Goal: Task Accomplishment & Management: Manage account settings

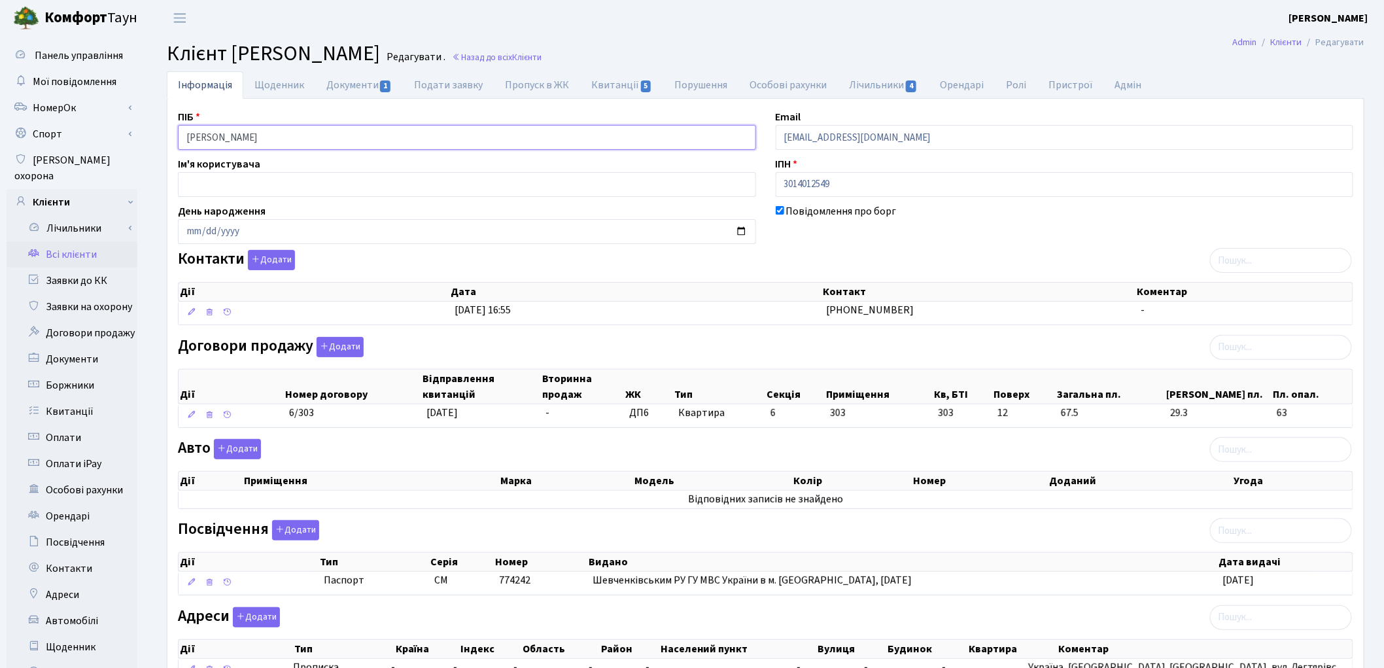
click at [238, 137] on input "Кононенко Ольга Степанівна" at bounding box center [467, 137] width 578 height 25
click at [264, 135] on input "Кононенко Ольга Степанівна" at bounding box center [467, 137] width 578 height 25
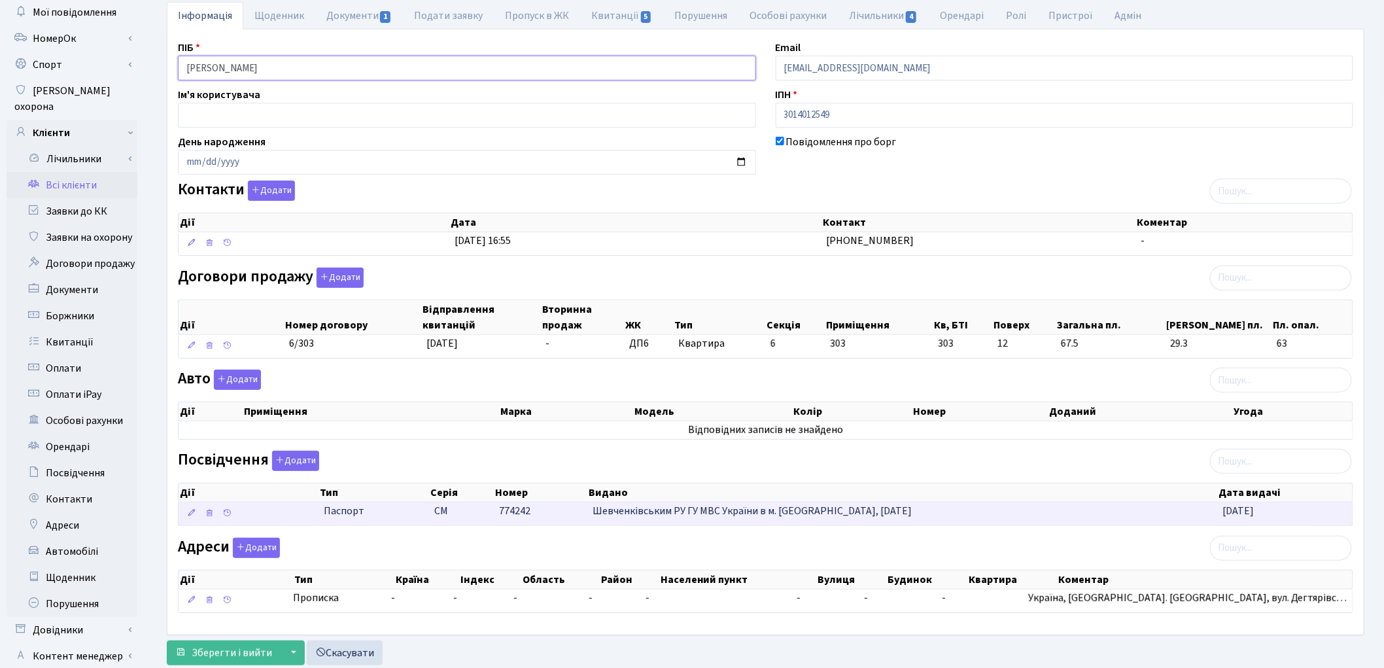
scroll to position [146, 0]
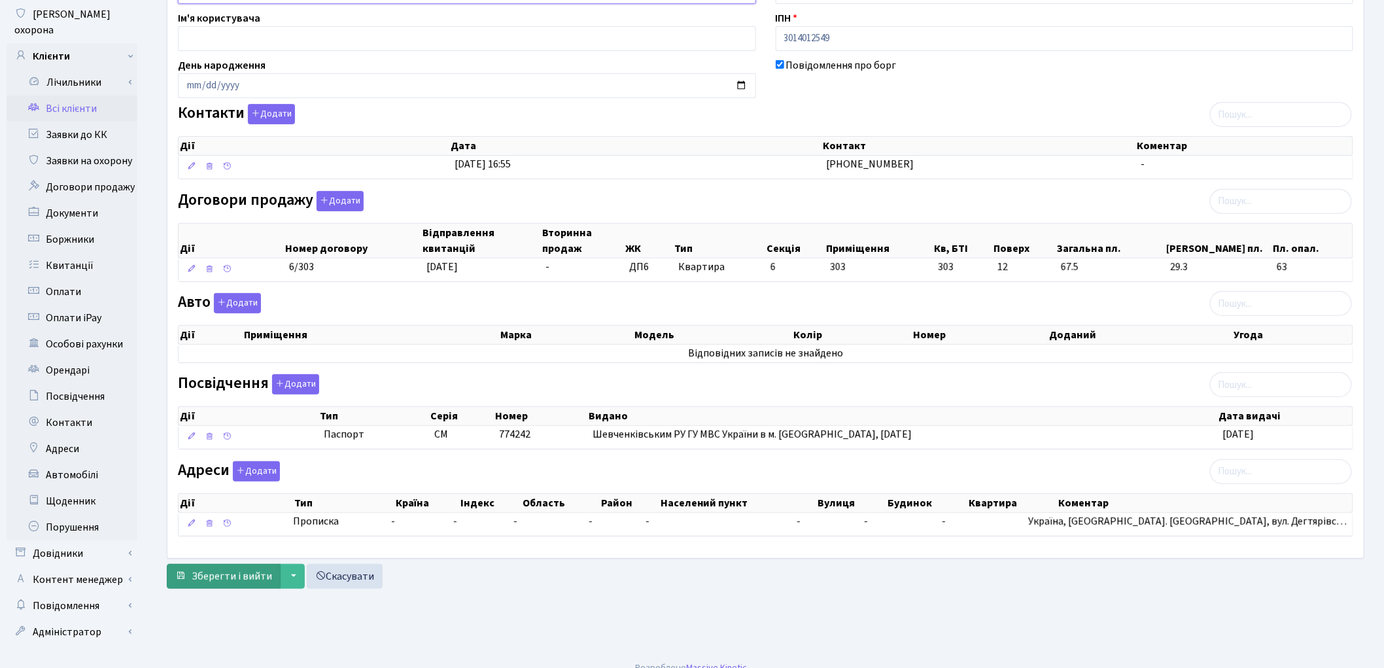
type input "Кононенко Ольга Степанівна"
click at [239, 586] on button "Зберегти і вийти" at bounding box center [224, 576] width 114 height 25
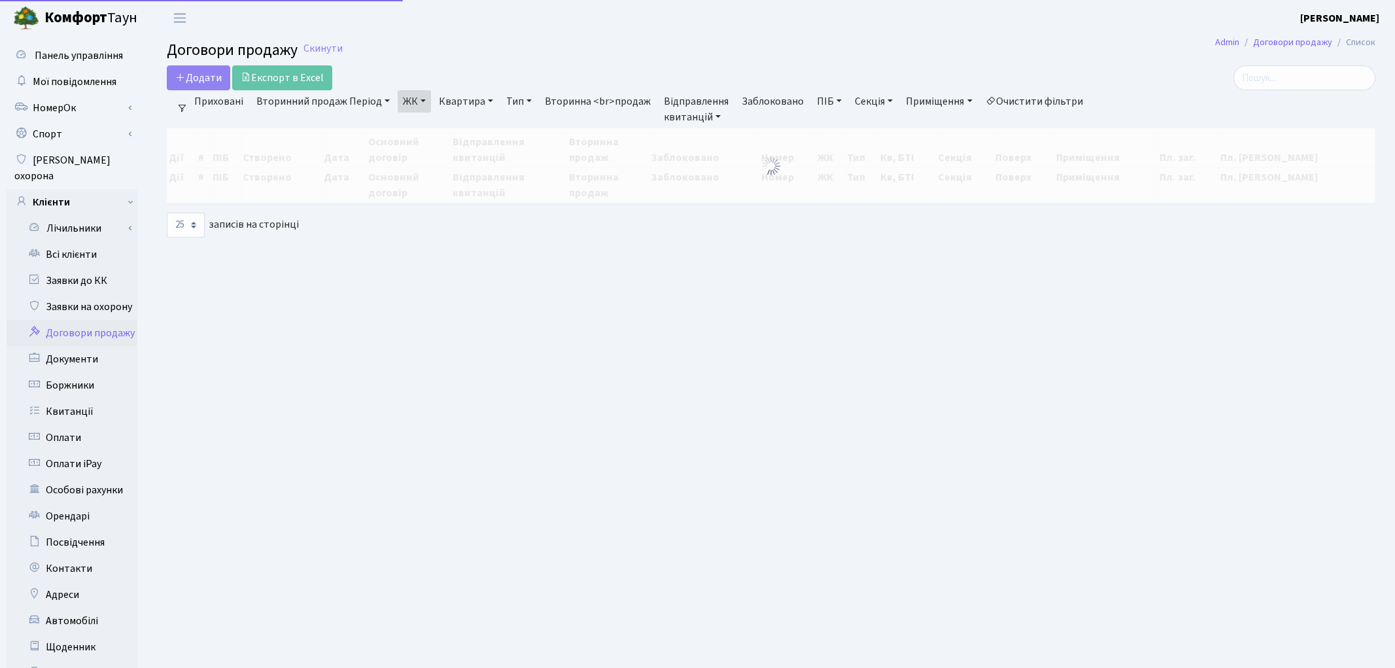
select select "25"
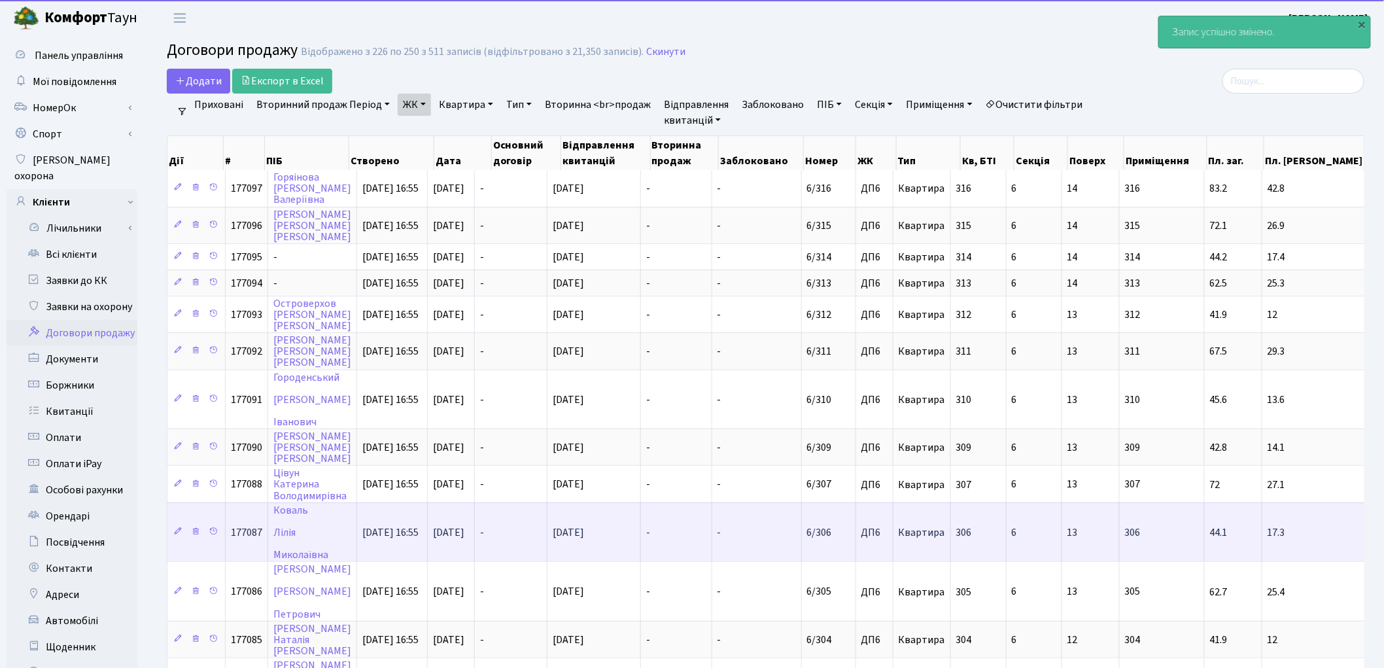
scroll to position [218, 0]
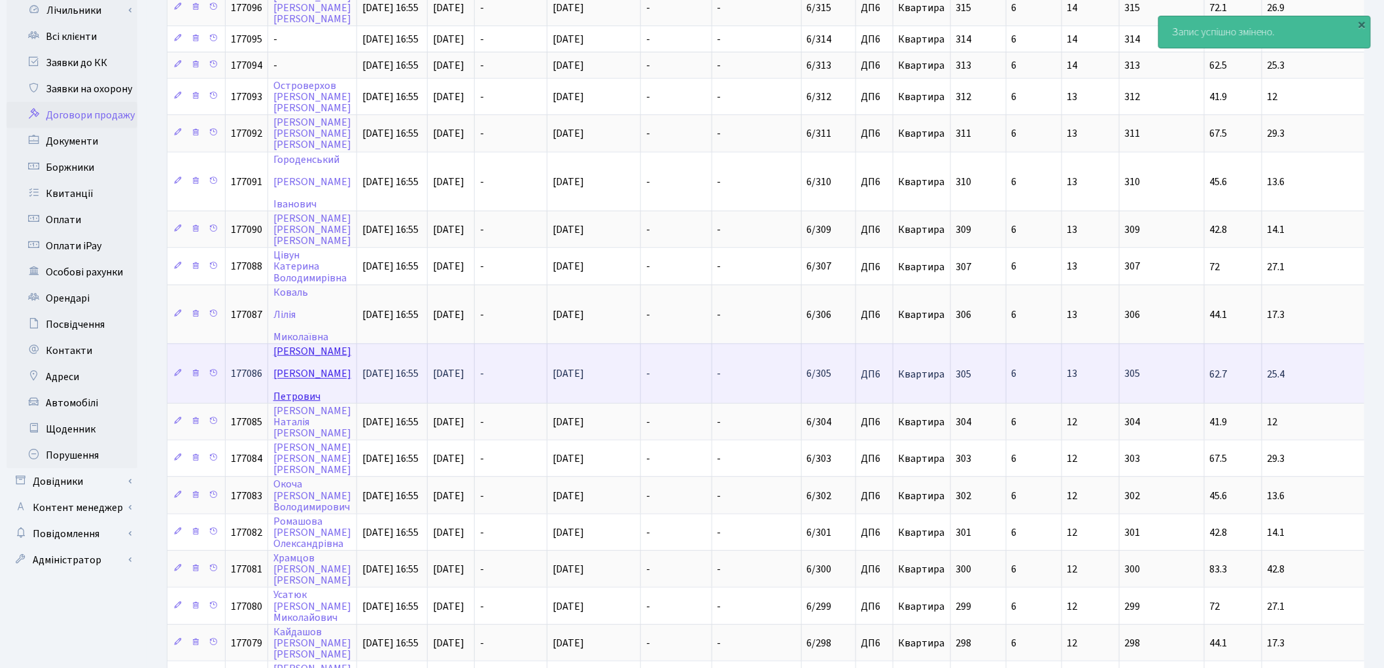
click at [297, 344] on link "Гаврилюк Віталій Петрович" at bounding box center [312, 373] width 78 height 59
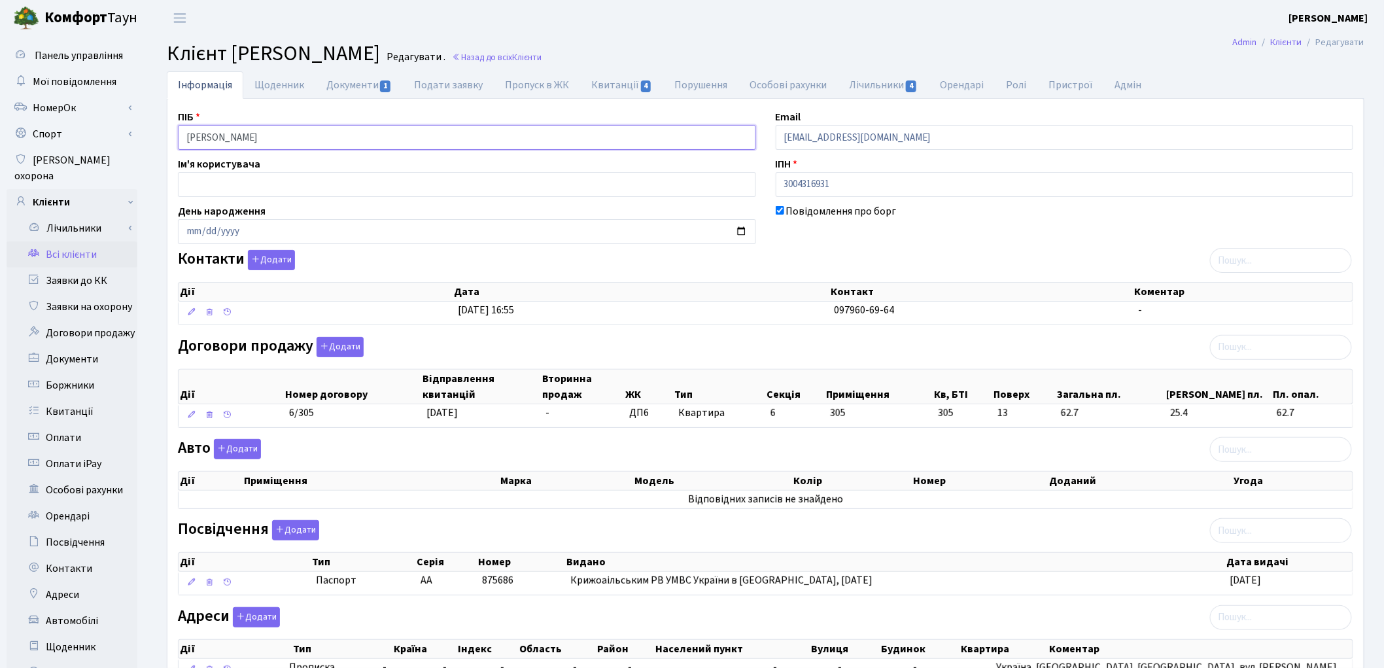
click at [231, 132] on input "Гаврилюк Віталій Петрович" at bounding box center [467, 137] width 578 height 25
click at [232, 133] on input "Гаврилюк Віталій Петрович" at bounding box center [467, 137] width 578 height 25
click at [265, 136] on input "Гаврилюк Віталій Петрович" at bounding box center [467, 137] width 578 height 25
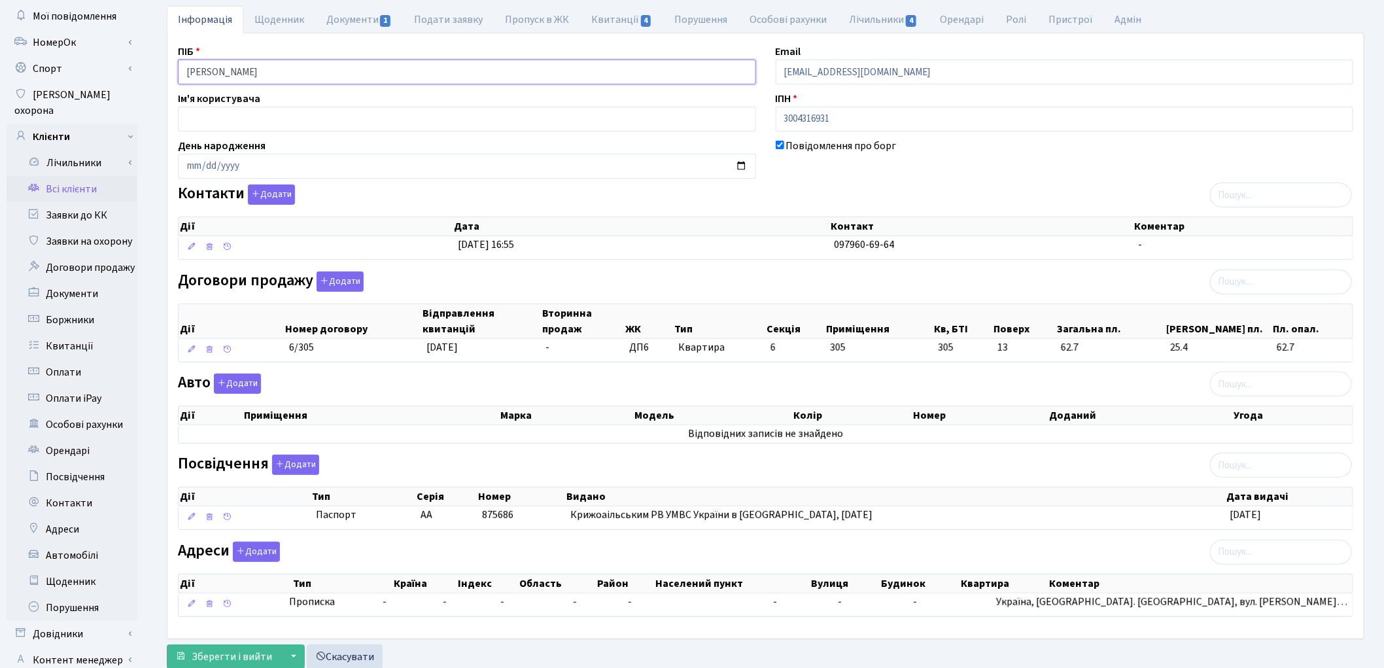
scroll to position [146, 0]
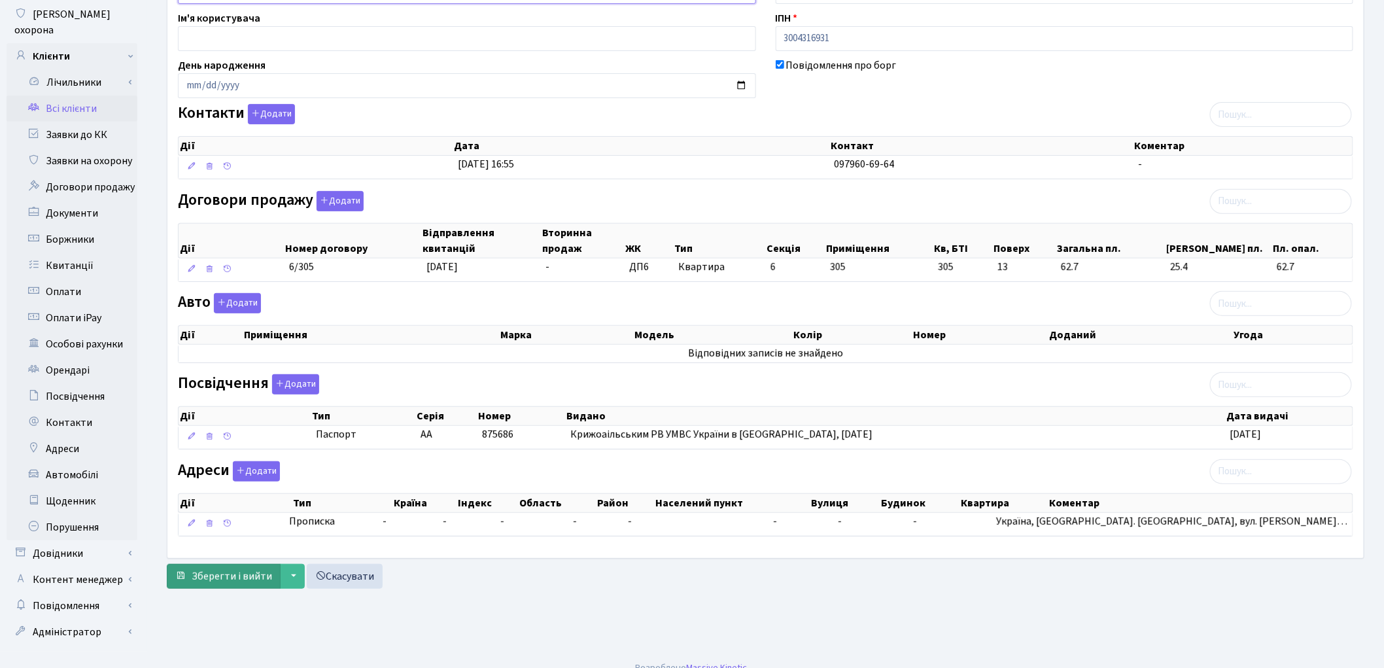
type input "Гаврилюк Віталій Петрович"
click at [253, 583] on span "Зберегти і вийти" at bounding box center [232, 576] width 80 height 14
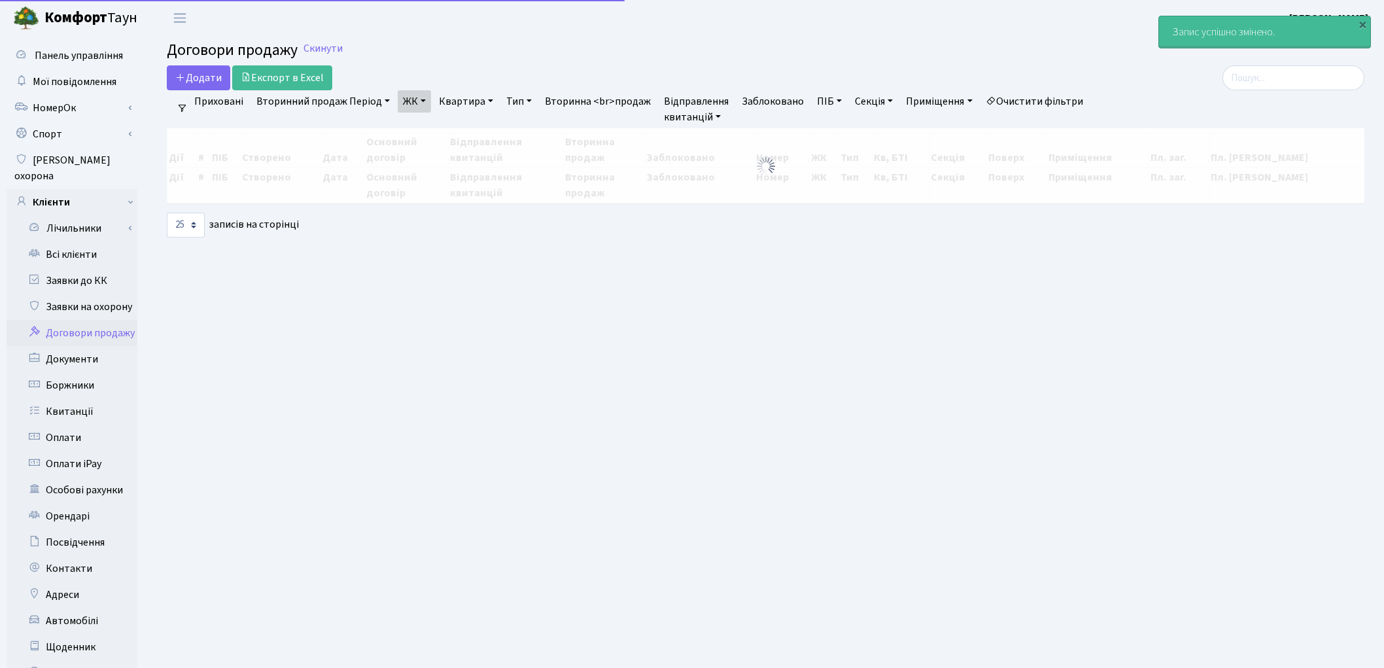
select select "25"
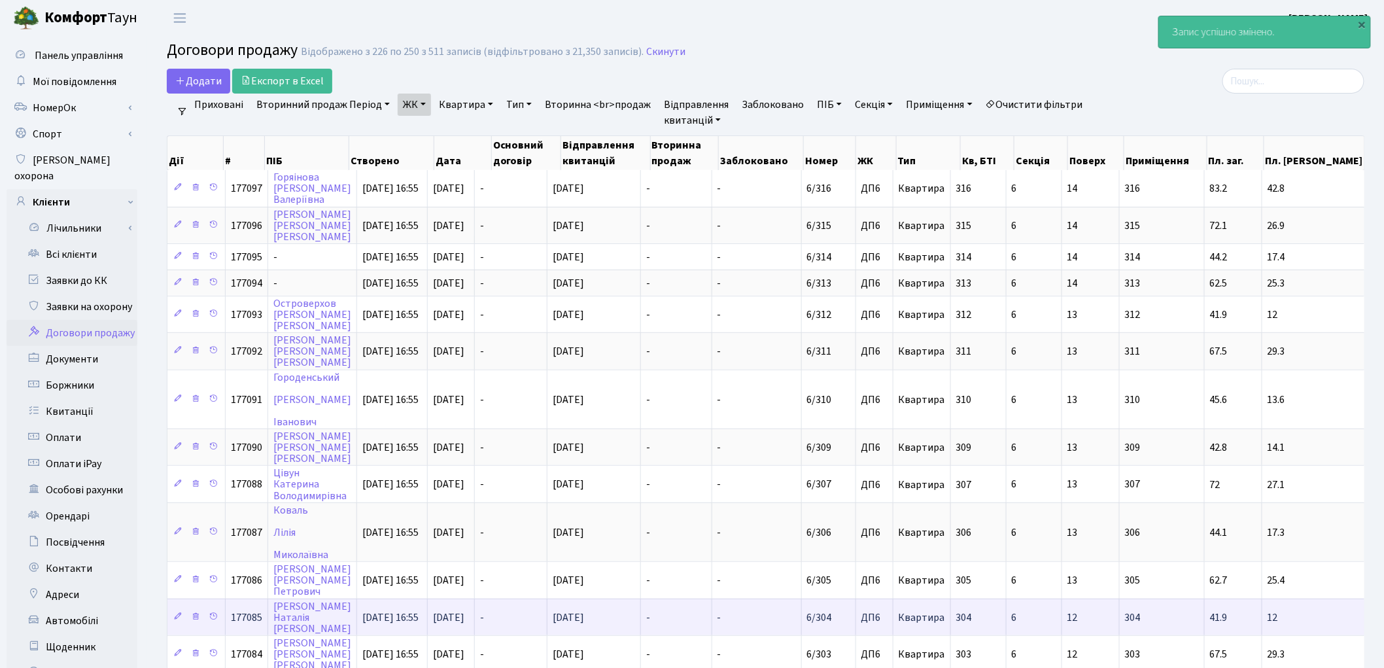
scroll to position [290, 0]
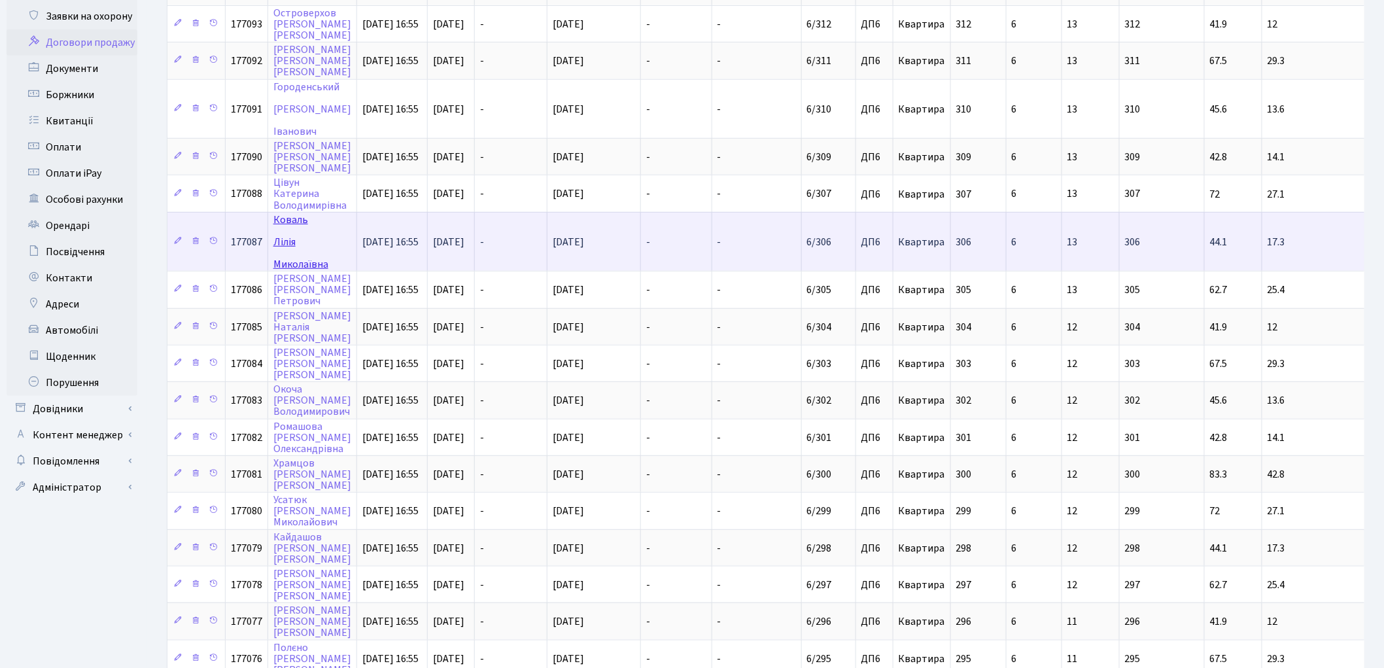
click at [280, 213] on link "Коваль Лілія Миколаївна" at bounding box center [300, 242] width 55 height 59
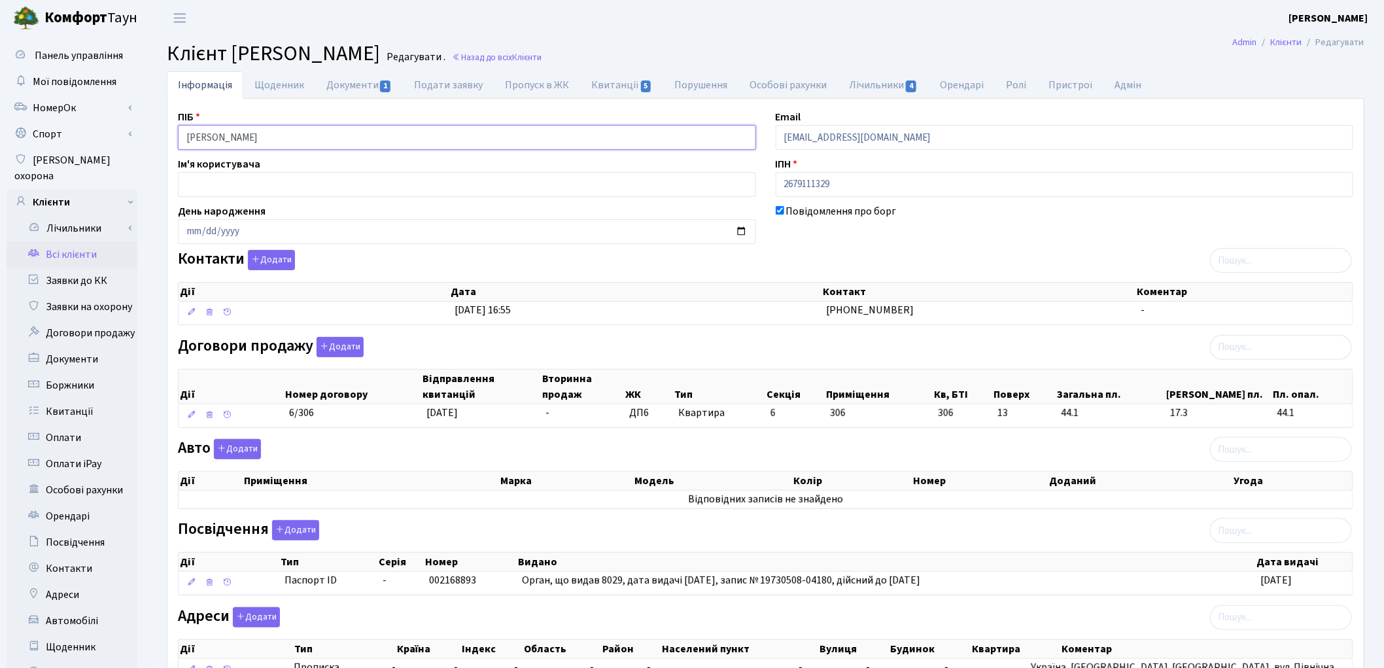
click at [220, 134] on input "Коваль Лілія Миколаївна" at bounding box center [467, 137] width 578 height 25
click at [243, 136] on input "Коваль Лілія Миколаївна" at bounding box center [467, 137] width 578 height 25
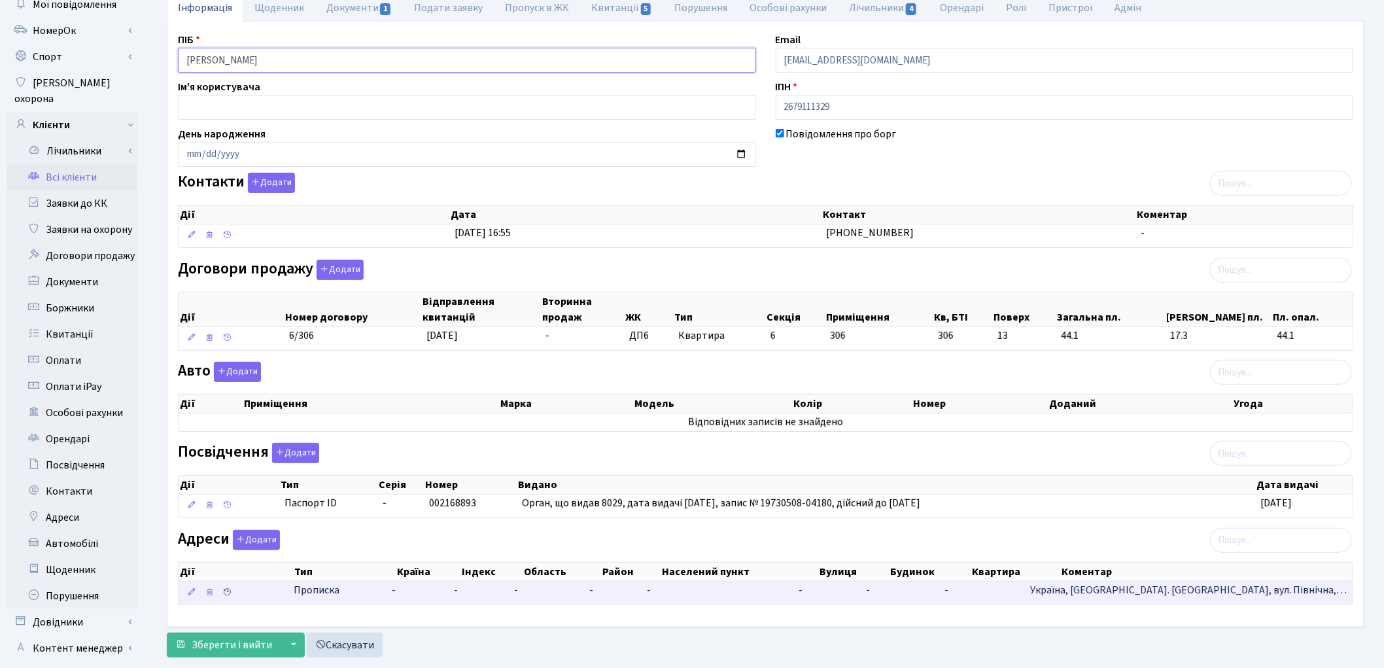
scroll to position [146, 0]
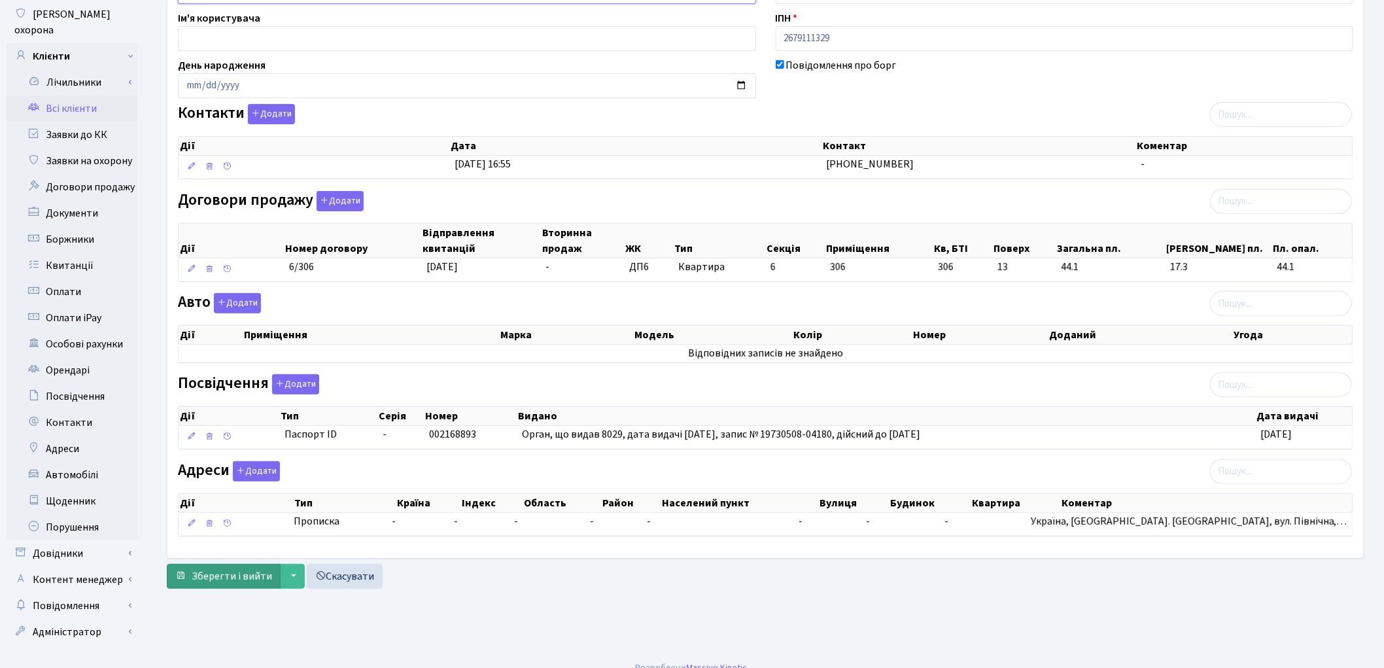
type input "Коваль Лілія Миколаївна"
click at [232, 577] on span "Зберегти і вийти" at bounding box center [232, 576] width 80 height 14
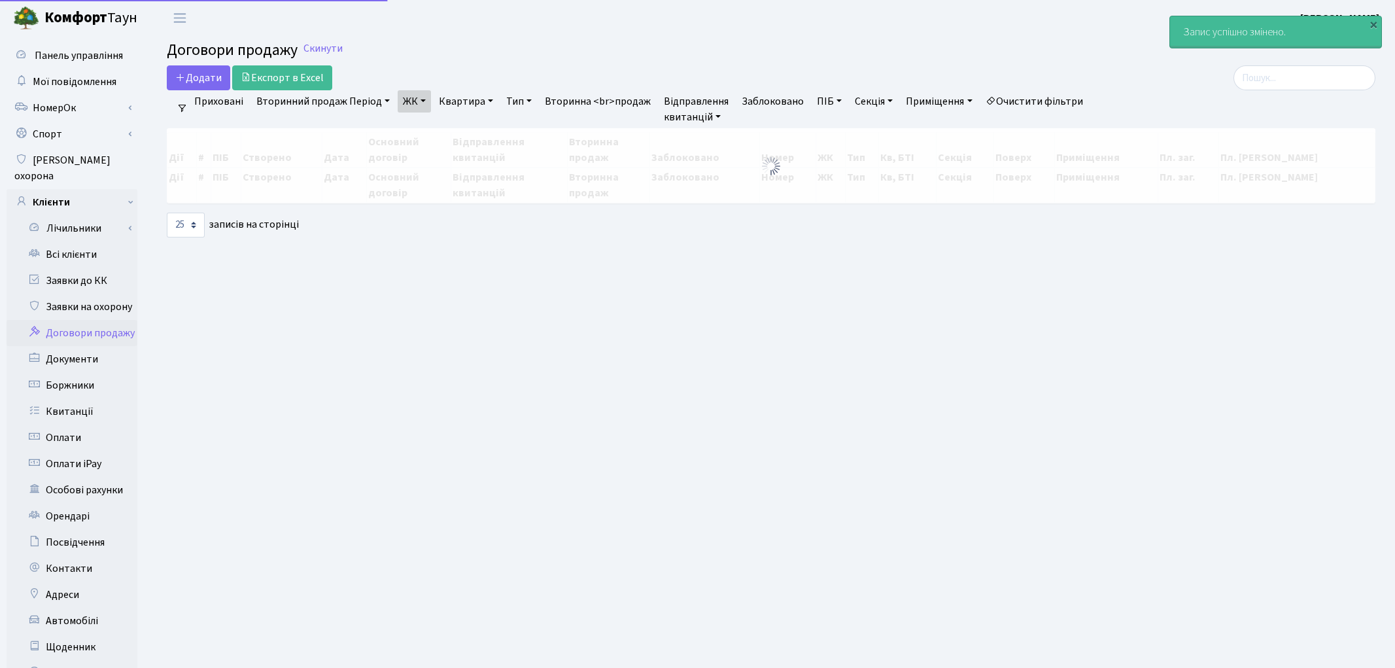
select select "25"
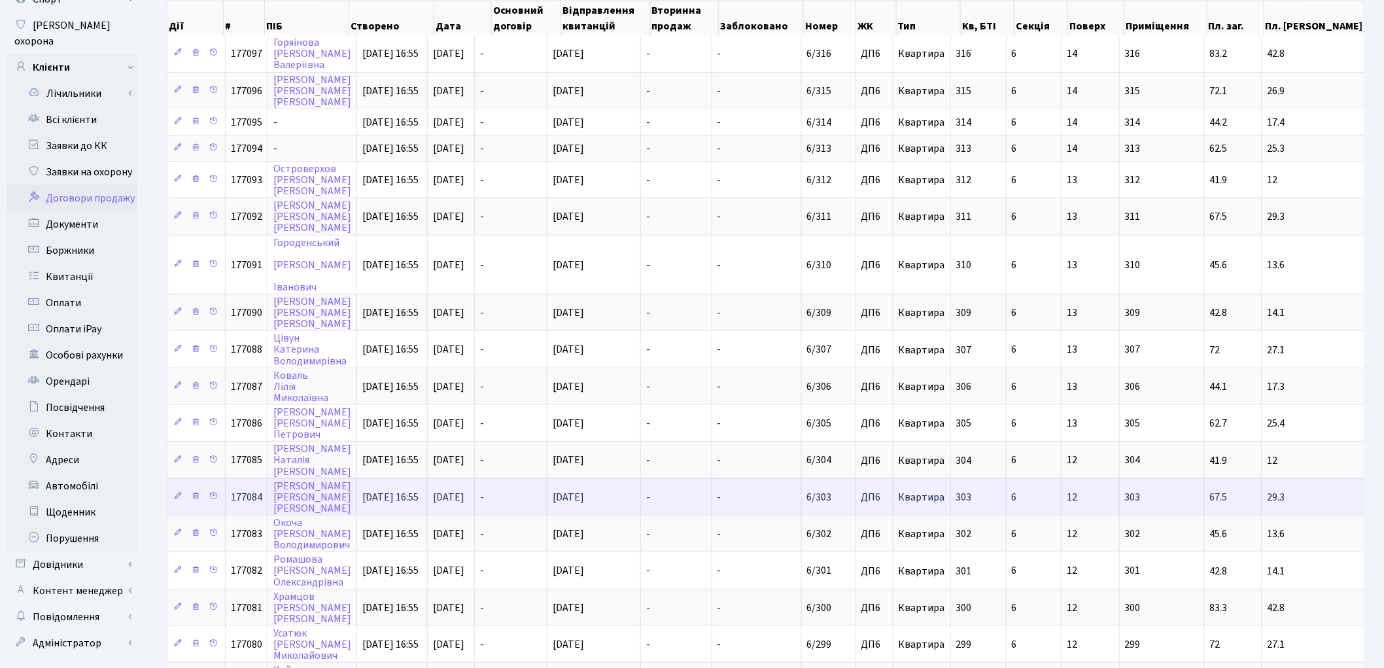
scroll to position [131, 0]
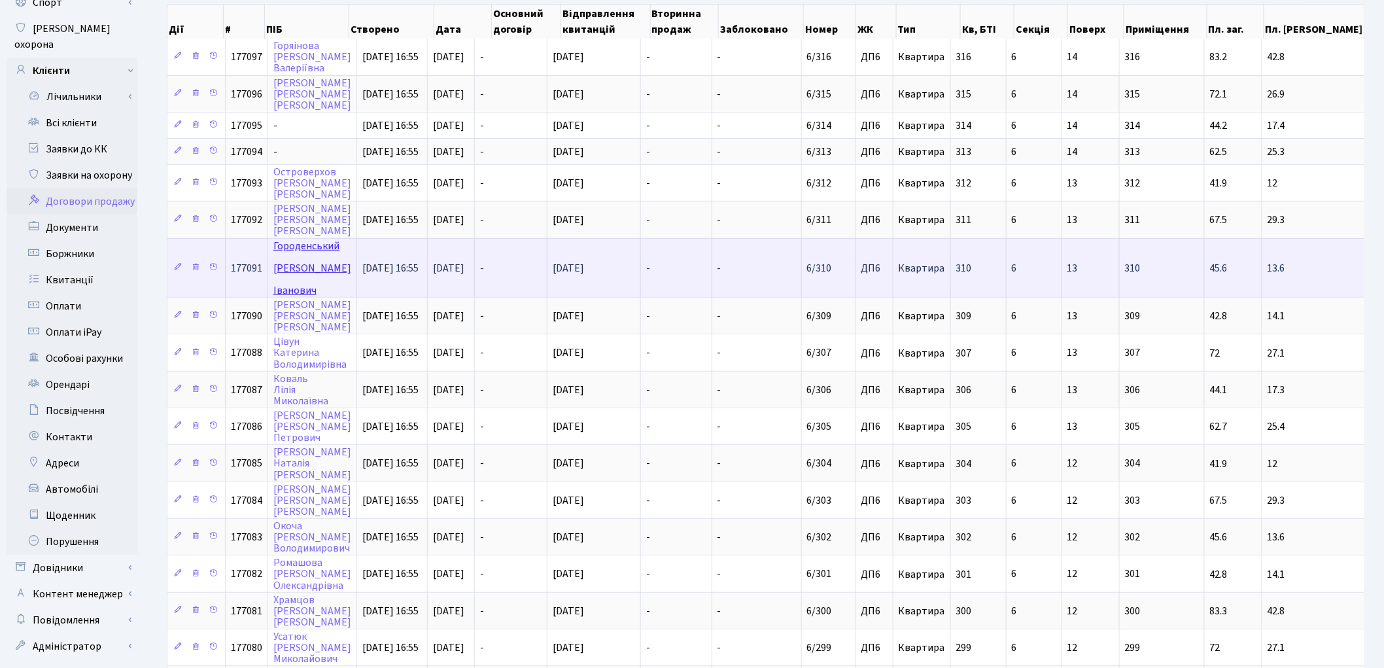
click at [324, 239] on link "[PERSON_NAME]" at bounding box center [312, 268] width 78 height 59
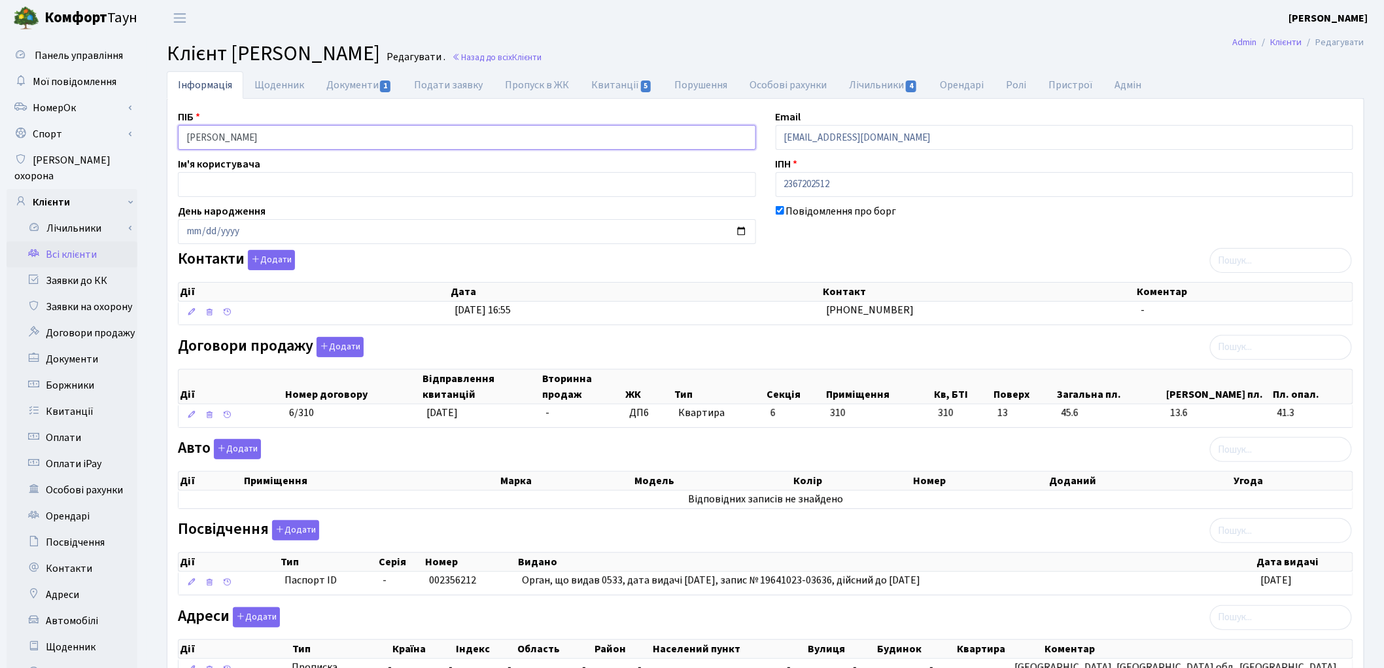
click at [252, 133] on input "[PERSON_NAME]" at bounding box center [467, 137] width 578 height 25
click at [291, 133] on input "[PERSON_NAME]" at bounding box center [467, 137] width 578 height 25
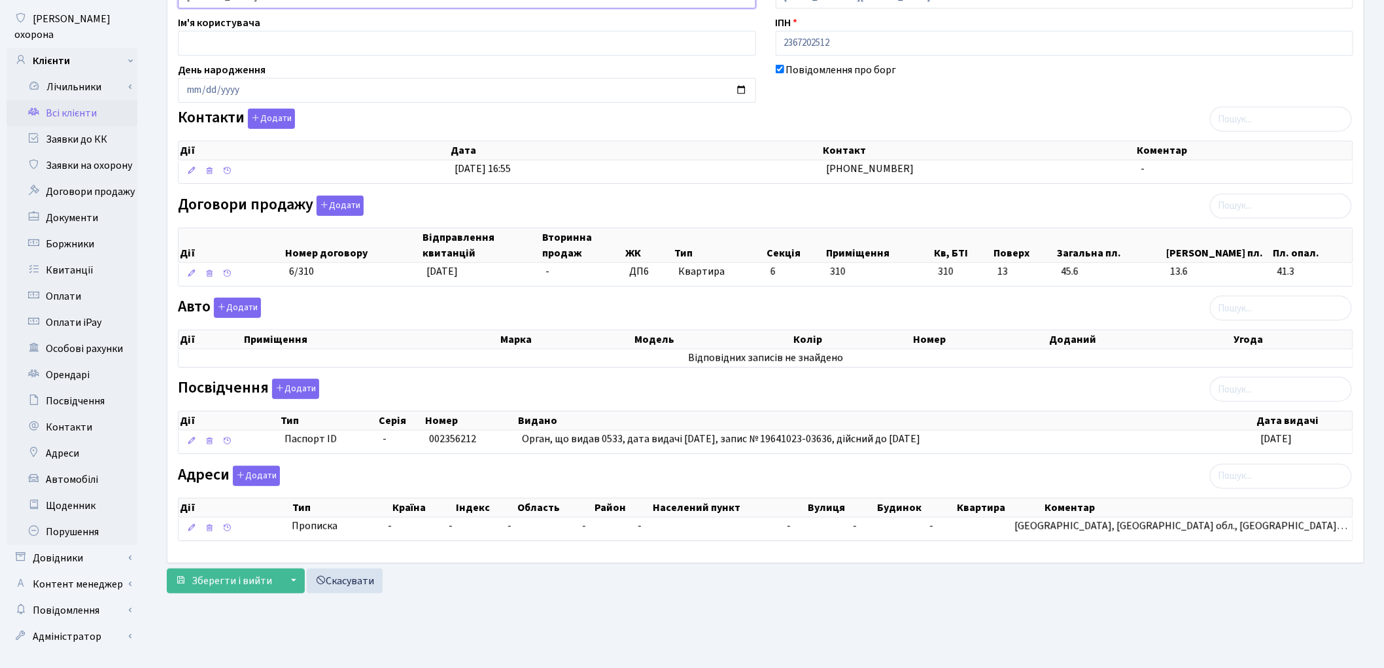
scroll to position [146, 0]
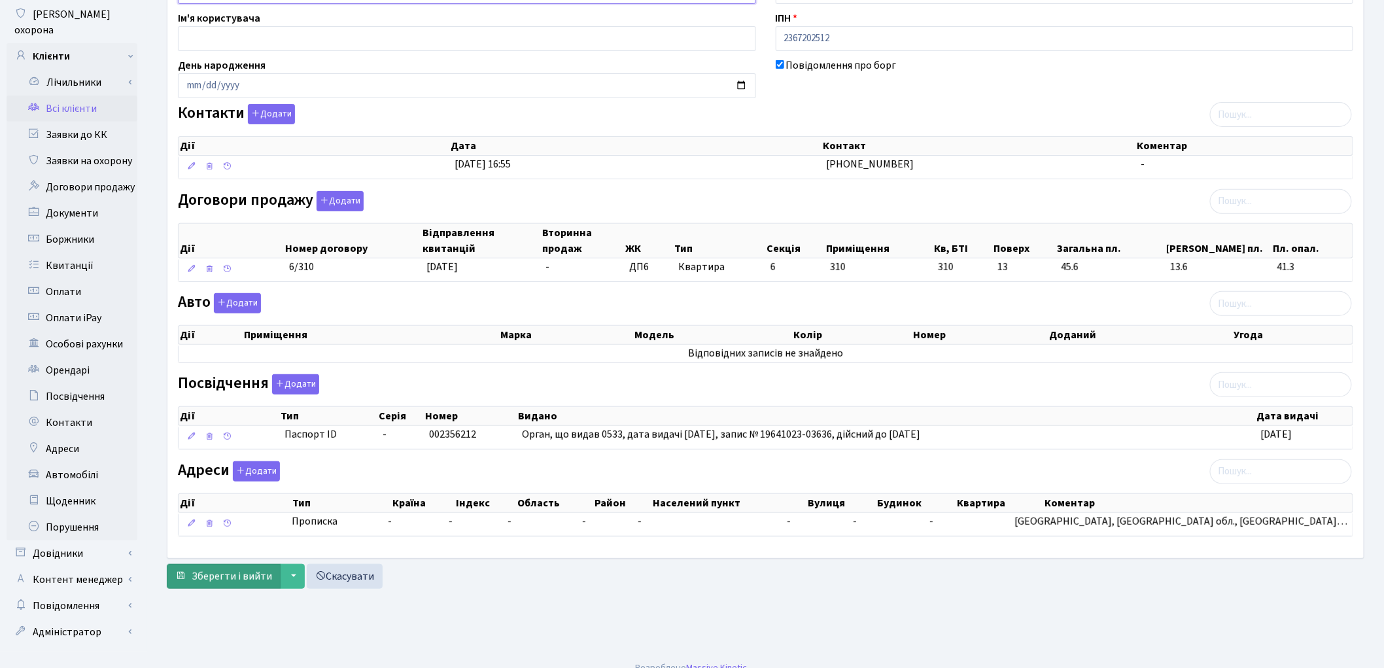
type input "[PERSON_NAME]"
click at [213, 573] on span "Зберегти і вийти" at bounding box center [232, 576] width 80 height 14
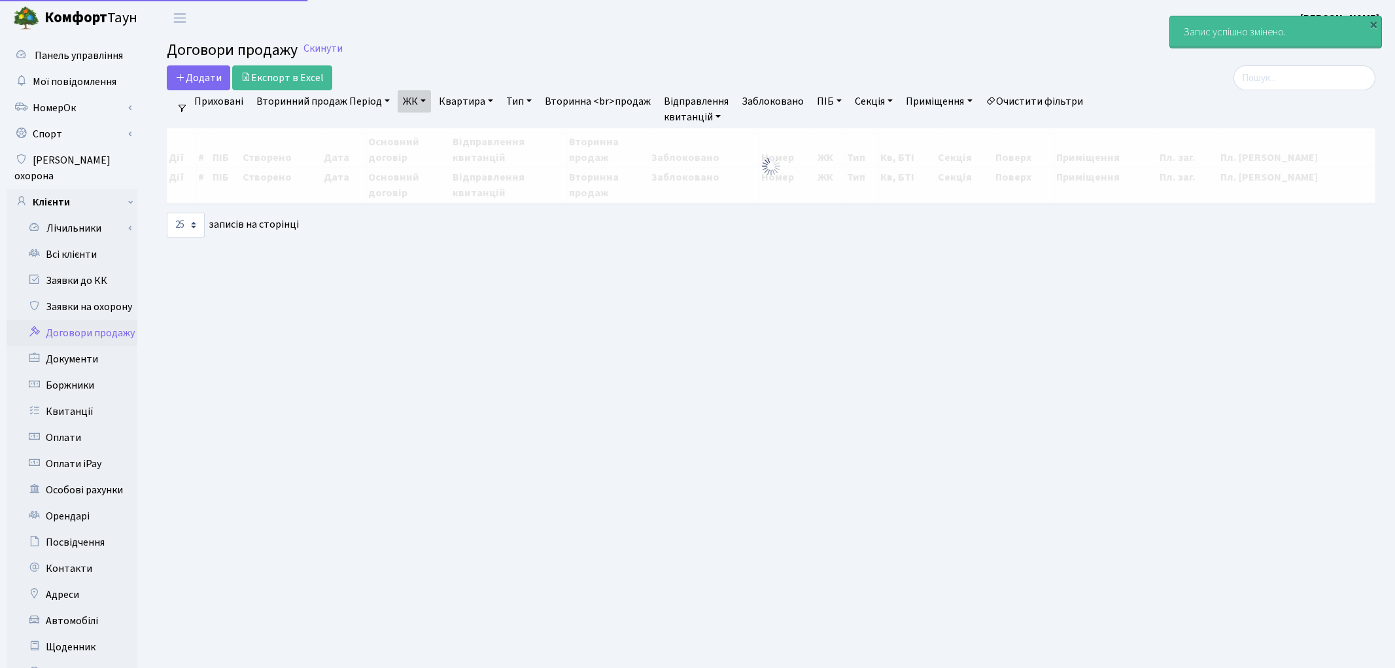
select select "25"
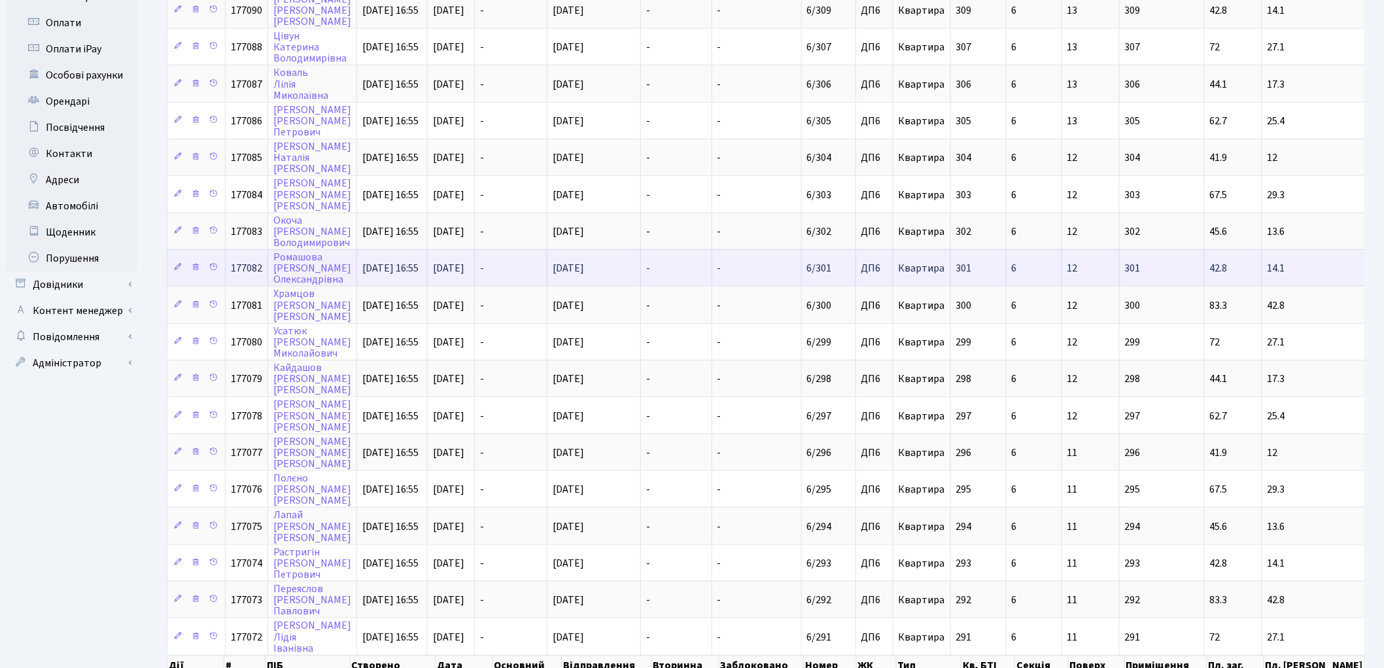
scroll to position [473, 0]
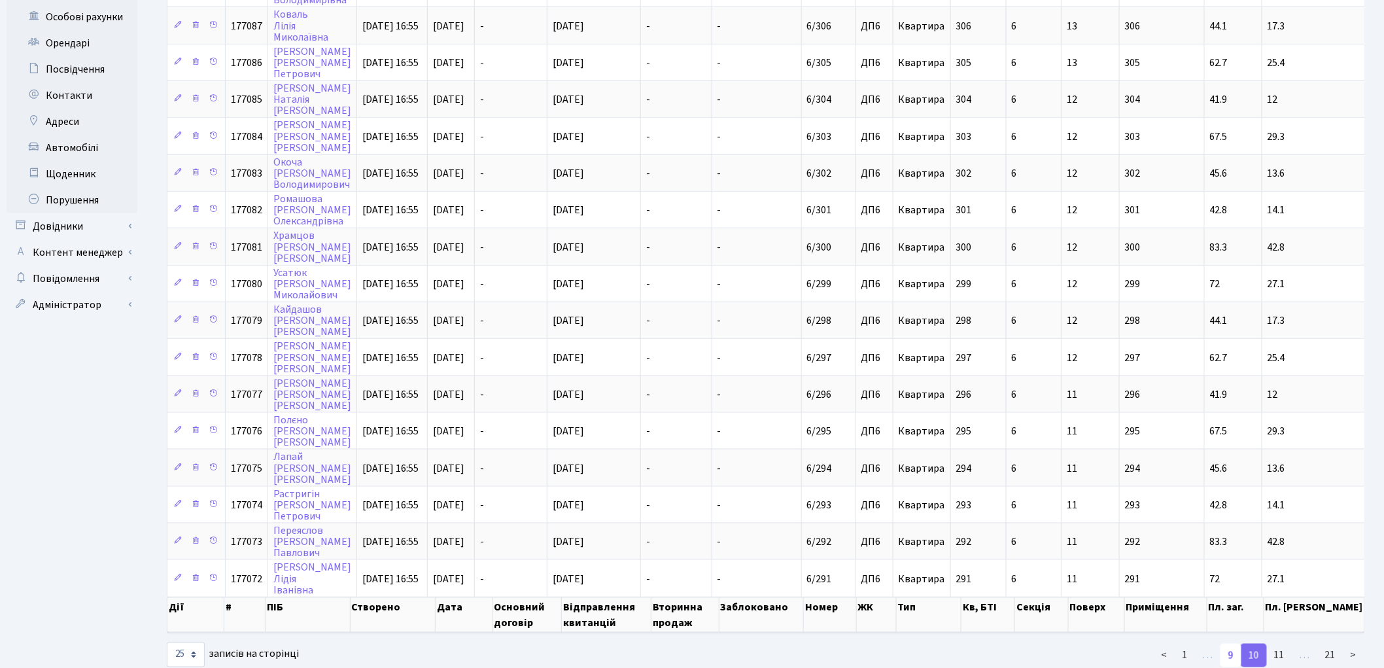
click at [1231, 644] on link "9" at bounding box center [1230, 656] width 21 height 24
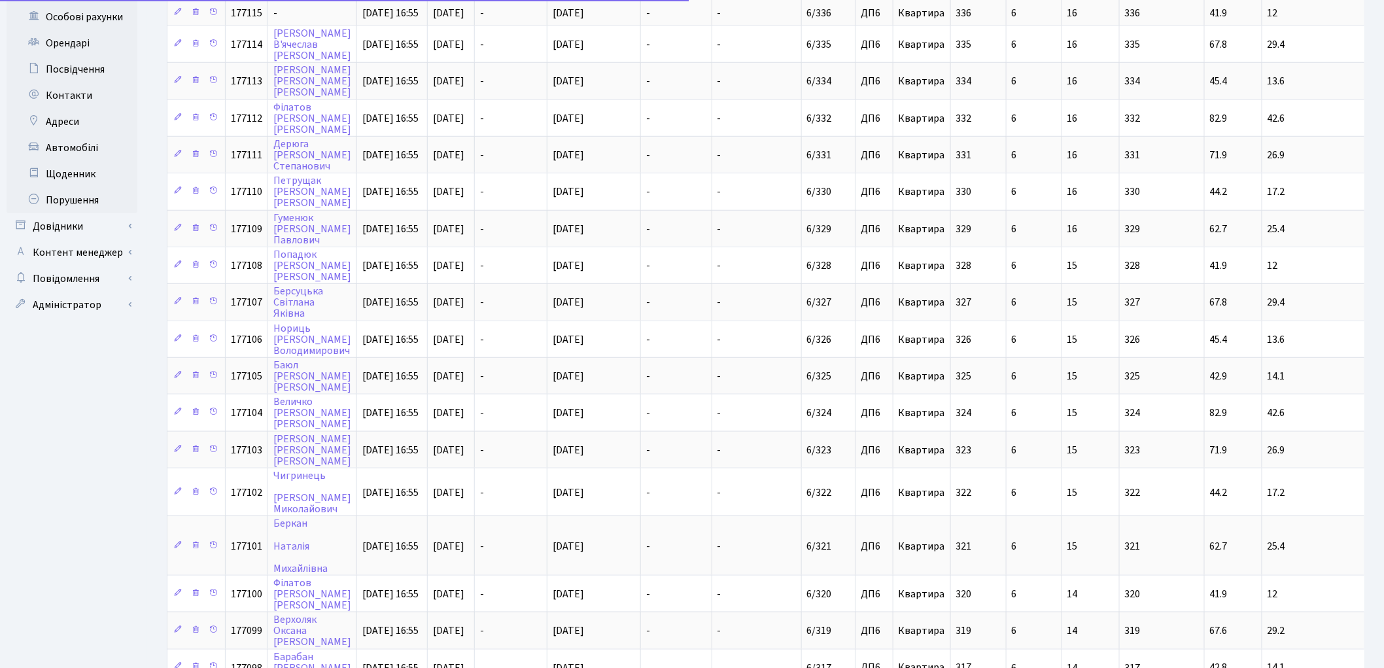
scroll to position [557, 0]
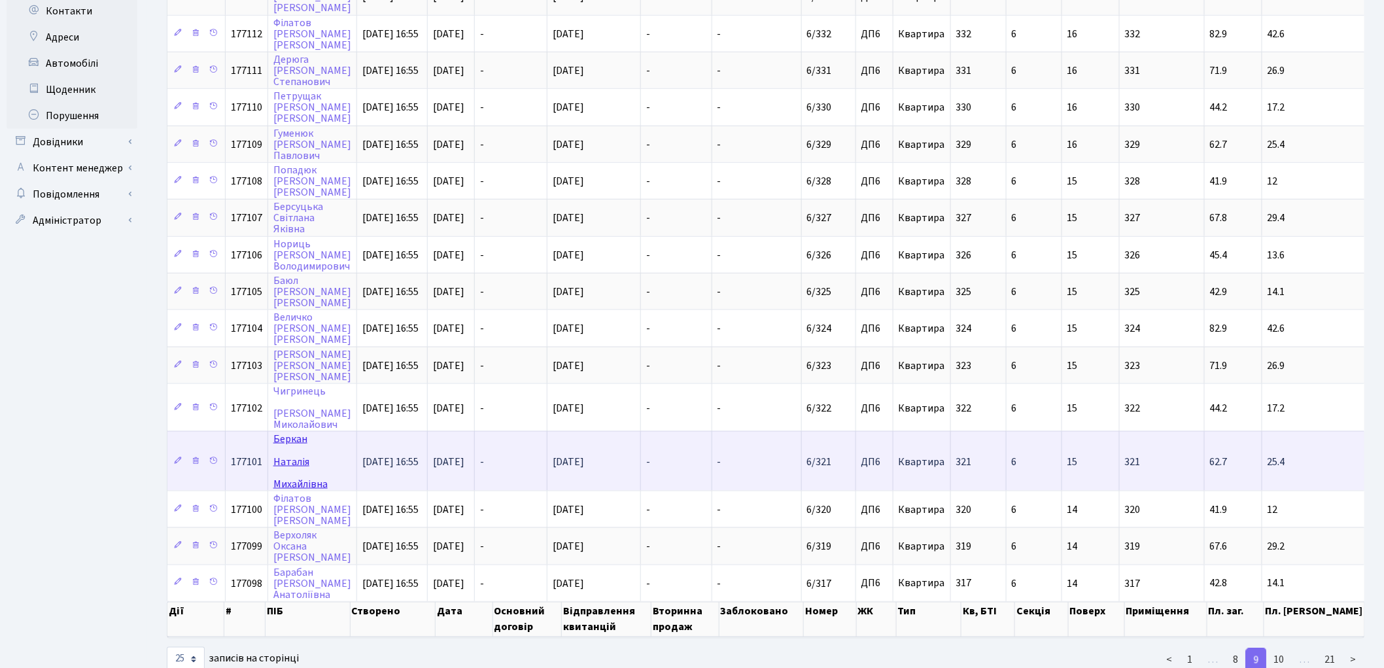
click at [294, 432] on link "Беркан [PERSON_NAME]" at bounding box center [300, 461] width 54 height 59
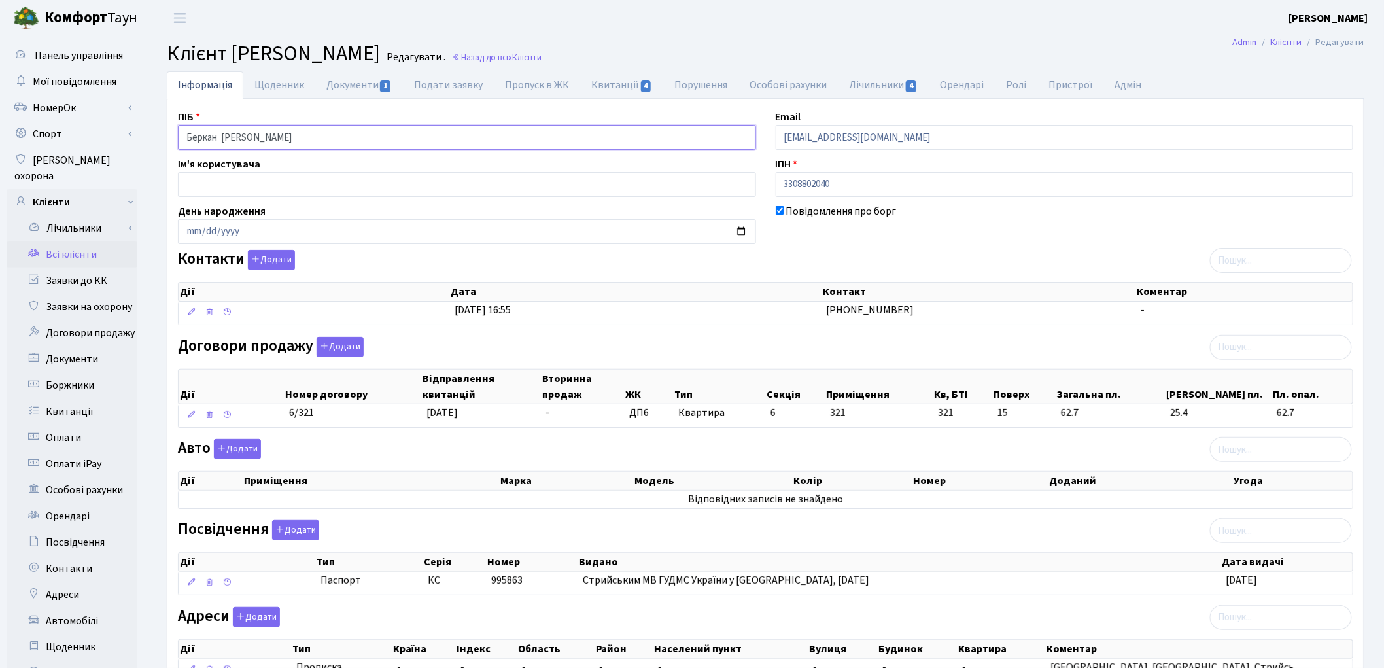
click at [220, 133] on input "Беркан [PERSON_NAME]" at bounding box center [467, 137] width 578 height 25
click at [259, 137] on input "Беркан [PERSON_NAME]" at bounding box center [467, 137] width 578 height 25
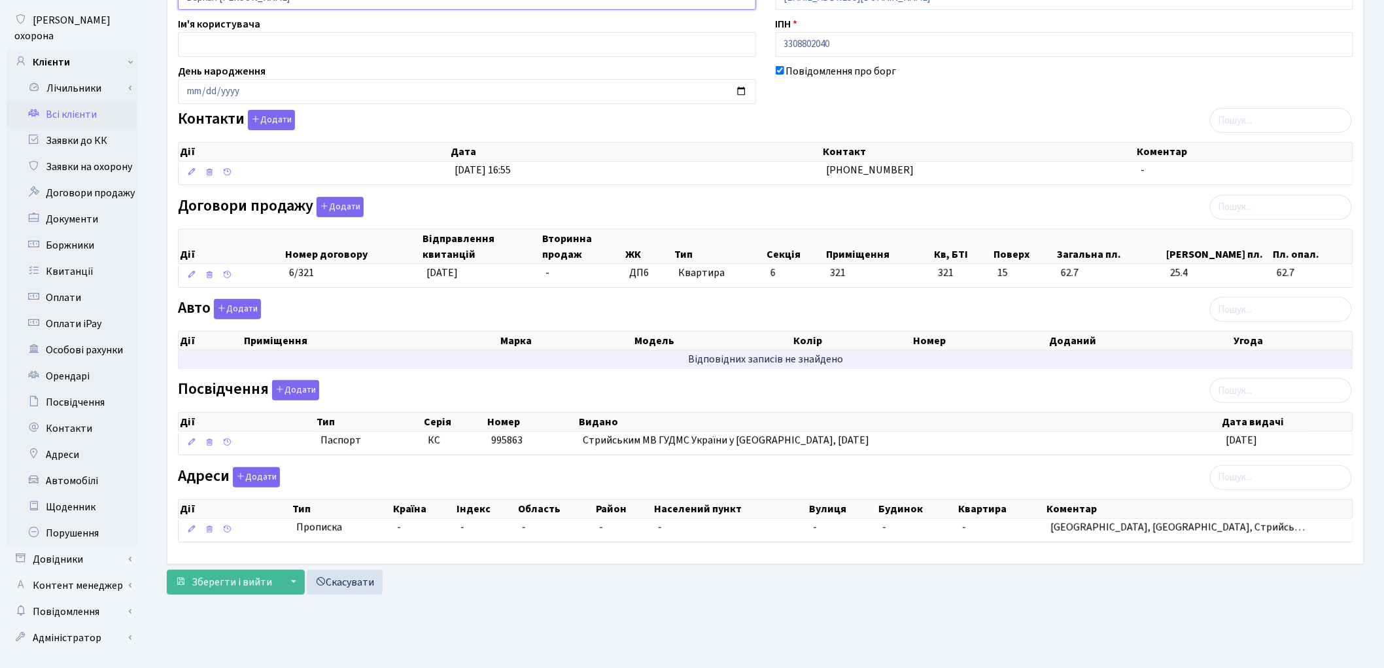
scroll to position [146, 0]
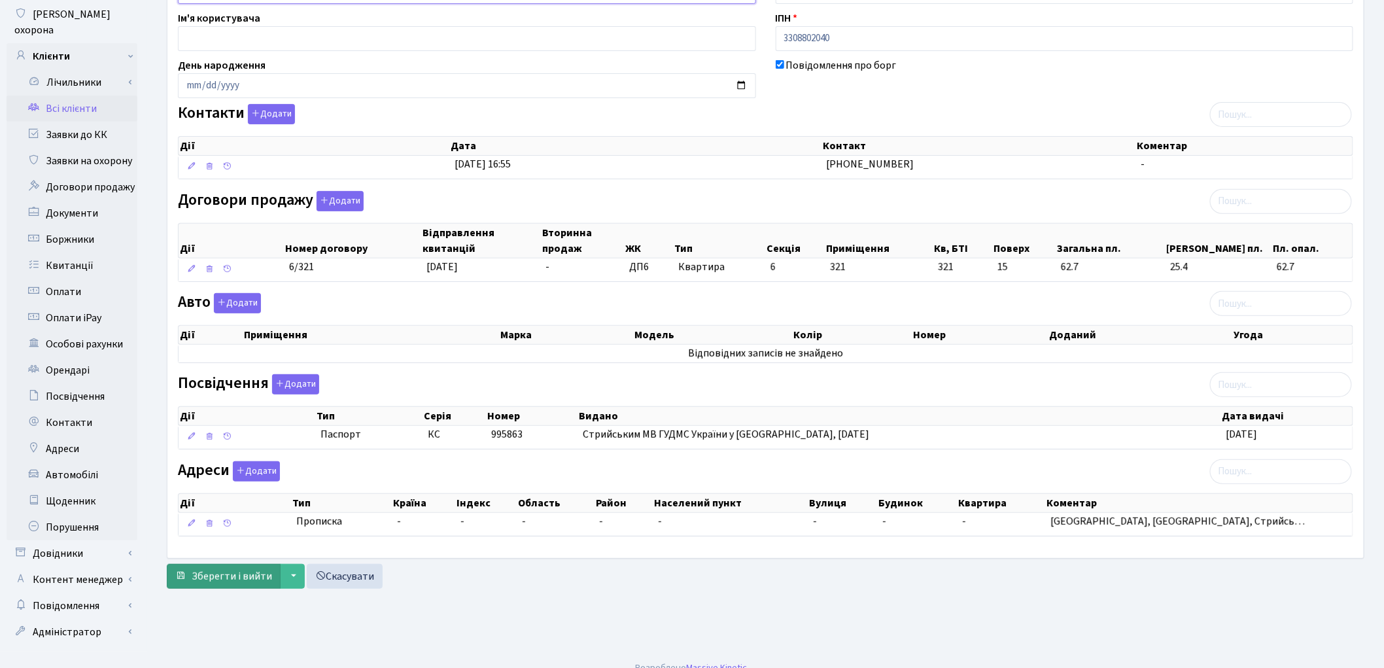
type input "Беркан [PERSON_NAME]"
click at [239, 583] on span "Зберегти і вийти" at bounding box center [232, 576] width 80 height 14
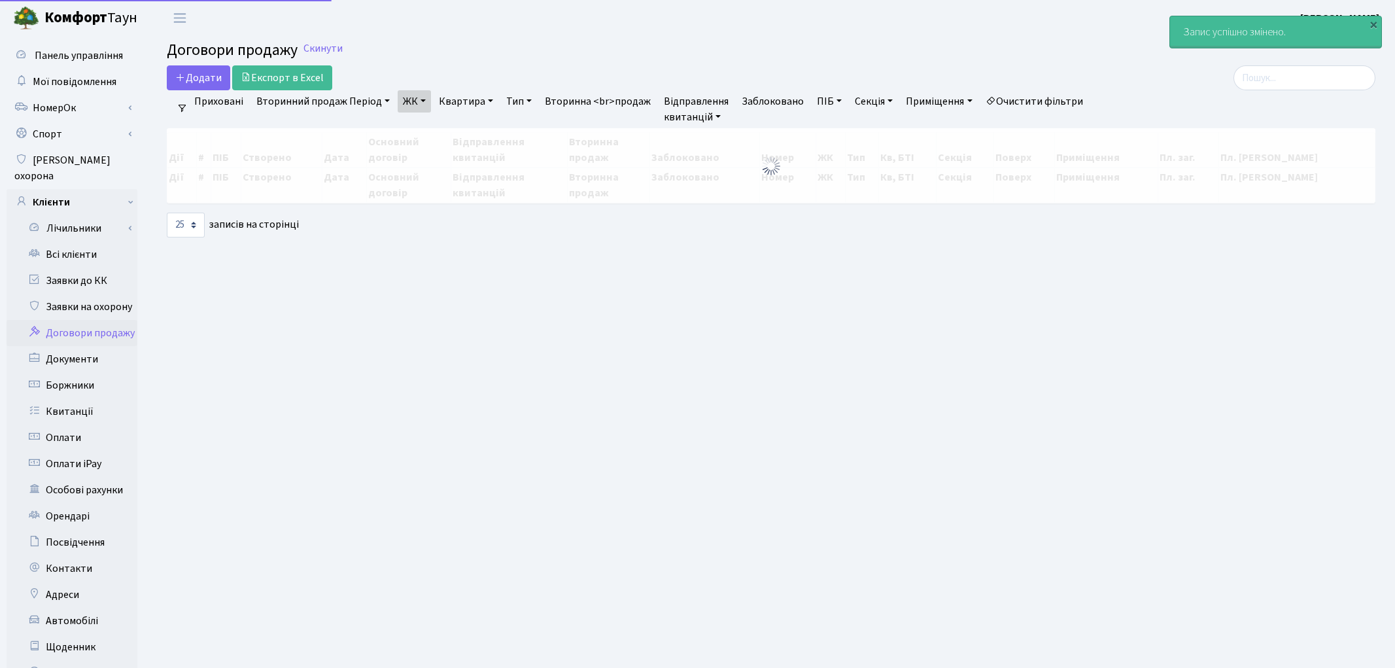
select select "25"
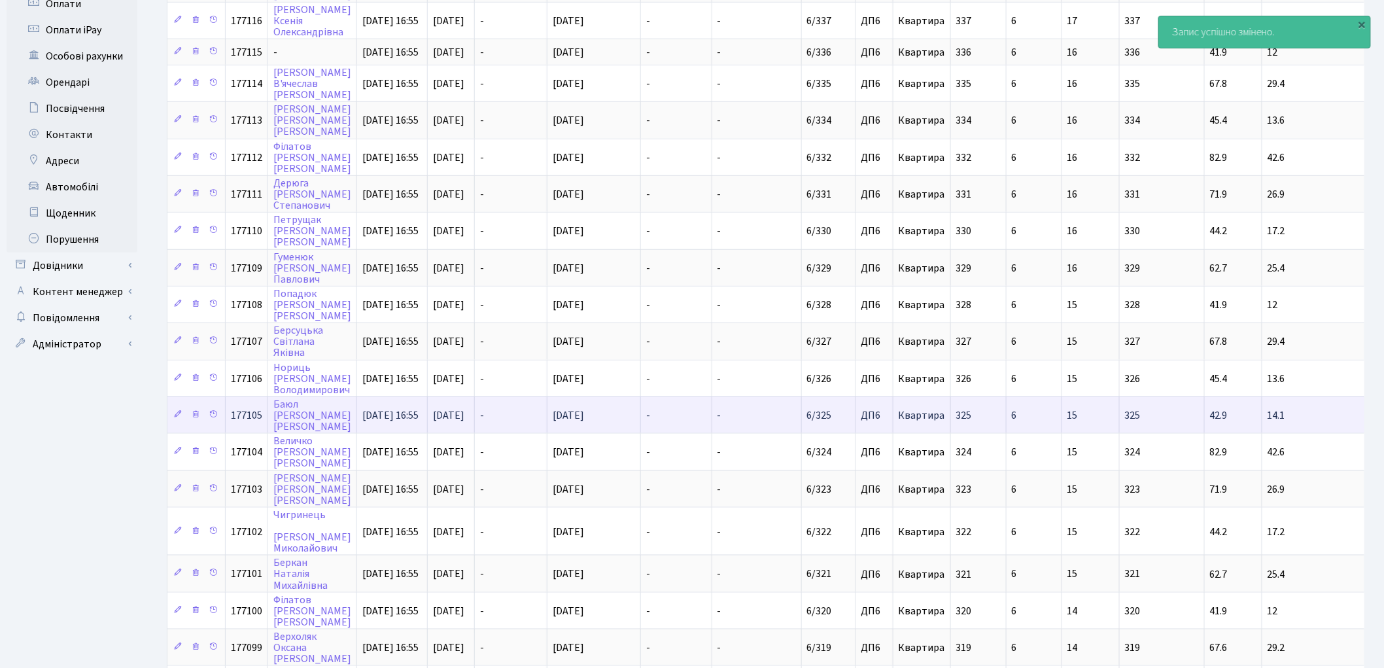
scroll to position [535, 0]
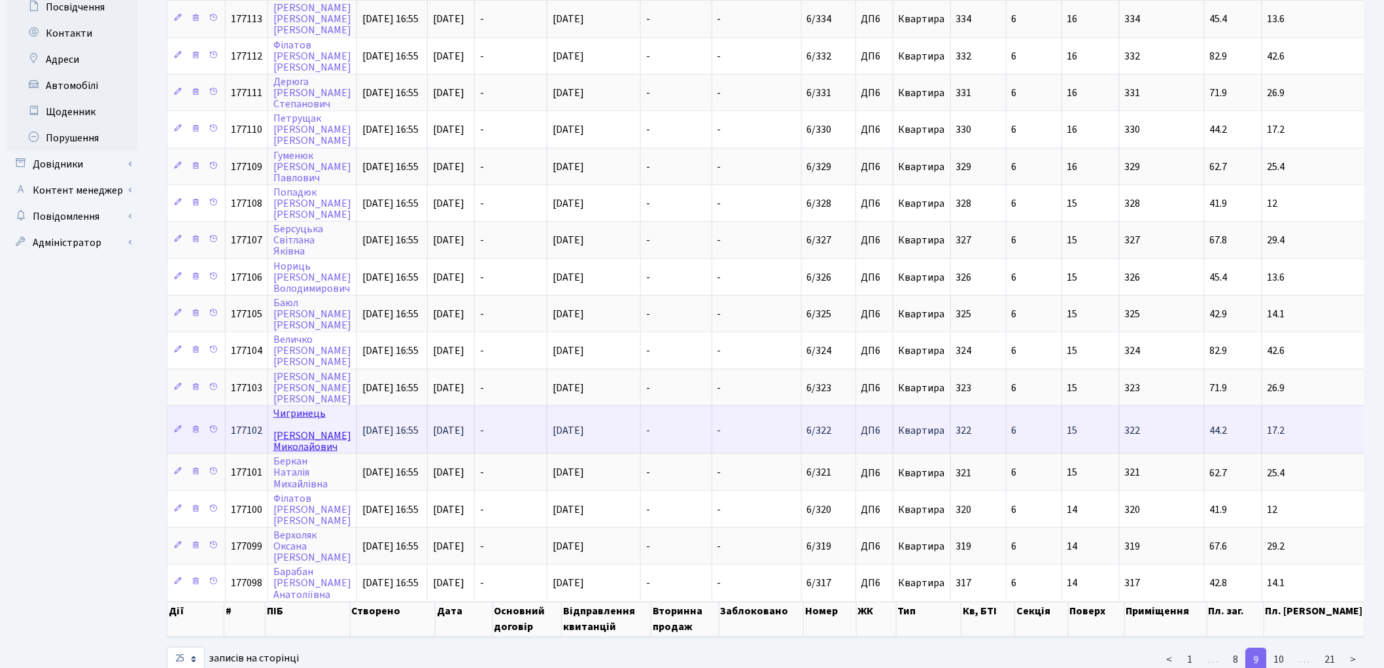
click at [293, 406] on link "Чигринець Вячеслав Миколайович" at bounding box center [312, 430] width 78 height 48
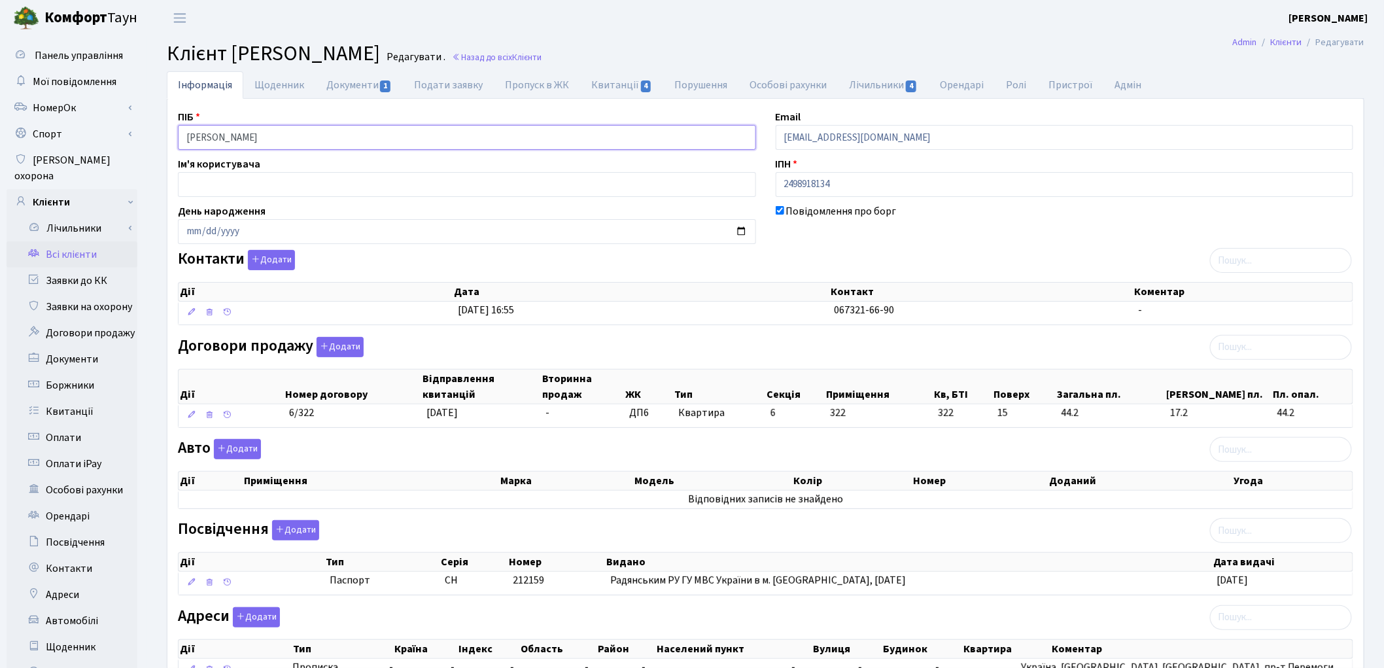
click at [237, 137] on input "Чигринець Вячеслав Миколайович" at bounding box center [467, 137] width 578 height 25
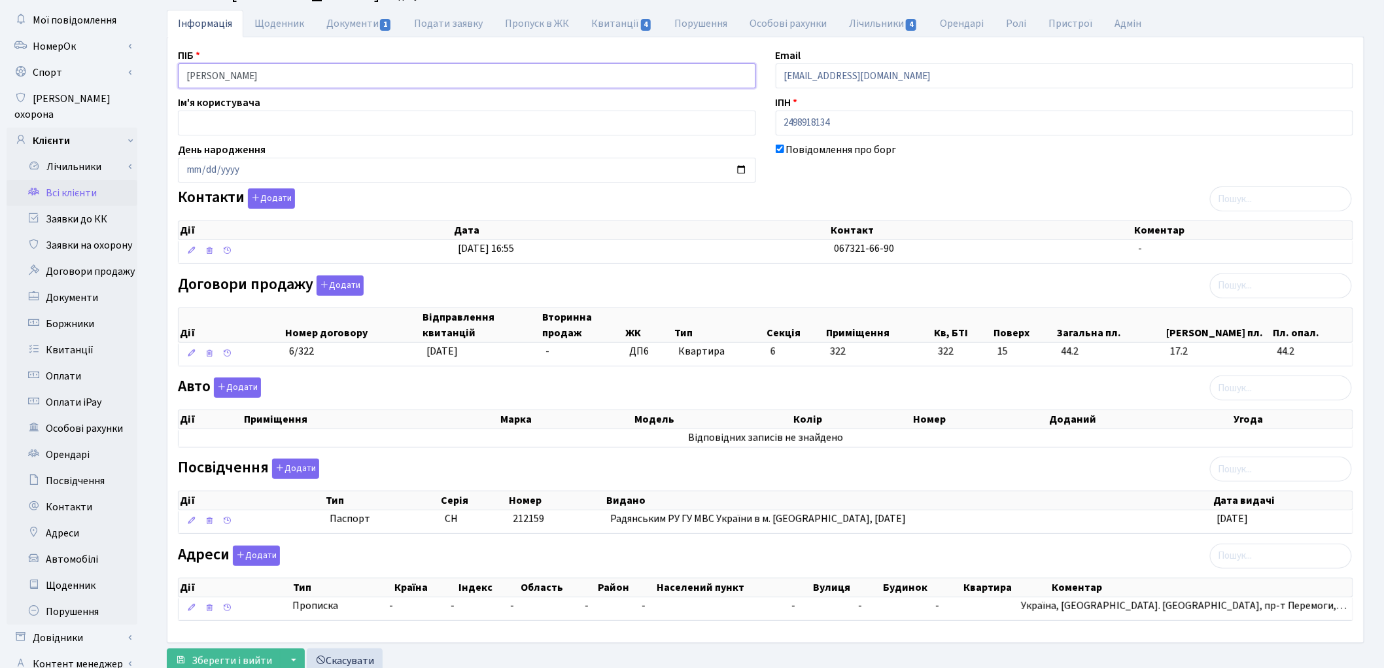
scroll to position [146, 0]
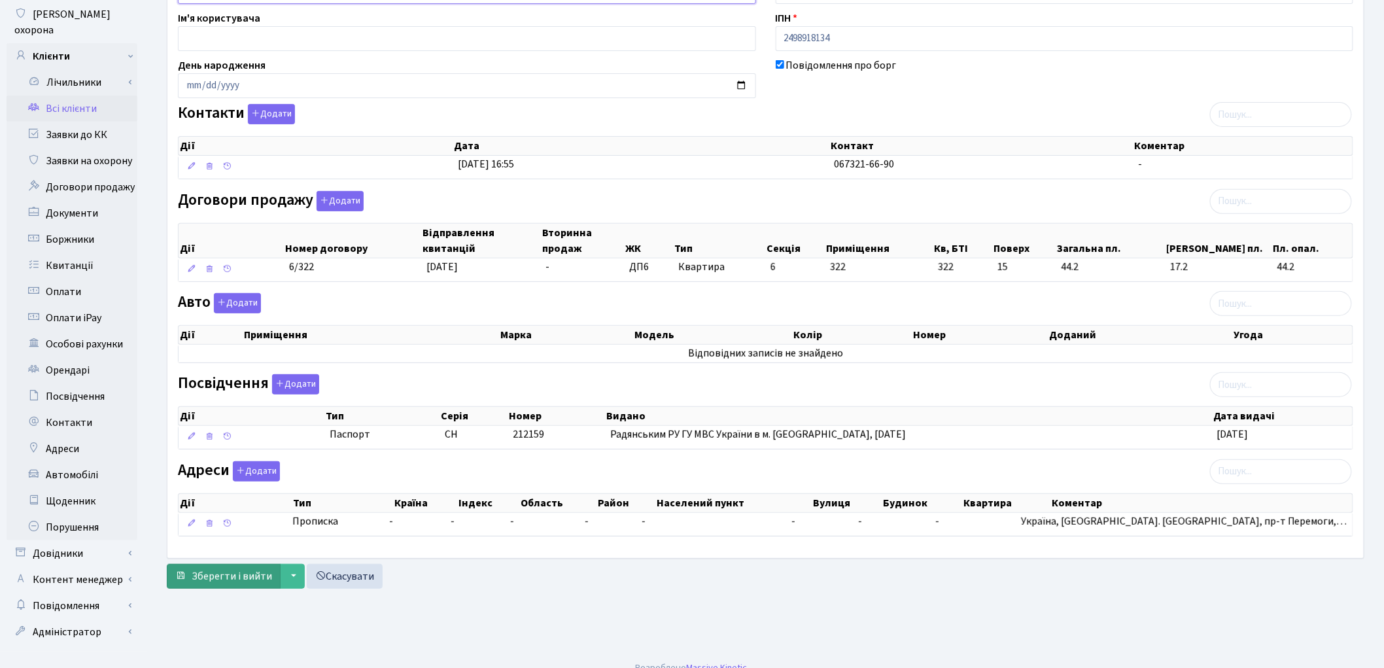
type input "Чигринець Вячеслав Миколайович"
click at [222, 583] on span "Зберегти і вийти" at bounding box center [232, 576] width 80 height 14
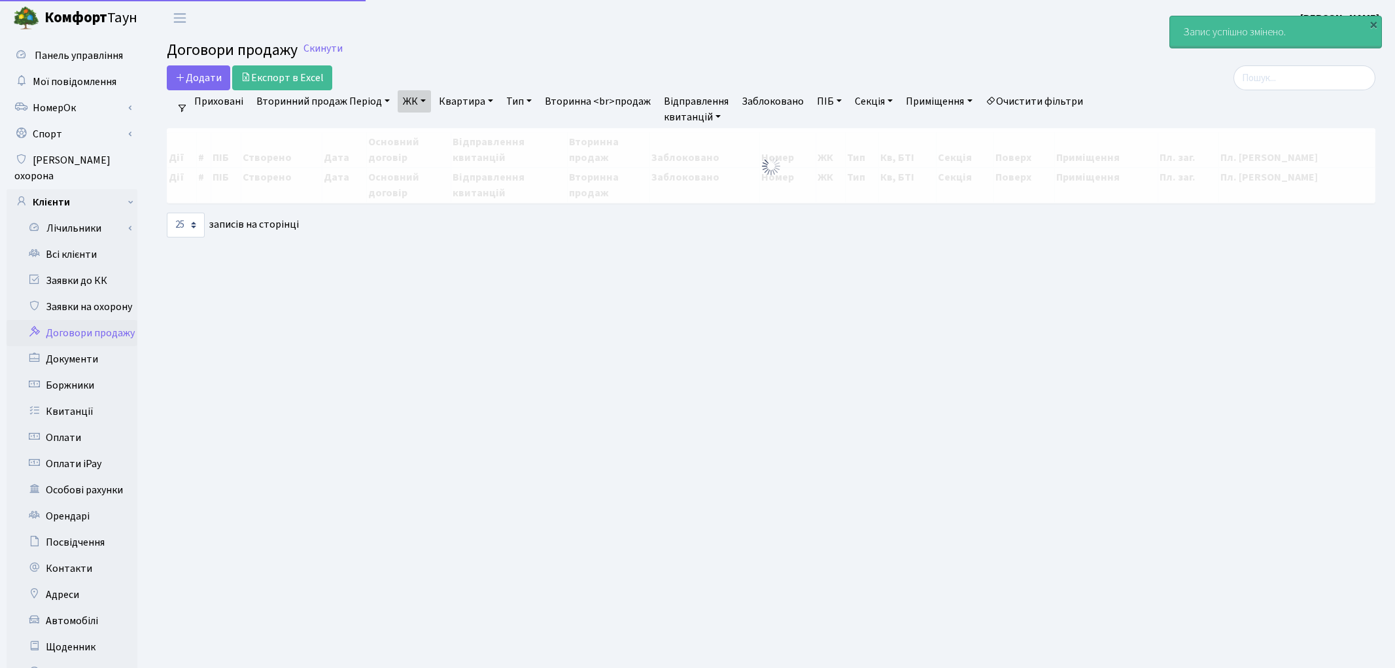
select select "25"
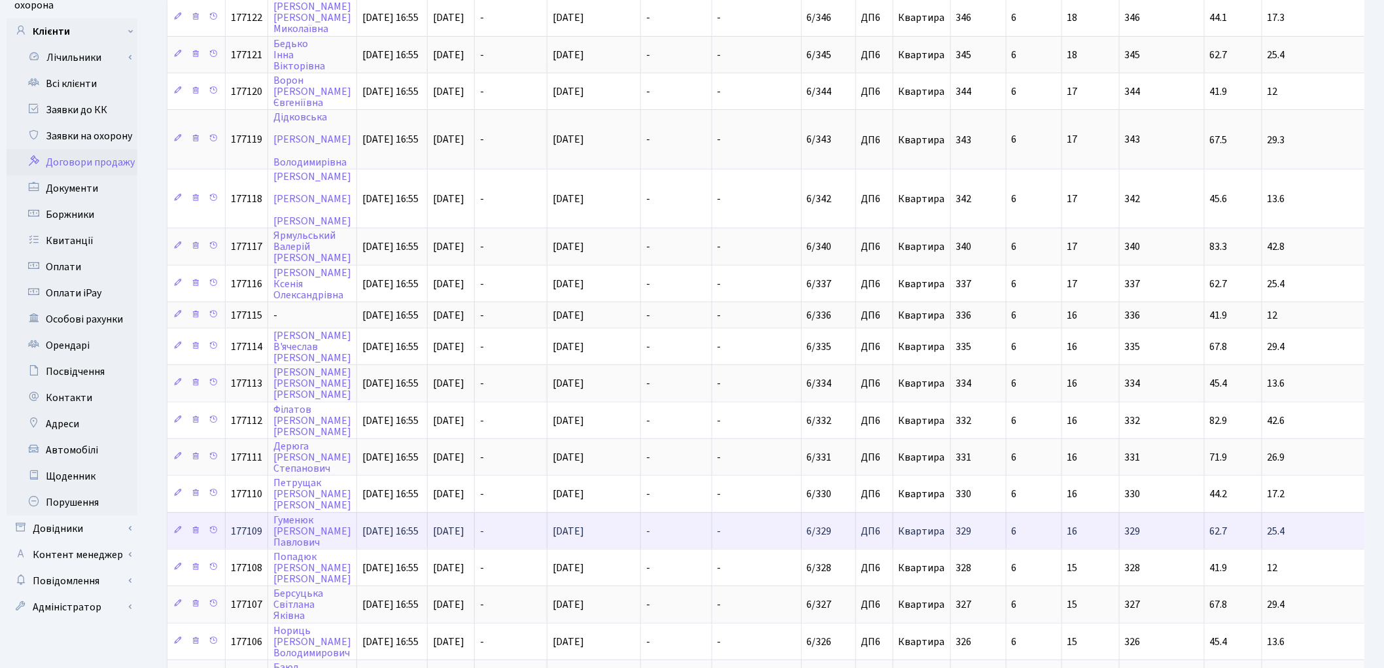
scroll to position [145, 0]
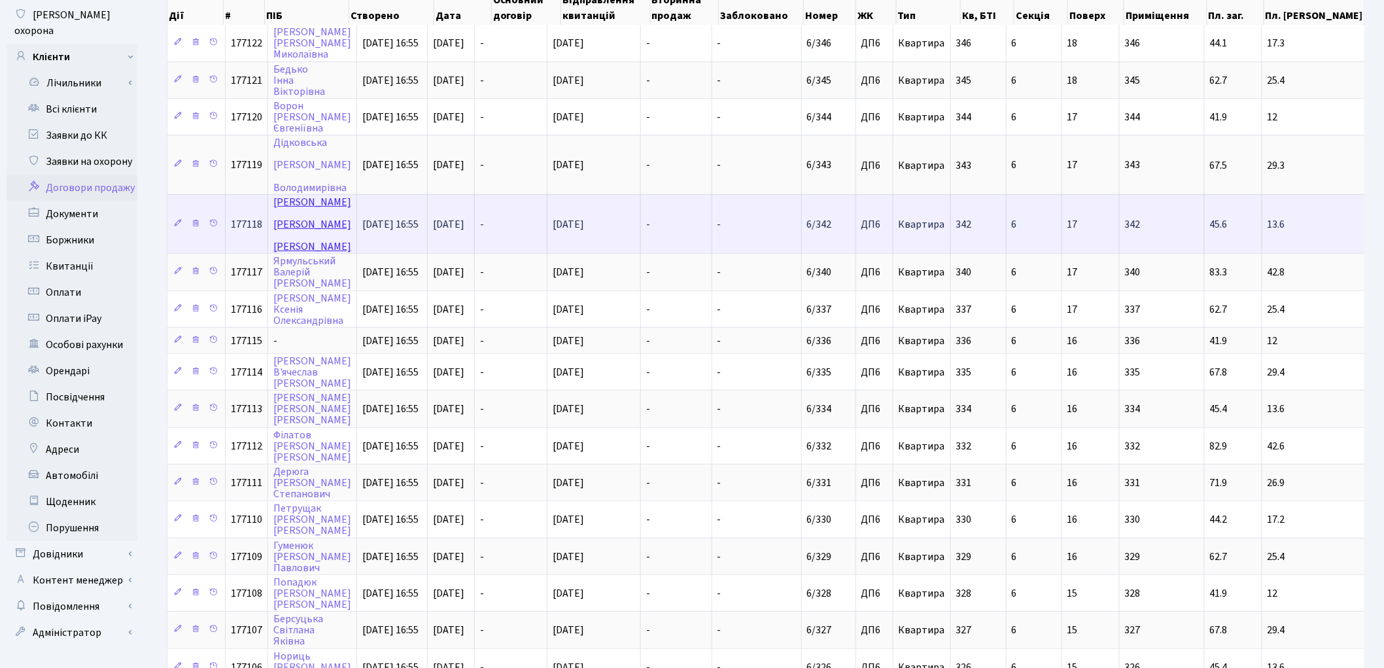
click at [285, 195] on link "Яценко Анна Василівна" at bounding box center [312, 224] width 78 height 59
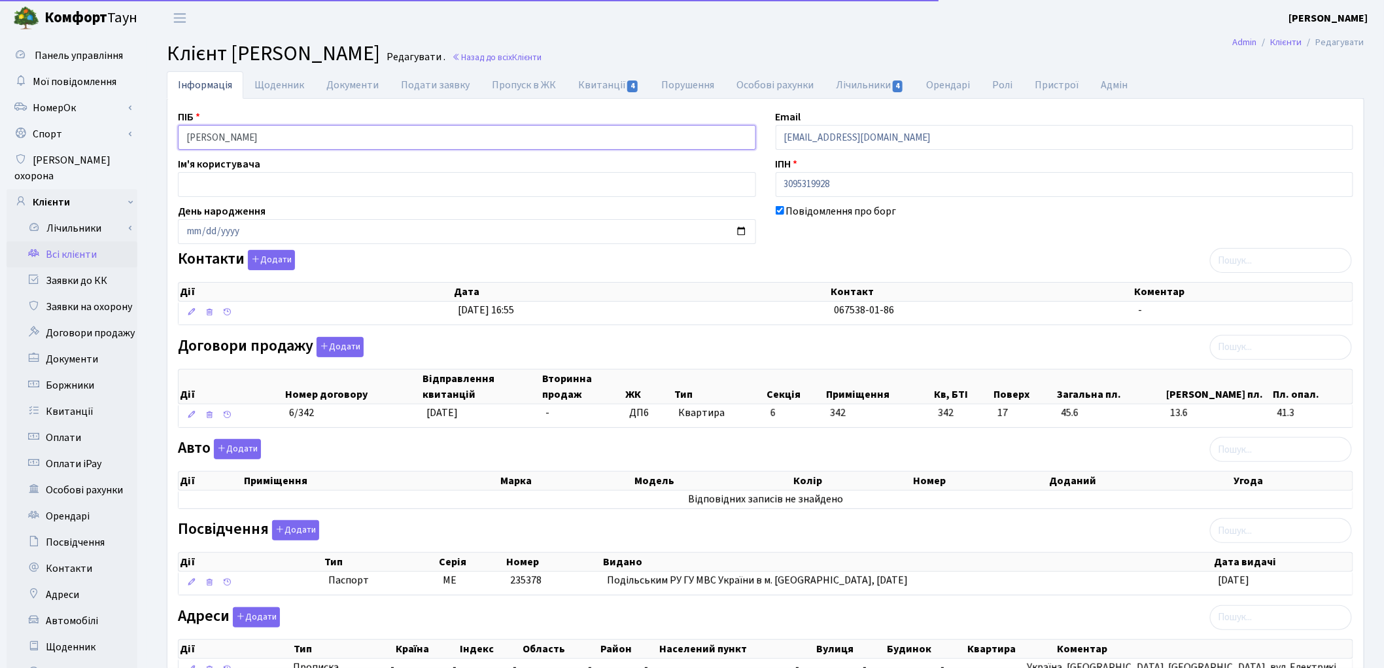
click at [221, 133] on input "Яценко Анна Василівна" at bounding box center [467, 137] width 578 height 25
click at [245, 136] on input "Яценко Анна Василівна" at bounding box center [467, 137] width 578 height 25
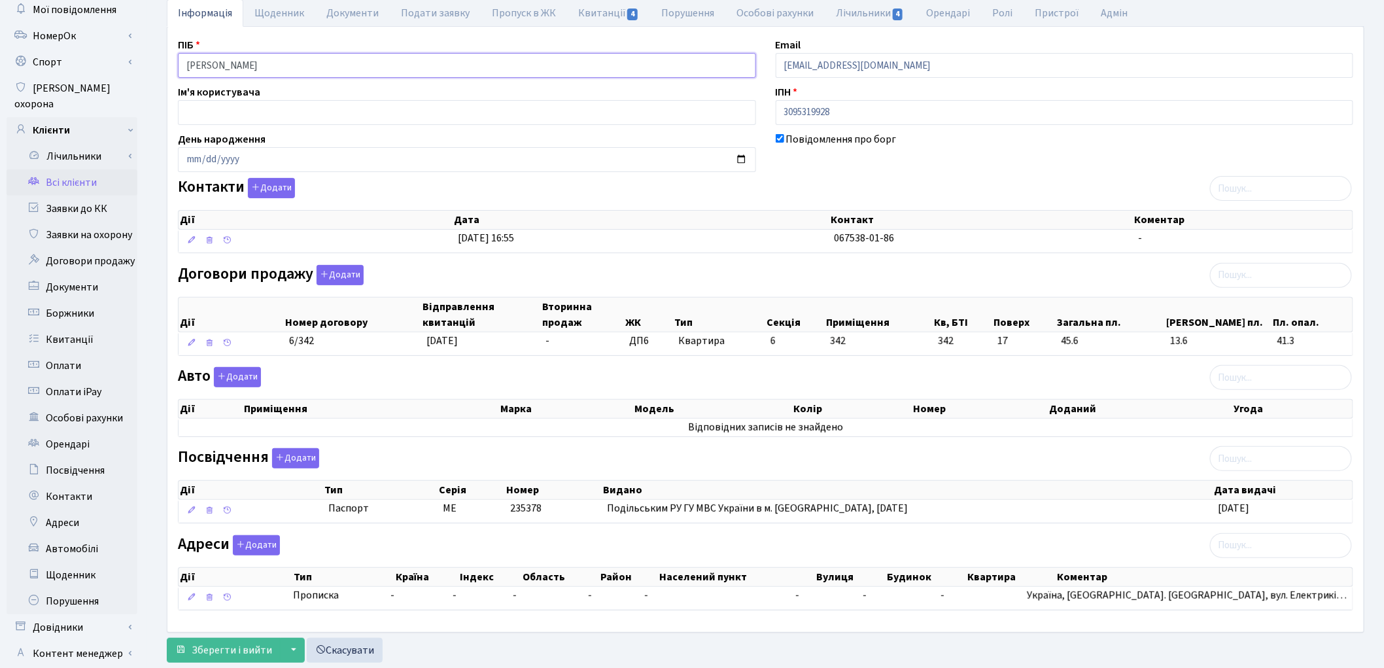
scroll to position [146, 0]
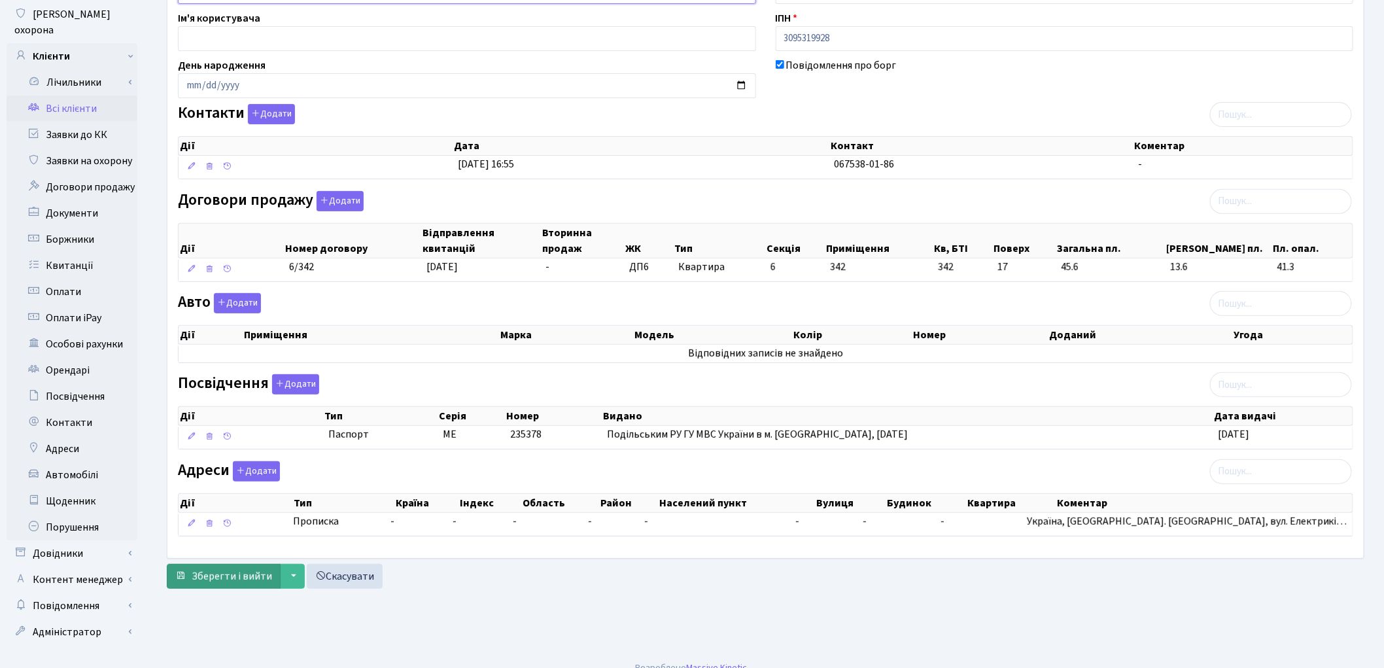
type input "Яценко Анна Василівна"
click at [222, 576] on span "Зберегти і вийти" at bounding box center [232, 576] width 80 height 14
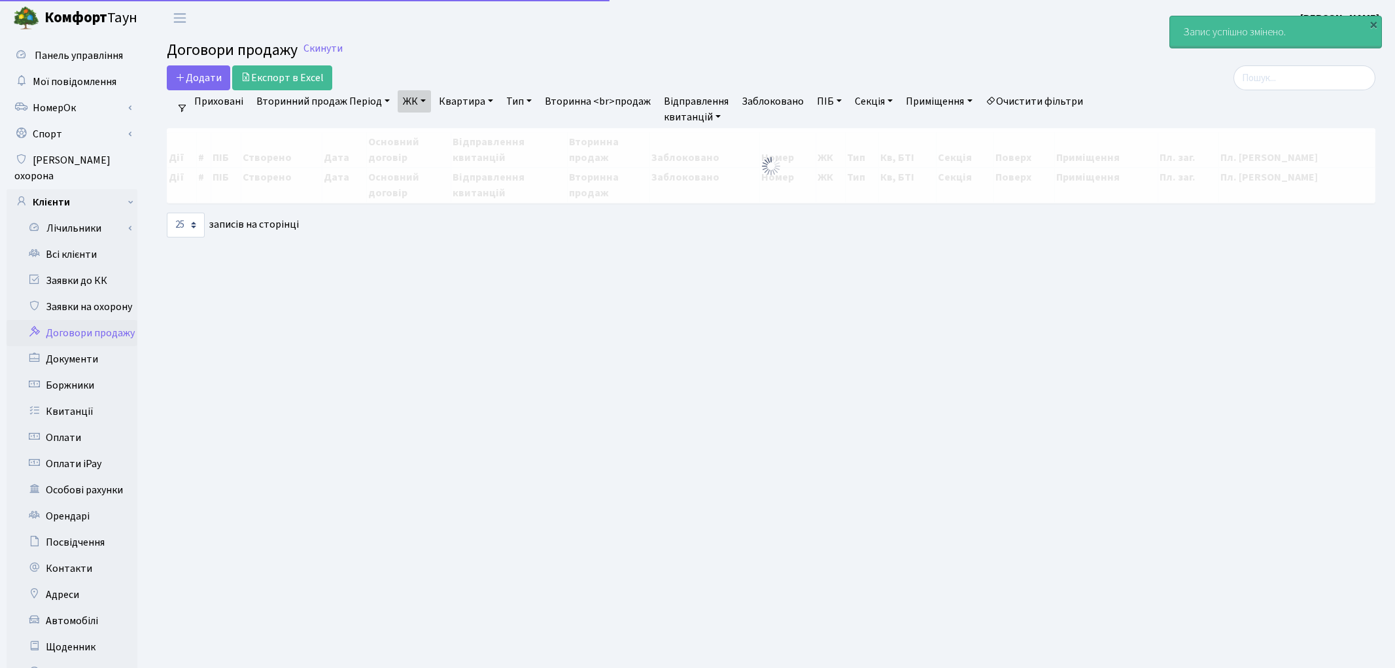
select select "25"
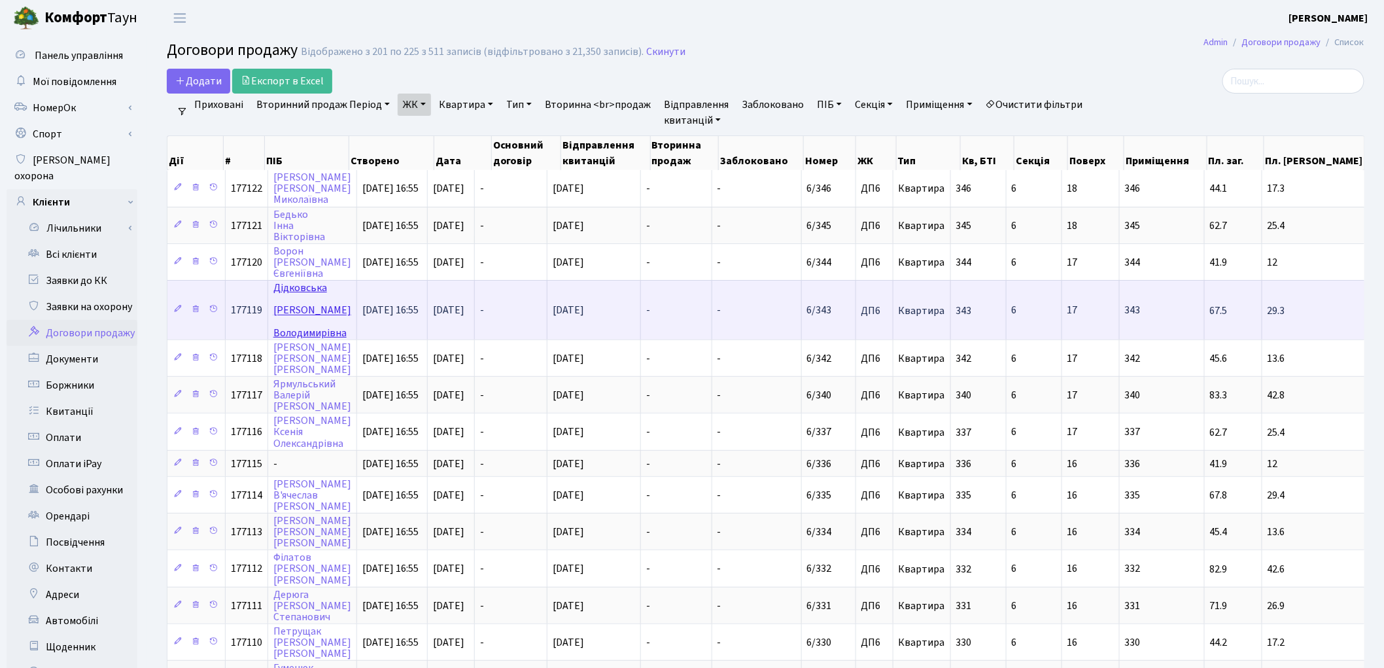
click at [280, 283] on link "[PERSON_NAME]" at bounding box center [312, 310] width 78 height 59
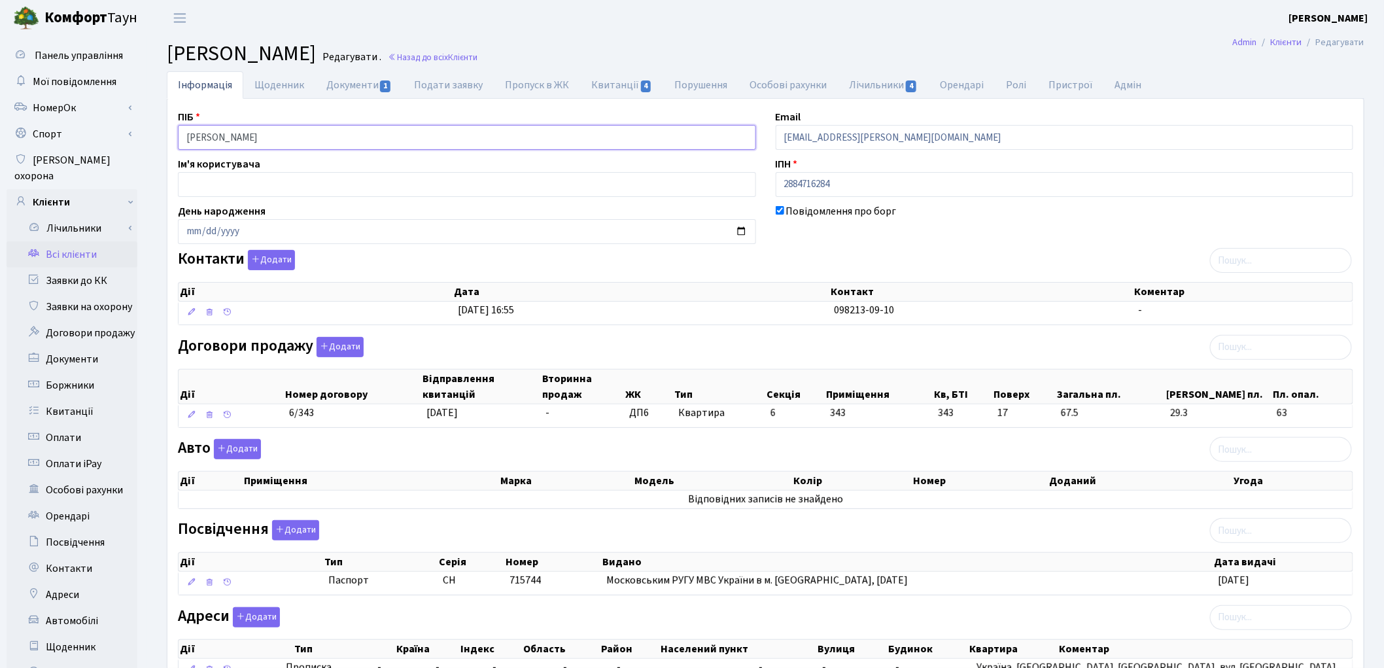
click at [239, 136] on input "Дідковська Анна Володимирівна" at bounding box center [467, 137] width 578 height 25
click at [264, 138] on input "Дідковська Анна Володимирівна" at bounding box center [467, 137] width 578 height 25
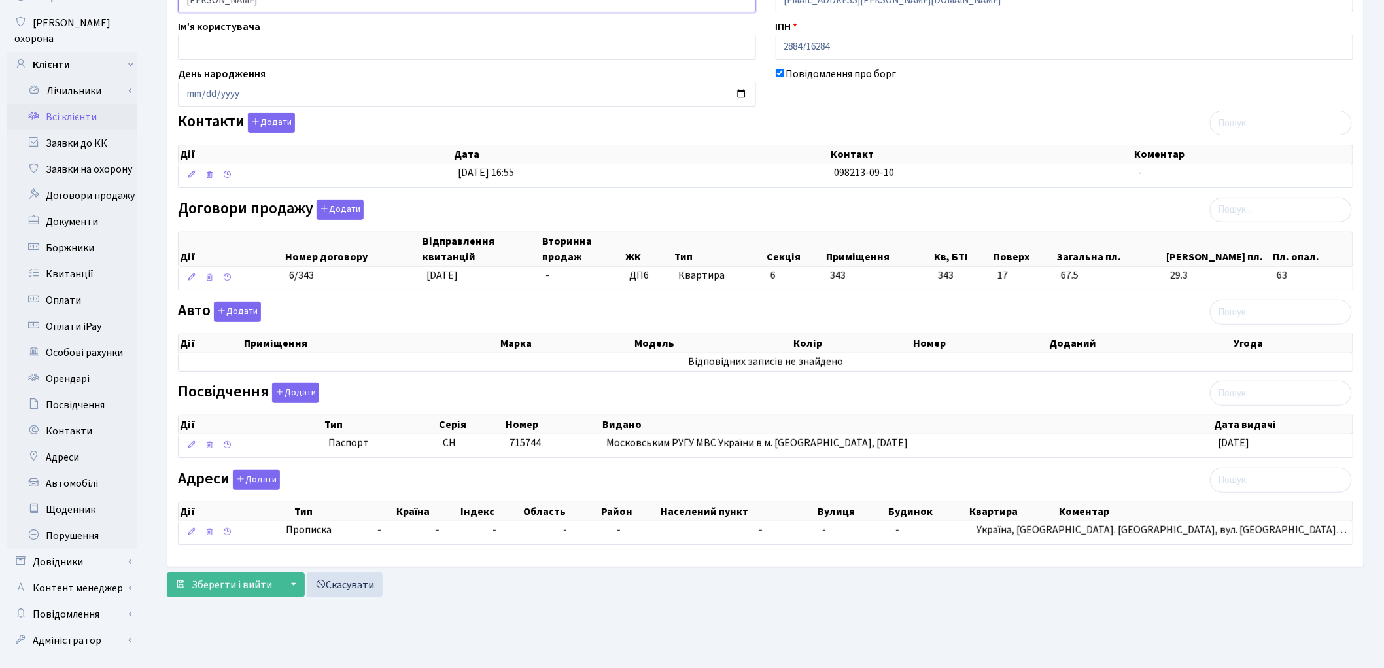
scroll to position [146, 0]
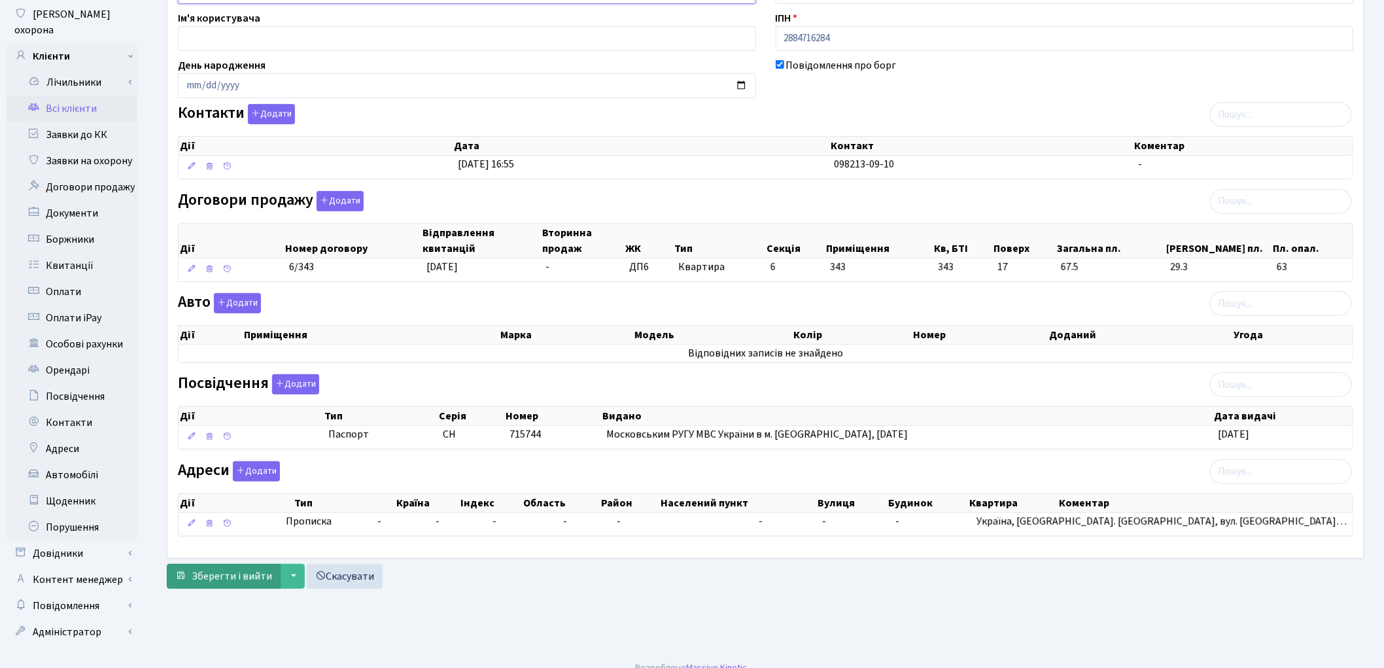
type input "Дідковська Анна Володимирівна"
click at [222, 583] on span "Зберегти і вийти" at bounding box center [232, 576] width 80 height 14
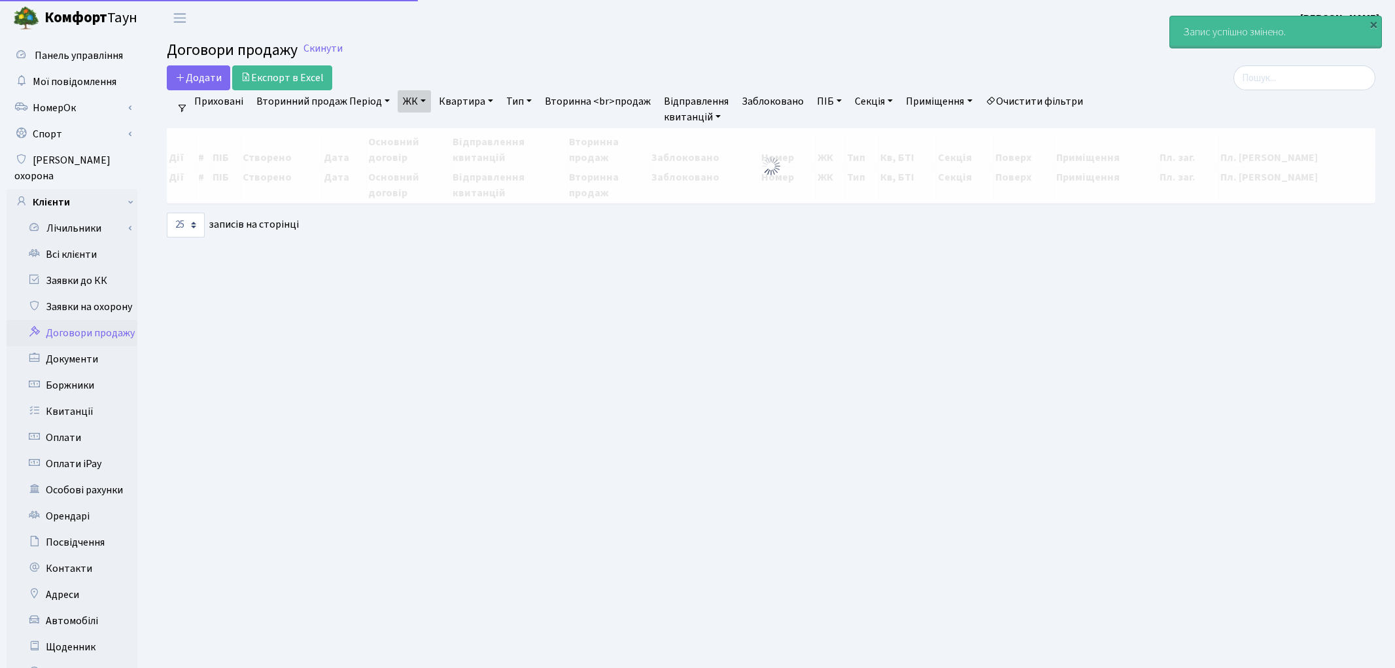
select select "25"
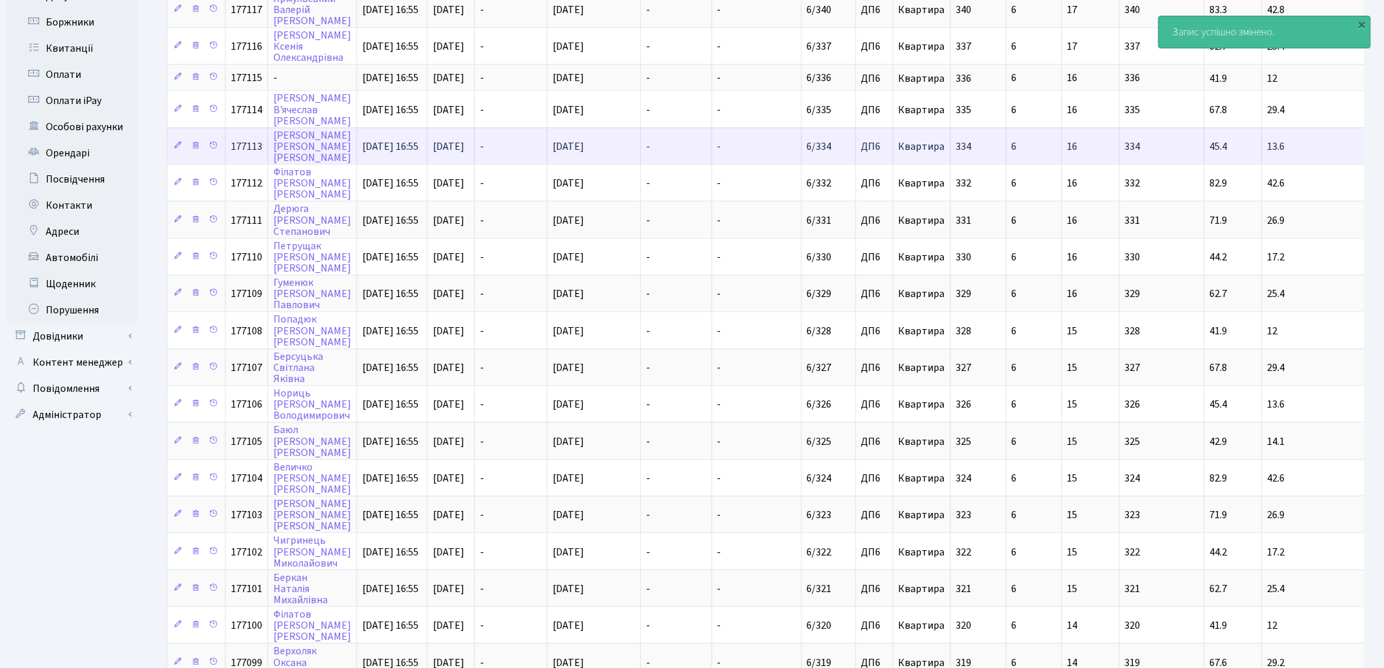
scroll to position [482, 0]
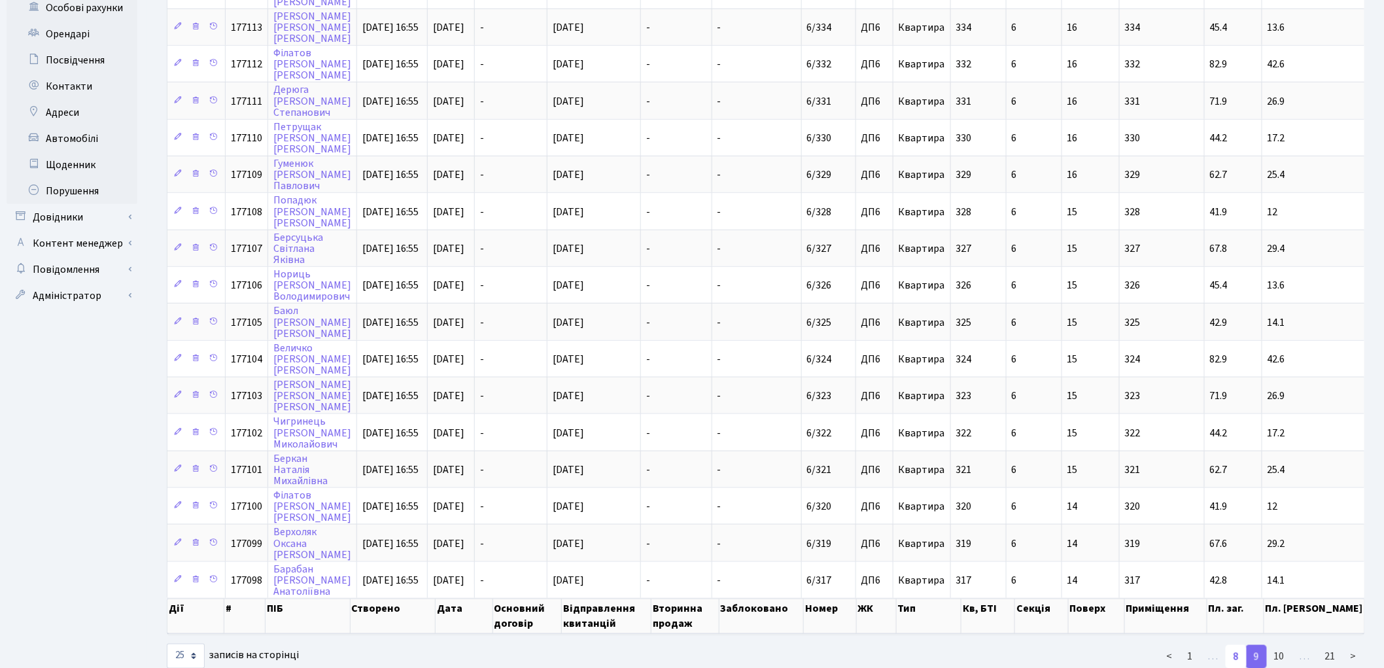
click at [1237, 645] on link "8" at bounding box center [1236, 657] width 21 height 24
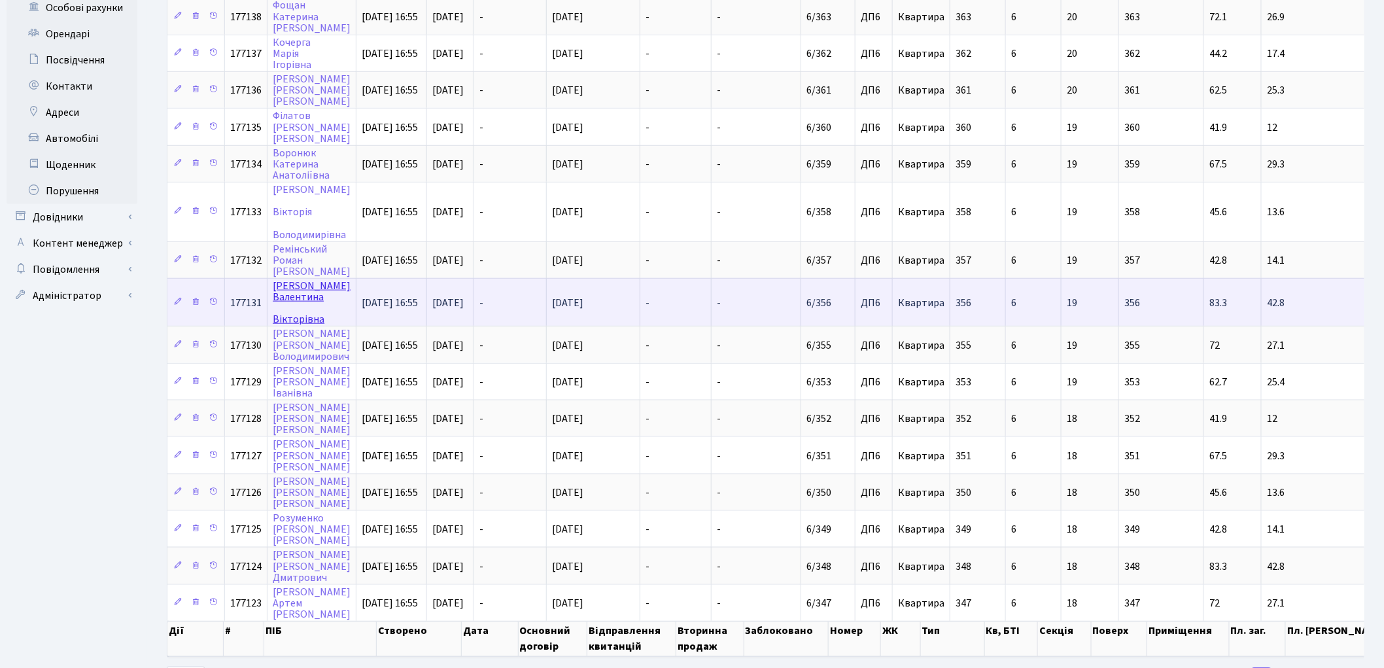
click at [306, 279] on link "Афанасьєва Валентина Вікторівна" at bounding box center [312, 303] width 78 height 48
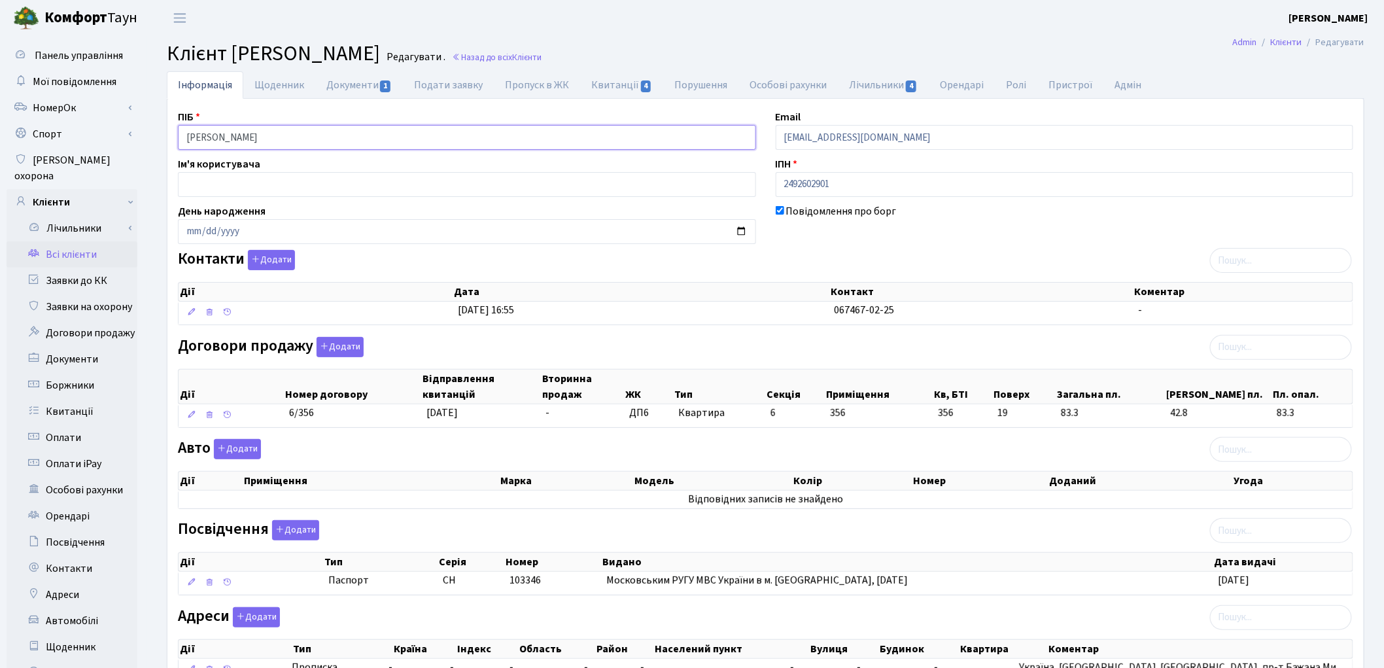
click at [292, 135] on input "[PERSON_NAME]" at bounding box center [467, 137] width 578 height 25
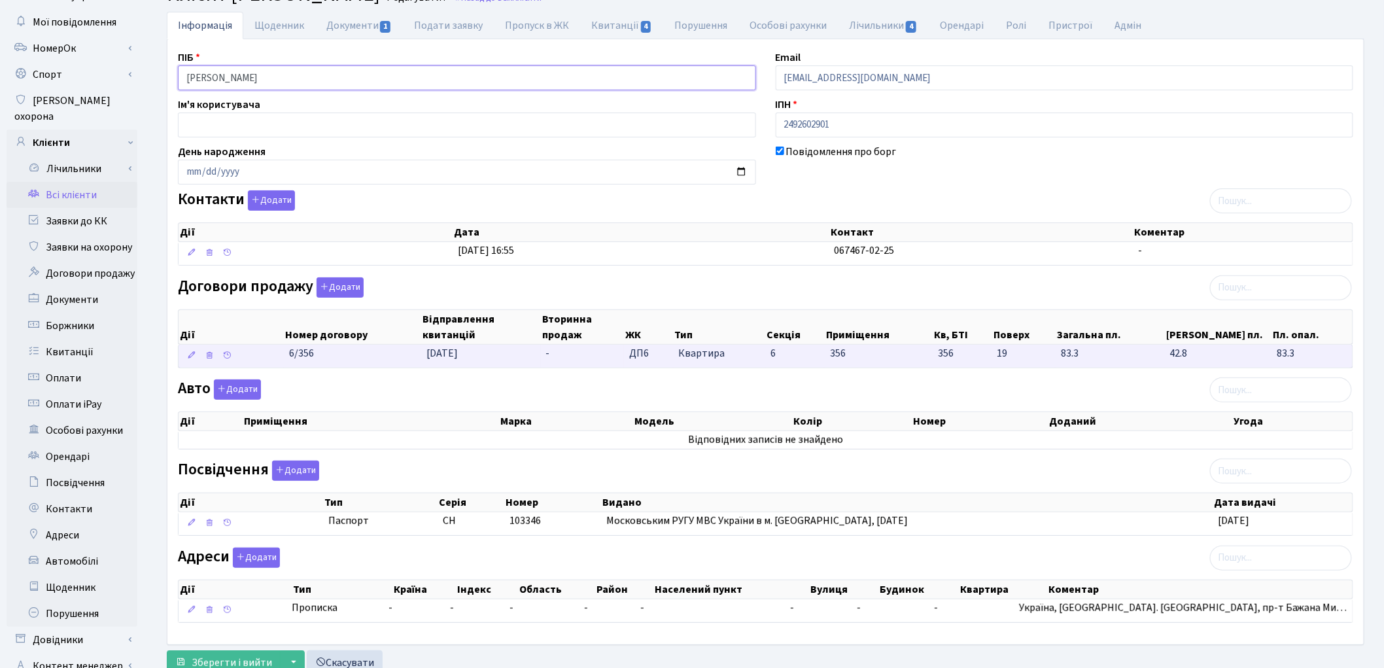
scroll to position [146, 0]
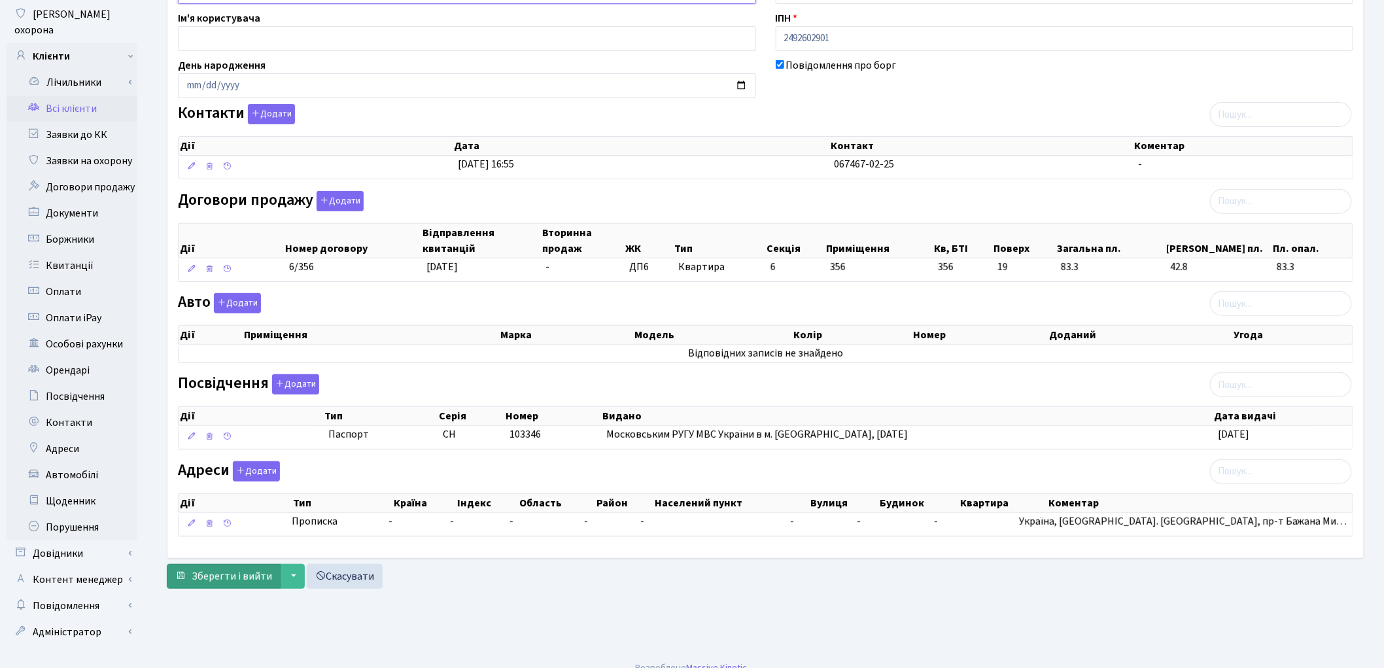
type input "Афанасьєва Валентина Вікторівна"
click at [193, 577] on span "Зберегти і вийти" at bounding box center [232, 576] width 80 height 14
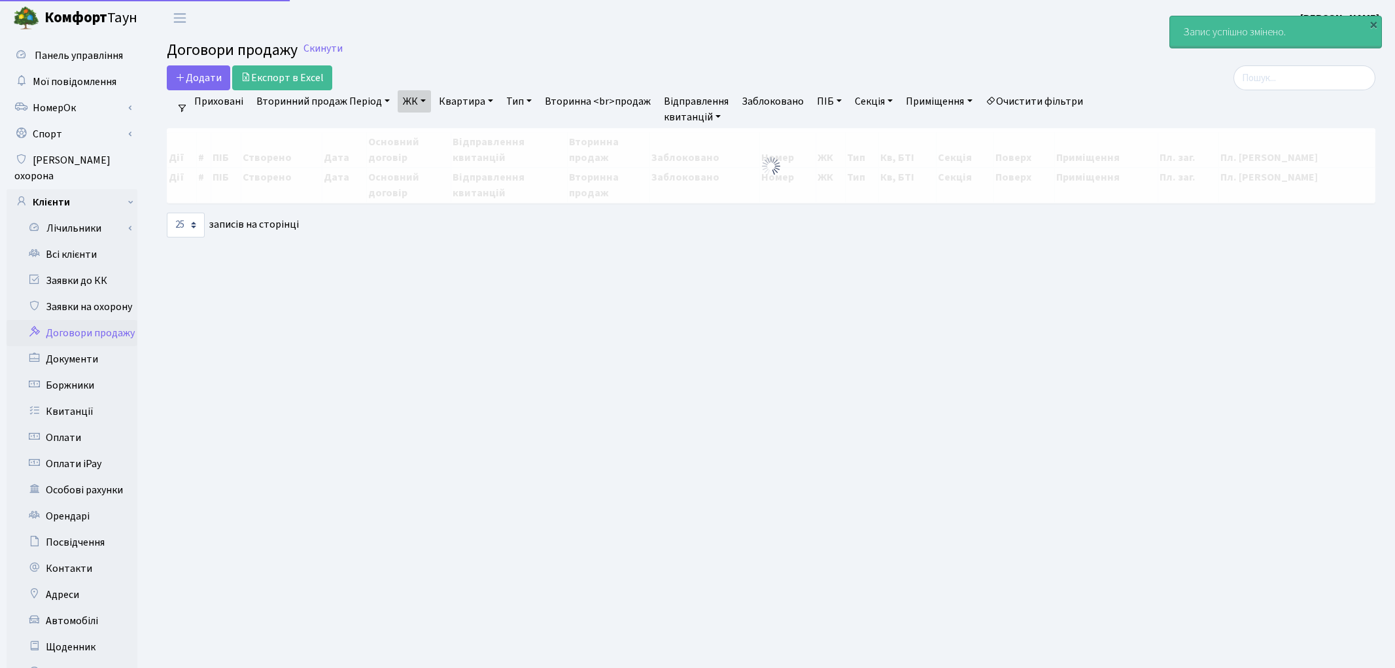
select select "25"
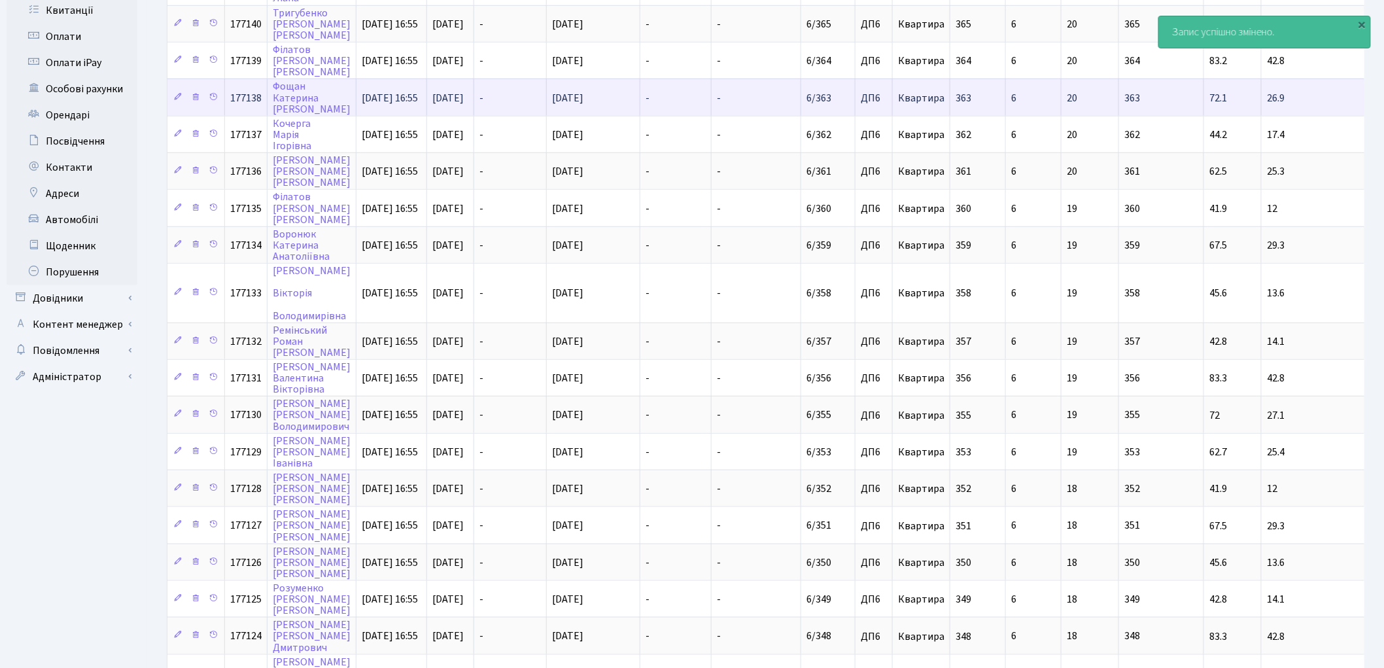
scroll to position [436, 0]
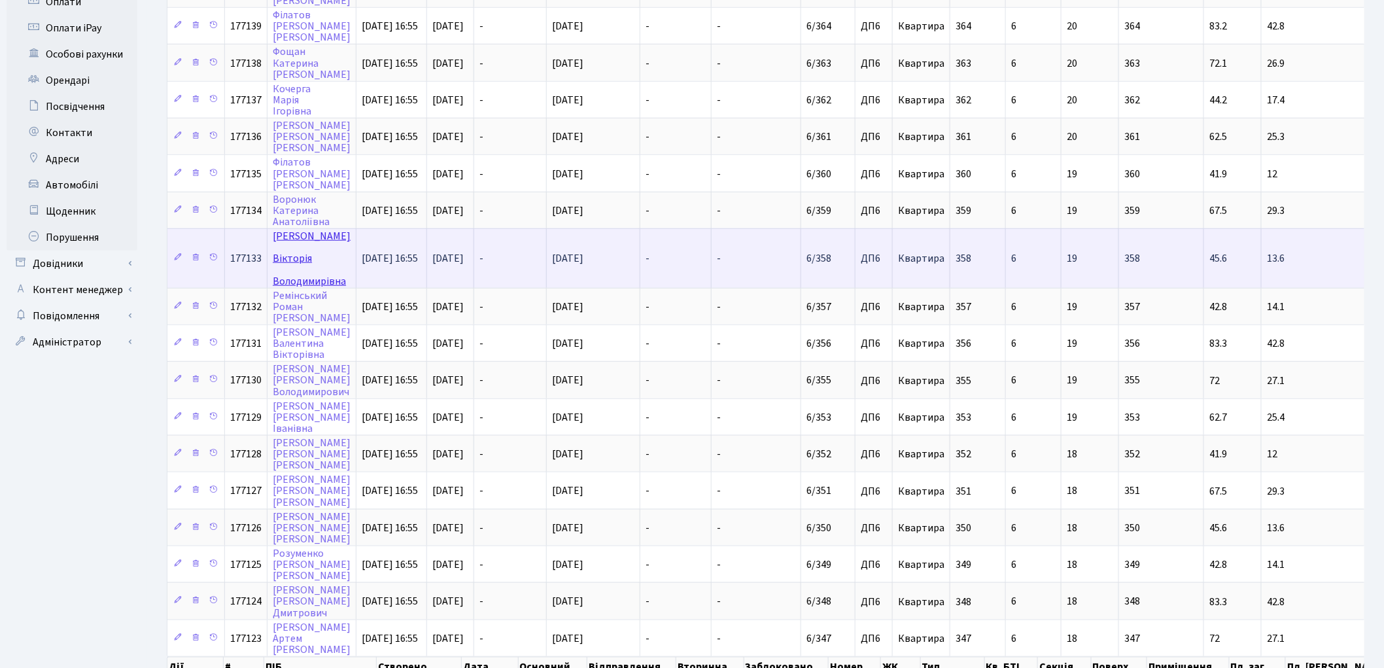
click at [284, 229] on link "[PERSON_NAME] [PERSON_NAME]" at bounding box center [312, 258] width 78 height 59
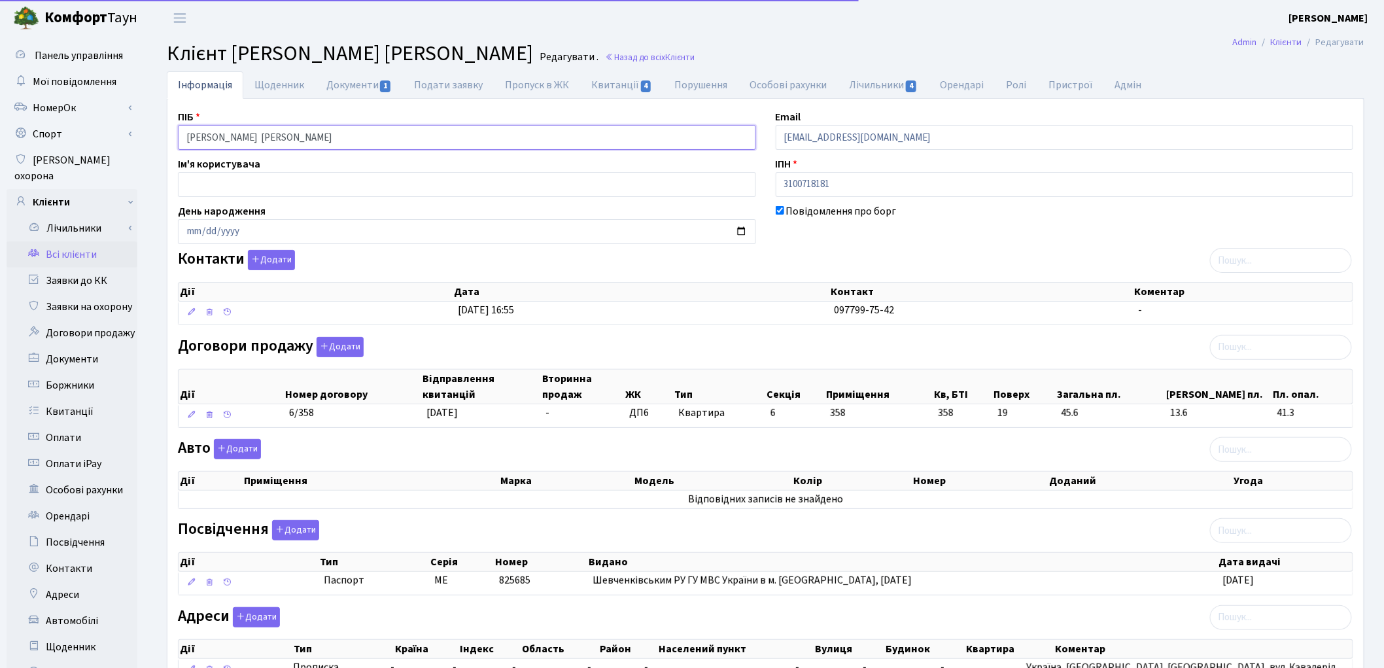
click at [241, 132] on input "Сіренченко Вікторія Володимирівна" at bounding box center [467, 137] width 578 height 25
click at [276, 135] on input "Сіренченко Вікторія Володимирівна" at bounding box center [467, 137] width 578 height 25
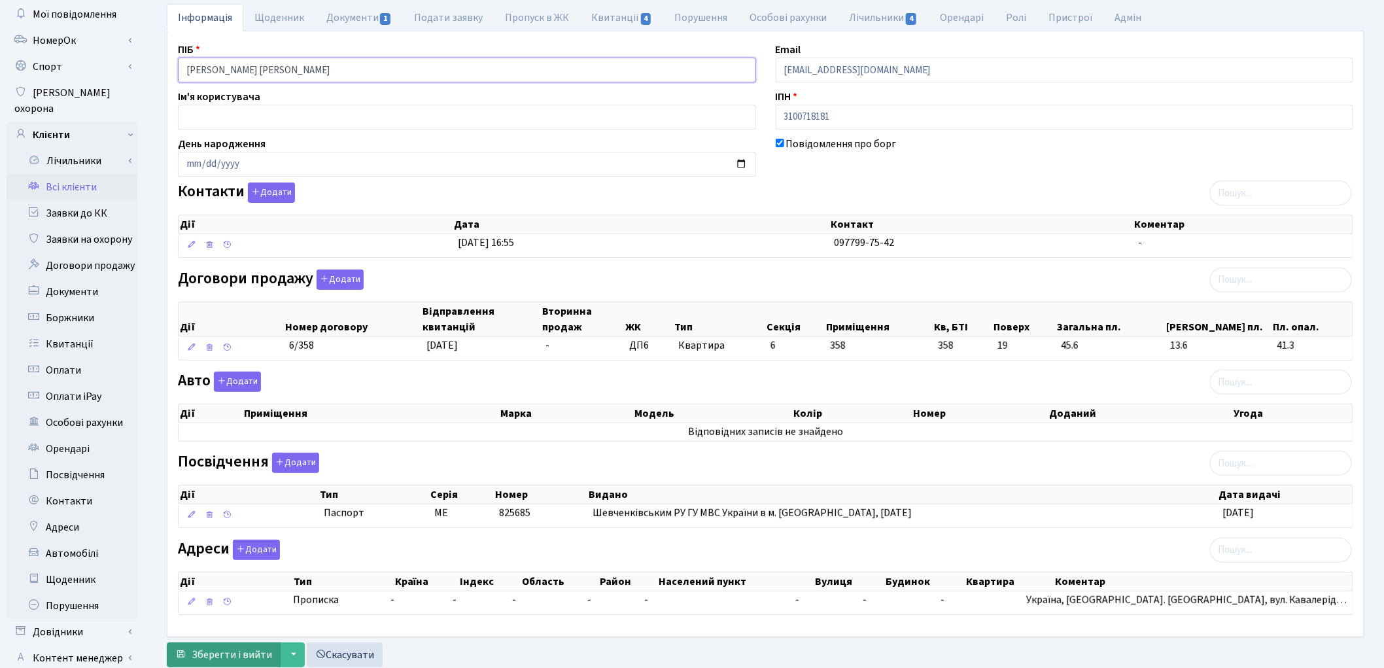
scroll to position [146, 0]
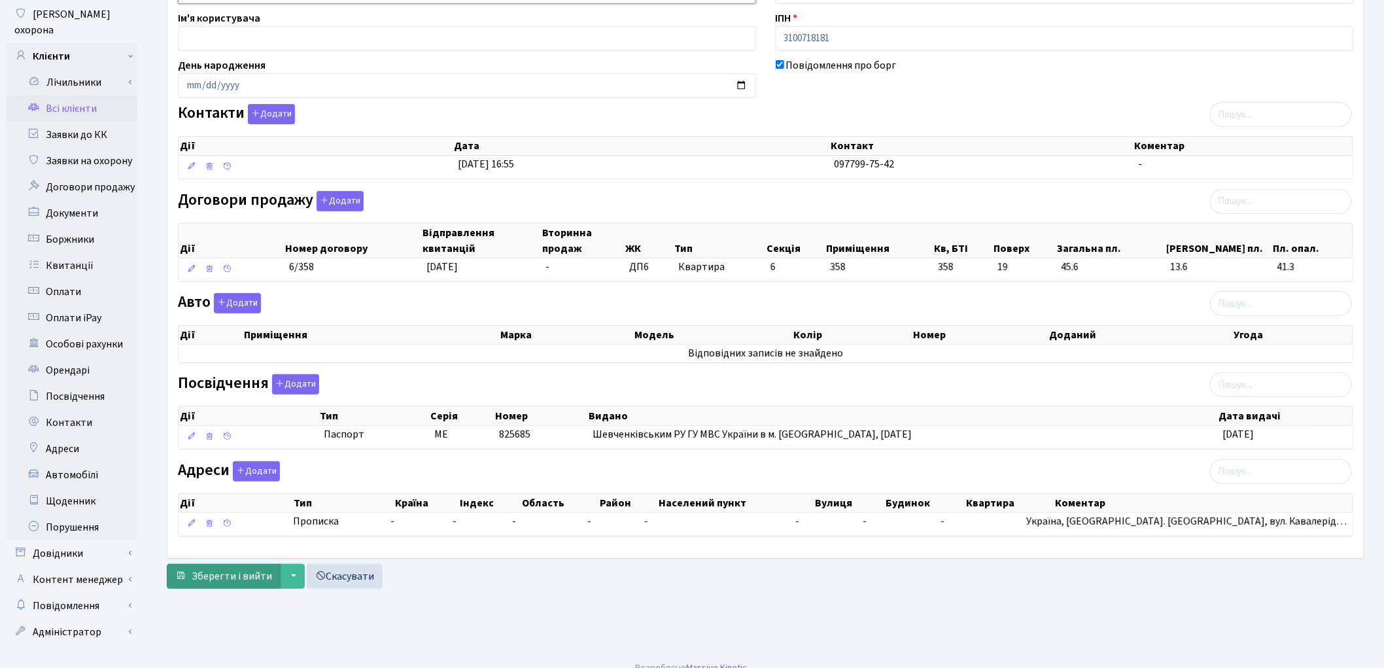
type input "Сіренченко Вікторія Володимирівна"
click at [233, 583] on span "Зберегти і вийти" at bounding box center [232, 576] width 80 height 14
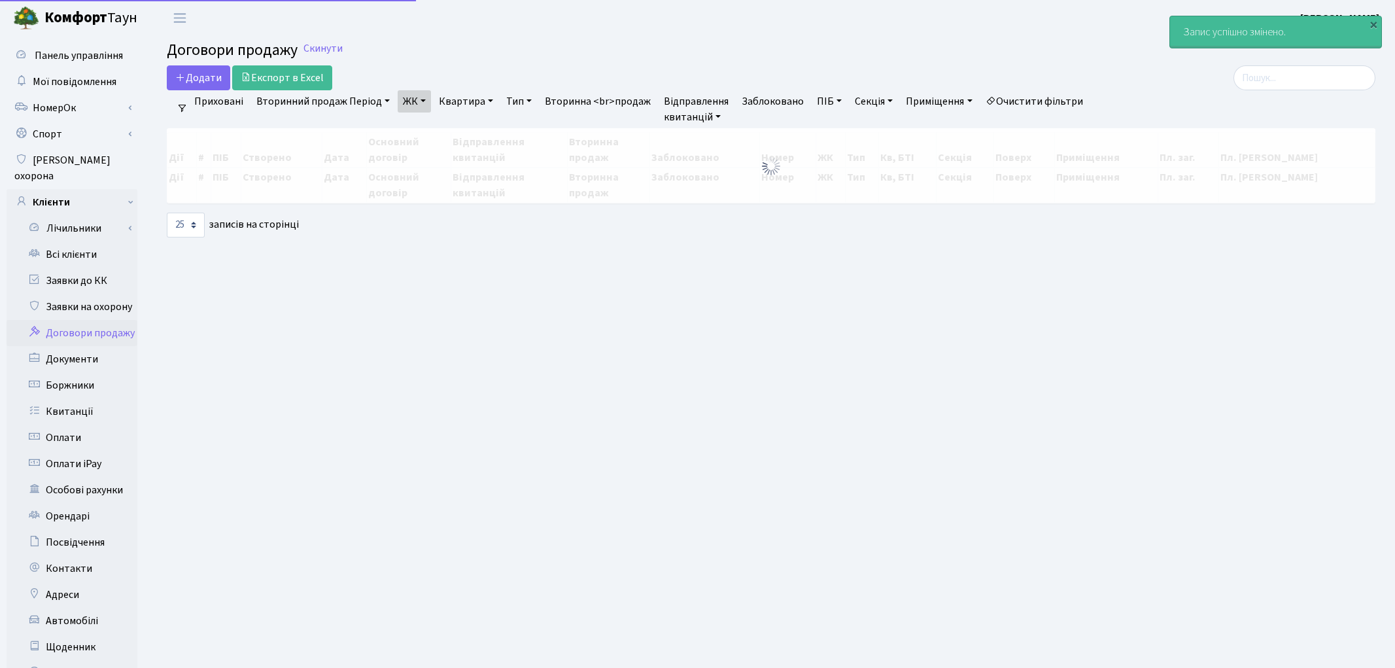
select select "25"
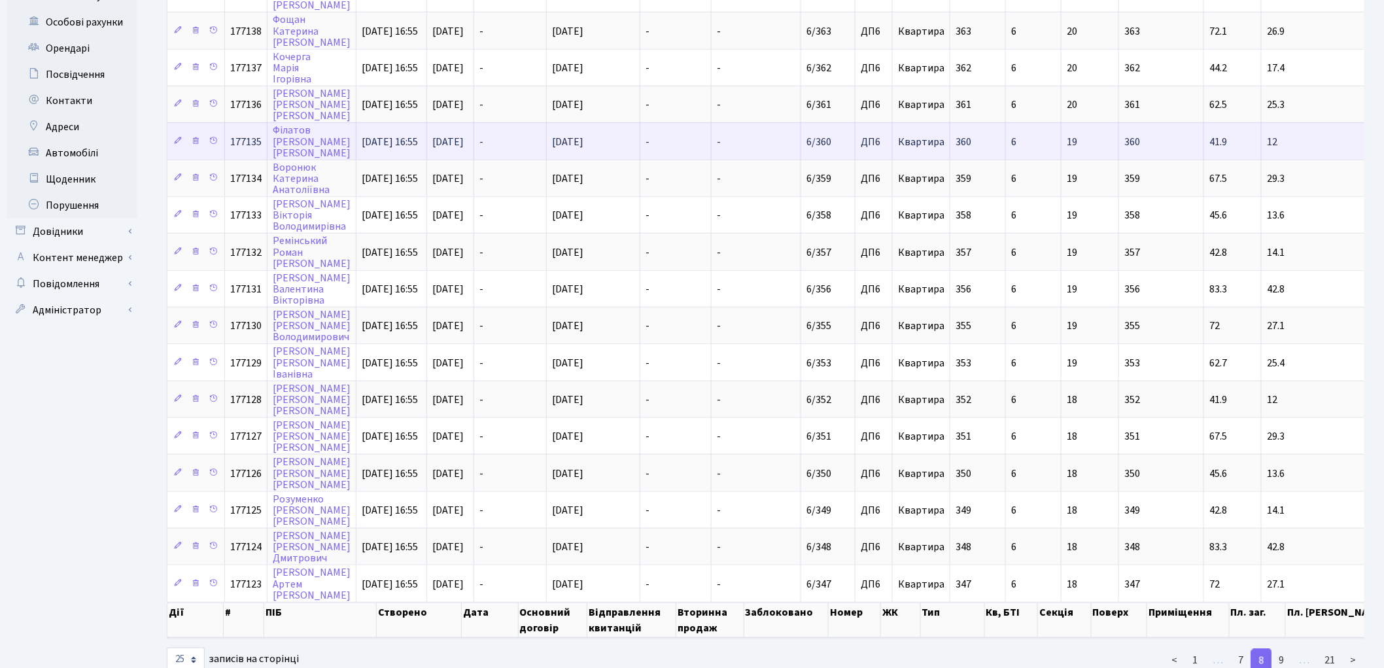
scroll to position [484, 0]
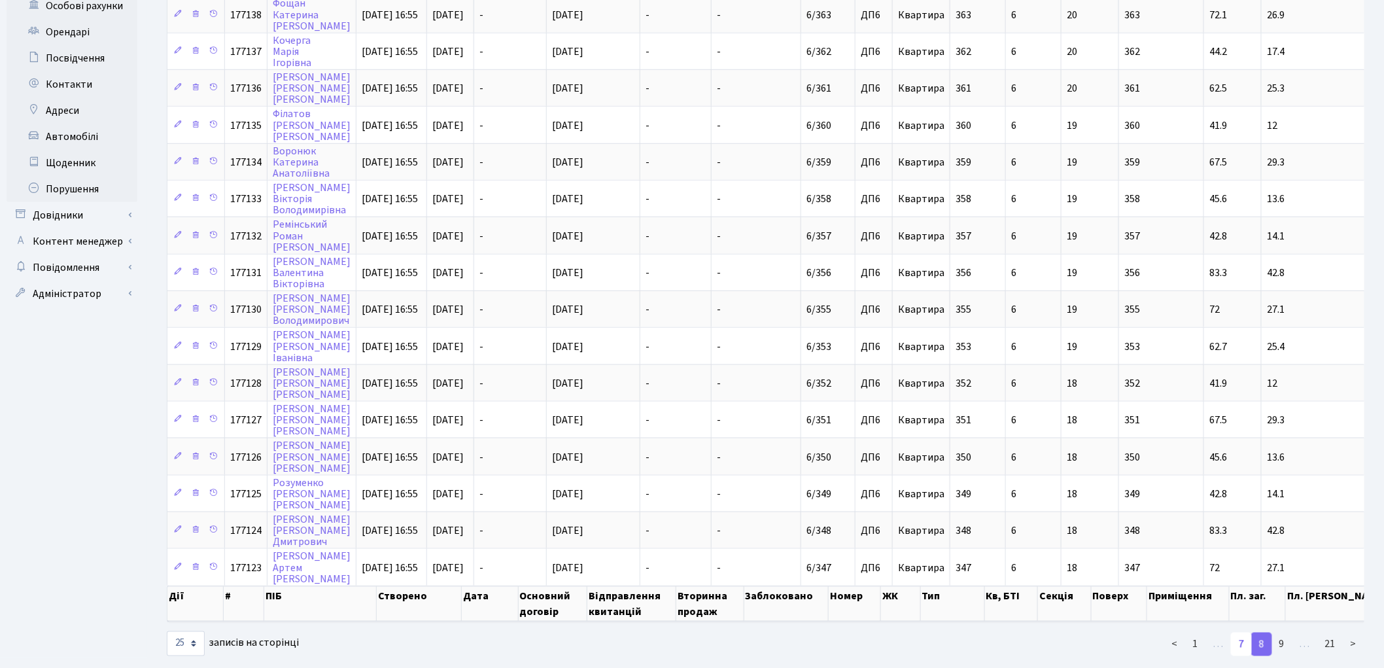
click at [1243, 632] on link "7" at bounding box center [1241, 644] width 21 height 24
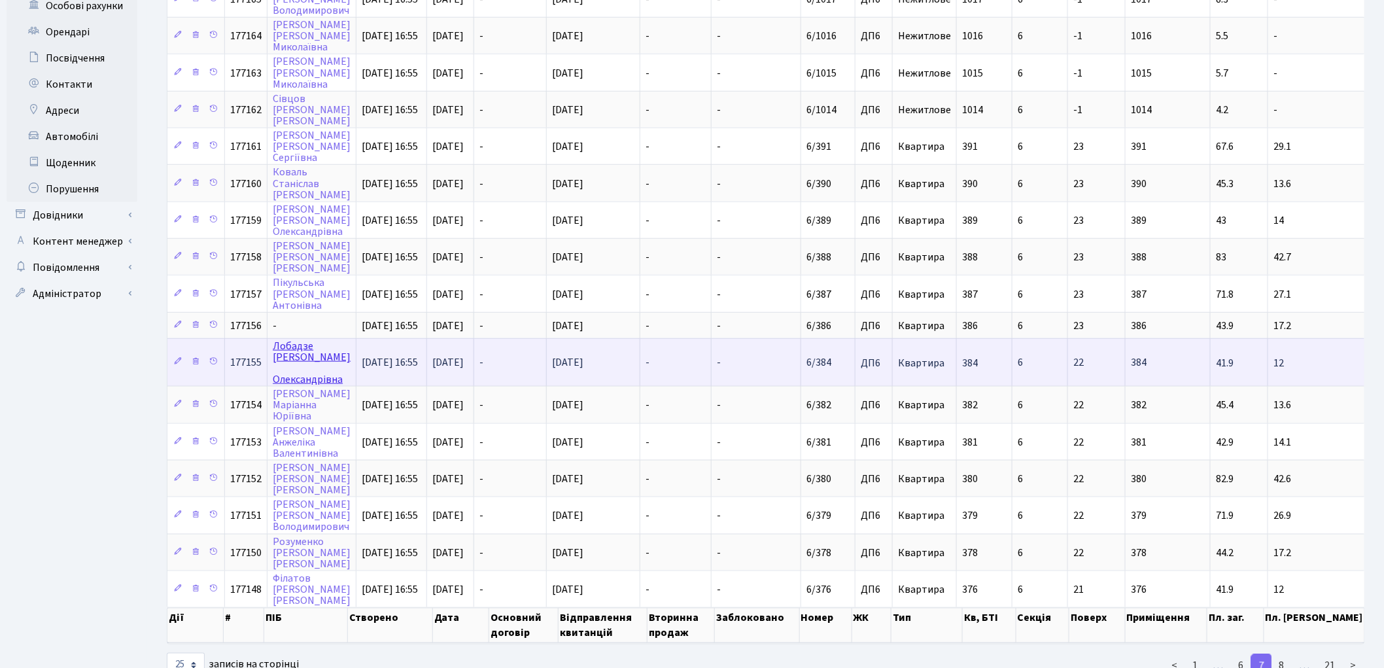
click at [297, 339] on link "[PERSON_NAME]" at bounding box center [312, 363] width 78 height 48
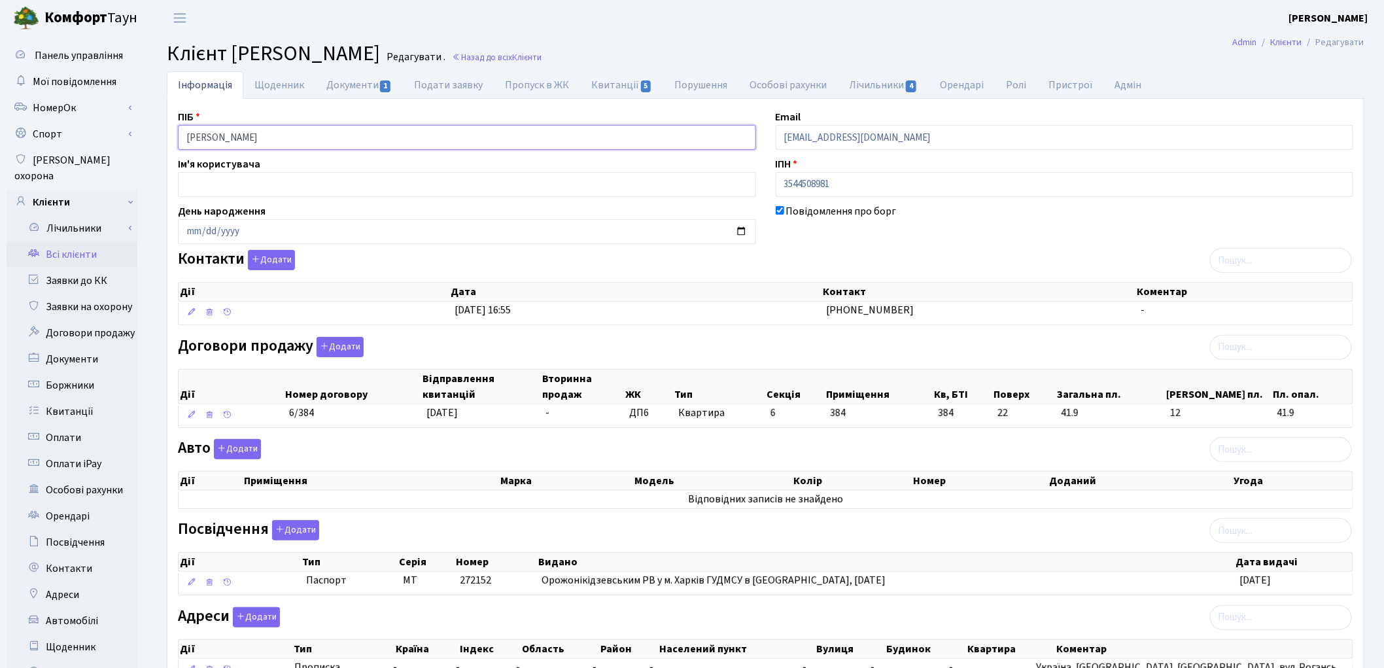
click at [247, 139] on input "Лобадзе Яна Олександрівна" at bounding box center [467, 137] width 578 height 25
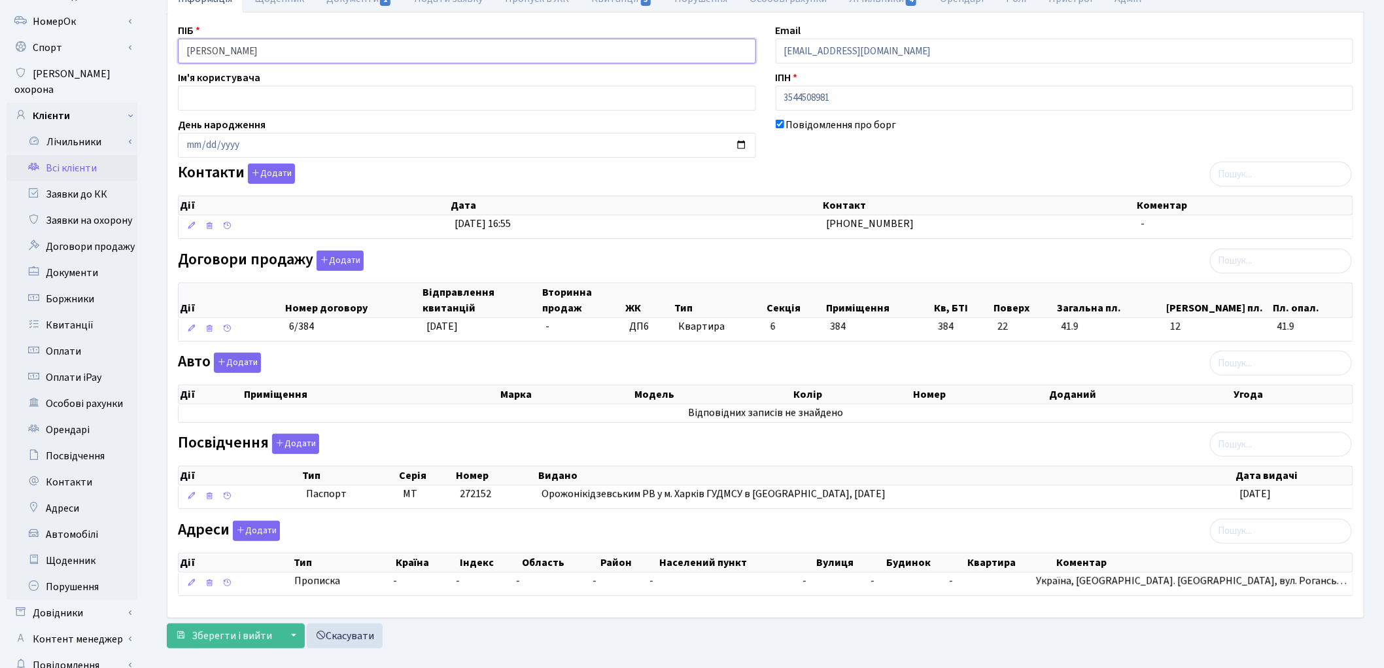
scroll to position [146, 0]
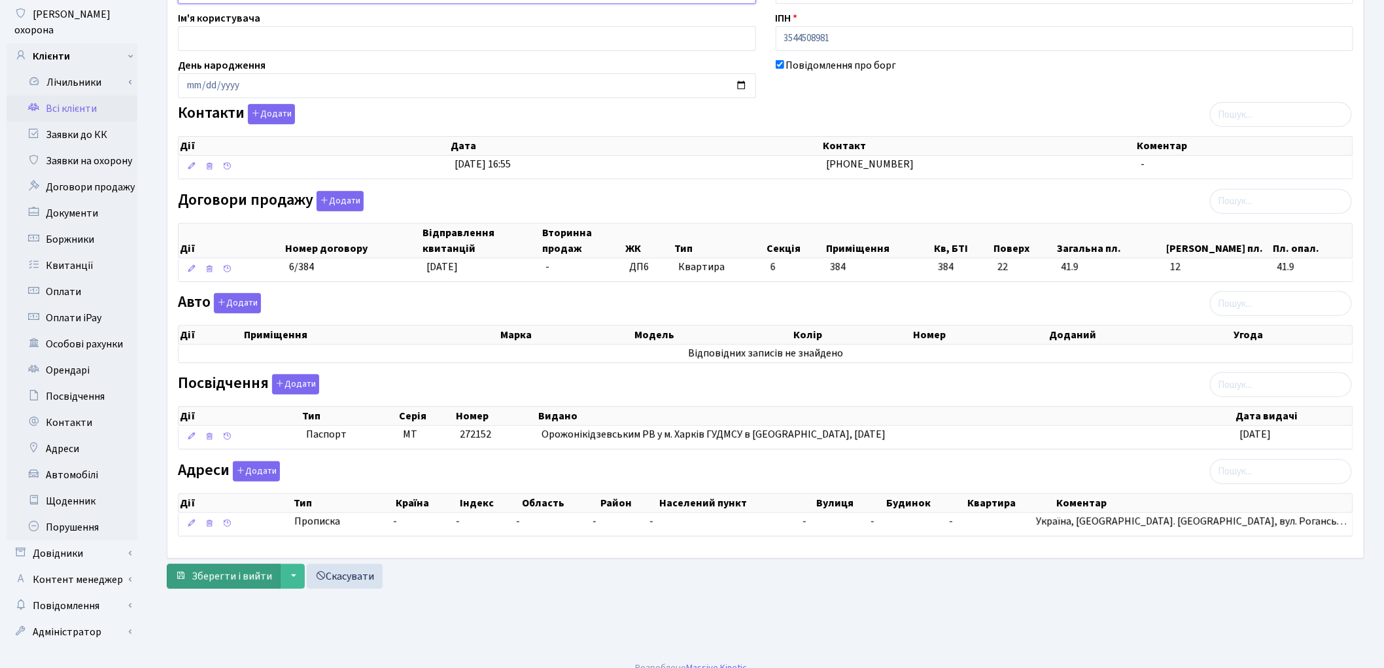
type input "Лобадзе Яна Олександрівна"
click at [217, 583] on span "Зберегти і вийти" at bounding box center [232, 576] width 80 height 14
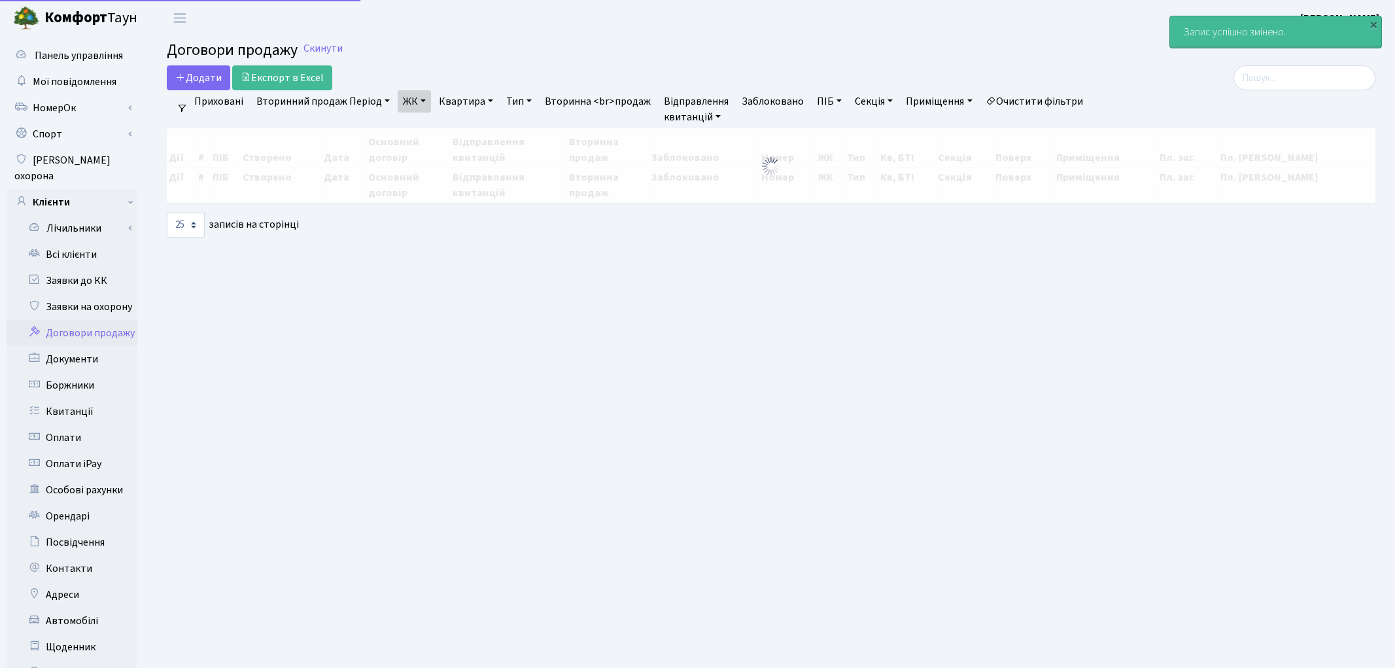
select select "25"
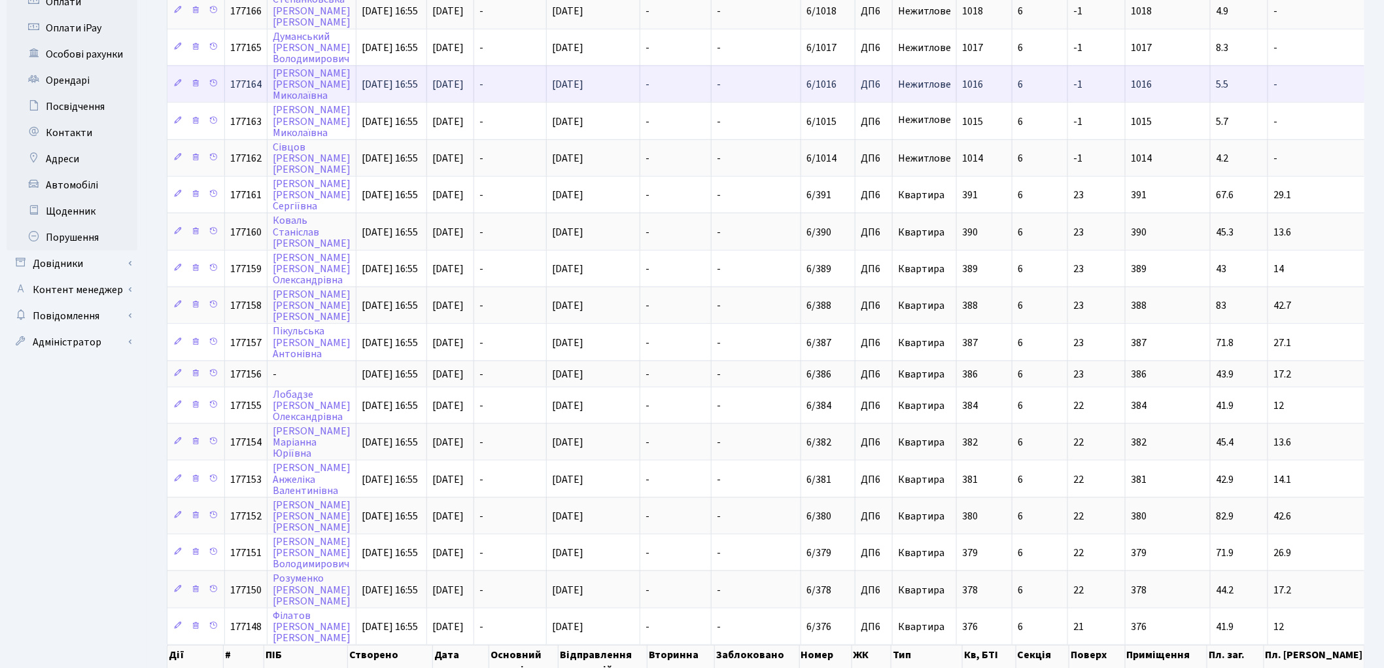
scroll to position [482, 0]
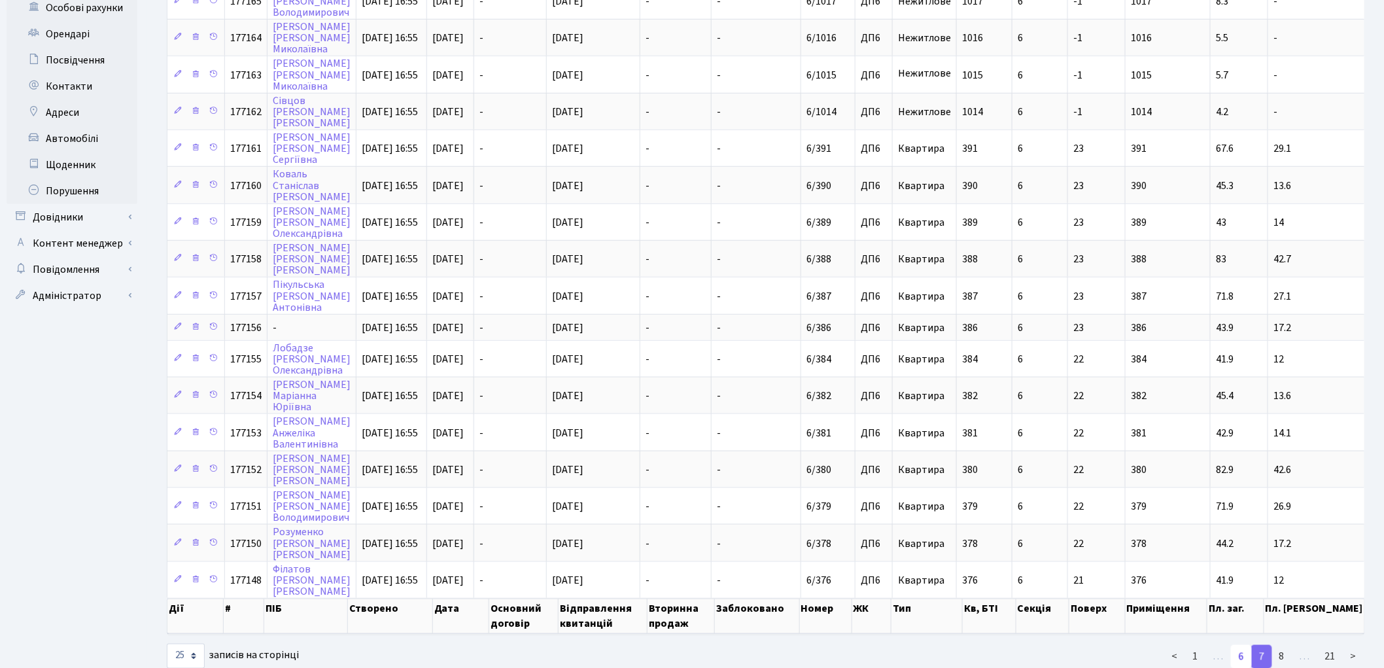
click at [1241, 645] on link "6" at bounding box center [1241, 657] width 21 height 24
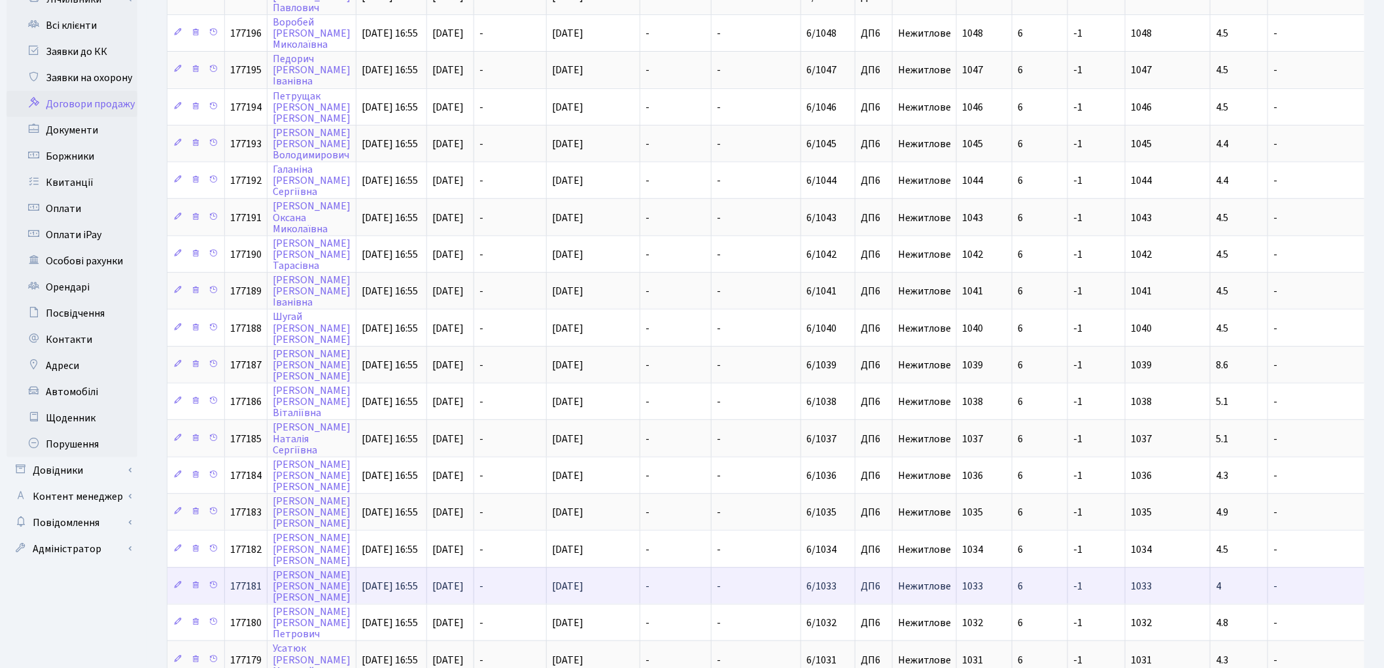
scroll to position [502, 0]
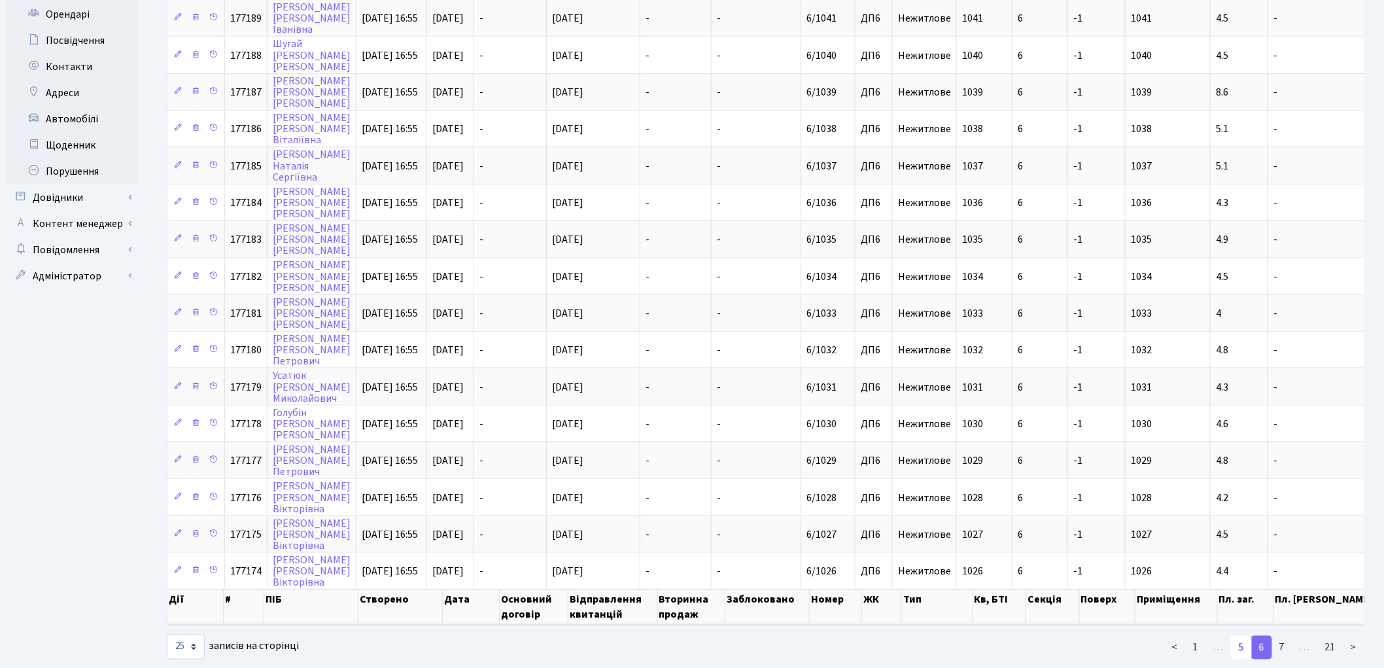
click at [1243, 636] on link "5" at bounding box center [1241, 648] width 21 height 24
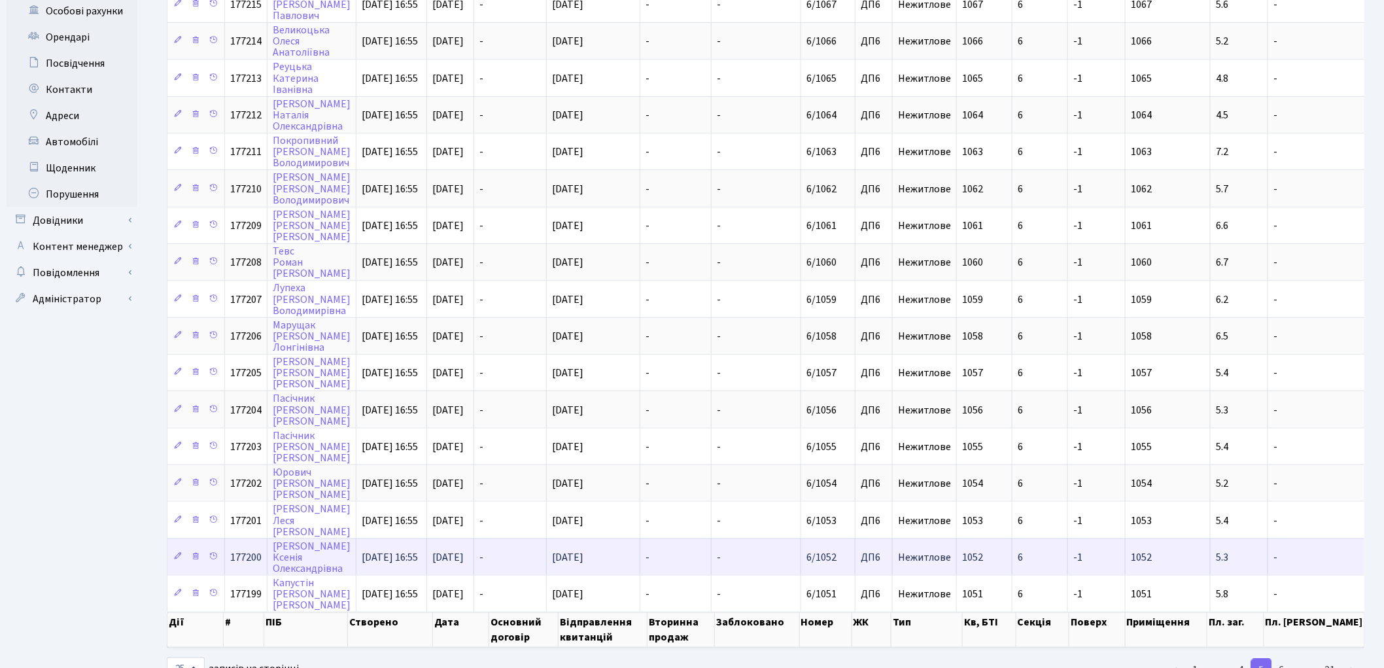
scroll to position [491, 0]
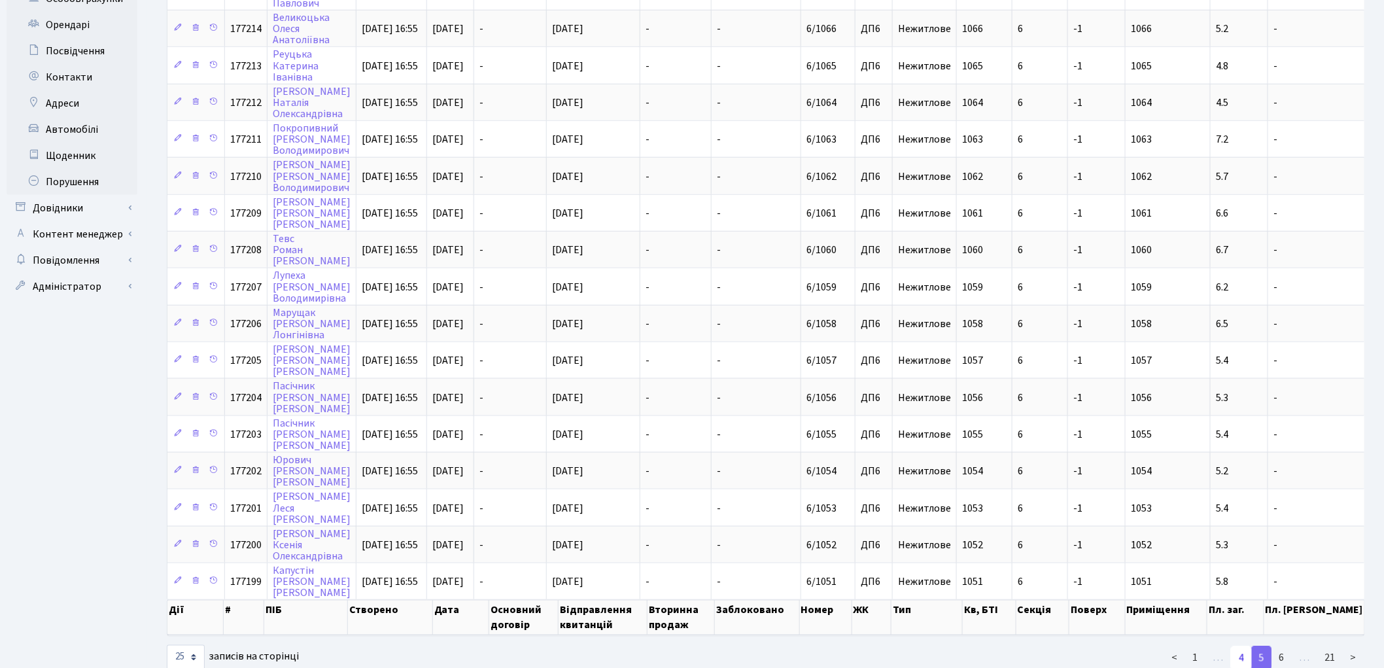
click at [1241, 646] on link "4" at bounding box center [1241, 658] width 21 height 24
click at [1241, 646] on link "3" at bounding box center [1241, 658] width 21 height 24
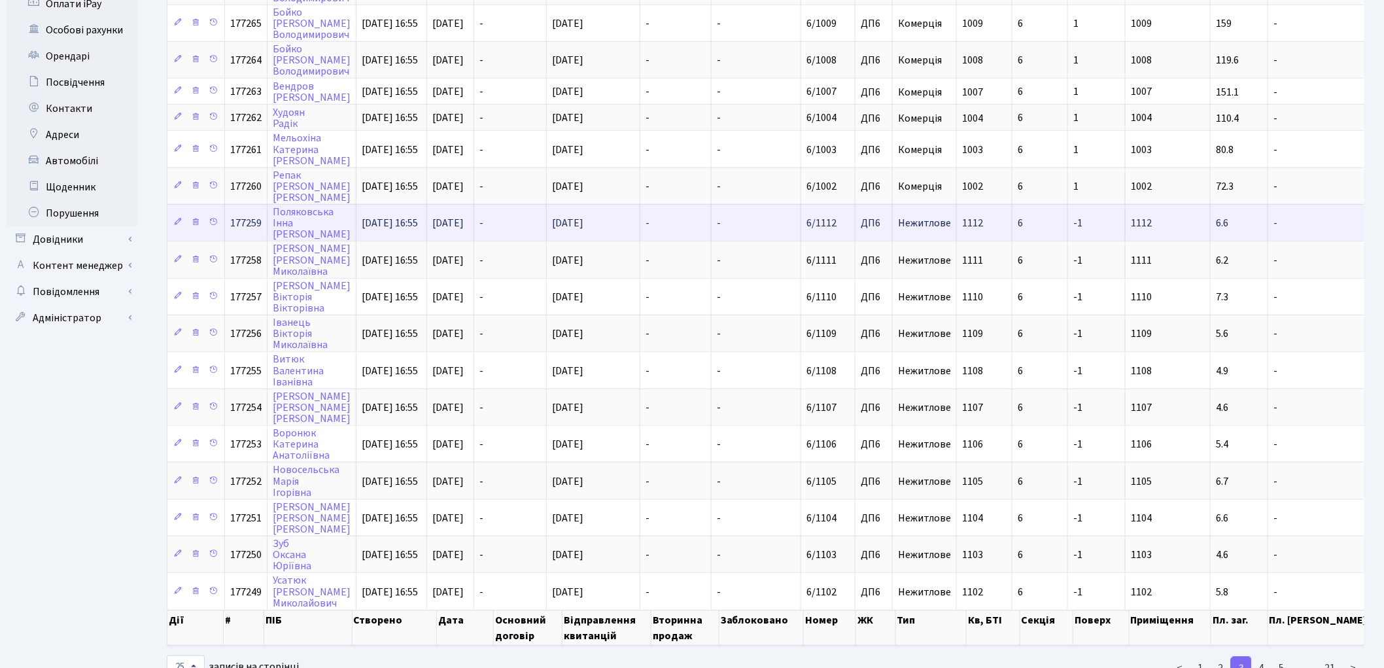
scroll to position [484, 0]
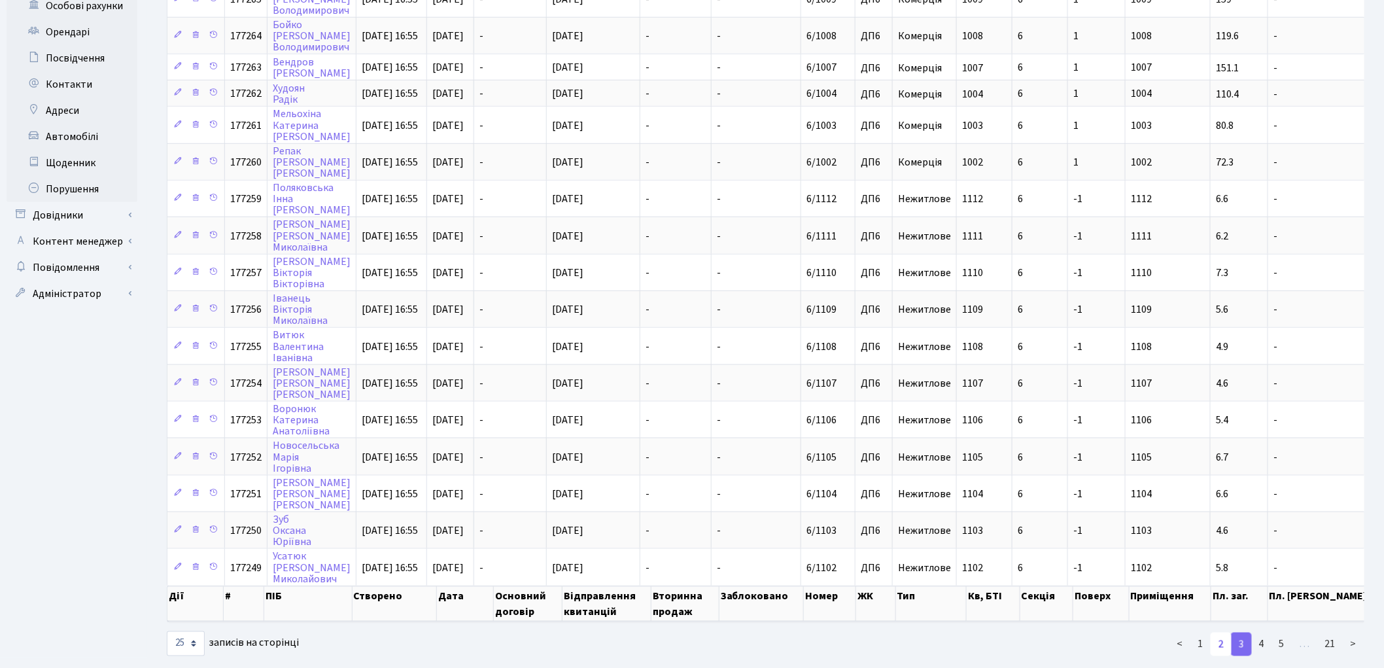
click at [1224, 632] on link "2" at bounding box center [1221, 644] width 21 height 24
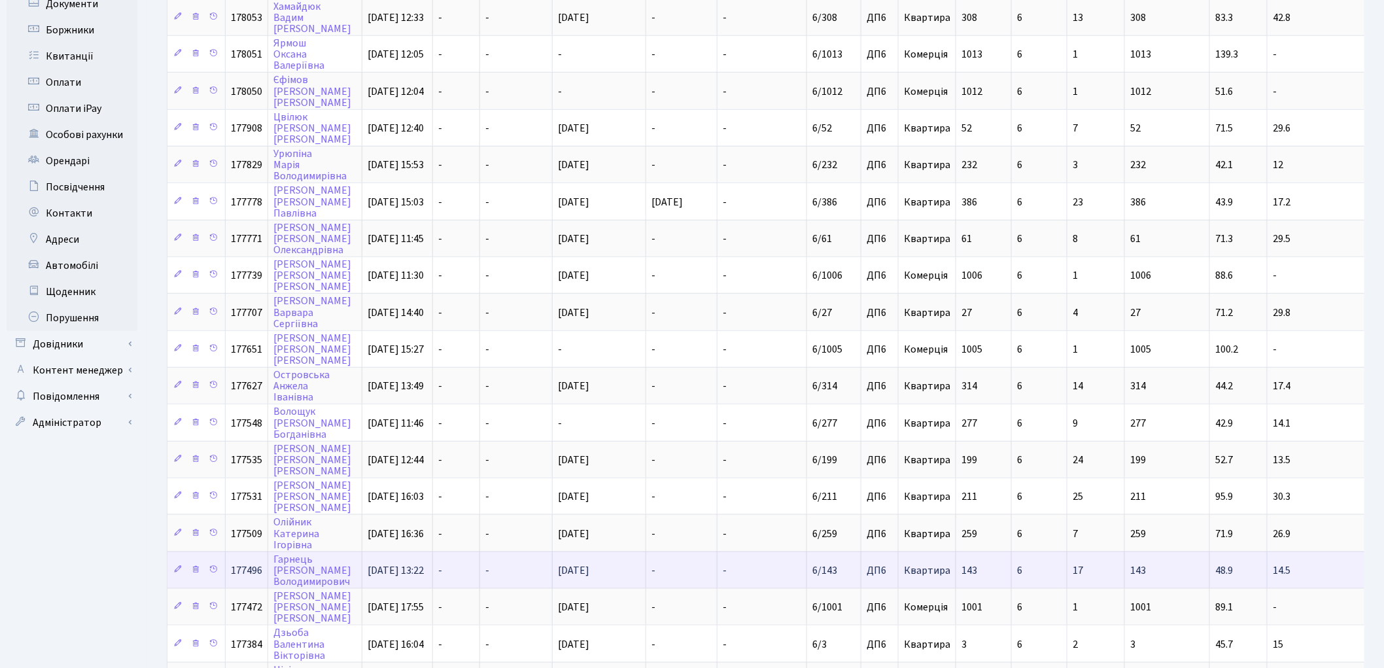
scroll to position [491, 0]
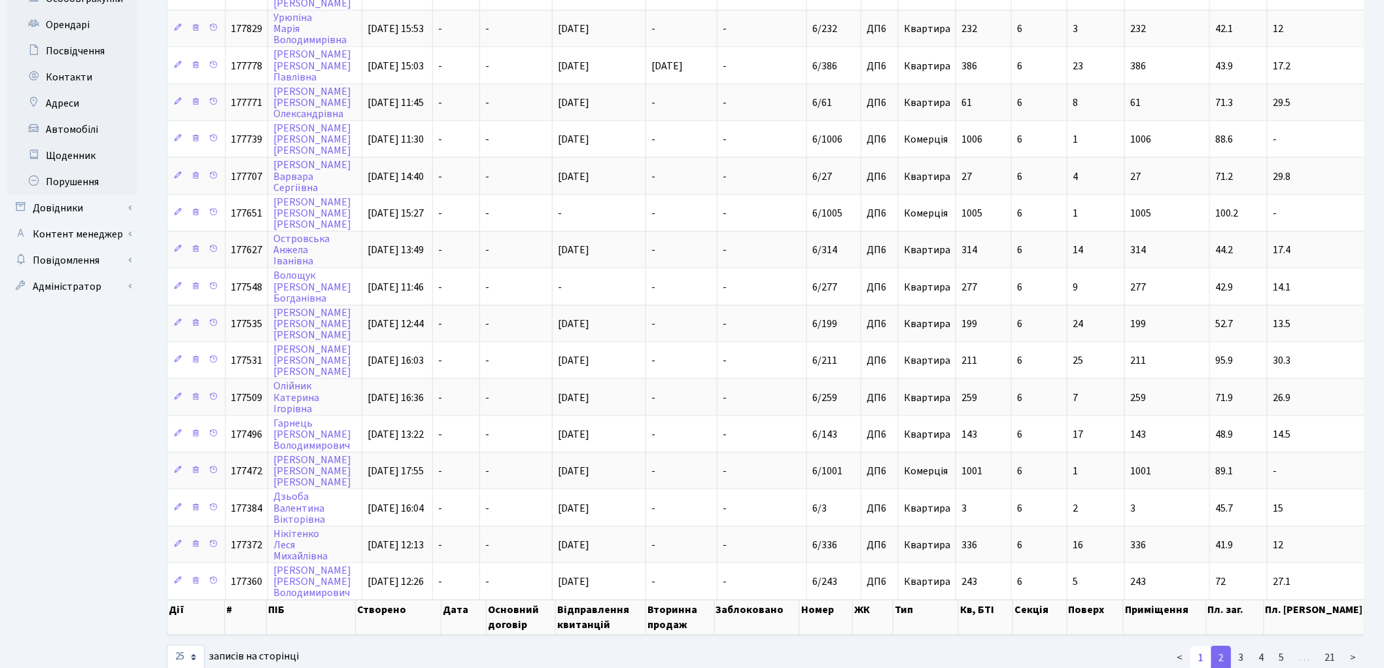
click at [1202, 646] on link "1" at bounding box center [1200, 658] width 21 height 24
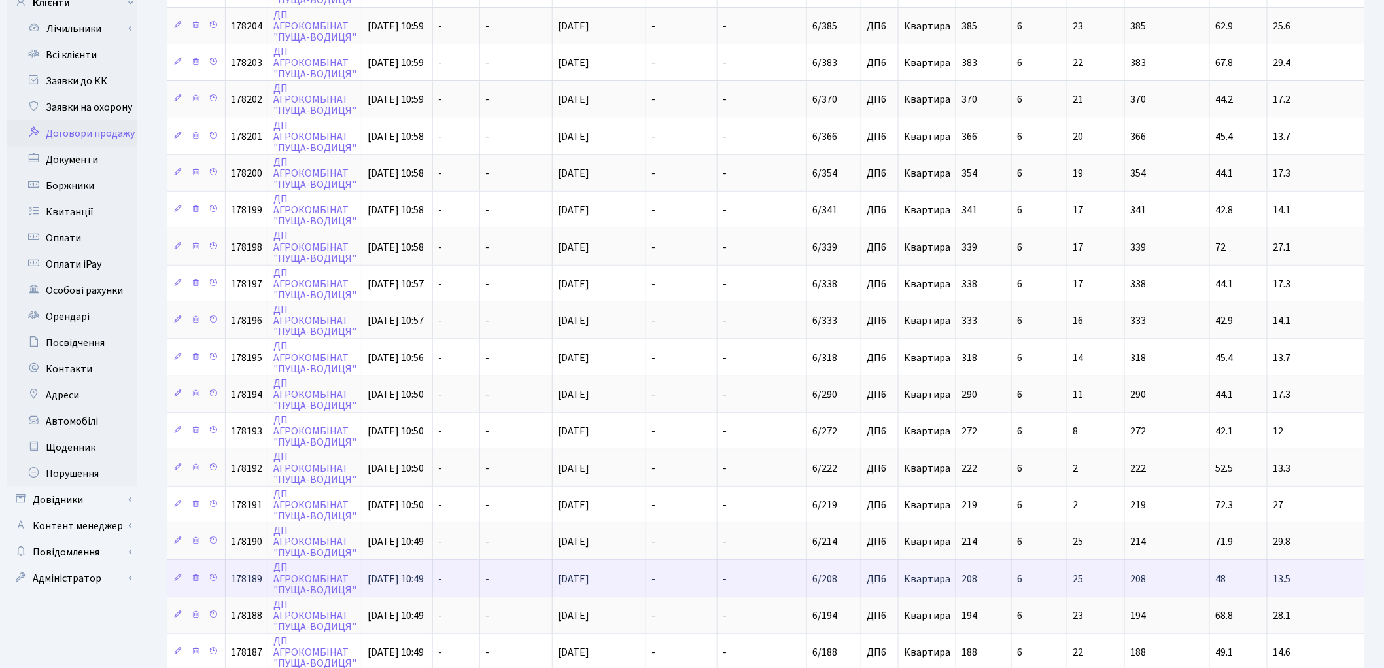
scroll to position [0, 0]
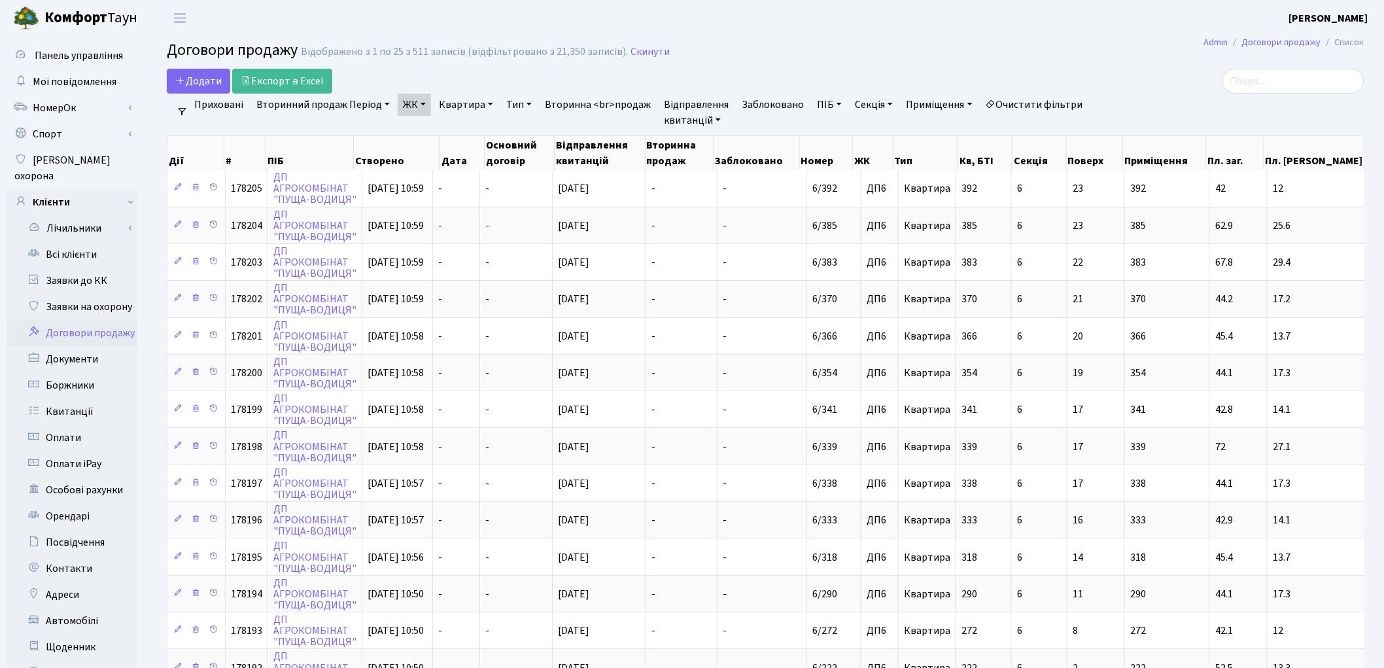
click at [417, 99] on link "ЖК" at bounding box center [414, 105] width 33 height 22
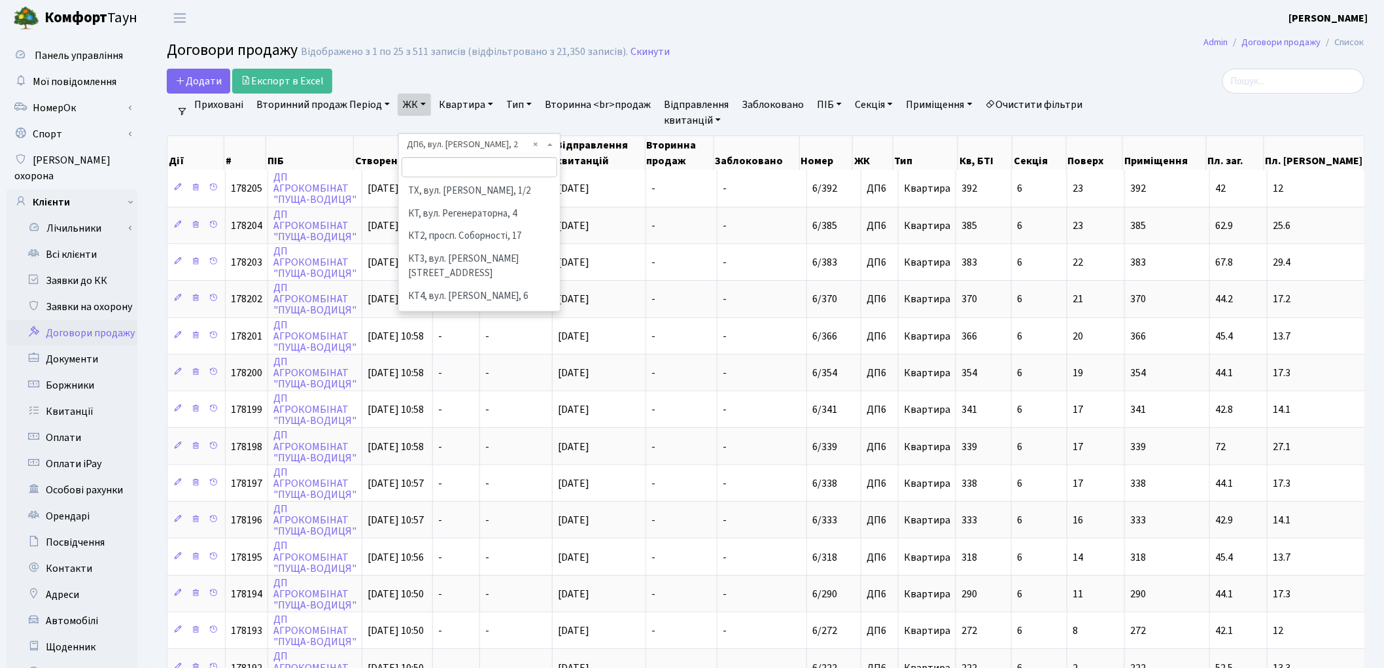
scroll to position [473, 0]
click at [1027, 100] on link "Очистити фільтри" at bounding box center [1034, 105] width 108 height 22
select select
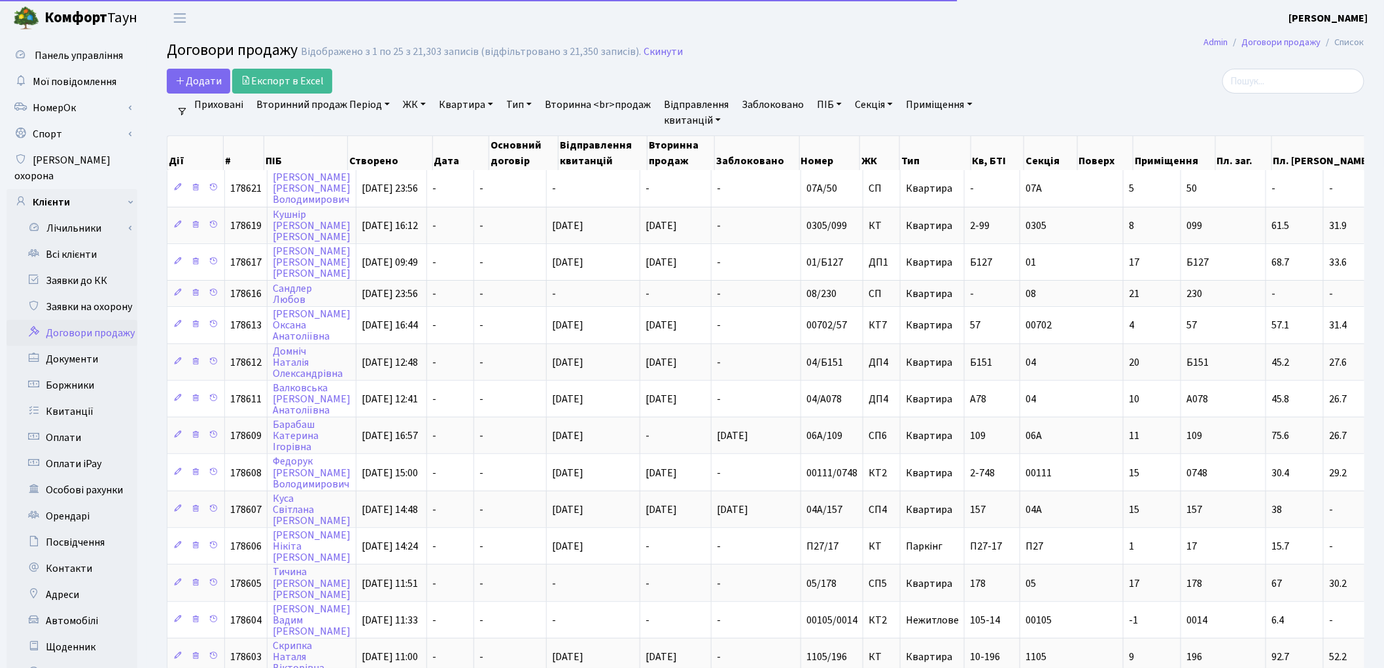
click at [409, 102] on link "ЖК" at bounding box center [414, 105] width 33 height 22
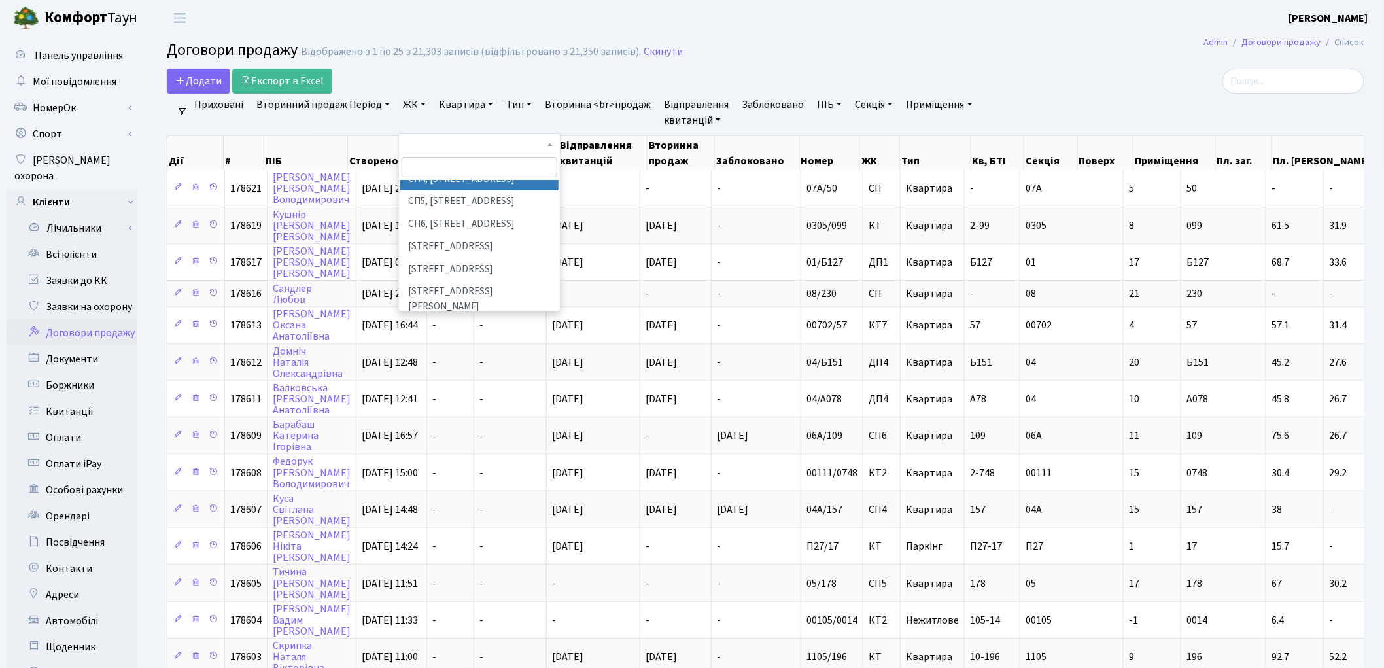
scroll to position [363, 0]
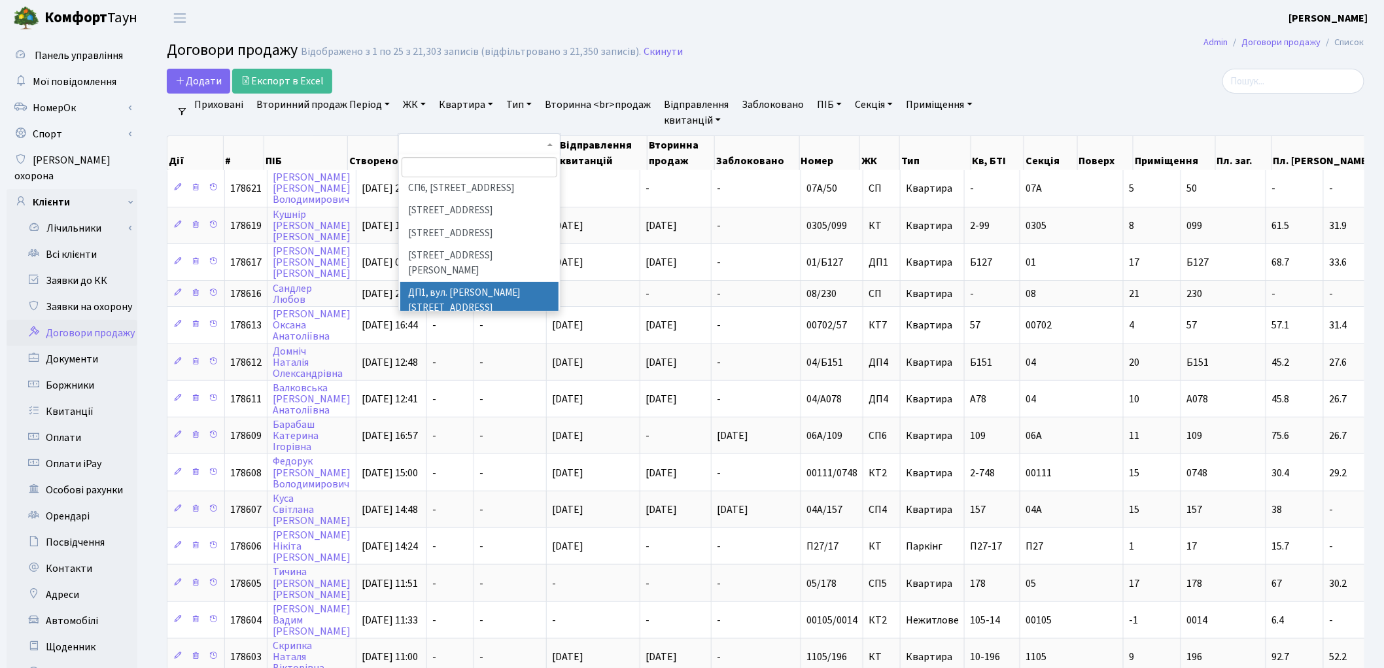
click at [445, 282] on li "ДП1, вул. [PERSON_NAME][STREET_ADDRESS]" at bounding box center [479, 300] width 158 height 37
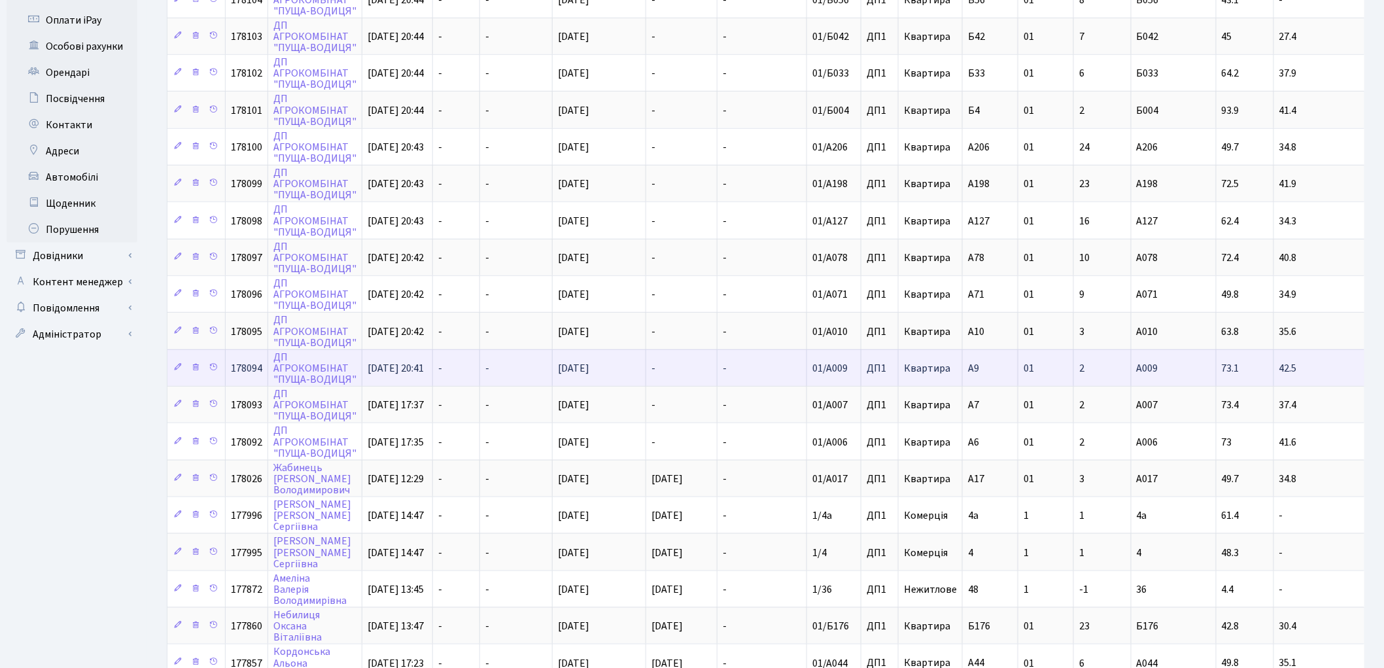
scroll to position [508, 0]
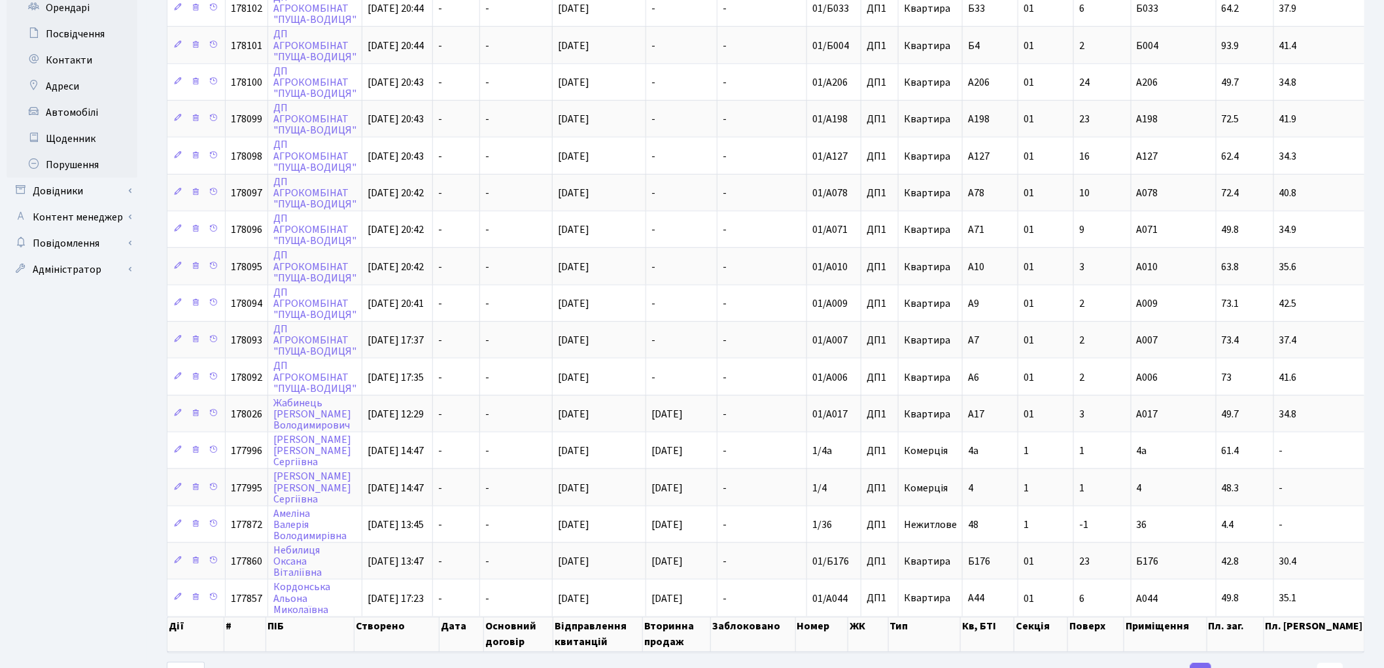
click at [1333, 663] on link "23" at bounding box center [1330, 675] width 26 height 24
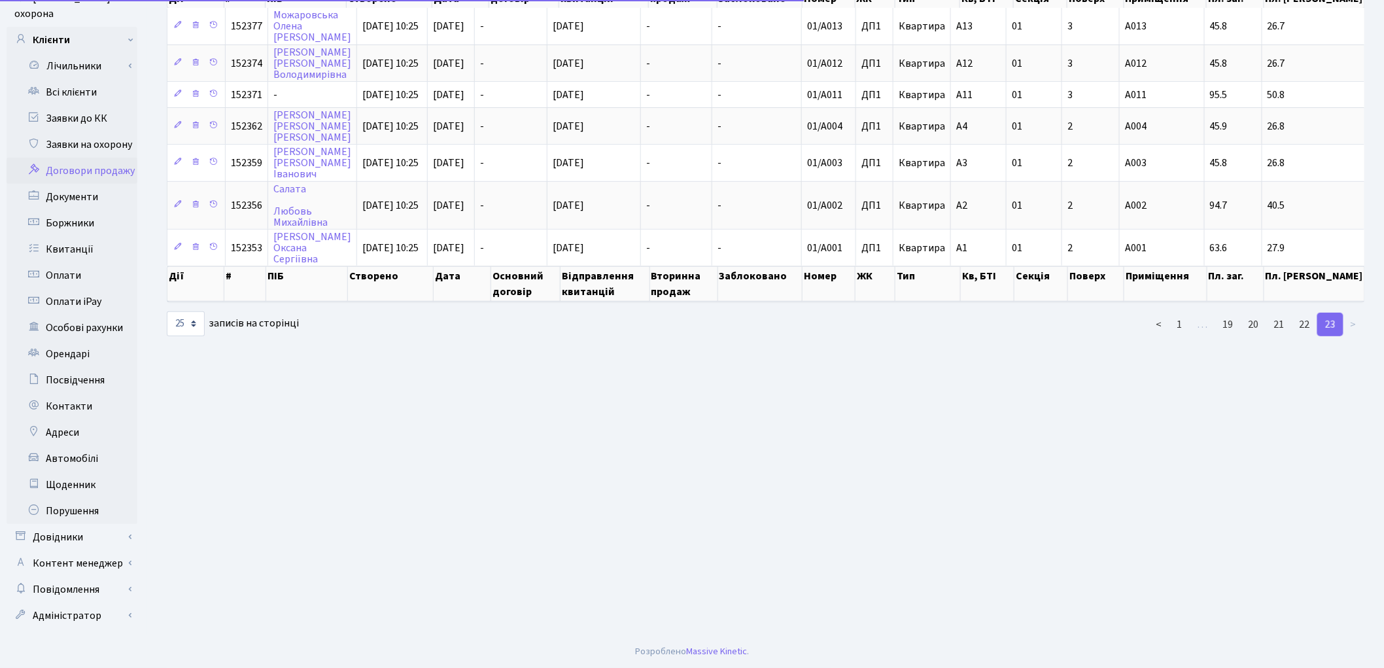
scroll to position [0, 0]
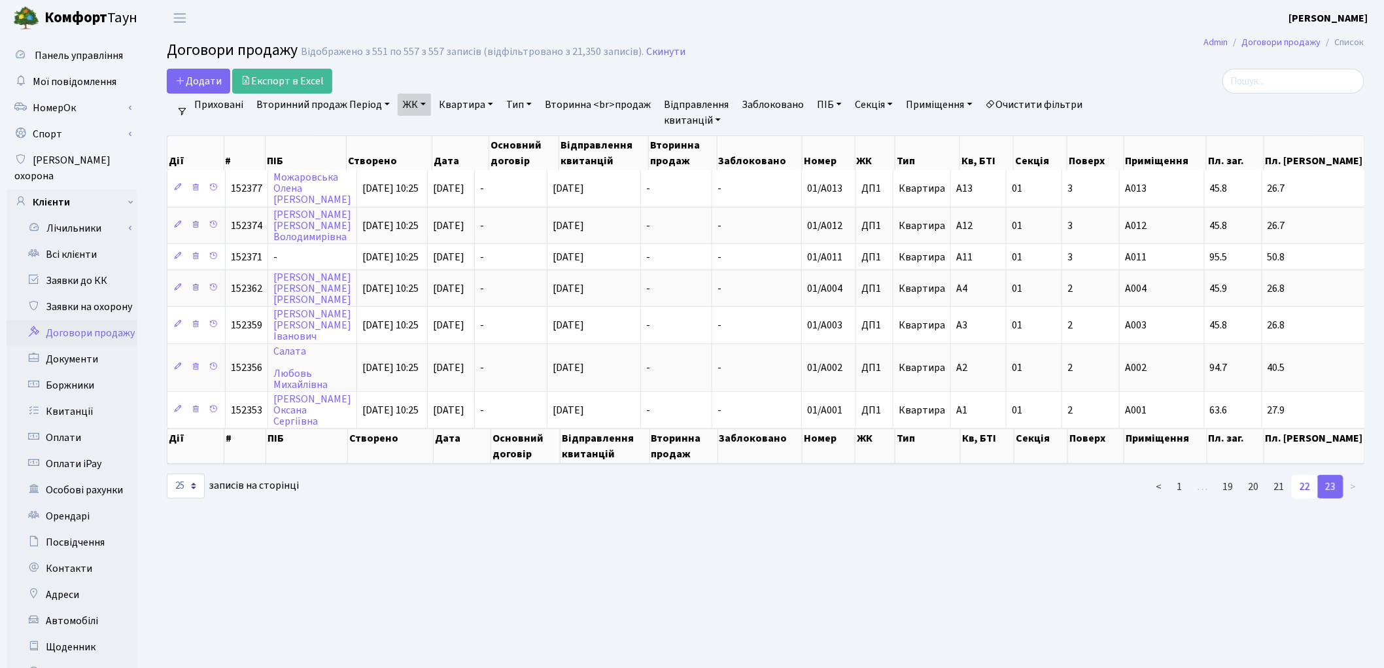
click at [1307, 481] on link "22" at bounding box center [1305, 487] width 26 height 24
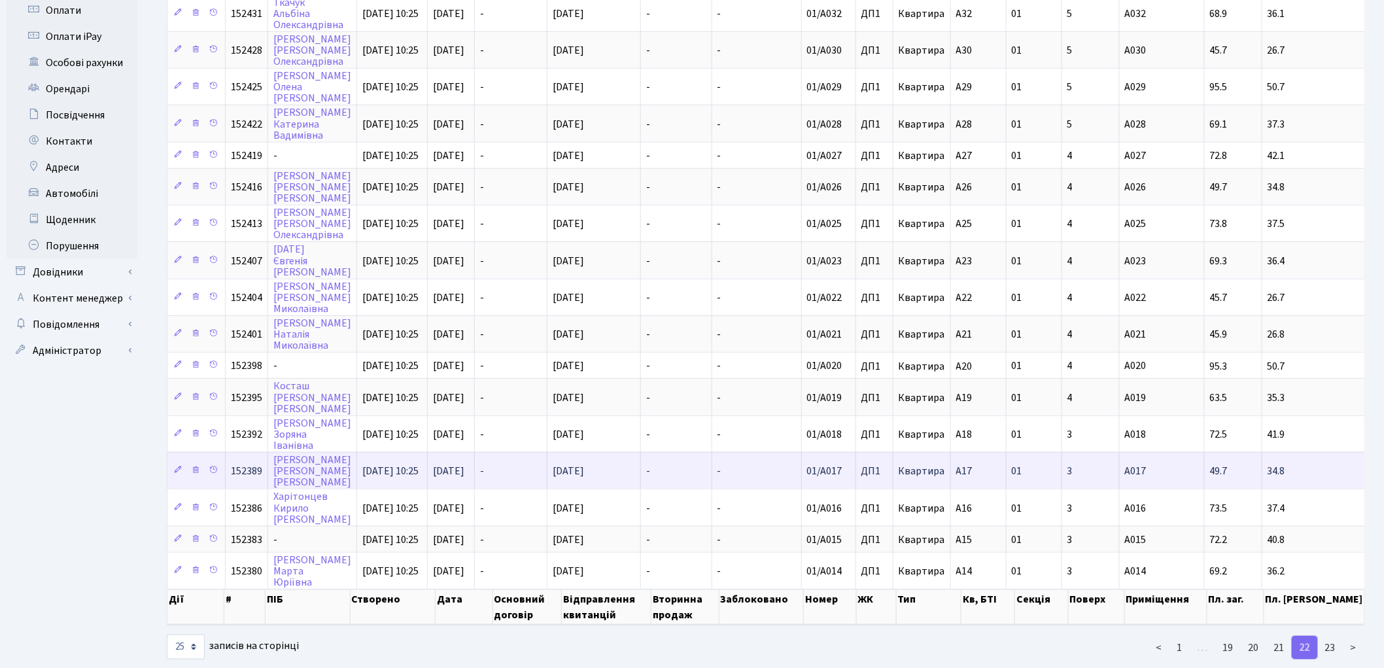
scroll to position [428, 0]
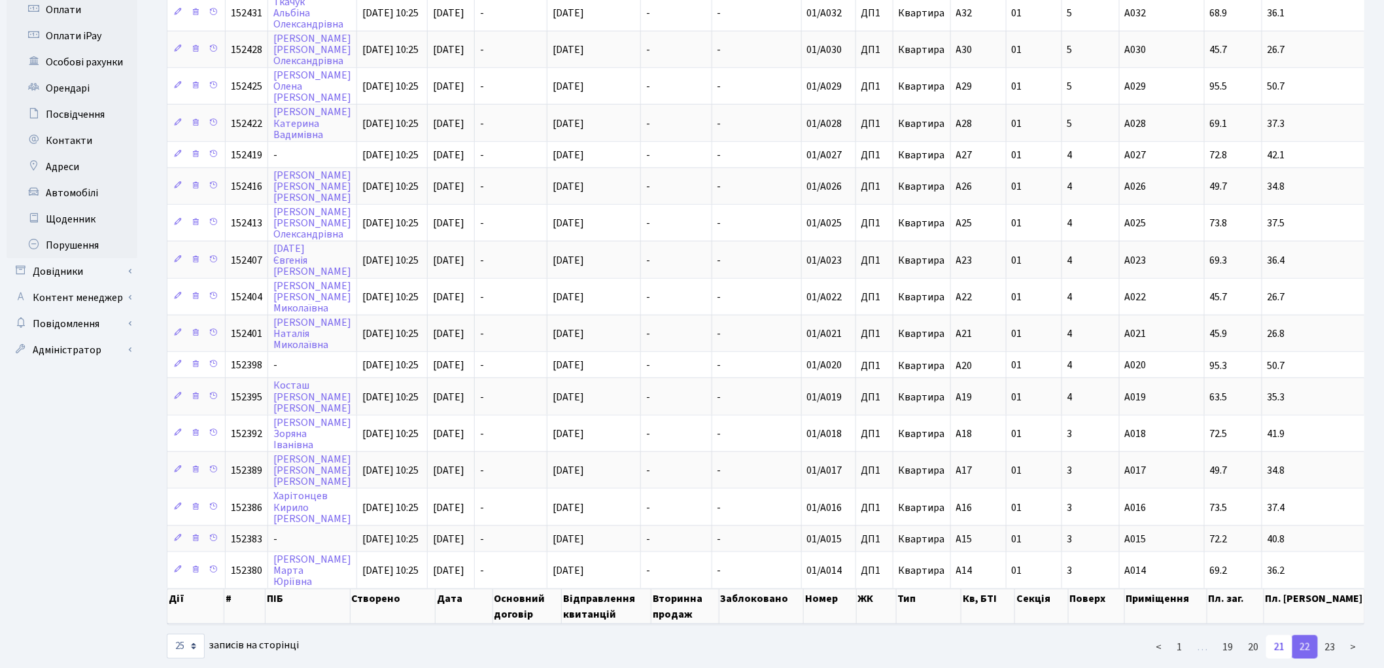
click at [1281, 635] on link "21" at bounding box center [1279, 647] width 26 height 24
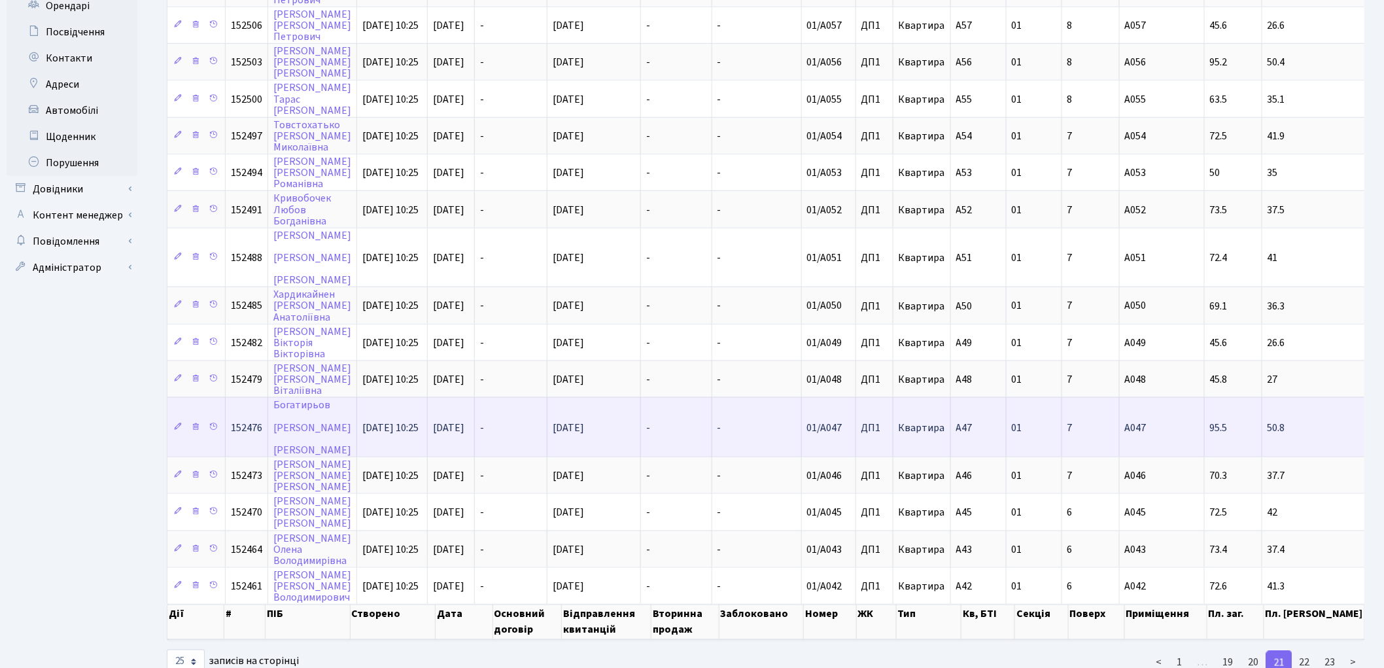
scroll to position [515, 0]
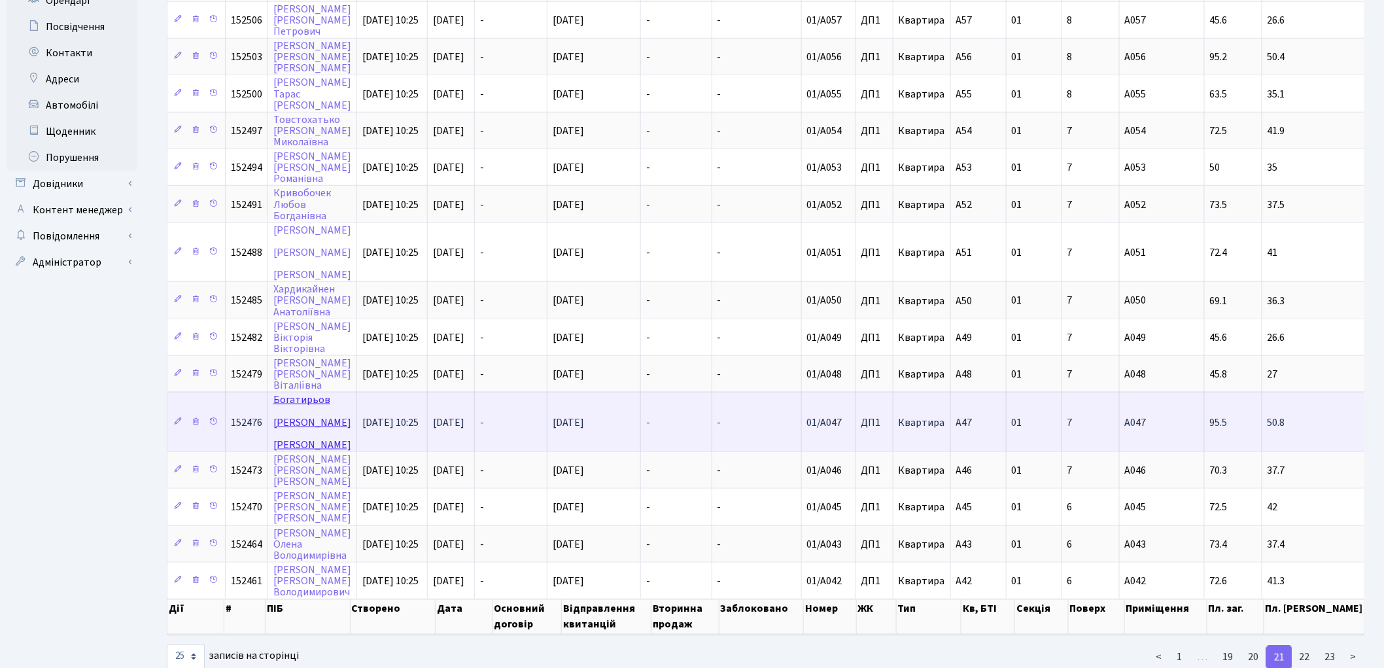
click at [305, 392] on link "Богатирьов Євгеній Михайлович" at bounding box center [312, 421] width 78 height 59
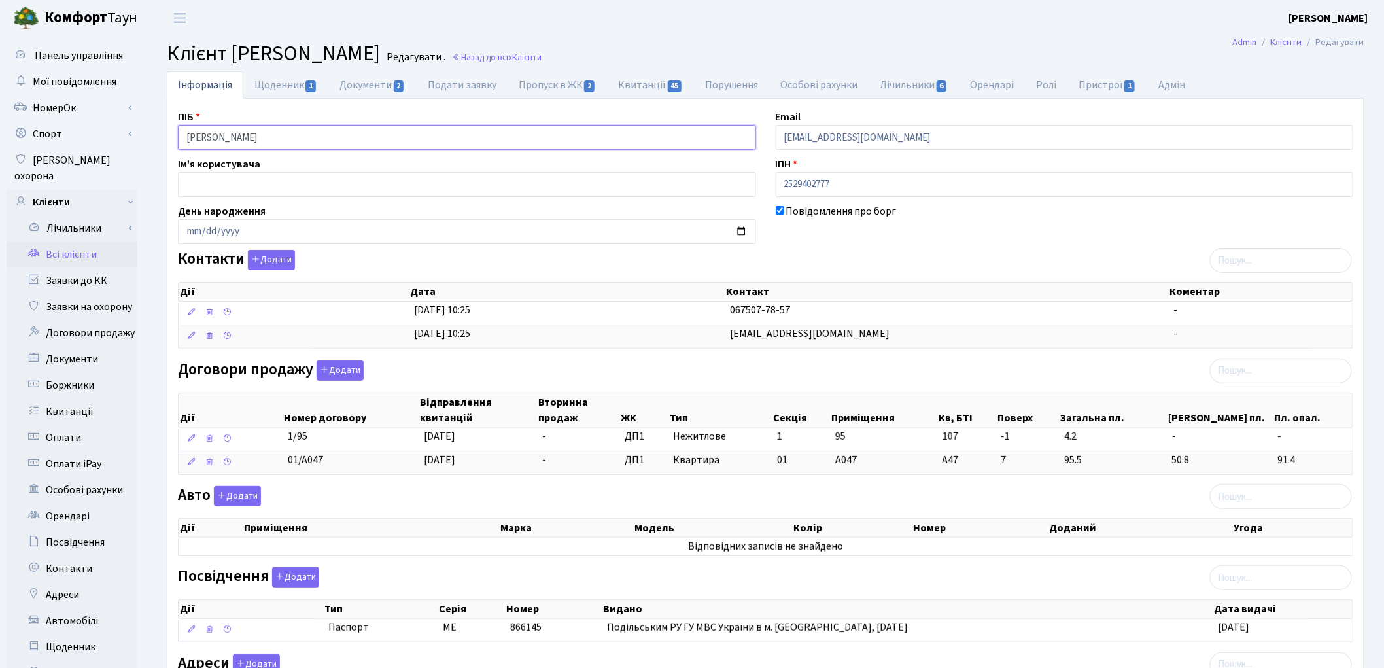
click at [241, 139] on input "Богатирьов Євгеній Михайлович" at bounding box center [467, 137] width 578 height 25
click at [277, 139] on input "Богатирьов Євгеній Михайлович" at bounding box center [467, 137] width 578 height 25
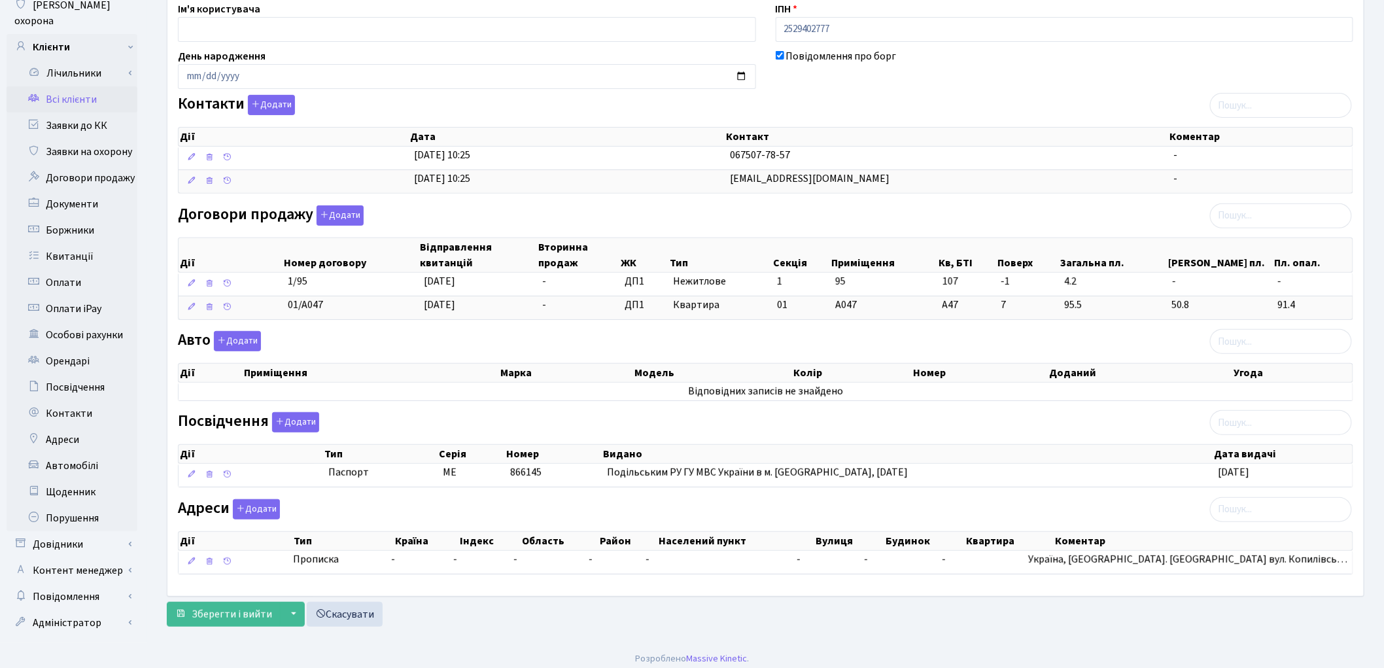
scroll to position [156, 0]
type input "[PERSON_NAME]"
click at [230, 619] on span "Зберегти і вийти" at bounding box center [232, 613] width 80 height 14
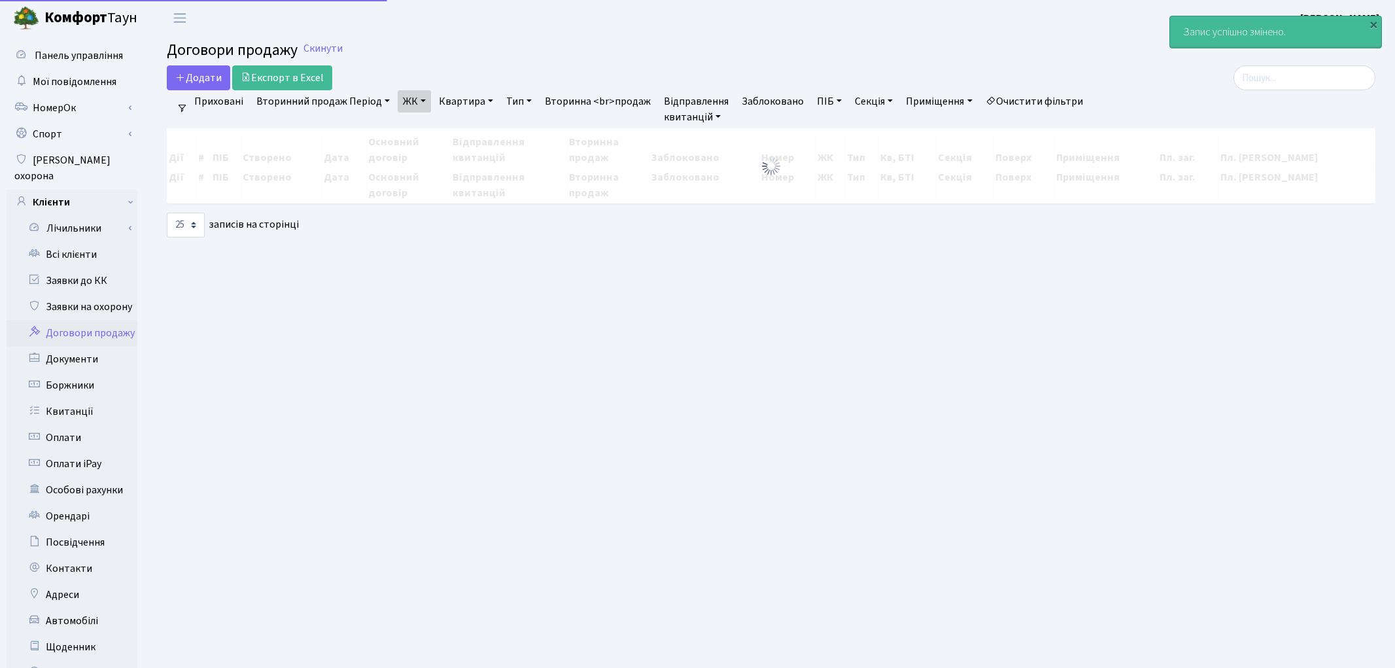
select select "25"
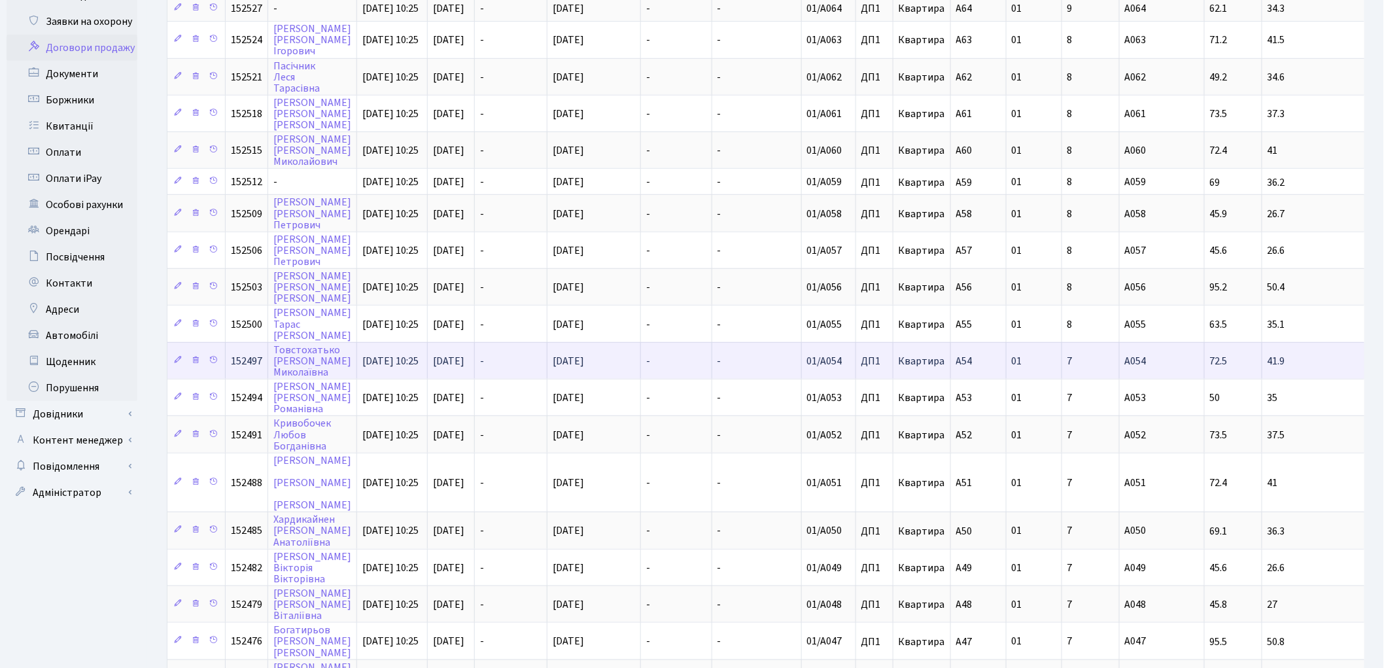
scroll to position [363, 0]
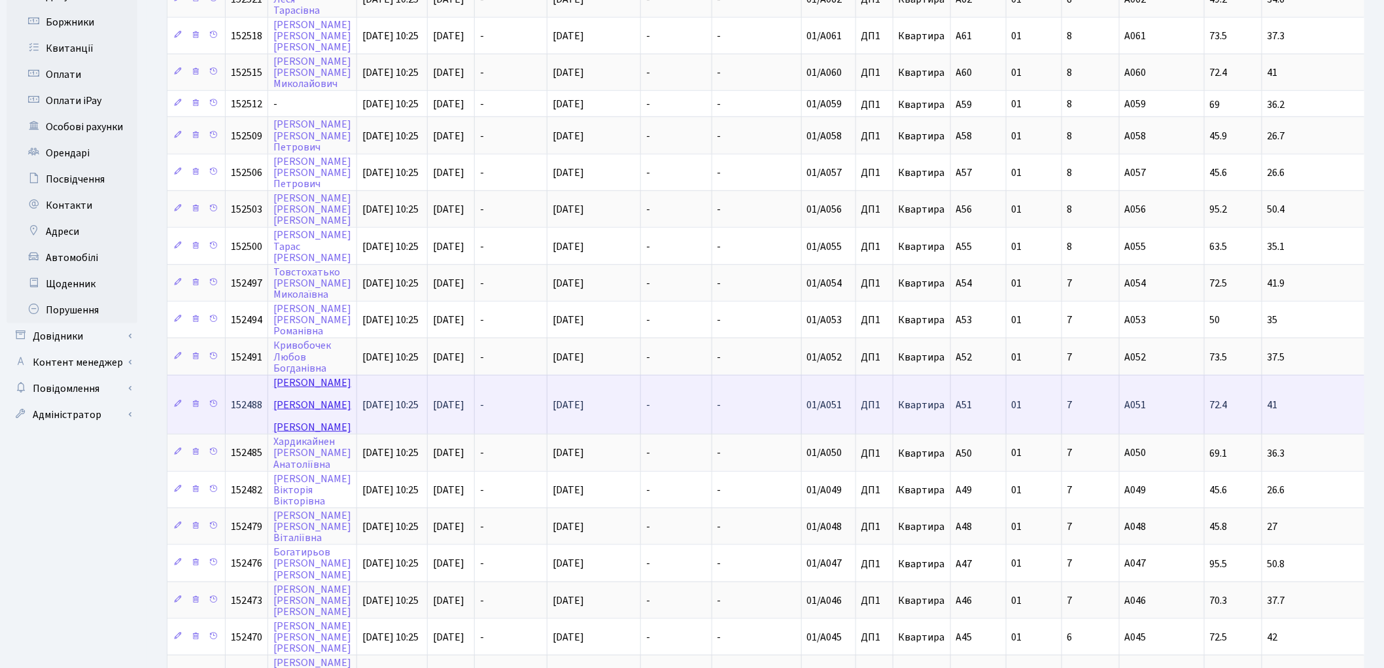
click at [301, 375] on link "Куніцька Ірина Костянтинівна" at bounding box center [312, 404] width 78 height 59
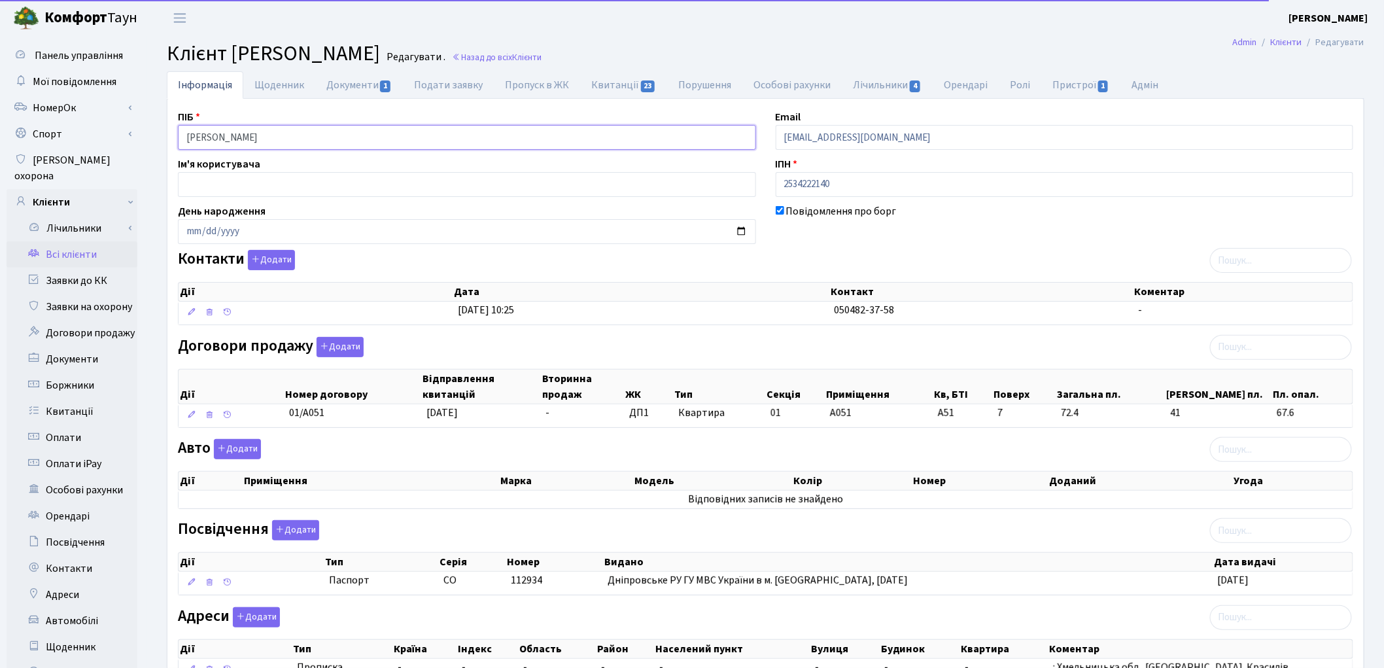
click at [229, 141] on input "[PERSON_NAME]" at bounding box center [467, 137] width 578 height 25
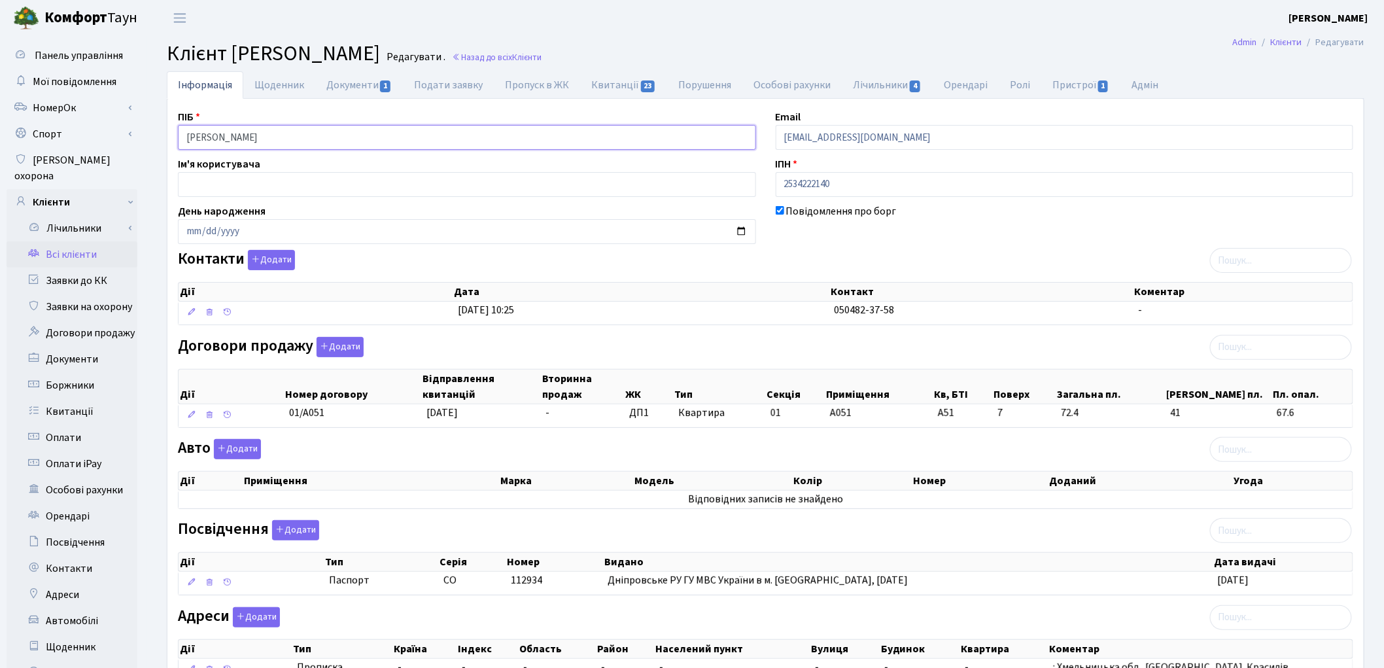
click at [253, 132] on input "[PERSON_NAME]" at bounding box center [467, 137] width 578 height 25
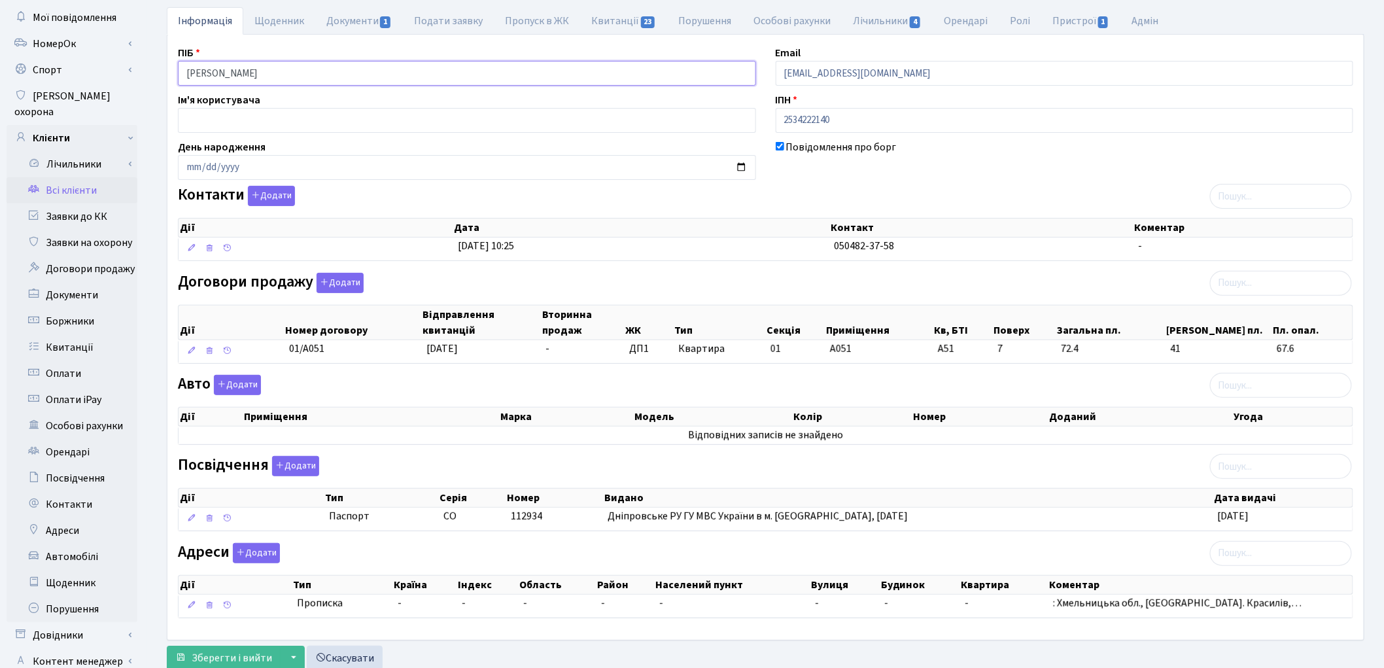
scroll to position [146, 0]
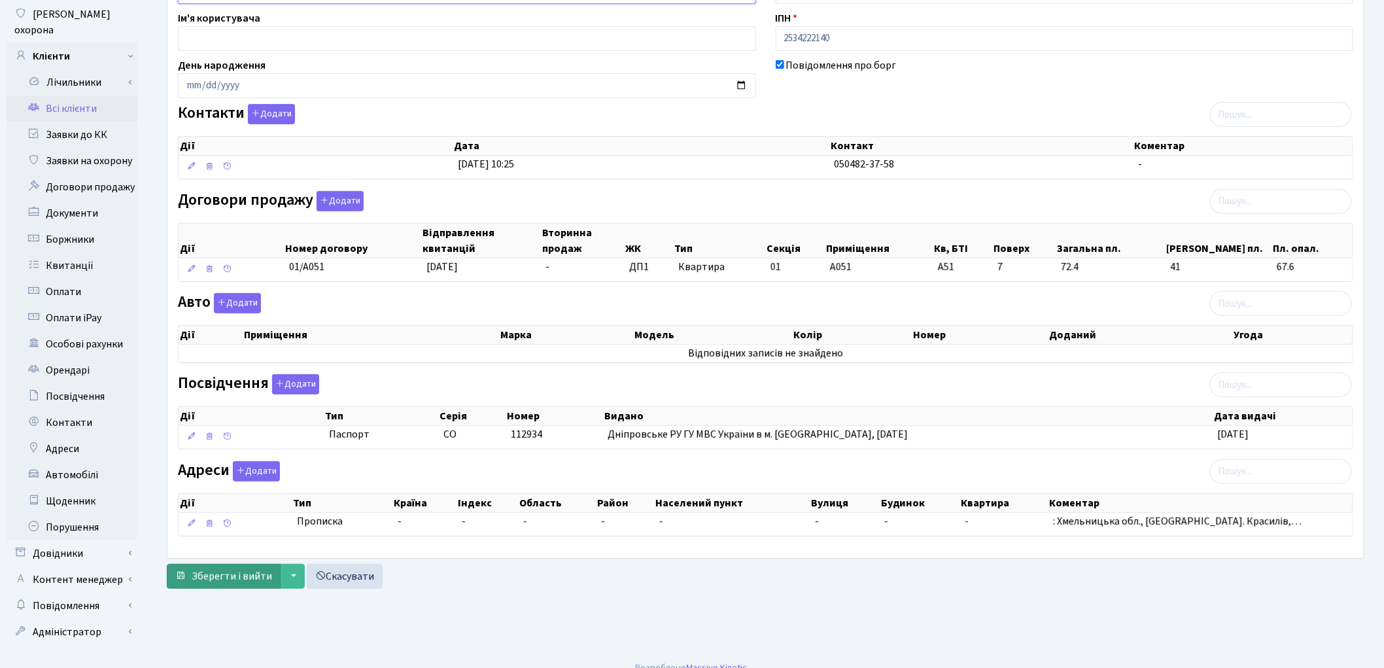
type input "[PERSON_NAME]"
click at [222, 576] on span "Зберегти і вийти" at bounding box center [232, 576] width 80 height 14
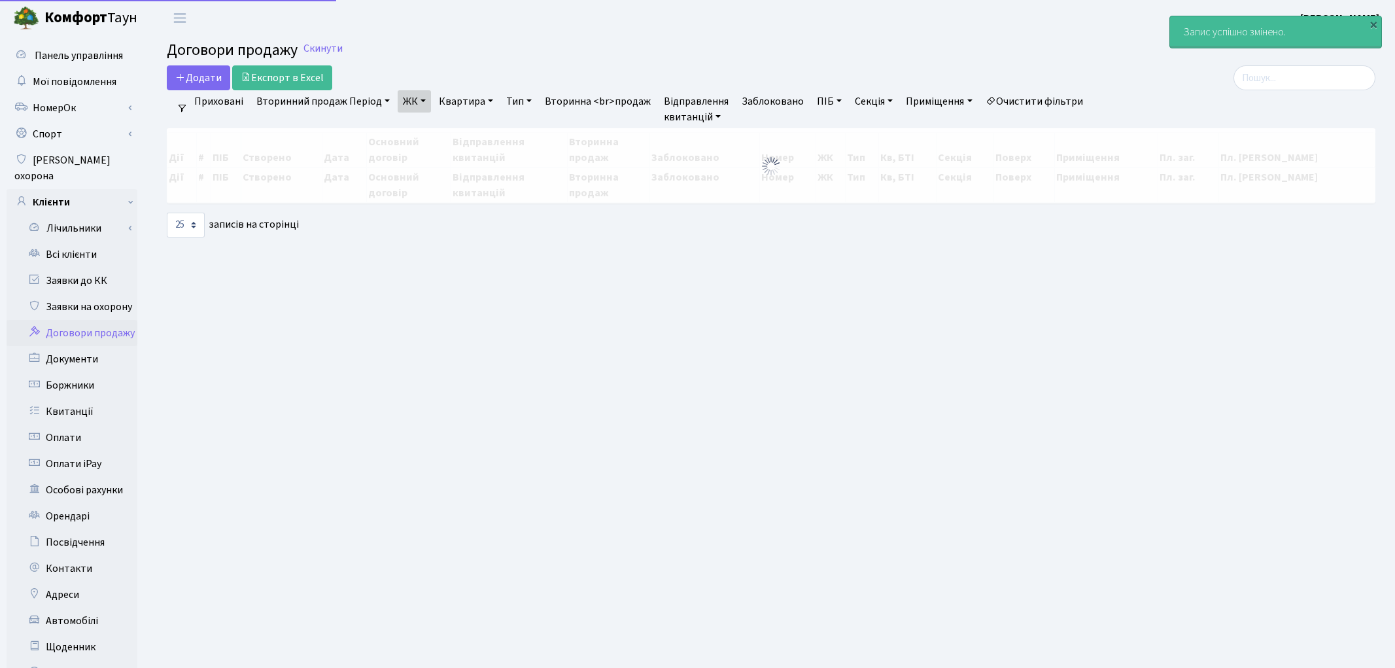
select select "25"
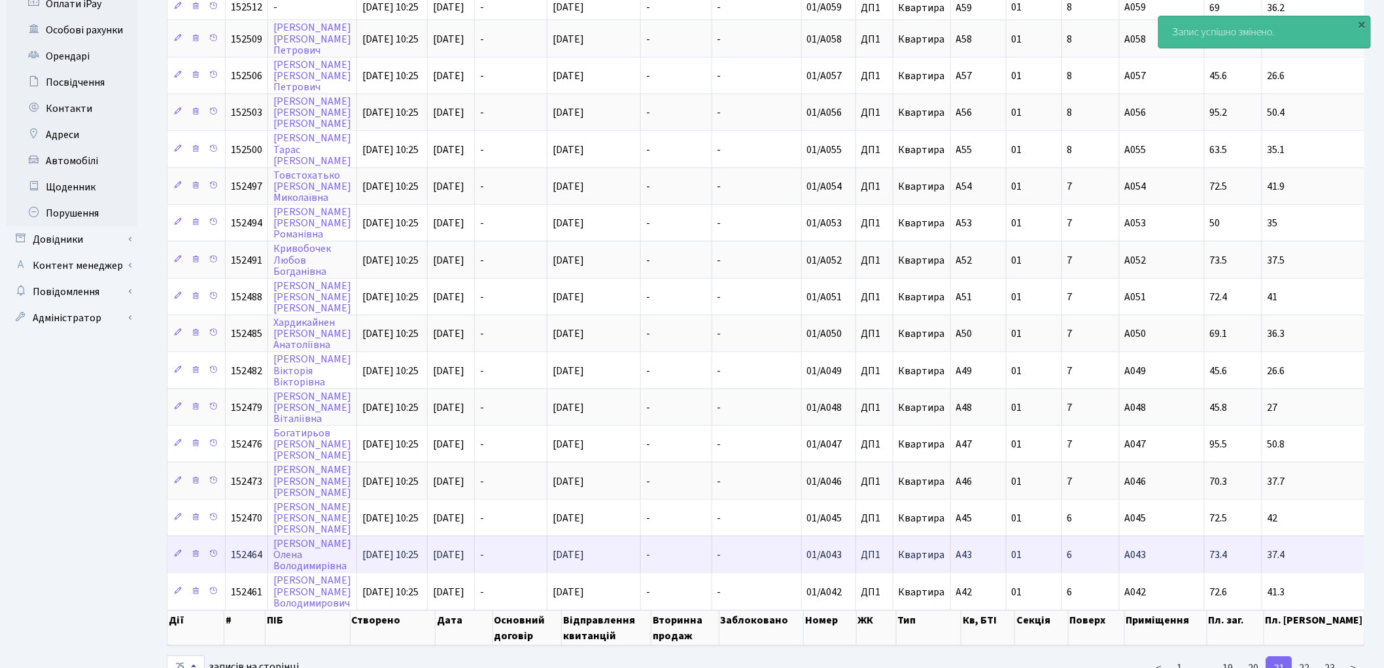
scroll to position [473, 0]
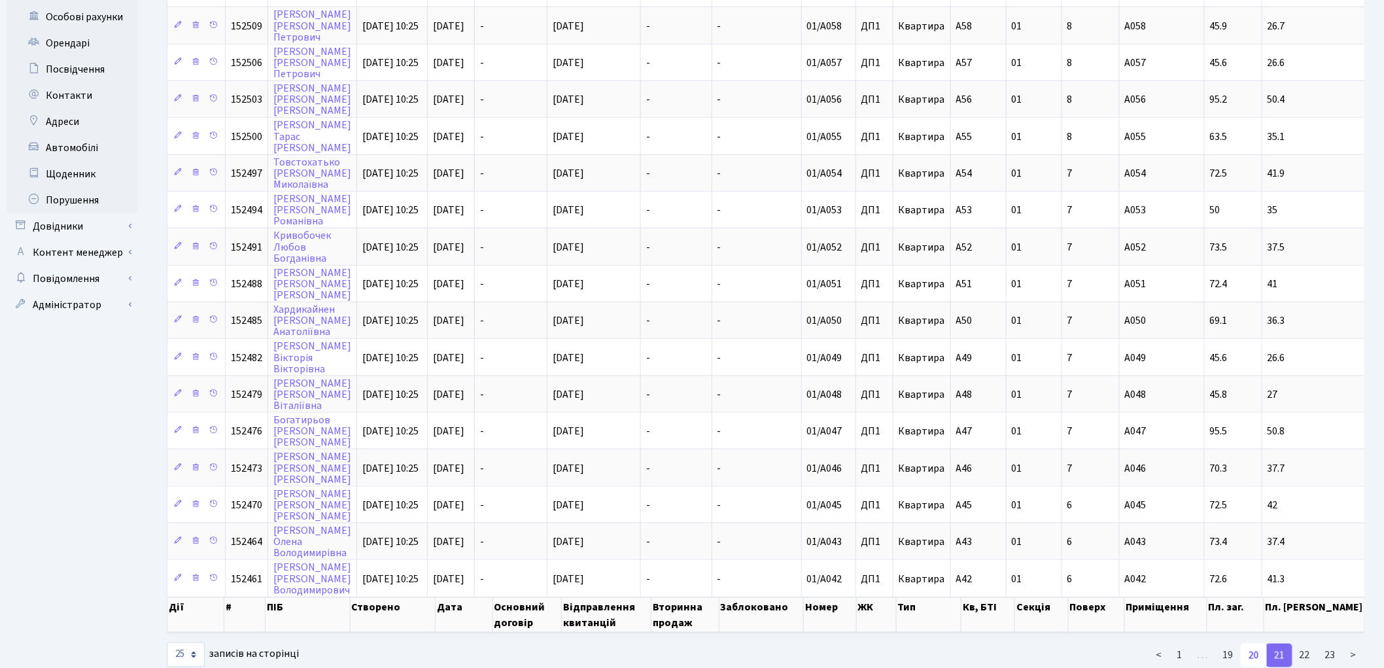
click at [1258, 644] on link "20" at bounding box center [1254, 656] width 26 height 24
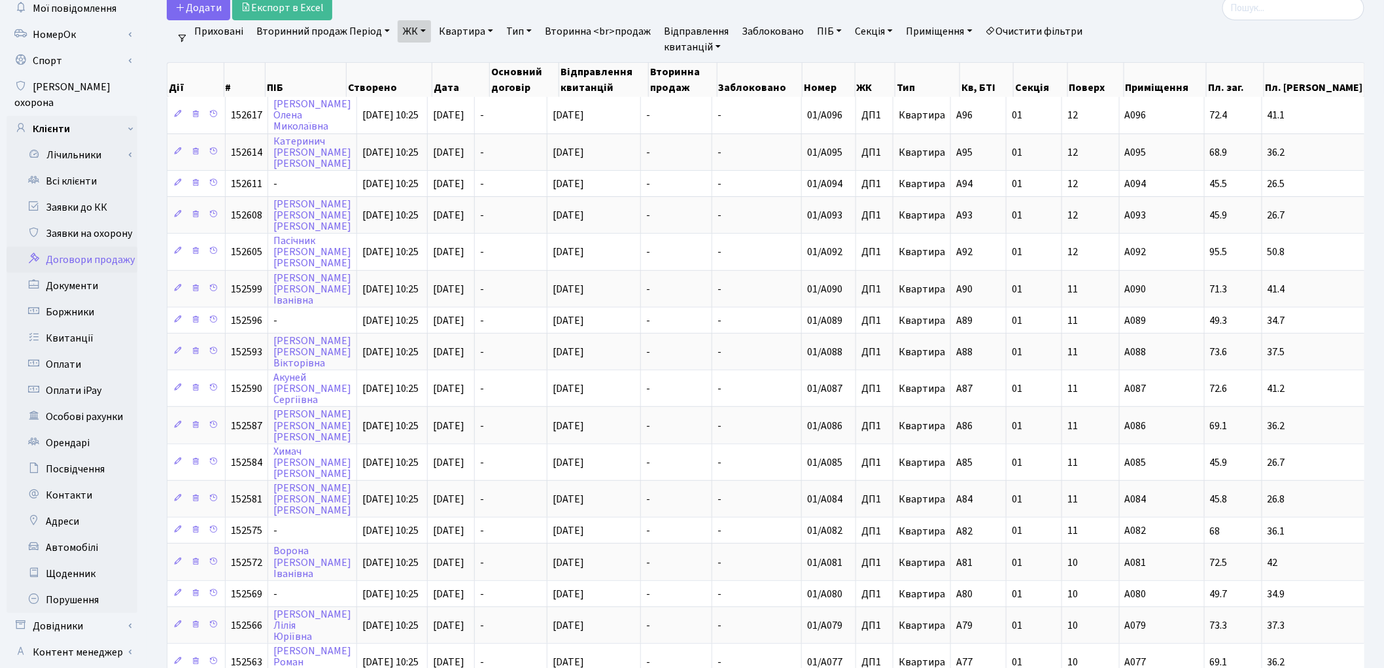
scroll to position [436, 0]
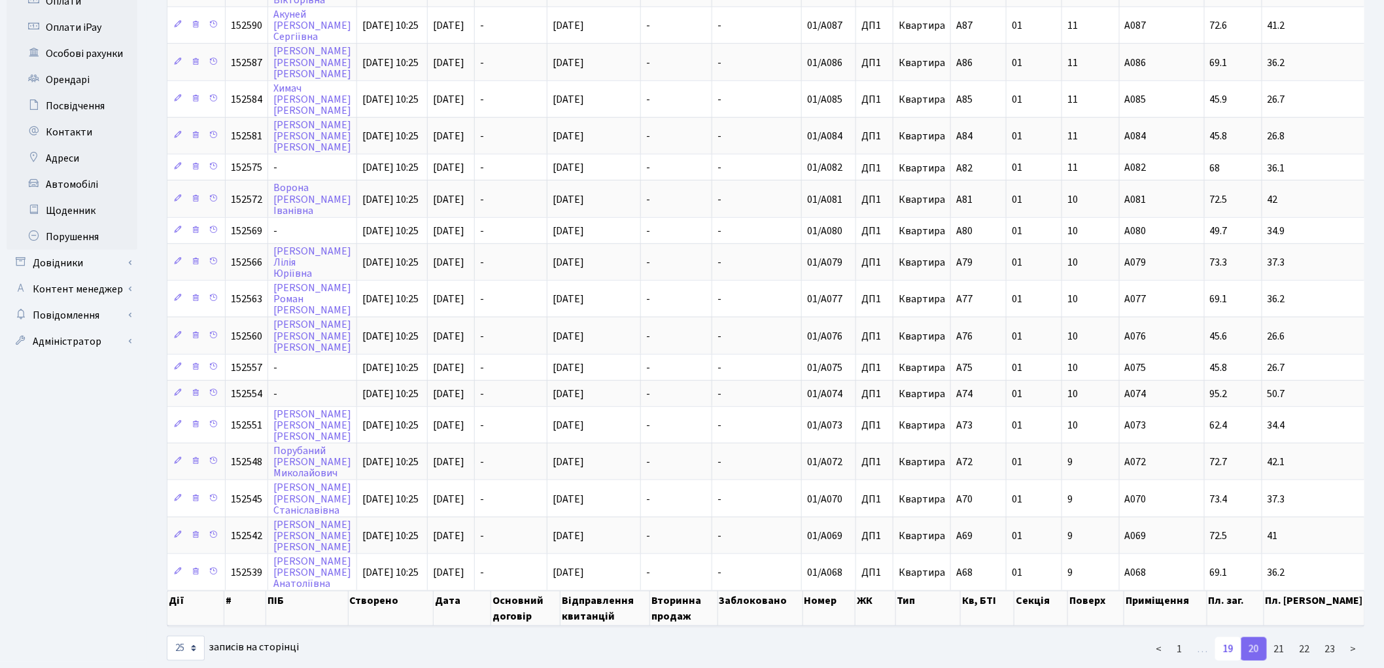
click at [1235, 637] on link "19" at bounding box center [1228, 649] width 26 height 24
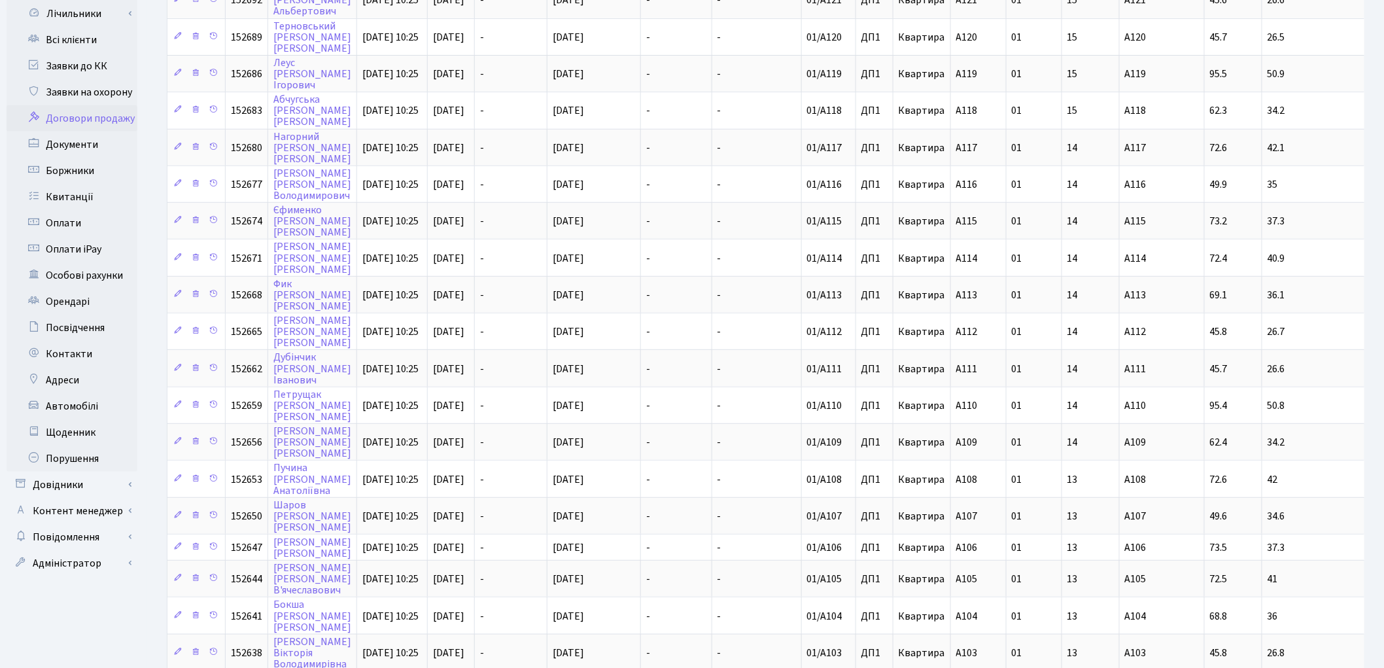
scroll to position [466, 0]
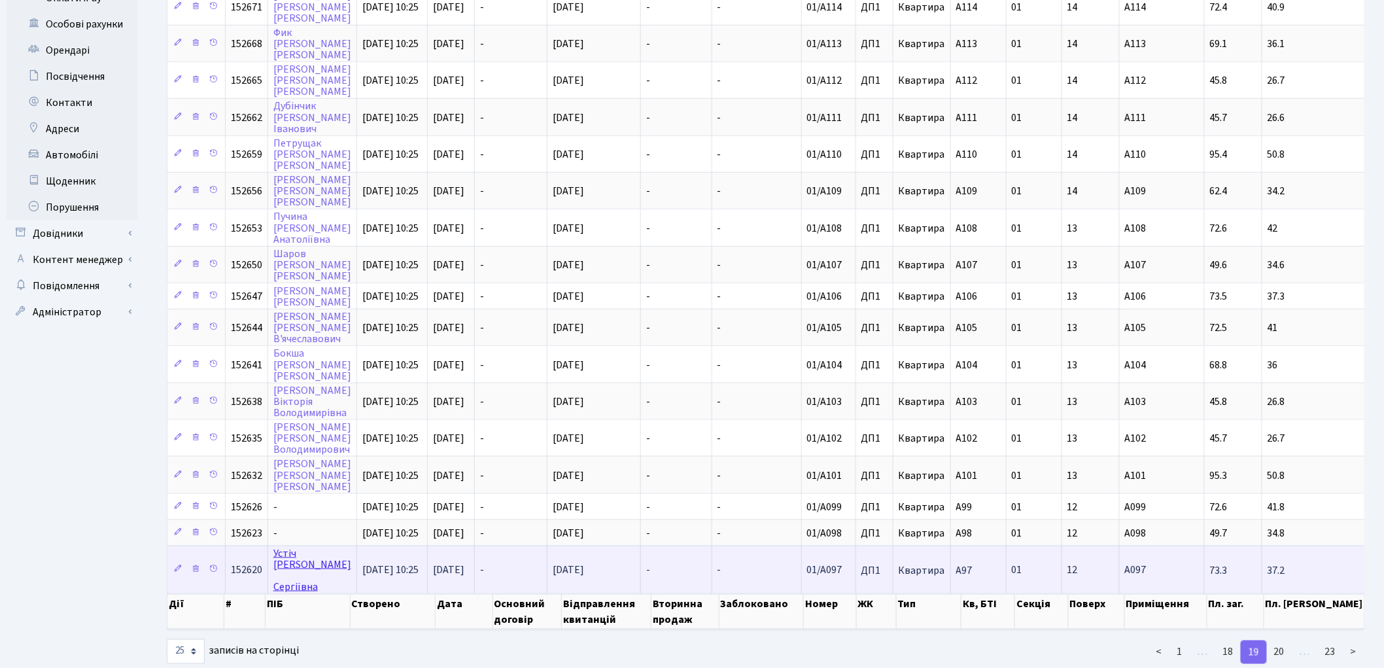
click at [296, 546] on link "Устіч Юлія Сергіївна" at bounding box center [312, 570] width 78 height 48
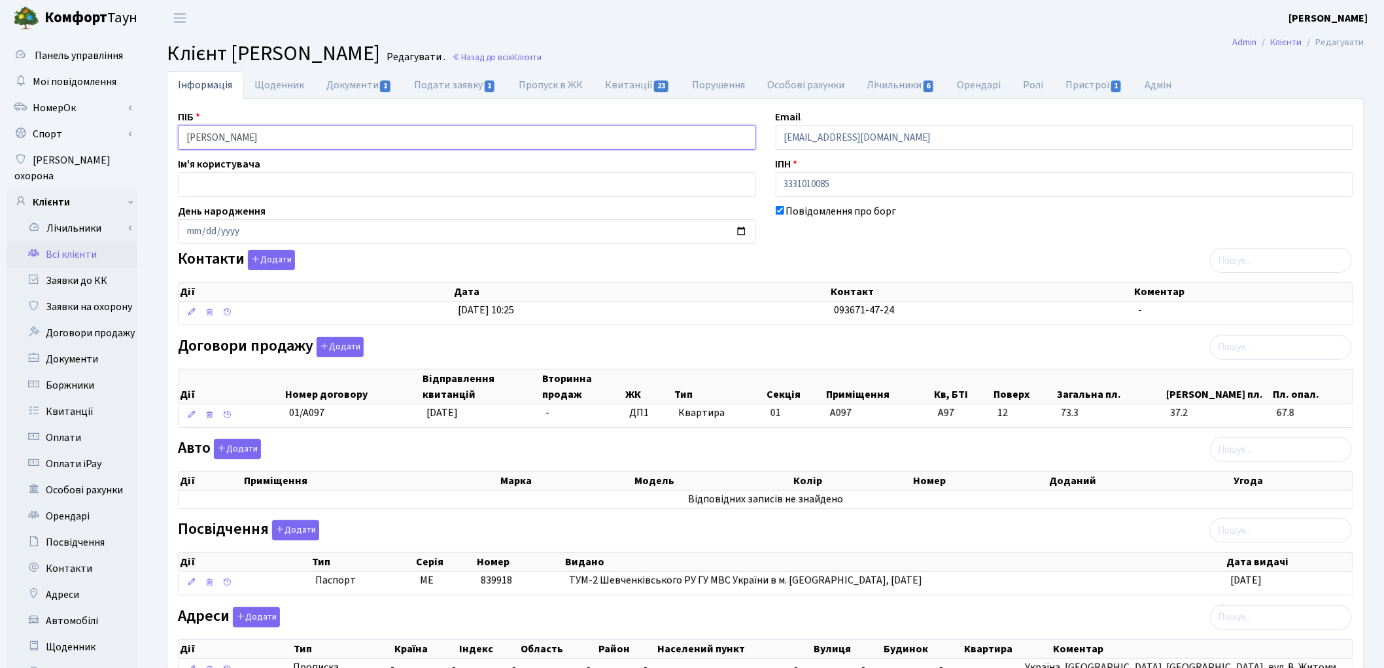
click at [235, 132] on input "Устіч Юлія Сергіївна" at bounding box center [467, 137] width 578 height 25
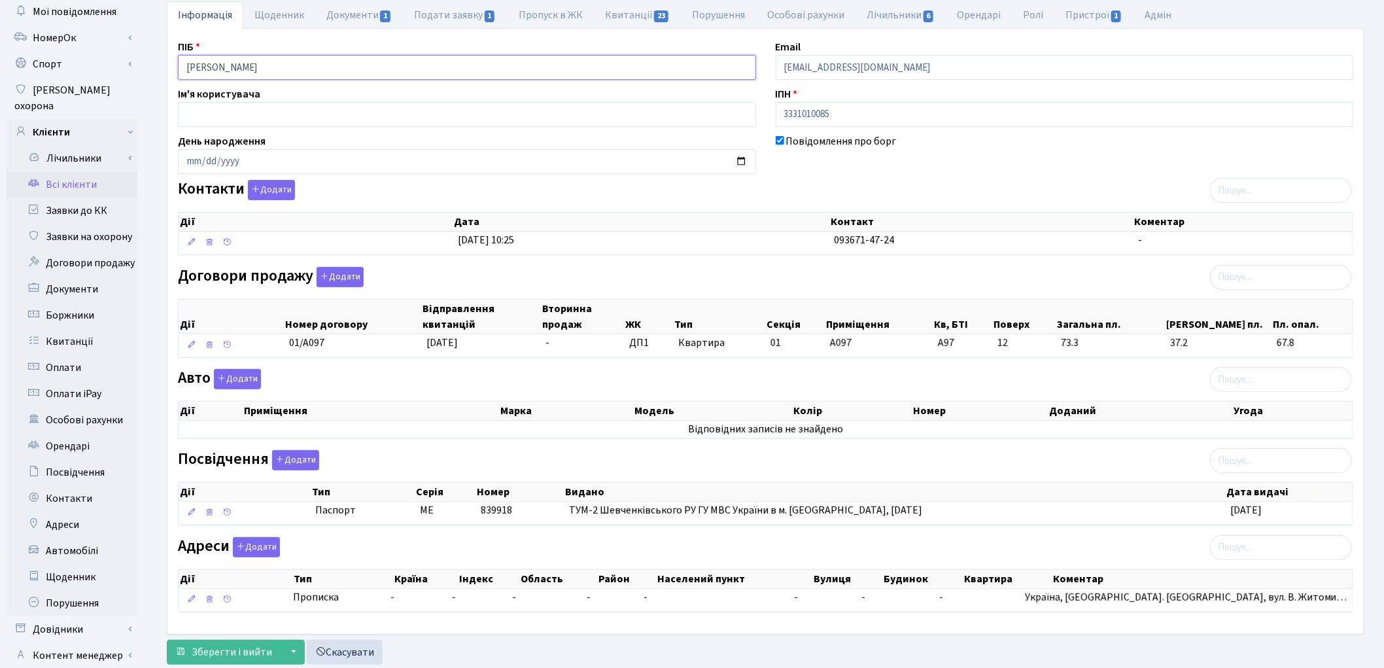
scroll to position [146, 0]
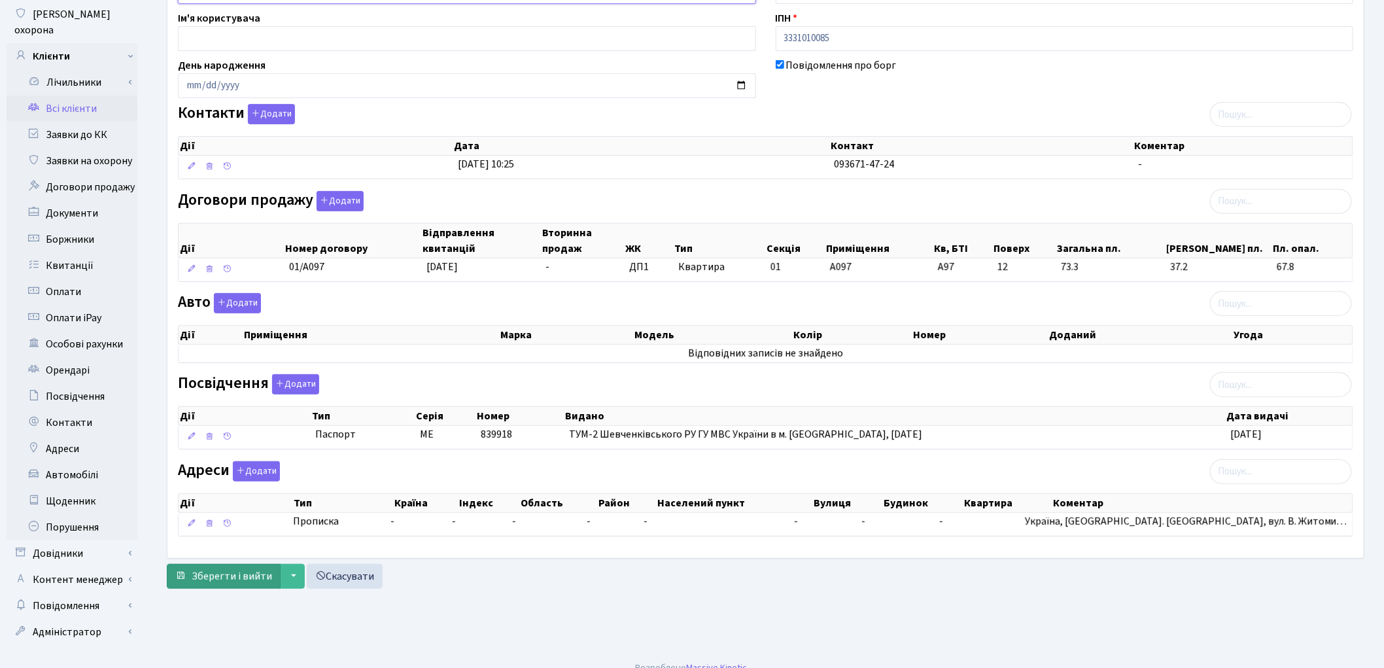
type input "Устіч Юлія Сергіївна"
click at [216, 580] on span "Зберегти і вийти" at bounding box center [232, 576] width 80 height 14
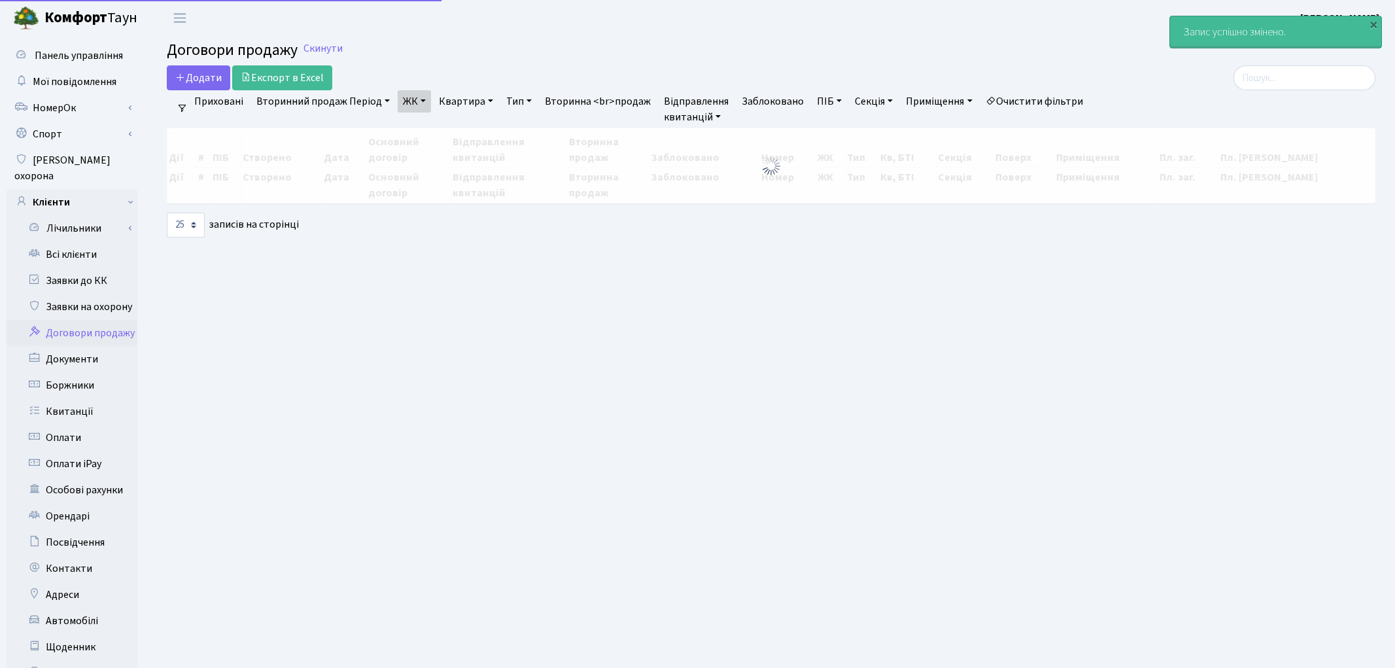
select select "25"
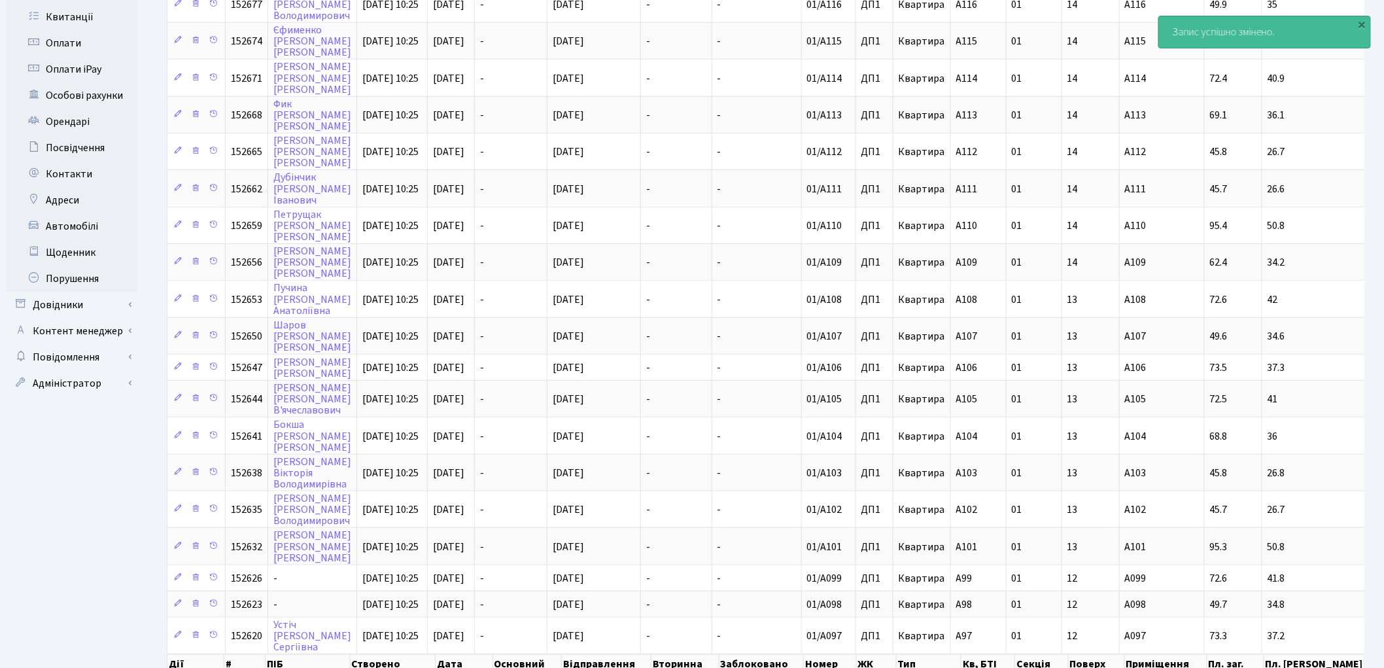
scroll to position [455, 0]
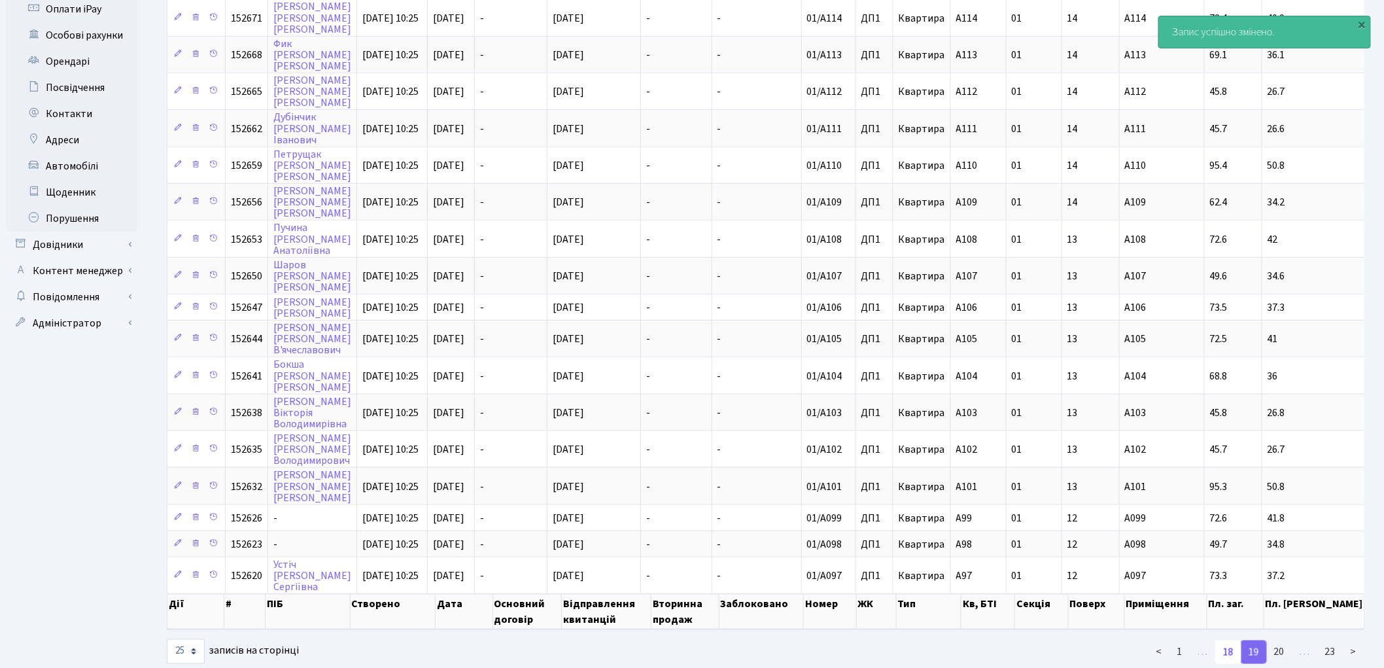
click at [1231, 640] on link "18" at bounding box center [1228, 652] width 26 height 24
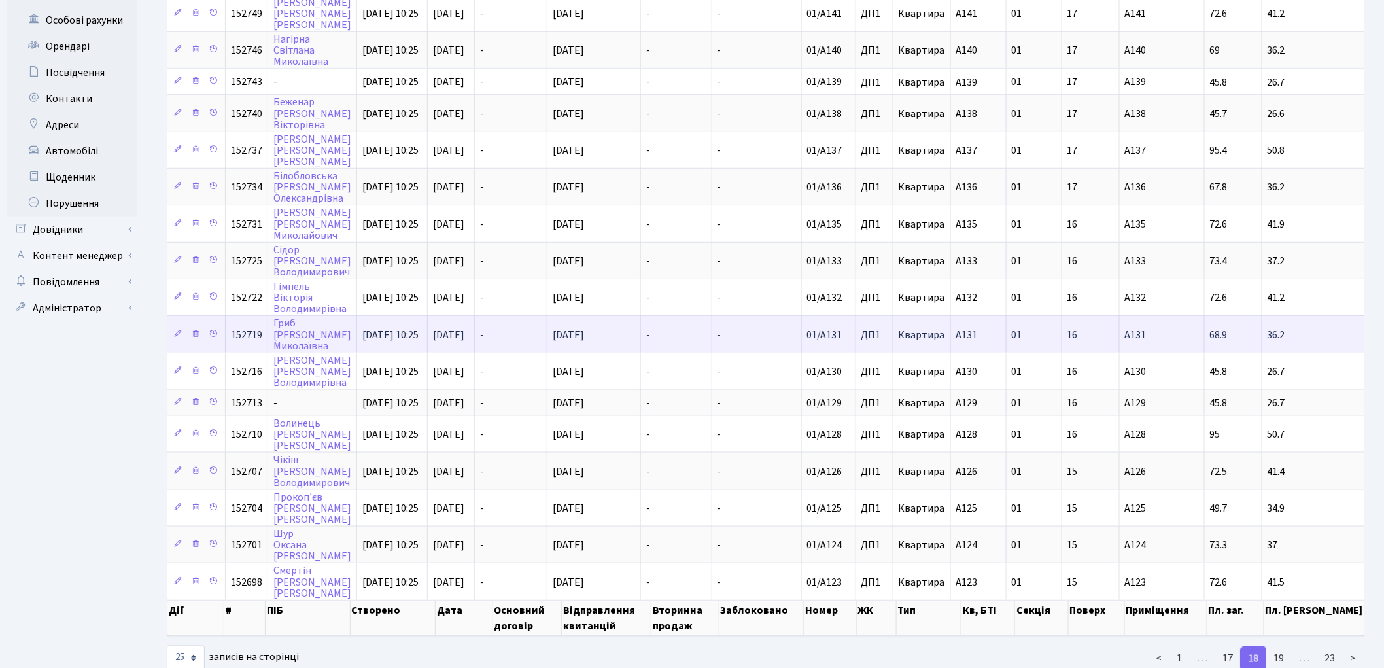
scroll to position [473, 0]
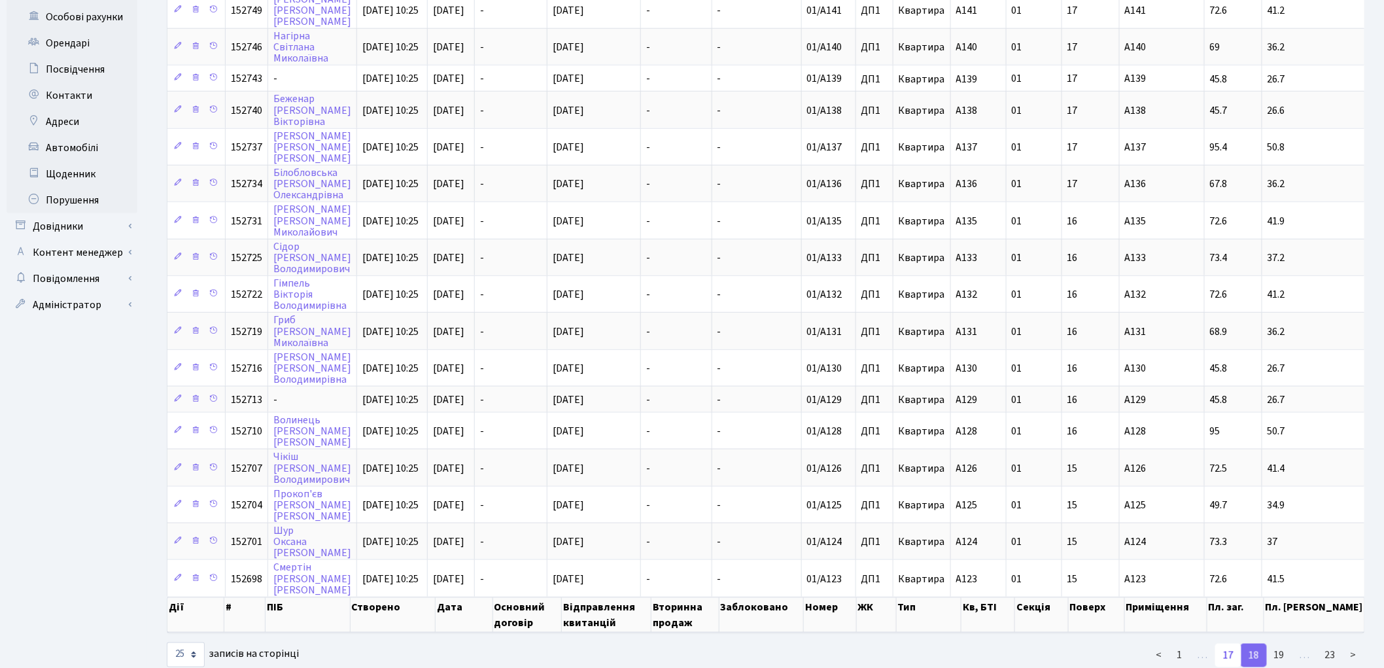
click at [1222, 644] on link "17" at bounding box center [1228, 656] width 26 height 24
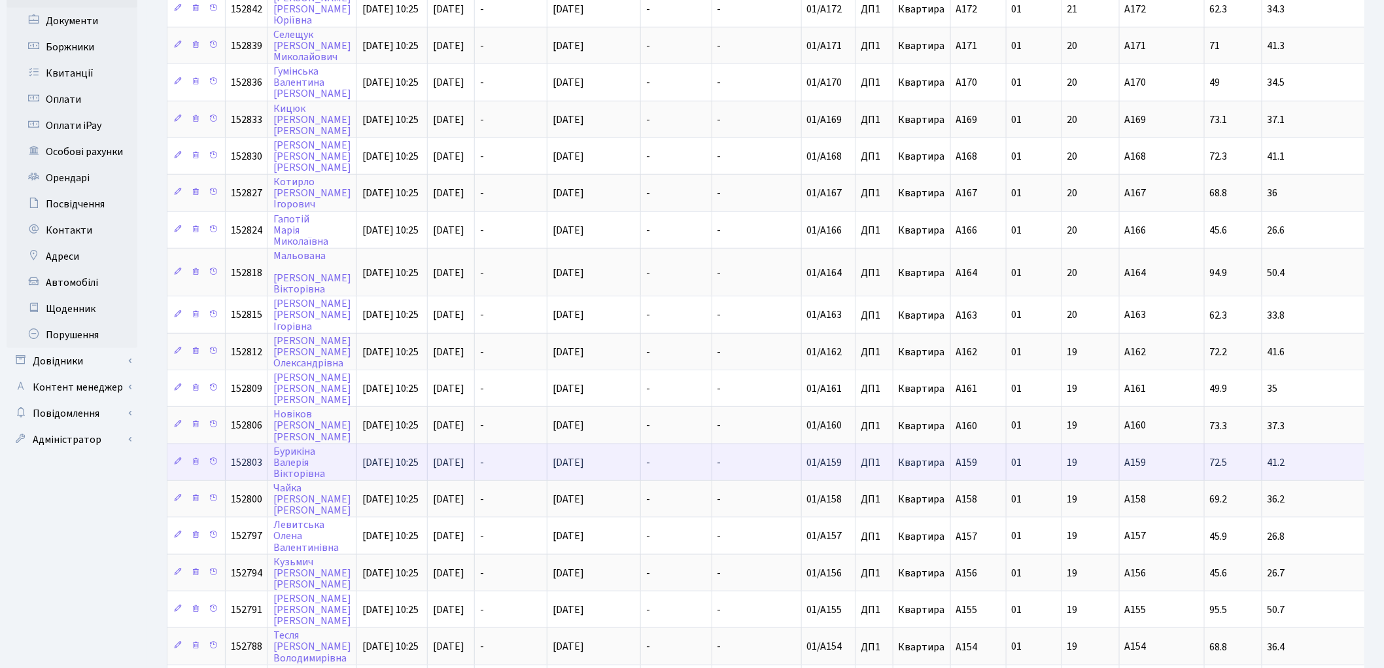
scroll to position [328, 0]
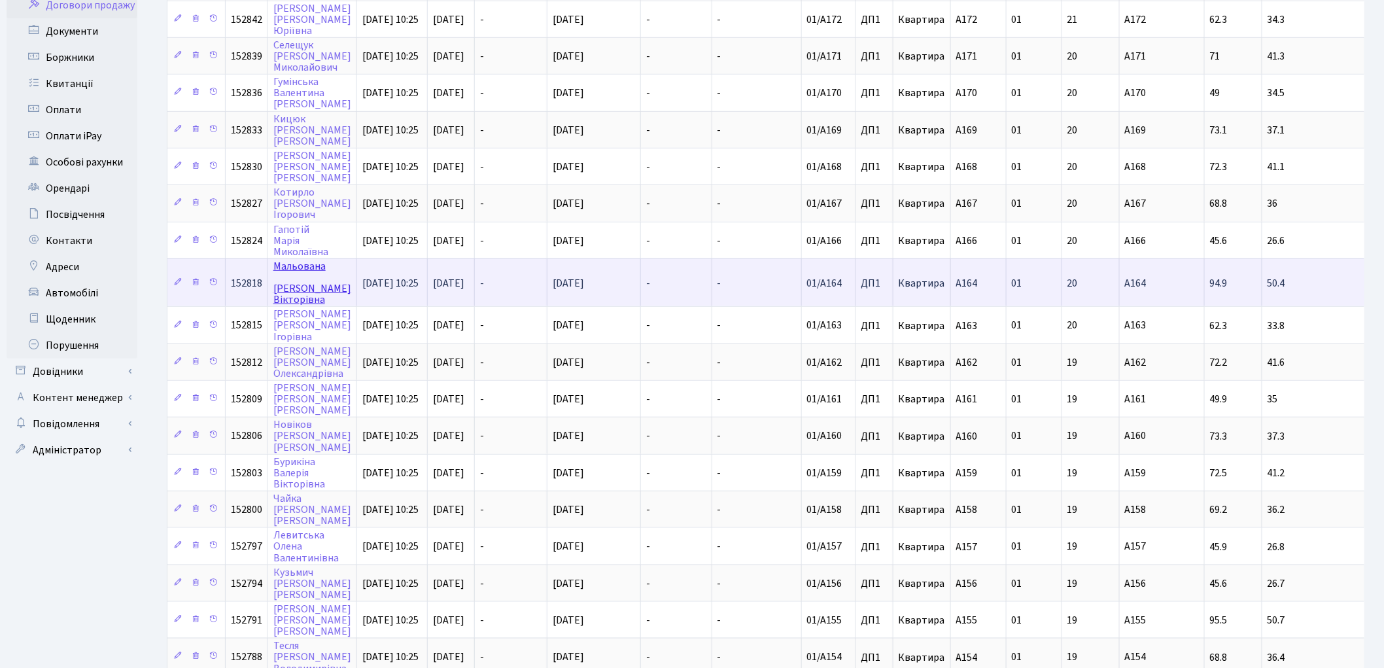
click at [308, 259] on link "[PERSON_NAME]" at bounding box center [312, 283] width 78 height 48
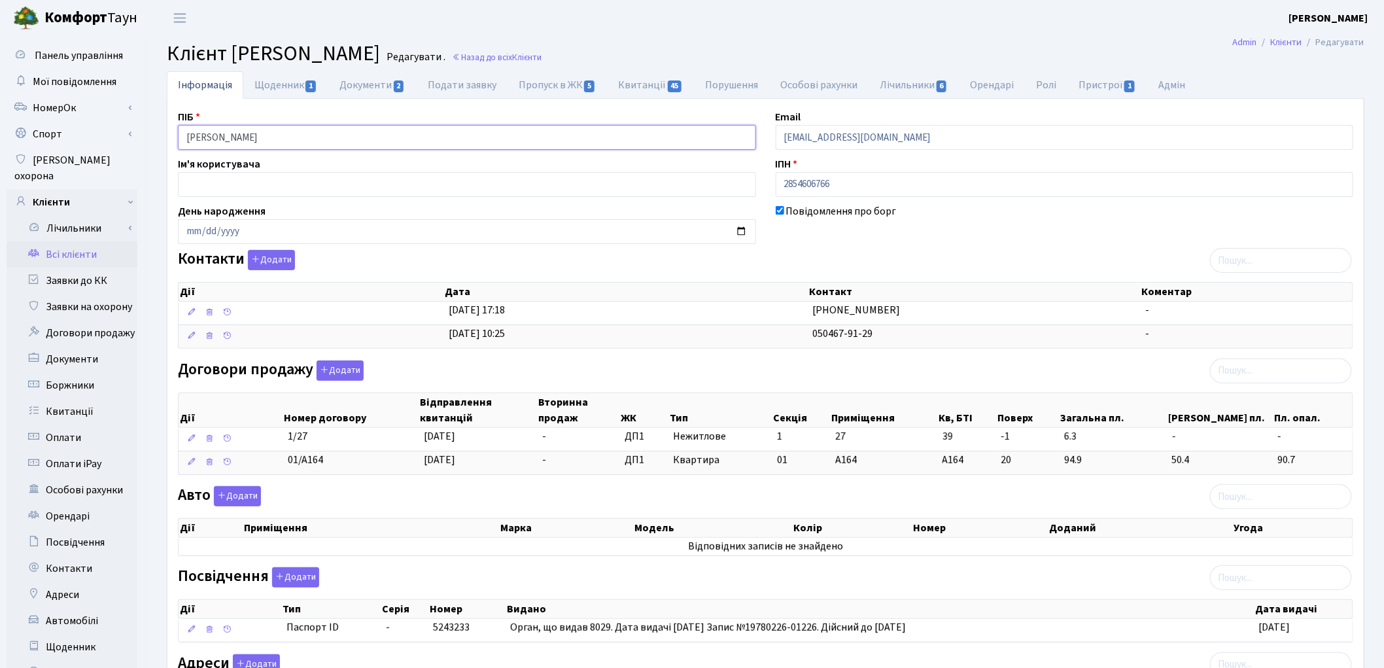
click at [239, 133] on input "[PERSON_NAME]" at bounding box center [467, 137] width 578 height 25
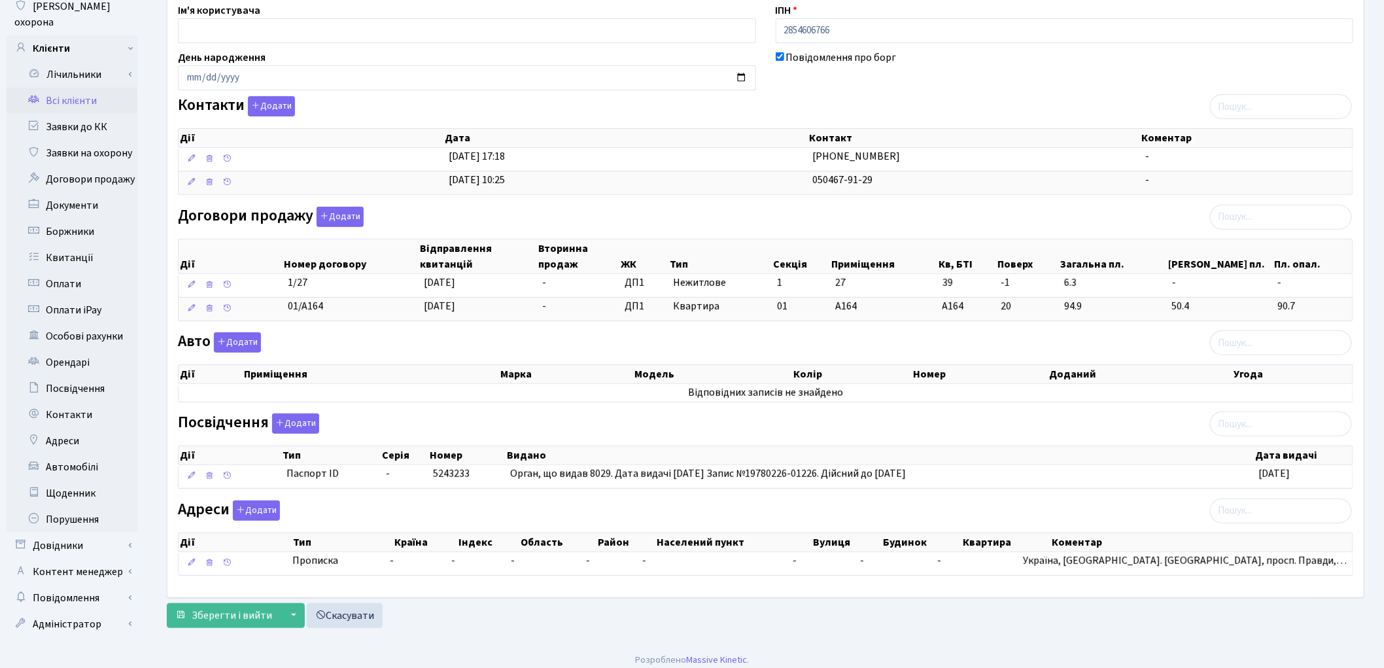
scroll to position [156, 0]
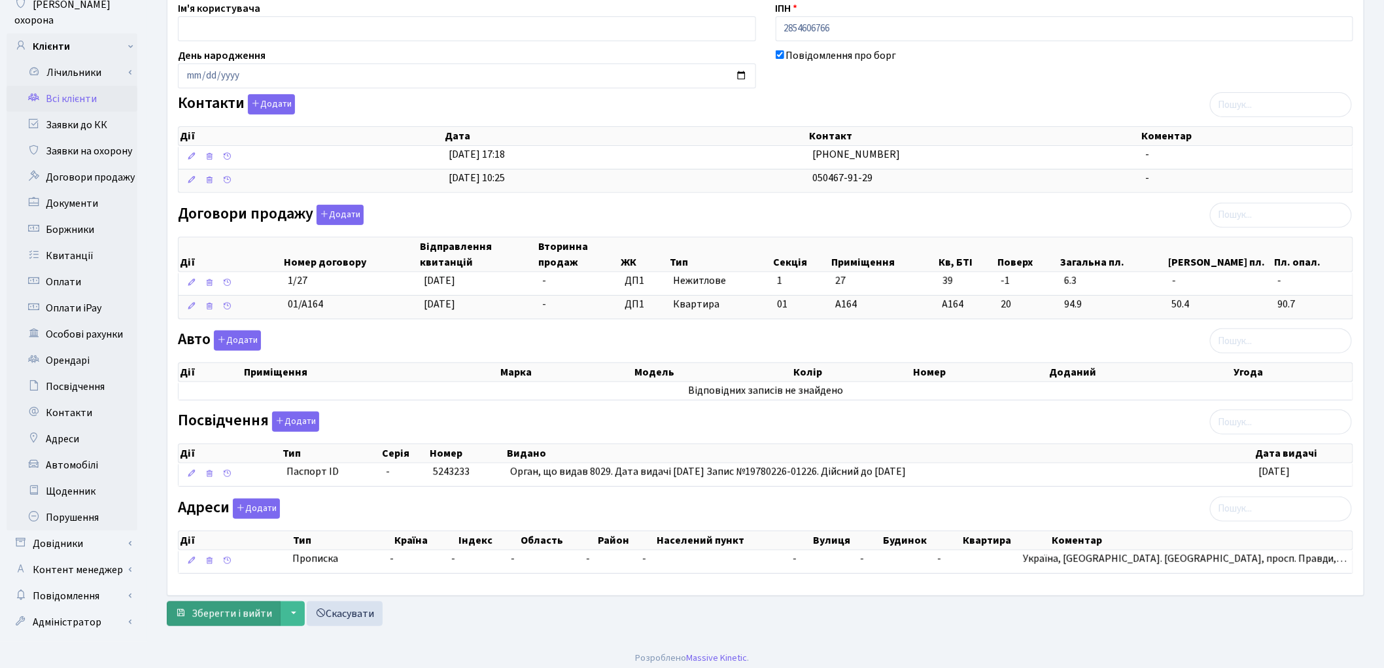
type input "Мальована Ганна Вікторівна"
click at [239, 609] on span "Зберегти і вийти" at bounding box center [232, 613] width 80 height 14
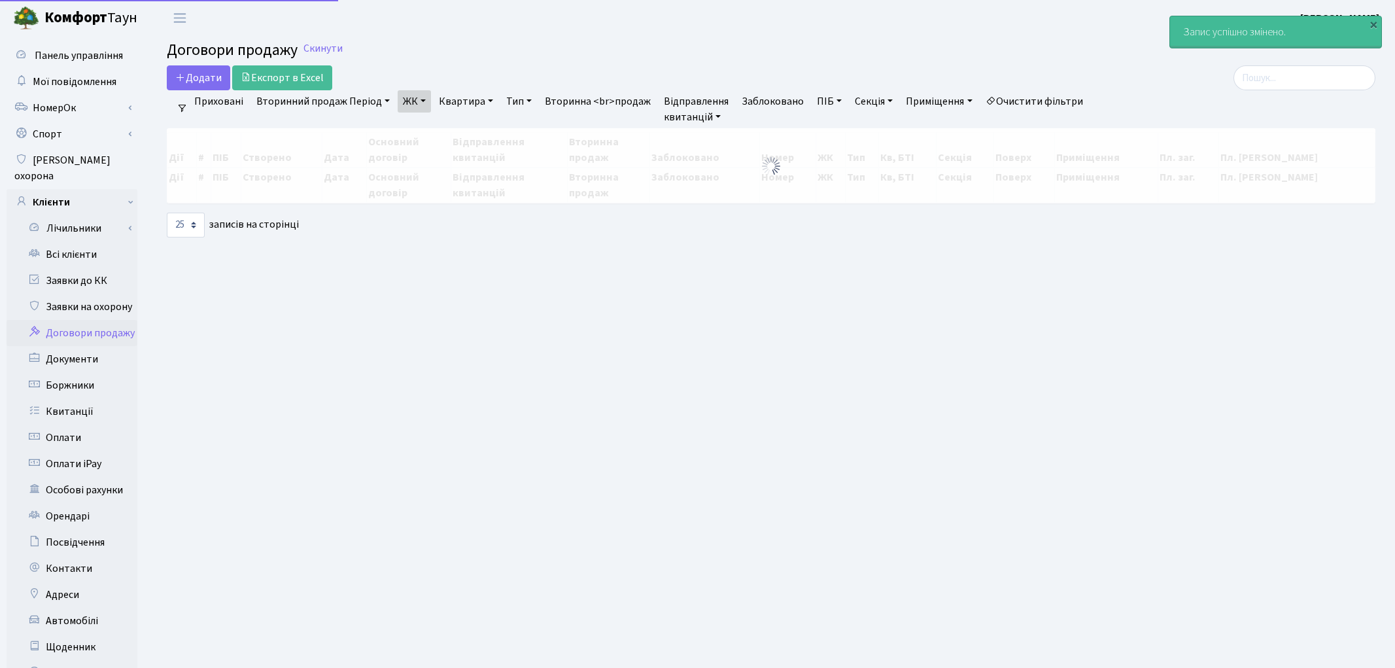
select select "25"
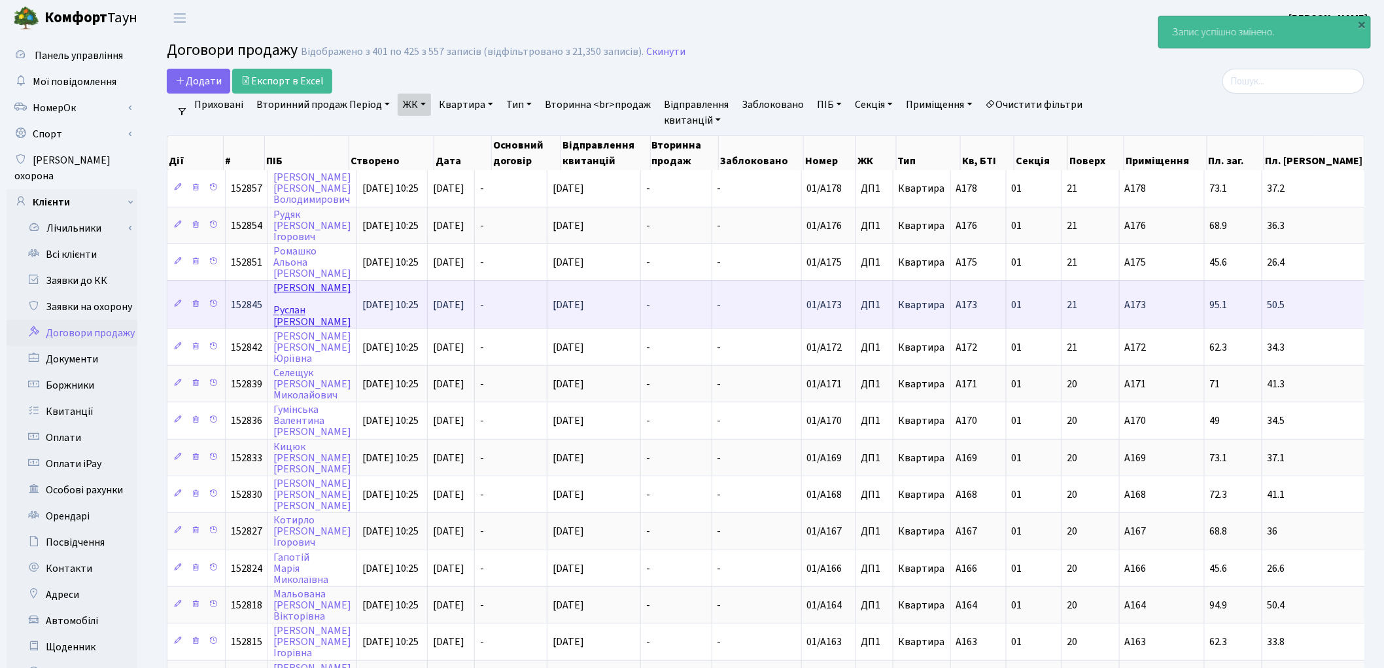
click at [288, 281] on link "[PERSON_NAME]" at bounding box center [312, 305] width 78 height 48
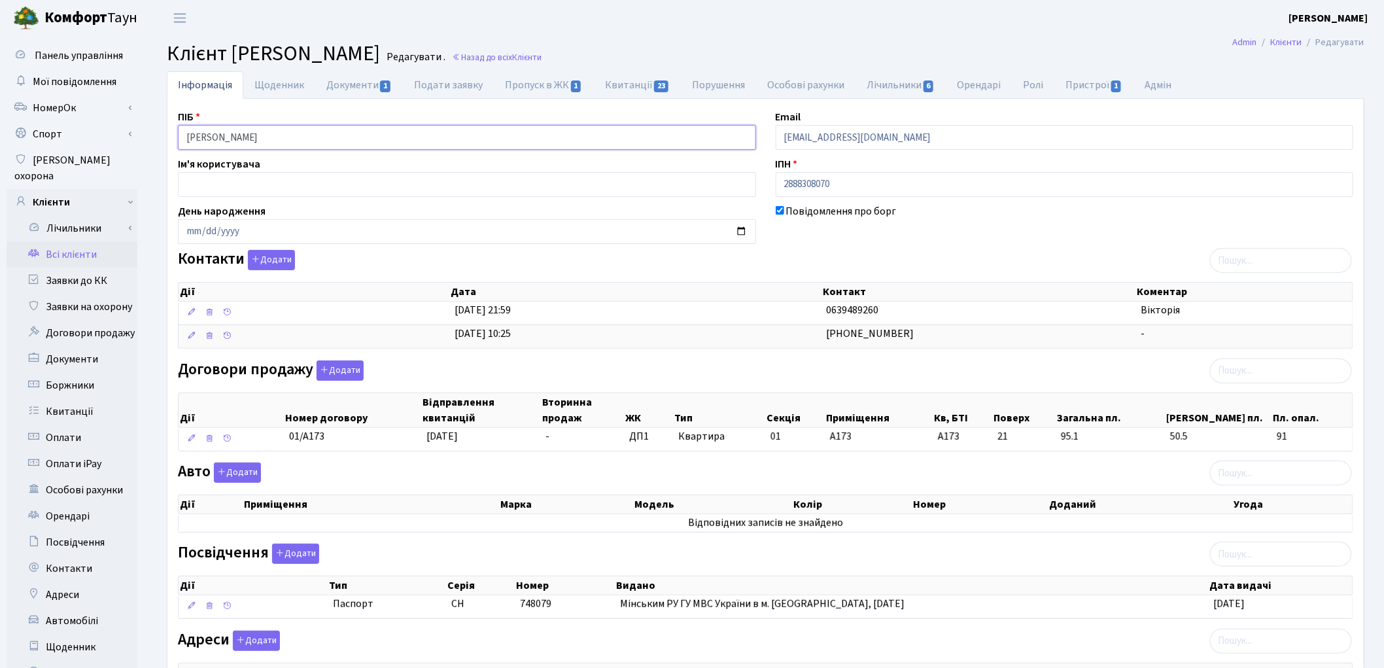
click at [258, 136] on input "Вендичанський Руслан Валерійович" at bounding box center [467, 137] width 578 height 25
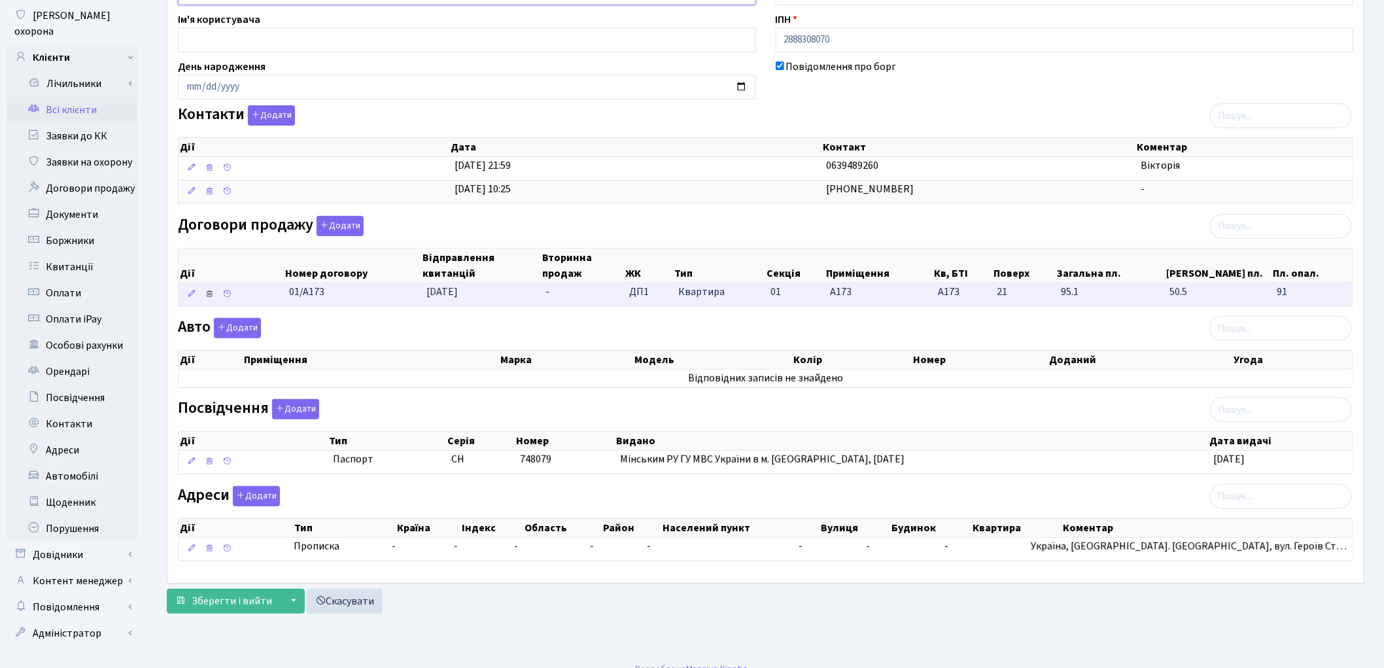
scroll to position [146, 0]
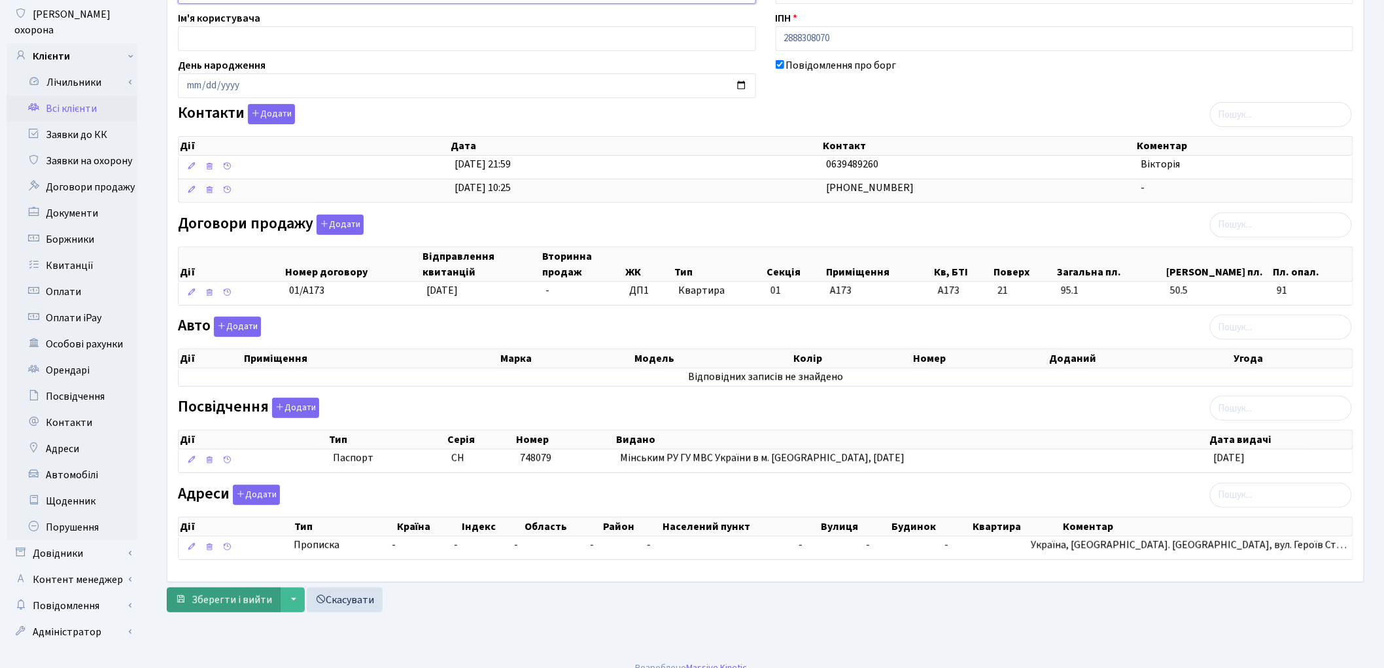
type input "Вендичанський Руслан Валерійович"
click at [218, 605] on span "Зберегти і вийти" at bounding box center [232, 600] width 80 height 14
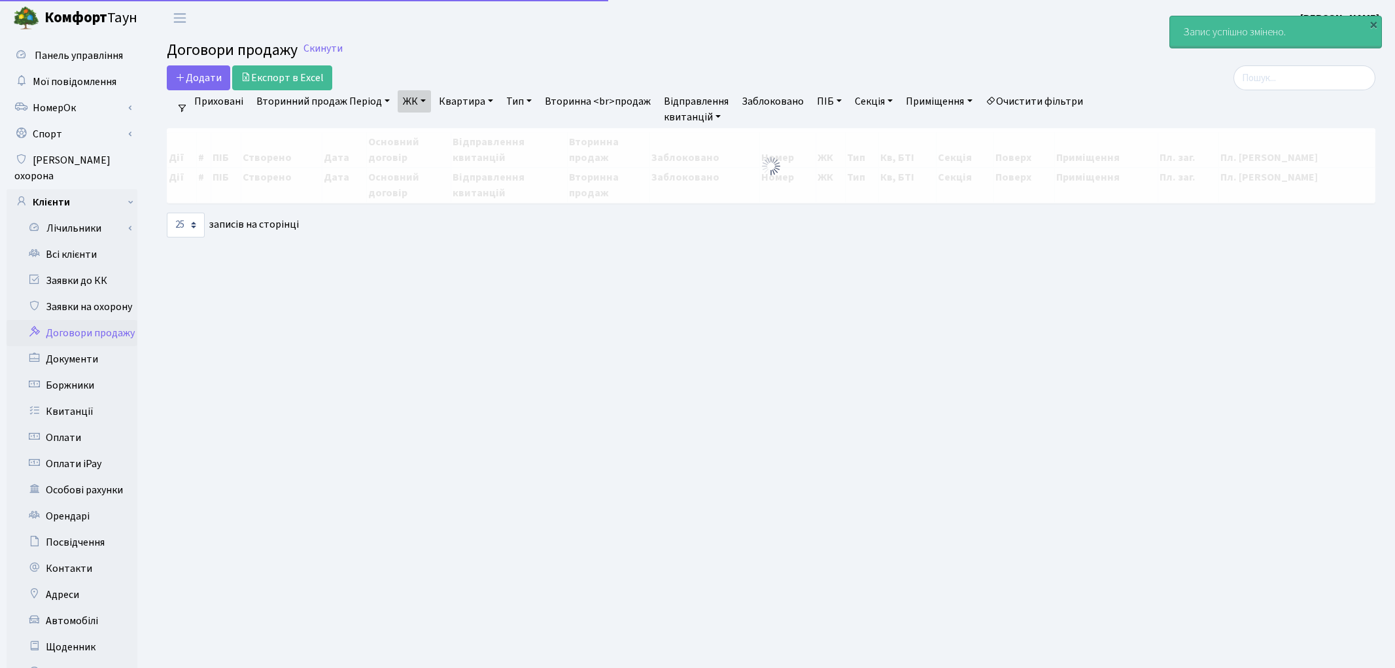
select select "25"
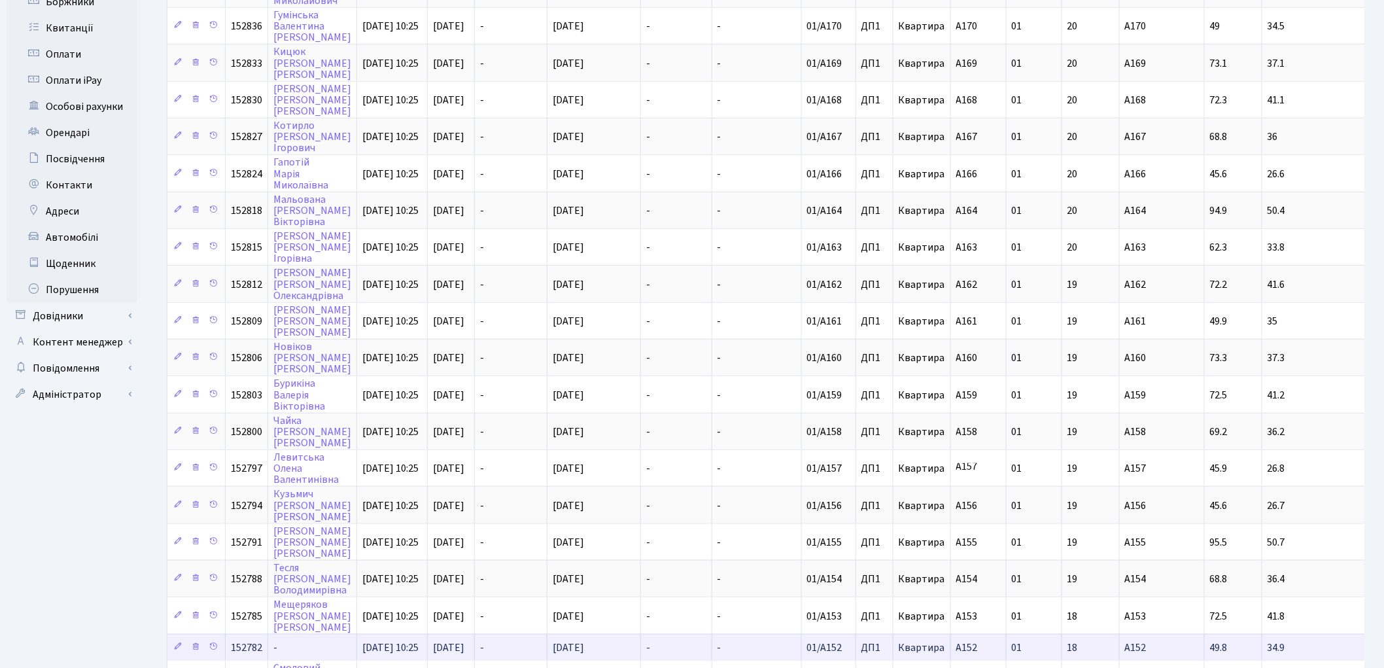
scroll to position [482, 0]
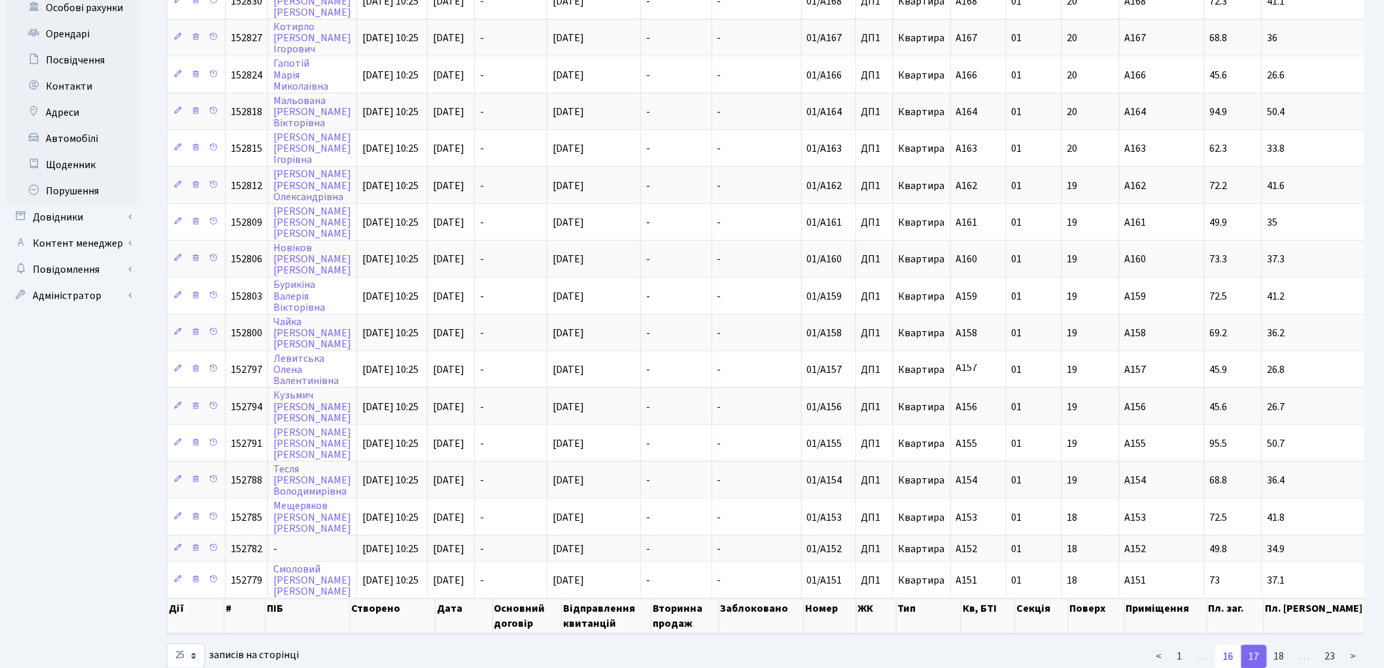
click at [1230, 645] on link "16" at bounding box center [1228, 657] width 26 height 24
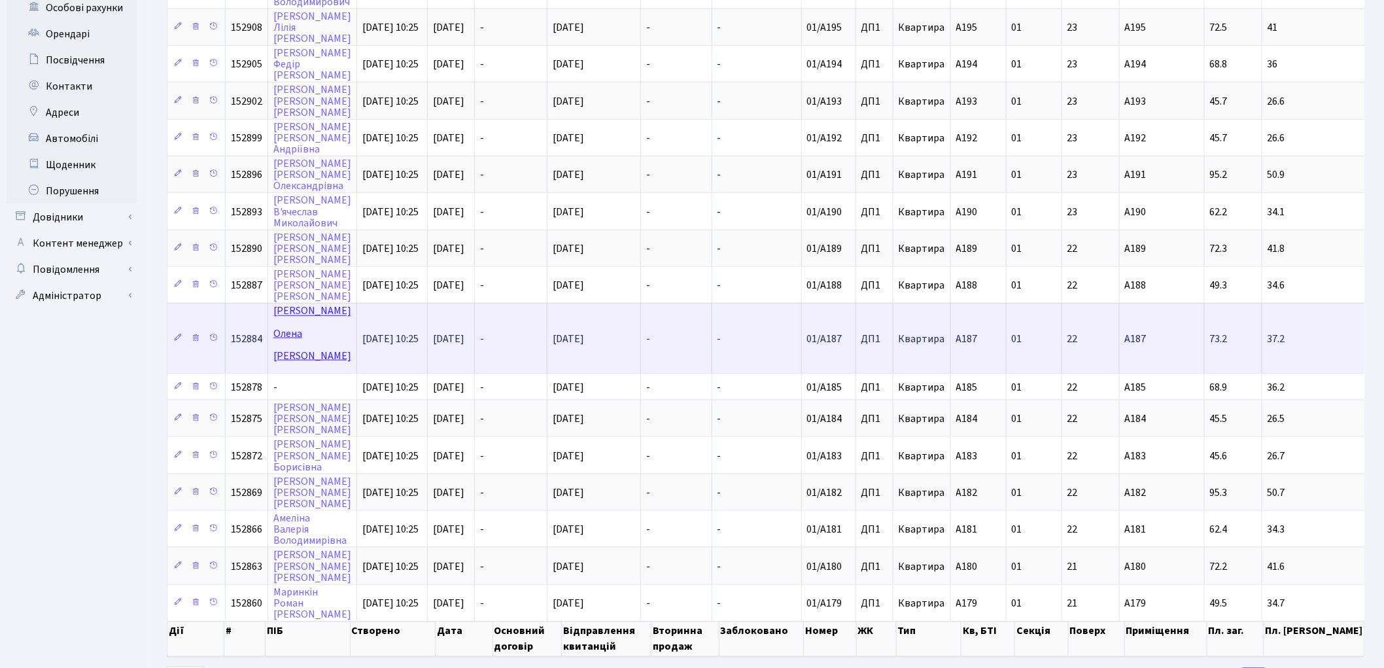
click at [283, 304] on link "Воєводіна Олена Петрівна" at bounding box center [312, 333] width 78 height 59
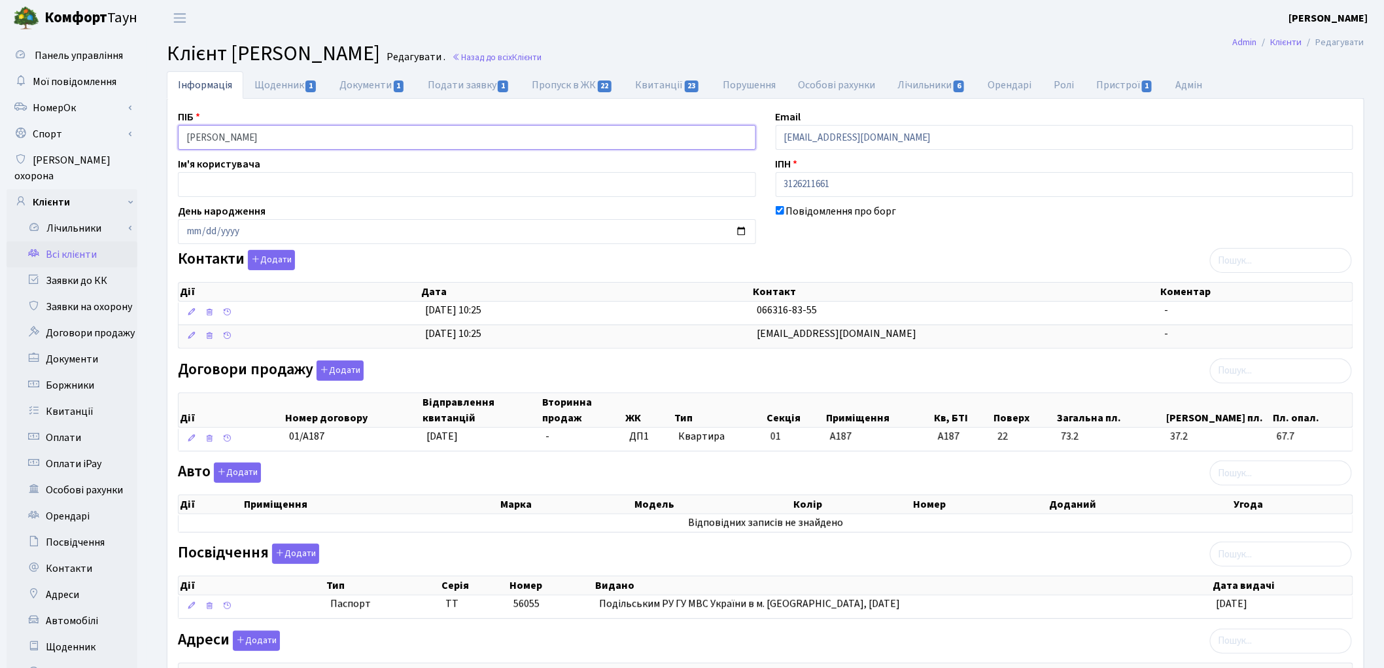
click at [236, 129] on input "Воєводіна Олена Петрівна" at bounding box center [467, 137] width 578 height 25
click at [264, 140] on input "Воєводіна Олена Петрівна" at bounding box center [467, 137] width 578 height 25
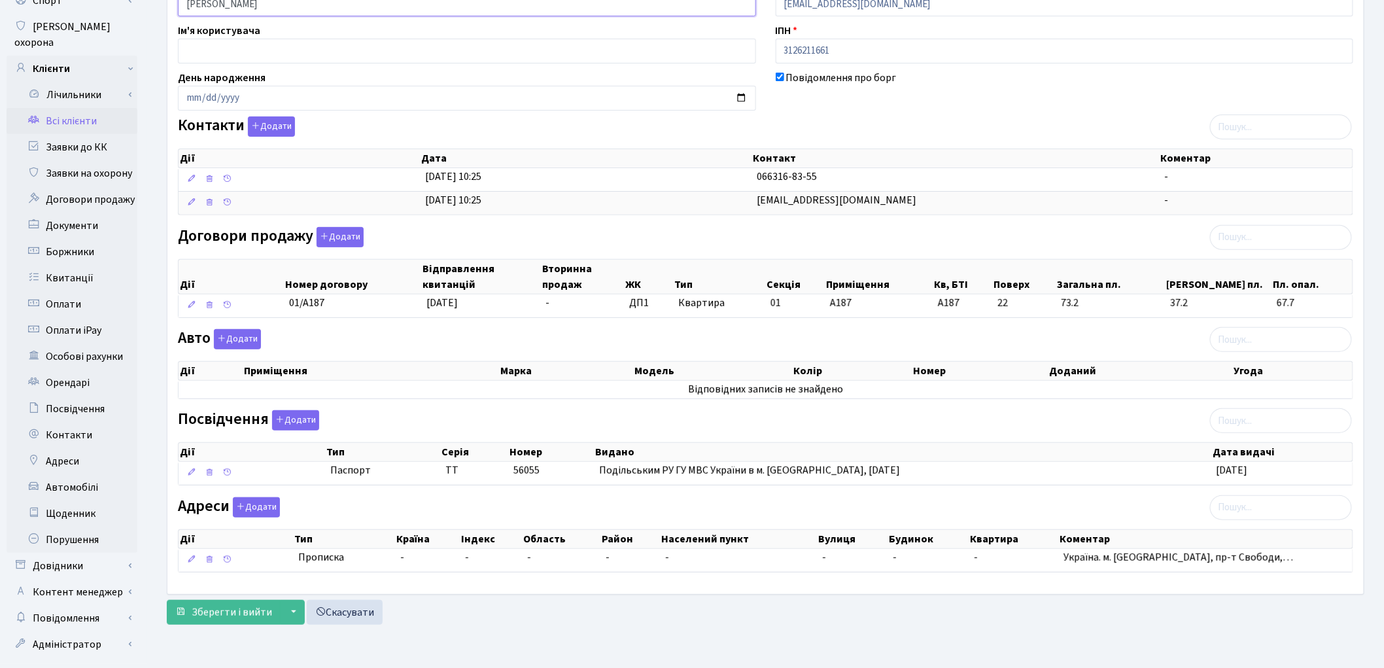
scroll to position [146, 0]
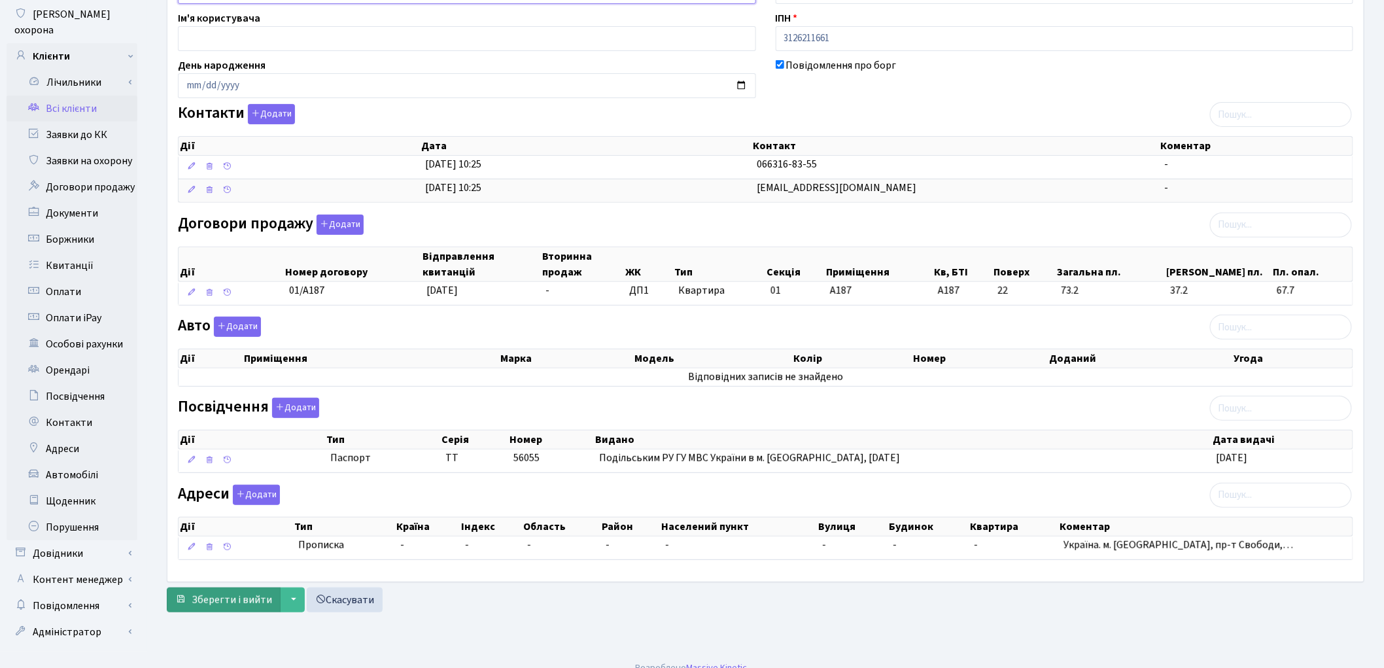
type input "Воєводіна Олена Петрівна"
click at [240, 603] on span "Зберегти і вийти" at bounding box center [232, 600] width 80 height 14
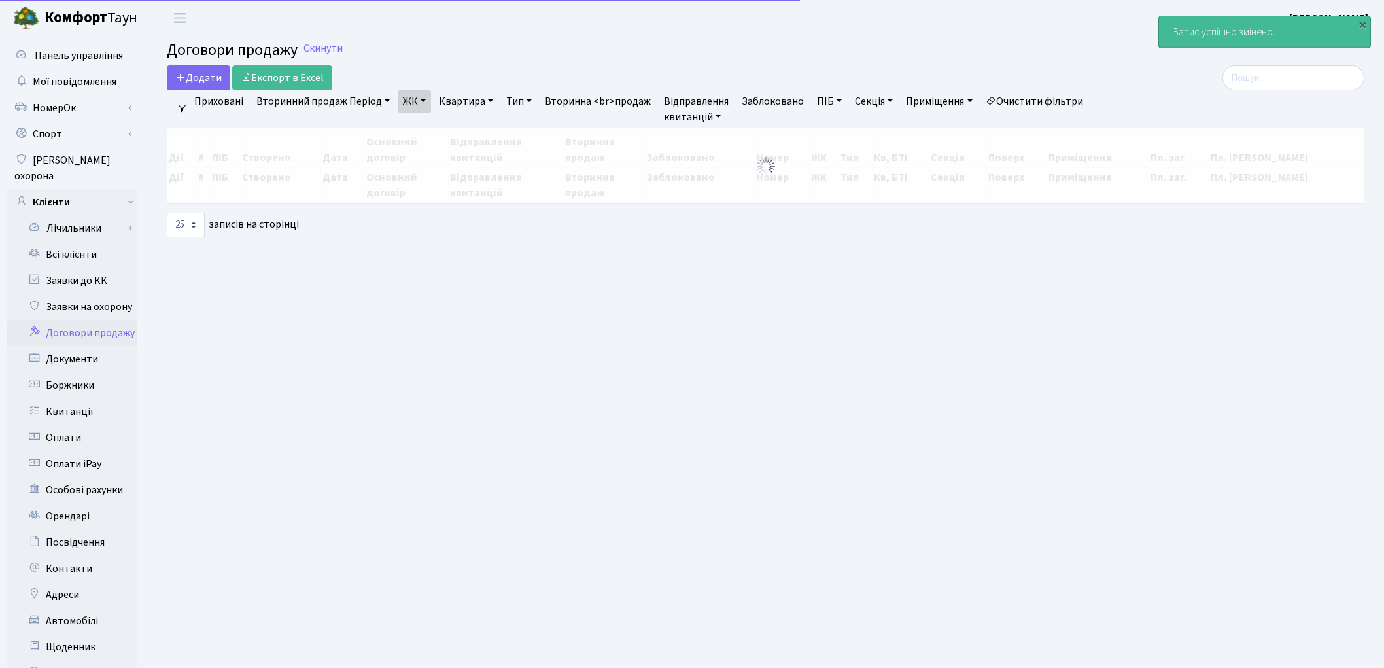
select select "25"
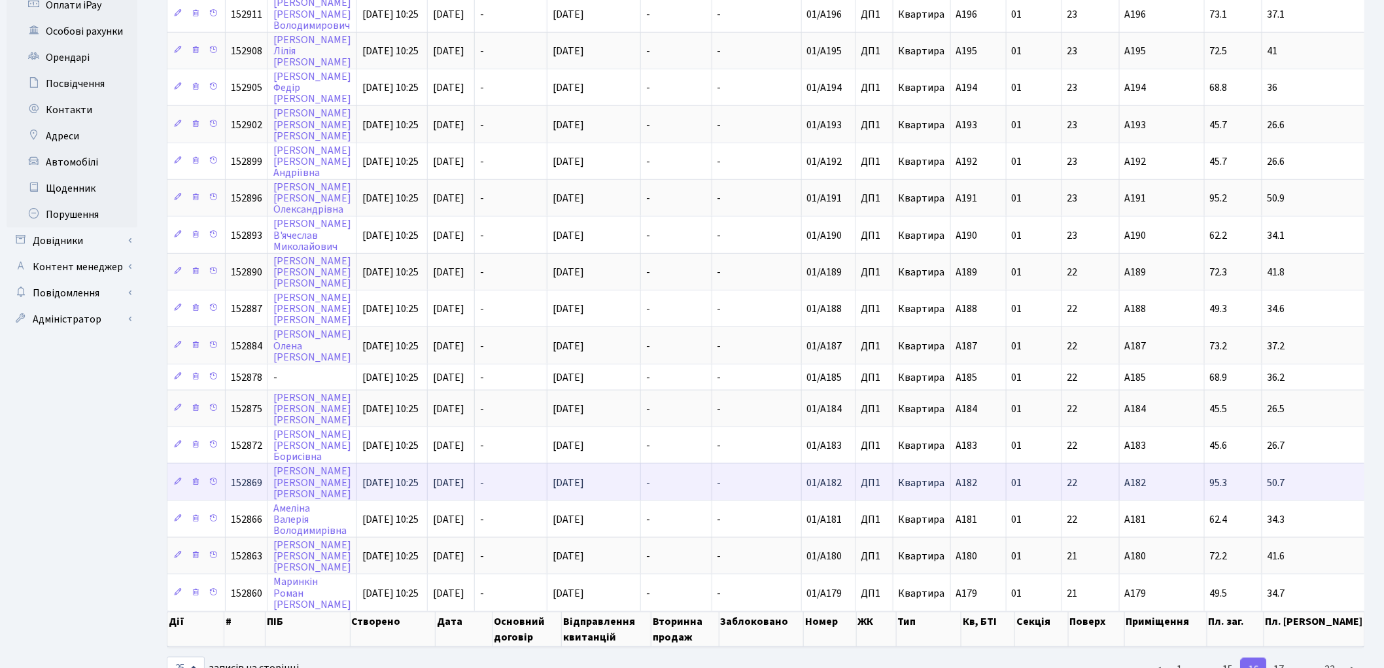
scroll to position [473, 0]
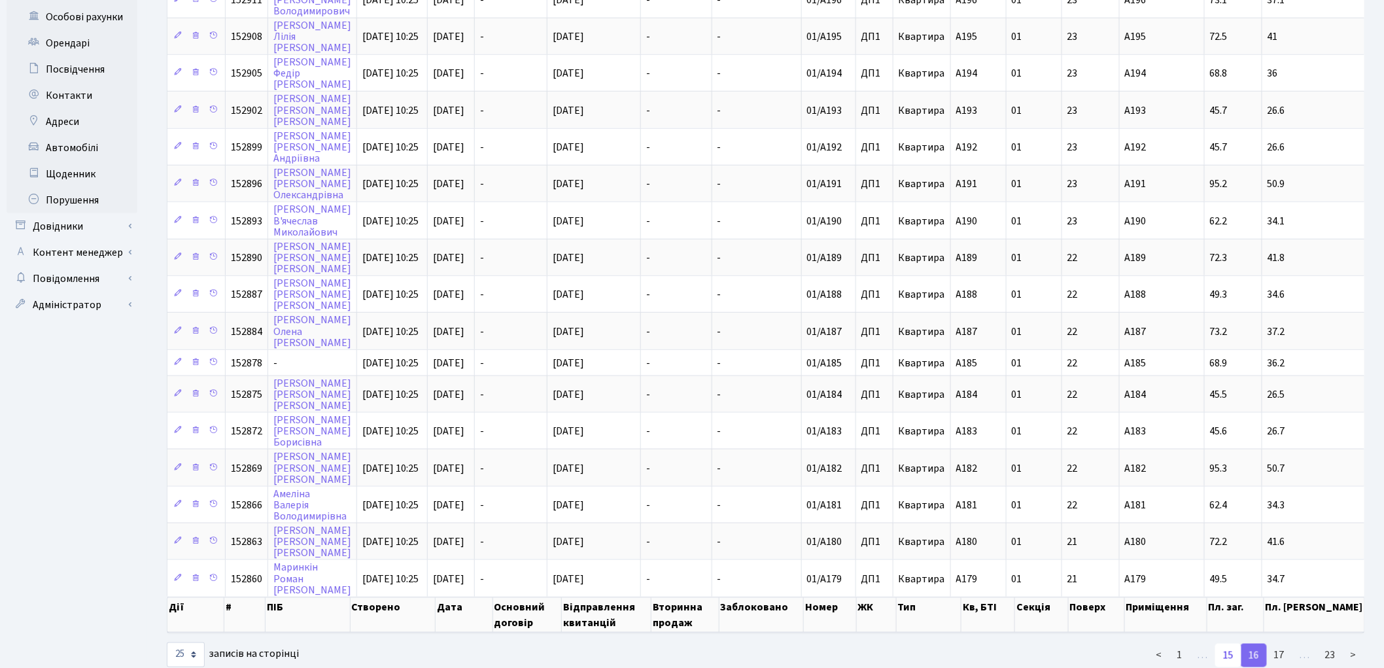
click at [1235, 644] on link "15" at bounding box center [1228, 656] width 26 height 24
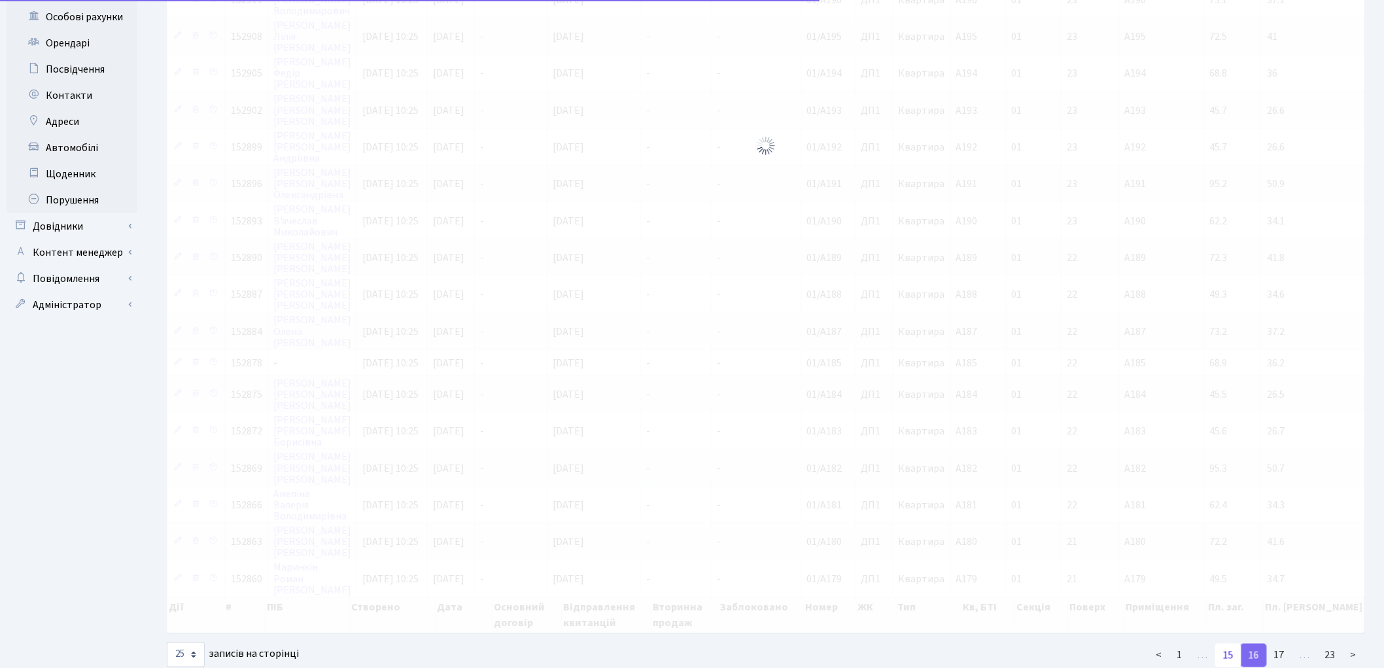
scroll to position [479, 0]
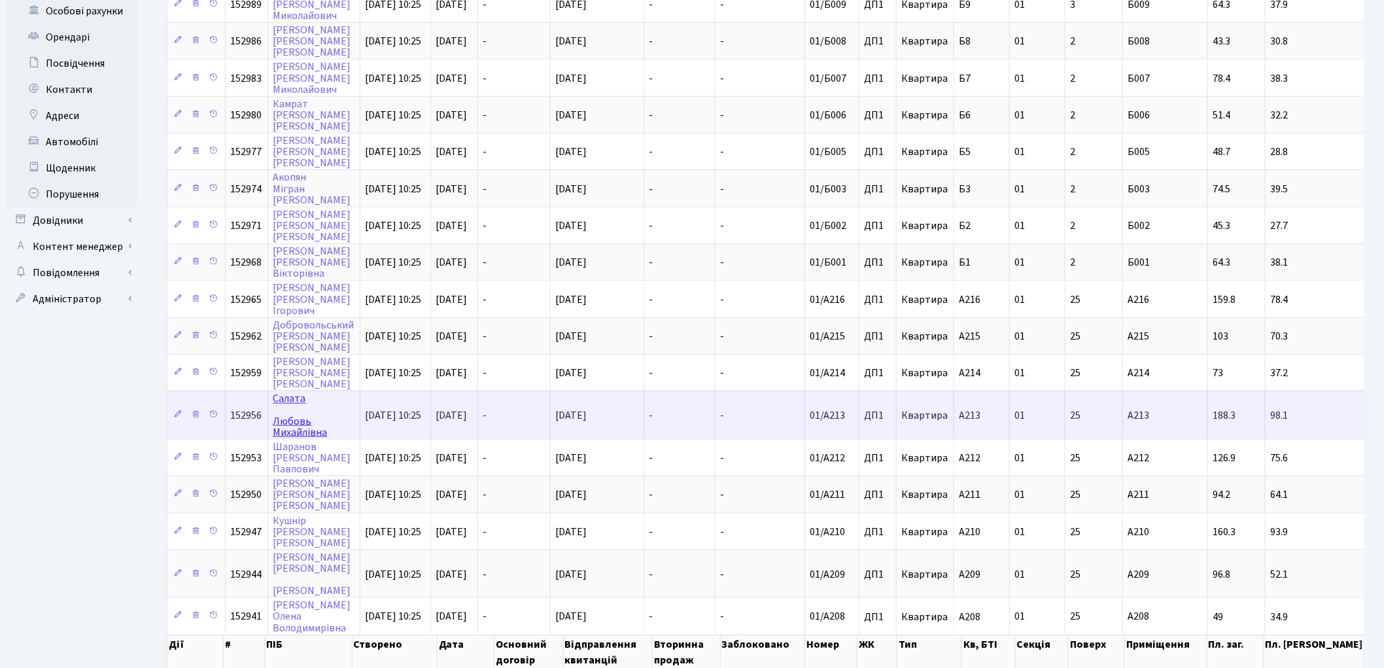
click at [285, 392] on link "Салата [PERSON_NAME]" at bounding box center [300, 416] width 54 height 48
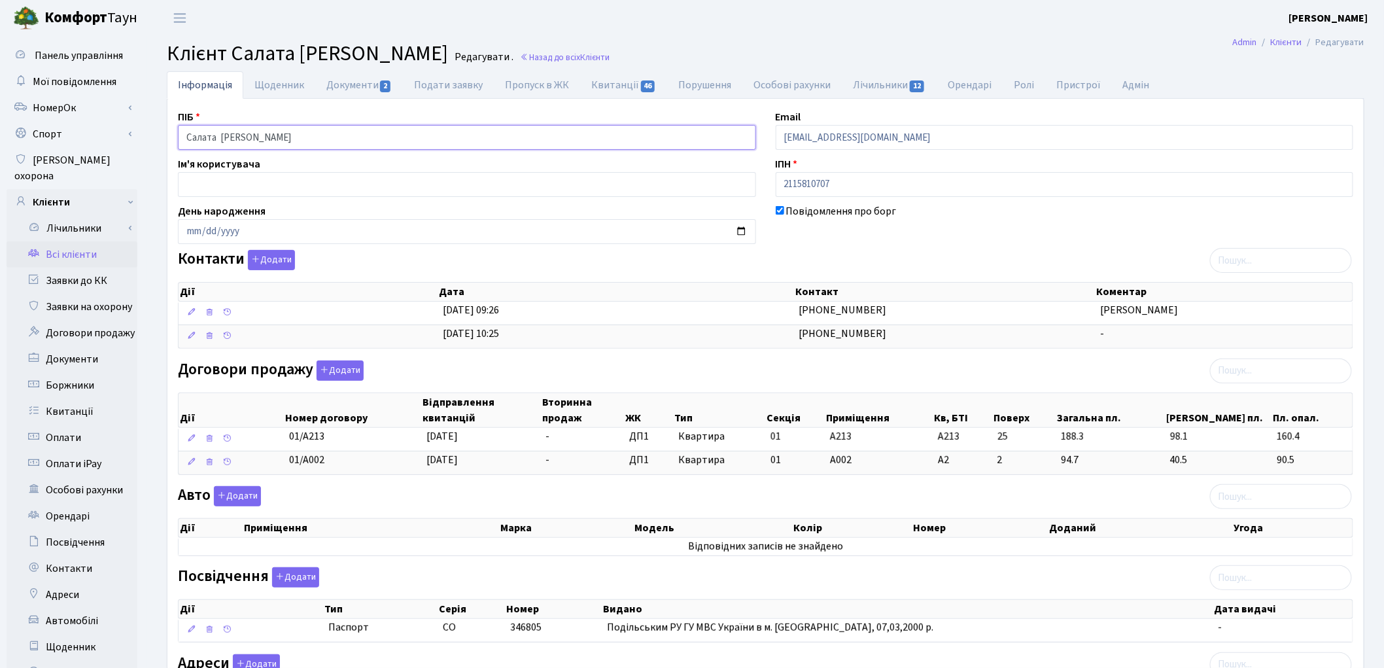
click at [224, 134] on input "Салата Любовь Михайлівна" at bounding box center [467, 137] width 578 height 25
click at [220, 134] on input "Салата Любовь Михайлівна" at bounding box center [467, 137] width 578 height 25
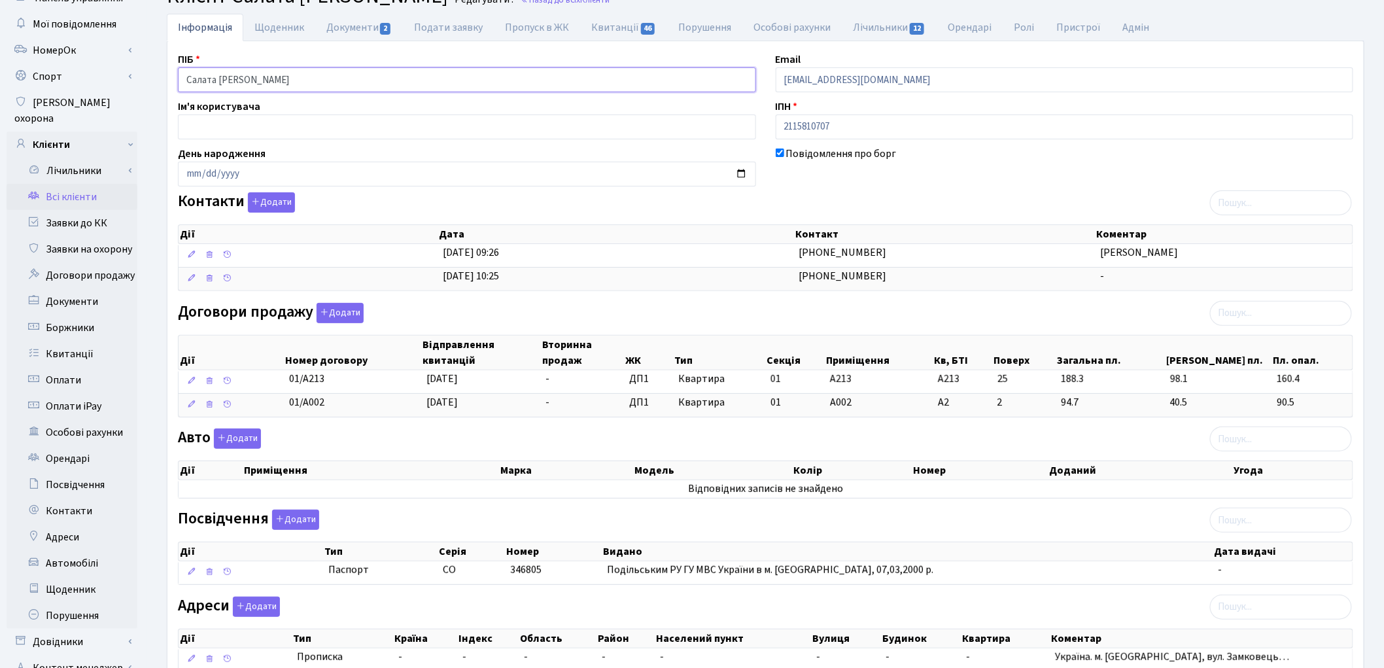
scroll to position [156, 0]
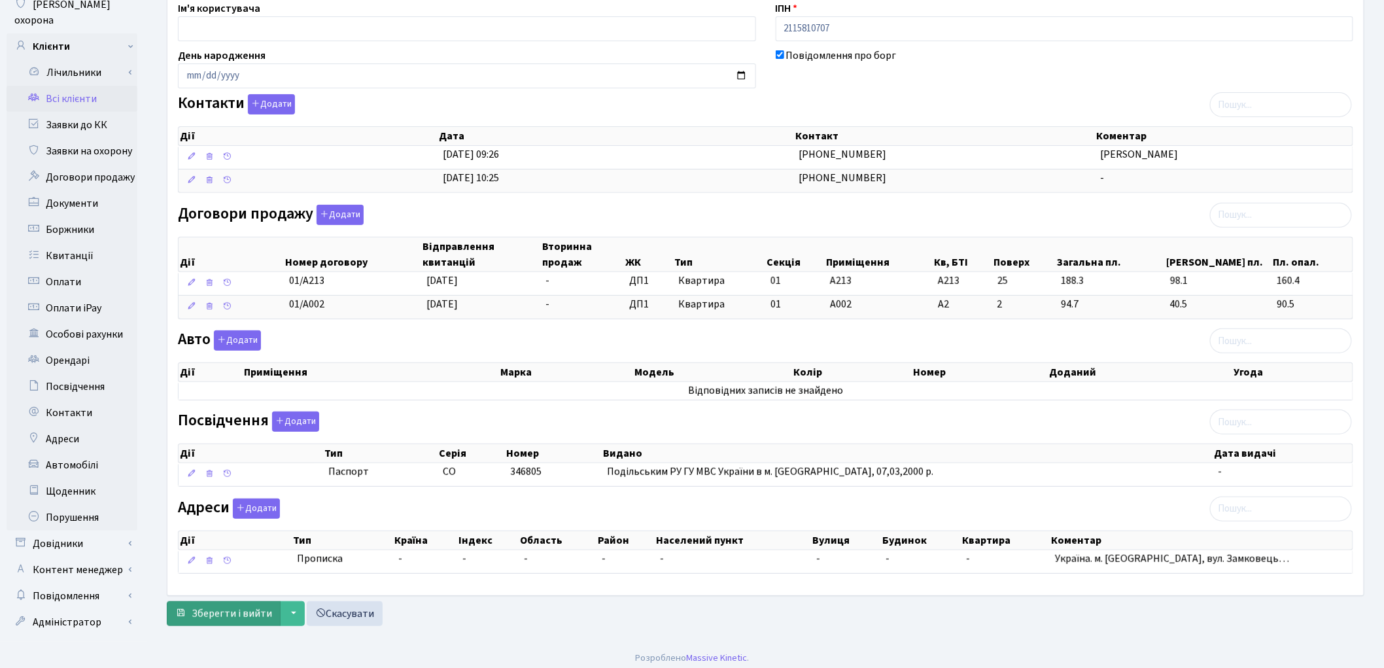
type input "Салата Любовь Михайлівна"
click at [208, 624] on button "Зберегти і вийти" at bounding box center [224, 613] width 114 height 25
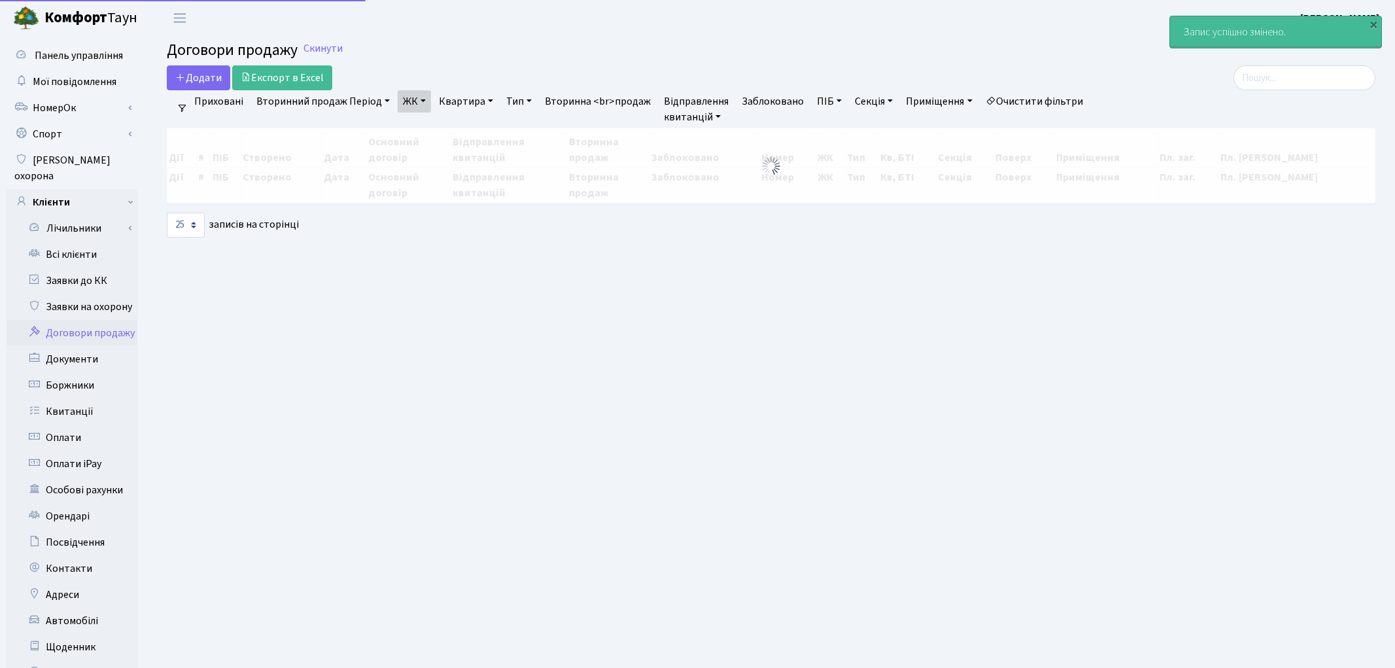
select select "25"
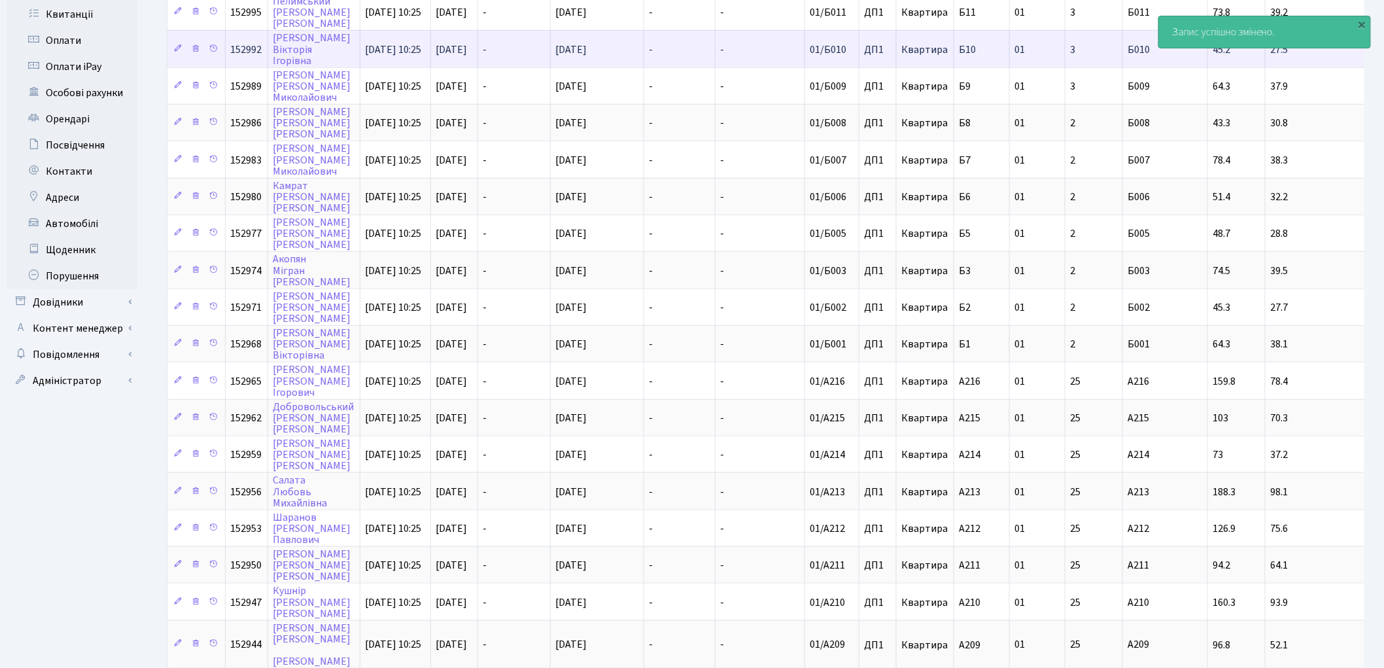
scroll to position [502, 0]
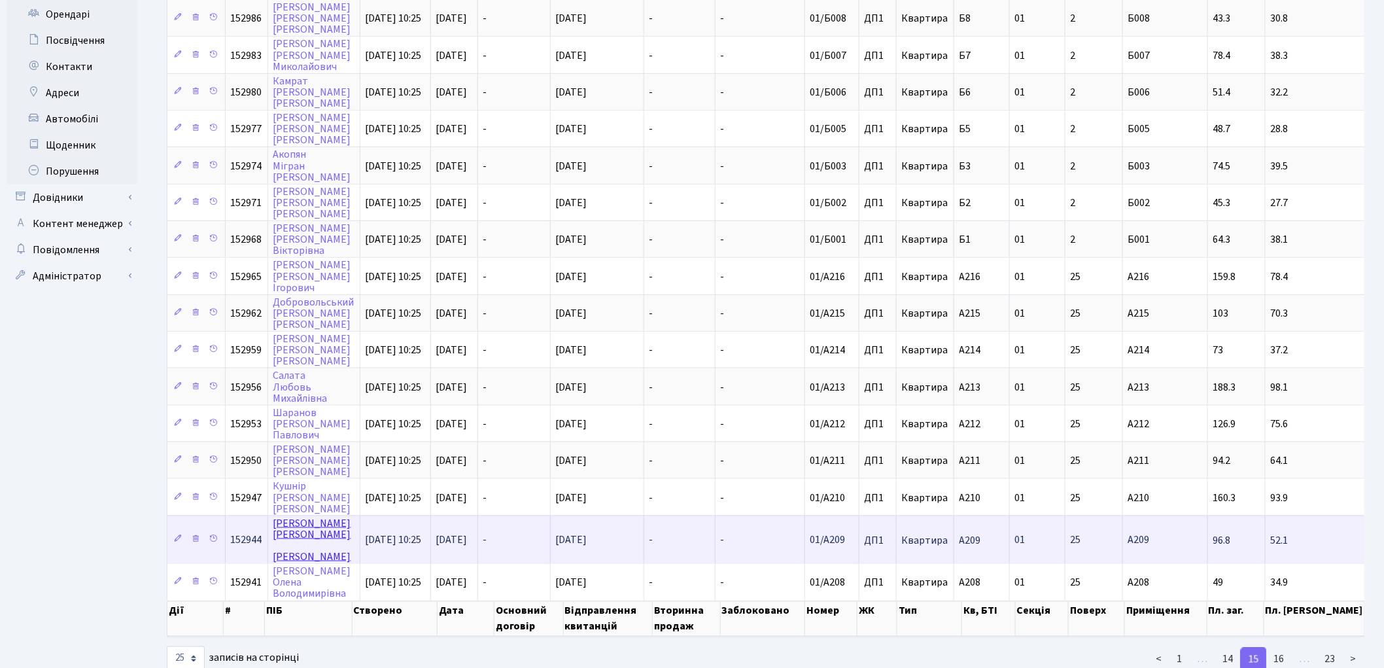
click at [280, 516] on link "[PERSON_NAME]" at bounding box center [312, 540] width 78 height 48
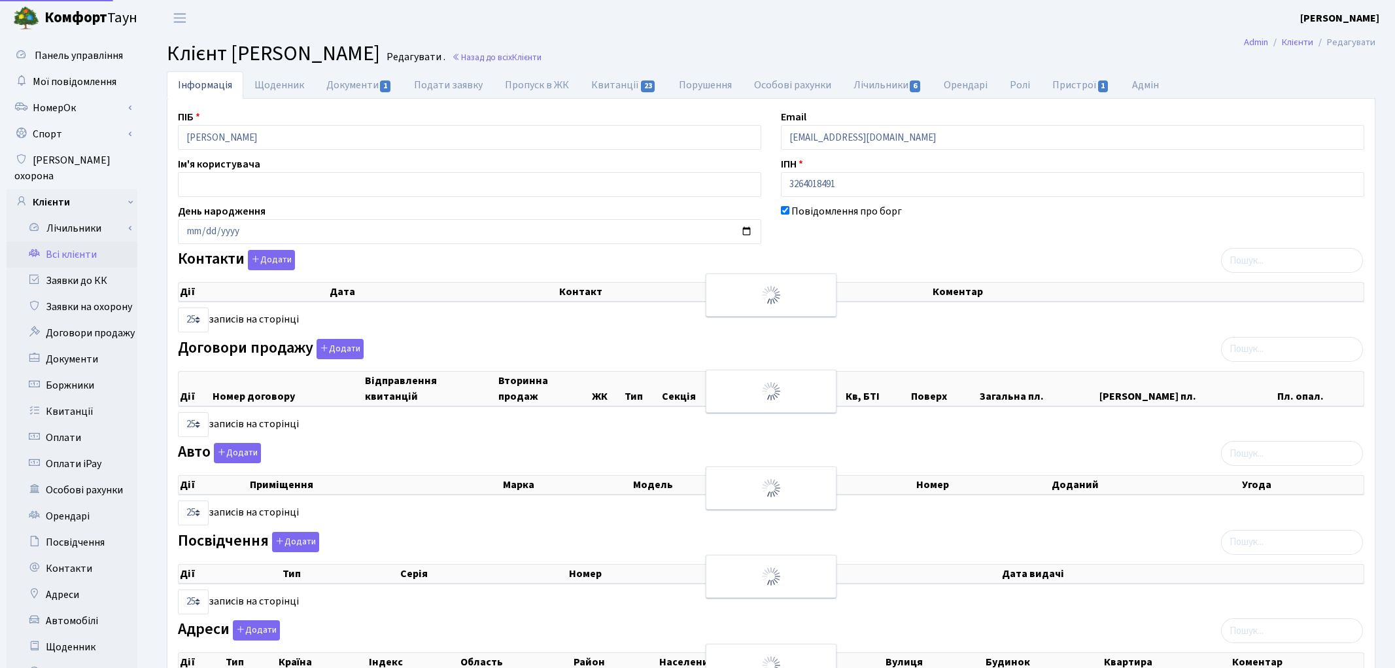
select select "25"
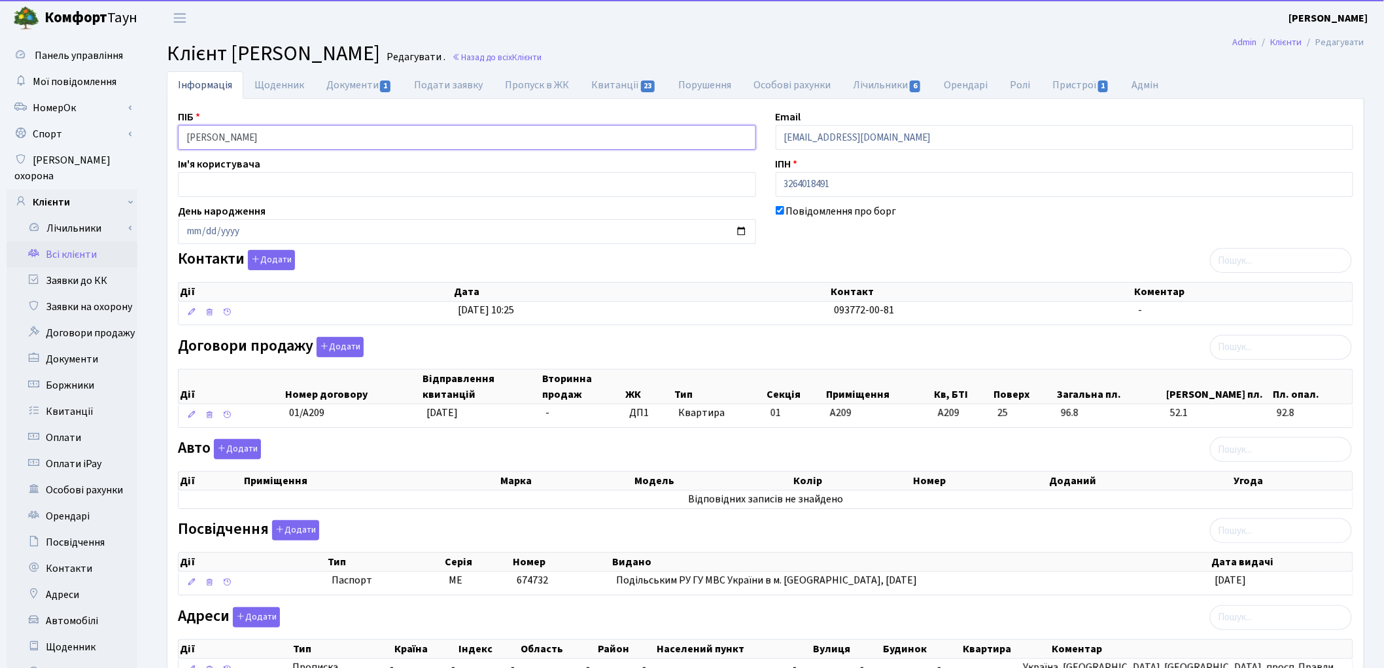
click at [241, 138] on input "[PERSON_NAME]" at bounding box center [467, 137] width 578 height 25
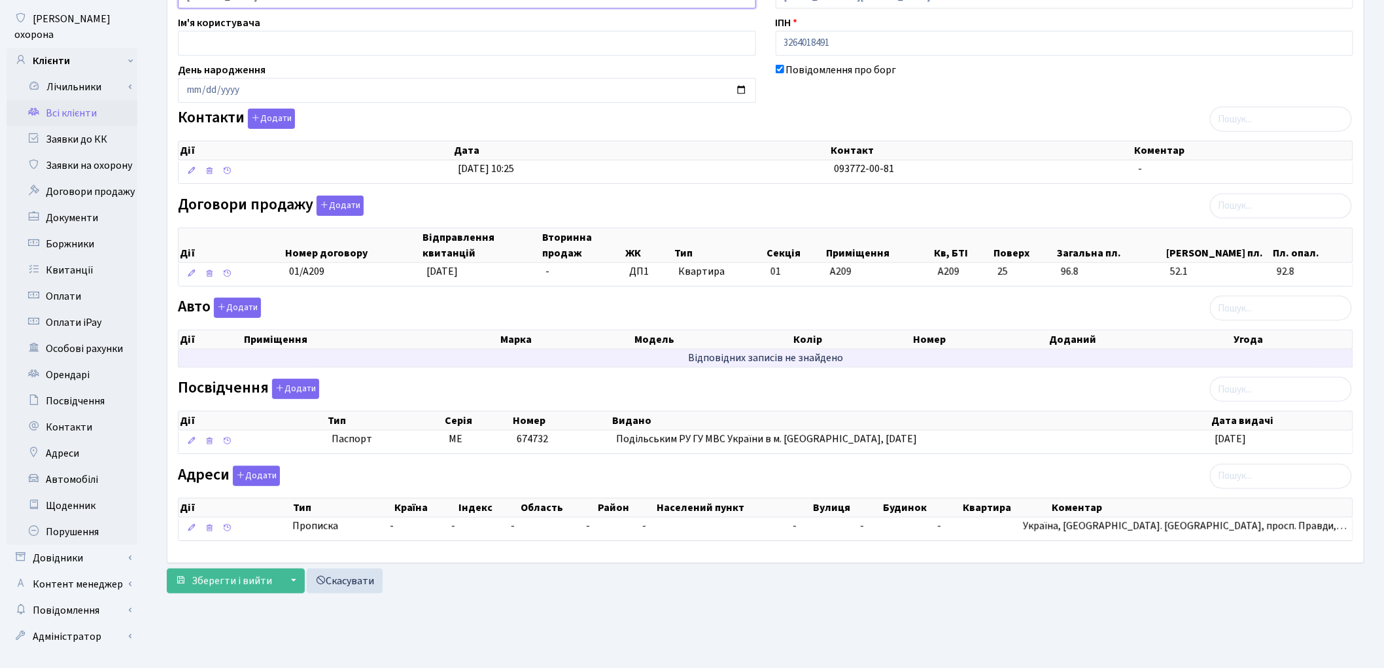
scroll to position [146, 0]
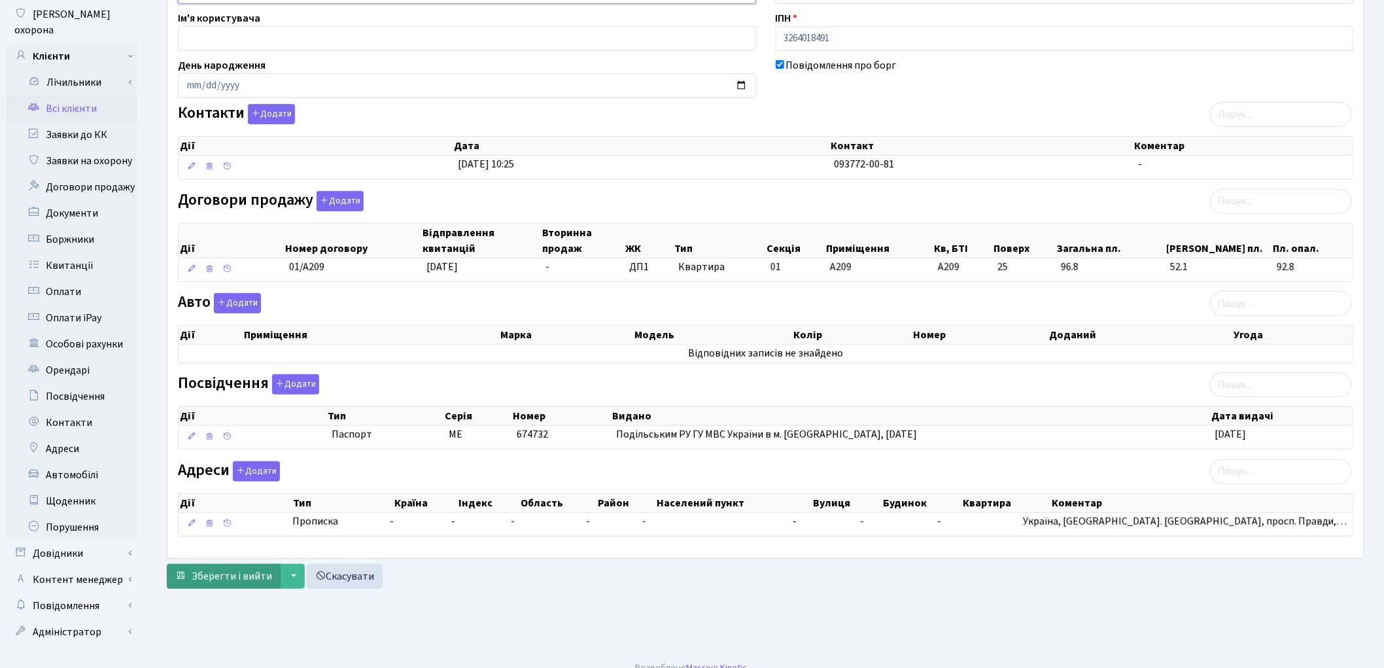
type input "Шкут Сергій Андрійович"
click at [228, 589] on button "Зберегти і вийти" at bounding box center [224, 576] width 114 height 25
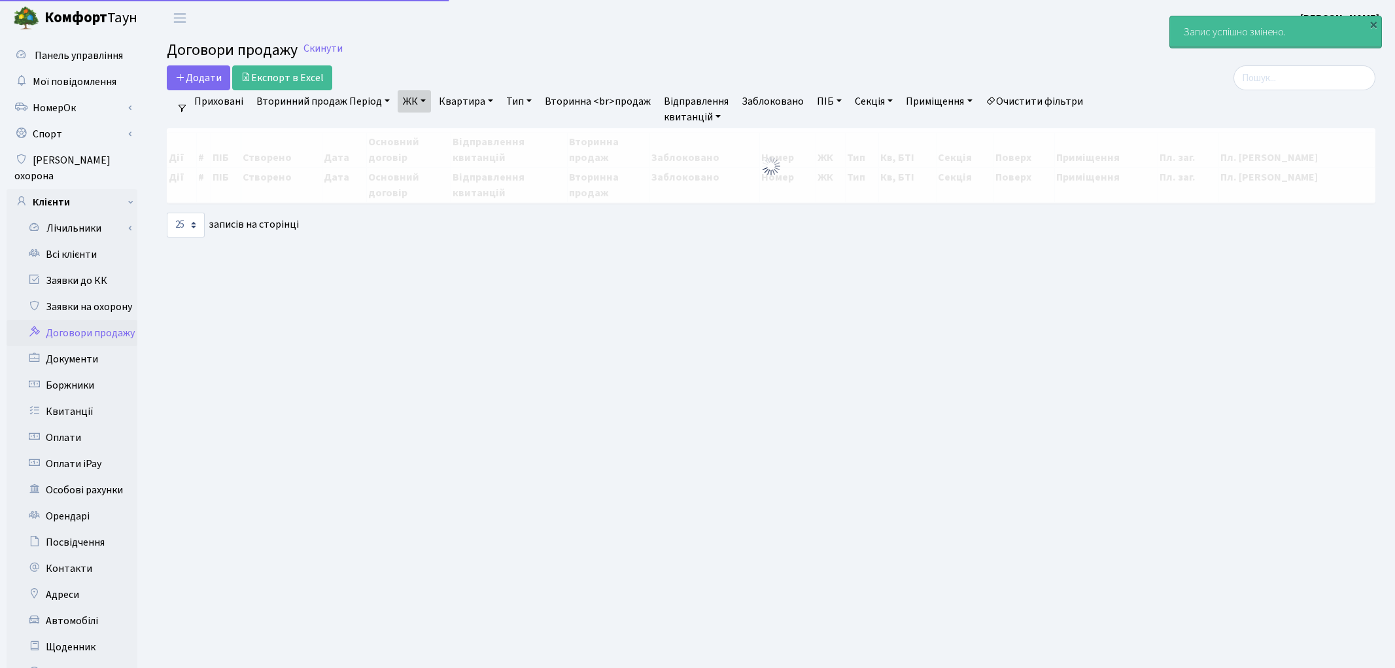
select select "25"
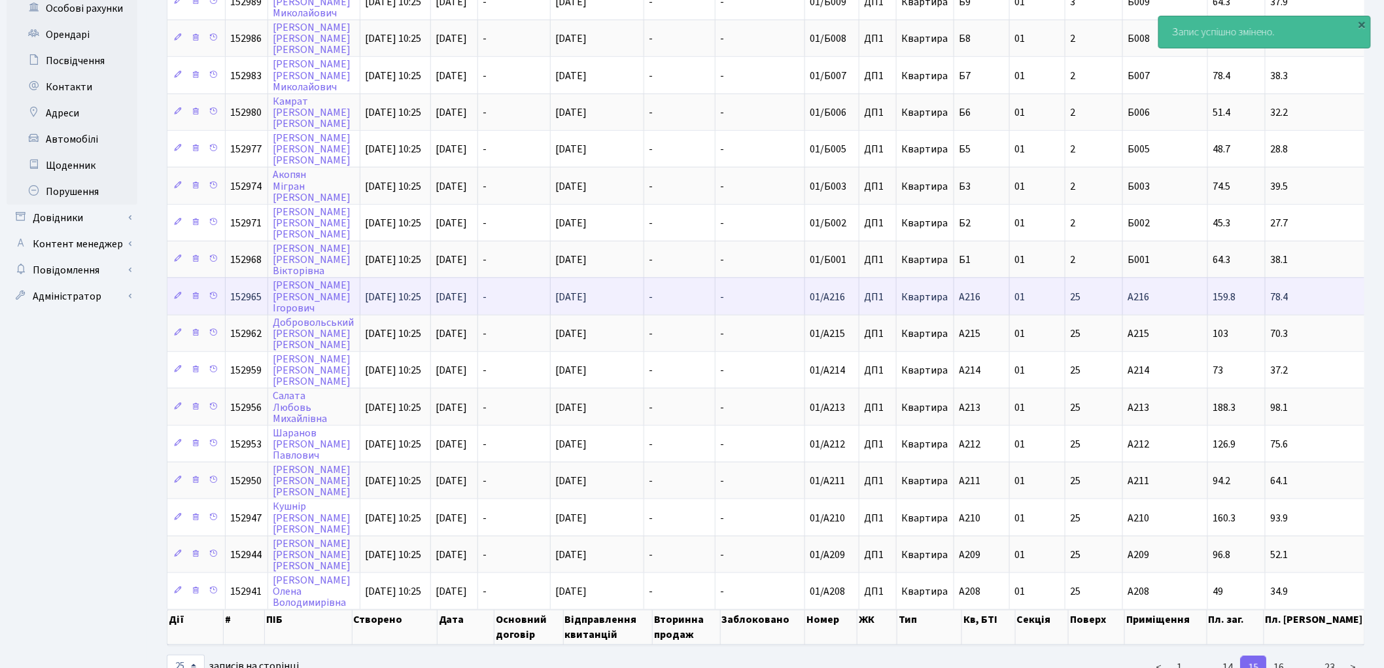
scroll to position [491, 0]
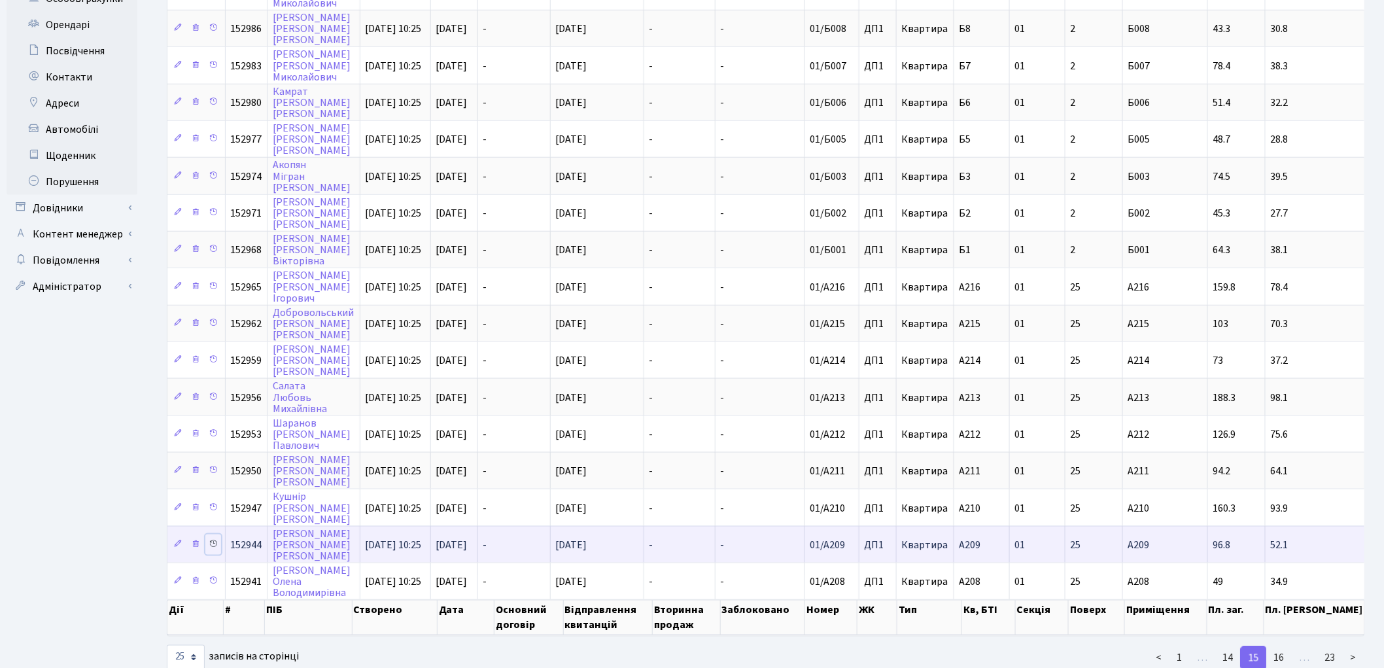
click at [221, 534] on link at bounding box center [213, 544] width 16 height 20
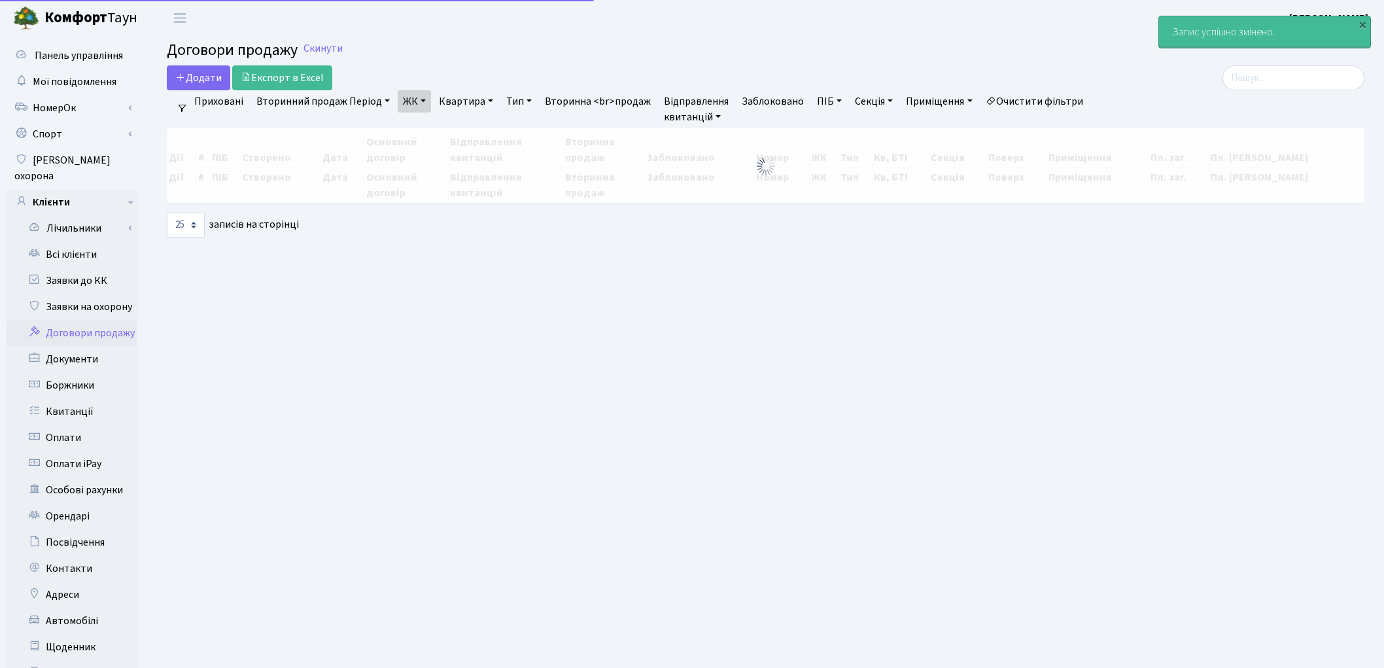
select select "25"
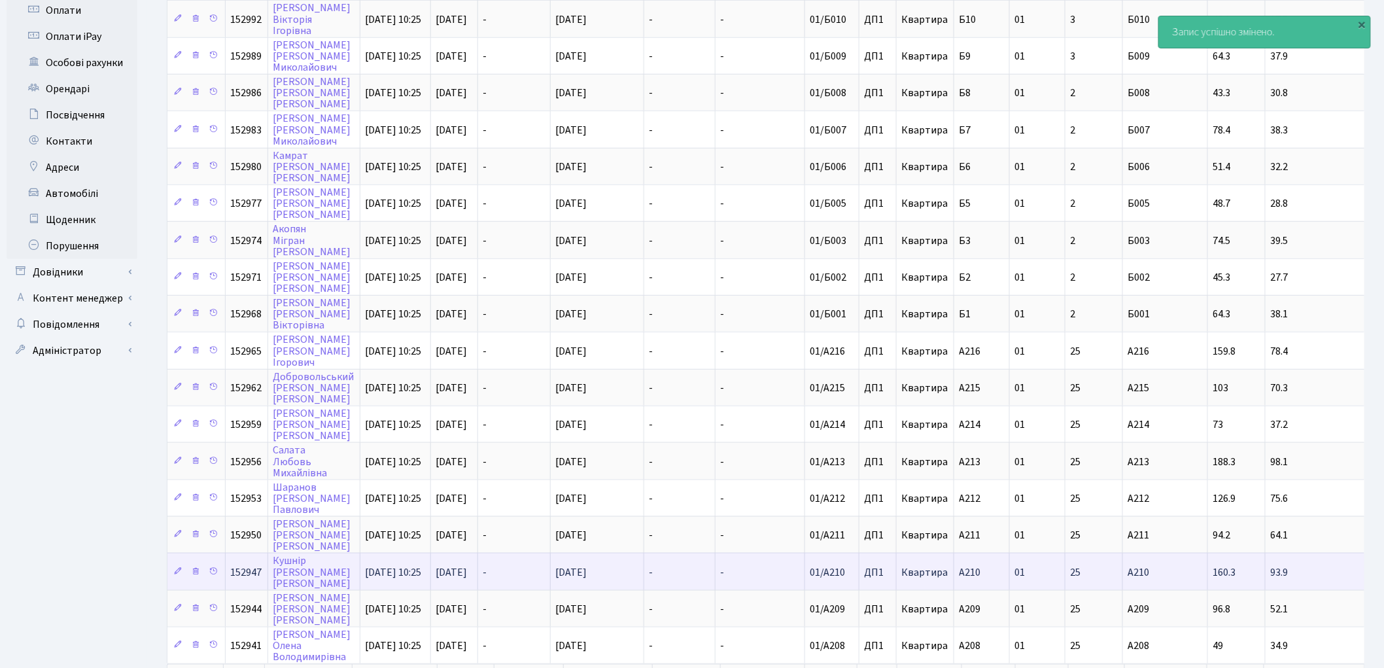
scroll to position [491, 0]
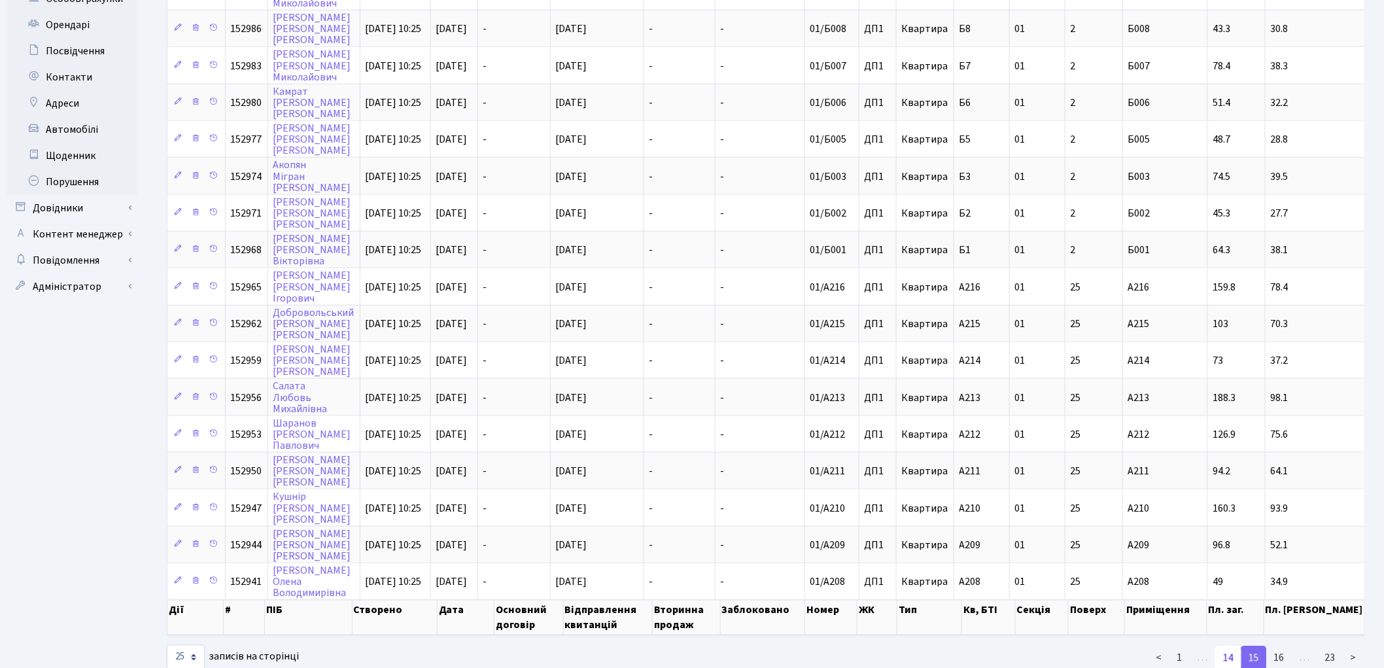
click at [1231, 646] on link "14" at bounding box center [1228, 658] width 26 height 24
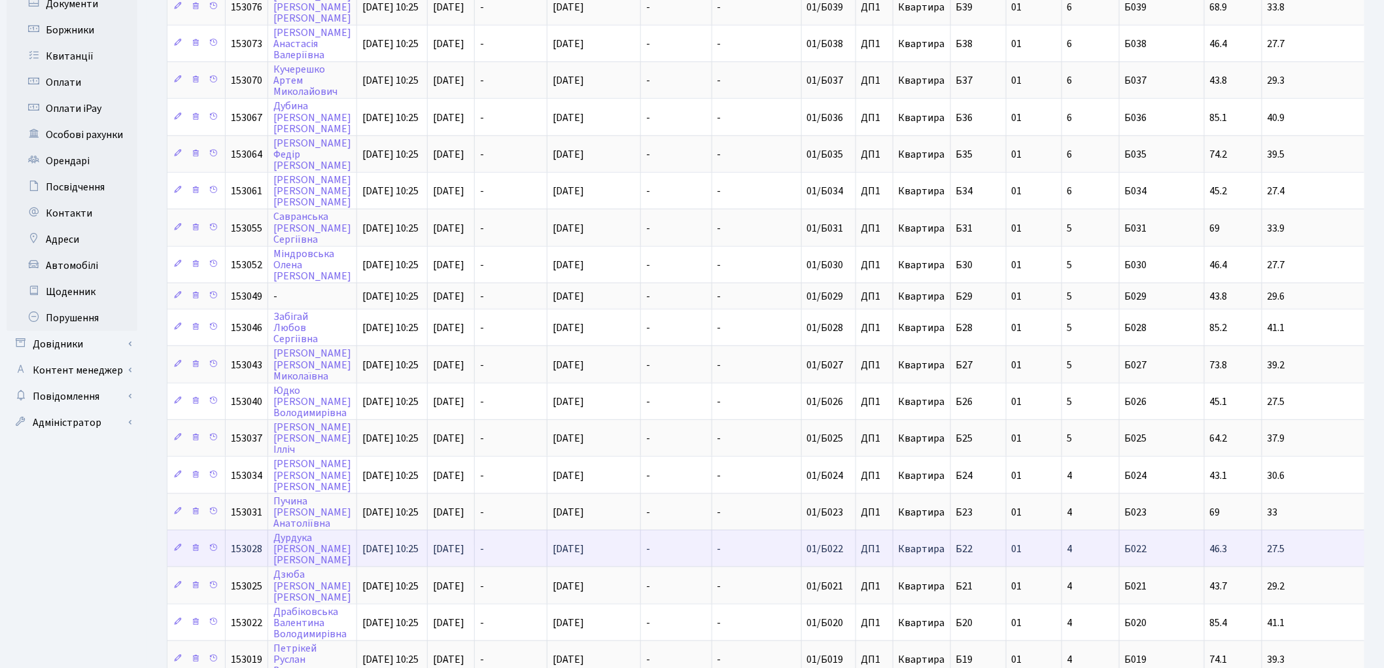
scroll to position [464, 0]
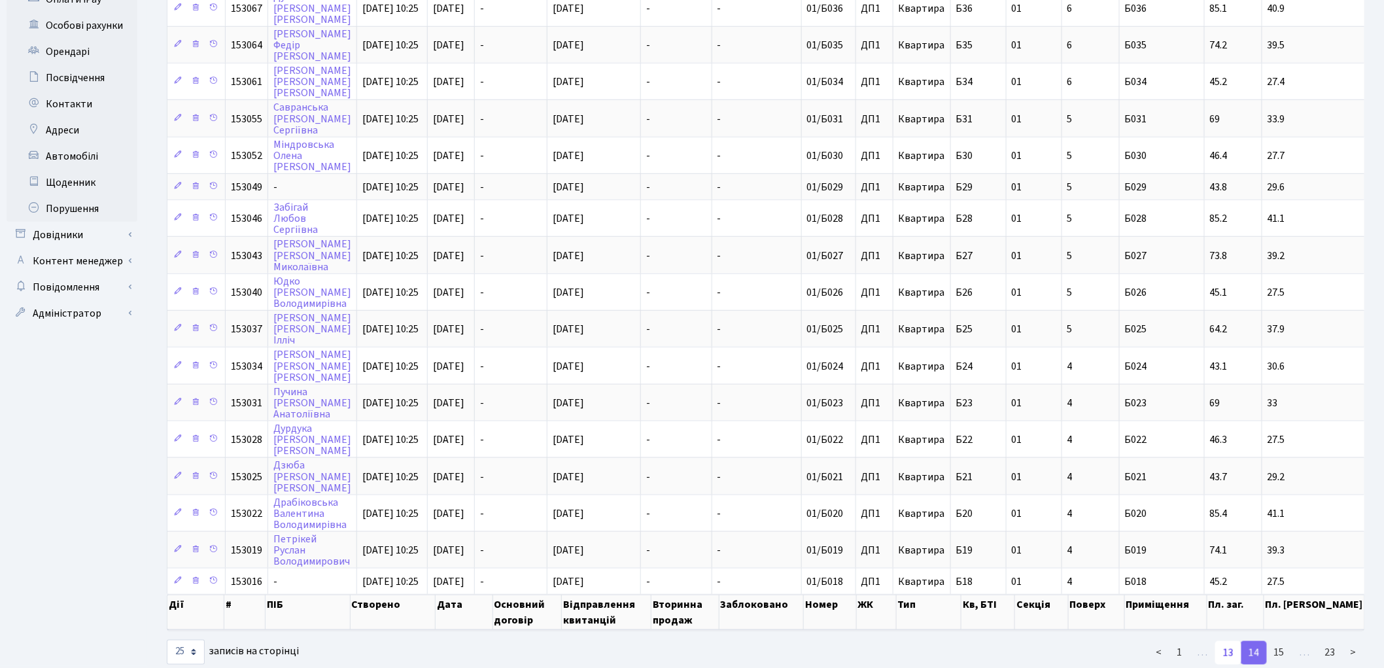
click at [1216, 641] on link "13" at bounding box center [1228, 653] width 26 height 24
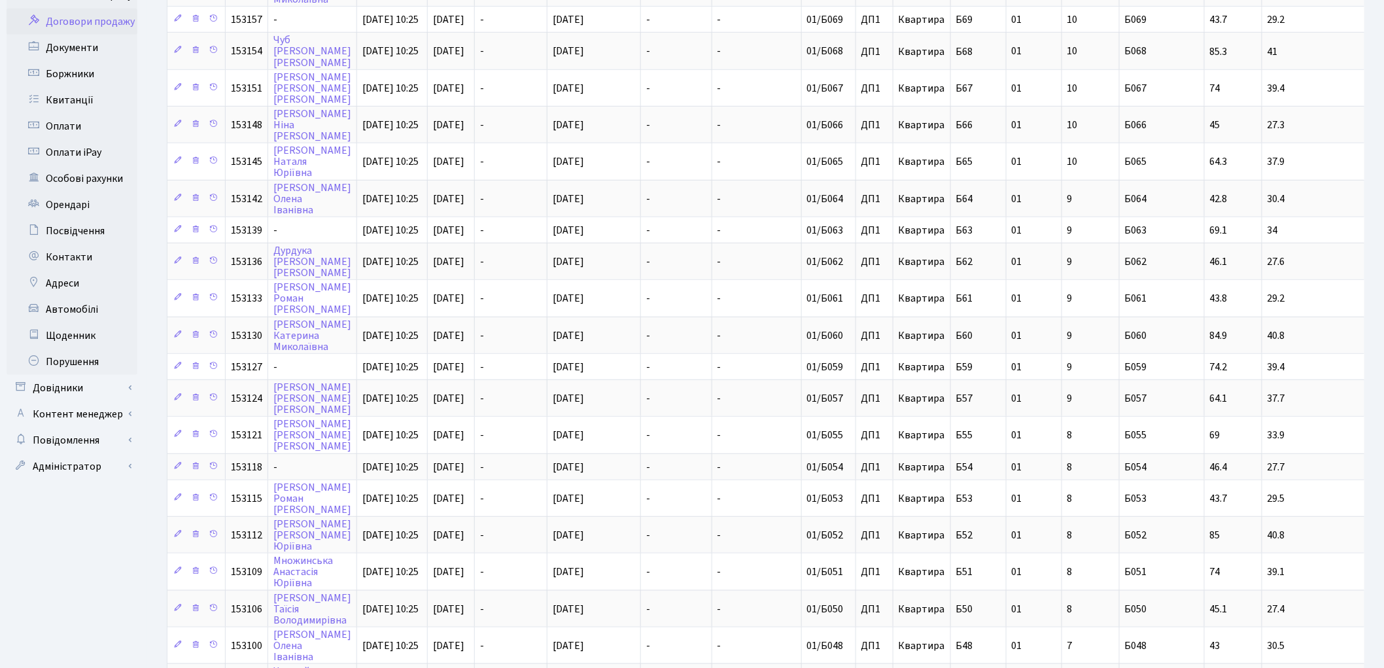
scroll to position [456, 0]
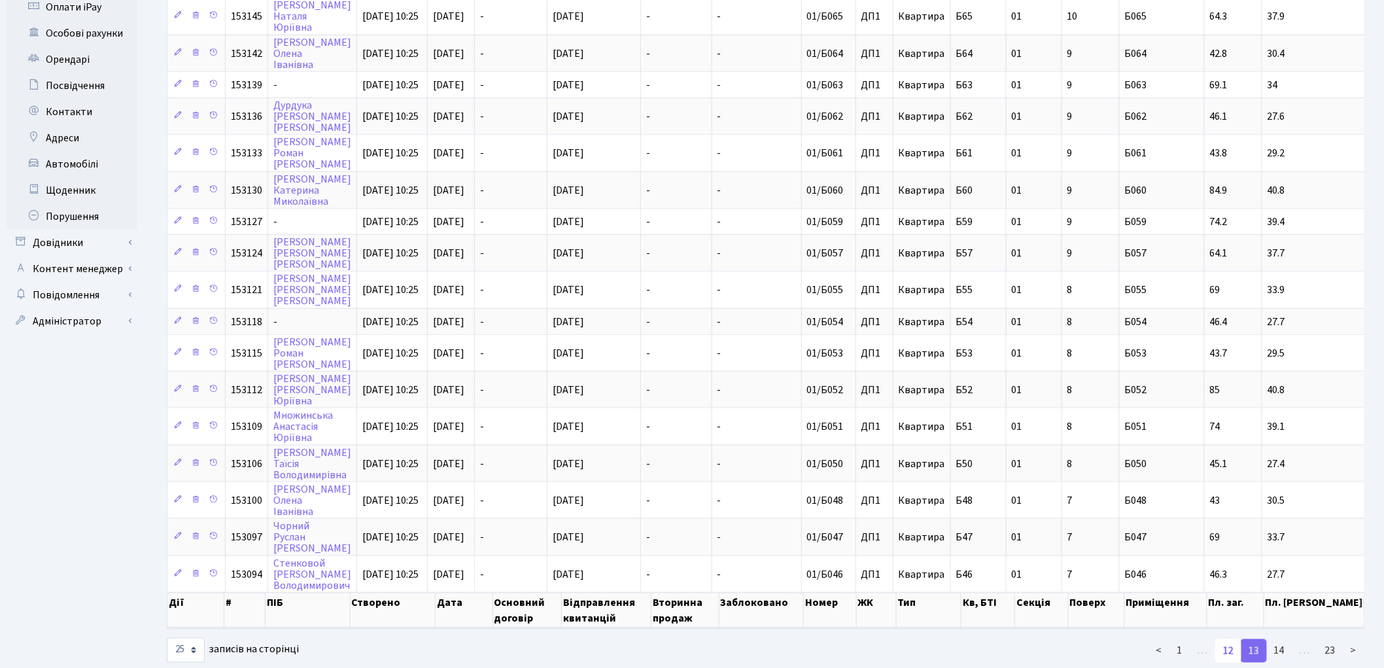
click at [1235, 639] on link "12" at bounding box center [1228, 651] width 26 height 24
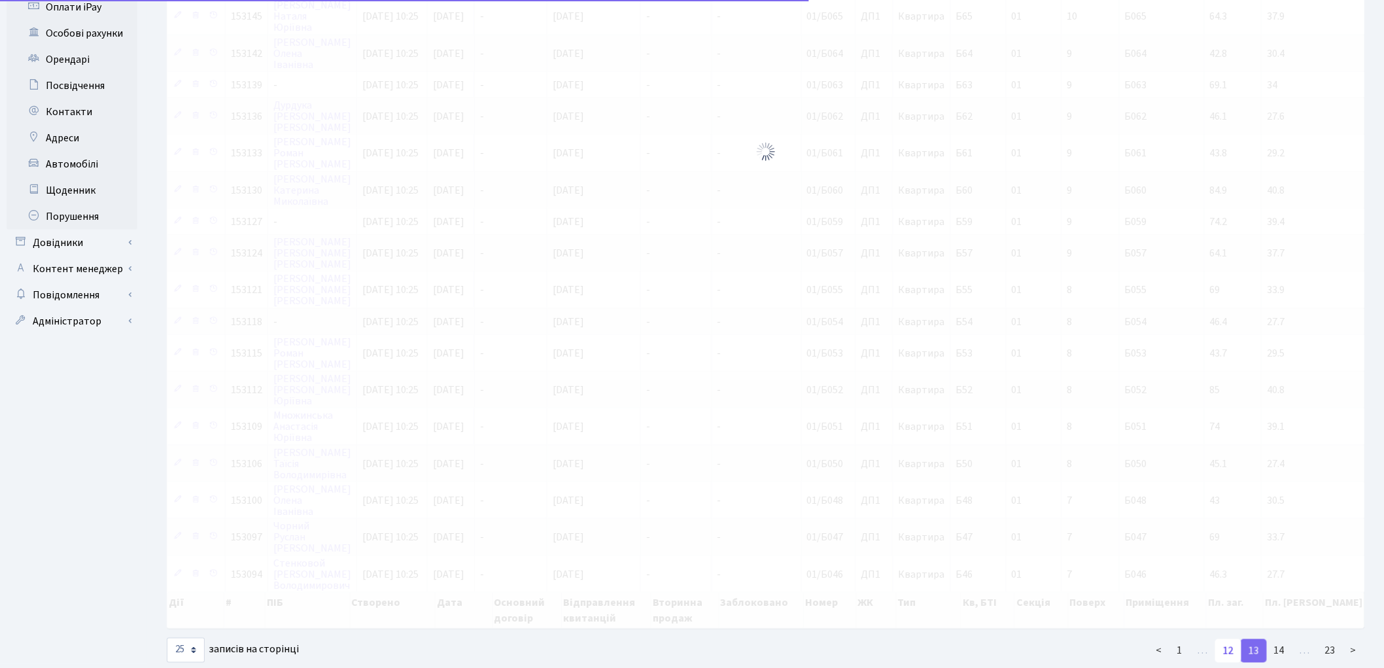
scroll to position [480, 0]
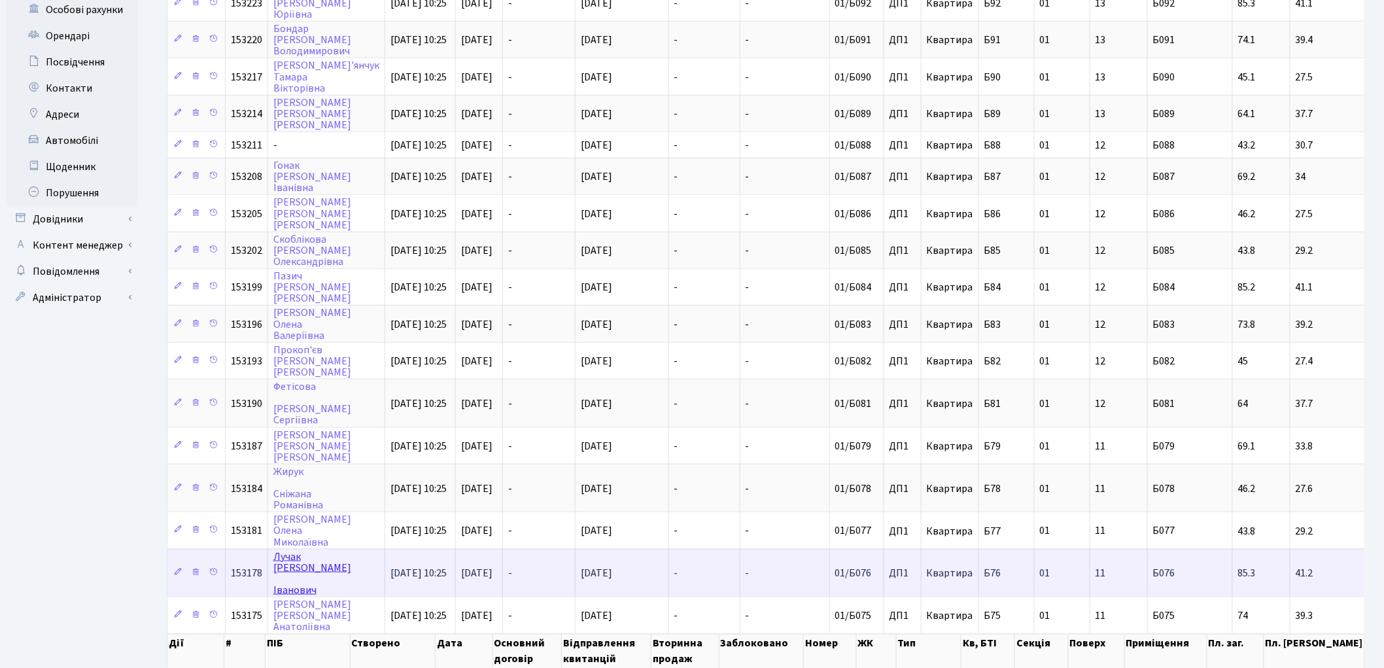
click at [284, 549] on link "Лучак Вячеслав Іванович" at bounding box center [312, 573] width 78 height 48
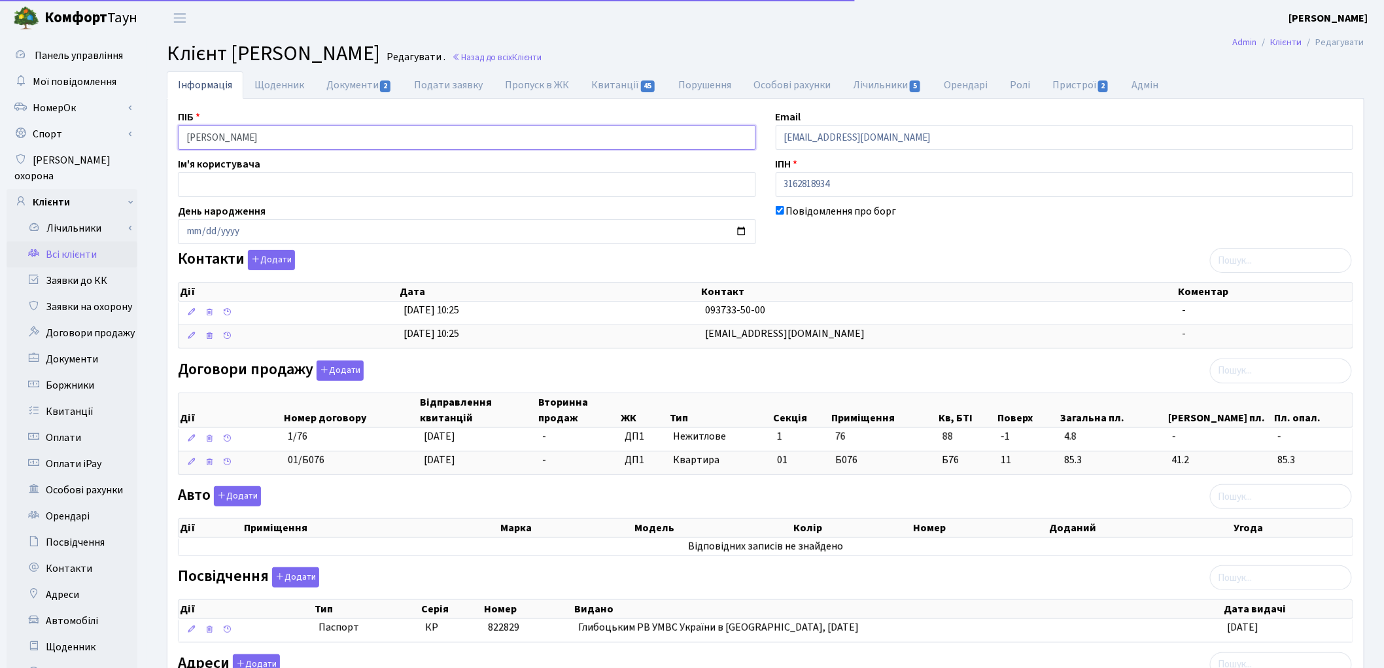
click at [258, 136] on input "Лучак Вячеслав Іванович" at bounding box center [467, 137] width 578 height 25
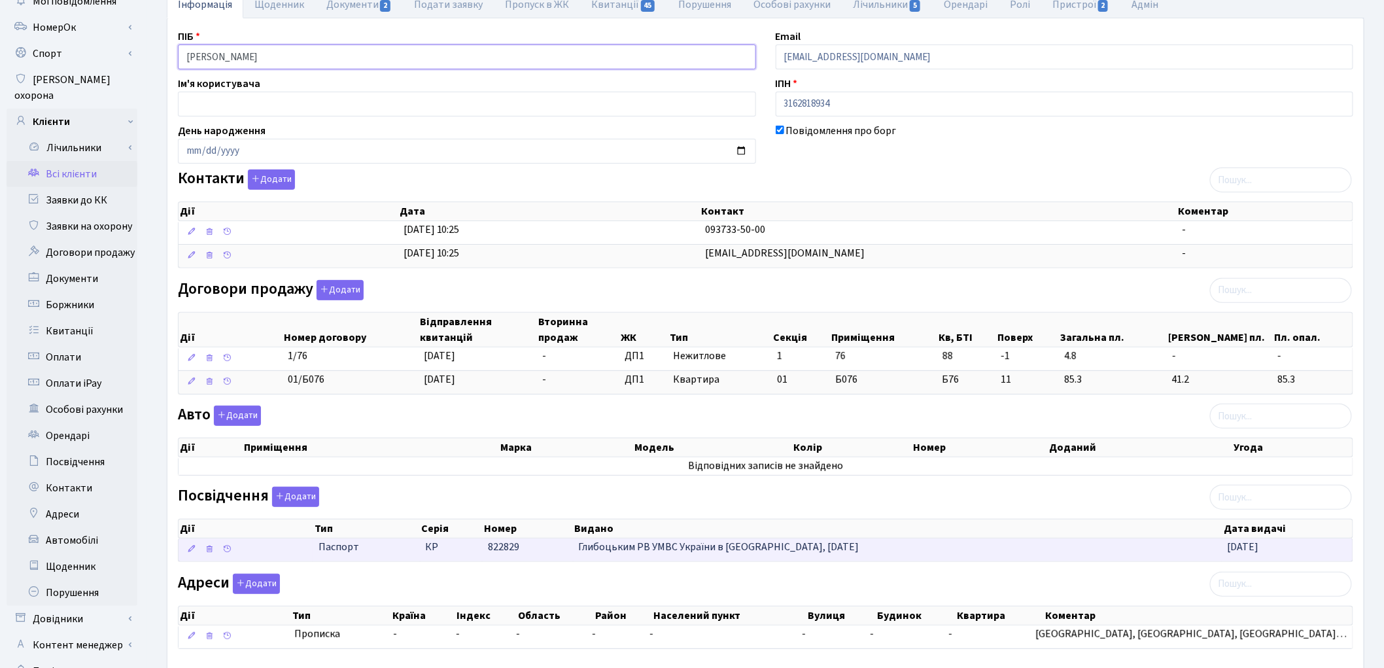
scroll to position [156, 0]
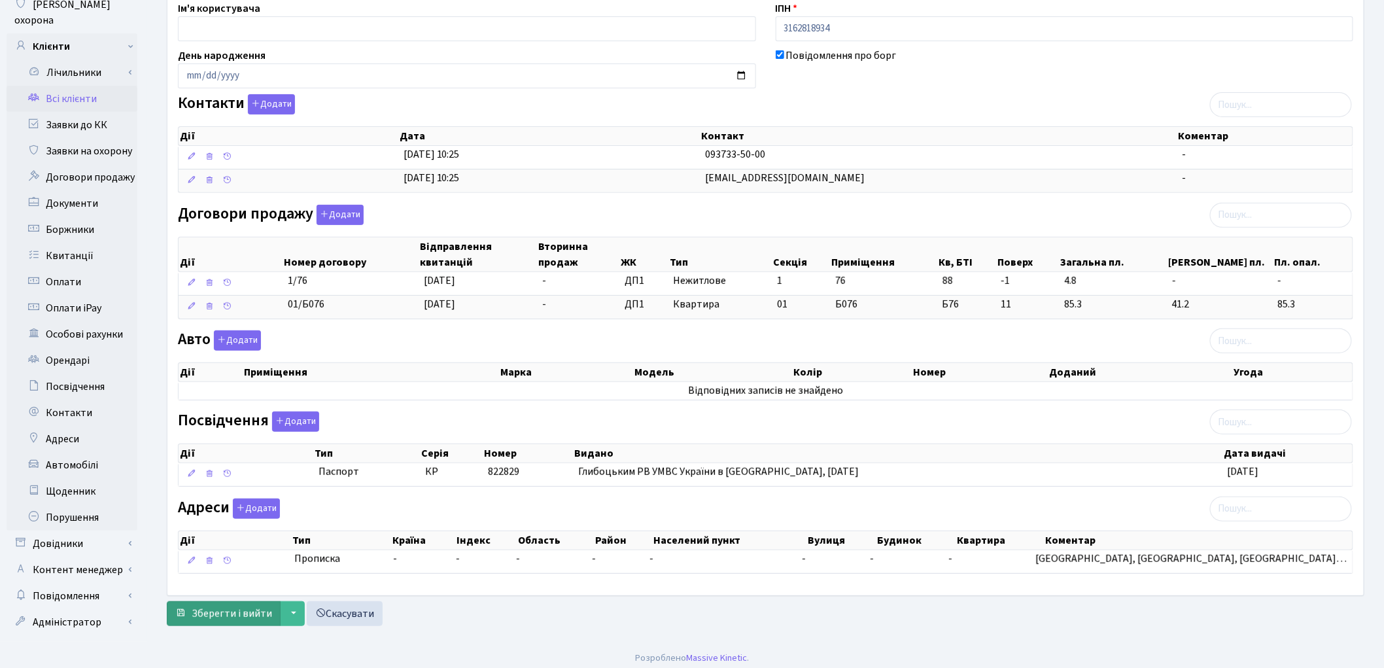
type input "Лучак Вячеслав Іванович"
click at [239, 615] on span "Зберегти і вийти" at bounding box center [232, 613] width 80 height 14
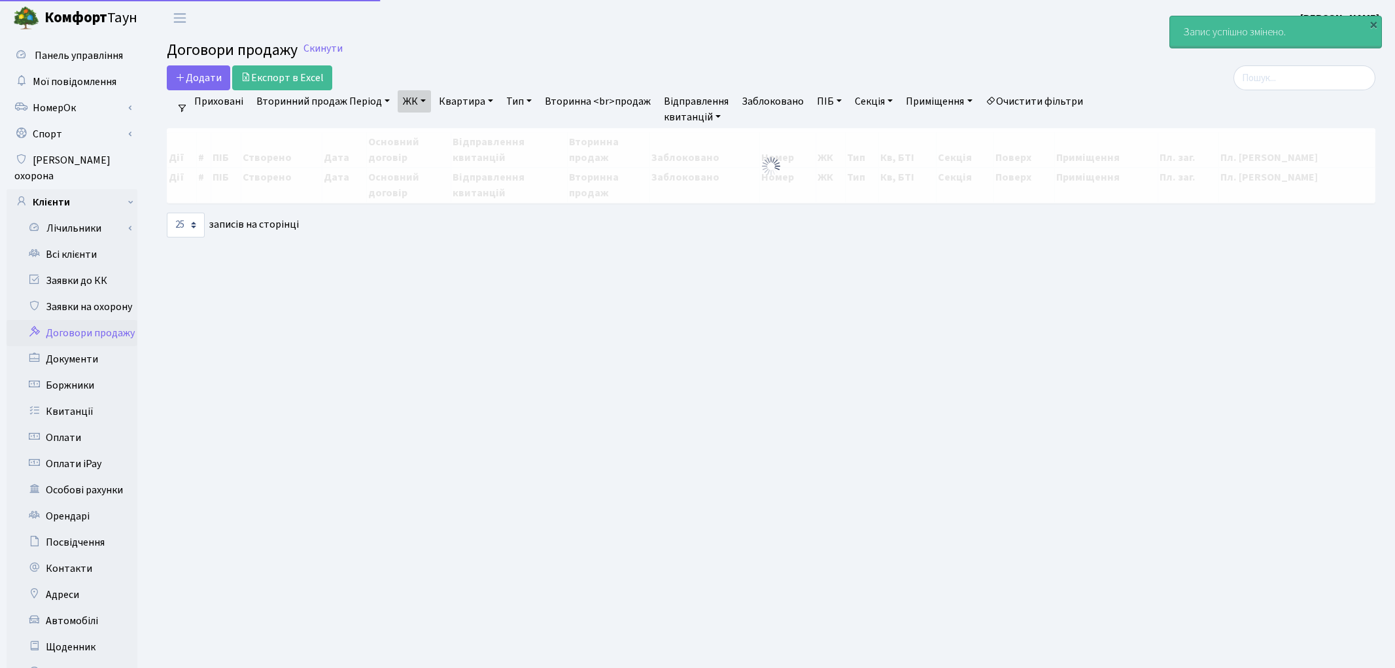
select select "25"
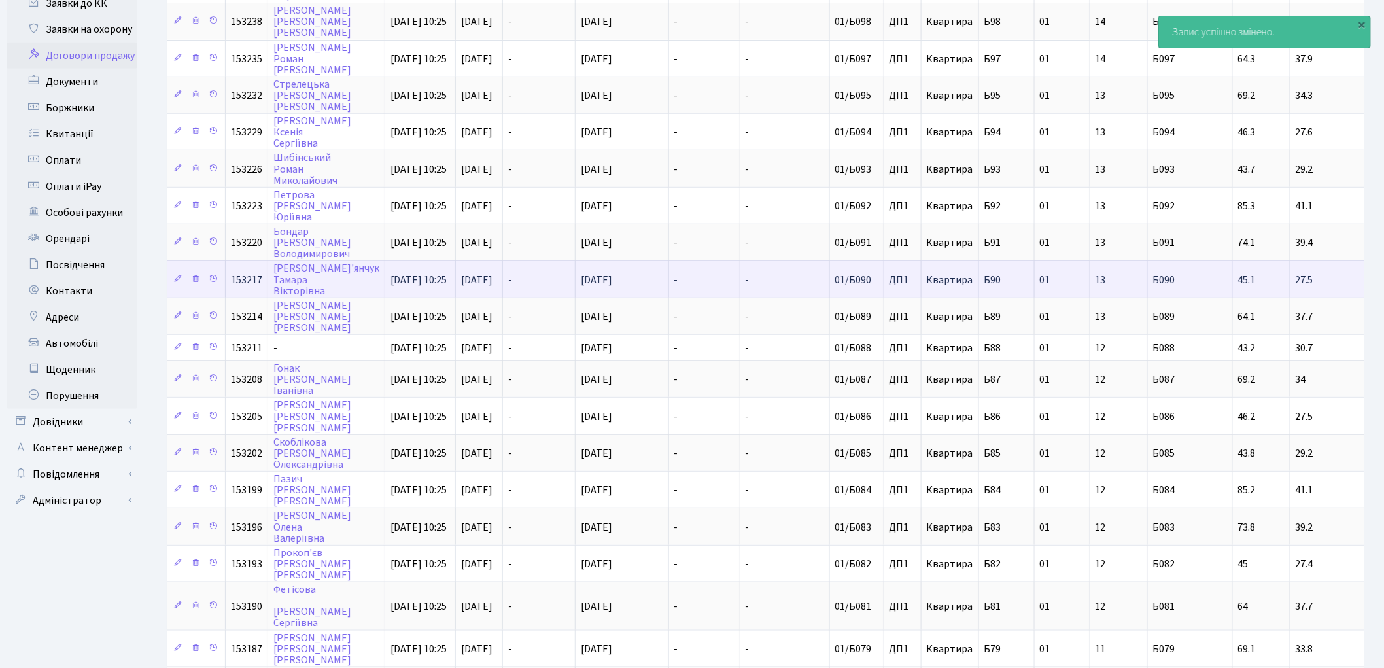
scroll to position [290, 0]
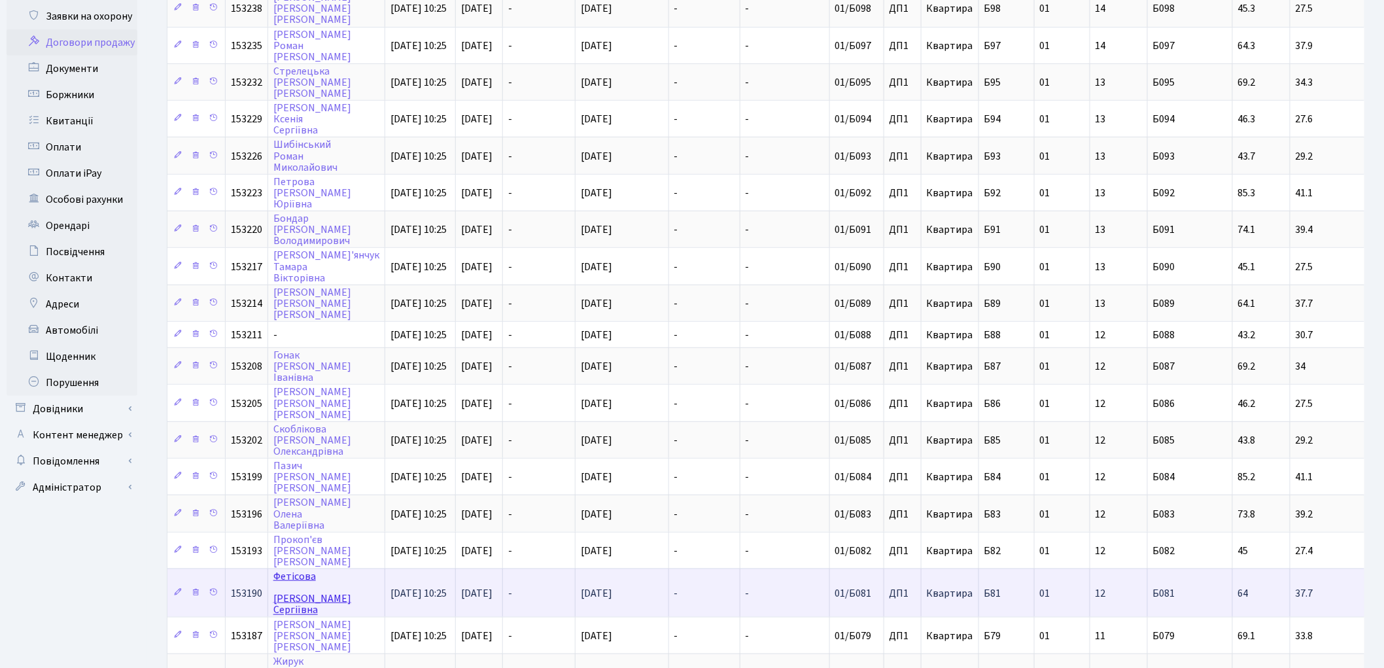
click at [290, 569] on link "[PERSON_NAME]" at bounding box center [312, 593] width 78 height 48
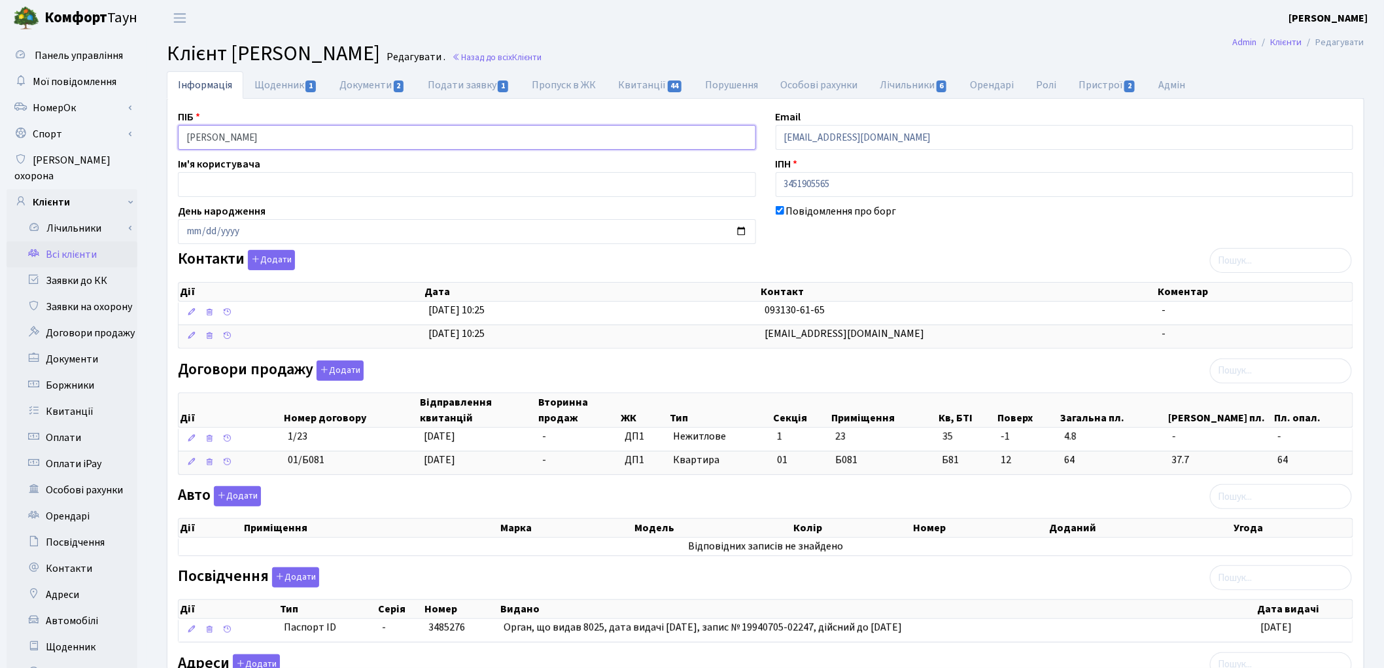
click at [230, 134] on input "[PERSON_NAME]" at bounding box center [467, 137] width 578 height 25
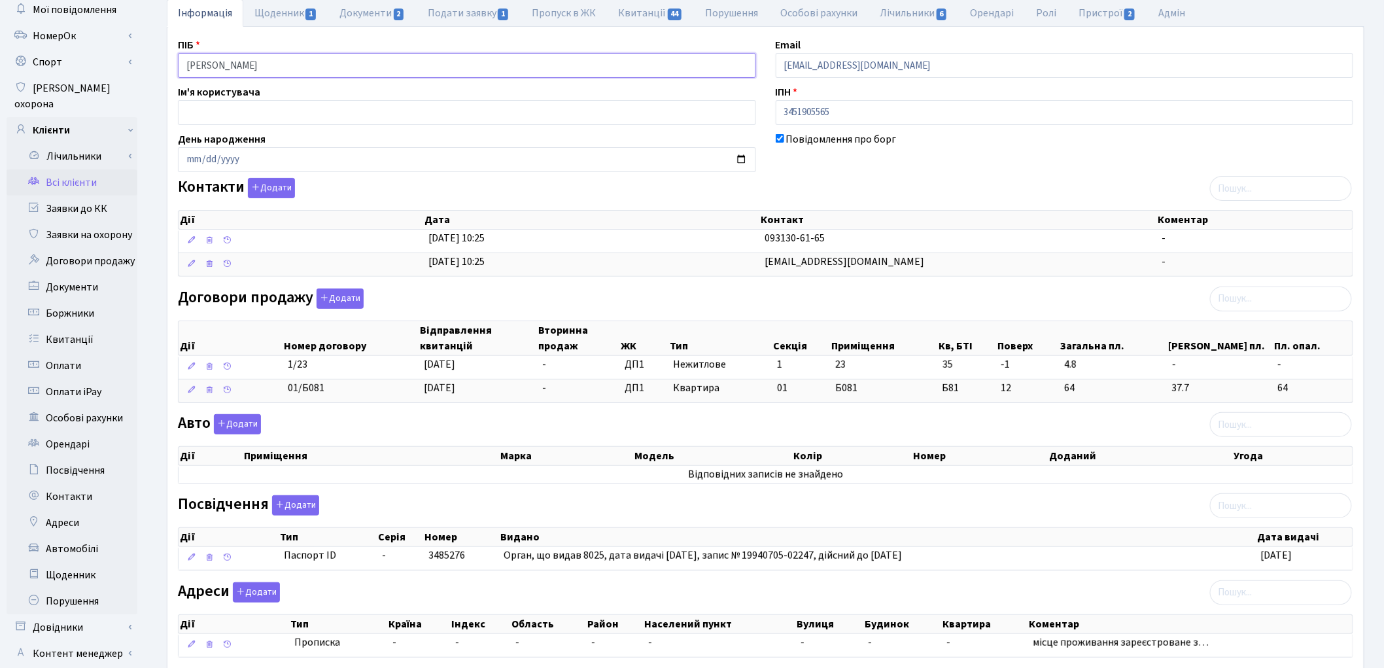
scroll to position [156, 0]
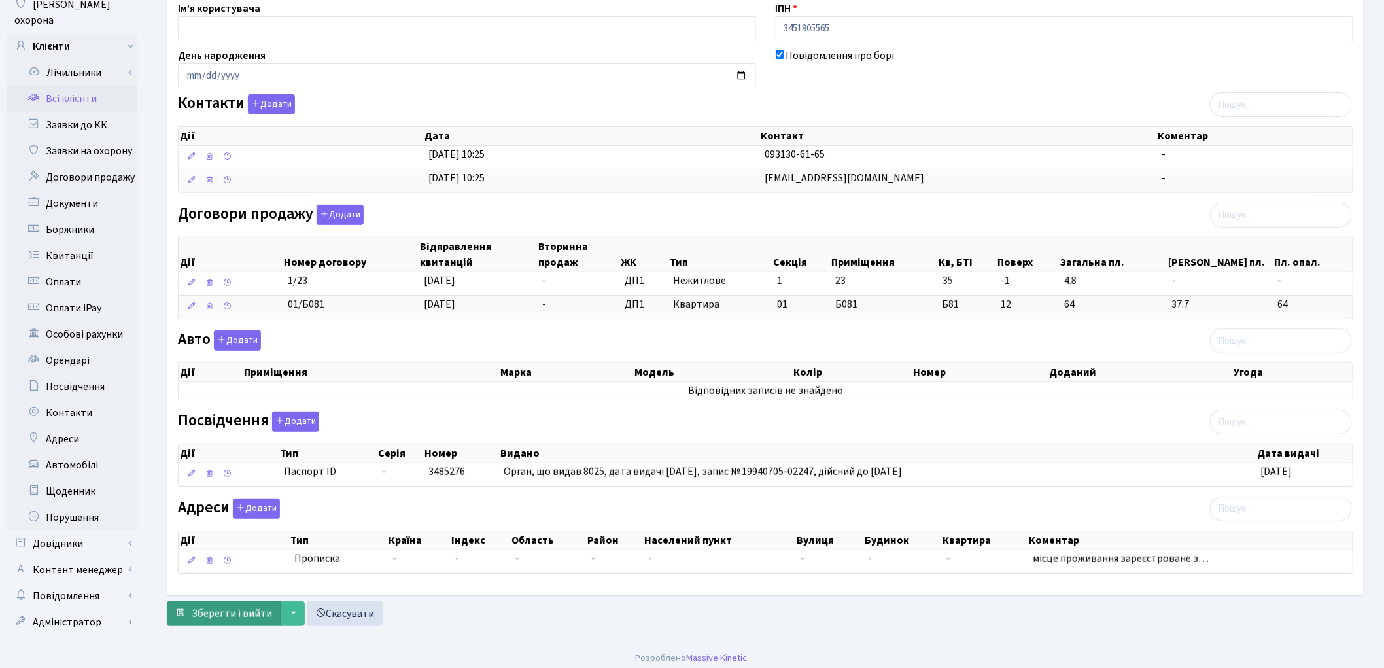
type input "Фетісова Ірина Сергіївна"
click at [243, 621] on span "Зберегти і вийти" at bounding box center [232, 613] width 80 height 14
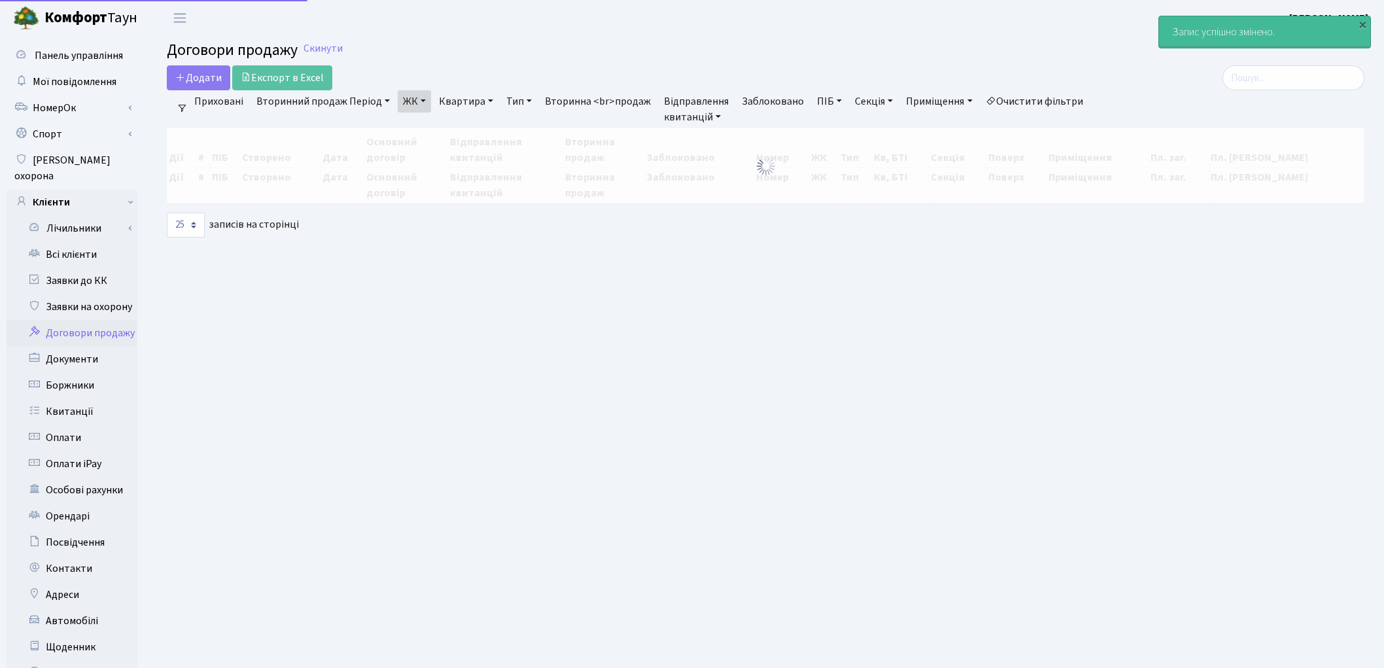
select select "25"
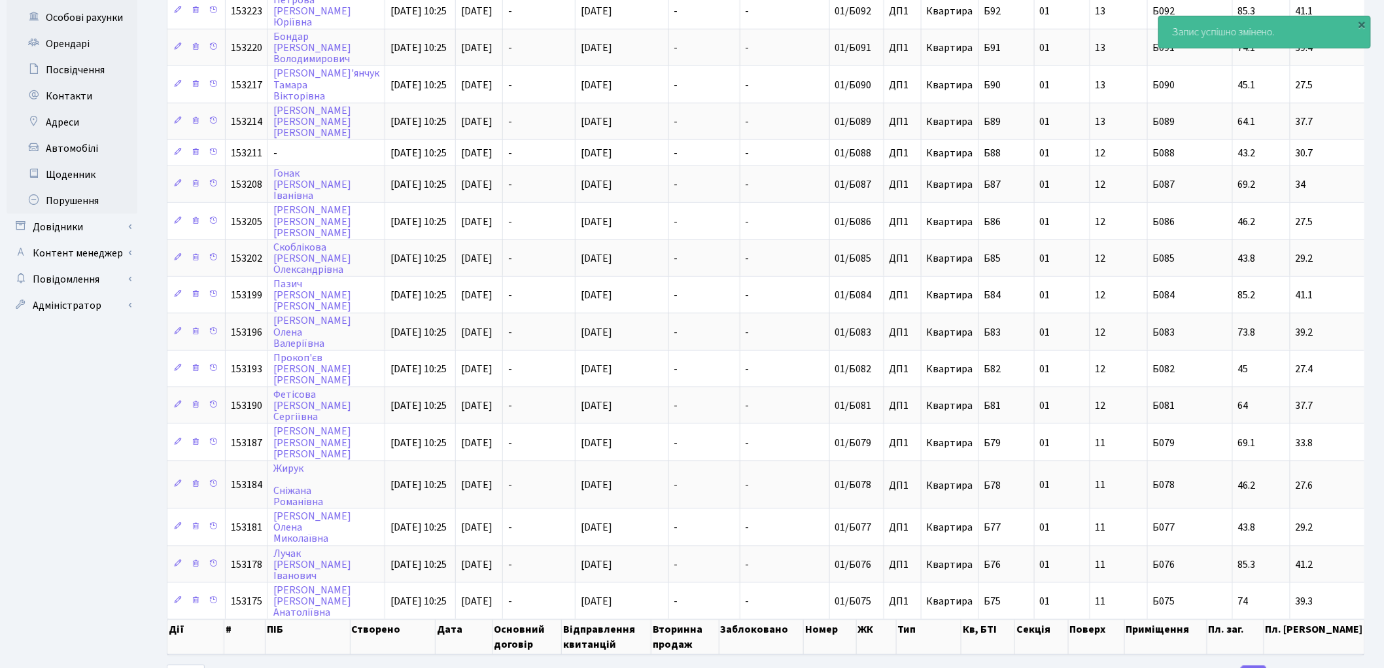
scroll to position [492, 0]
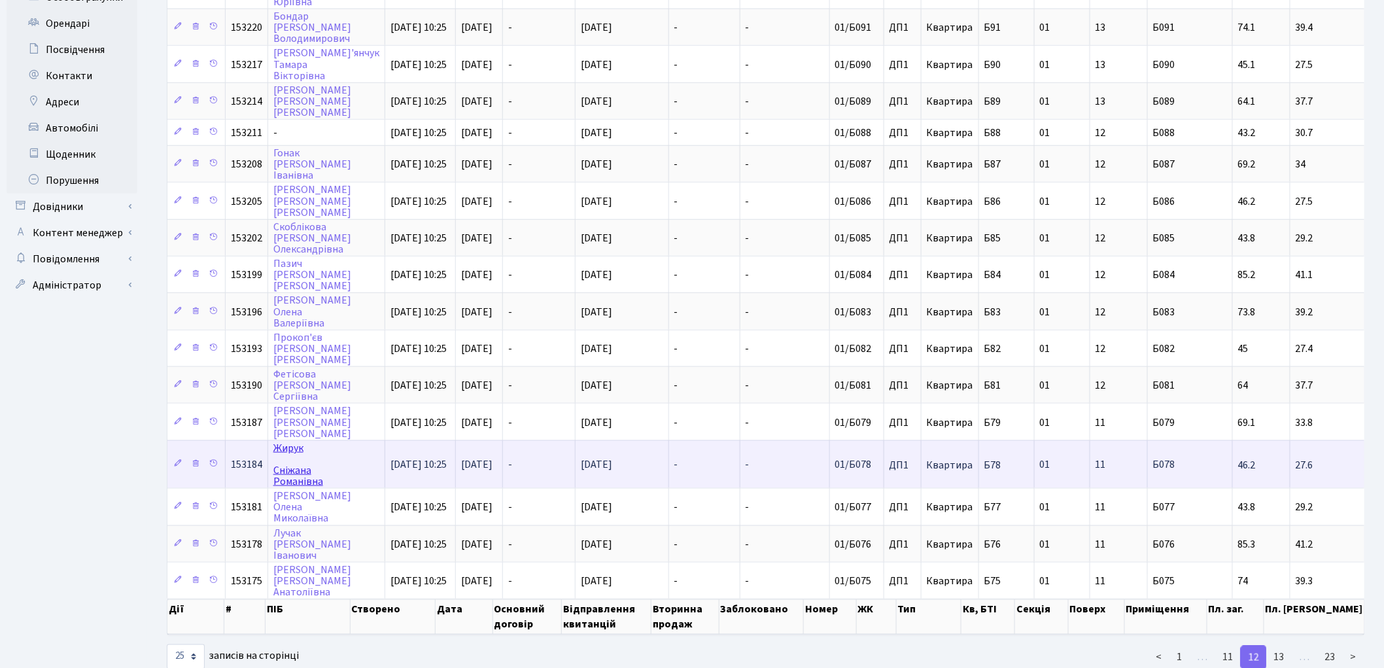
click at [283, 441] on link "[PERSON_NAME]" at bounding box center [298, 465] width 50 height 48
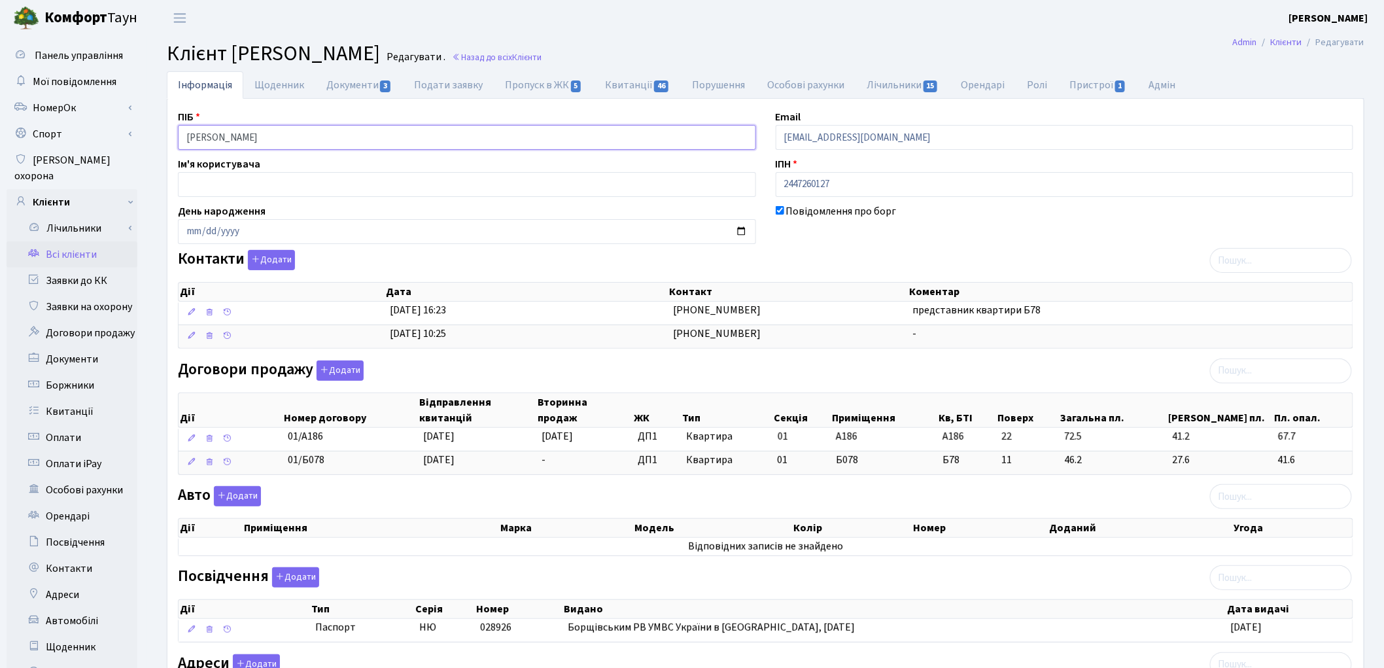
click at [218, 135] on input "[PERSON_NAME]" at bounding box center [467, 137] width 578 height 25
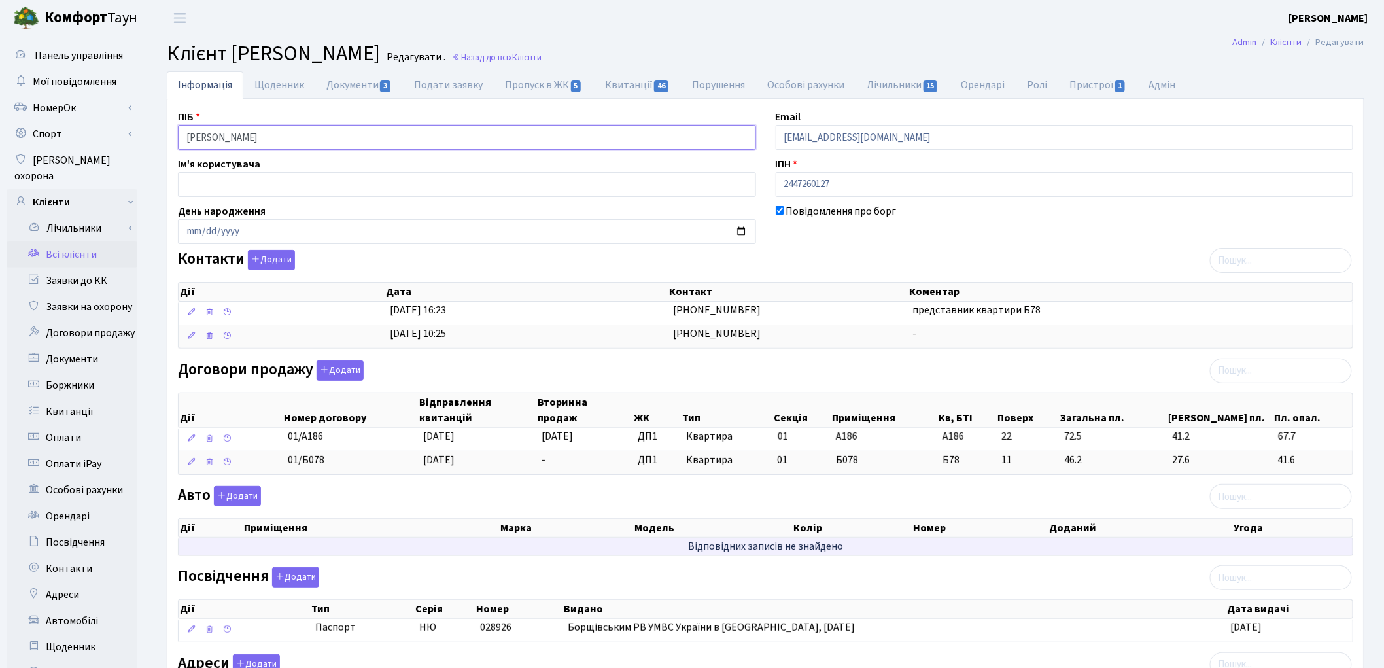
scroll to position [156, 0]
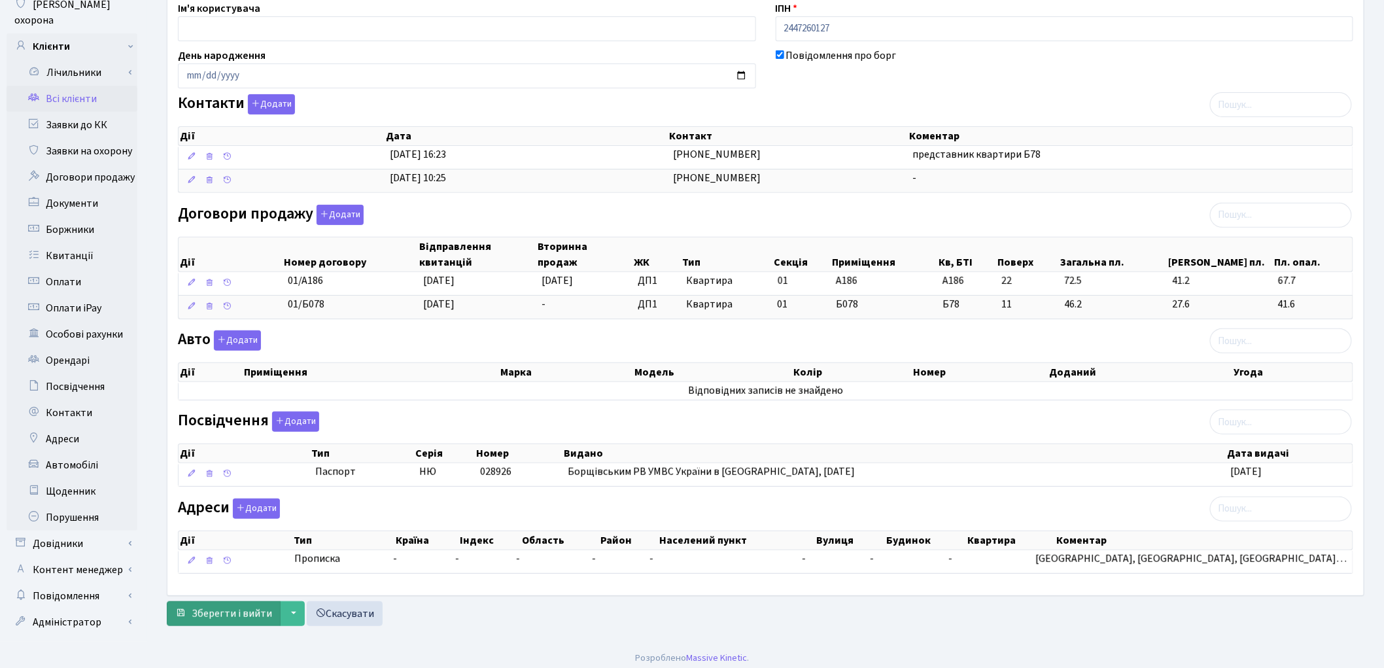
type input "[PERSON_NAME]"
click at [224, 617] on span "Зберегти і вийти" at bounding box center [232, 613] width 80 height 14
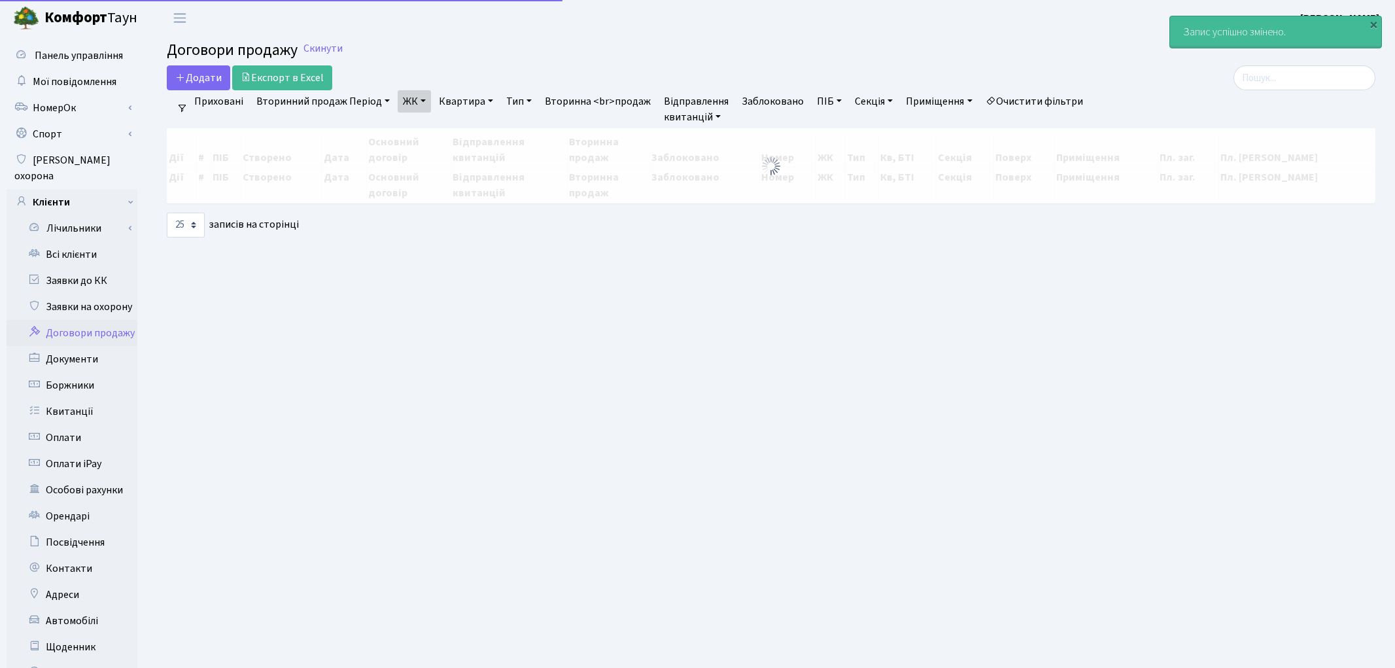
select select "25"
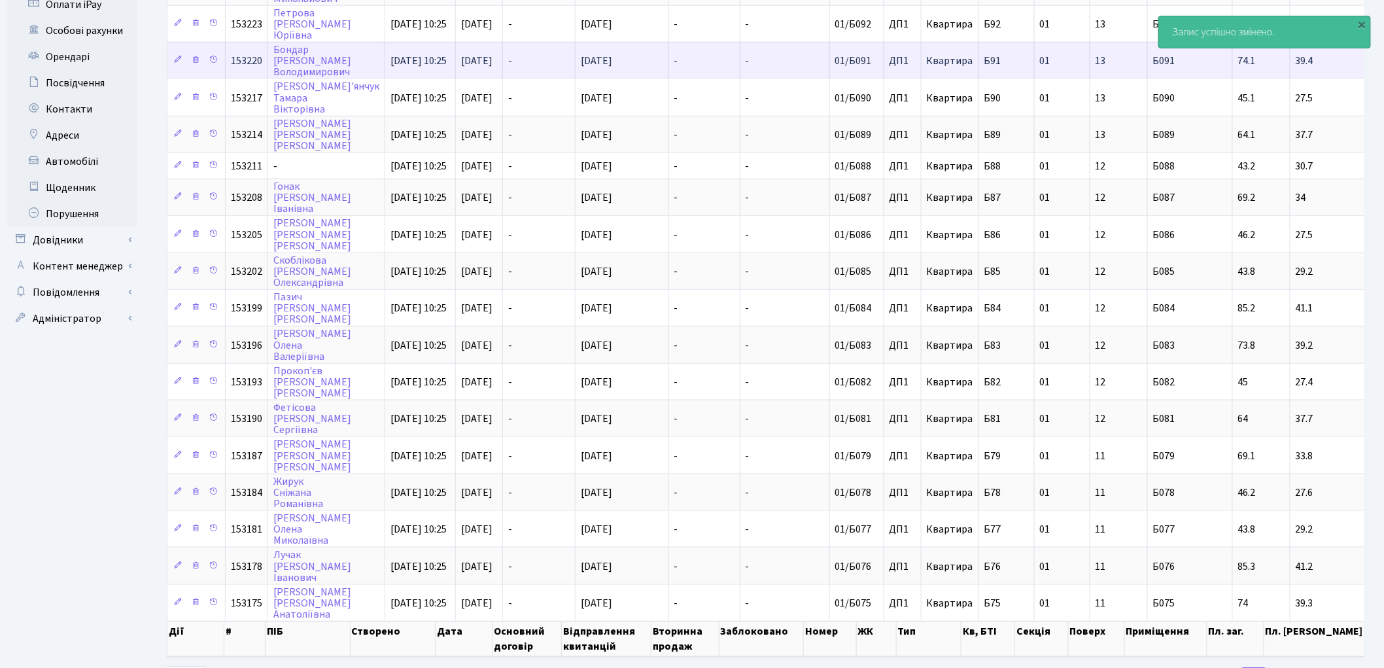
scroll to position [482, 0]
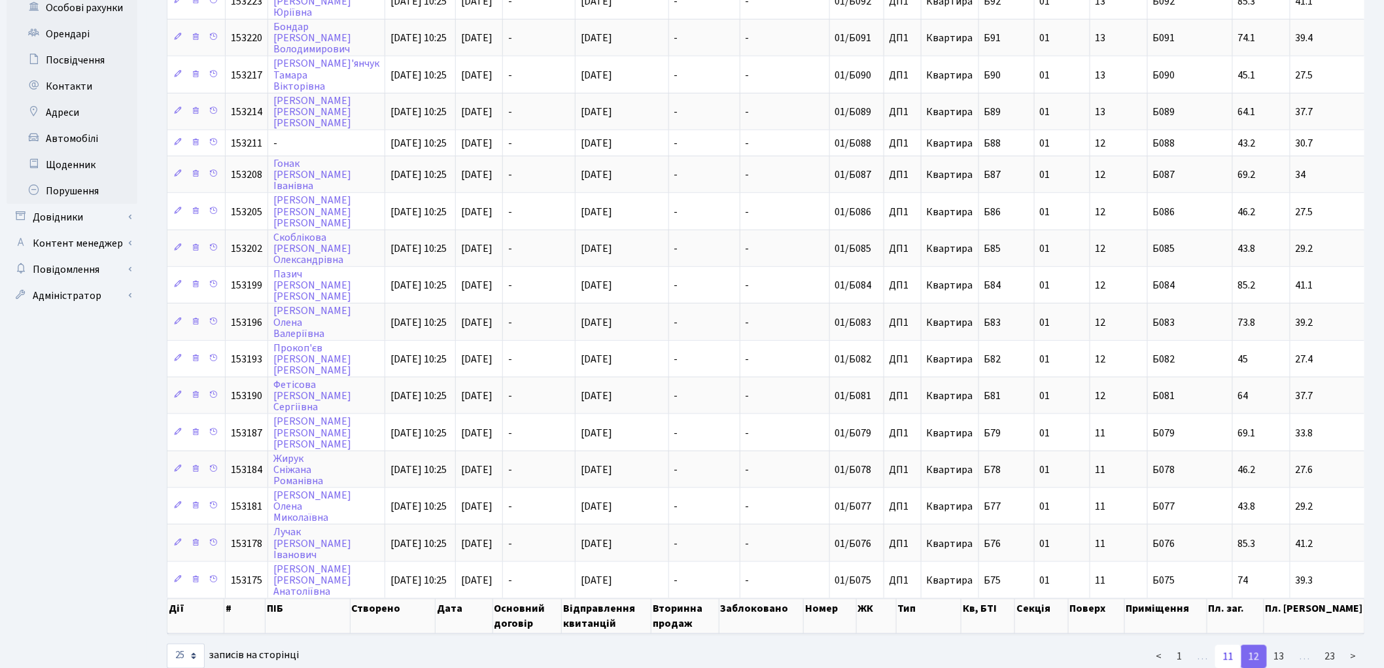
click at [1228, 645] on link "11" at bounding box center [1228, 657] width 26 height 24
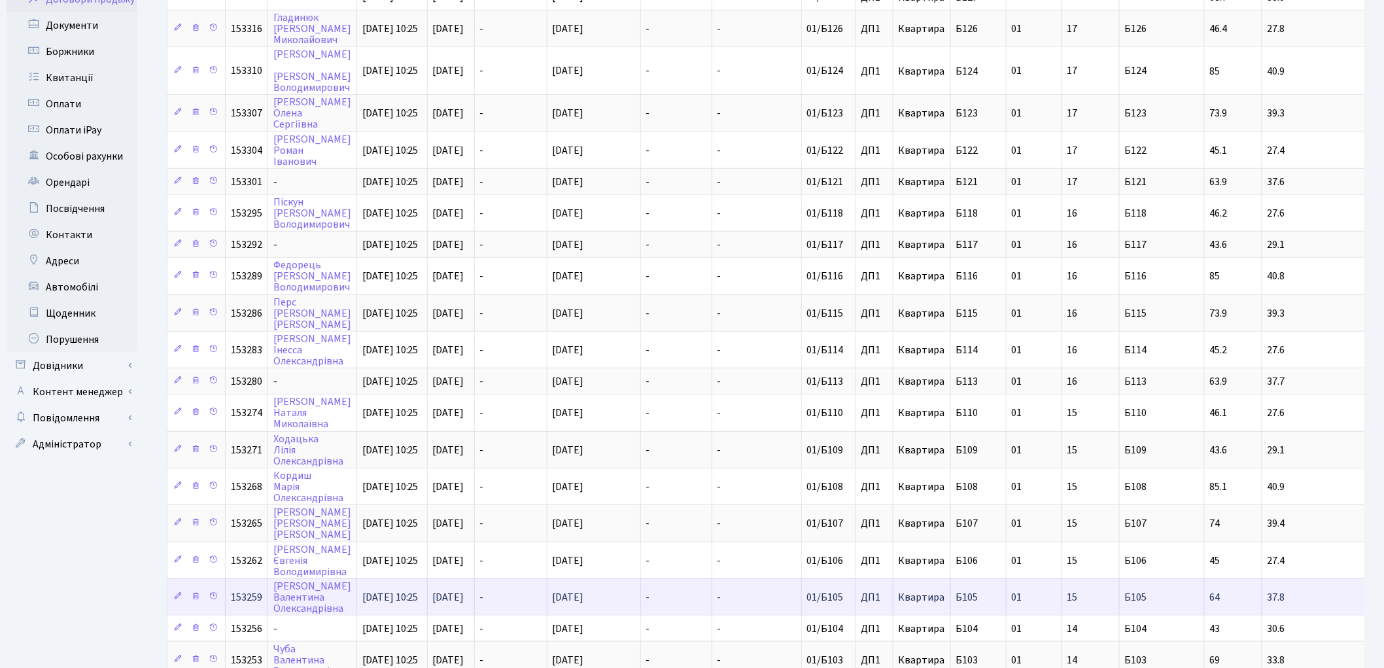
scroll to position [447, 0]
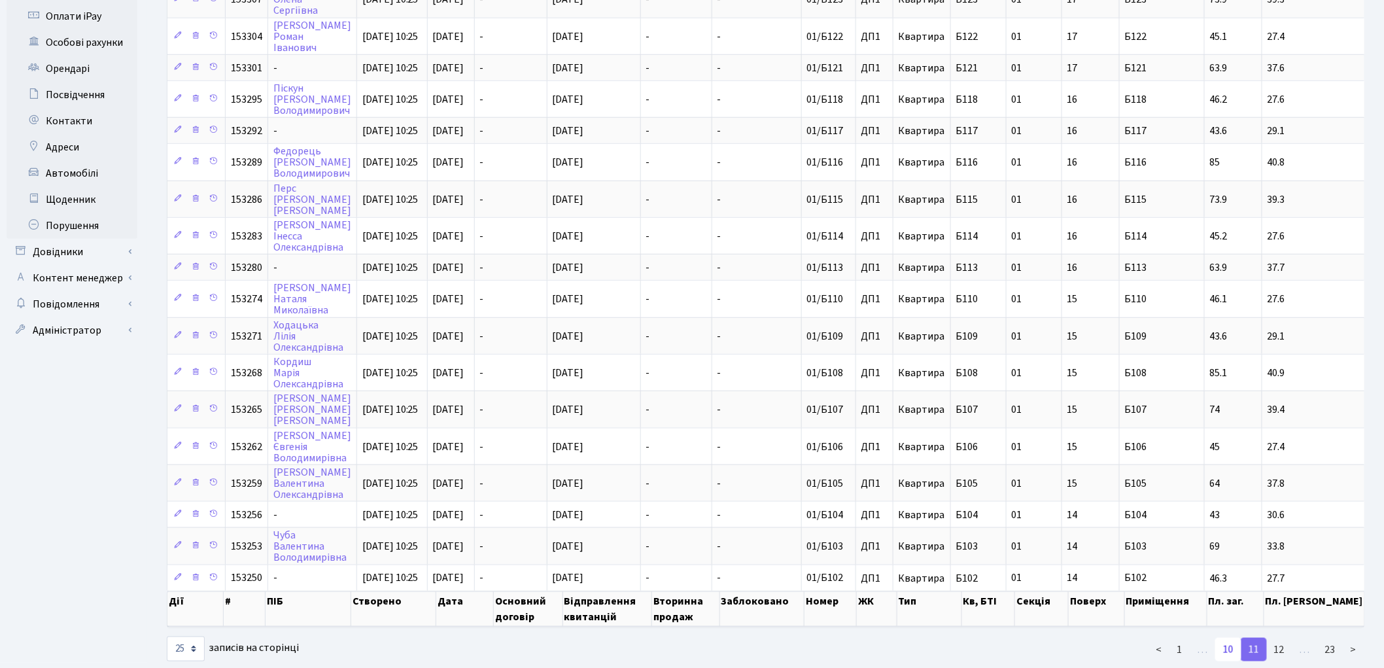
click at [1231, 638] on link "10" at bounding box center [1228, 650] width 26 height 24
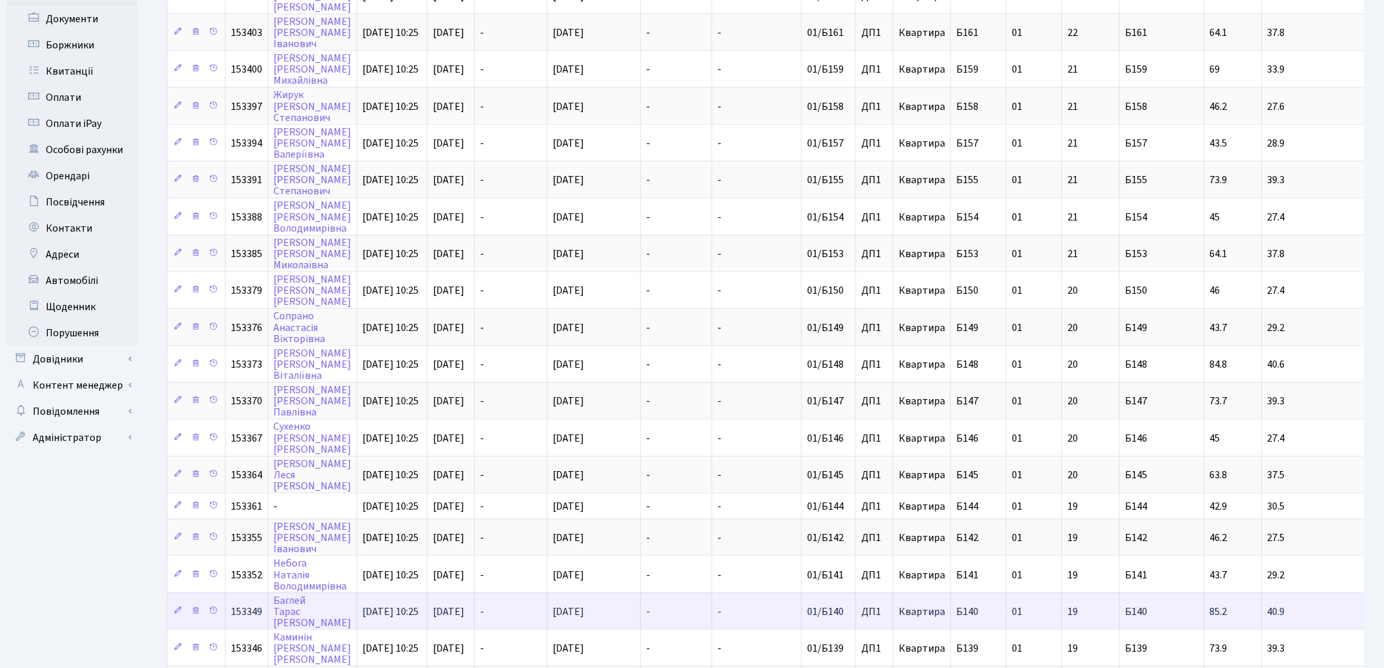
scroll to position [473, 0]
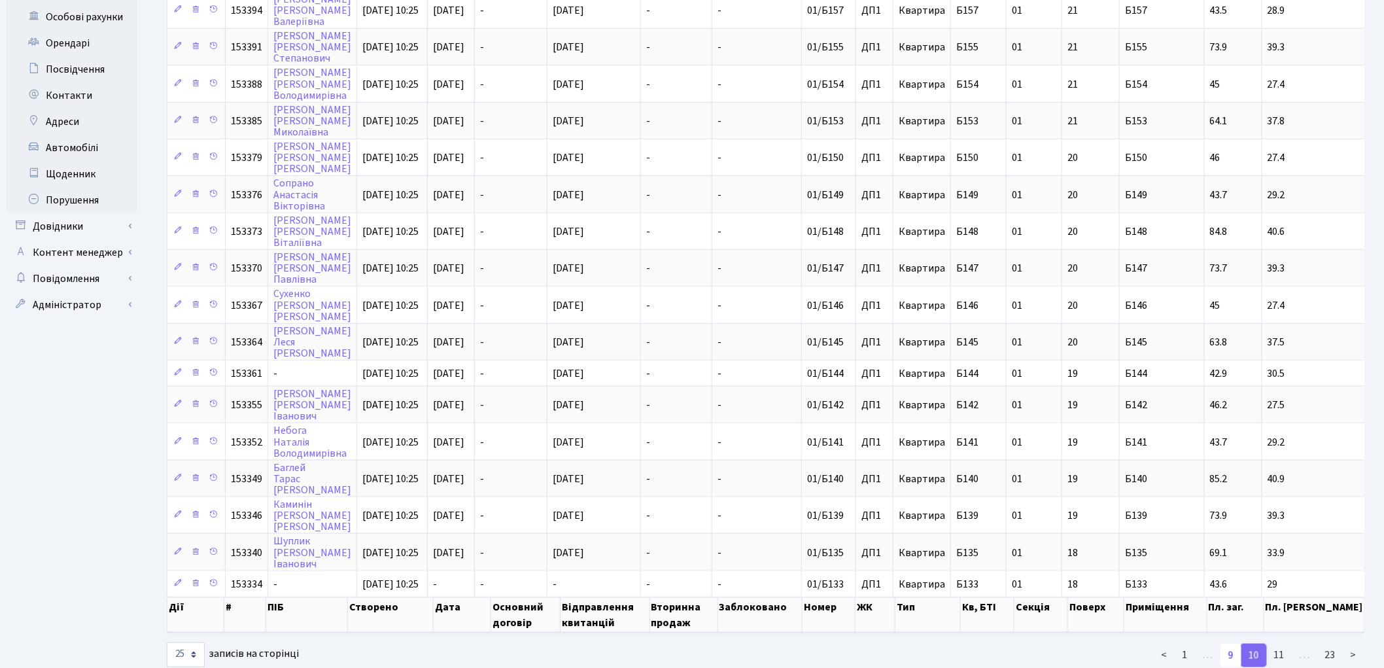
click at [1239, 644] on link "9" at bounding box center [1230, 656] width 21 height 24
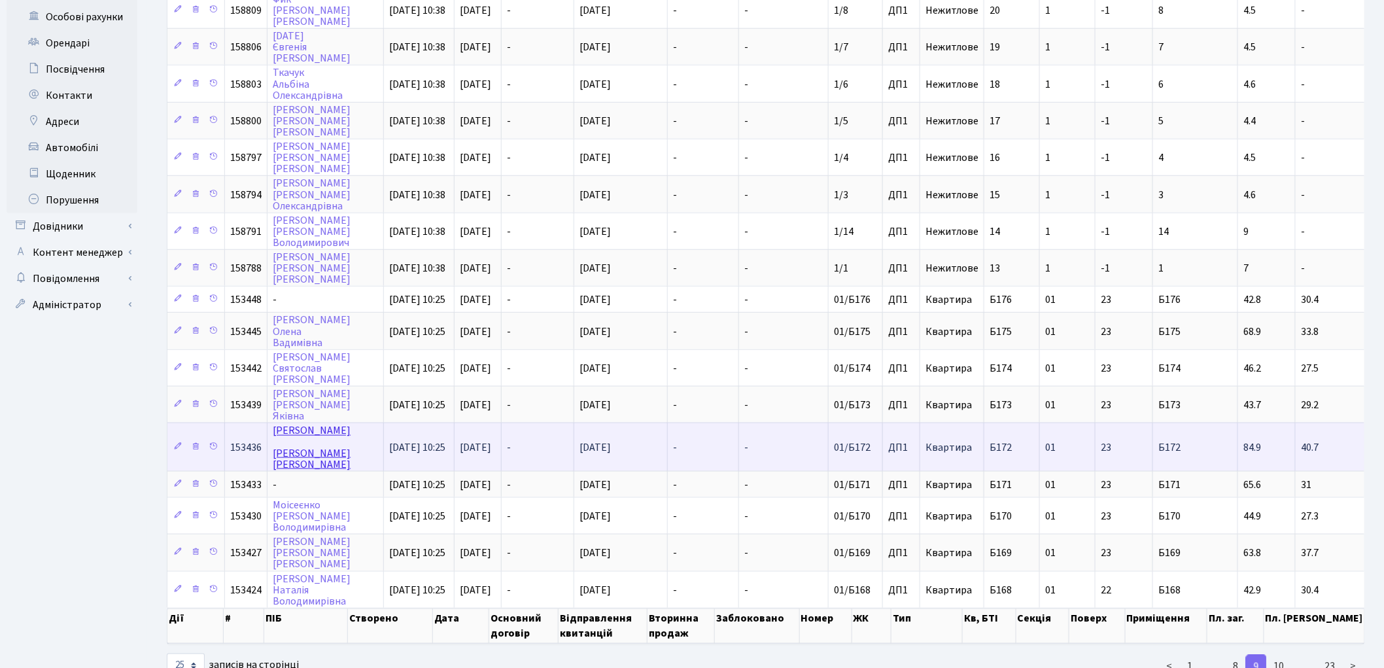
click at [290, 424] on link "[PERSON_NAME]" at bounding box center [312, 448] width 78 height 48
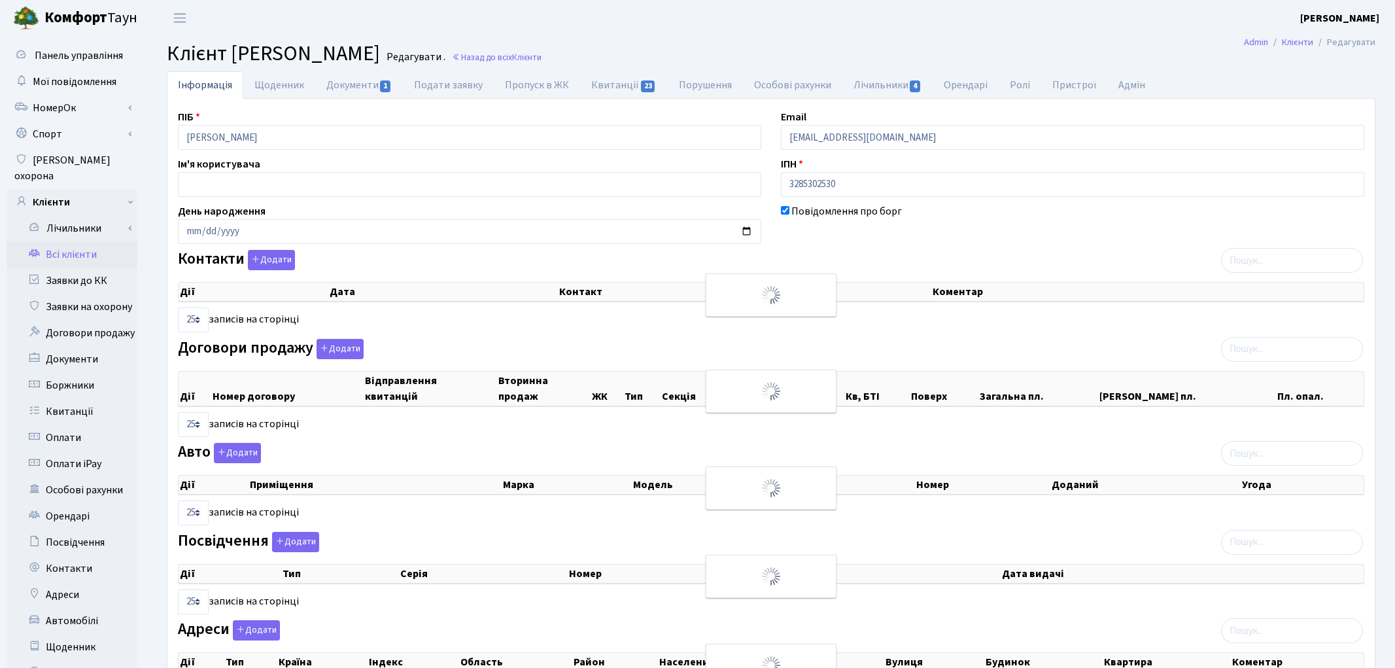
select select "25"
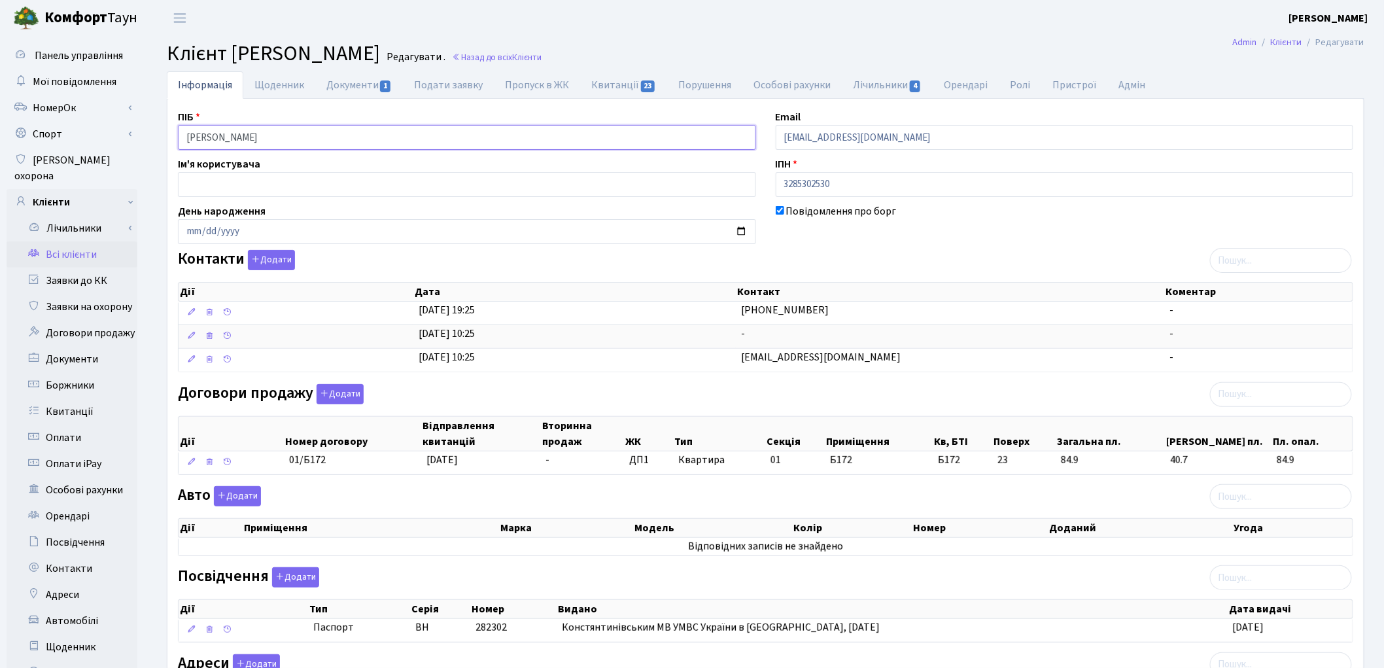
click at [235, 137] on input "[PERSON_NAME]" at bounding box center [467, 137] width 578 height 25
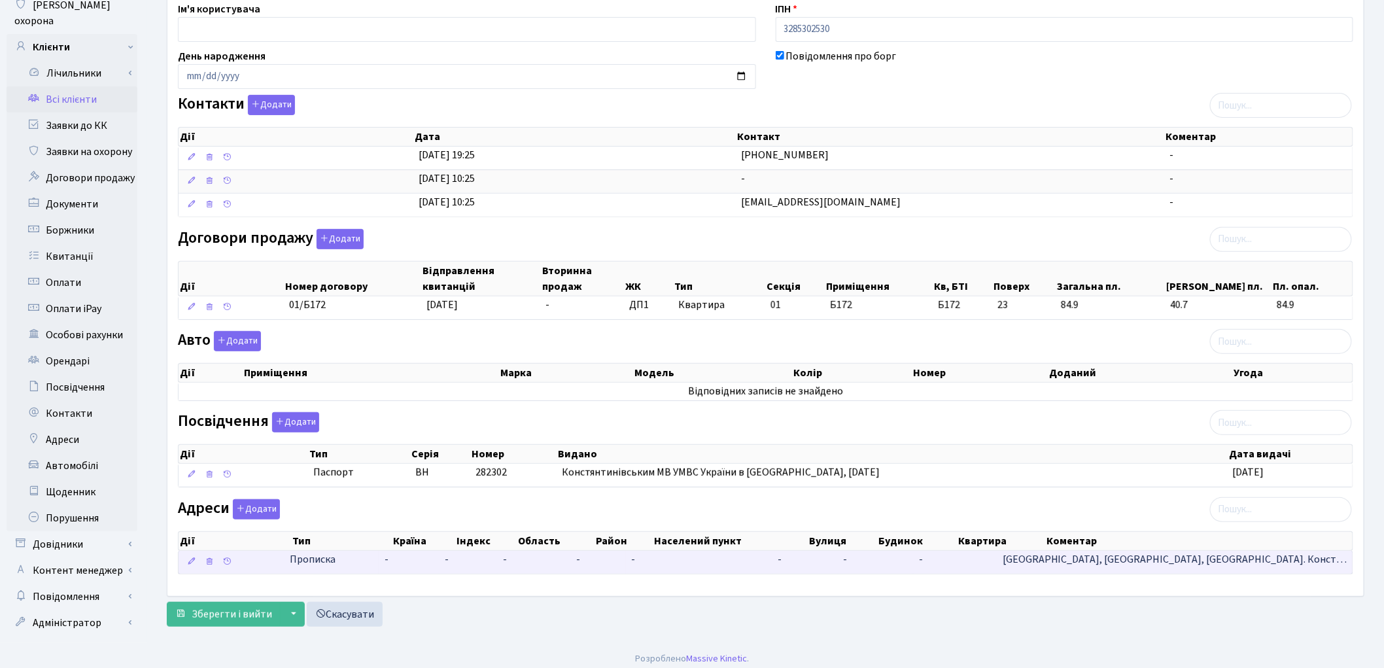
scroll to position [156, 0]
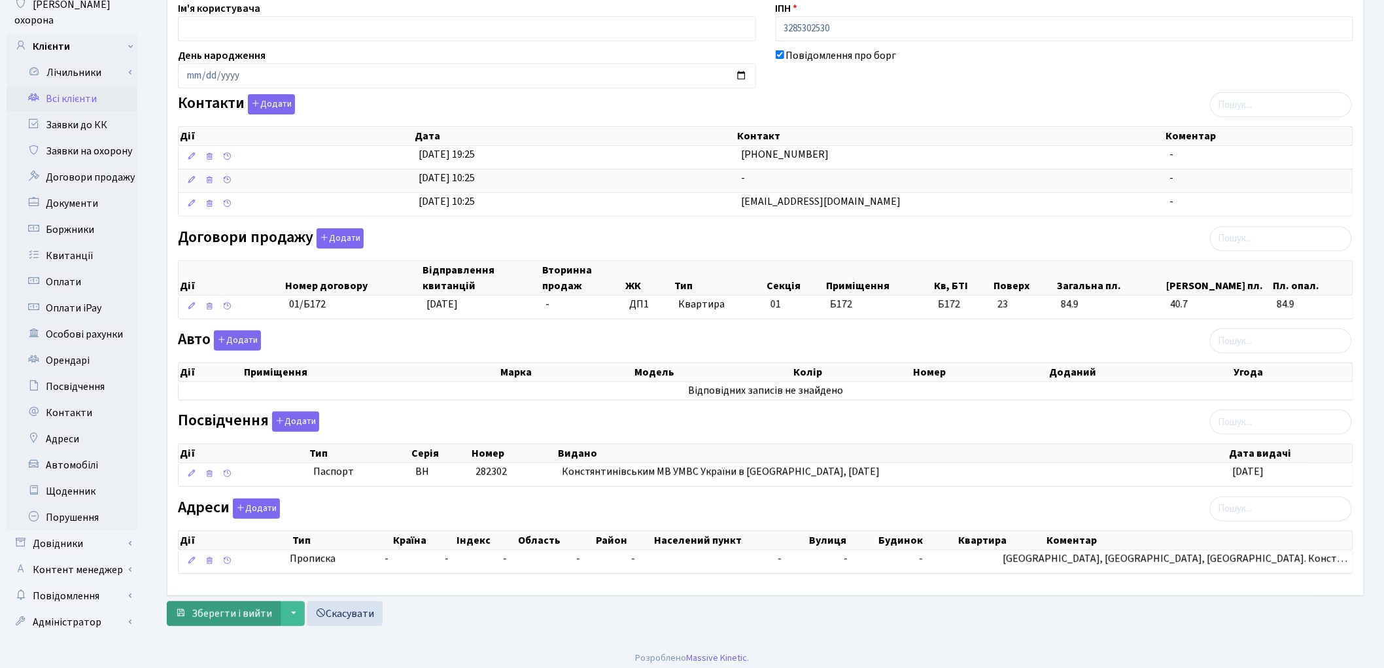
type input "Нарожний Юрій Геннадійович"
click at [236, 610] on span "Зберегти і вийти" at bounding box center [232, 613] width 80 height 14
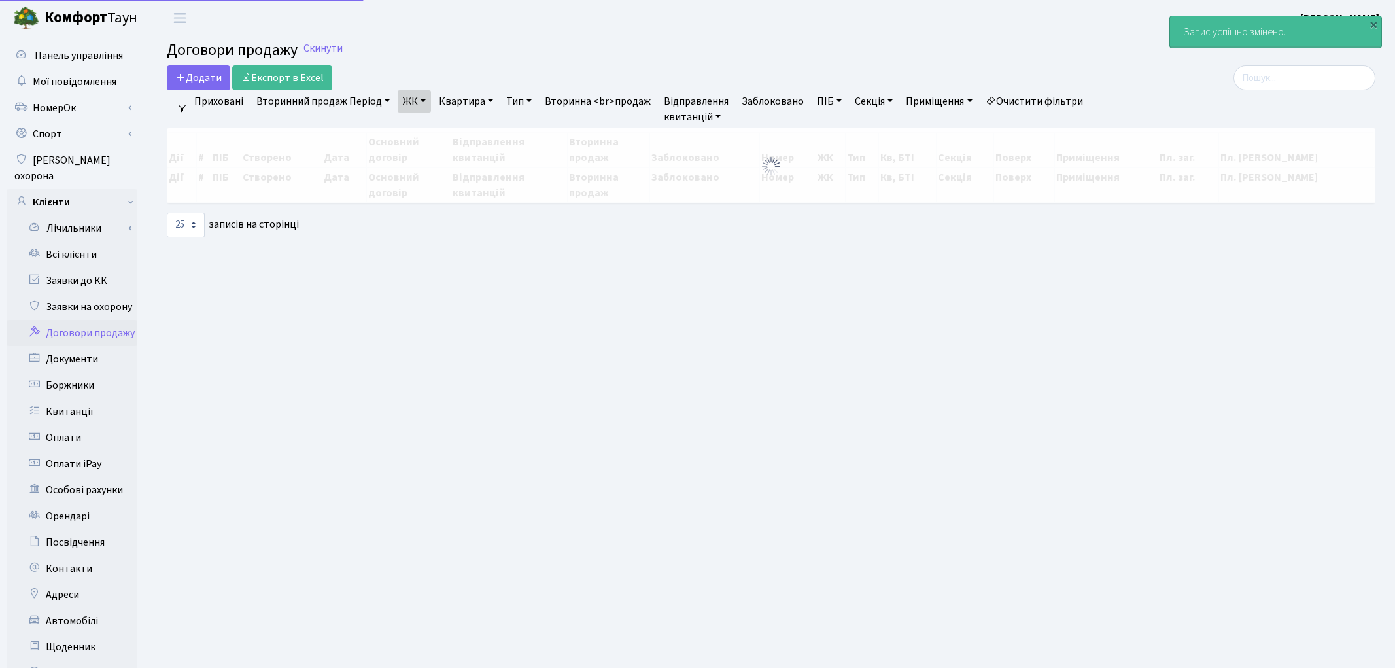
select select "25"
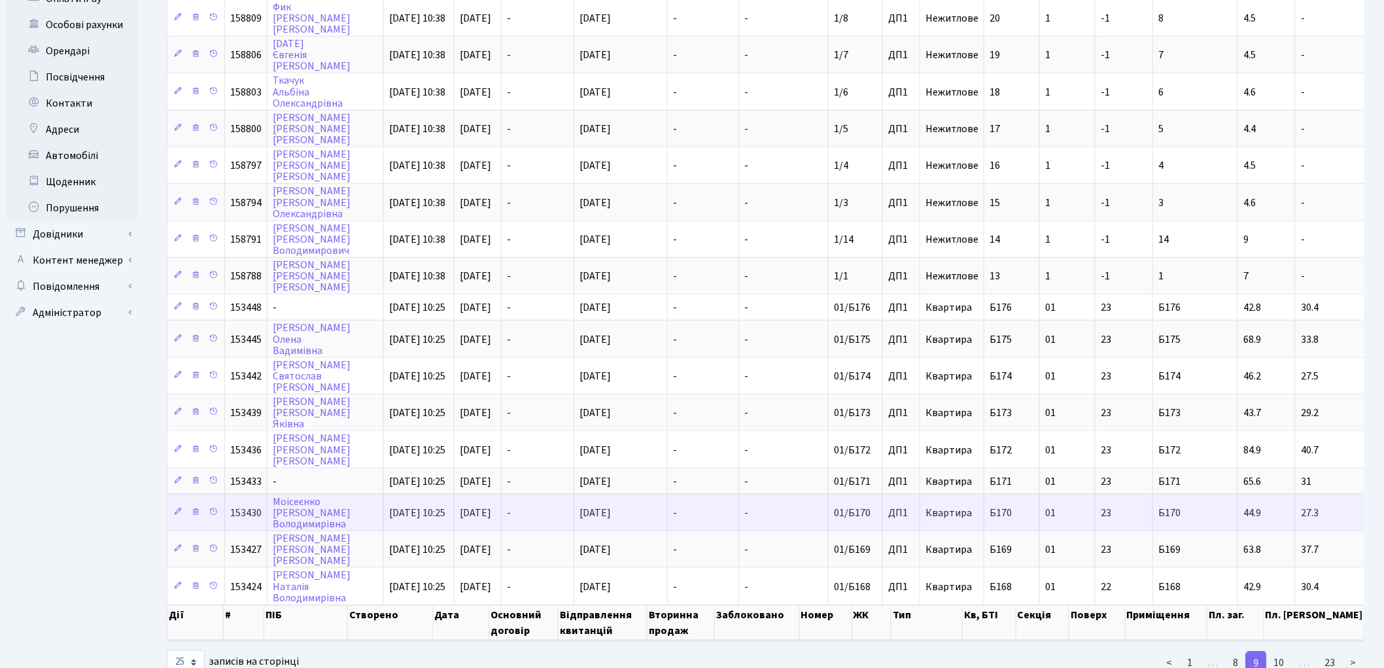
scroll to position [473, 0]
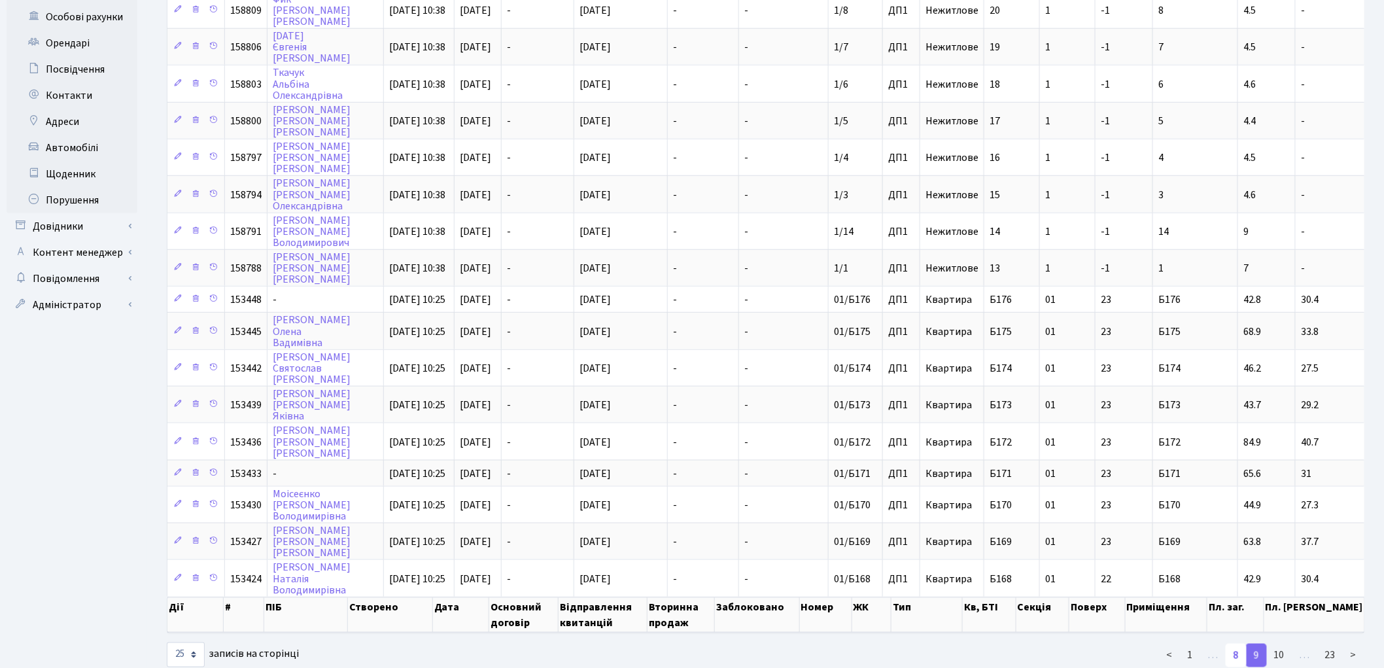
click at [1233, 644] on link "8" at bounding box center [1236, 656] width 21 height 24
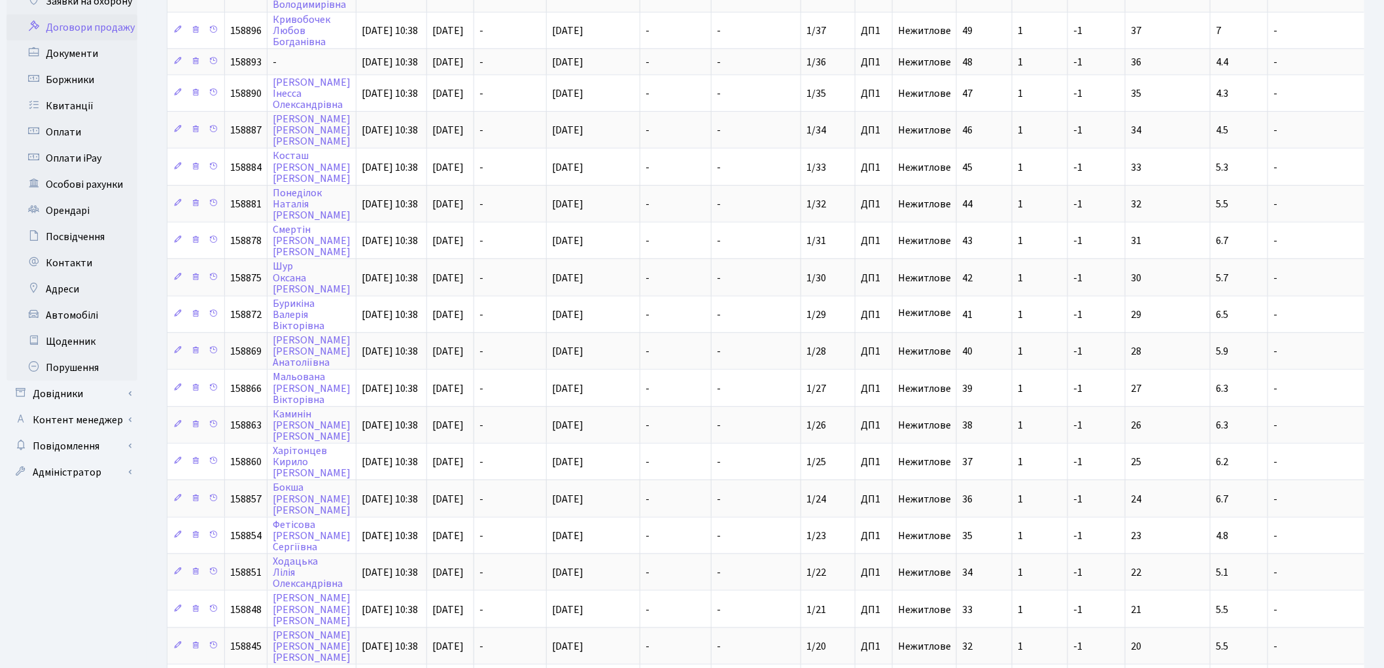
scroll to position [482, 0]
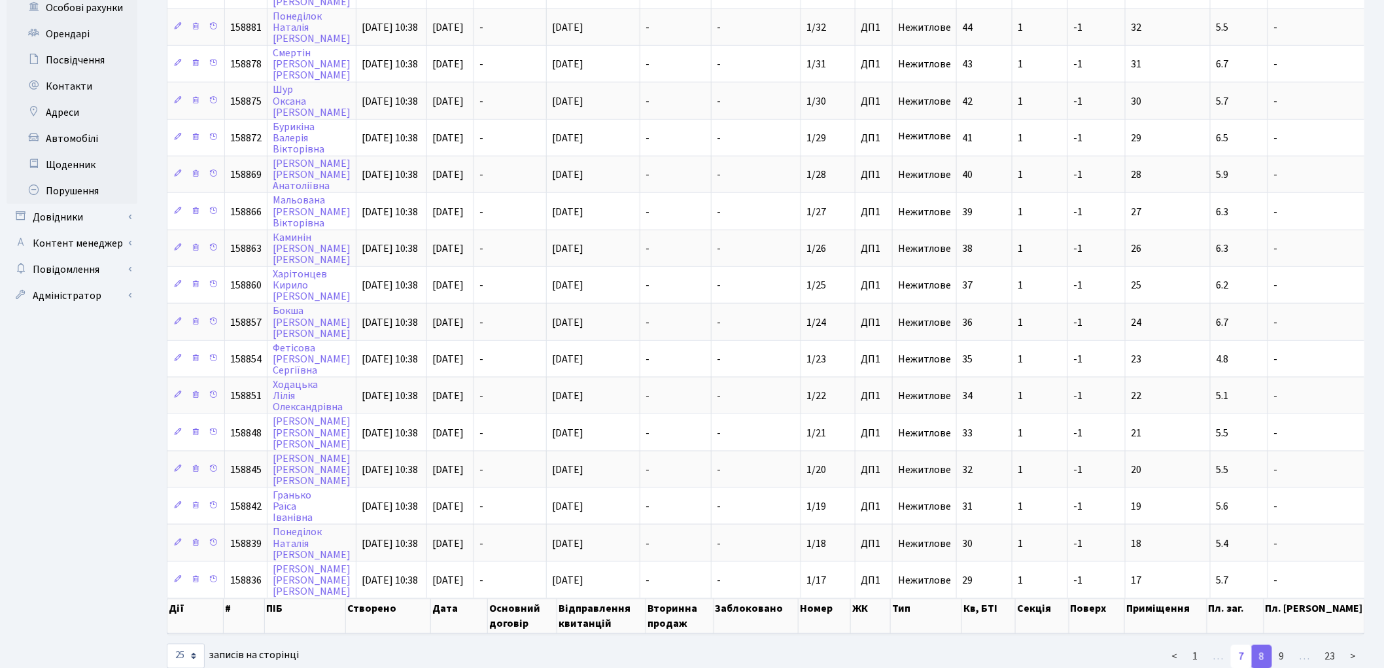
click at [1237, 645] on link "7" at bounding box center [1241, 657] width 21 height 24
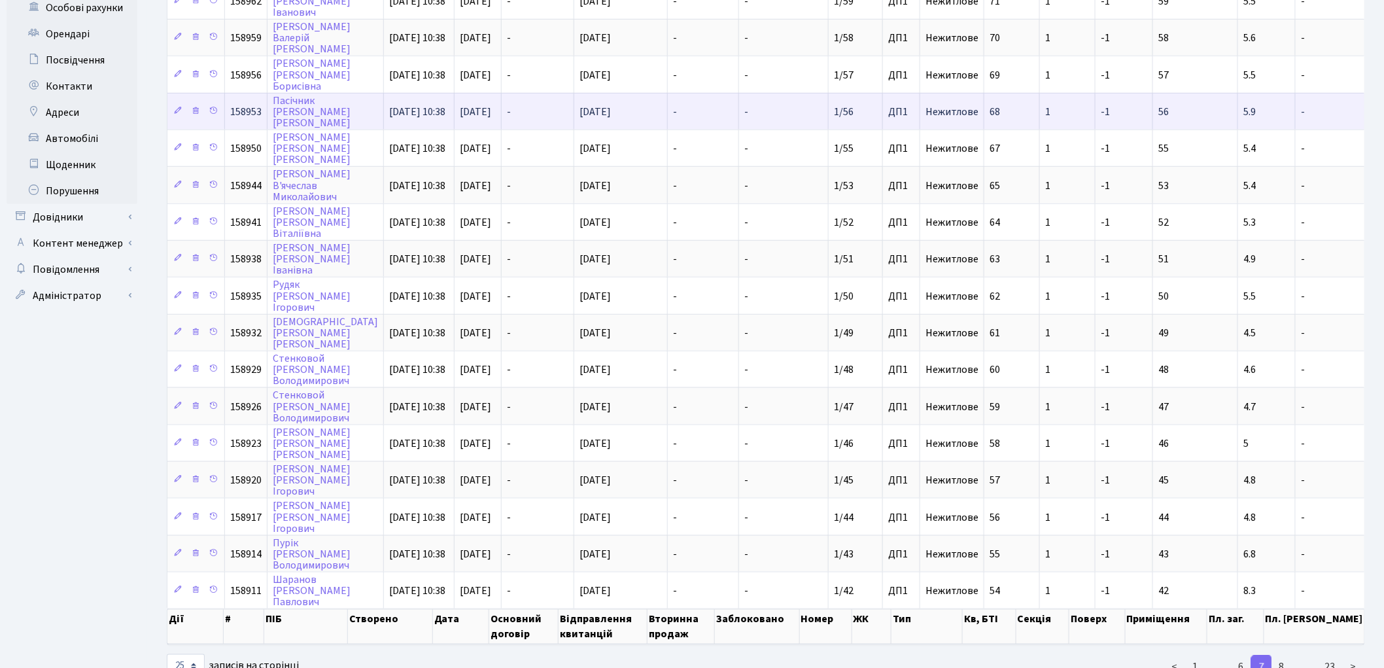
scroll to position [491, 0]
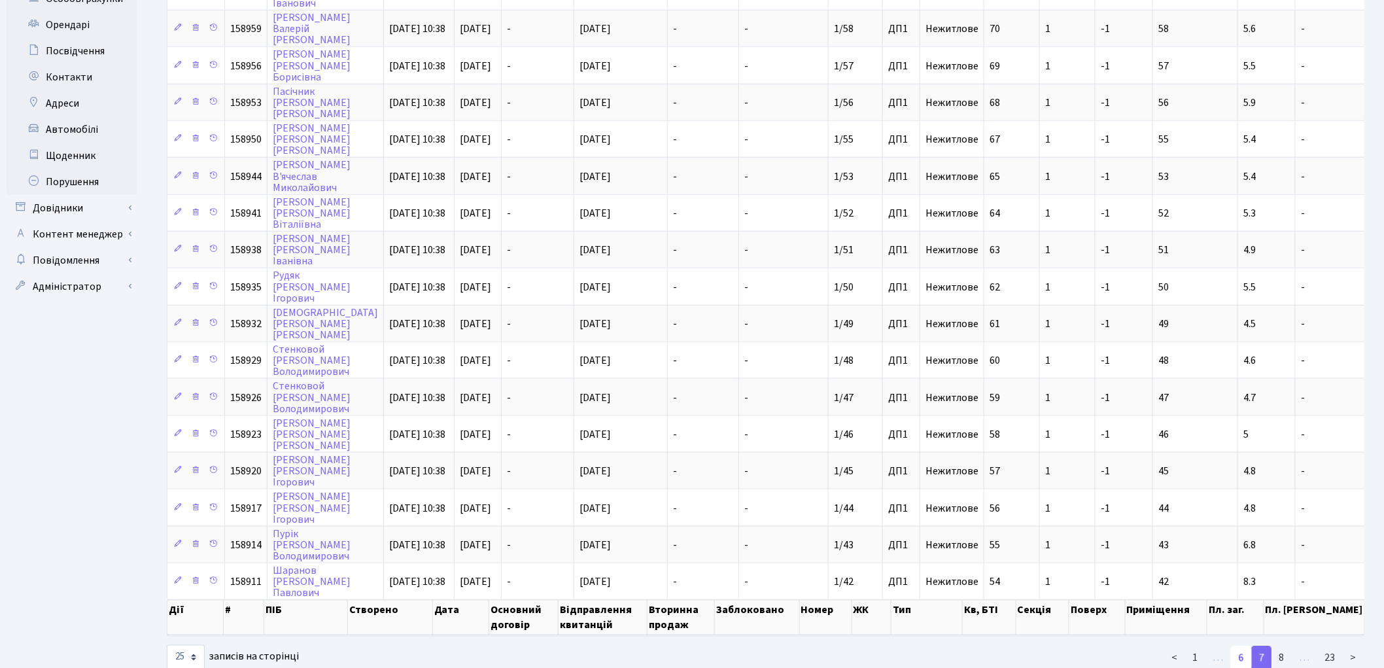
click at [1239, 646] on link "6" at bounding box center [1241, 658] width 21 height 24
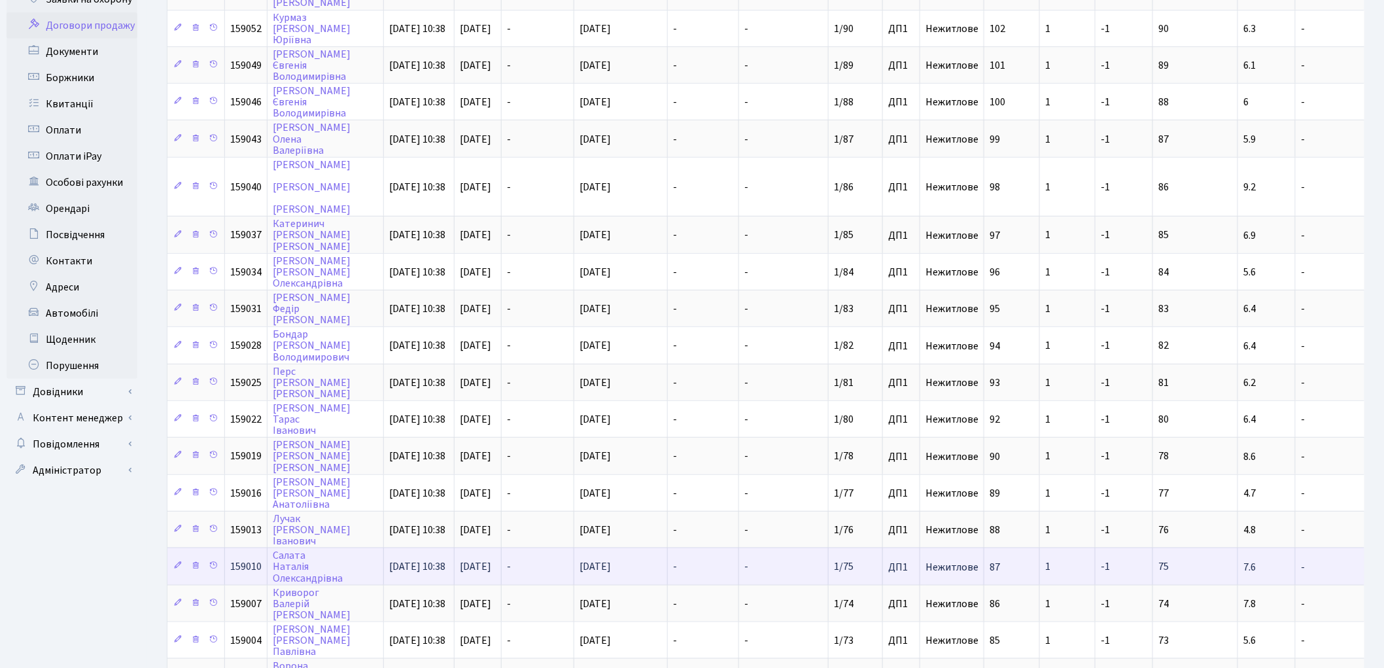
scroll to position [273, 0]
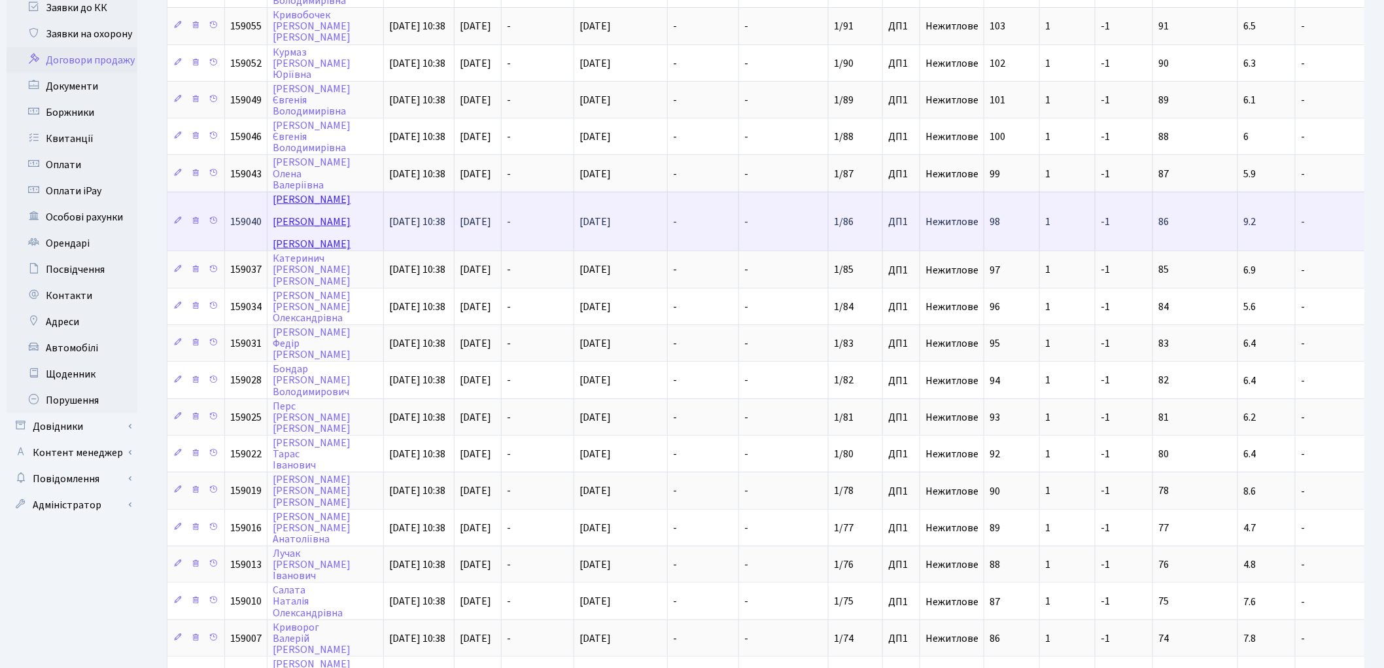
click at [279, 192] on link "Яковенко Андрій Валерійович" at bounding box center [312, 221] width 78 height 59
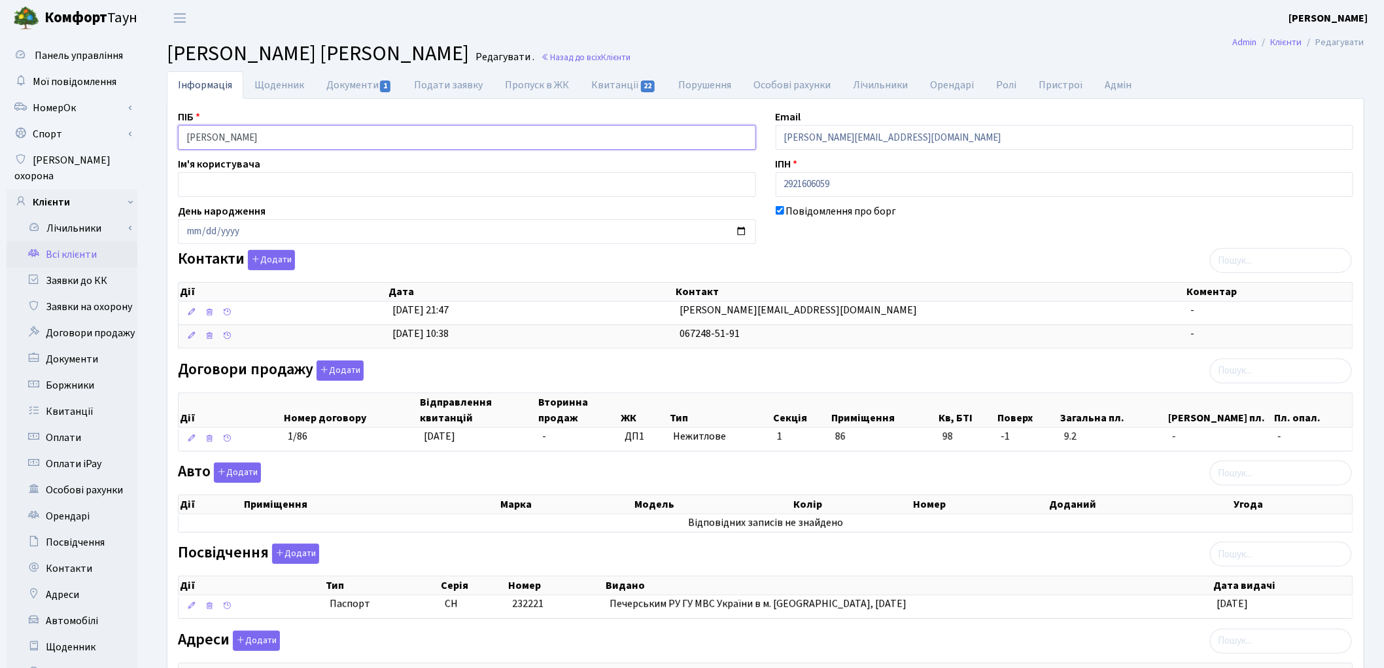
click at [233, 139] on input "[PERSON_NAME]" at bounding box center [467, 137] width 578 height 25
click at [264, 133] on input "[PERSON_NAME]" at bounding box center [467, 137] width 578 height 25
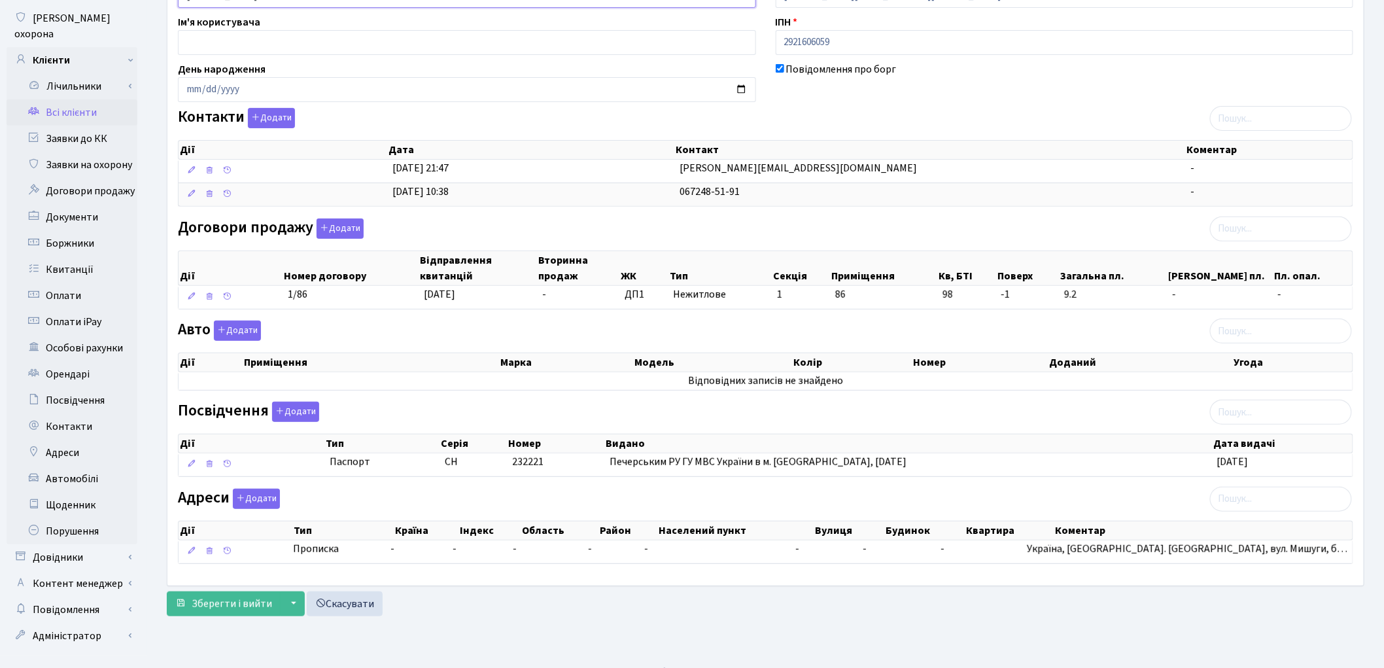
scroll to position [146, 0]
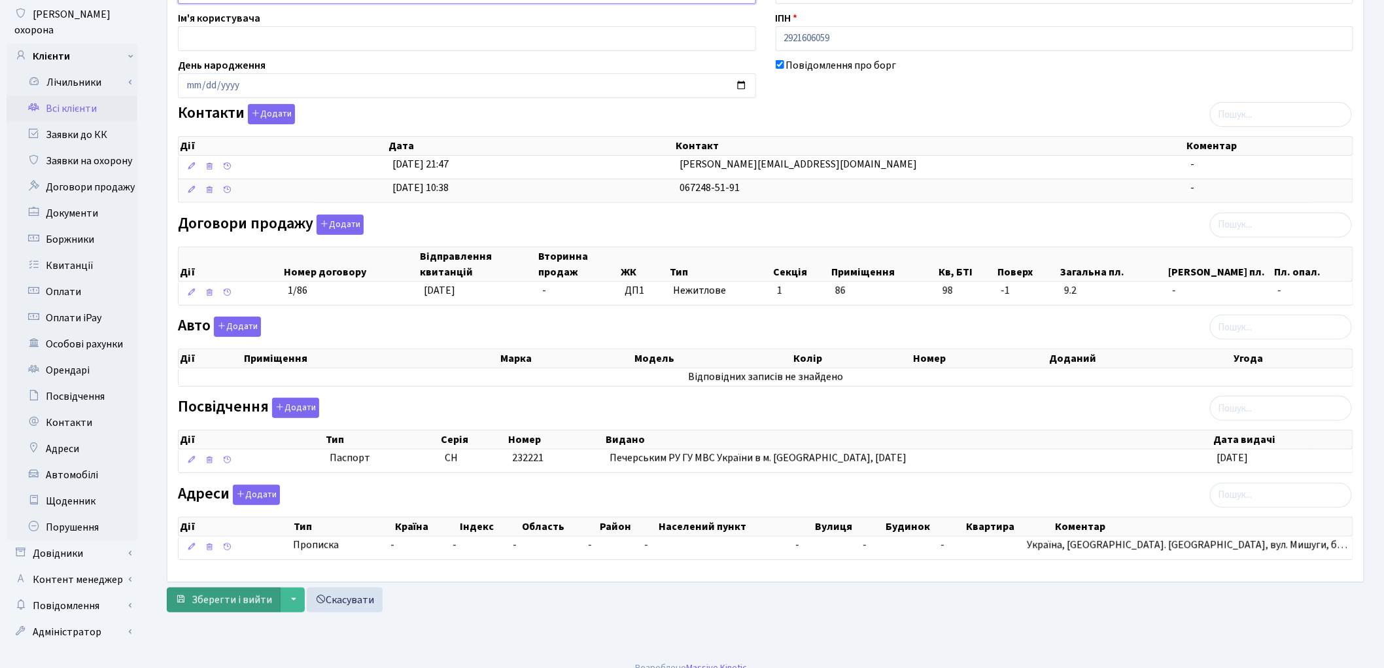
type input "[PERSON_NAME]"
click at [221, 602] on span "Зберегти і вийти" at bounding box center [232, 600] width 80 height 14
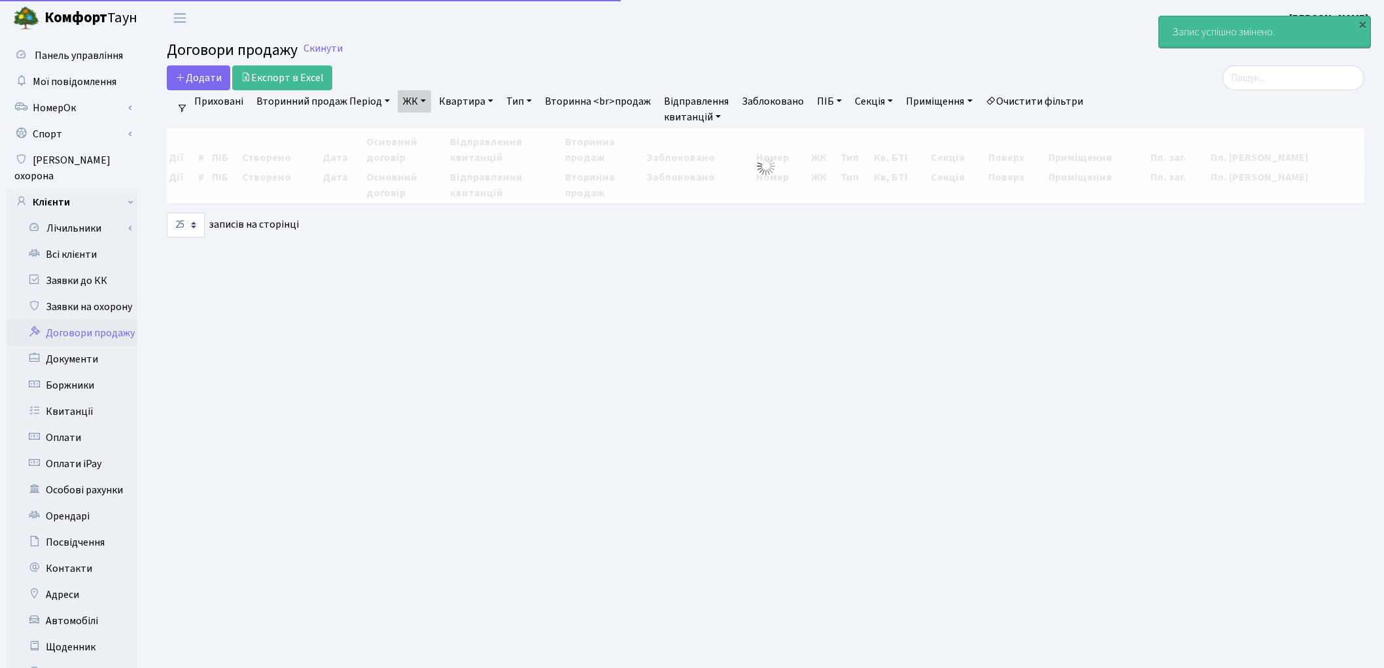
select select "25"
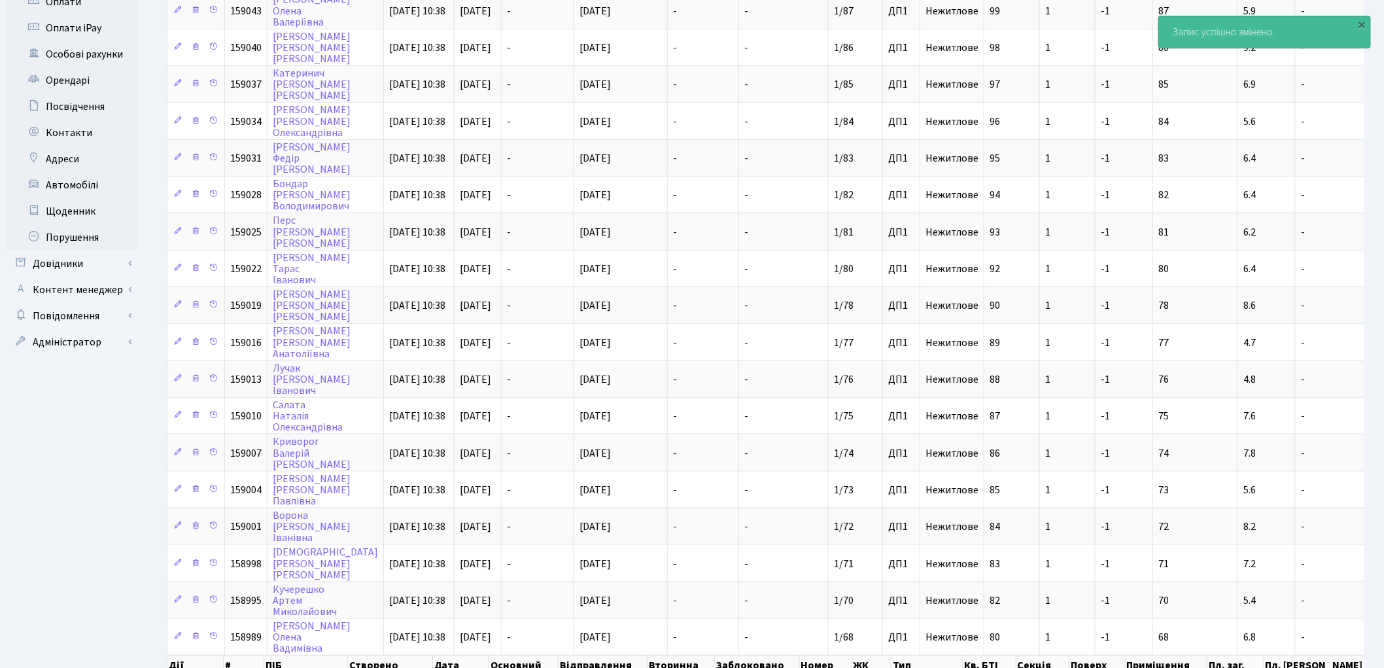
scroll to position [491, 0]
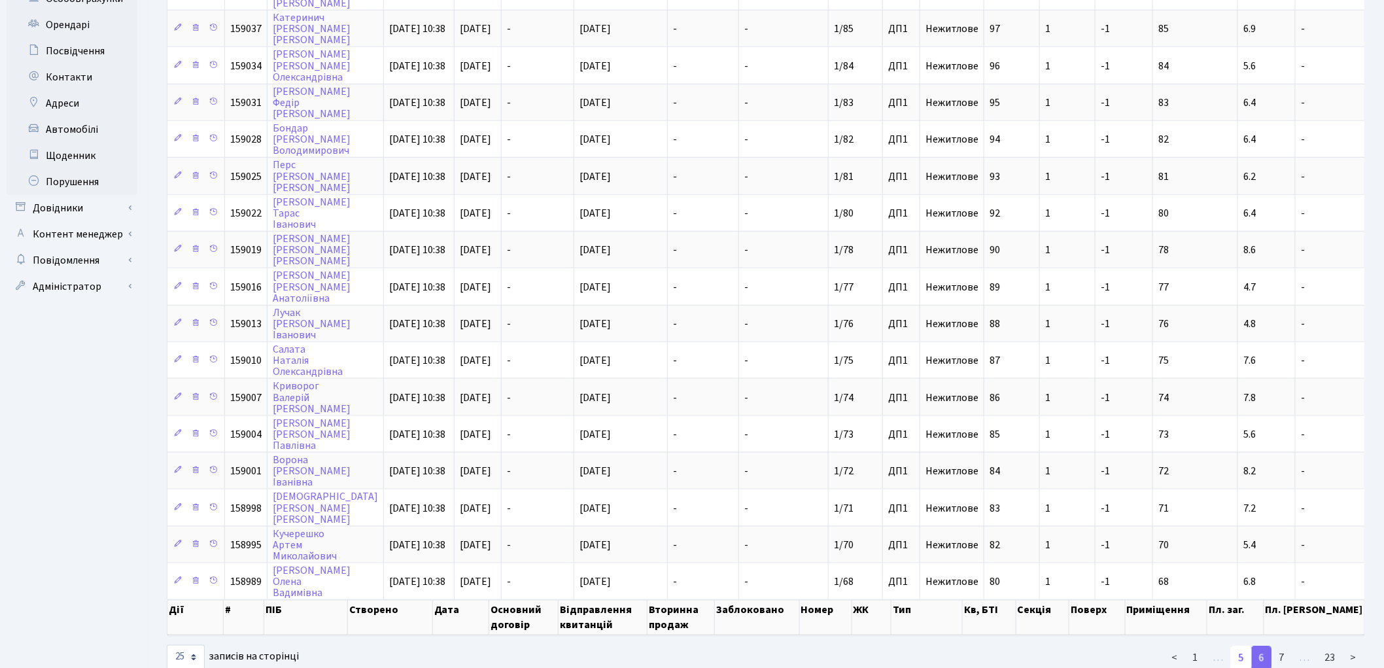
click at [1243, 646] on link "5" at bounding box center [1241, 658] width 21 height 24
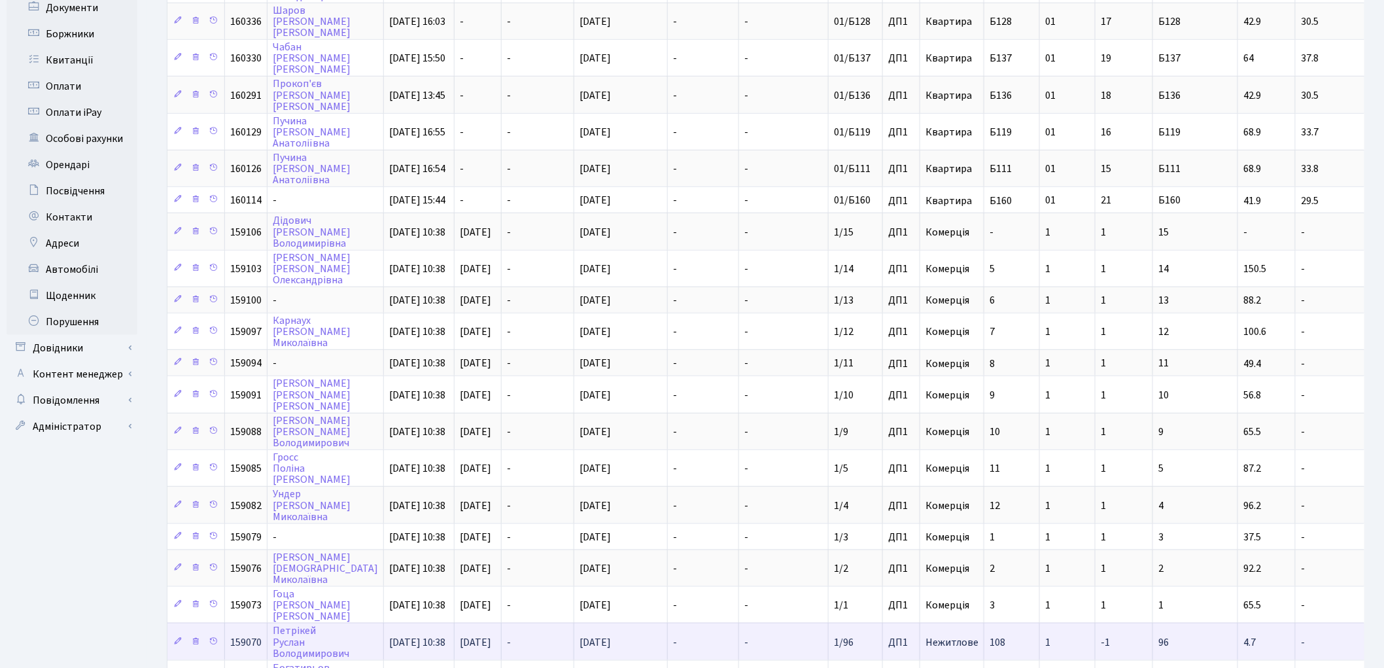
scroll to position [436, 0]
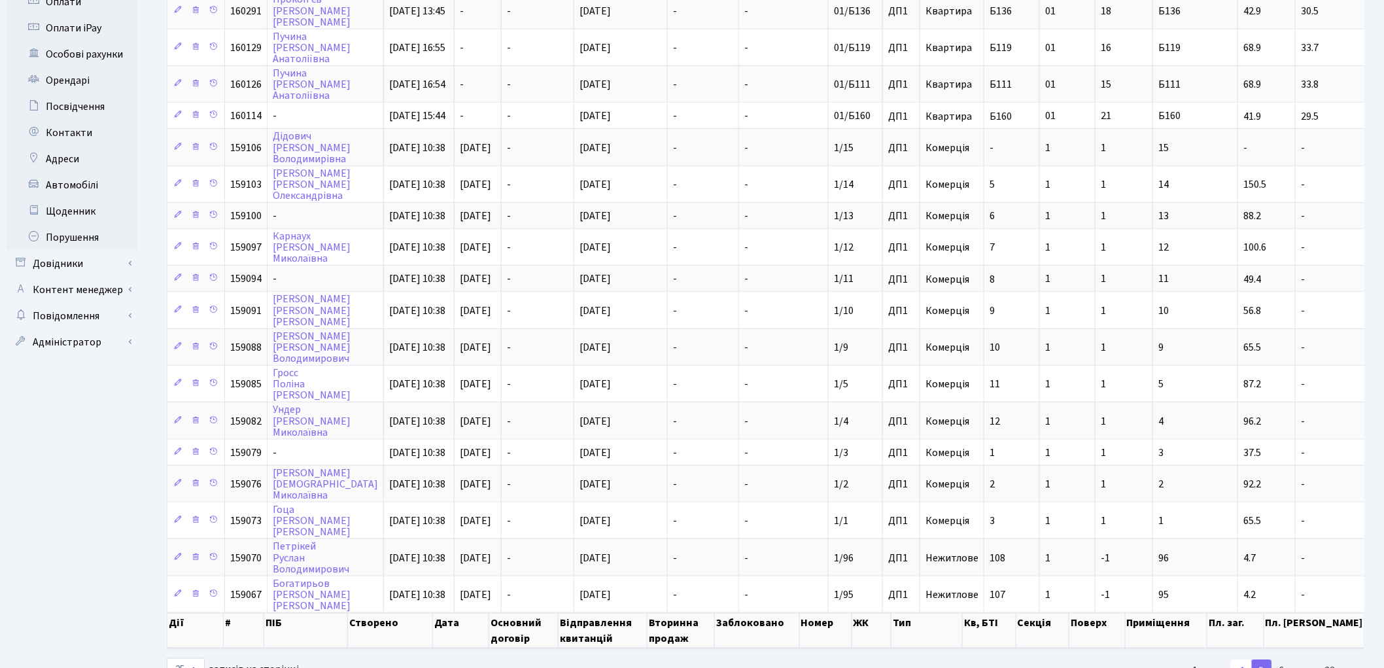
click at [1243, 659] on link "4" at bounding box center [1241, 671] width 21 height 24
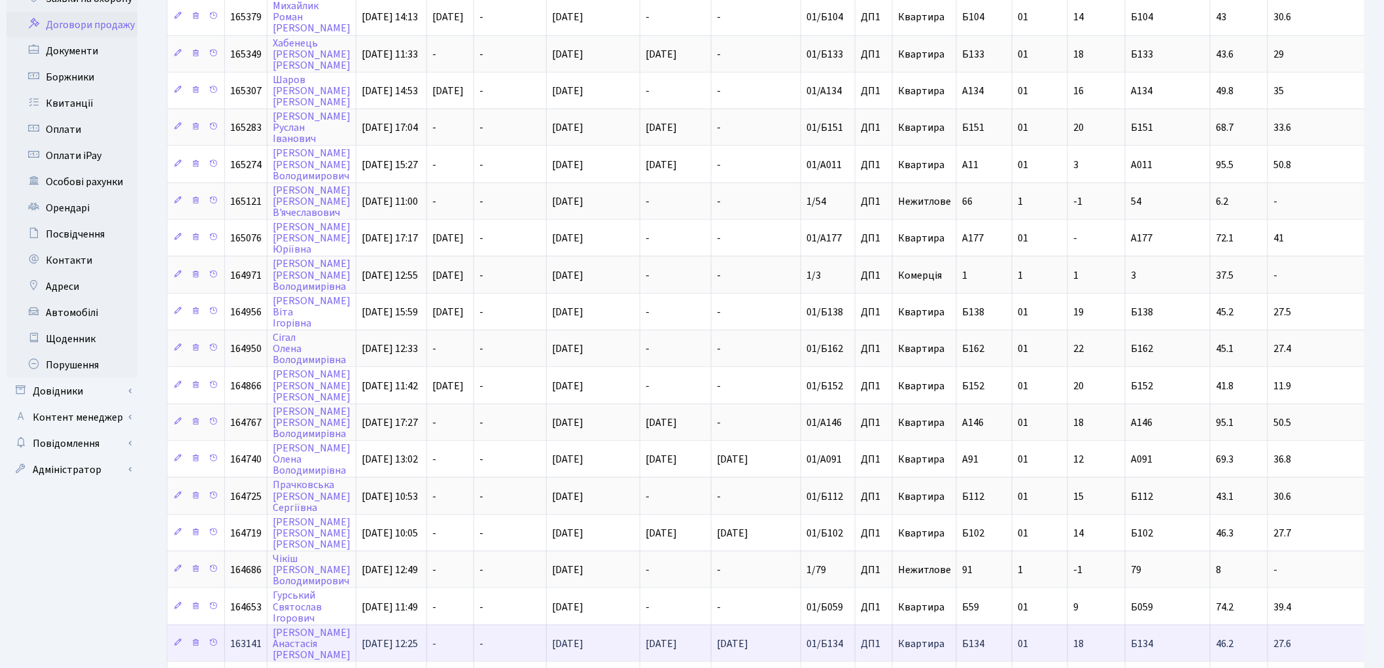
scroll to position [473, 0]
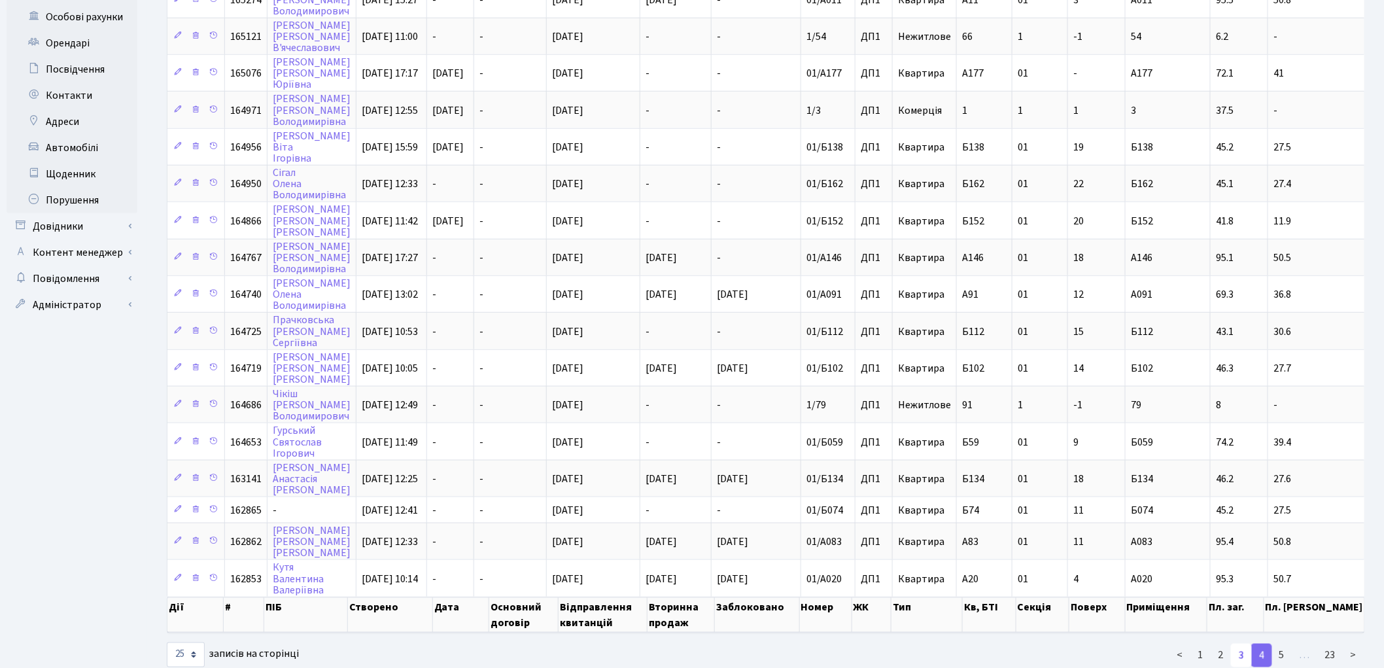
click at [1241, 644] on link "3" at bounding box center [1241, 656] width 21 height 24
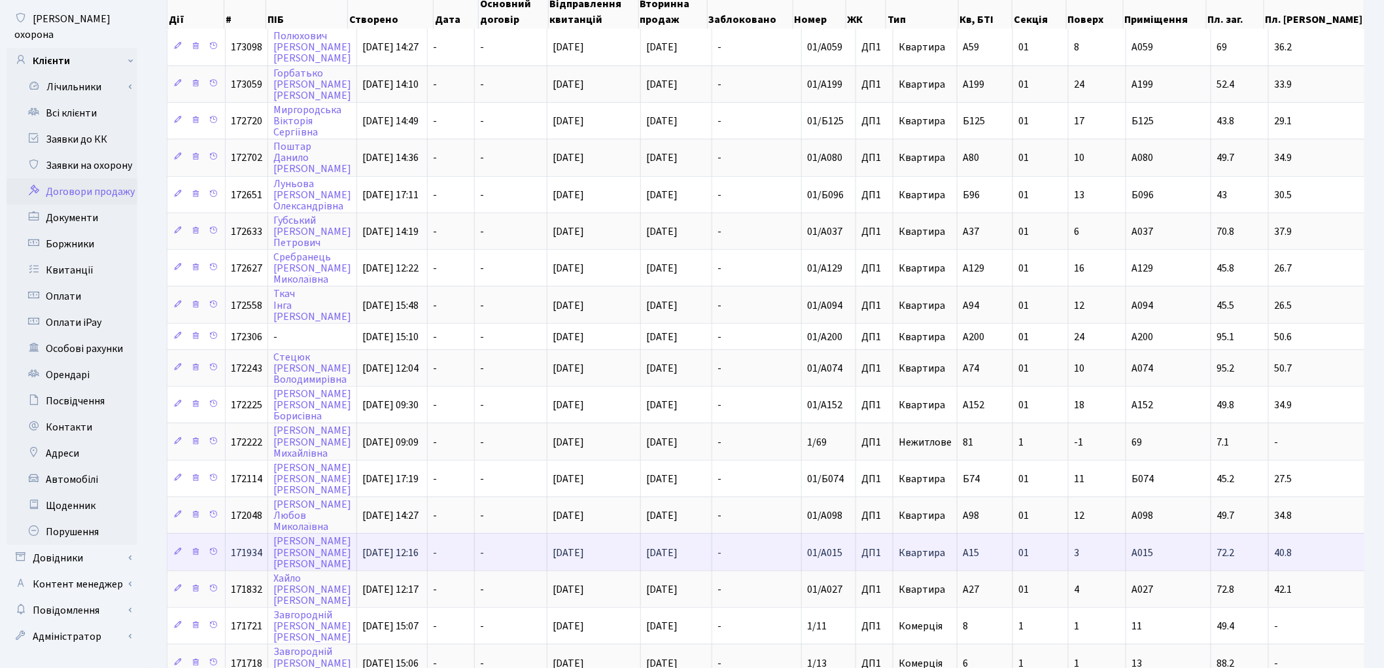
scroll to position [464, 0]
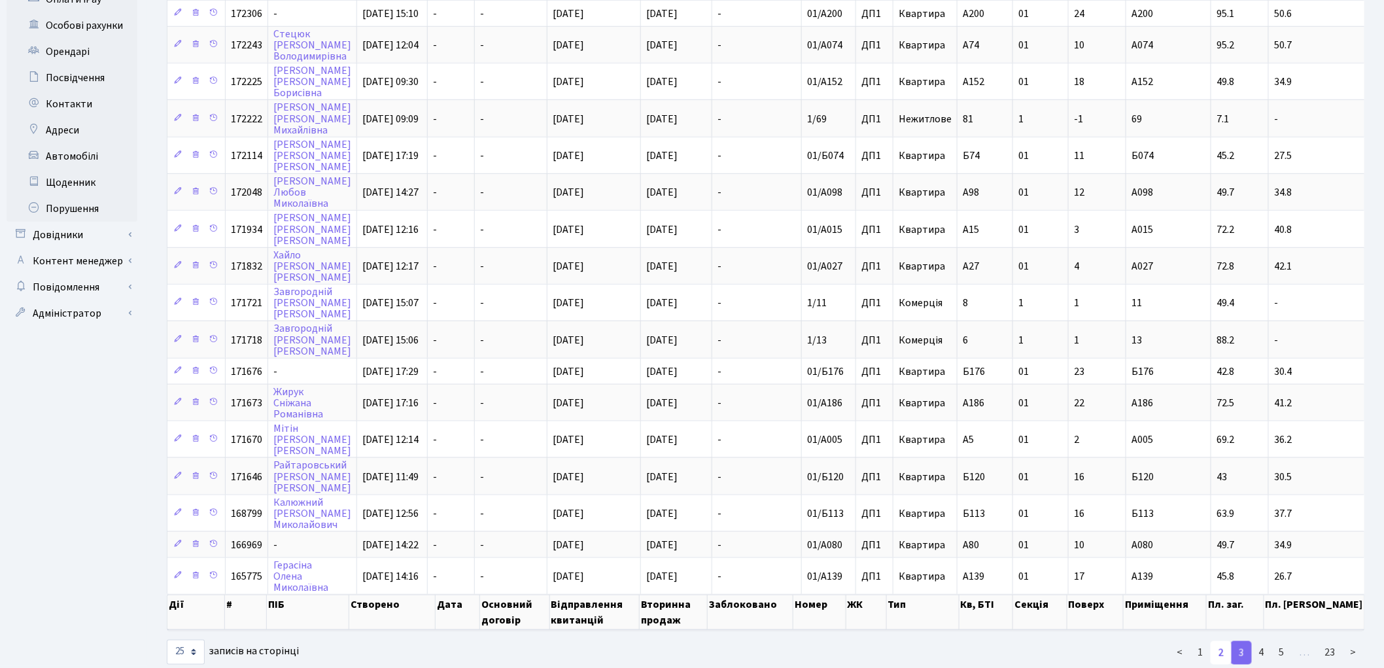
click at [1222, 641] on link "2" at bounding box center [1221, 653] width 21 height 24
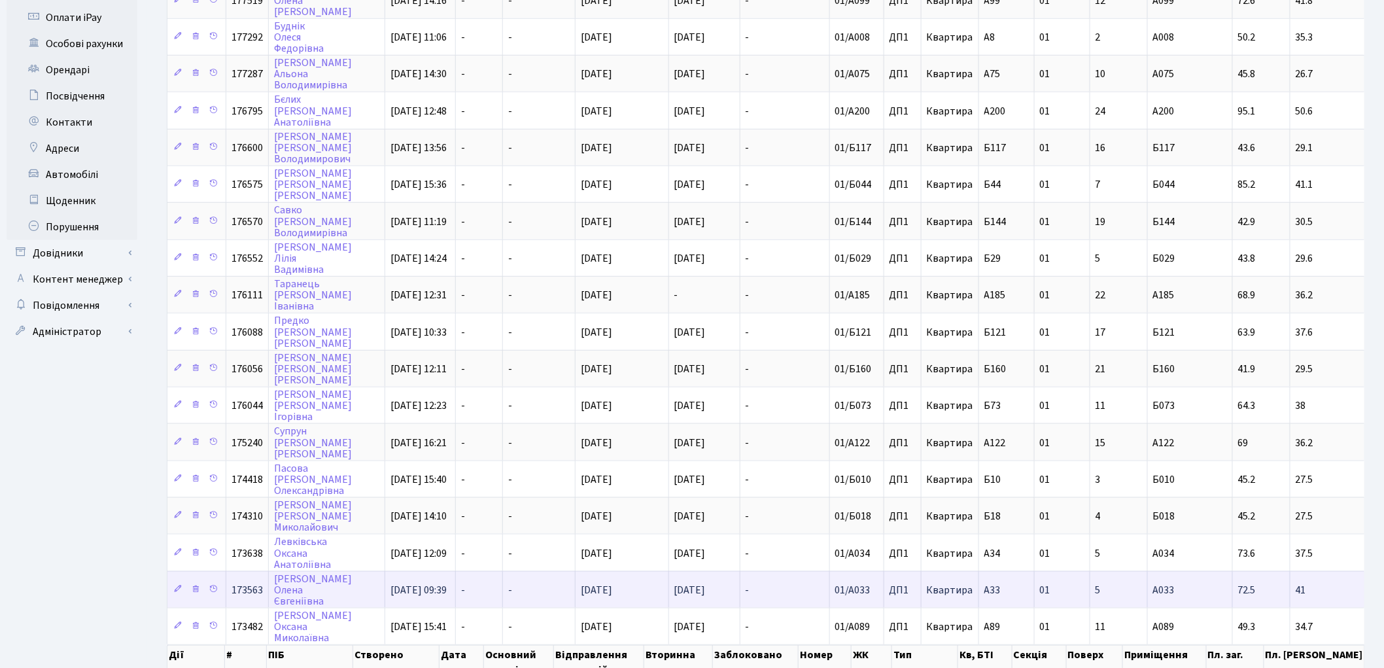
scroll to position [491, 0]
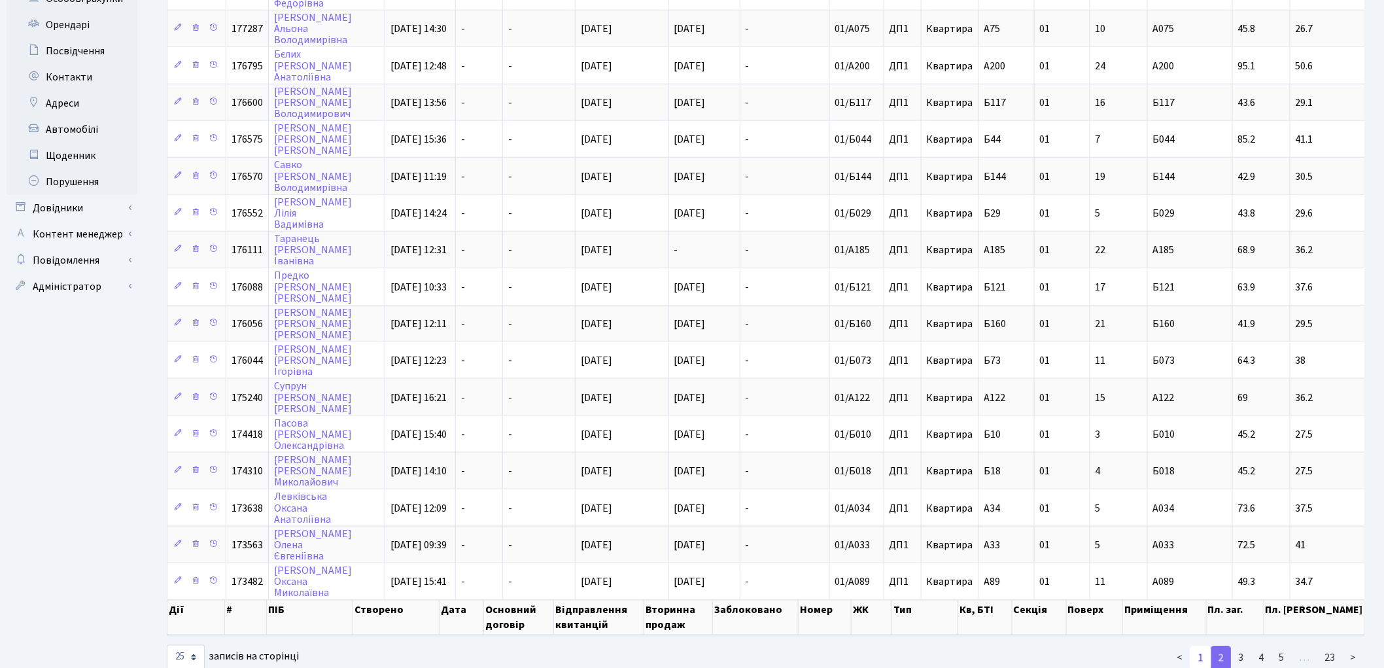
click at [1205, 646] on link "1" at bounding box center [1200, 658] width 21 height 24
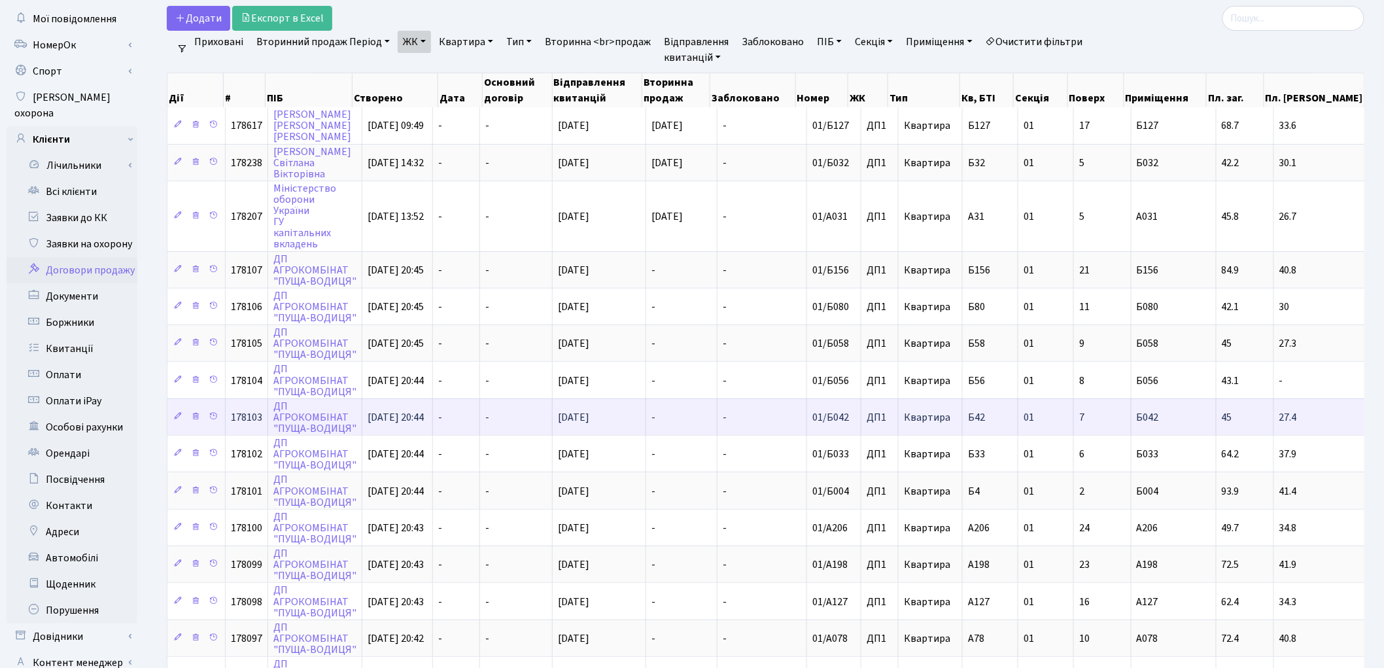
scroll to position [0, 0]
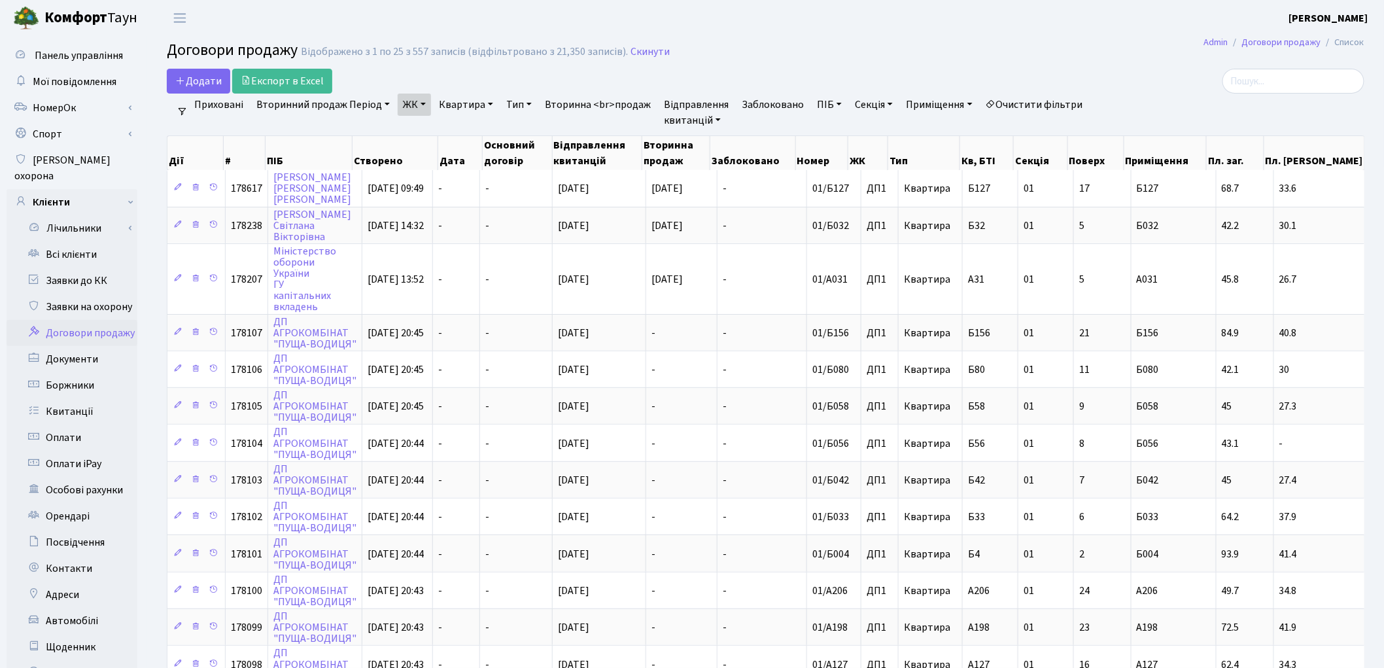
click at [1035, 95] on link "Очистити фільтри" at bounding box center [1034, 105] width 108 height 22
select select
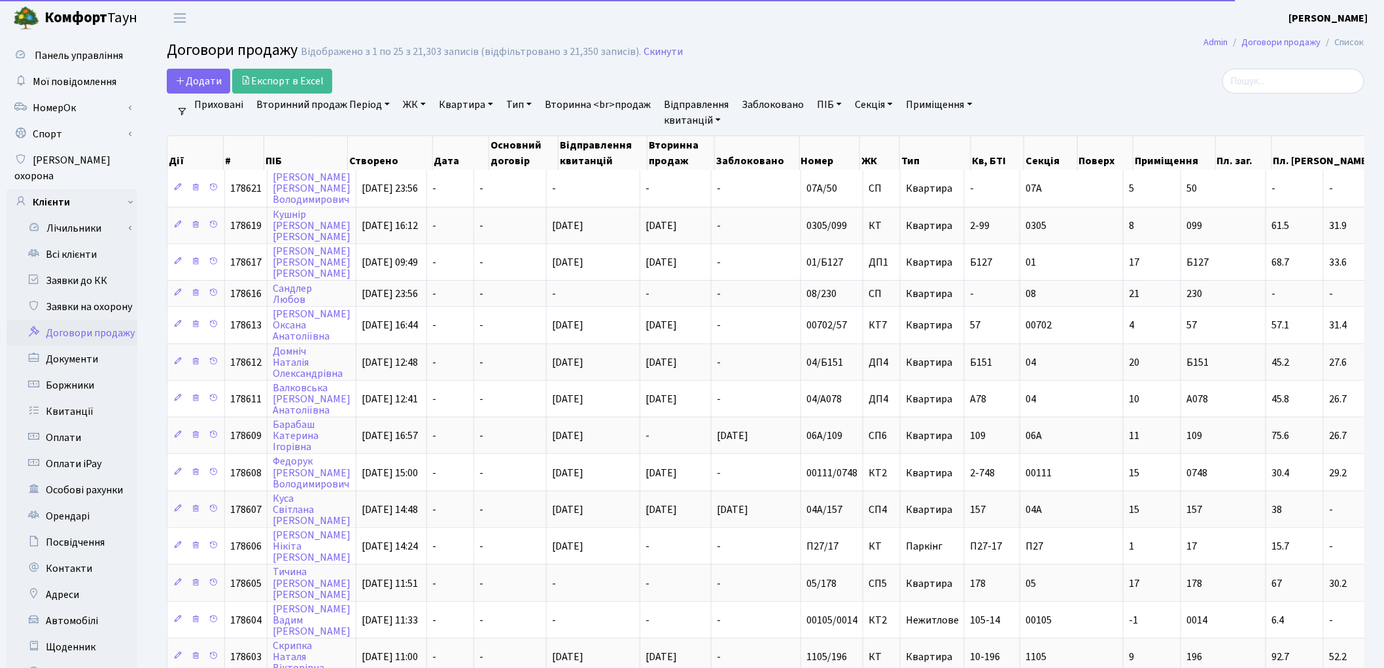
click at [403, 111] on link "ЖК" at bounding box center [414, 105] width 33 height 22
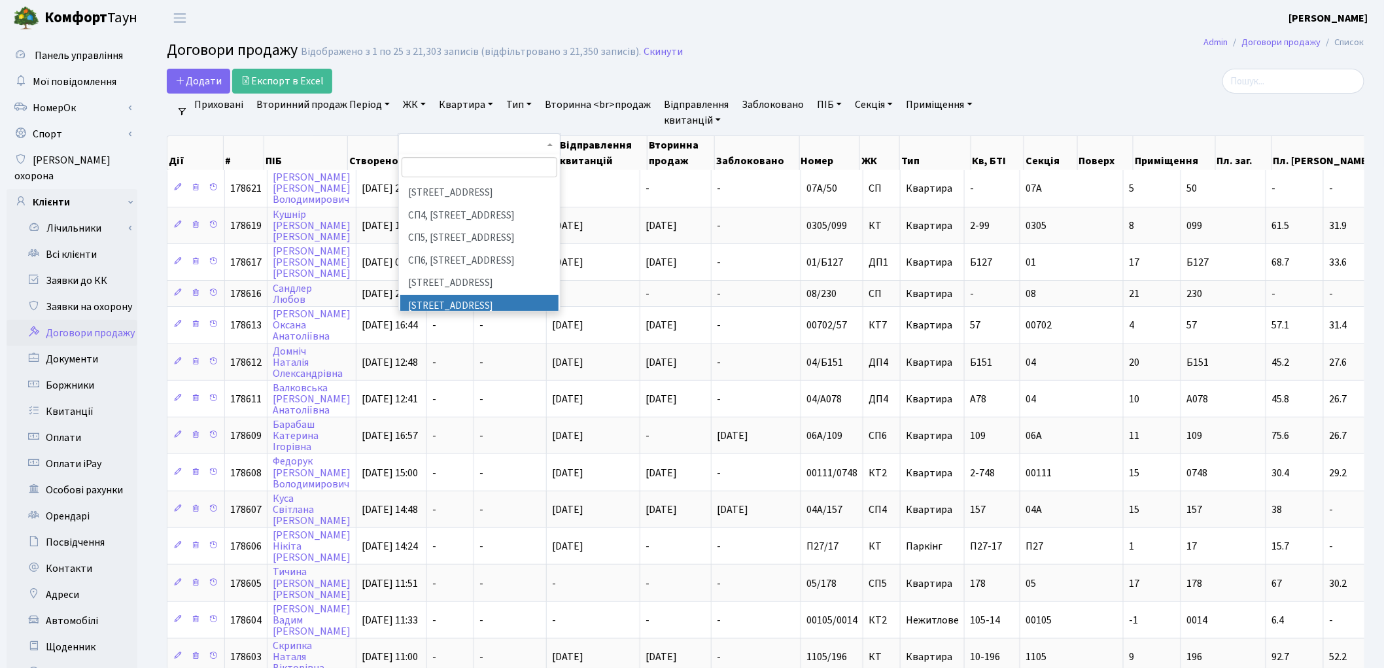
scroll to position [363, 0]
click at [466, 319] on li "ДП2, вул. [PERSON_NAME][STREET_ADDRESS]" at bounding box center [479, 337] width 158 height 37
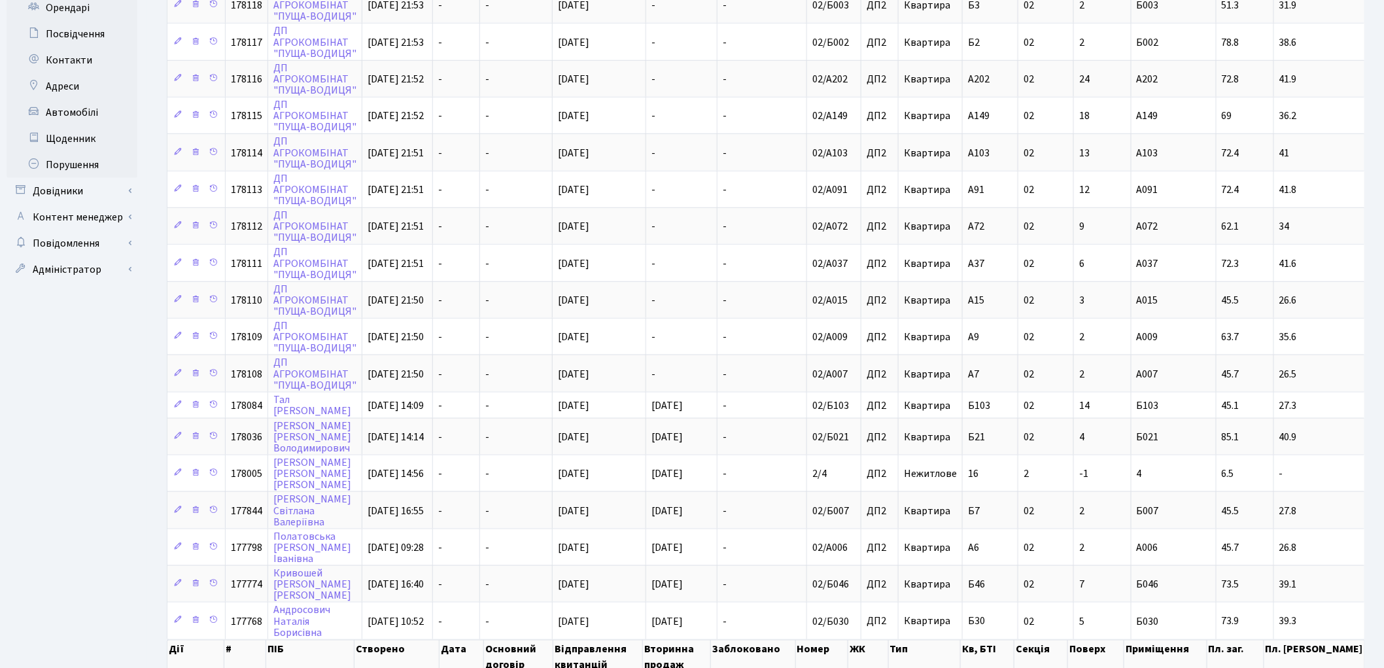
scroll to position [546, 0]
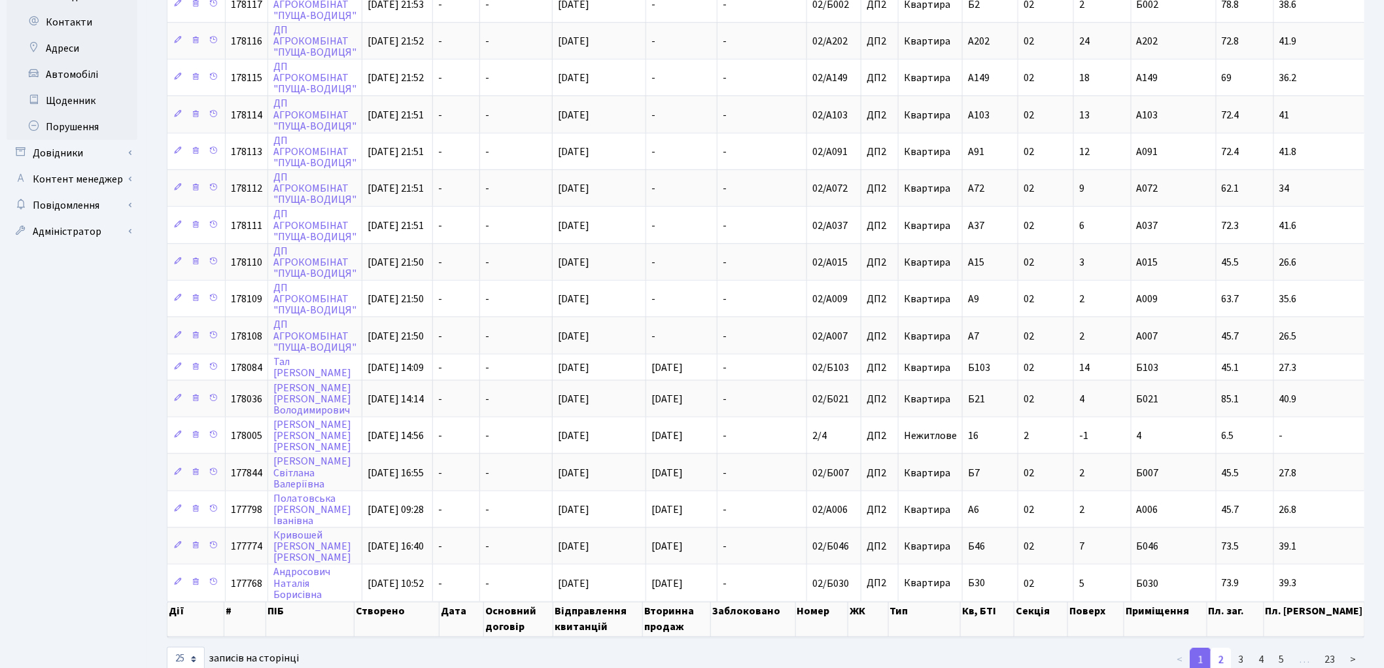
click at [1217, 648] on link "2" at bounding box center [1221, 660] width 21 height 24
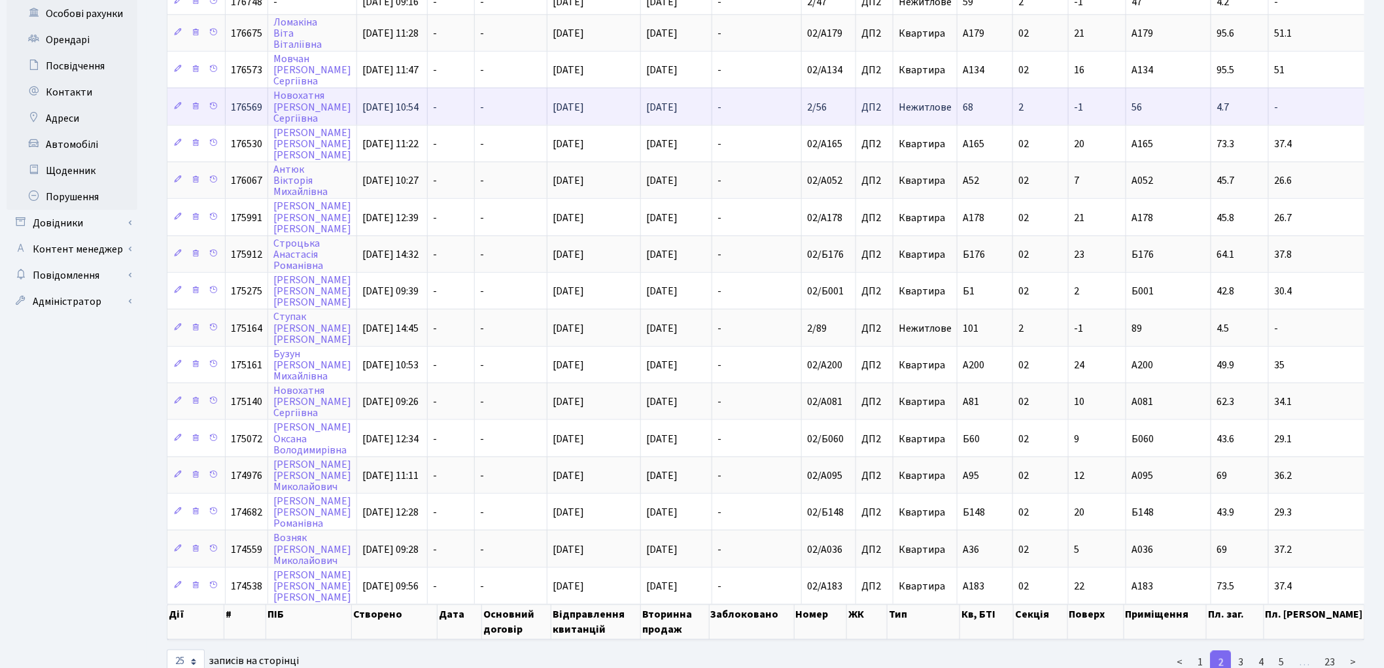
scroll to position [482, 0]
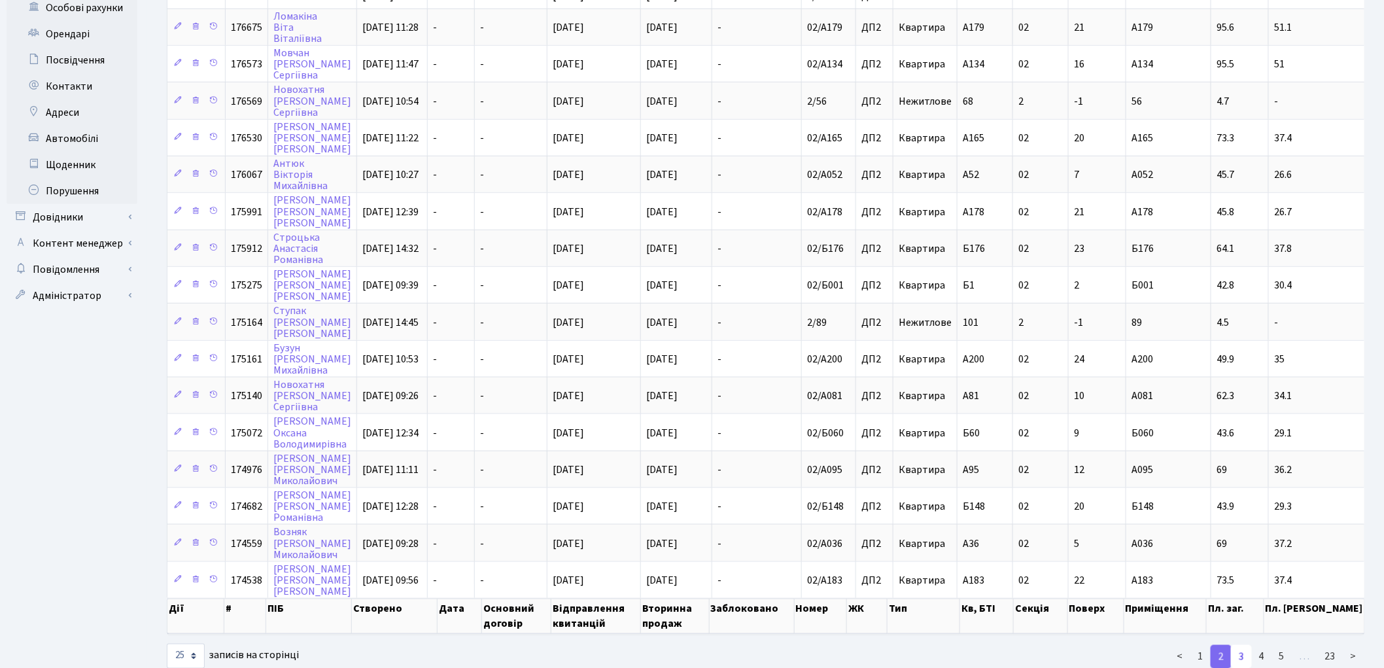
click at [1247, 645] on link "3" at bounding box center [1241, 657] width 21 height 24
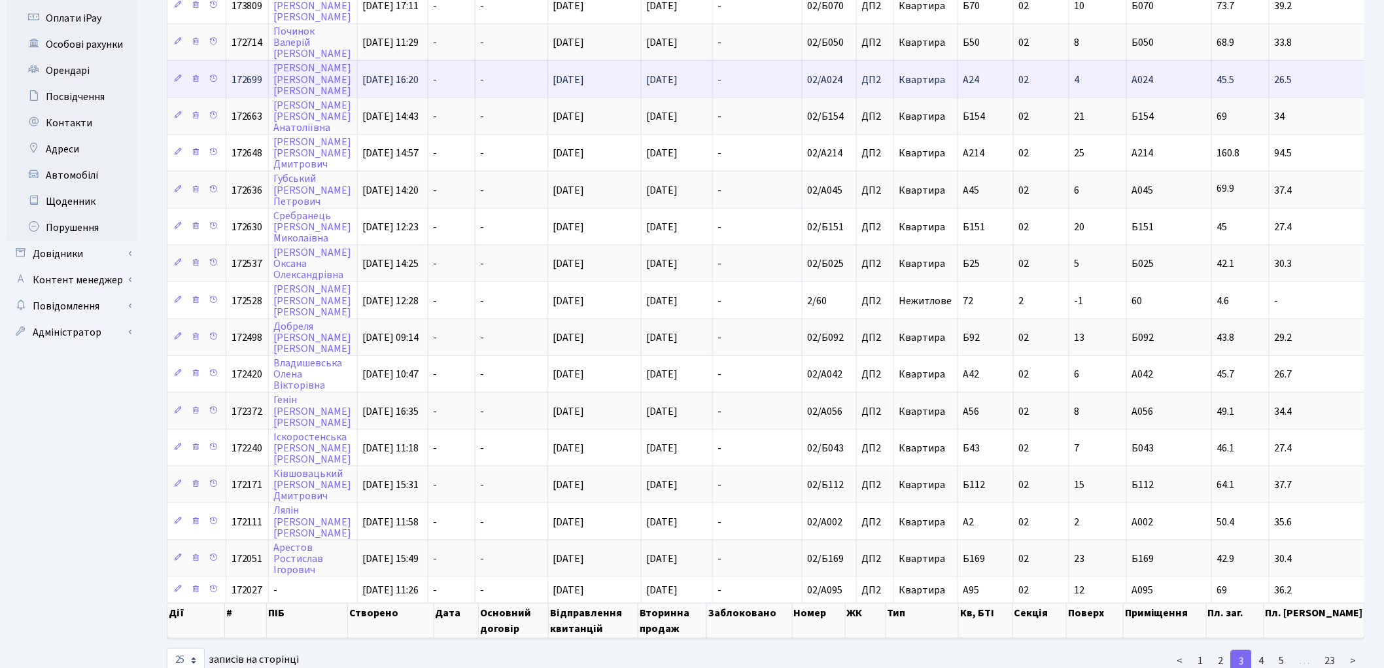
scroll to position [455, 0]
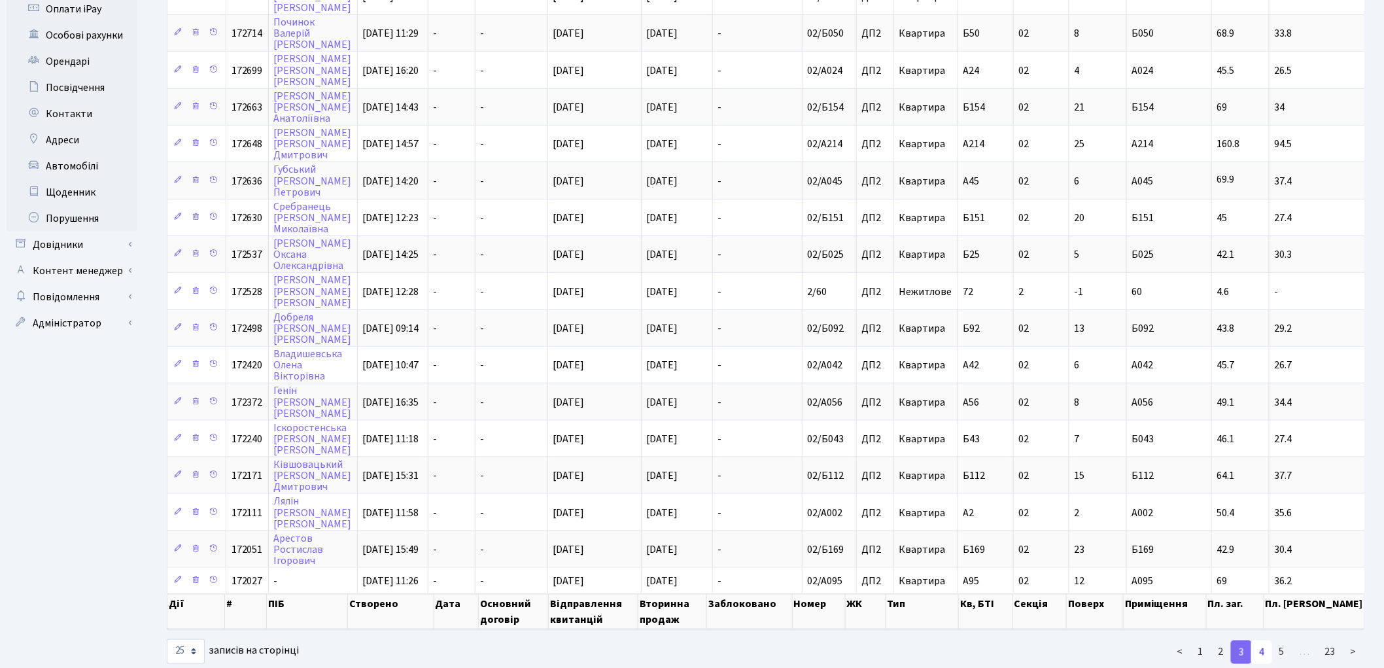
click at [1260, 640] on link "4" at bounding box center [1261, 652] width 21 height 24
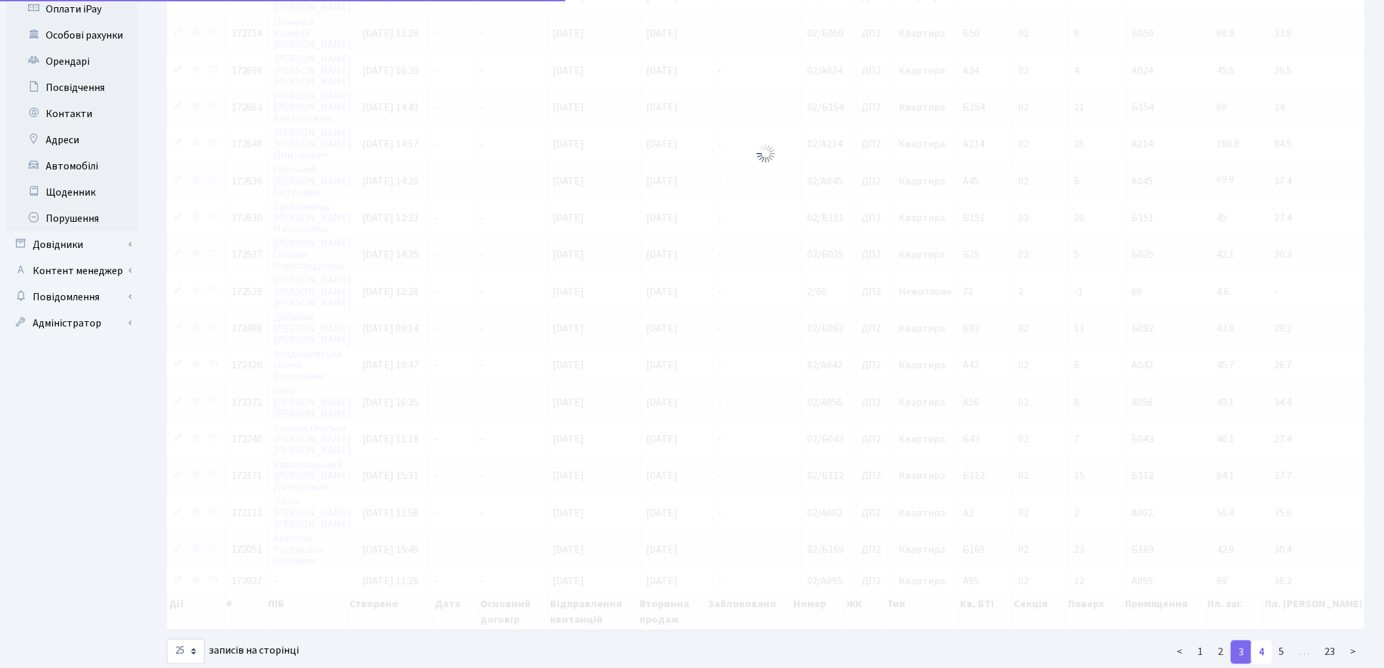
scroll to position [0, 0]
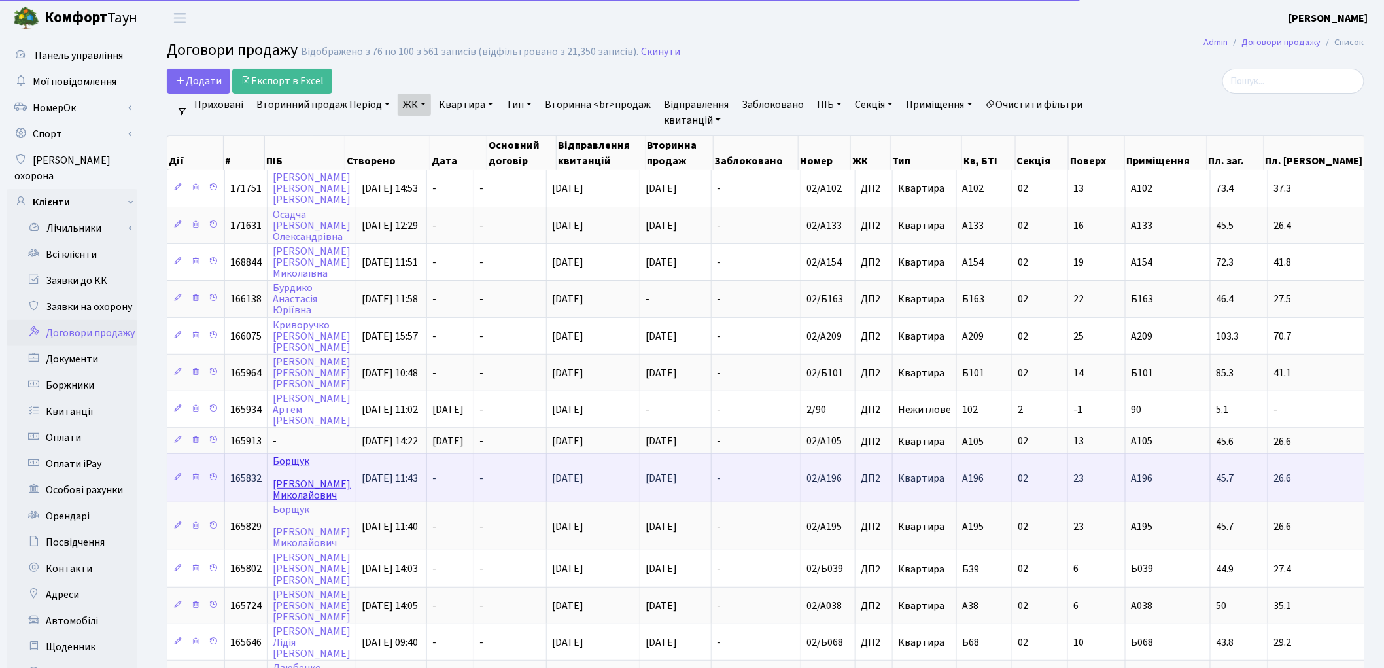
click at [298, 455] on link "Борщук Сергій Миколайович" at bounding box center [312, 479] width 78 height 48
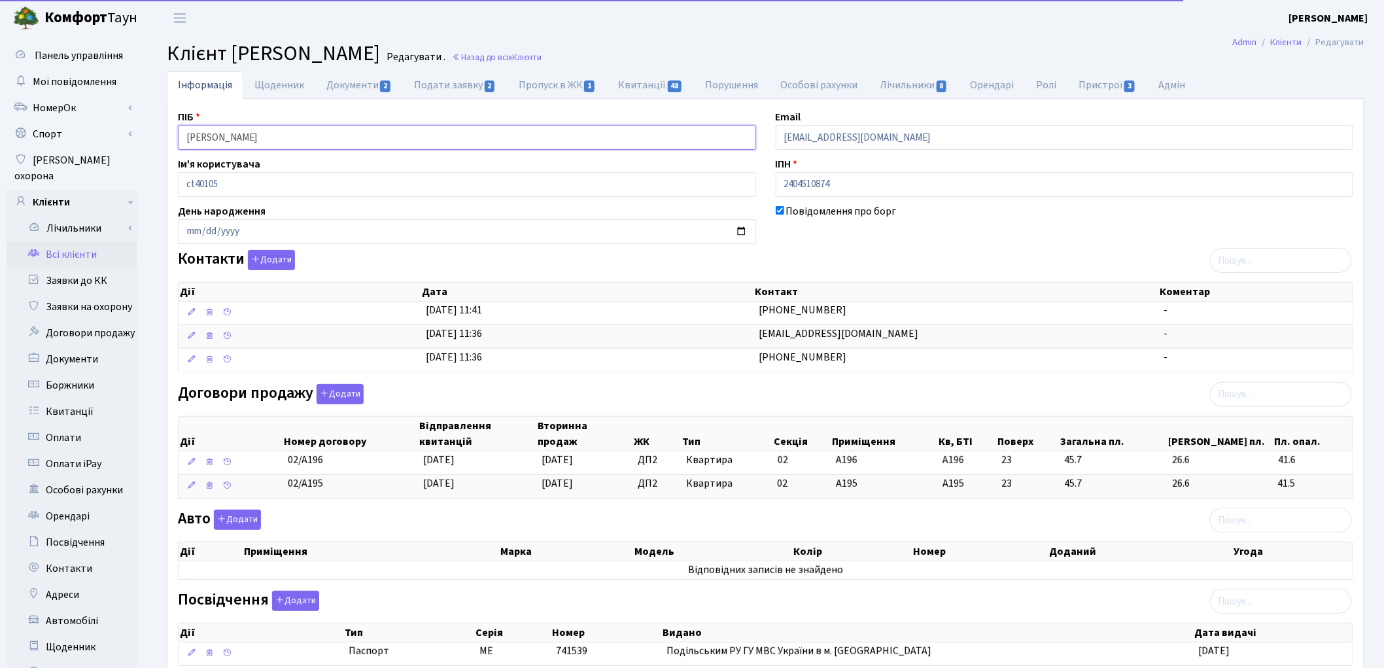
click at [226, 131] on input "Борщук Сергій Миколайович" at bounding box center [467, 137] width 578 height 25
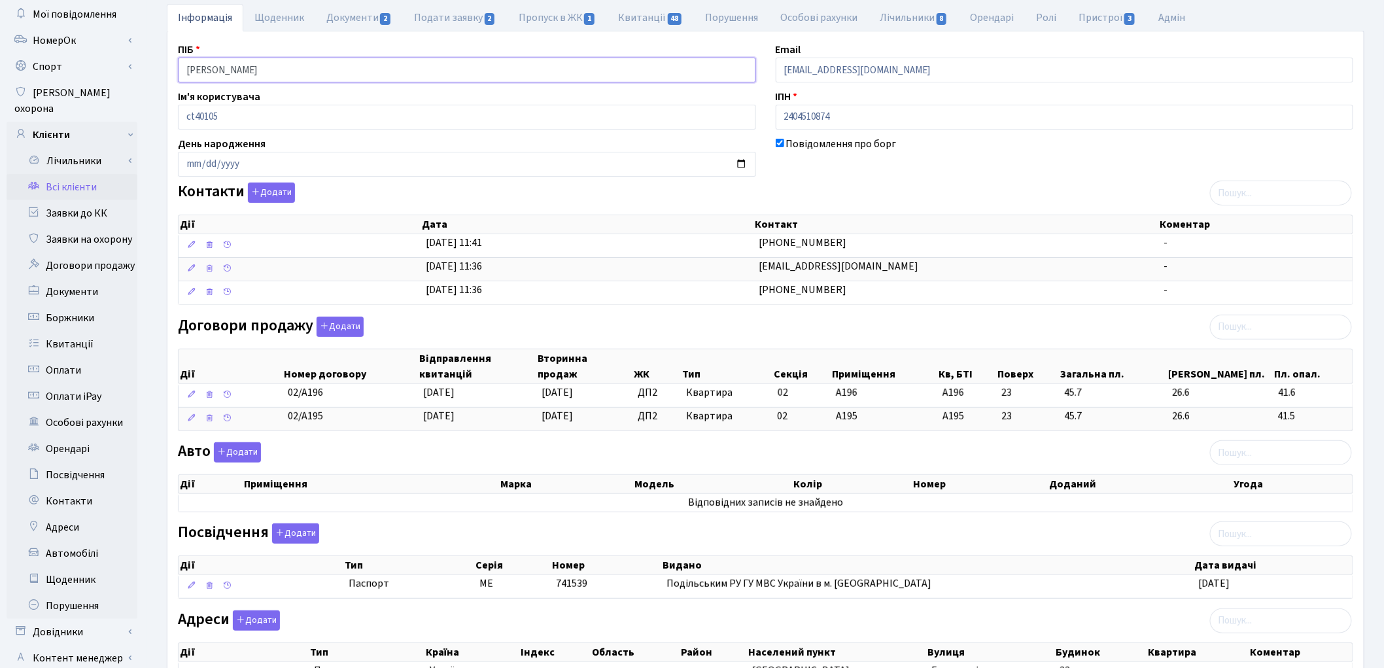
scroll to position [179, 0]
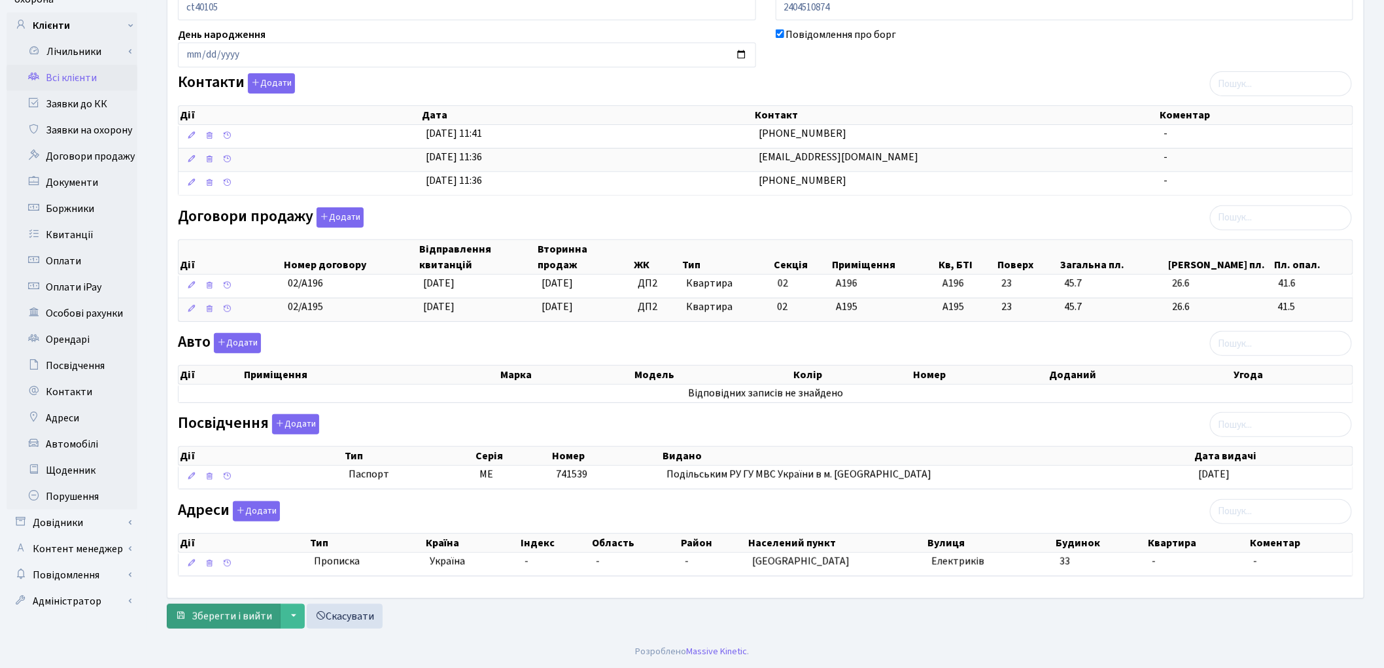
type input "[PERSON_NAME] [PERSON_NAME]"
click at [242, 613] on span "Зберегти і вийти" at bounding box center [232, 616] width 80 height 14
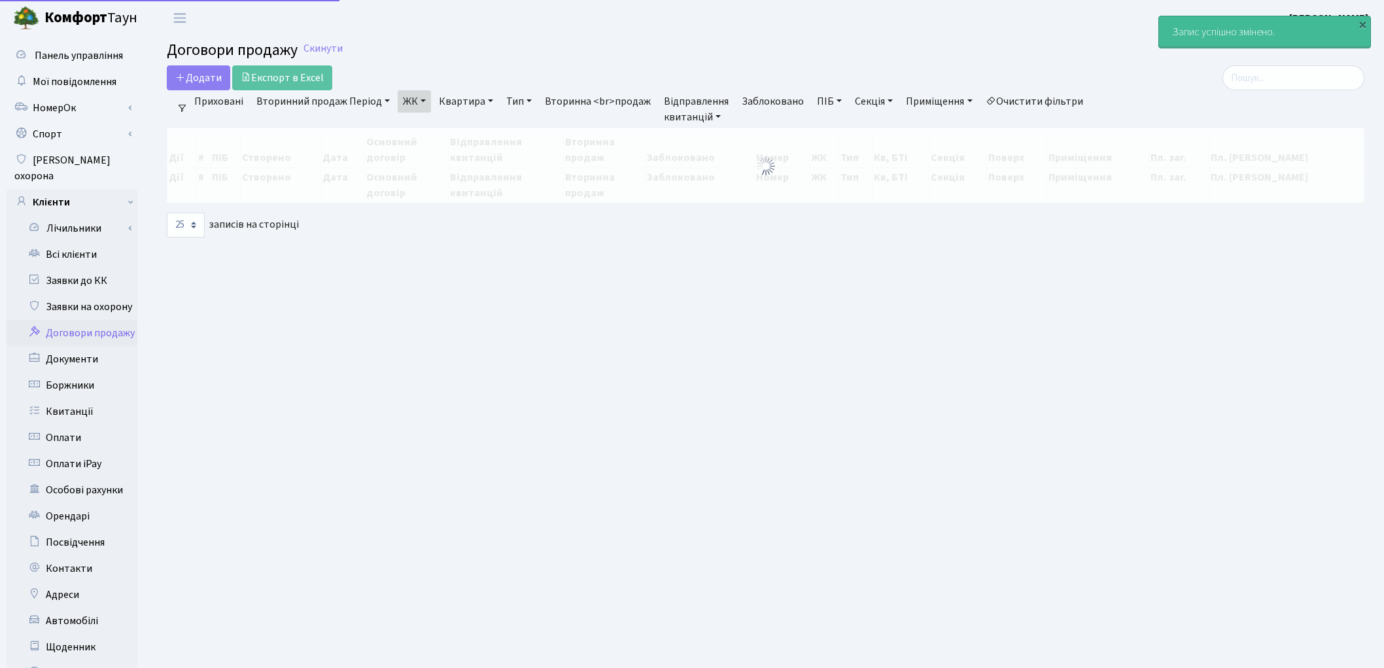
select select "25"
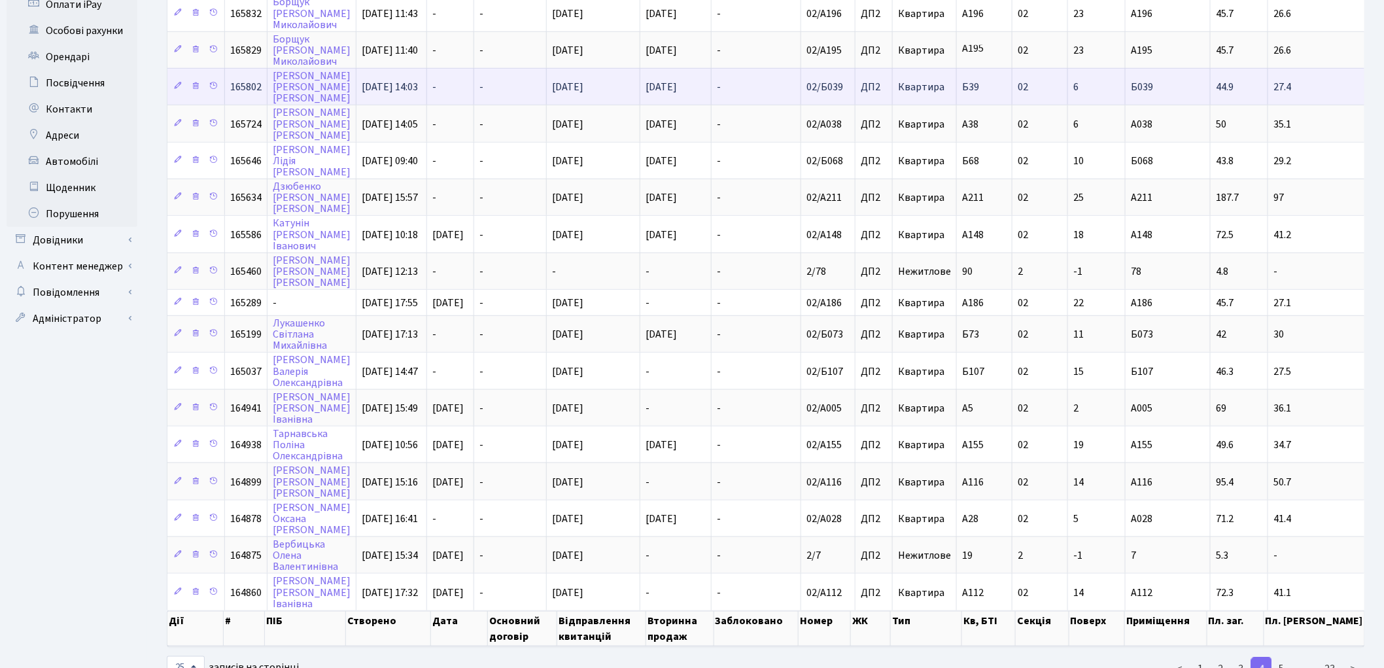
scroll to position [473, 0]
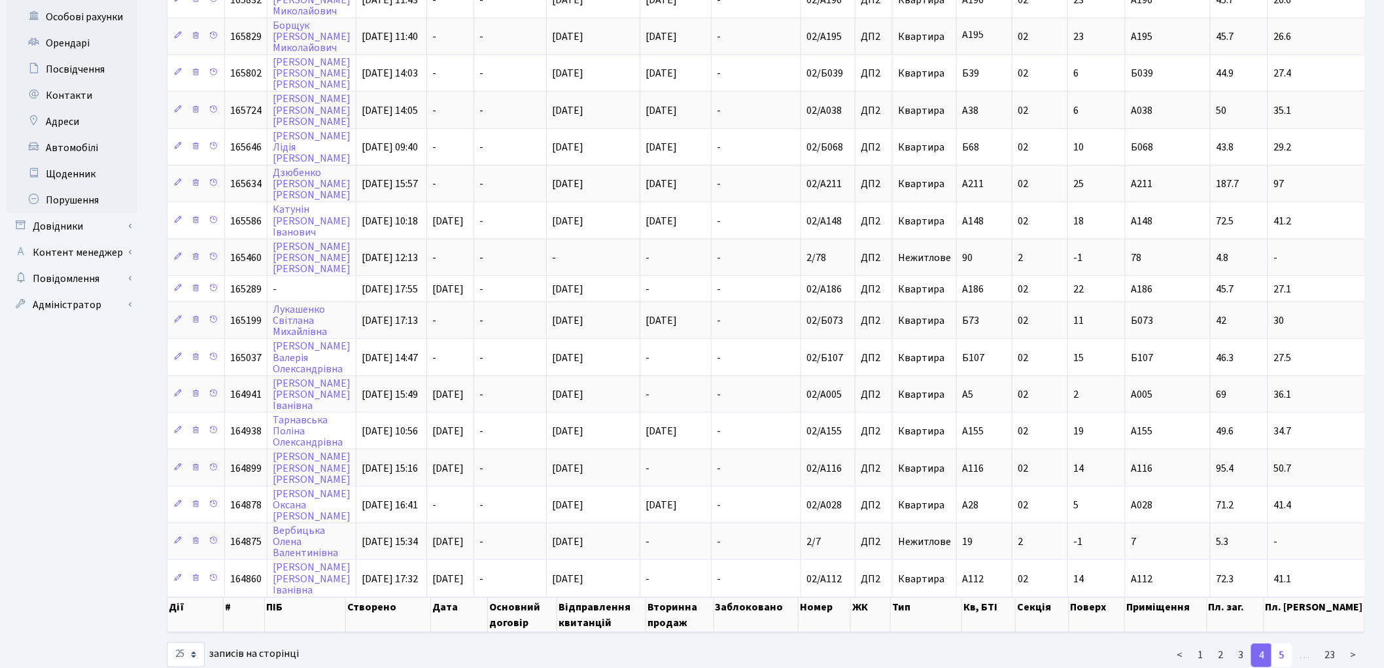
click at [1282, 644] on link "5" at bounding box center [1281, 656] width 21 height 24
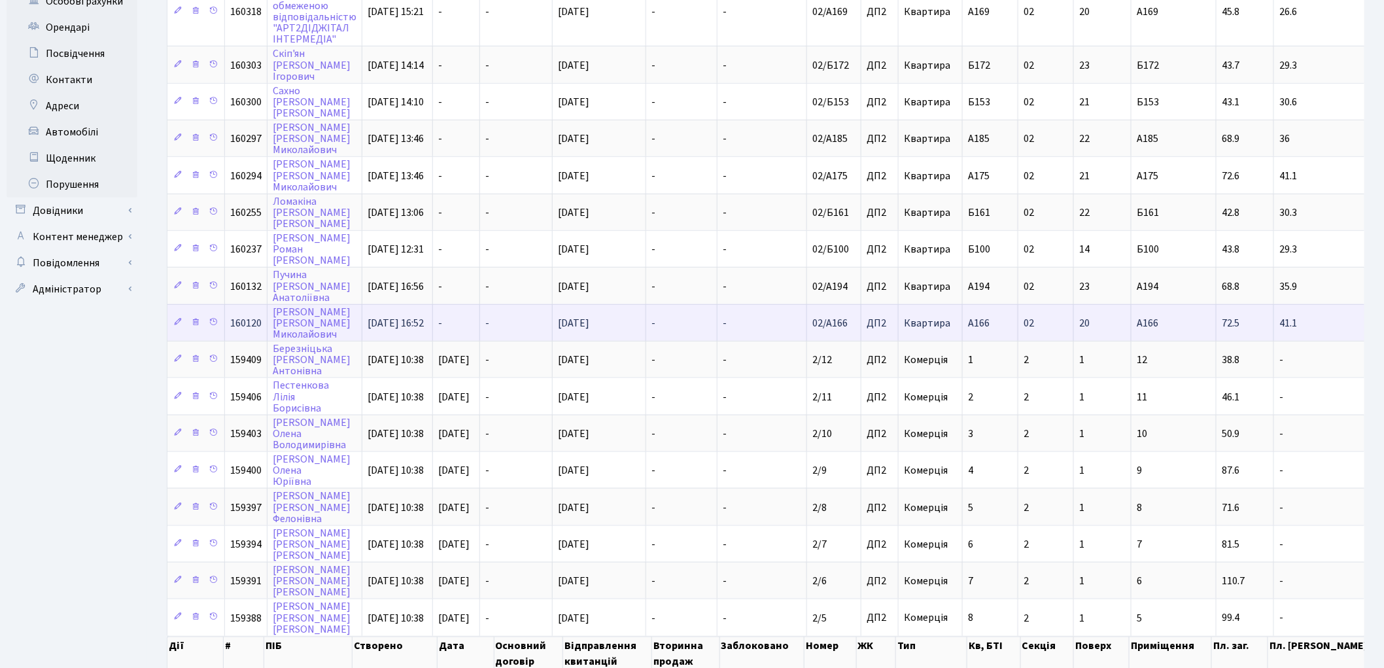
scroll to position [534, 0]
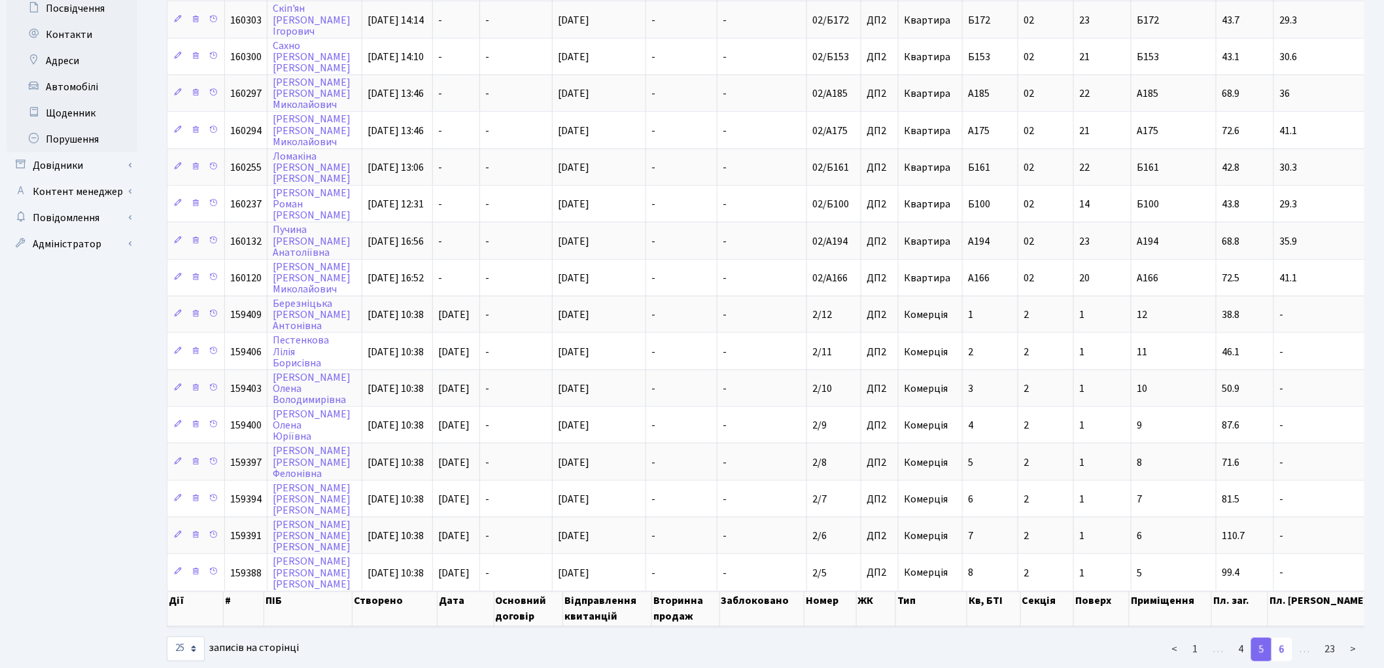
click at [1286, 638] on link "6" at bounding box center [1281, 650] width 21 height 24
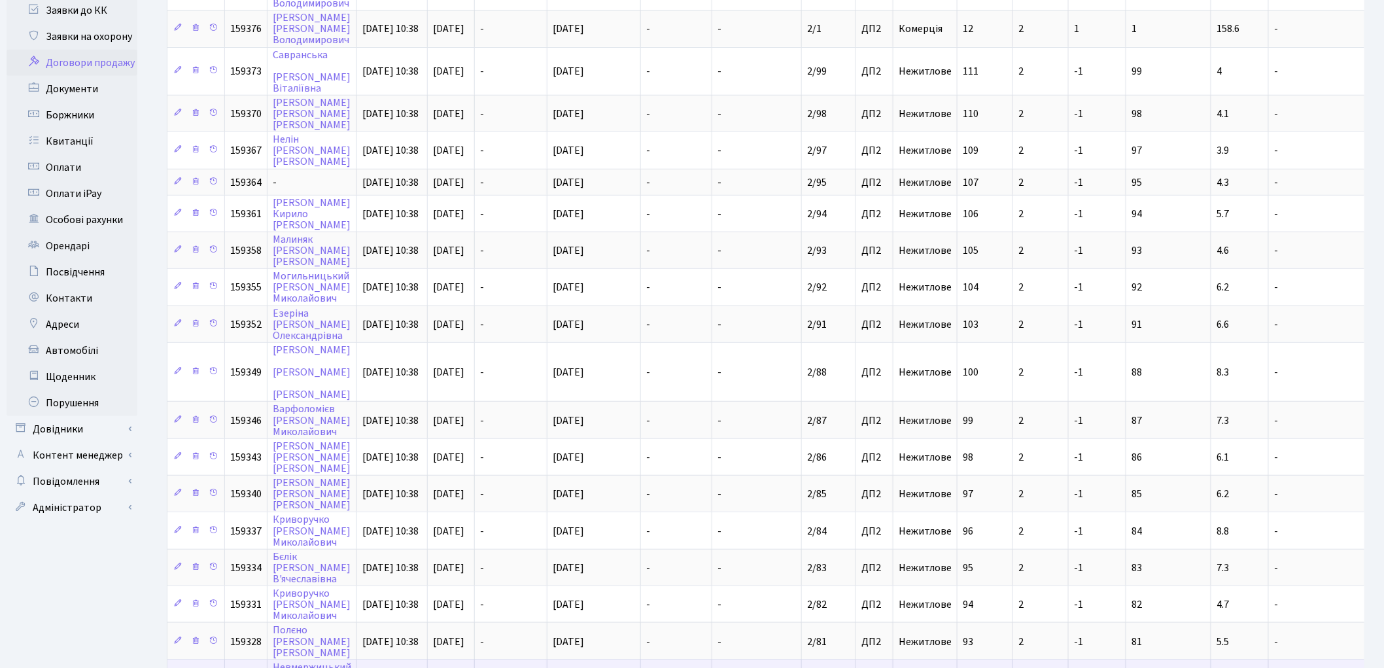
scroll to position [224, 0]
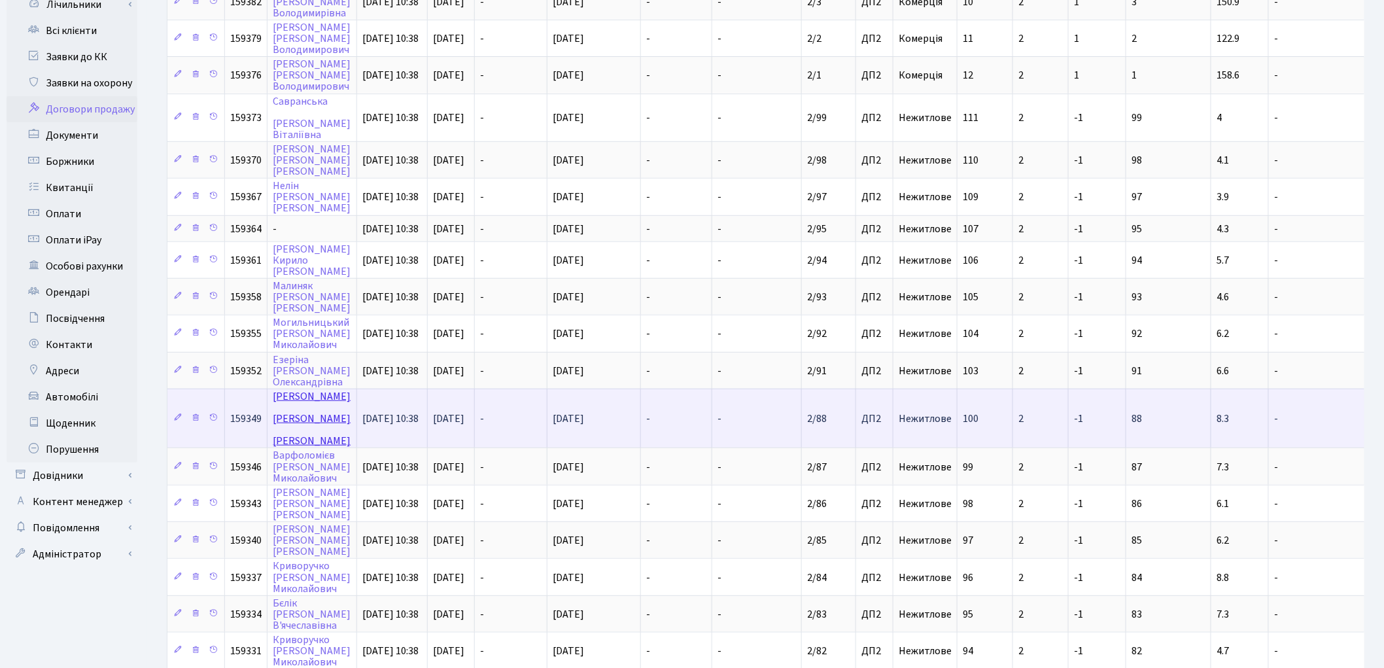
click at [290, 389] on link "Рахильчук Олександр Вікторович" at bounding box center [312, 418] width 78 height 59
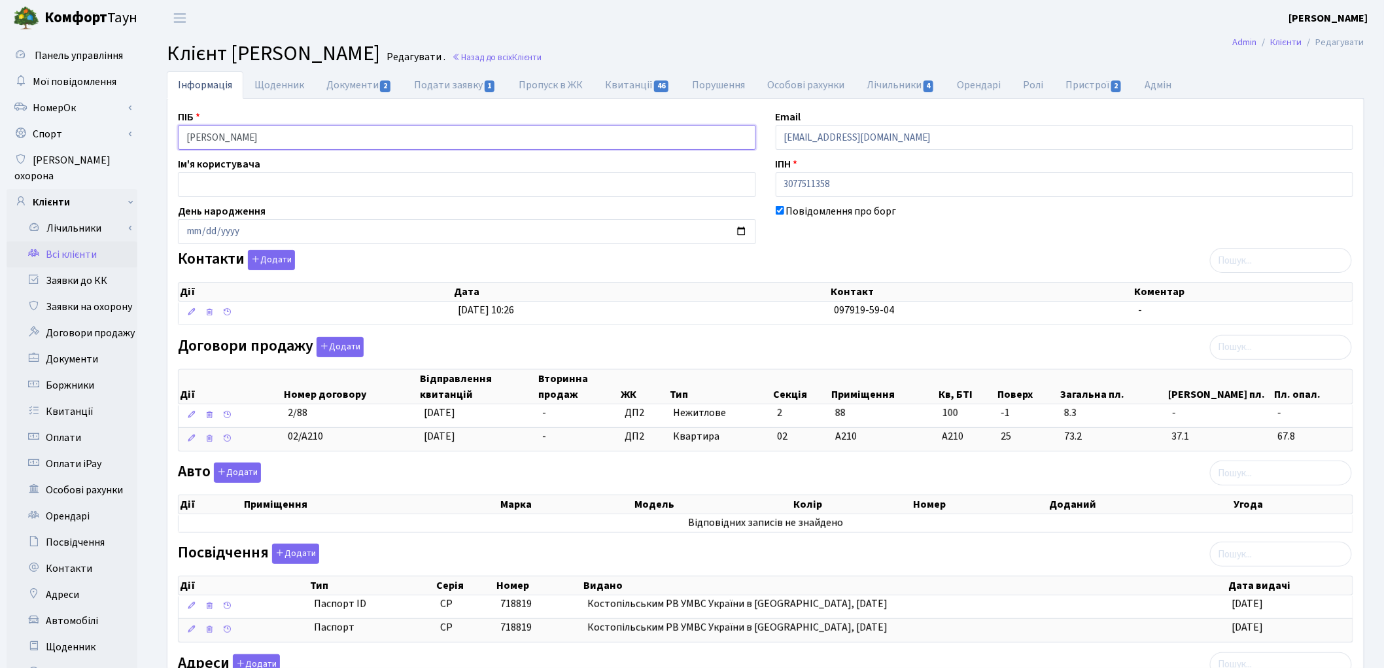
click at [235, 138] on input "[PERSON_NAME]" at bounding box center [467, 137] width 578 height 25
click at [282, 141] on input "[PERSON_NAME]" at bounding box center [467, 137] width 578 height 25
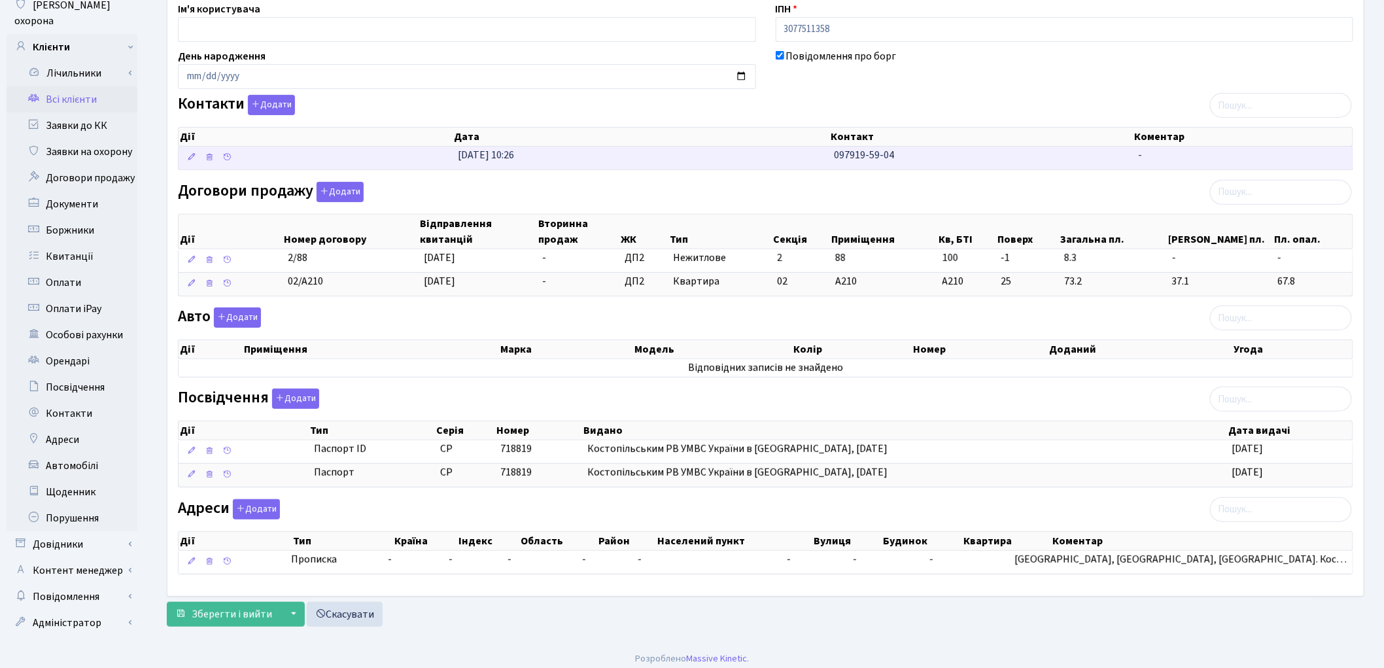
scroll to position [156, 0]
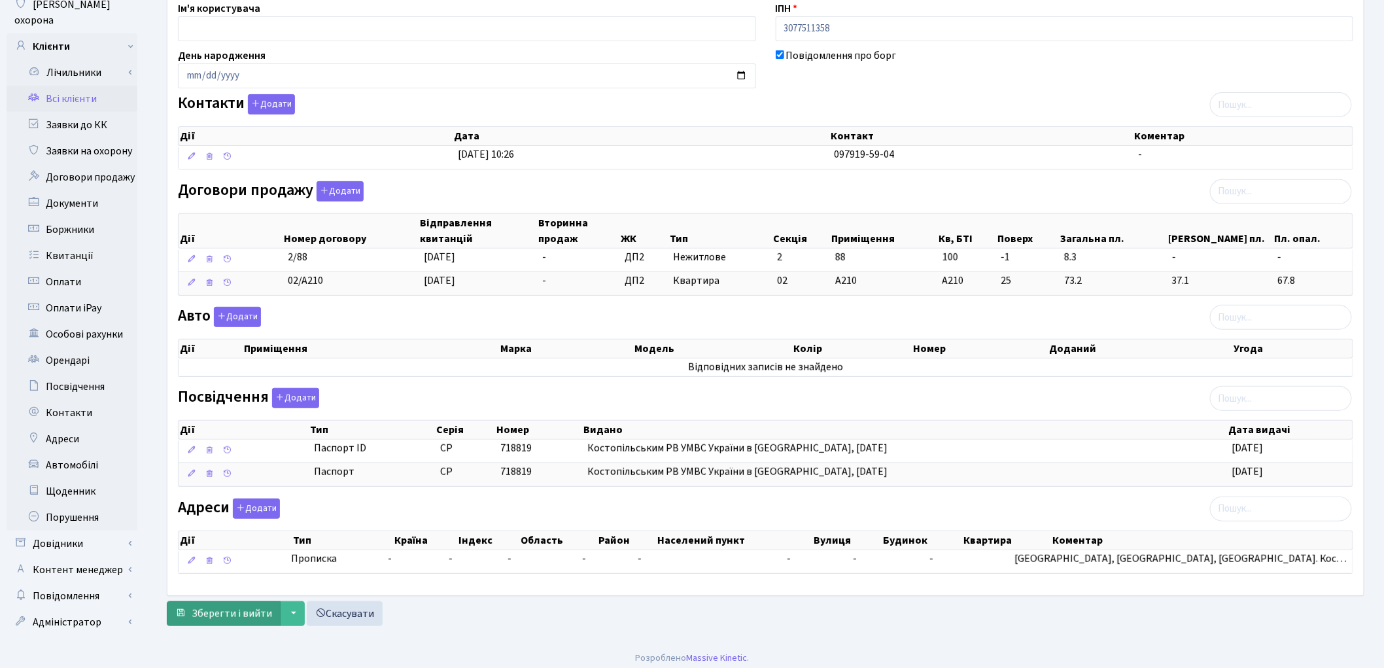
type input "[PERSON_NAME]"
click at [199, 616] on span "Зберегти і вийти" at bounding box center [232, 613] width 80 height 14
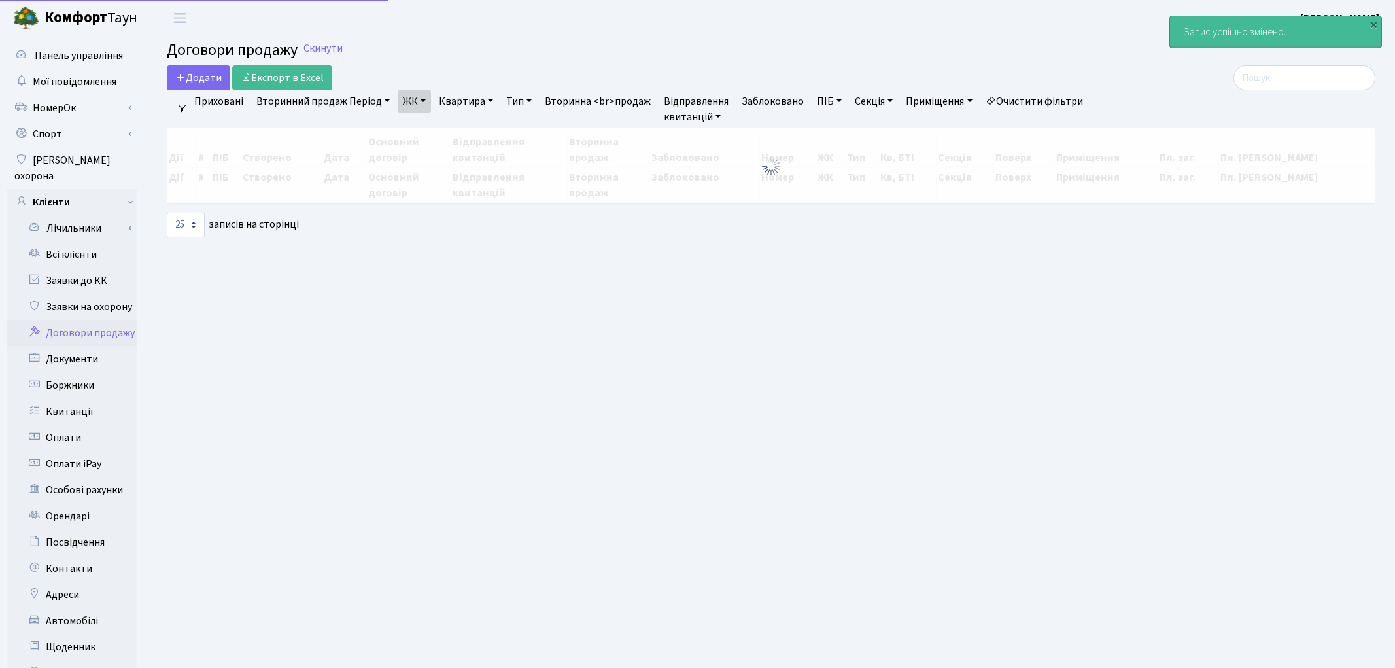
select select "25"
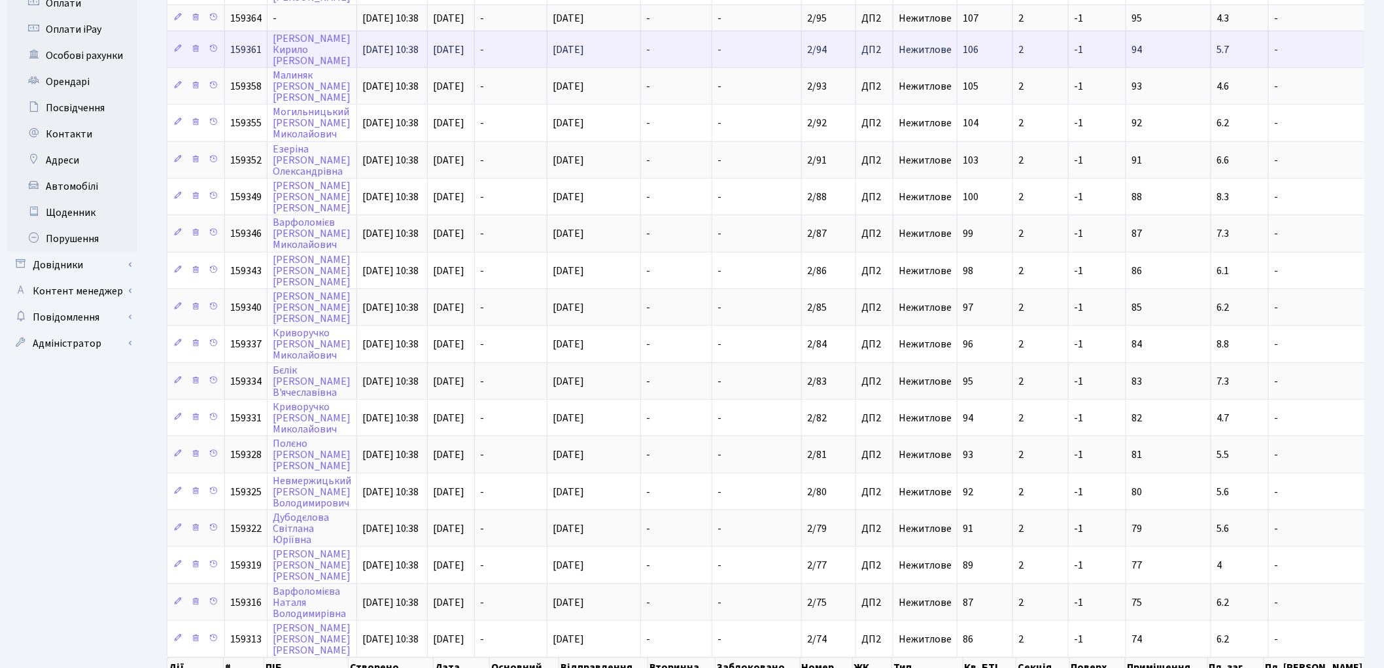
scroll to position [492, 0]
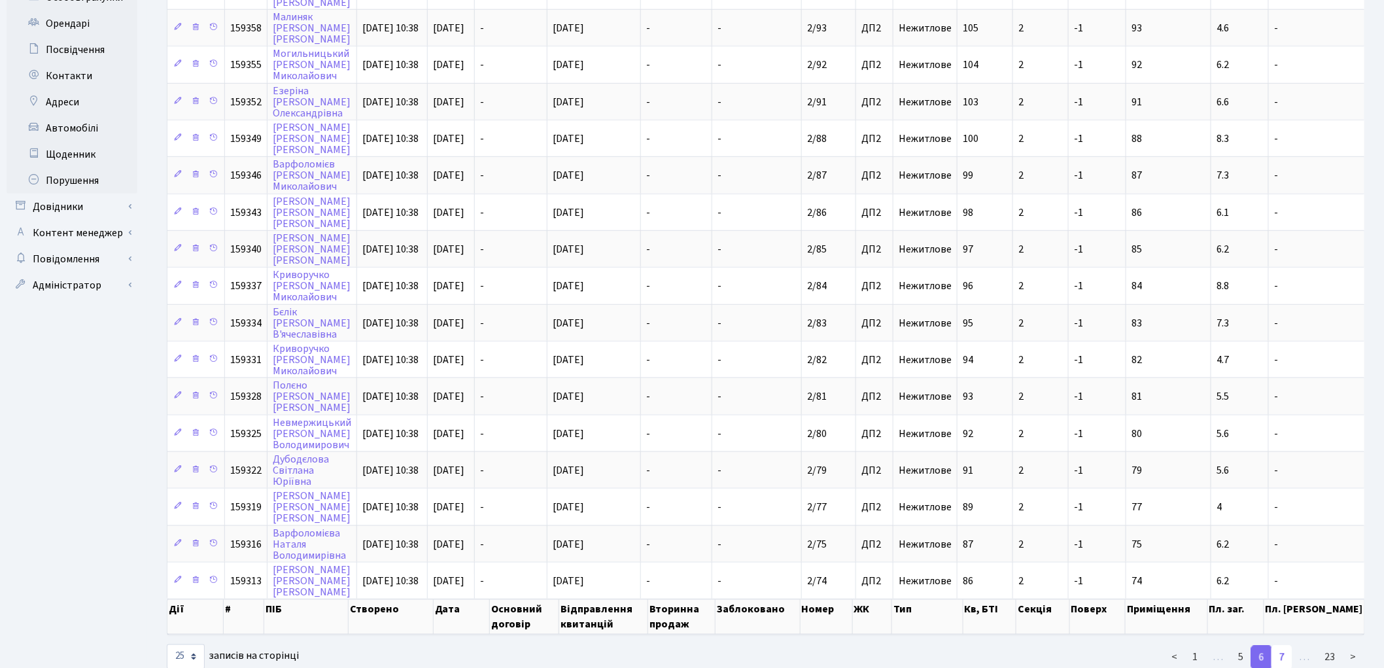
click at [1281, 645] on link "7" at bounding box center [1281, 657] width 21 height 24
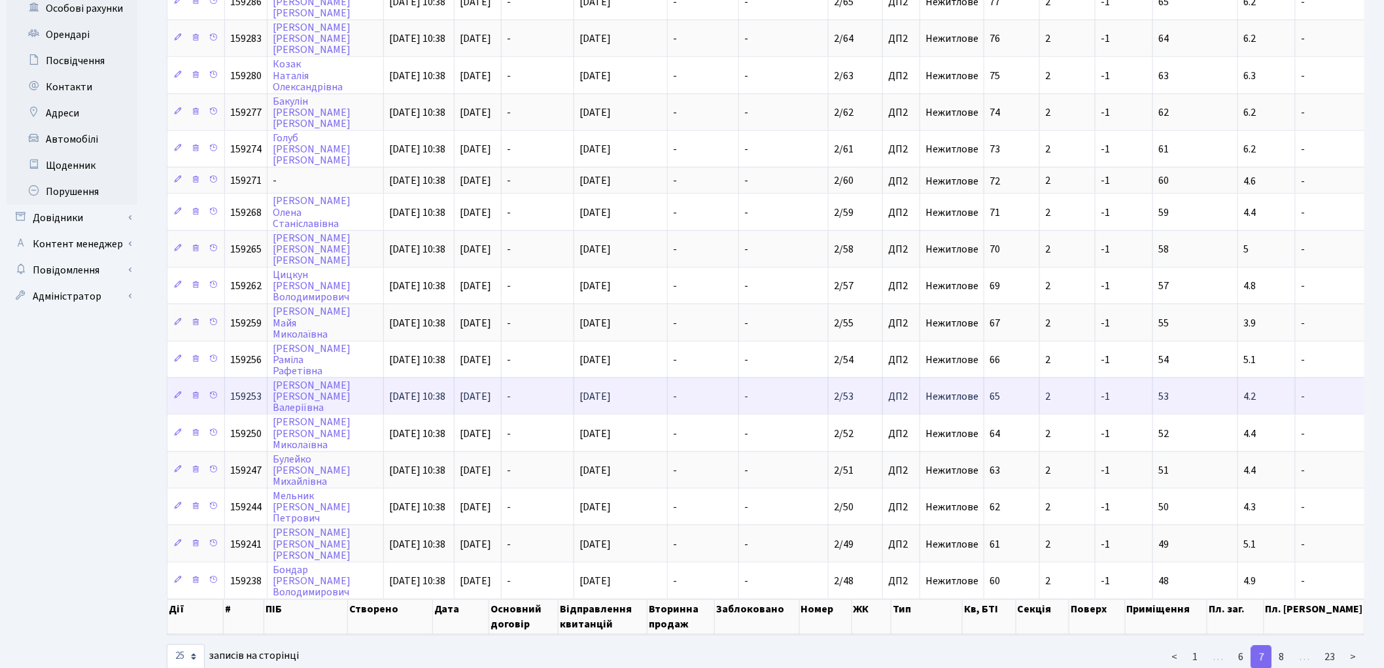
scroll to position [482, 0]
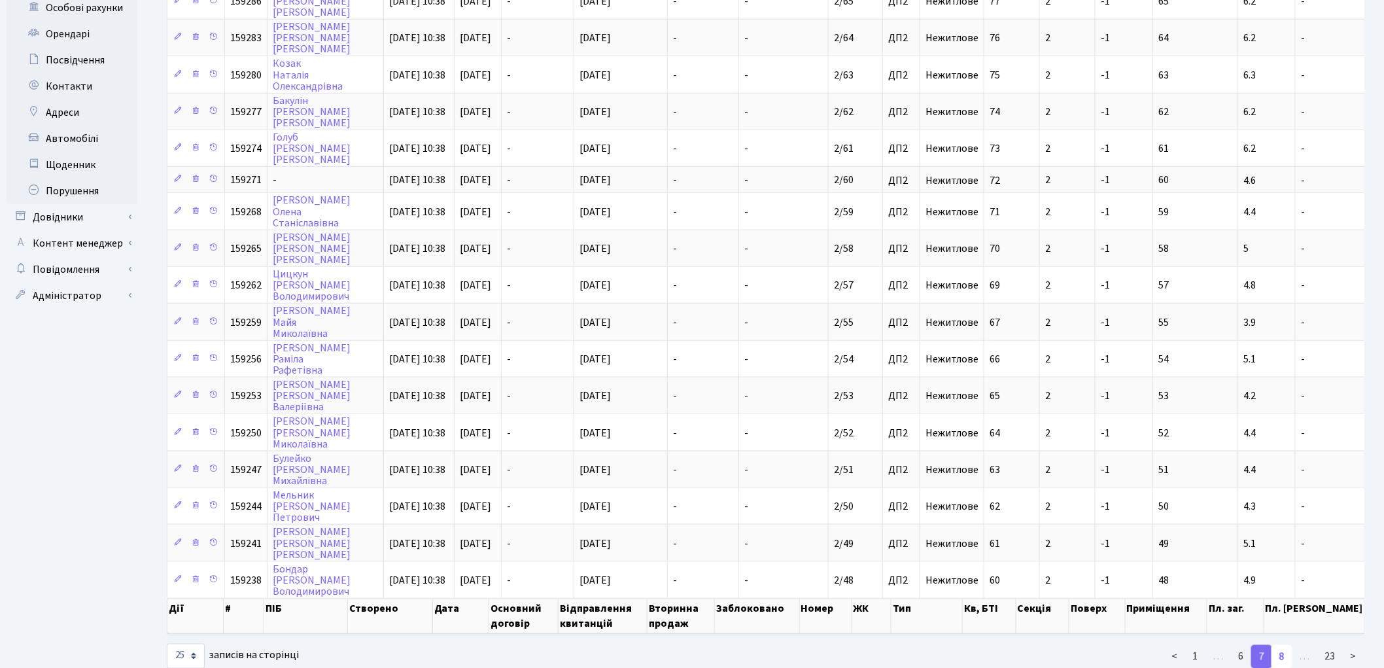
click at [1279, 645] on link "8" at bounding box center [1281, 657] width 21 height 24
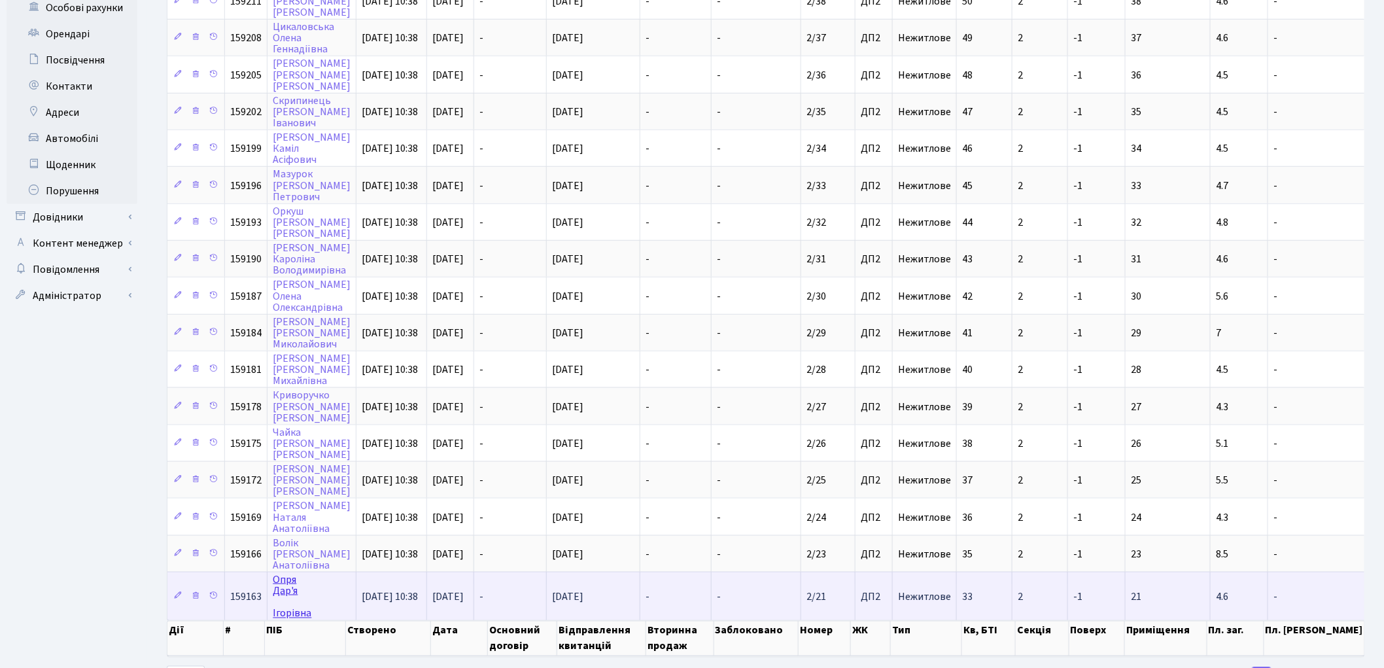
click at [283, 572] on link "[PERSON_NAME] Ігорівна" at bounding box center [292, 596] width 39 height 48
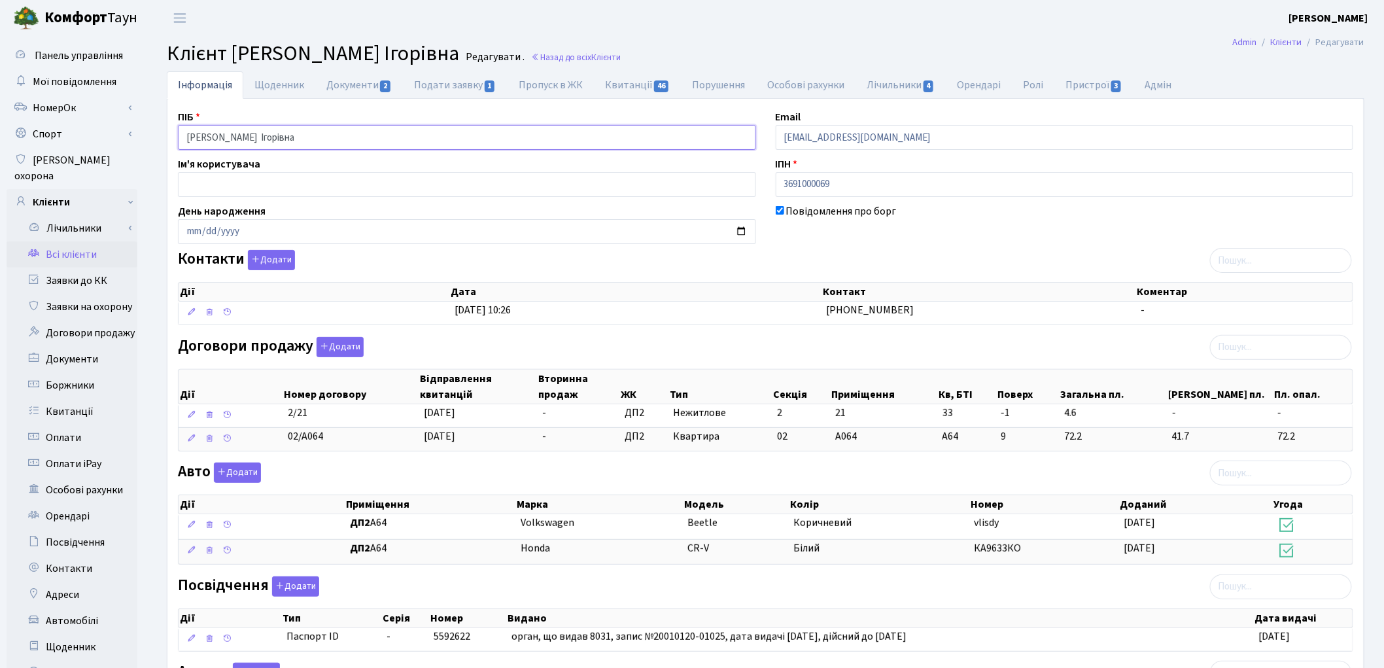
click at [238, 132] on input "[PERSON_NAME] Ігорівна" at bounding box center [467, 137] width 578 height 25
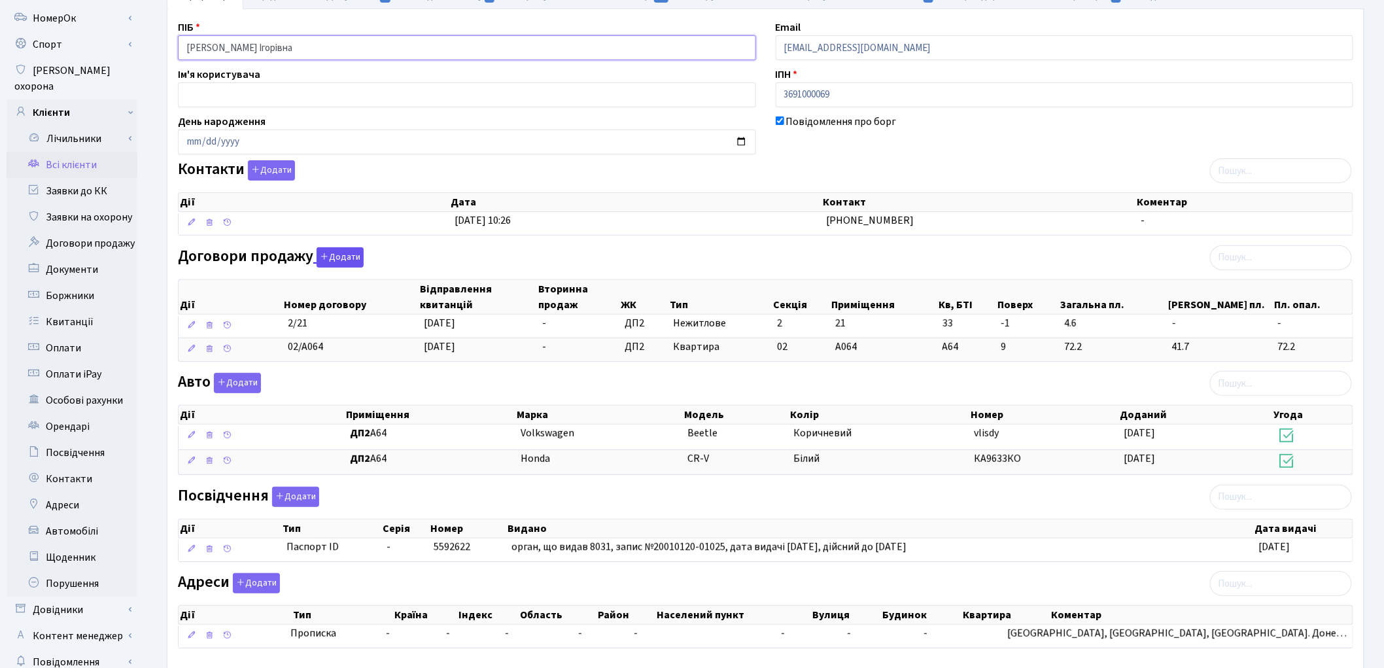
scroll to position [164, 0]
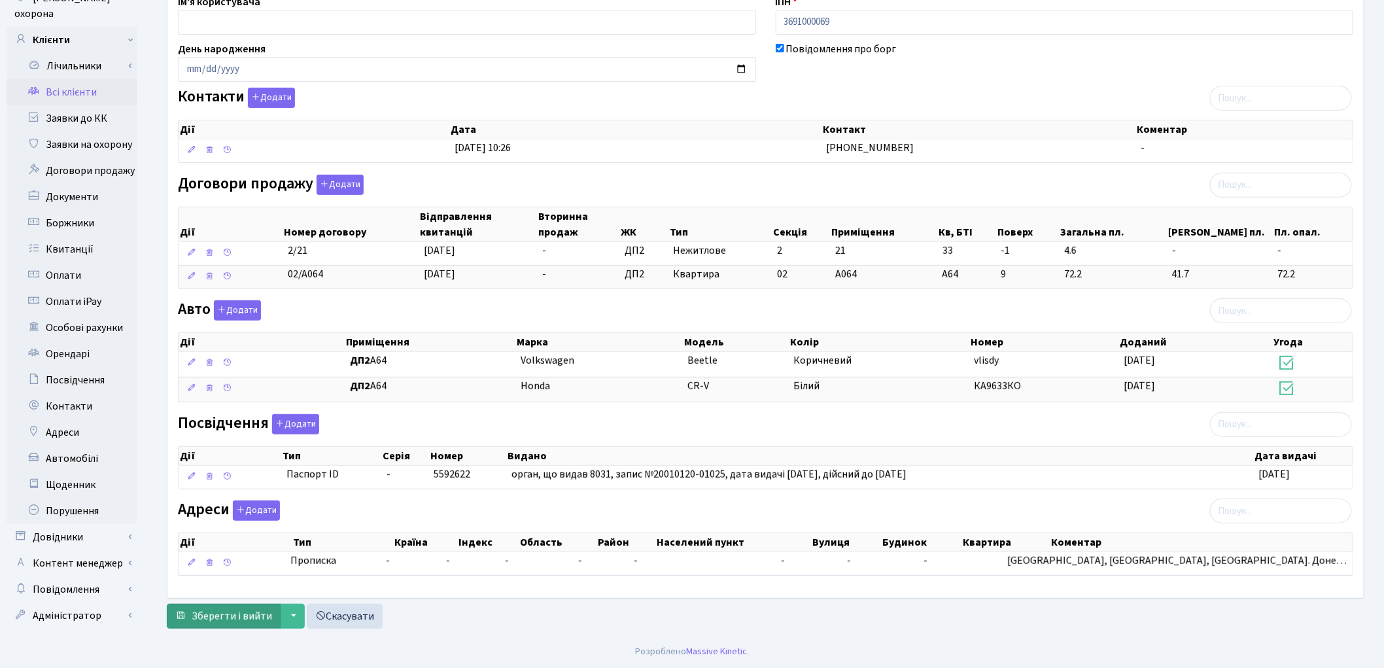
type input "[PERSON_NAME] Ігорівна"
click at [229, 619] on span "Зберегти і вийти" at bounding box center [232, 616] width 80 height 14
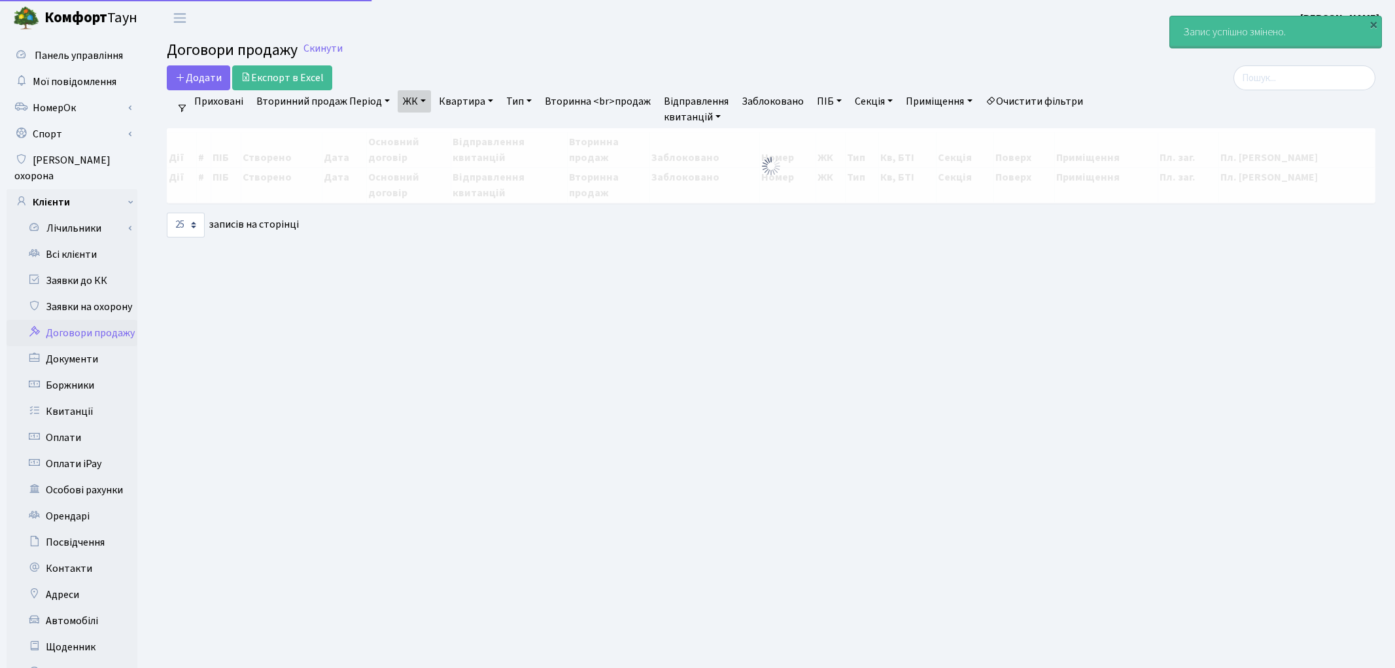
select select "25"
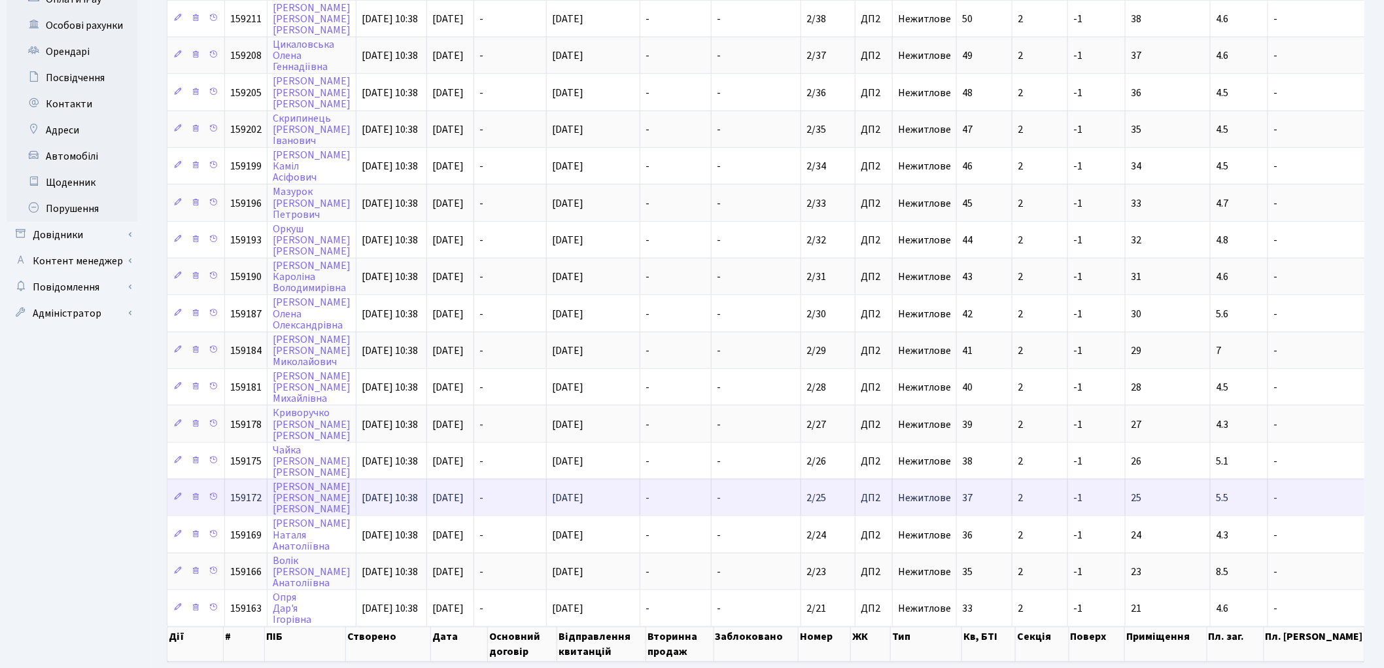
scroll to position [491, 0]
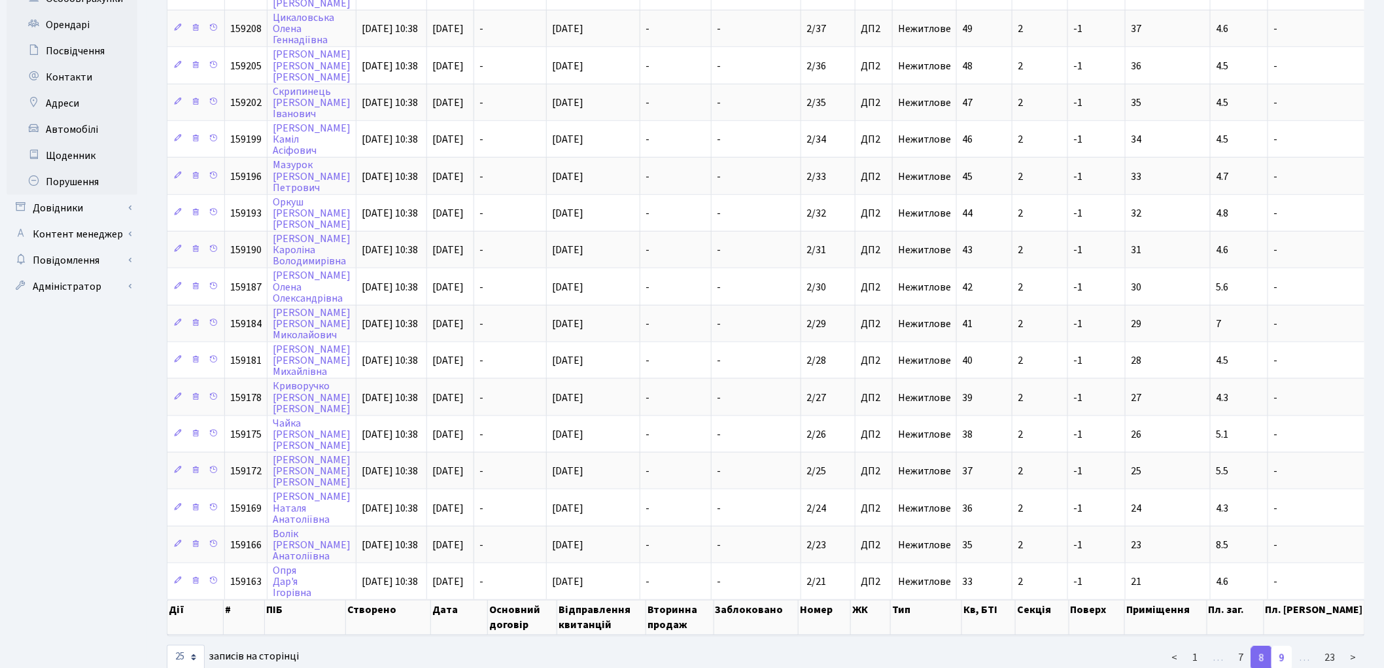
click at [1286, 646] on link "9" at bounding box center [1281, 658] width 21 height 24
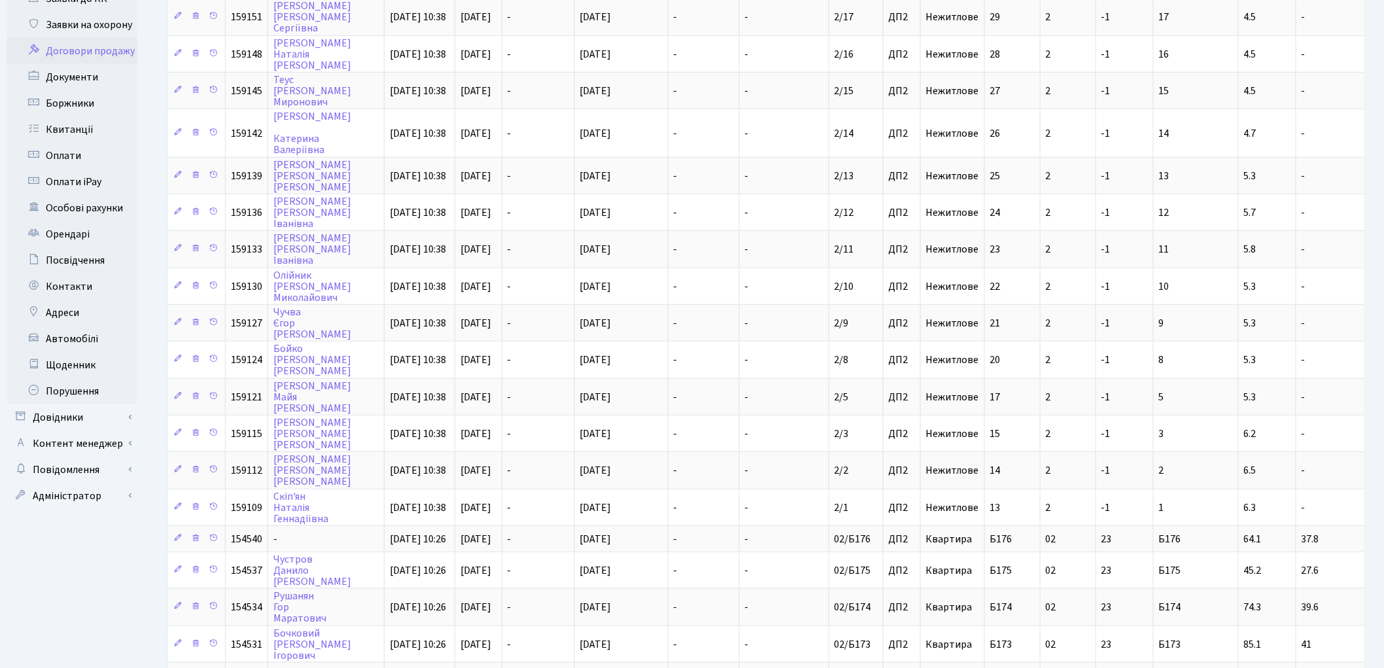
scroll to position [256, 0]
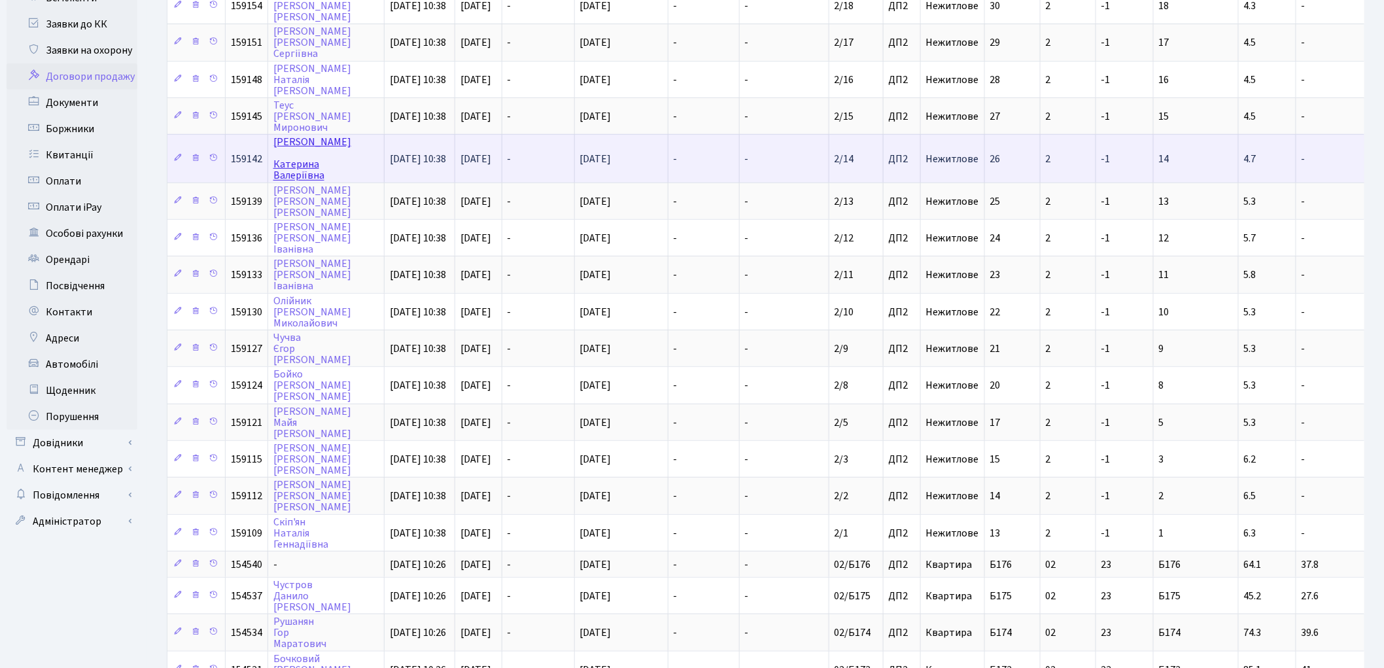
click at [320, 135] on link "Дорошенко Катерина Валеріївна" at bounding box center [312, 159] width 78 height 48
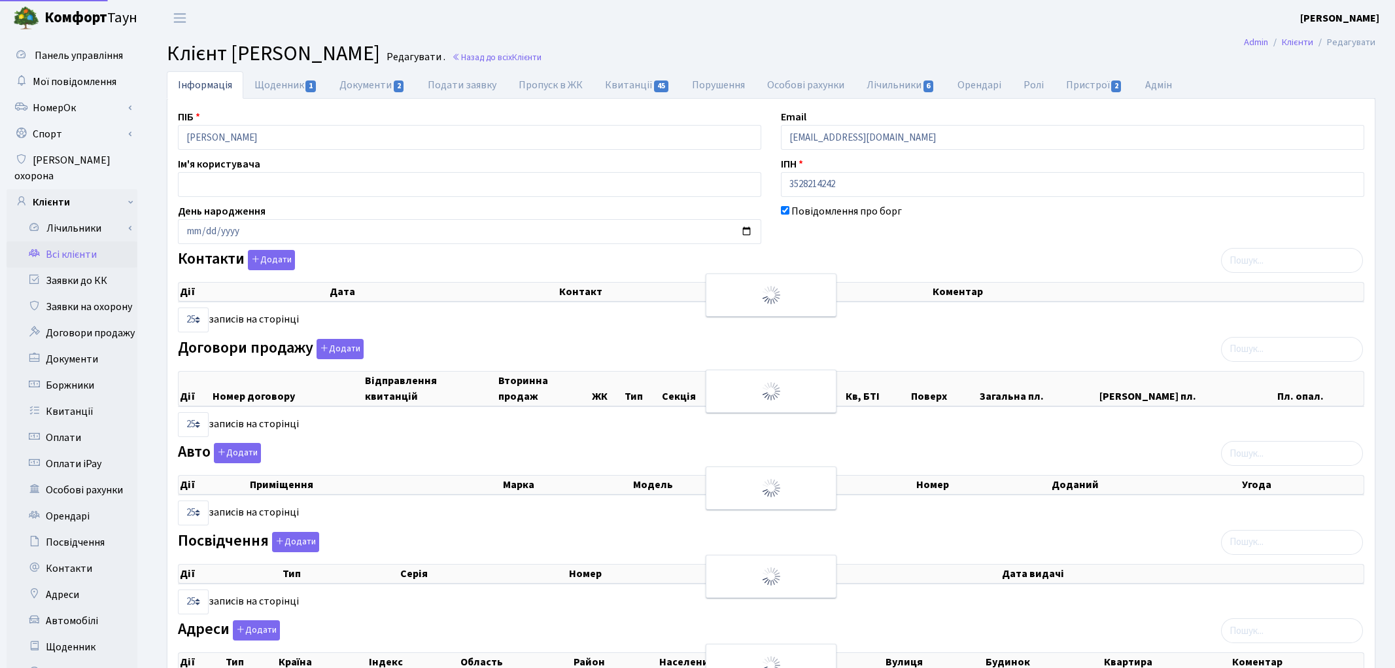
select select "25"
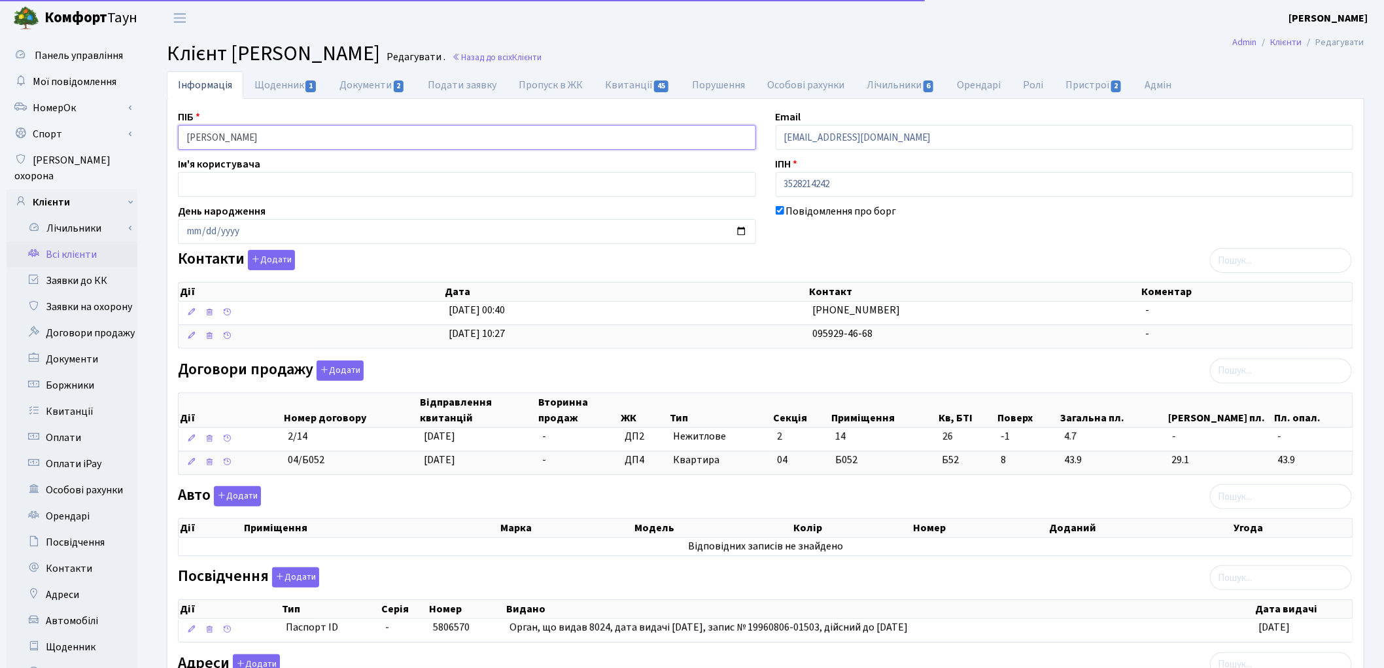
click at [241, 133] on input "Дорошенко Катерина Валеріївна" at bounding box center [467, 137] width 578 height 25
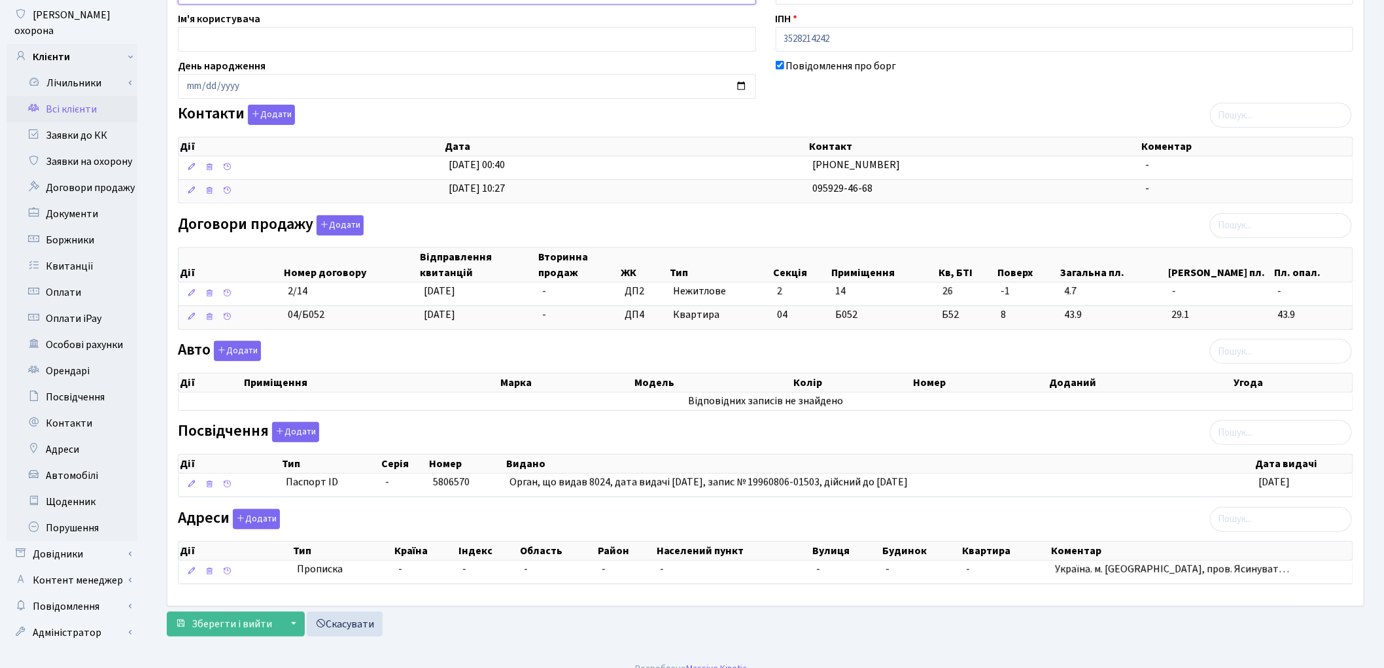
scroll to position [156, 0]
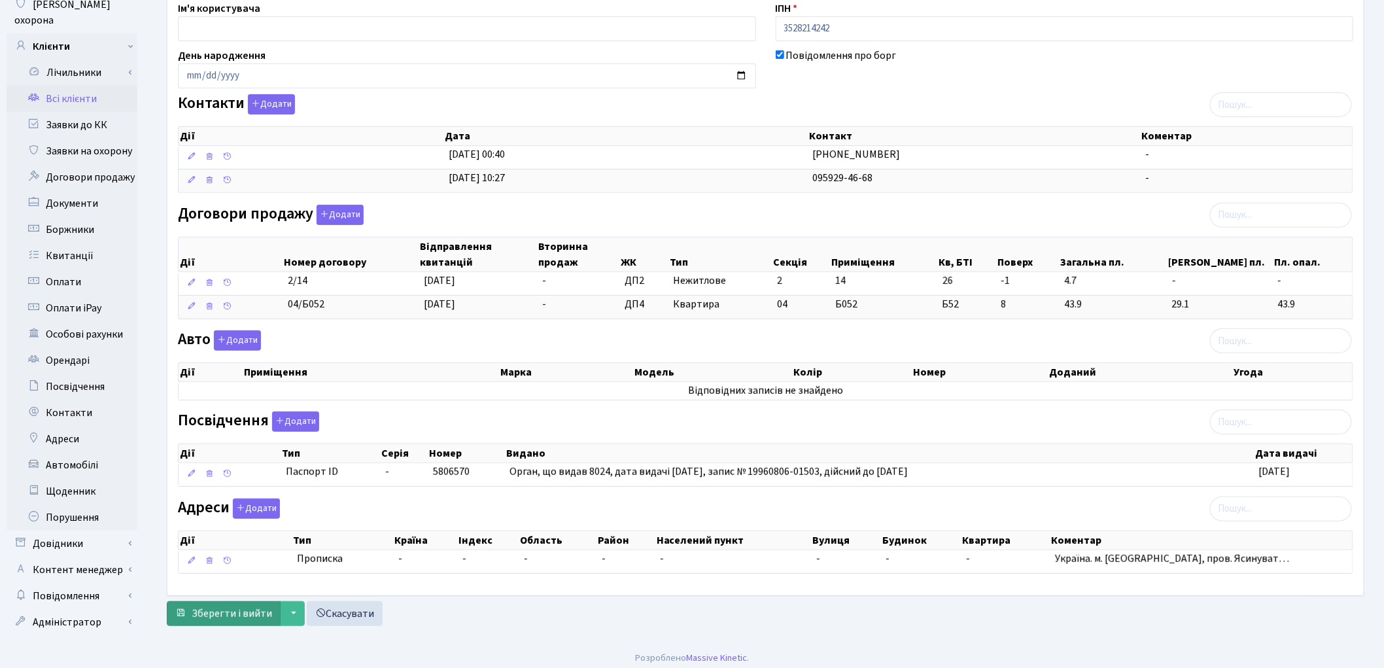
type input "Дорошенко Катерина Валеріївна"
click at [227, 615] on span "Зберегти і вийти" at bounding box center [232, 613] width 80 height 14
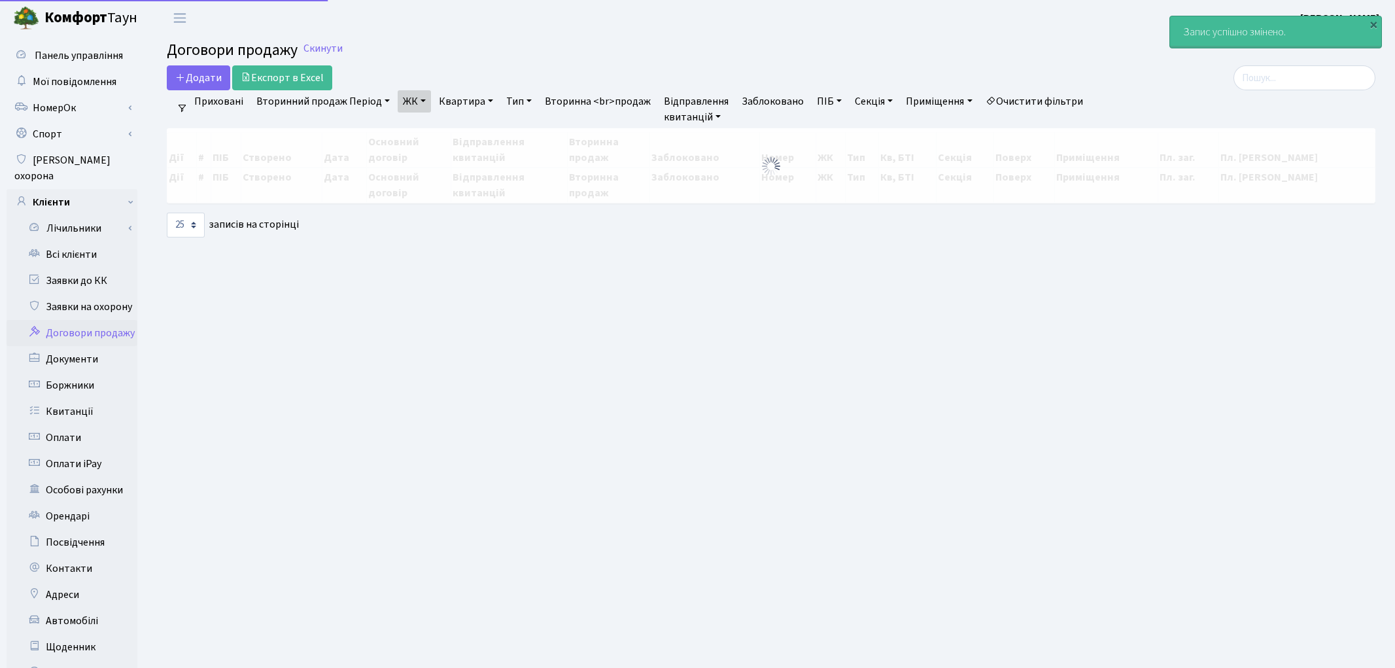
select select "25"
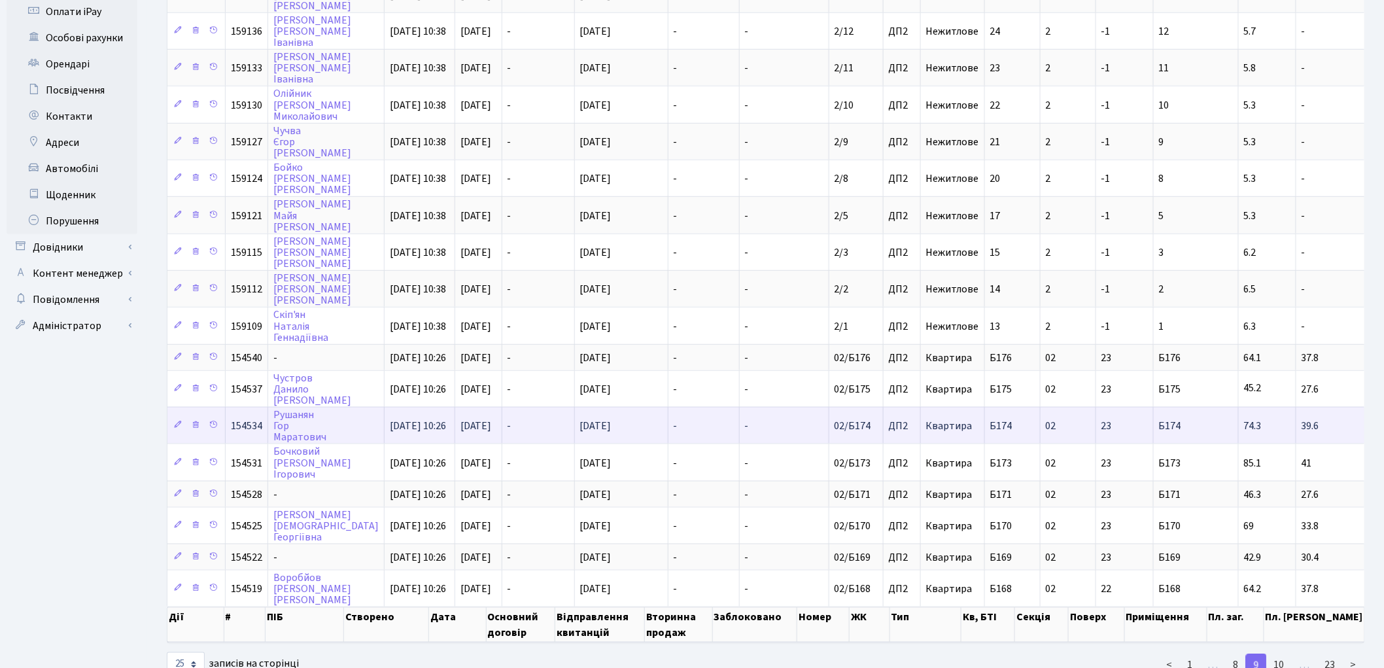
scroll to position [464, 0]
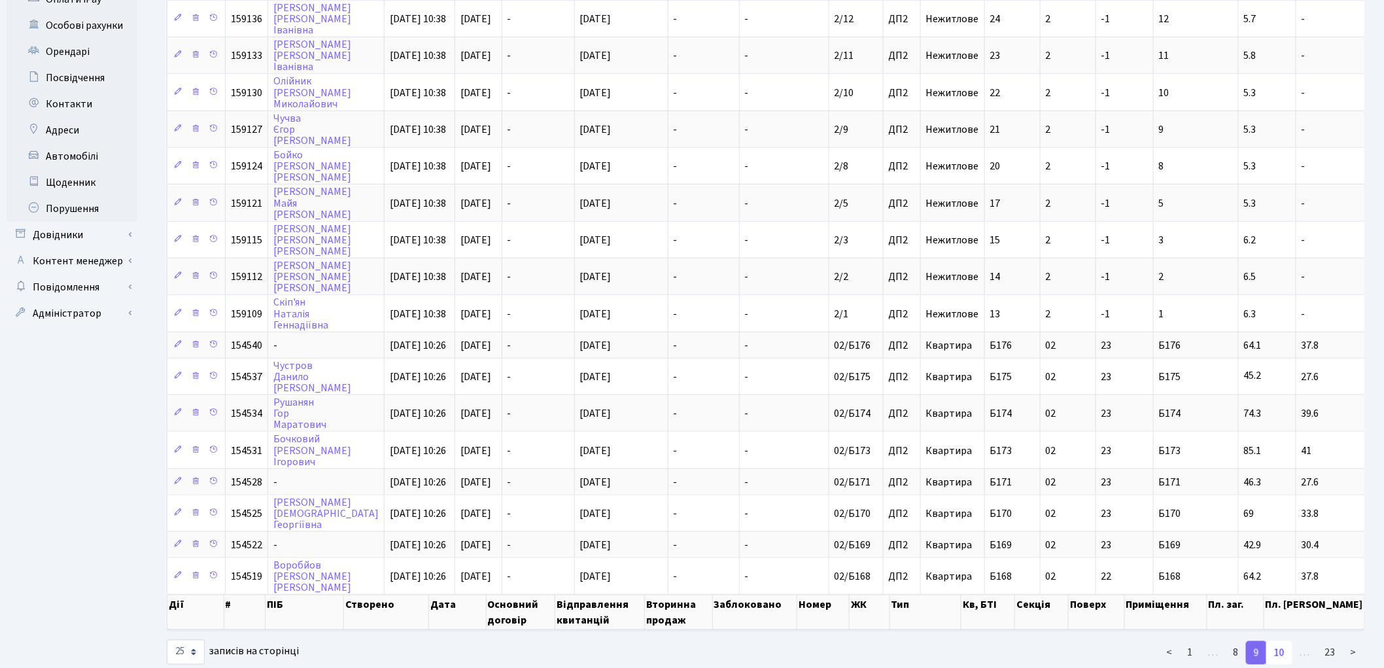
click at [1282, 641] on link "10" at bounding box center [1279, 653] width 26 height 24
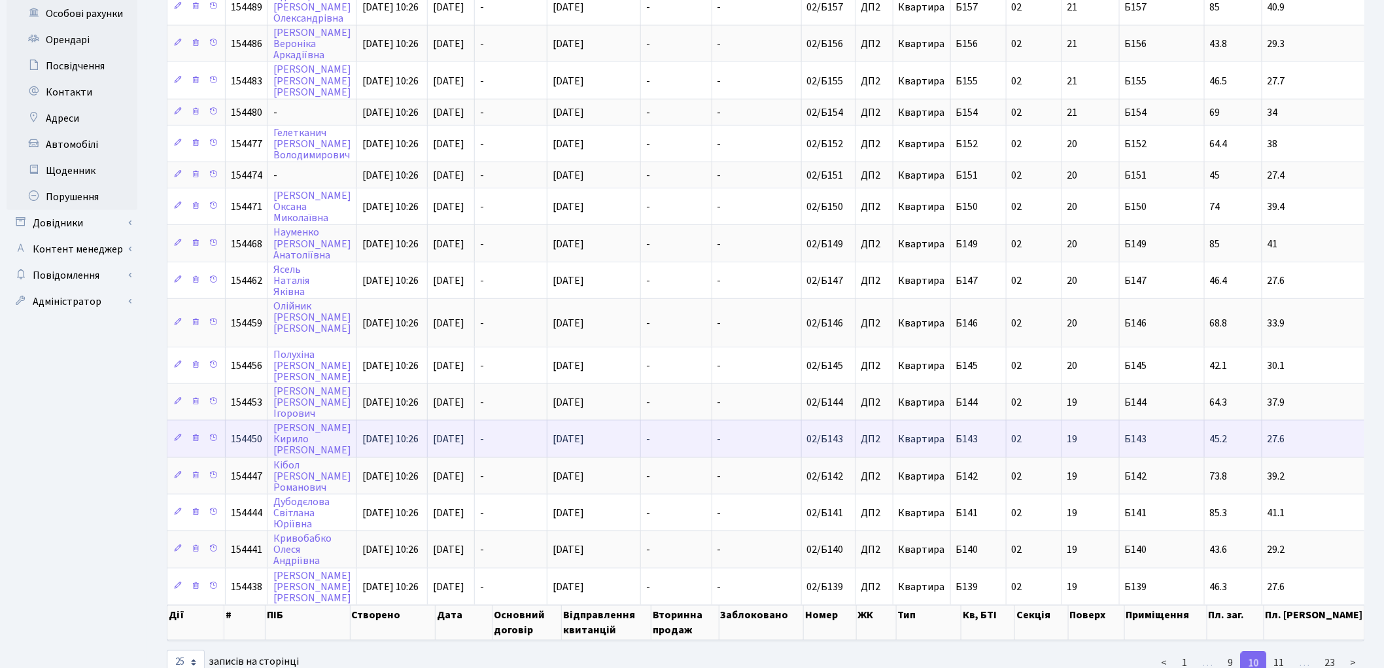
scroll to position [484, 0]
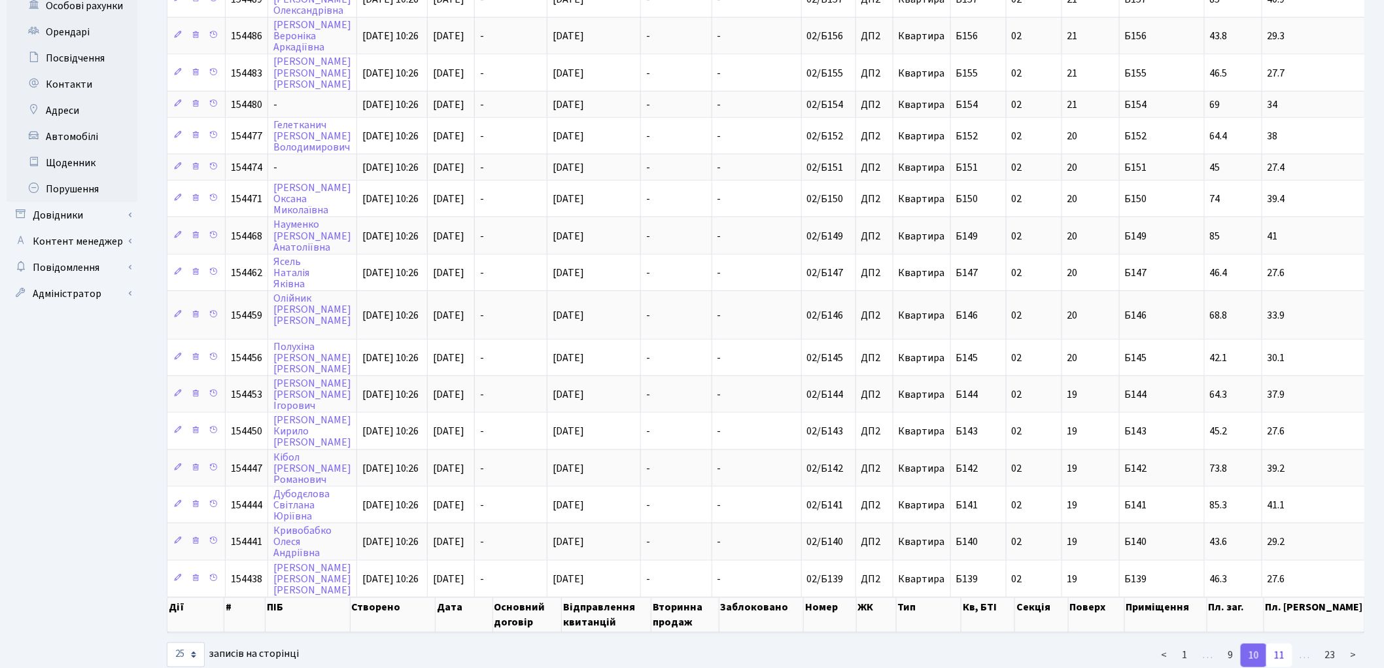
click at [1280, 644] on link "11" at bounding box center [1279, 656] width 26 height 24
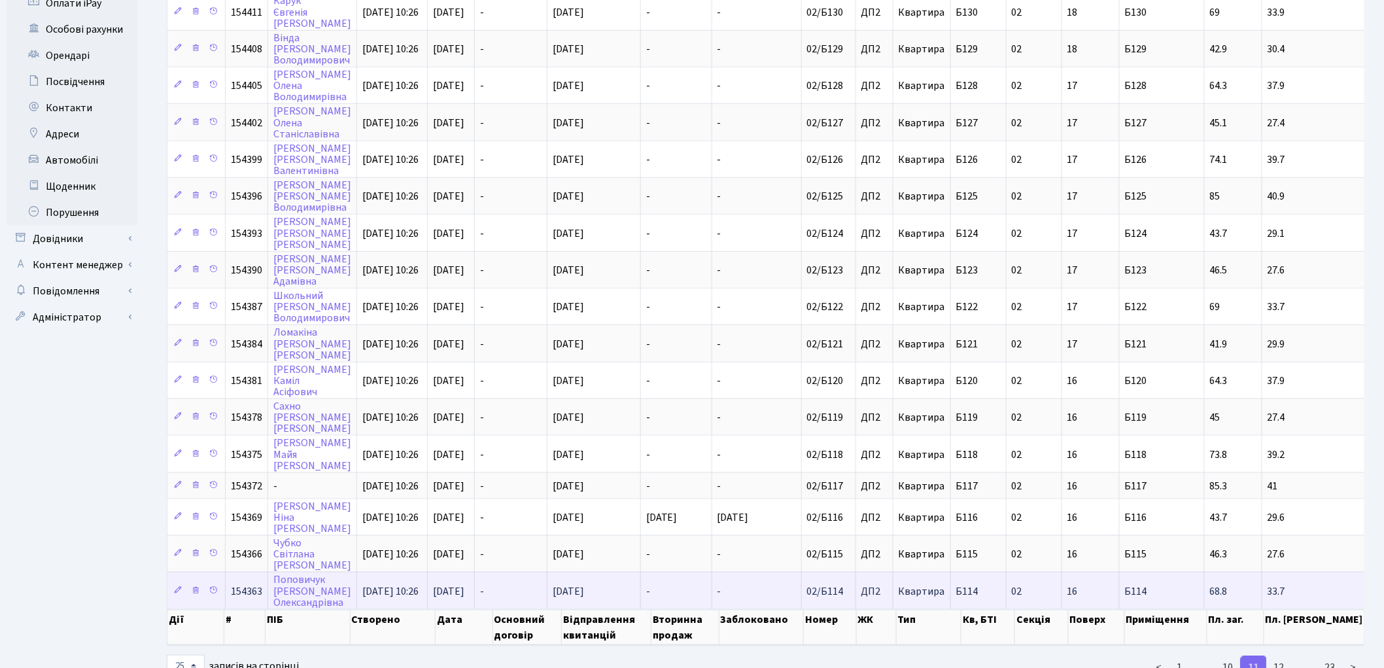
scroll to position [473, 0]
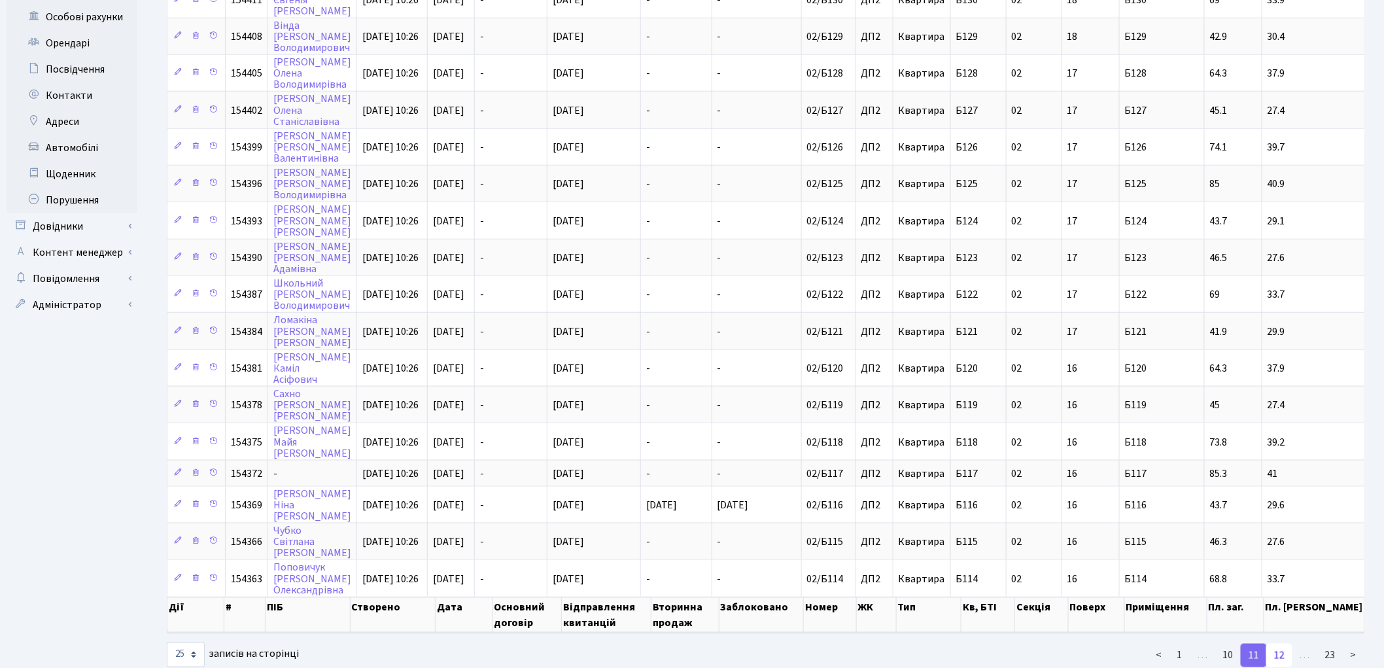
click at [1285, 644] on link "12" at bounding box center [1279, 656] width 26 height 24
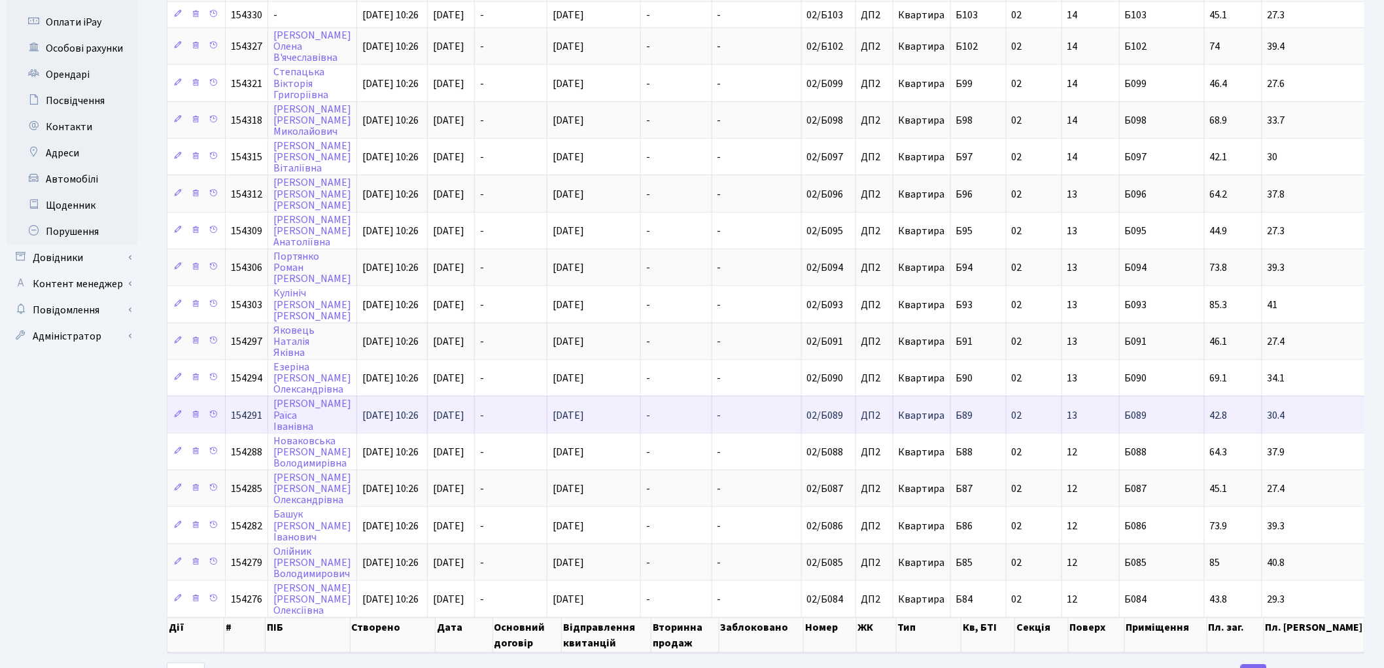
scroll to position [464, 0]
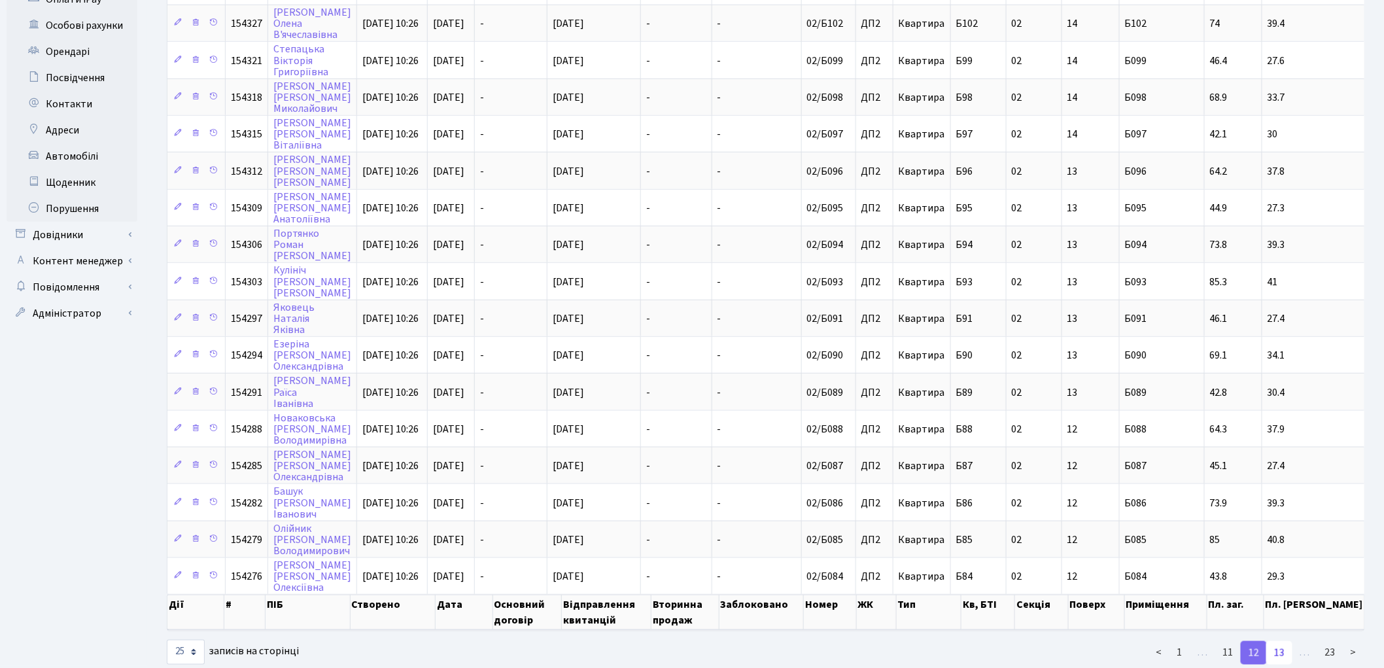
click at [1274, 641] on link "13" at bounding box center [1279, 653] width 26 height 24
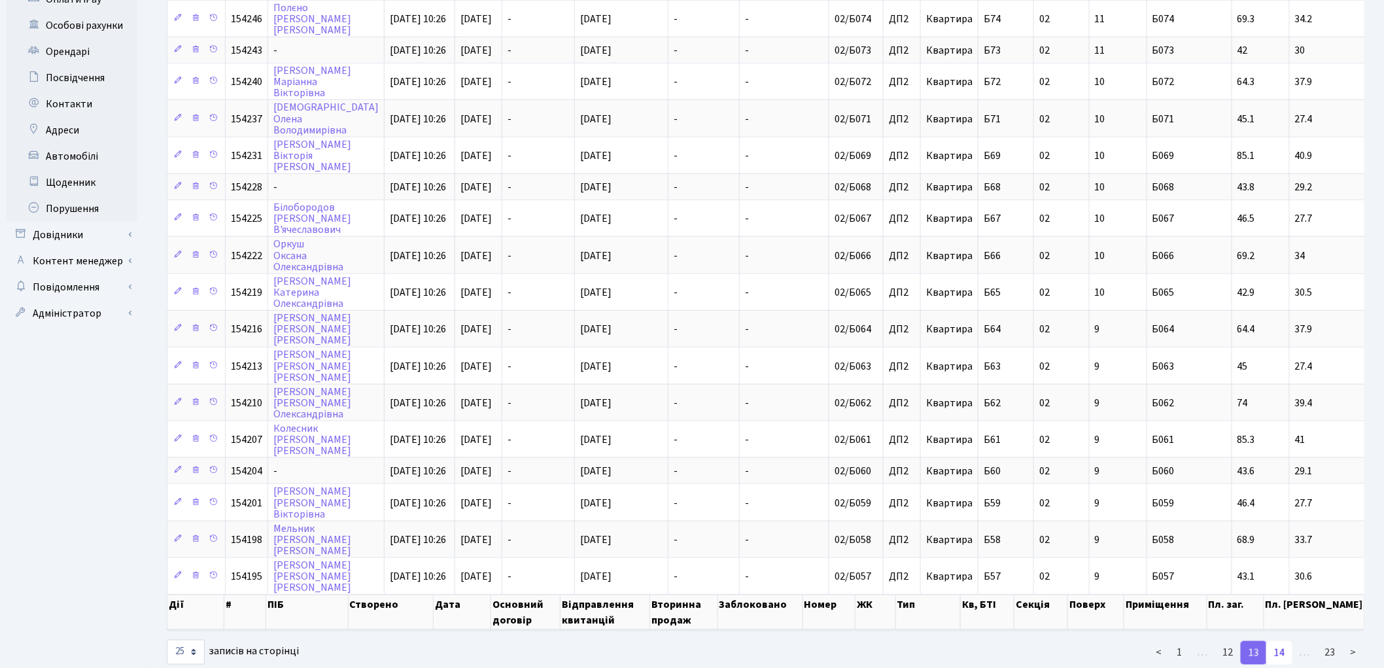
click at [1284, 641] on link "14" at bounding box center [1279, 653] width 26 height 24
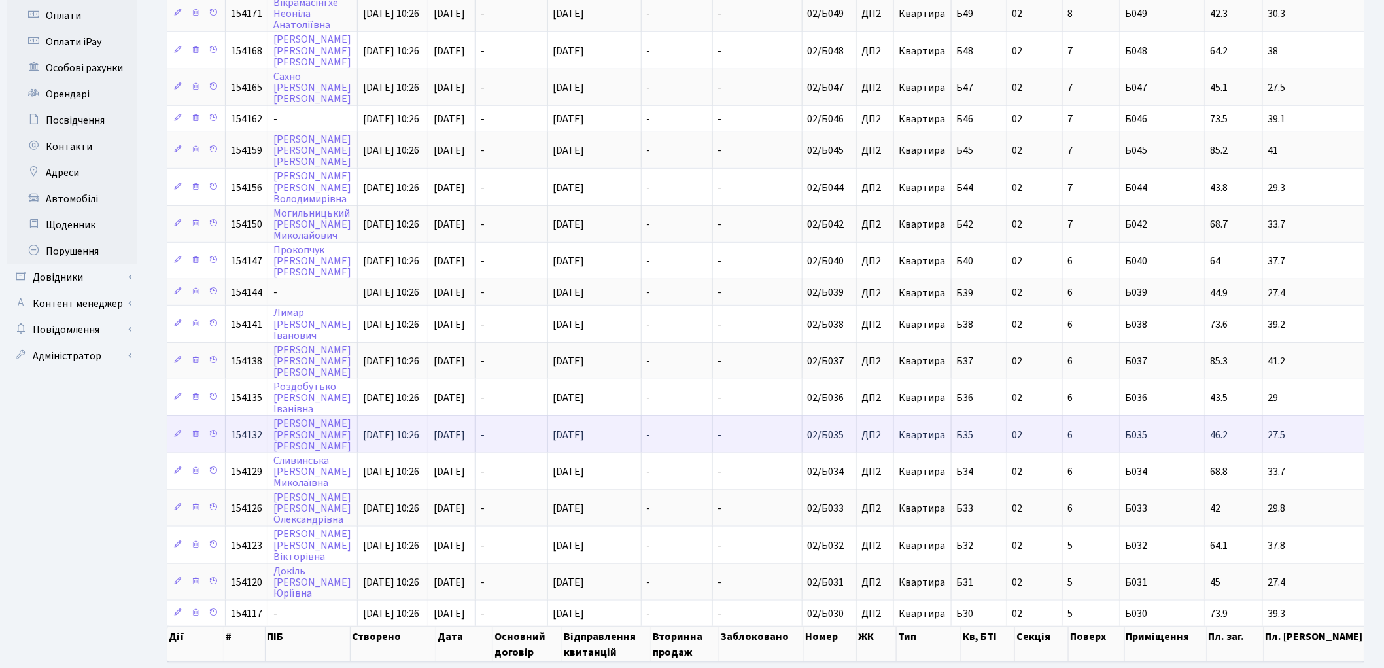
scroll to position [436, 0]
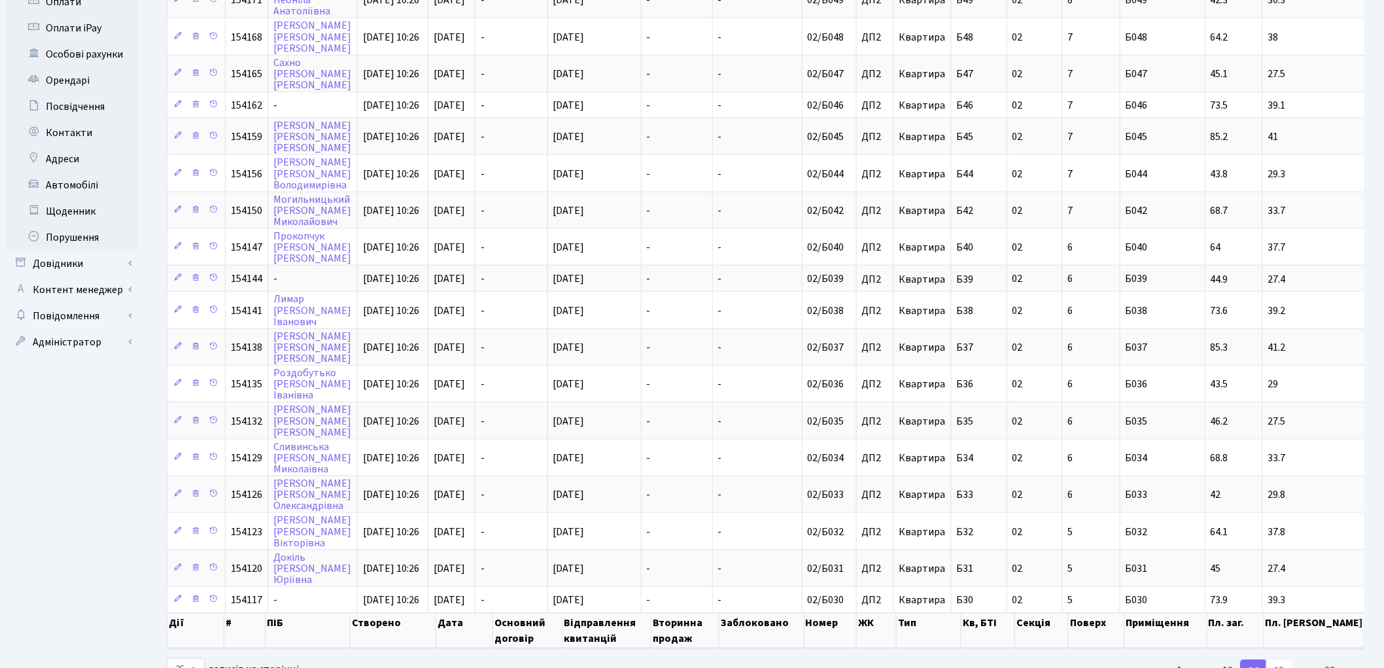
click at [1283, 659] on link "15" at bounding box center [1279, 671] width 26 height 24
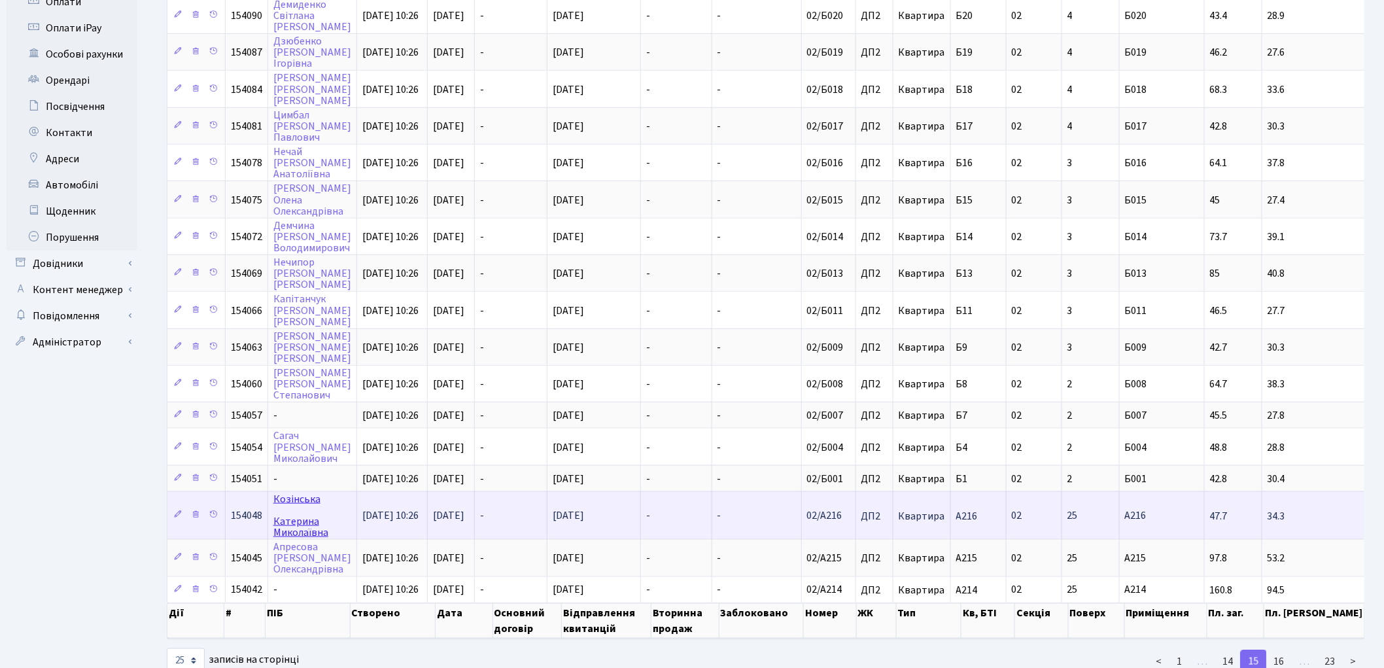
click at [303, 492] on link "Козінська Катерина Миколаївна" at bounding box center [300, 516] width 55 height 48
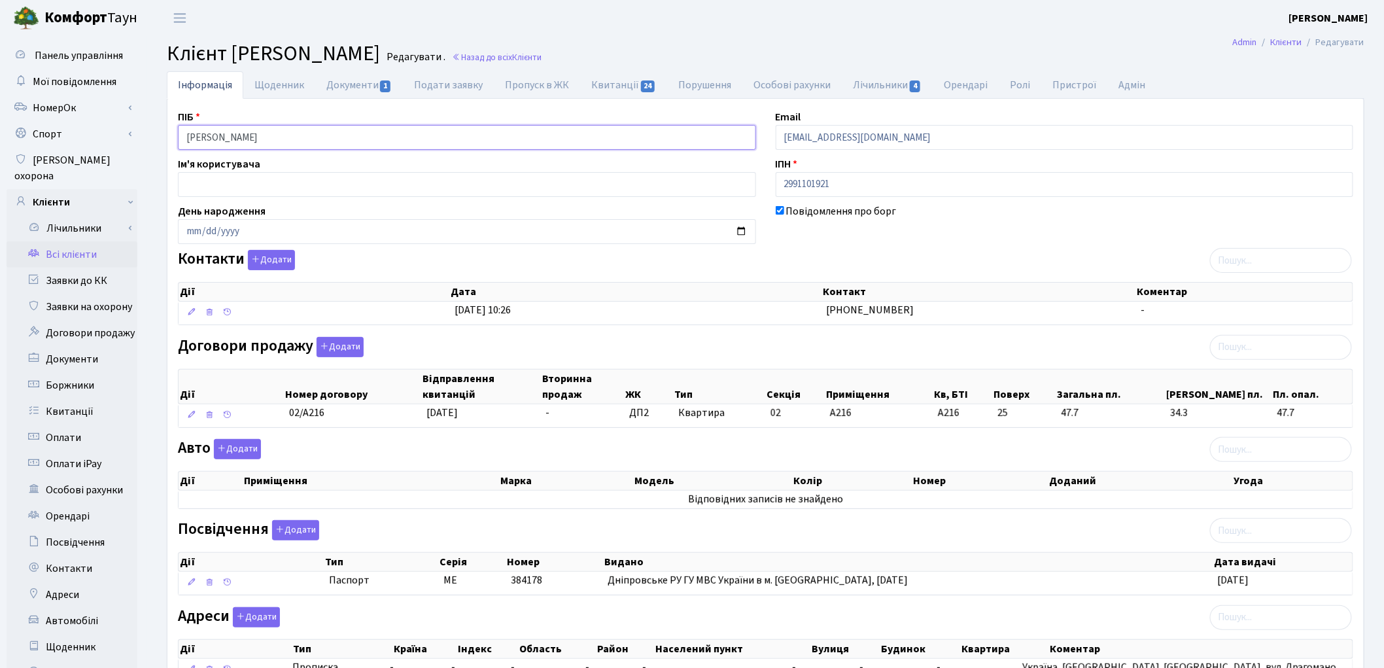
click at [233, 136] on input "[PERSON_NAME]" at bounding box center [467, 137] width 578 height 25
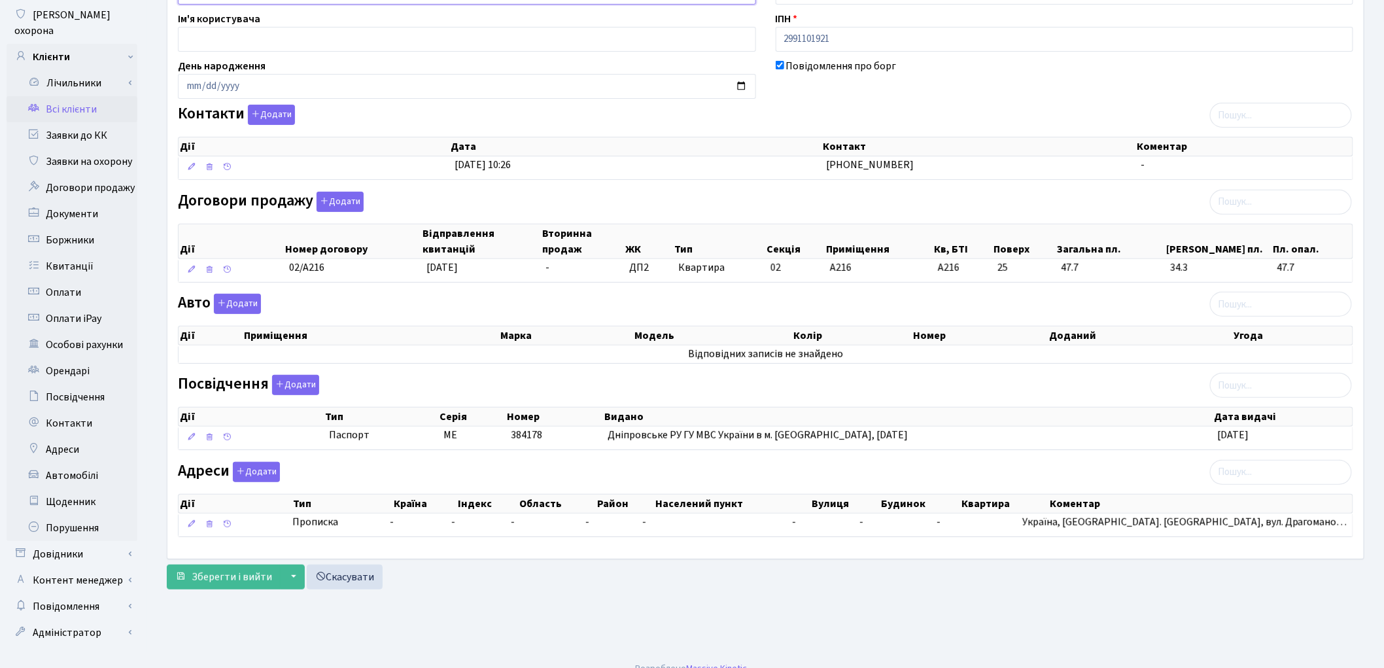
scroll to position [146, 0]
type input "[PERSON_NAME]"
click at [232, 583] on span "Зберегти і вийти" at bounding box center [232, 576] width 80 height 14
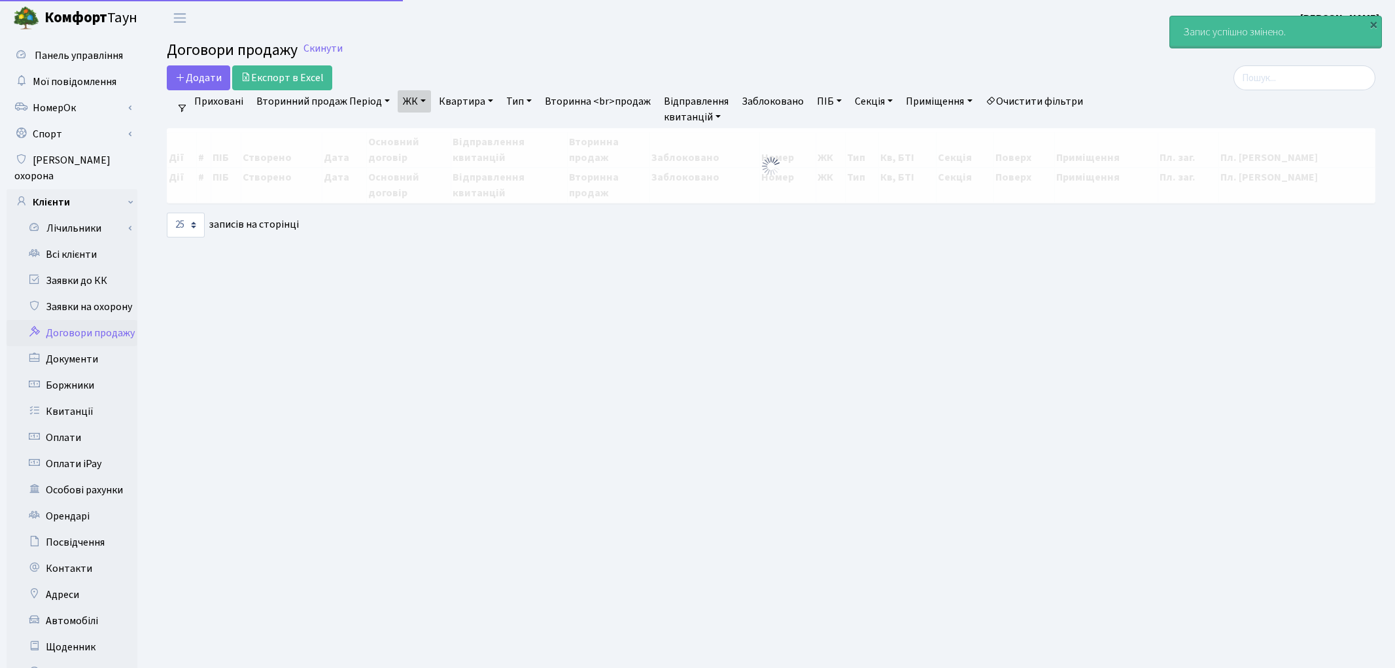
select select "25"
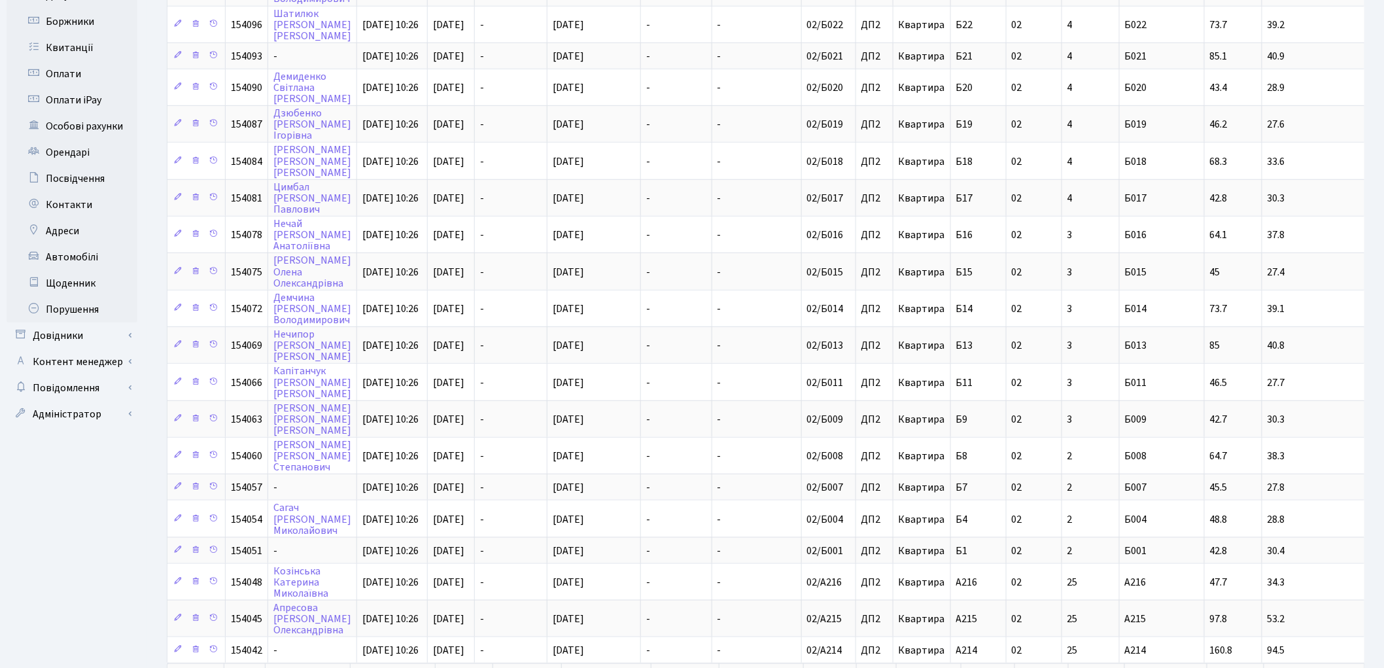
scroll to position [436, 0]
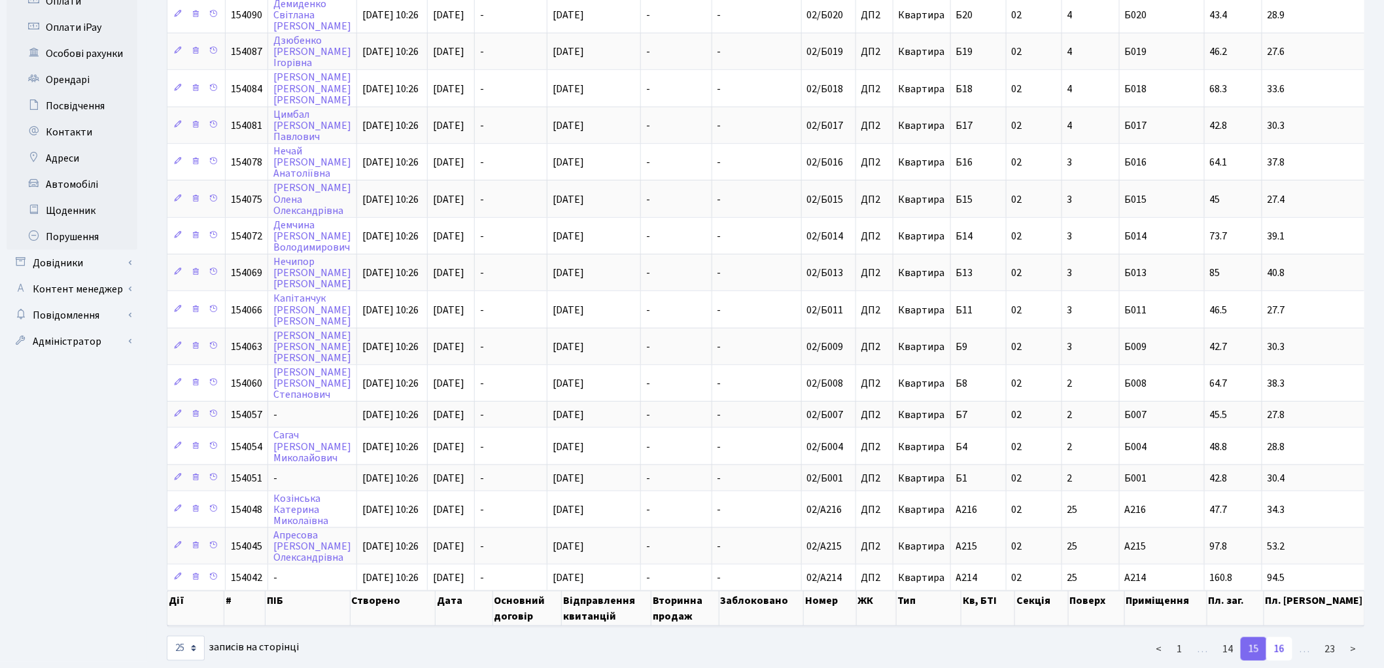
click at [1279, 637] on link "16" at bounding box center [1279, 649] width 26 height 24
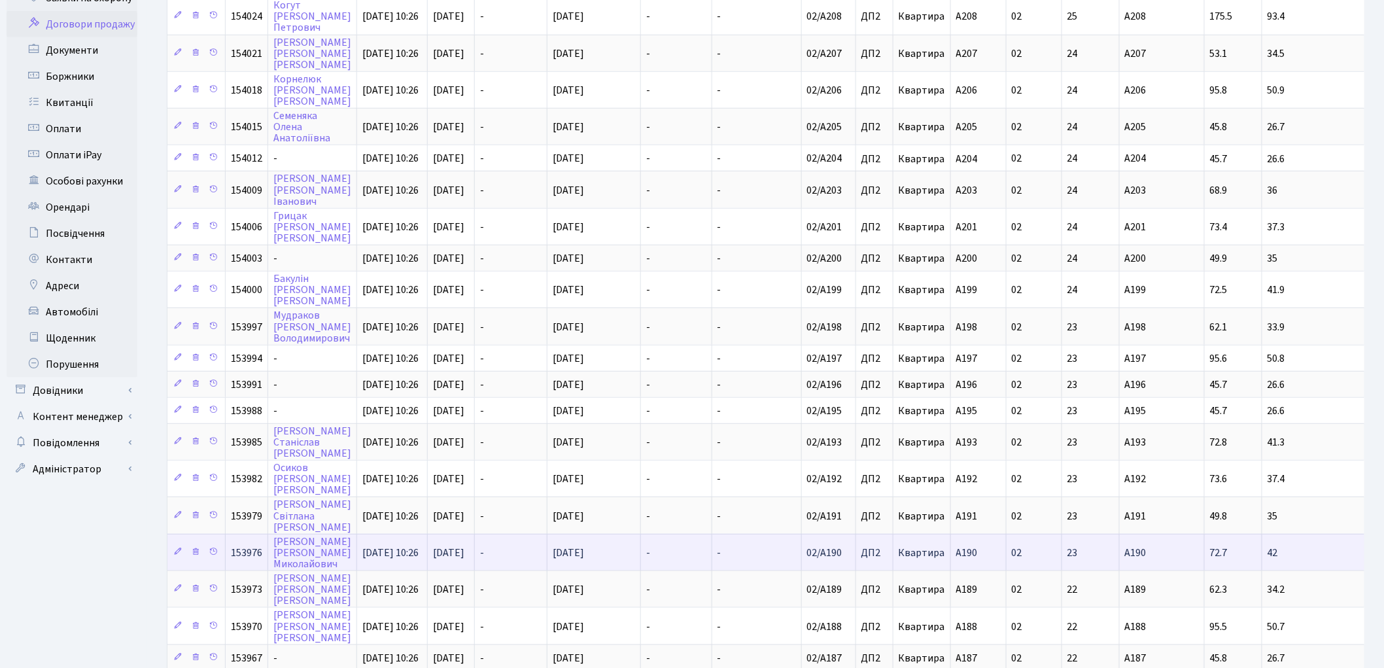
scroll to position [428, 0]
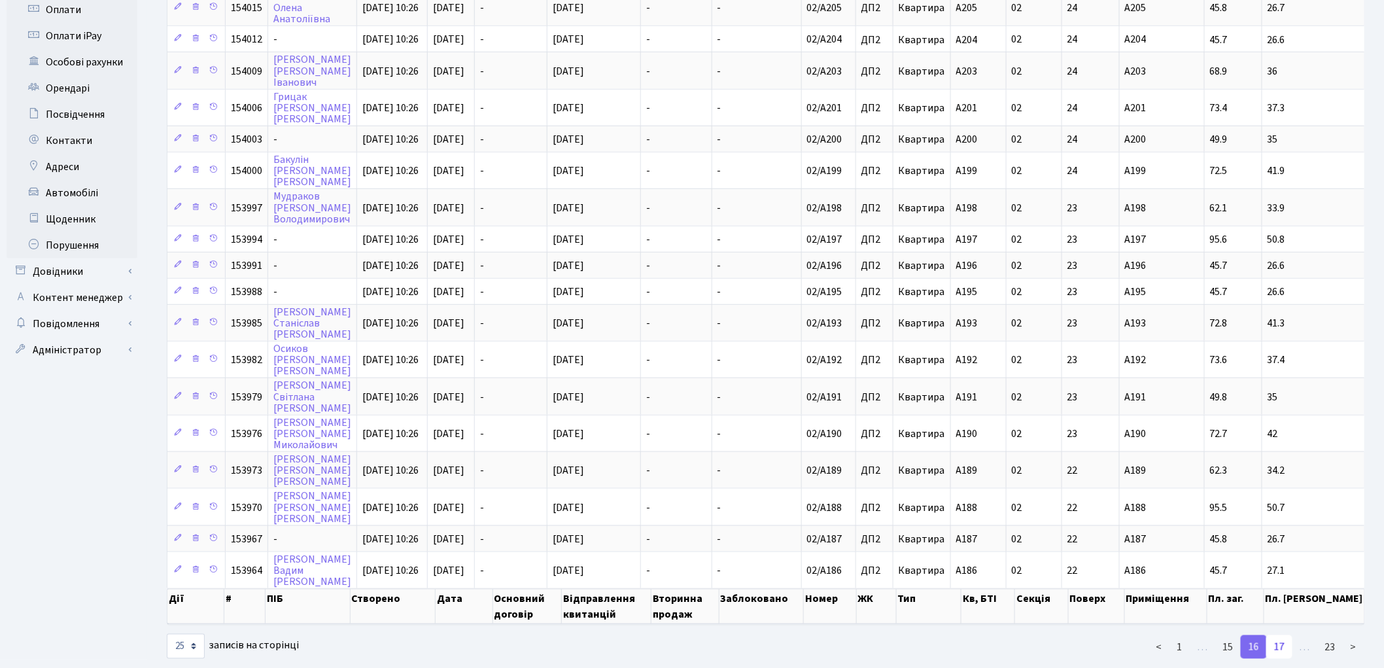
click at [1279, 635] on link "17" at bounding box center [1279, 647] width 26 height 24
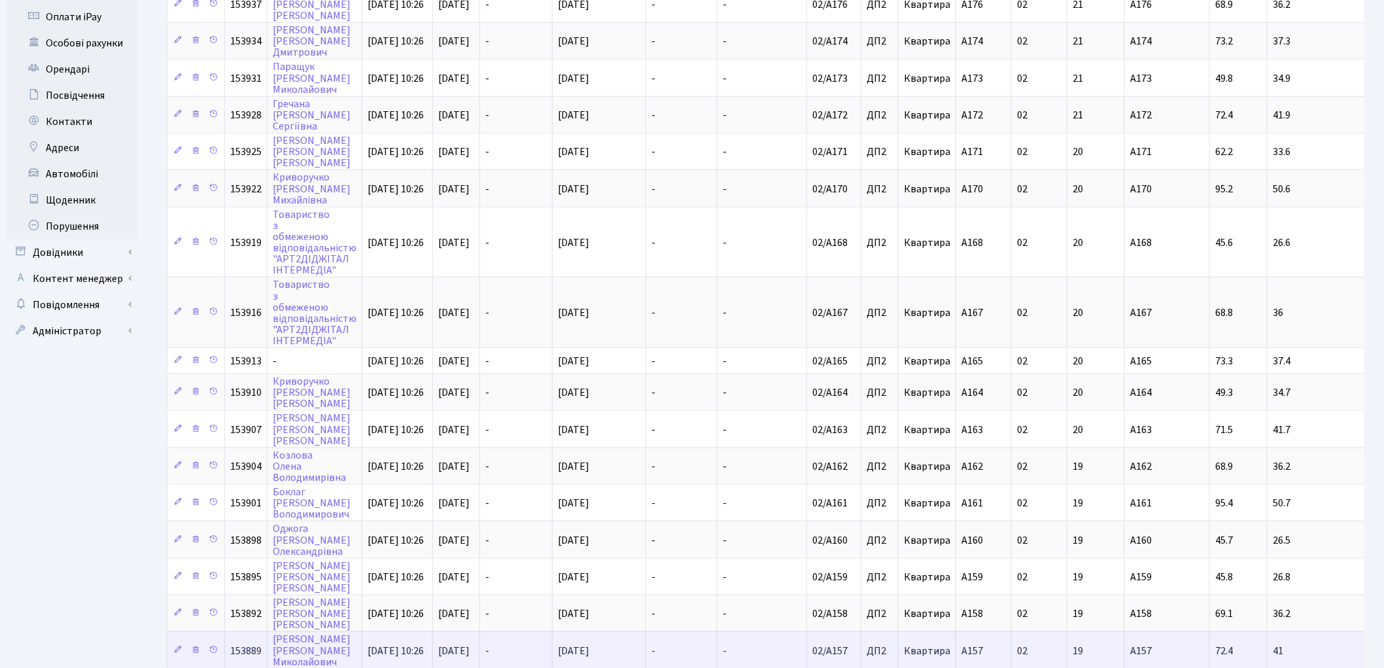
scroll to position [519, 0]
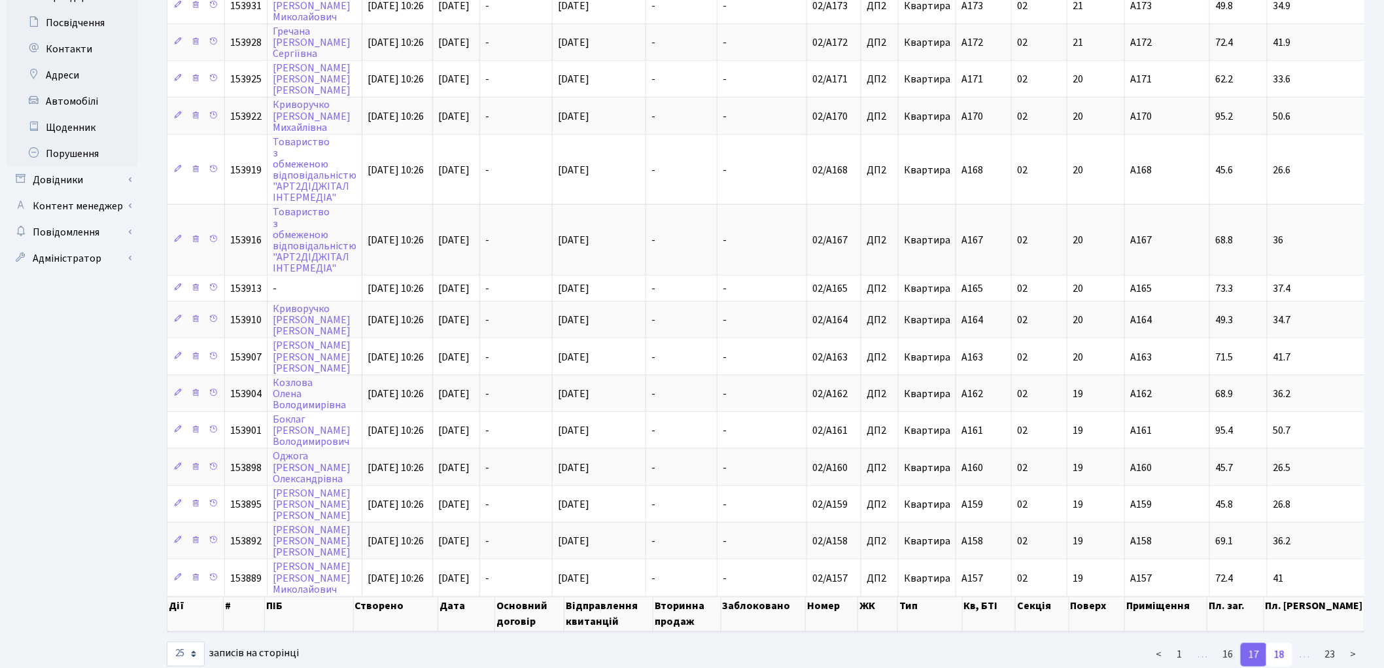
click at [1282, 643] on link "18" at bounding box center [1279, 655] width 26 height 24
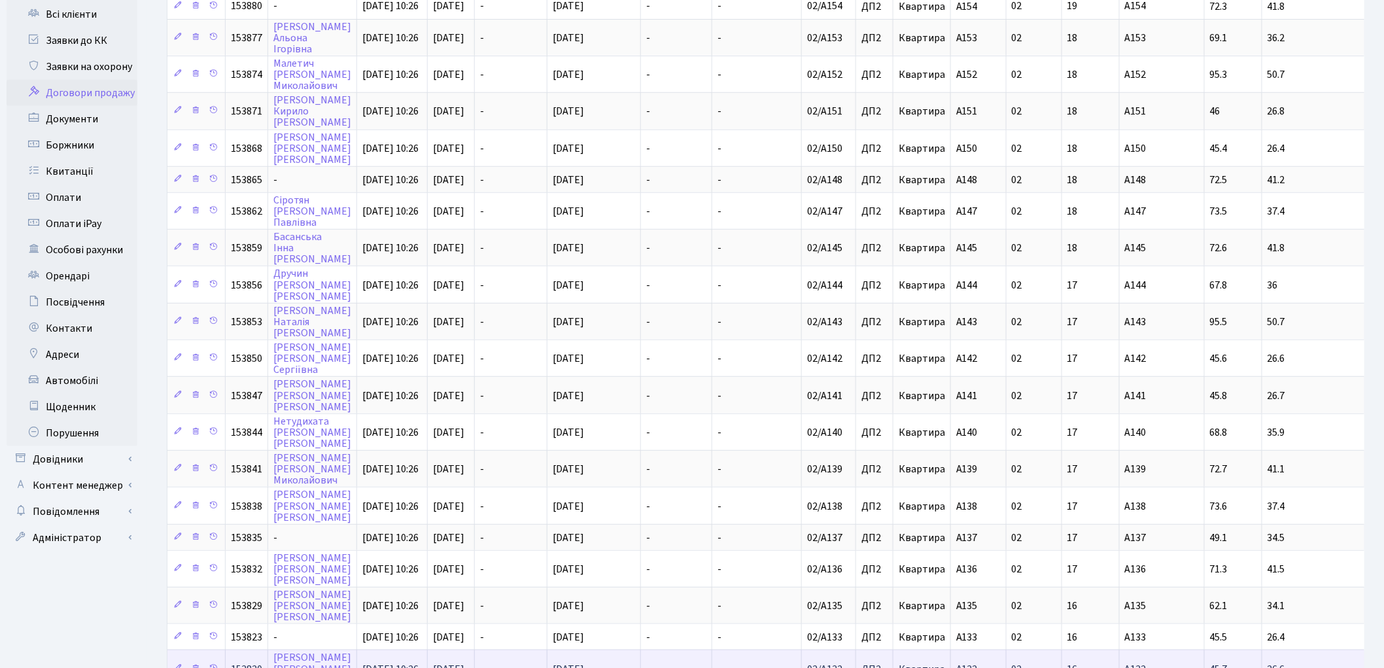
scroll to position [446, 0]
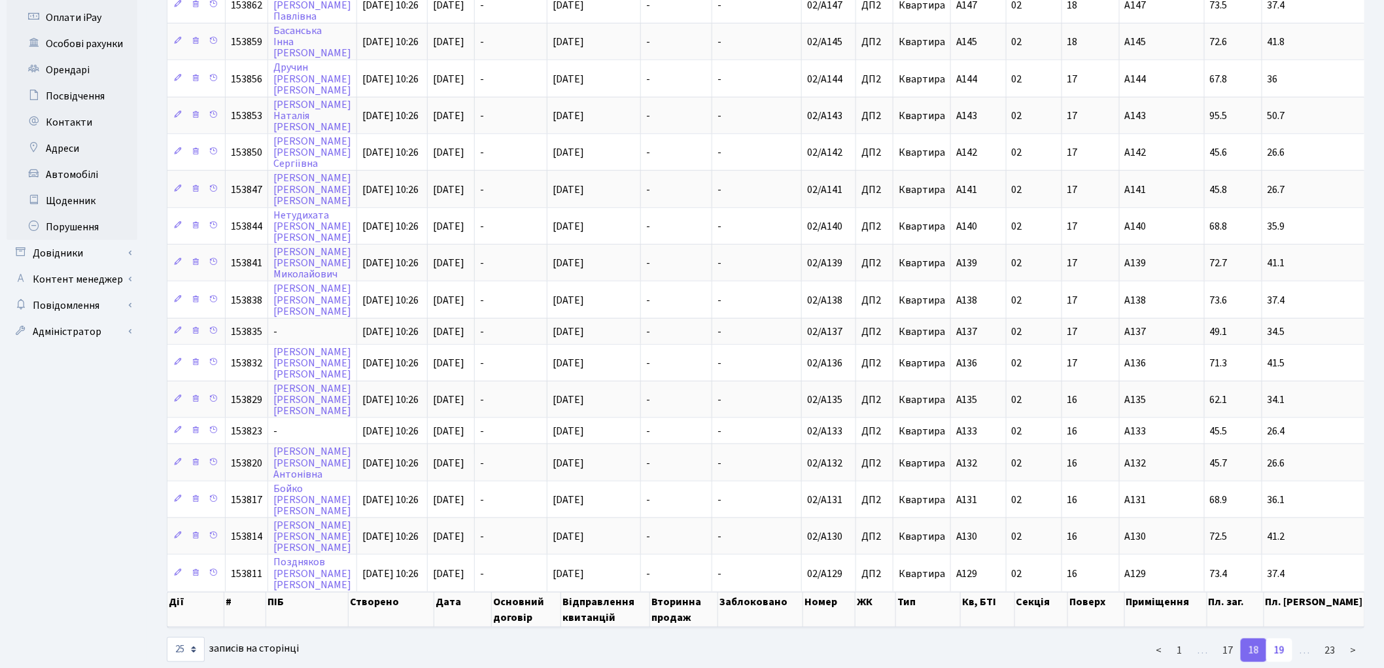
click at [1287, 638] on link "19" at bounding box center [1279, 650] width 26 height 24
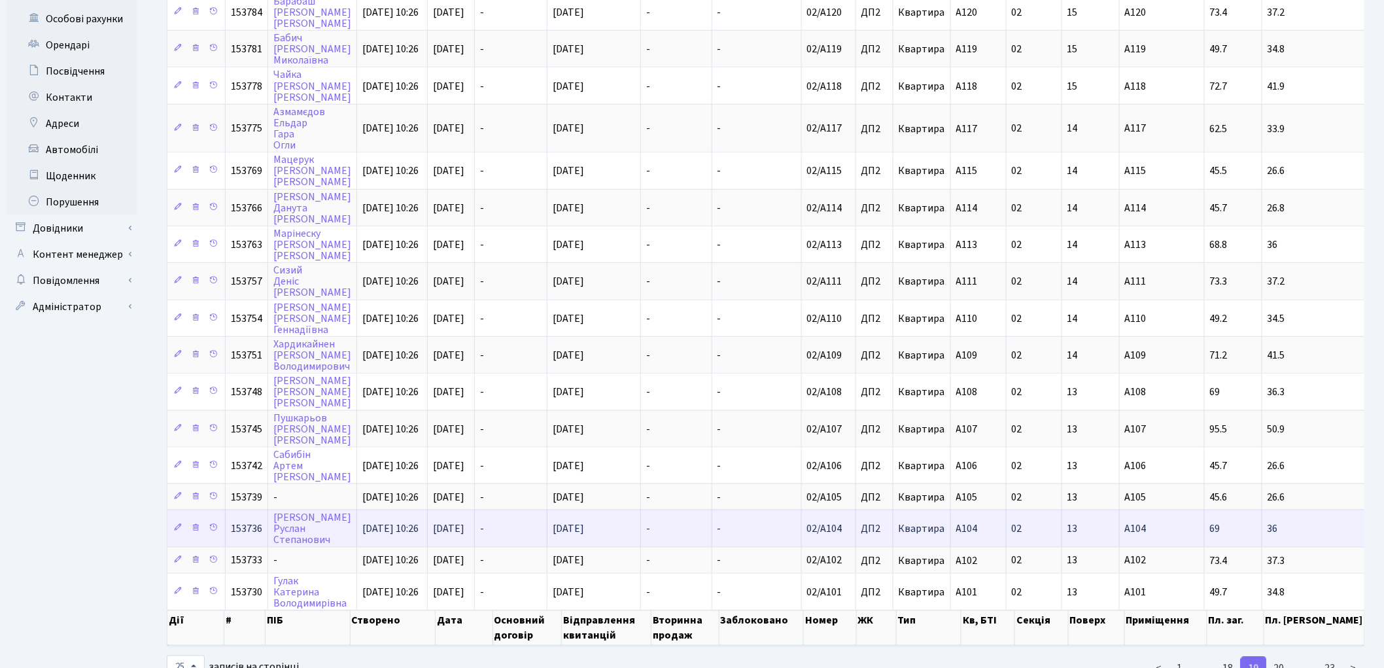
scroll to position [484, 0]
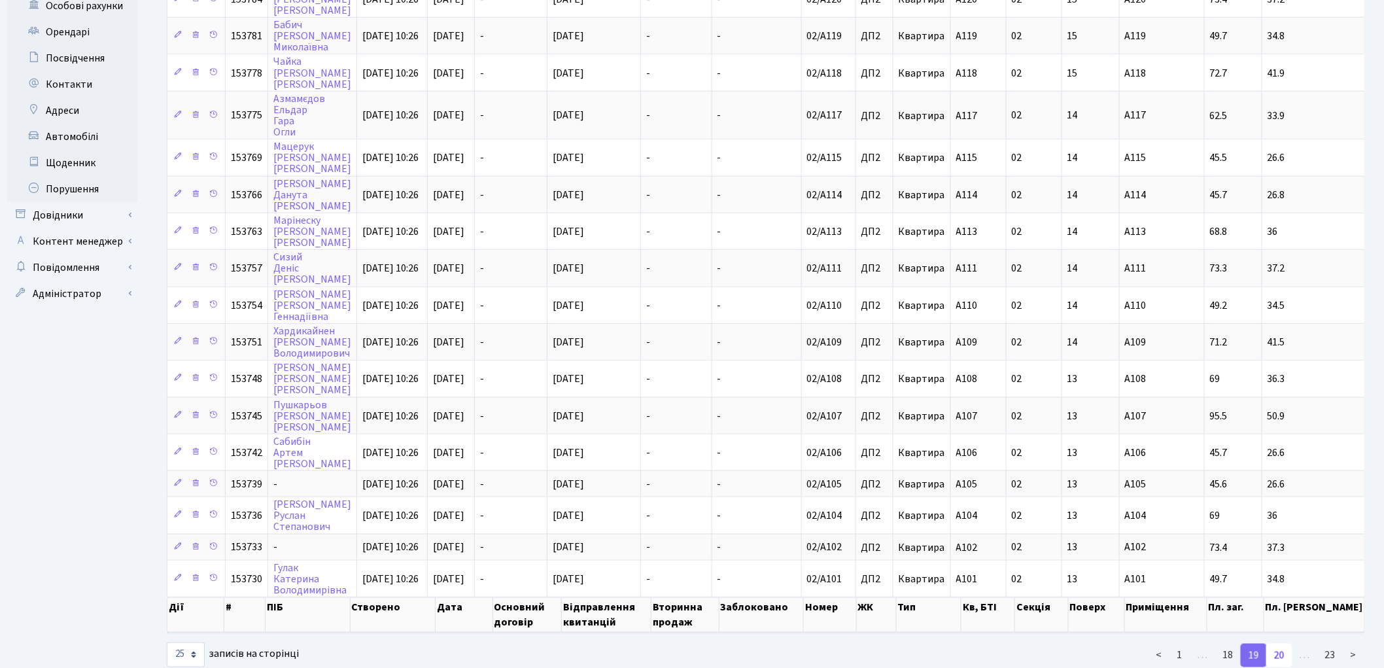
click at [1285, 644] on link "20" at bounding box center [1279, 656] width 26 height 24
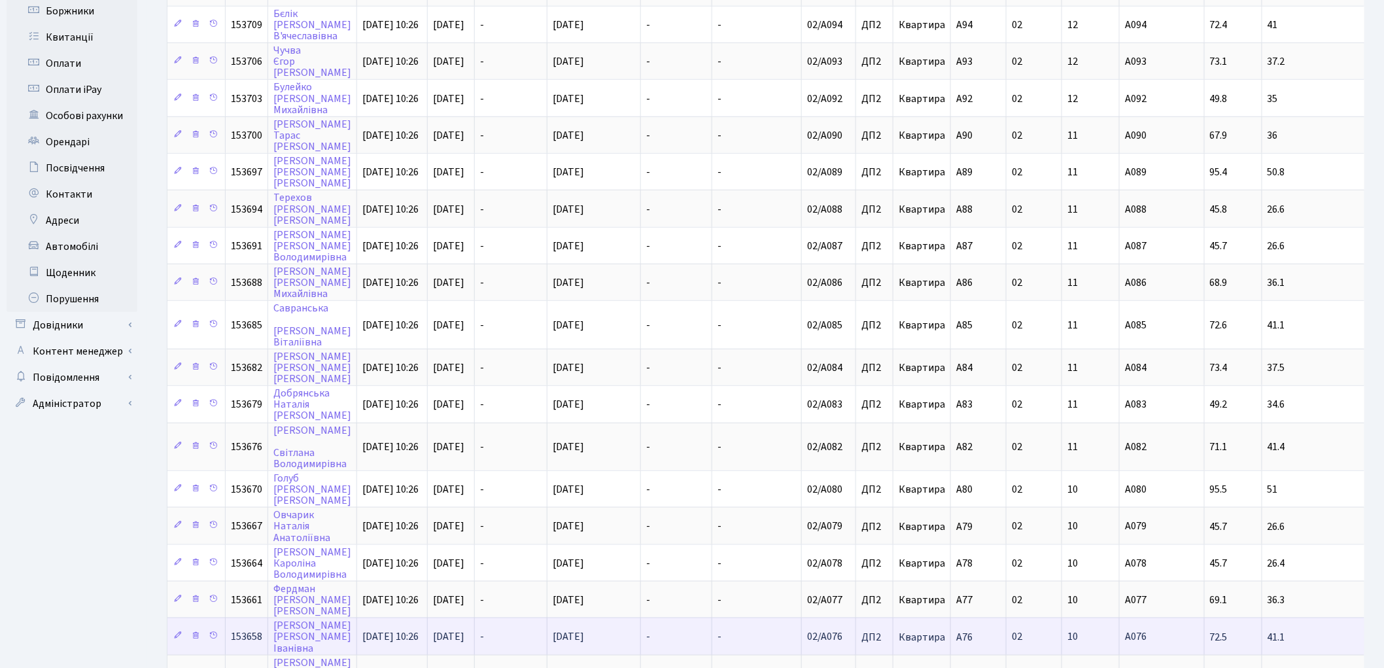
scroll to position [411, 0]
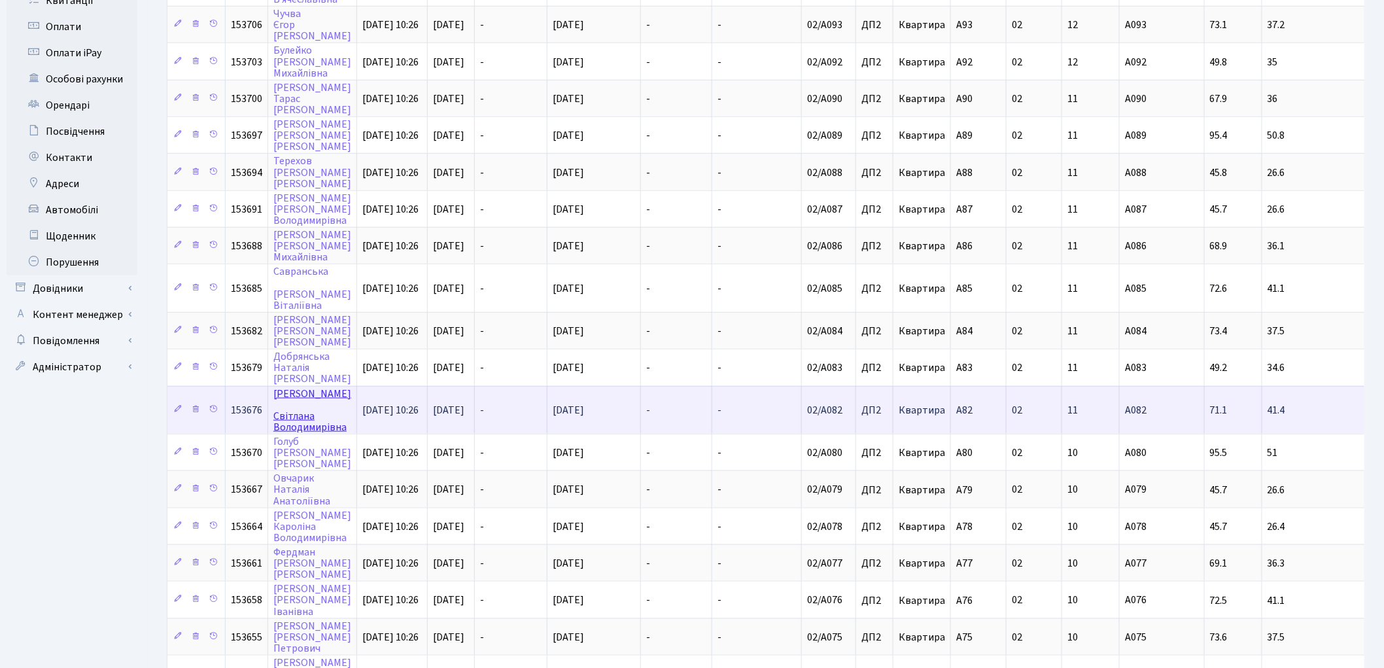
click at [297, 387] on link "Дяденко Світлана Володимирівна" at bounding box center [312, 411] width 78 height 48
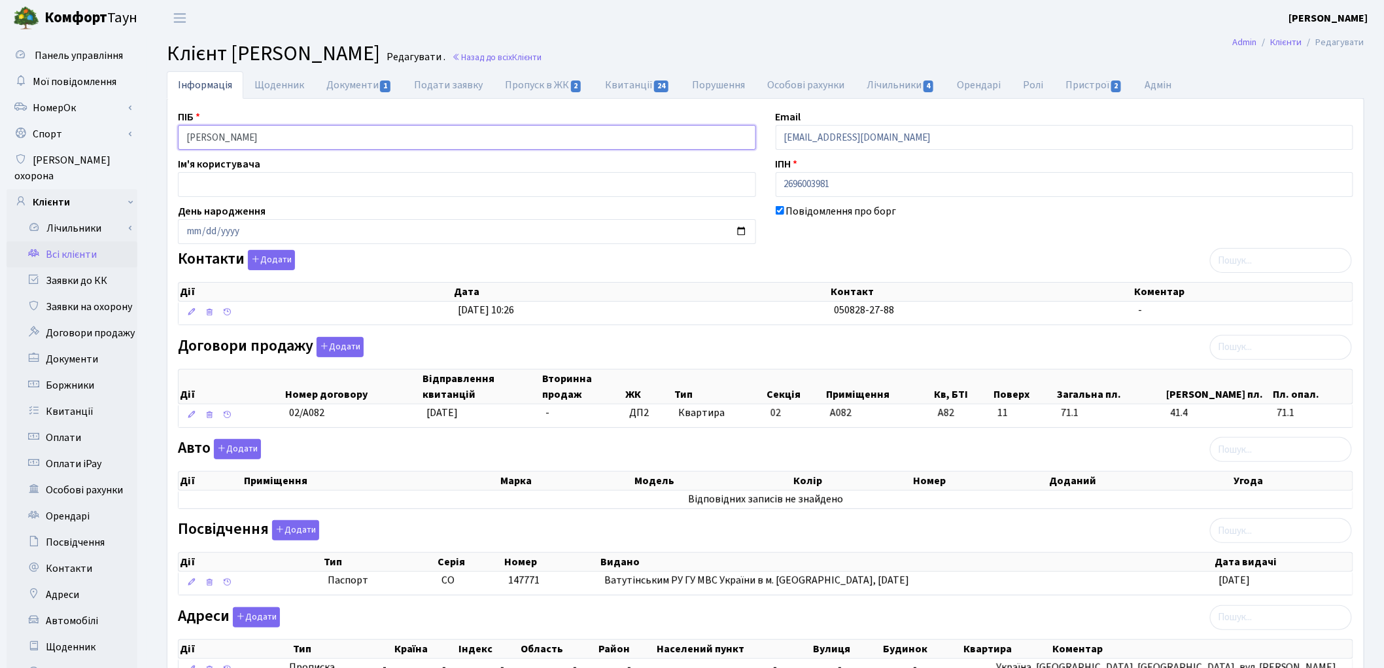
click at [226, 135] on input "Дяденко Світлана Володимирівна" at bounding box center [467, 137] width 578 height 25
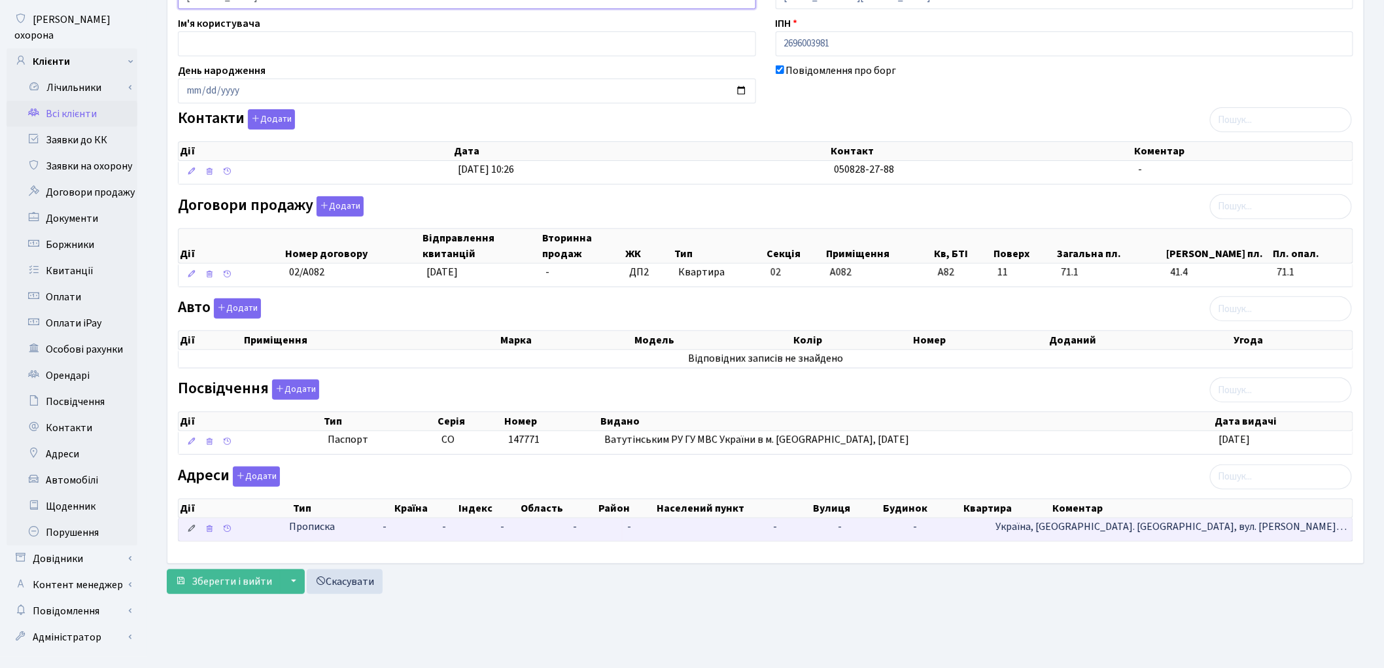
scroll to position [146, 0]
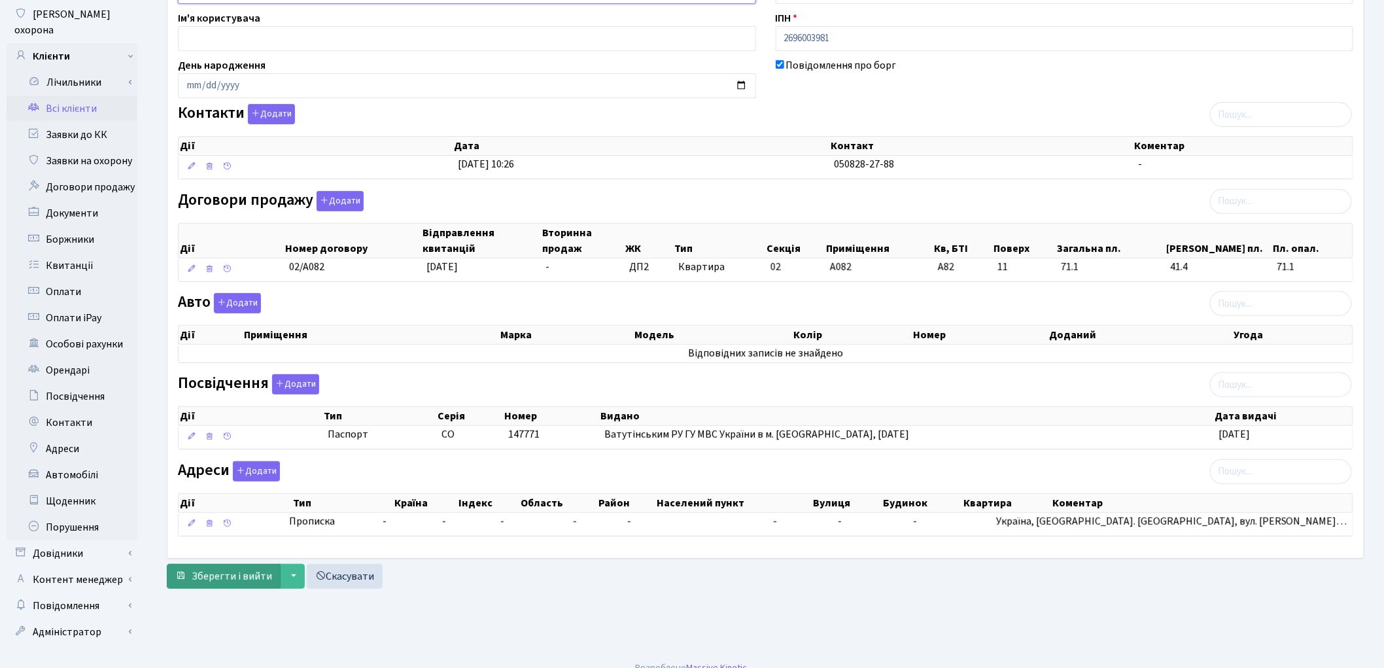
type input "[PERSON_NAME]"
click at [213, 583] on span "Зберегти і вийти" at bounding box center [232, 576] width 80 height 14
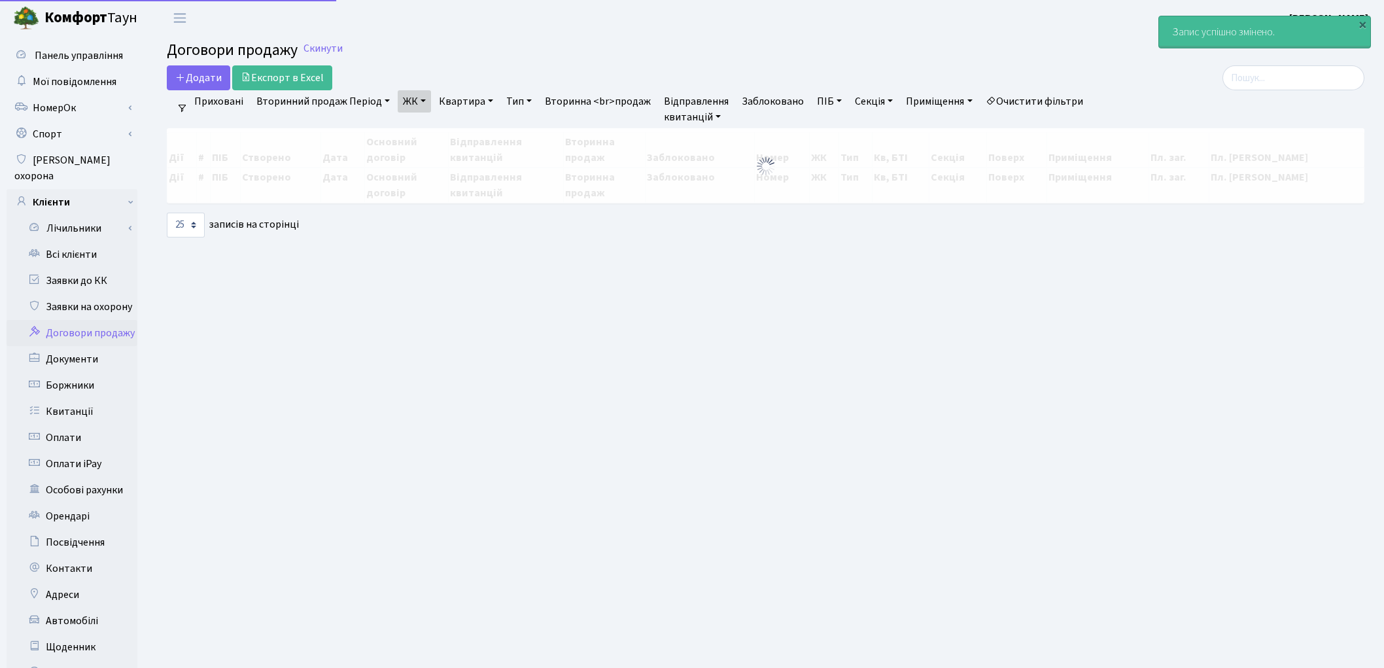
select select "25"
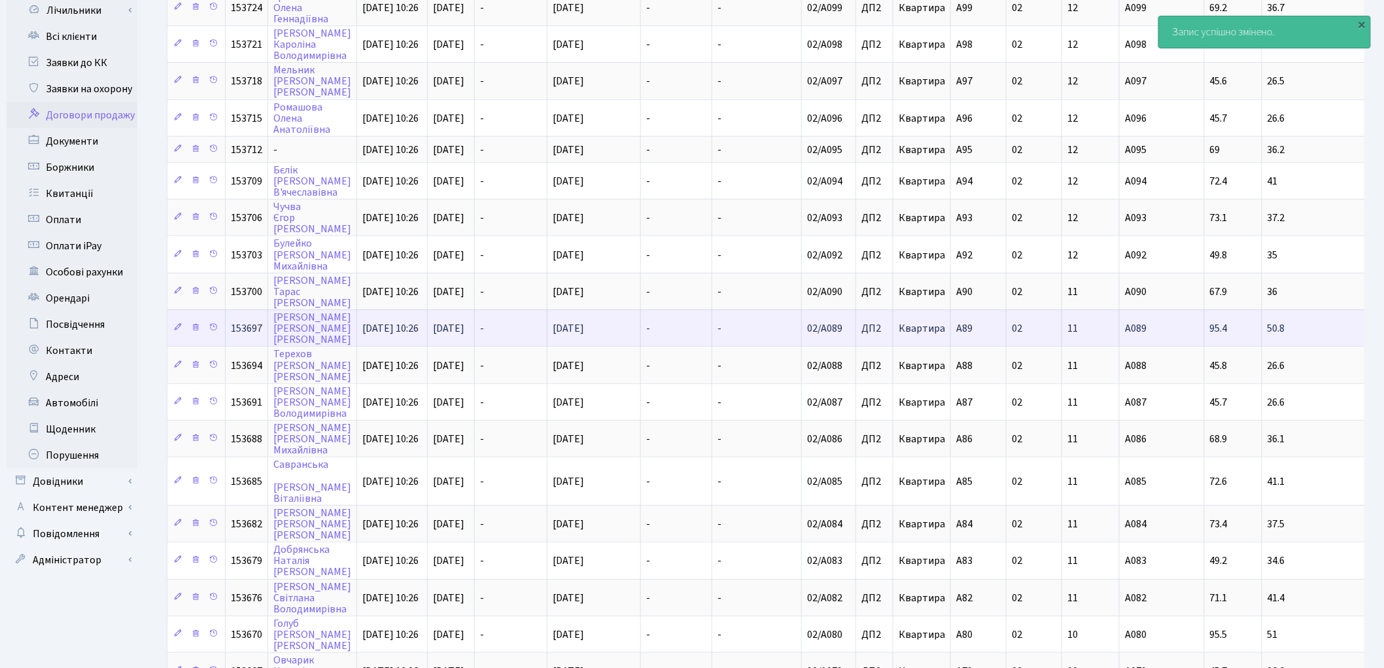
scroll to position [290, 0]
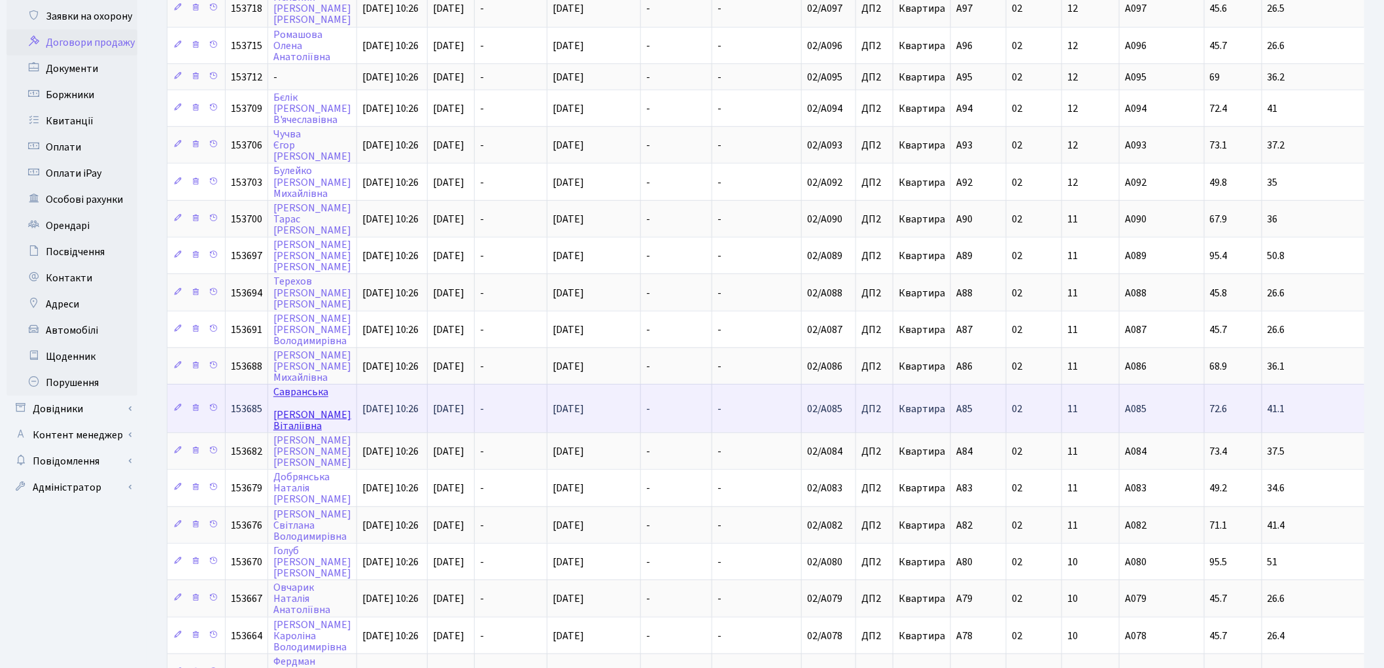
click at [309, 385] on link "[PERSON_NAME]" at bounding box center [312, 409] width 78 height 48
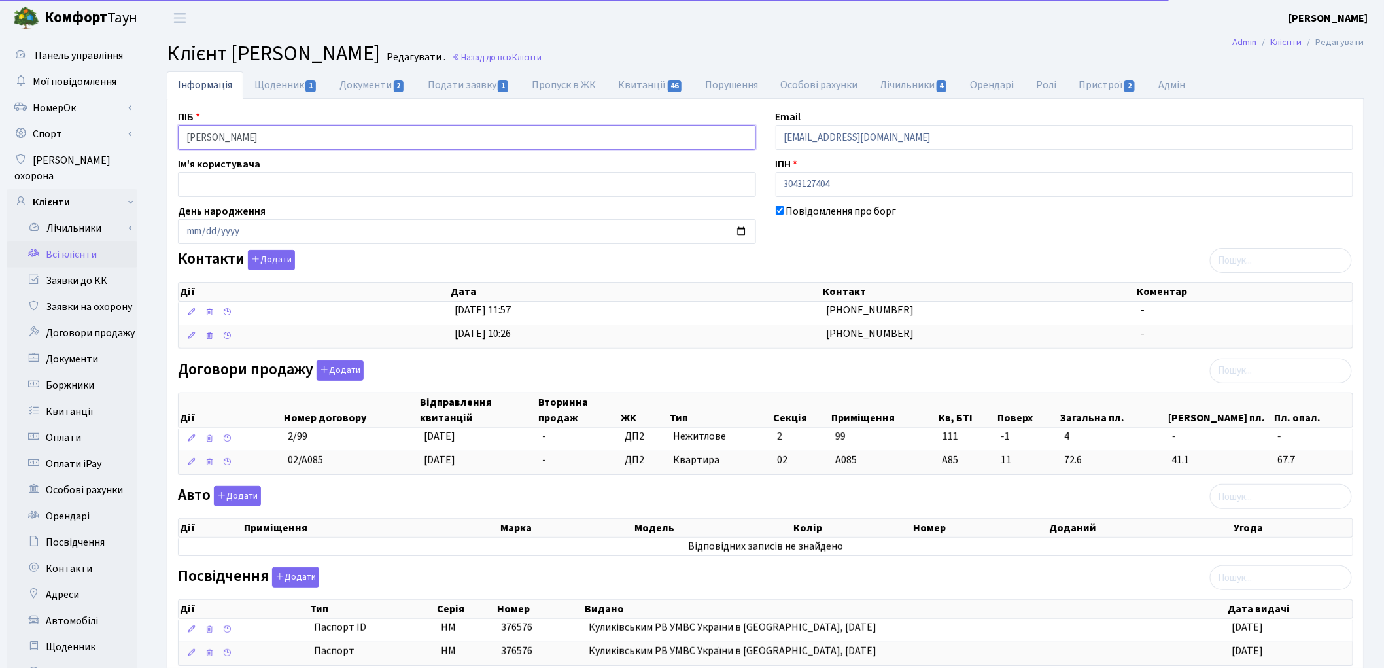
click at [242, 131] on input "[PERSON_NAME]" at bounding box center [467, 137] width 578 height 25
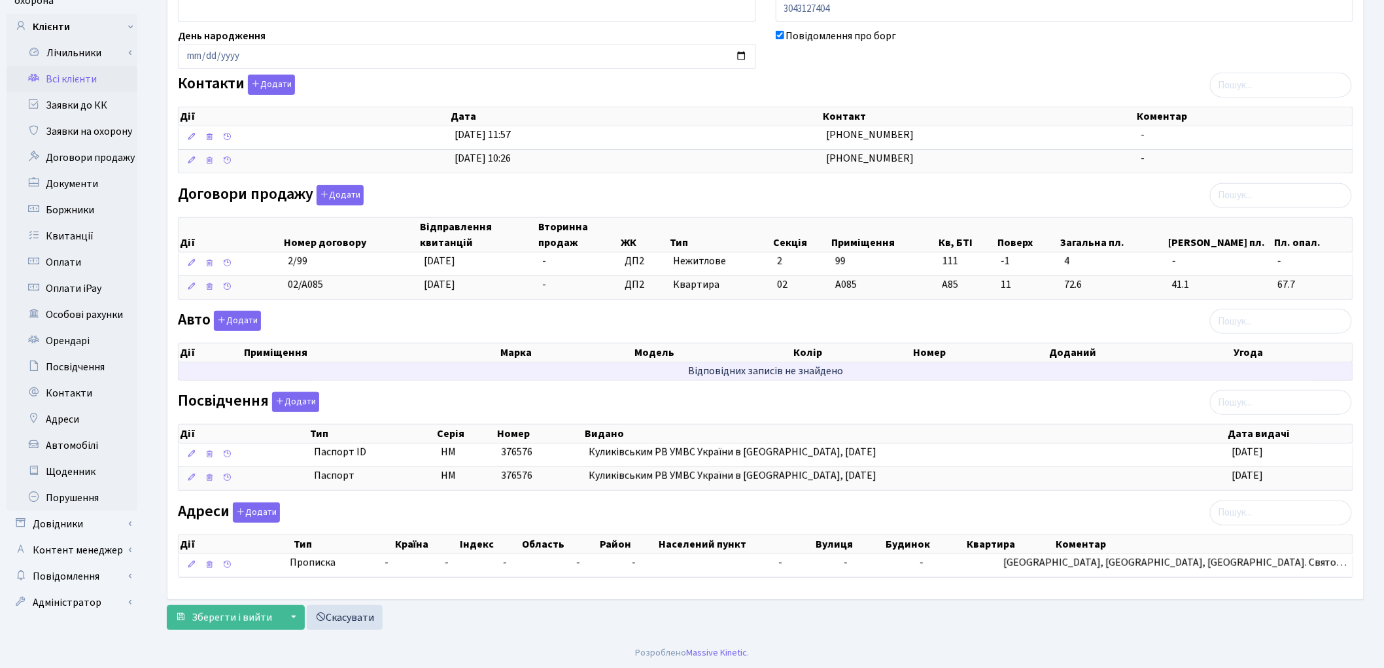
scroll to position [179, 0]
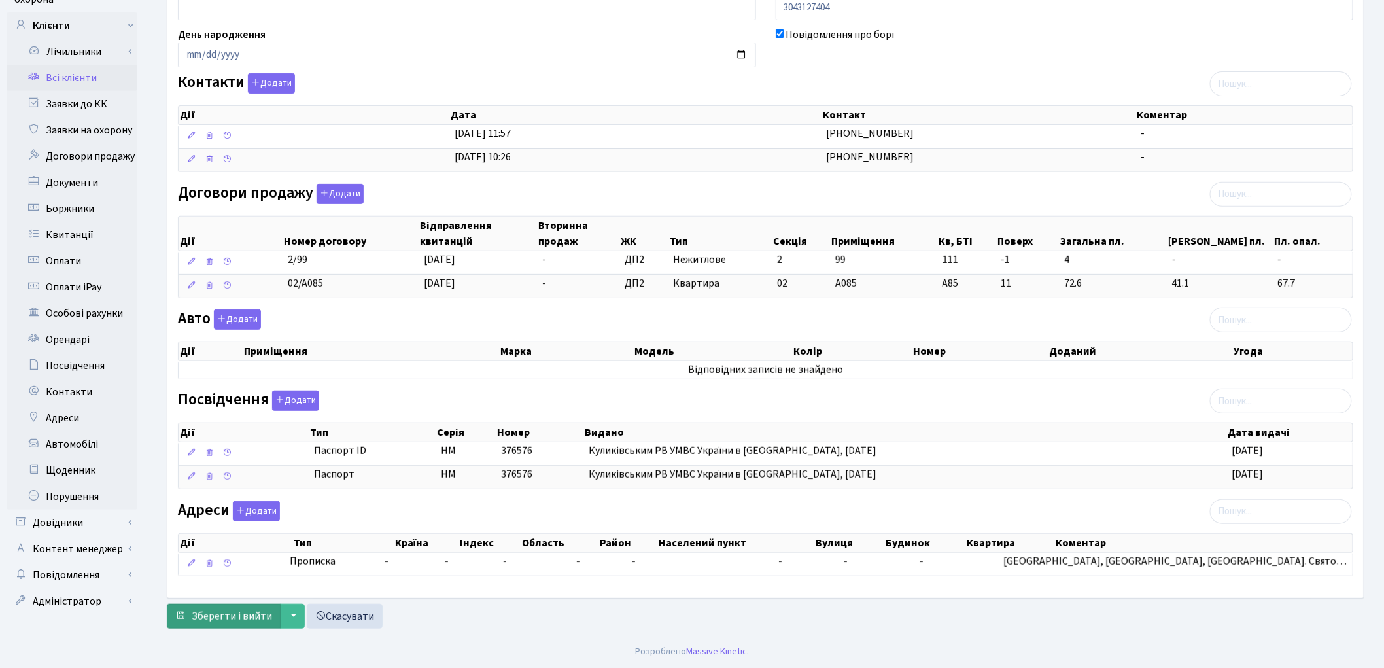
type input "[PERSON_NAME]"
click at [247, 610] on span "Зберегти і вийти" at bounding box center [232, 616] width 80 height 14
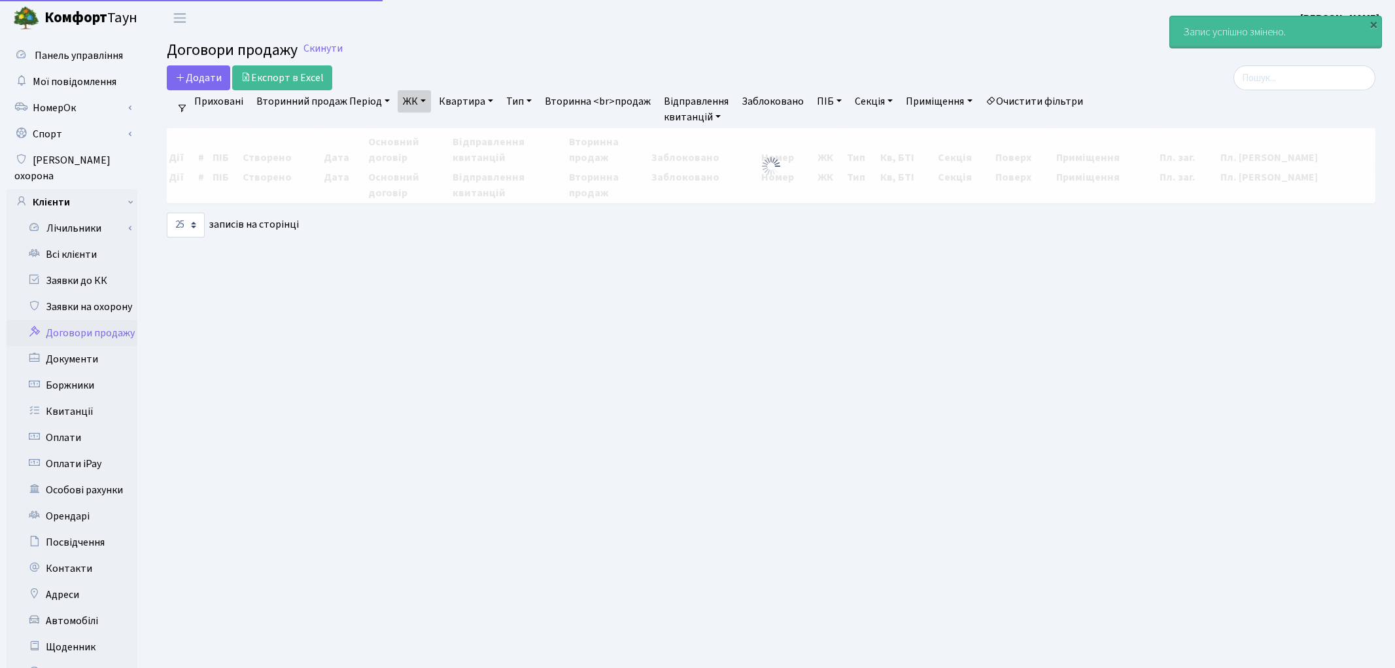
select select "25"
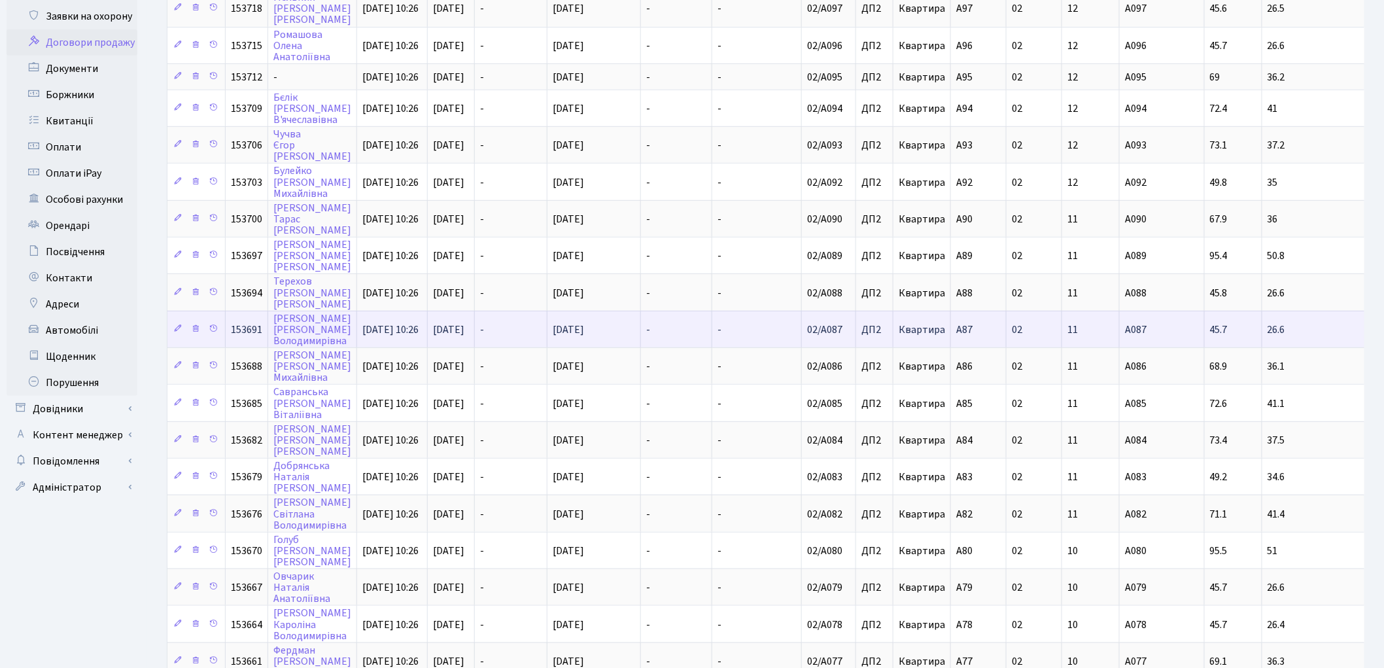
scroll to position [482, 0]
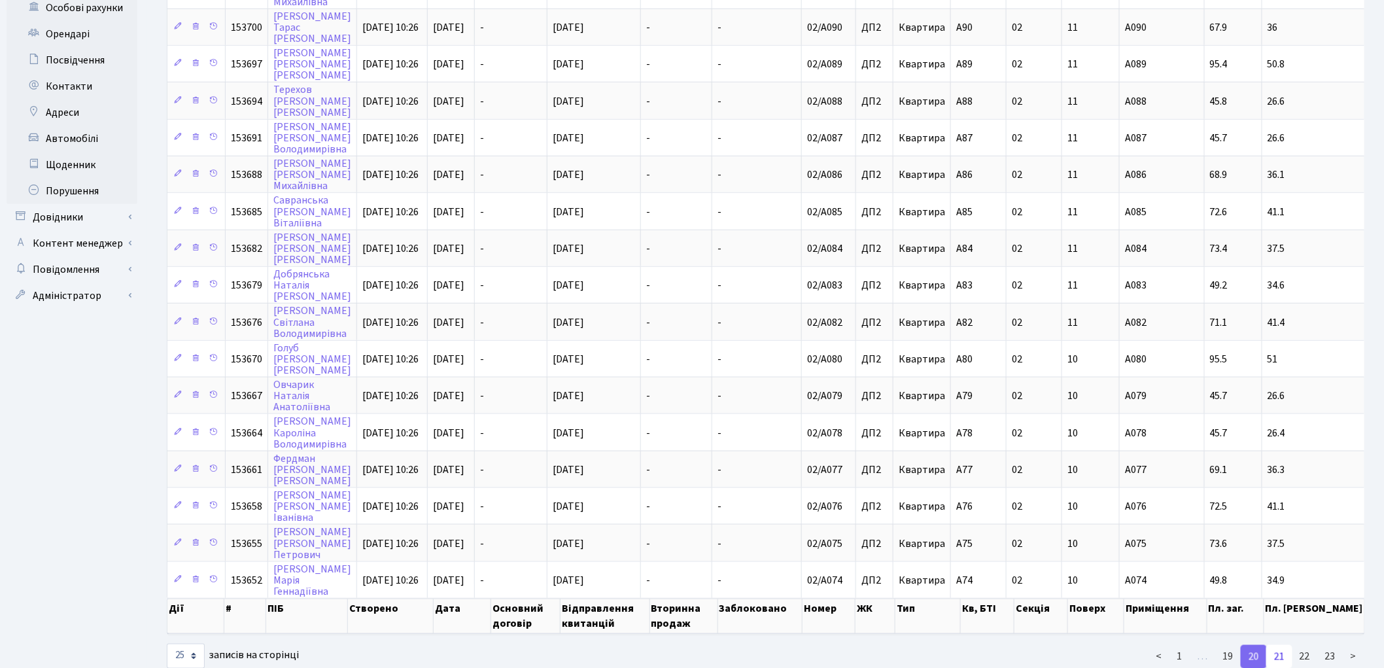
click at [1277, 645] on link "21" at bounding box center [1279, 657] width 26 height 24
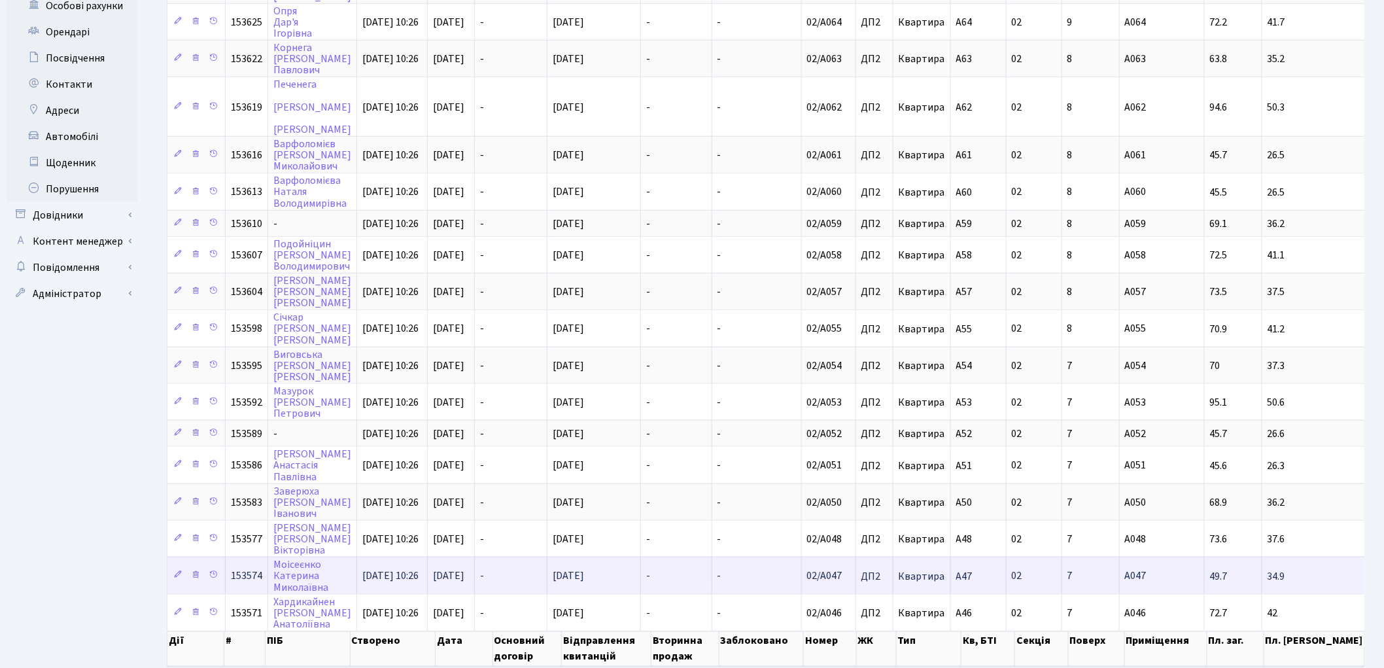
scroll to position [411, 0]
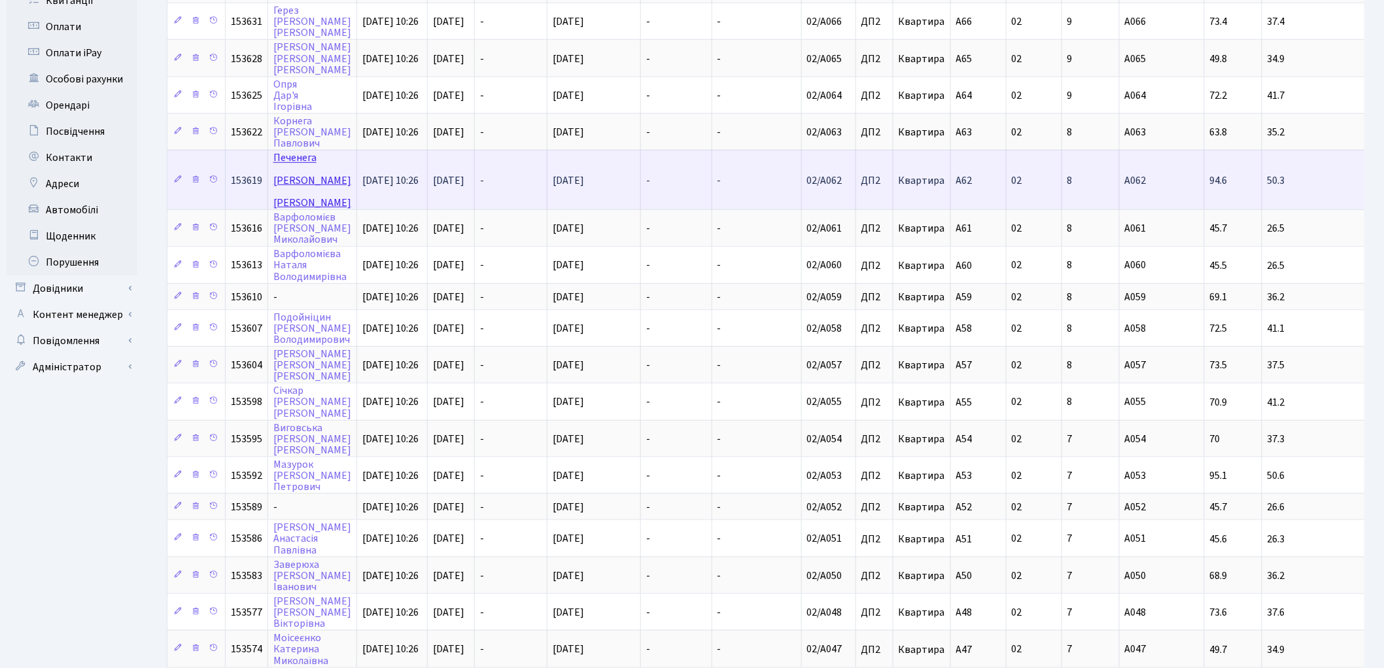
click at [309, 151] on link "[PERSON_NAME]" at bounding box center [312, 180] width 78 height 59
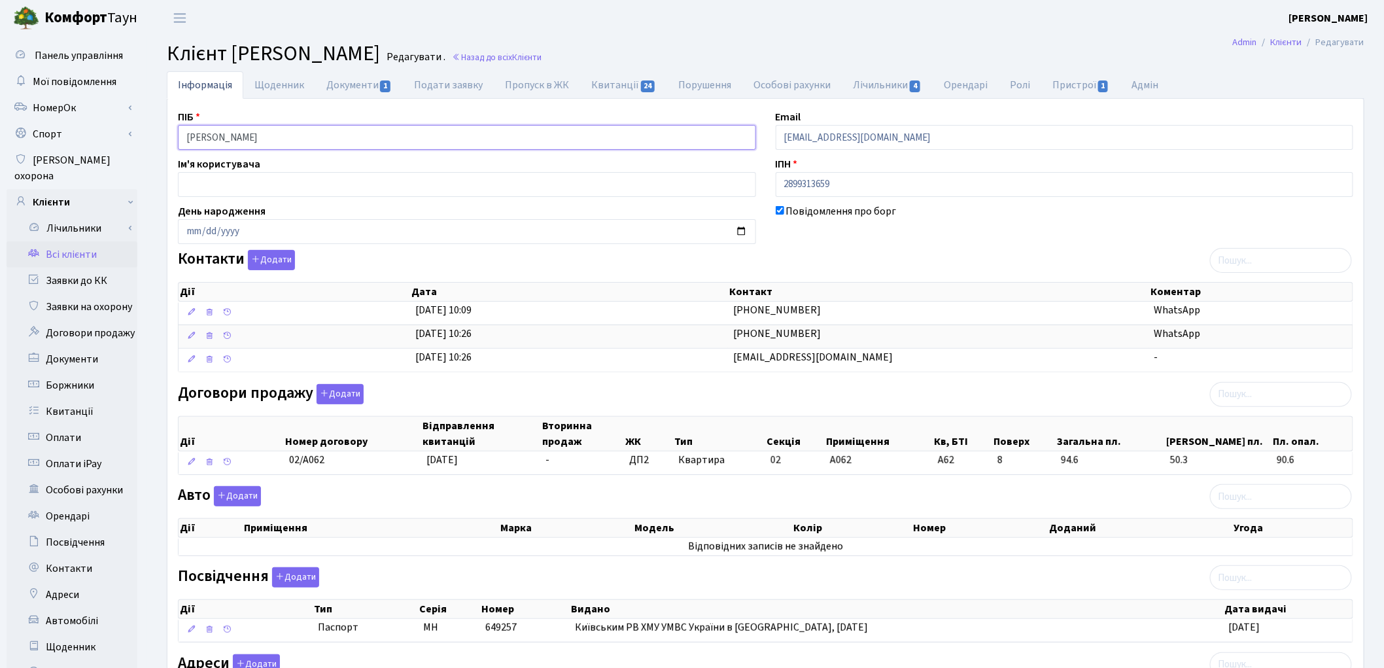
click at [232, 138] on input "[PERSON_NAME]" at bounding box center [467, 137] width 578 height 25
click at [262, 132] on input "[PERSON_NAME]" at bounding box center [467, 137] width 578 height 25
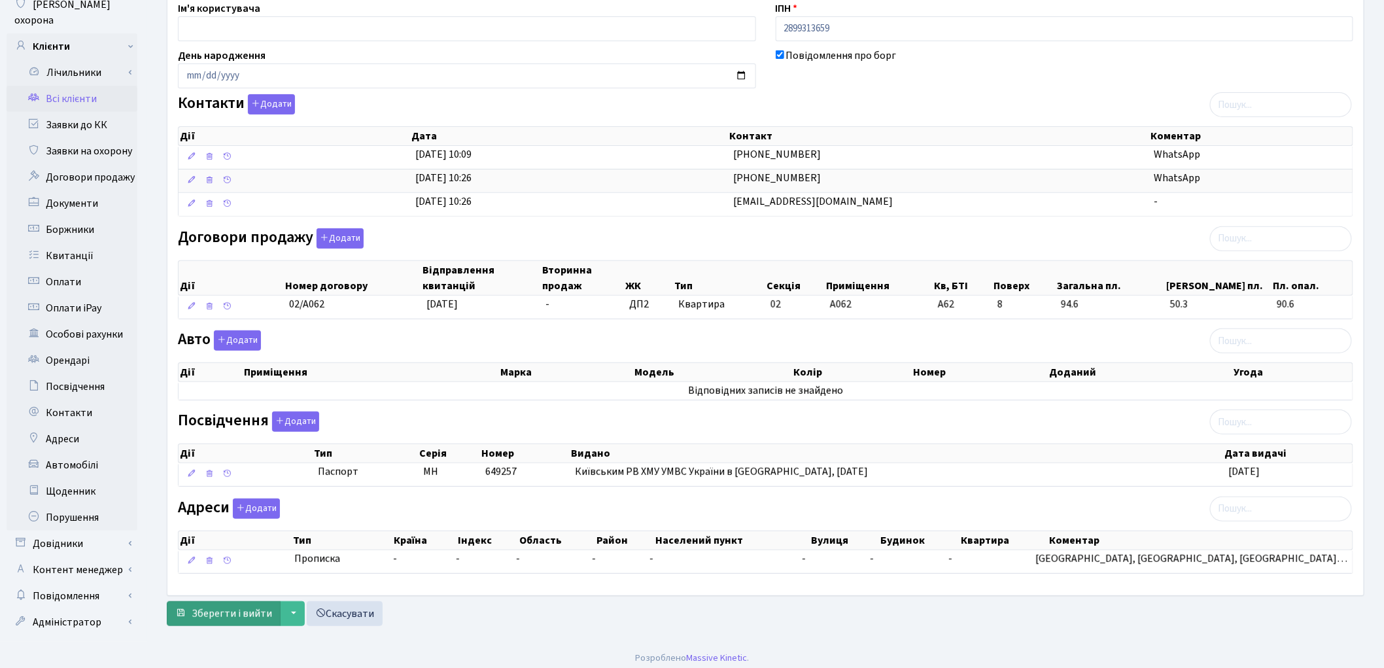
type input "Печенега Андрій Вікторович"
click at [242, 619] on span "Зберегти і вийти" at bounding box center [232, 613] width 80 height 14
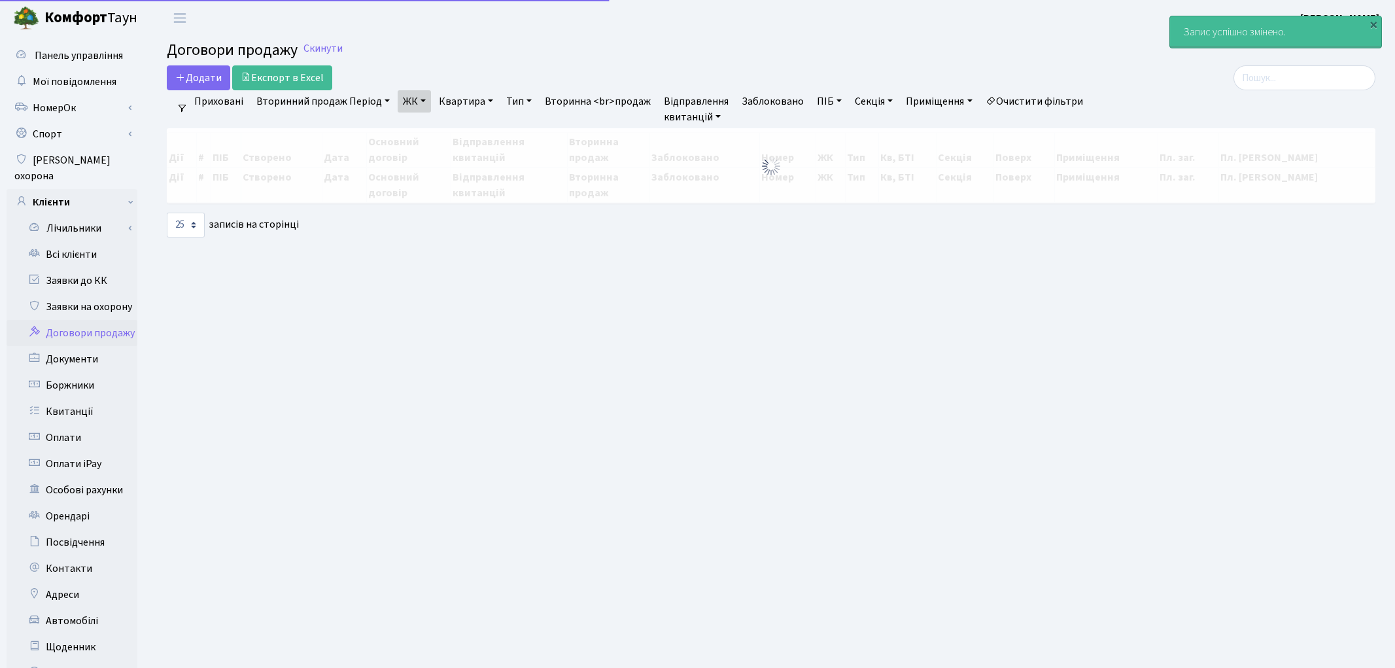
select select "25"
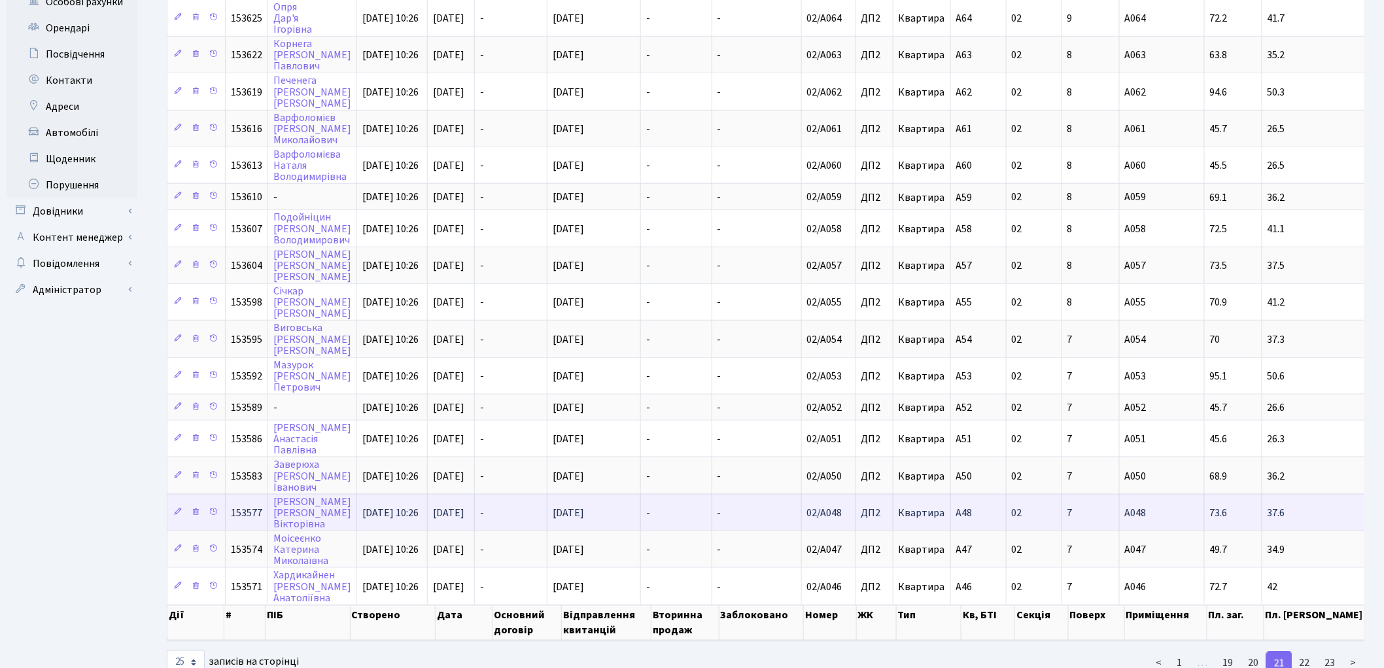
scroll to position [496, 0]
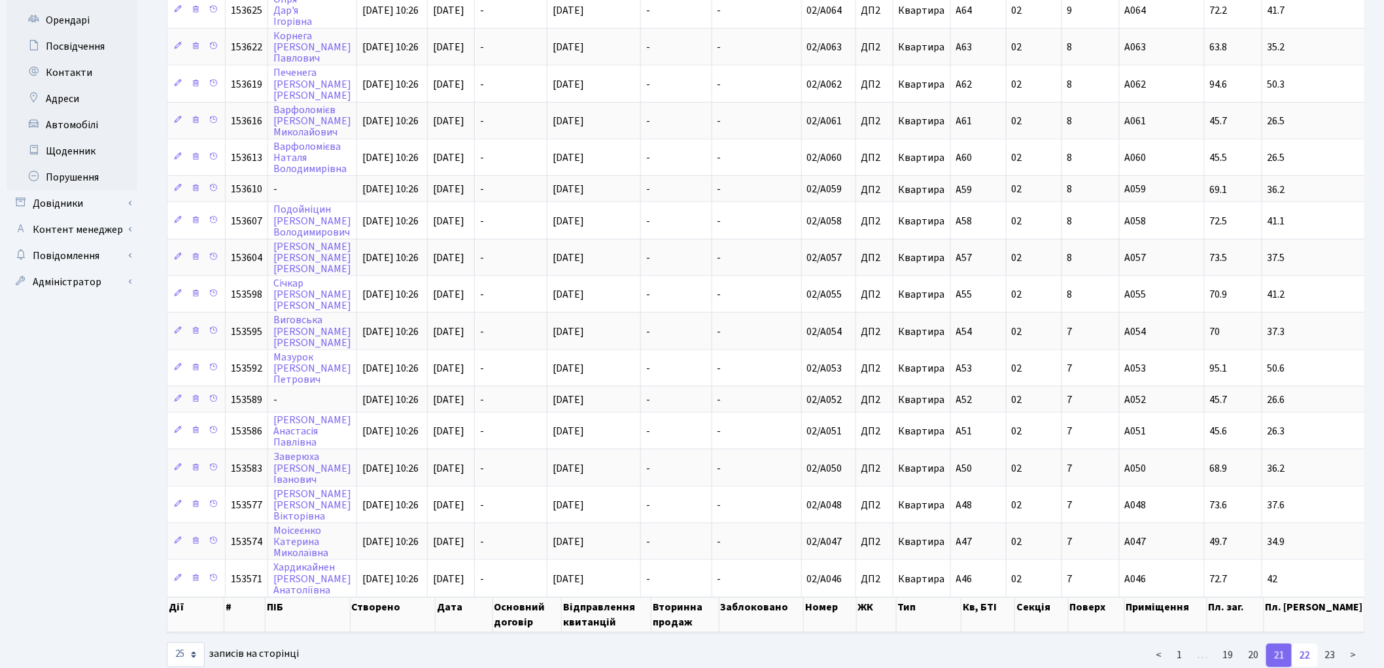
click at [1306, 644] on link "22" at bounding box center [1305, 656] width 26 height 24
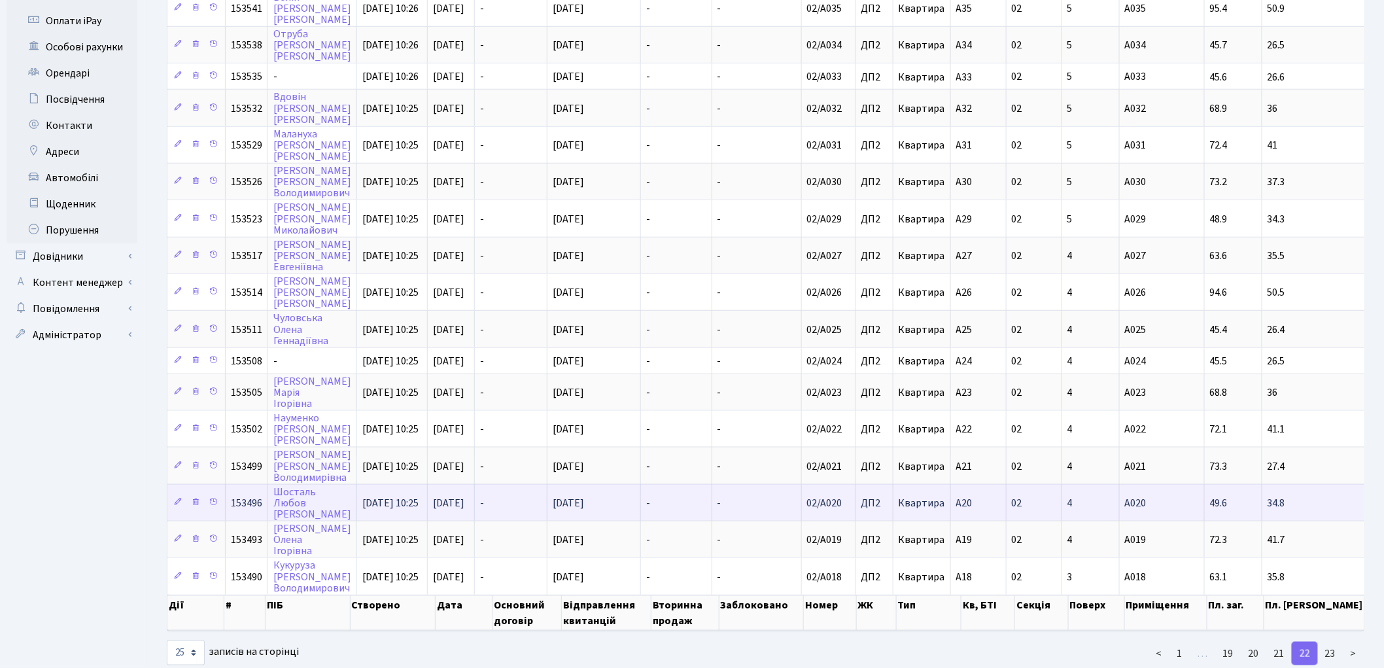
scroll to position [446, 0]
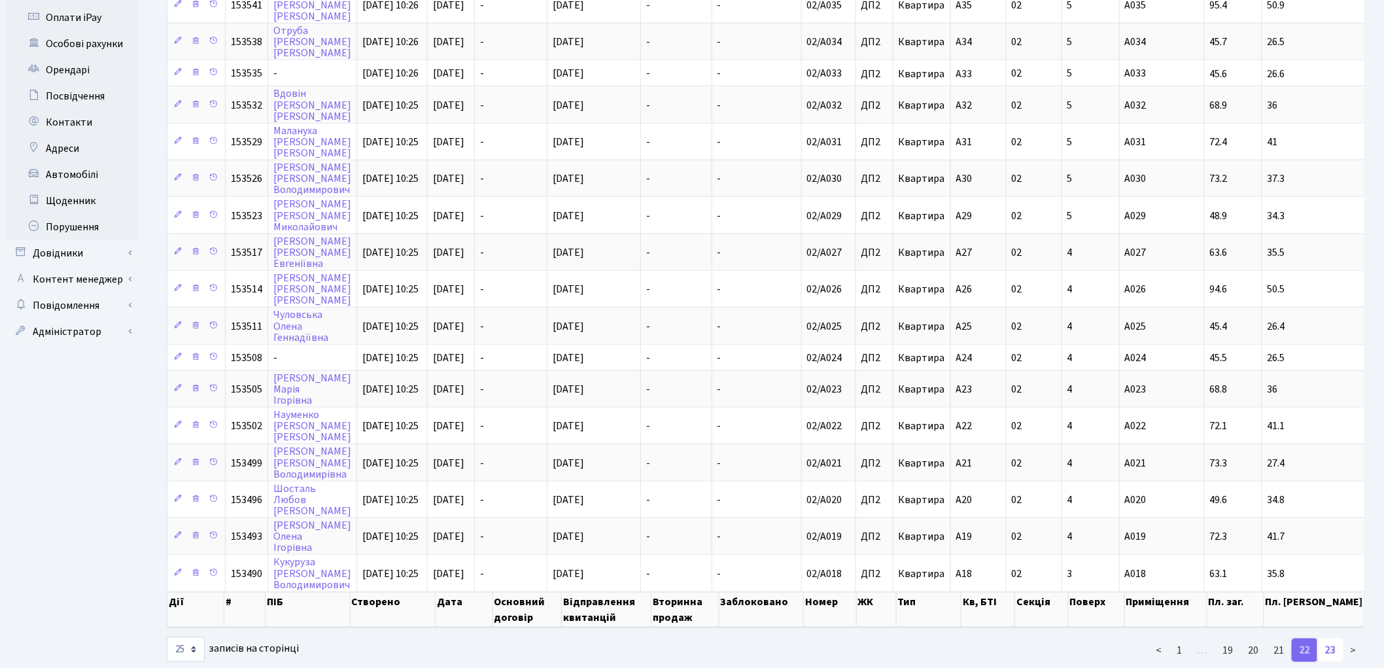
click at [1331, 638] on link "23" at bounding box center [1330, 650] width 26 height 24
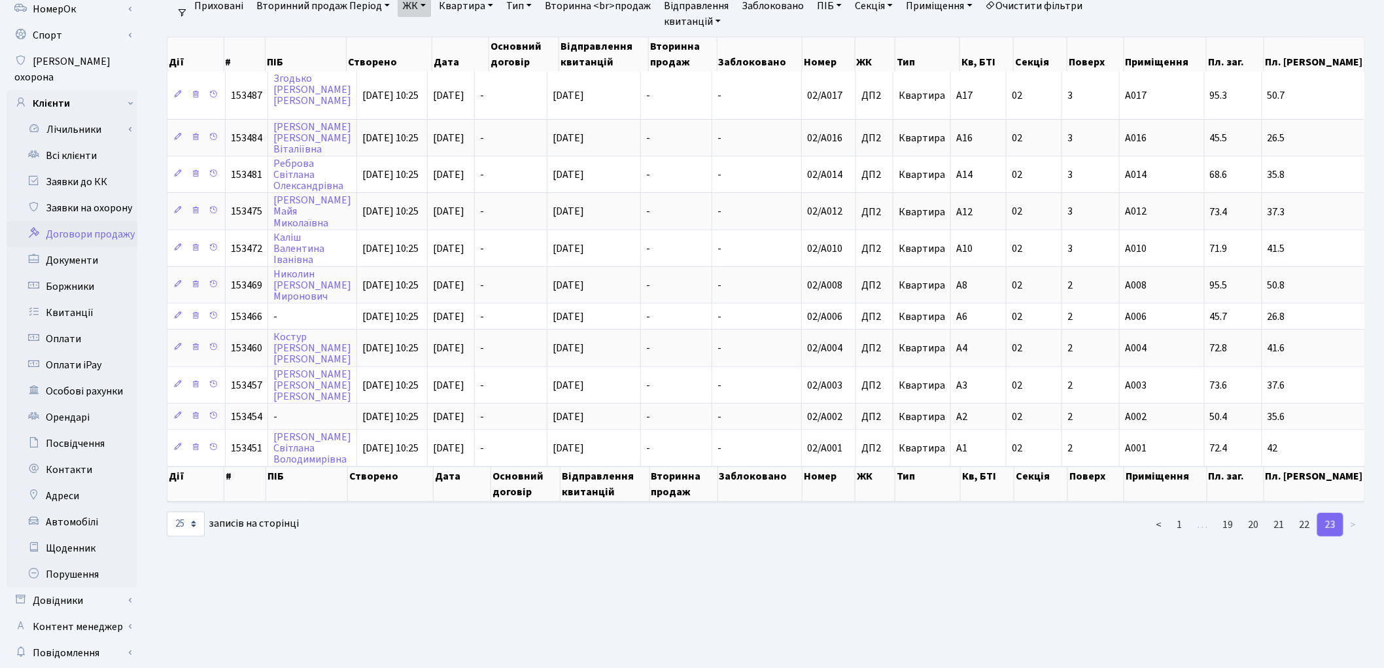
scroll to position [73, 0]
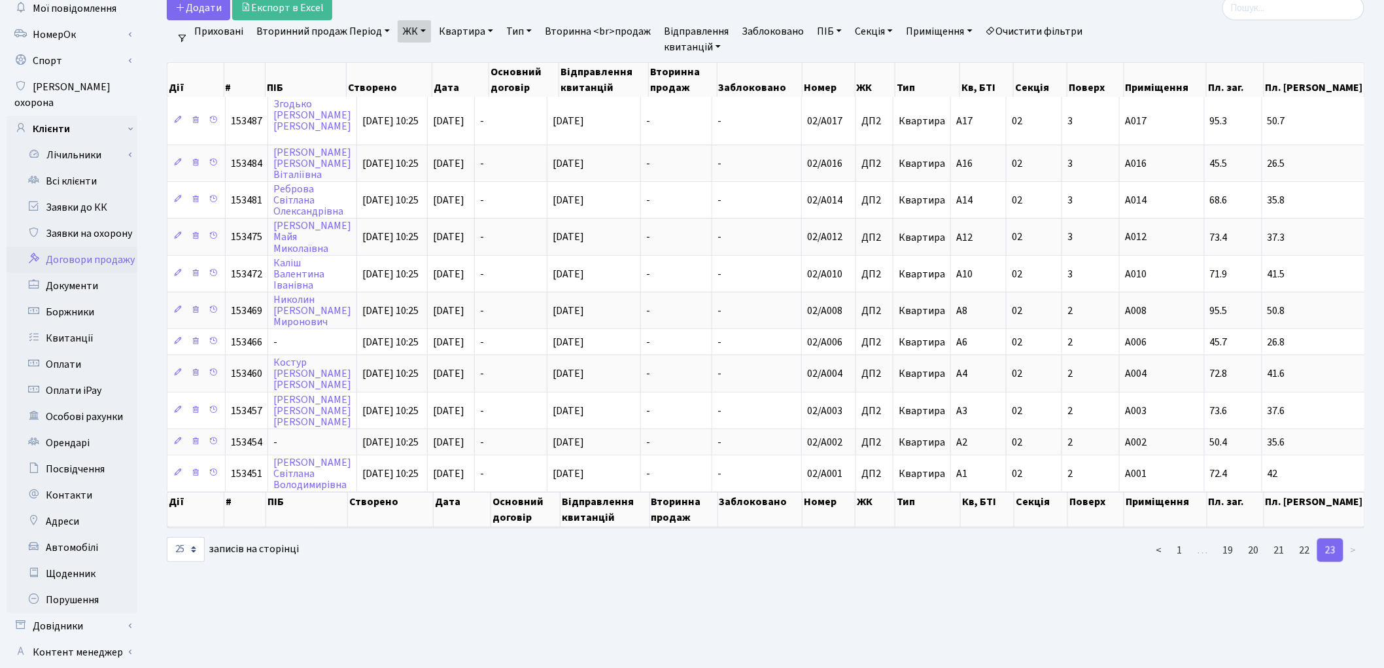
click at [413, 41] on link "ЖК" at bounding box center [414, 31] width 33 height 22
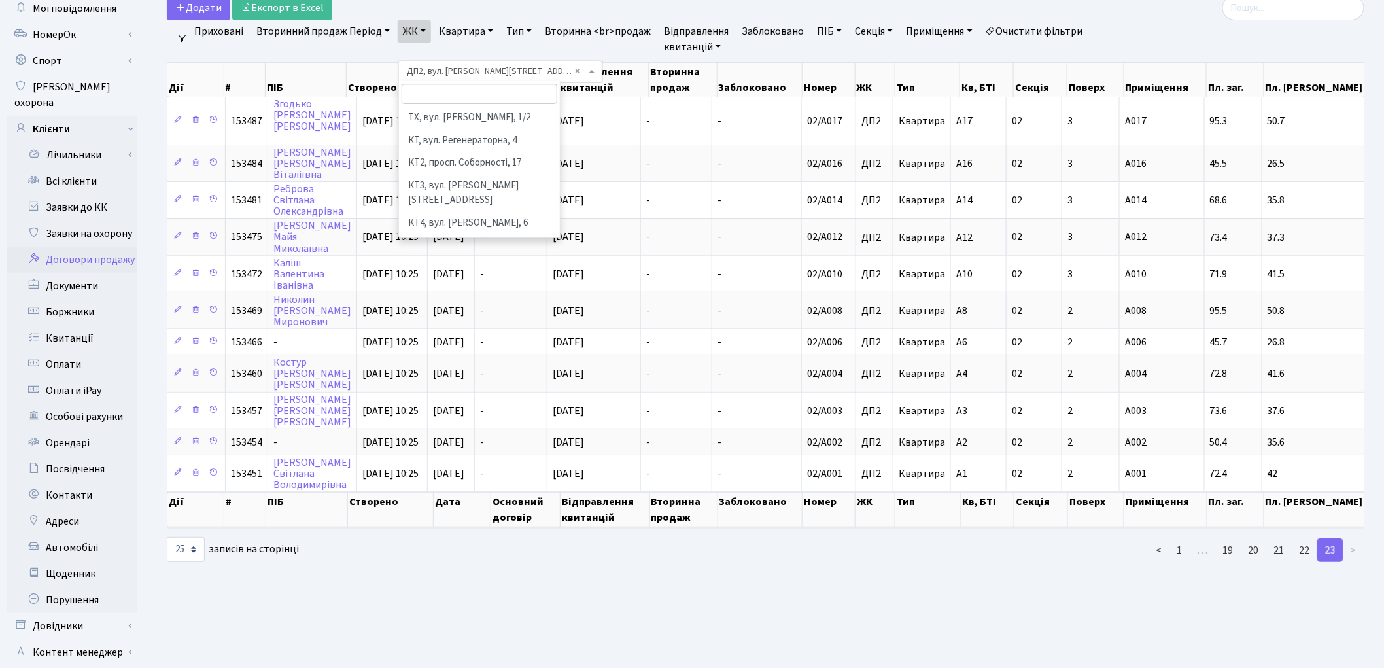
scroll to position [383, 0]
click at [1029, 36] on link "Очистити фільтри" at bounding box center [1034, 31] width 108 height 22
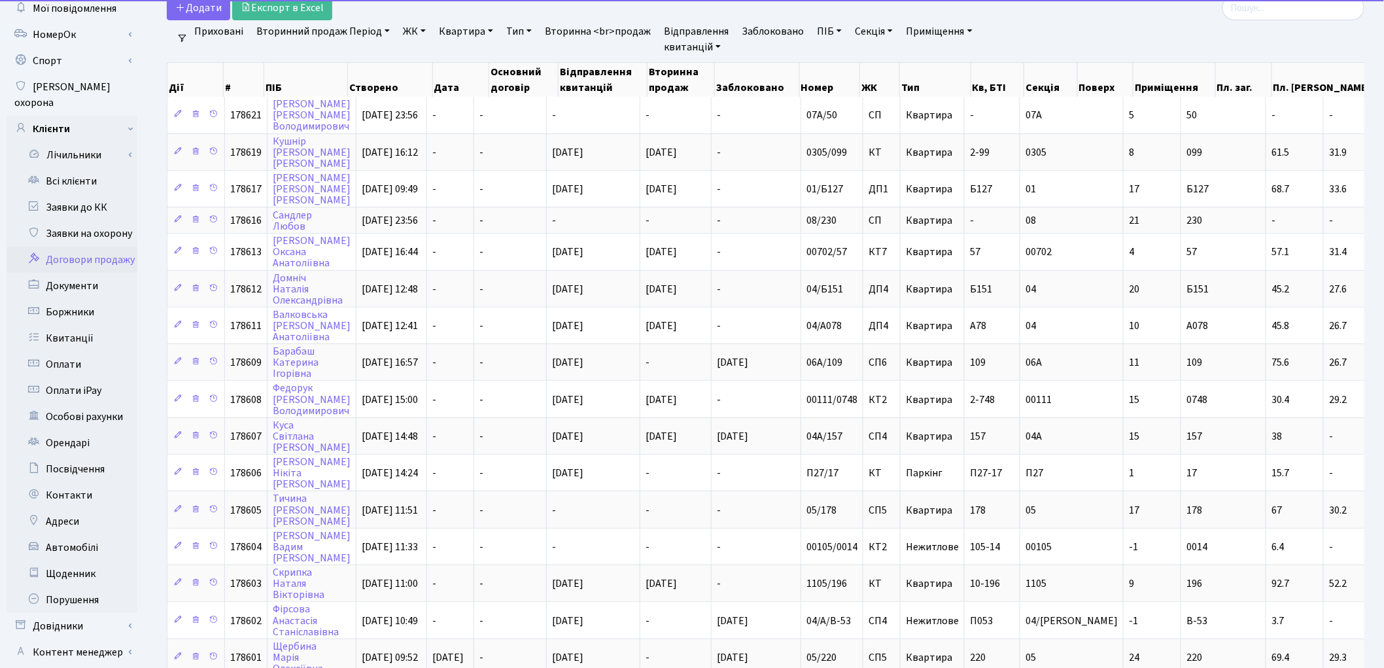
click at [411, 31] on link "ЖК" at bounding box center [414, 31] width 33 height 22
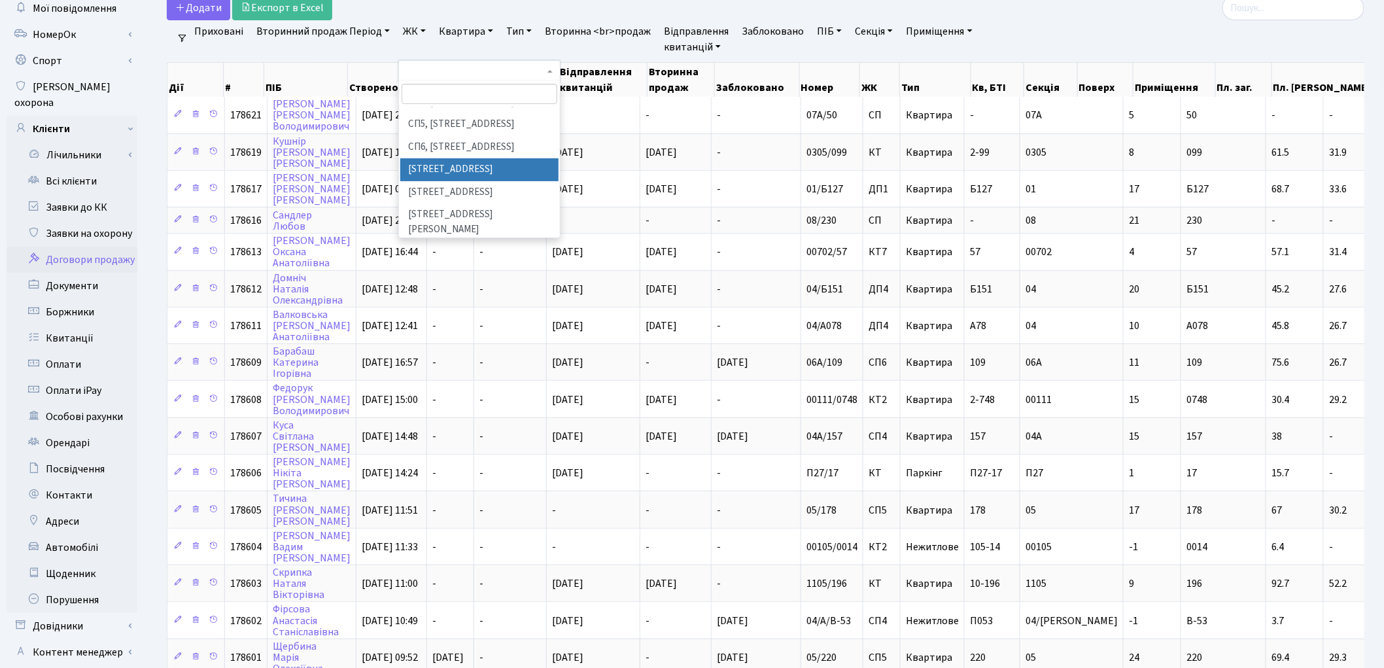
scroll to position [363, 0]
click at [442, 283] on li "ДП3, вул. Некрасова, 10" at bounding box center [479, 301] width 158 height 37
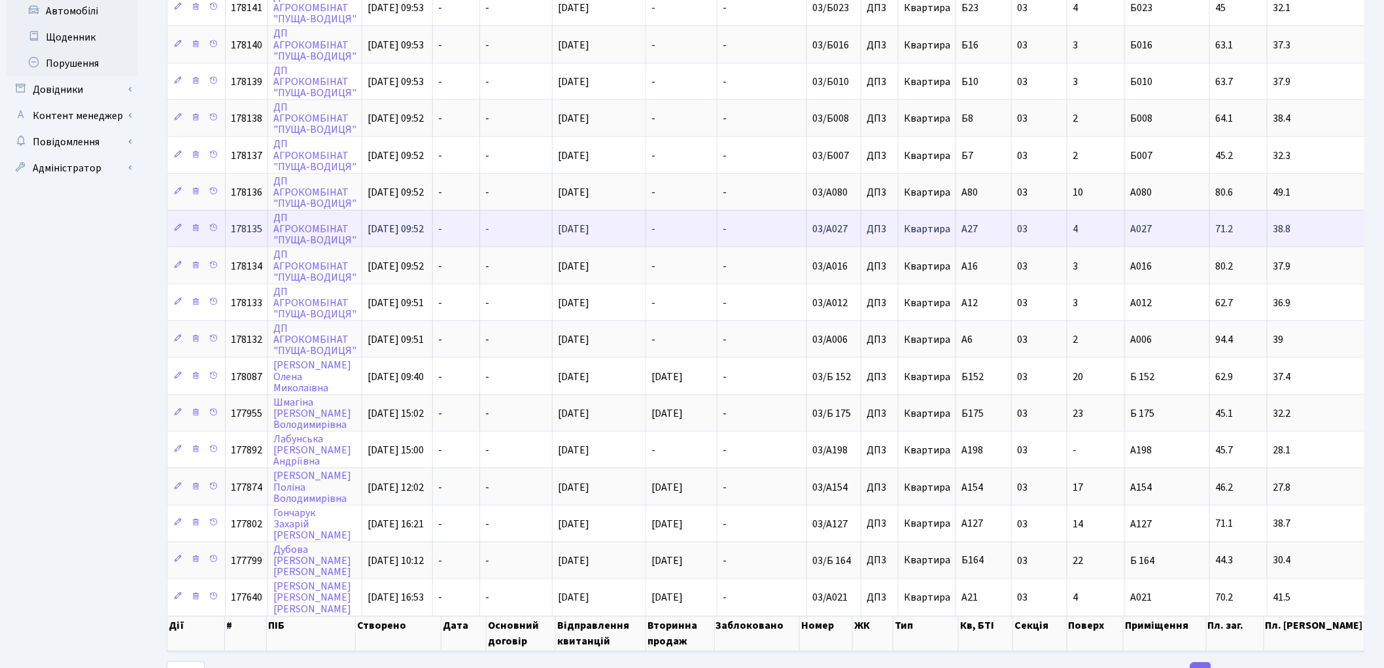
scroll to position [619, 0]
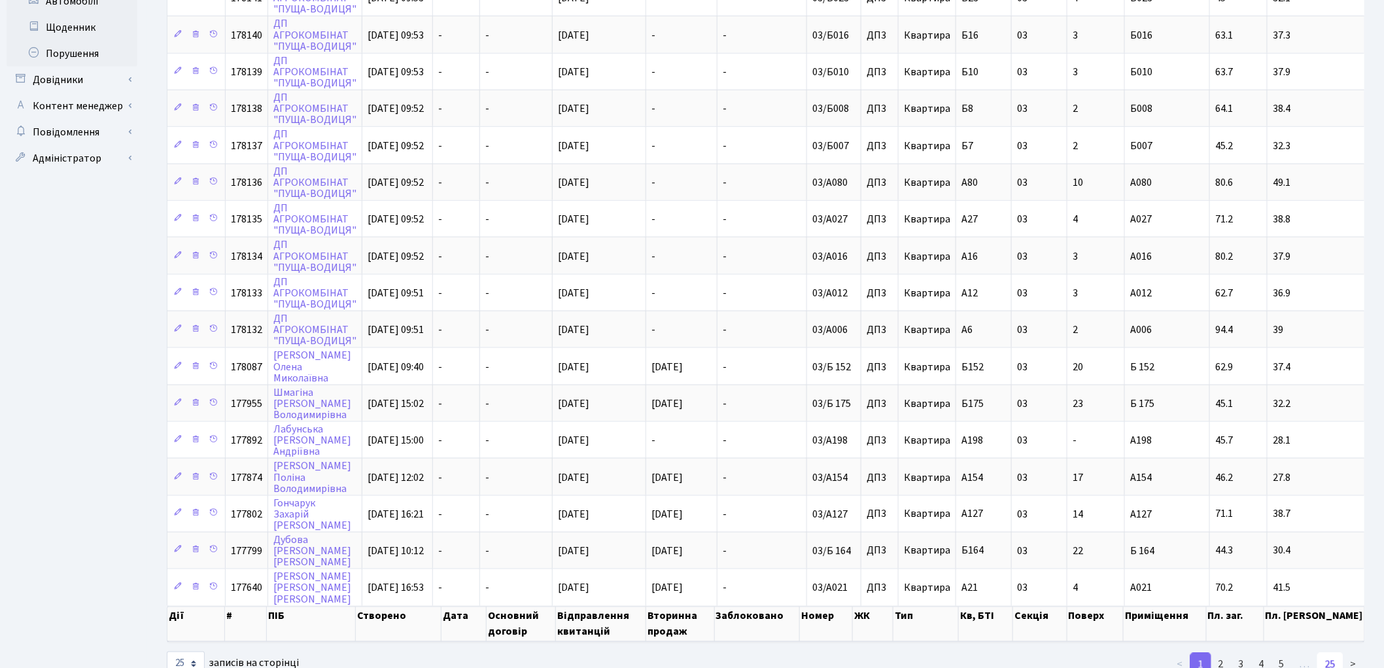
click at [1337, 653] on link "25" at bounding box center [1330, 665] width 26 height 24
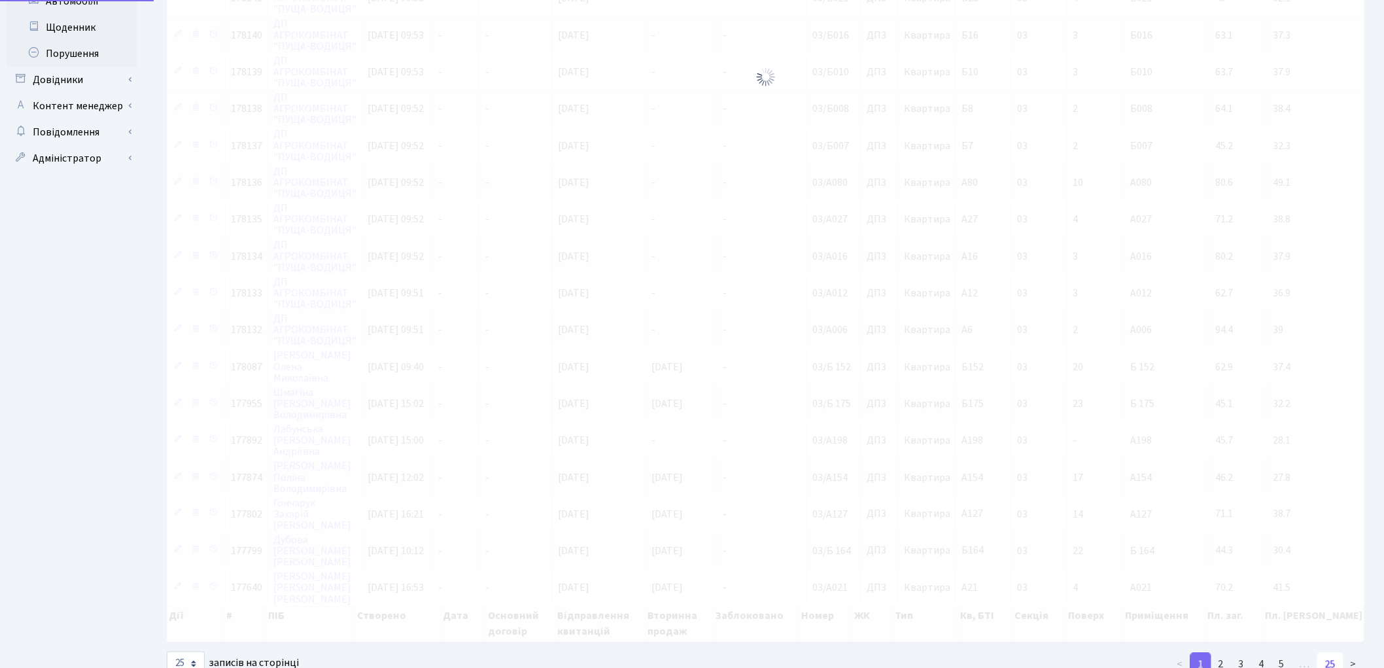
scroll to position [73, 0]
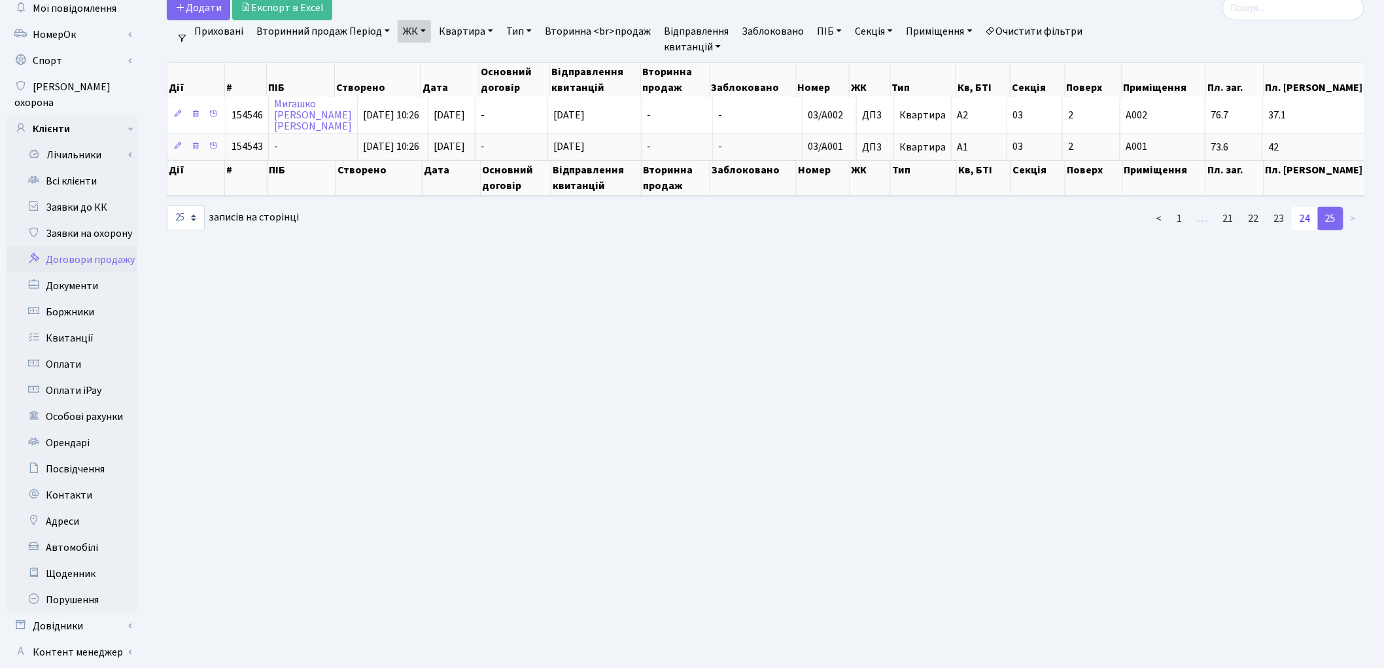
click at [1304, 215] on link "24" at bounding box center [1305, 219] width 26 height 24
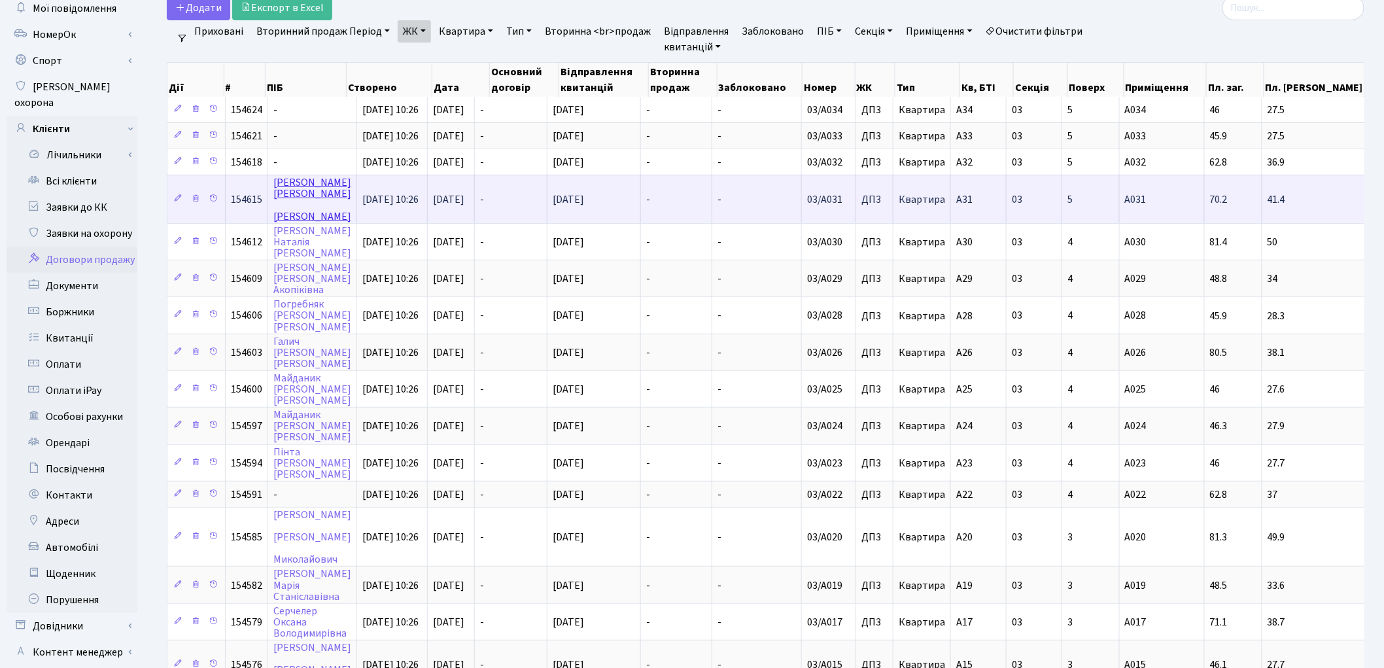
click at [288, 184] on link "Мельничук Павло Сергійович" at bounding box center [312, 199] width 78 height 48
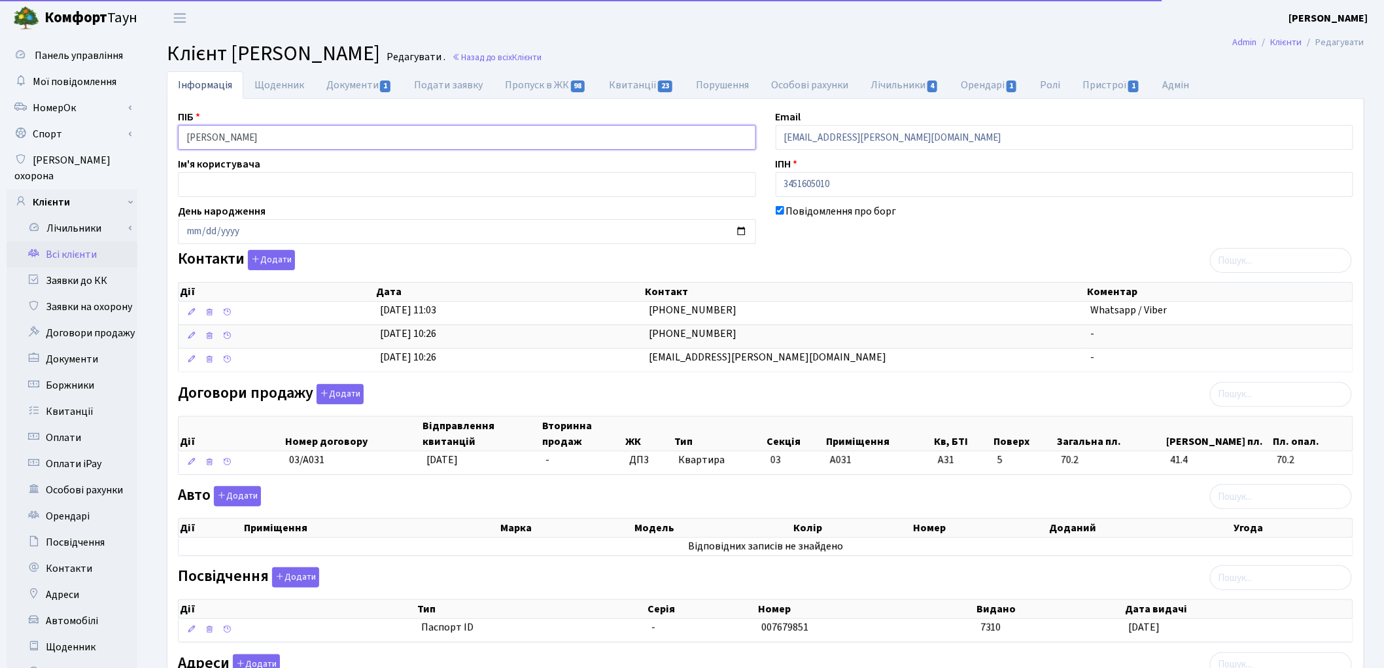
click at [268, 143] on input "[PERSON_NAME]" at bounding box center [467, 137] width 578 height 25
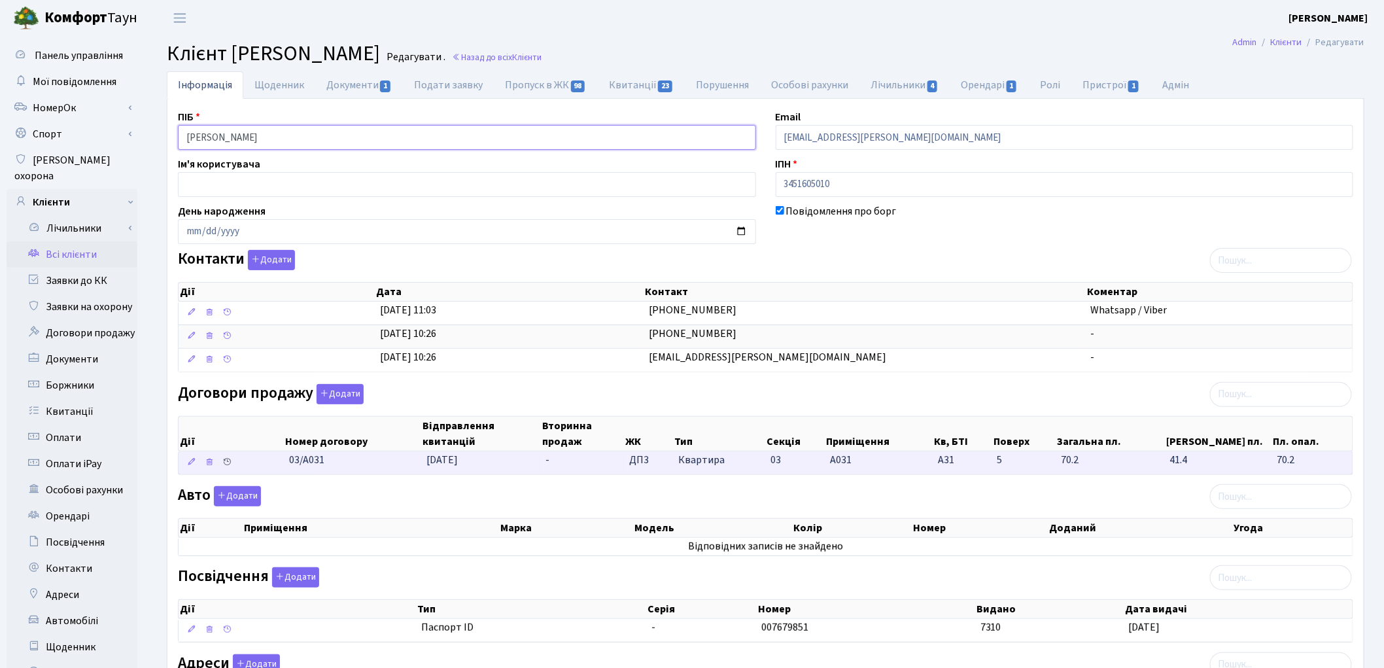
scroll to position [156, 0]
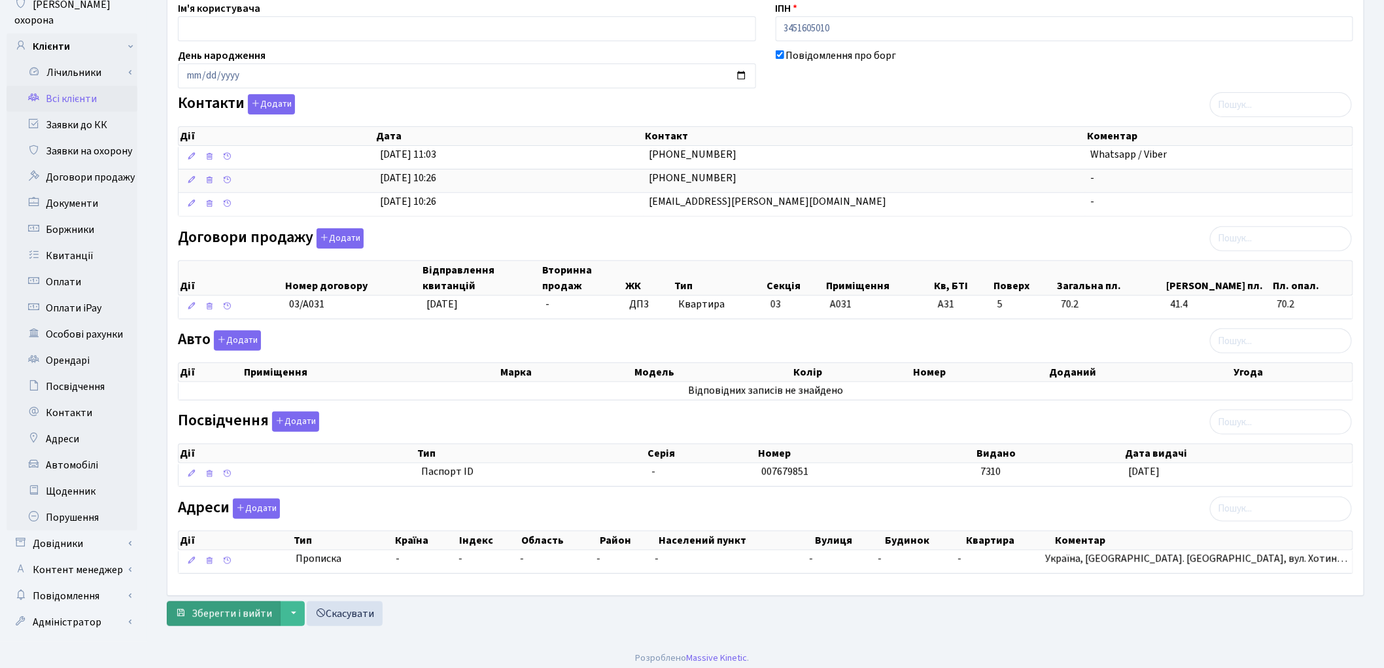
type input "[PERSON_NAME]"
click at [240, 624] on button "Зберегти і вийти" at bounding box center [224, 613] width 114 height 25
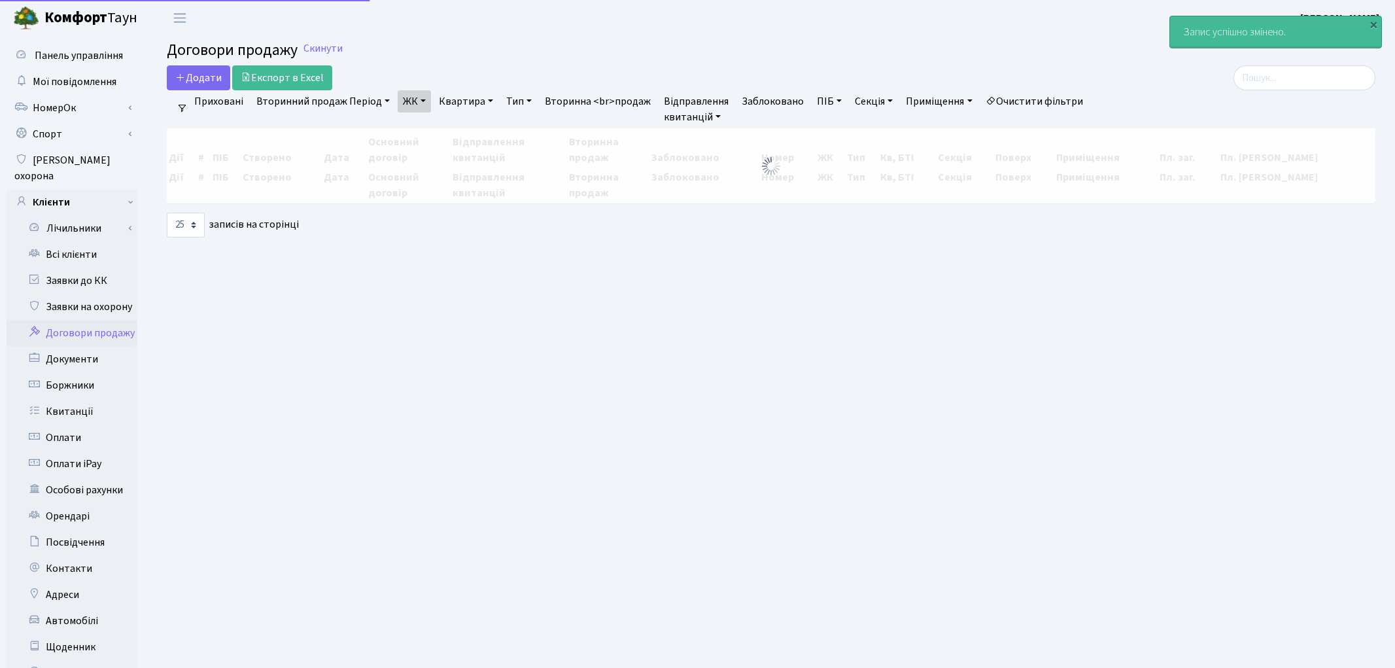
select select "25"
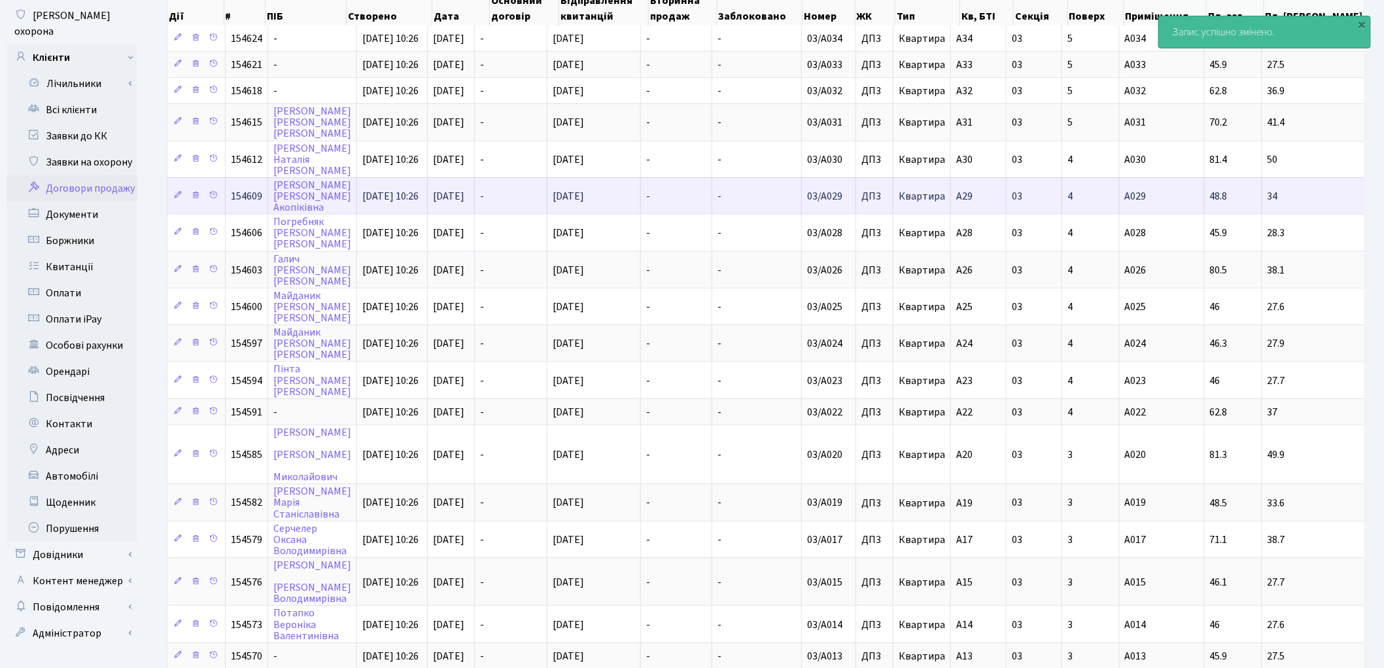
scroll to position [145, 0]
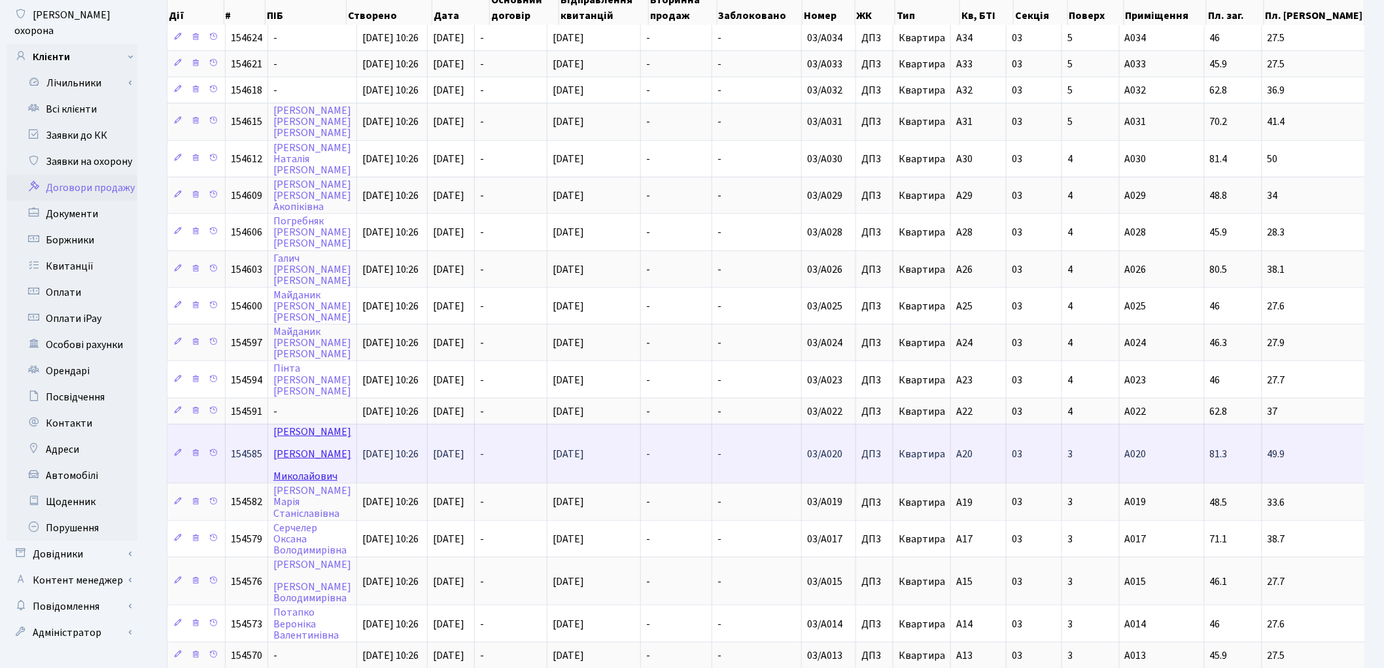
click at [292, 424] on link "Нежибовський Сергій Миколайович" at bounding box center [312, 453] width 78 height 59
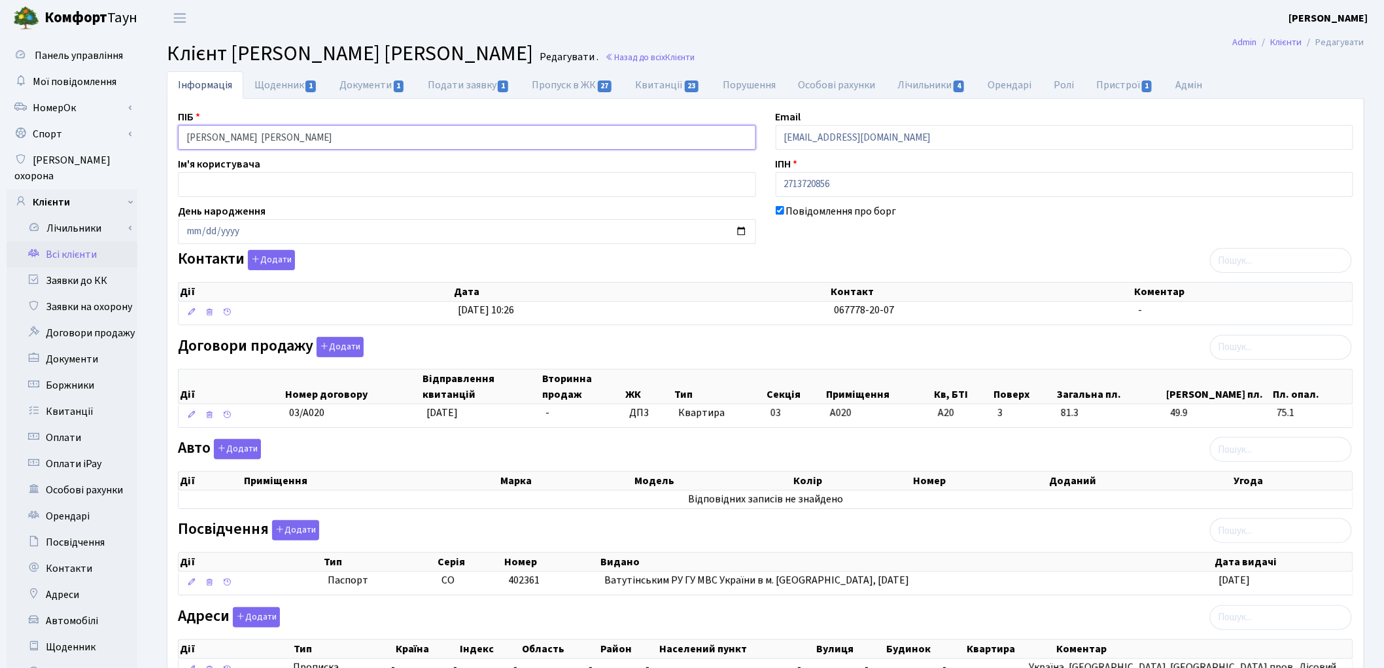
click at [254, 137] on input "Нежибовський Сергій Миколайович" at bounding box center [467, 137] width 578 height 25
click at [286, 135] on input "Нежибовський Сергій Миколайович" at bounding box center [467, 137] width 578 height 25
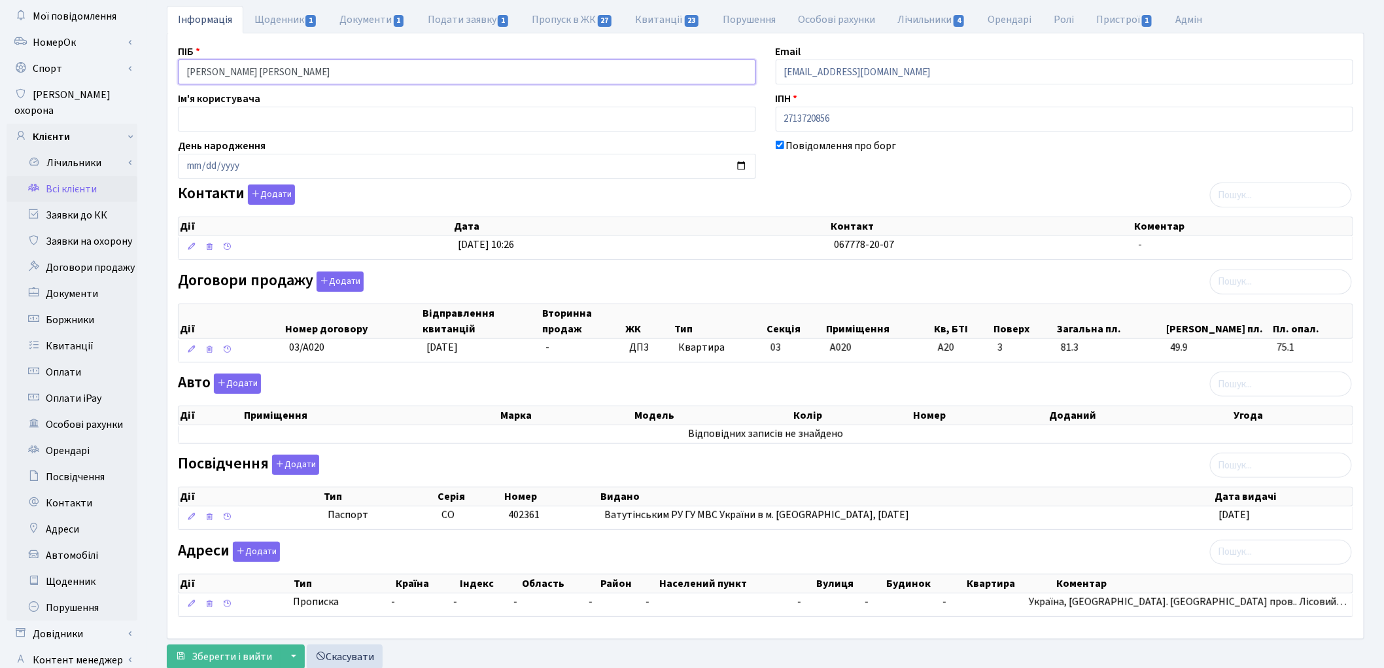
scroll to position [146, 0]
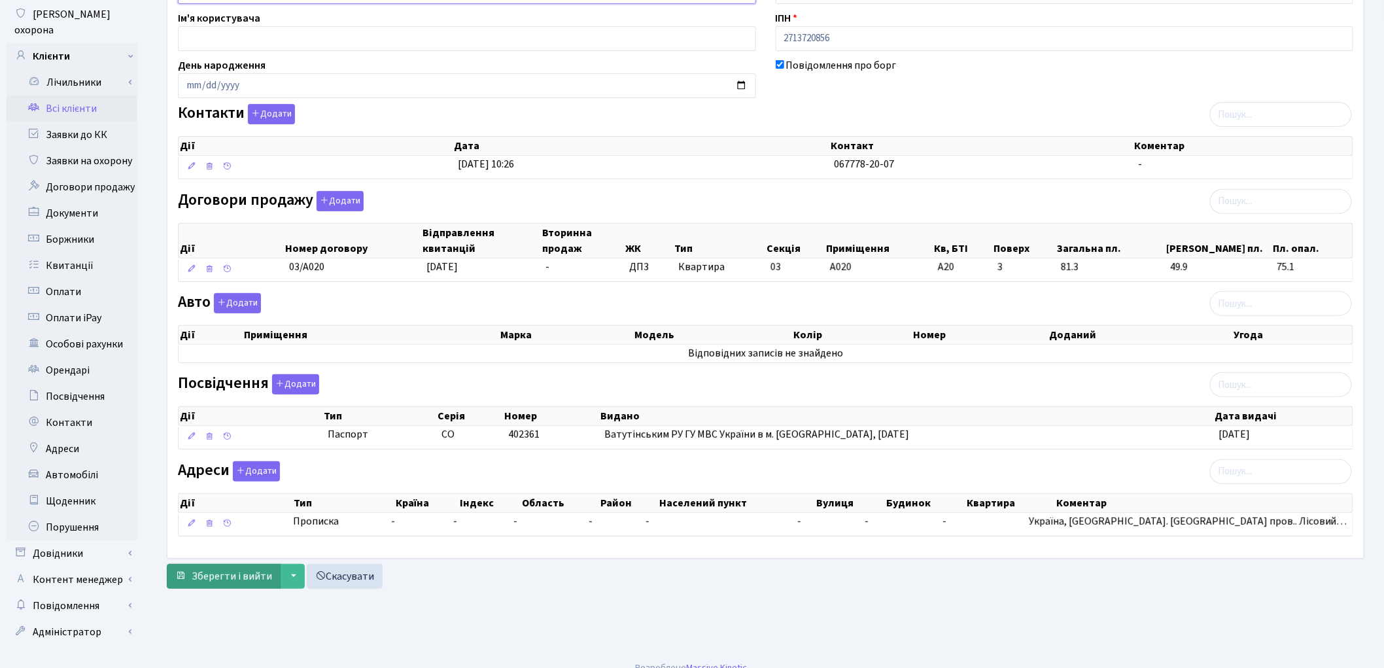
type input "Нежибовський Сергій Миколайович"
click at [240, 576] on span "Зберегти і вийти" at bounding box center [232, 576] width 80 height 14
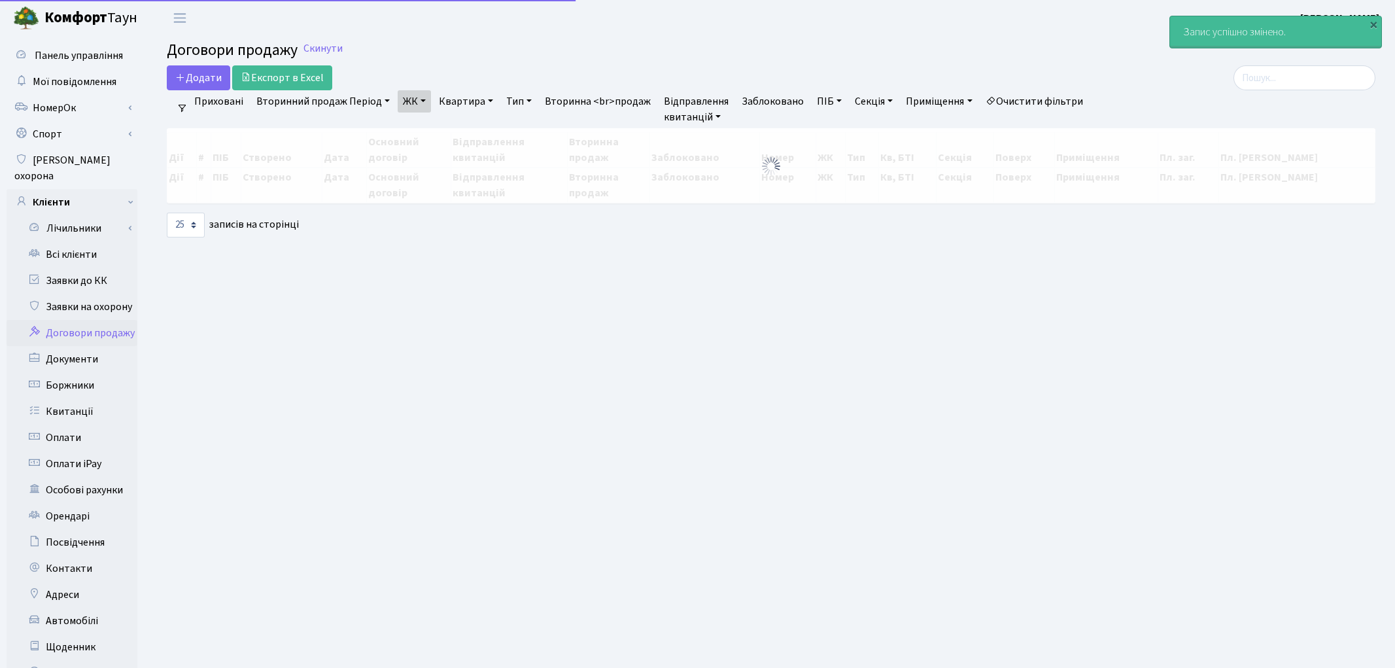
select select "25"
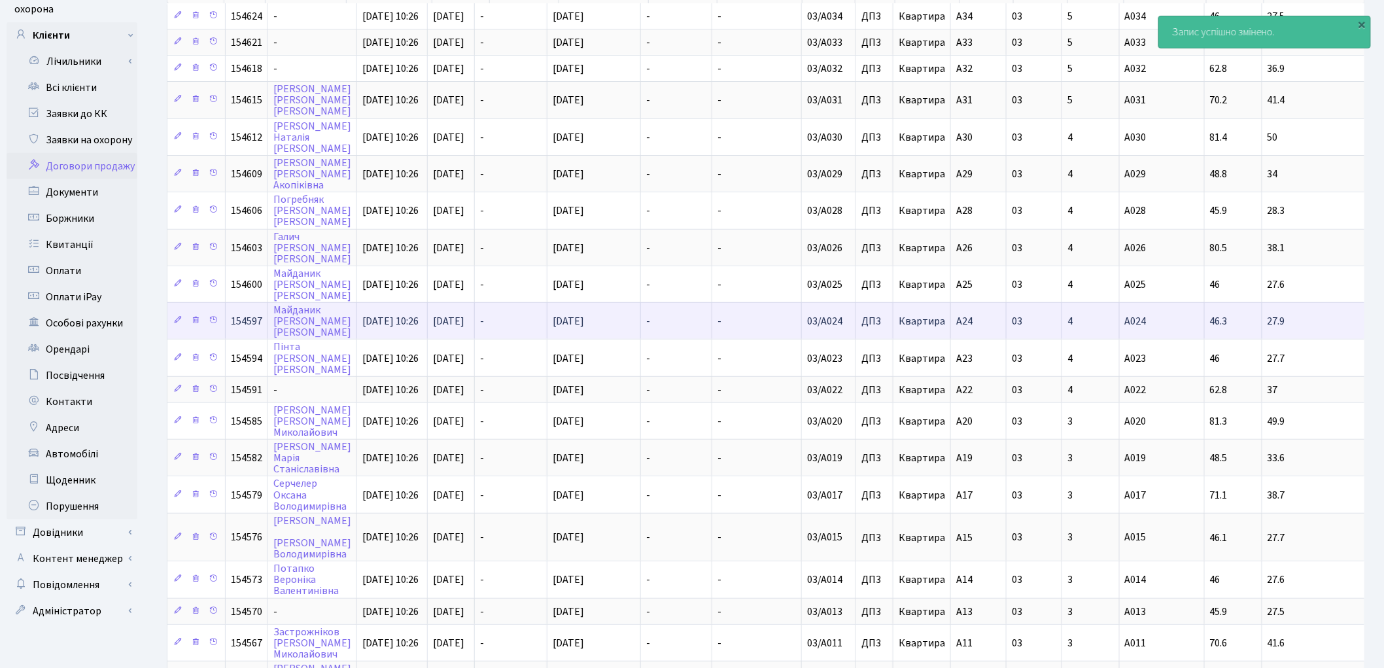
scroll to position [218, 0]
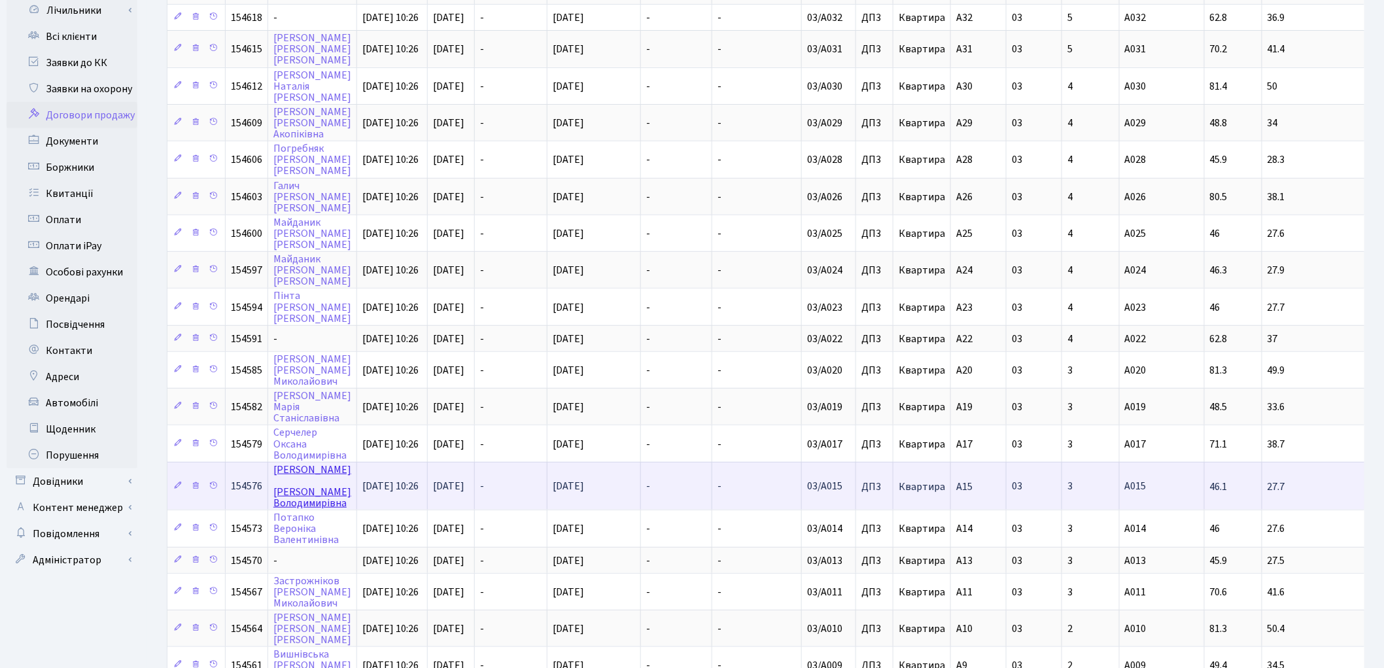
click at [290, 462] on link "Кухарчик Лариса Володимирівна" at bounding box center [312, 486] width 78 height 48
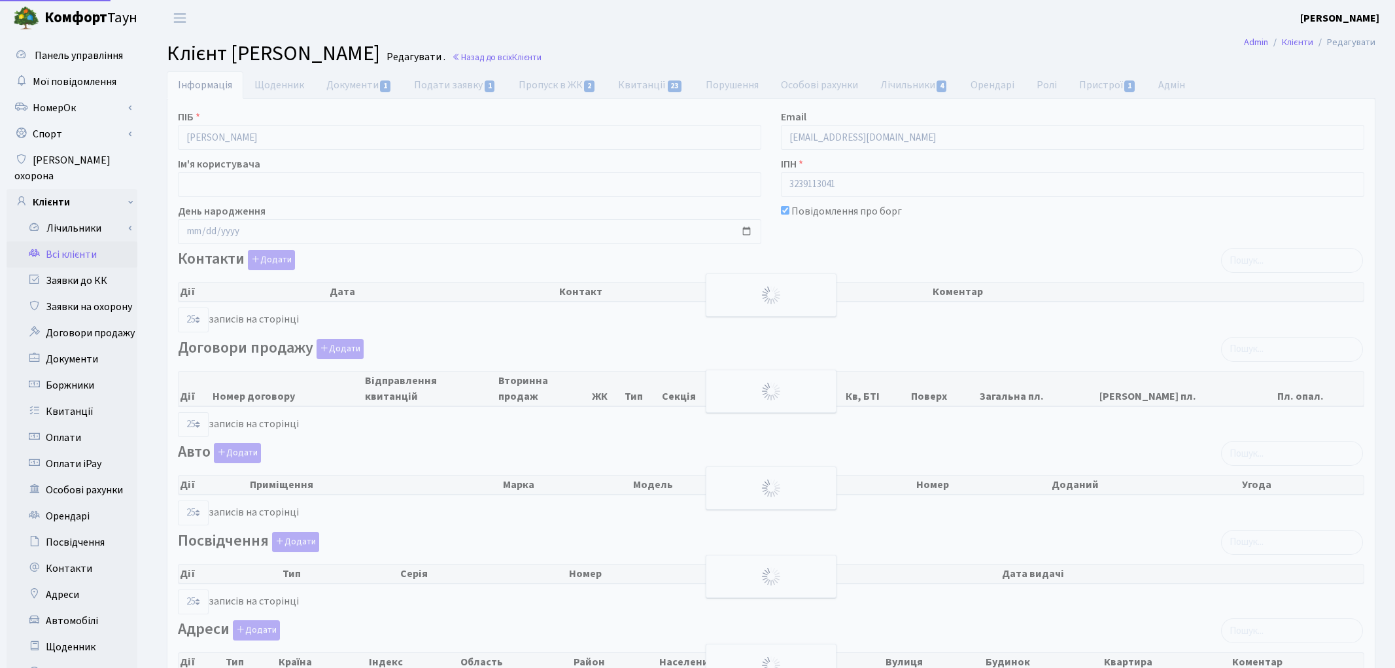
select select "25"
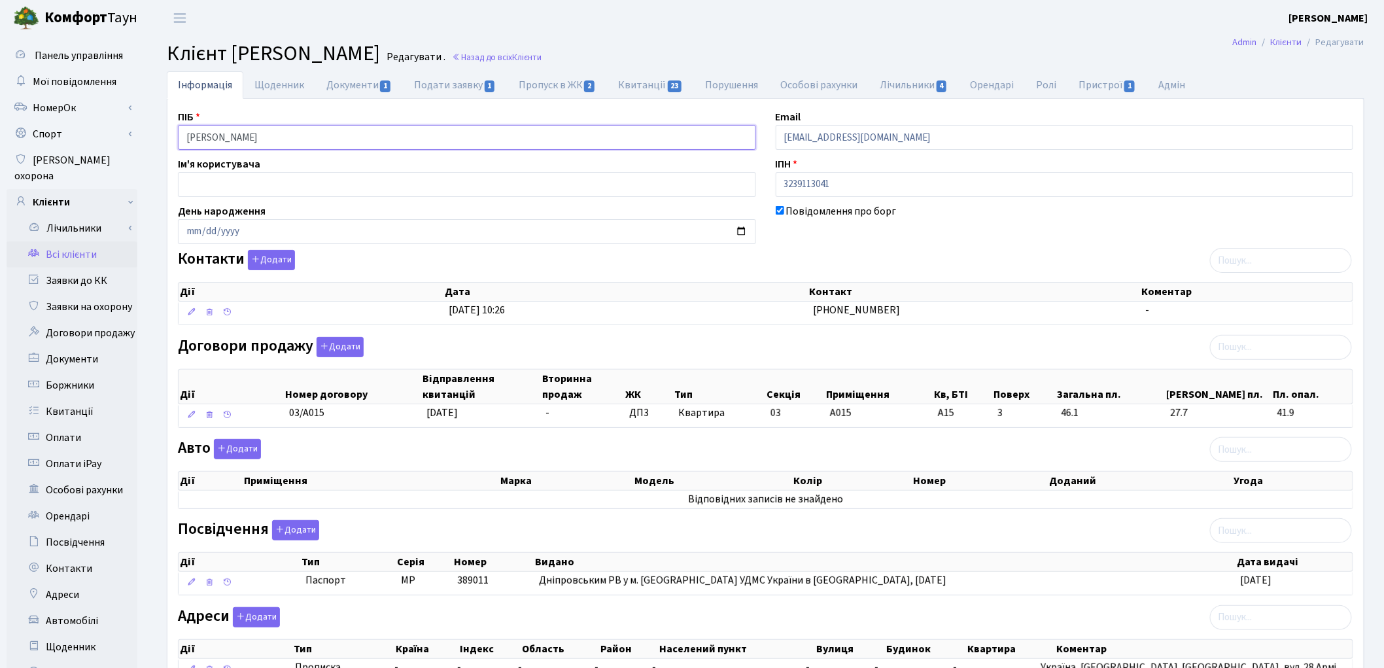
click at [231, 138] on input "Кухарчик Лариса Володимирівна" at bounding box center [467, 137] width 578 height 25
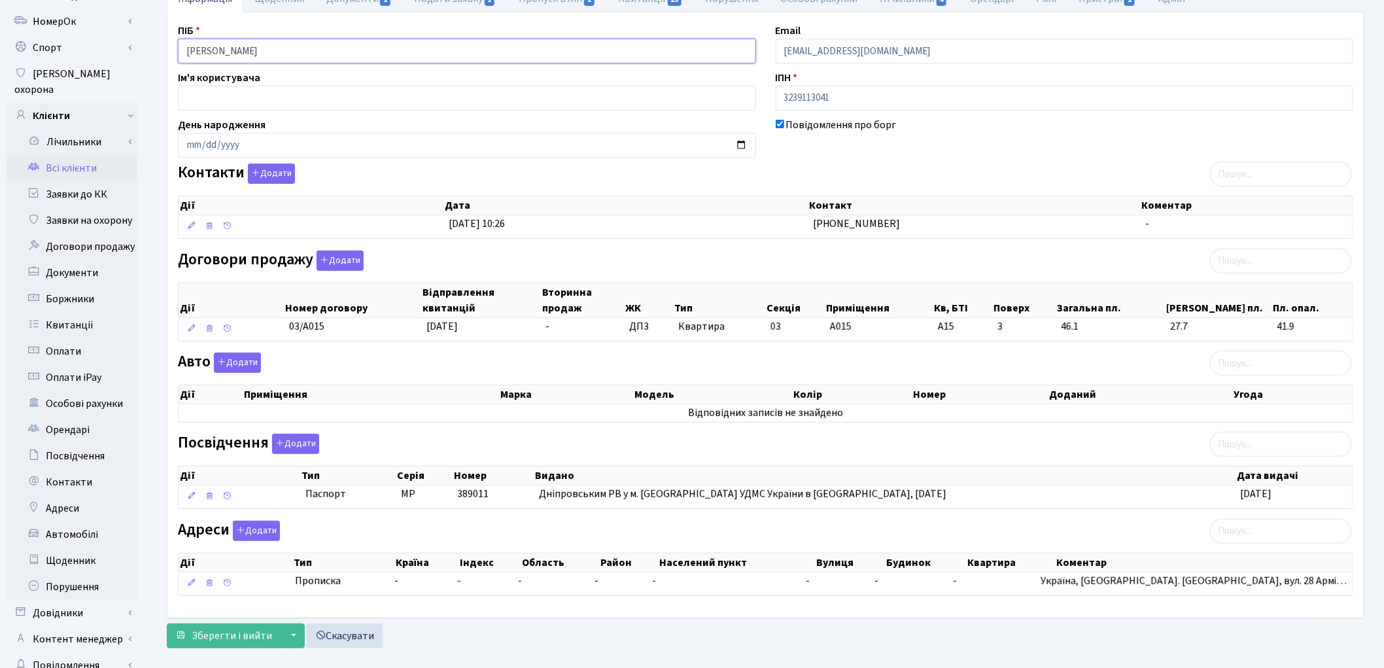
scroll to position [146, 0]
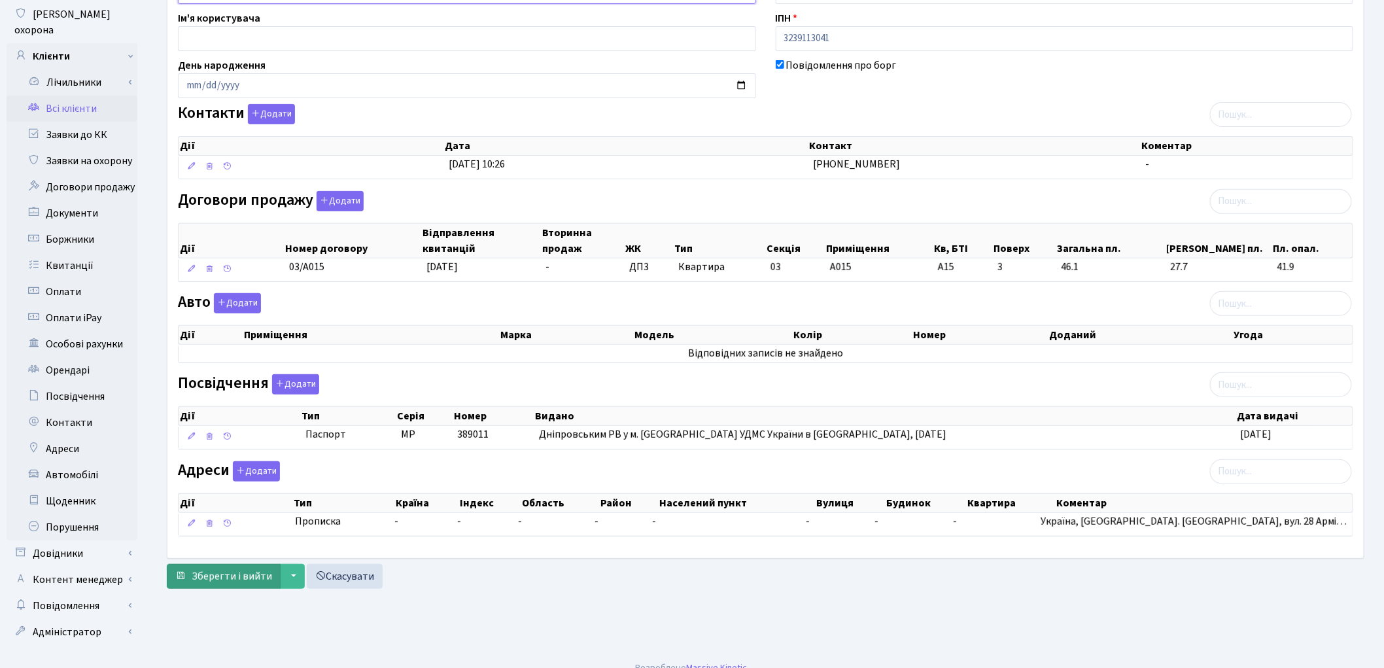
type input "Кухарчик Лариса Володимирівна"
click at [242, 583] on span "Зберегти і вийти" at bounding box center [232, 576] width 80 height 14
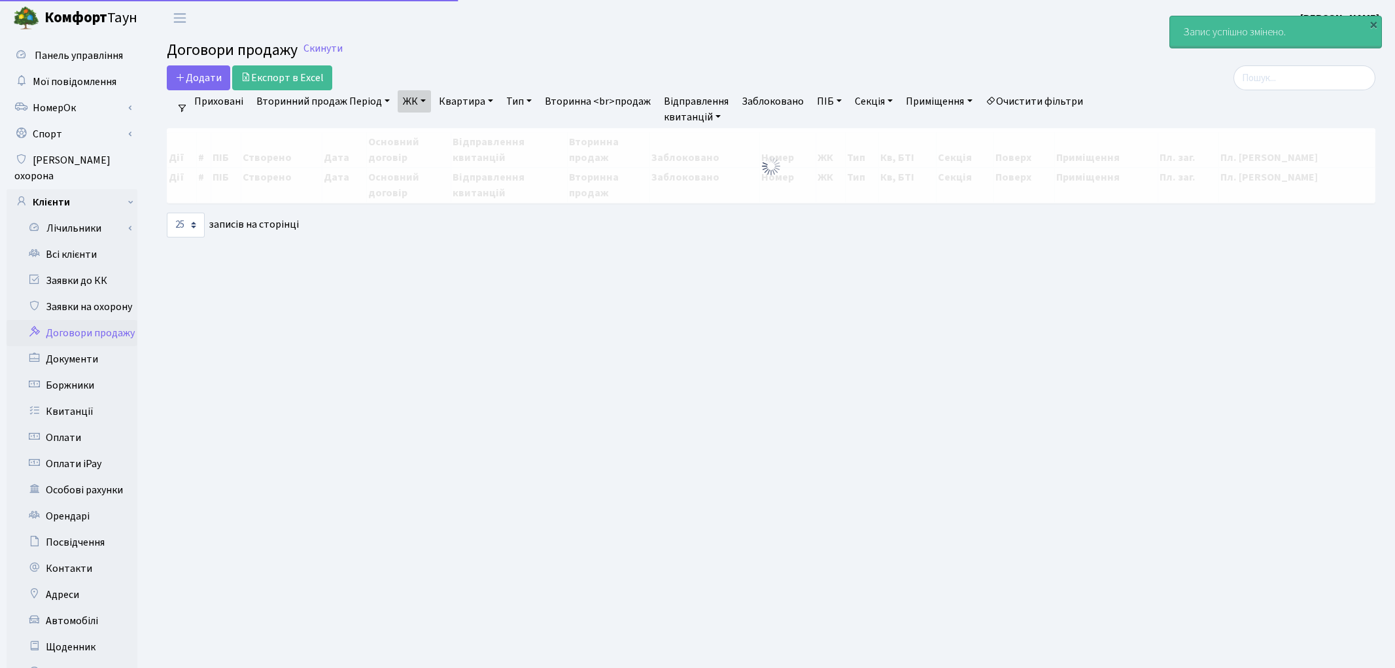
select select "25"
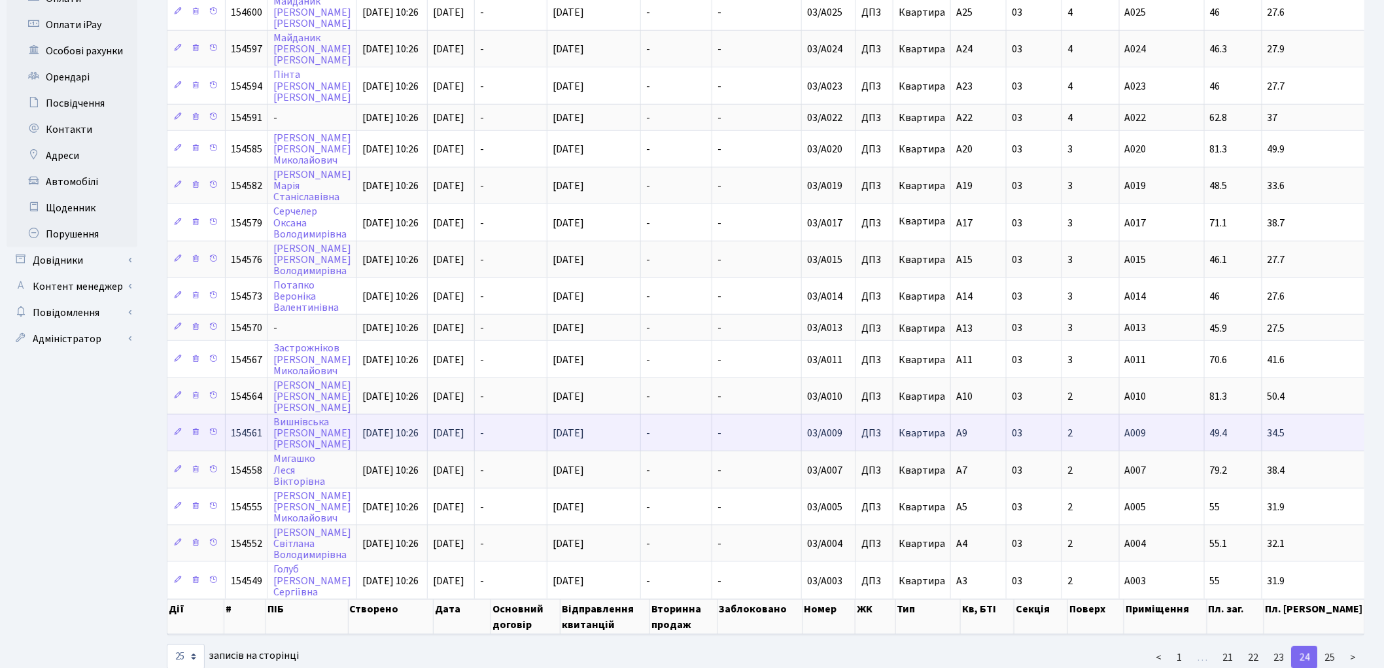
scroll to position [446, 0]
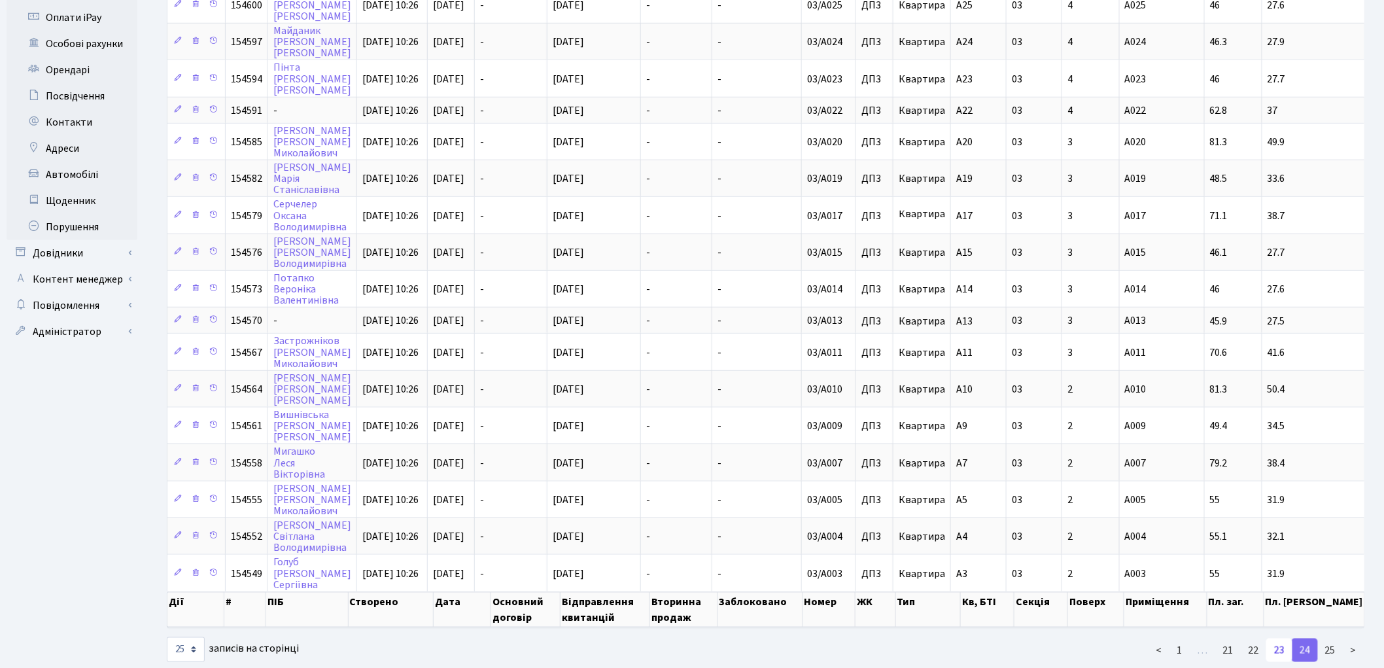
click at [1273, 638] on link "23" at bounding box center [1279, 650] width 26 height 24
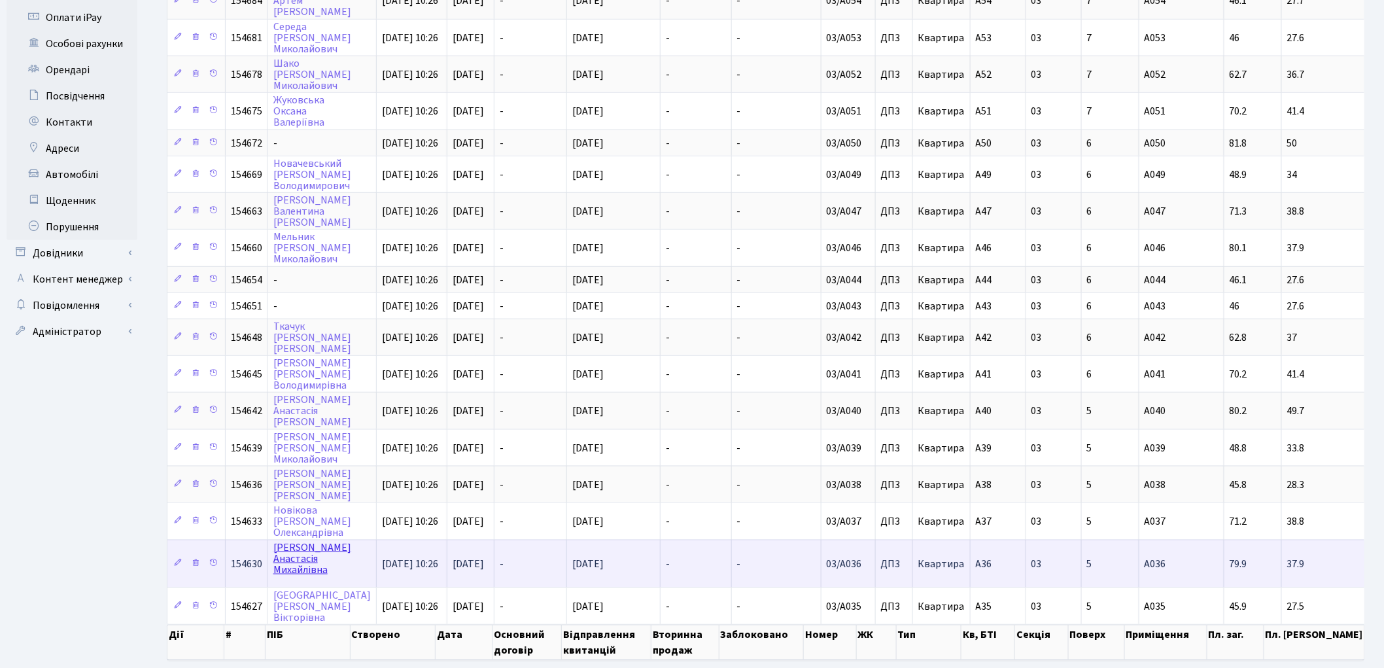
click at [304, 540] on link "[PERSON_NAME]" at bounding box center [312, 558] width 78 height 37
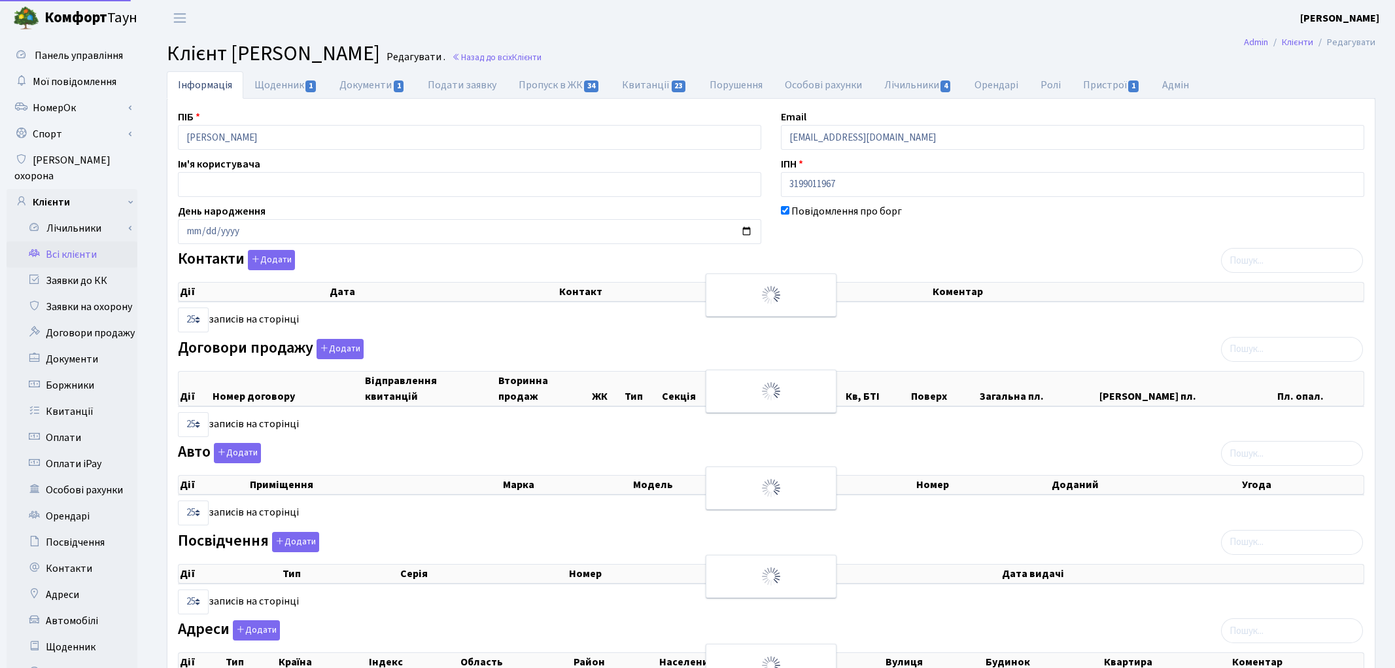
select select "25"
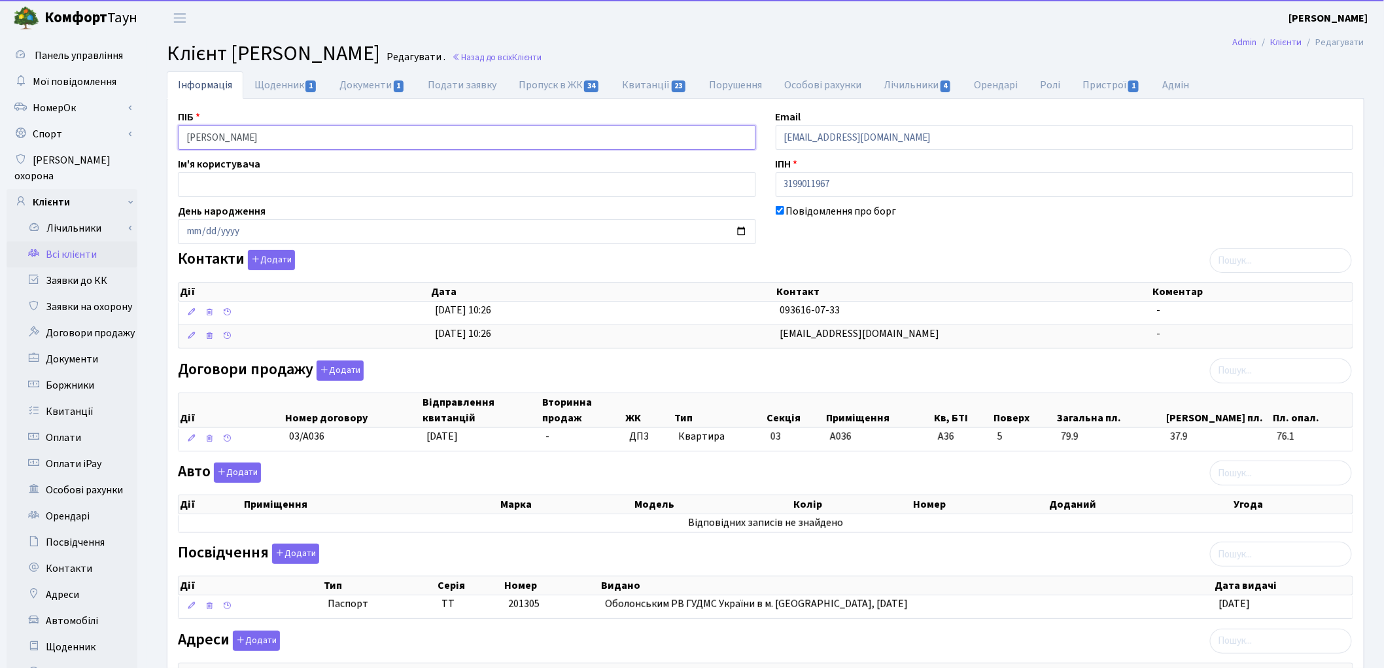
click at [362, 133] on input "Кирієнко Анастасія Михайлівна" at bounding box center [467, 137] width 578 height 25
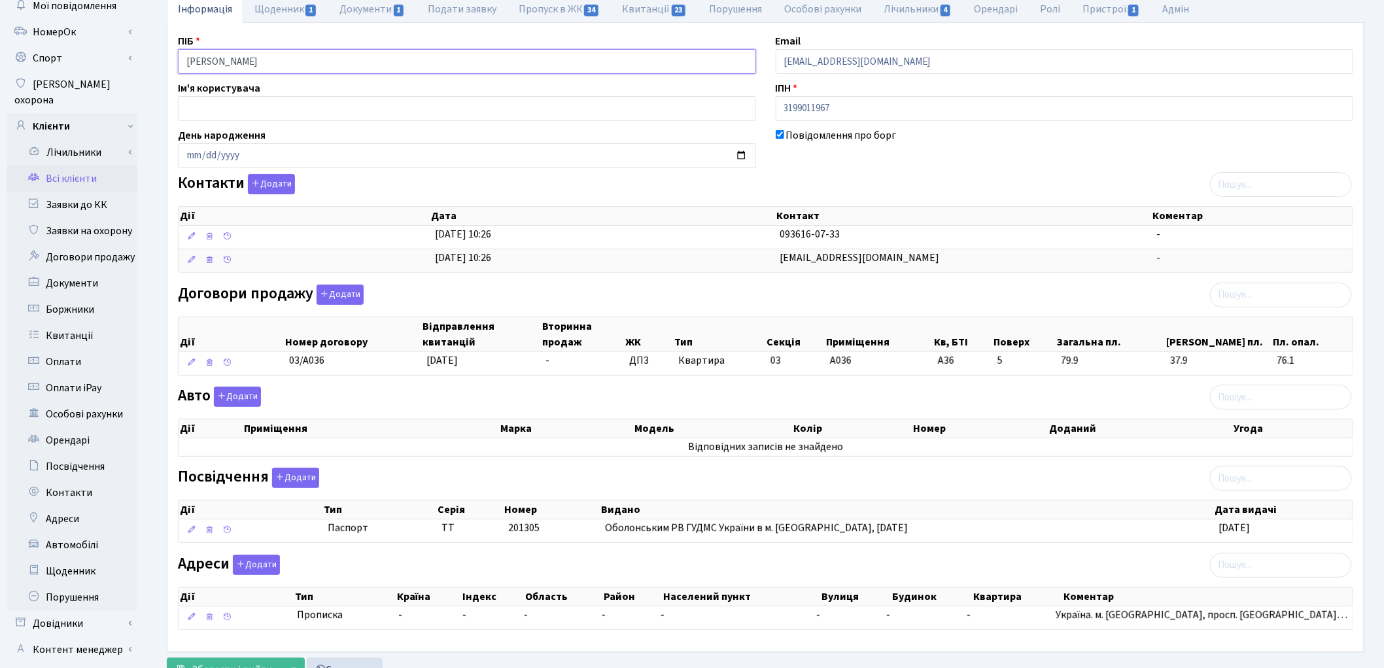
scroll to position [146, 0]
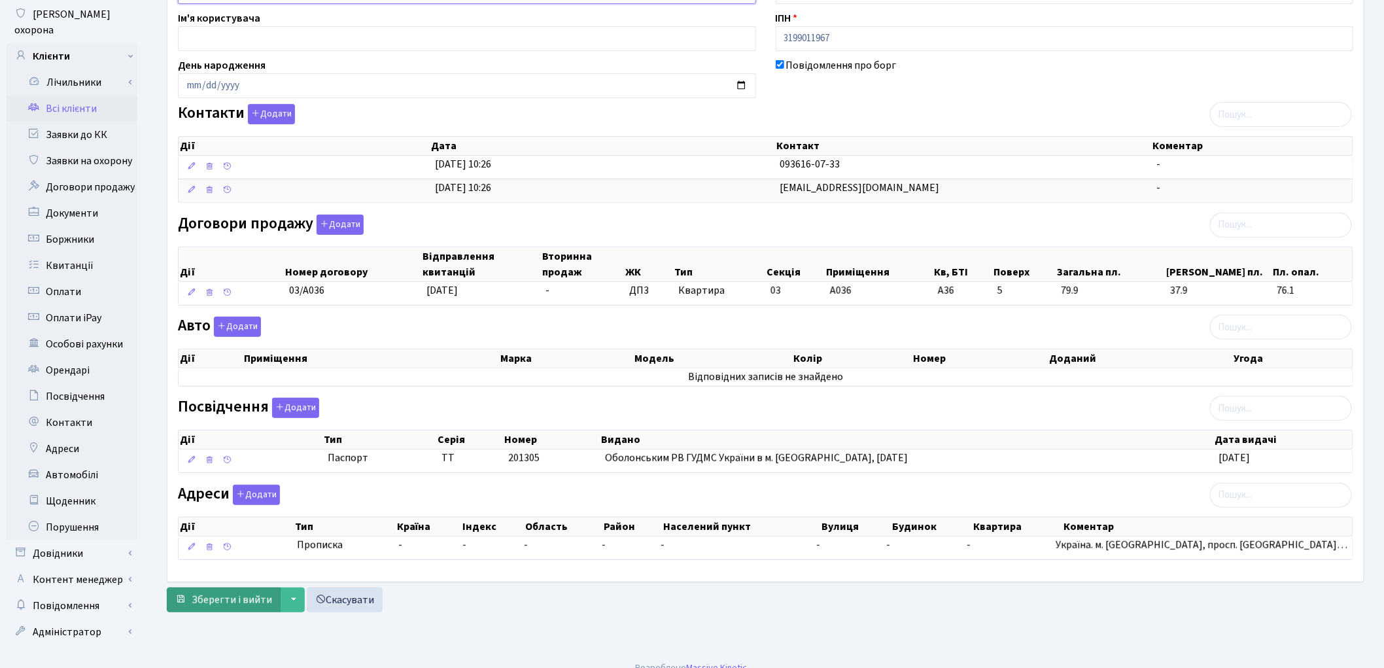
type input "Кирієнко Анастасія Михайлівна"
click at [208, 606] on span "Зберегти і вийти" at bounding box center [232, 600] width 80 height 14
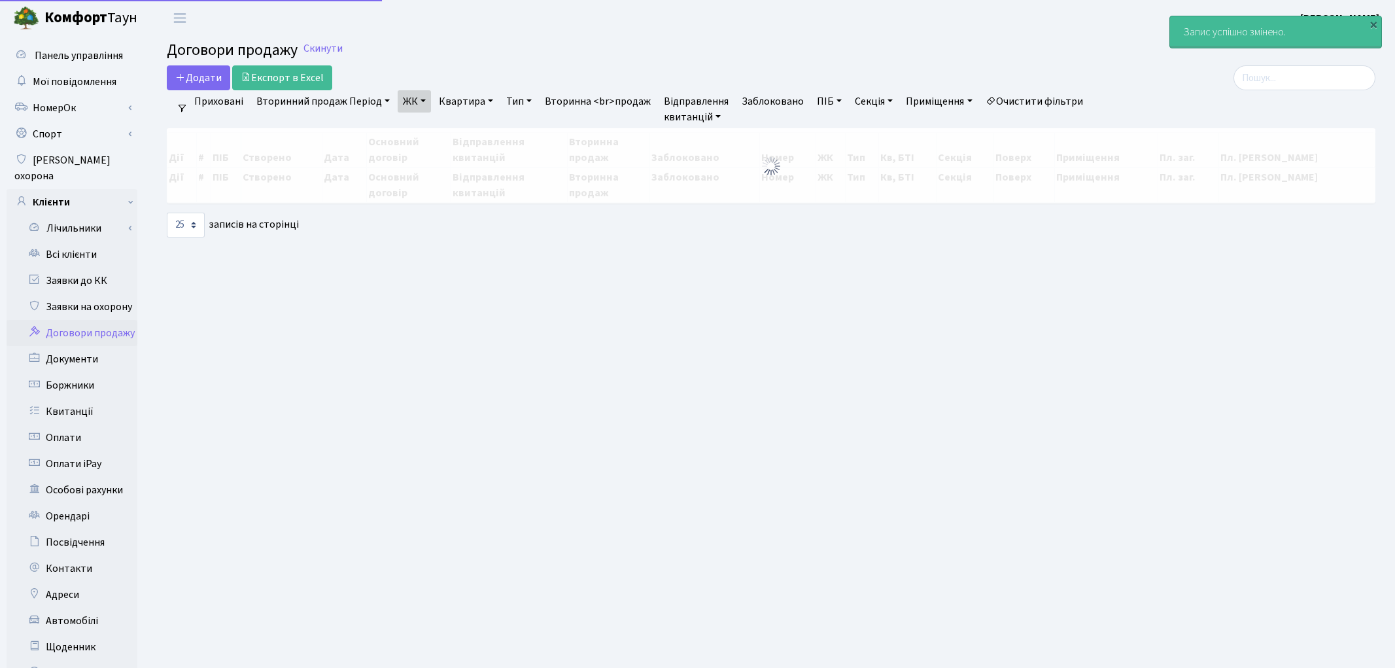
select select "25"
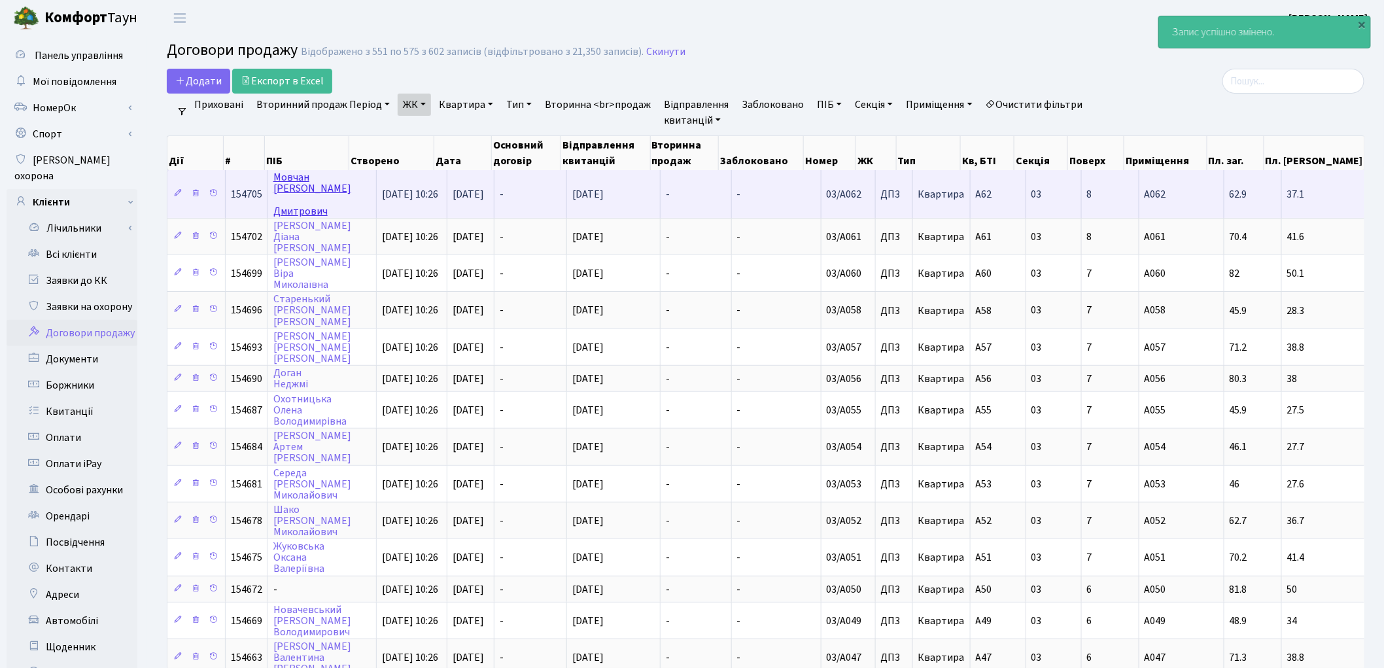
click at [288, 182] on link "[PERSON_NAME]" at bounding box center [312, 194] width 78 height 48
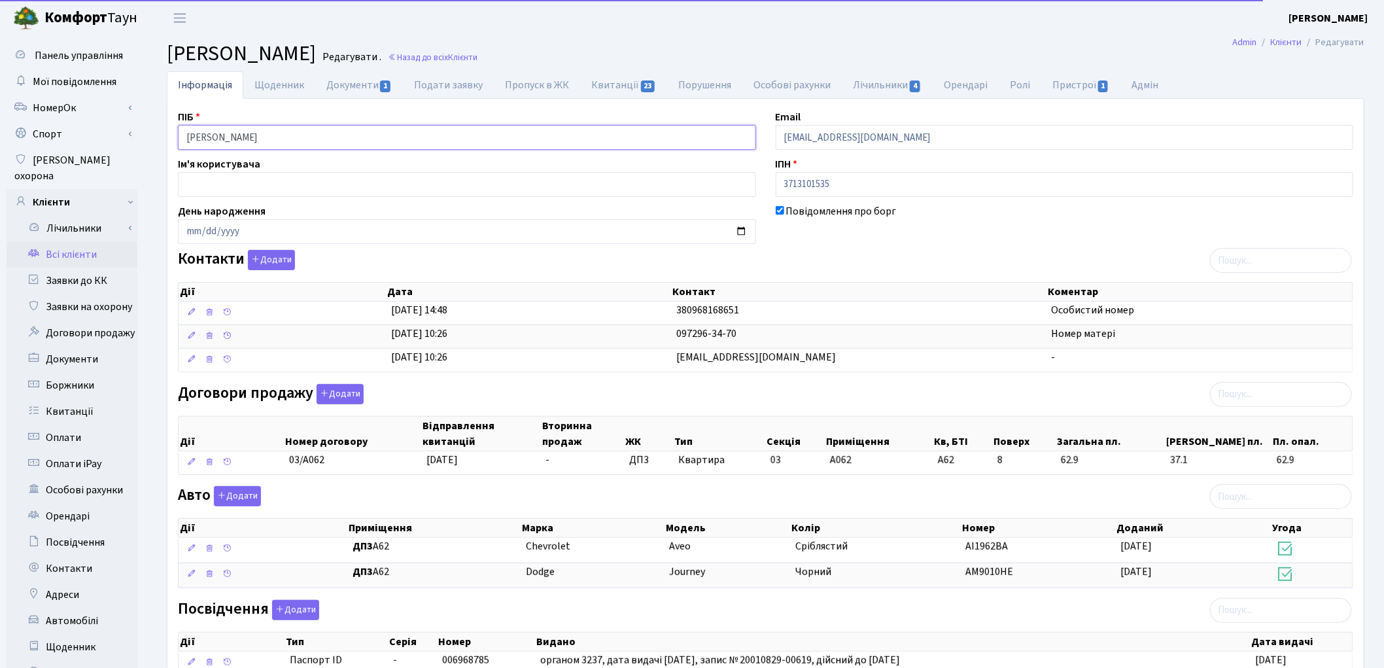
click at [253, 139] on input "Мовчан Андрій Дмитрович" at bounding box center [467, 137] width 578 height 25
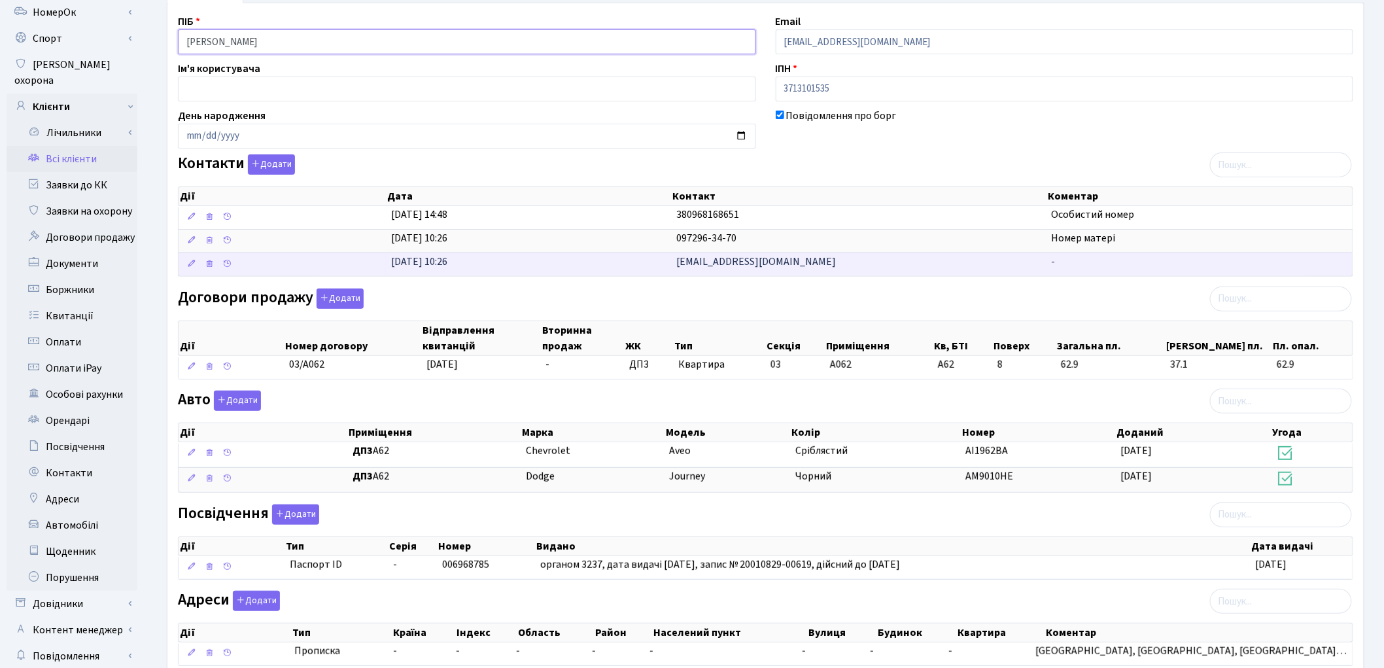
scroll to position [188, 0]
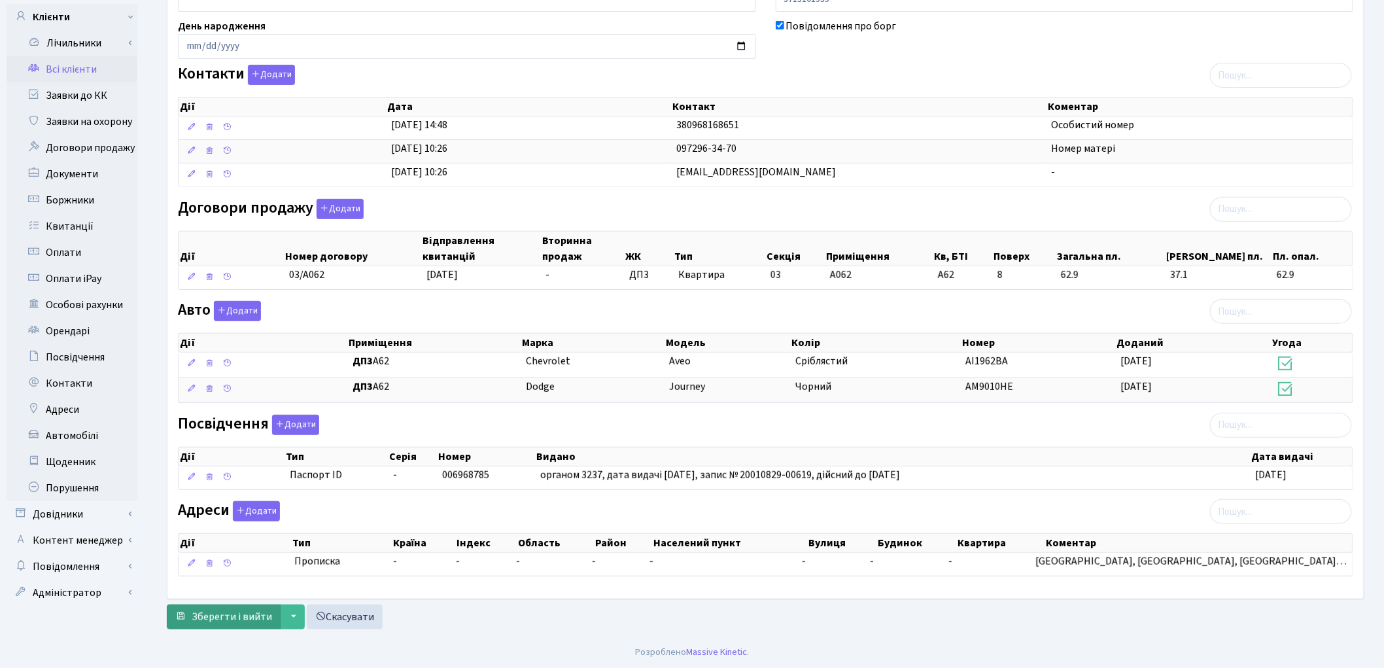
type input "Мовчан Андрій Дмитрович"
click at [204, 619] on span "Зберегти і вийти" at bounding box center [232, 617] width 80 height 14
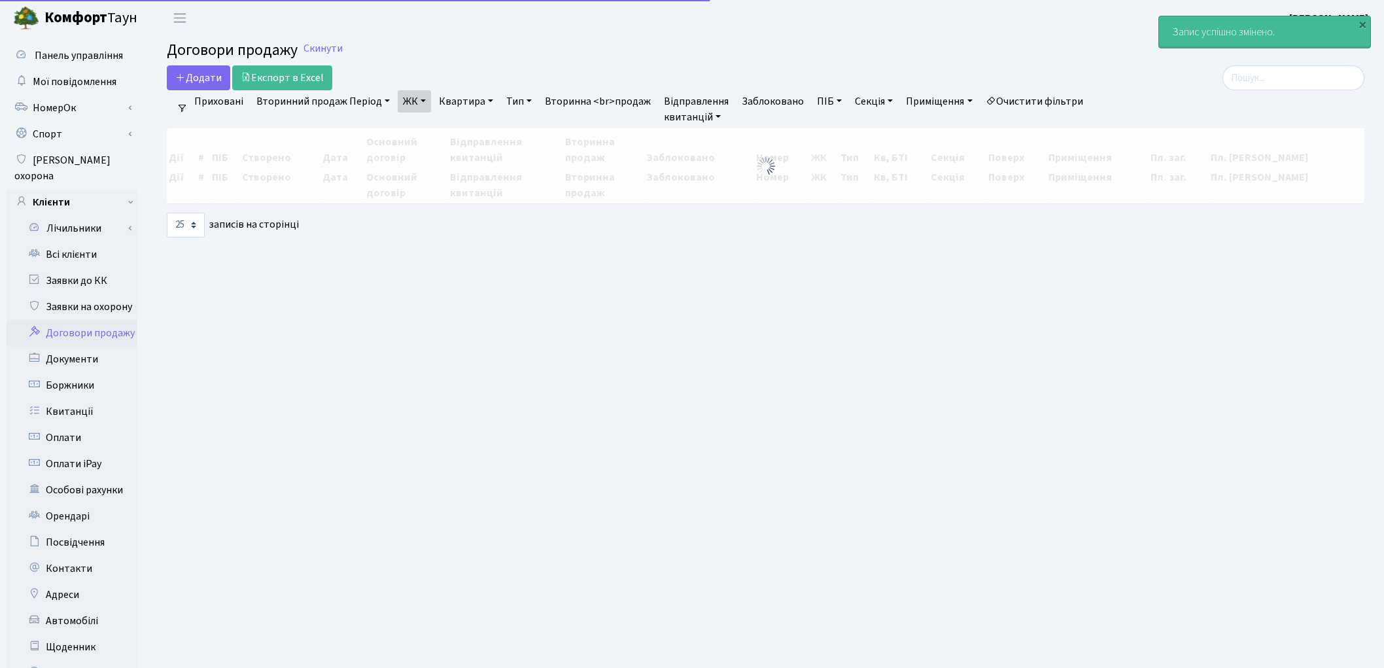
select select "25"
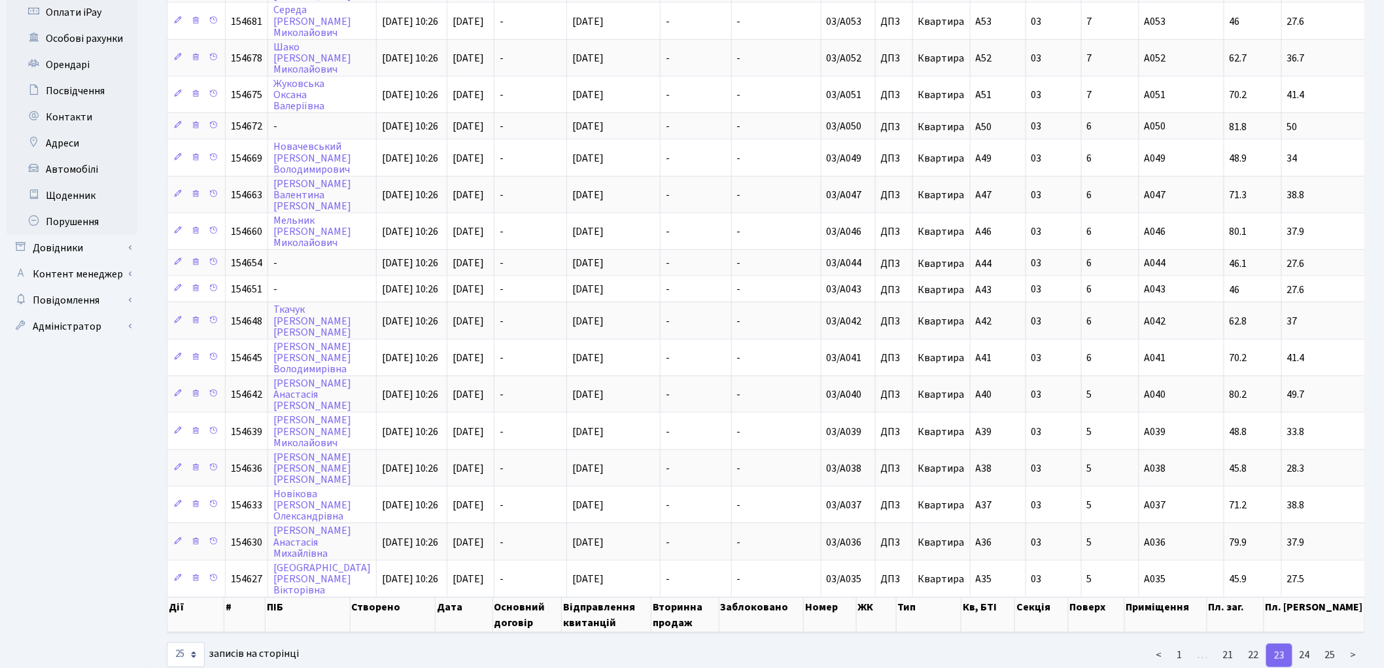
scroll to position [455, 0]
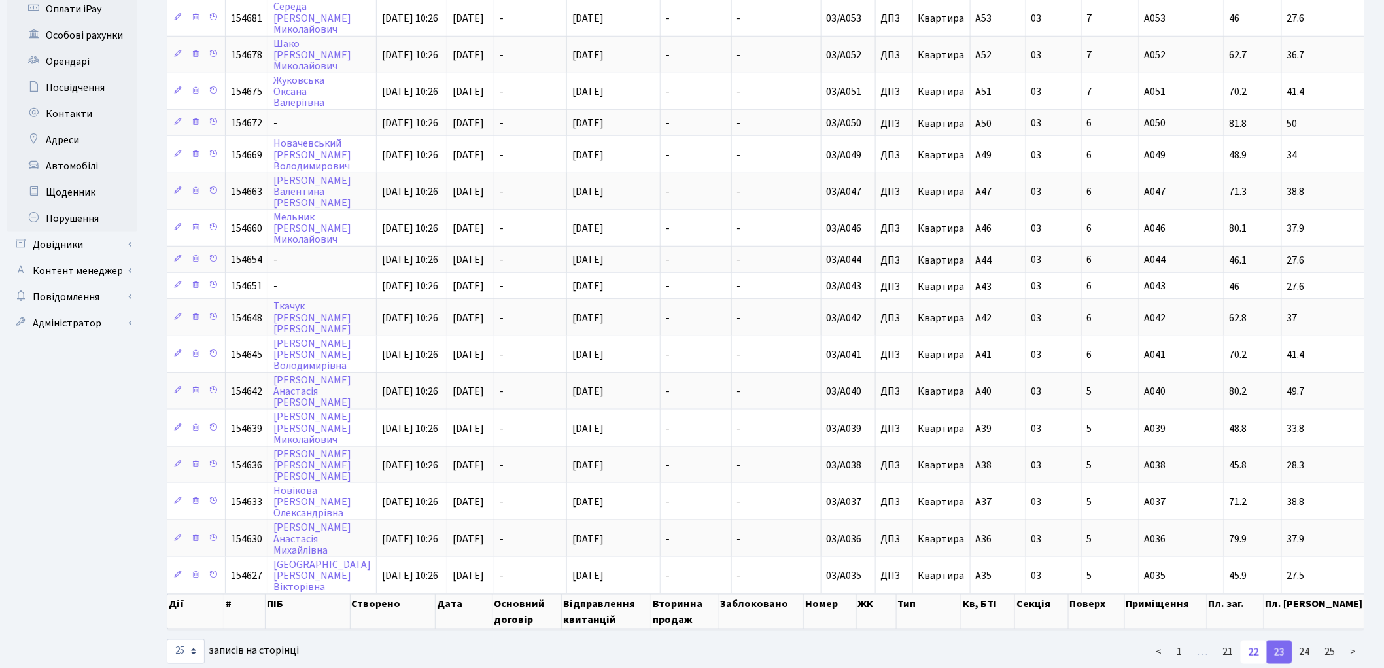
click at [1260, 640] on link "22" at bounding box center [1254, 652] width 26 height 24
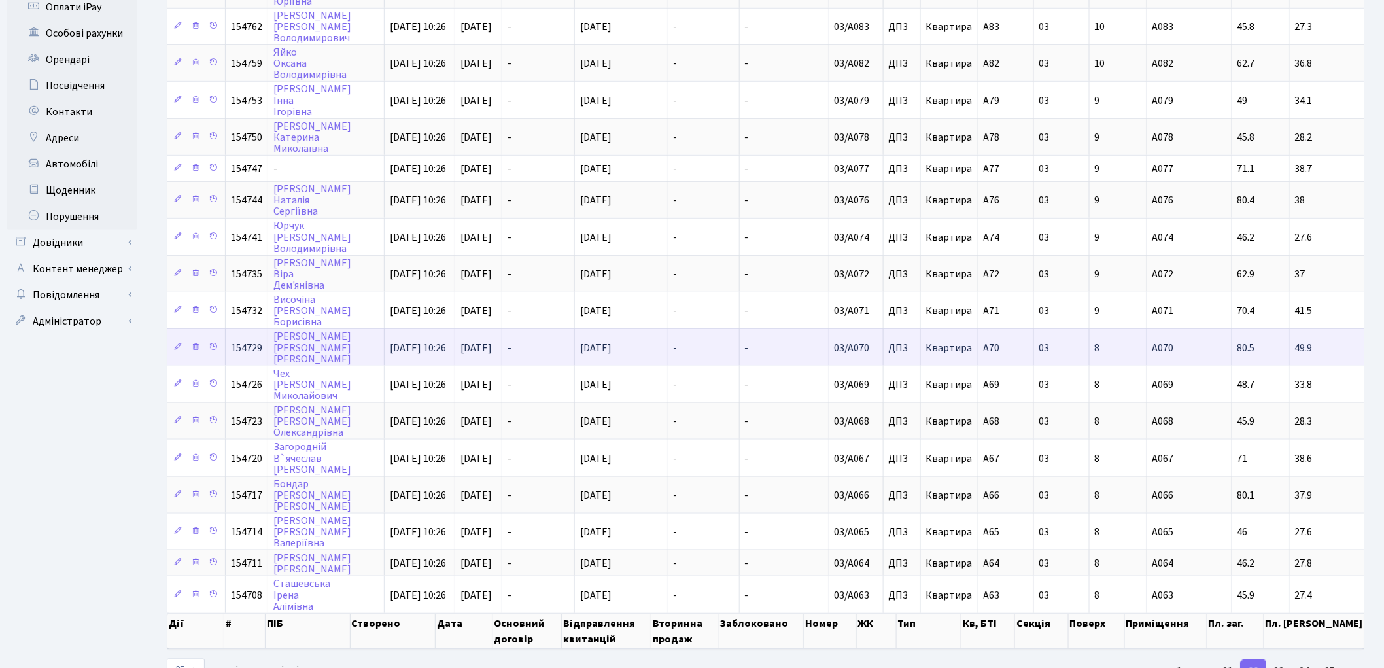
scroll to position [473, 0]
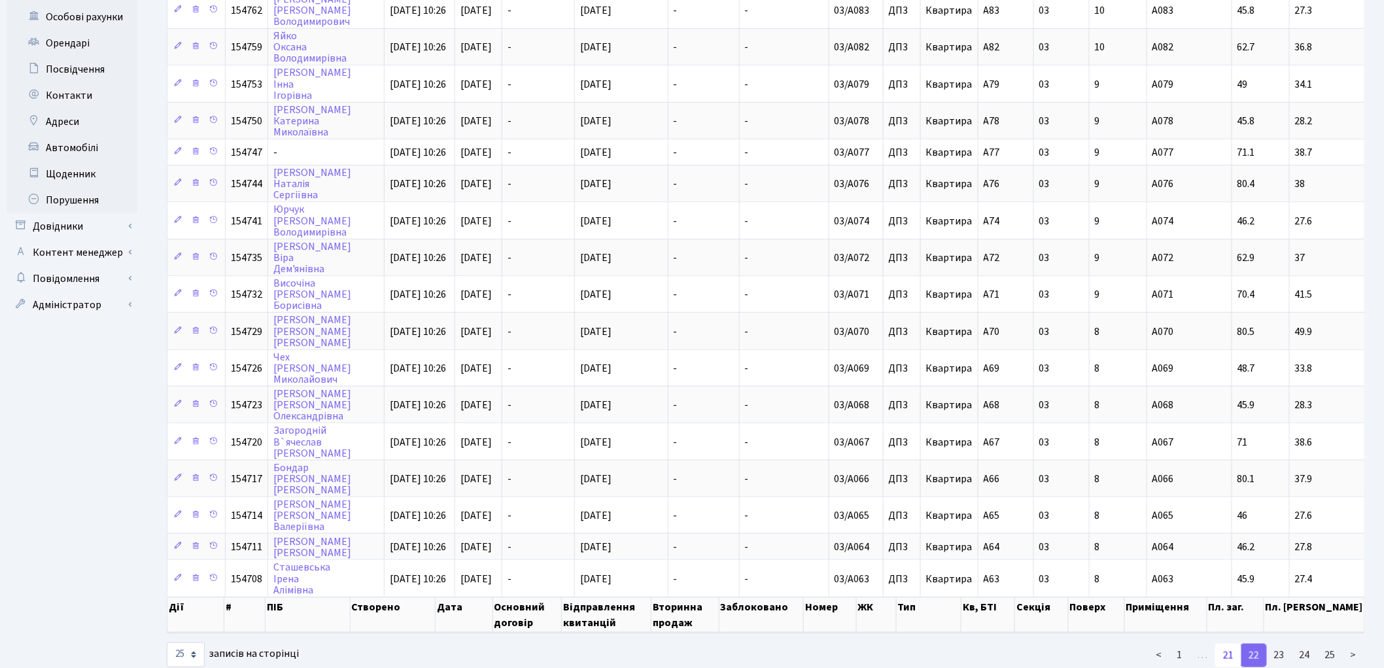
click at [1227, 644] on link "21" at bounding box center [1228, 656] width 26 height 24
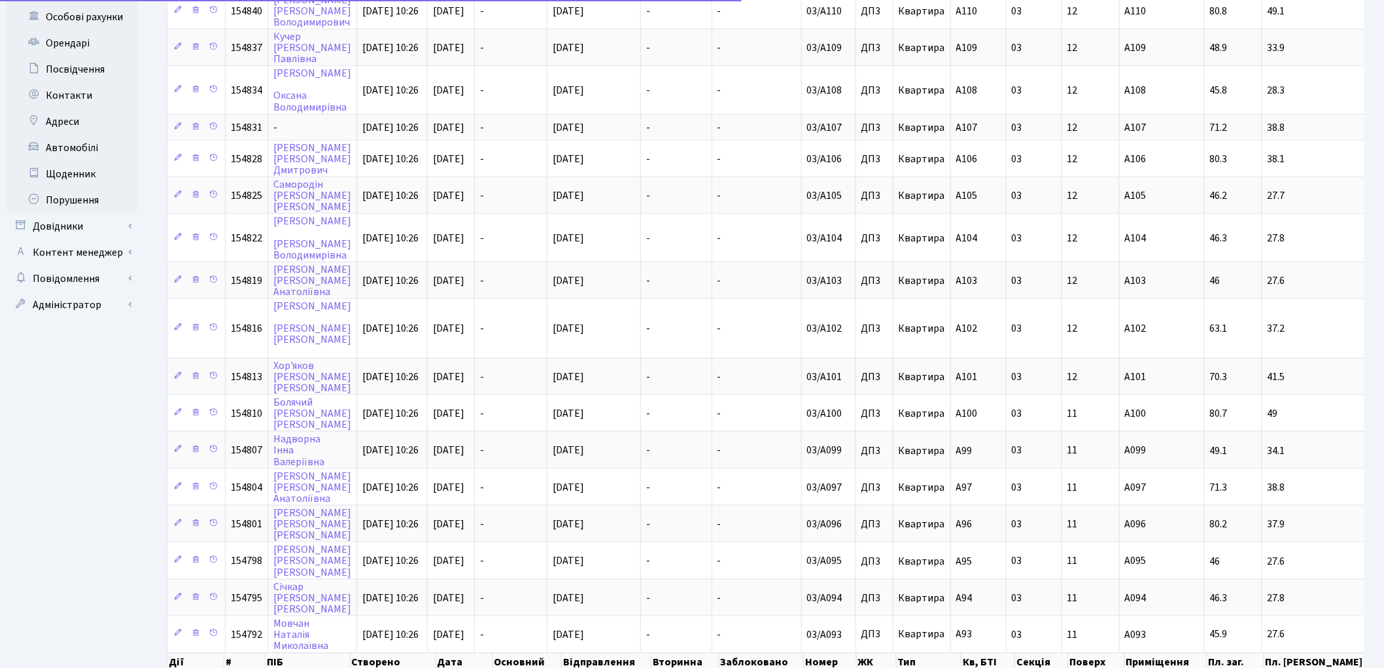
scroll to position [492, 0]
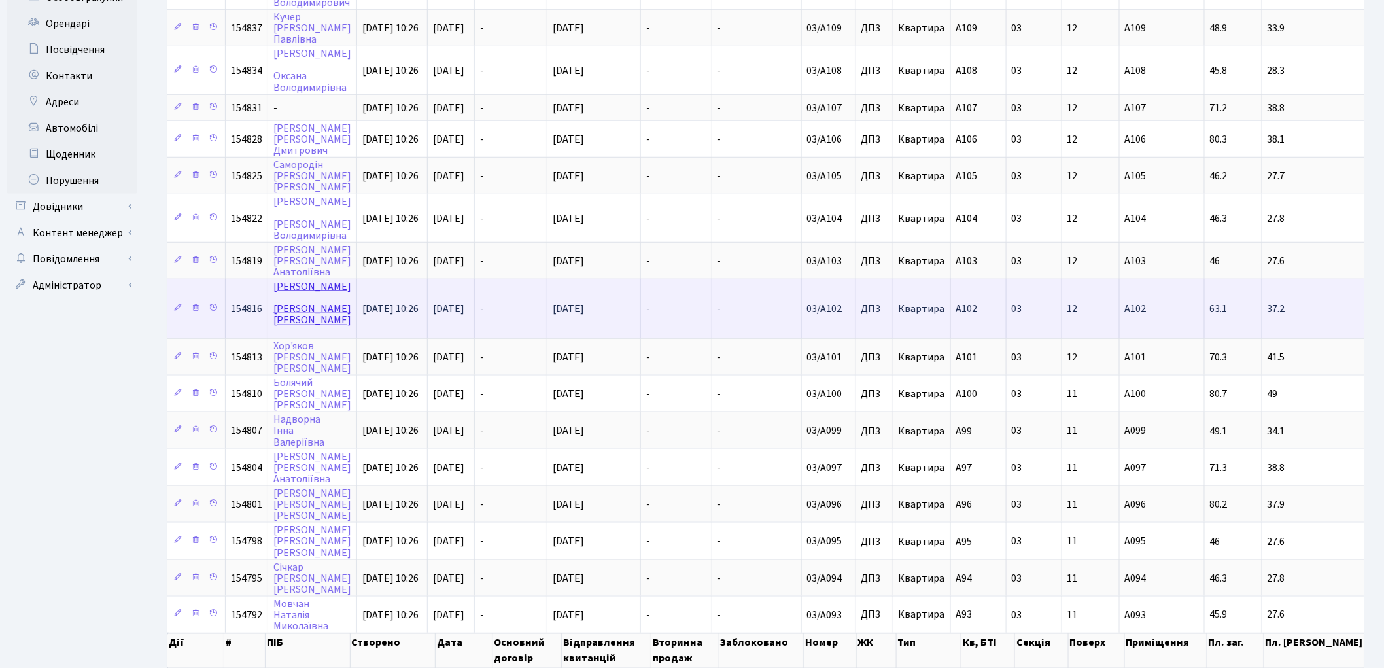
click at [275, 279] on link "Добрянський Олександр Анатолійович" at bounding box center [312, 303] width 78 height 48
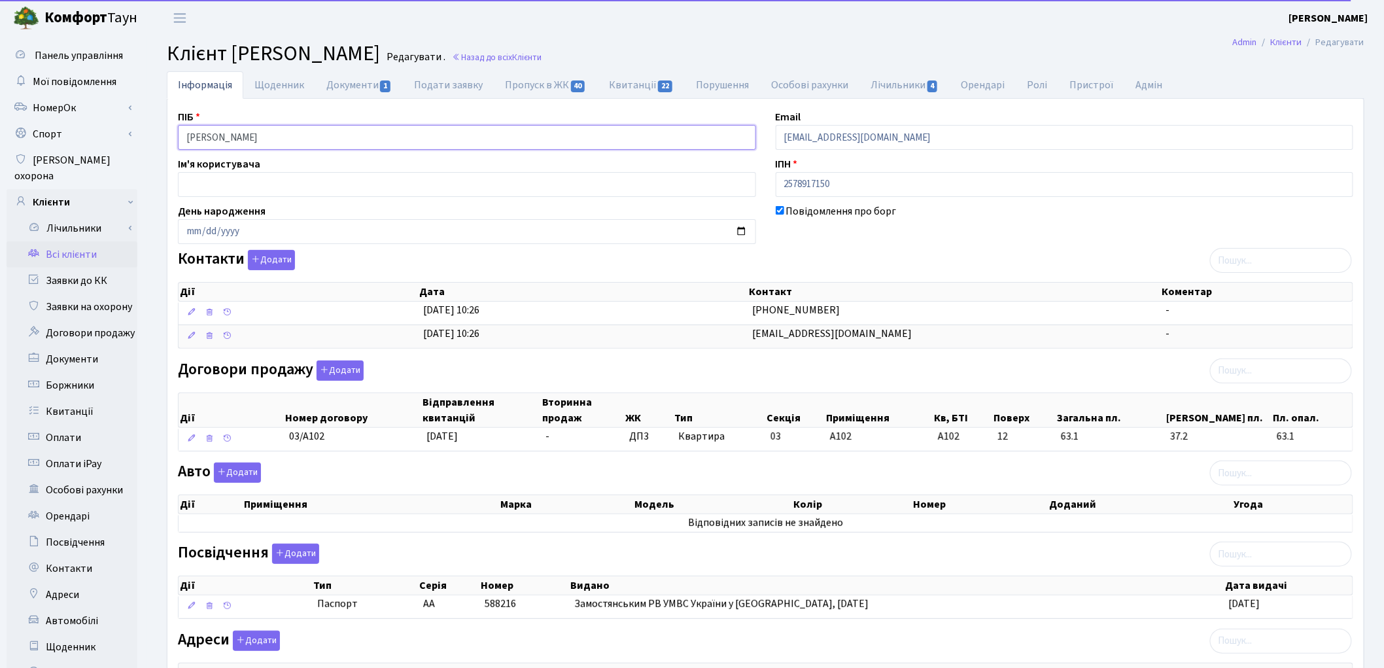
click at [250, 136] on input "Добрянський Олександр Анатолійович" at bounding box center [467, 137] width 578 height 25
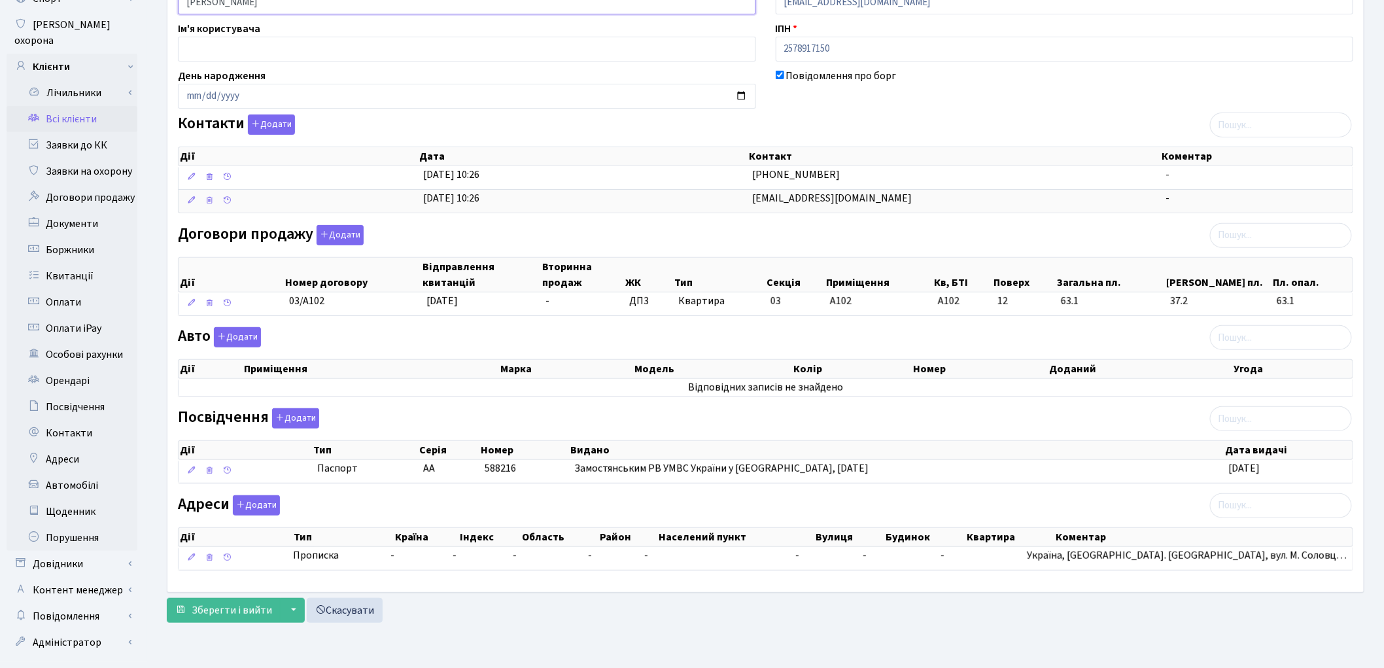
scroll to position [146, 0]
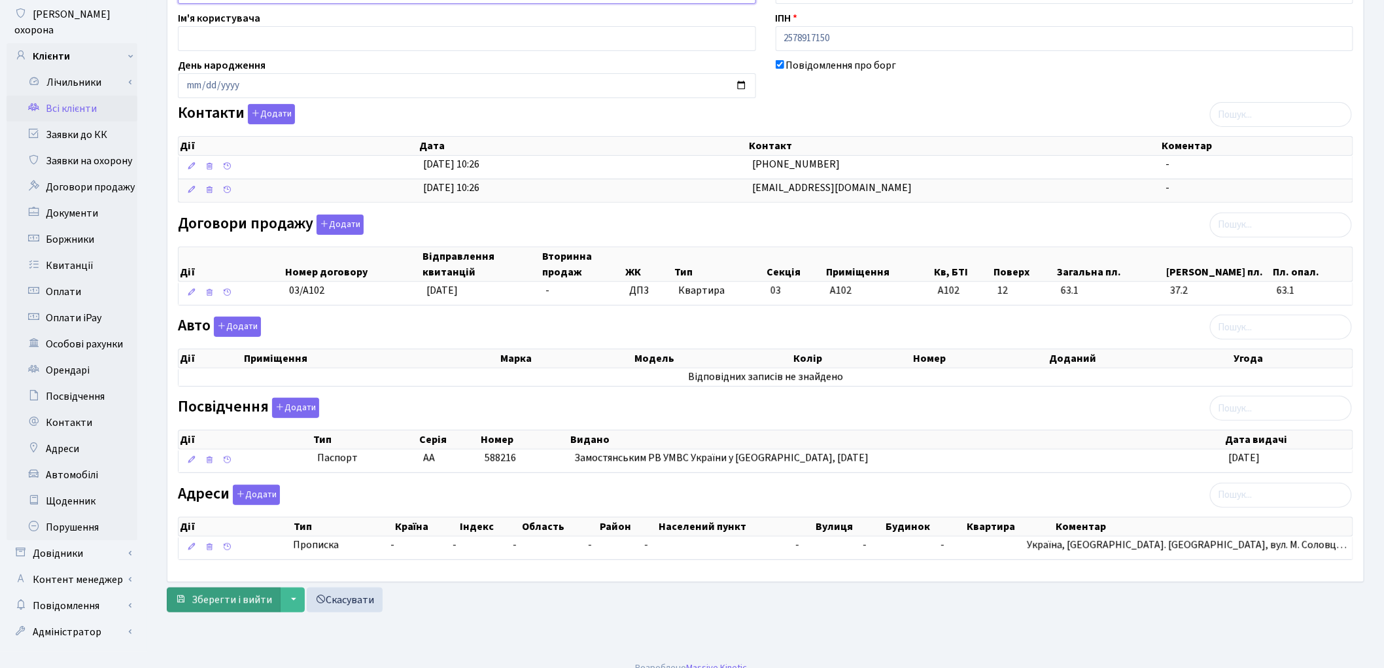
type input "Добрянський Олександр Анатолійович"
click at [231, 594] on span "Зберегти і вийти" at bounding box center [232, 600] width 80 height 14
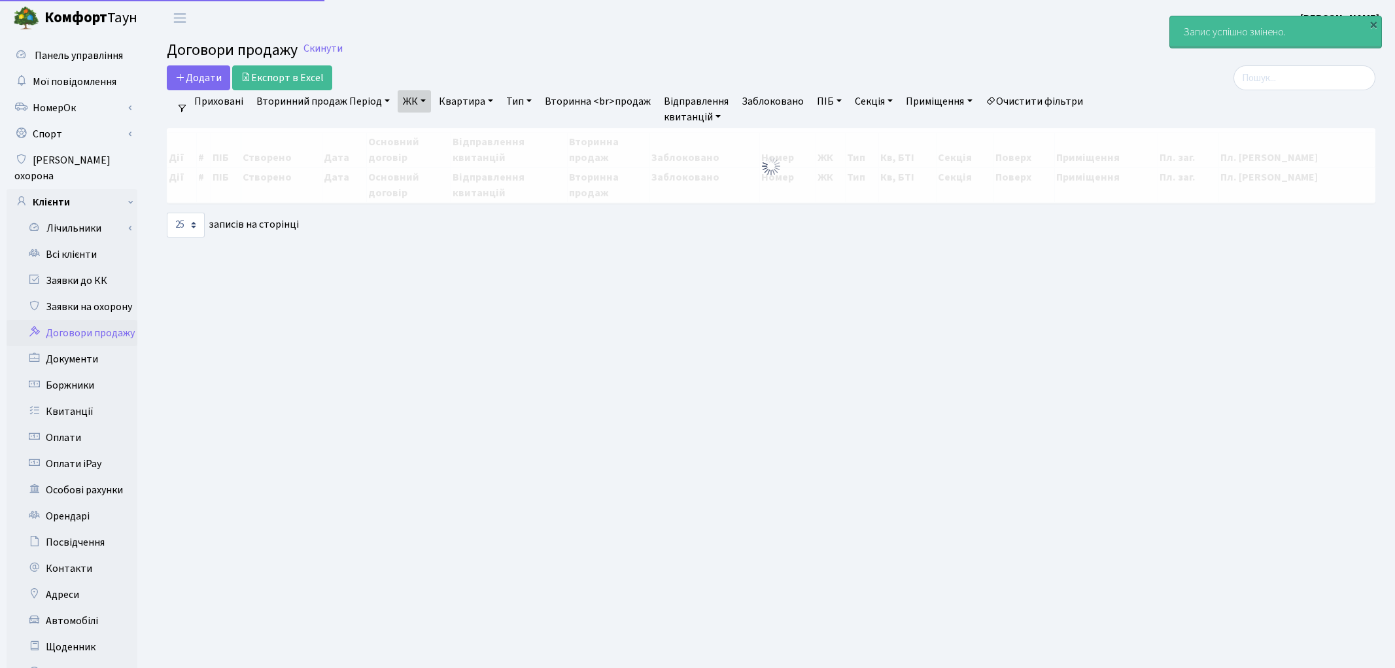
select select "25"
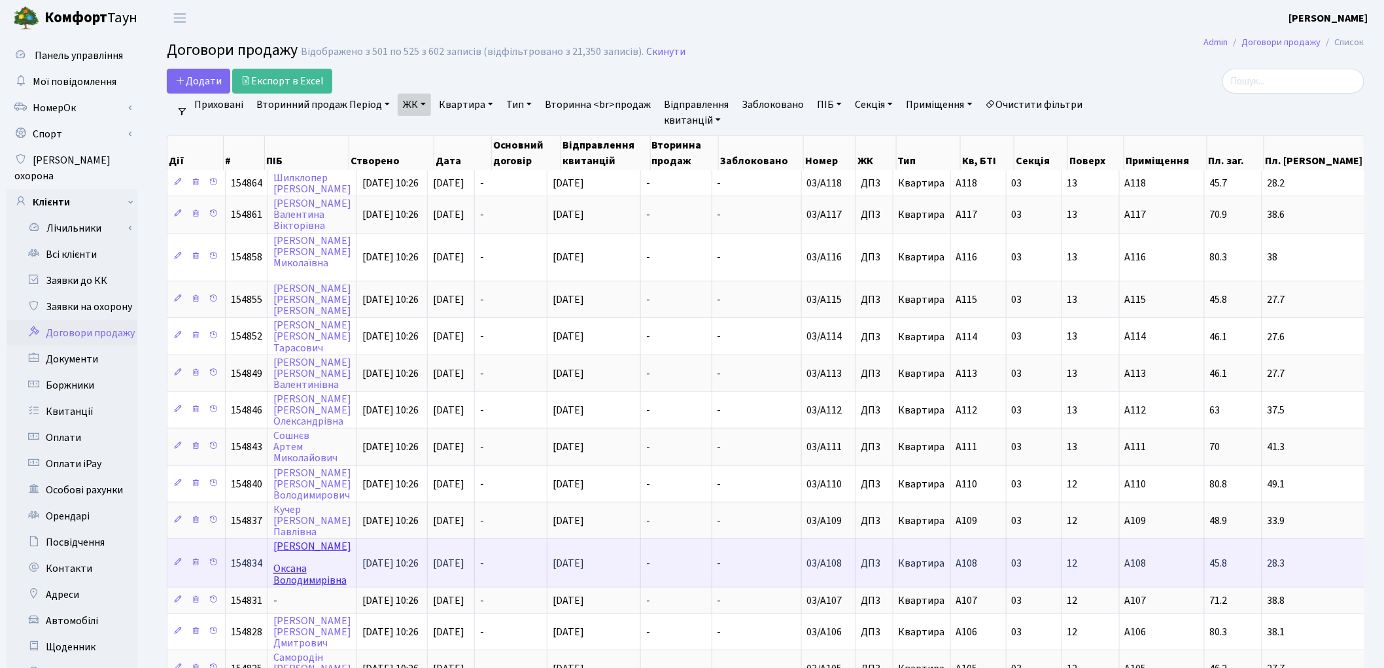
click at [317, 539] on link "[PERSON_NAME]" at bounding box center [312, 563] width 78 height 48
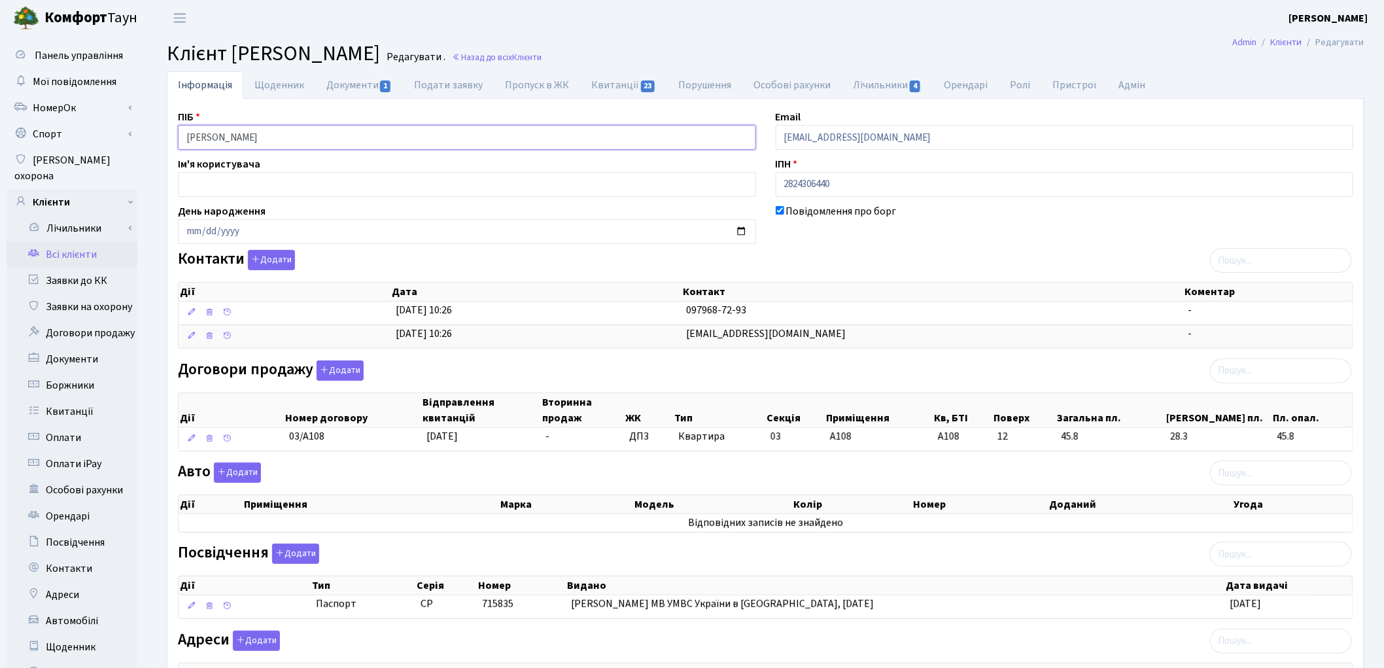
click at [237, 139] on input "Максимчук Оксана Володимирівна" at bounding box center [467, 137] width 578 height 25
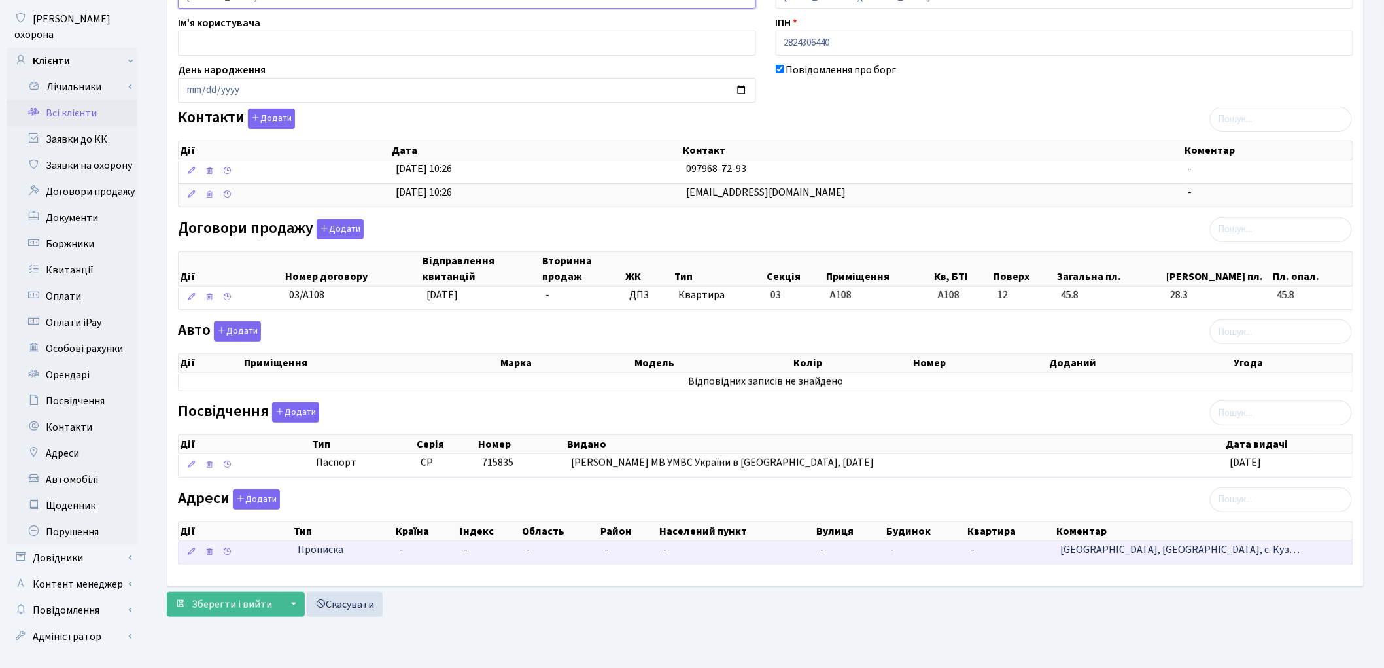
scroll to position [146, 0]
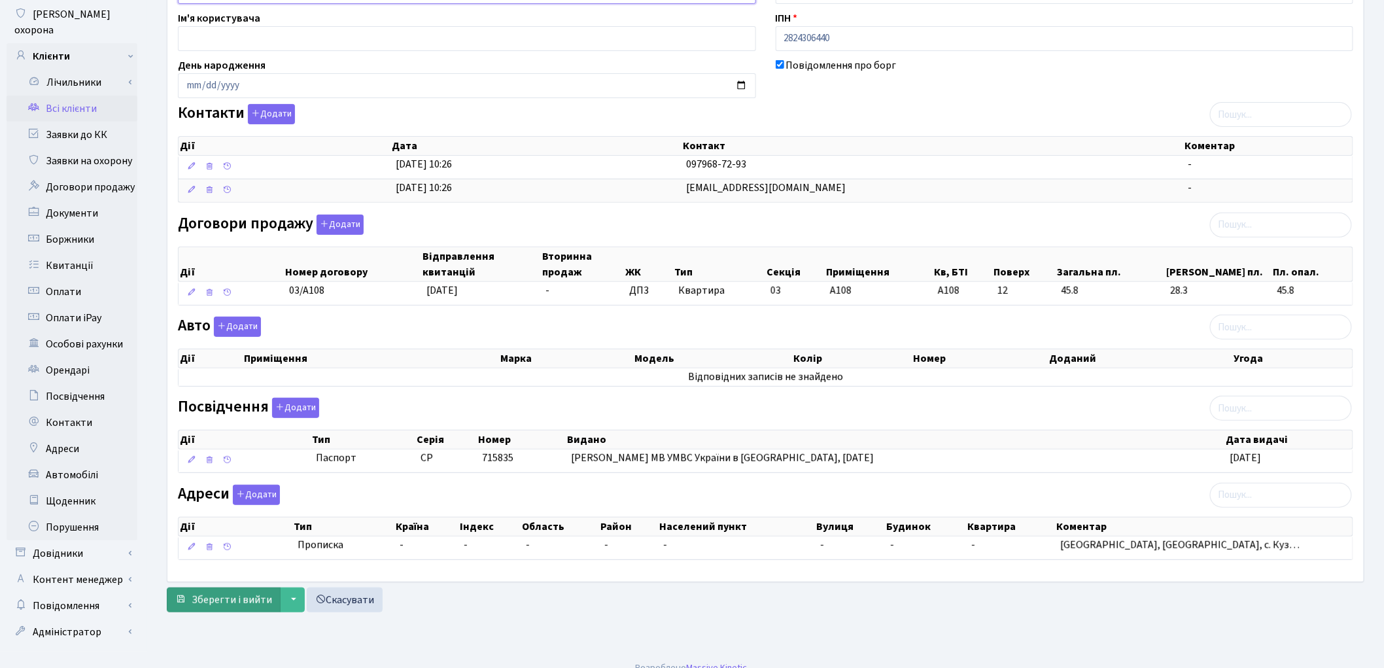
type input "Максимчук Оксана Володимирівна"
click at [245, 600] on span "Зберегти і вийти" at bounding box center [232, 600] width 80 height 14
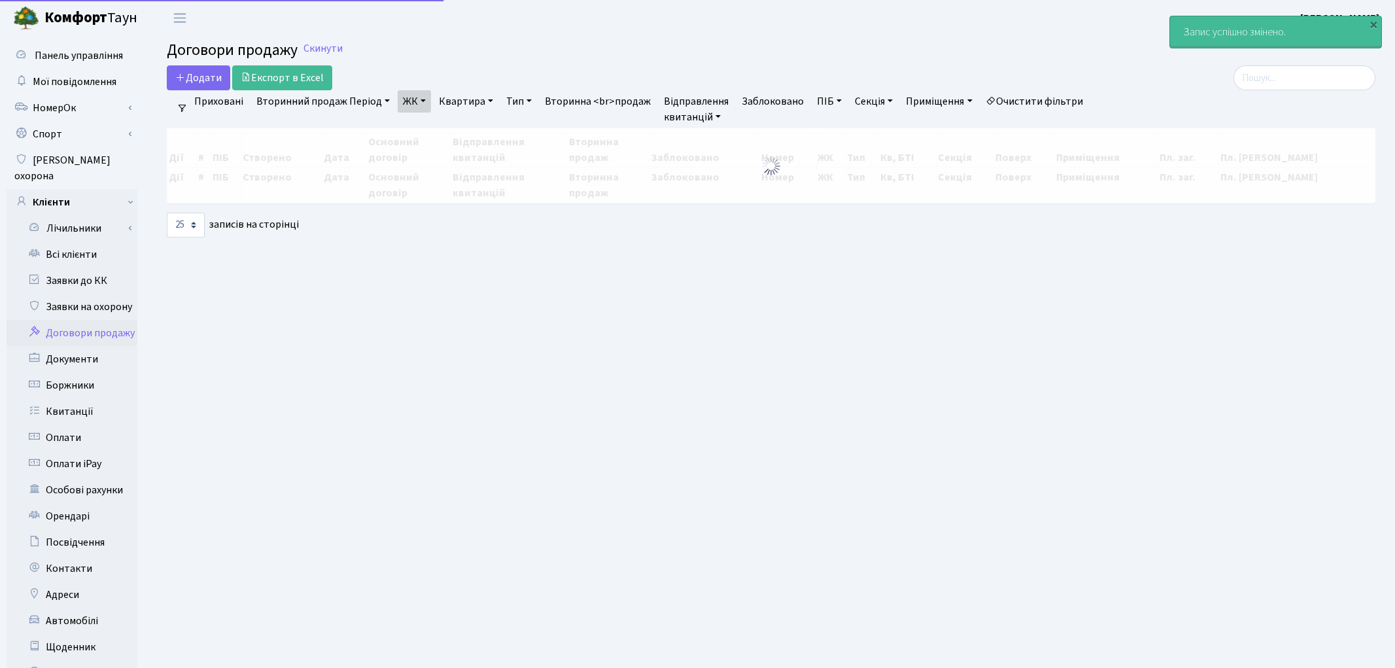
select select "25"
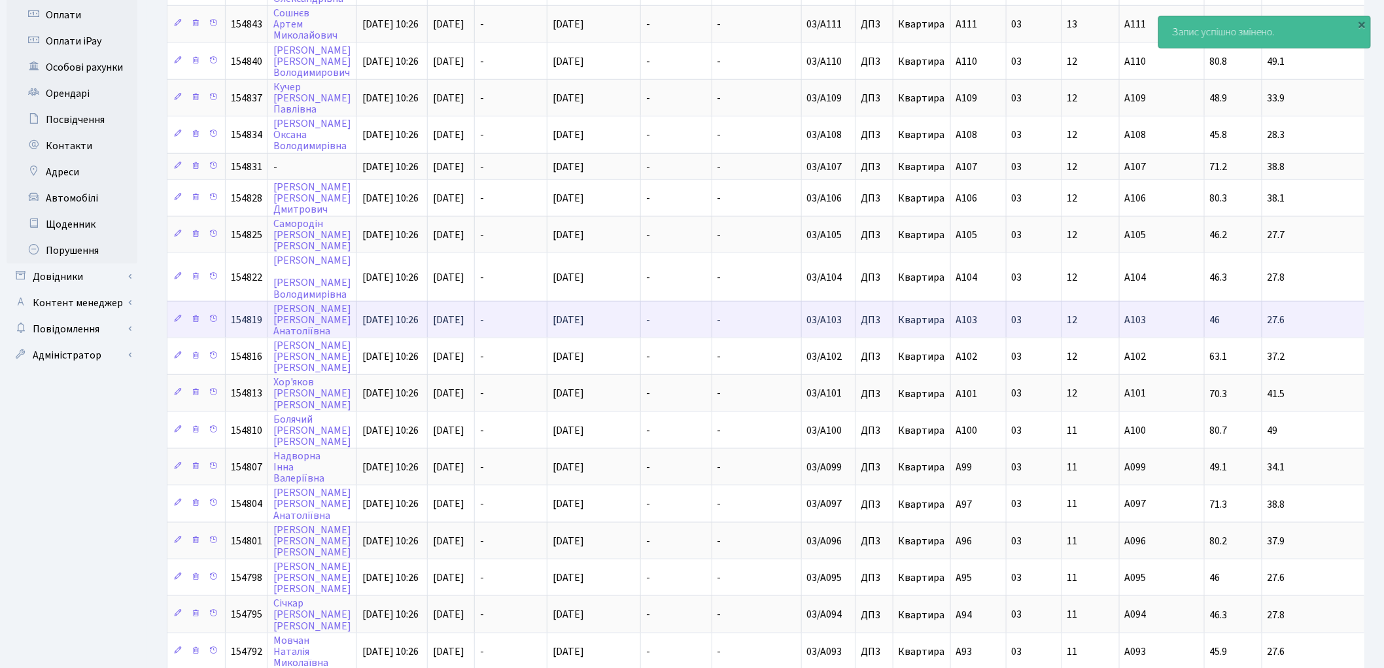
scroll to position [436, 0]
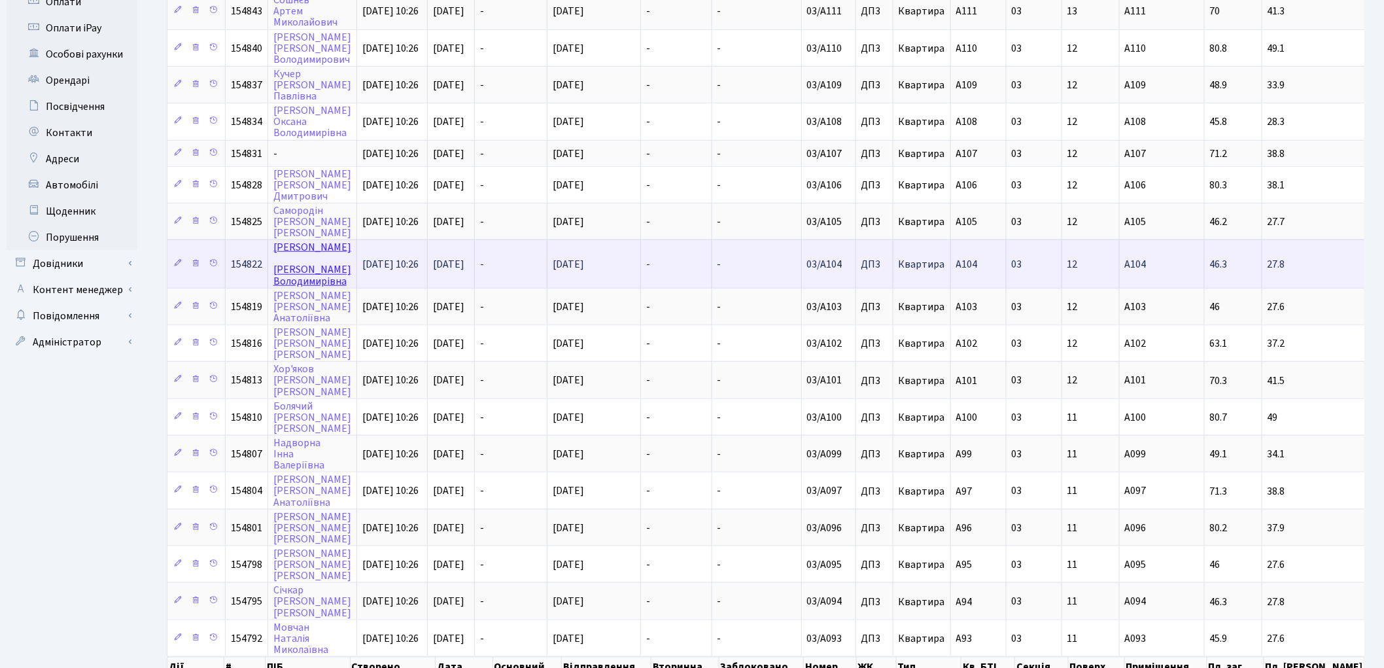
click at [296, 240] on link "Шляхова Тетяна Володимирівна" at bounding box center [312, 264] width 78 height 48
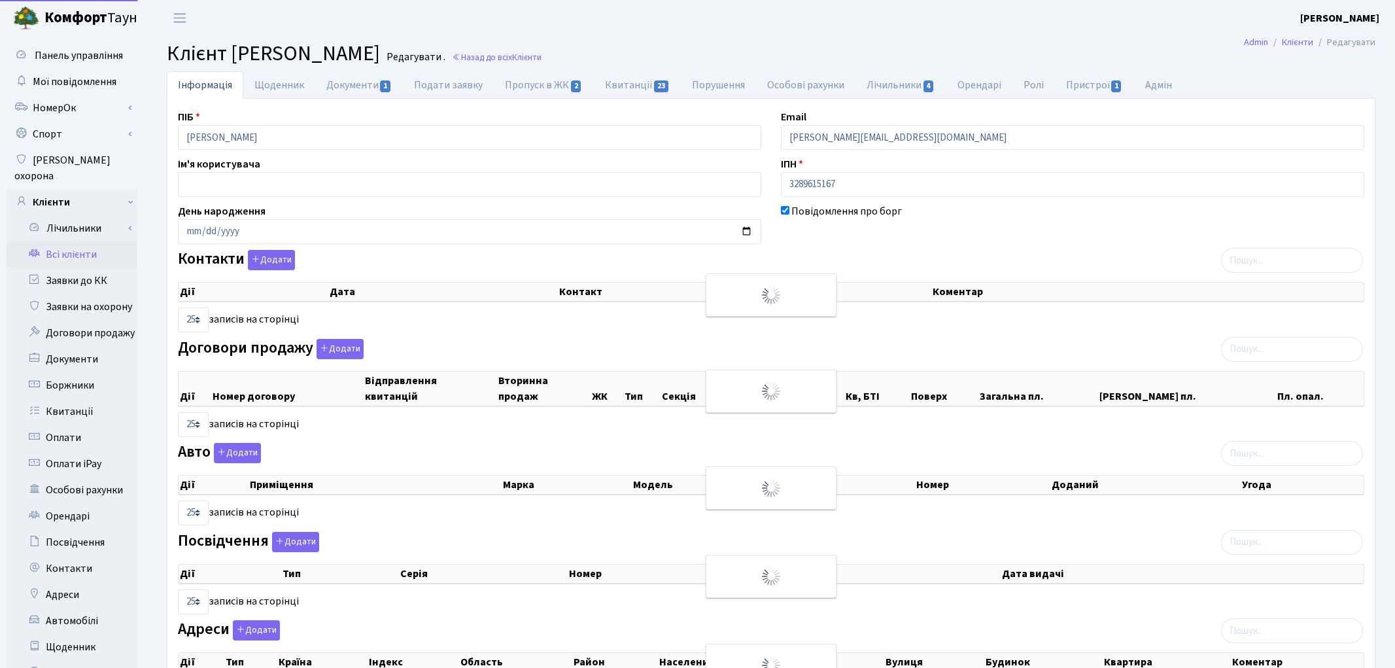
select select "25"
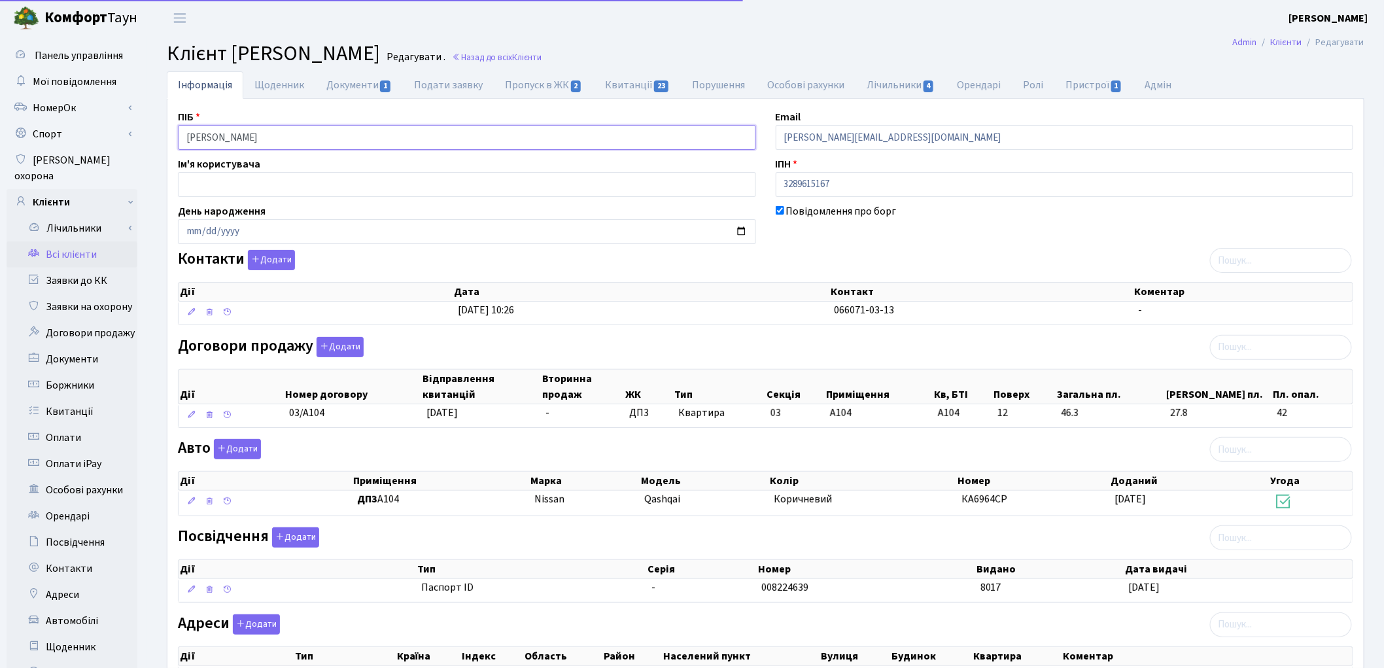
click at [230, 136] on input "Шляхова Тетяна Володимирівна" at bounding box center [467, 137] width 578 height 25
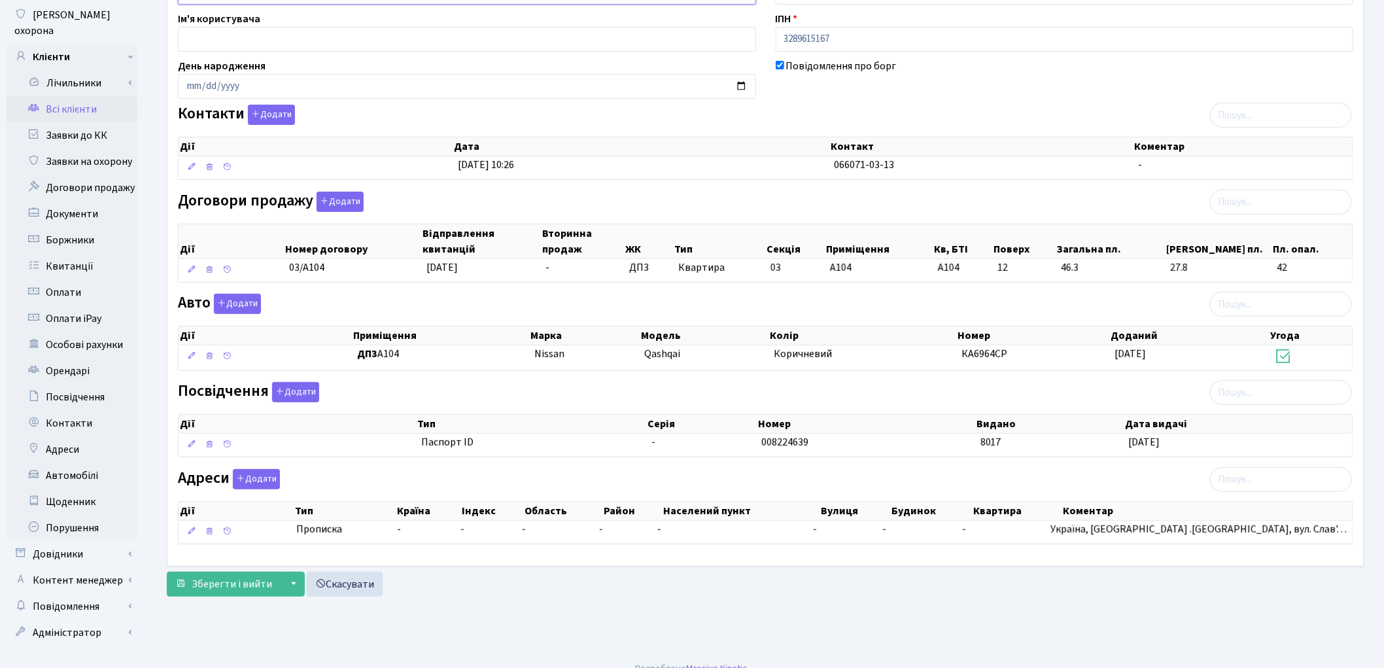
scroll to position [146, 0]
type input "Шляхова Тетяна Володимирівна"
click at [224, 589] on span "Зберегти і вийти" at bounding box center [232, 583] width 80 height 14
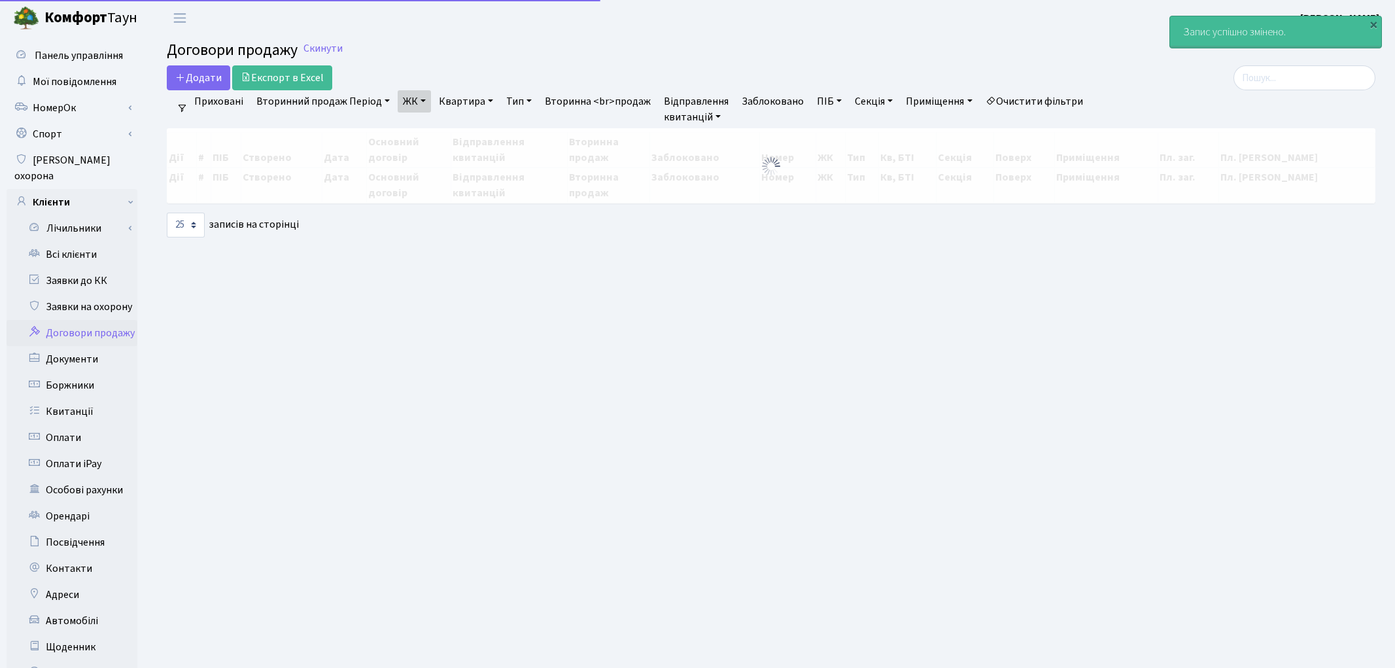
select select "25"
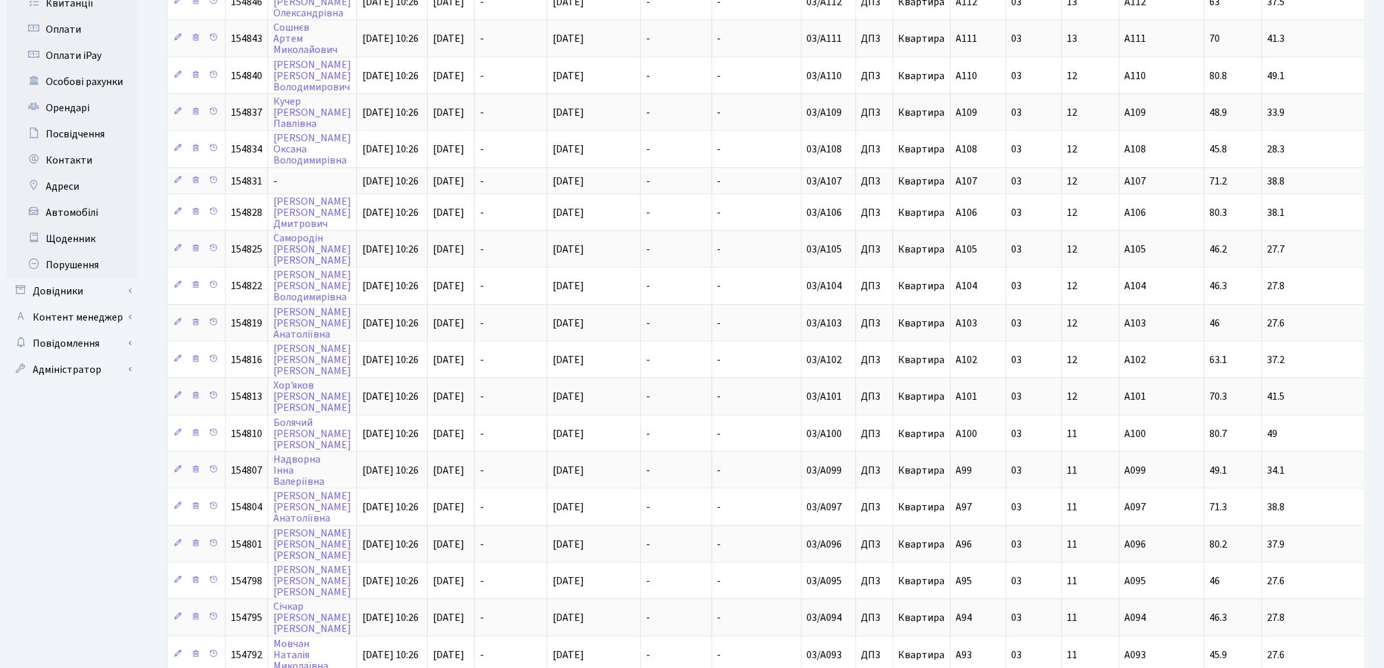
scroll to position [484, 0]
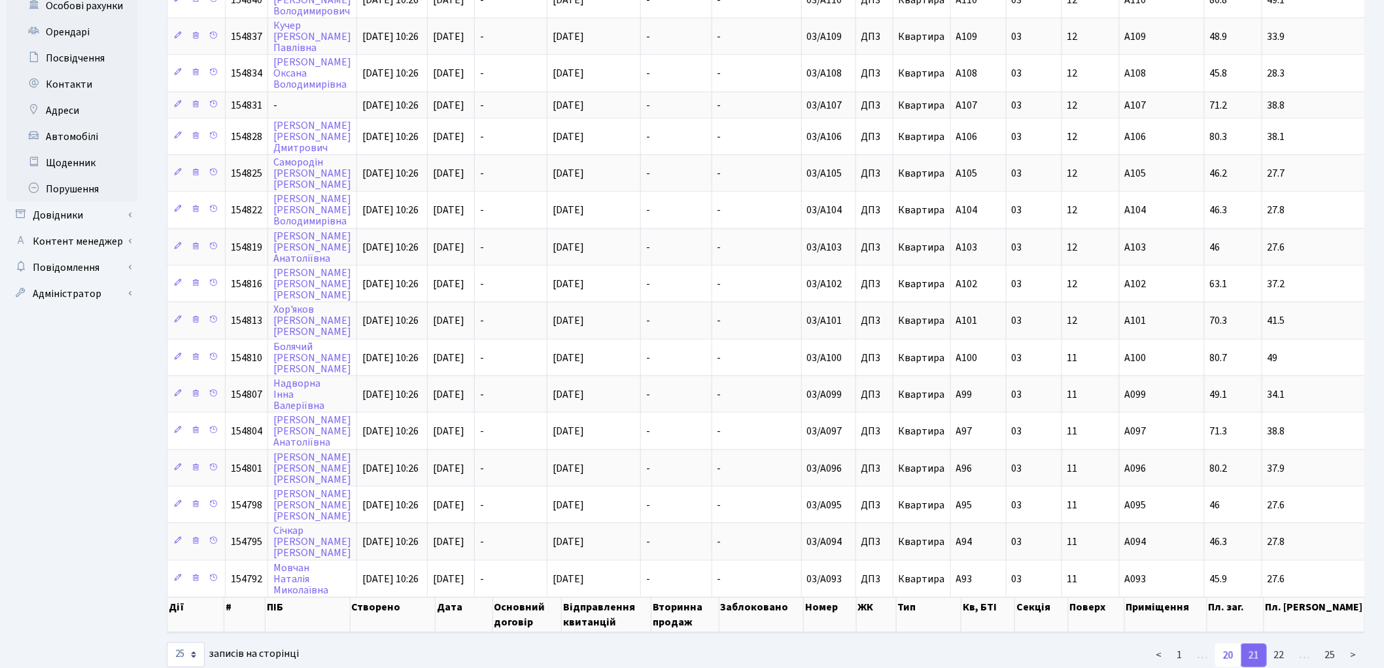
click at [1231, 644] on link "20" at bounding box center [1228, 656] width 26 height 24
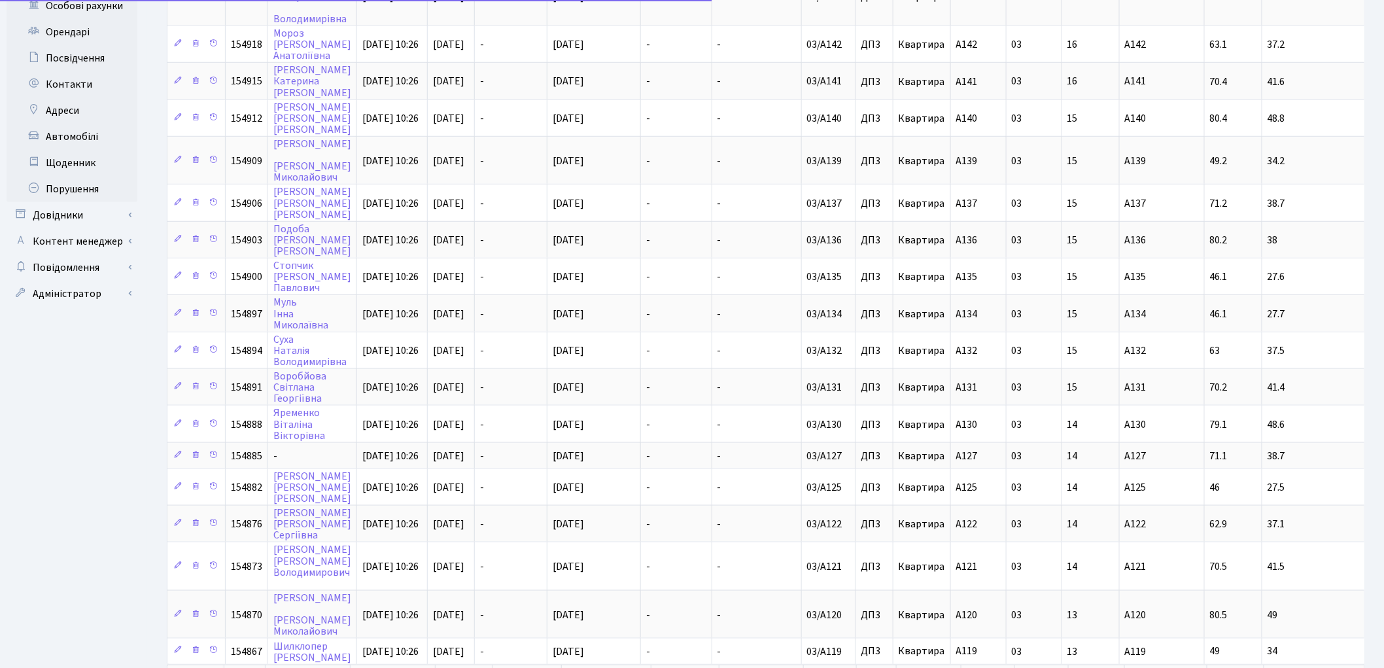
scroll to position [549, 0]
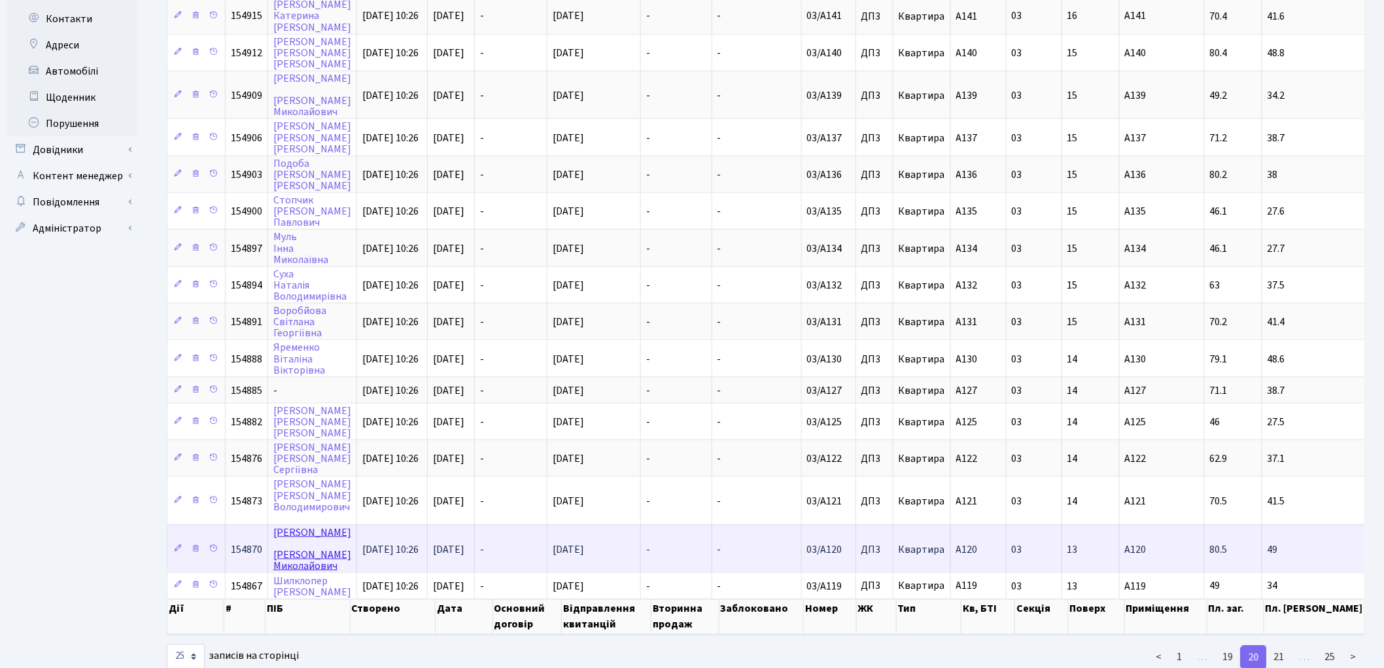
click at [292, 525] on link "Ковальов Сергій Миколайович" at bounding box center [312, 549] width 78 height 48
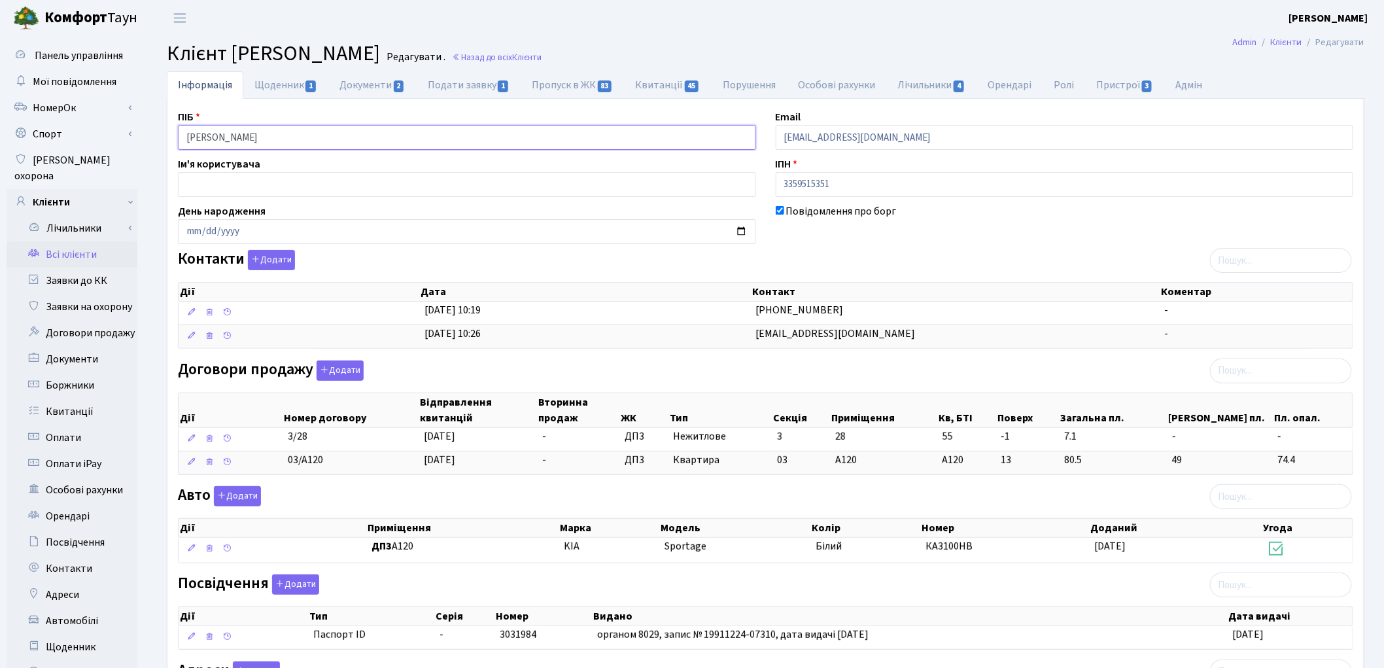
click at [233, 133] on input "Ковальов Сергій Миколайович" at bounding box center [467, 137] width 578 height 25
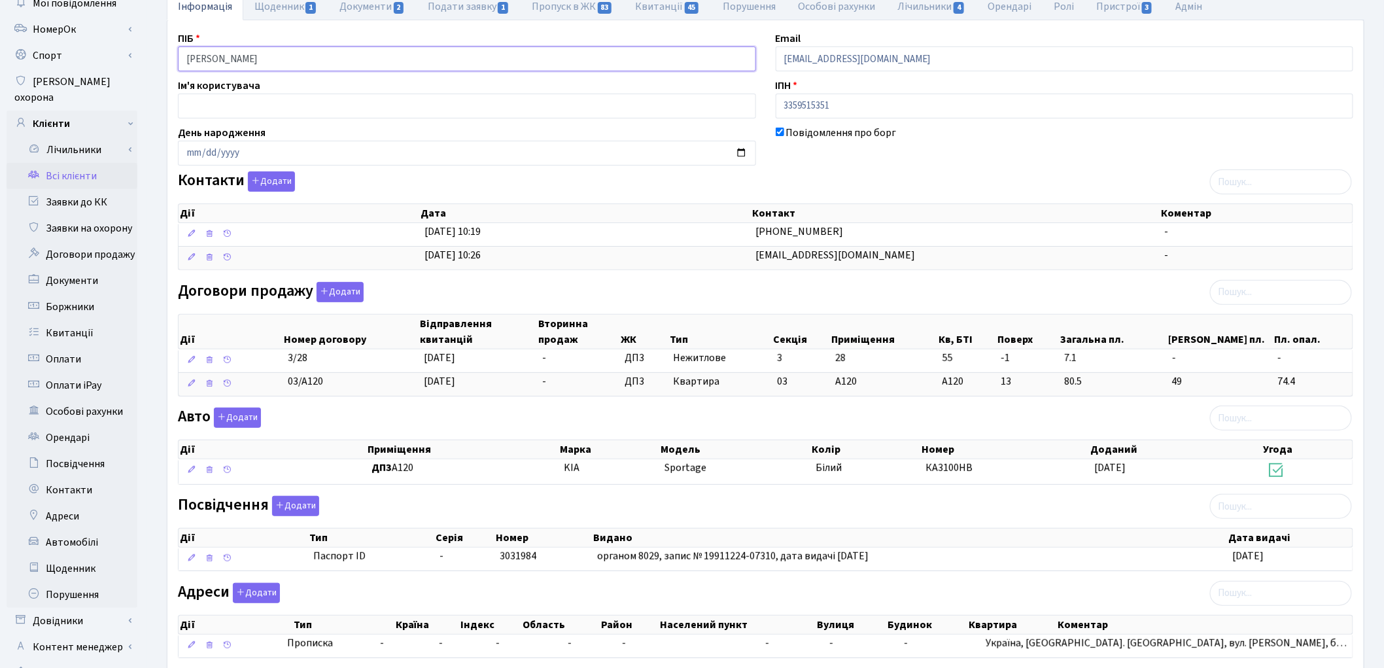
scroll to position [162, 0]
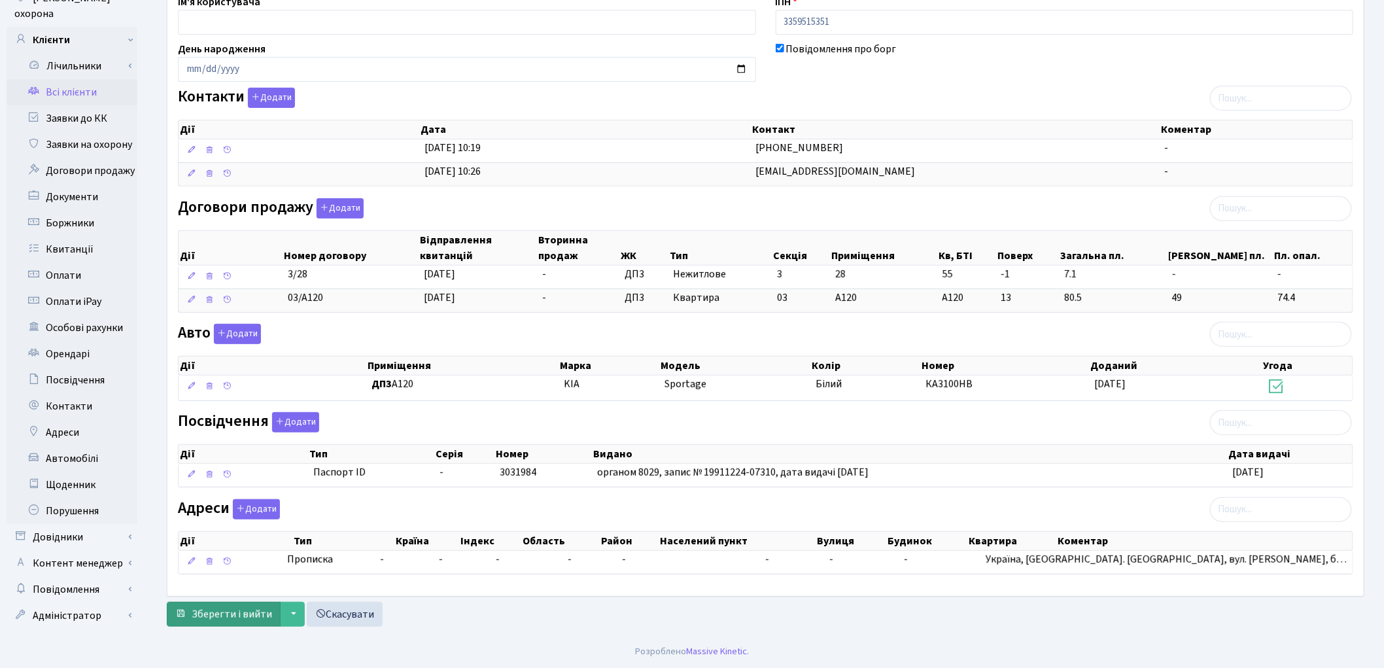
type input "Ковальов Сергій Миколайович"
click at [224, 615] on span "Зберегти і вийти" at bounding box center [232, 614] width 80 height 14
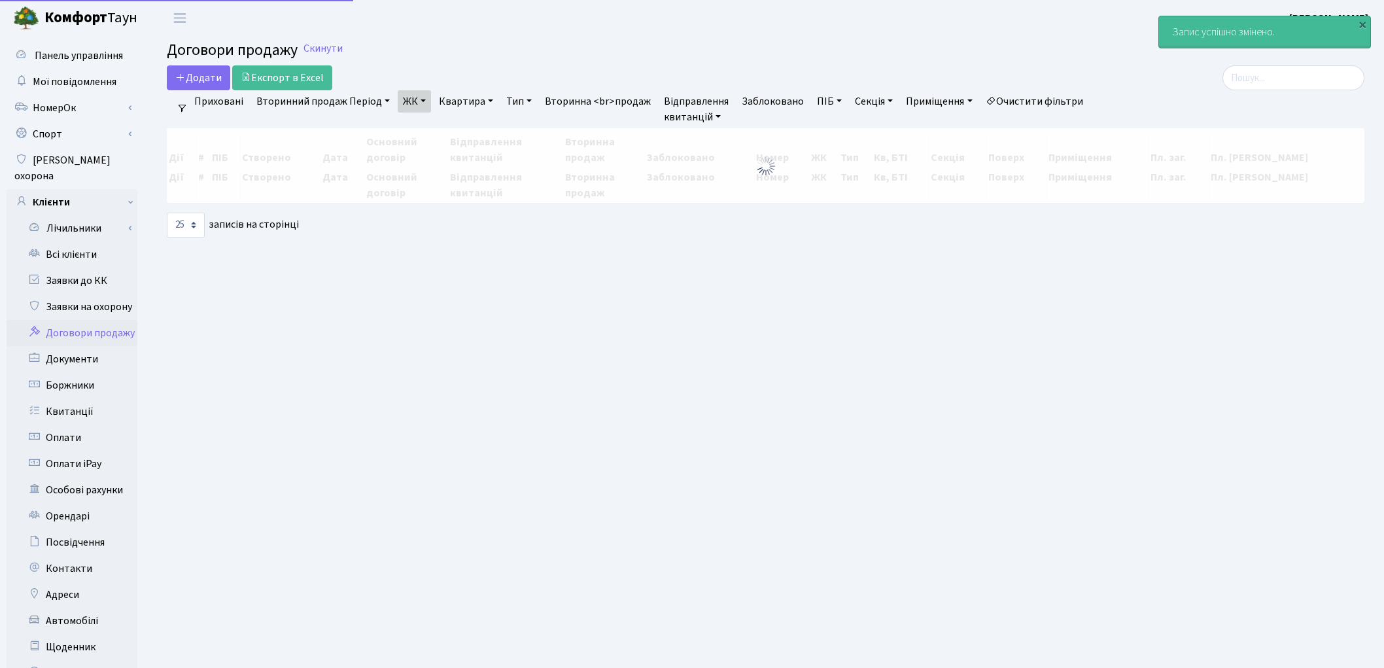
select select "25"
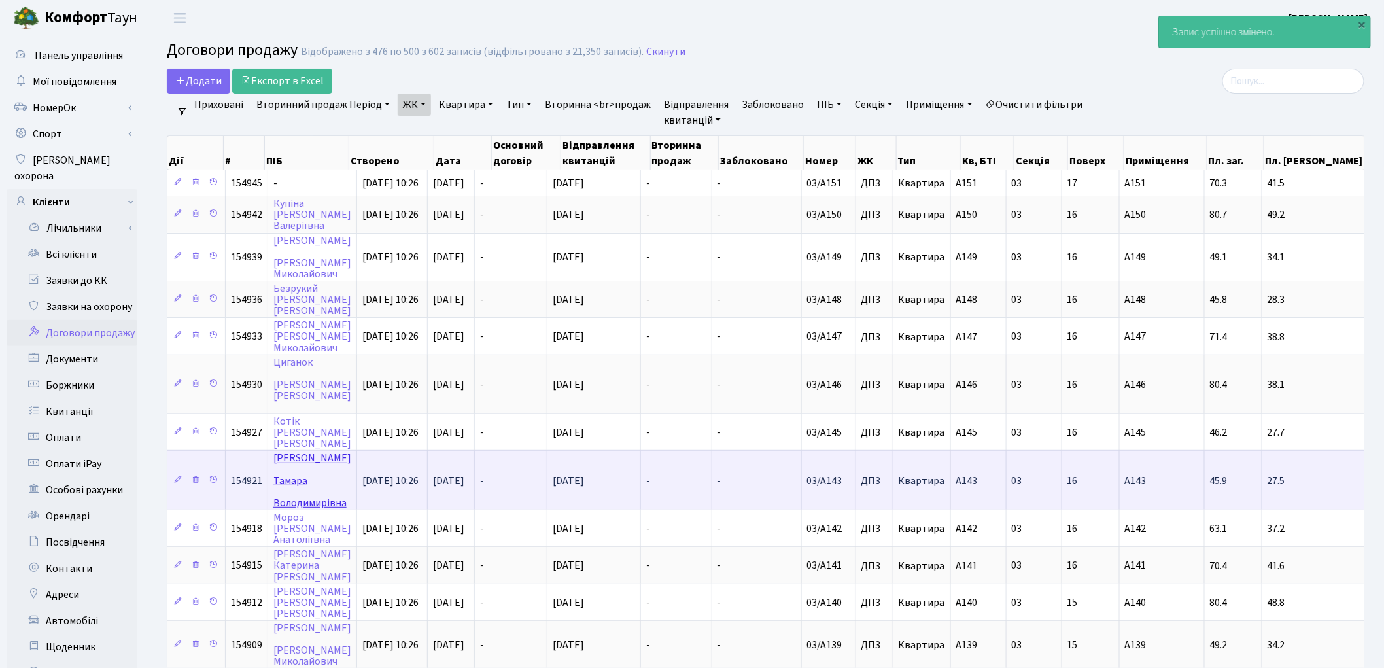
click at [303, 451] on link "Гунченко Тамара Володимирівна" at bounding box center [312, 480] width 78 height 59
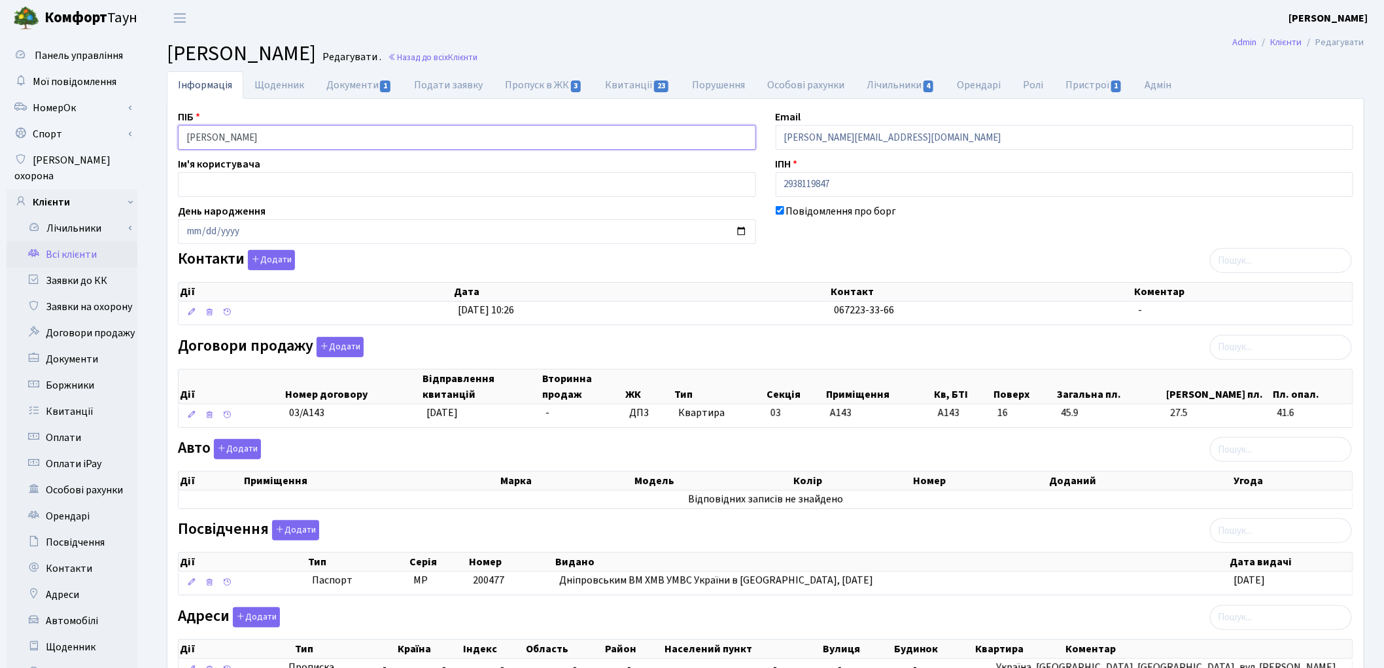
click at [232, 133] on input "Гунченко Тамара Володимирівна" at bounding box center [467, 137] width 578 height 25
click at [265, 135] on input "Гунченко Тамара Володимирівна" at bounding box center [467, 137] width 578 height 25
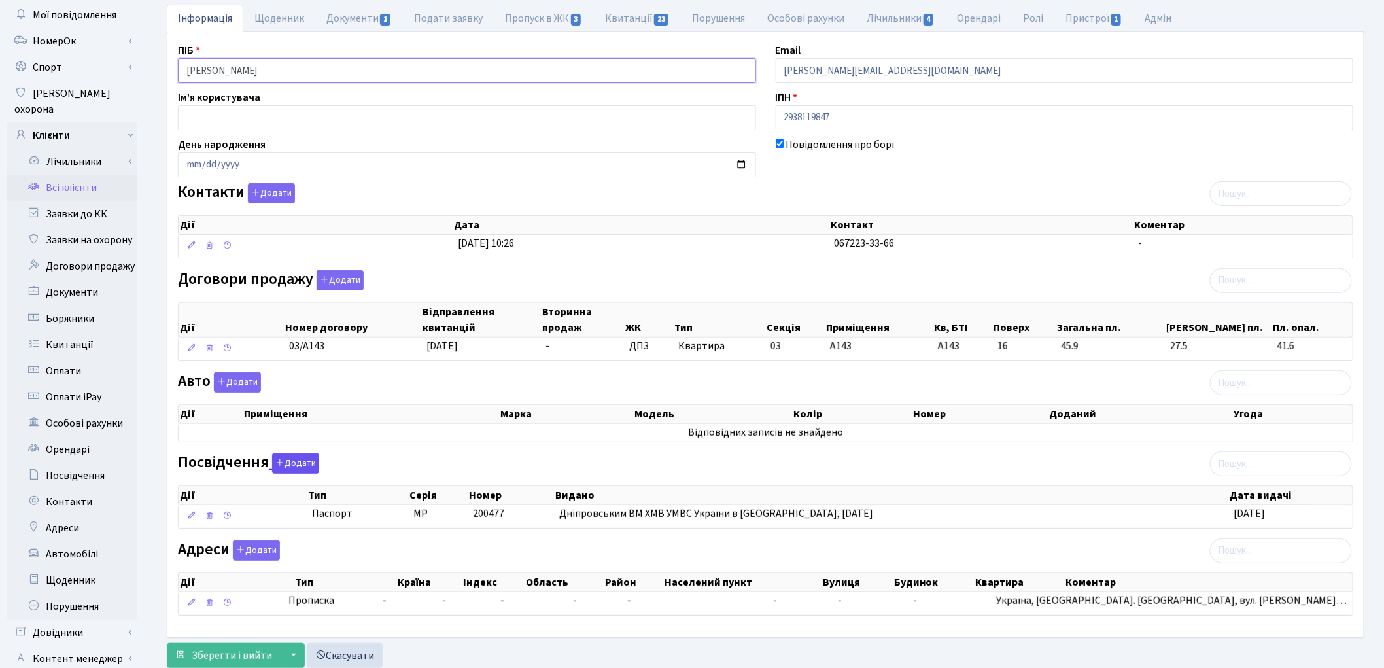
scroll to position [146, 0]
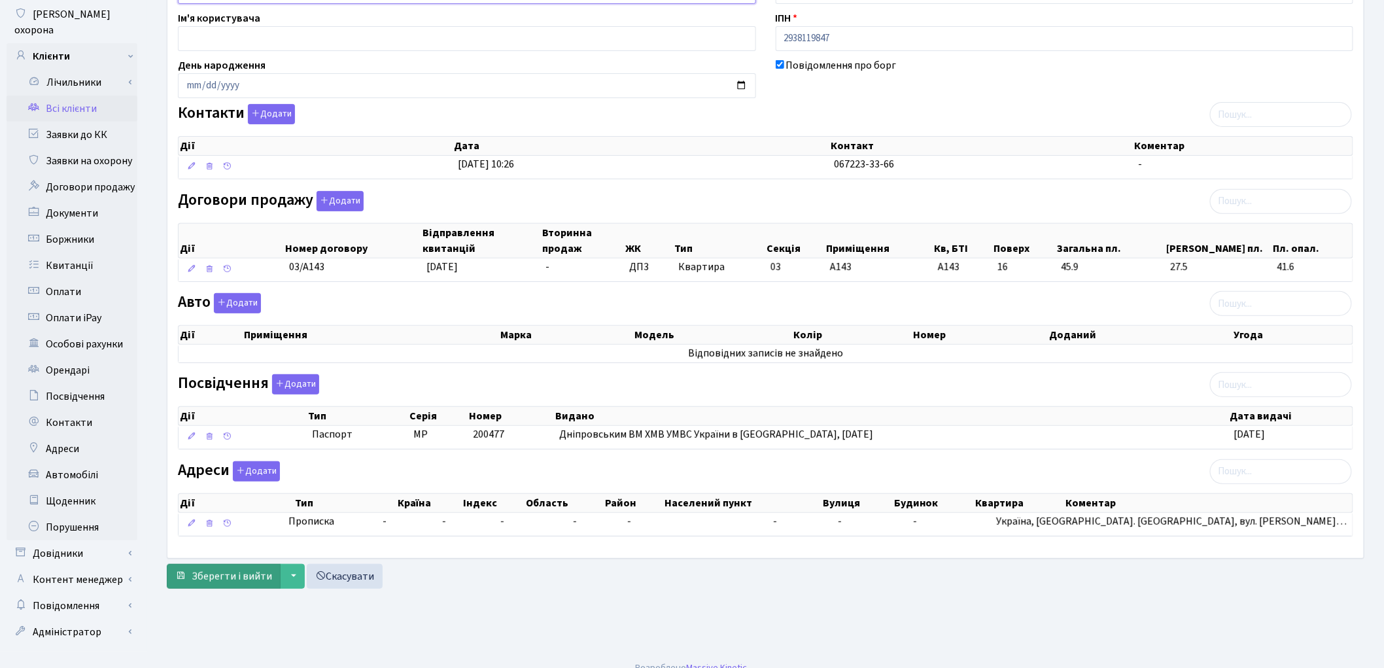
type input "Гунченко Тамара Володимирівна"
click at [237, 577] on span "Зберегти і вийти" at bounding box center [232, 576] width 80 height 14
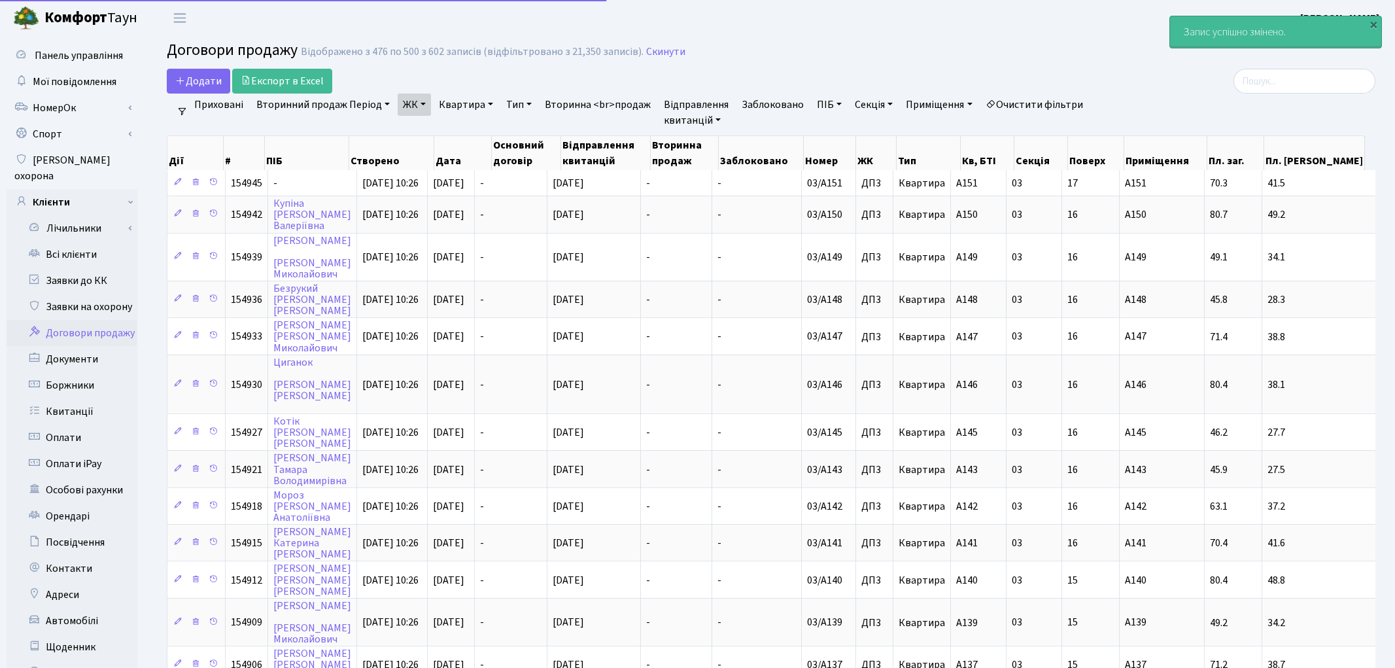
select select "25"
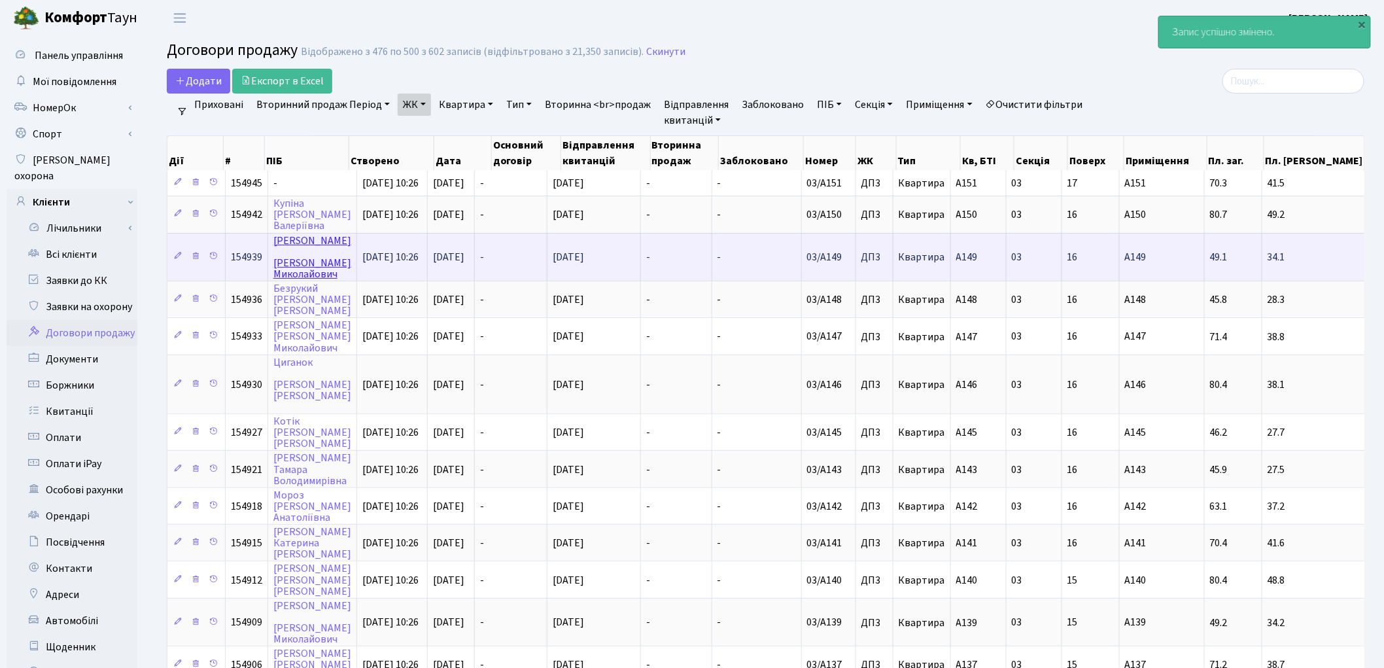
click at [306, 238] on link "[PERSON_NAME]" at bounding box center [312, 257] width 78 height 48
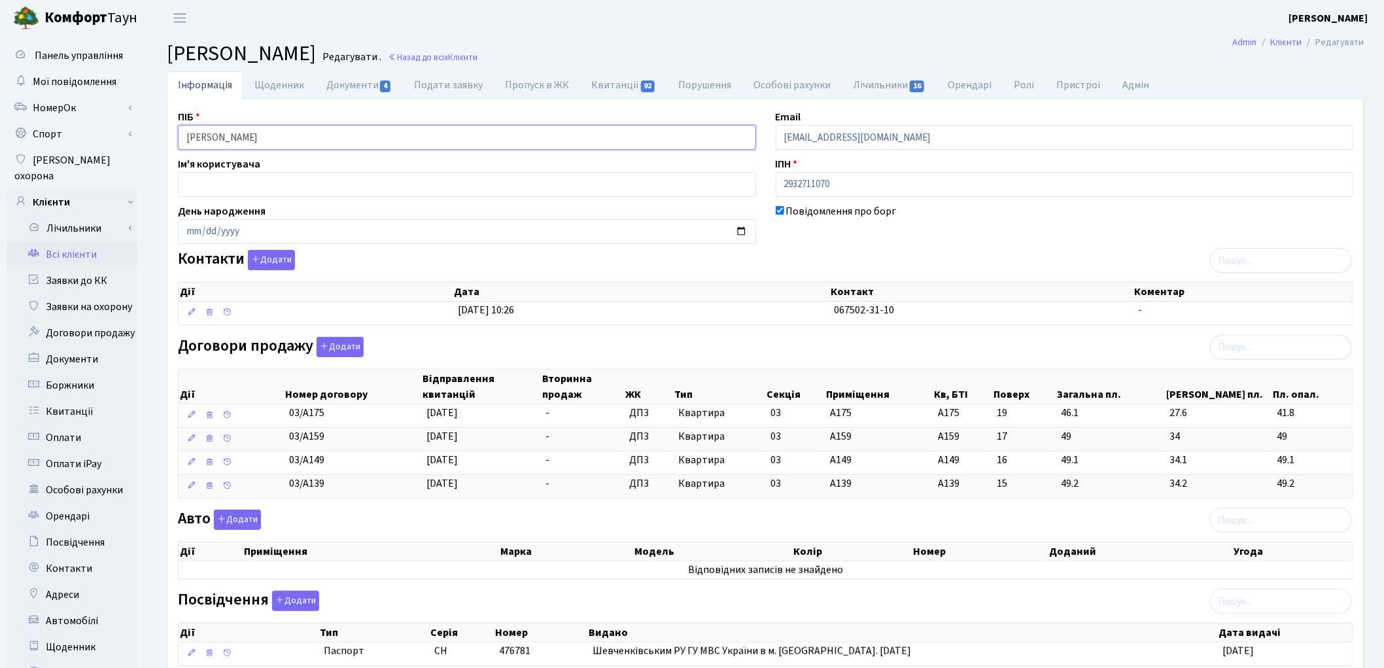
click at [232, 133] on input "Петренко Юрій Миколайович" at bounding box center [467, 137] width 578 height 25
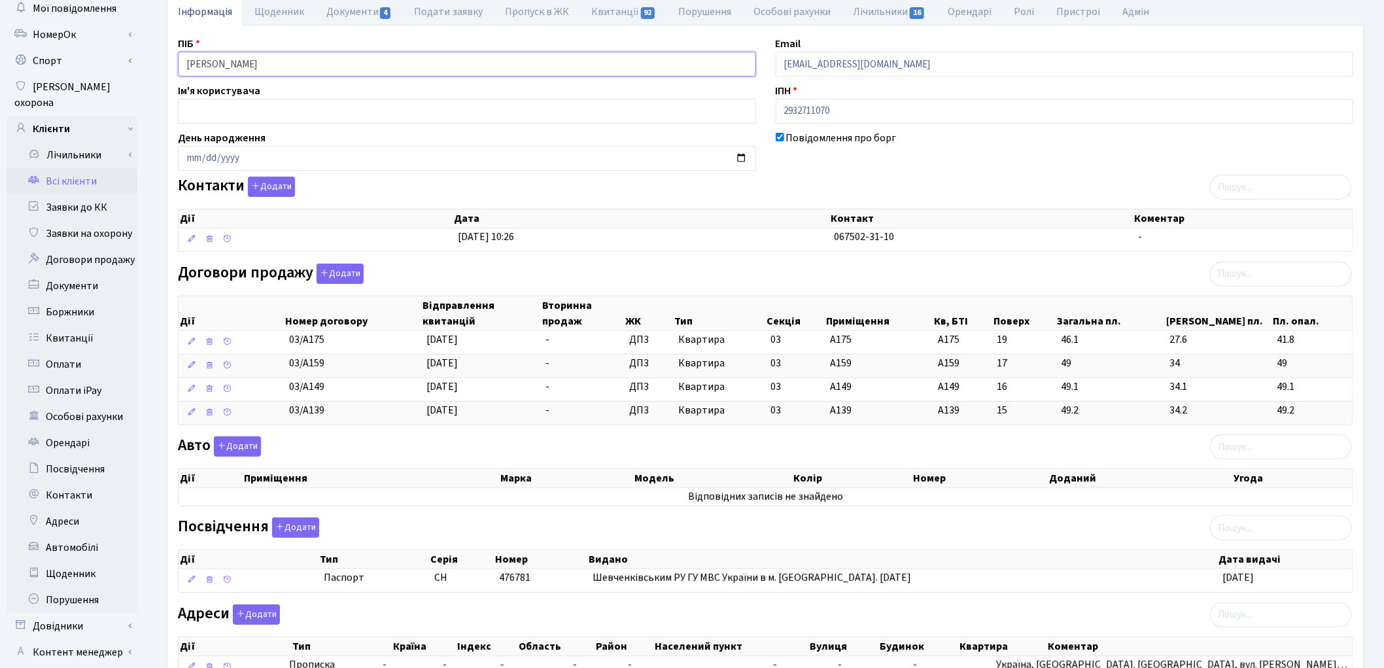
scroll to position [179, 0]
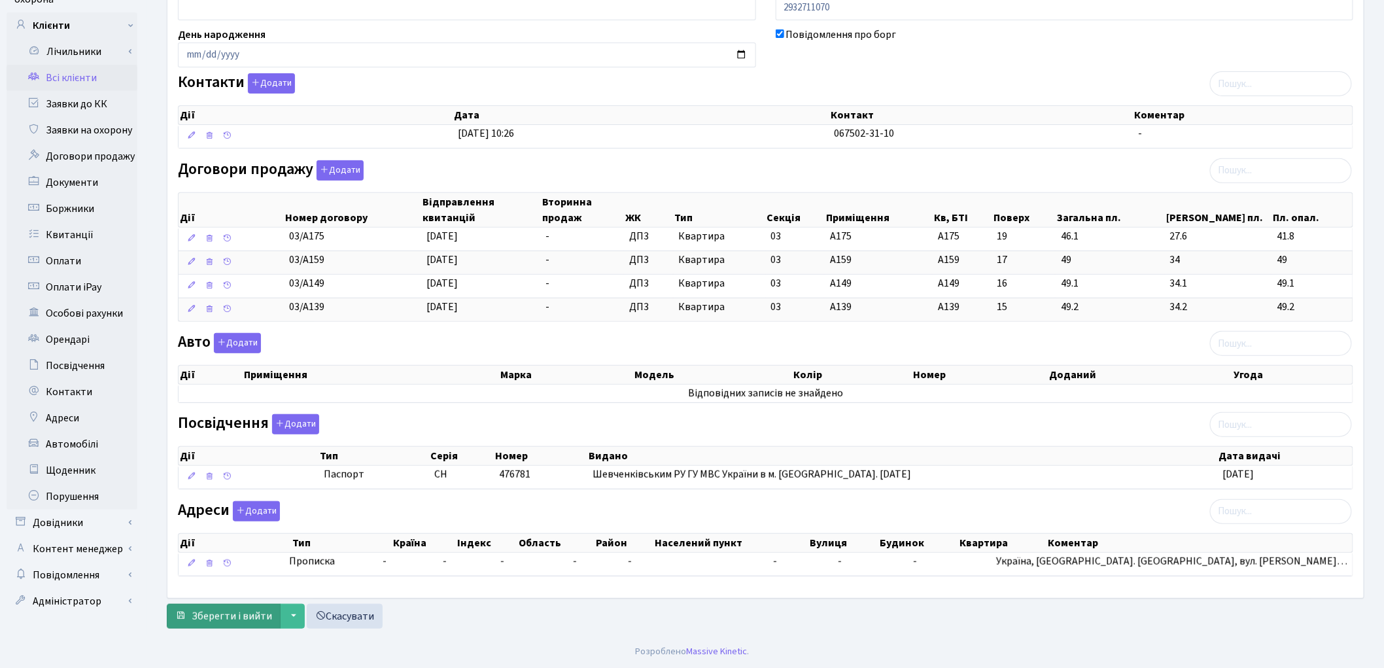
type input "Петренко Юрій Миколайович"
click at [215, 616] on span "Зберегти і вийти" at bounding box center [232, 616] width 80 height 14
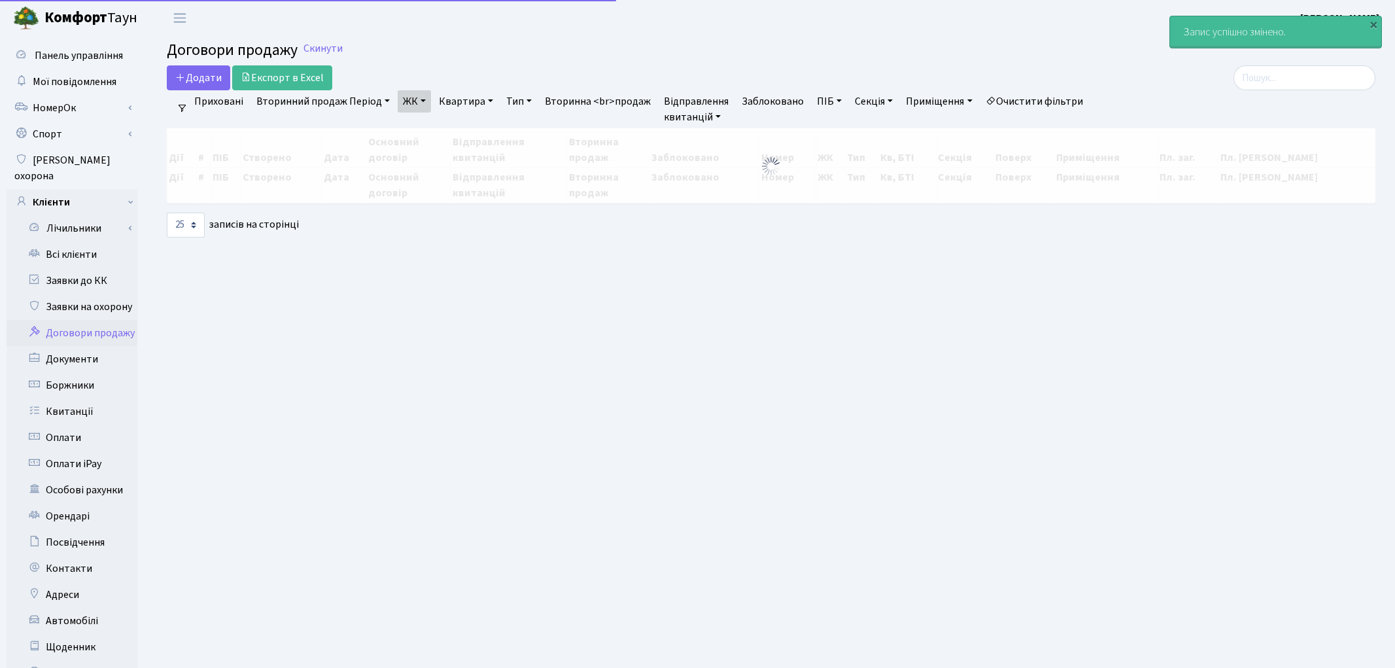
select select "25"
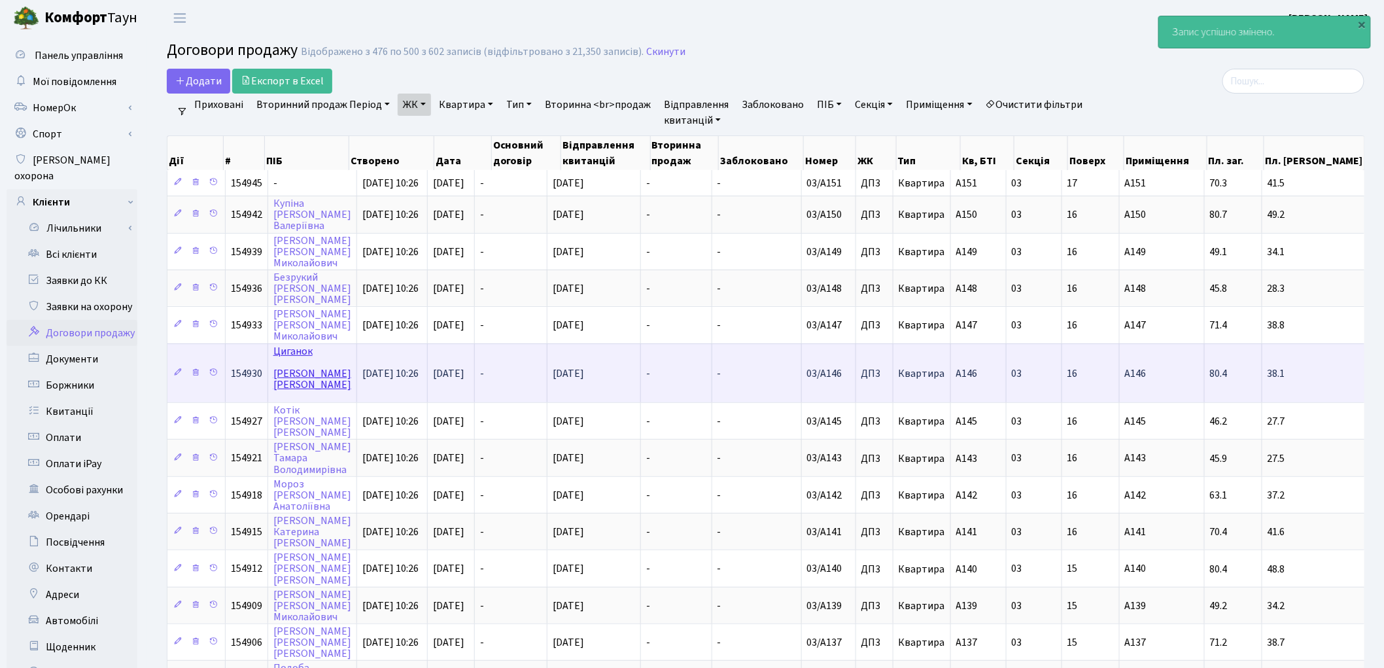
click at [292, 344] on link "Циганок Дмитро Сергійович" at bounding box center [312, 368] width 78 height 48
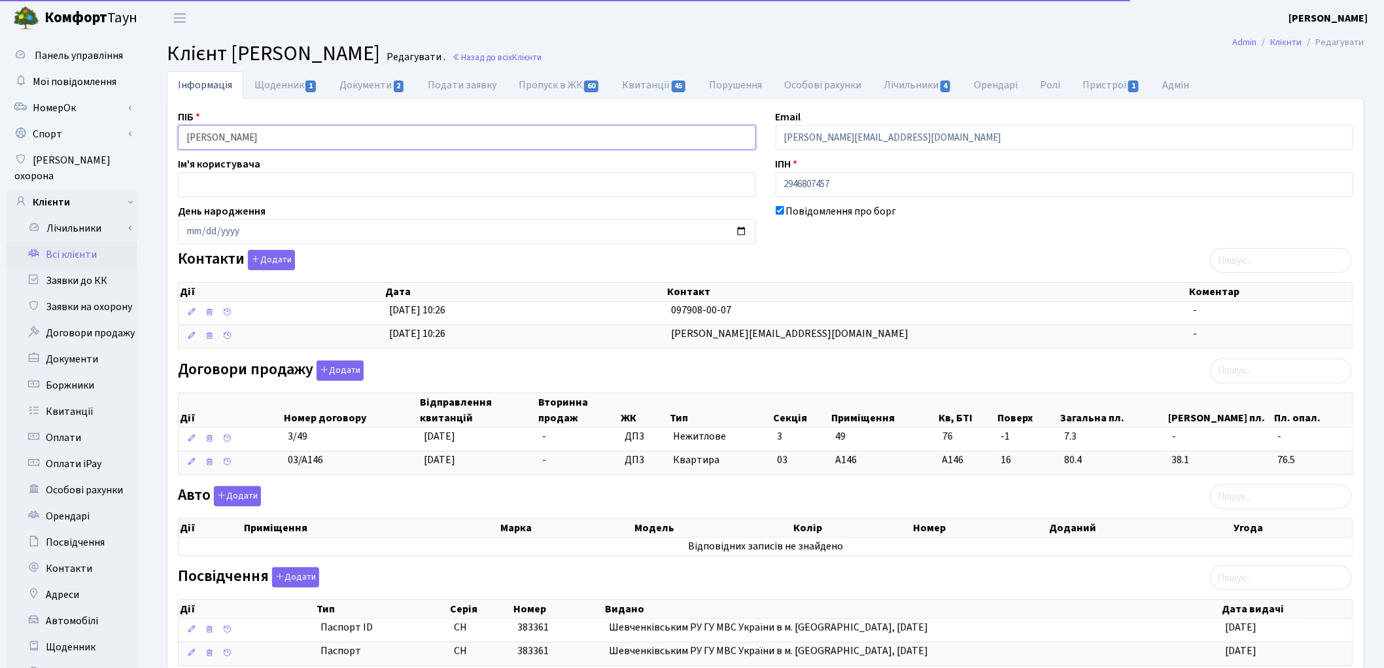
click at [230, 138] on input "[PERSON_NAME]" at bounding box center [467, 137] width 578 height 25
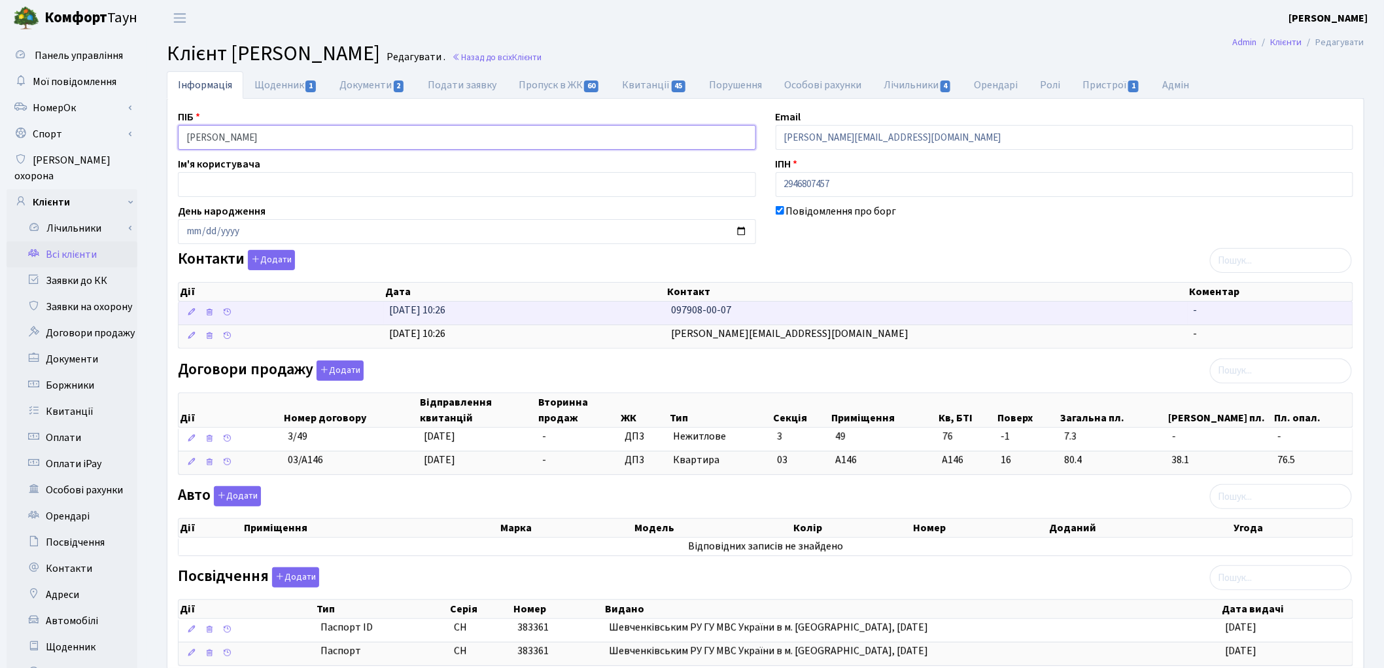
scroll to position [179, 0]
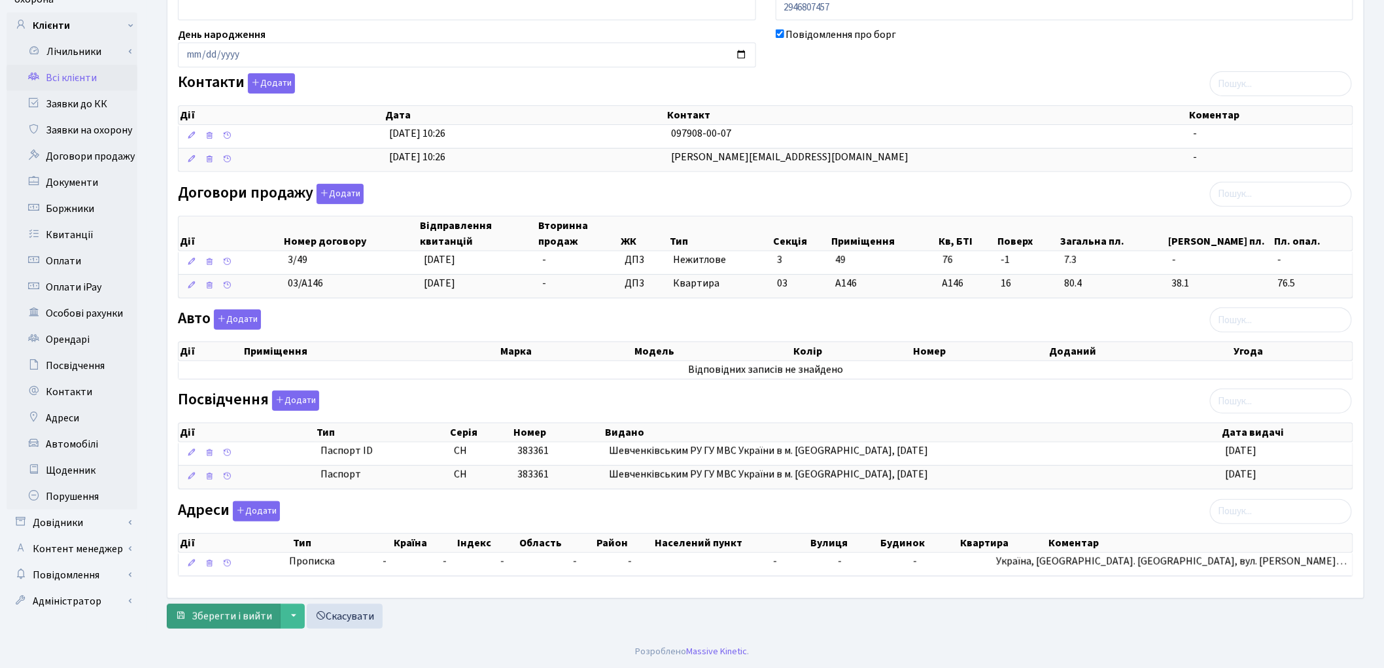
type input "[PERSON_NAME]"
click at [223, 612] on span "Зберегти і вийти" at bounding box center [232, 616] width 80 height 14
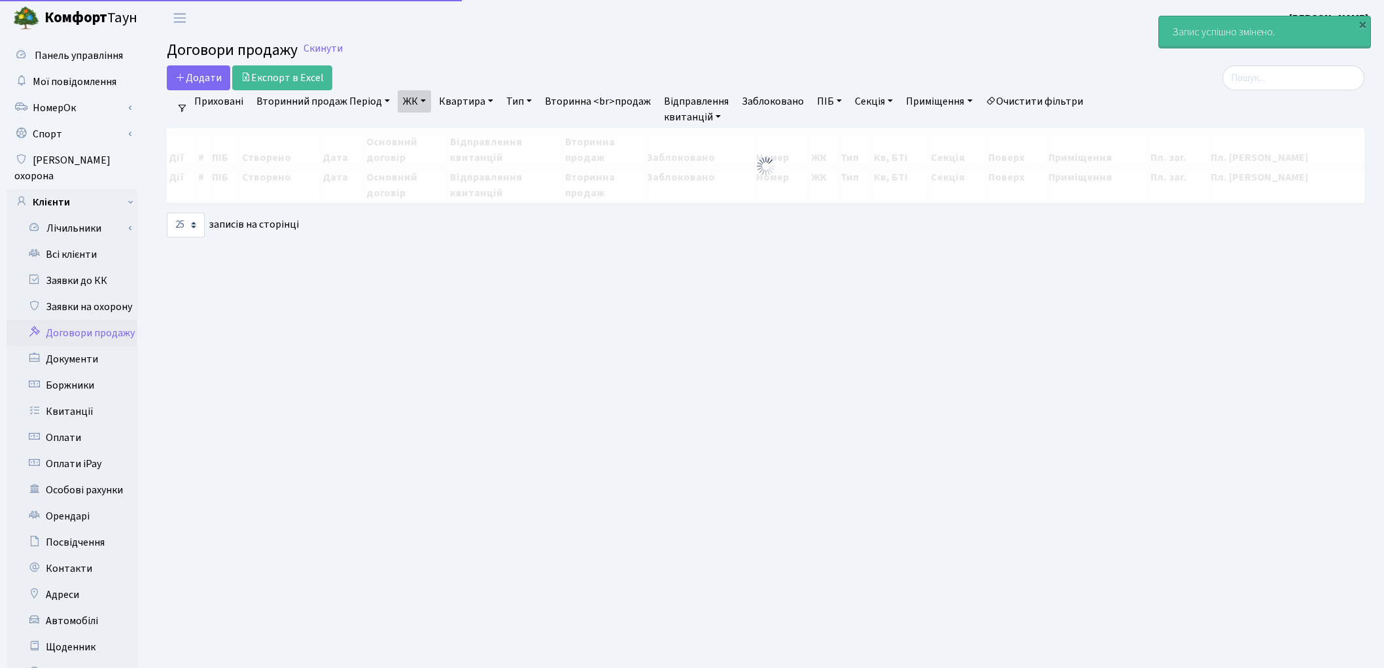
select select "25"
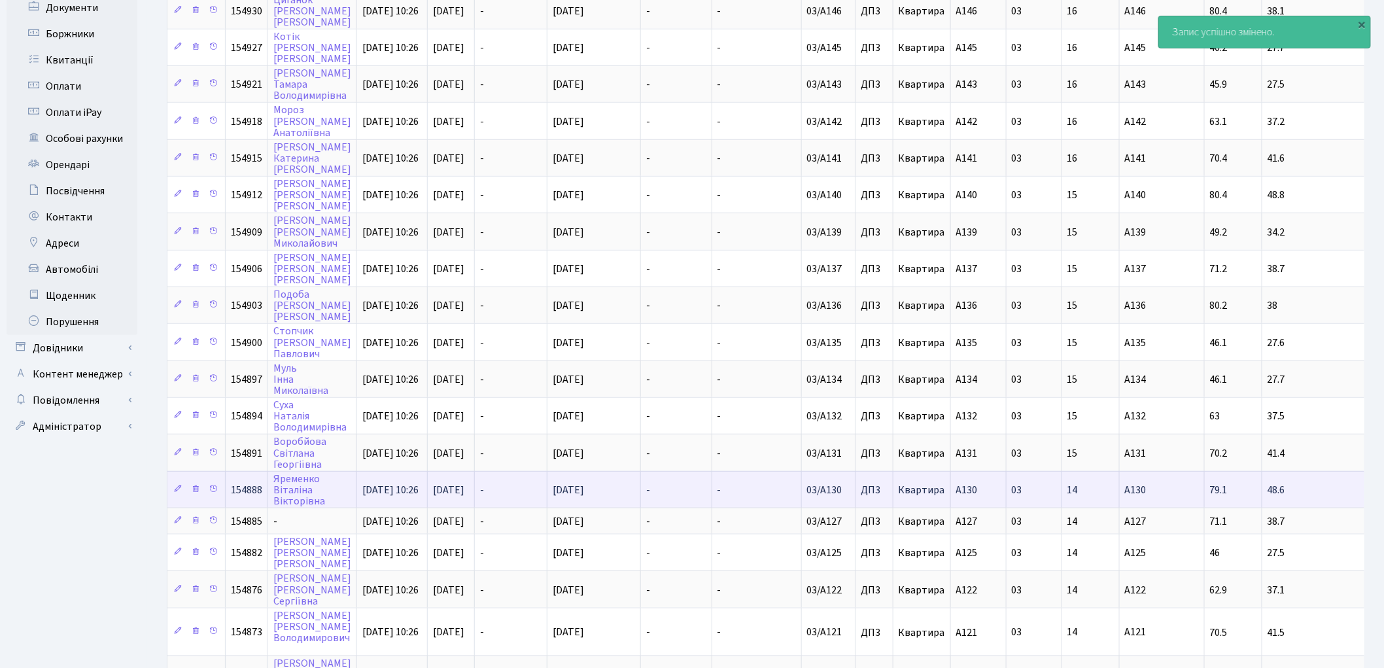
scroll to position [436, 0]
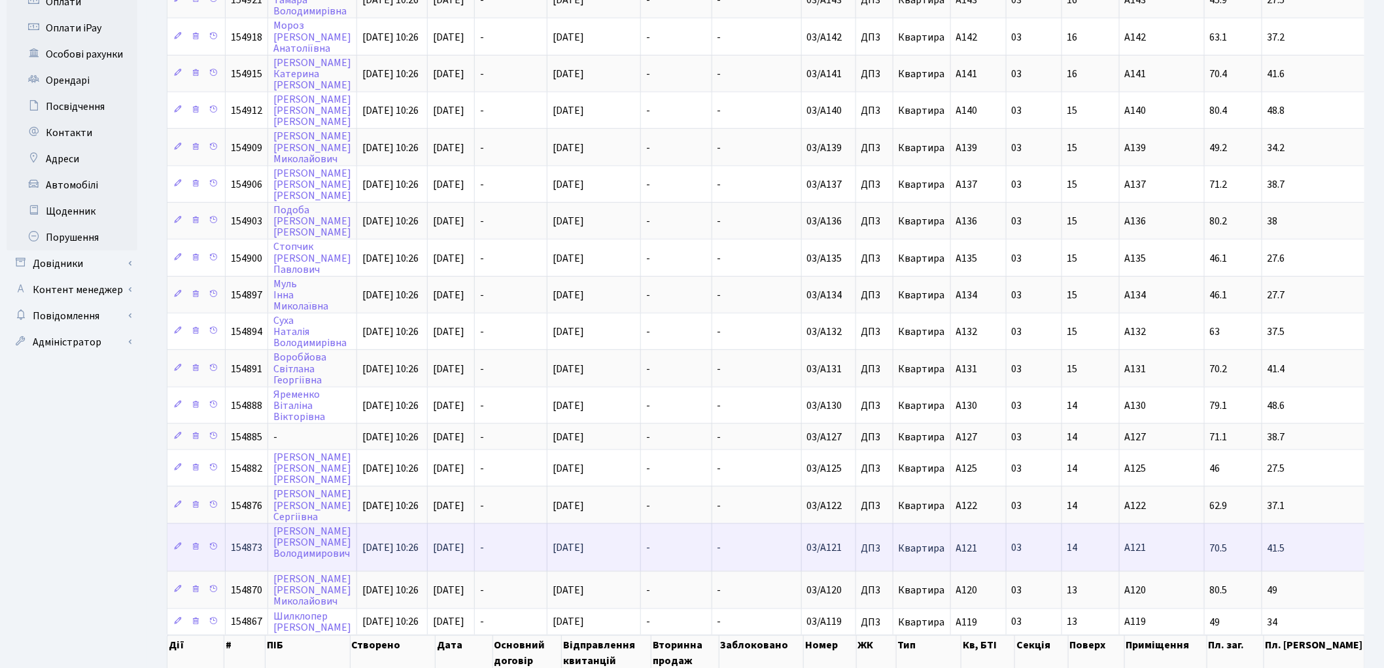
click at [336, 523] on td "[PERSON_NAME]" at bounding box center [312, 547] width 89 height 48
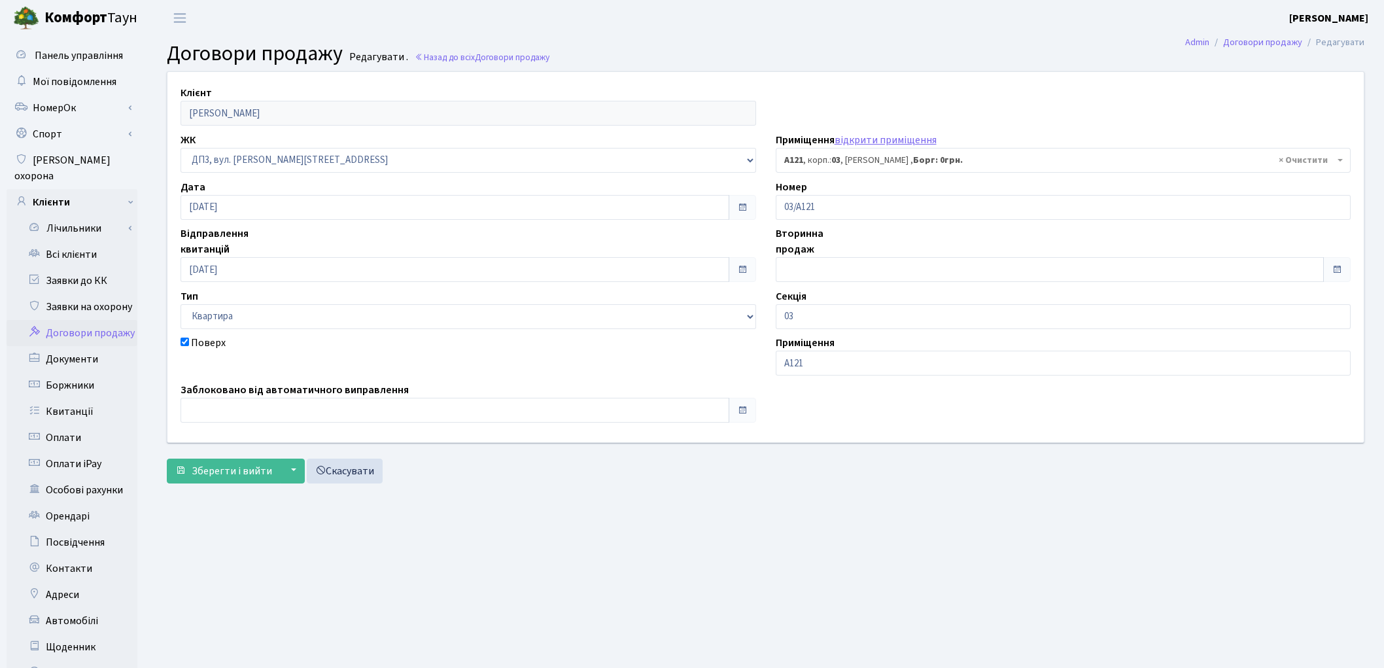
select select "32050"
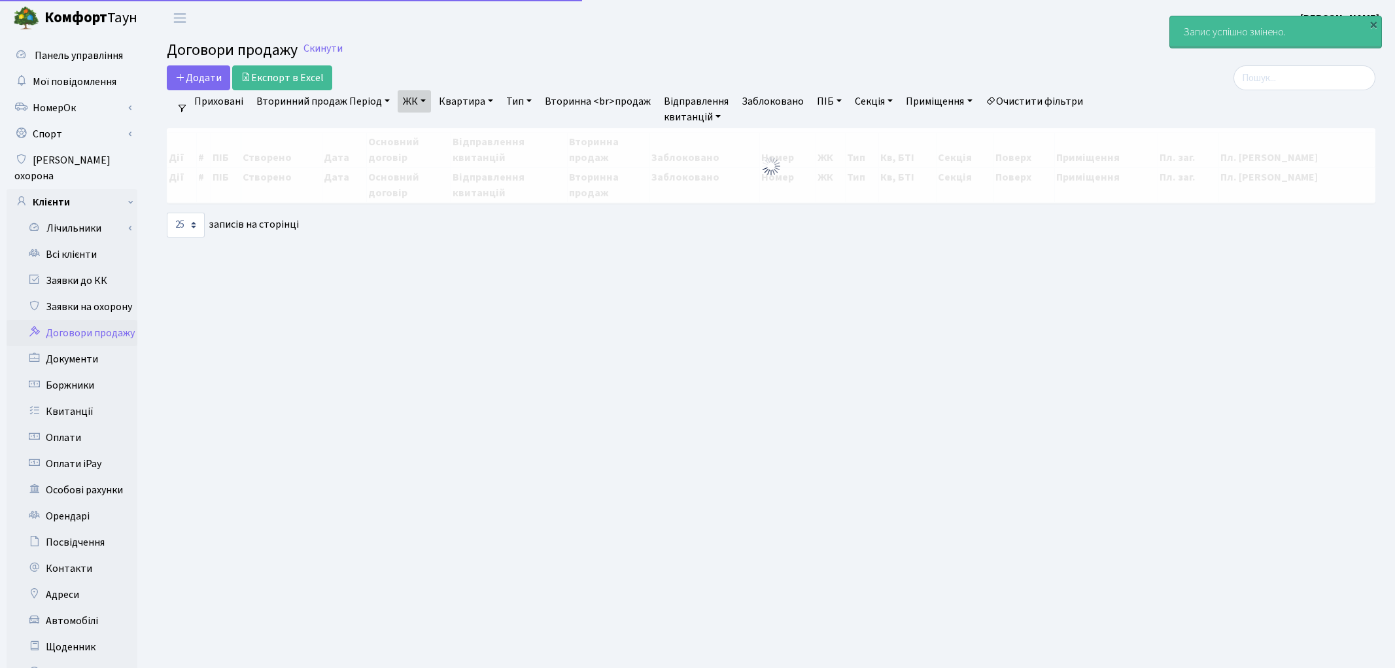
select select "25"
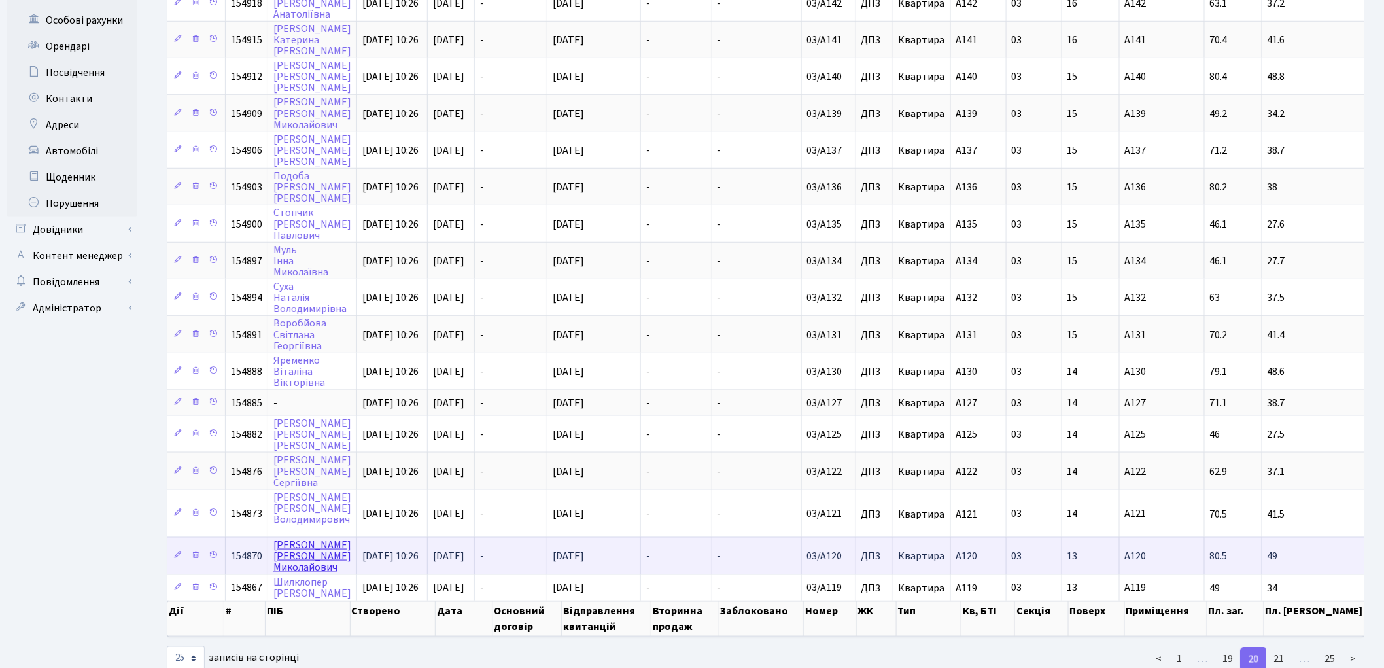
scroll to position [474, 0]
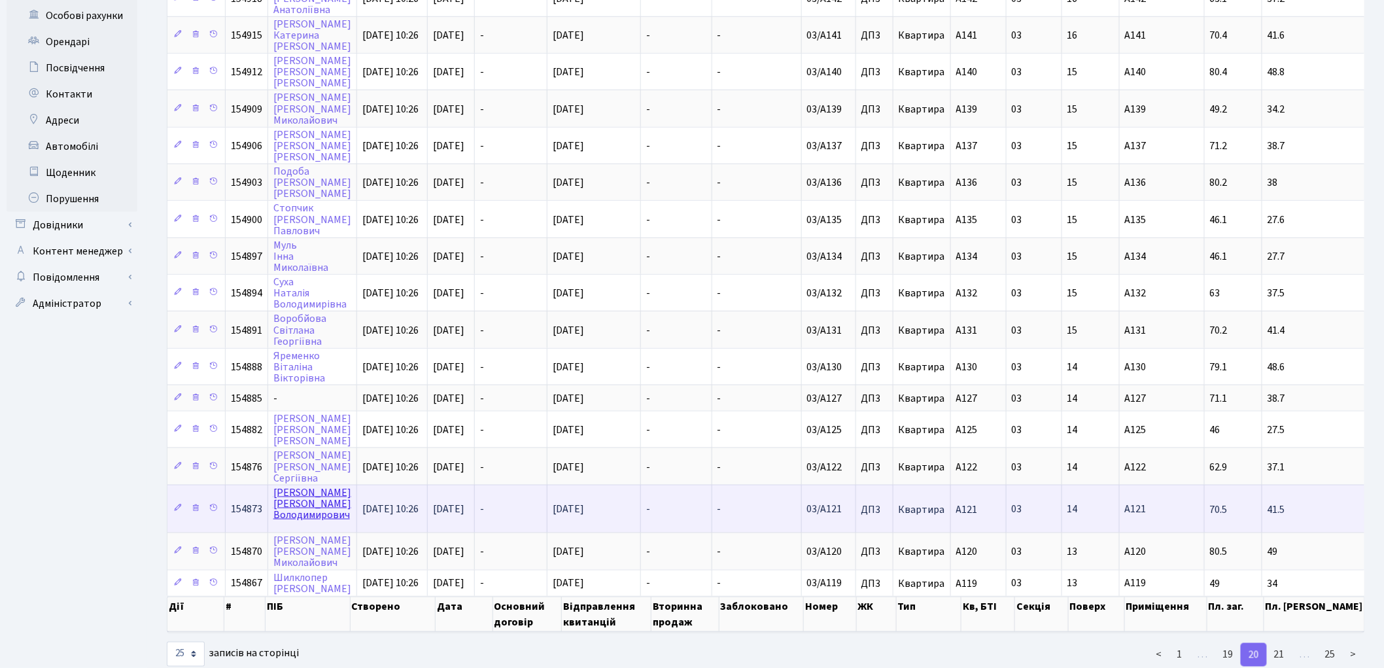
click at [293, 485] on link "Міхеєнко Михайло Володимирович" at bounding box center [312, 503] width 78 height 37
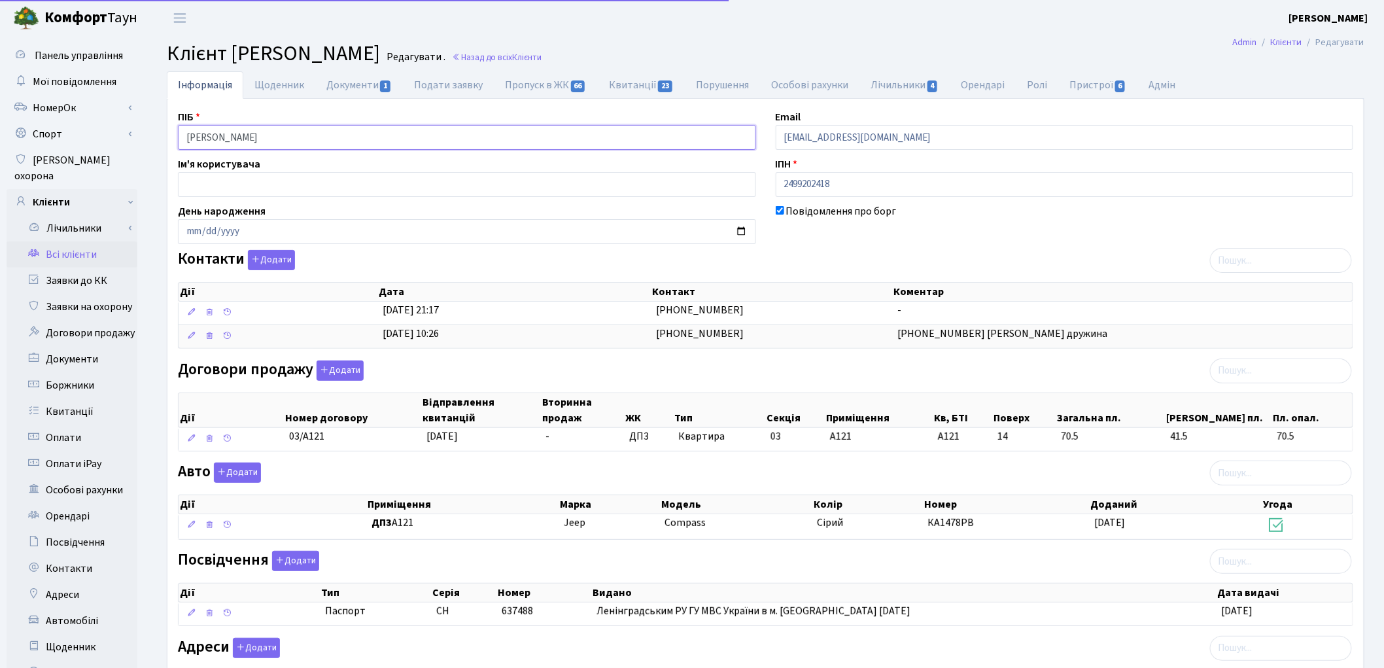
click at [366, 137] on input "[PERSON_NAME]" at bounding box center [467, 137] width 578 height 25
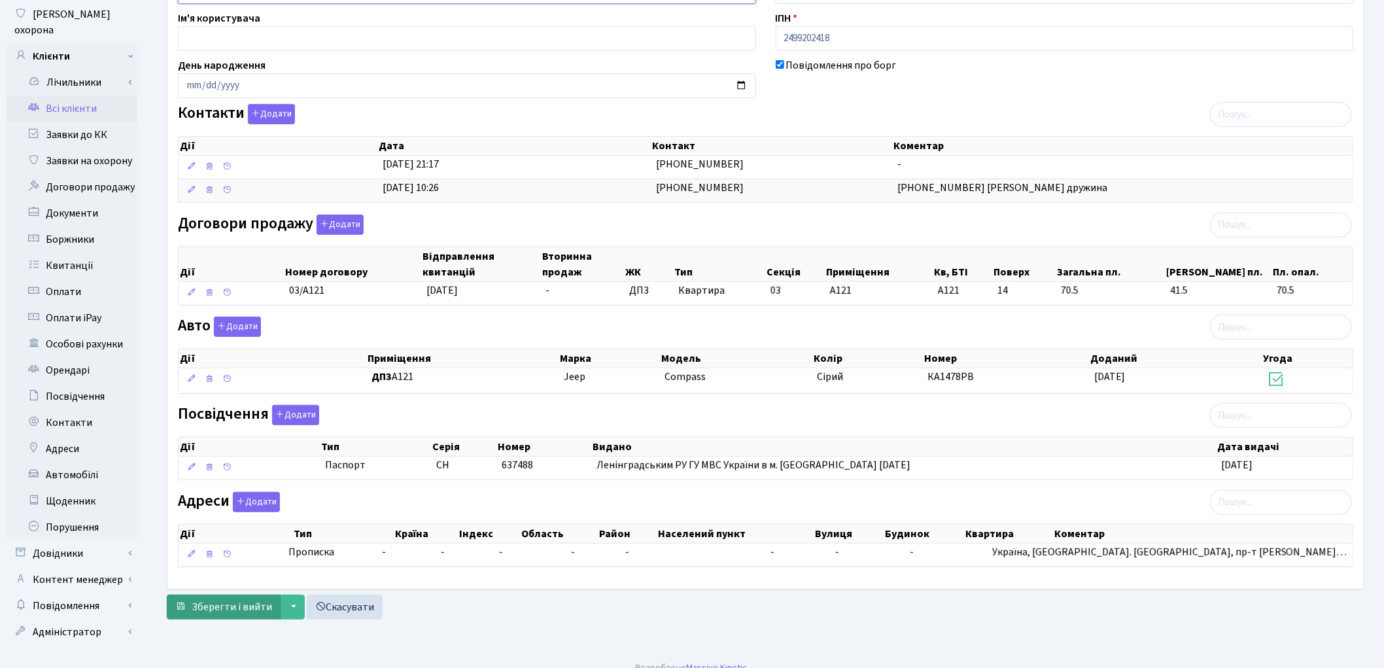
type input "[PERSON_NAME]"
click at [239, 614] on span "Зберегти і вийти" at bounding box center [232, 607] width 80 height 14
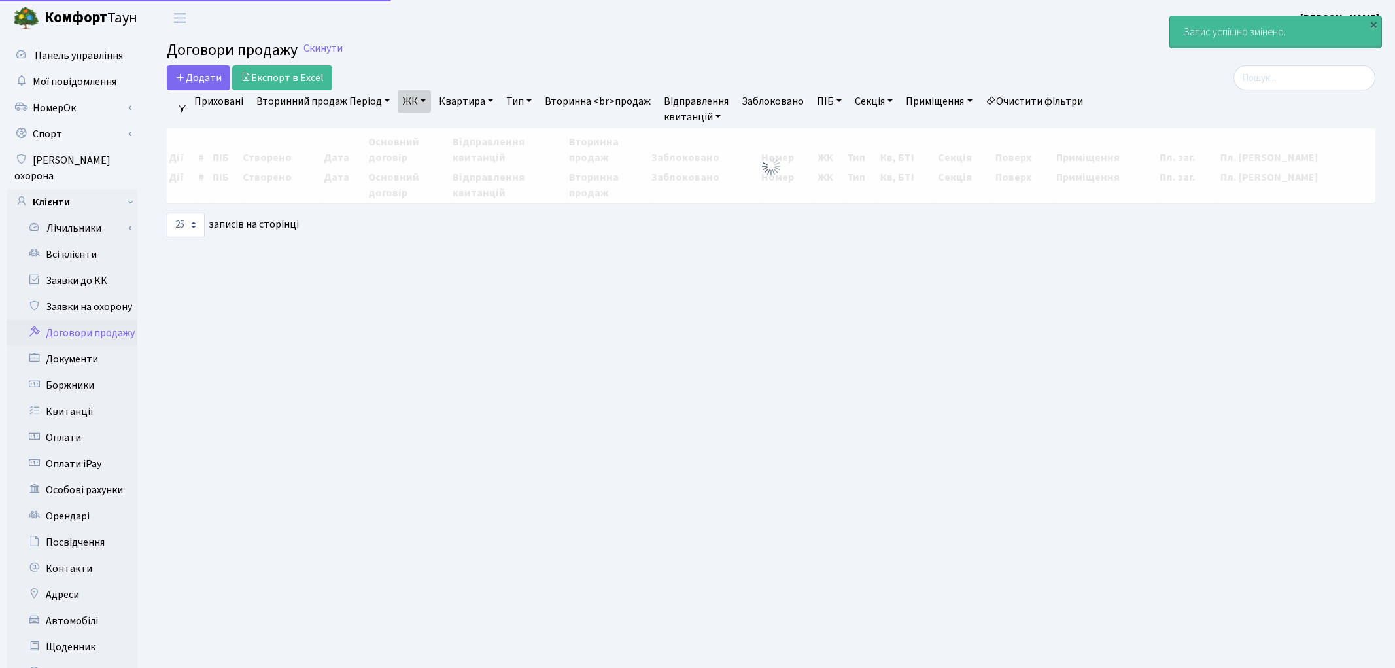
select select "25"
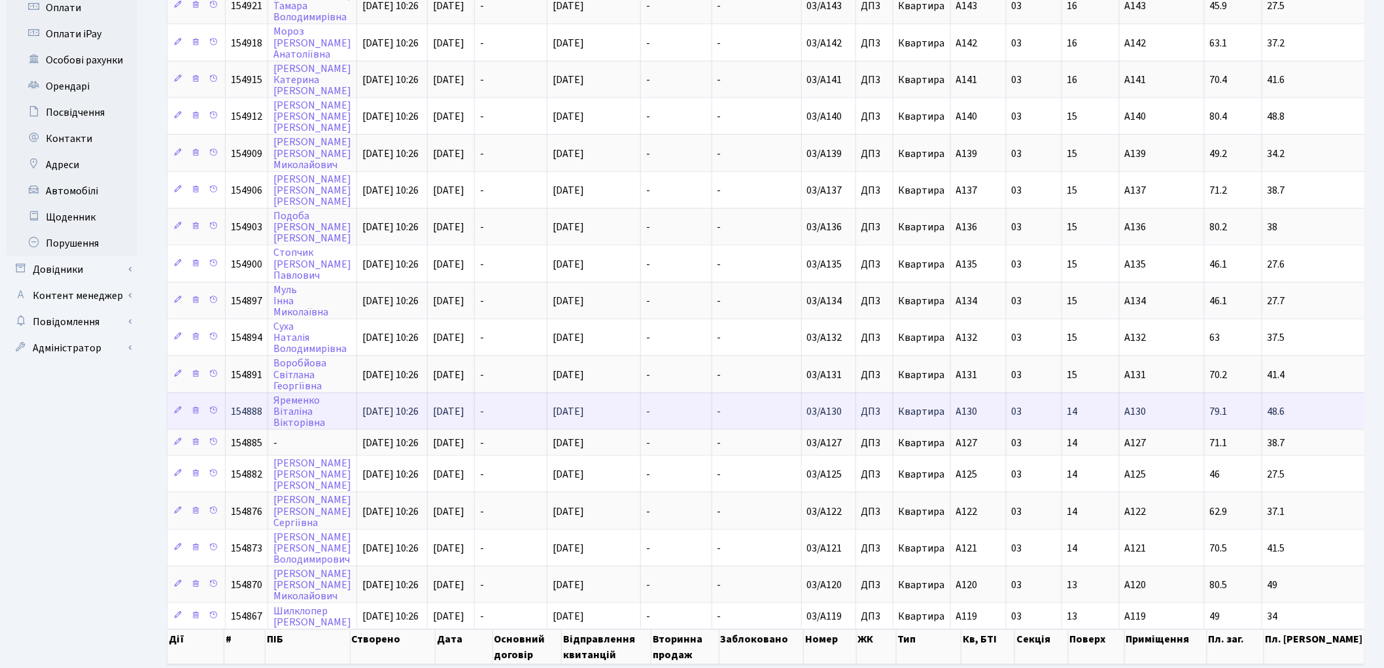
scroll to position [436, 0]
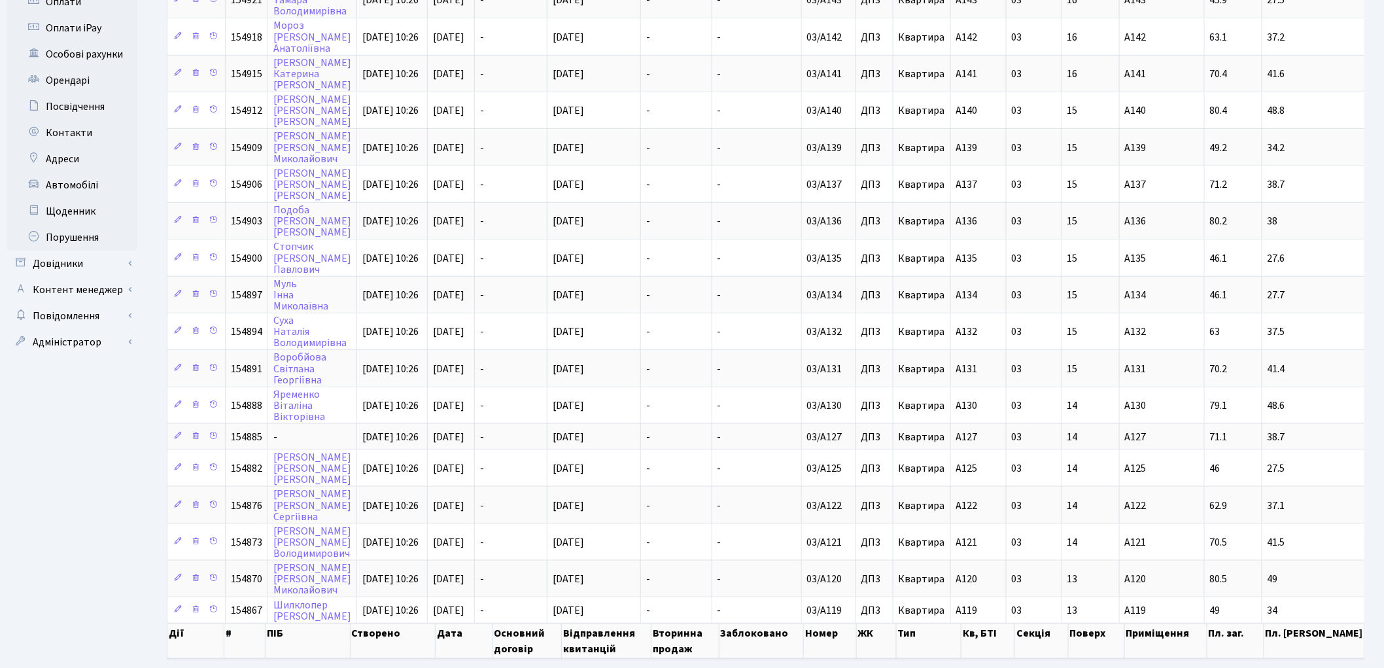
click at [1236, 667] on link "19" at bounding box center [1228, 682] width 26 height 24
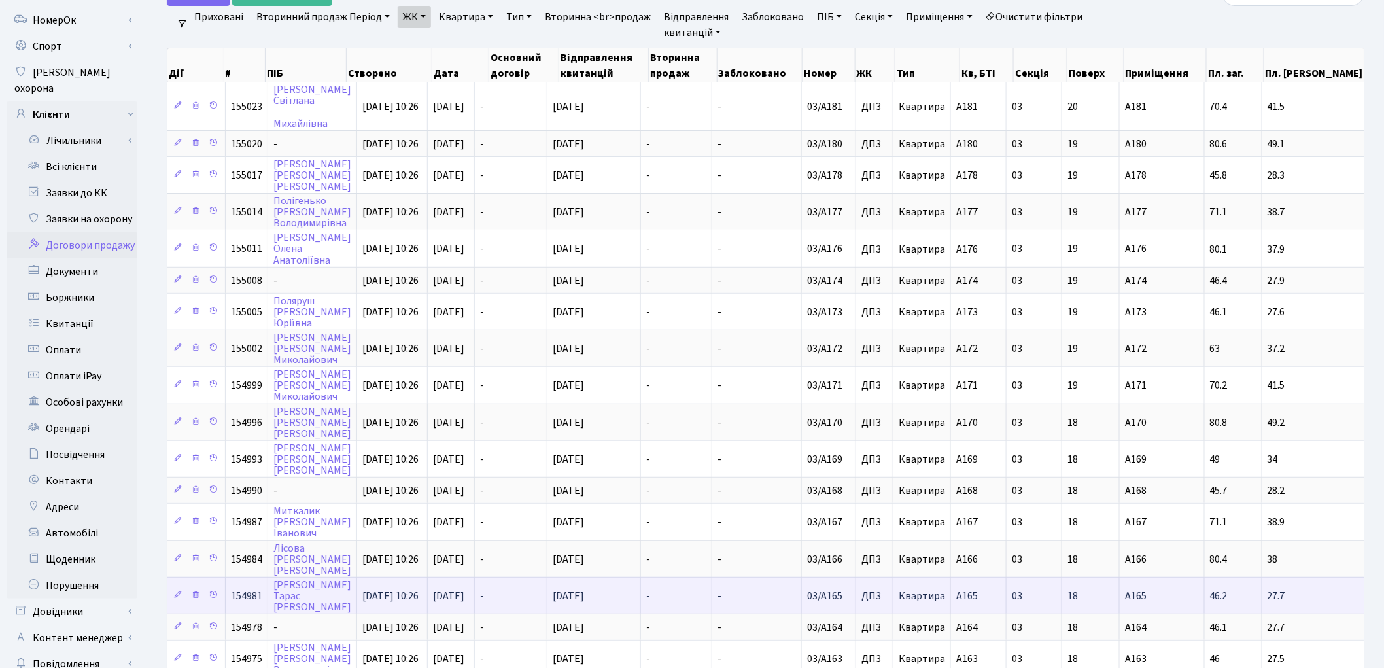
scroll to position [0, 0]
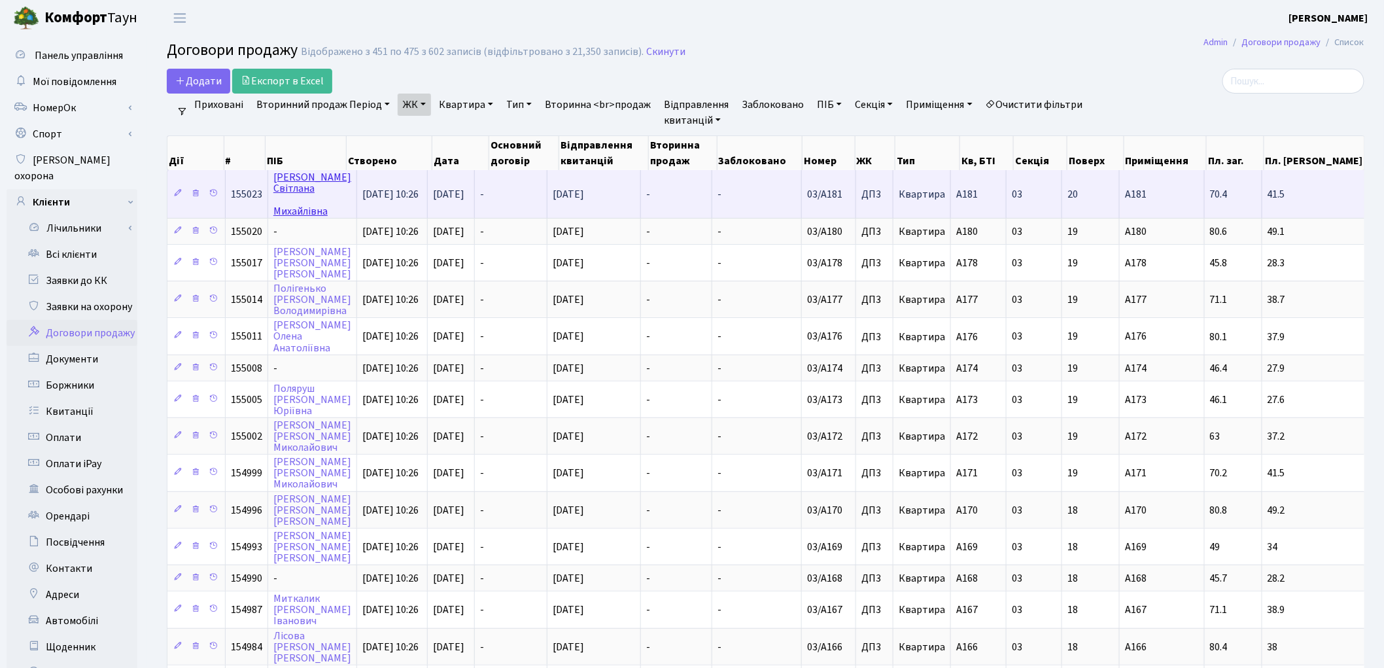
click at [281, 183] on link "Трохимчук Світлана Михайлівна" at bounding box center [312, 194] width 78 height 48
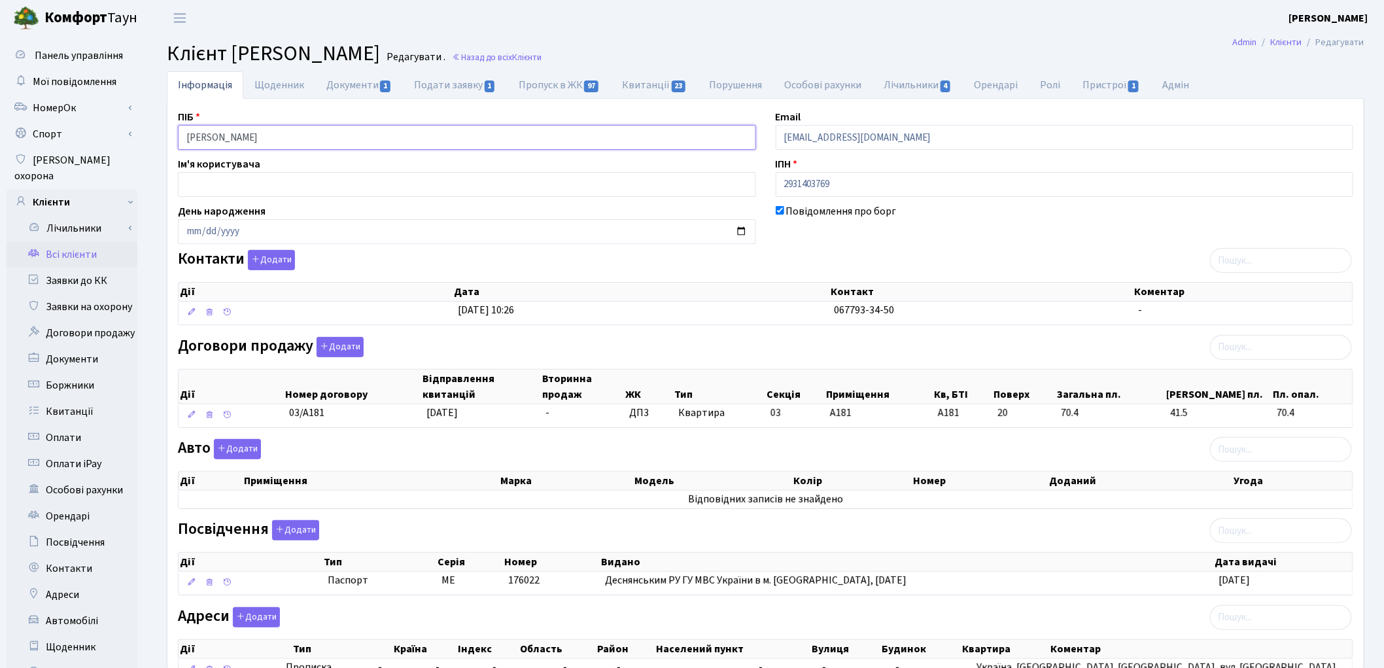
click at [278, 140] on input "Трохимчук Світлана Михайлівна" at bounding box center [467, 137] width 578 height 25
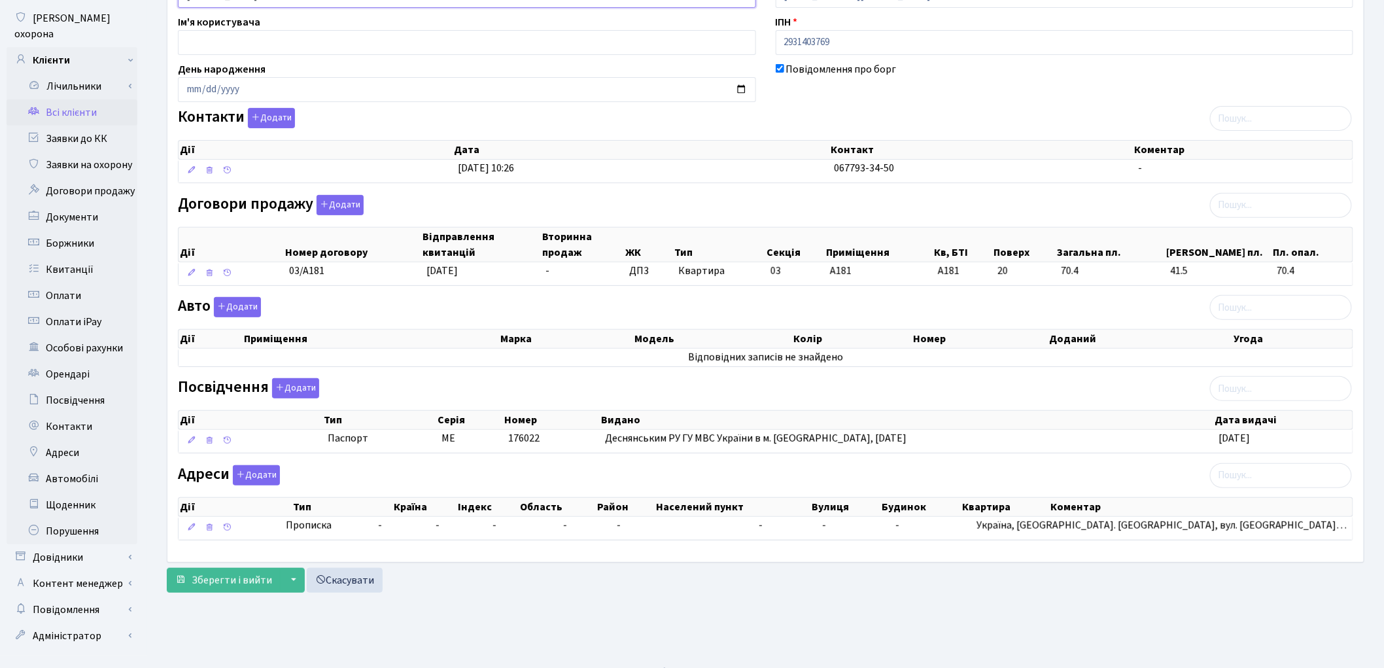
scroll to position [146, 0]
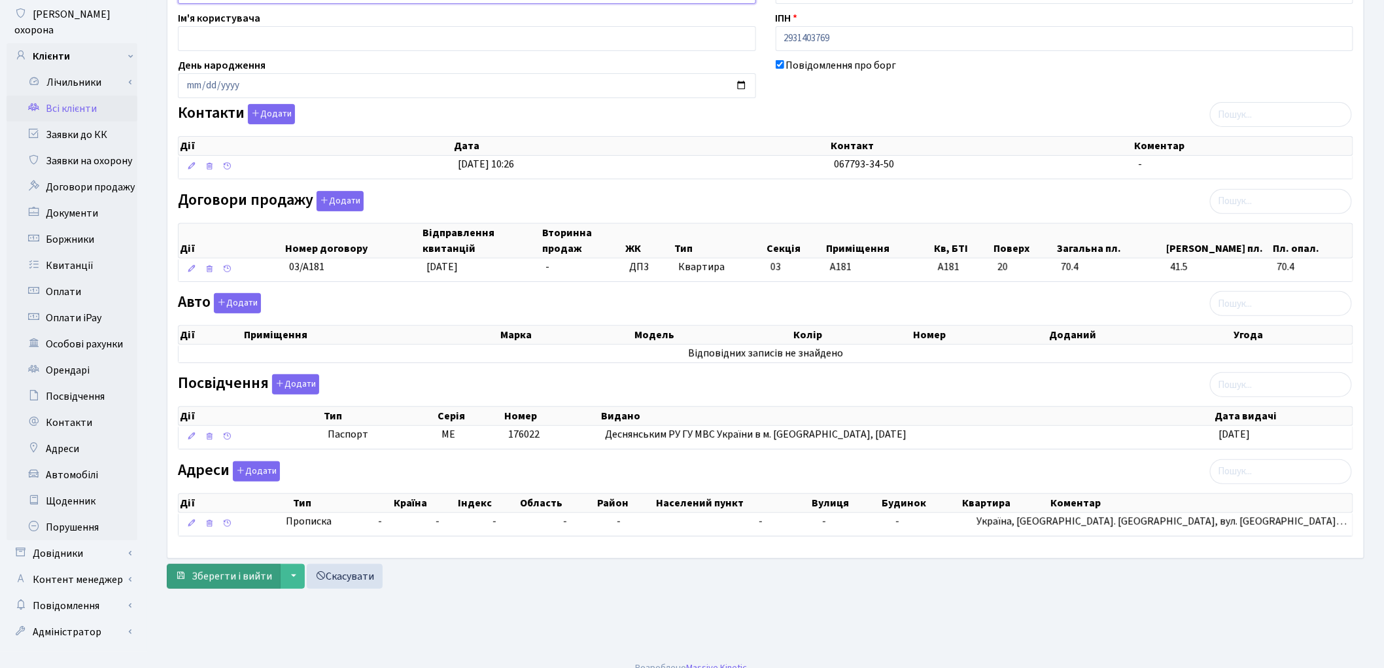
type input "Трохимчук Світлана Михайлівна"
click at [224, 577] on span "Зберегти і вийти" at bounding box center [232, 576] width 80 height 14
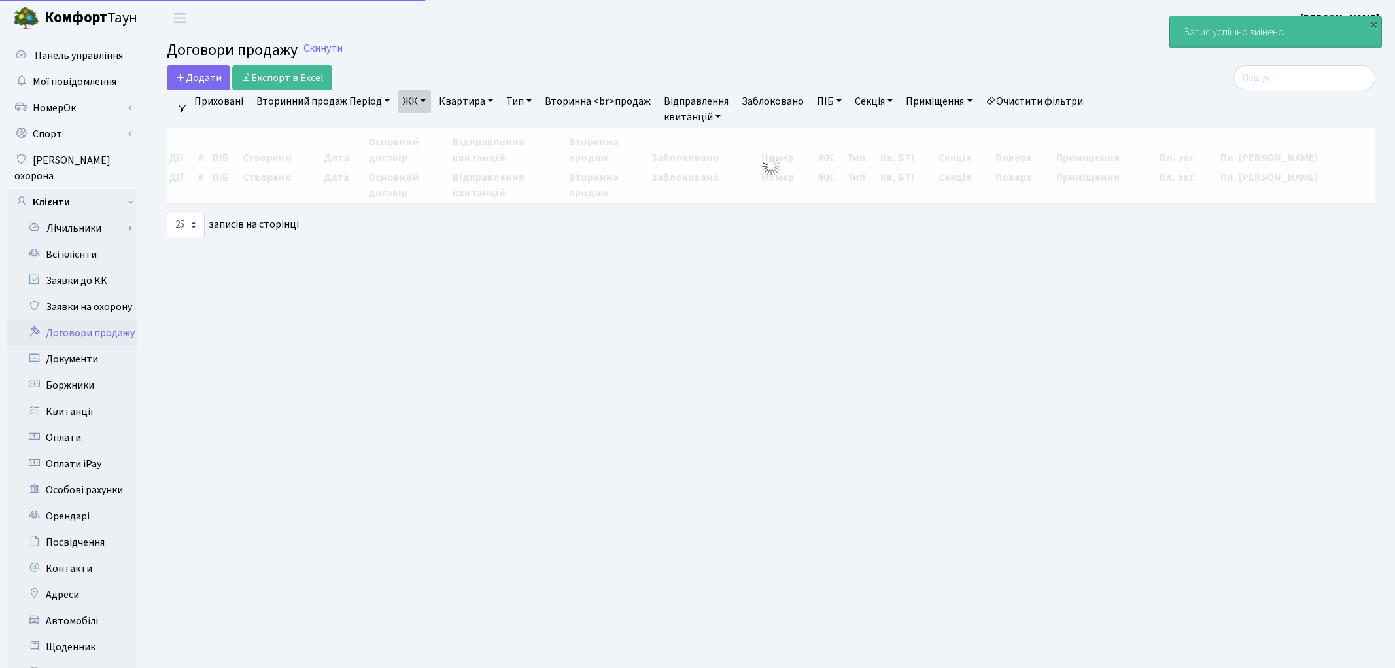
select select "25"
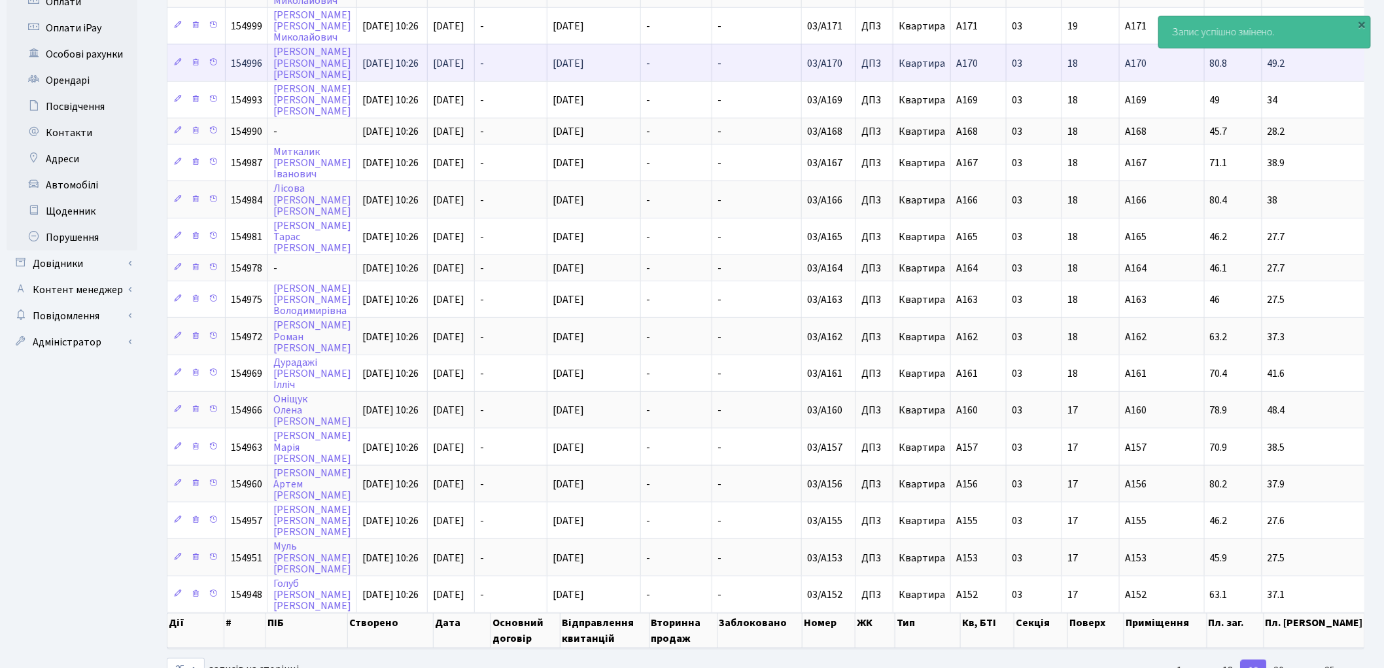
scroll to position [455, 0]
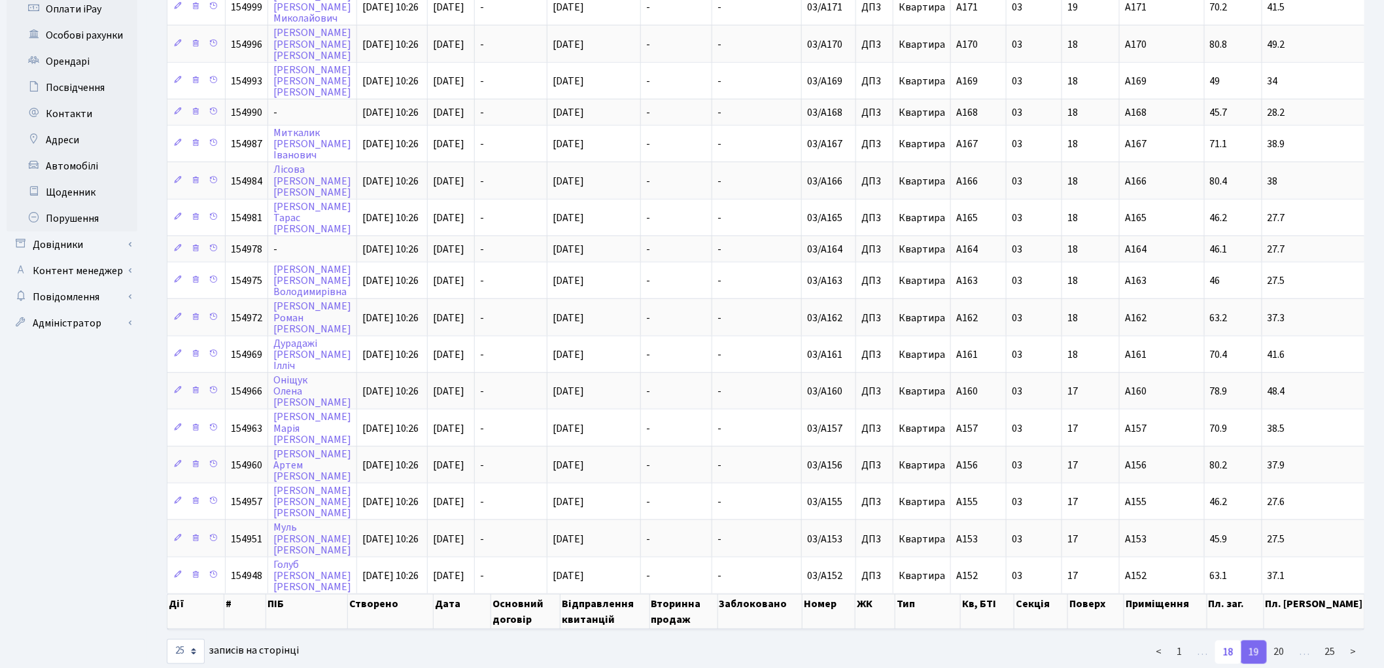
click at [1224, 640] on link "18" at bounding box center [1228, 652] width 26 height 24
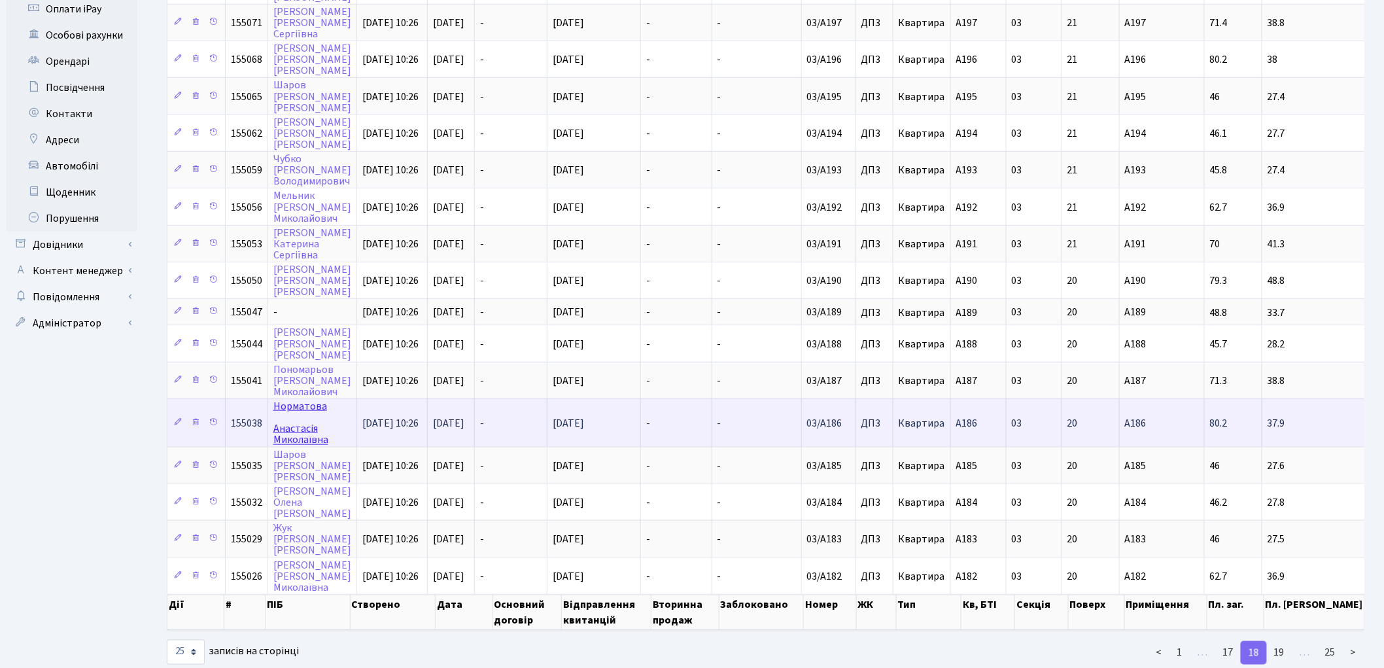
click at [281, 399] on link "Норматова Анастасія Миколаївна" at bounding box center [300, 423] width 55 height 48
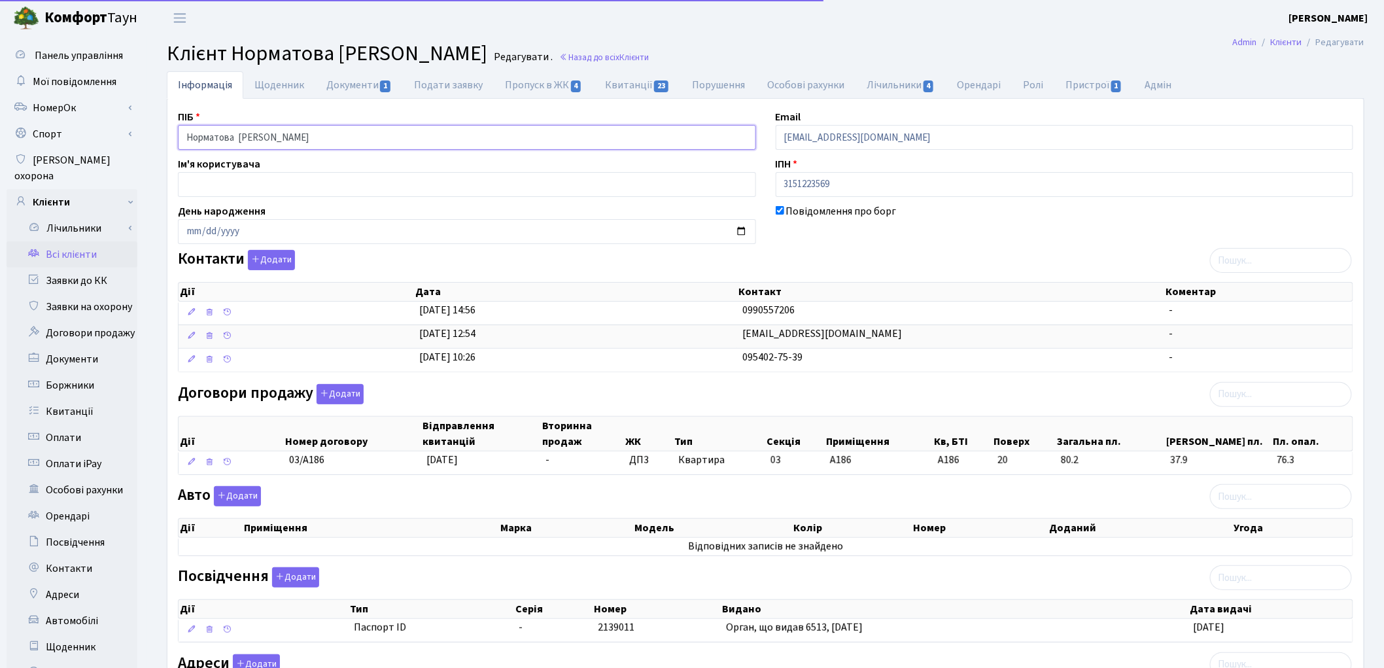
click at [241, 133] on input "Норматова Анастасія Миколаївна" at bounding box center [467, 137] width 578 height 25
click at [239, 137] on input "Норматова Анастасія Миколаївна" at bounding box center [467, 137] width 578 height 25
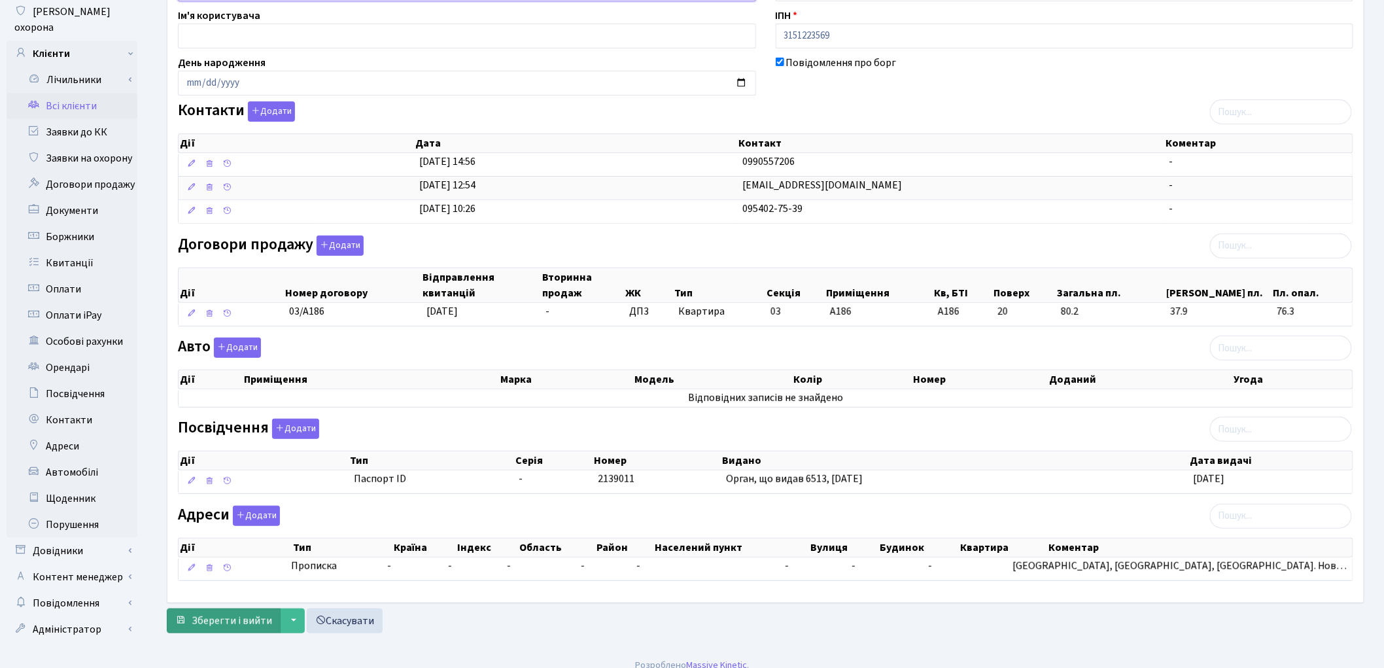
scroll to position [156, 0]
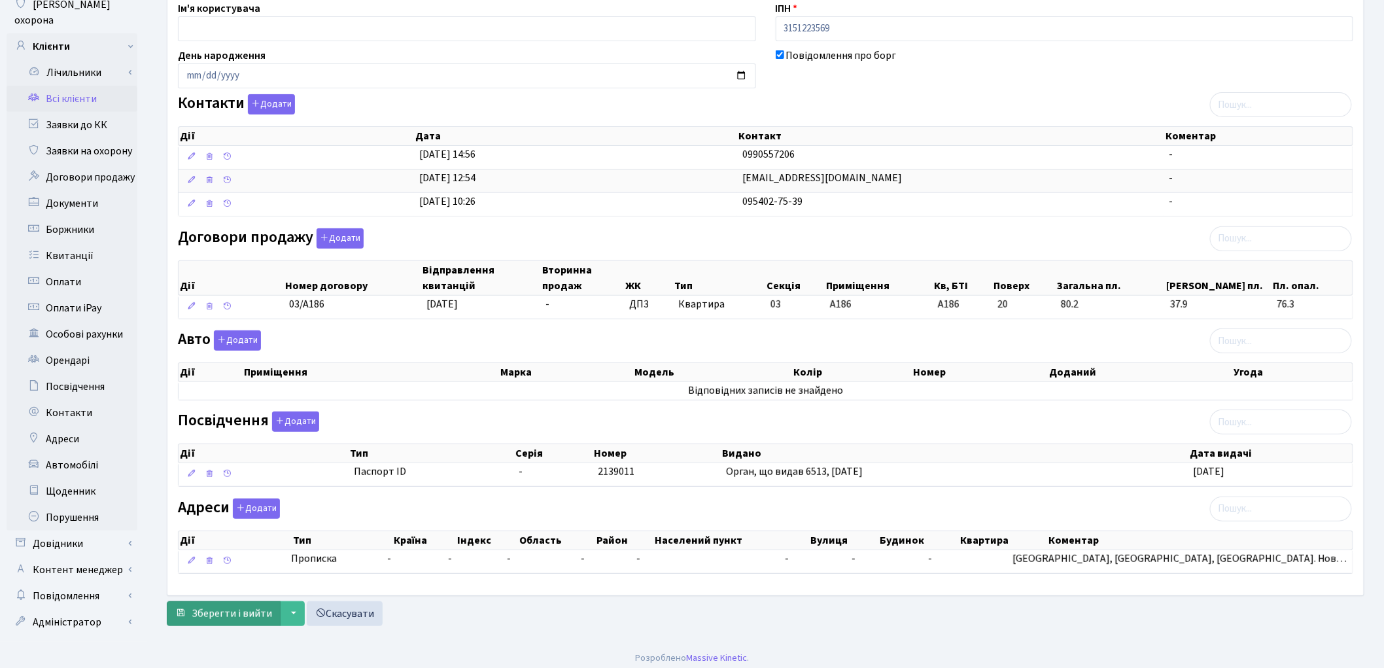
type input "Норматова Анастасія Миколаївна"
click at [205, 605] on button "Зберегти і вийти" at bounding box center [224, 613] width 114 height 25
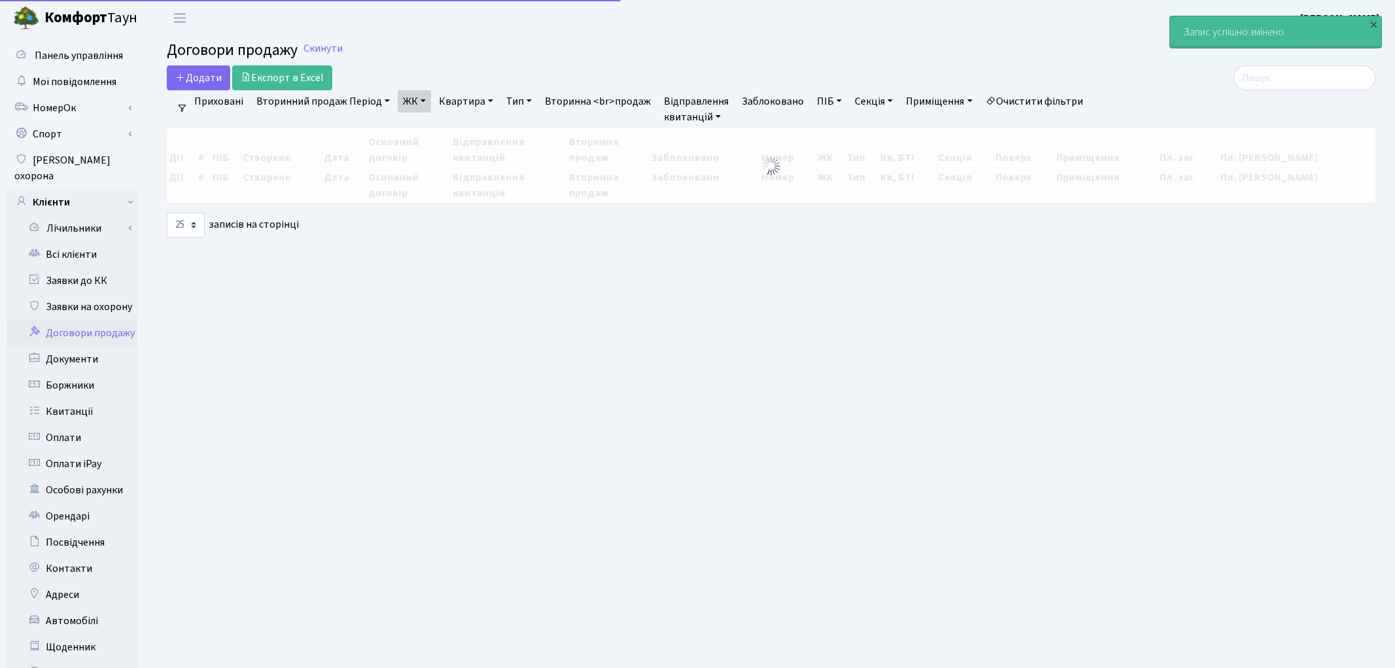
select select "25"
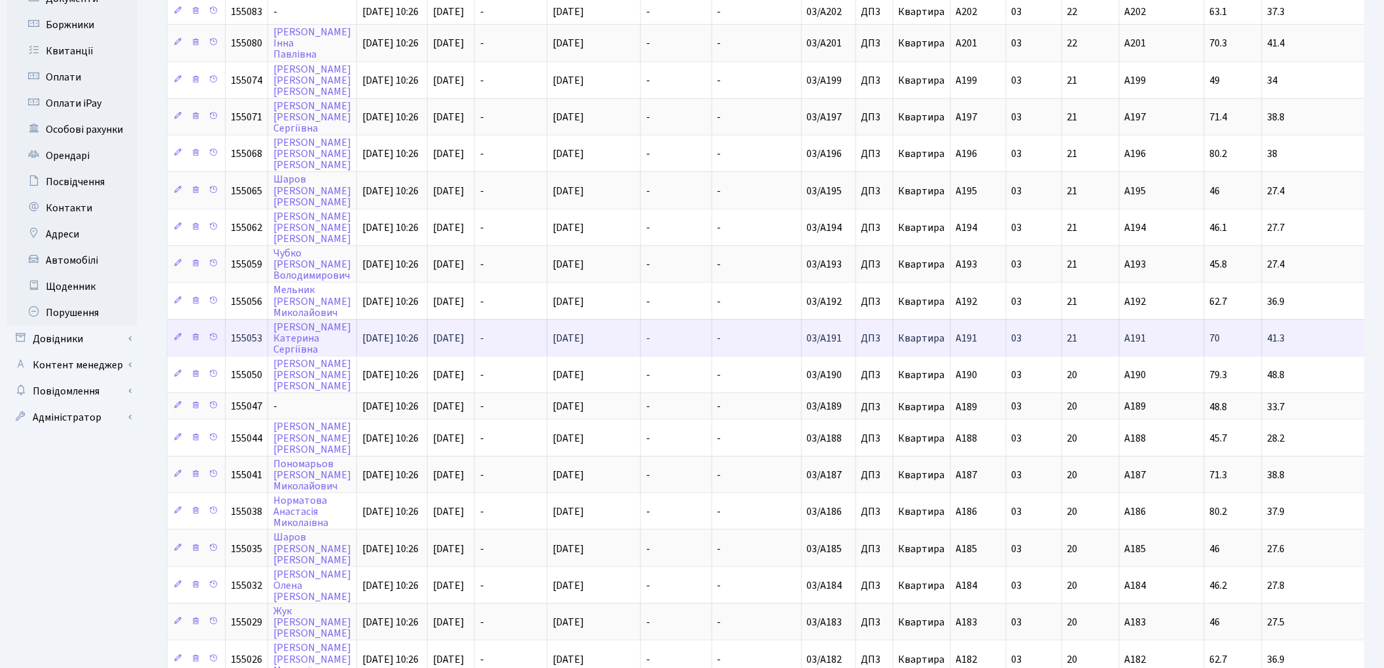
scroll to position [436, 0]
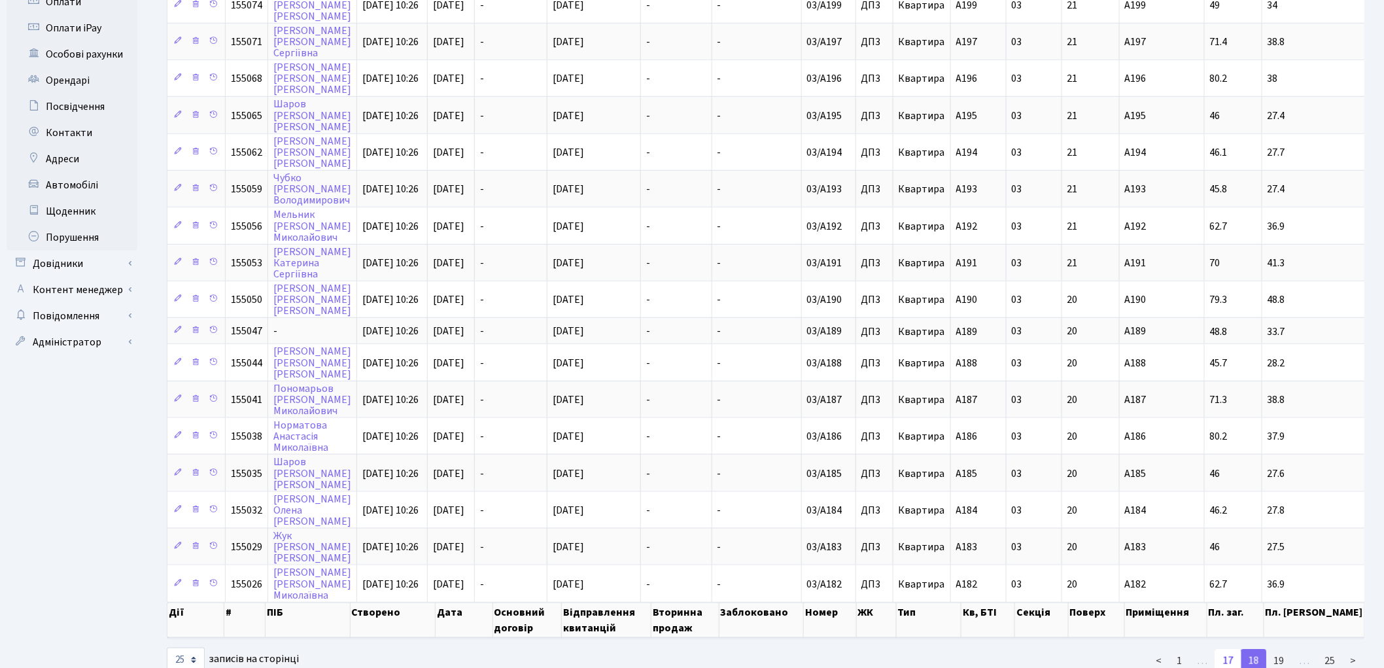
click at [1230, 649] on link "17" at bounding box center [1228, 661] width 26 height 24
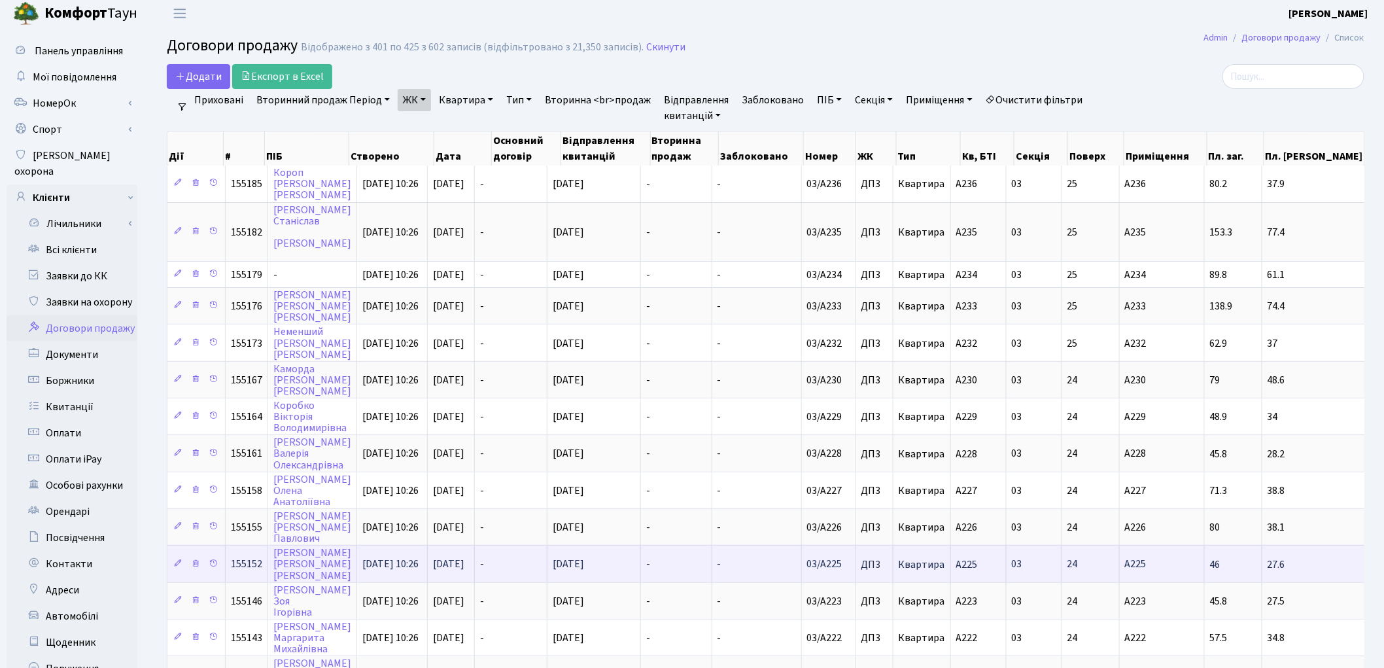
scroll to position [0, 0]
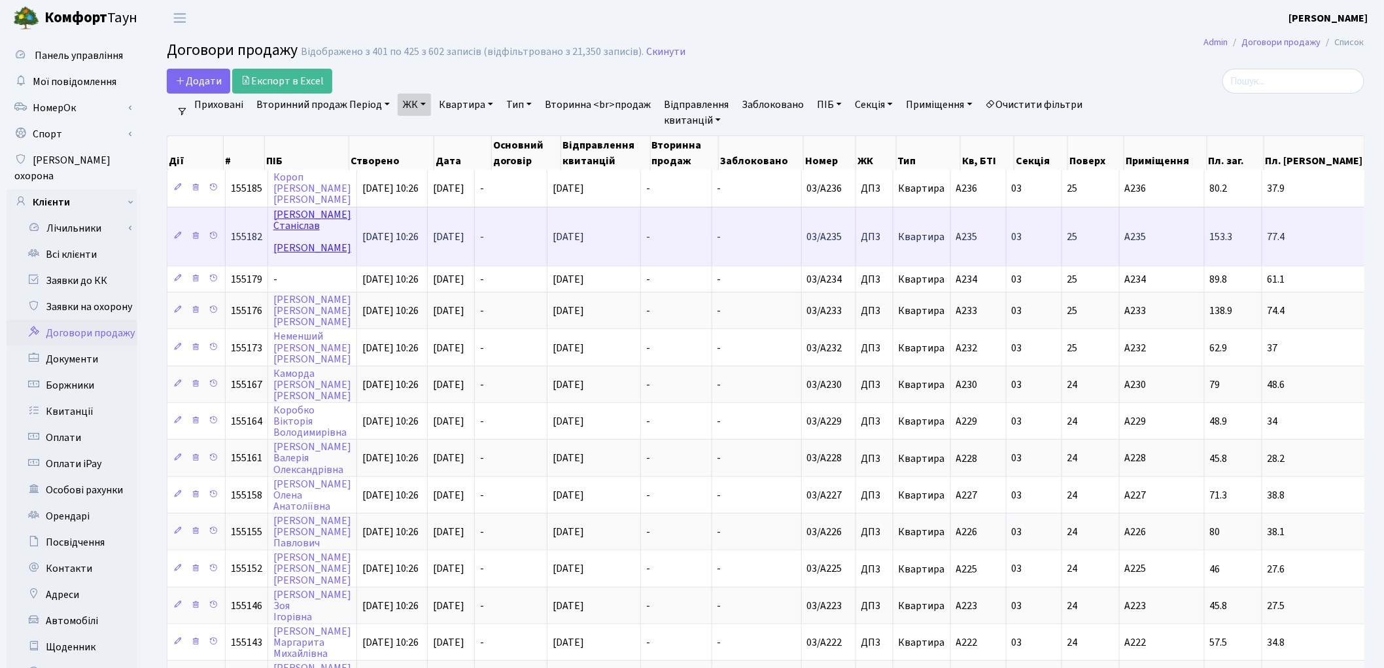
click at [298, 224] on link "[PERSON_NAME]" at bounding box center [312, 231] width 78 height 48
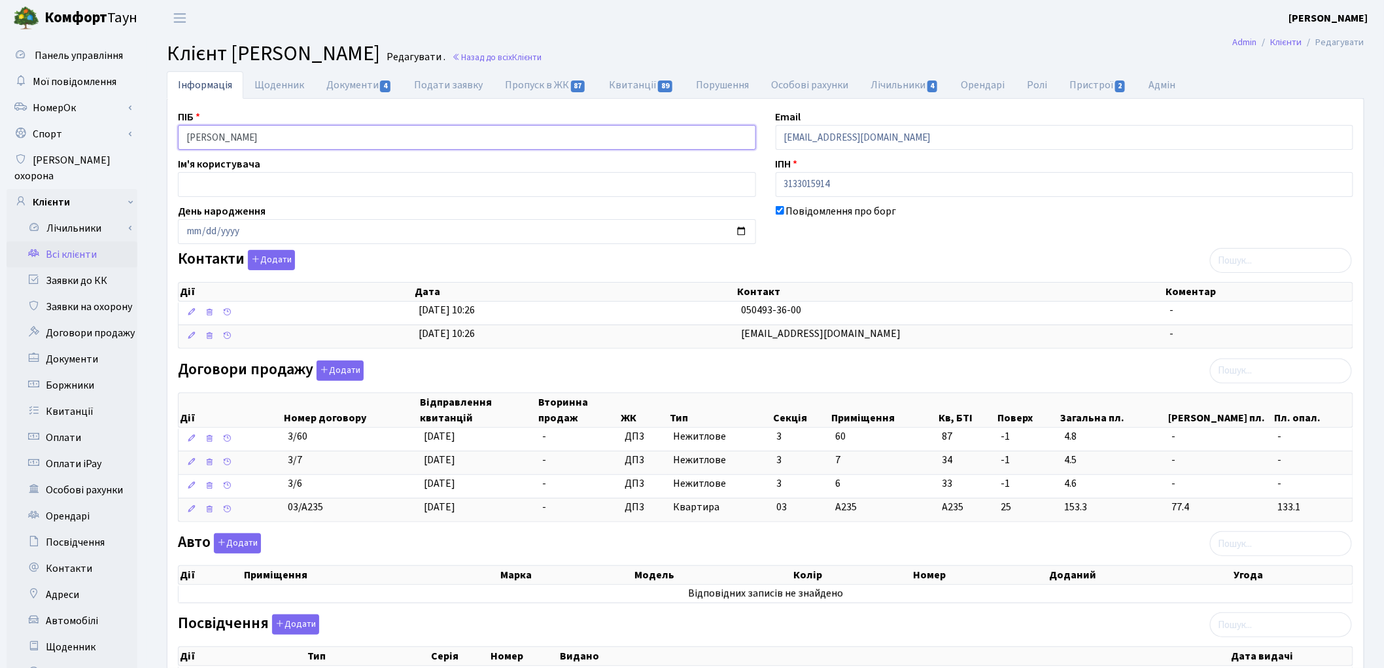
click at [268, 137] on input "Міхелєв Станіслав Вікторович" at bounding box center [467, 137] width 578 height 25
click at [326, 141] on input "Міхелєв Станіслав Вікторович" at bounding box center [467, 137] width 578 height 25
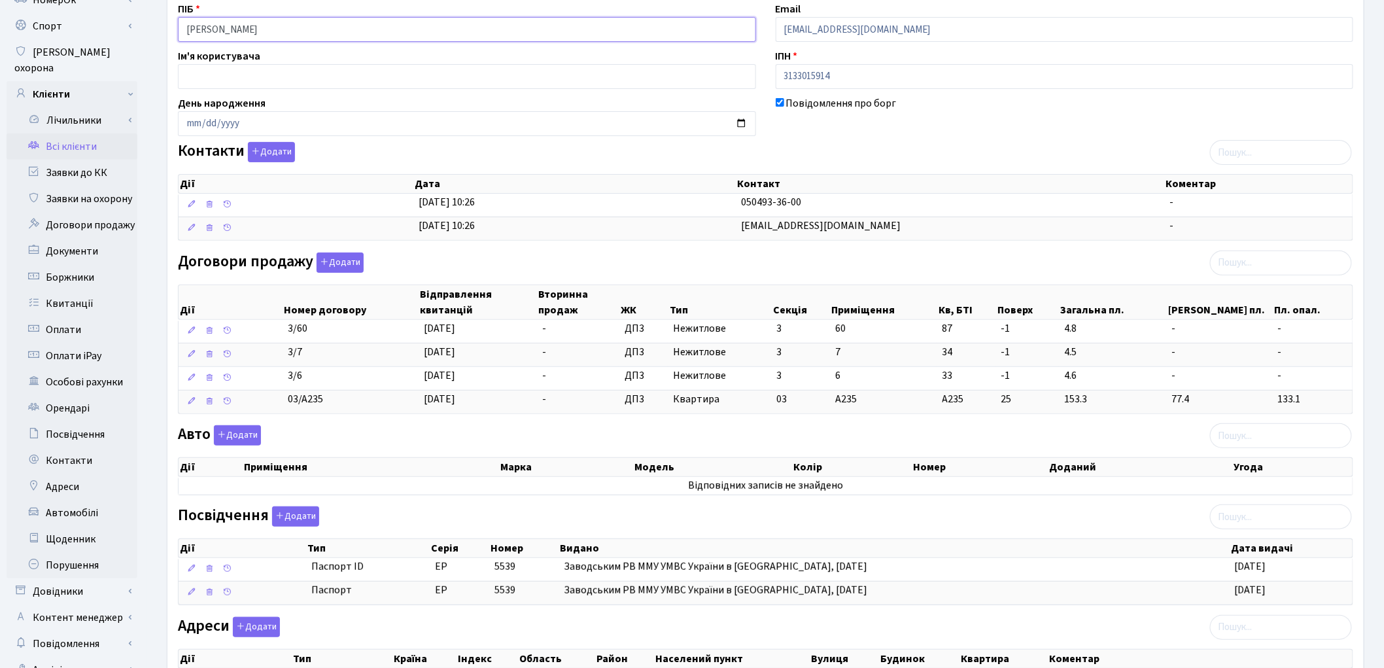
scroll to position [227, 0]
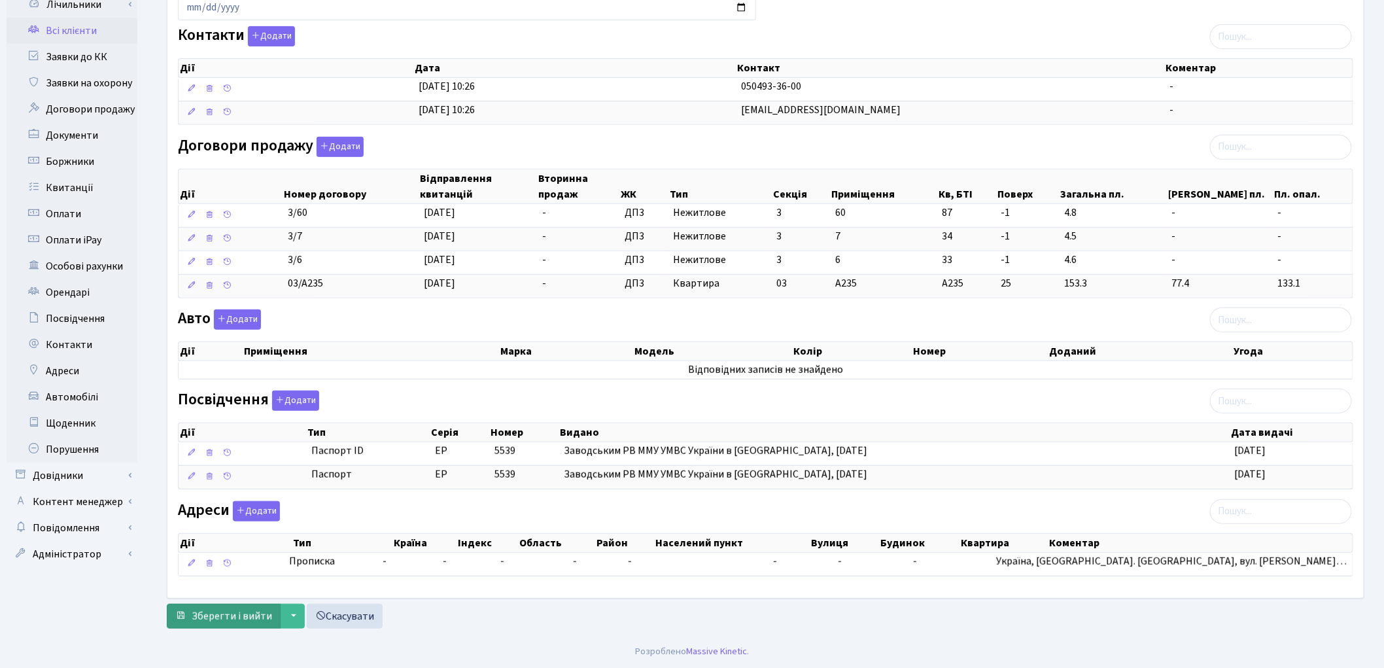
type input "Міхелєв Станіслав Вікторович"
click at [251, 613] on span "Зберегти і вийти" at bounding box center [232, 616] width 80 height 14
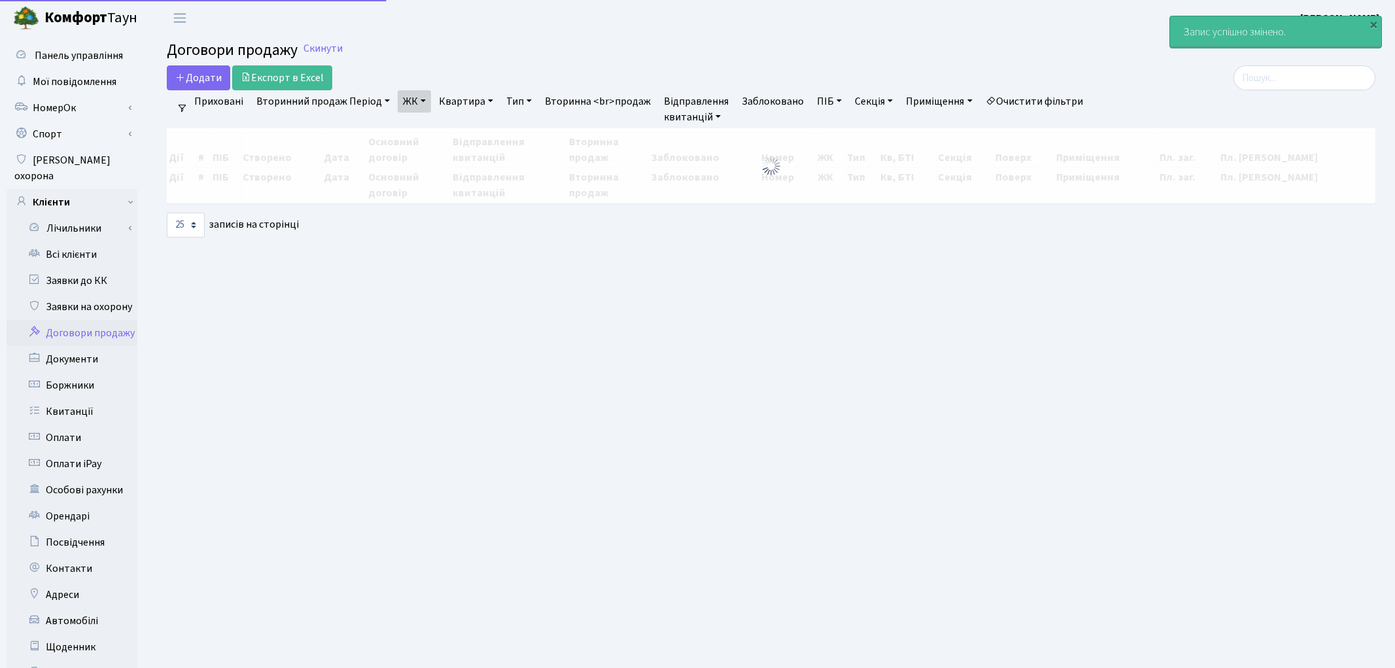
select select "25"
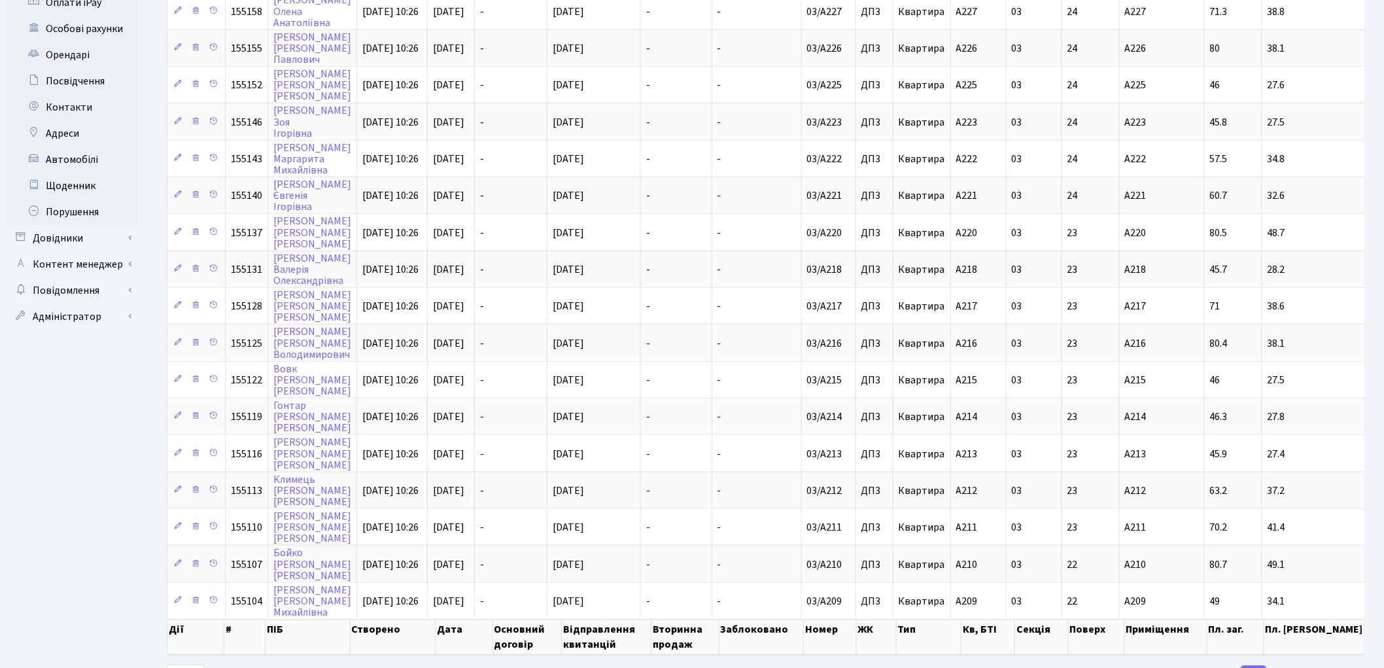
scroll to position [482, 0]
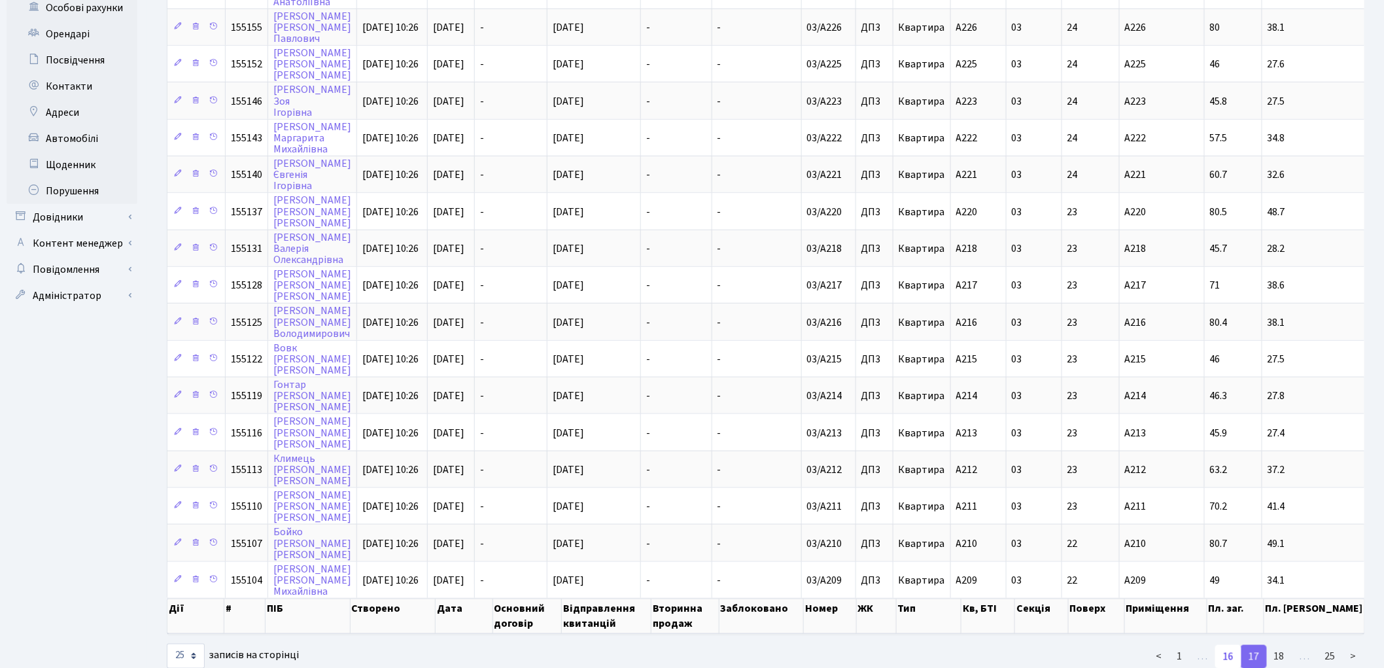
click at [1227, 645] on link "16" at bounding box center [1228, 657] width 26 height 24
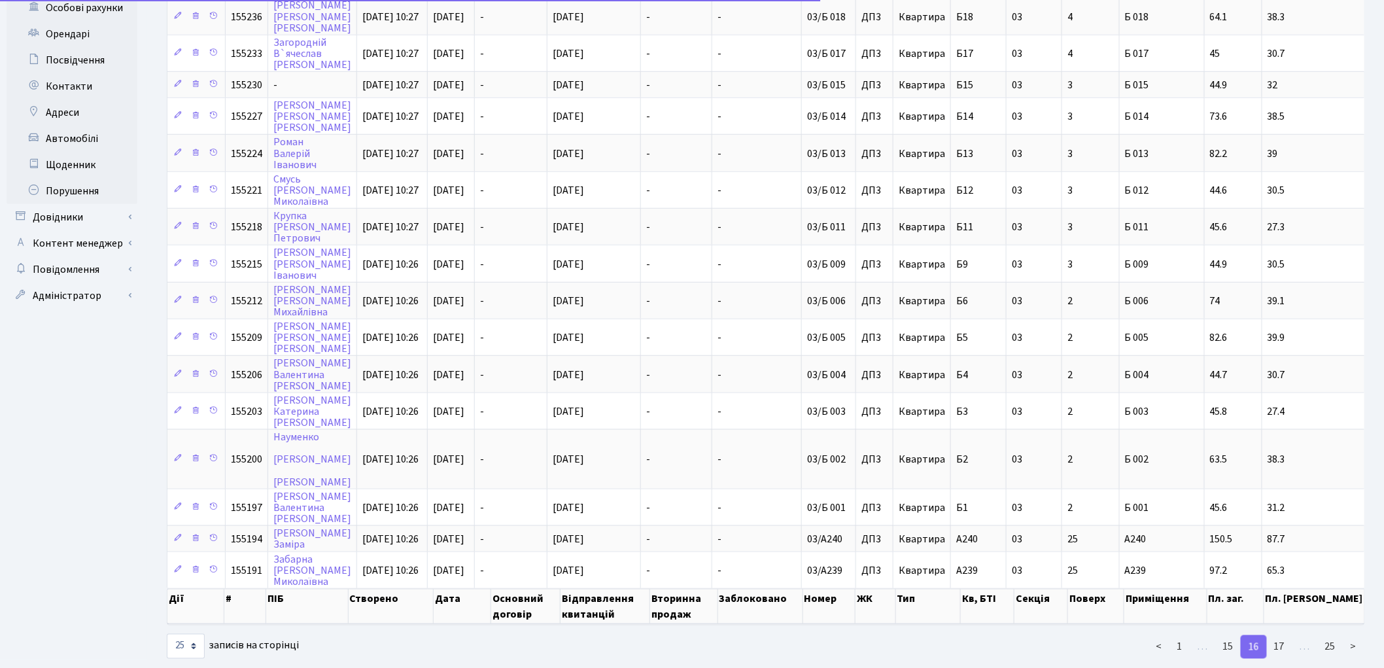
scroll to position [476, 0]
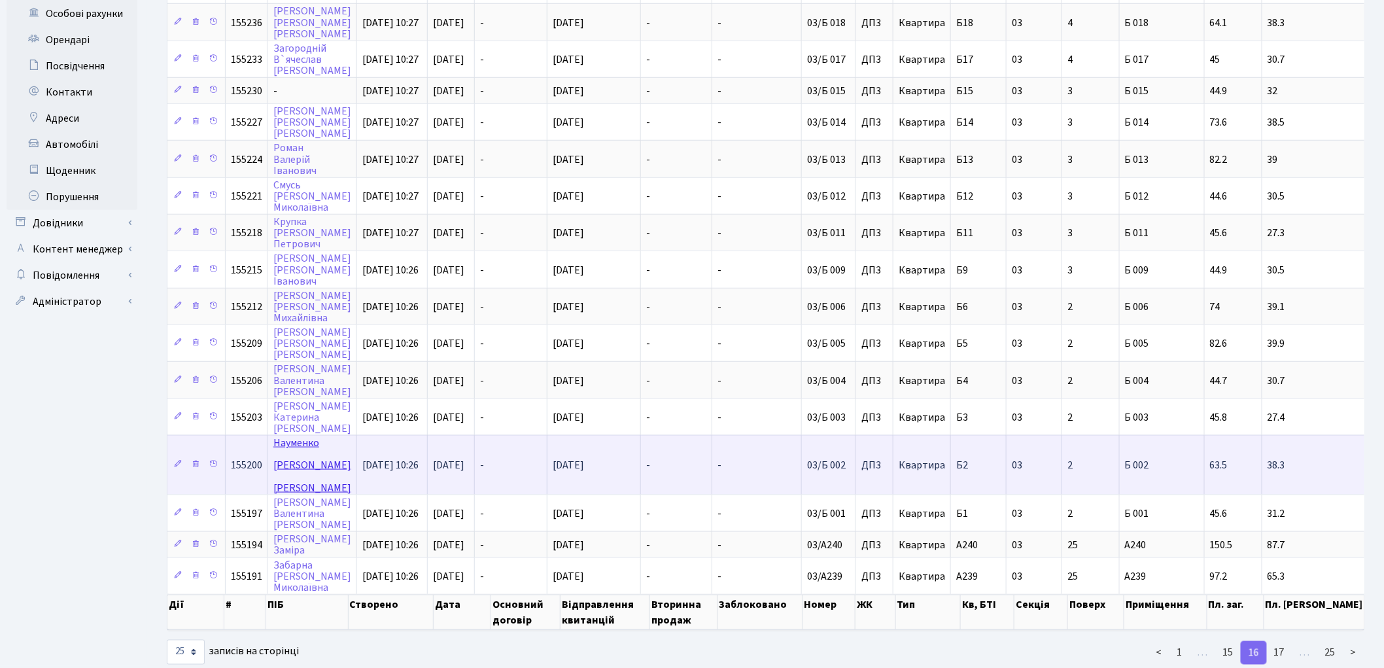
click at [294, 436] on link "Науменко Максим Олександрович" at bounding box center [312, 465] width 78 height 59
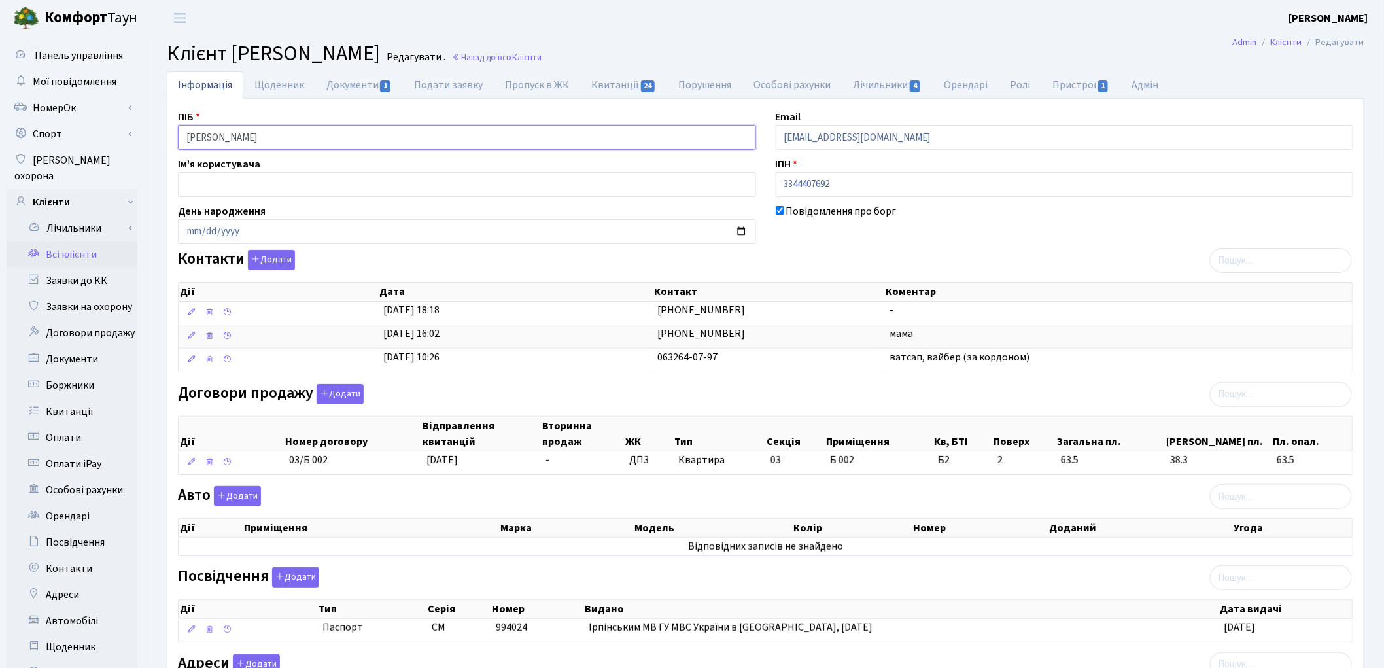
click at [237, 131] on input "Науменко Максим Олександрович" at bounding box center [467, 137] width 578 height 25
click at [233, 137] on input "Науменко Максим Олександрович" at bounding box center [467, 137] width 578 height 25
click at [270, 131] on input "Науменко Максим Олександрович" at bounding box center [467, 137] width 578 height 25
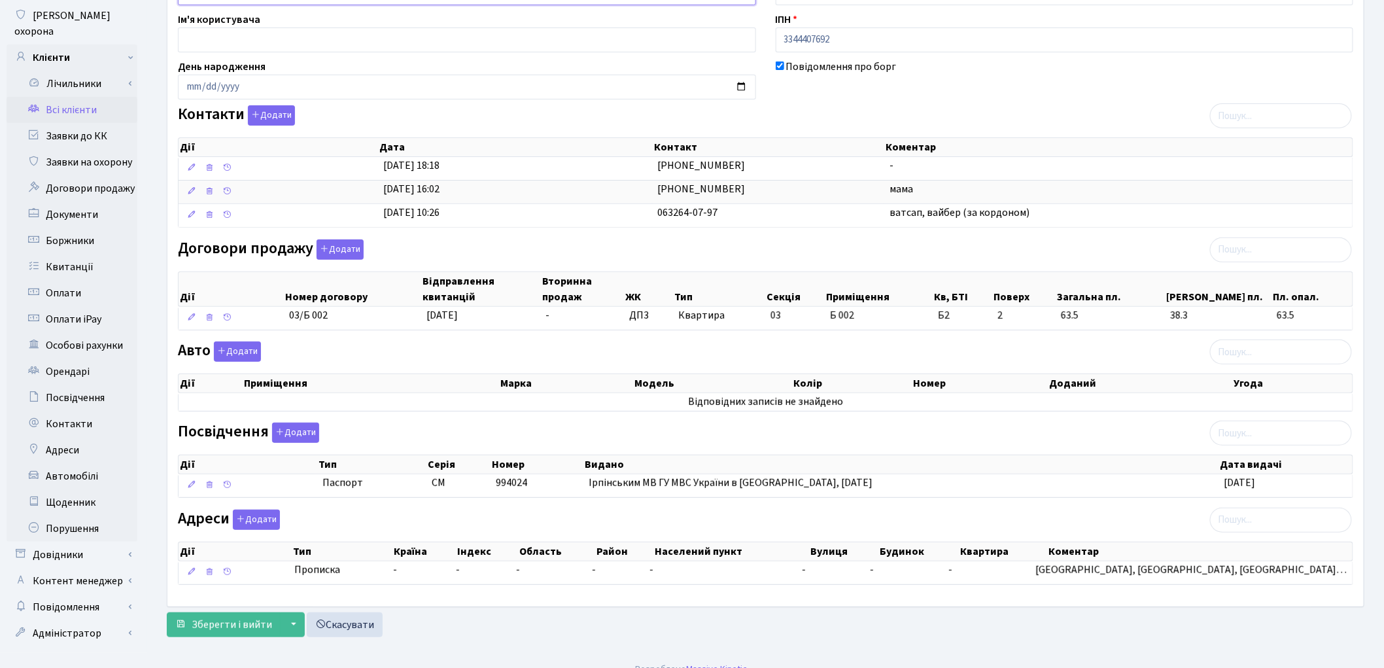
scroll to position [156, 0]
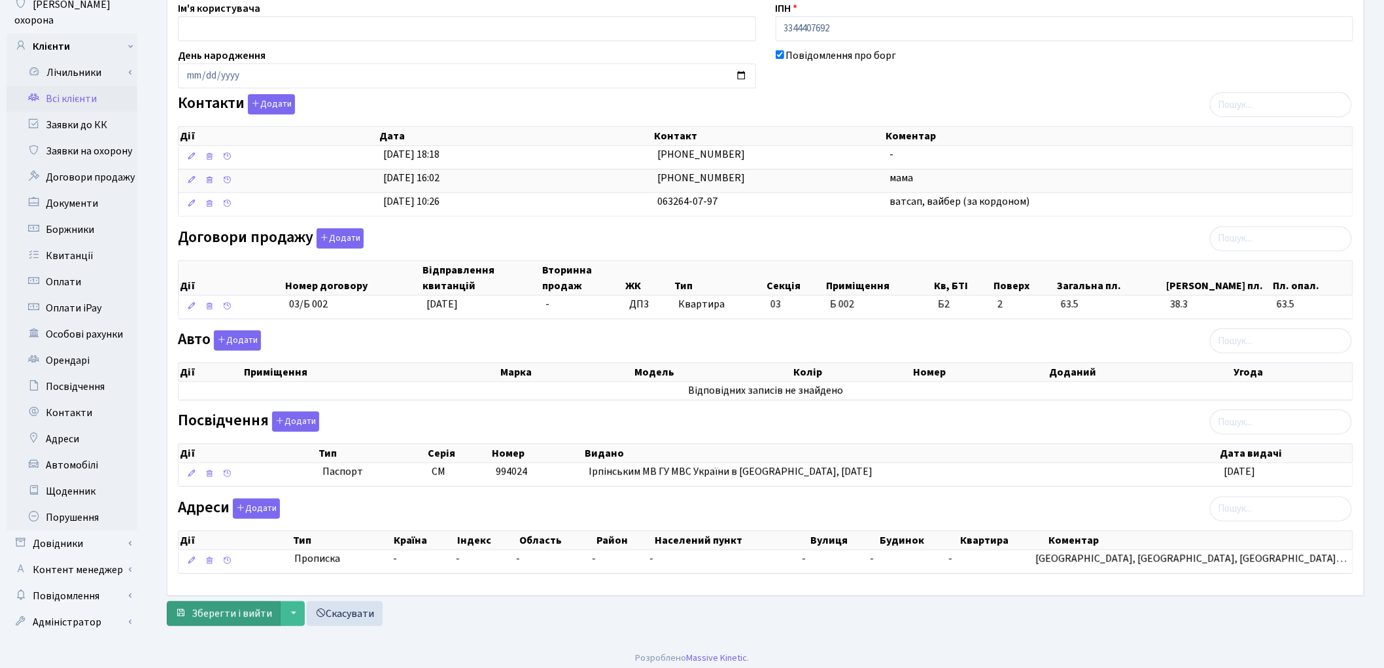
type input "Науменко Максим Олександрович"
click at [238, 612] on span "Зберегти і вийти" at bounding box center [232, 613] width 80 height 14
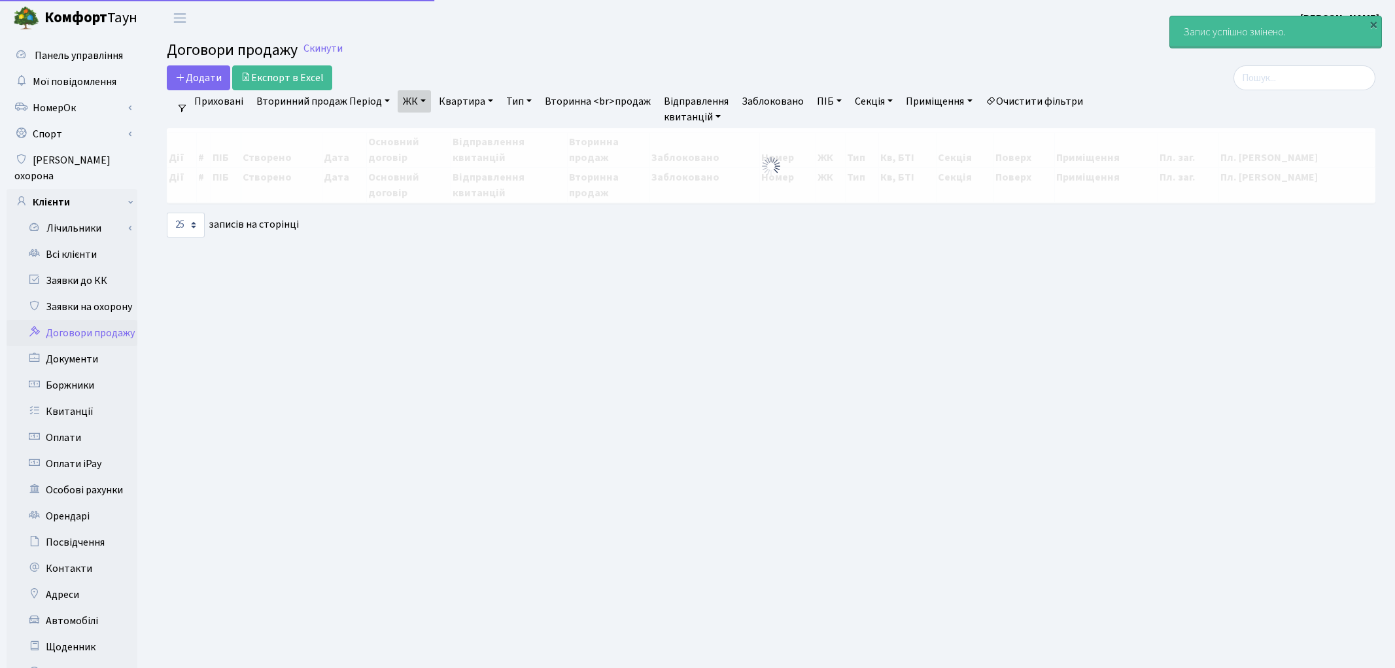
select select "25"
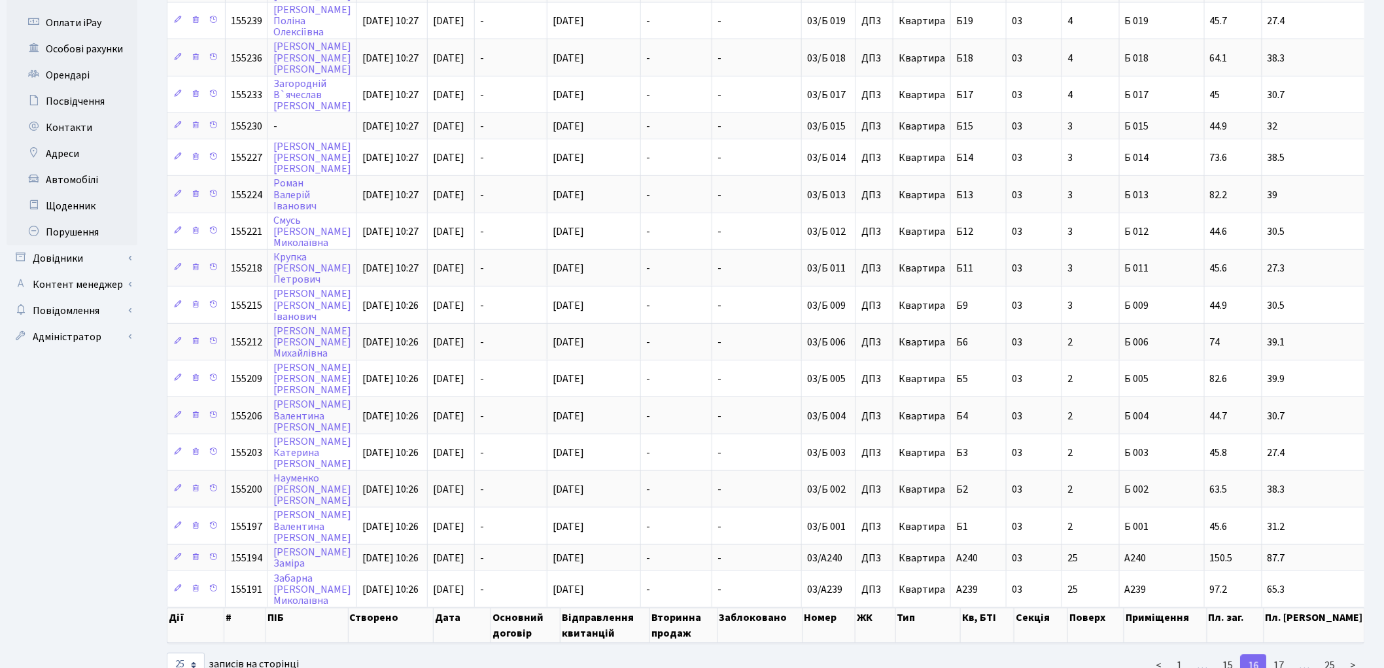
scroll to position [455, 0]
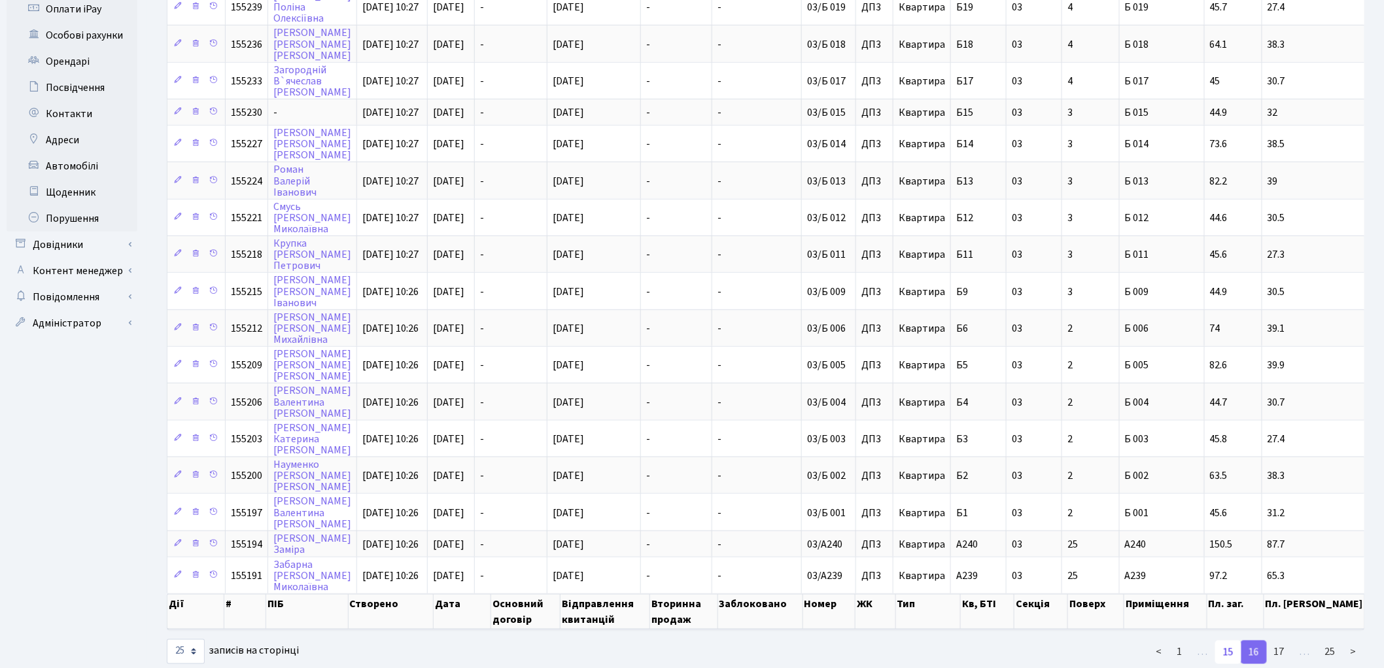
click at [1228, 640] on link "15" at bounding box center [1228, 652] width 26 height 24
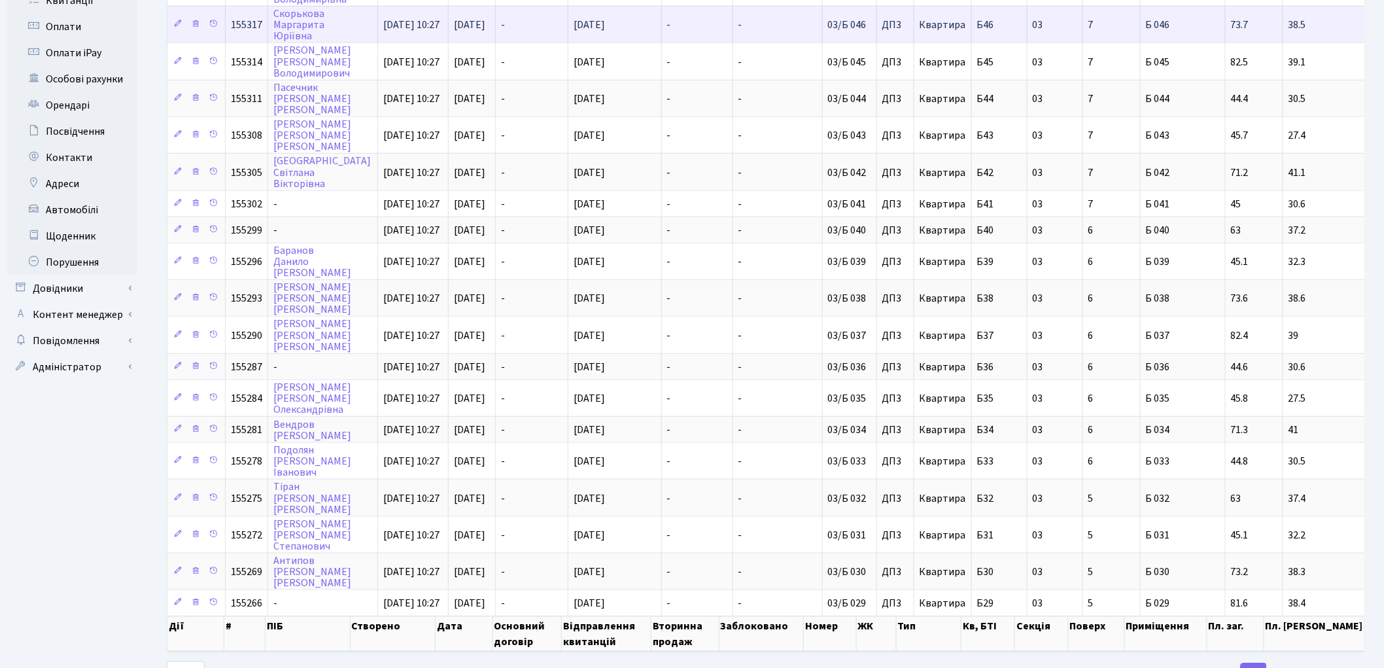
scroll to position [436, 0]
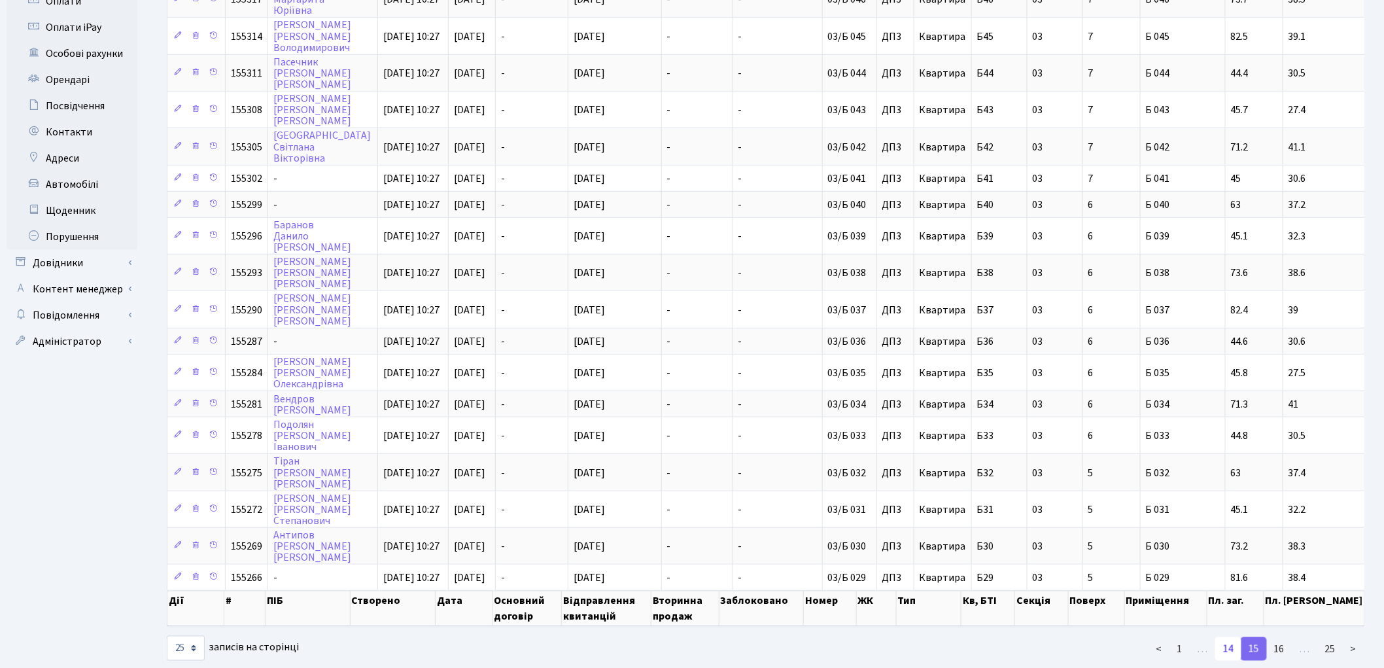
click at [1234, 637] on link "14" at bounding box center [1228, 649] width 26 height 24
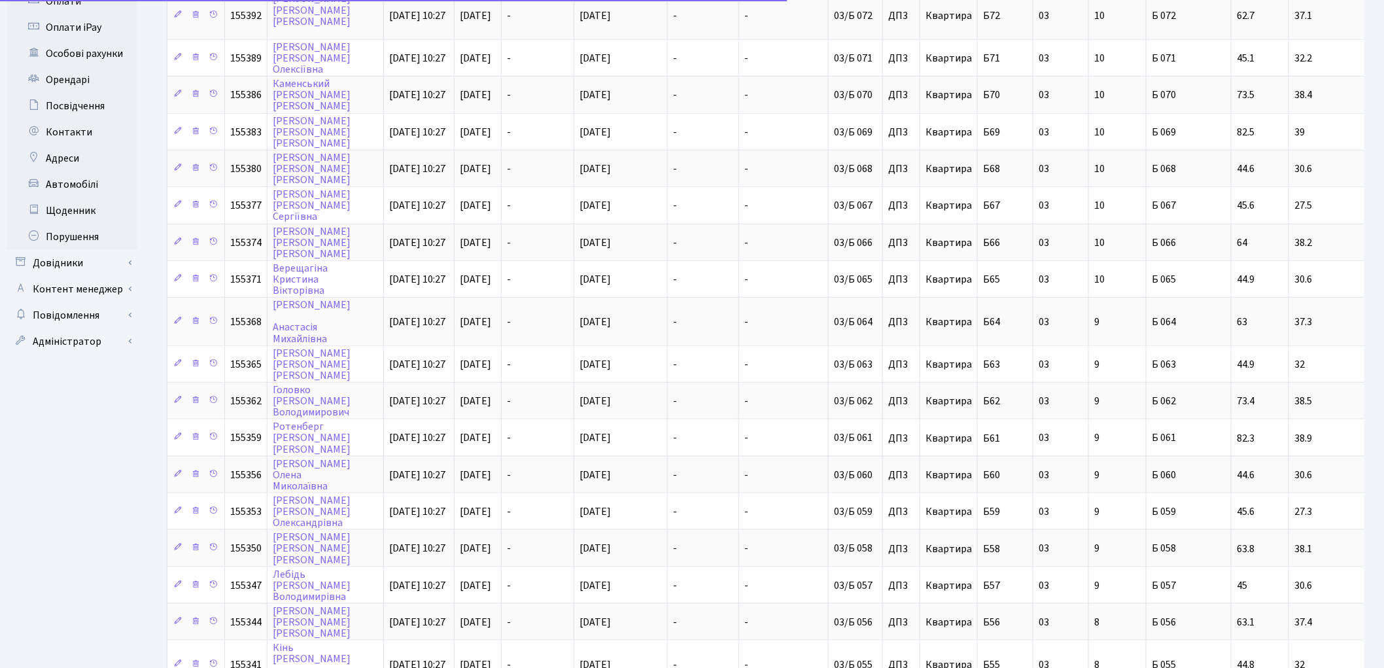
scroll to position [523, 0]
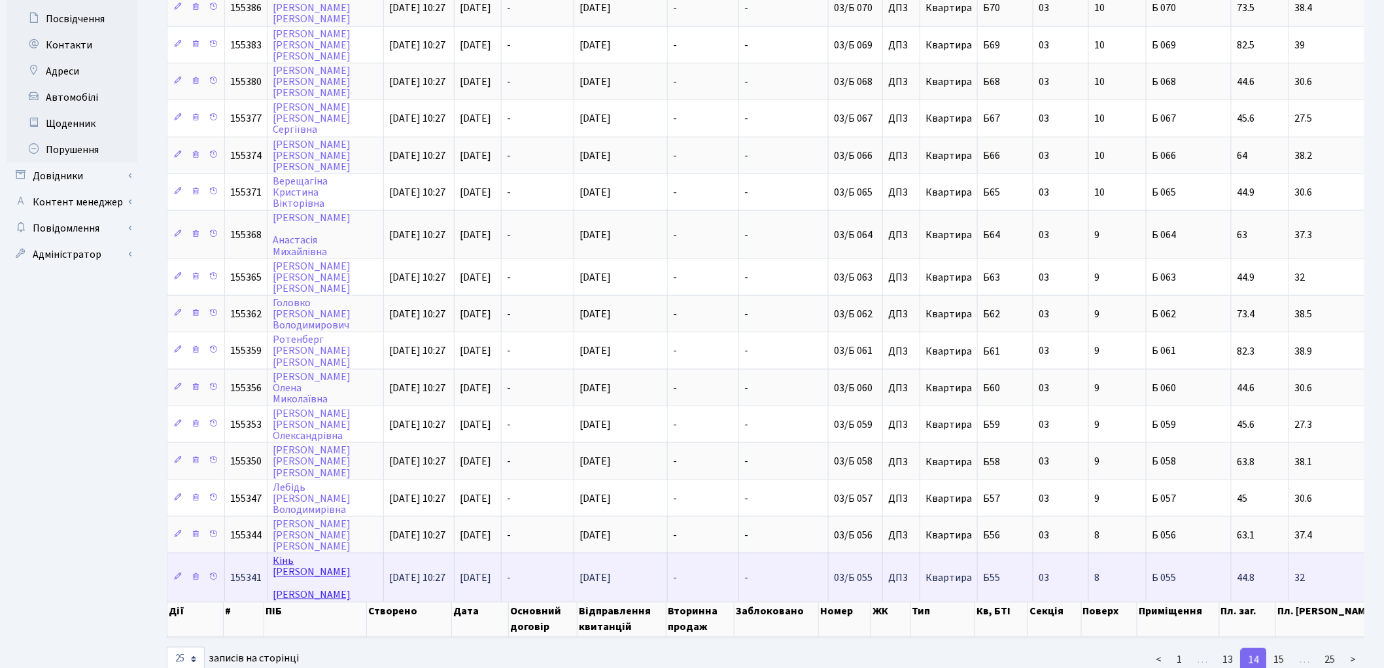
click at [277, 553] on link "Кінь Андрій Васильович" at bounding box center [312, 577] width 78 height 48
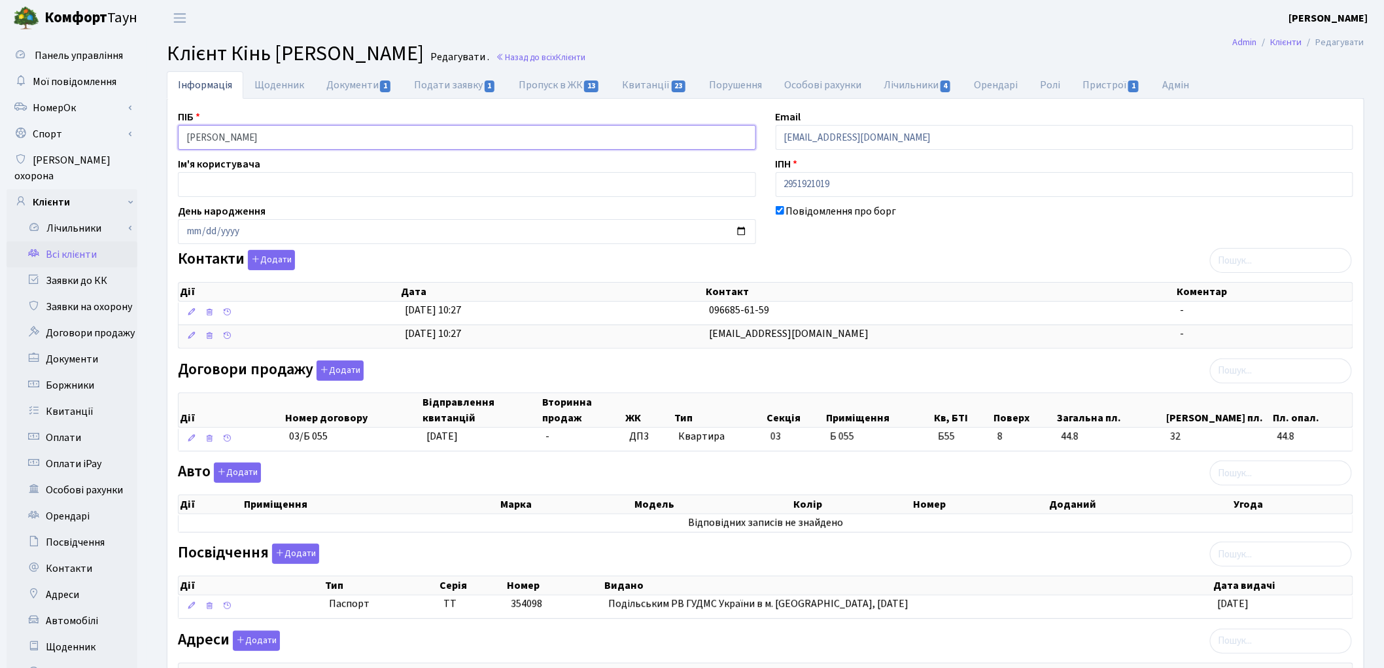
click at [239, 135] on input "Кінь Андрій Васильович" at bounding box center [467, 137] width 578 height 25
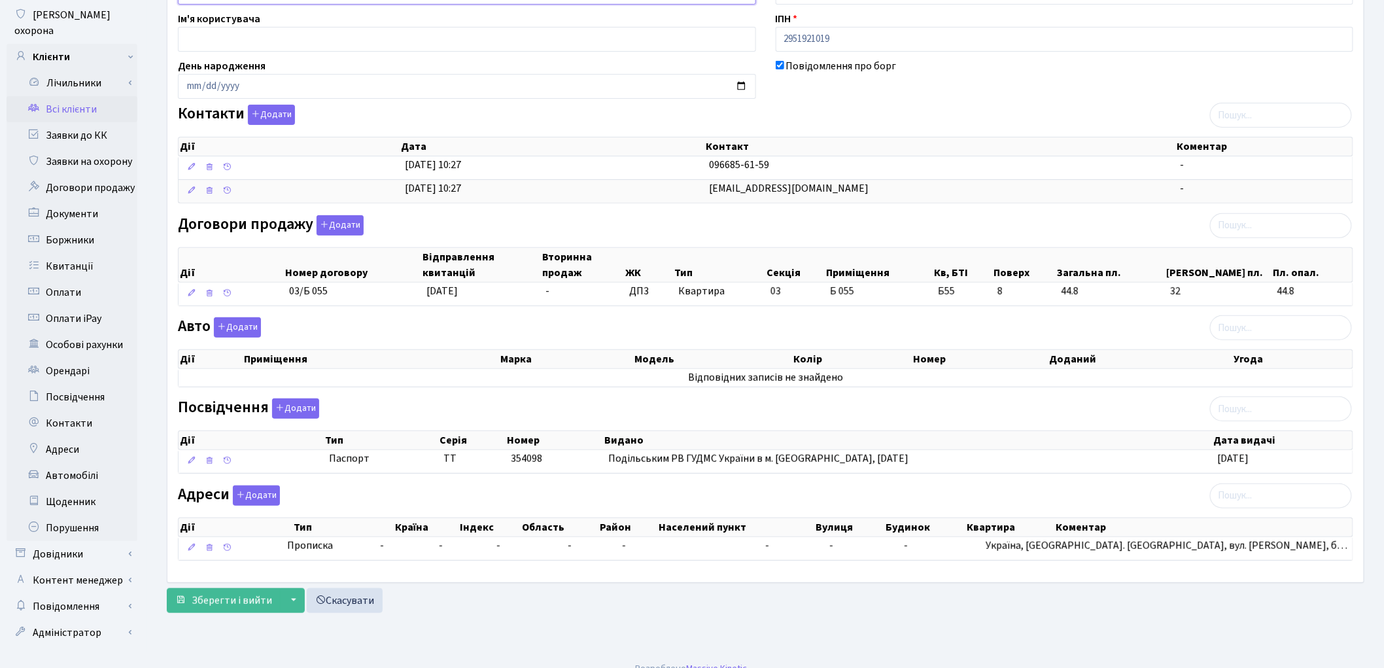
scroll to position [146, 0]
type input "Кінь Андрій Васильович"
click at [262, 596] on span "Зберегти і вийти" at bounding box center [232, 600] width 80 height 14
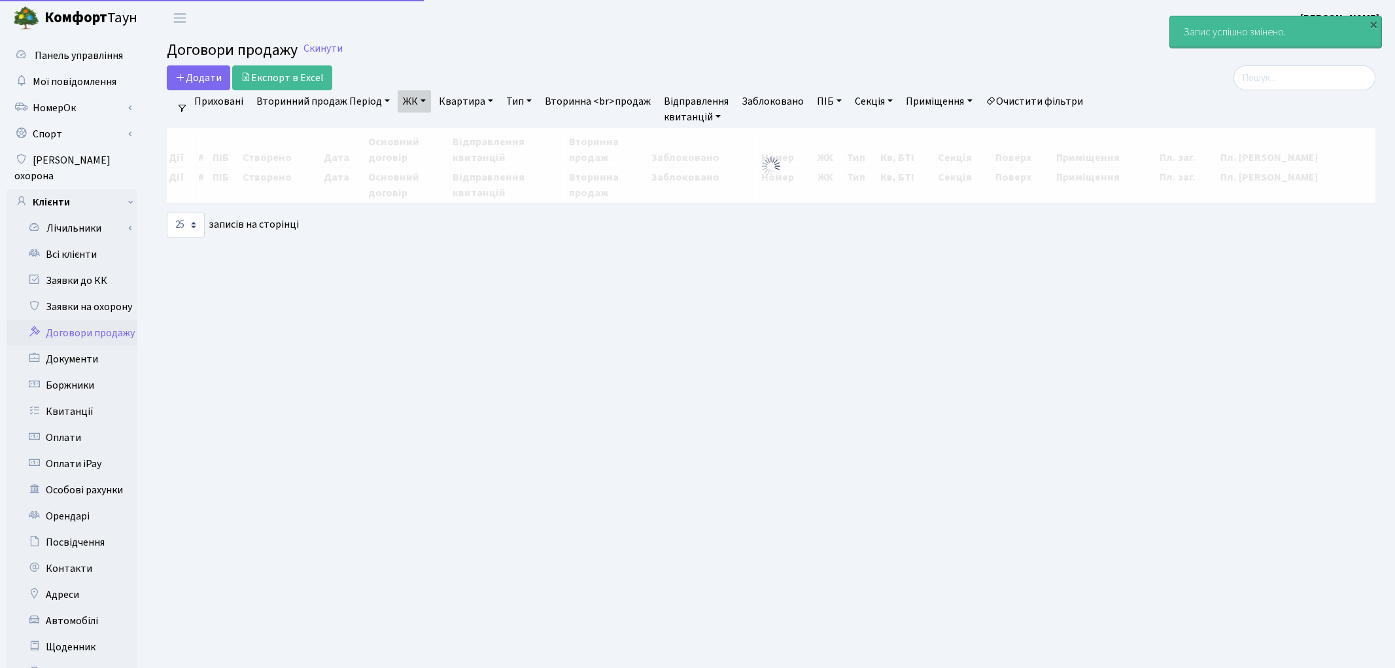
select select "25"
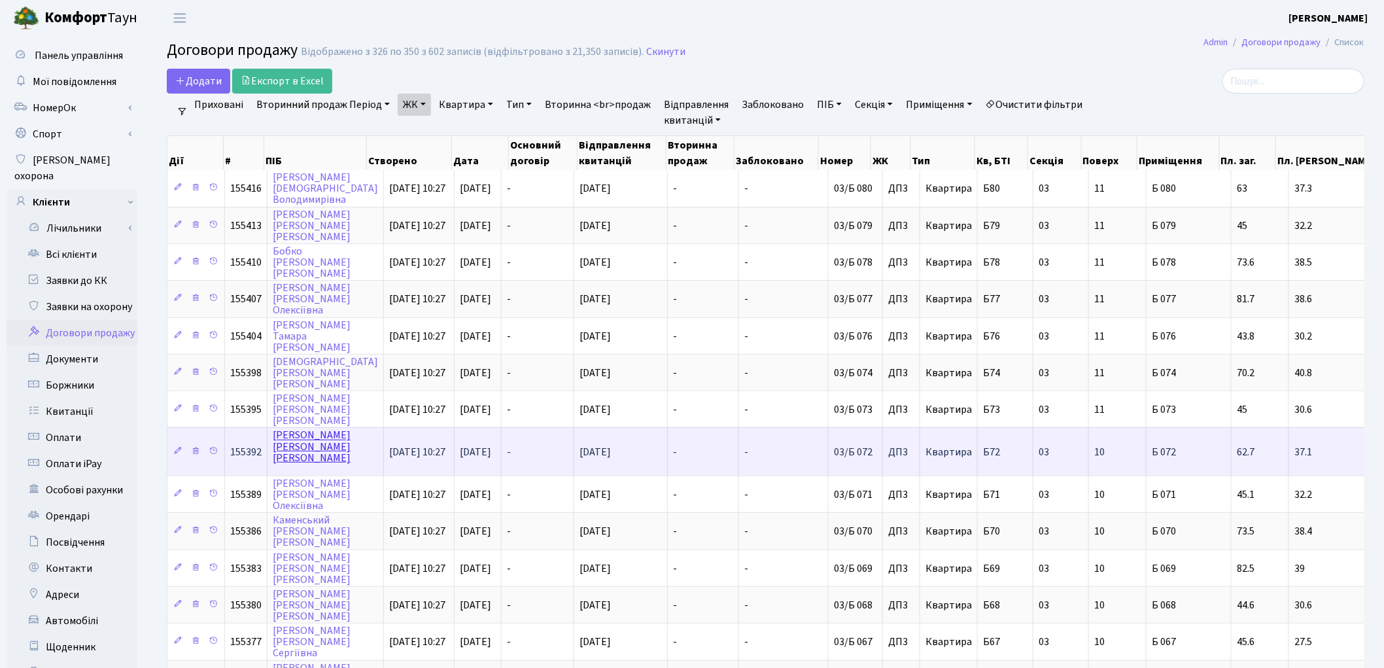
click at [303, 428] on link "Якібчук Денис Валерійович" at bounding box center [312, 446] width 78 height 37
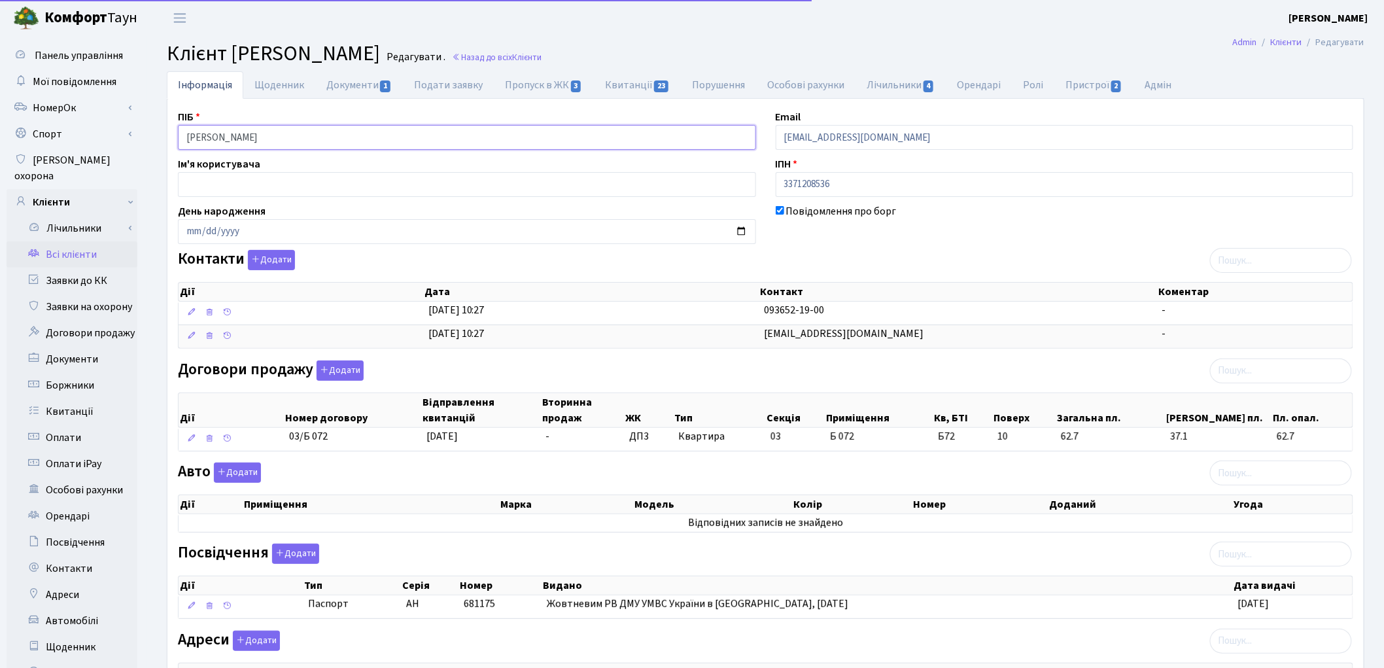
click at [329, 134] on input "[PERSON_NAME]" at bounding box center [467, 137] width 578 height 25
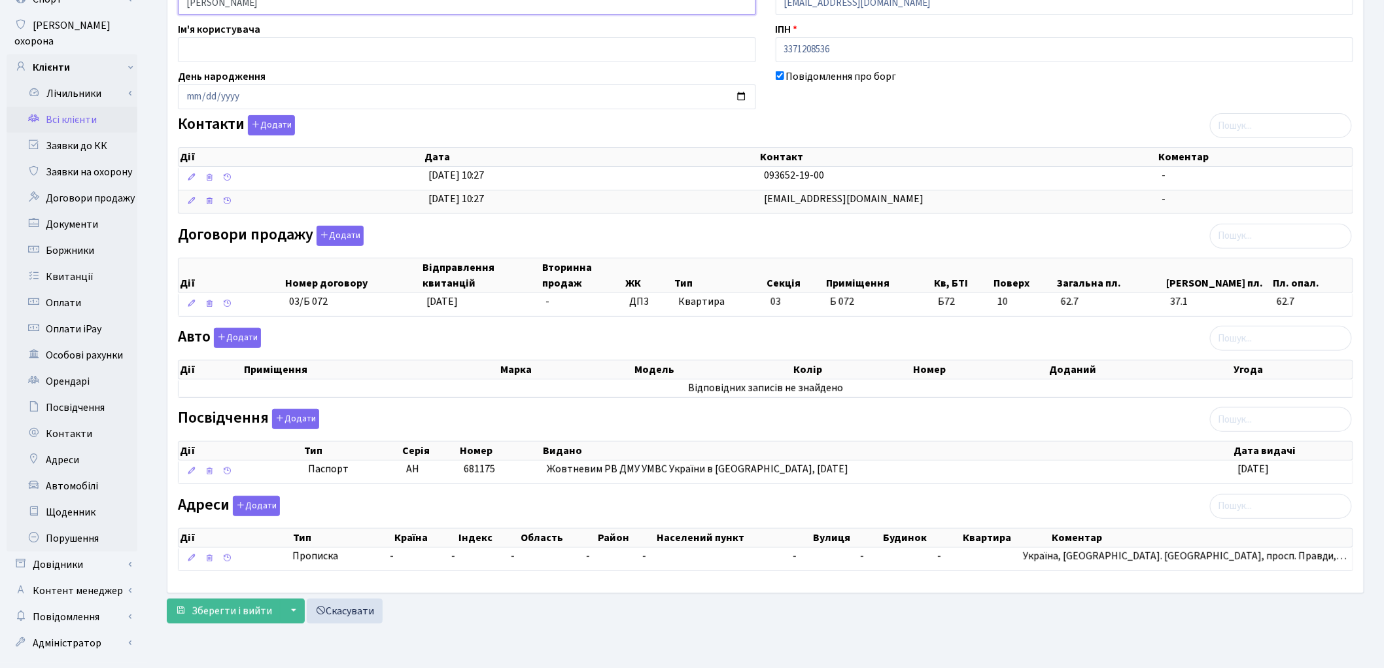
scroll to position [146, 0]
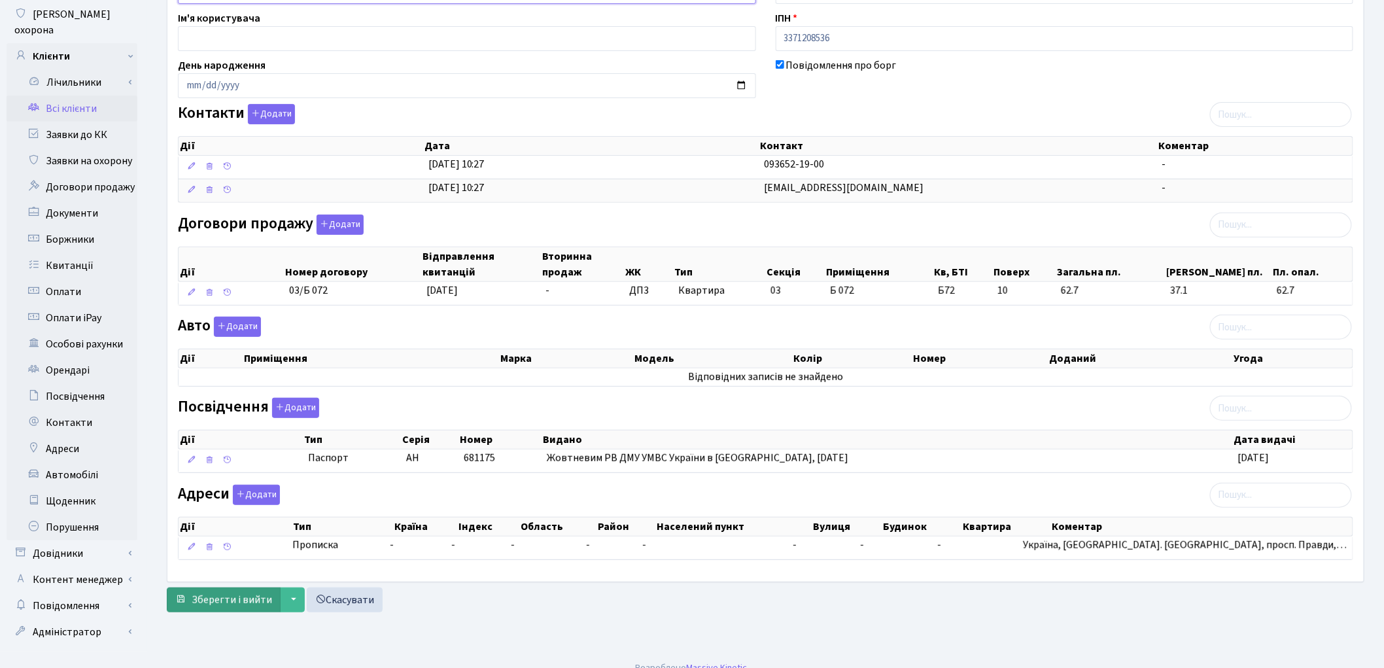
type input "[PERSON_NAME]"
click at [244, 600] on span "Зберегти і вийти" at bounding box center [232, 600] width 80 height 14
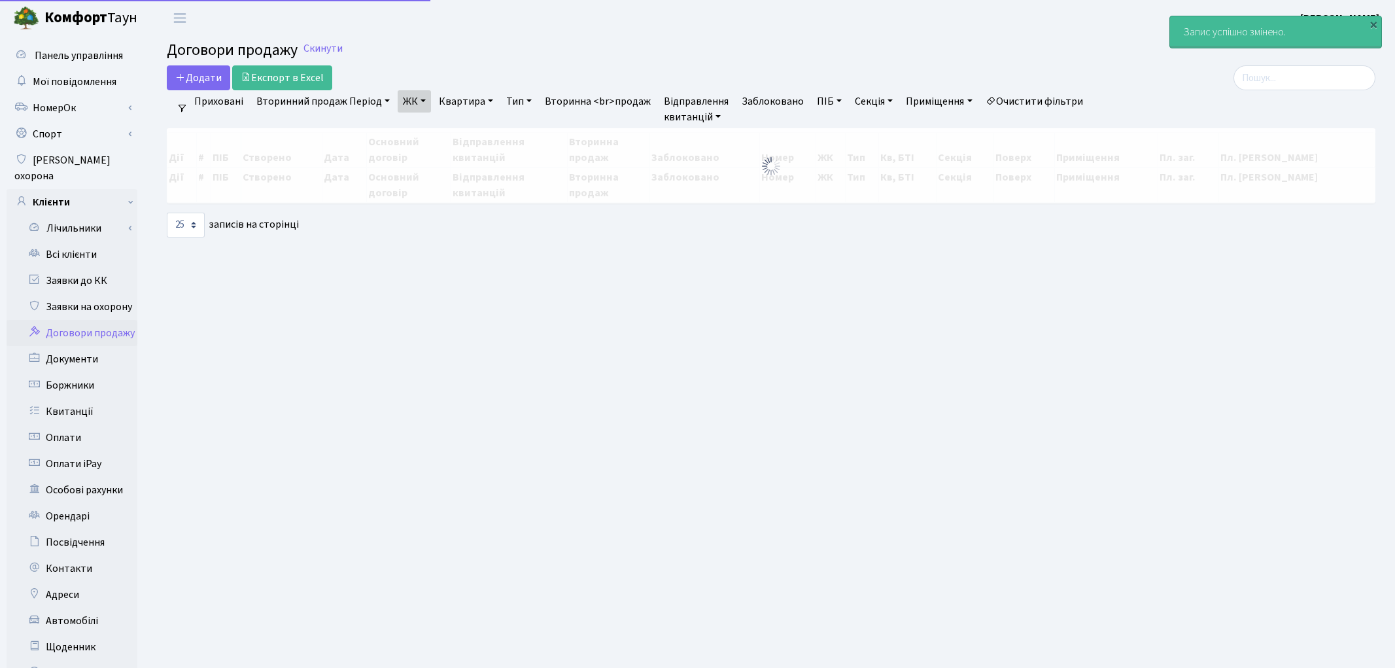
select select "25"
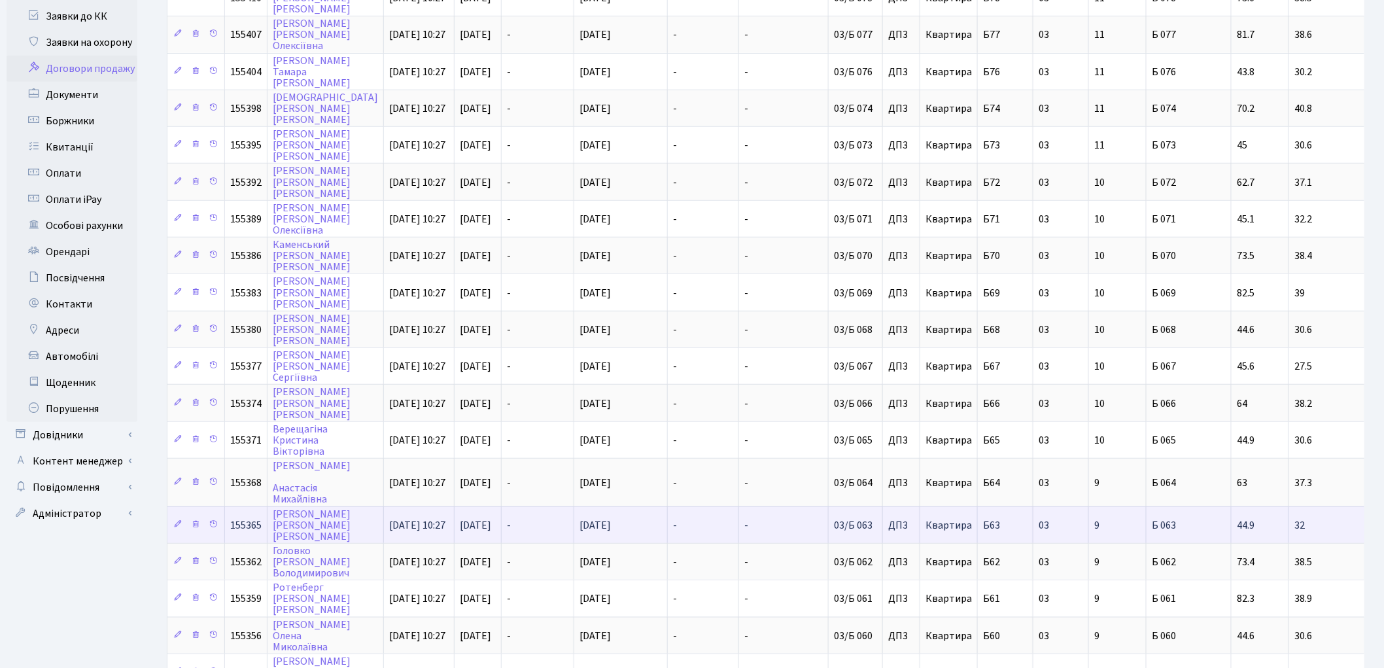
scroll to position [290, 0]
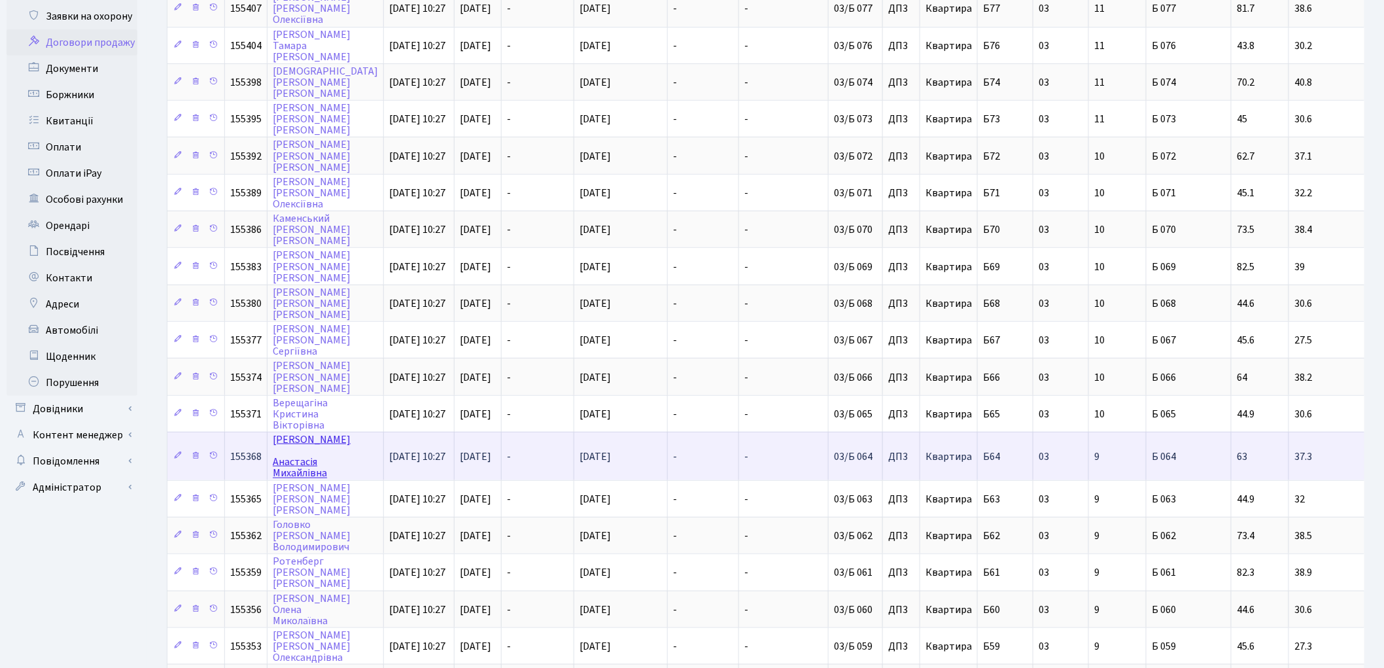
click at [311, 432] on link "Тодорова Анастасія Михайлівна" at bounding box center [312, 456] width 78 height 48
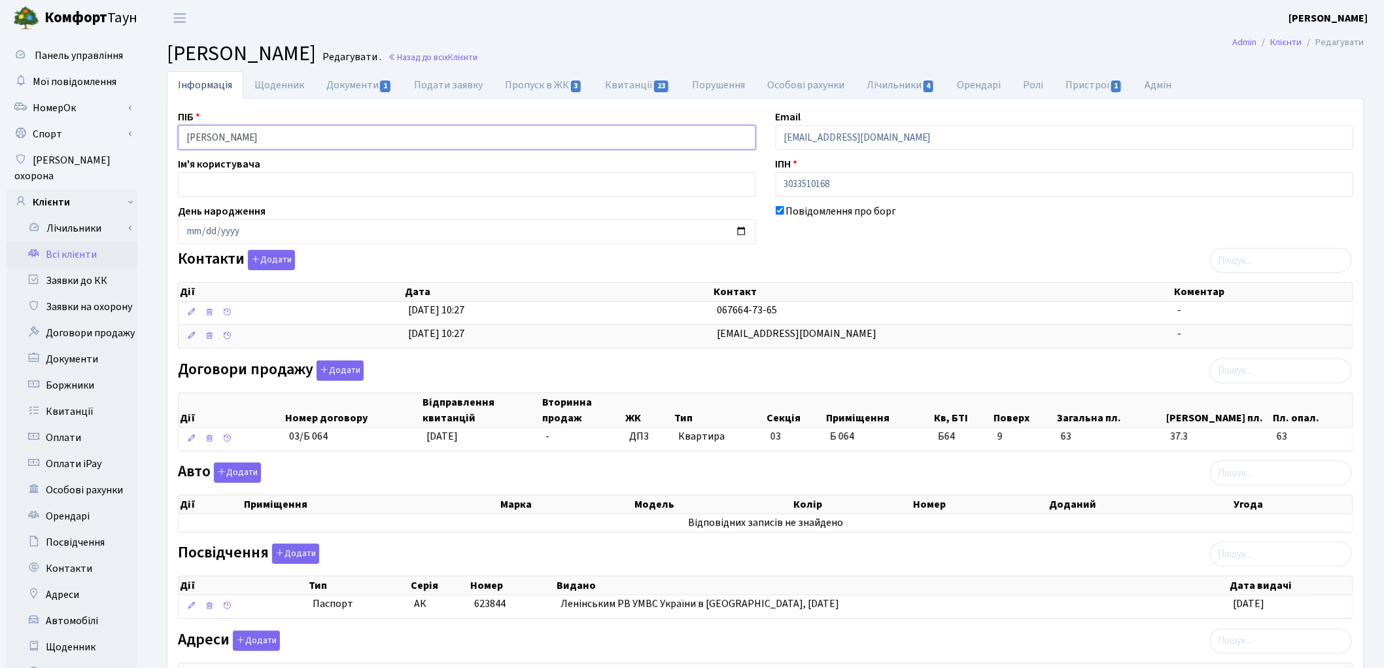
click at [233, 134] on input "Тодорова Анастасія Михайлівна" at bounding box center [467, 137] width 578 height 25
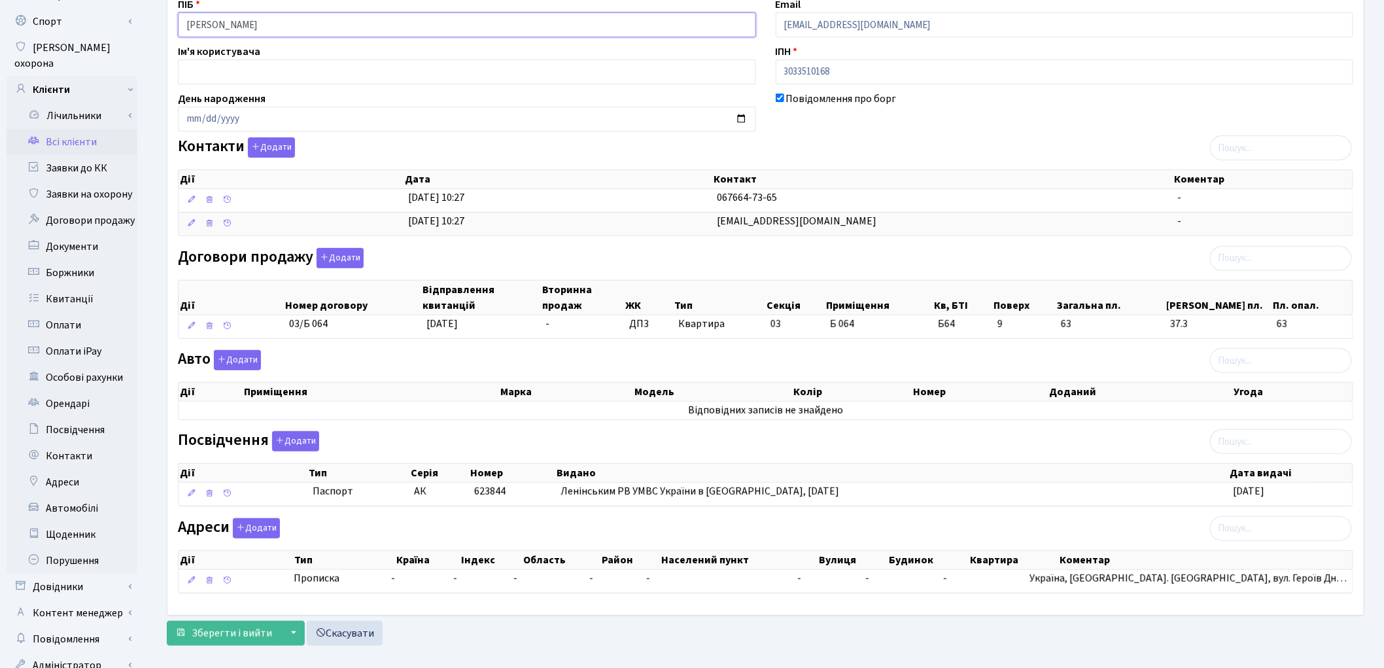
scroll to position [146, 0]
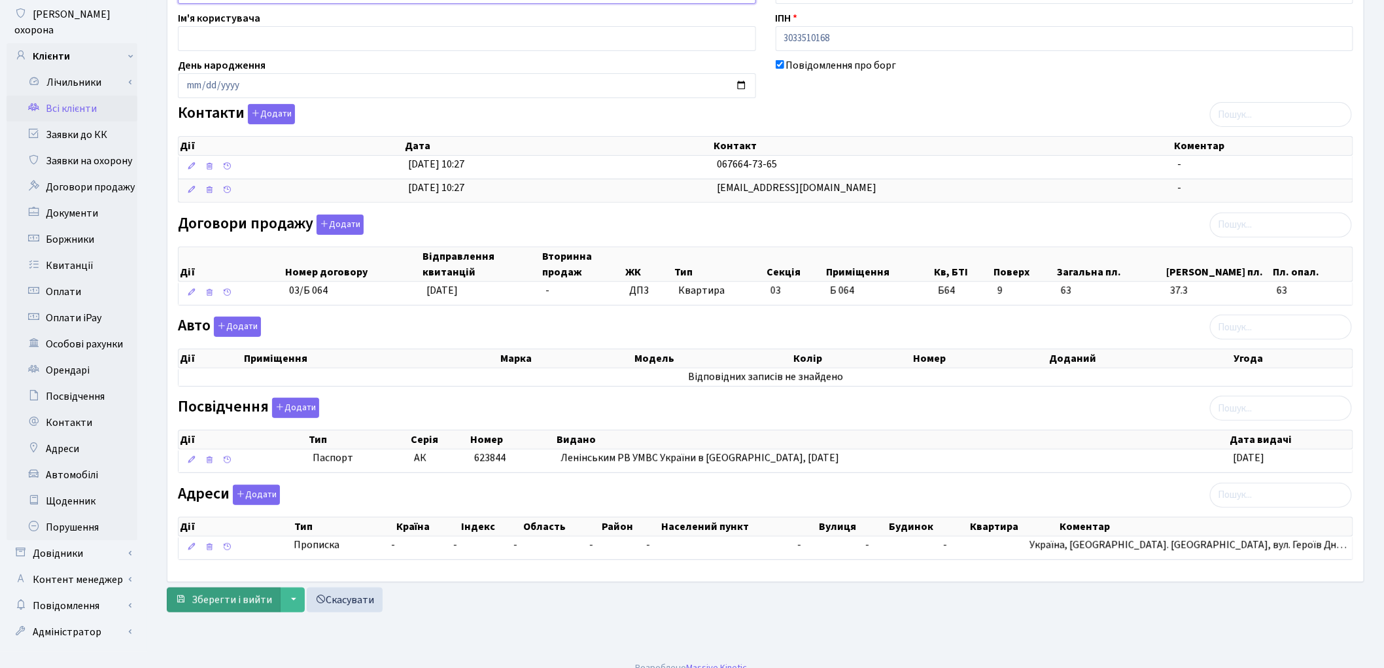
type input "Тодорова Анастасія Михайлівна"
click at [209, 602] on span "Зберегти і вийти" at bounding box center [232, 600] width 80 height 14
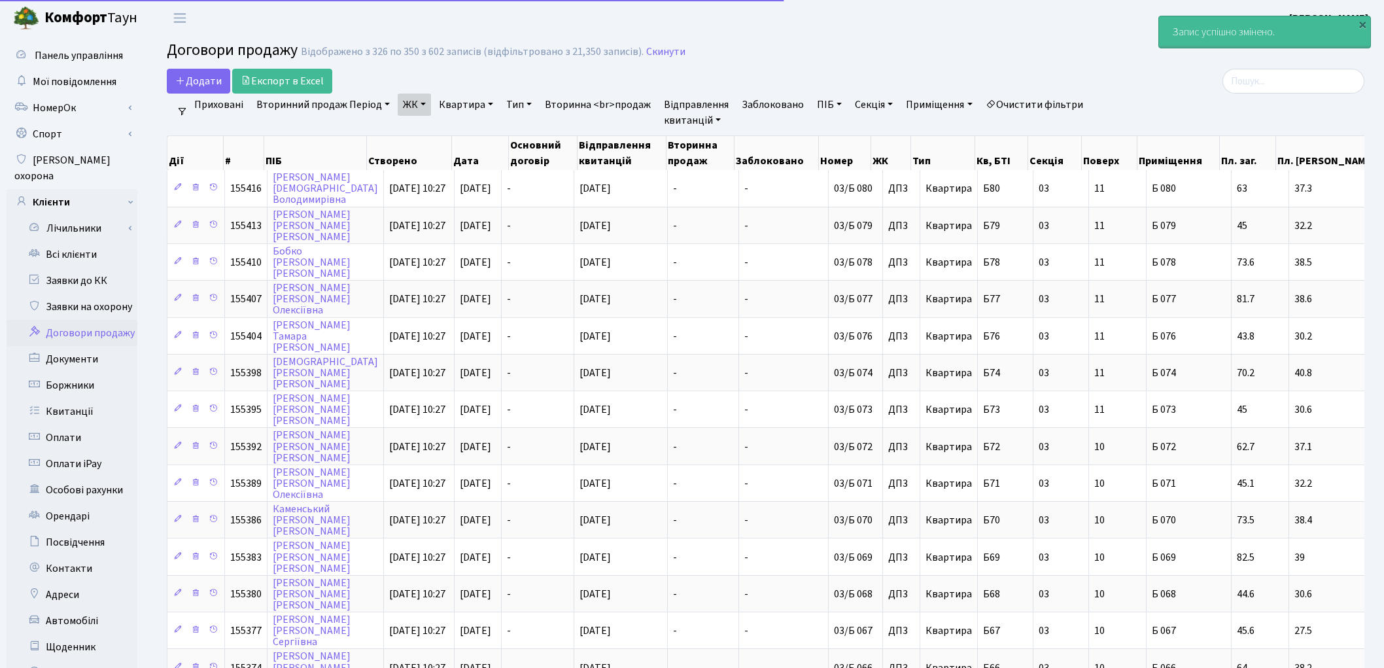
select select "25"
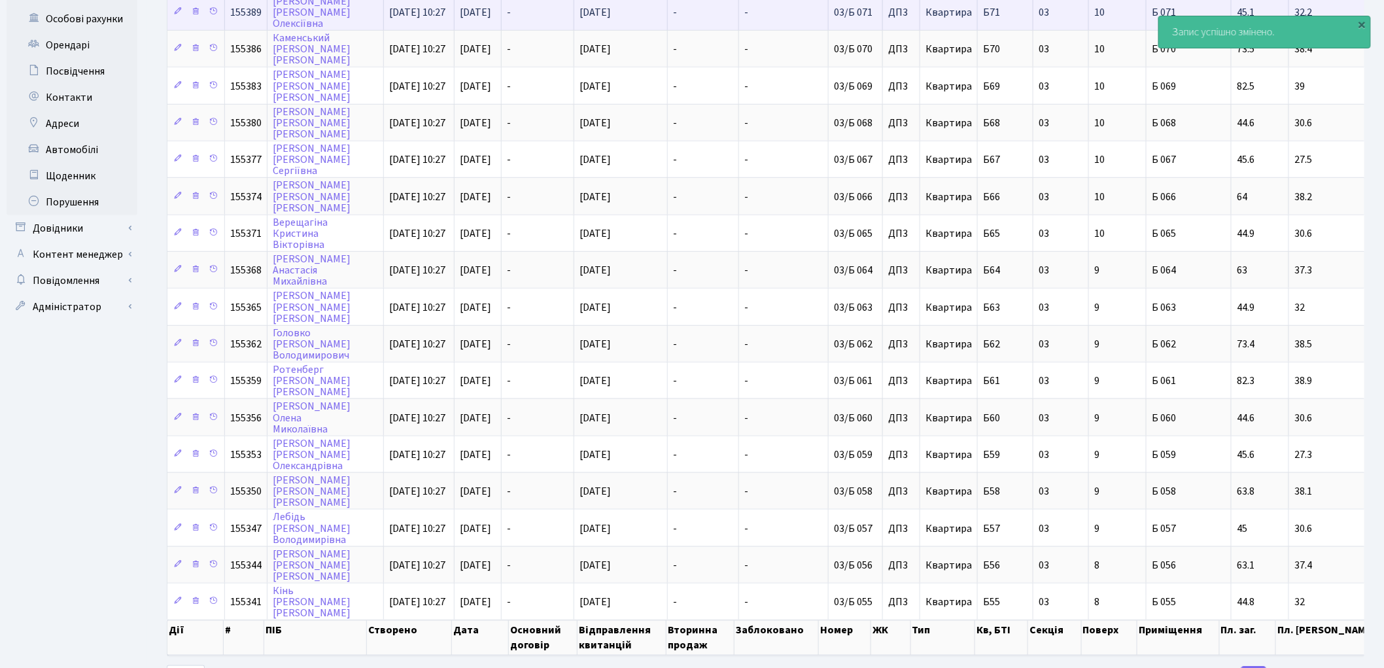
scroll to position [502, 0]
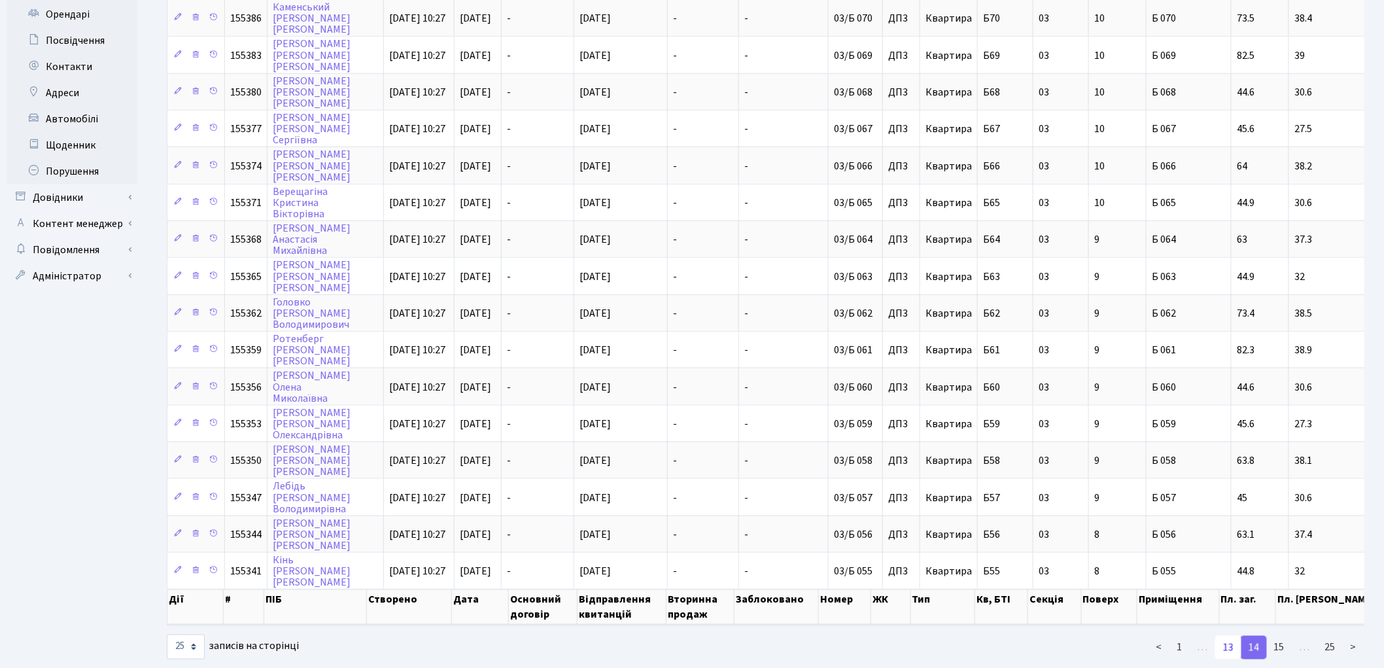
click at [1231, 636] on link "13" at bounding box center [1228, 648] width 26 height 24
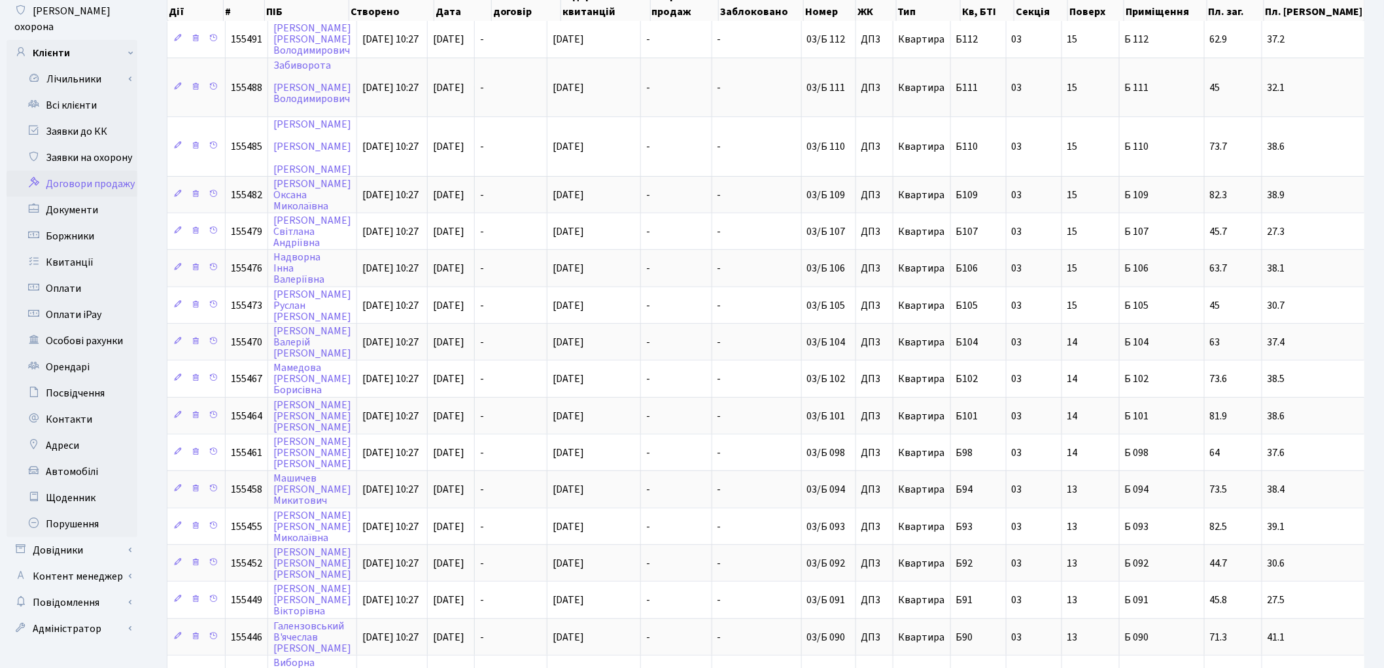
scroll to position [139, 0]
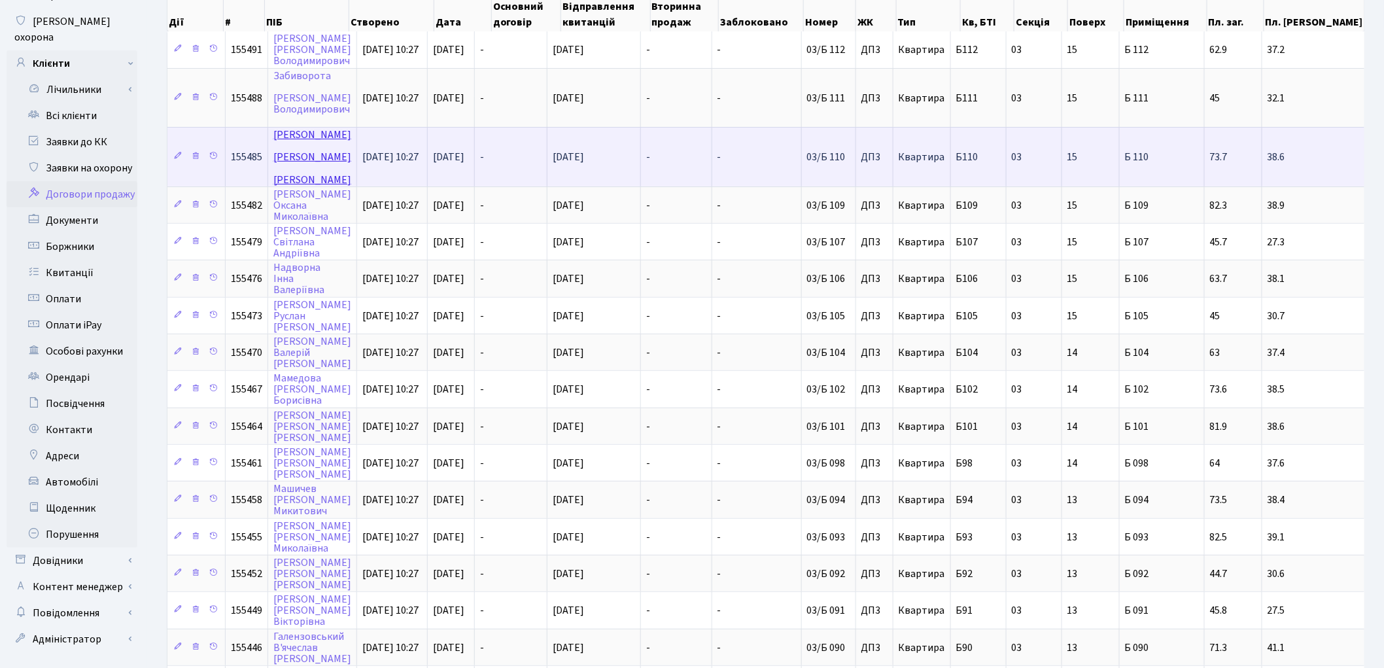
click at [296, 133] on link "[PERSON_NAME]" at bounding box center [312, 157] width 78 height 59
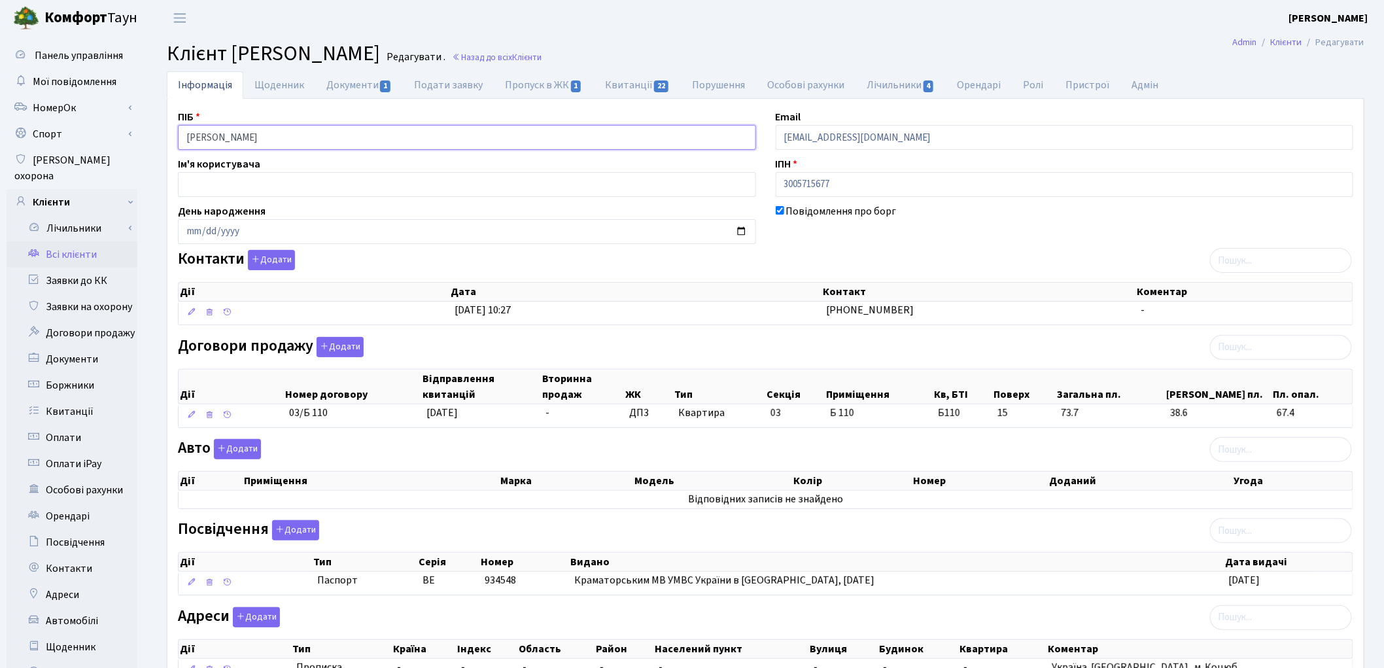
click at [220, 137] on input "Машко Антон Олександрович" at bounding box center [467, 137] width 578 height 25
click at [250, 136] on input "Машко Антон Олександрович" at bounding box center [467, 137] width 578 height 25
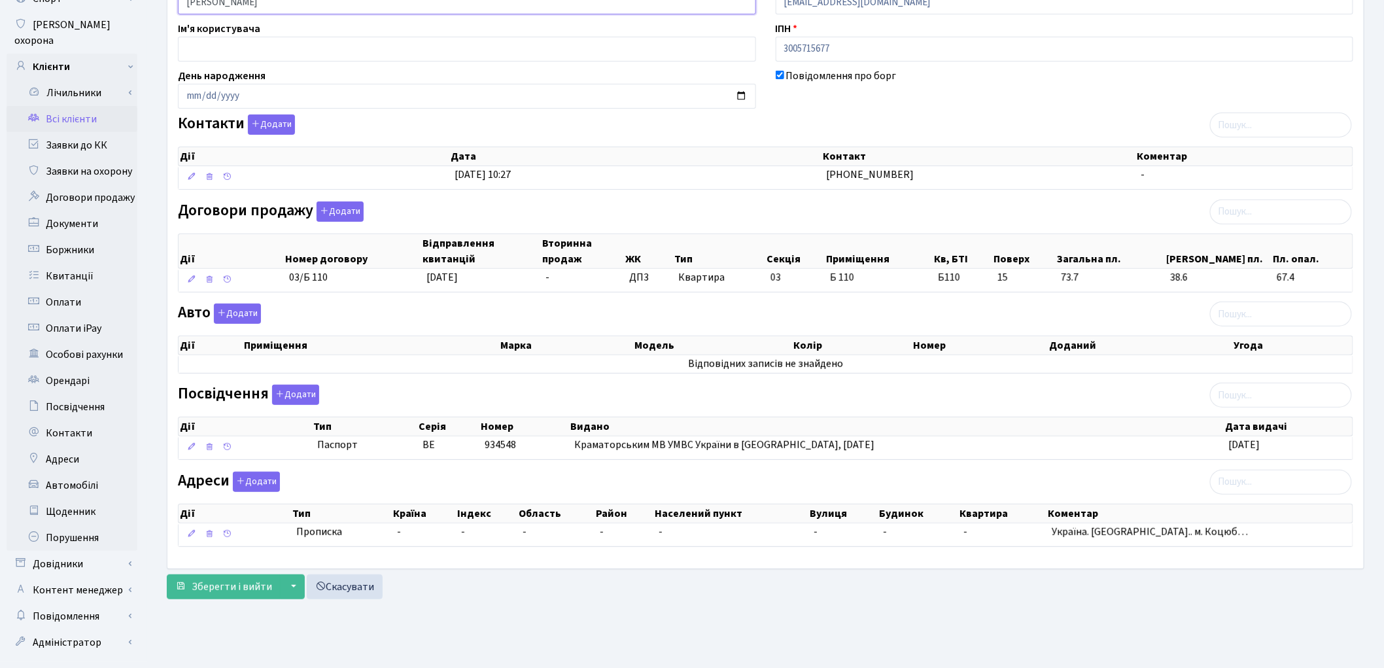
scroll to position [146, 0]
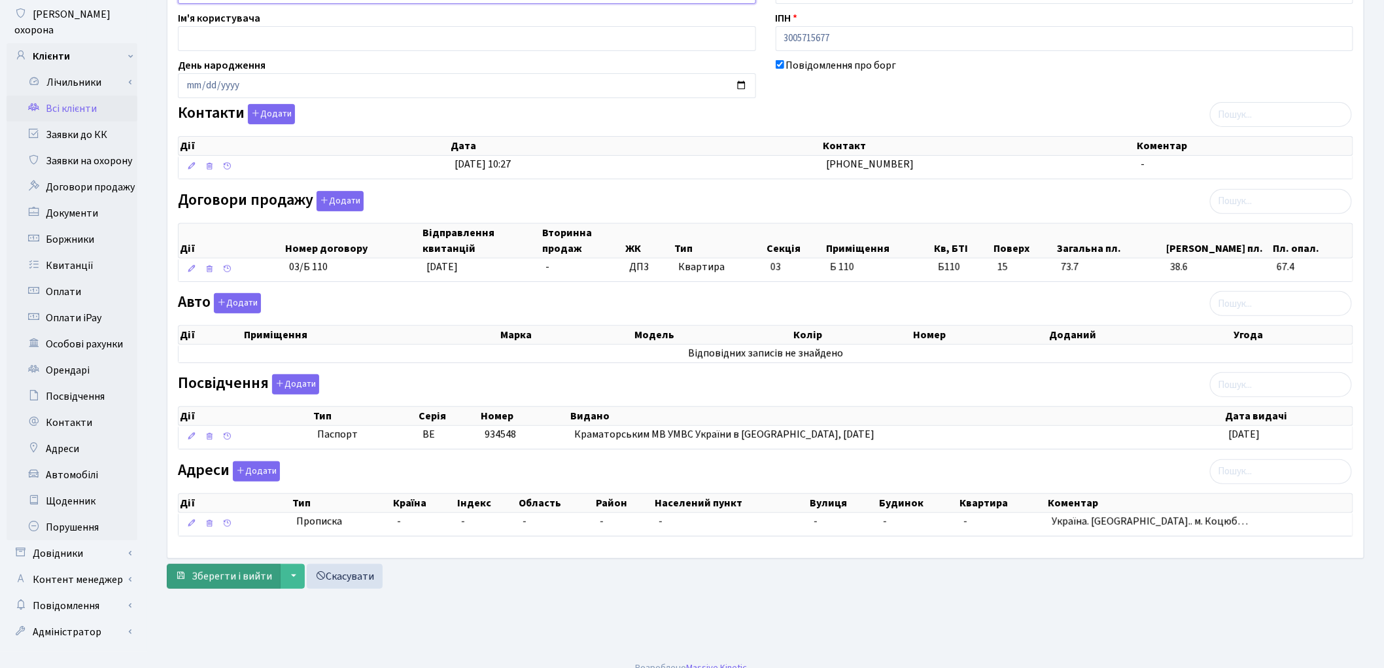
type input "Машко Антон Олександрович"
click at [211, 570] on span "Зберегти і вийти" at bounding box center [232, 576] width 80 height 14
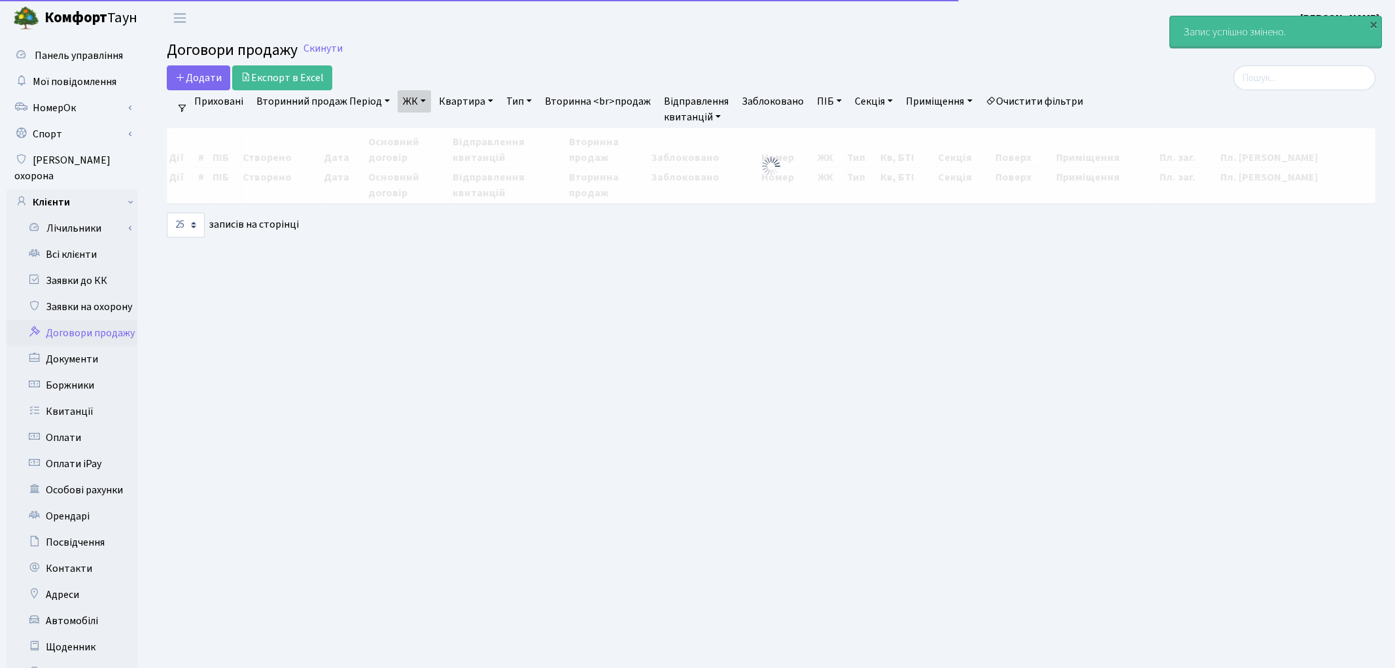
select select "25"
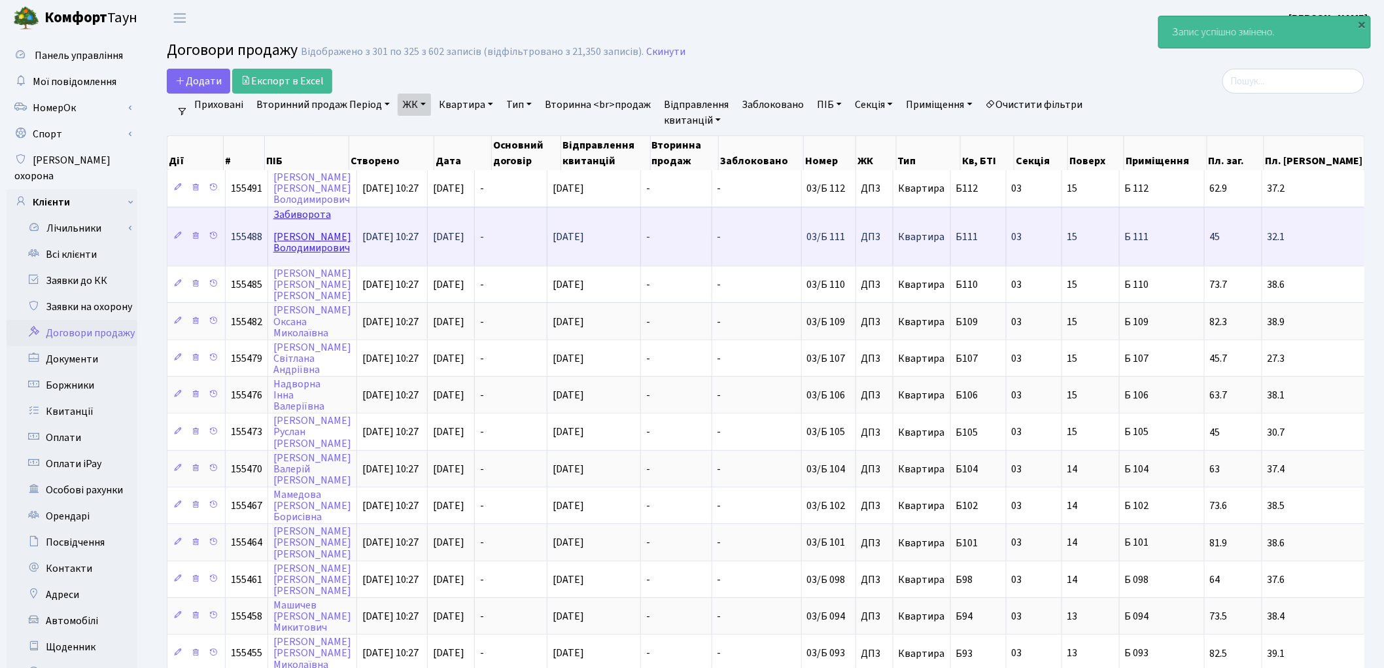
click at [301, 207] on link "Забиворота [PERSON_NAME]" at bounding box center [312, 231] width 78 height 48
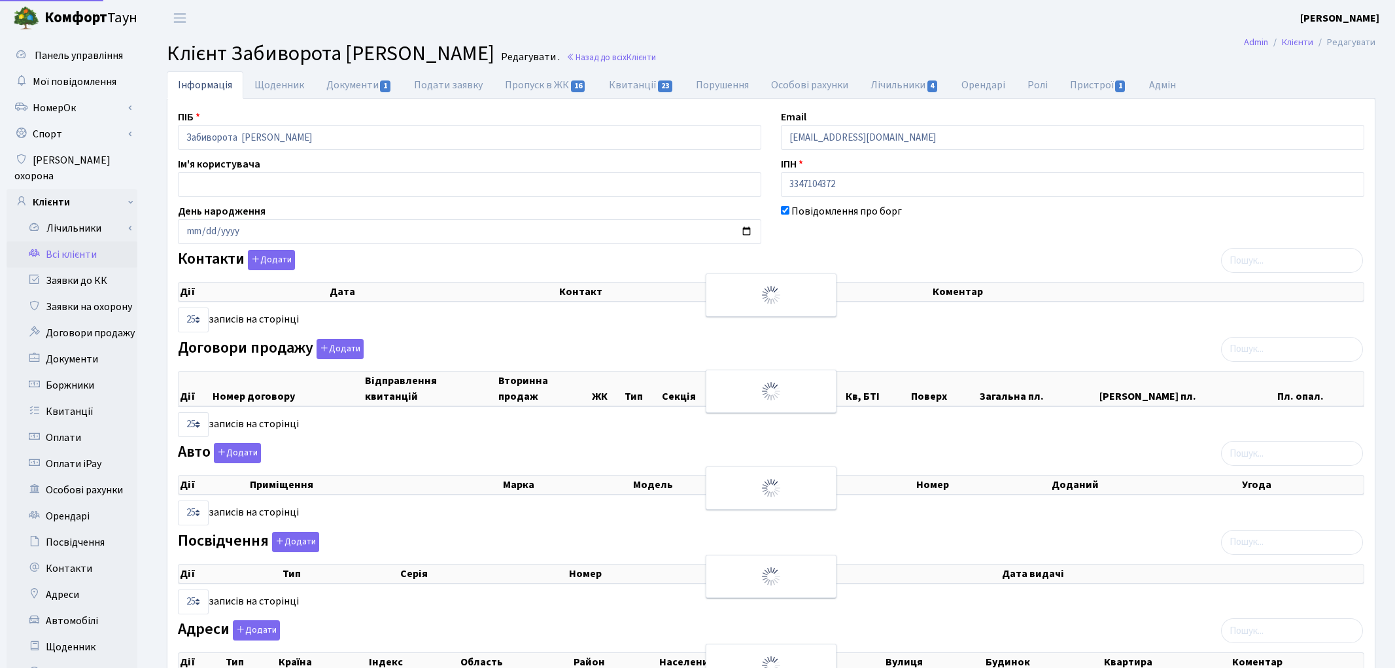
select select "25"
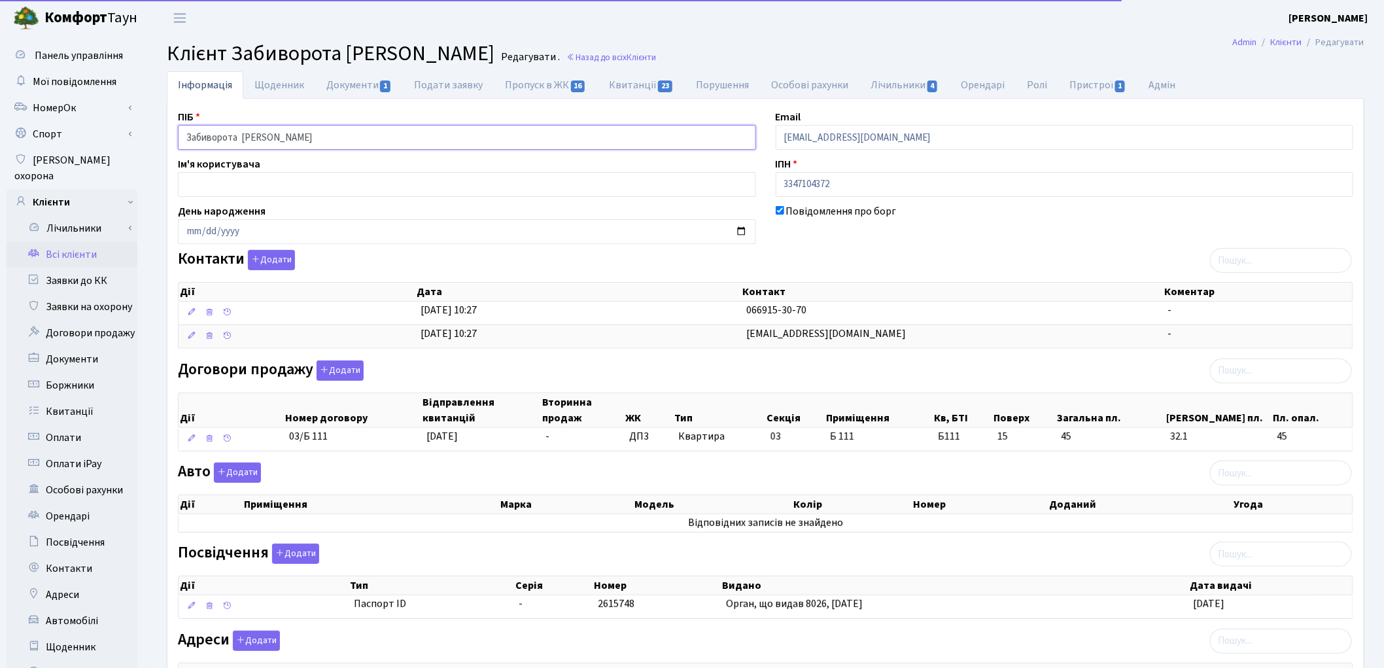
click at [244, 141] on input "Забиворота Ярослав Володимирович" at bounding box center [467, 137] width 578 height 25
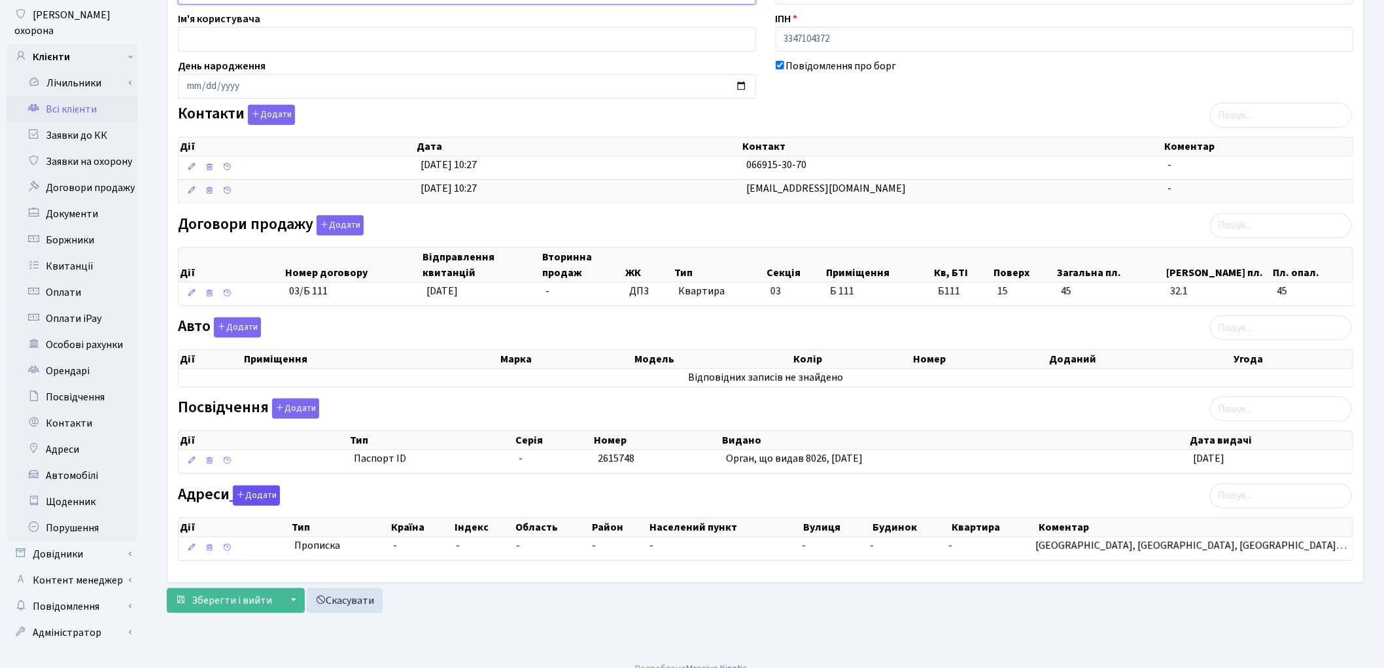
scroll to position [146, 0]
type input "Забиворота Ярослав Володимирович"
click at [258, 604] on span "Зберегти і вийти" at bounding box center [232, 600] width 80 height 14
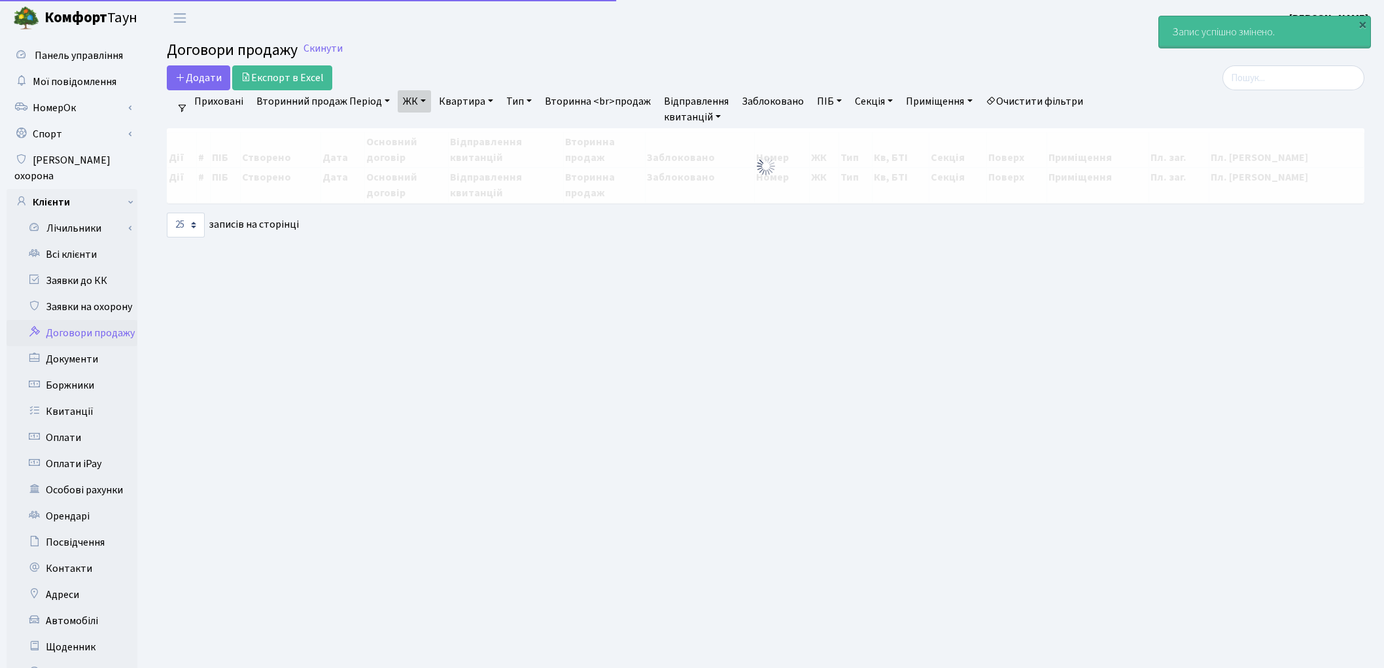
select select "25"
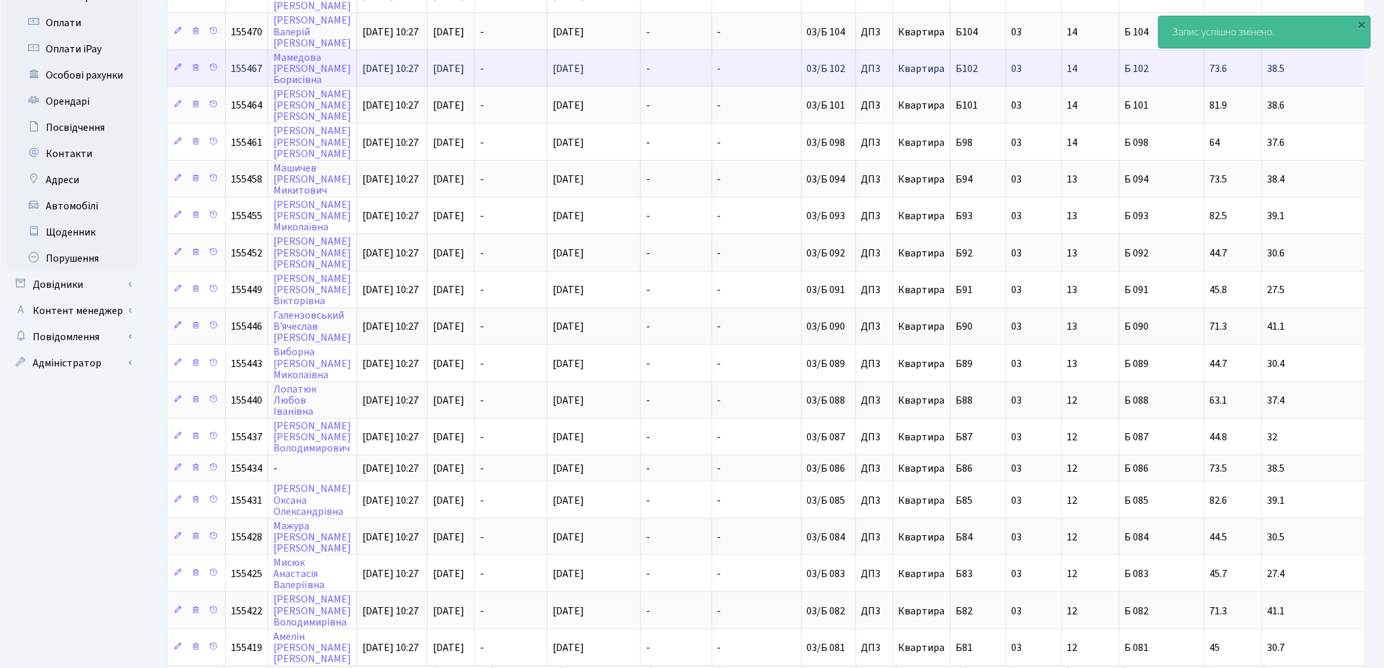
scroll to position [482, 0]
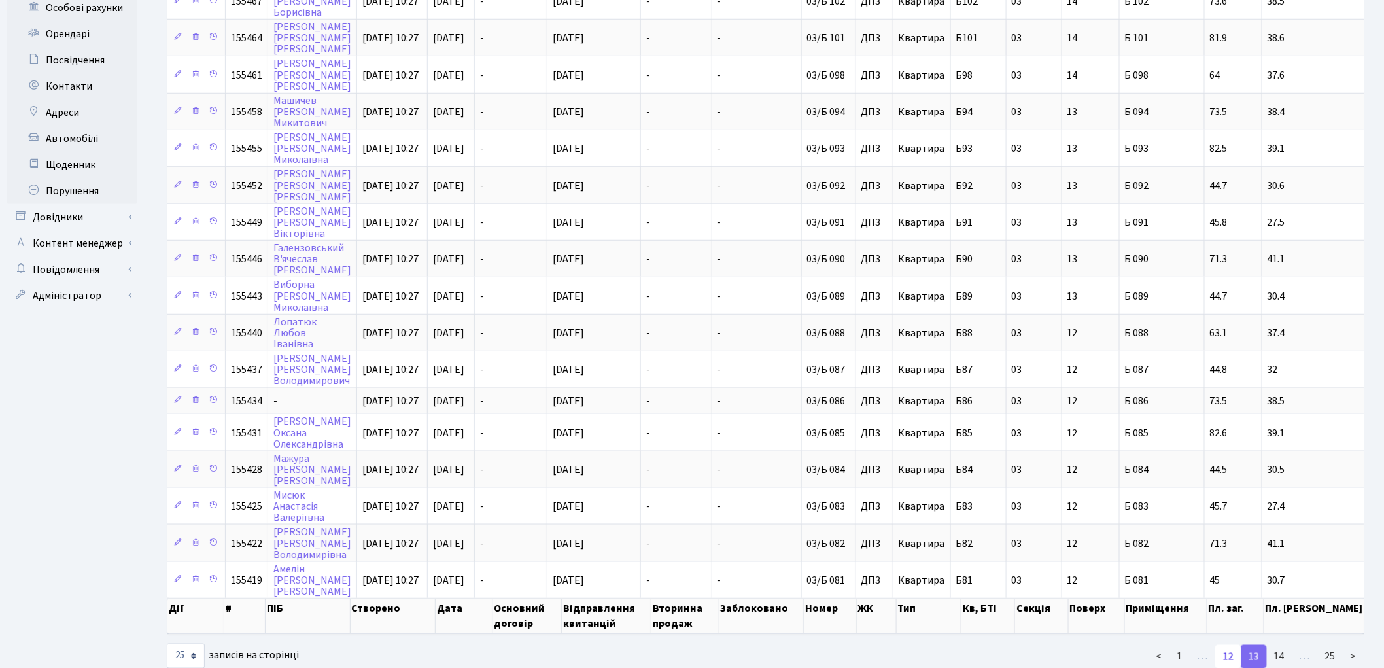
click at [1234, 645] on link "12" at bounding box center [1228, 657] width 26 height 24
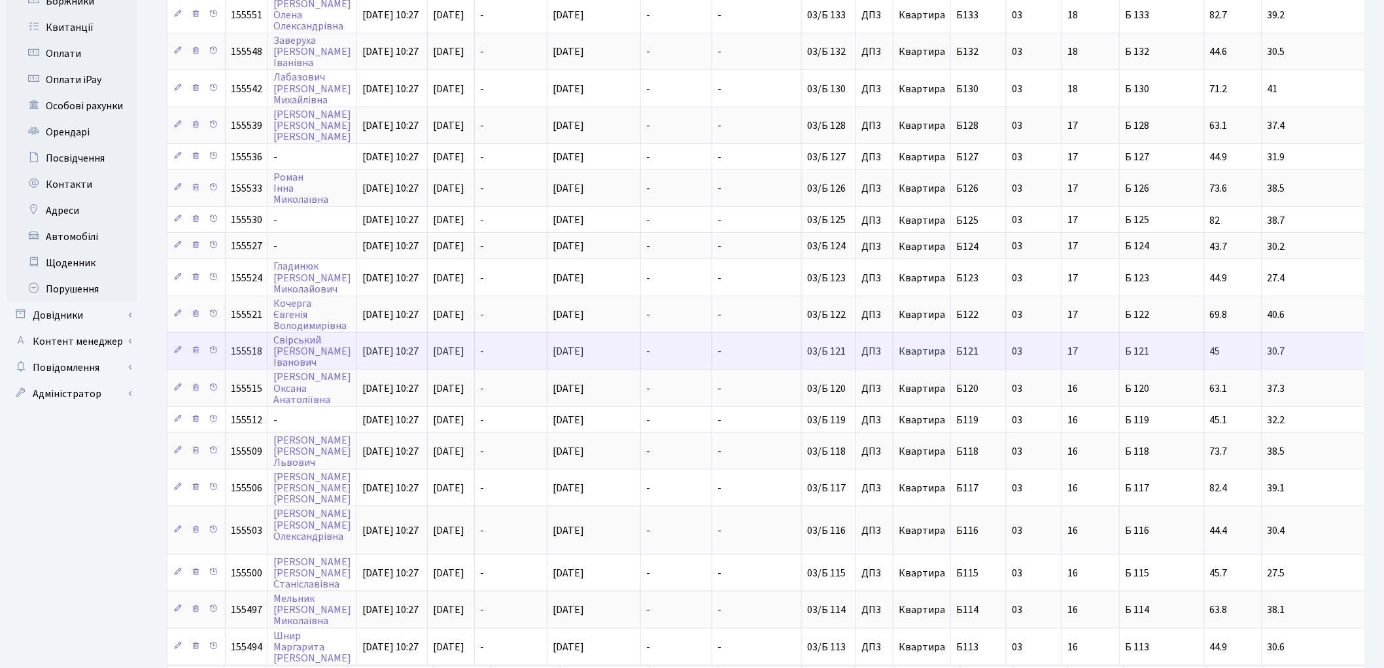
scroll to position [456, 0]
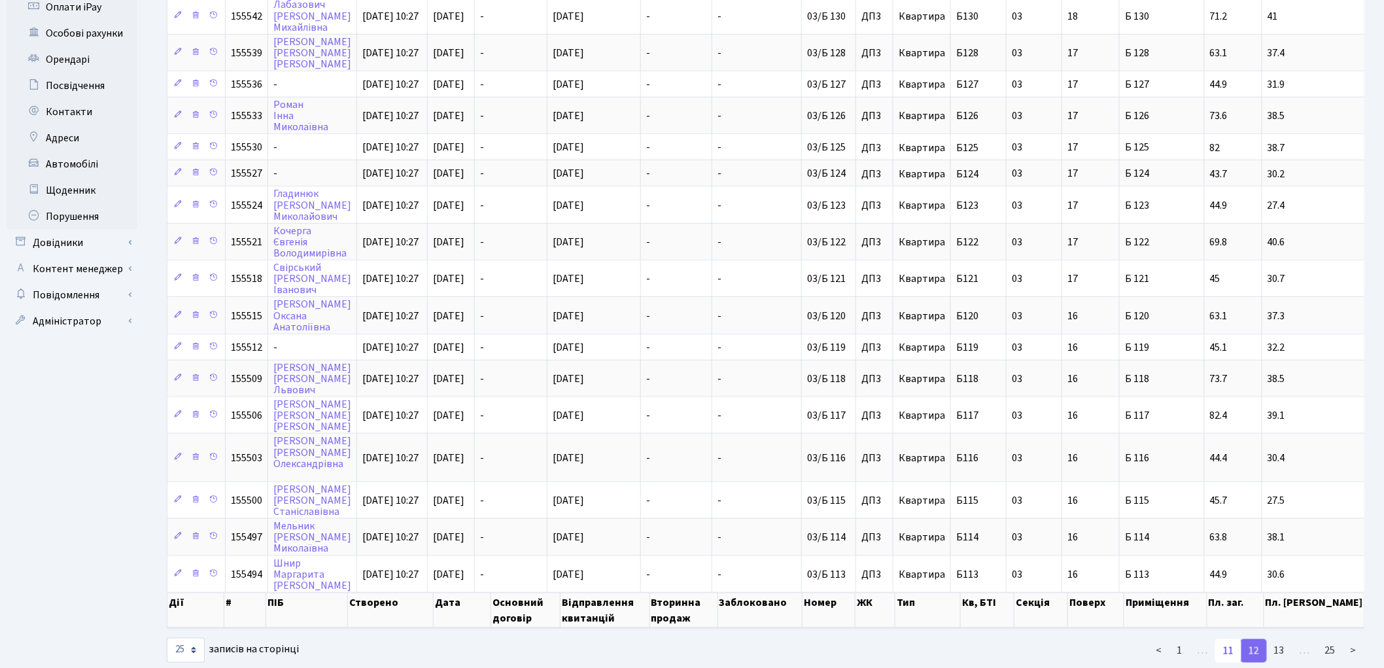
click at [1224, 639] on link "11" at bounding box center [1228, 651] width 26 height 24
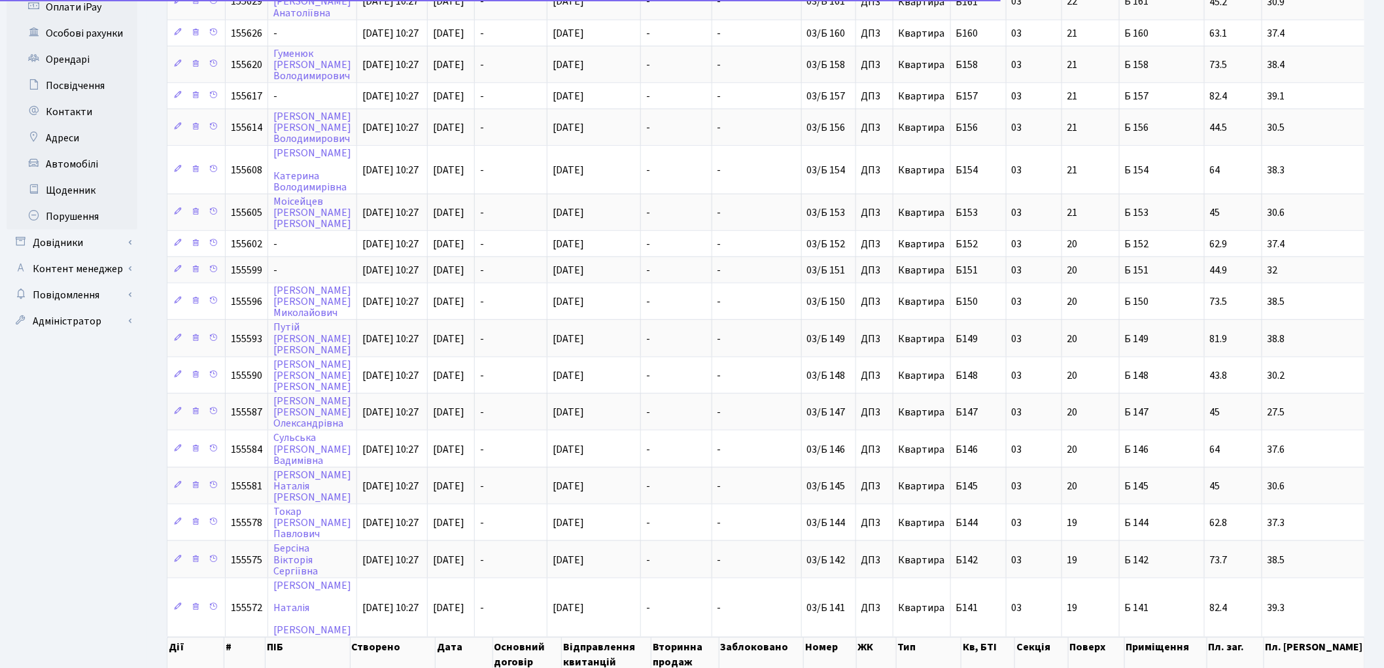
scroll to position [466, 0]
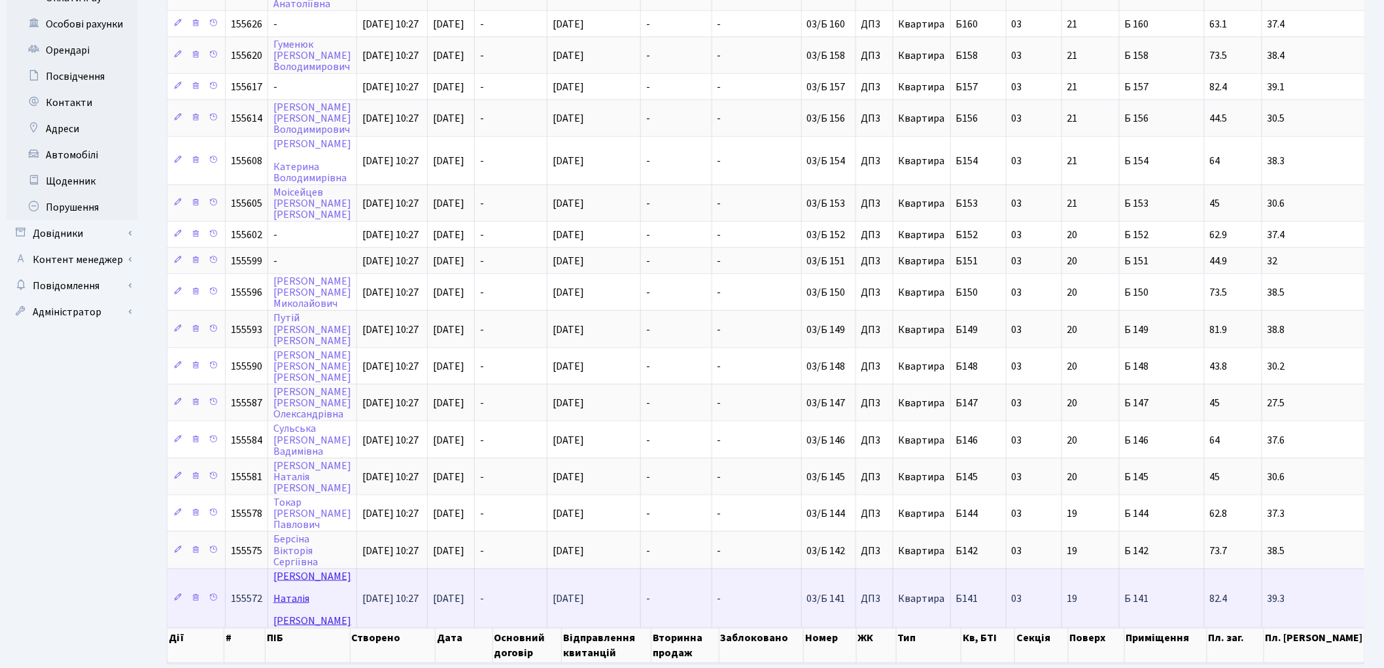
click at [294, 569] on link "[PERSON_NAME]" at bounding box center [312, 598] width 78 height 59
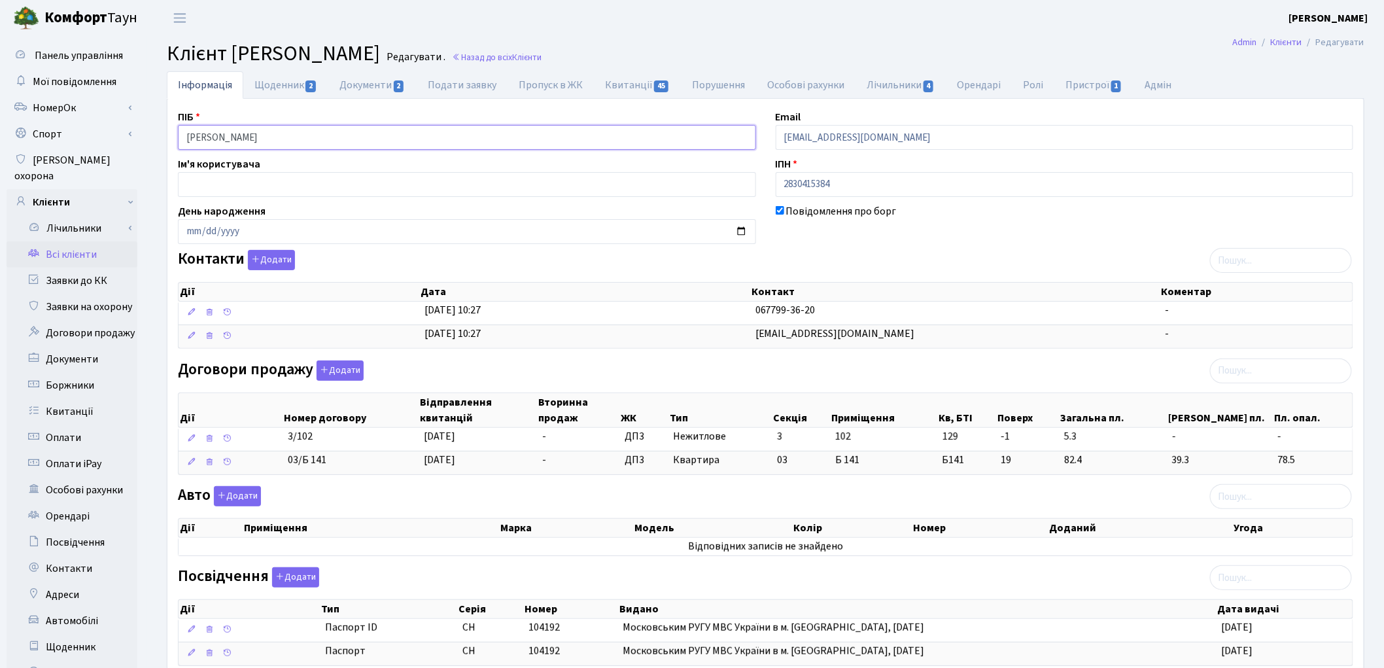
click at [238, 135] on input "Трофімова Наталія Євгенівна" at bounding box center [467, 137] width 578 height 25
click at [275, 135] on input "Трофімова Наталія Євгенівна" at bounding box center [467, 137] width 578 height 25
click at [272, 135] on input "Трофімова Наталія Євгенівна" at bounding box center [467, 137] width 578 height 25
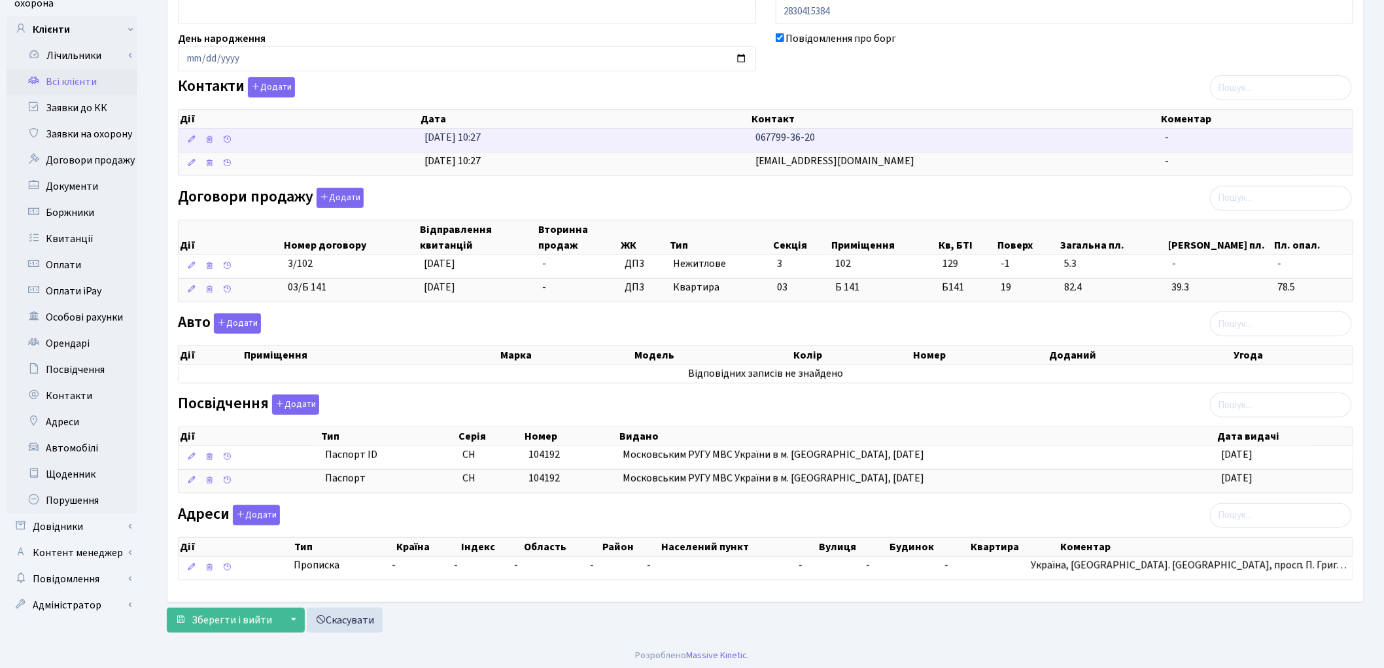
scroll to position [179, 0]
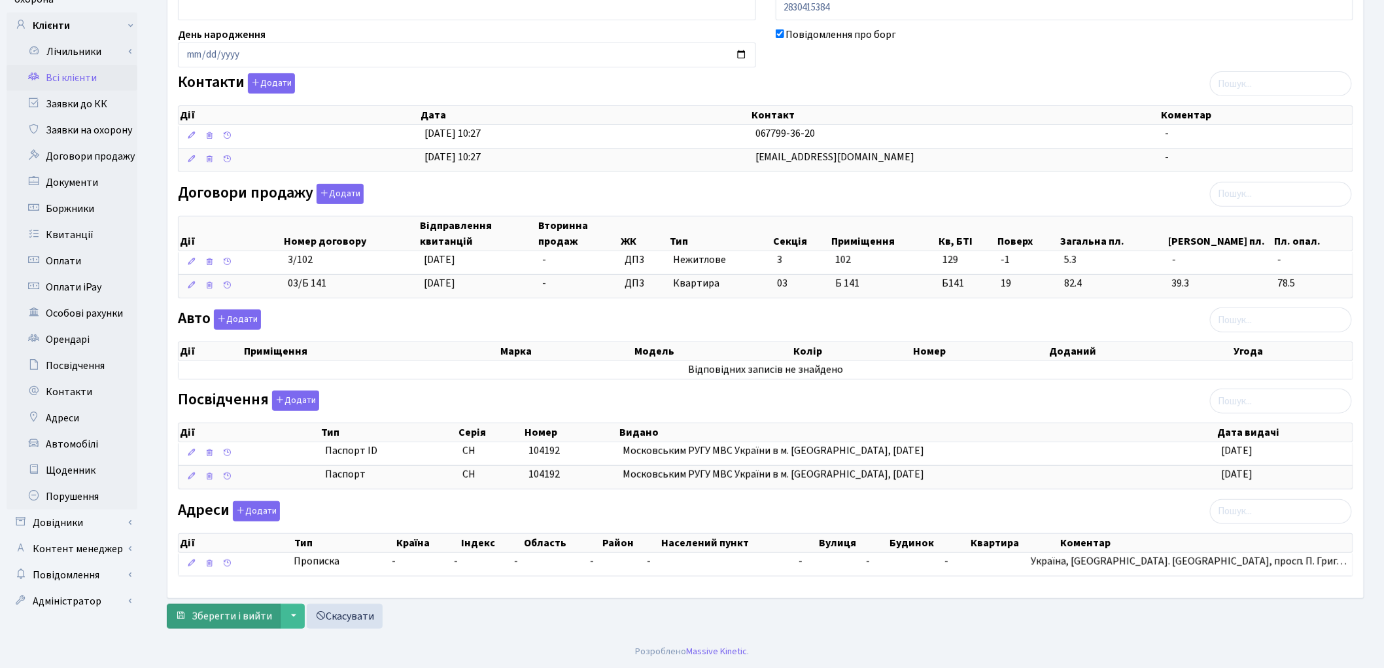
type input "Трофімова Наталія Євгенівна"
click at [228, 617] on span "Зберегти і вийти" at bounding box center [232, 616] width 80 height 14
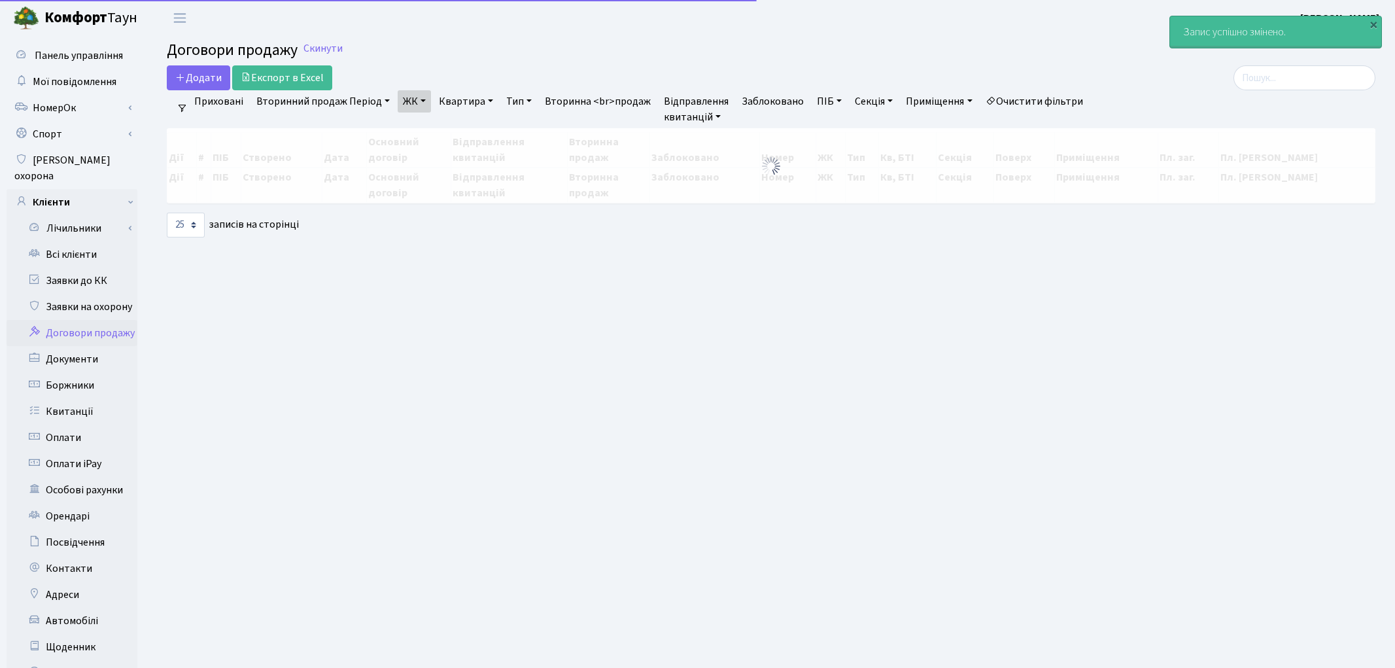
select select "25"
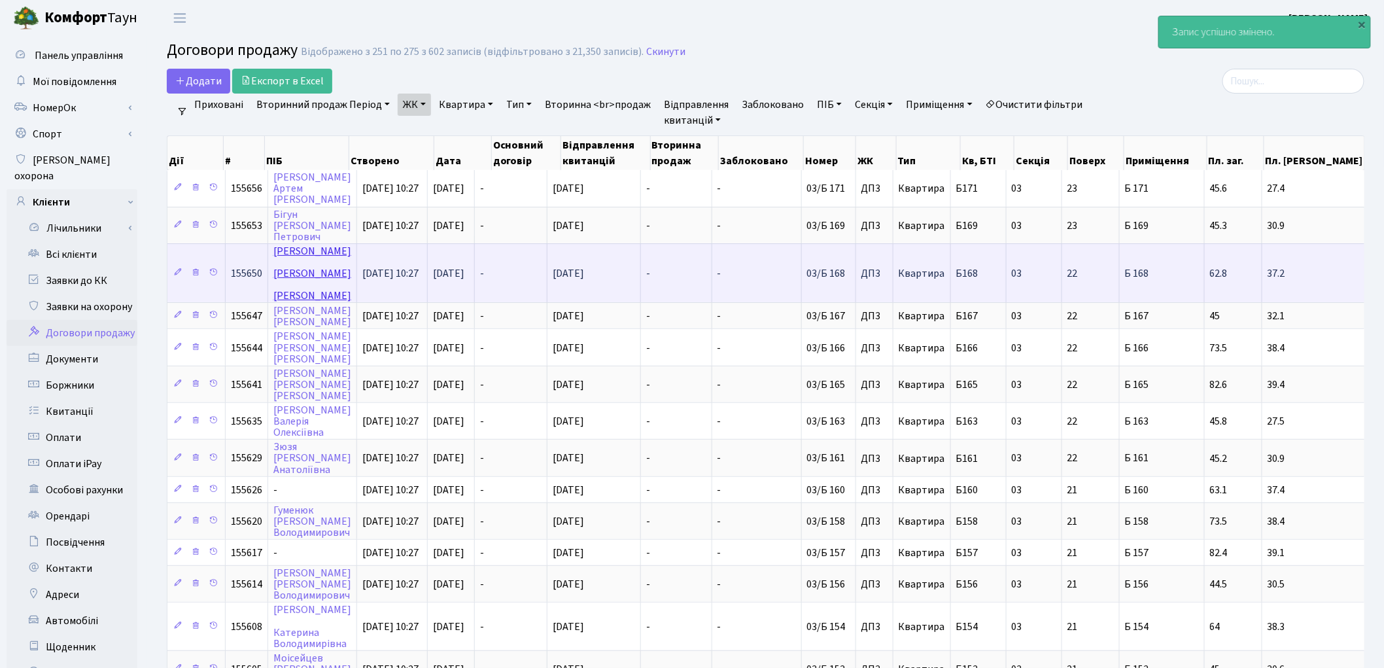
click at [288, 250] on link "[PERSON_NAME]" at bounding box center [312, 273] width 78 height 59
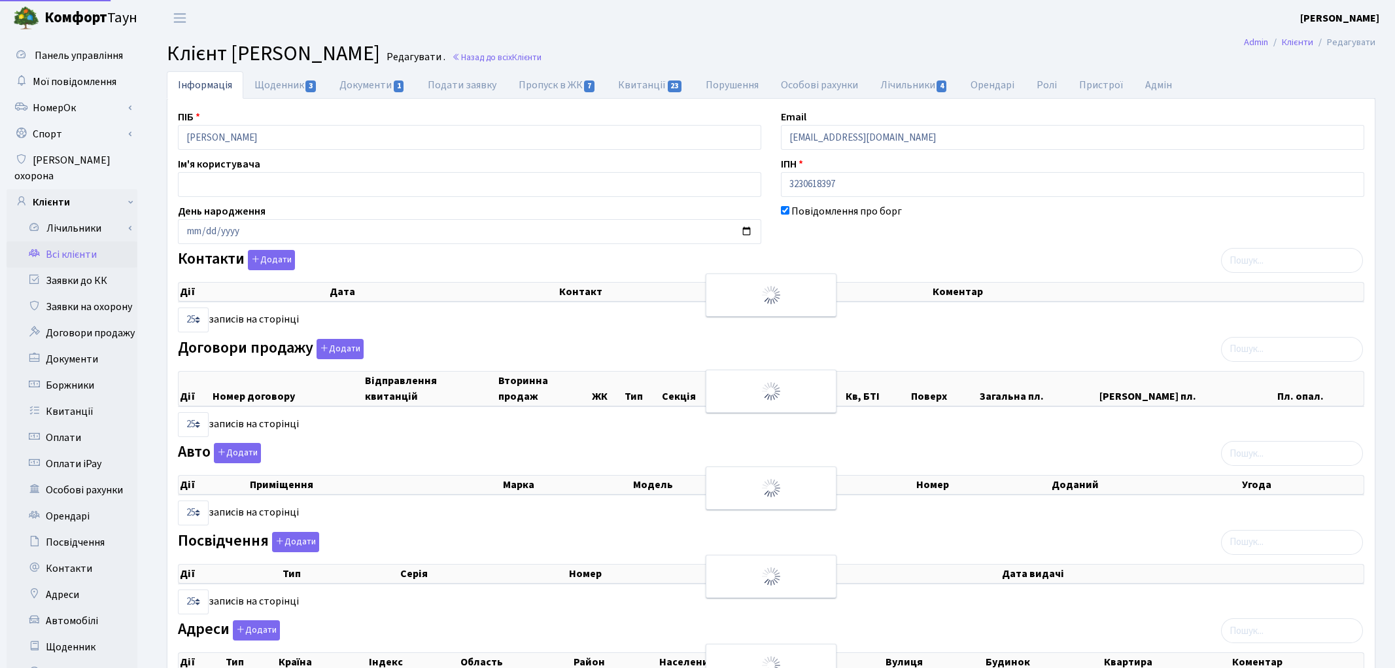
select select "25"
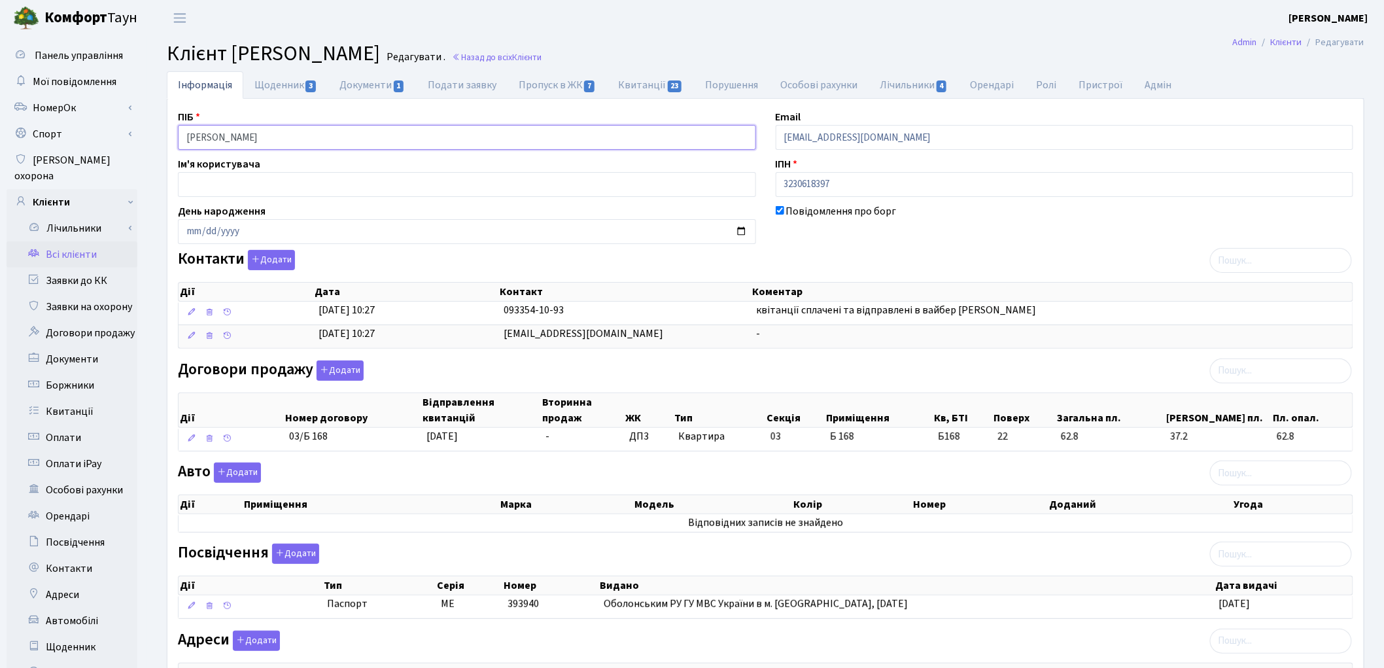
click at [229, 138] on input "Кошелєв Ігор Євгенійович" at bounding box center [467, 137] width 578 height 25
click at [249, 136] on input "Кошелєв Ігор Євгенійович" at bounding box center [467, 137] width 578 height 25
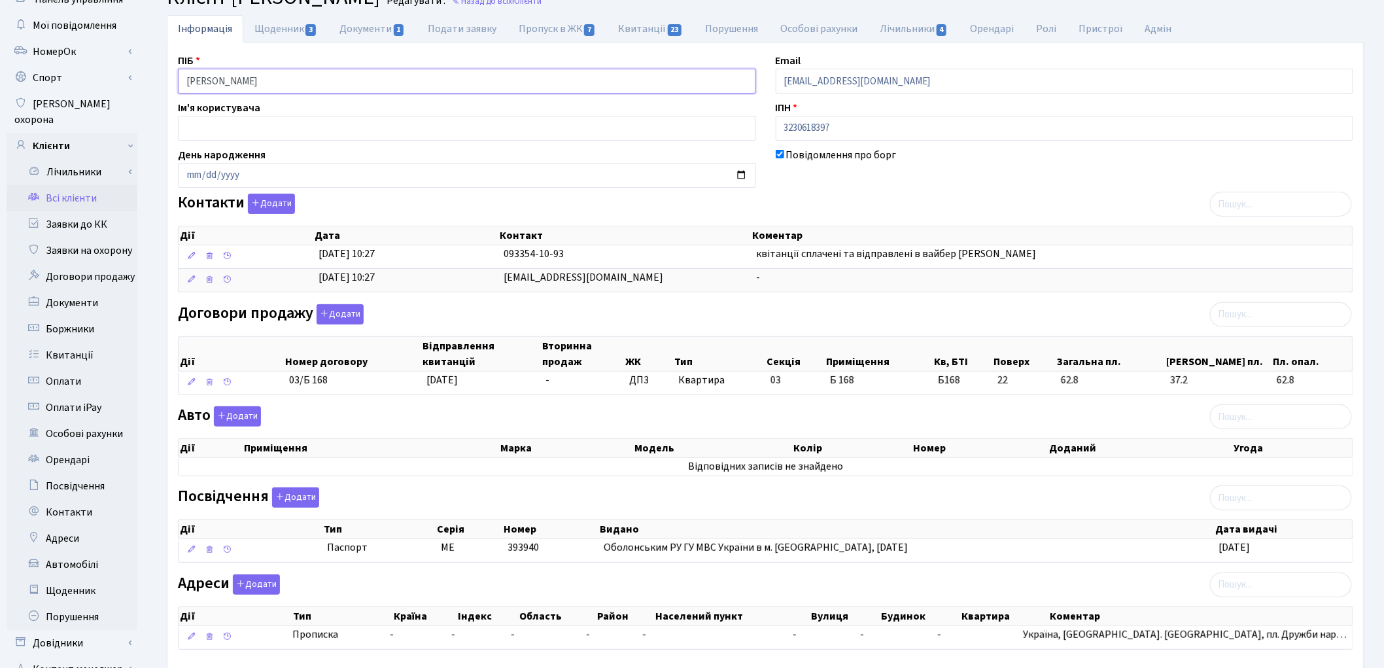
scroll to position [146, 0]
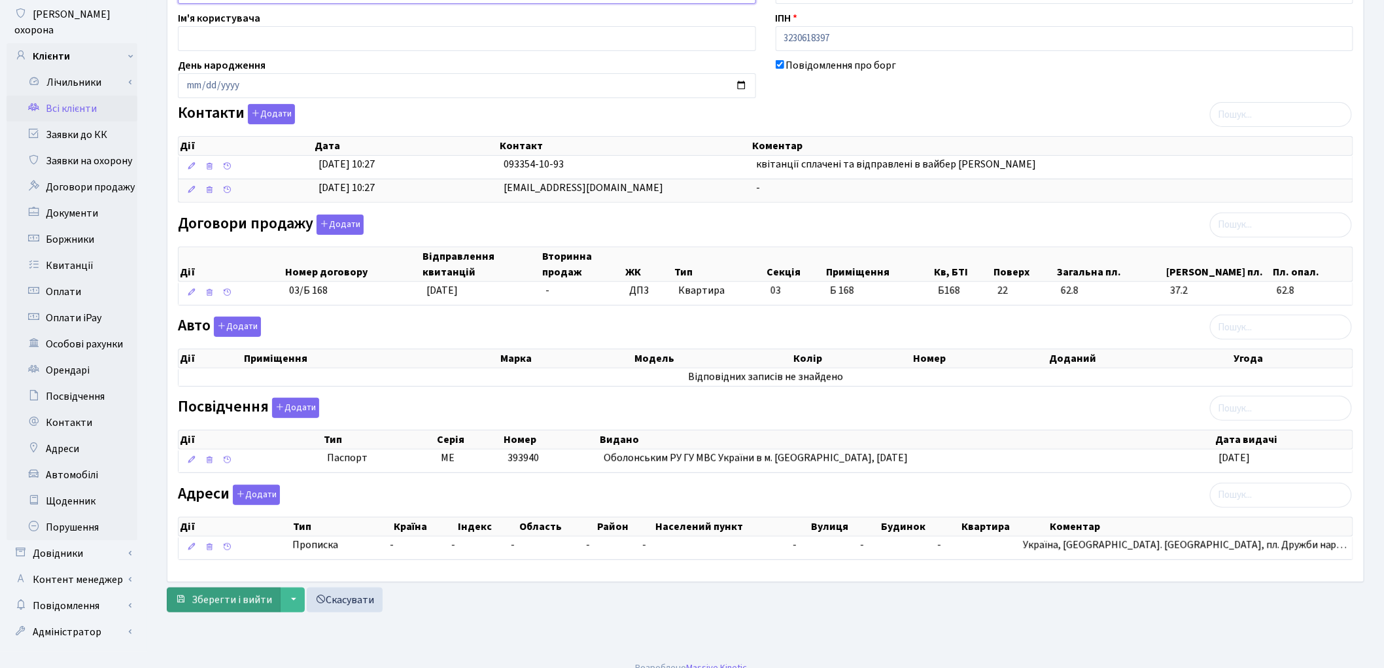
type input "Кошелєв Ігор Євгенійович"
click at [255, 599] on span "Зберегти і вийти" at bounding box center [232, 600] width 80 height 14
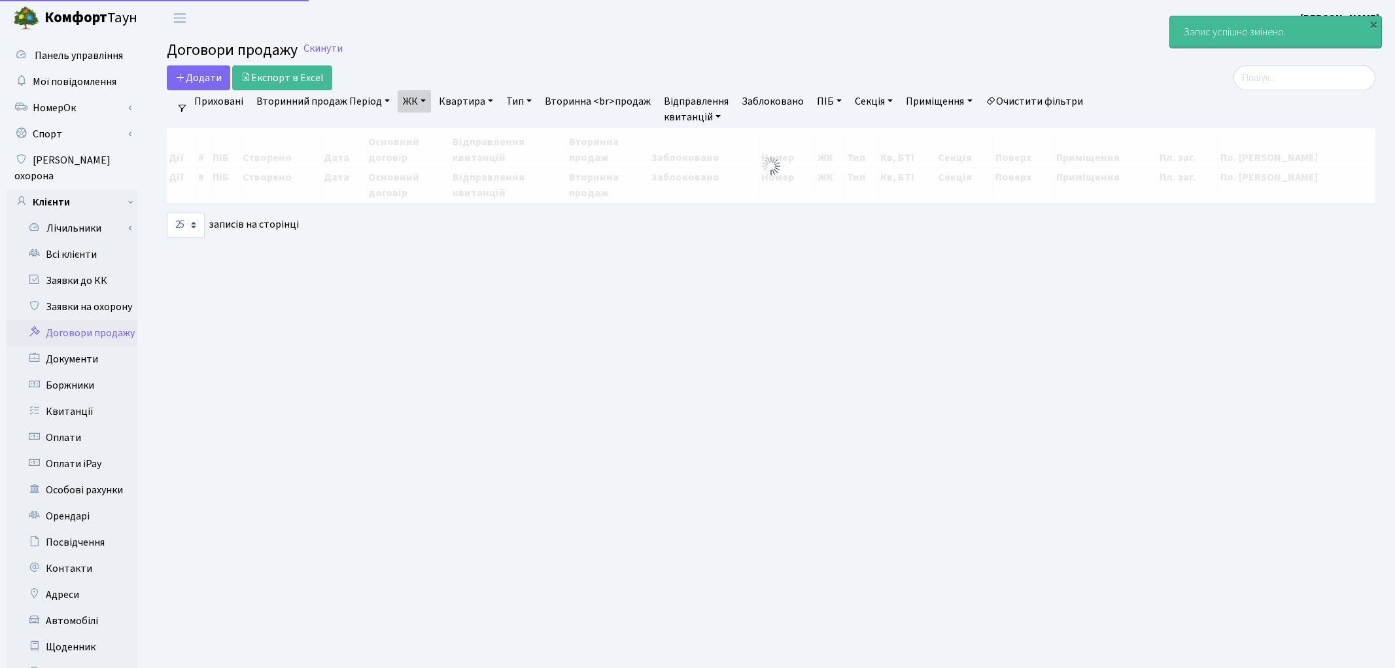
select select "25"
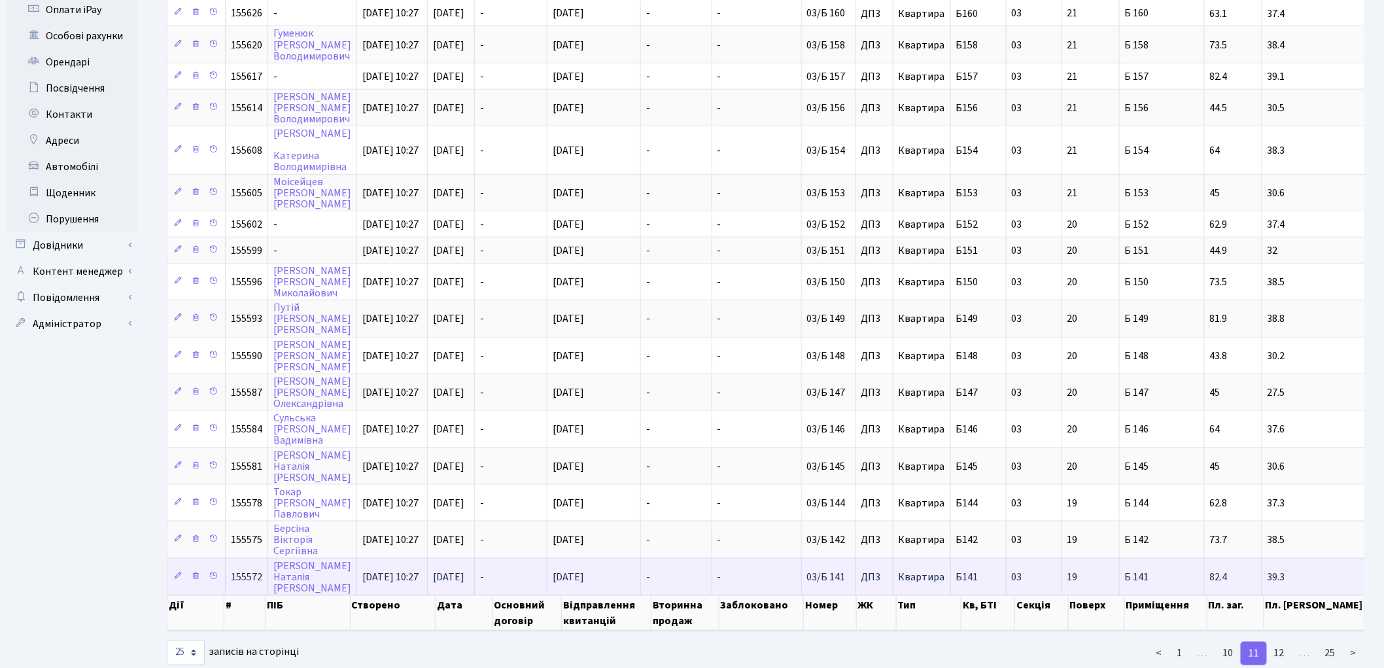
scroll to position [456, 0]
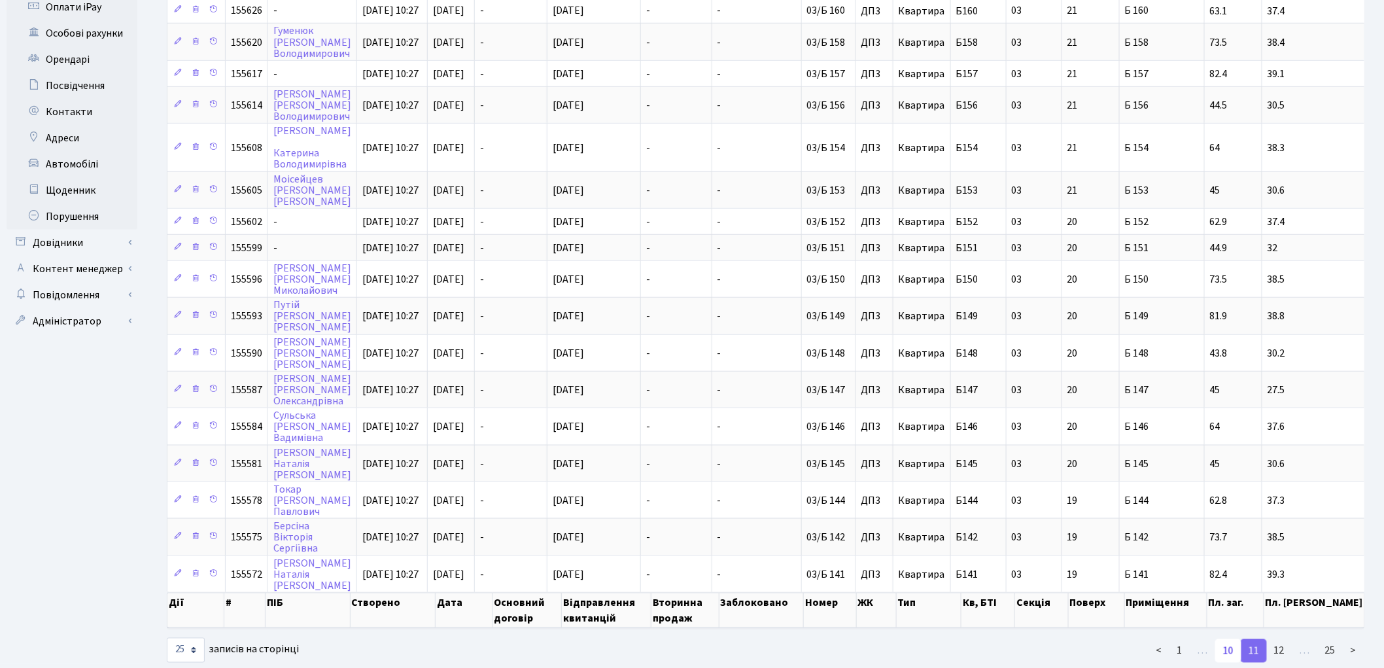
click at [1230, 639] on link "10" at bounding box center [1228, 651] width 26 height 24
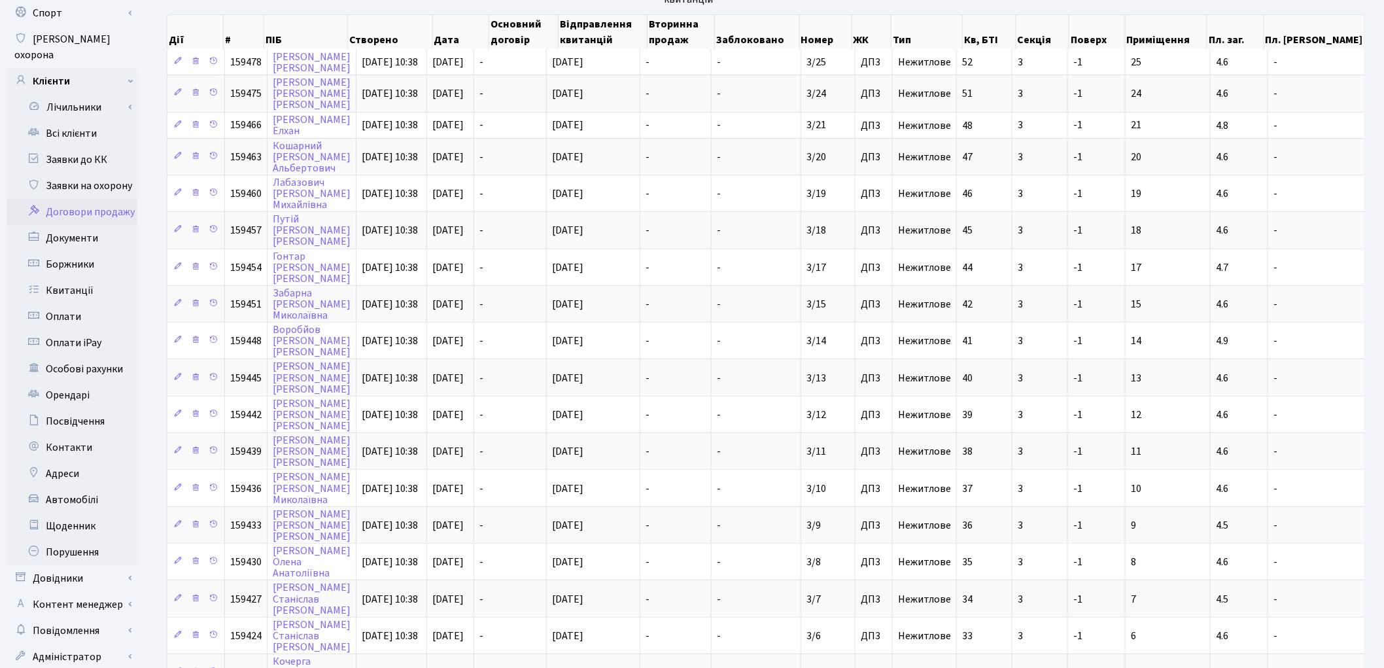
scroll to position [446, 0]
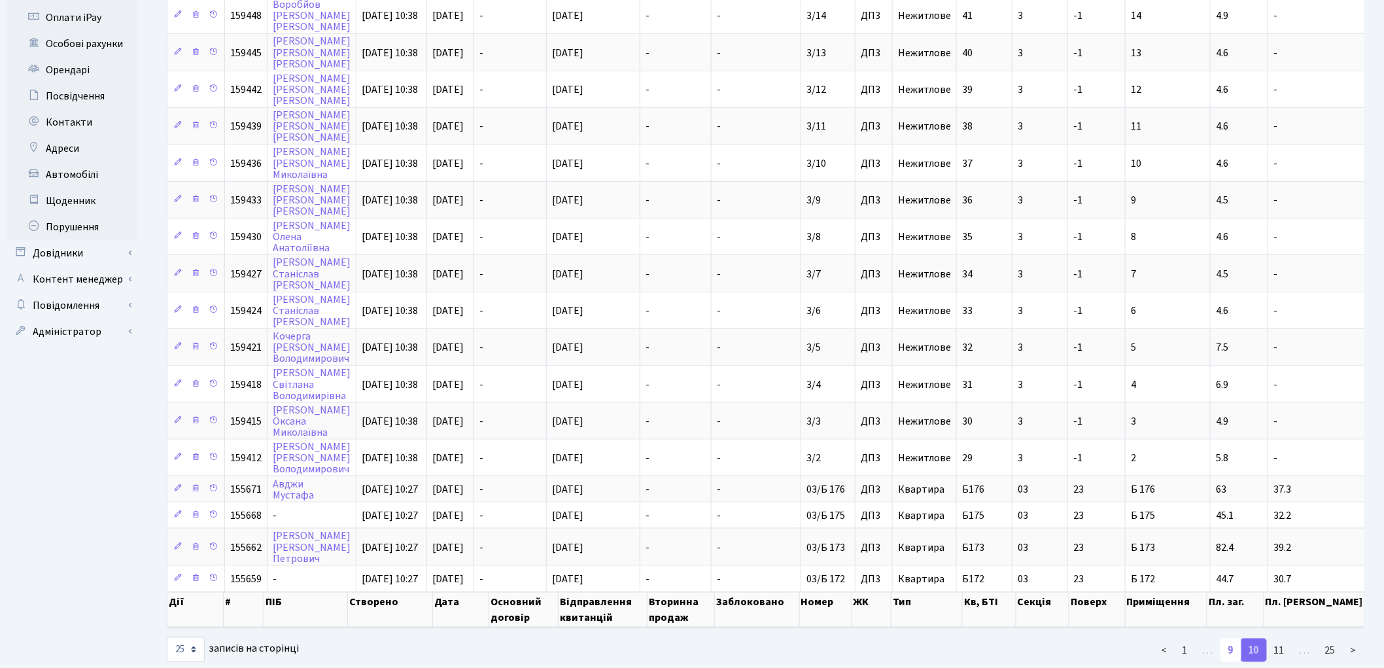
click at [1239, 638] on link "9" at bounding box center [1230, 650] width 21 height 24
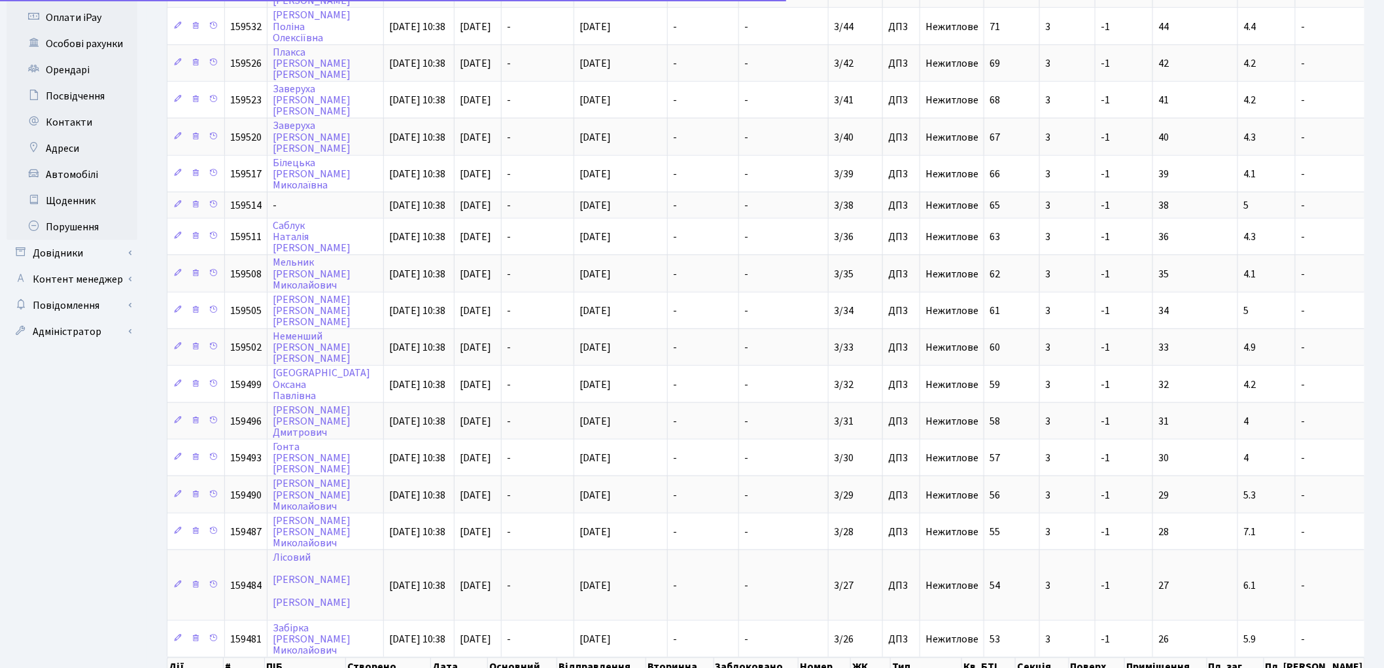
scroll to position [505, 0]
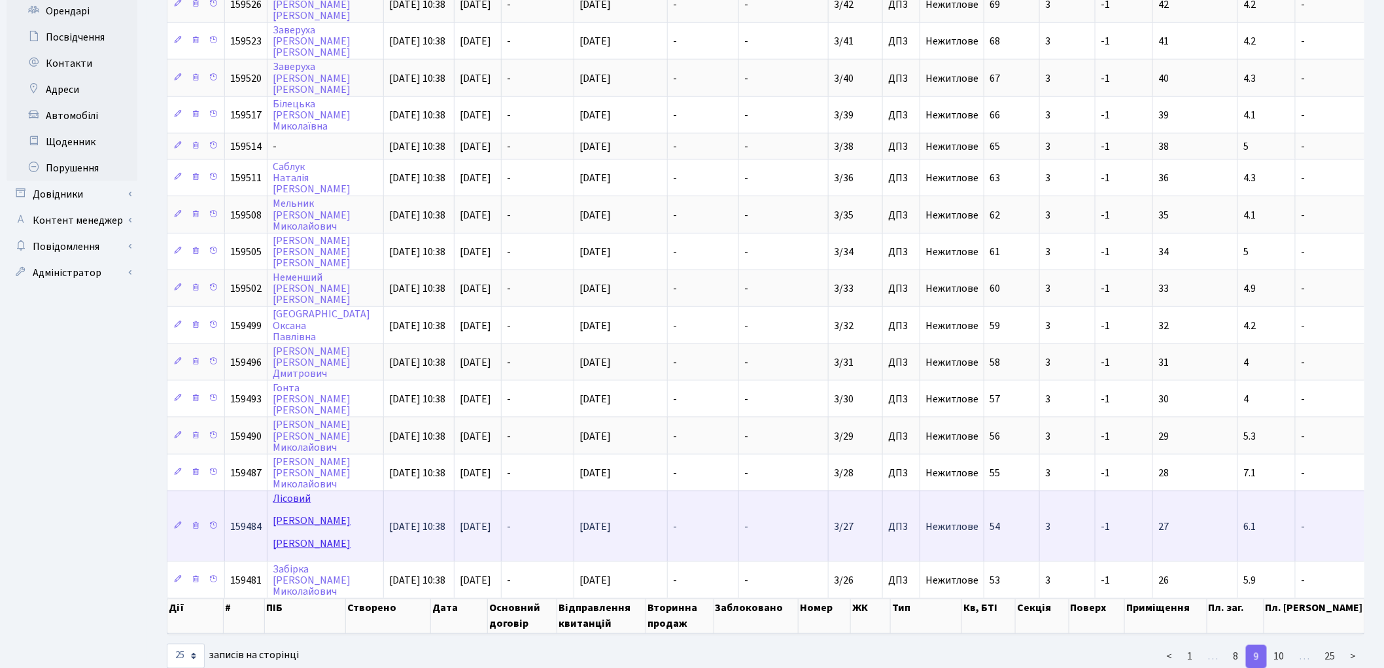
click at [298, 491] on link "Лісовий Володимир Олександрович" at bounding box center [312, 520] width 78 height 59
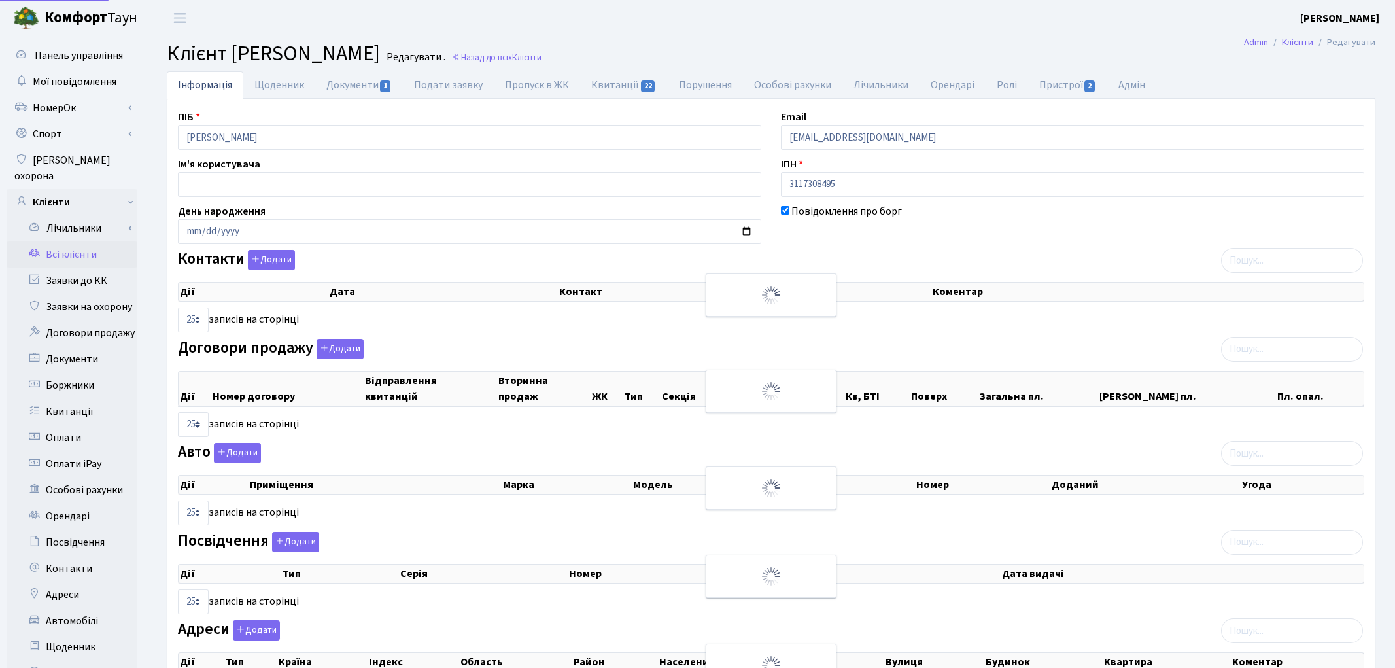
select select "25"
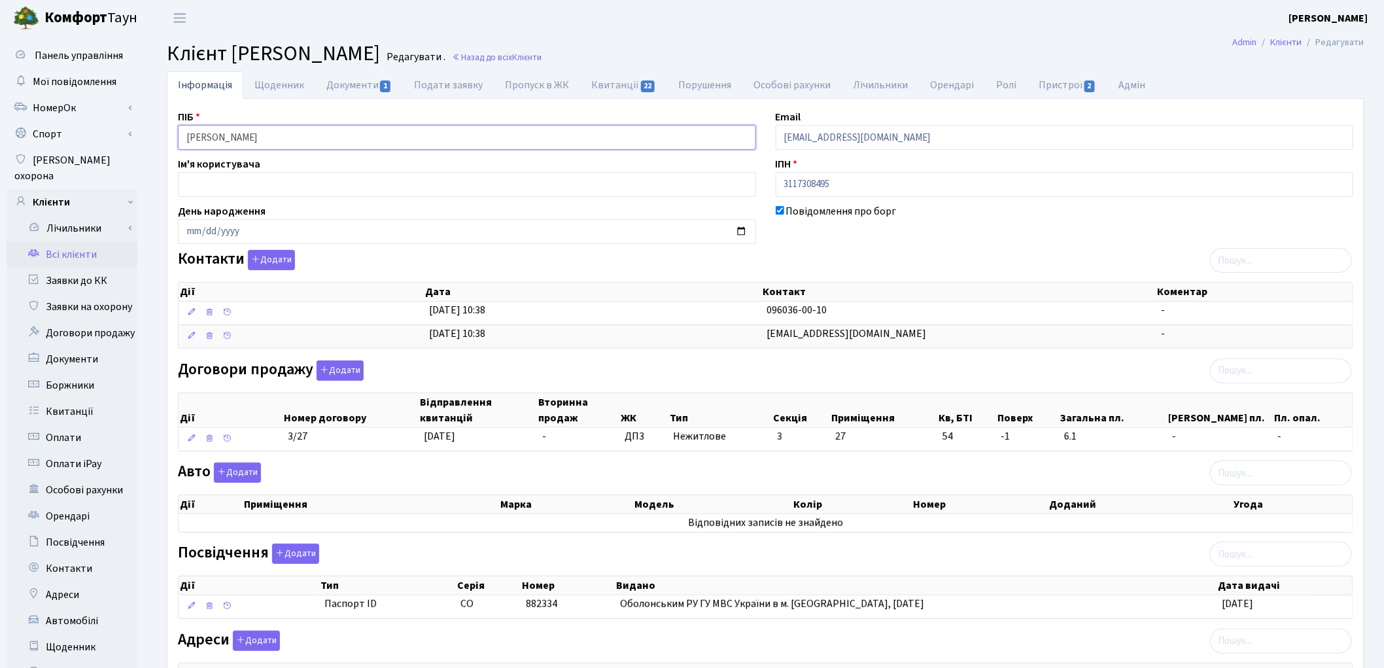
click at [225, 133] on input "[PERSON_NAME]" at bounding box center [467, 137] width 578 height 25
click at [275, 135] on input "[PERSON_NAME]" at bounding box center [467, 137] width 578 height 25
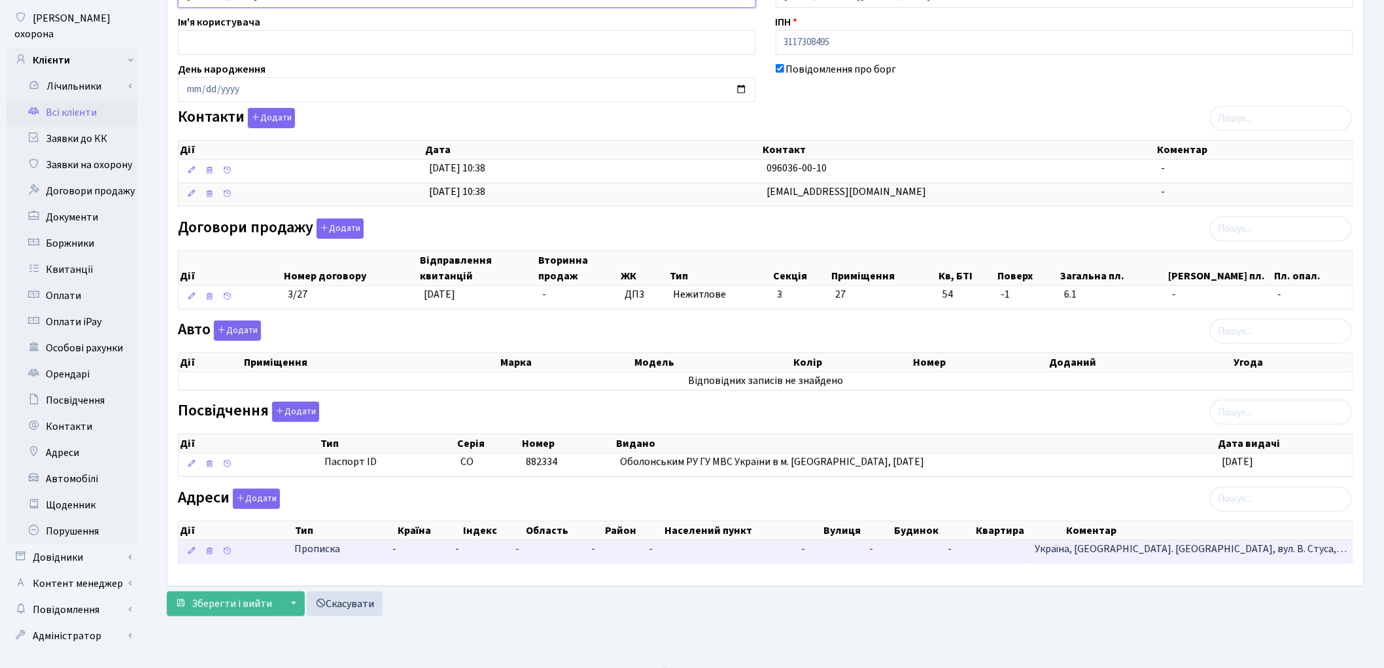
scroll to position [146, 0]
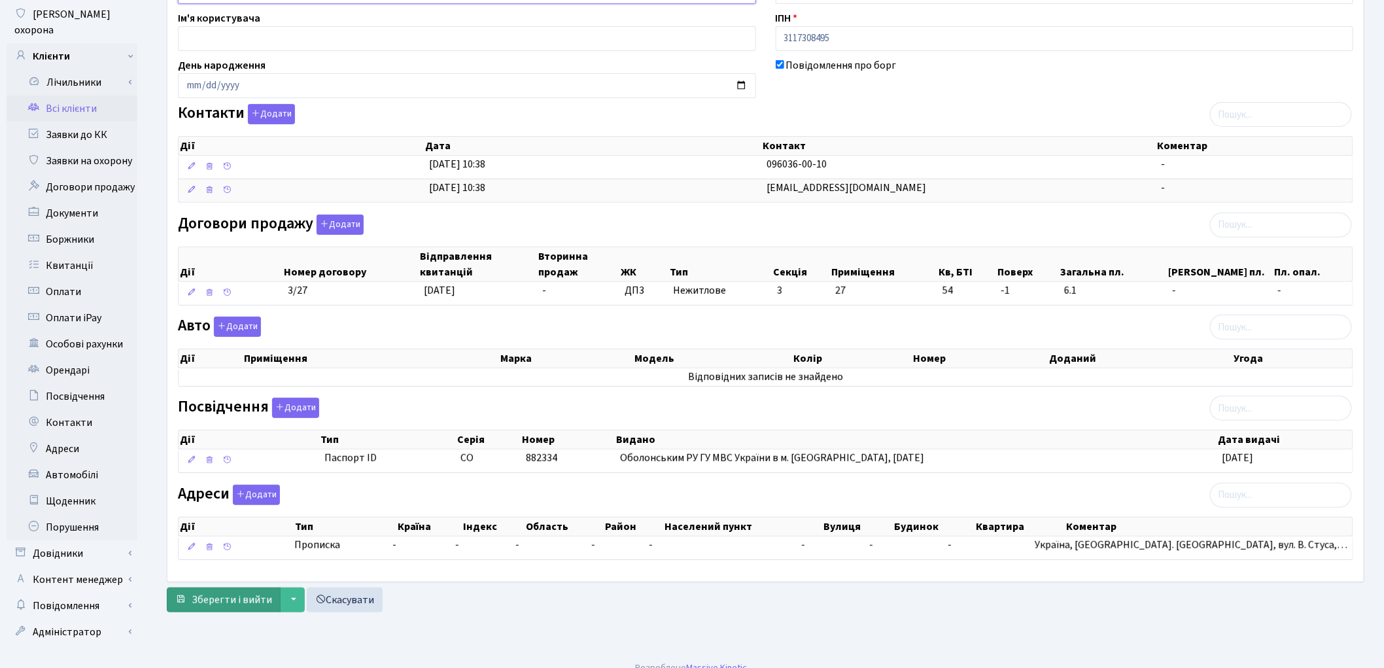
type input "Лісовий Володимир Олександрович"
click at [243, 600] on span "Зберегти і вийти" at bounding box center [232, 600] width 80 height 14
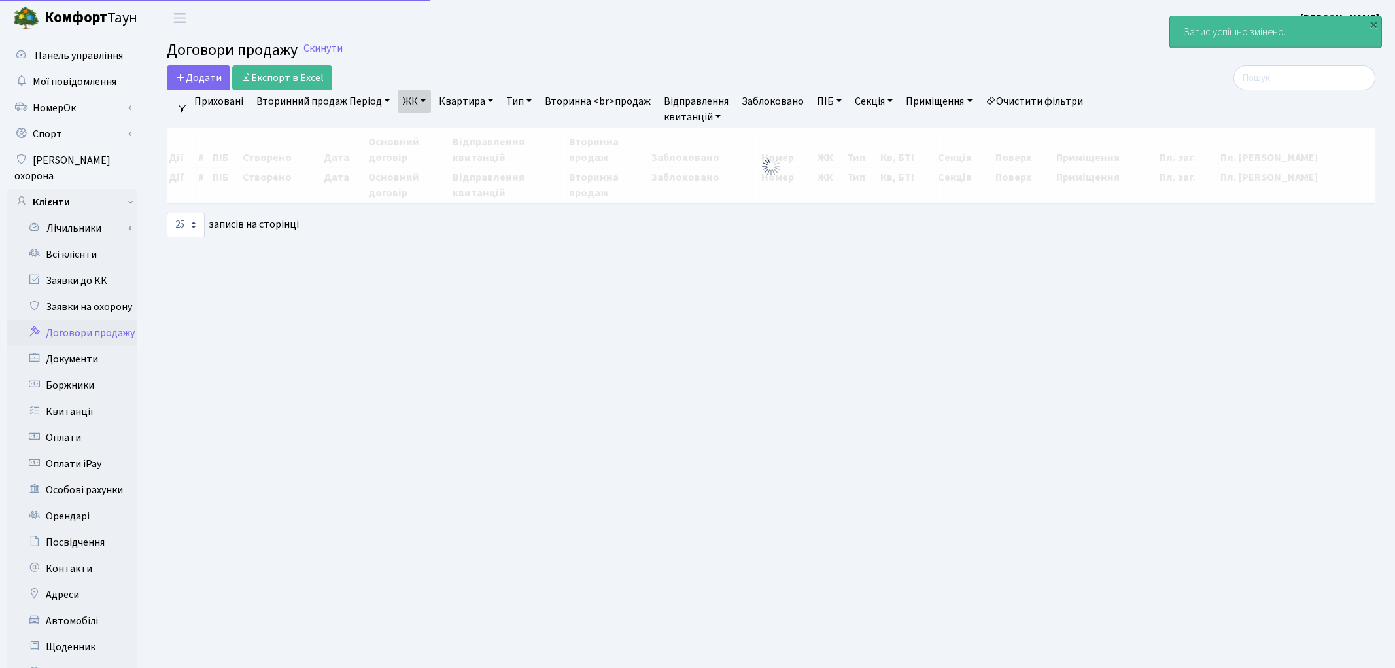
select select "25"
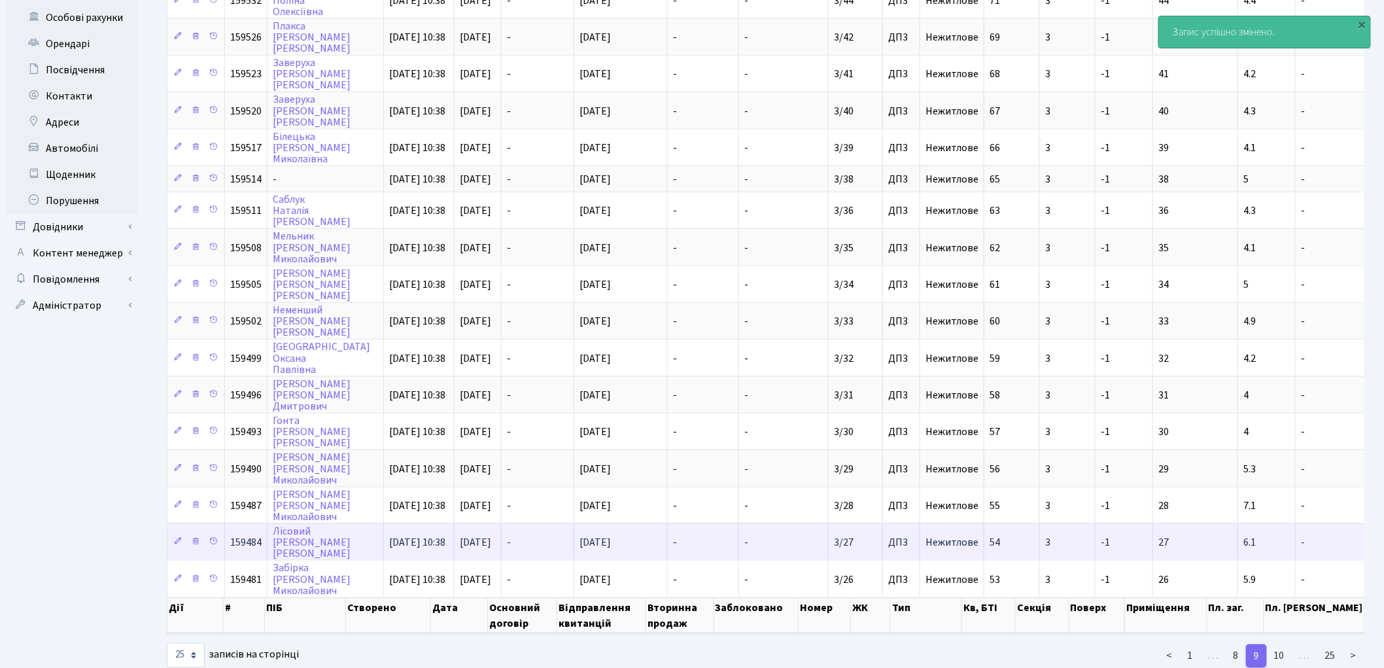
scroll to position [473, 0]
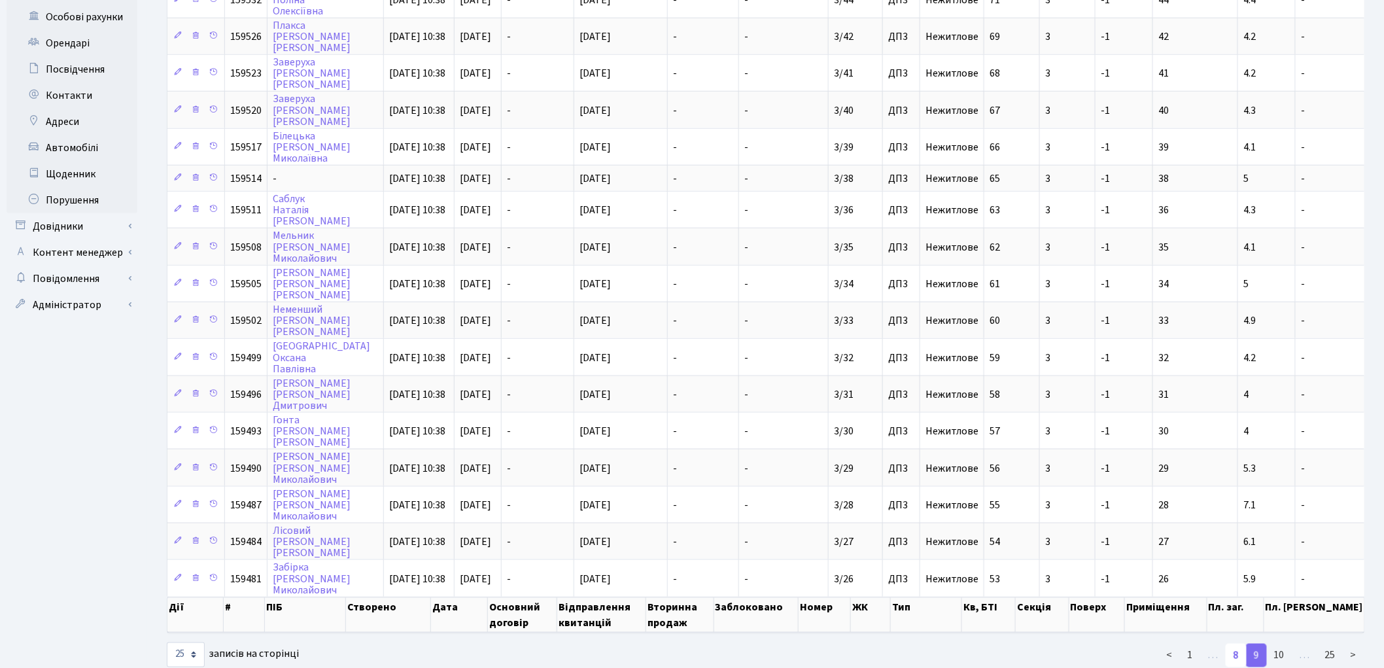
click at [1233, 644] on link "8" at bounding box center [1236, 656] width 21 height 24
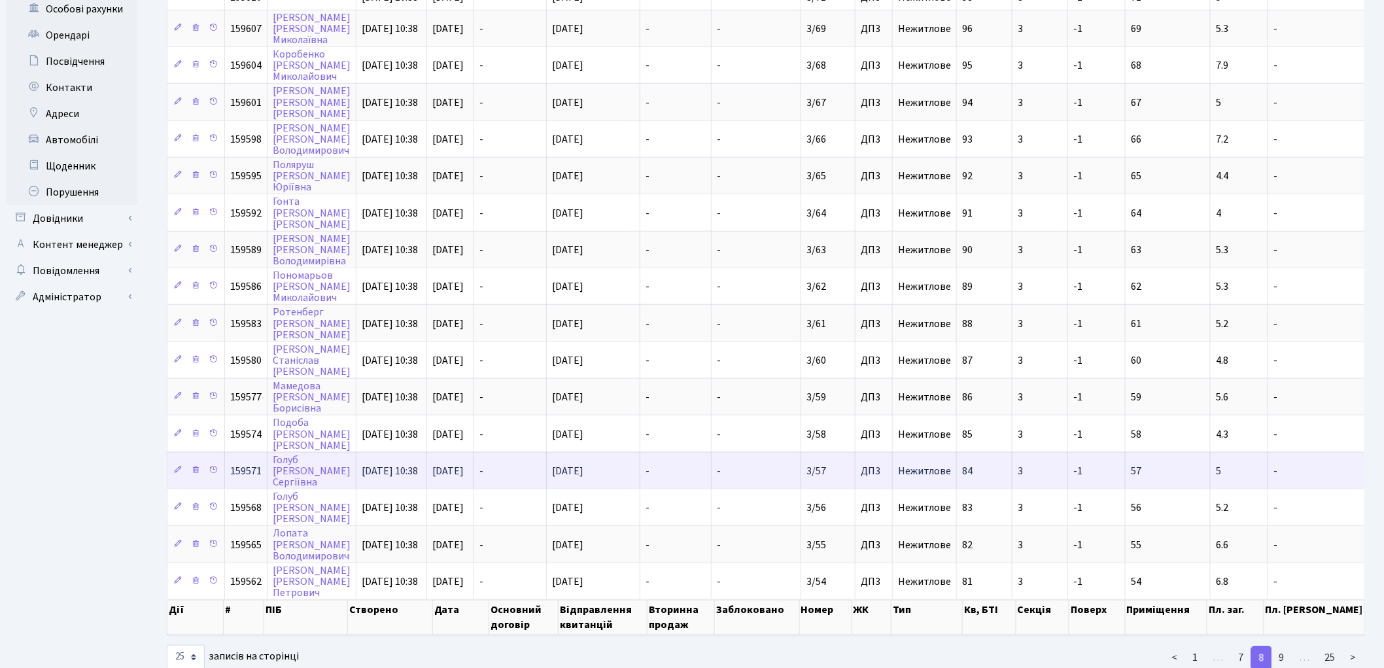
scroll to position [482, 0]
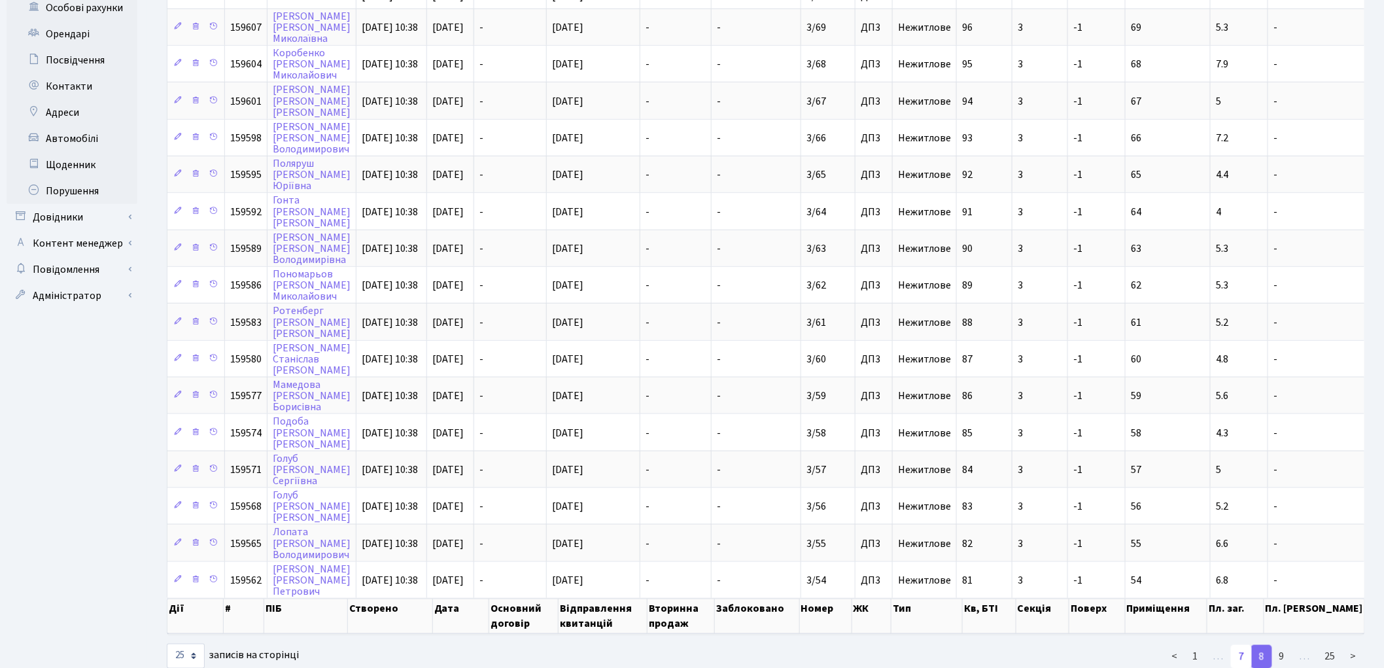
click at [1240, 645] on link "7" at bounding box center [1241, 657] width 21 height 24
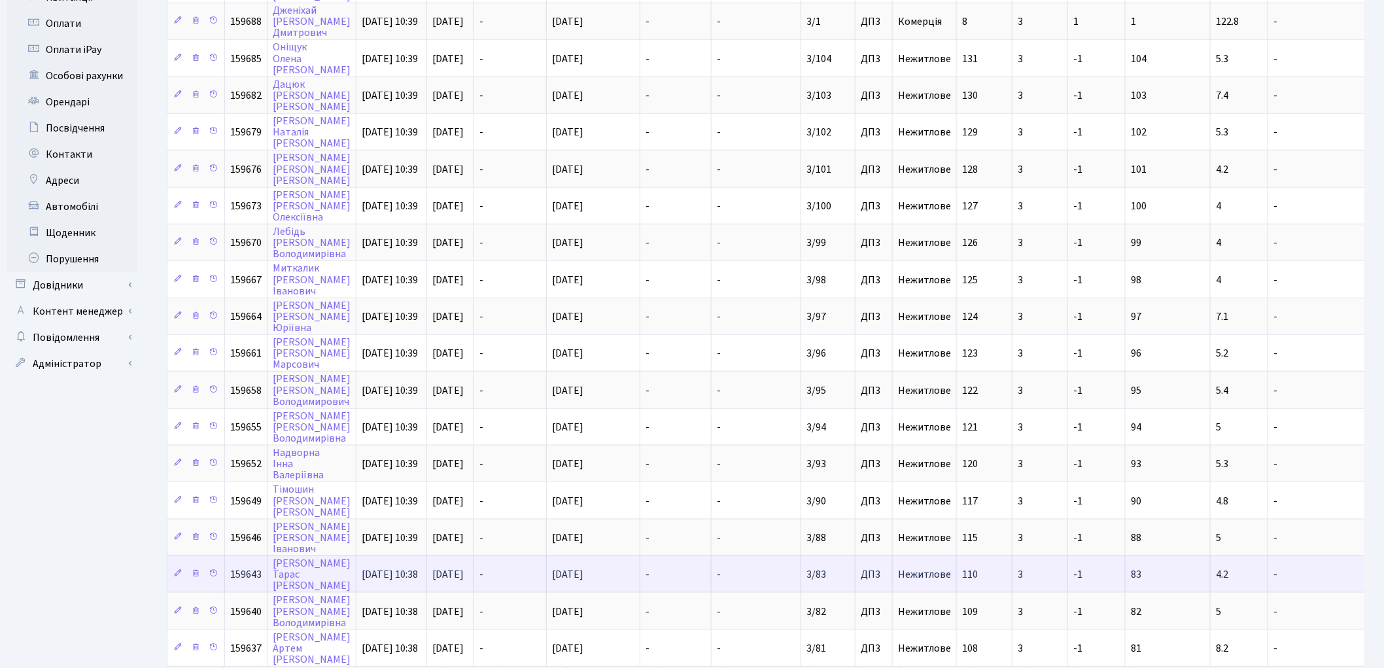
scroll to position [493, 0]
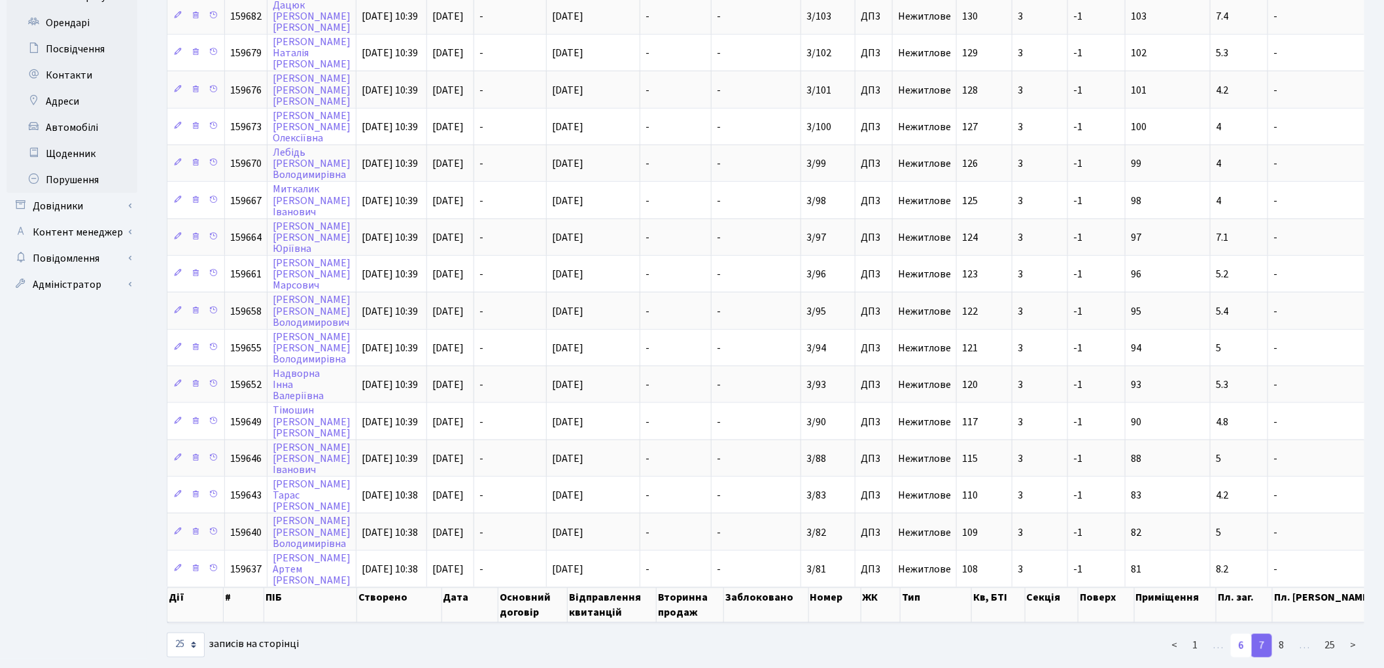
click at [1238, 634] on link "6" at bounding box center [1241, 646] width 21 height 24
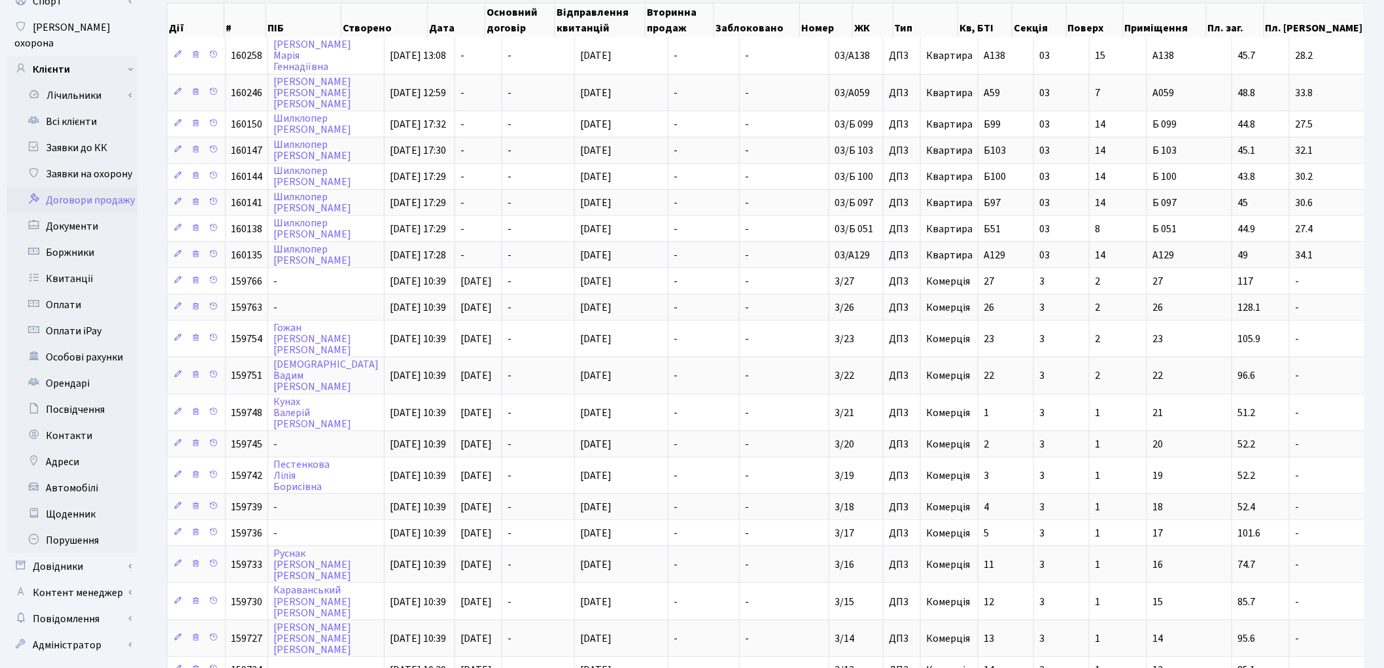
scroll to position [364, 0]
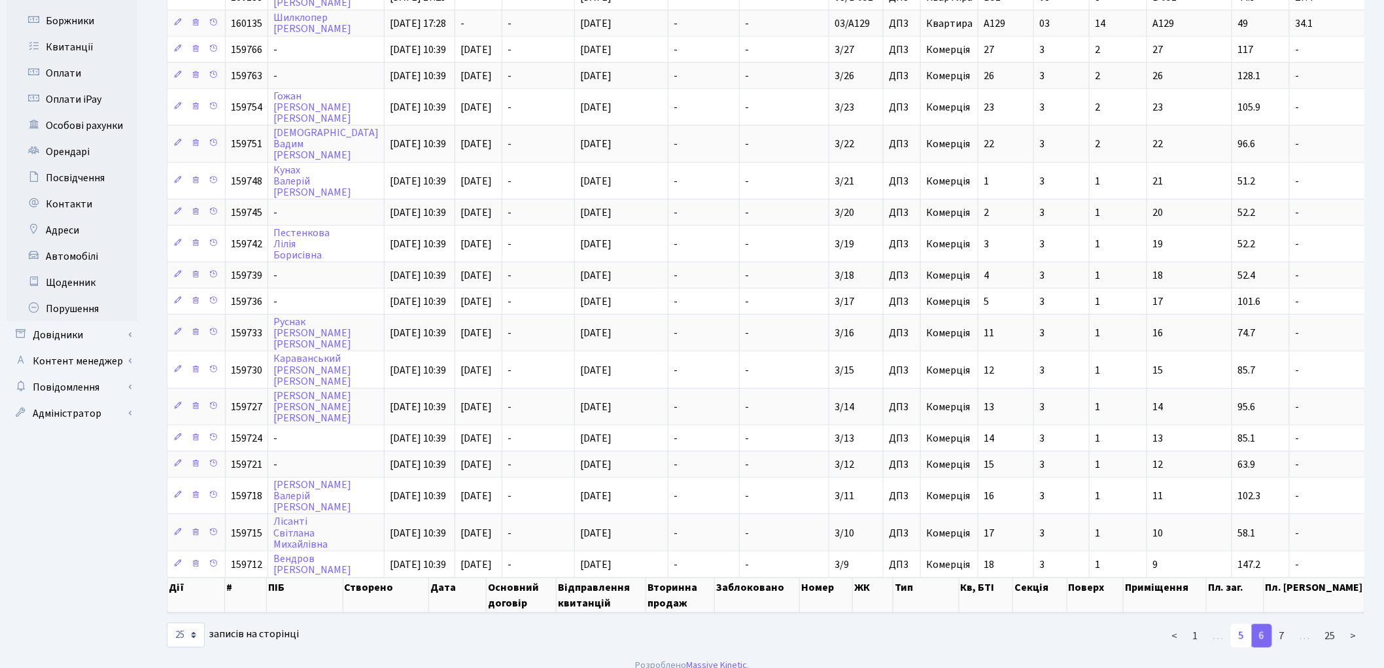
click at [1240, 624] on link "5" at bounding box center [1241, 636] width 21 height 24
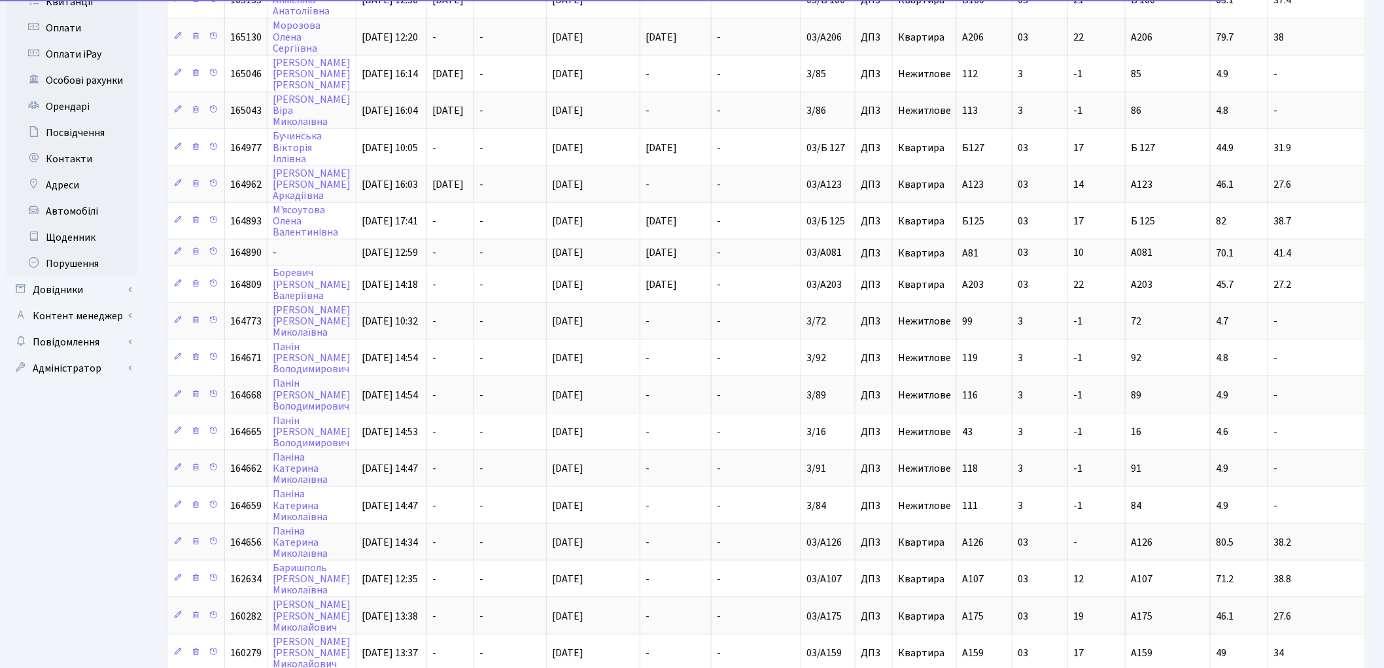
scroll to position [482, 0]
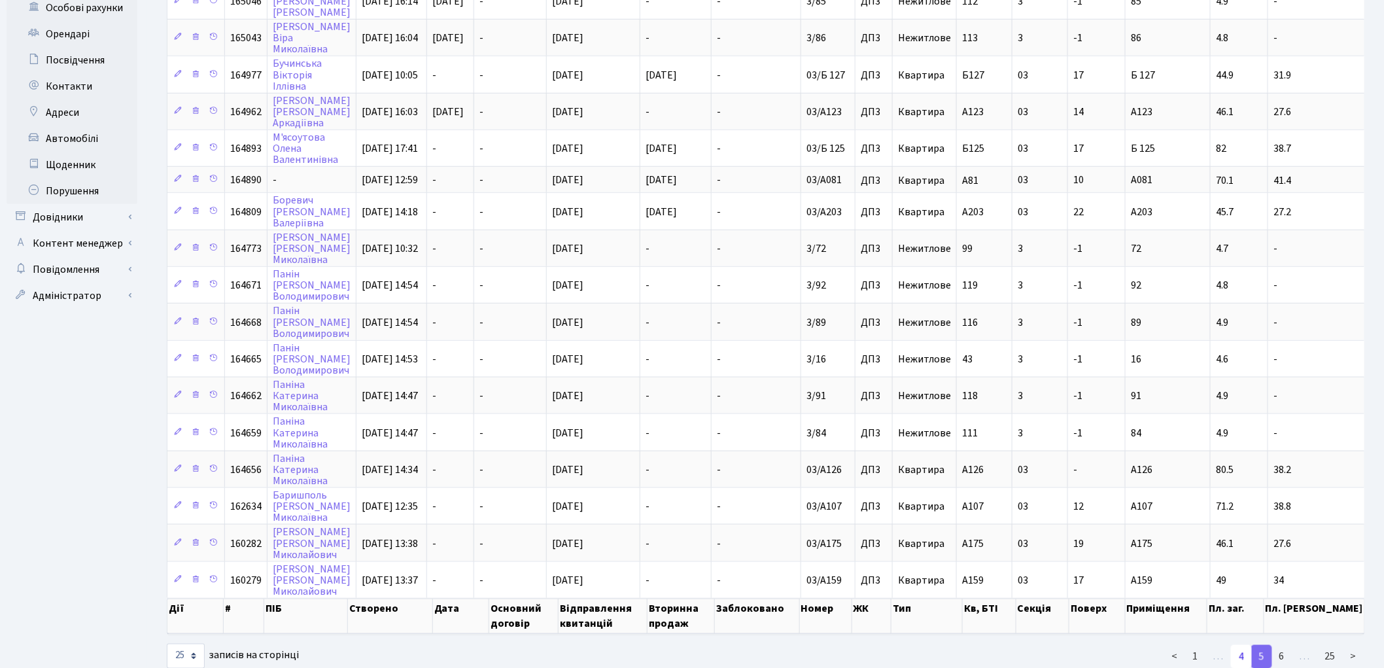
click at [1243, 645] on link "4" at bounding box center [1241, 657] width 21 height 24
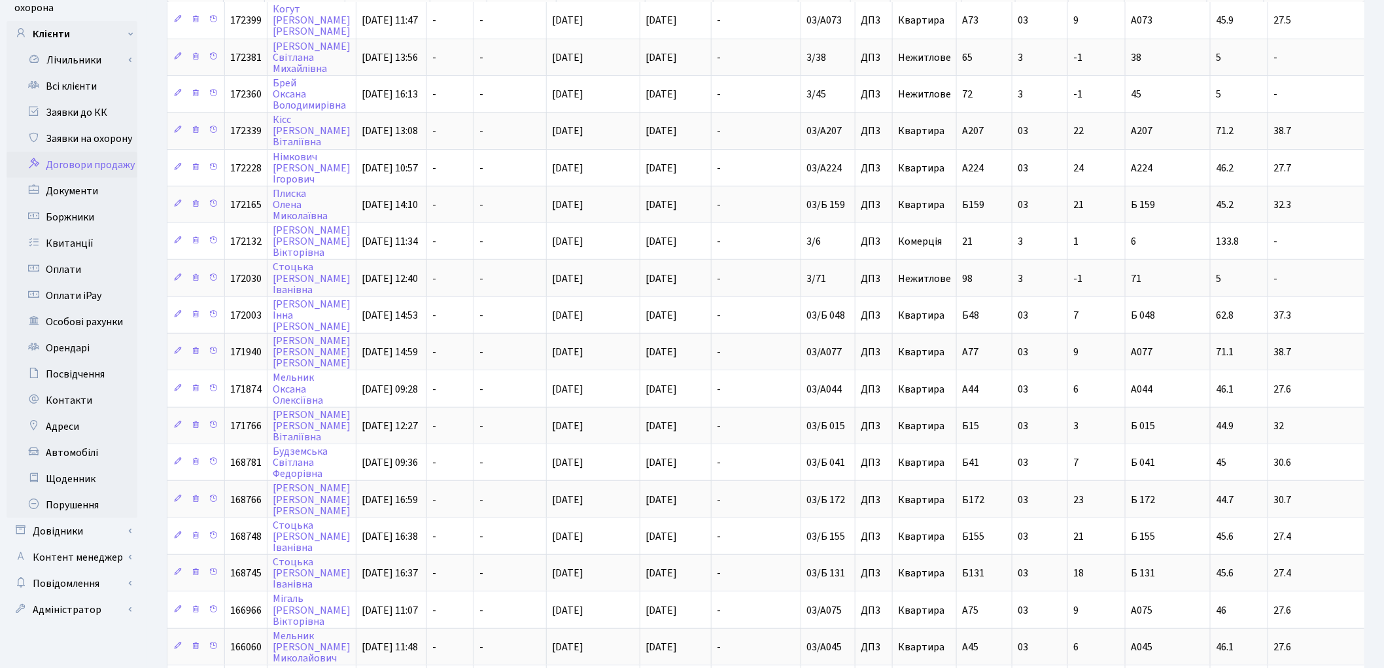
scroll to position [491, 0]
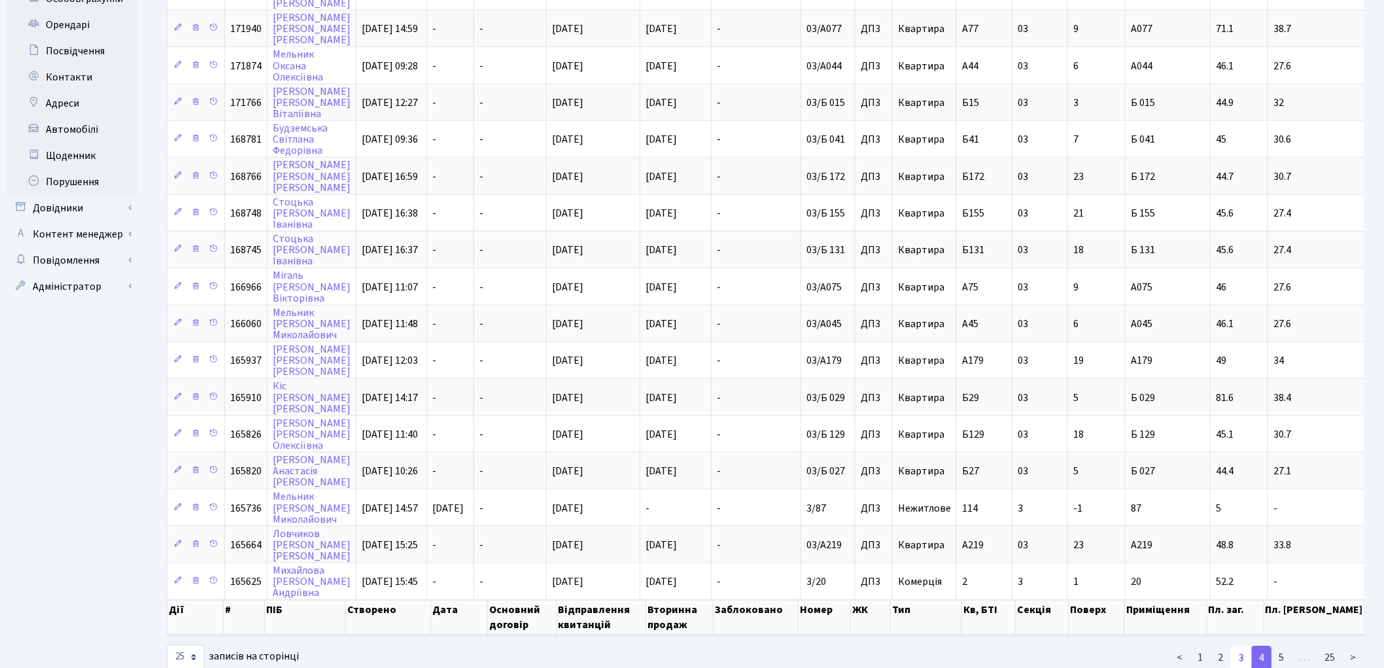
click at [1239, 646] on link "3" at bounding box center [1241, 658] width 21 height 24
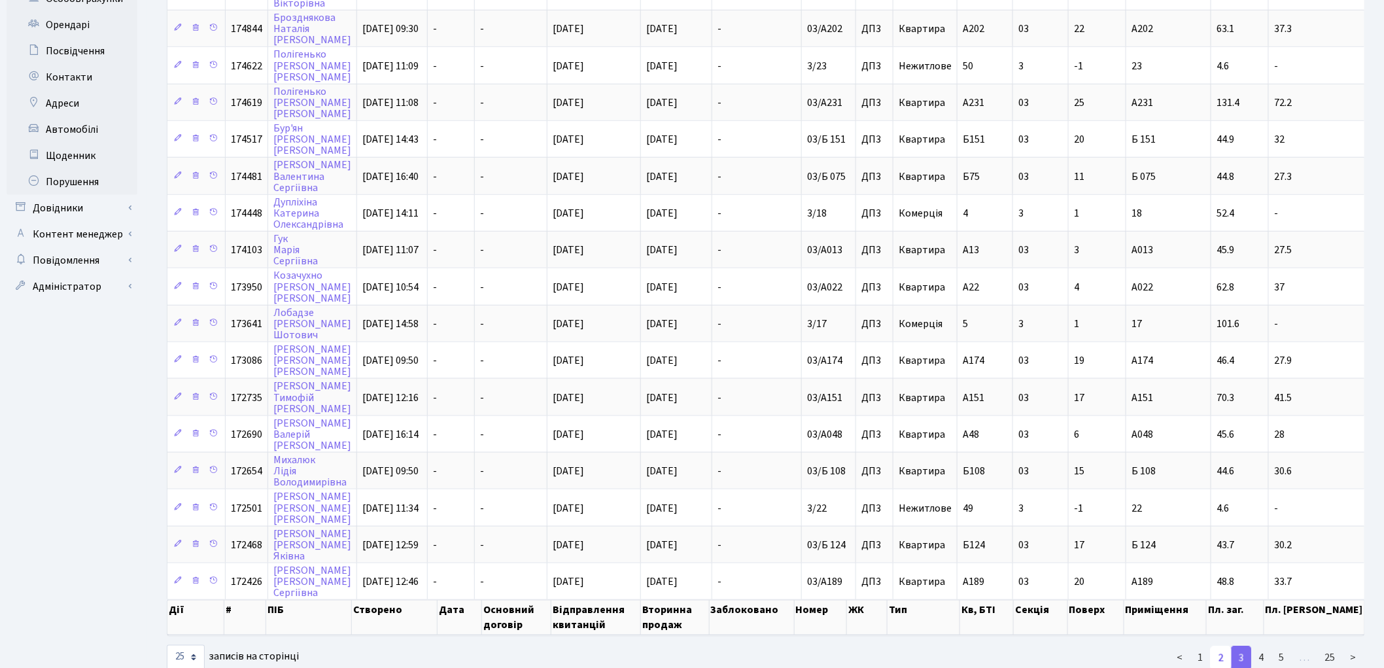
click at [1220, 646] on link "2" at bounding box center [1221, 658] width 21 height 24
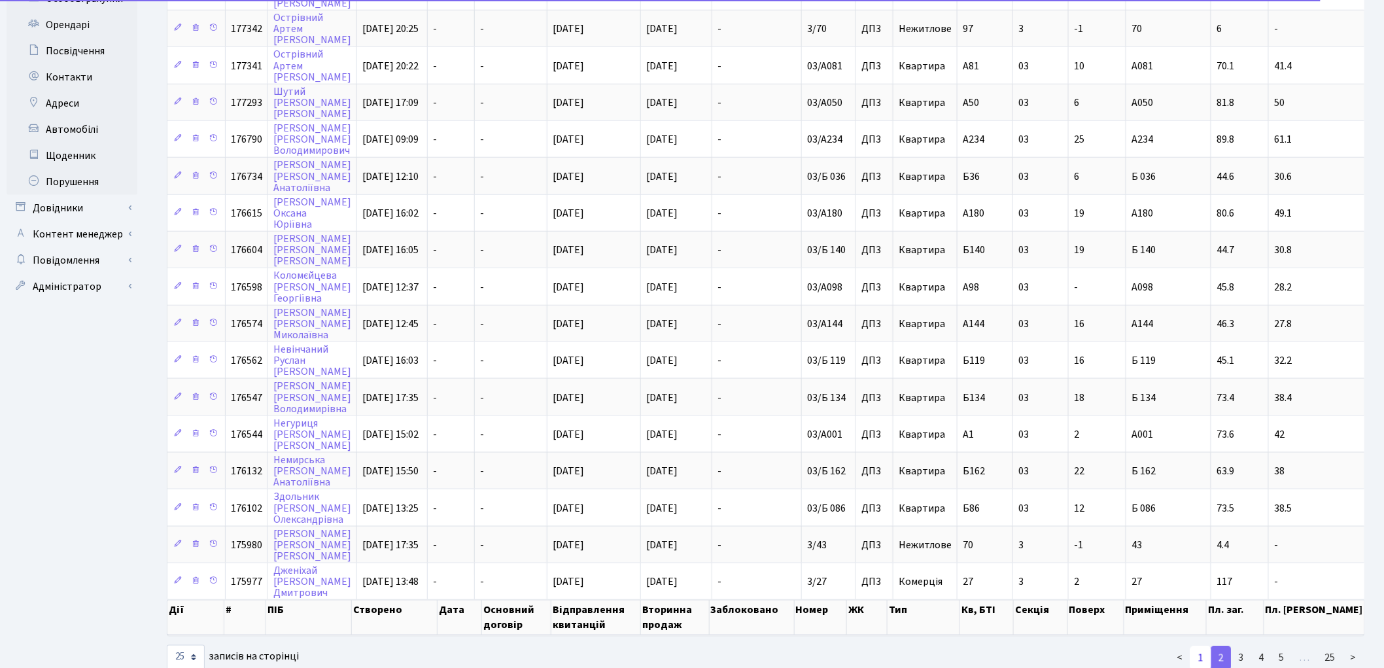
click at [1209, 646] on link "1" at bounding box center [1200, 658] width 21 height 24
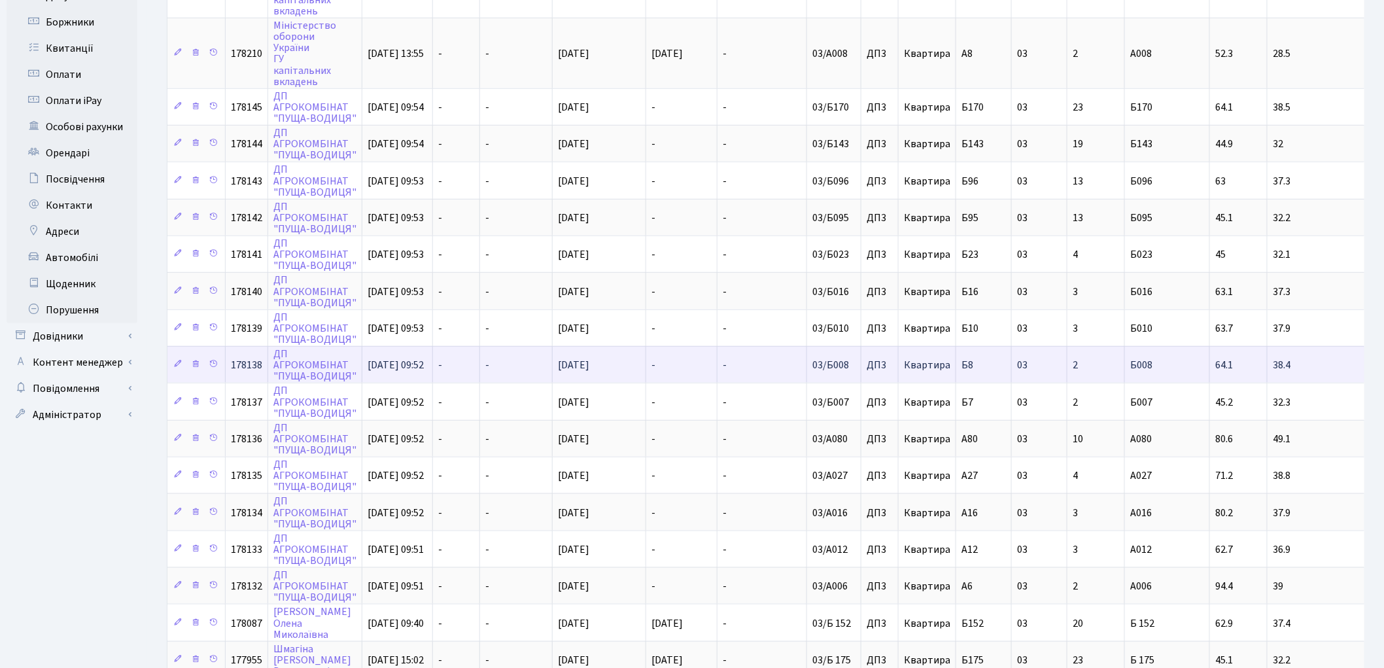
scroll to position [0, 0]
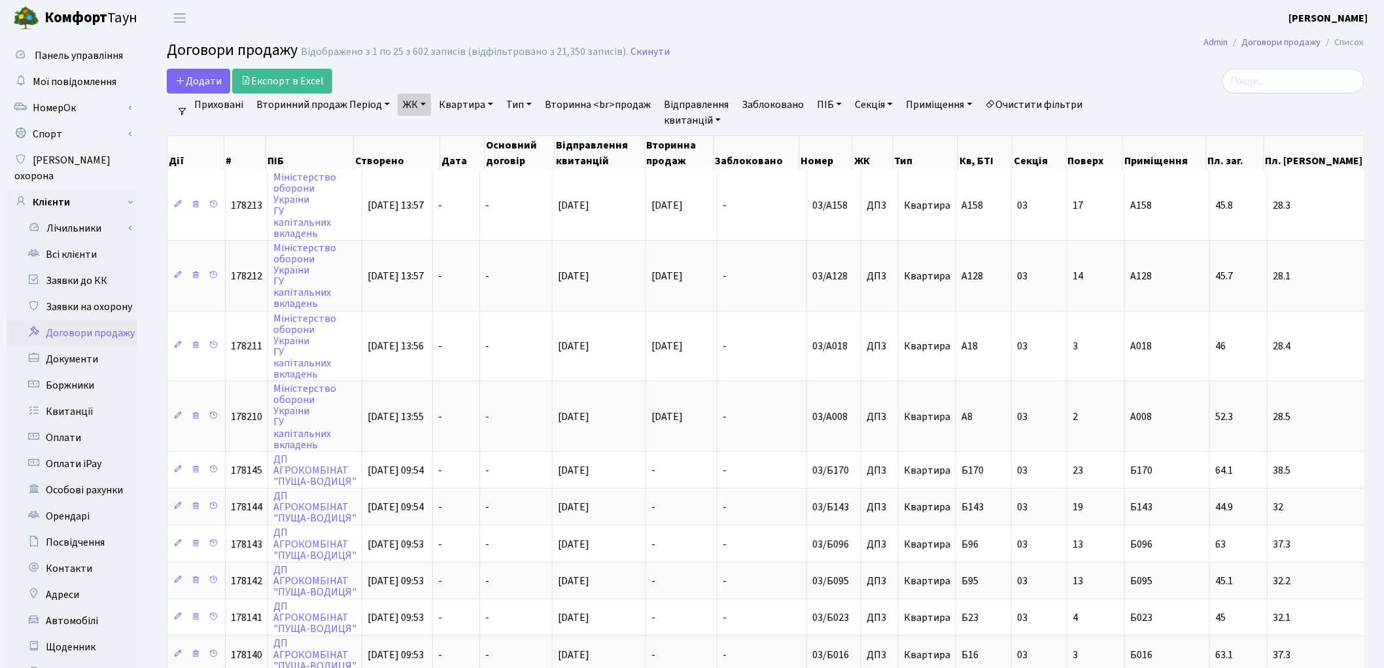
click at [420, 109] on link "ЖК" at bounding box center [414, 105] width 33 height 22
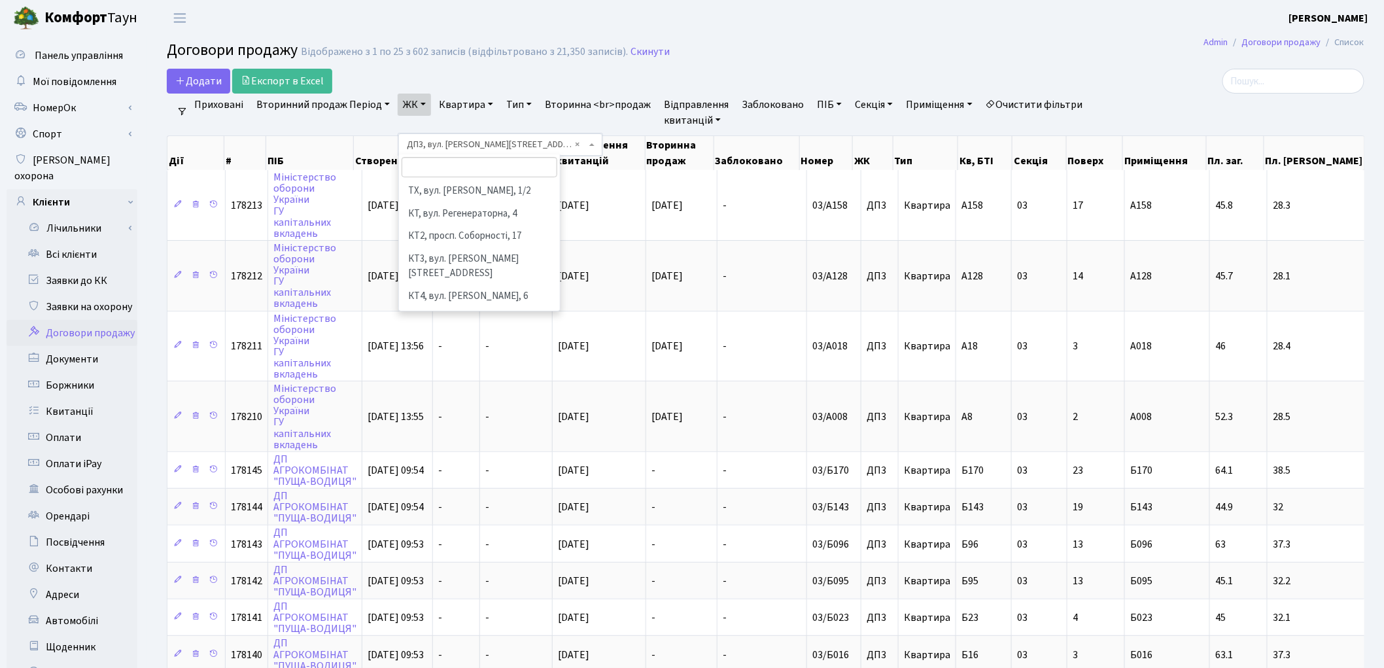
scroll to position [406, 0]
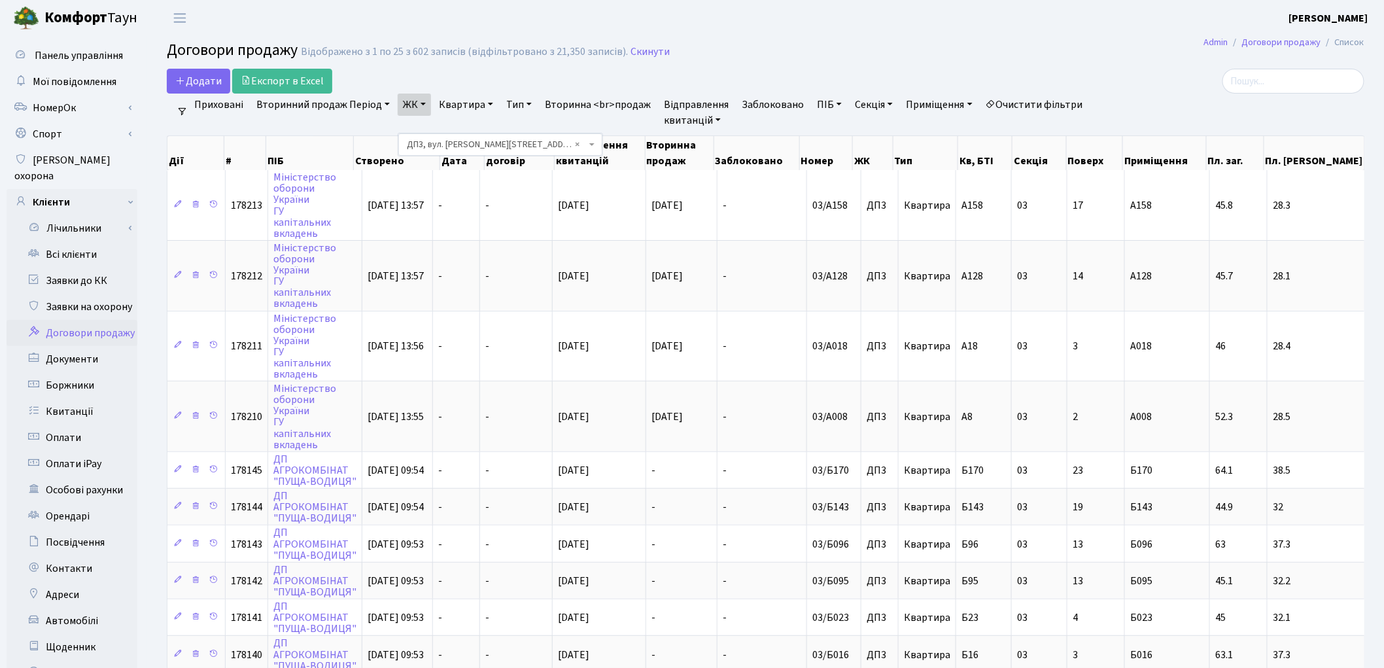
click at [1025, 105] on link "Очистити фільтри" at bounding box center [1034, 105] width 108 height 22
select select
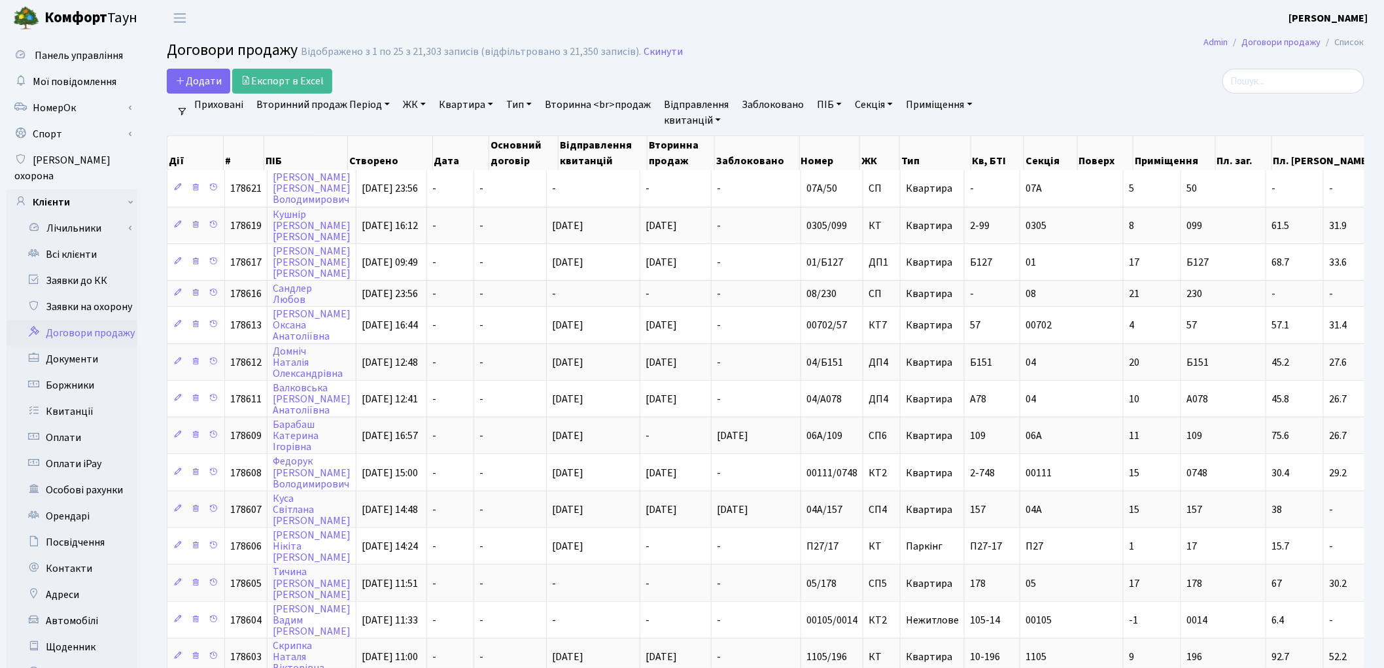
click at [411, 101] on link "ЖК" at bounding box center [414, 105] width 33 height 22
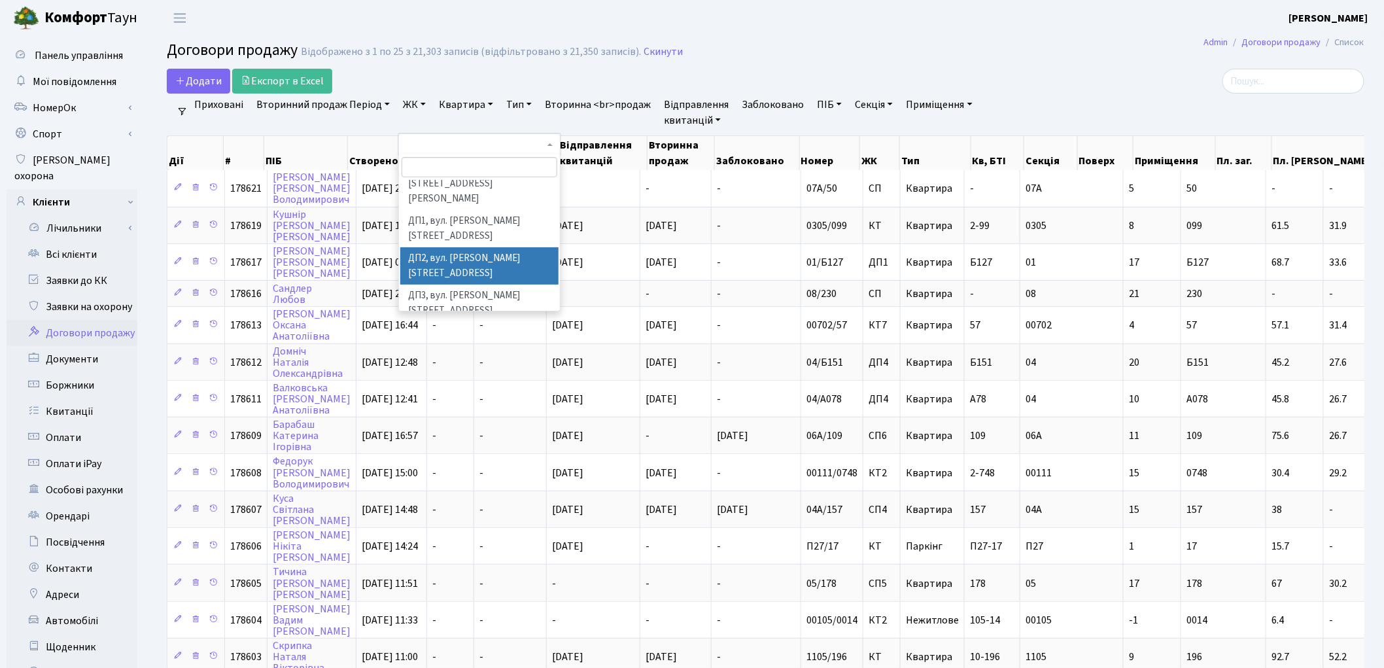
scroll to position [436, 0]
click at [468, 307] on li "ДП4, вул. Некрасова, 8" at bounding box center [479, 318] width 158 height 23
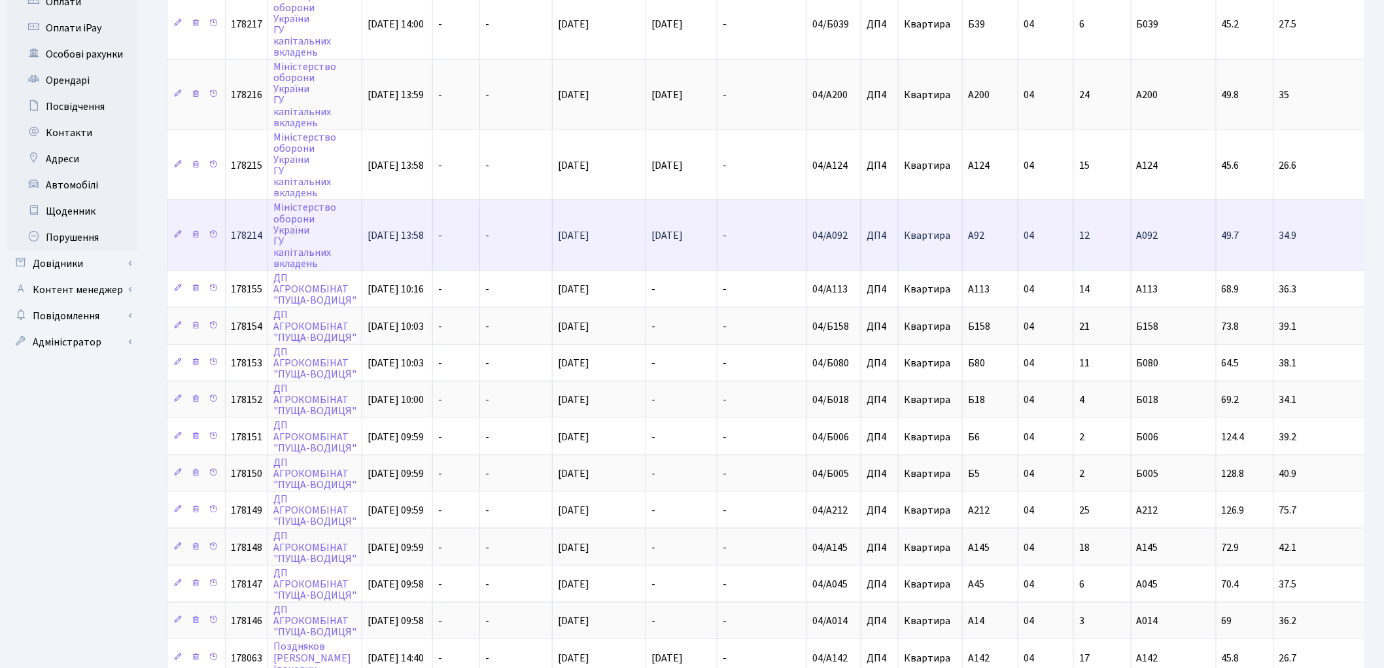
scroll to position [651, 0]
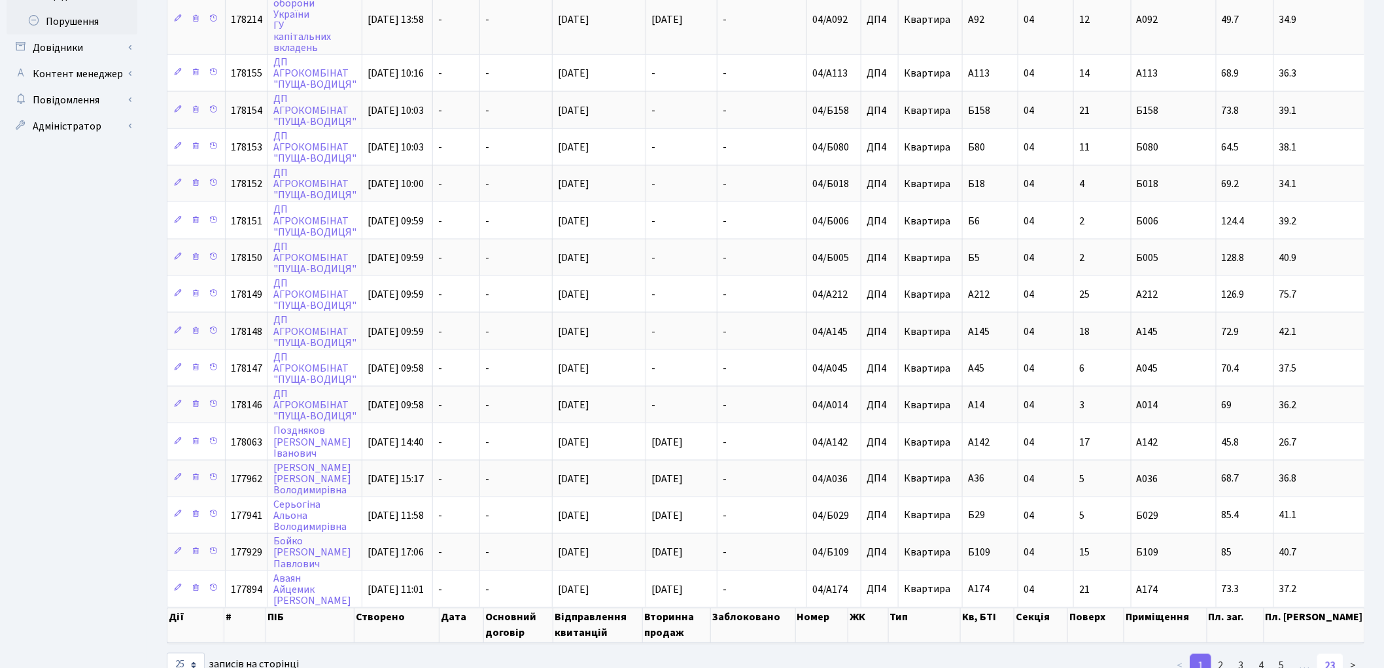
click at [1332, 654] on link "23" at bounding box center [1330, 666] width 26 height 24
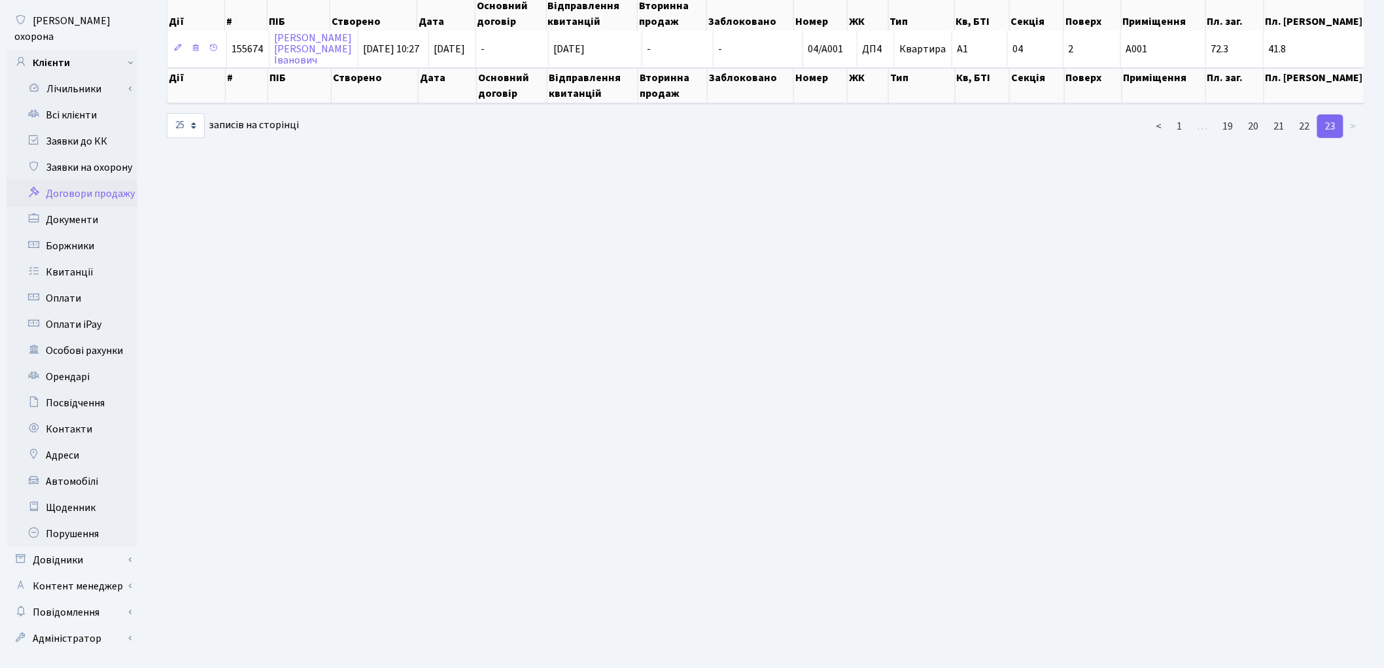
scroll to position [146, 0]
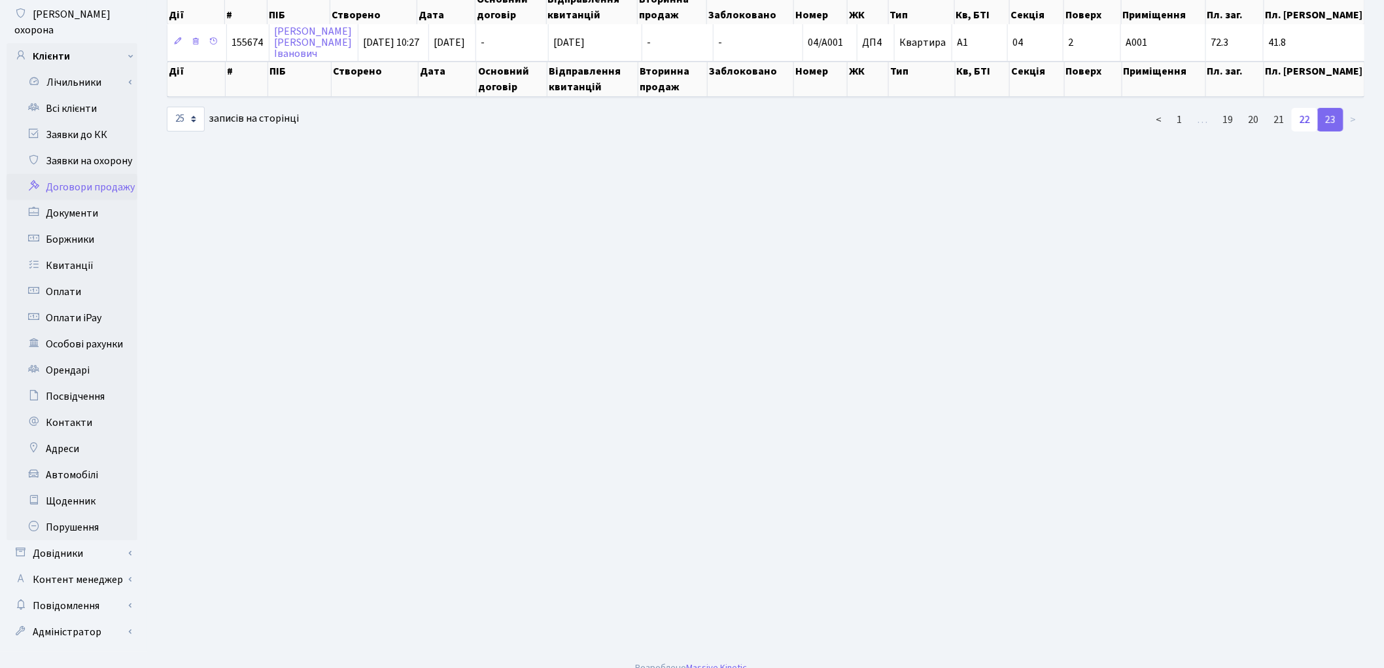
click at [1304, 119] on link "22" at bounding box center [1305, 120] width 26 height 24
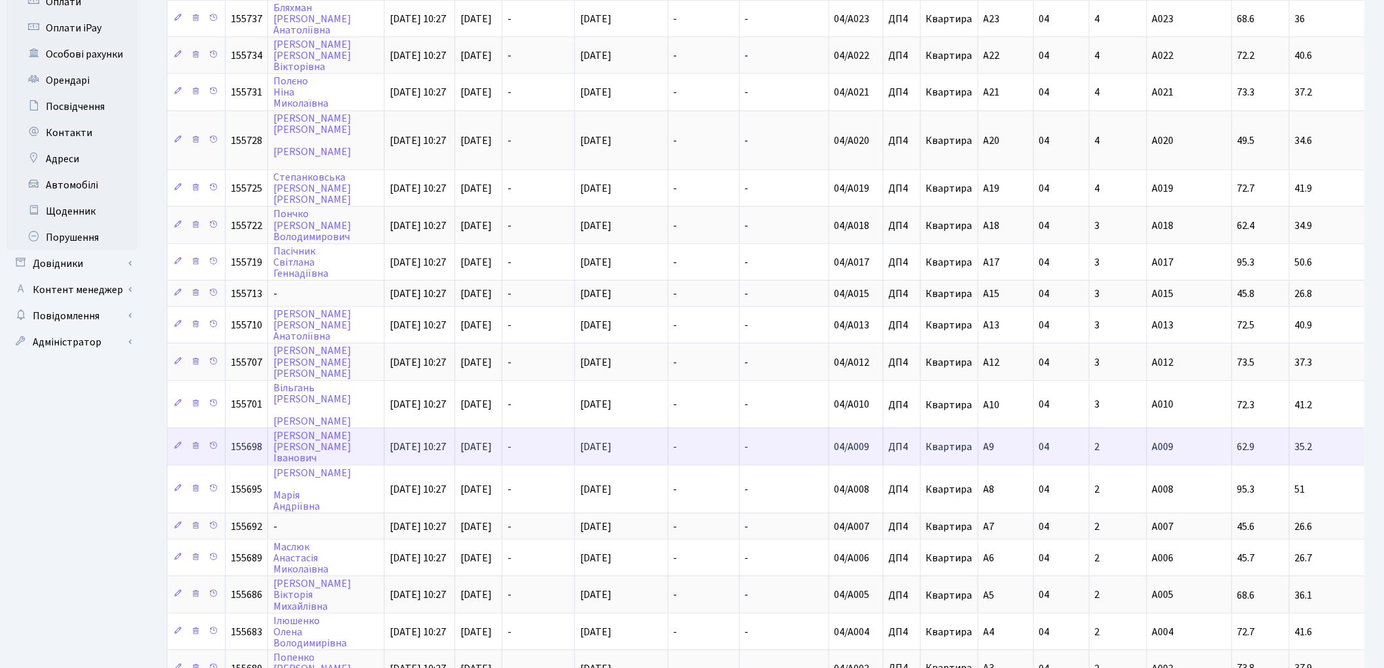
scroll to position [559, 0]
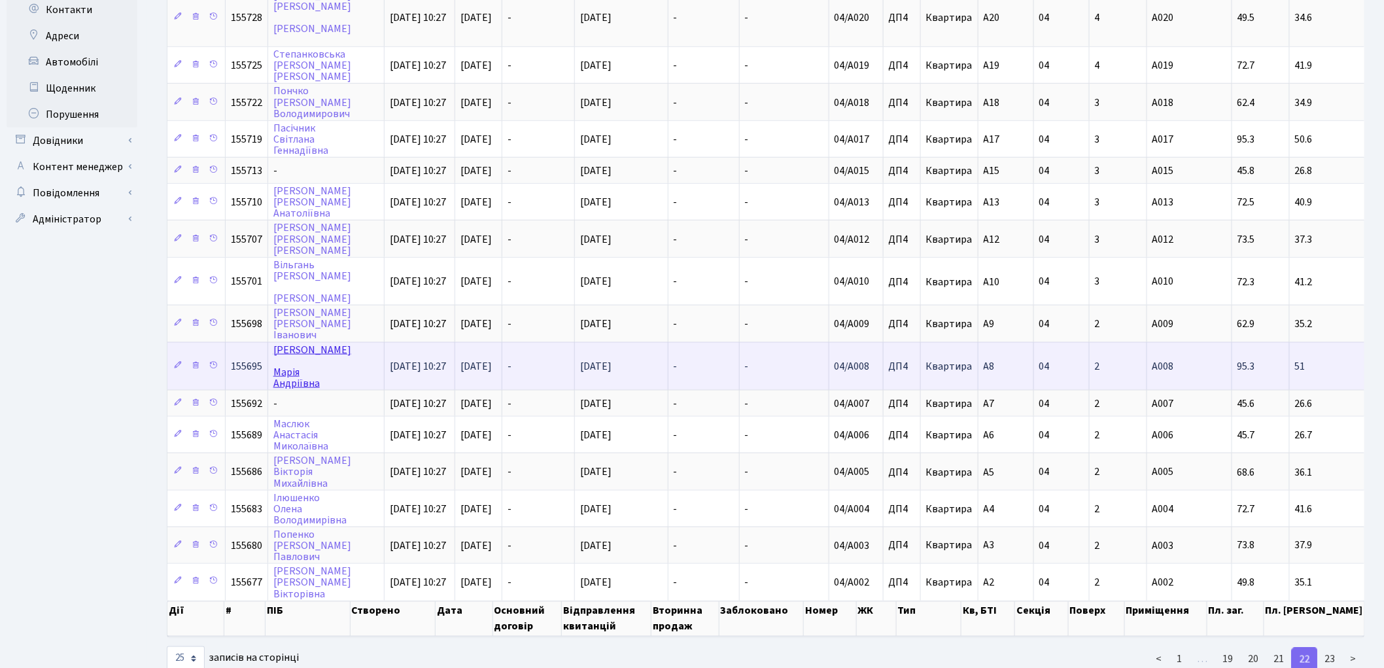
click at [290, 343] on link "Рідченко Марія Андріївна" at bounding box center [312, 367] width 78 height 48
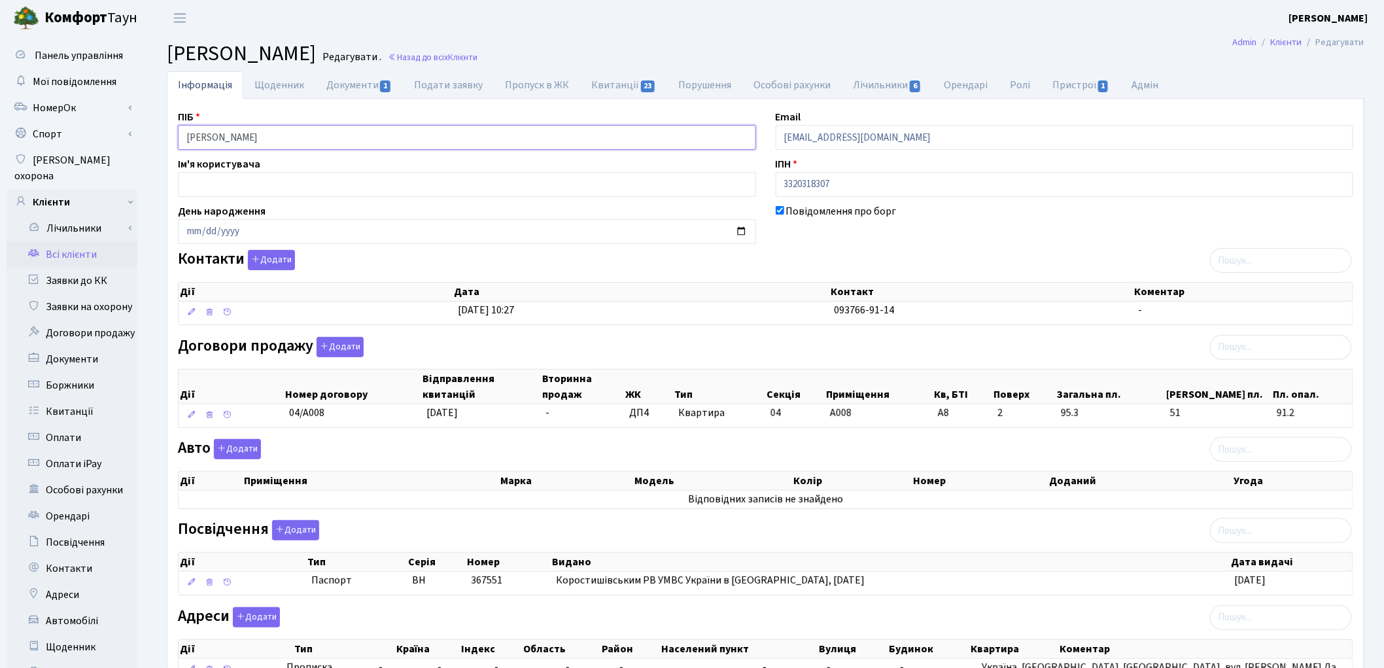
click at [228, 136] on input "Рідченко Марія Андріївна" at bounding box center [467, 137] width 578 height 25
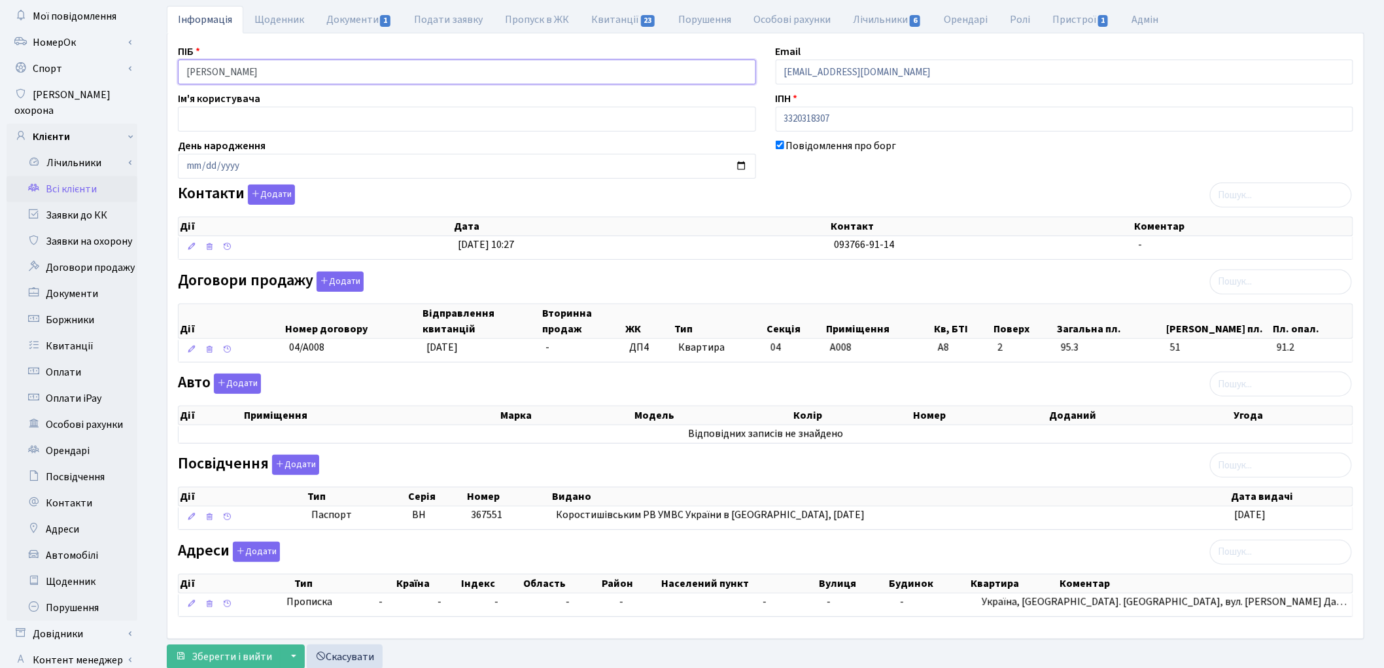
scroll to position [146, 0]
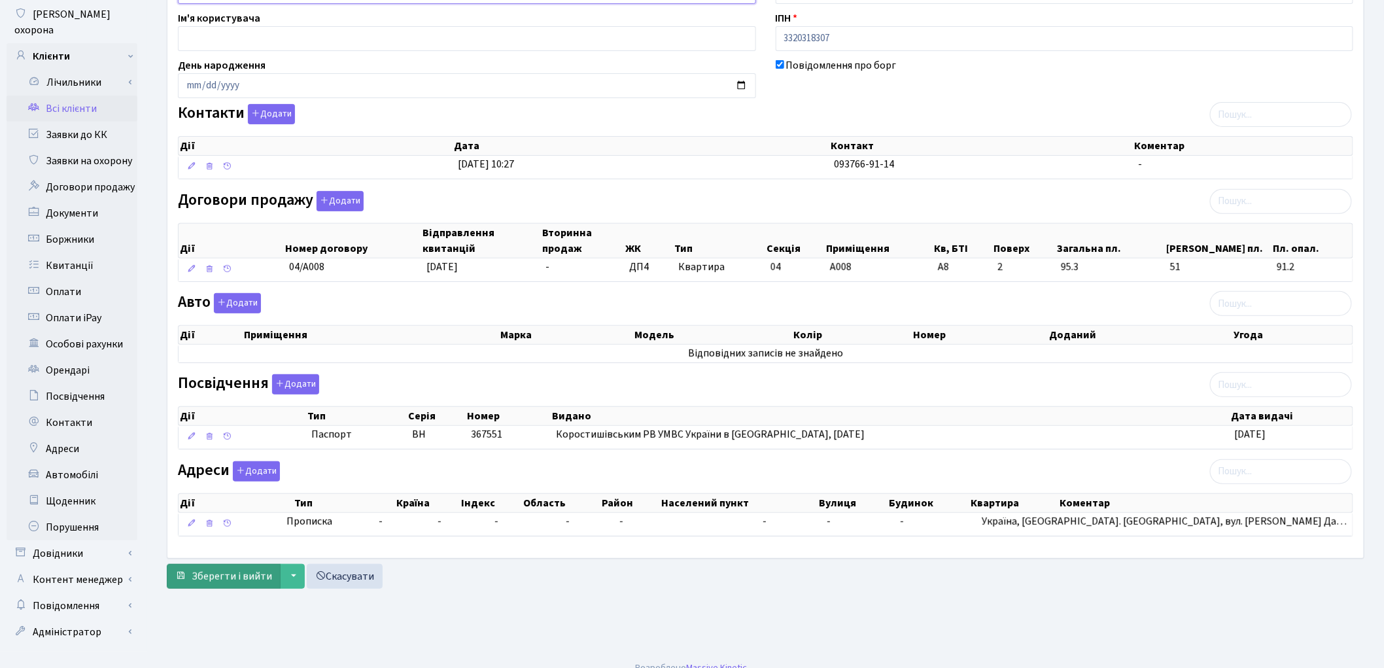
type input "Рідченко Марія Андріївна"
click at [233, 572] on span "Зберегти і вийти" at bounding box center [232, 576] width 80 height 14
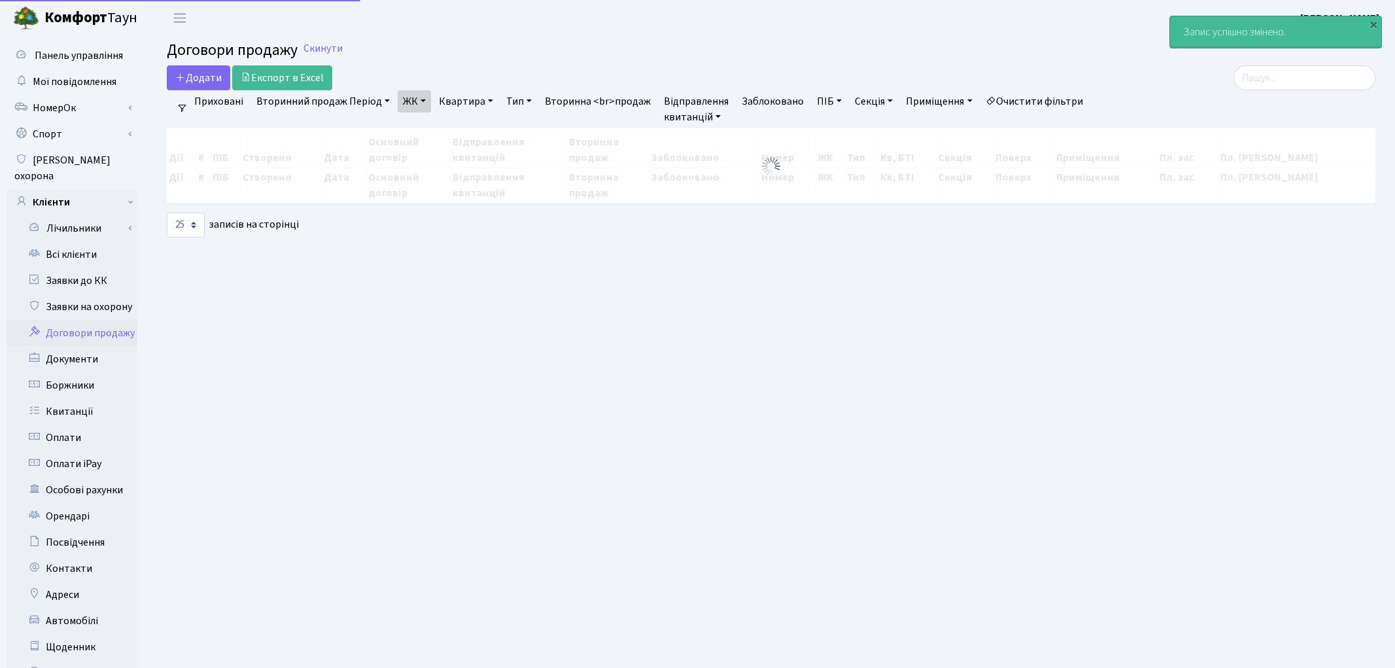
select select "25"
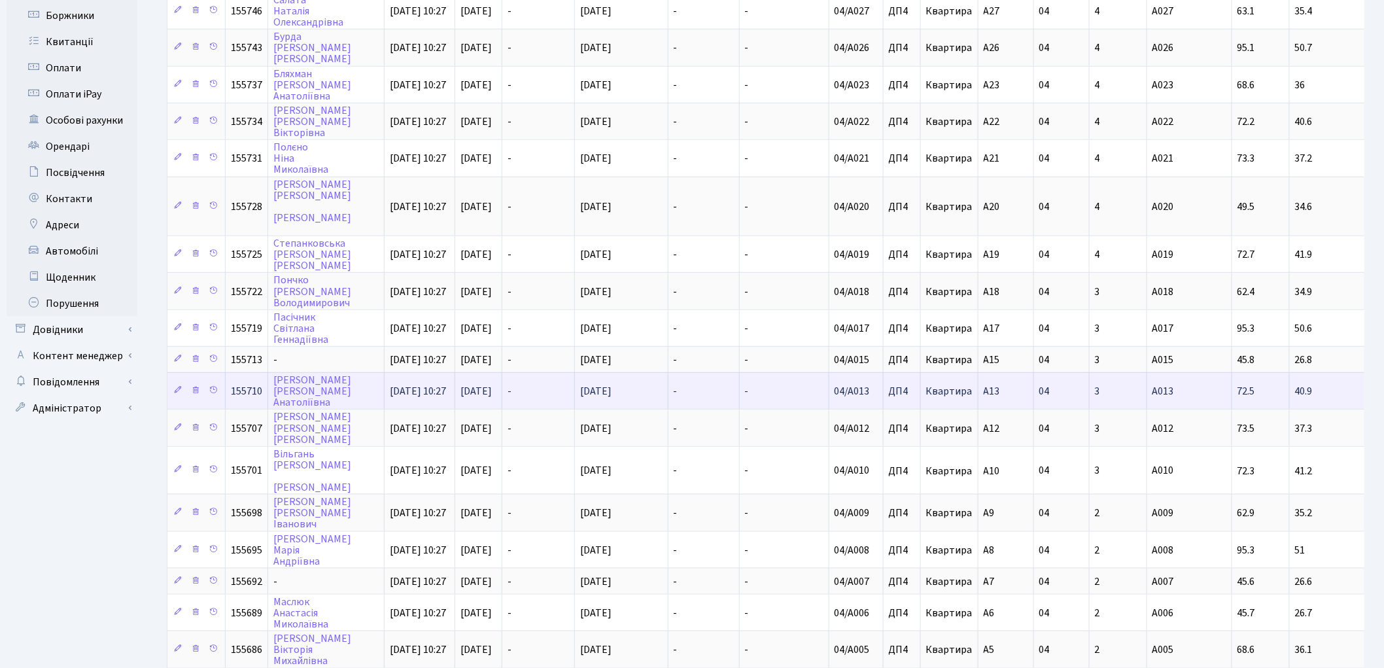
scroll to position [330, 0]
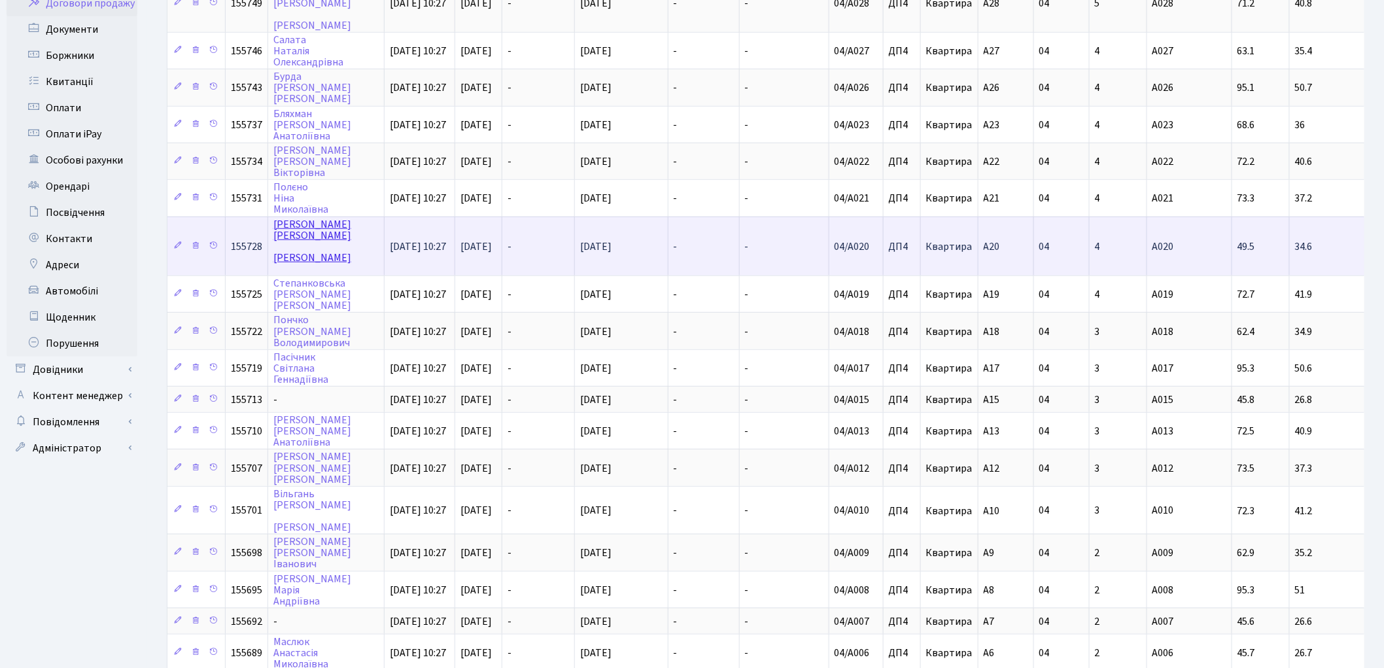
click at [288, 217] on link "[PERSON_NAME]" at bounding box center [312, 241] width 78 height 48
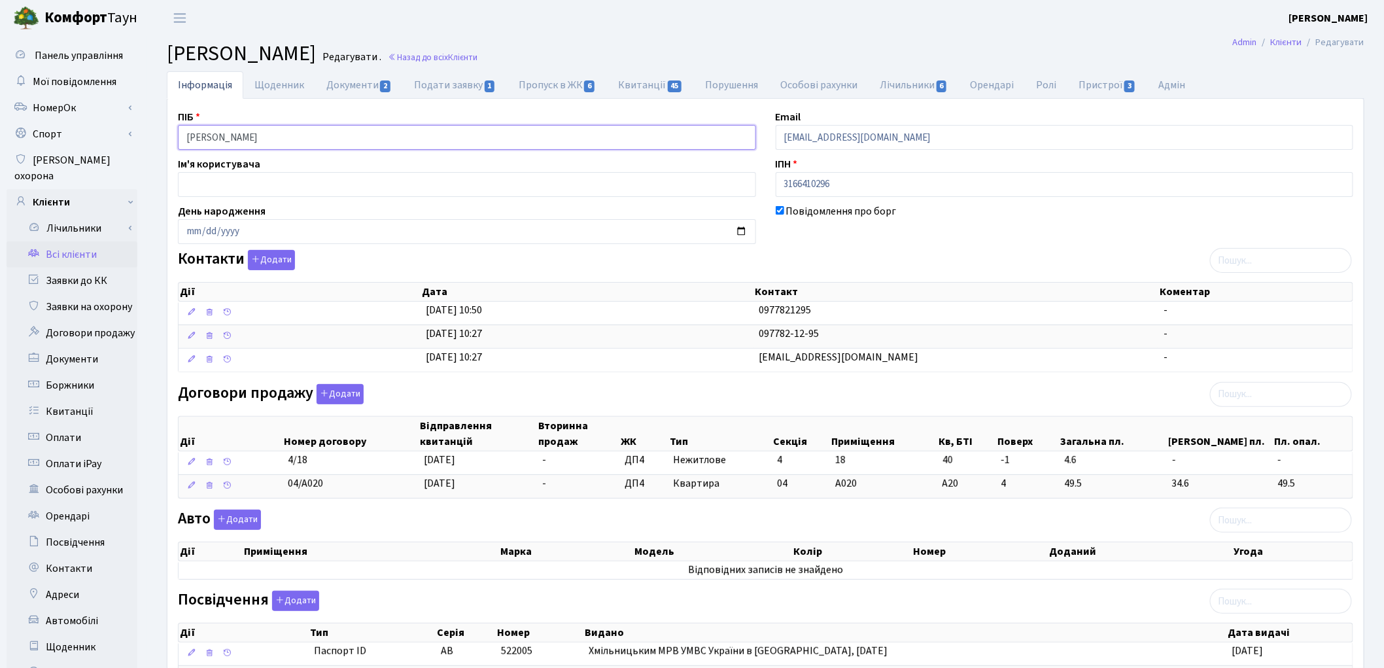
click at [254, 138] on input "[PERSON_NAME]" at bounding box center [467, 137] width 578 height 25
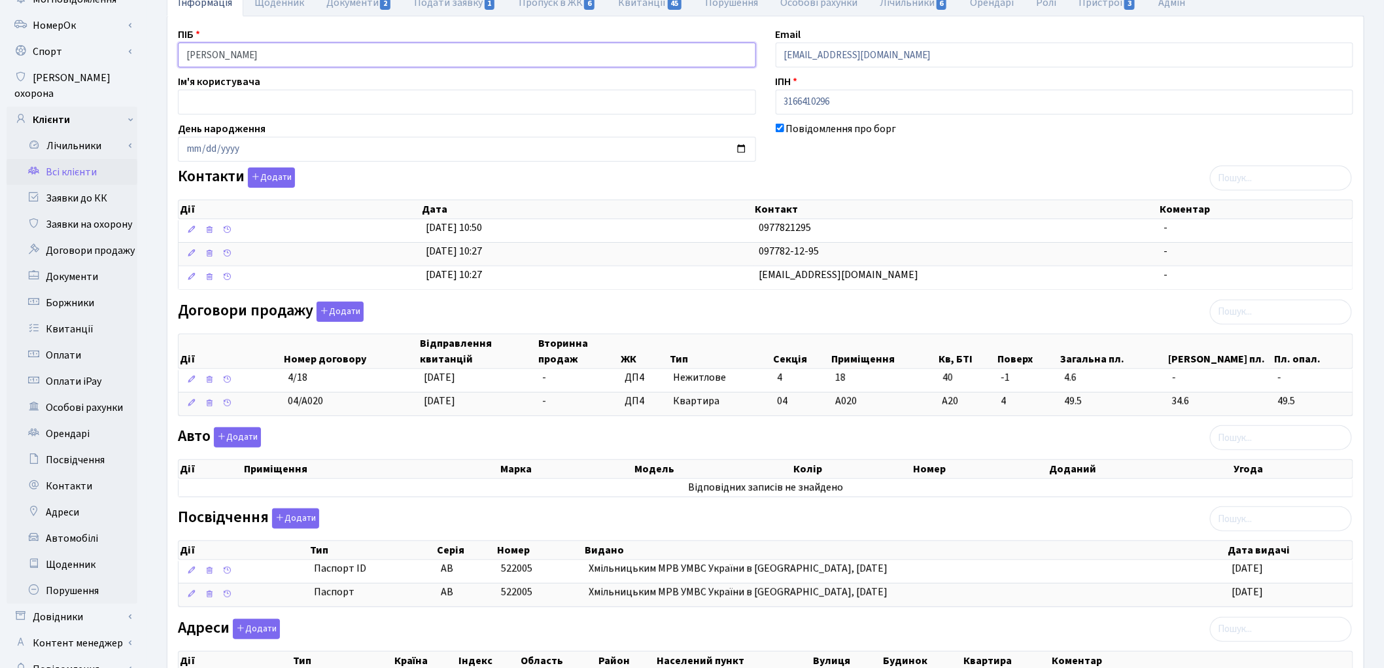
scroll to position [203, 0]
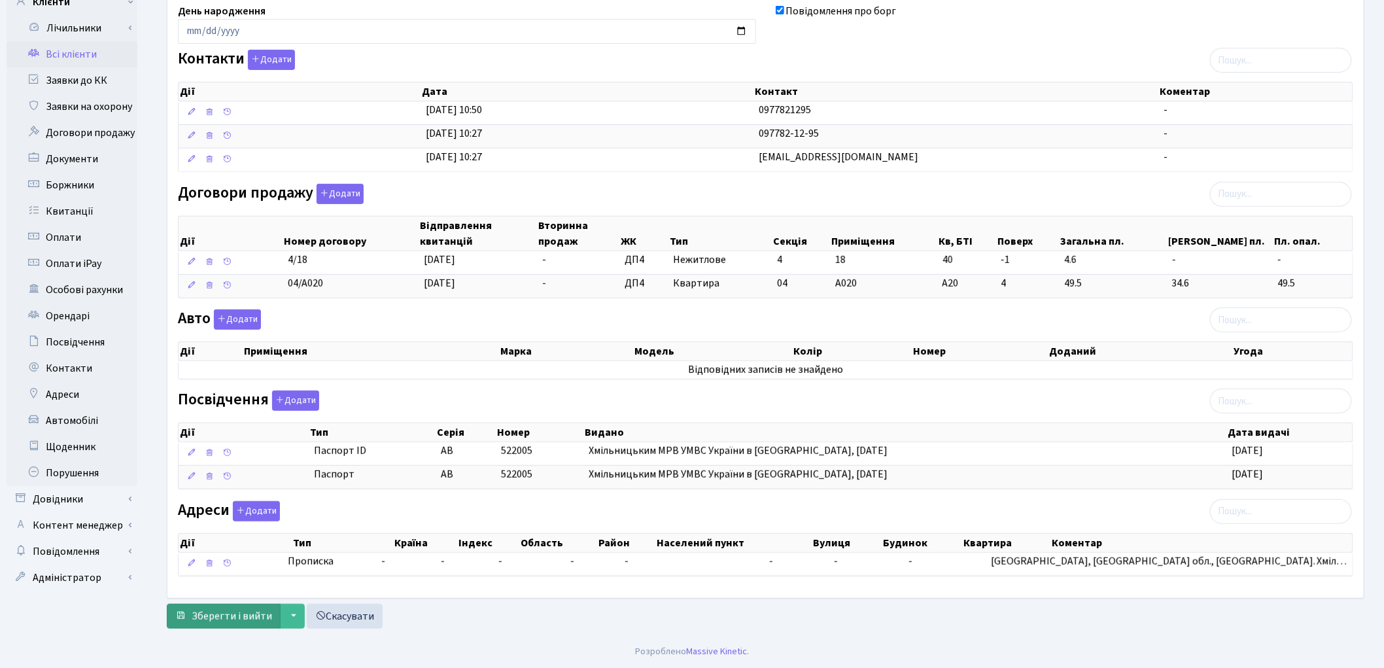
type input "[PERSON_NAME]"
click at [238, 620] on span "Зберегти і вийти" at bounding box center [232, 616] width 80 height 14
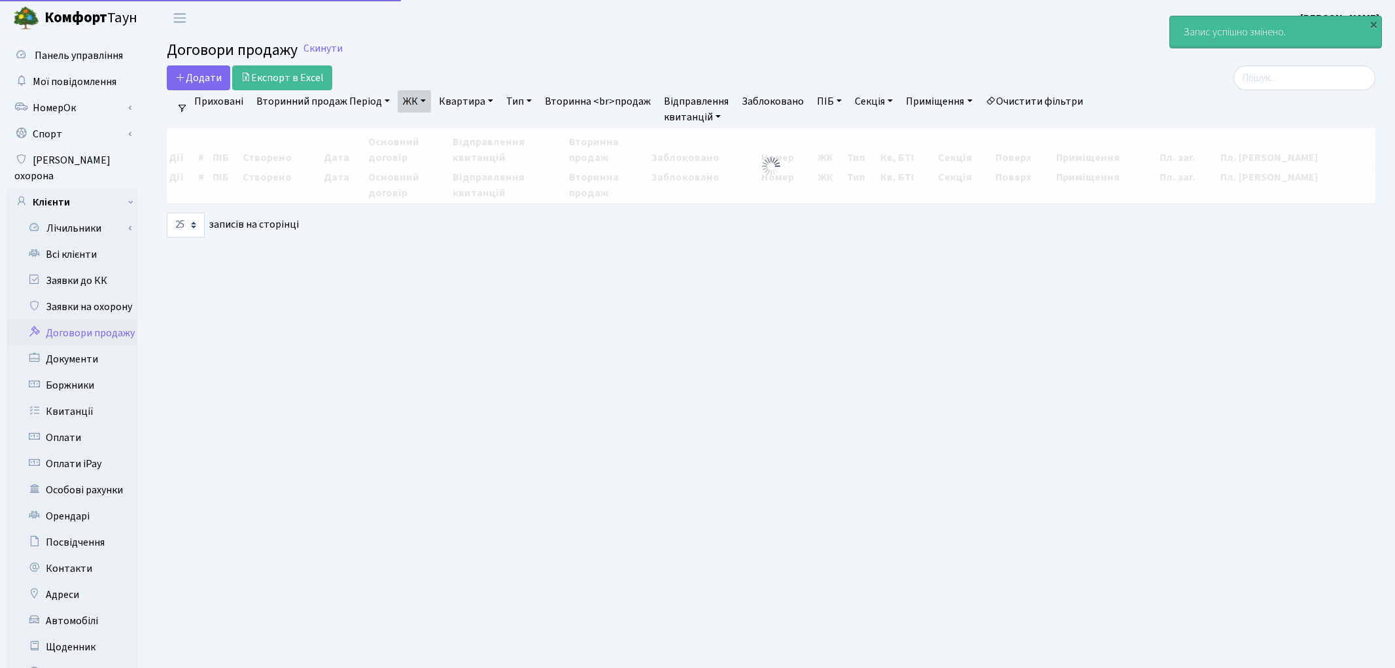
select select "25"
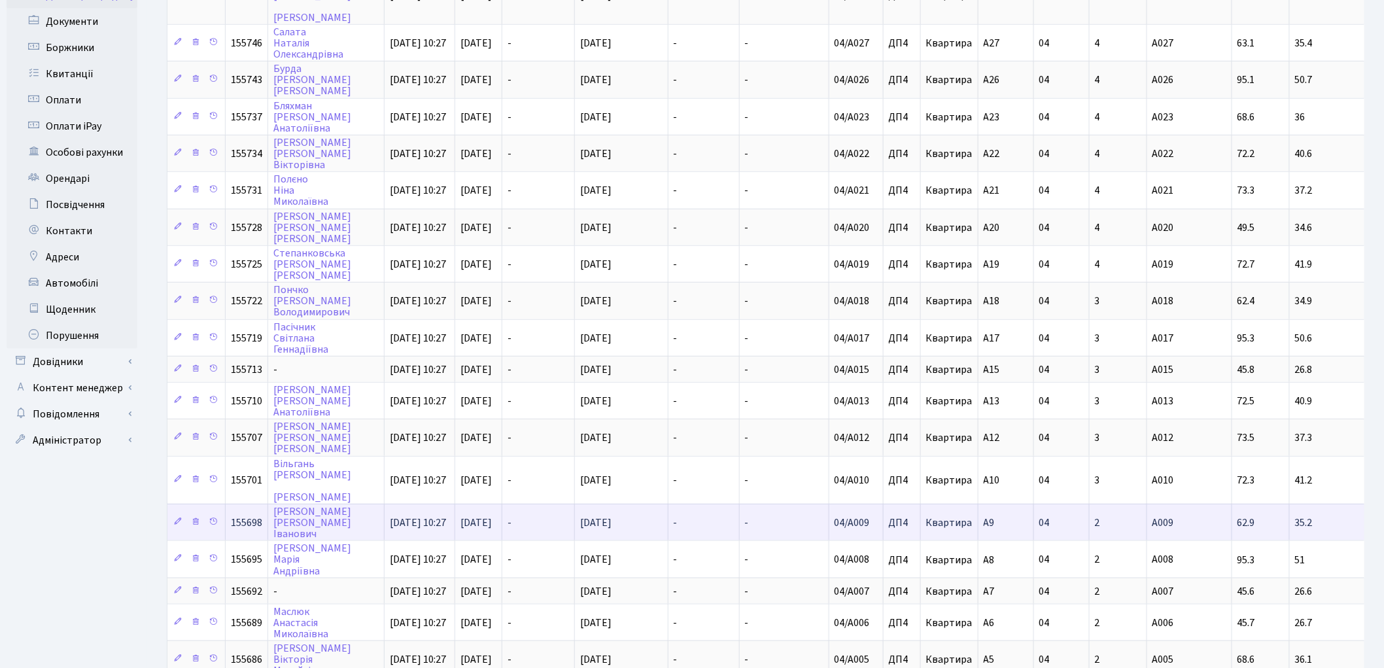
scroll to position [363, 0]
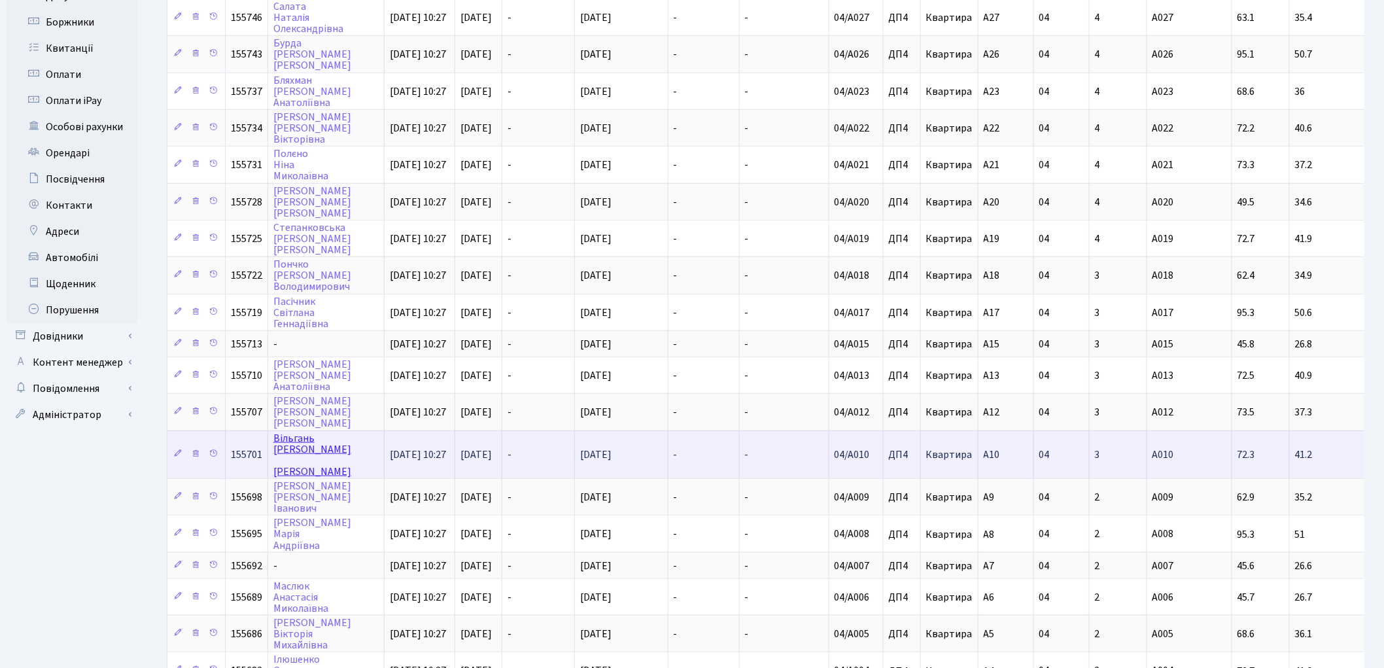
click at [290, 431] on link "Вільгань Анатолій Сергійович" at bounding box center [312, 455] width 78 height 48
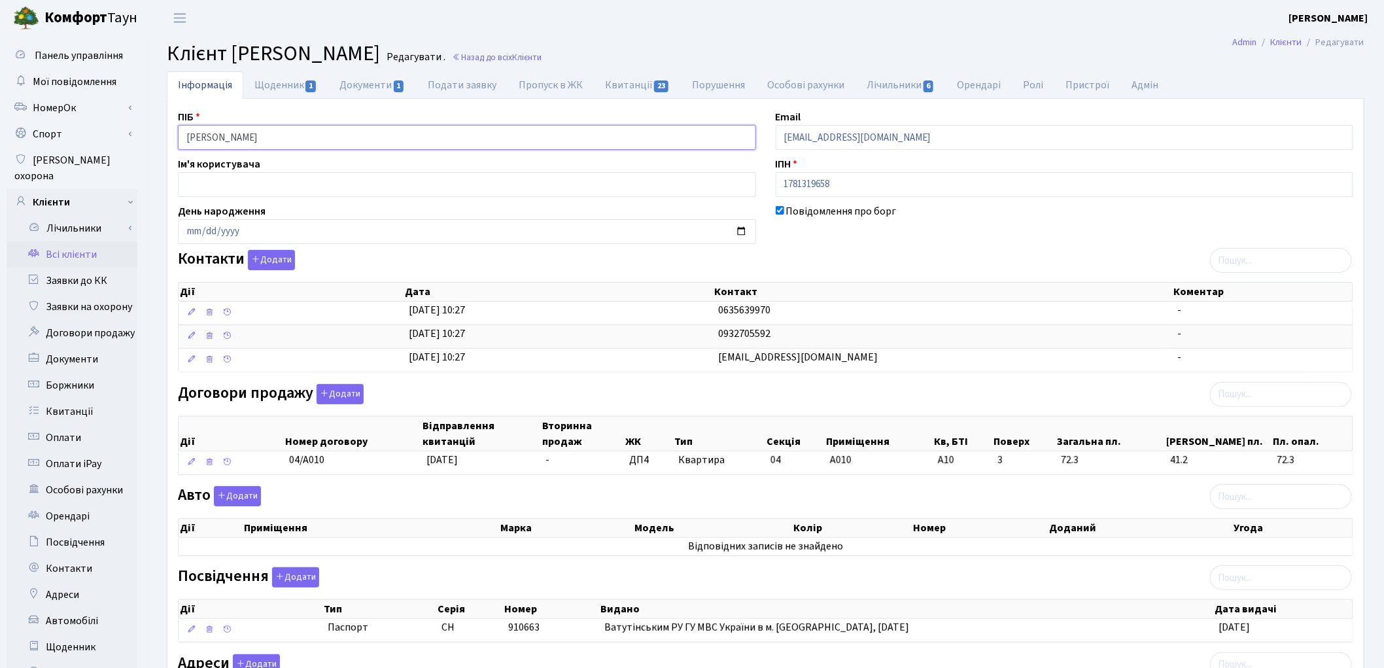
click at [270, 135] on input "[PERSON_NAME]" at bounding box center [467, 137] width 578 height 25
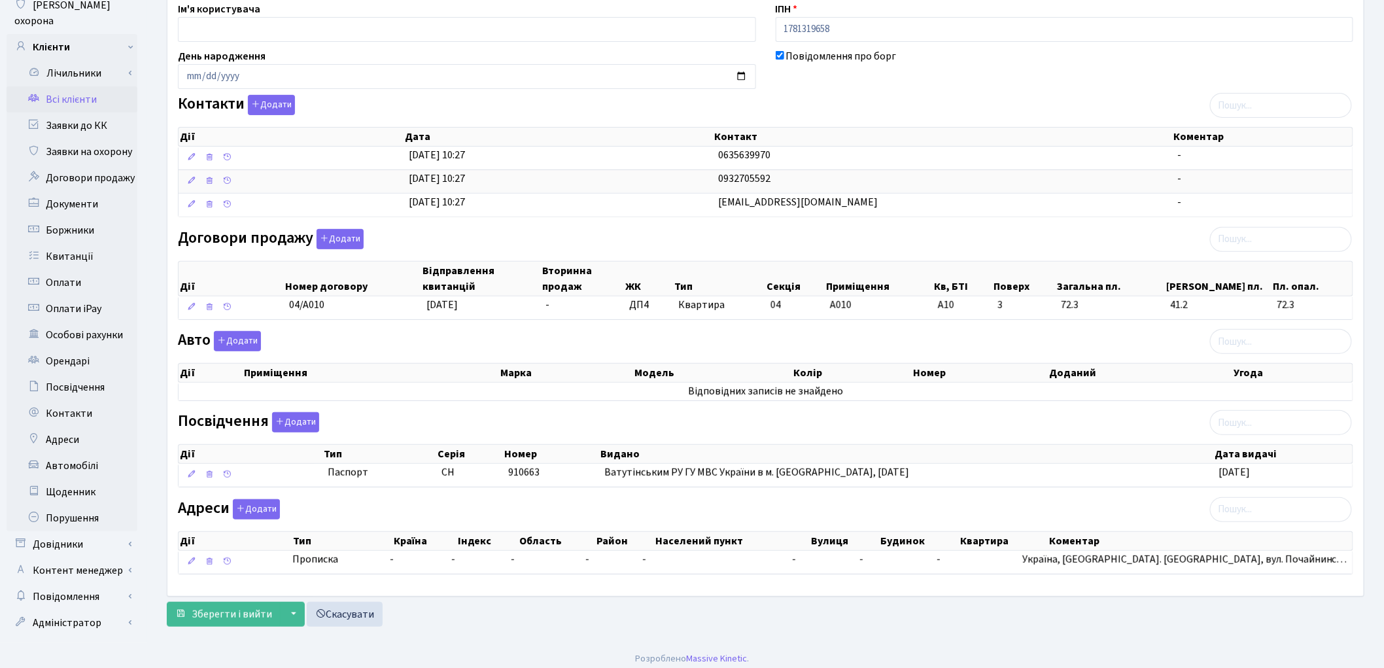
scroll to position [156, 0]
type input "[PERSON_NAME]"
click at [243, 623] on button "Зберегти і вийти" at bounding box center [224, 613] width 114 height 25
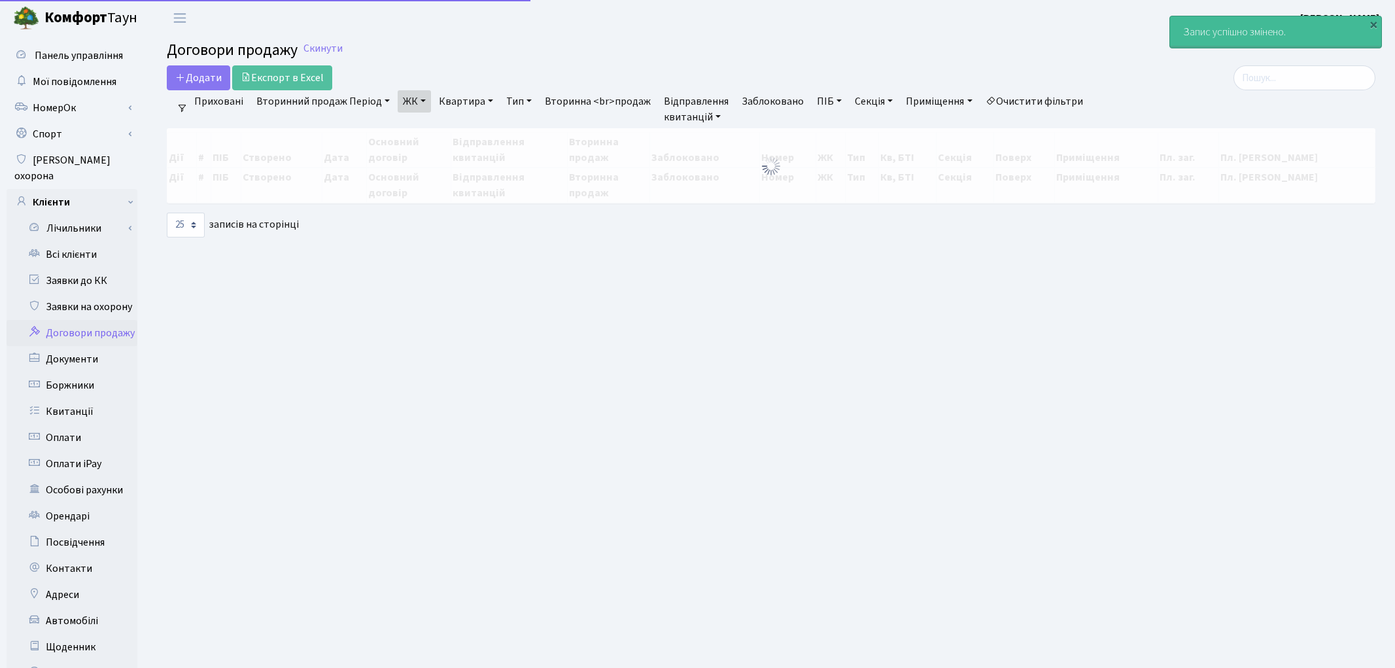
select select "25"
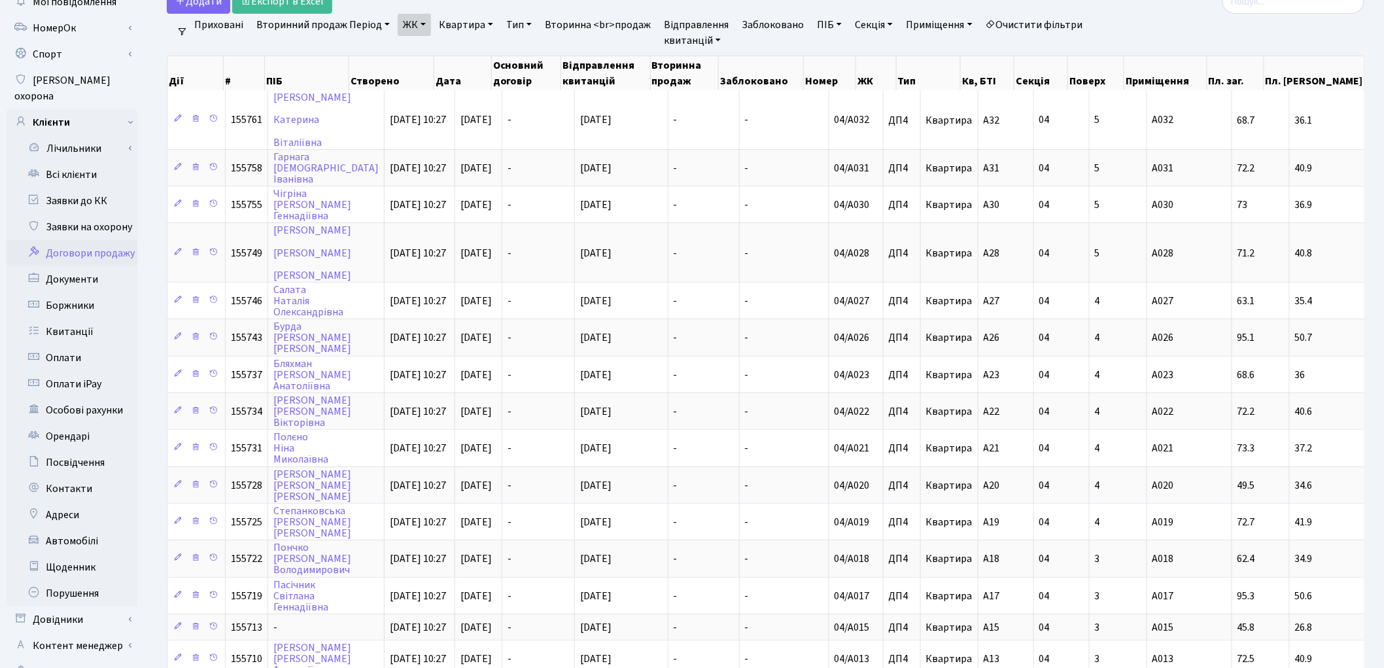
scroll to position [73, 0]
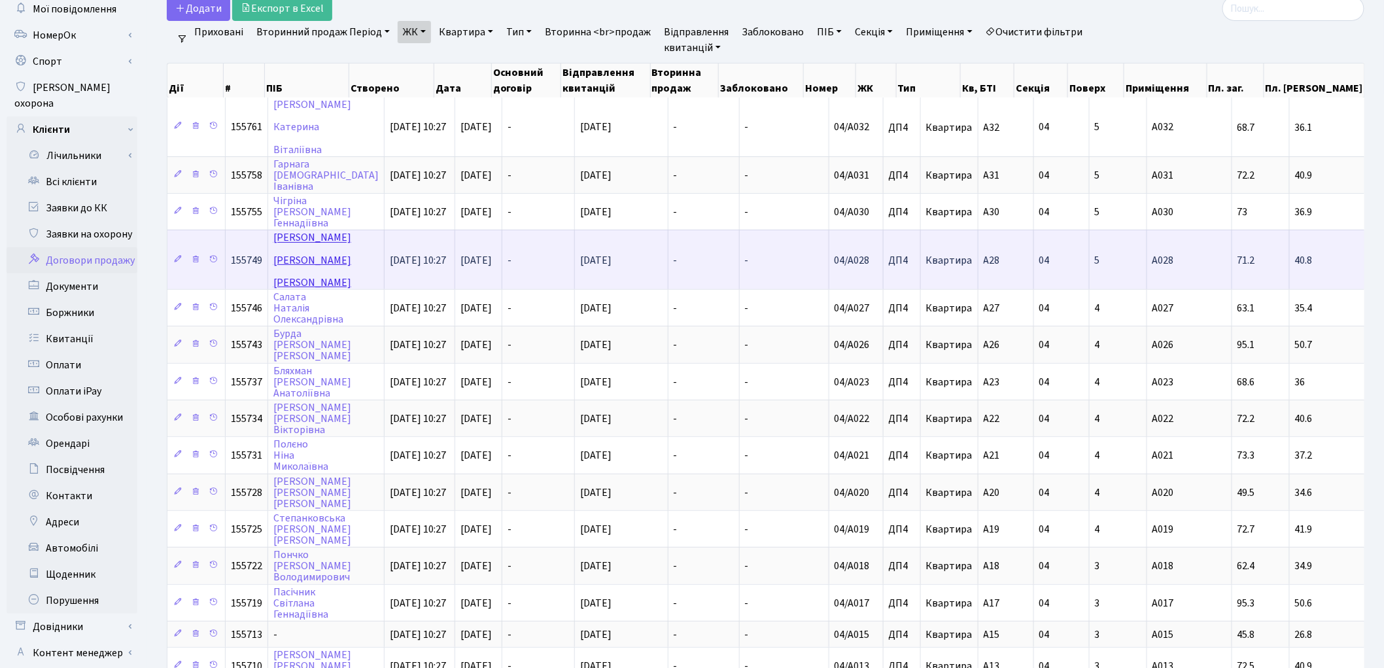
click at [301, 231] on link "[PERSON_NAME]" at bounding box center [312, 260] width 78 height 59
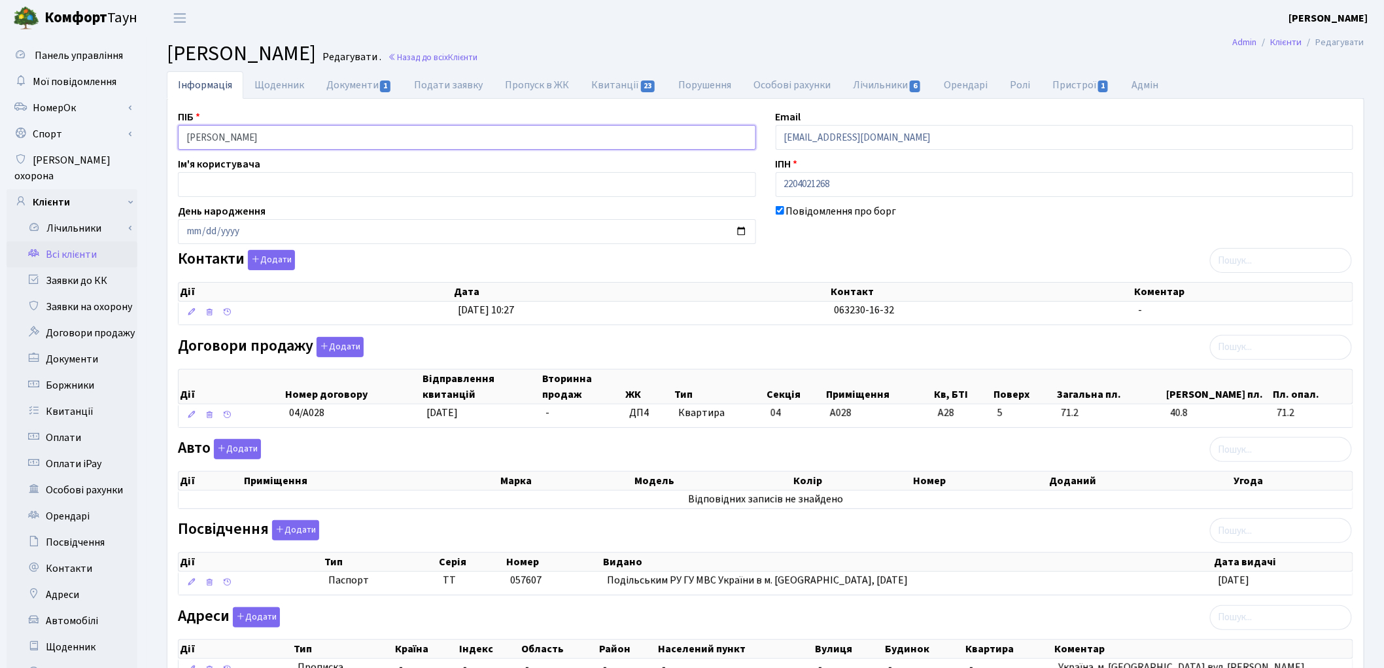
click at [250, 135] on input "Шуляковська Тетяна Йосипівна" at bounding box center [467, 137] width 578 height 25
click at [278, 135] on input "Шуляковська Тетяна Йосипівна" at bounding box center [467, 137] width 578 height 25
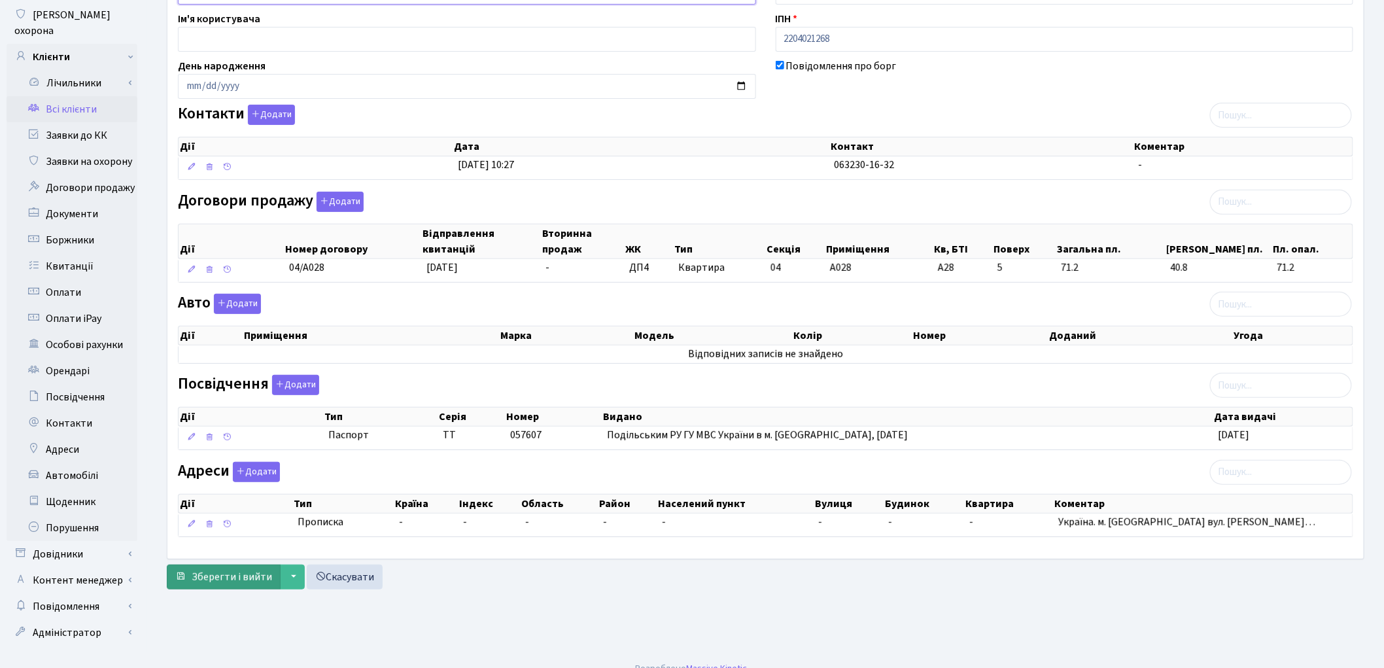
scroll to position [146, 0]
type input "Шуляковська Тетяна Йосипівна"
click at [237, 576] on span "Зберегти і вийти" at bounding box center [232, 576] width 80 height 14
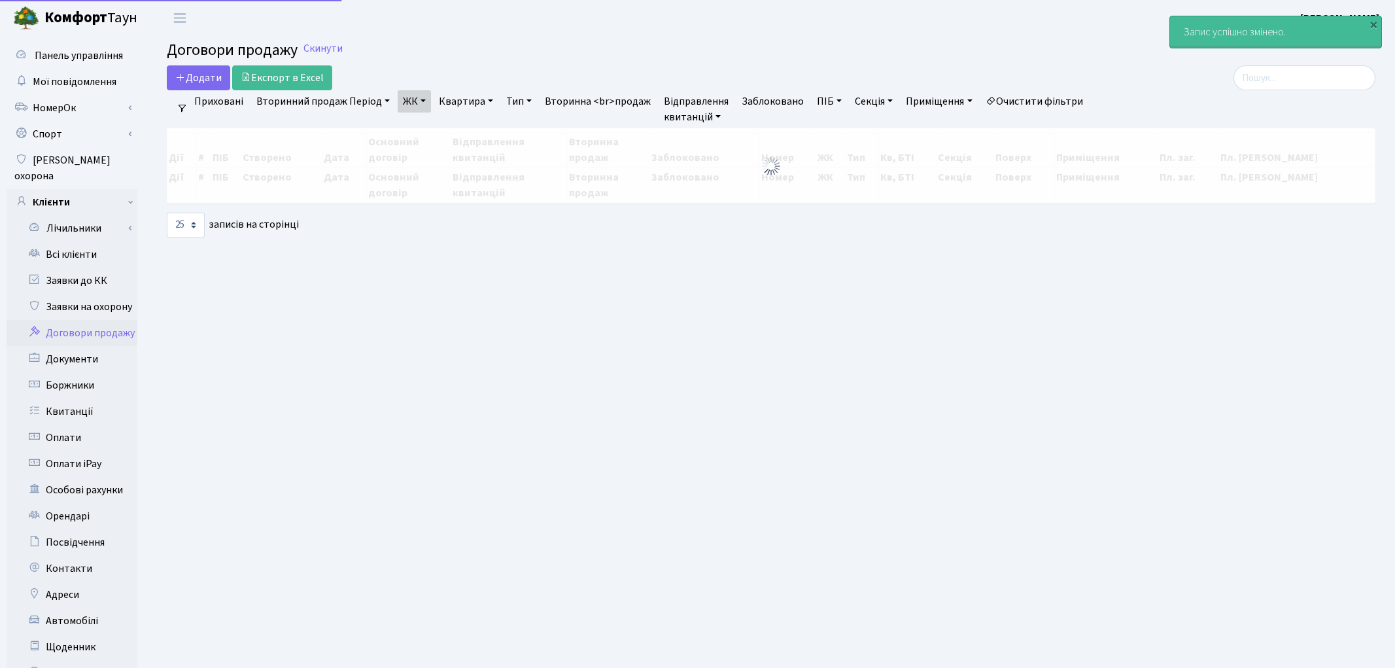
select select "25"
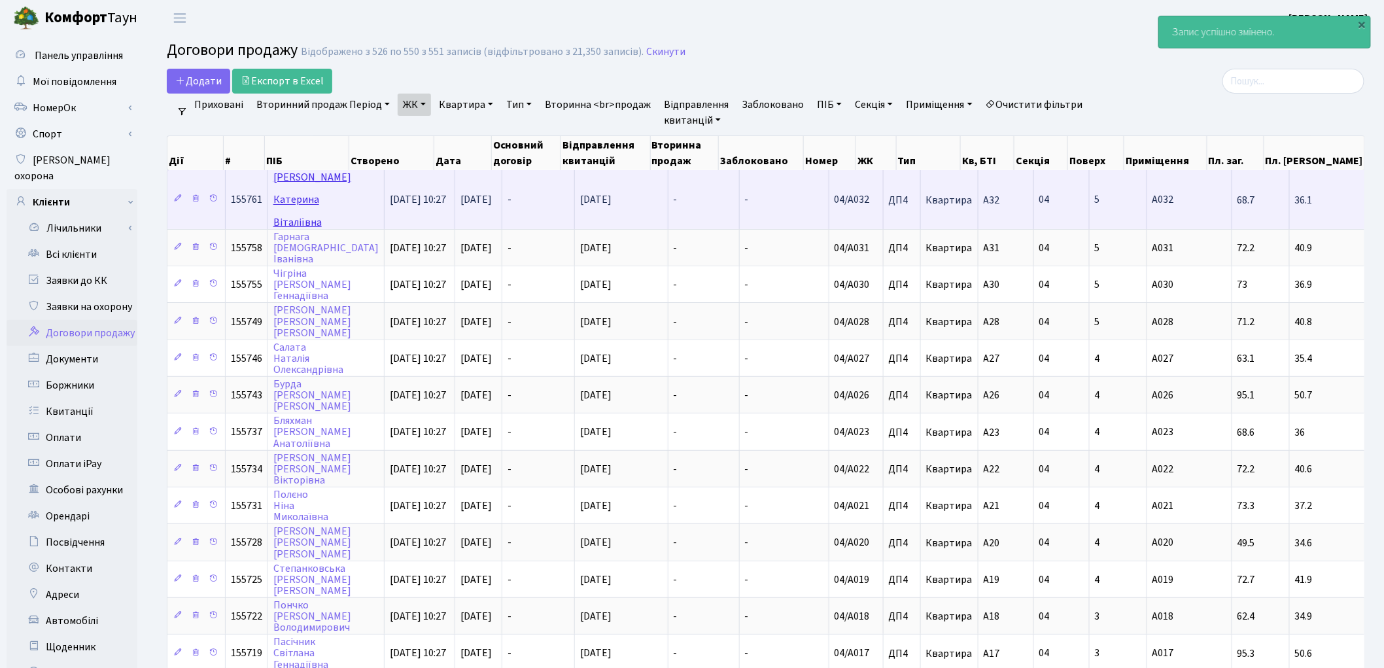
click at [289, 177] on link "[PERSON_NAME]" at bounding box center [312, 199] width 78 height 59
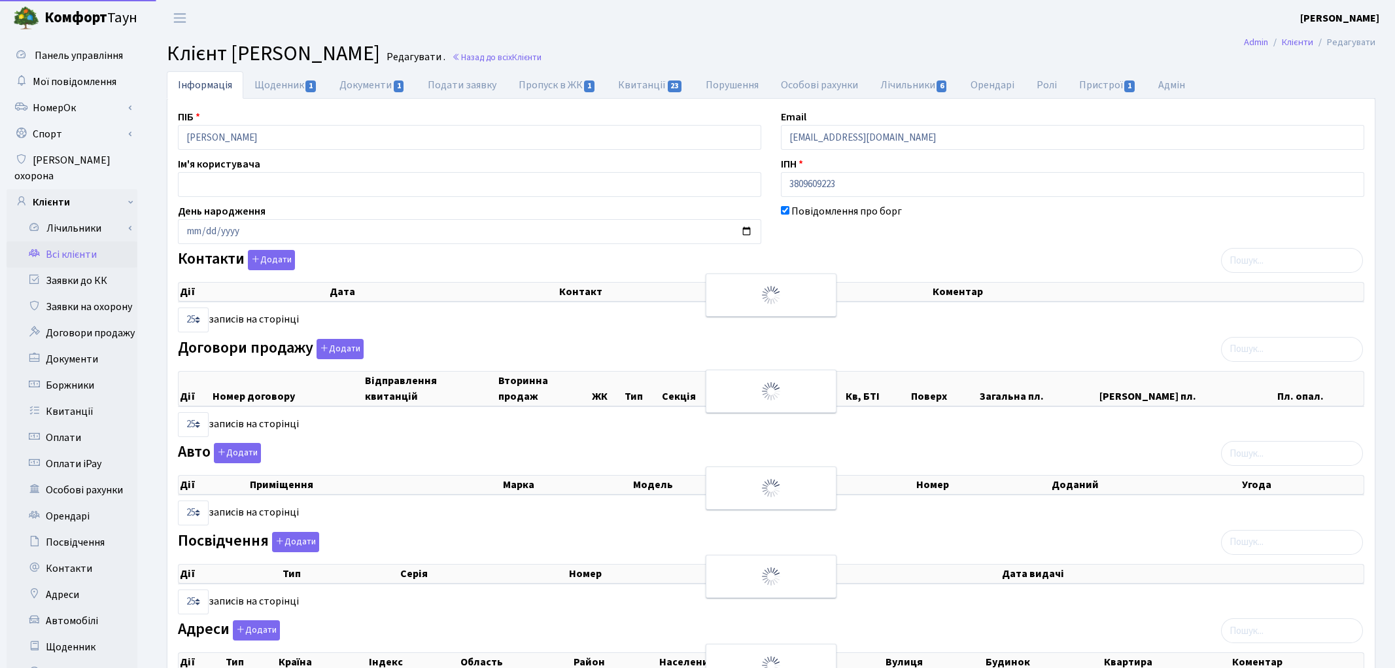
select select "25"
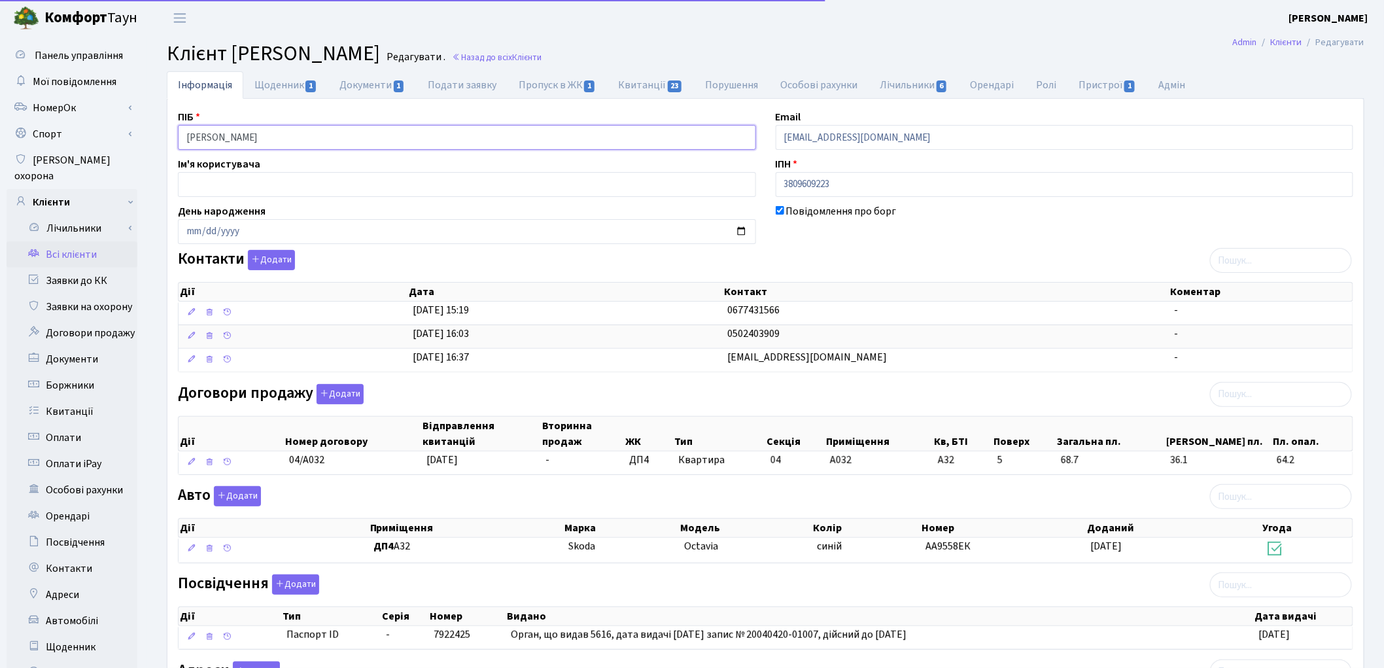
click at [226, 137] on input "Тарасюк Катерина Віталіївна" at bounding box center [467, 137] width 578 height 25
click at [270, 137] on input "Тарасюк Катерина Віталіївна" at bounding box center [467, 137] width 578 height 25
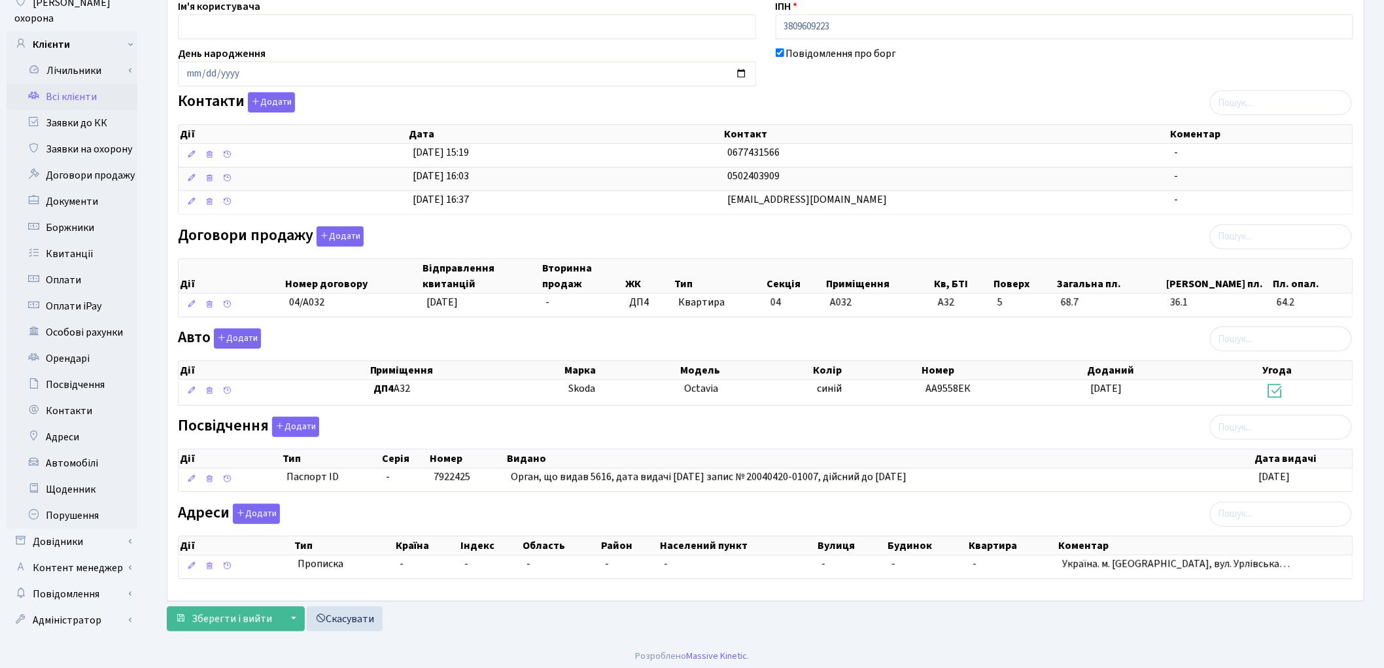
scroll to position [162, 0]
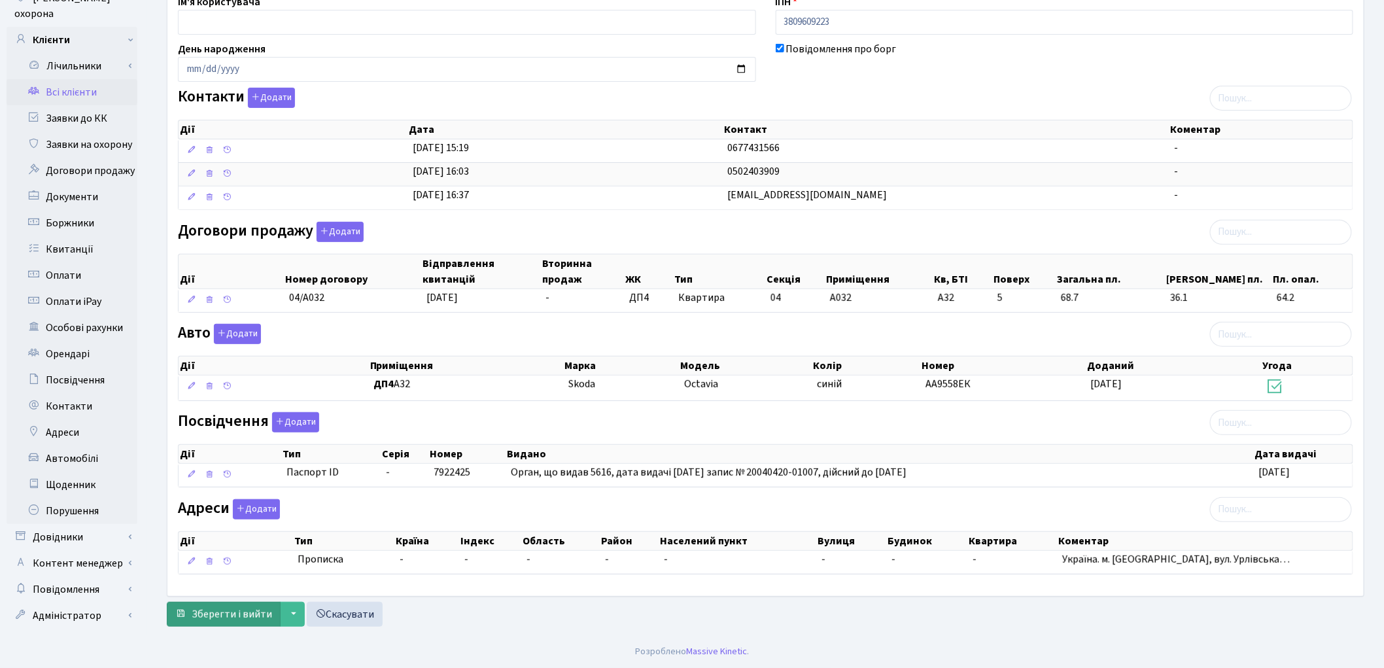
type input "Тарасюк Катерина Віталіївна"
click at [227, 617] on span "Зберегти і вийти" at bounding box center [232, 614] width 80 height 14
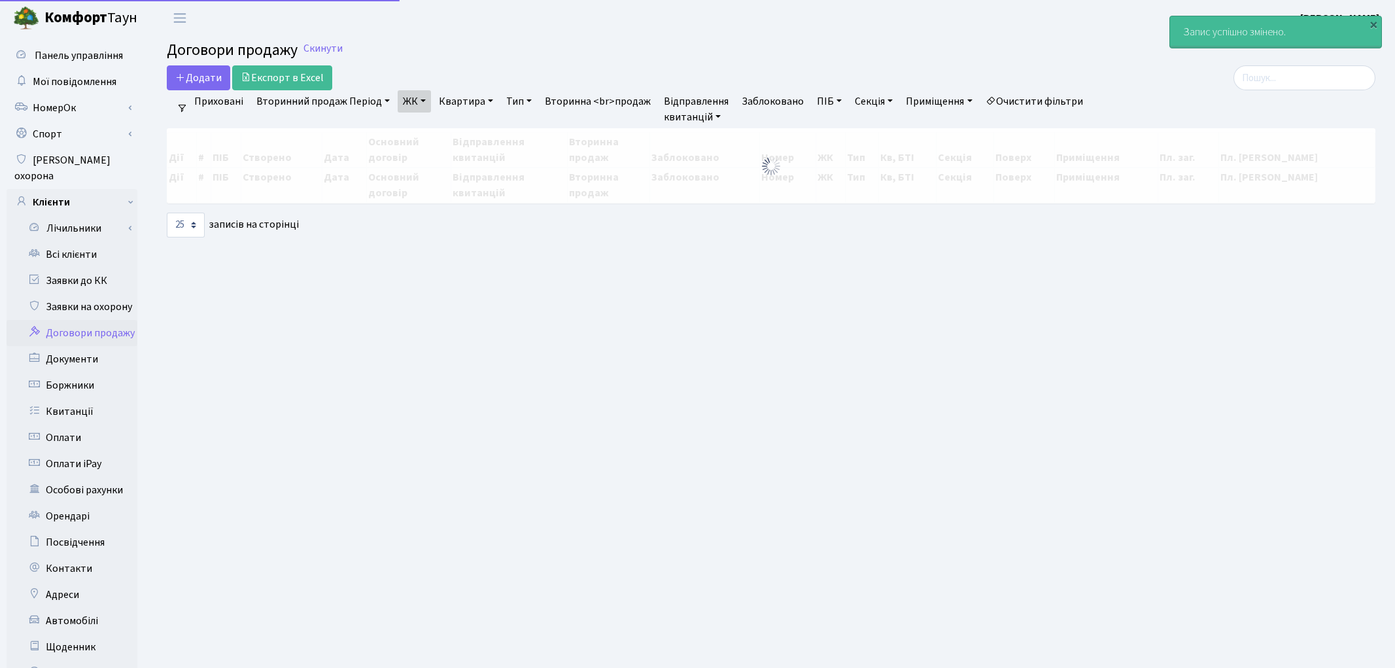
select select "25"
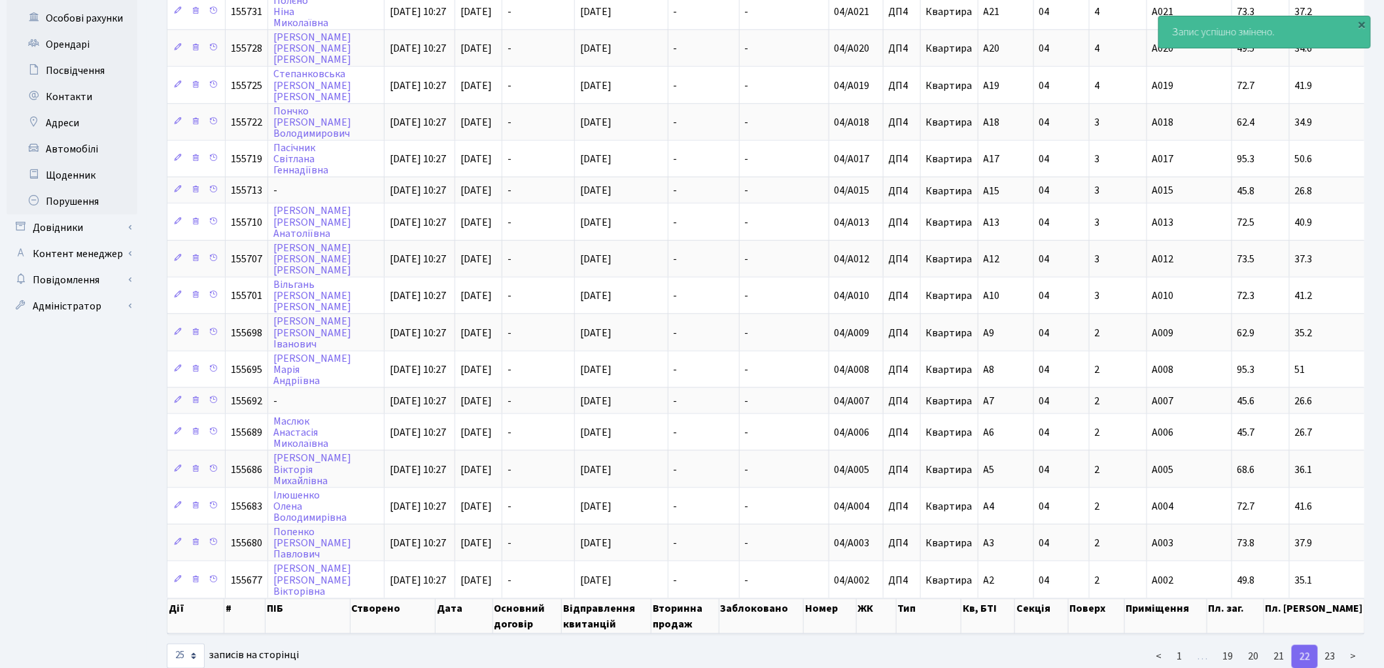
scroll to position [473, 0]
click at [1281, 644] on link "21" at bounding box center [1279, 656] width 26 height 24
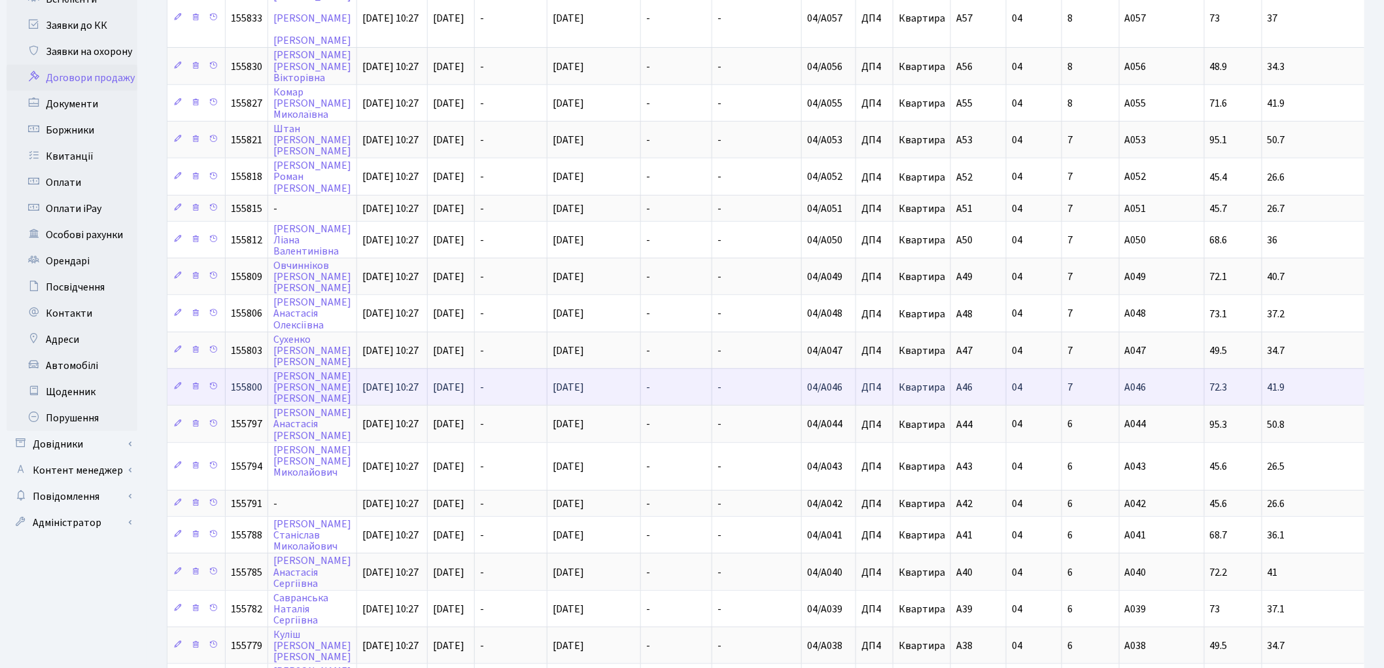
scroll to position [182, 0]
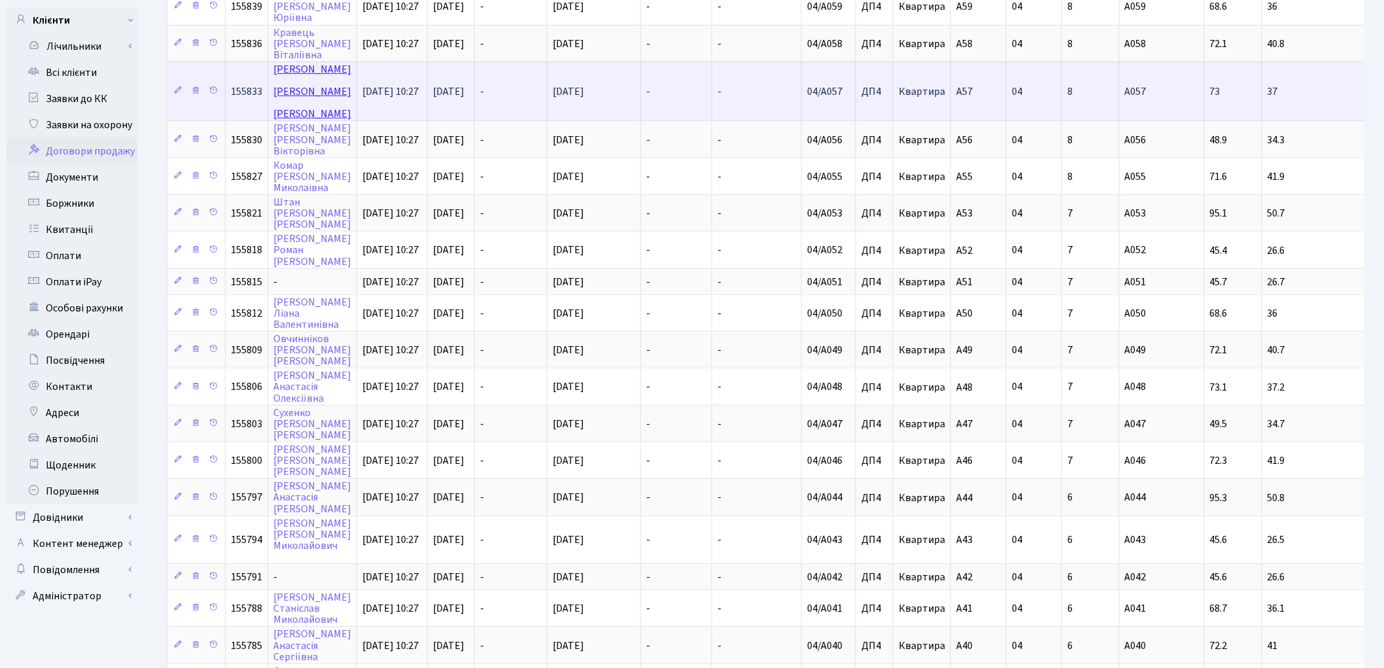
click at [289, 62] on link "Фещенко Олег Олександрович" at bounding box center [312, 91] width 78 height 59
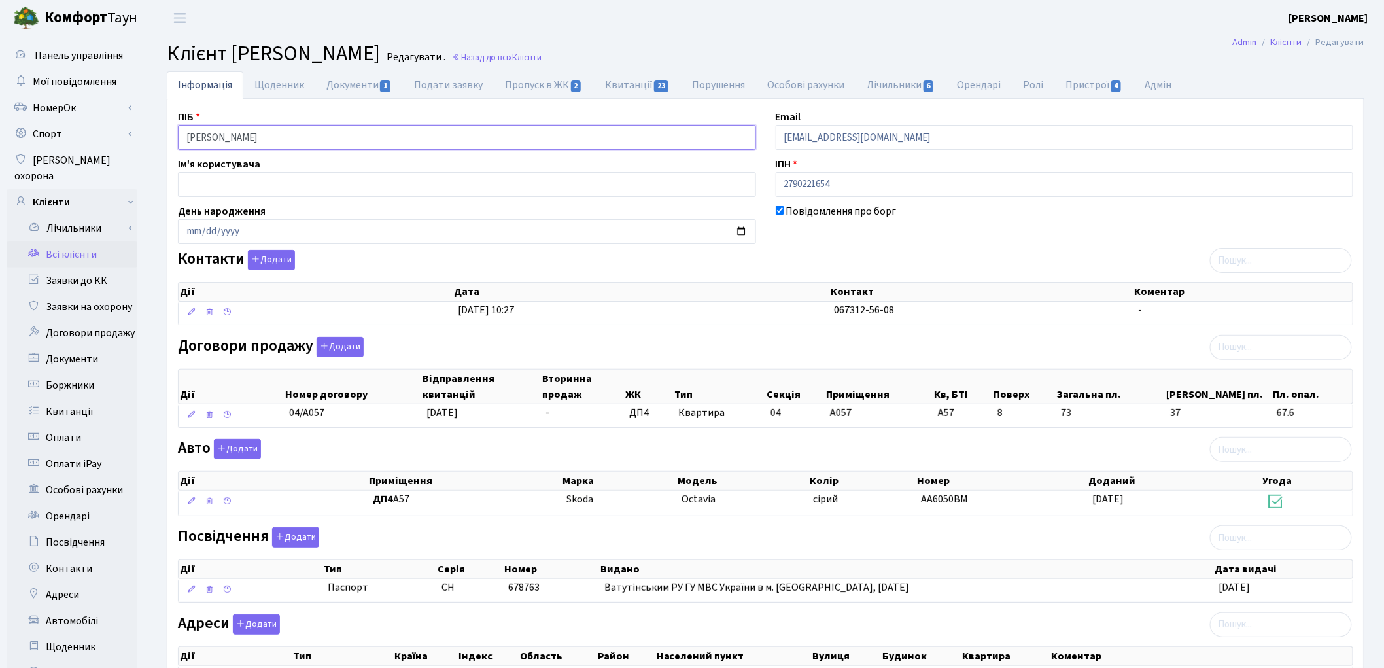
drag, startPoint x: 230, startPoint y: 138, endPoint x: 268, endPoint y: 136, distance: 38.6
click at [230, 138] on input "Фещенко Олег Олександрович" at bounding box center [467, 137] width 578 height 25
click at [252, 138] on input "Фещенко Олег Олександрович" at bounding box center [467, 137] width 578 height 25
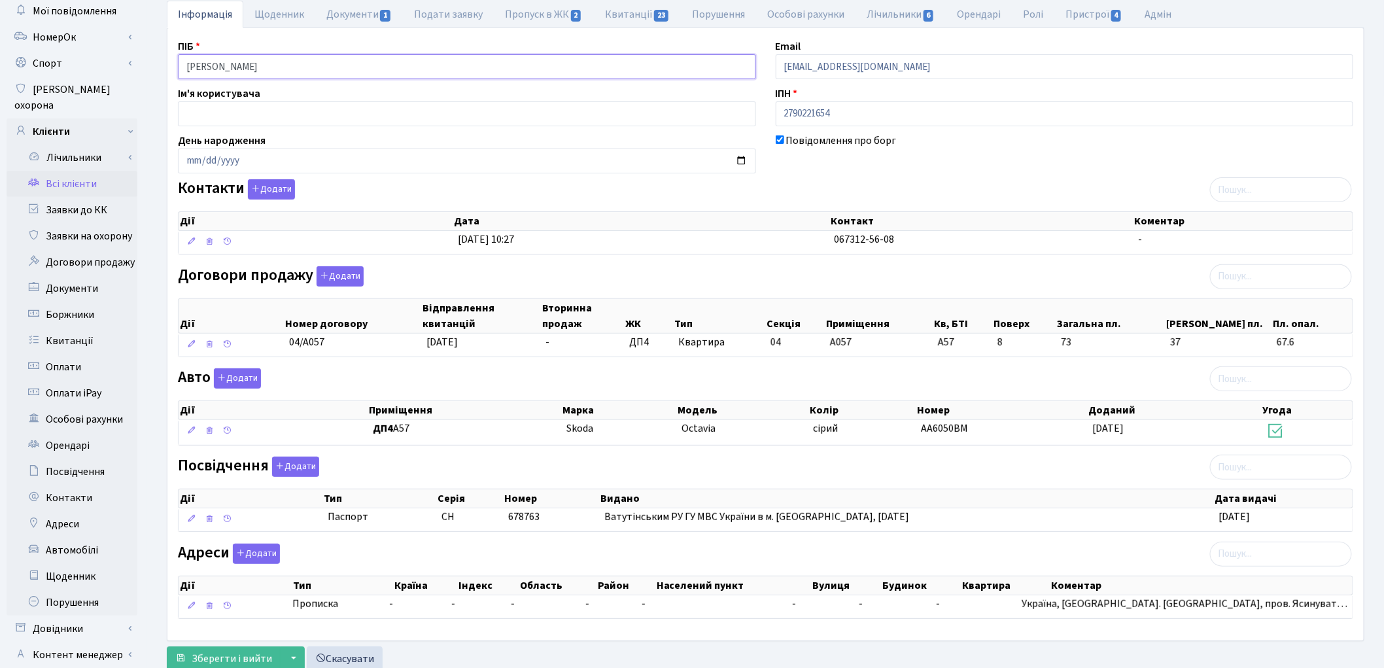
scroll to position [146, 0]
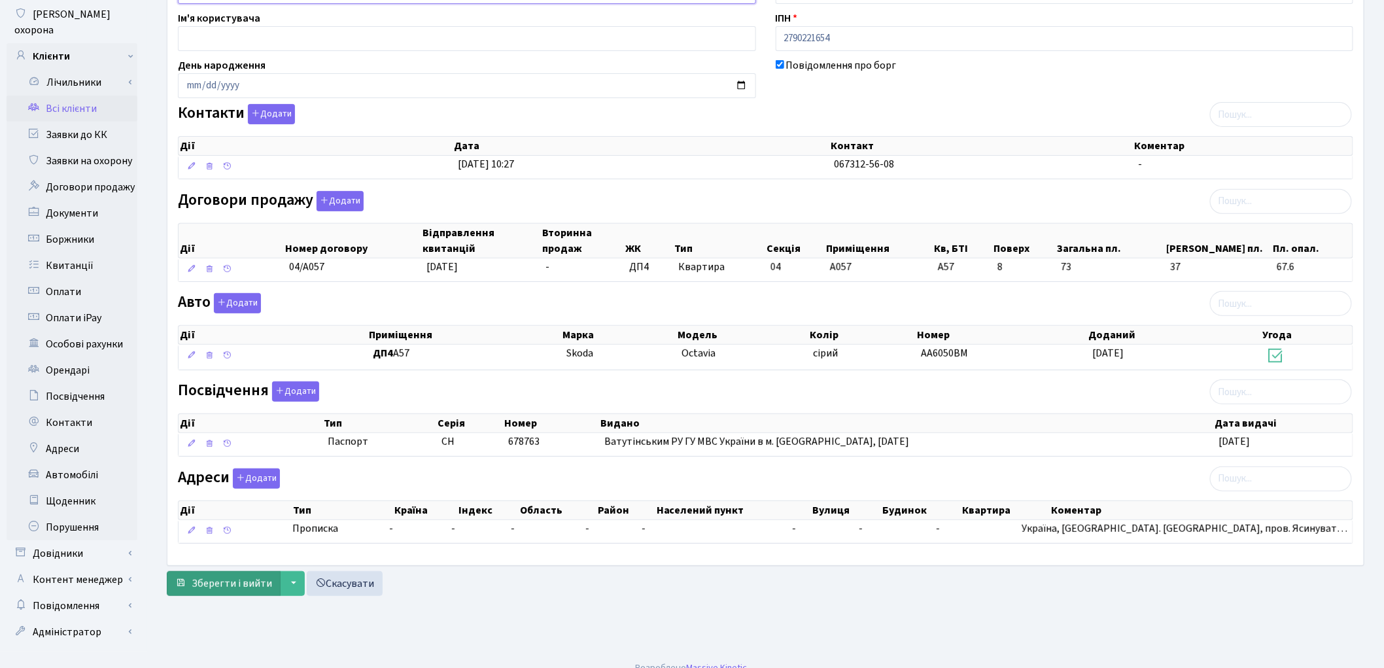
type input "Фещенко Олег Олександрович"
click at [199, 595] on button "Зберегти і вийти" at bounding box center [224, 583] width 114 height 25
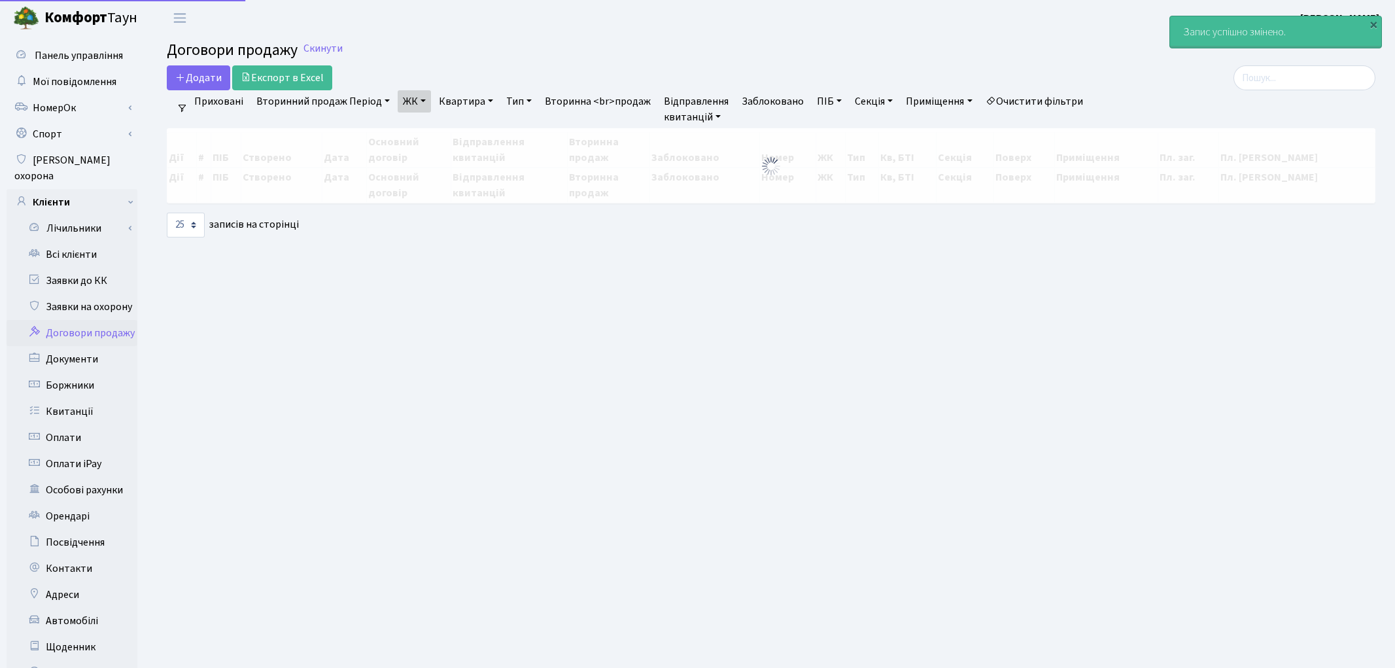
select select "25"
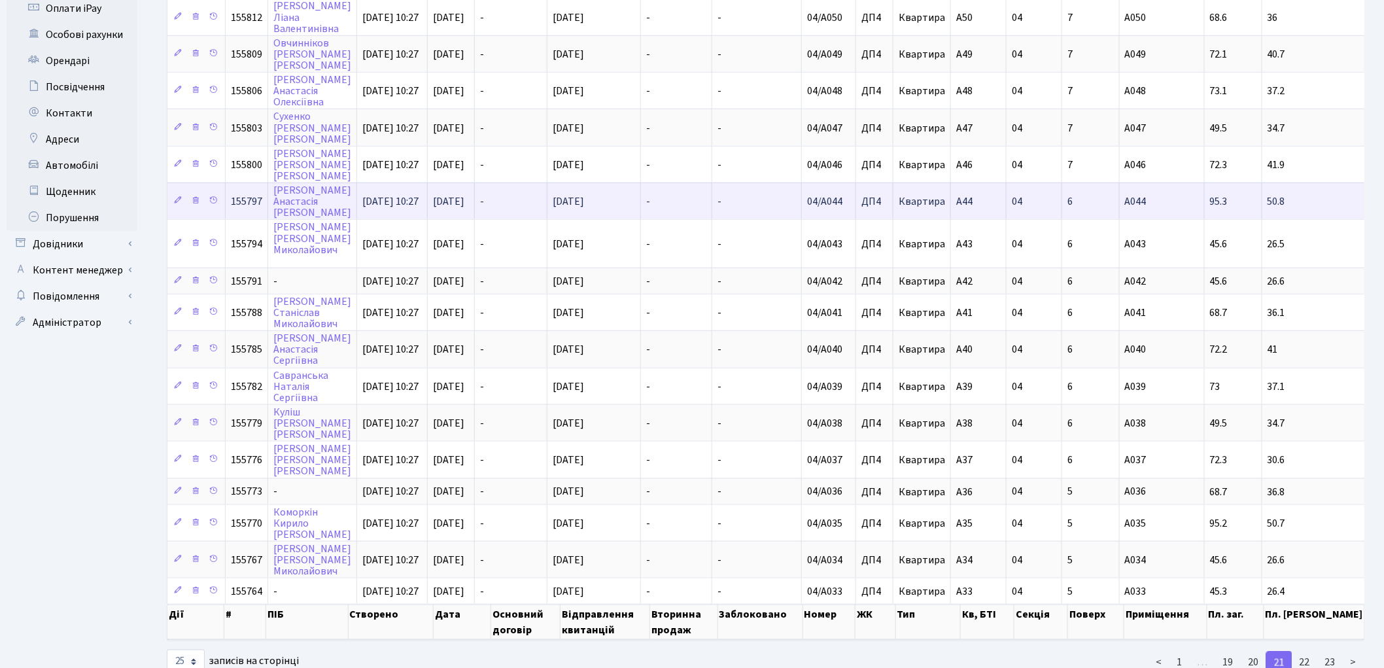
scroll to position [466, 0]
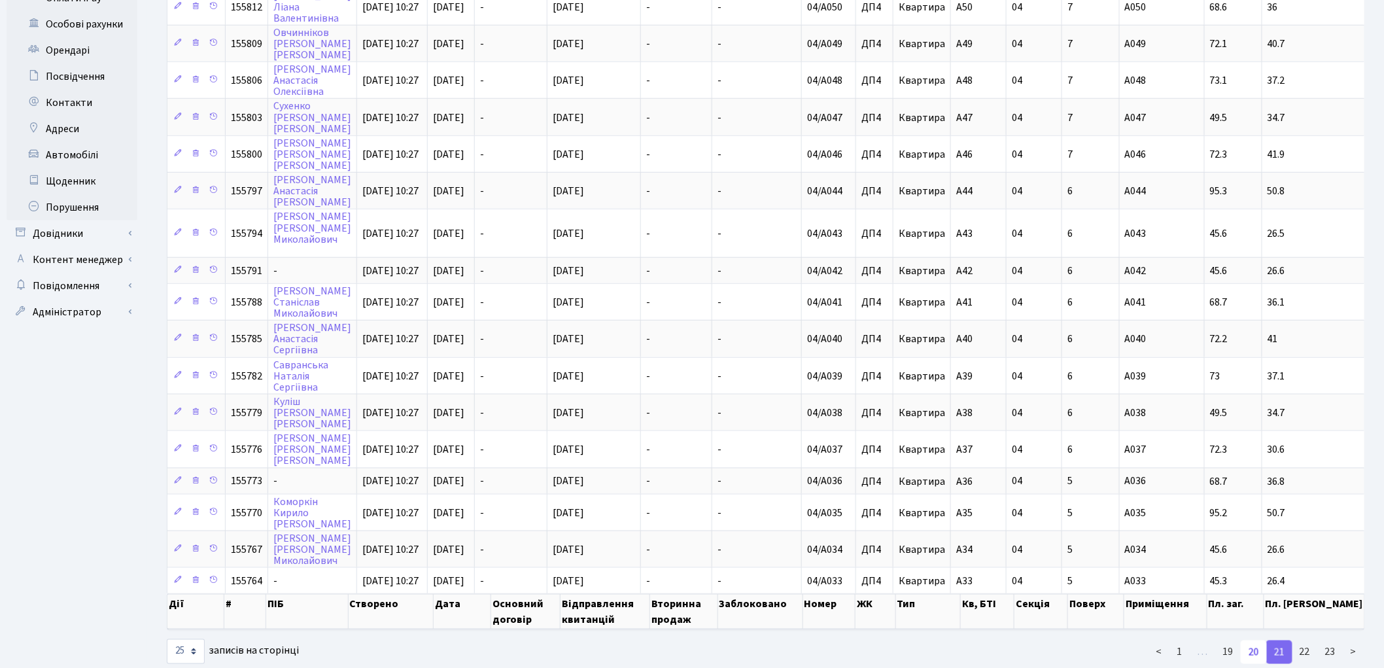
click at [1250, 640] on link "20" at bounding box center [1254, 652] width 26 height 24
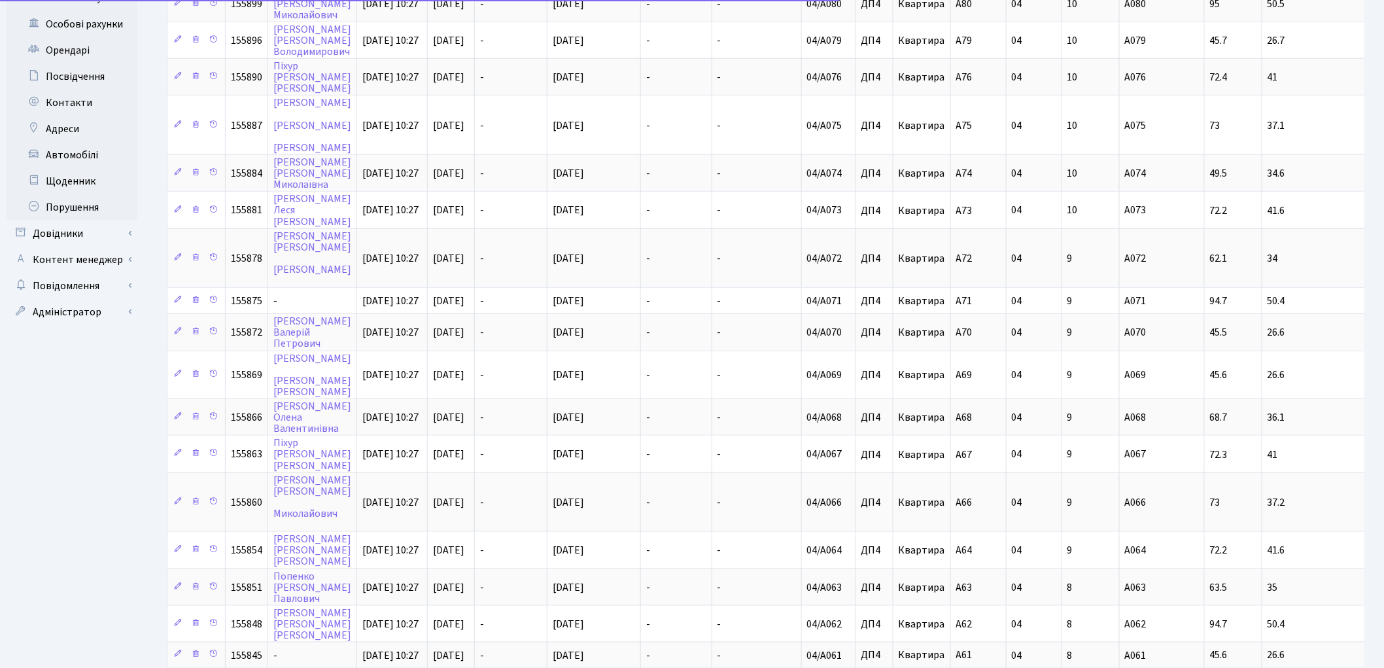
scroll to position [571, 0]
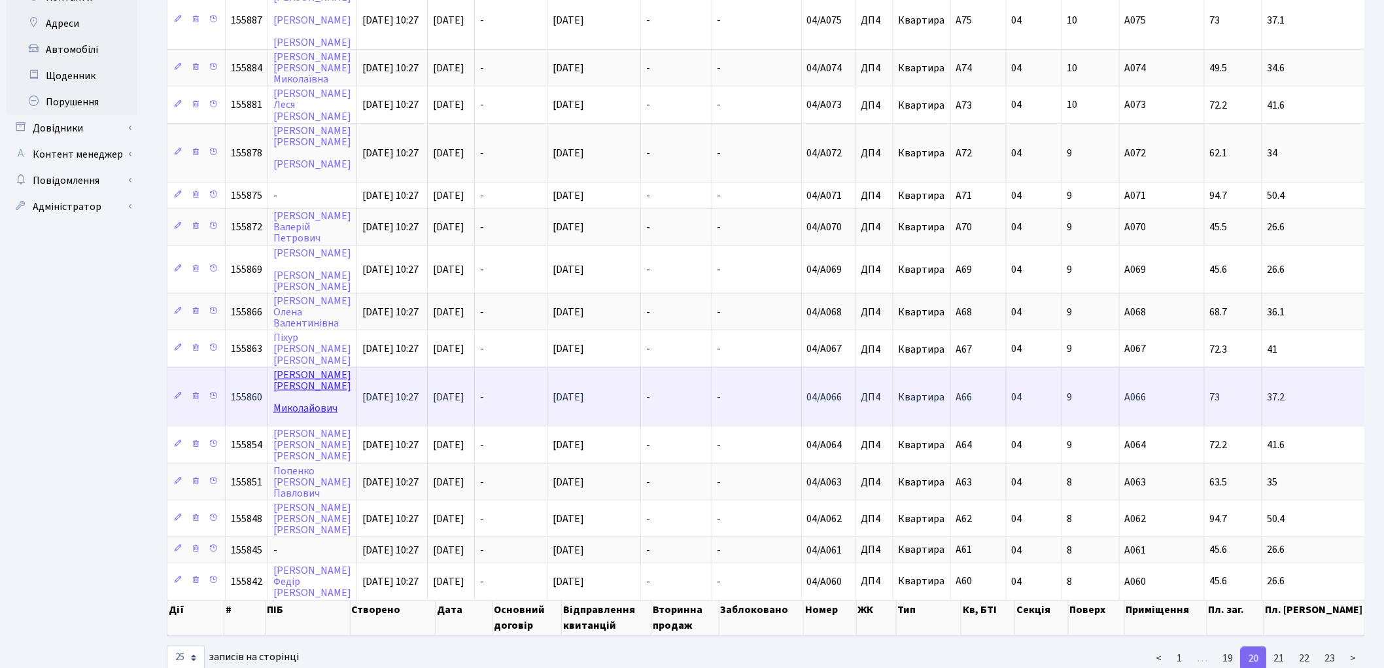
click at [296, 368] on link "[PERSON_NAME]" at bounding box center [312, 392] width 78 height 48
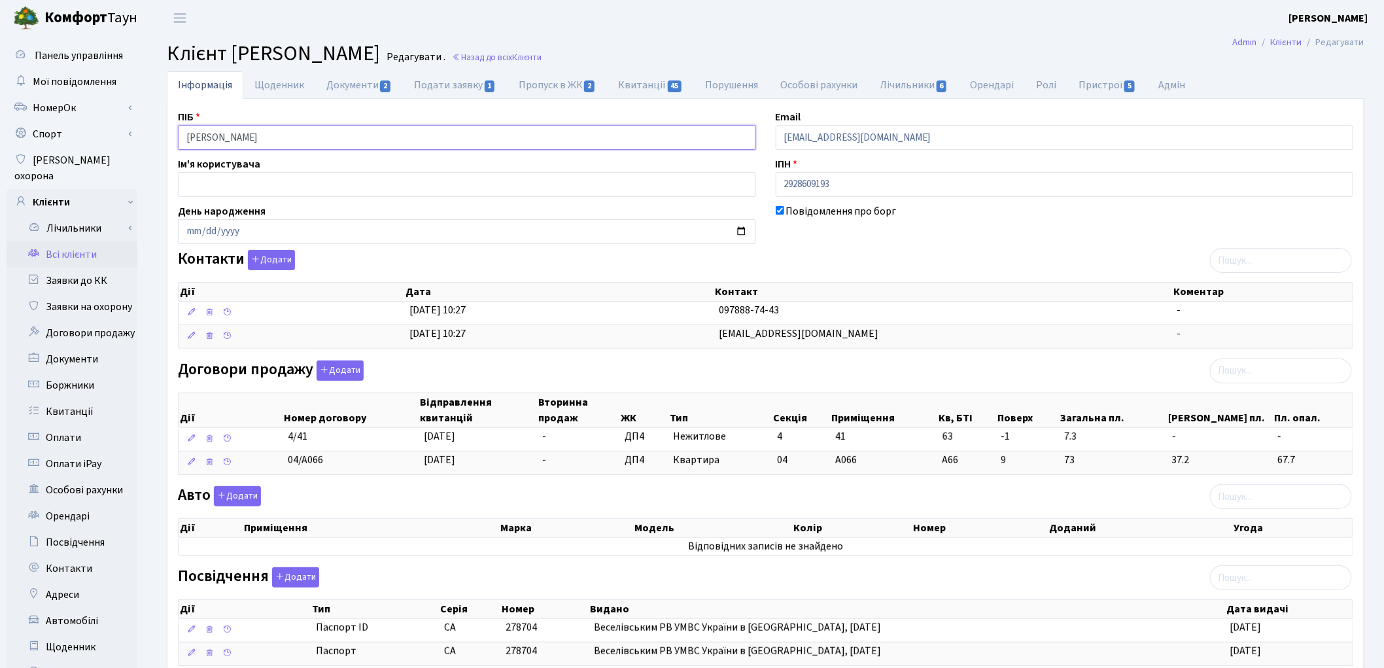
click at [258, 137] on input "[PERSON_NAME]" at bounding box center [467, 137] width 578 height 25
click at [256, 135] on input "Яковлєв Денис Миколайович" at bounding box center [467, 137] width 578 height 25
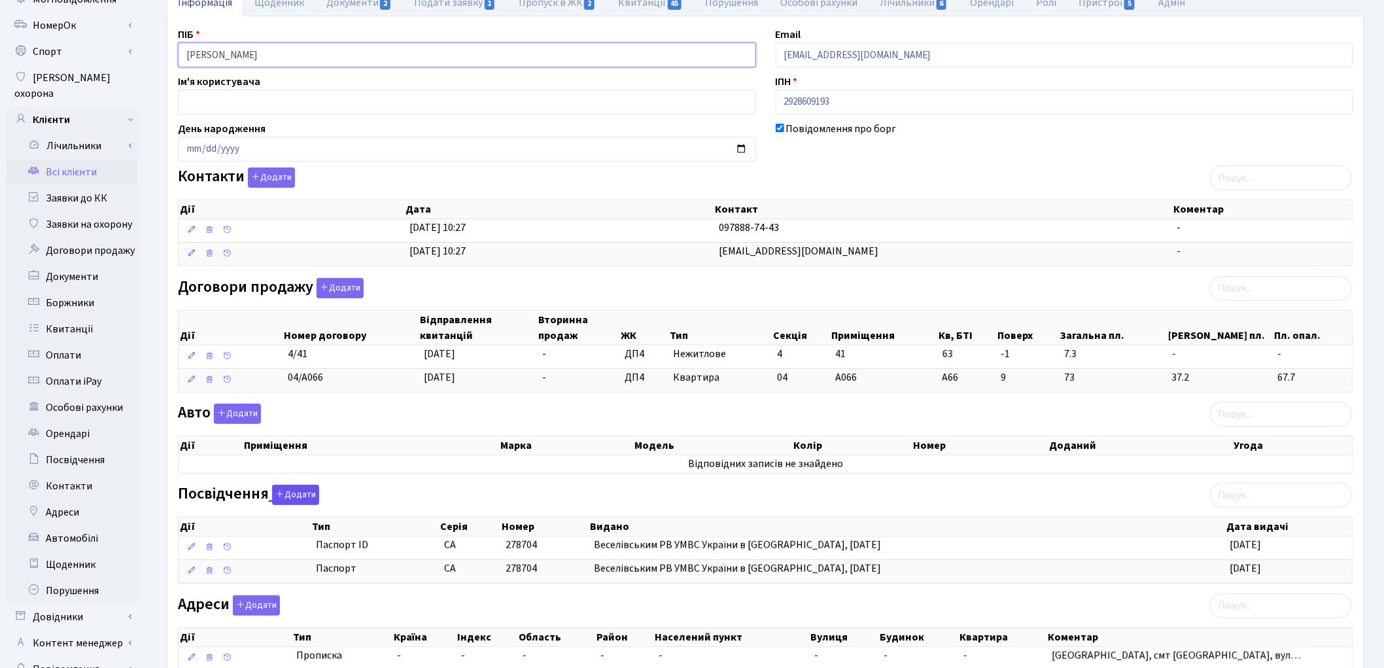
scroll to position [179, 0]
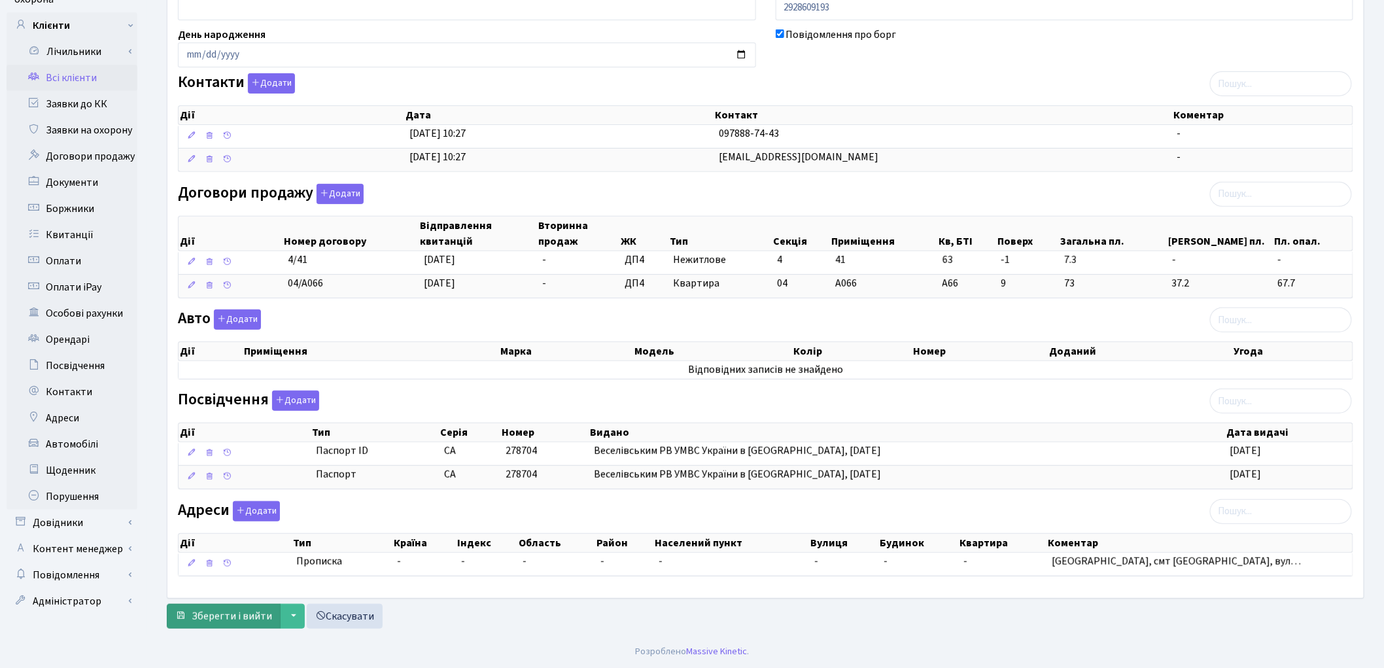
type input "Яковлєв Денис Миколайович"
click at [220, 612] on span "Зберегти і вийти" at bounding box center [232, 616] width 80 height 14
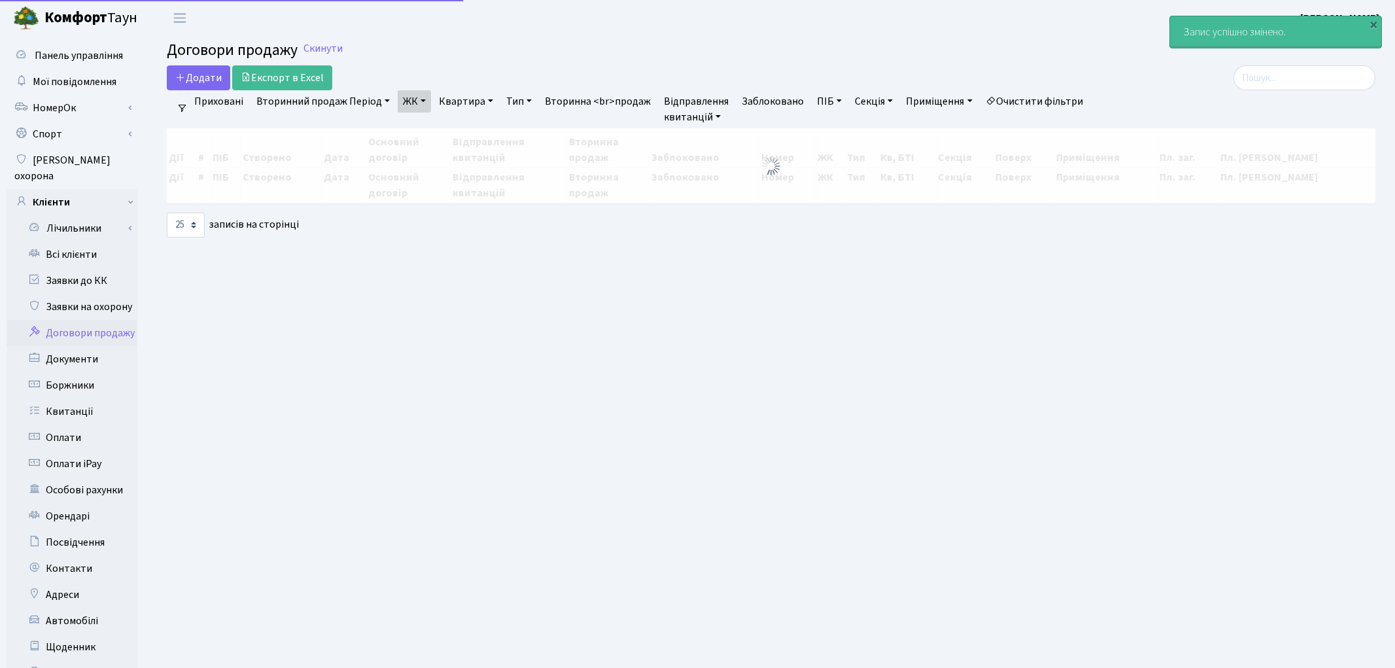
select select "25"
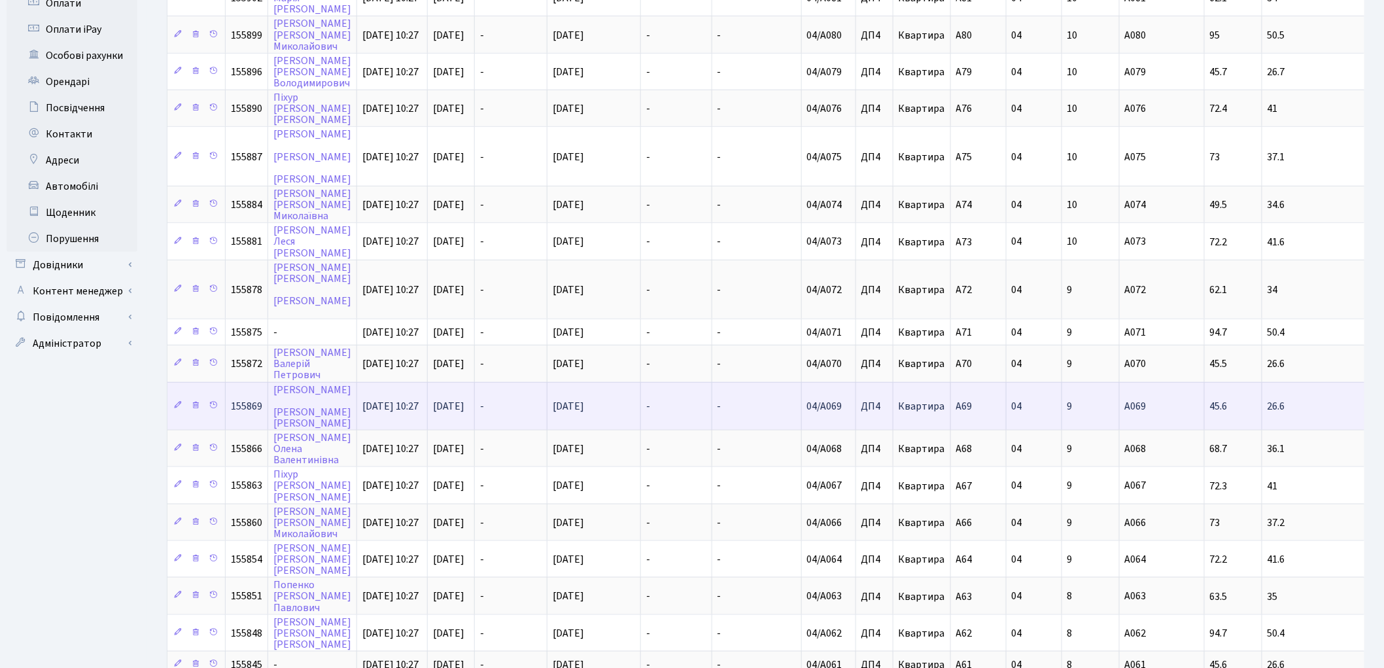
scroll to position [436, 0]
click at [277, 381] on link "[PERSON_NAME]" at bounding box center [312, 405] width 78 height 48
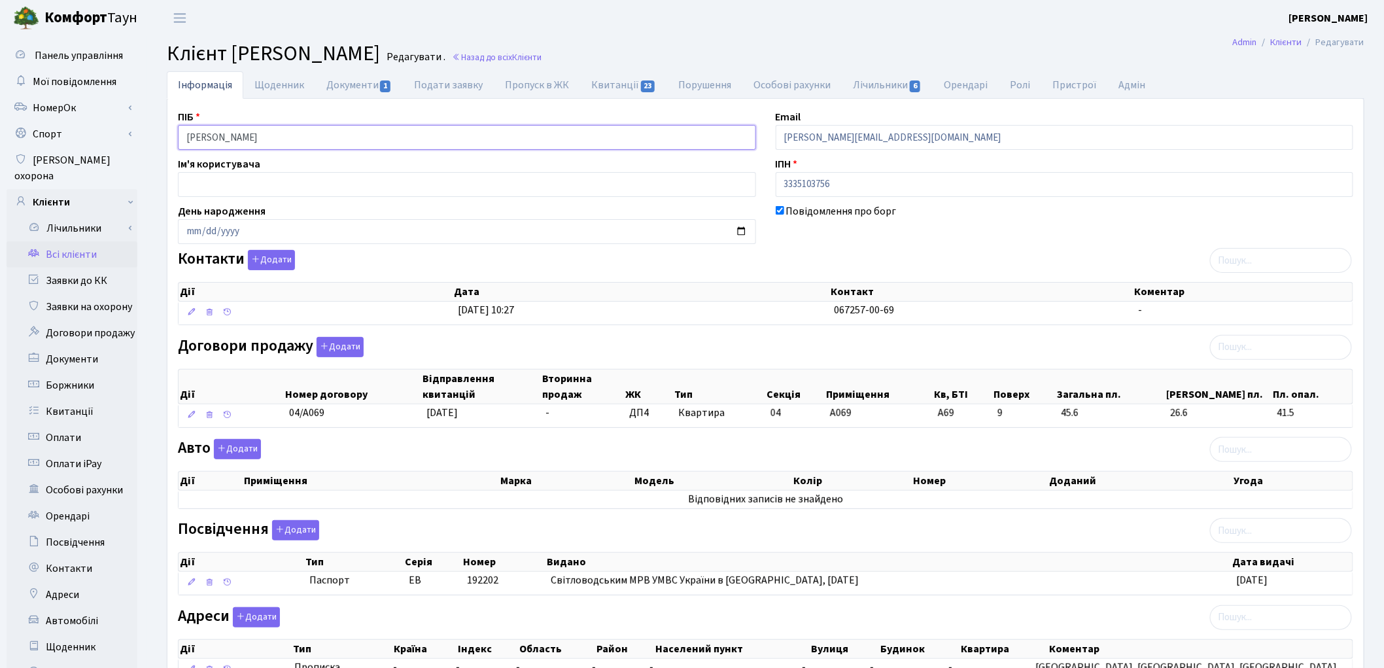
click at [256, 135] on input "Ольшанецький Андрій Йосипович" at bounding box center [467, 137] width 578 height 25
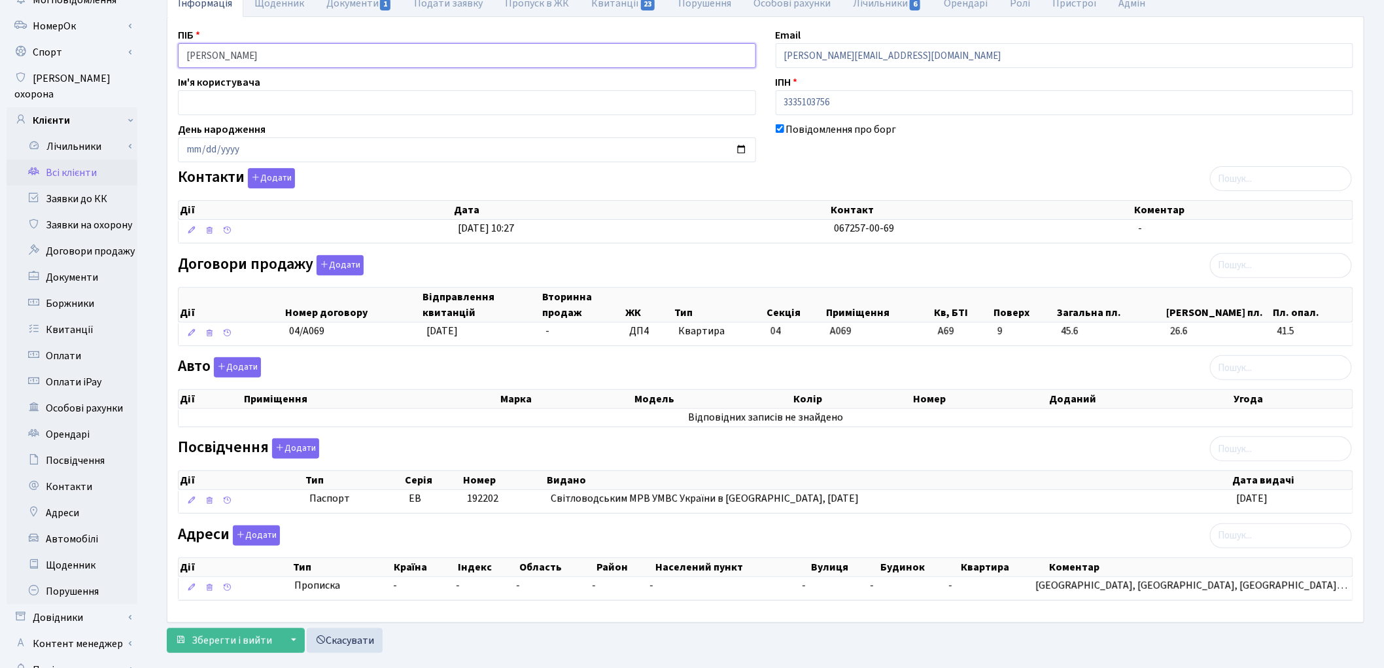
scroll to position [146, 0]
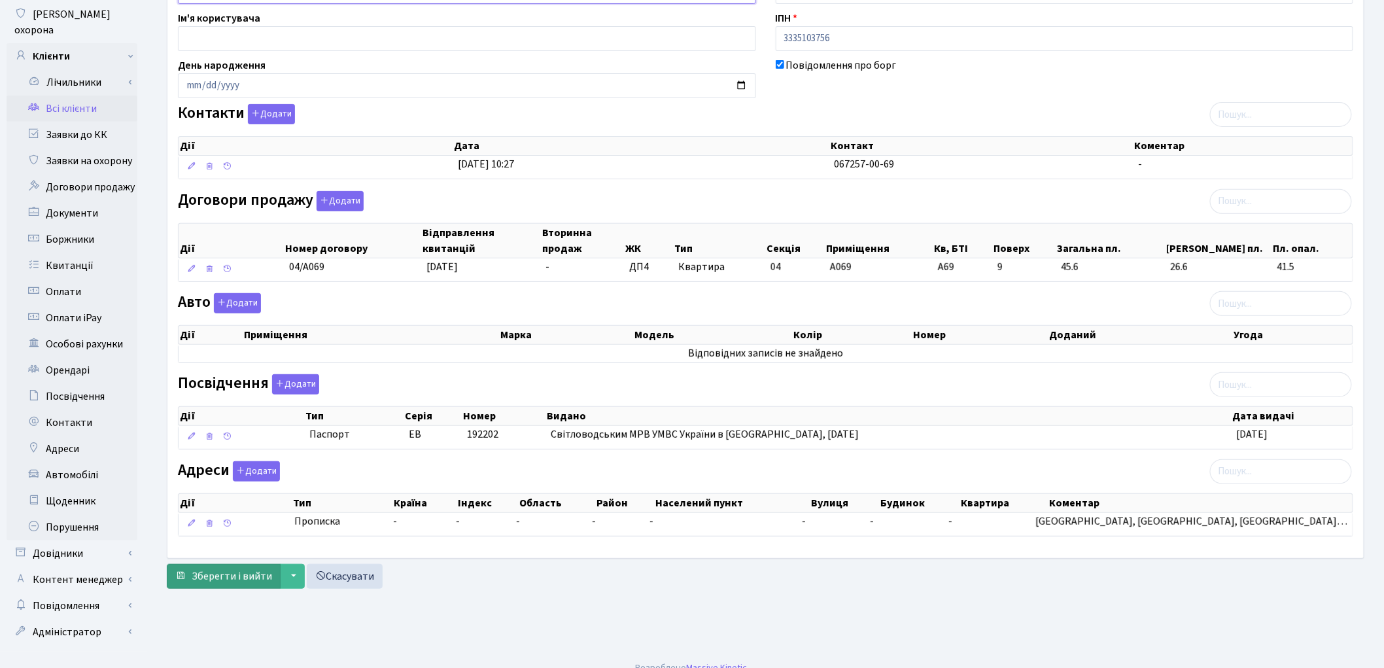
type input "Ольшанецький Андрій Йосипович"
click at [220, 579] on span "Зберегти і вийти" at bounding box center [232, 576] width 80 height 14
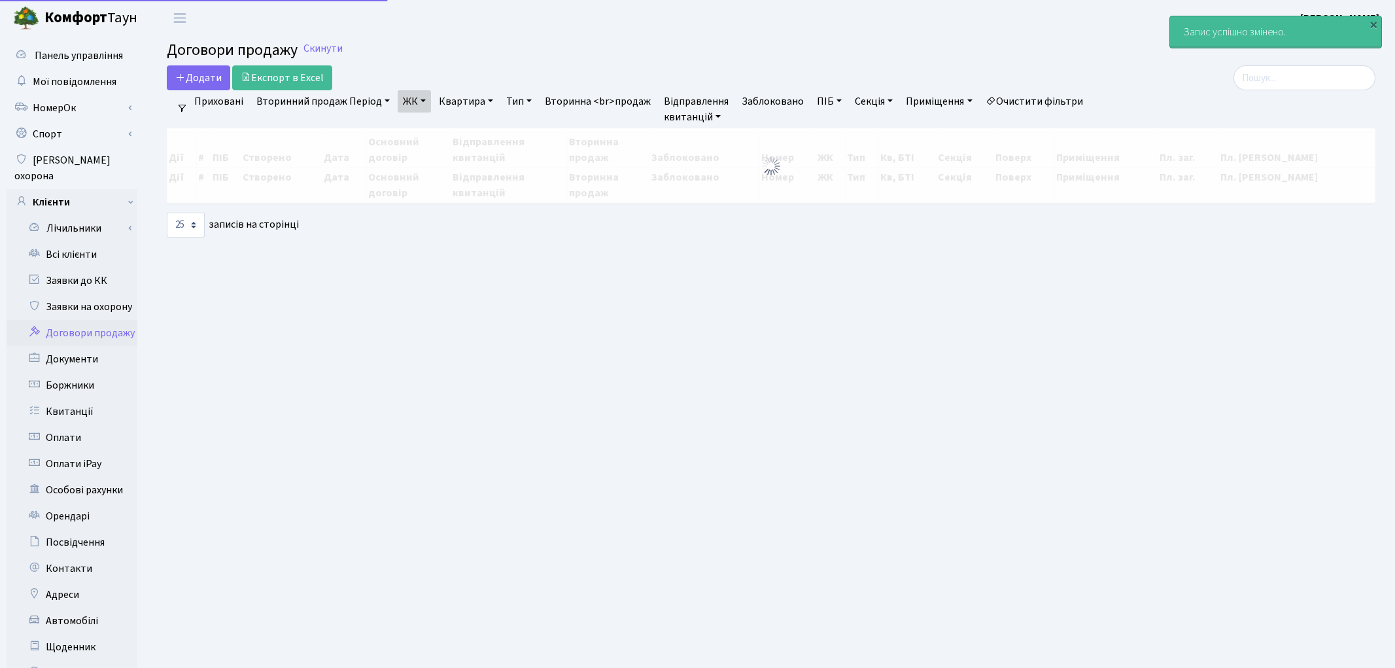
select select "25"
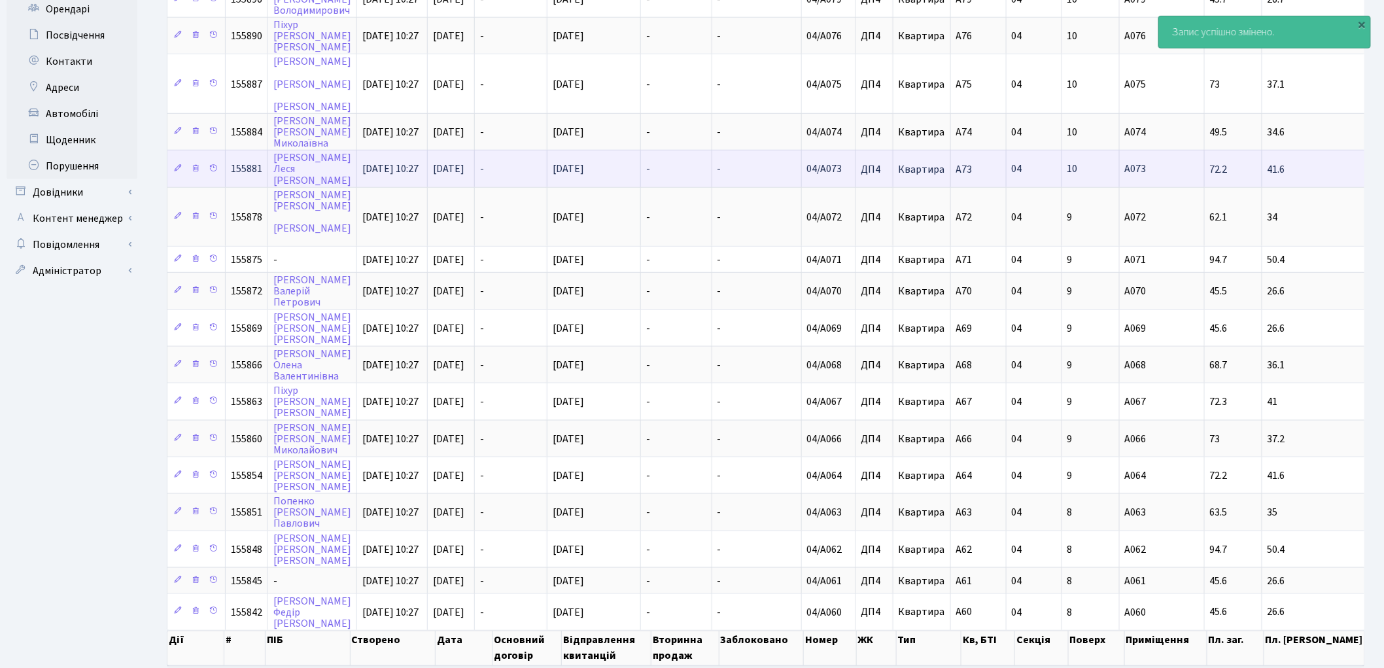
scroll to position [508, 0]
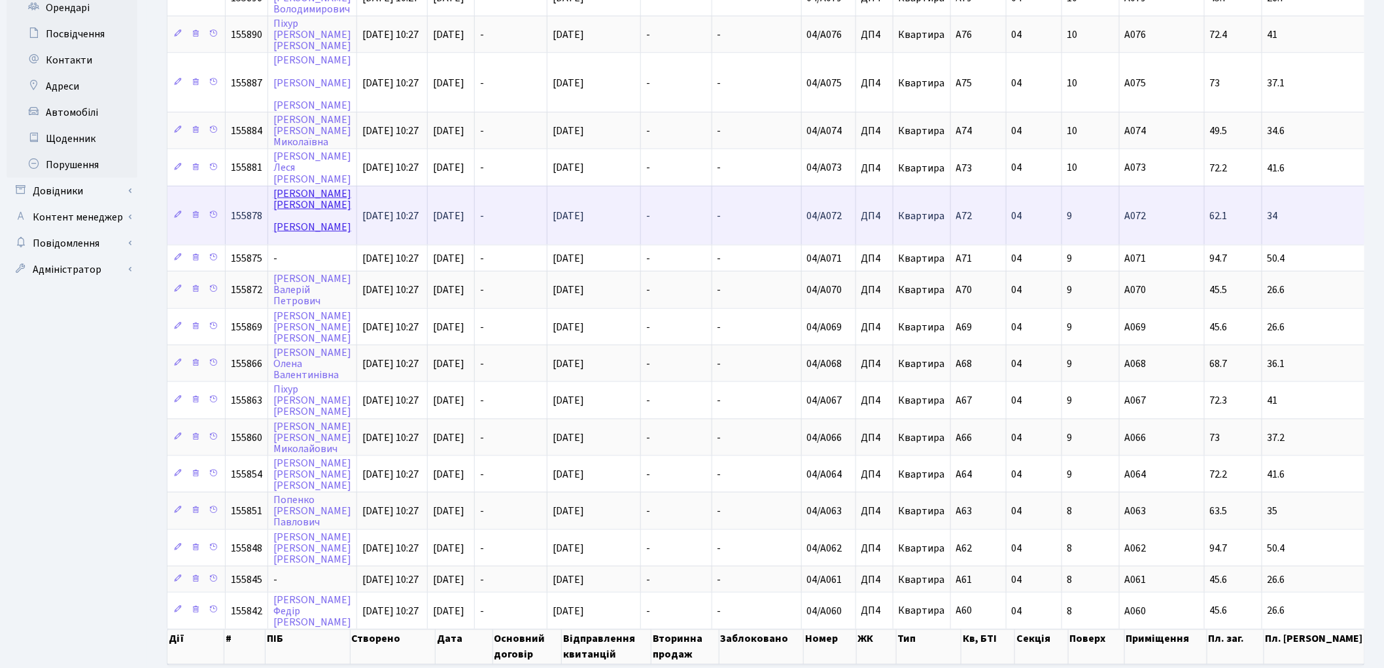
click at [284, 186] on link "[PERSON_NAME]" at bounding box center [312, 210] width 78 height 48
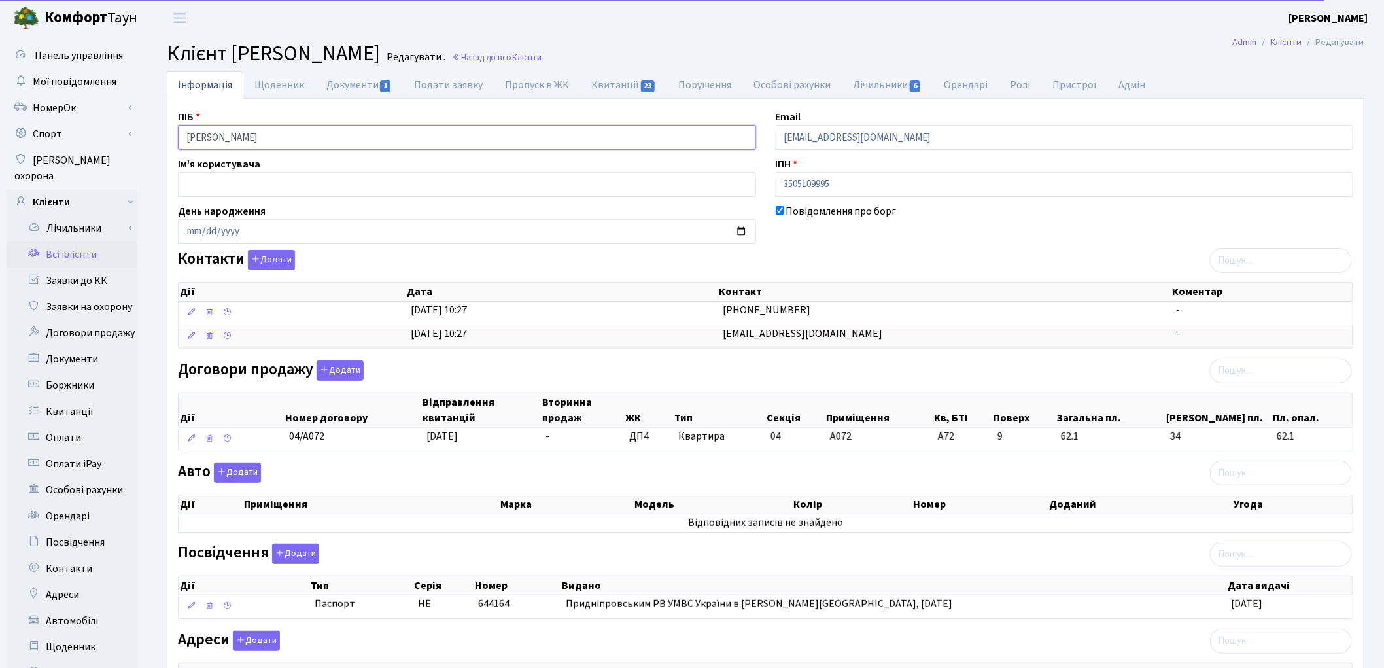
click at [247, 138] on input "Салін Андрій Геннадійович" at bounding box center [467, 137] width 578 height 25
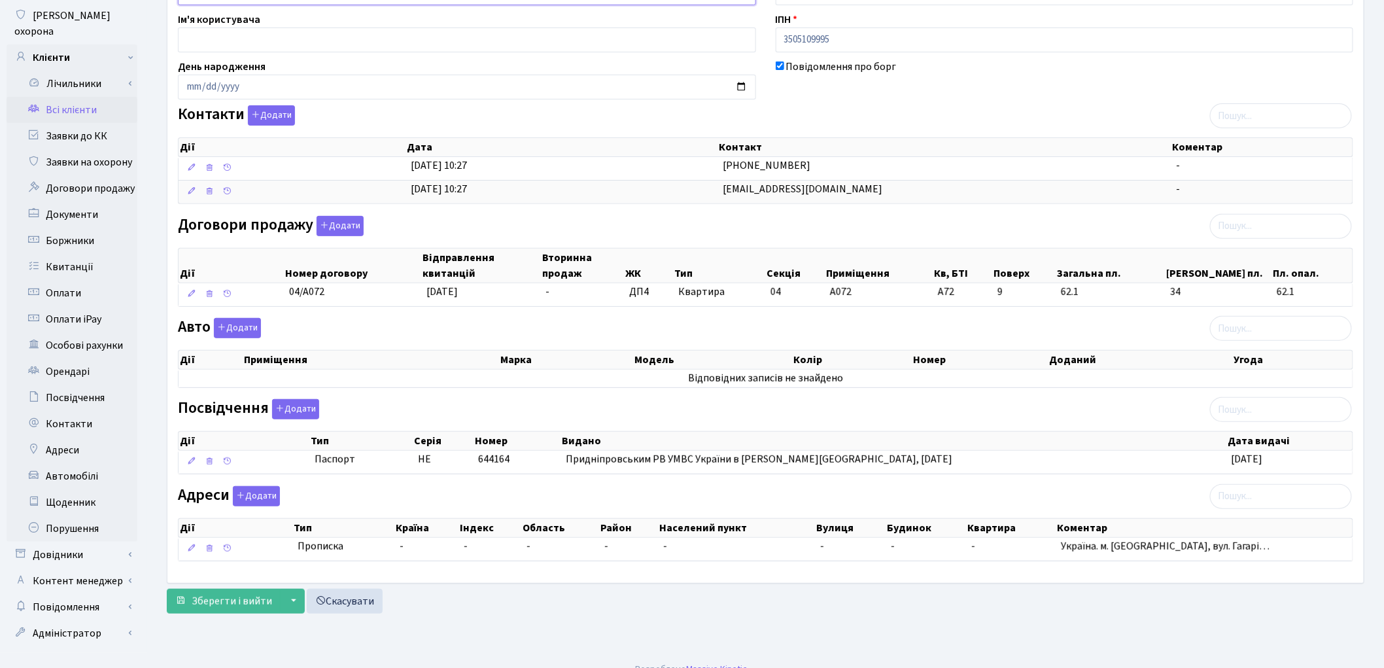
scroll to position [146, 0]
type input "Салін Андрій Геннадійович"
click at [235, 602] on span "Зберегти і вийти" at bounding box center [232, 600] width 80 height 14
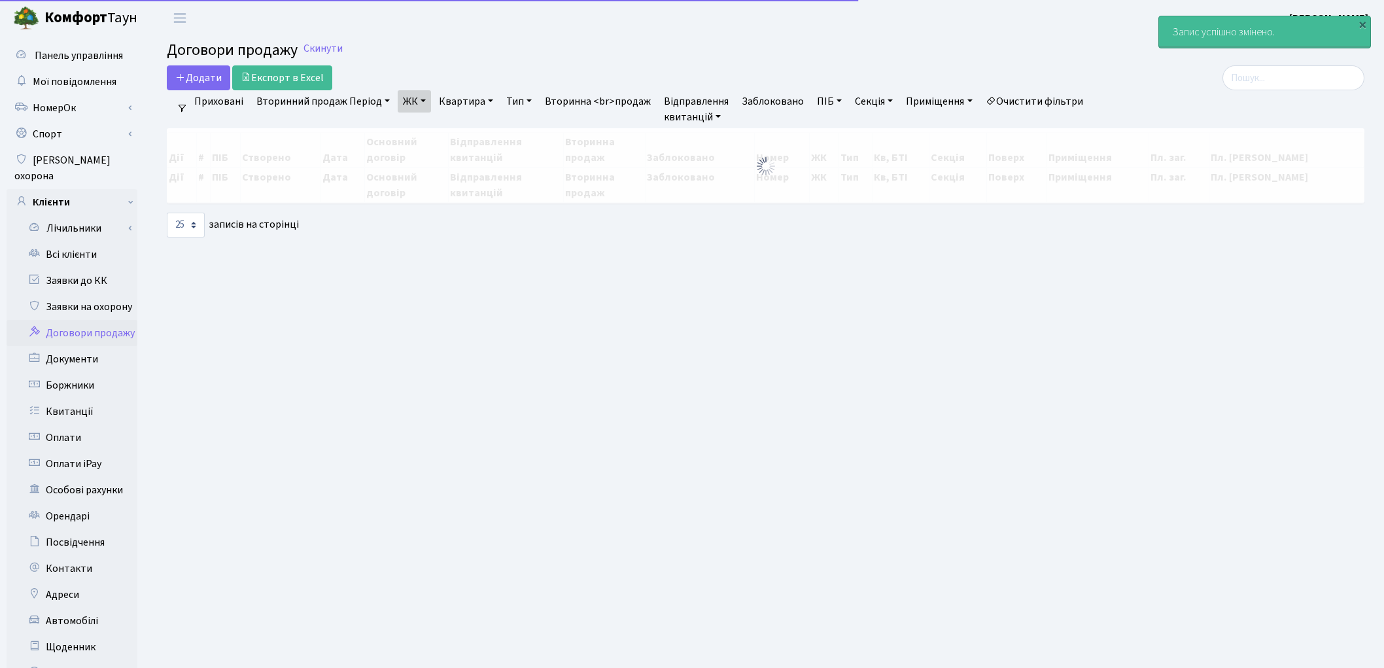
select select "25"
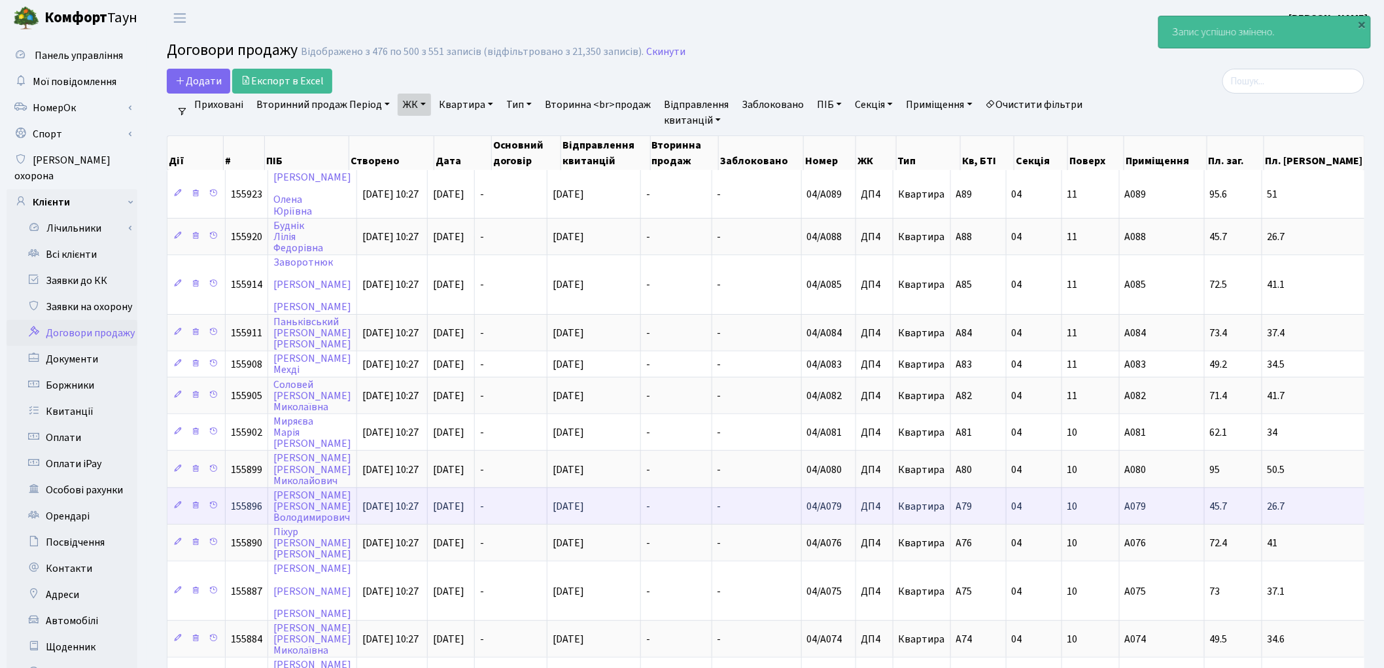
scroll to position [290, 0]
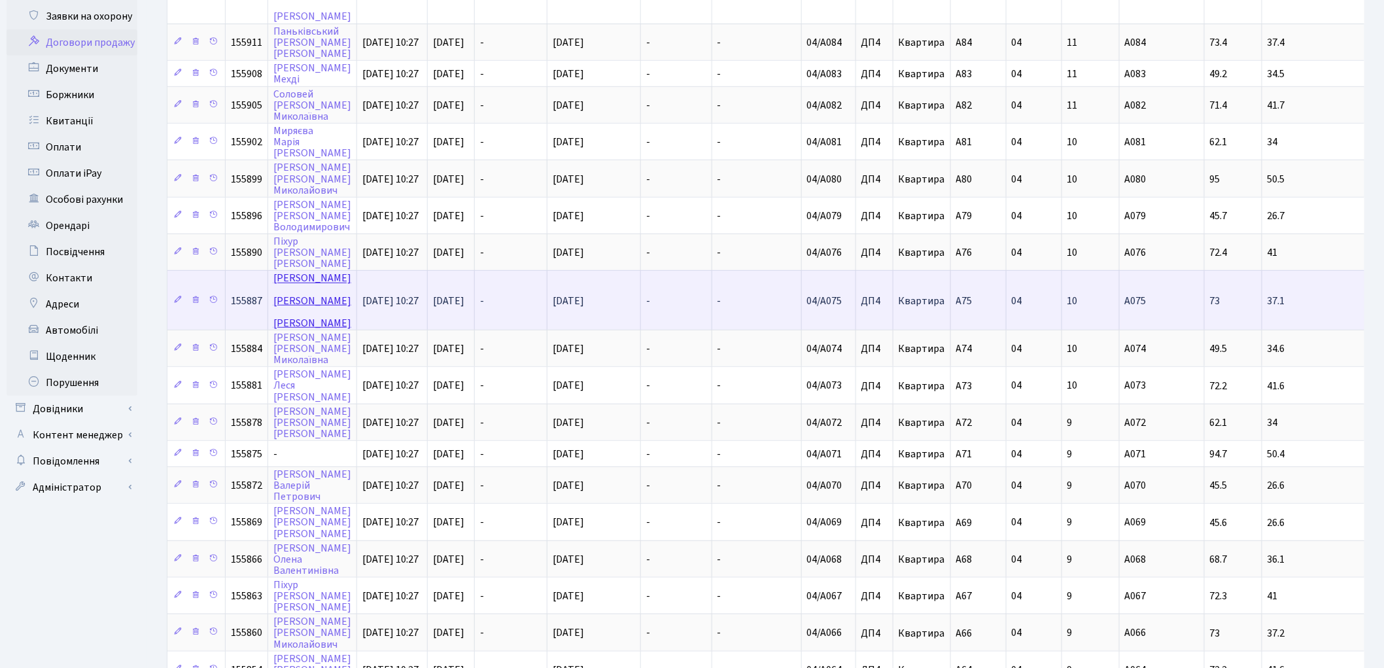
click at [298, 271] on link "Шустер Віктор Феліксович" at bounding box center [312, 300] width 78 height 59
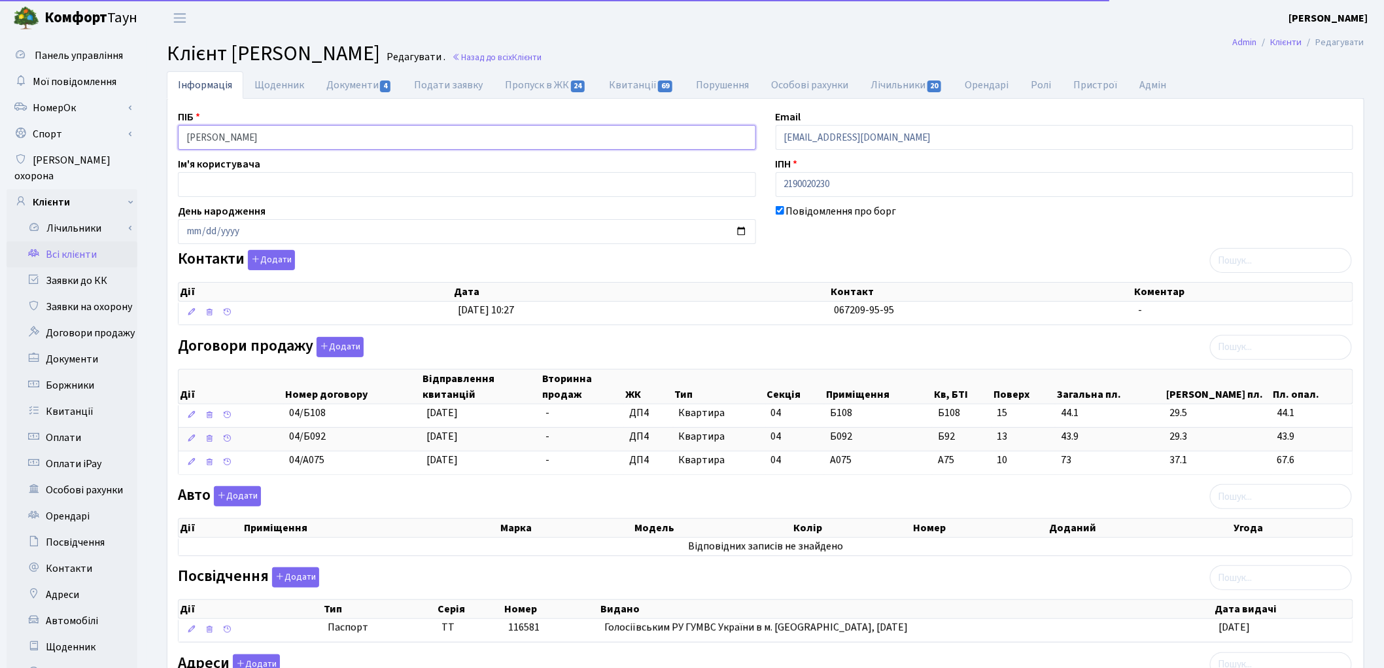
click at [222, 131] on input "Шустер Віктор Феліксович" at bounding box center [467, 137] width 578 height 25
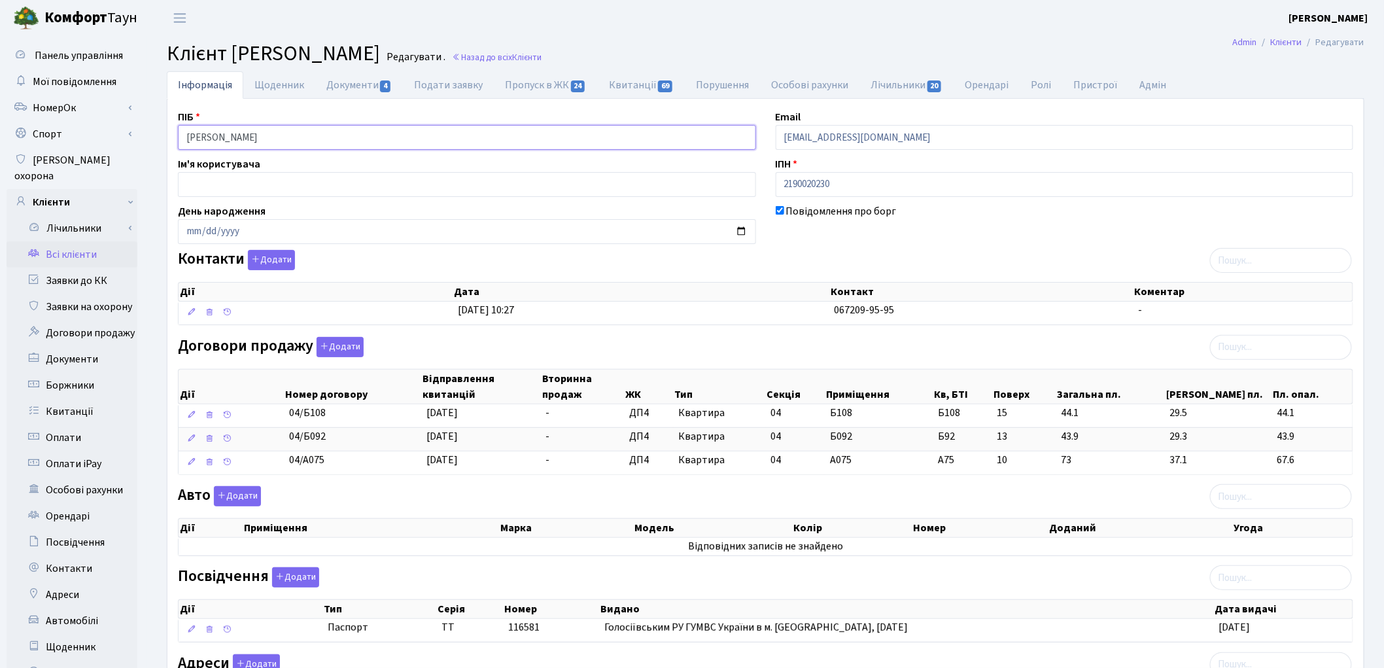
click at [252, 133] on input "Шустер Віктор Феліксович" at bounding box center [467, 137] width 578 height 25
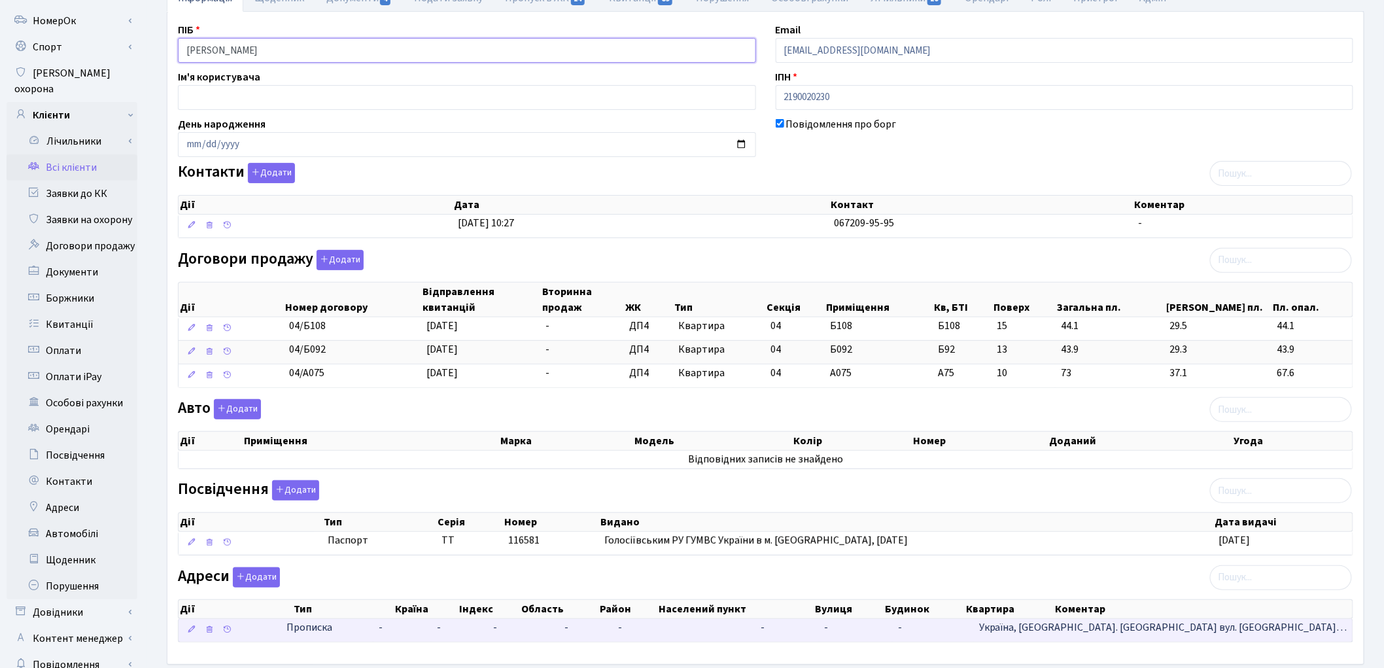
scroll to position [156, 0]
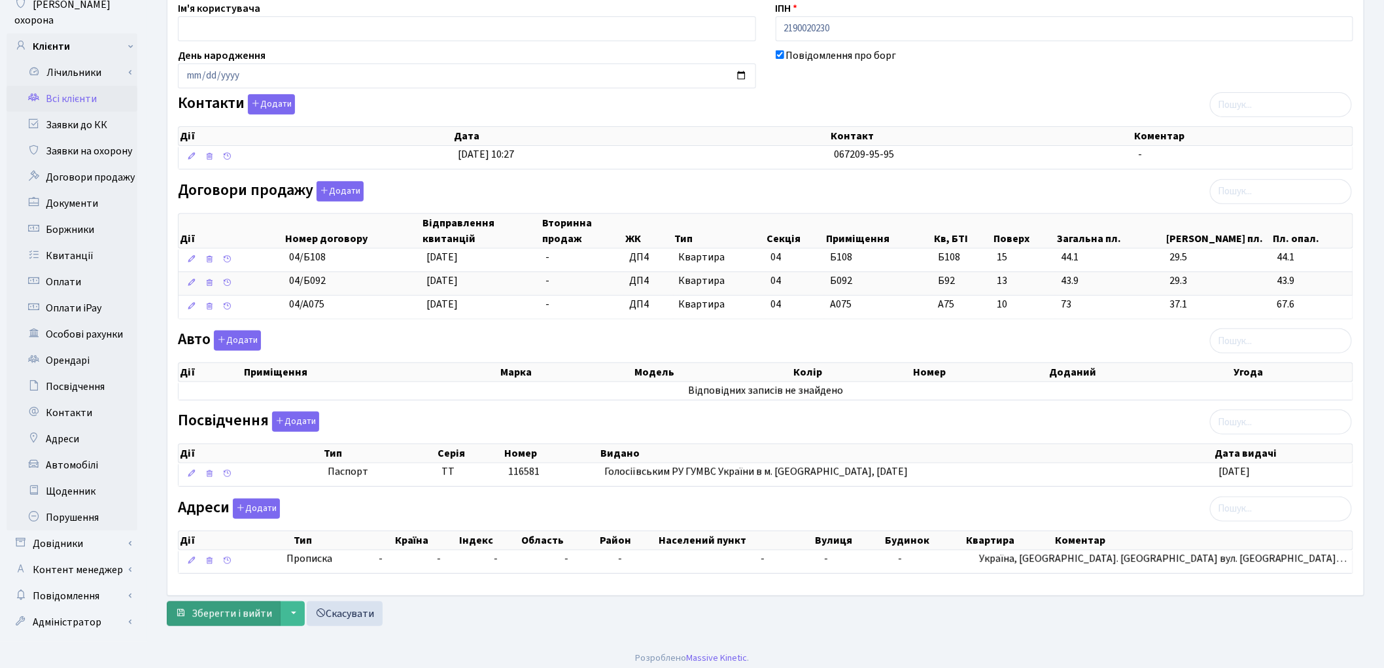
type input "Шустер Віктор Феліксович"
click at [223, 604] on button "Зберегти і вийти" at bounding box center [224, 613] width 114 height 25
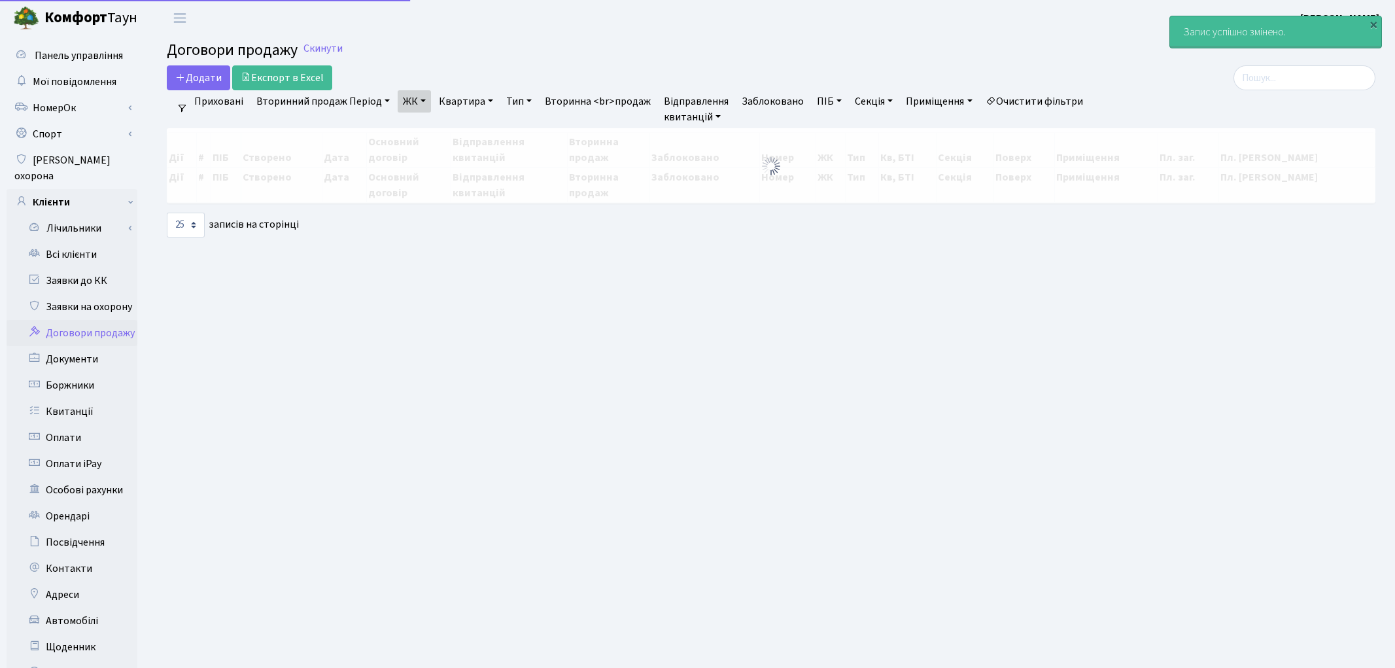
select select "25"
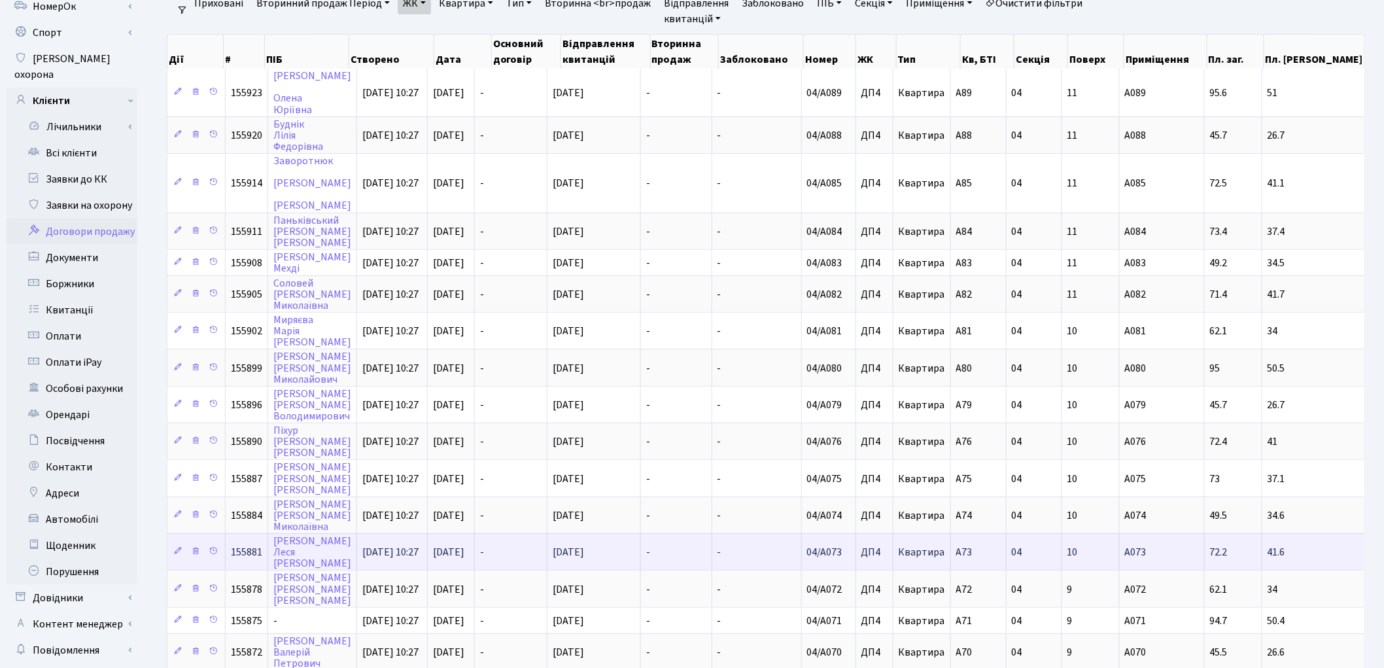
scroll to position [73, 0]
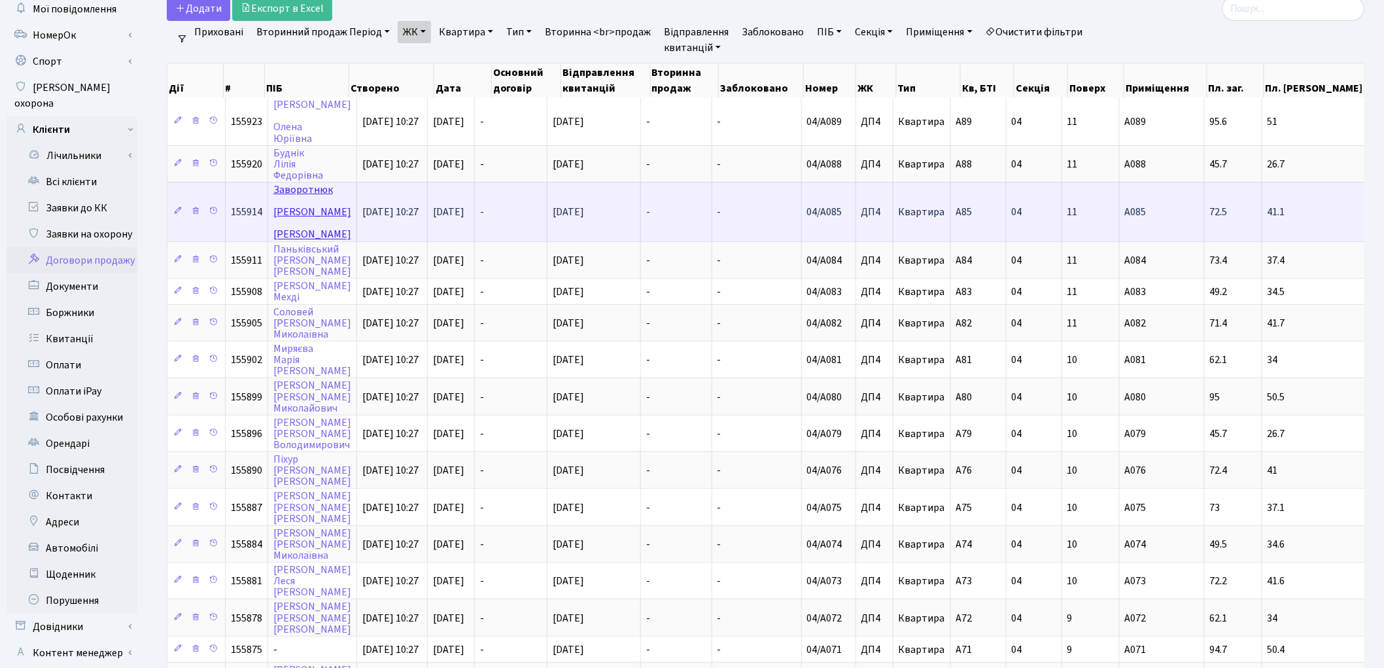
click at [296, 182] on link "Заворотнюк Олександр Сергійович" at bounding box center [312, 211] width 78 height 59
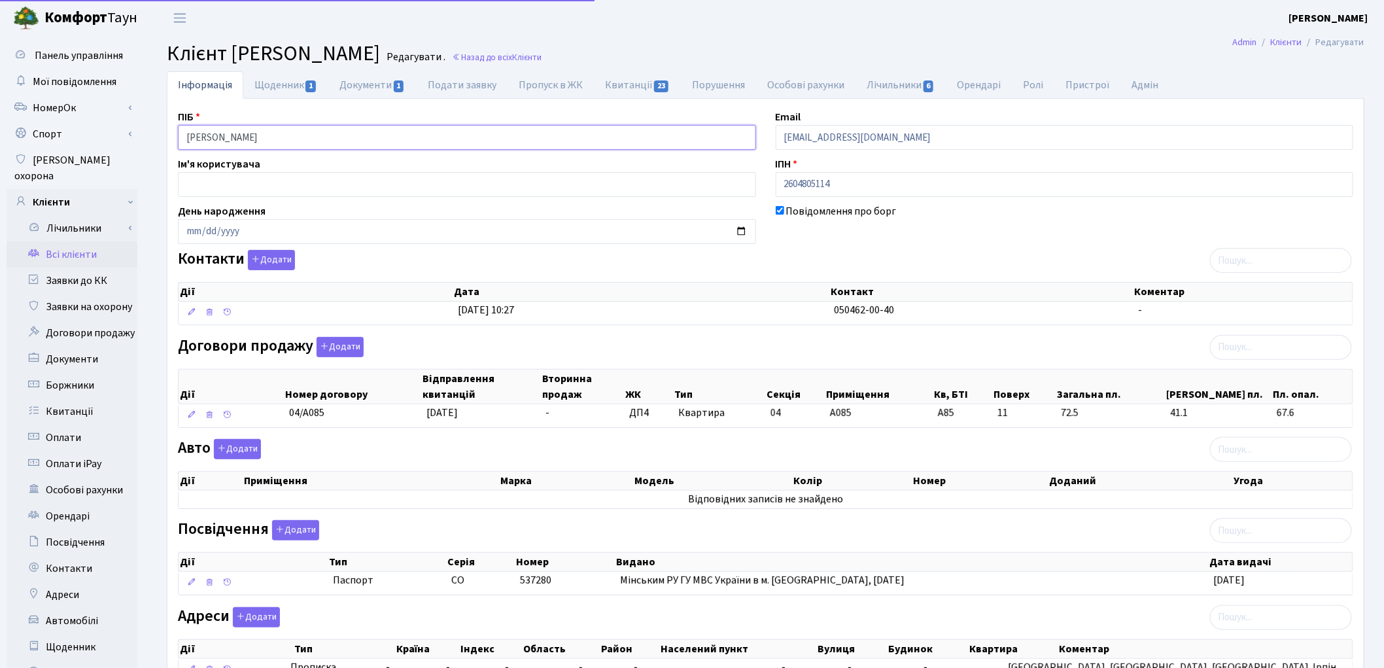
click at [245, 133] on input "Заворотнюк Олександр Сергійович" at bounding box center [467, 137] width 578 height 25
click at [293, 135] on input "Заворотнюк Олександр Сергійович" at bounding box center [467, 137] width 578 height 25
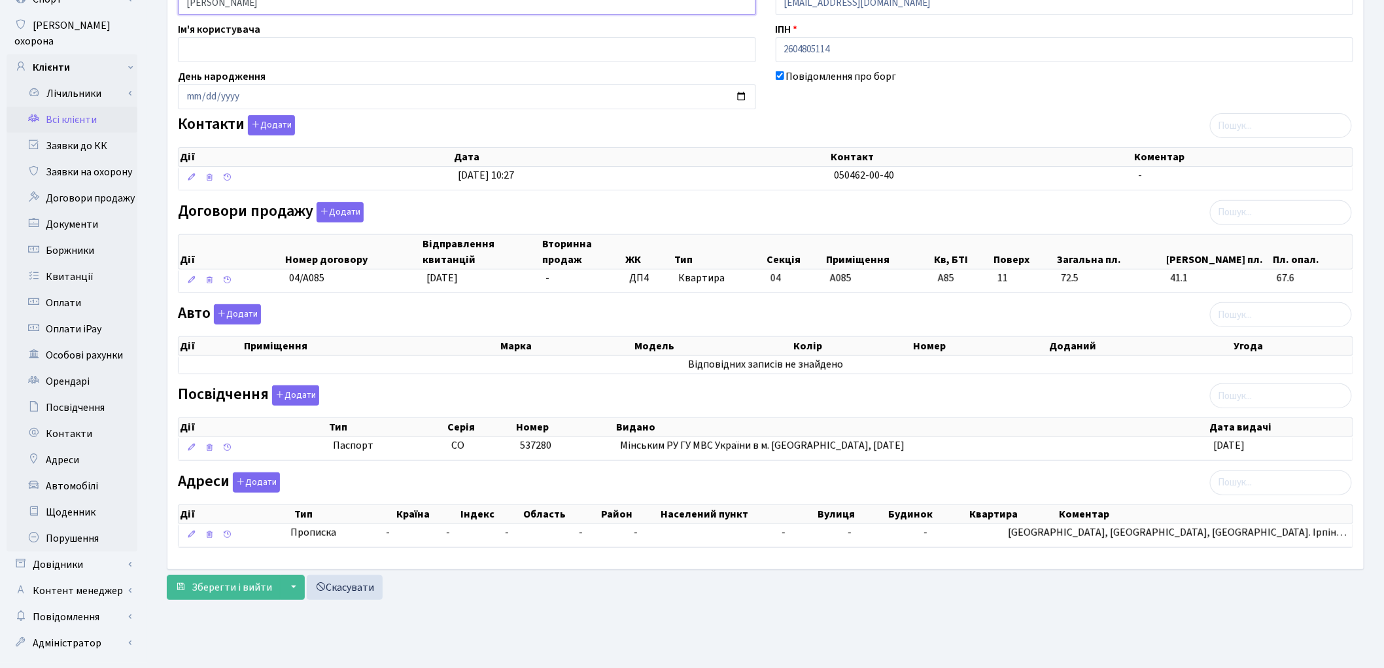
scroll to position [146, 0]
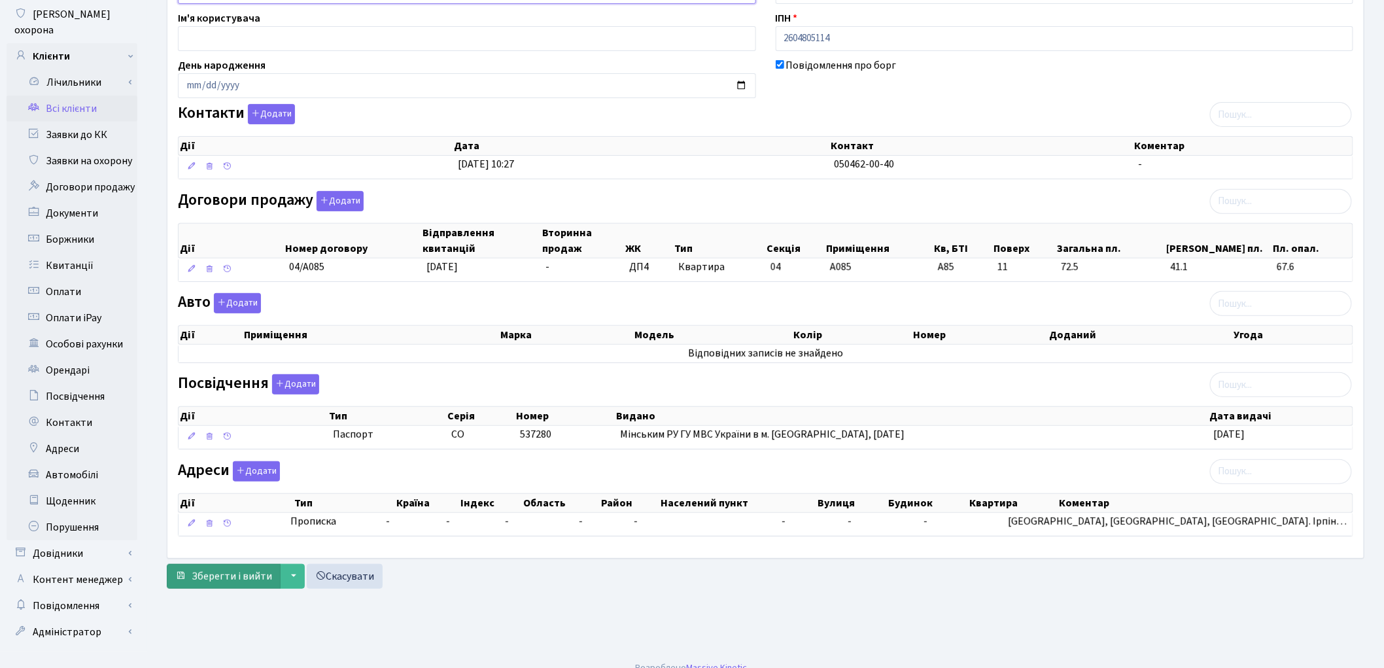
type input "Заворотнюк Олександр Сергійович"
click at [220, 580] on span "Зберегти і вийти" at bounding box center [232, 576] width 80 height 14
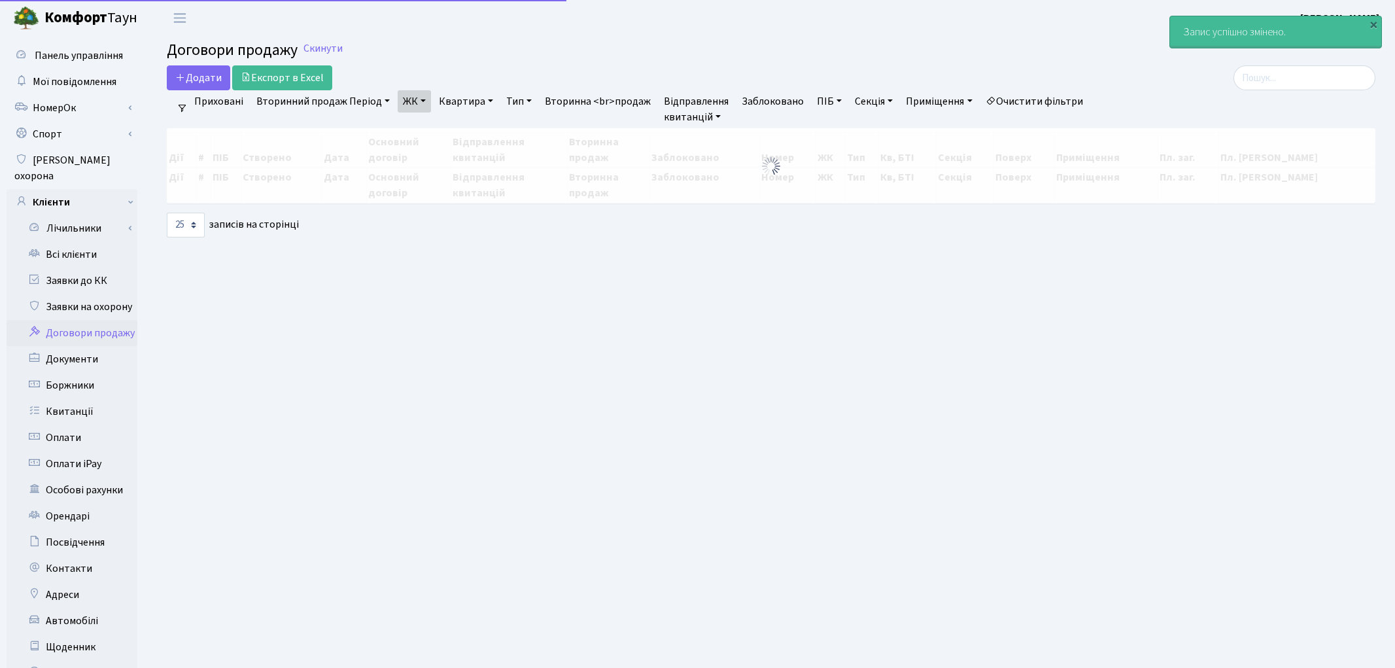
select select "25"
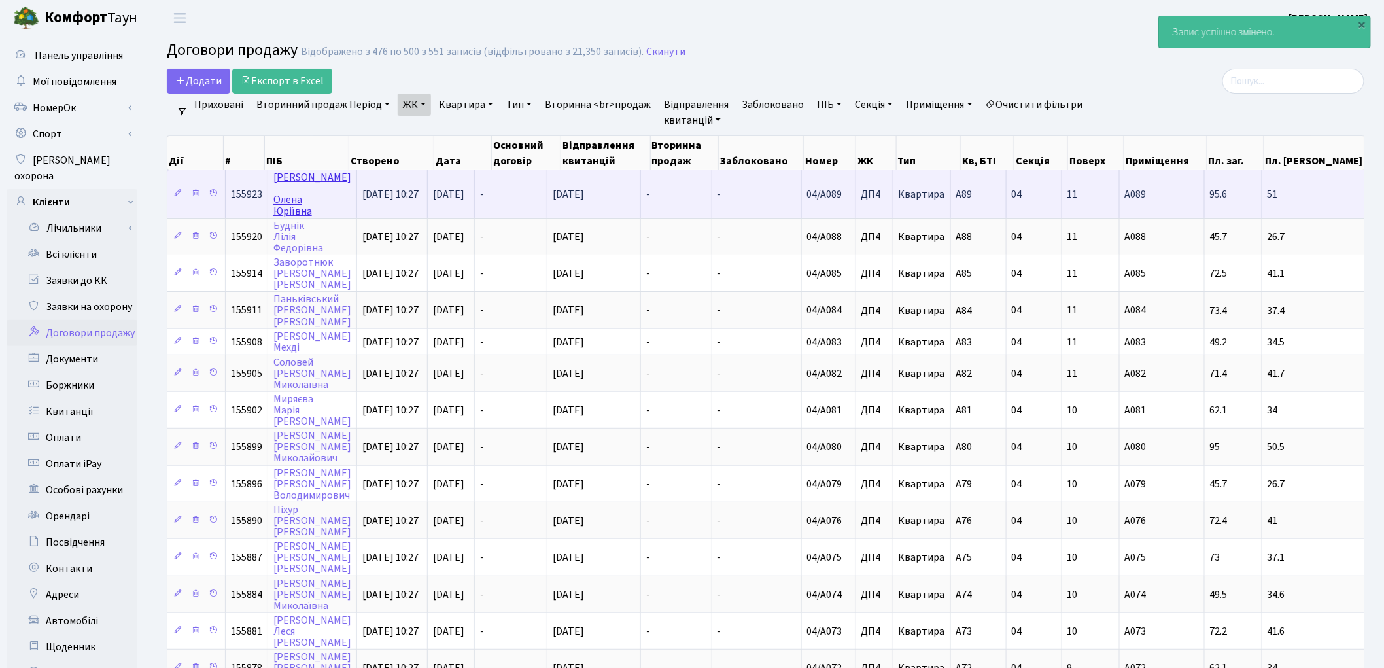
click at [288, 178] on link "Жигула Олена Юріївна" at bounding box center [312, 194] width 78 height 48
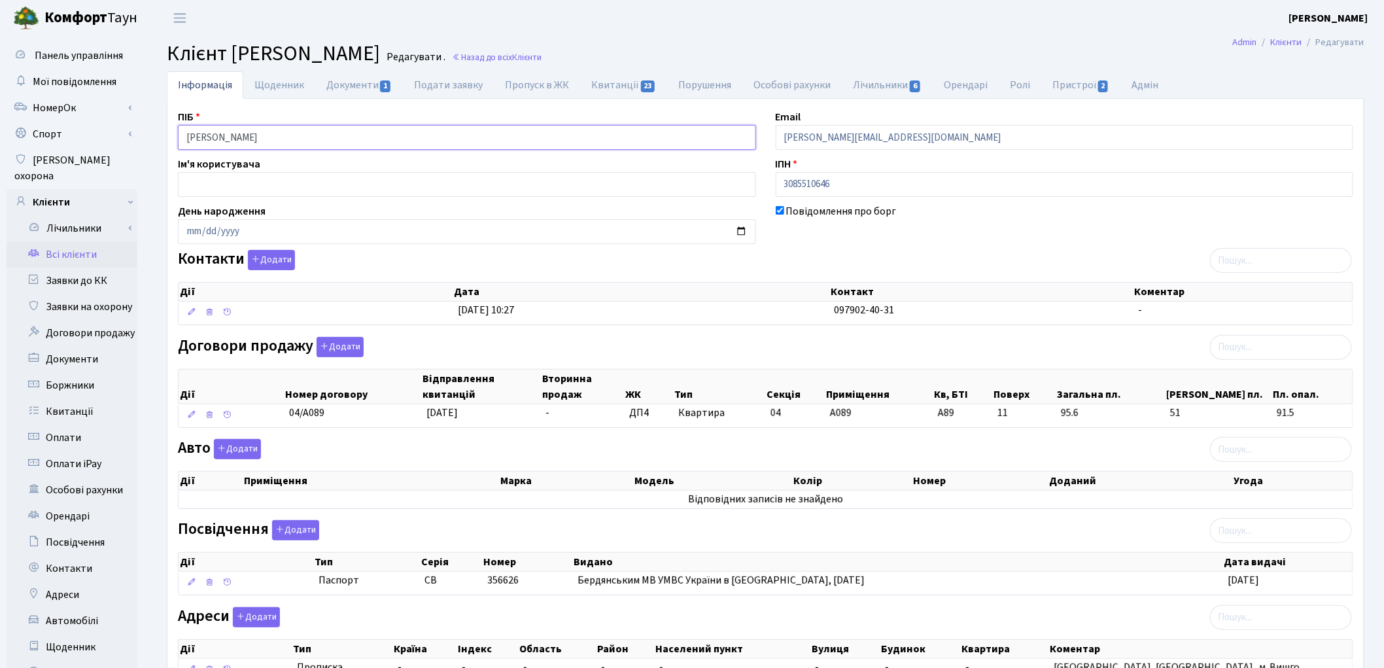
click at [224, 133] on input "Жигула Олена Юріївна" at bounding box center [467, 137] width 578 height 25
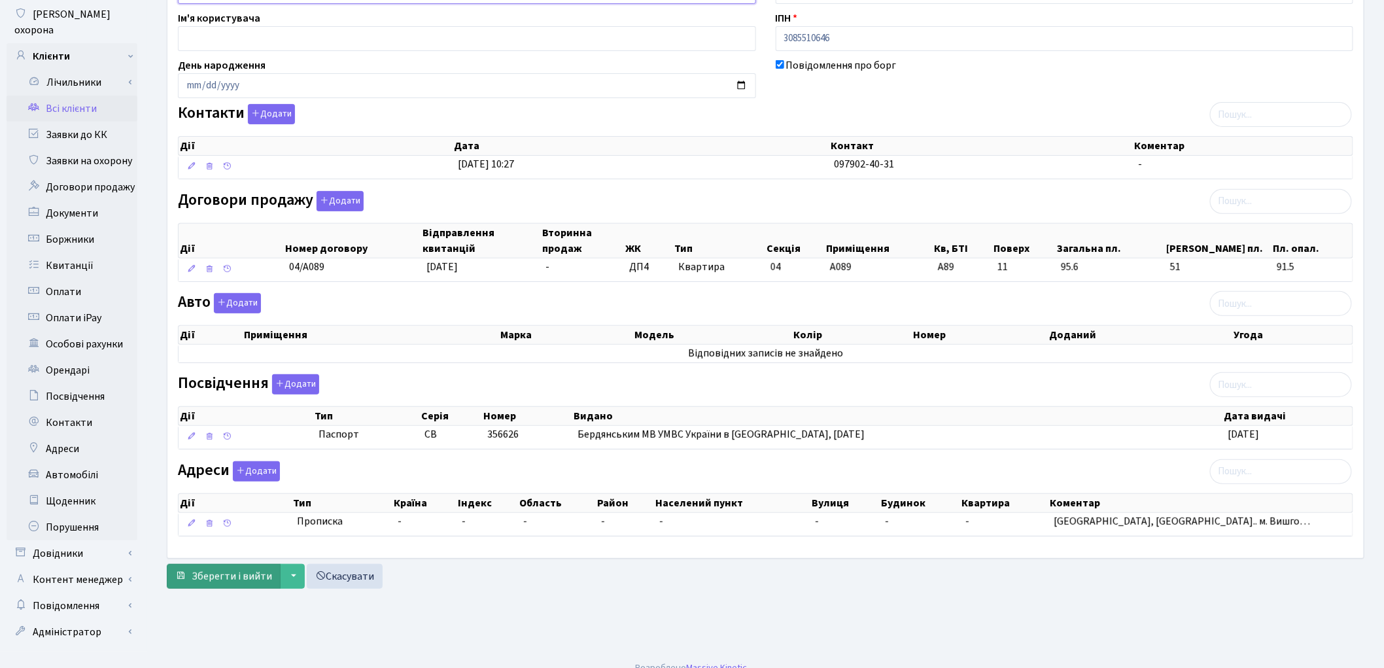
type input "Жигула Олена Юріївна"
click at [231, 578] on span "Зберегти і вийти" at bounding box center [232, 576] width 80 height 14
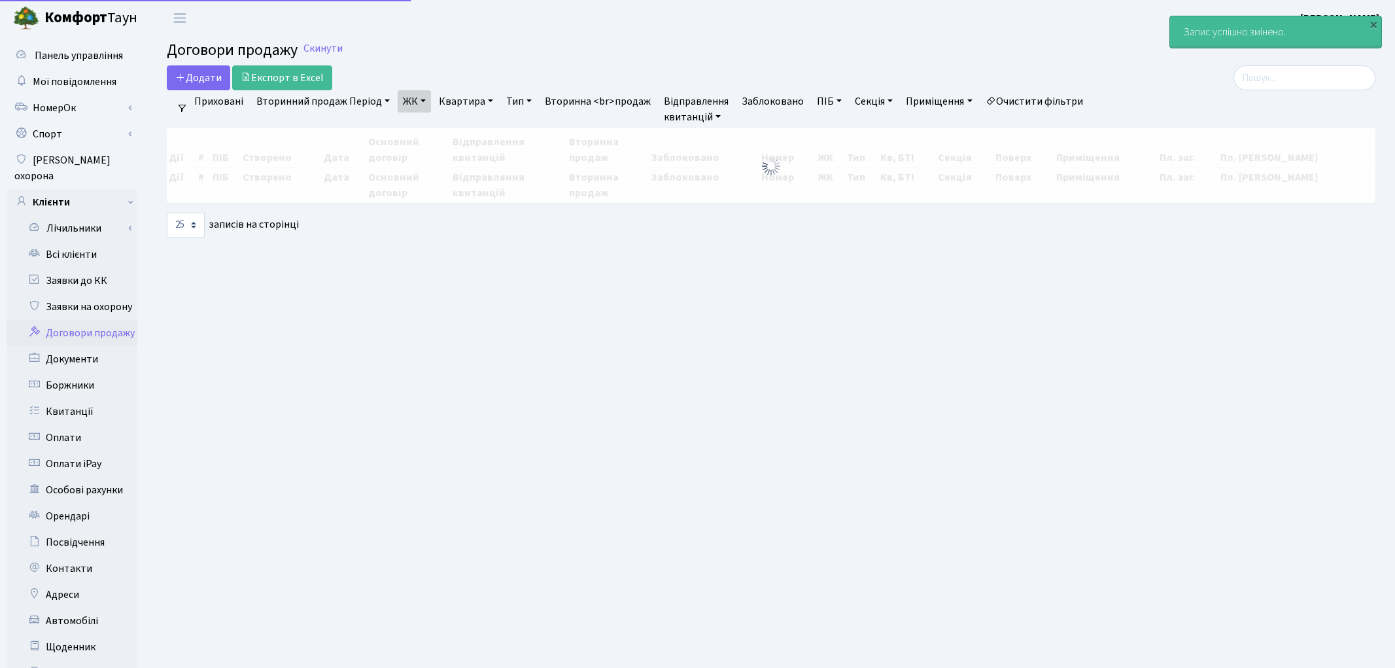
select select "25"
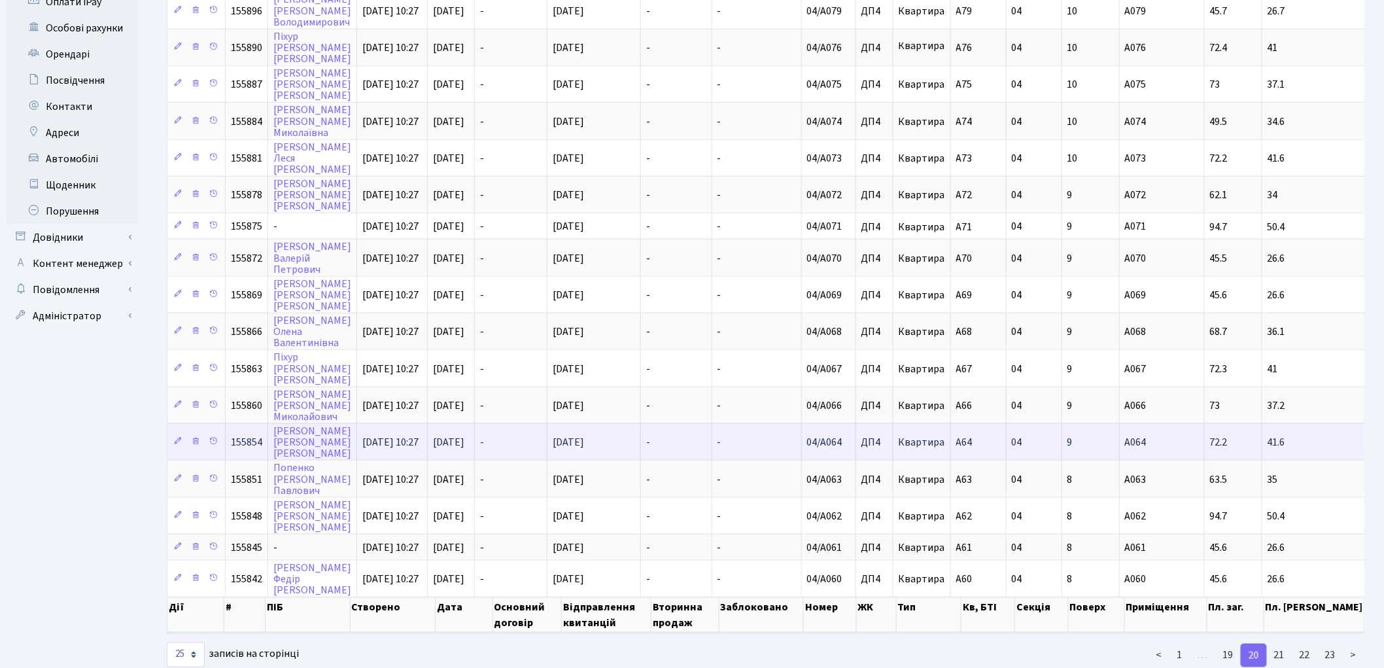
scroll to position [464, 0]
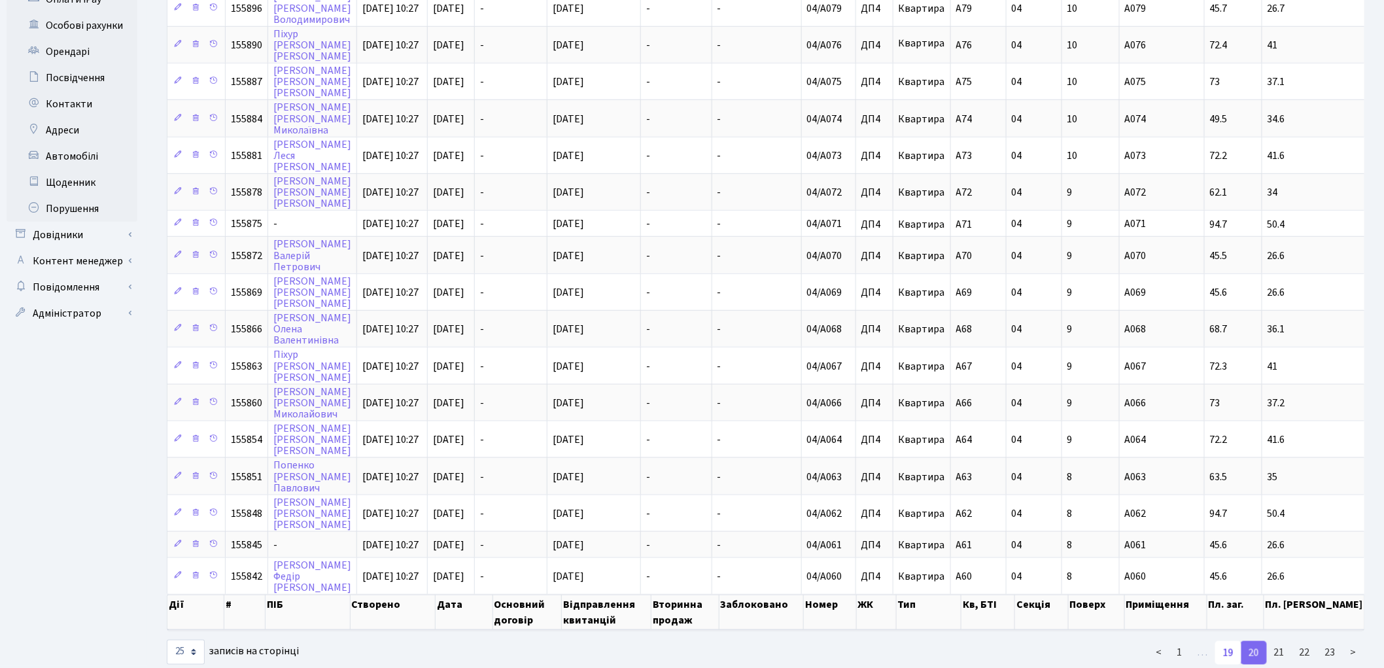
click at [1233, 641] on link "19" at bounding box center [1228, 653] width 26 height 24
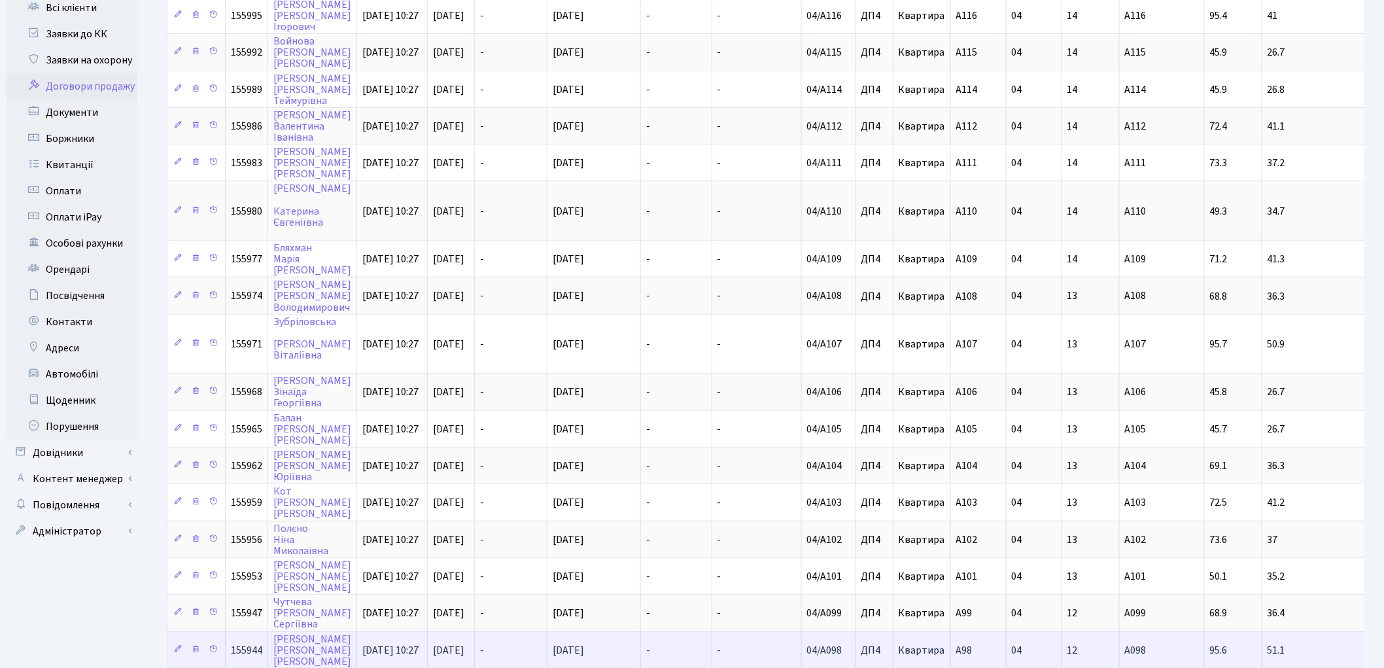
scroll to position [233, 0]
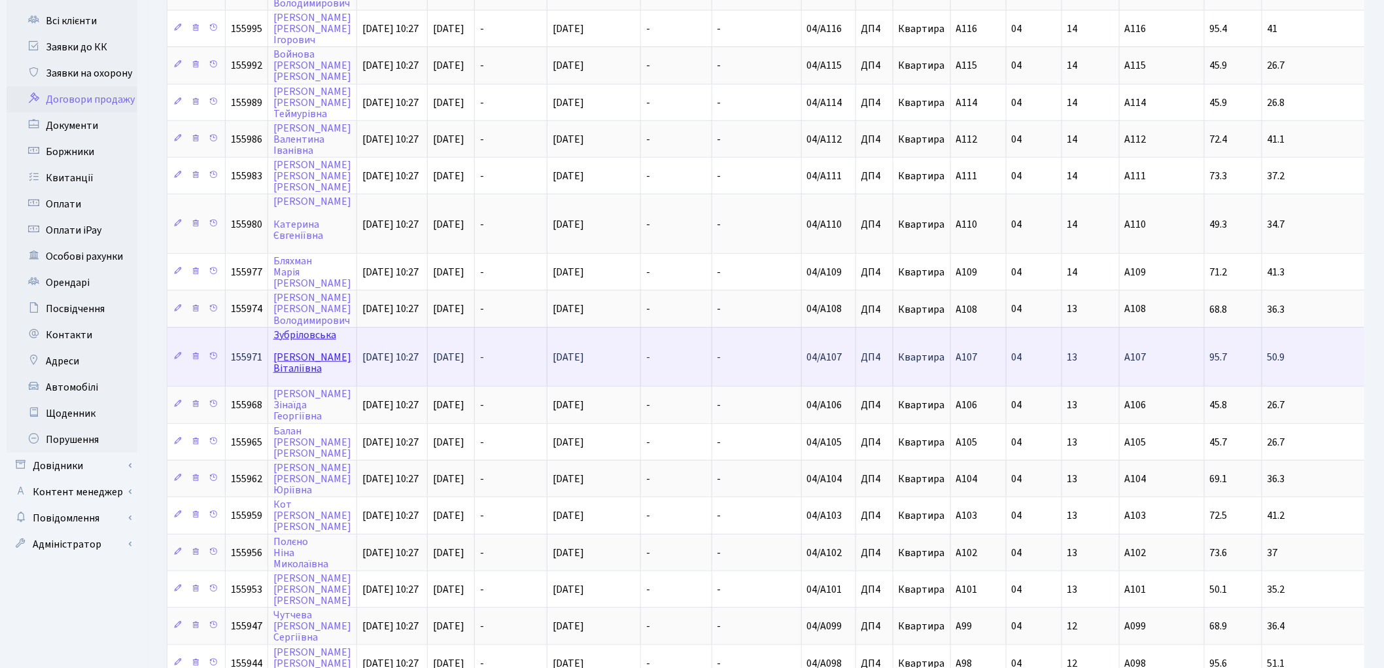
click at [297, 328] on link "Зубріловська Марина Віталіївна" at bounding box center [312, 352] width 78 height 48
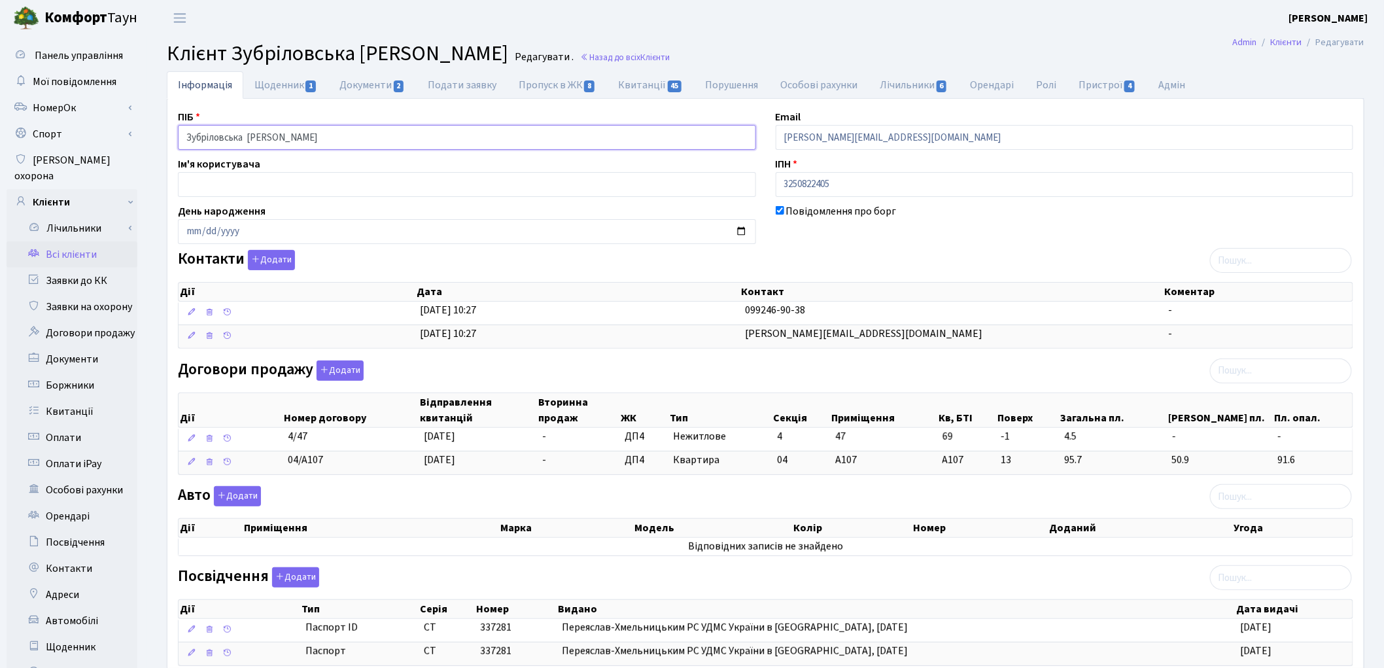
click at [249, 138] on input "Зубріловська [PERSON_NAME]" at bounding box center [467, 137] width 578 height 25
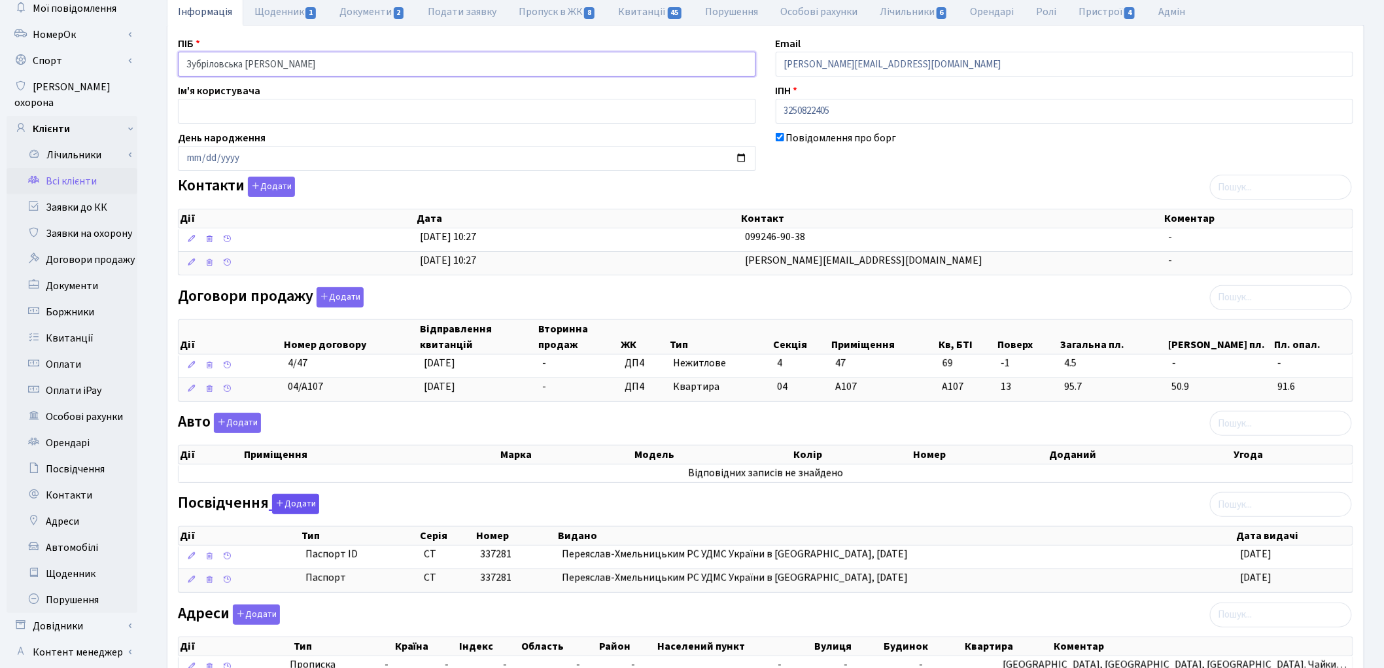
scroll to position [179, 0]
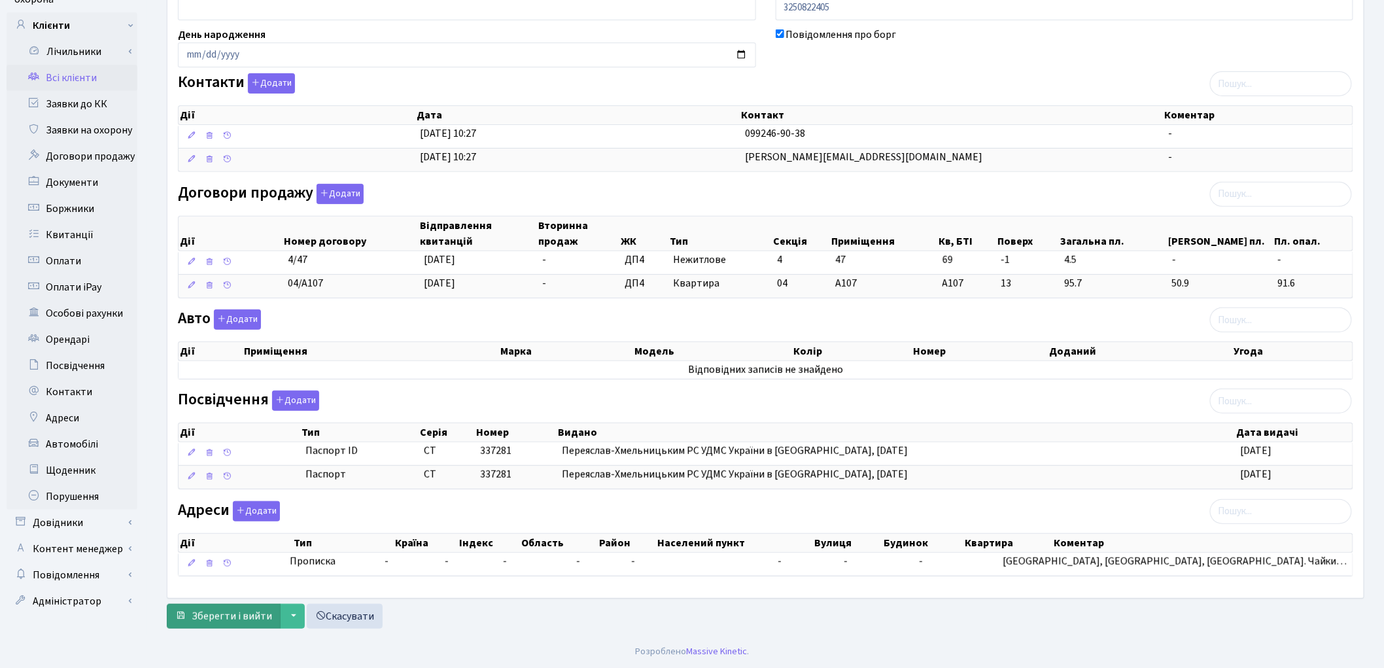
type input "Зубріловська [PERSON_NAME]"
click at [239, 617] on span "Зберегти і вийти" at bounding box center [232, 616] width 80 height 14
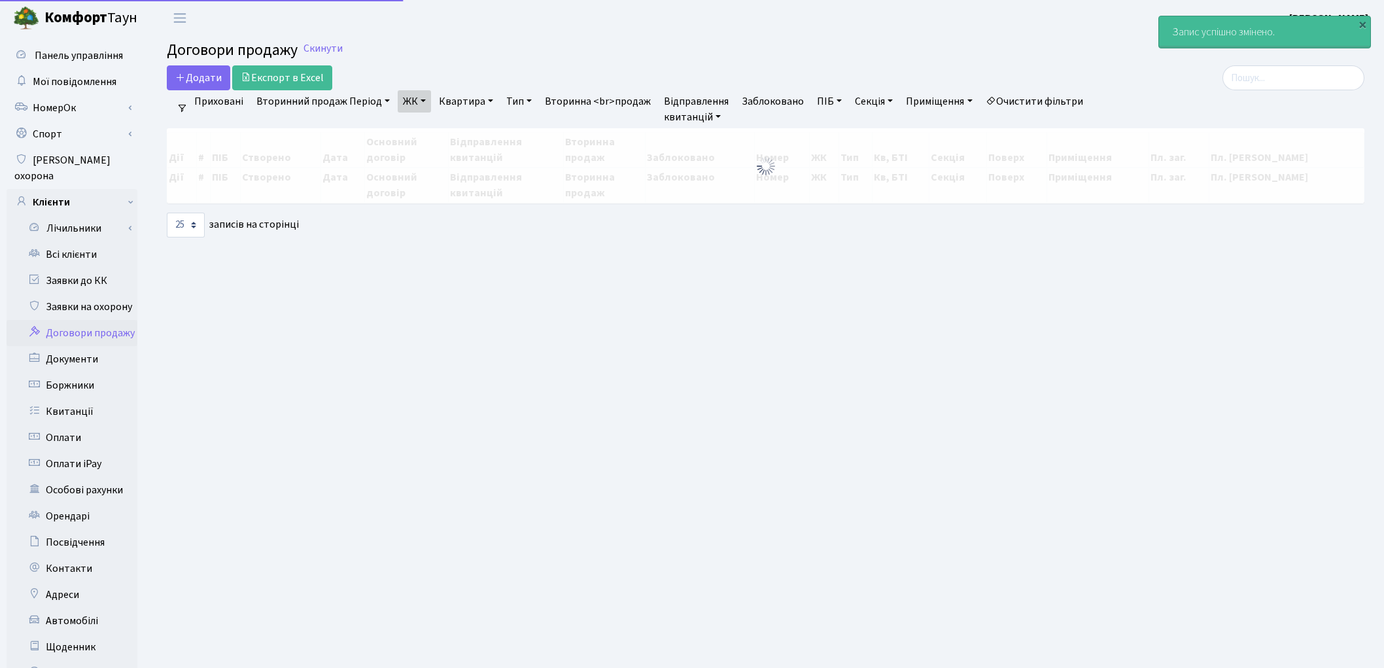
select select "25"
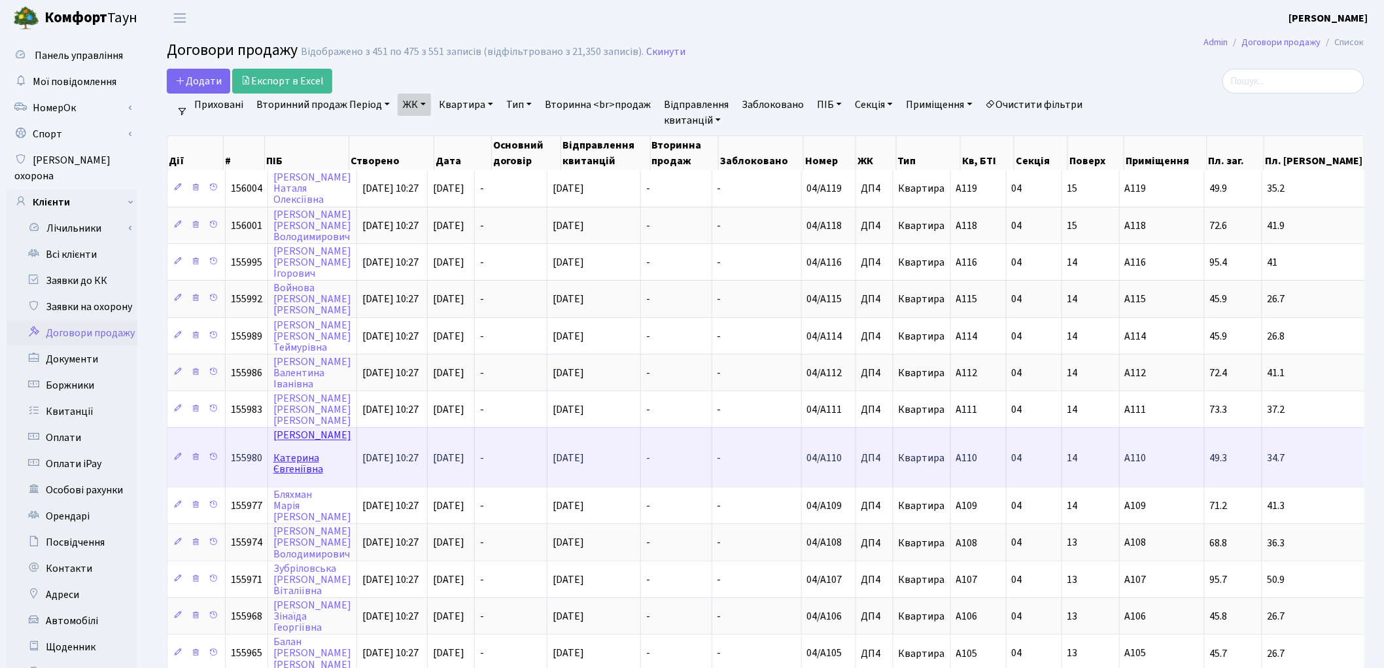
click at [301, 428] on link "Левченко Катерина Євгеніївна" at bounding box center [312, 452] width 78 height 48
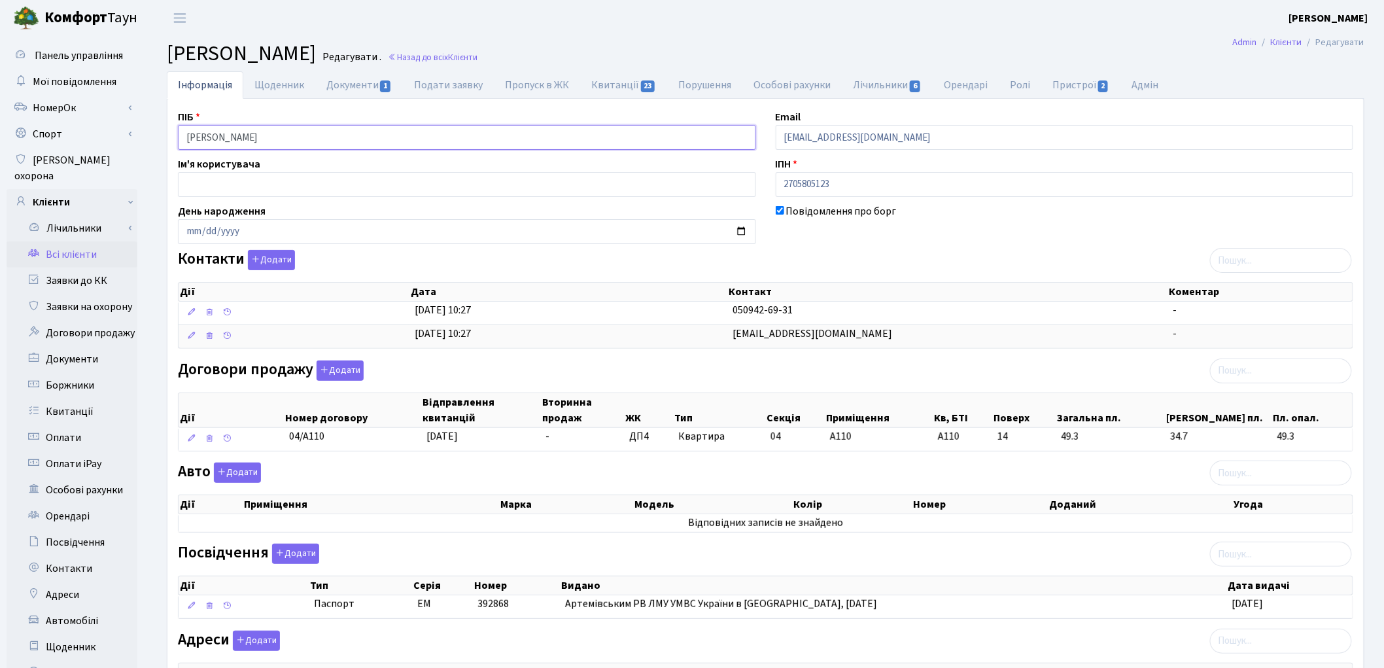
click at [233, 132] on input "Левченко Катерина Євгеніївна" at bounding box center [467, 137] width 578 height 25
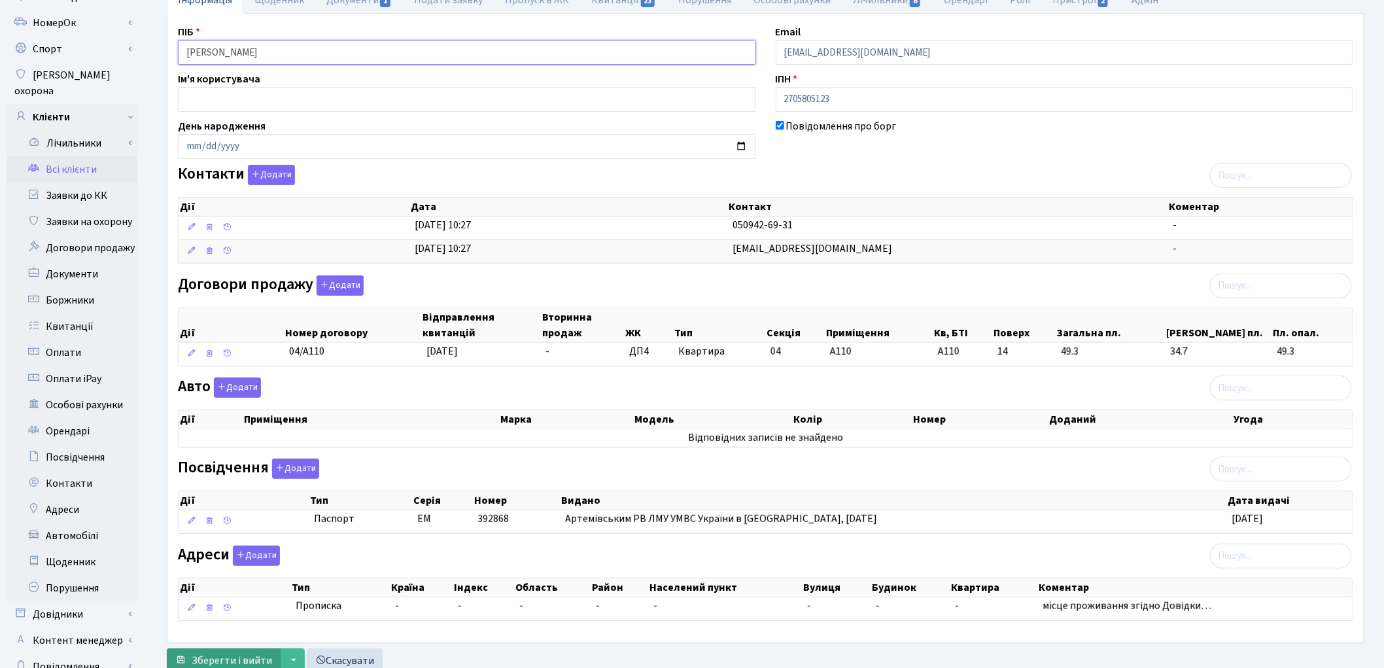
scroll to position [146, 0]
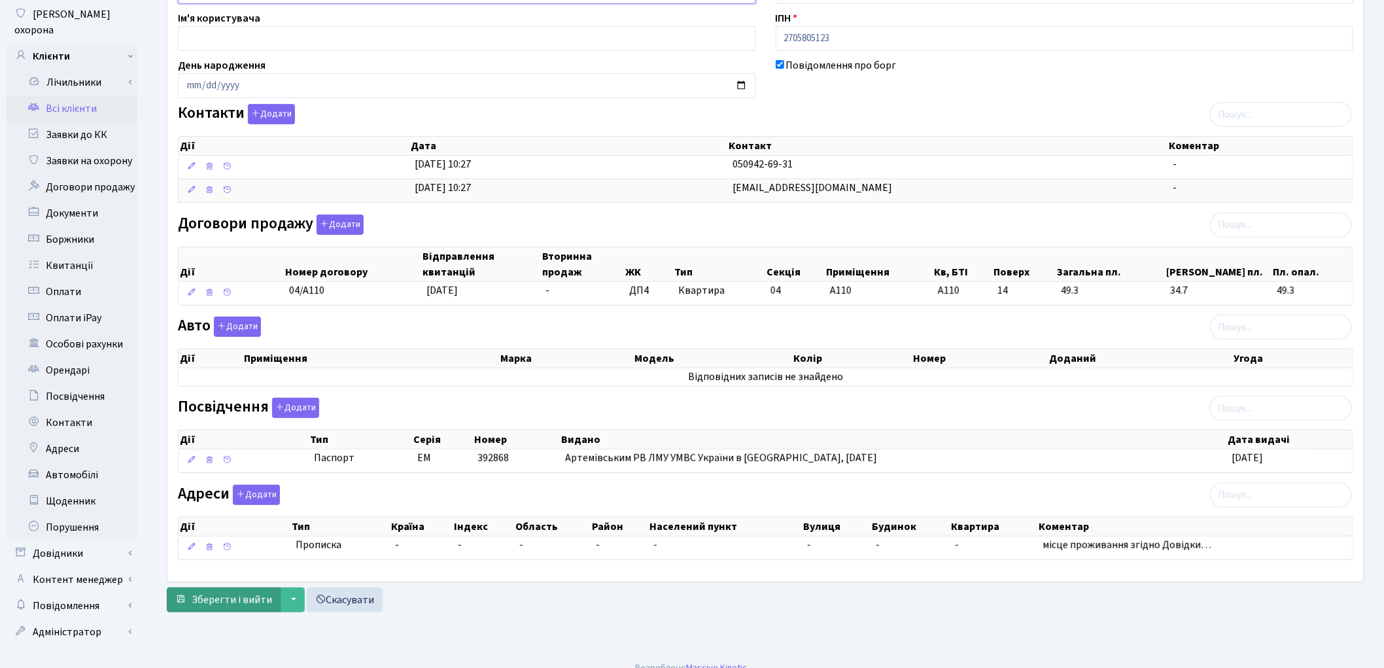
type input "Левченко Катерина Євгеніївна"
click at [238, 596] on span "Зберегти і вийти" at bounding box center [232, 600] width 80 height 14
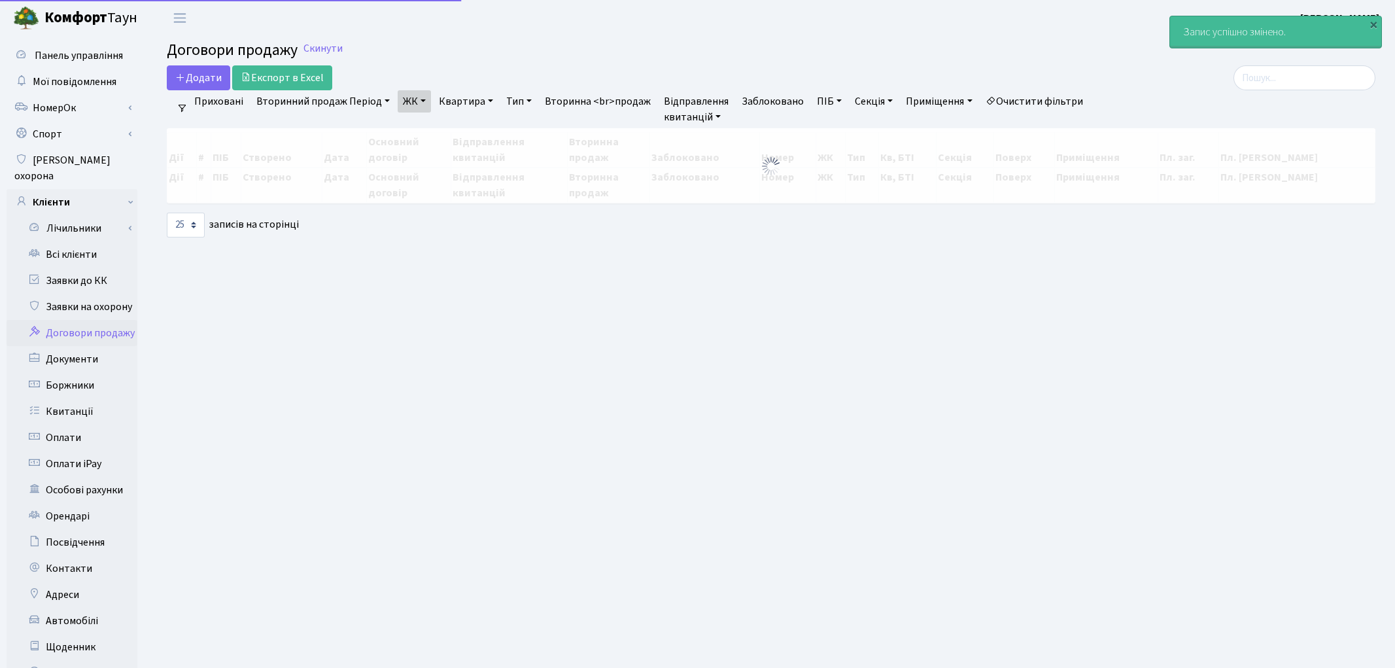
select select "25"
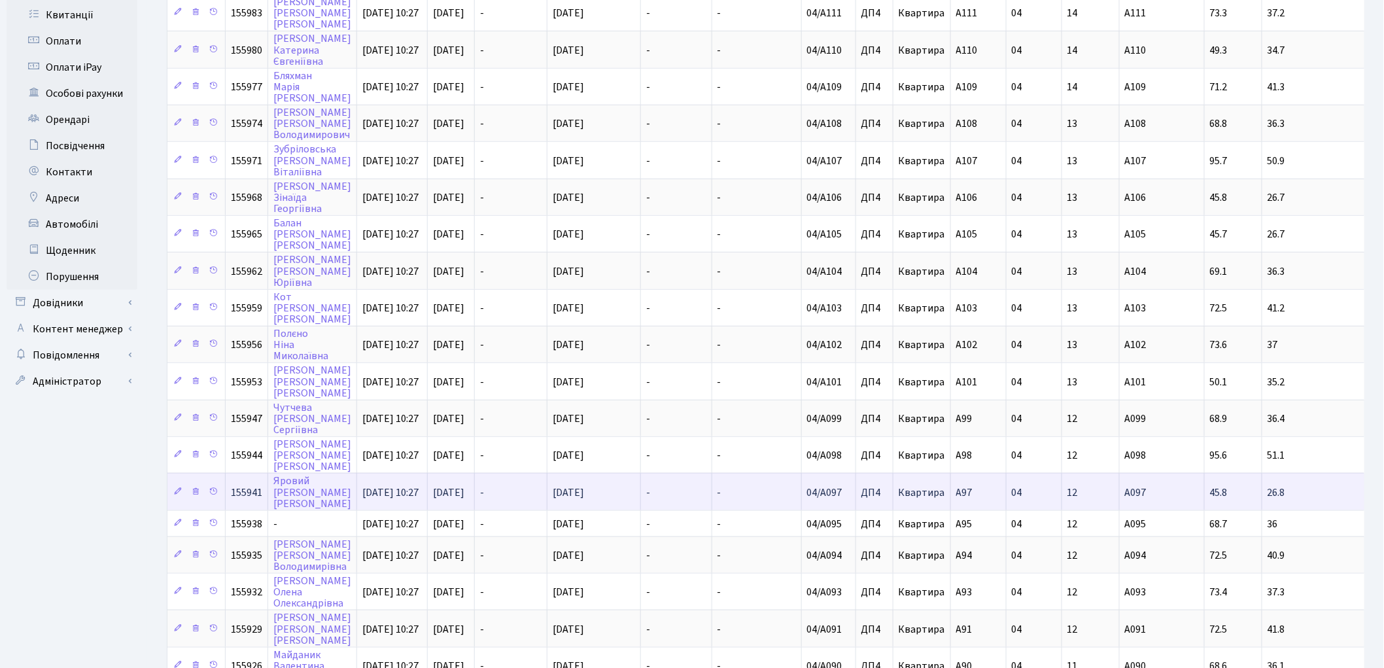
scroll to position [482, 0]
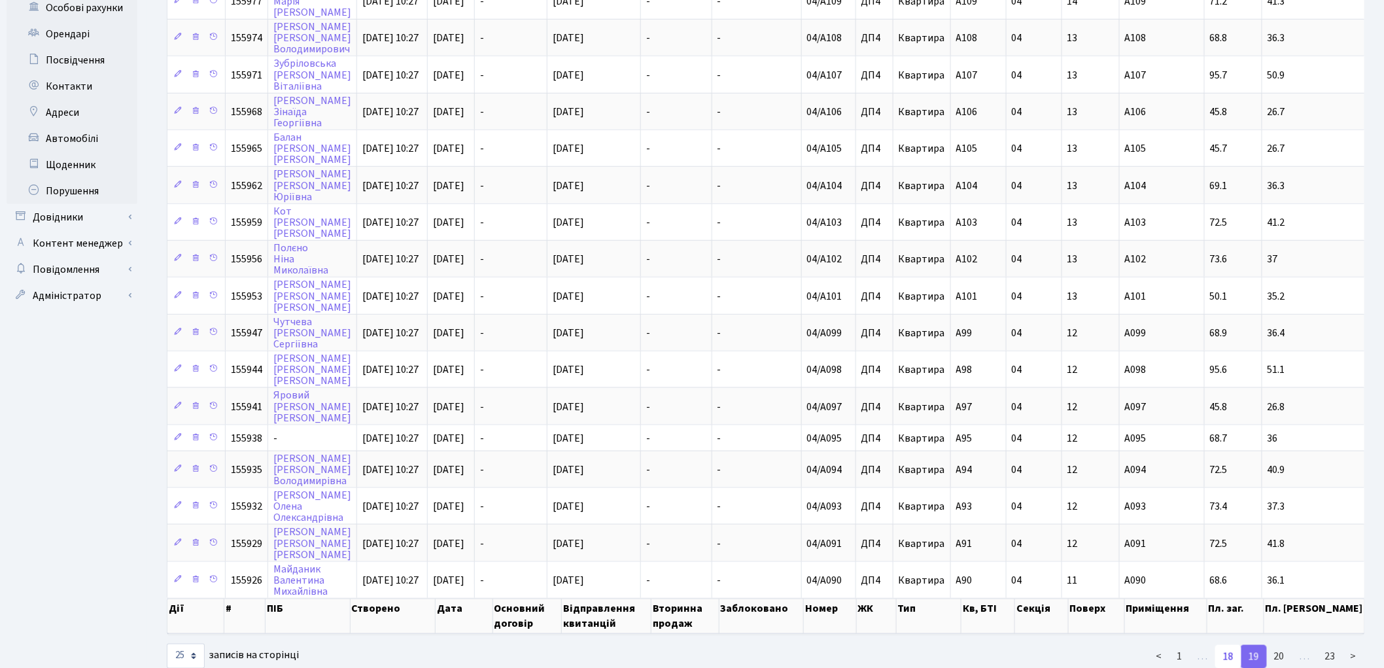
click at [1226, 645] on link "18" at bounding box center [1228, 657] width 26 height 24
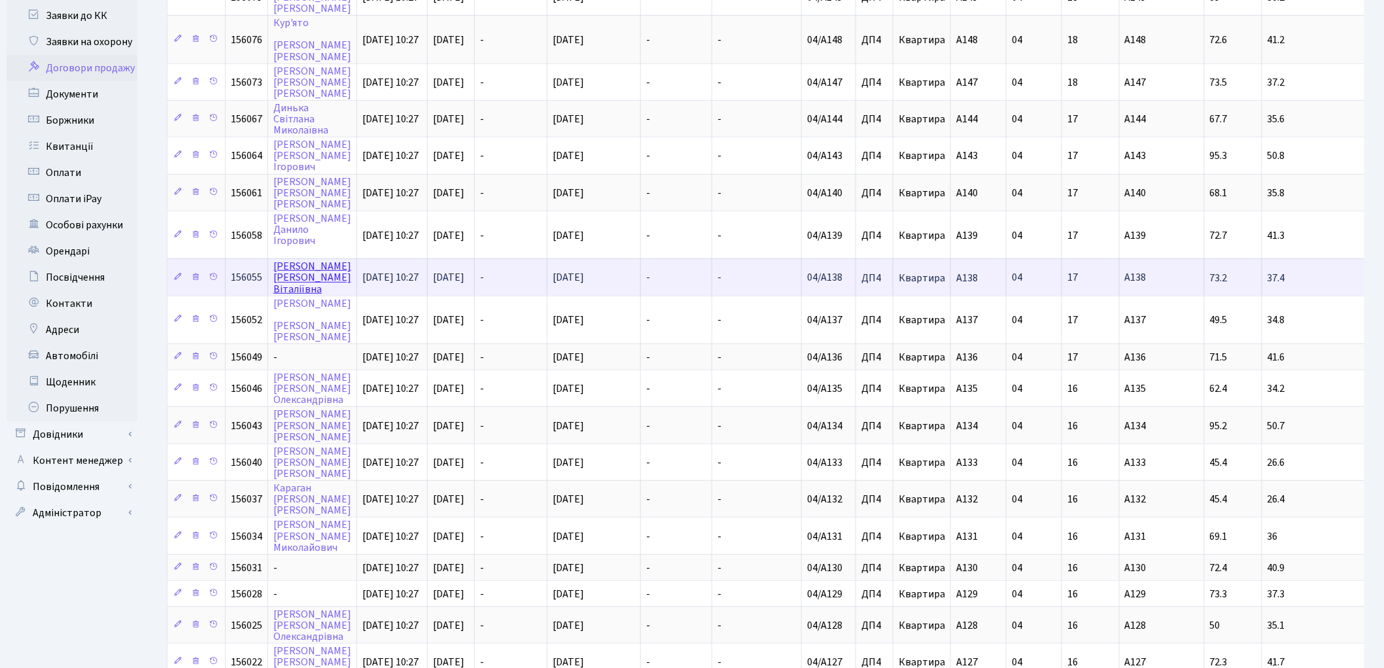
scroll to position [264, 0]
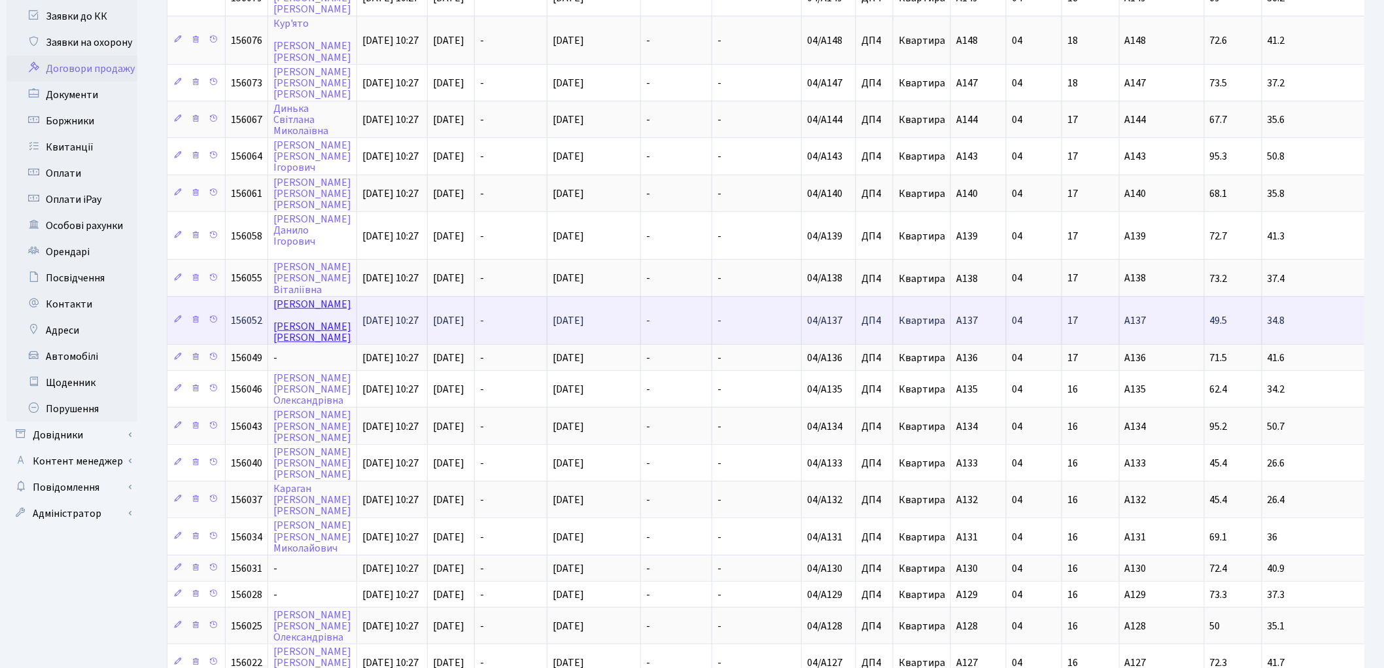
click at [286, 297] on link "Іванов Олександр Андрійович" at bounding box center [312, 321] width 78 height 48
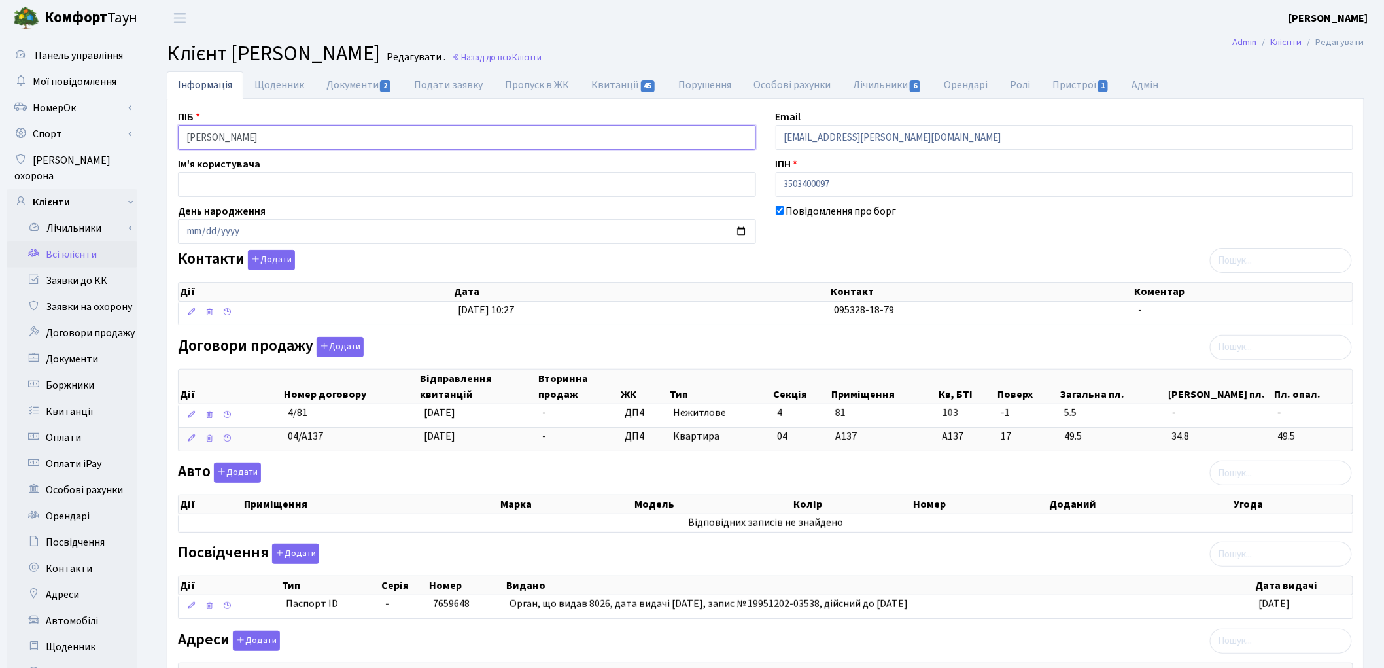
click at [220, 138] on input "[PERSON_NAME]" at bounding box center [467, 137] width 578 height 25
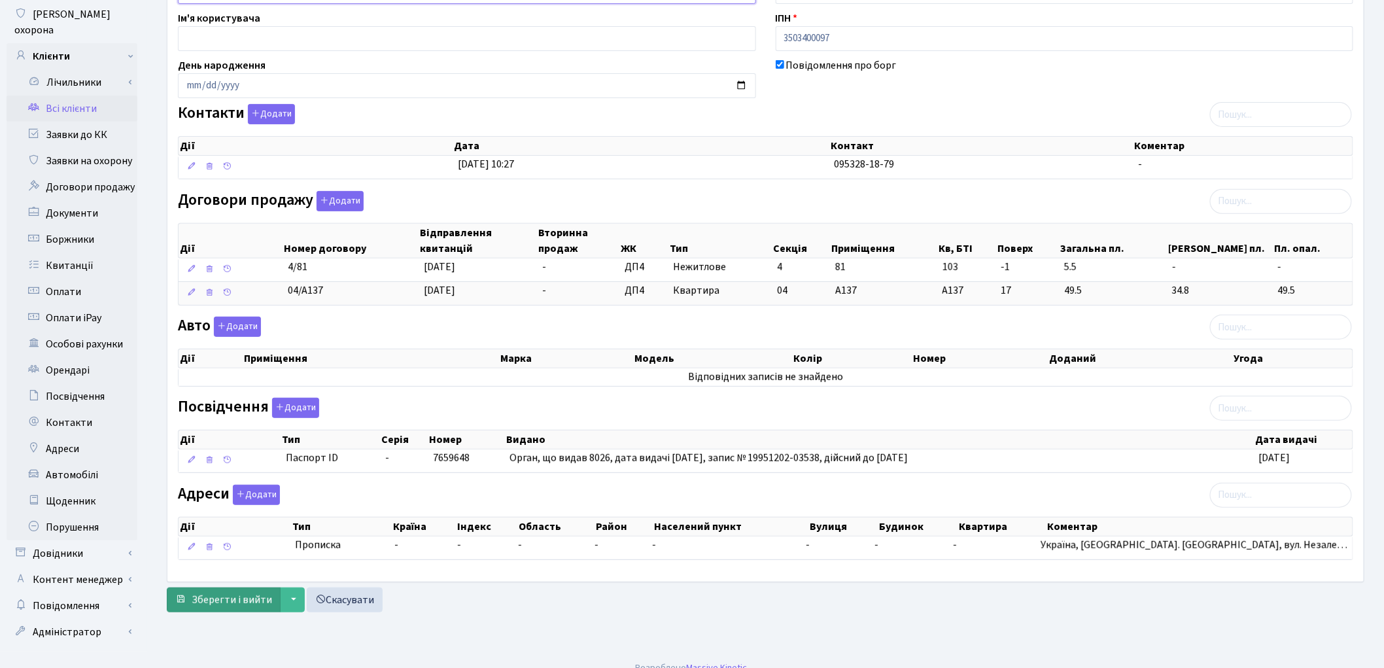
type input "[PERSON_NAME]"
click at [224, 604] on span "Зберегти і вийти" at bounding box center [232, 600] width 80 height 14
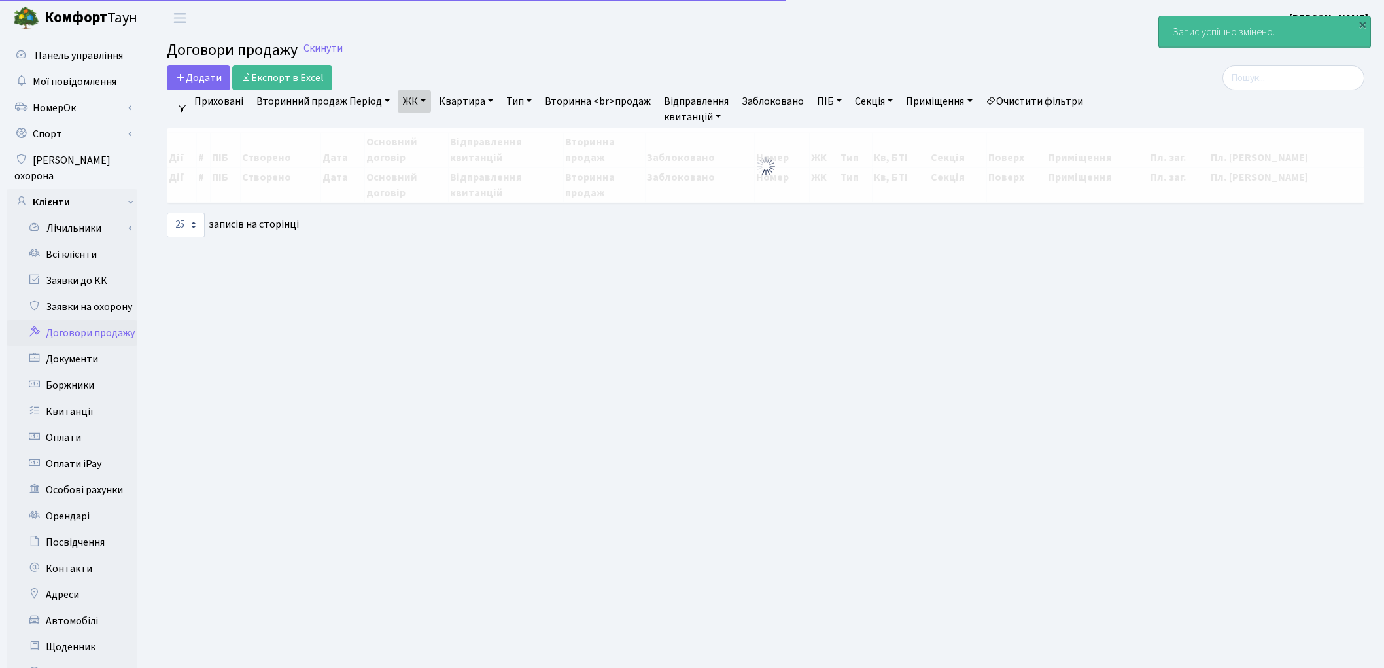
select select "25"
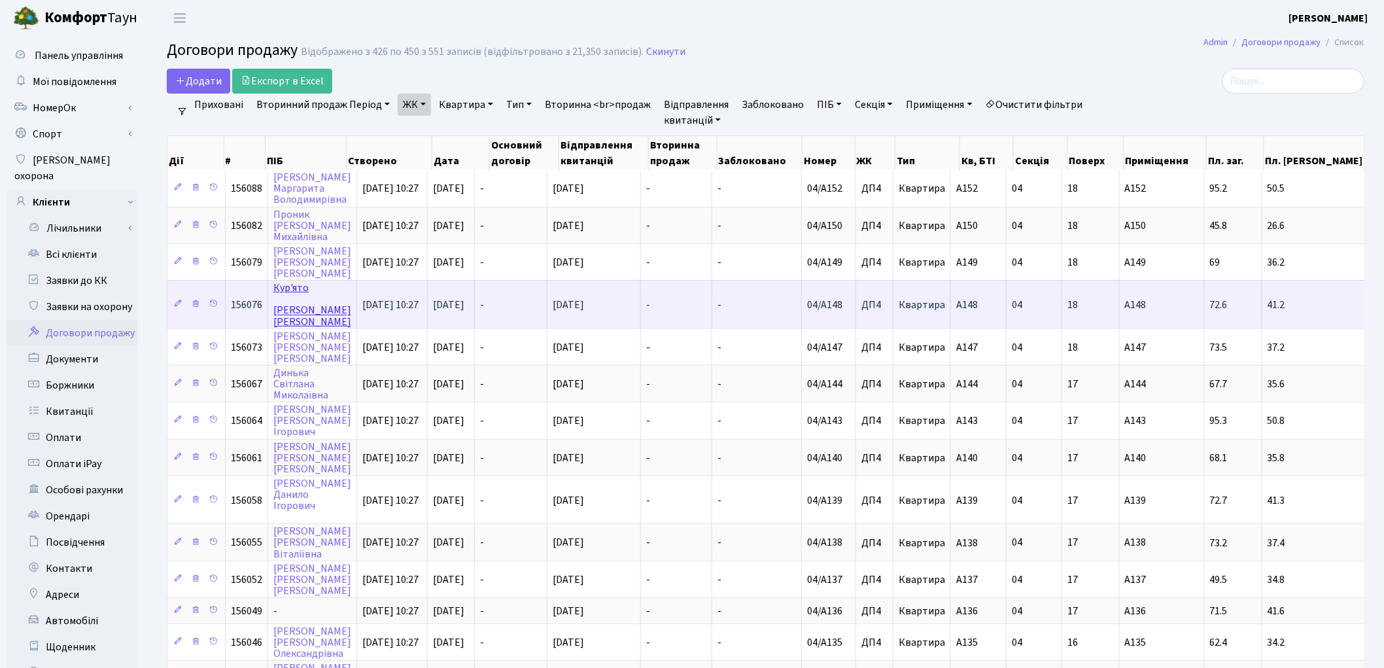
click at [277, 281] on link "Кур'ято [PERSON_NAME]" at bounding box center [312, 305] width 78 height 48
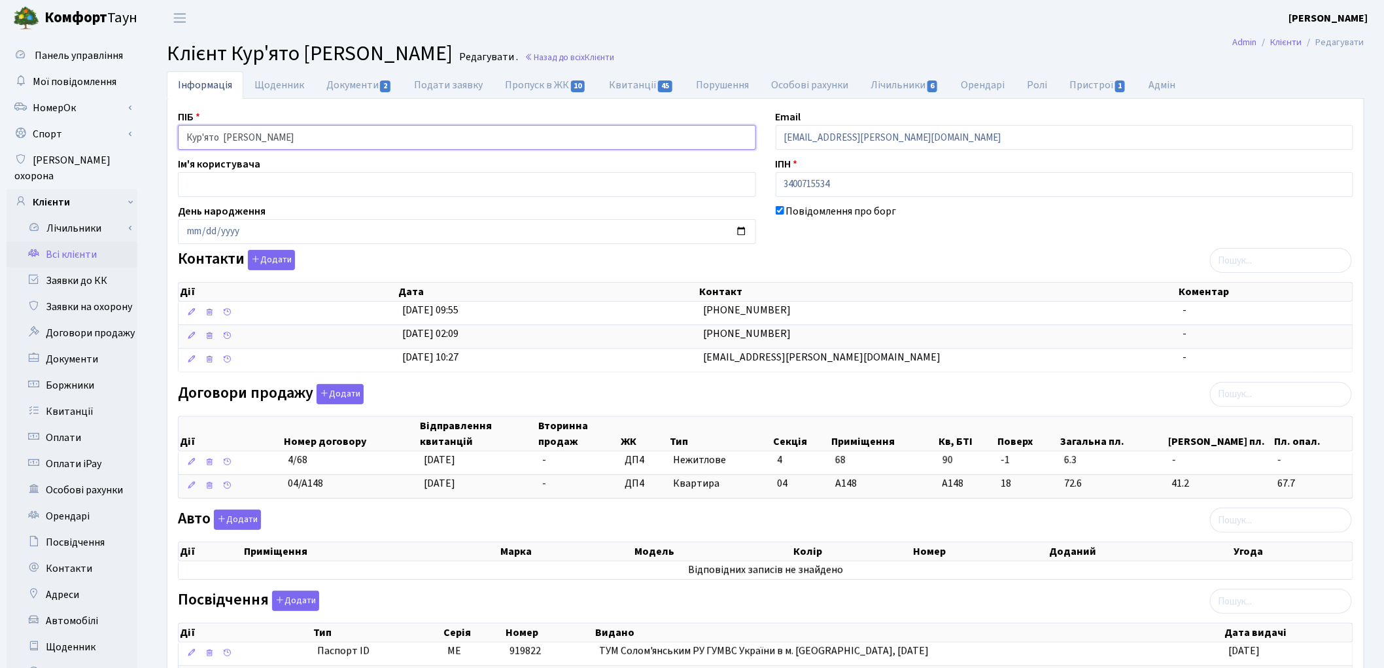
click at [224, 134] on input "Кур'ято [PERSON_NAME]" at bounding box center [467, 137] width 578 height 25
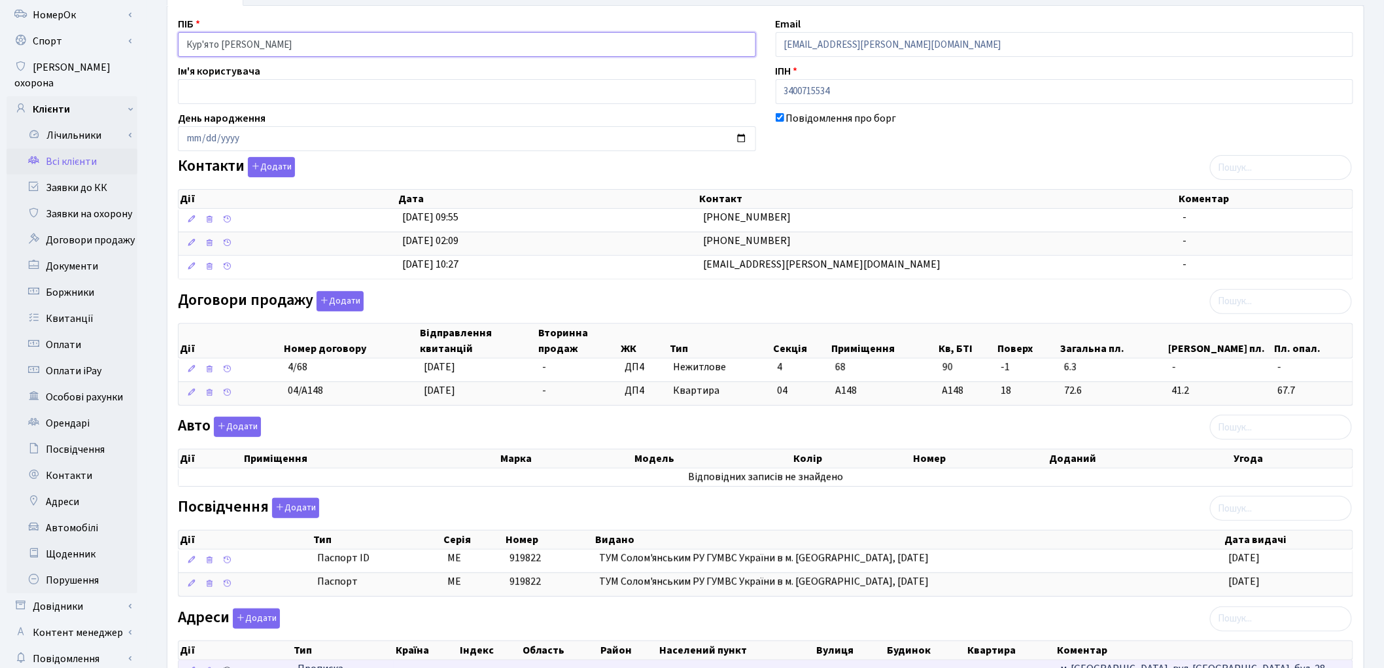
scroll to position [203, 0]
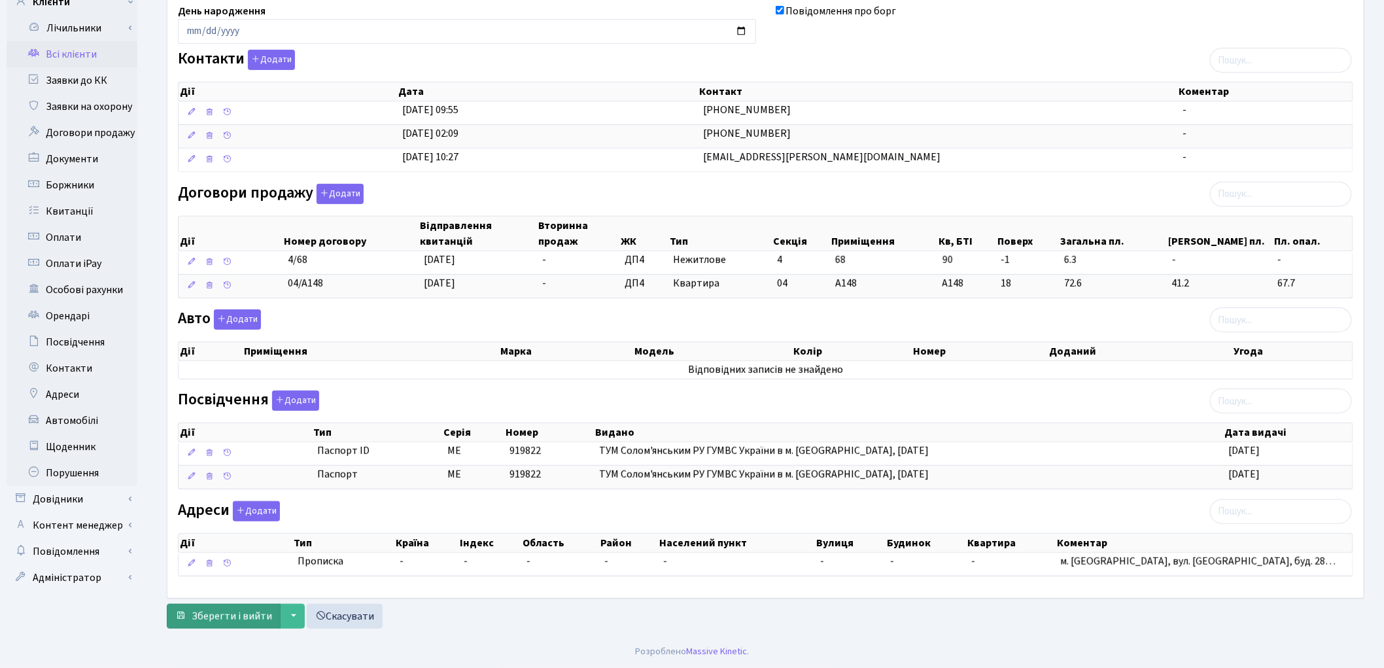
type input "Кур'ято [PERSON_NAME]"
click at [228, 617] on span "Зберегти і вийти" at bounding box center [232, 616] width 80 height 14
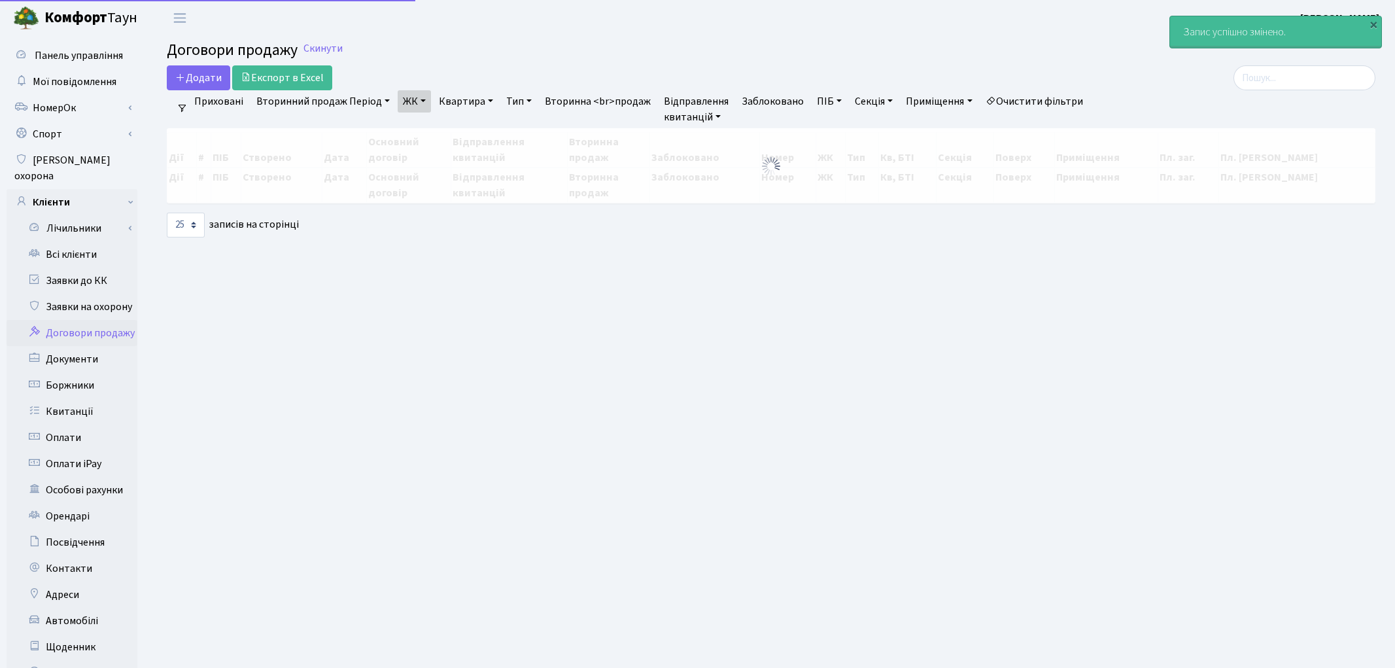
select select "25"
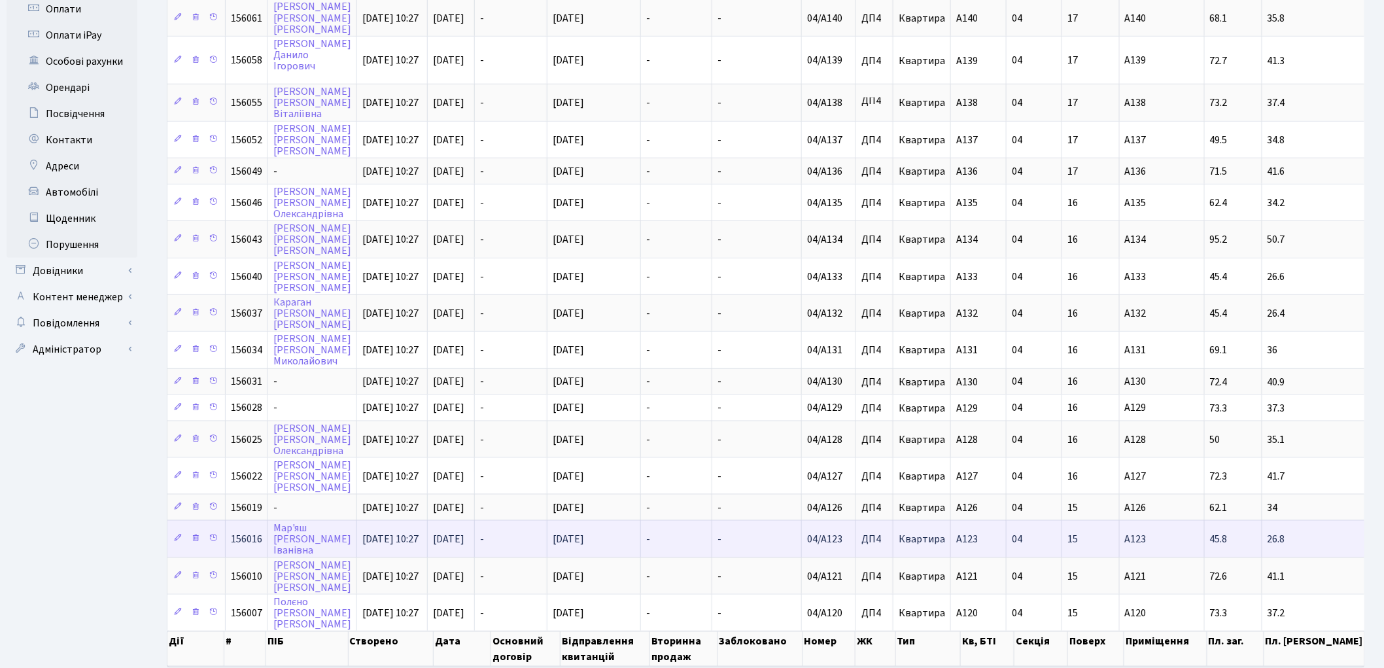
scroll to position [466, 0]
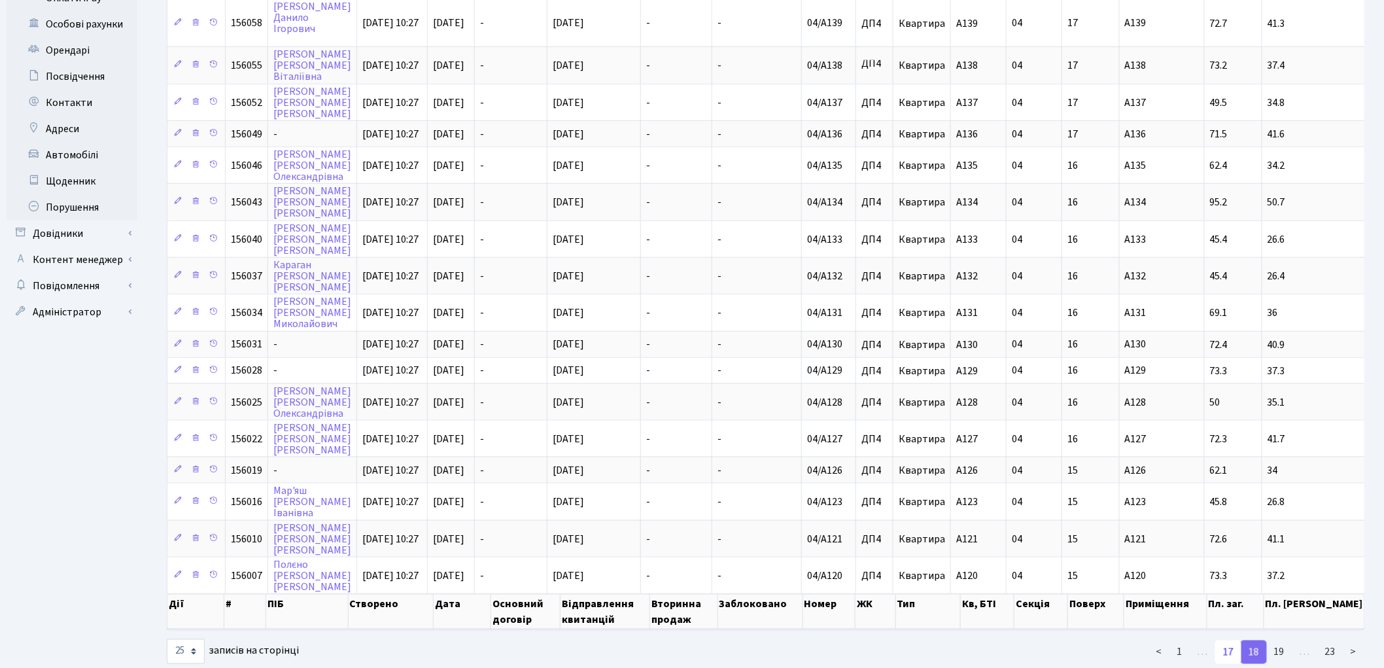
click at [1228, 640] on link "17" at bounding box center [1228, 652] width 26 height 24
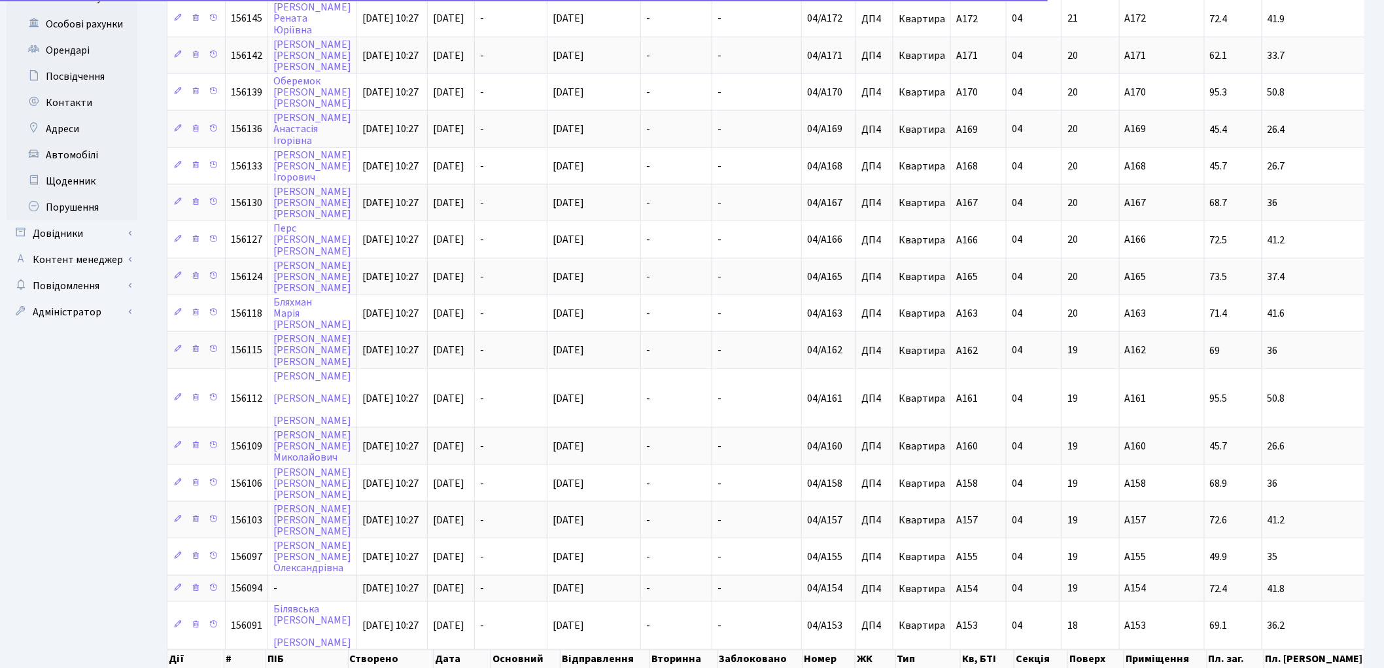
scroll to position [484, 0]
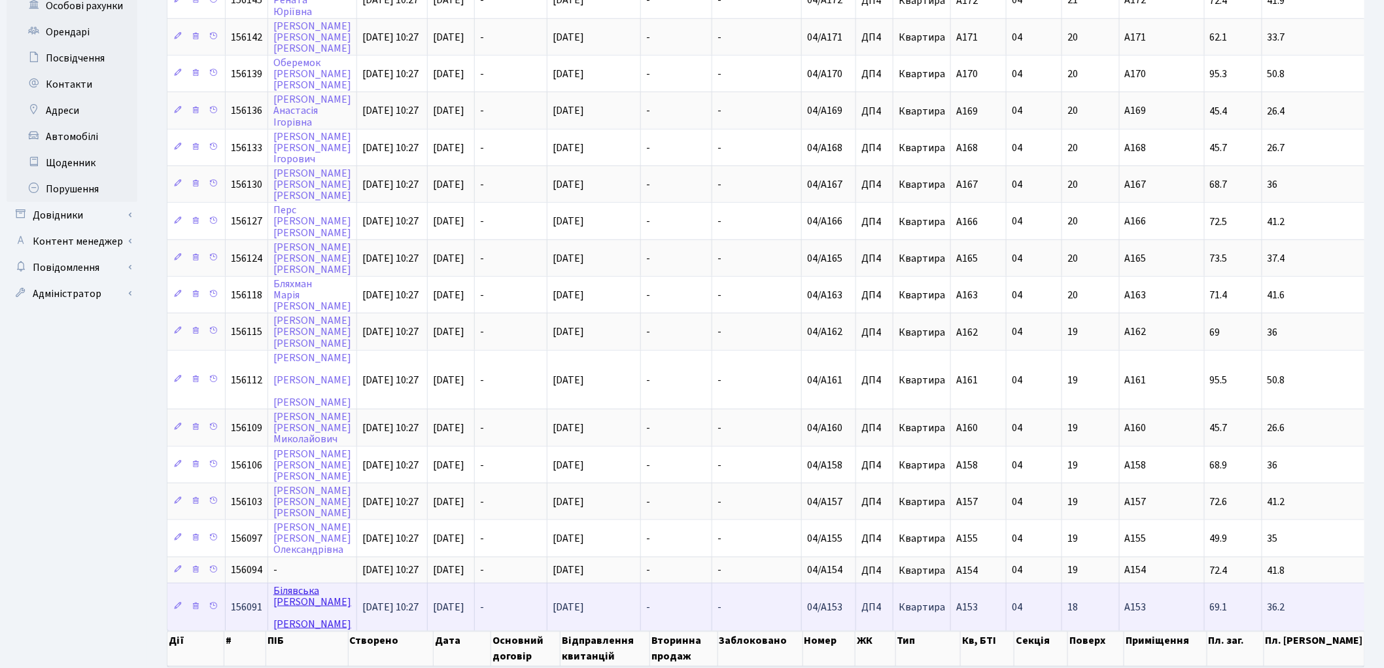
click at [298, 583] on link "Білявська Тетяна Григорівна" at bounding box center [312, 607] width 78 height 48
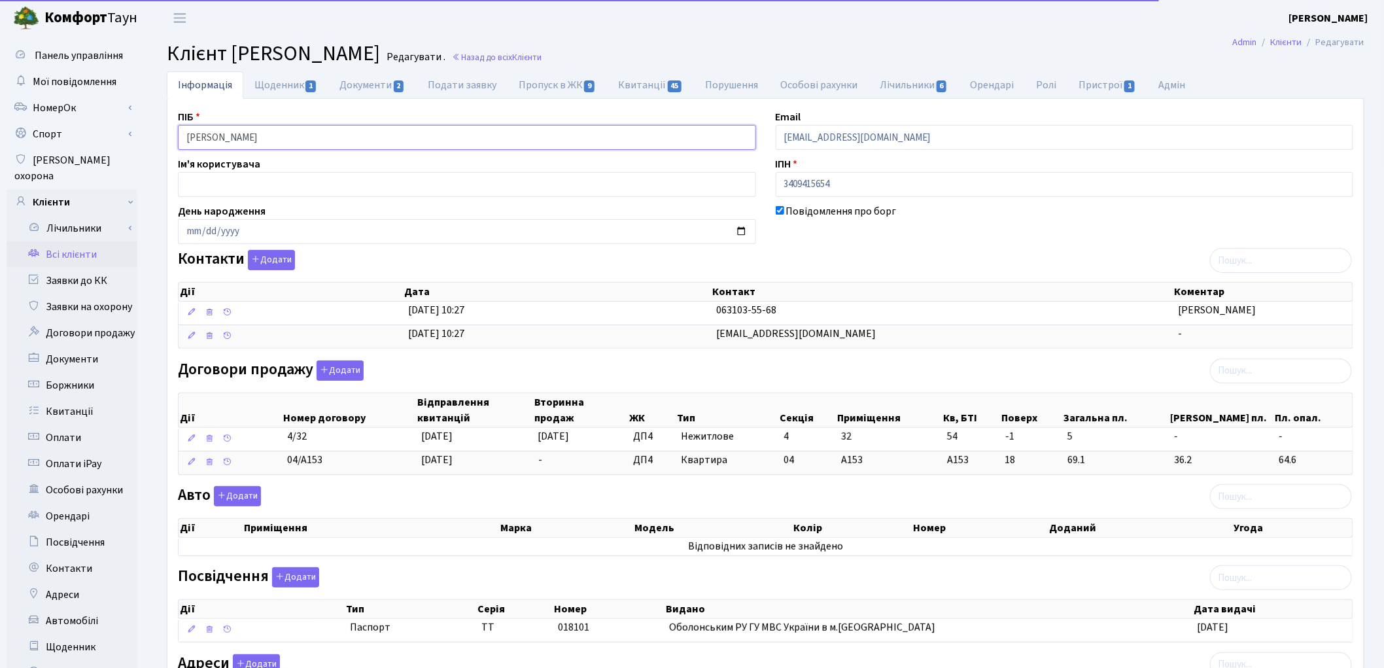
click at [264, 139] on input "Білявська Тетяна Григорівна" at bounding box center [467, 137] width 578 height 25
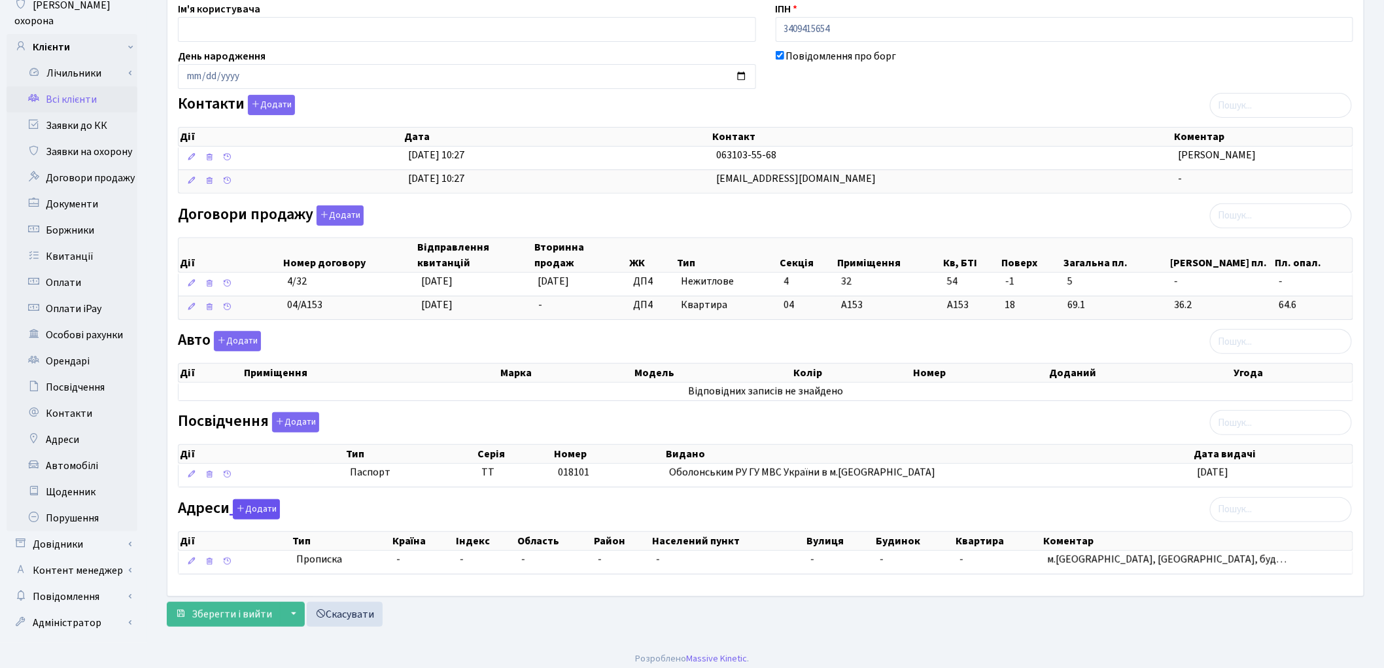
scroll to position [156, 0]
type input "Білявська Тетяна Григорівна"
click at [233, 613] on span "Зберегти і вийти" at bounding box center [232, 613] width 80 height 14
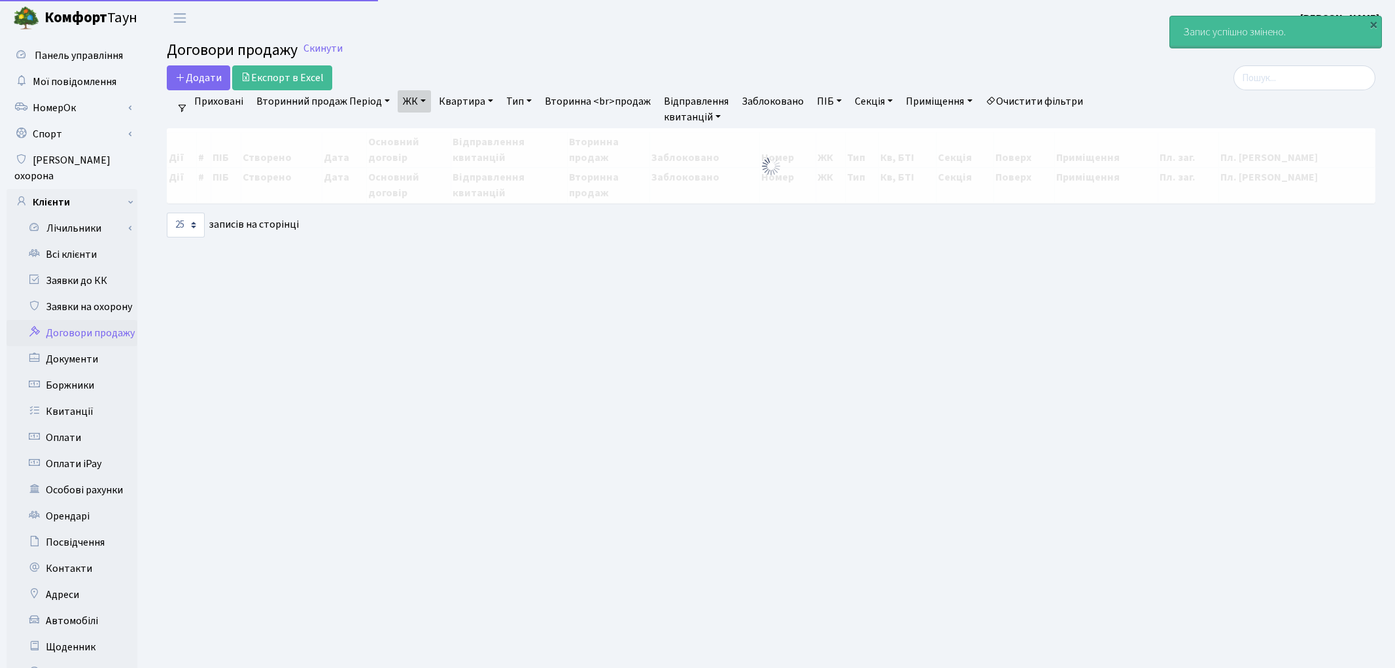
select select "25"
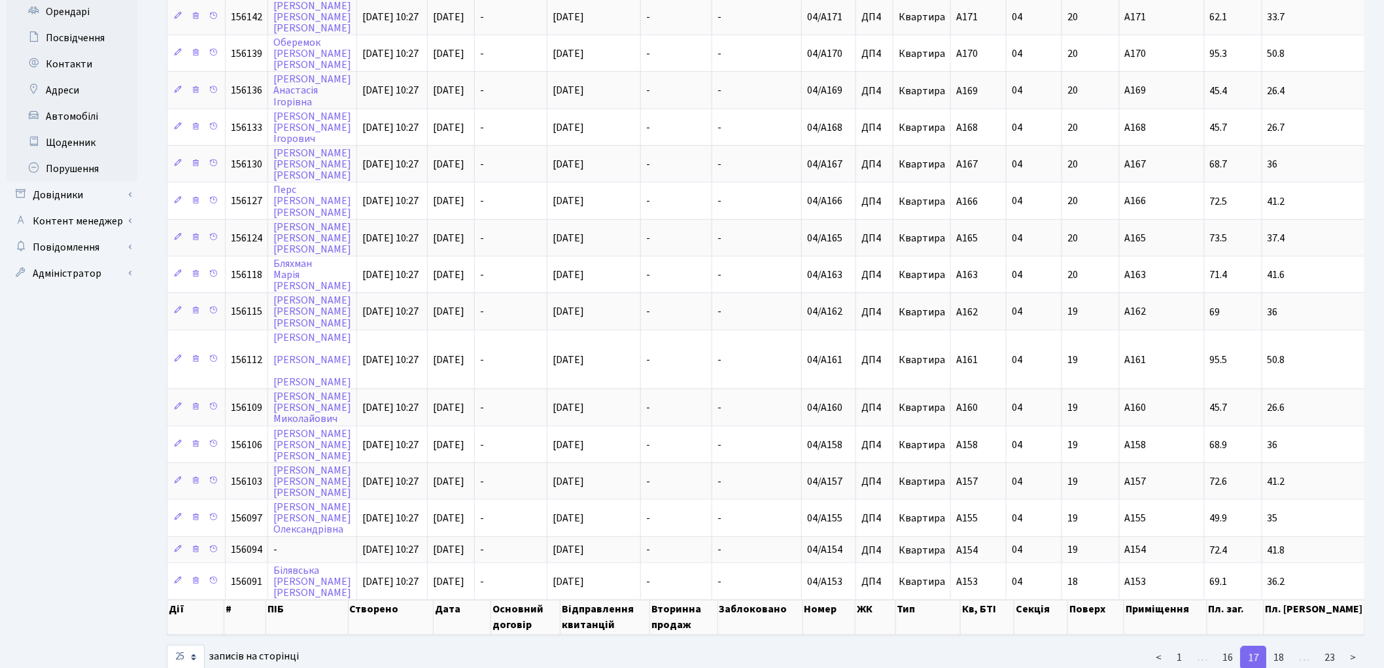
scroll to position [507, 0]
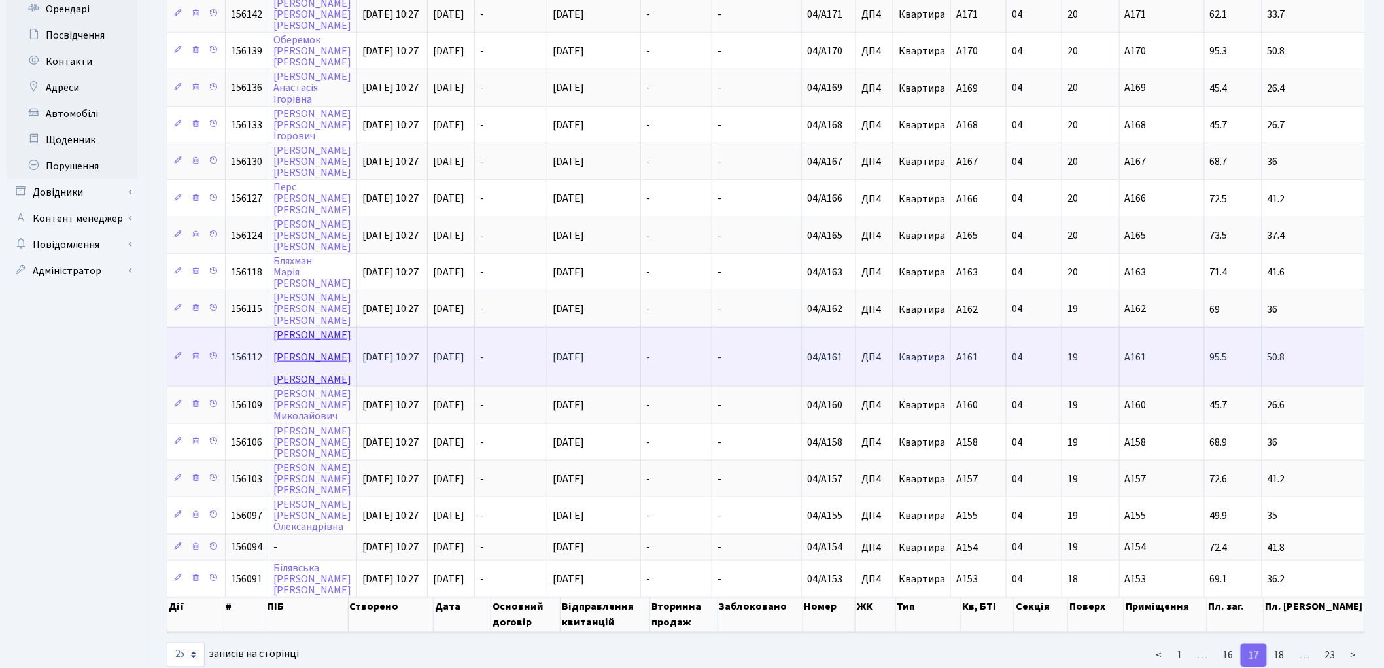
click at [292, 328] on link "[PERSON_NAME]" at bounding box center [312, 357] width 78 height 59
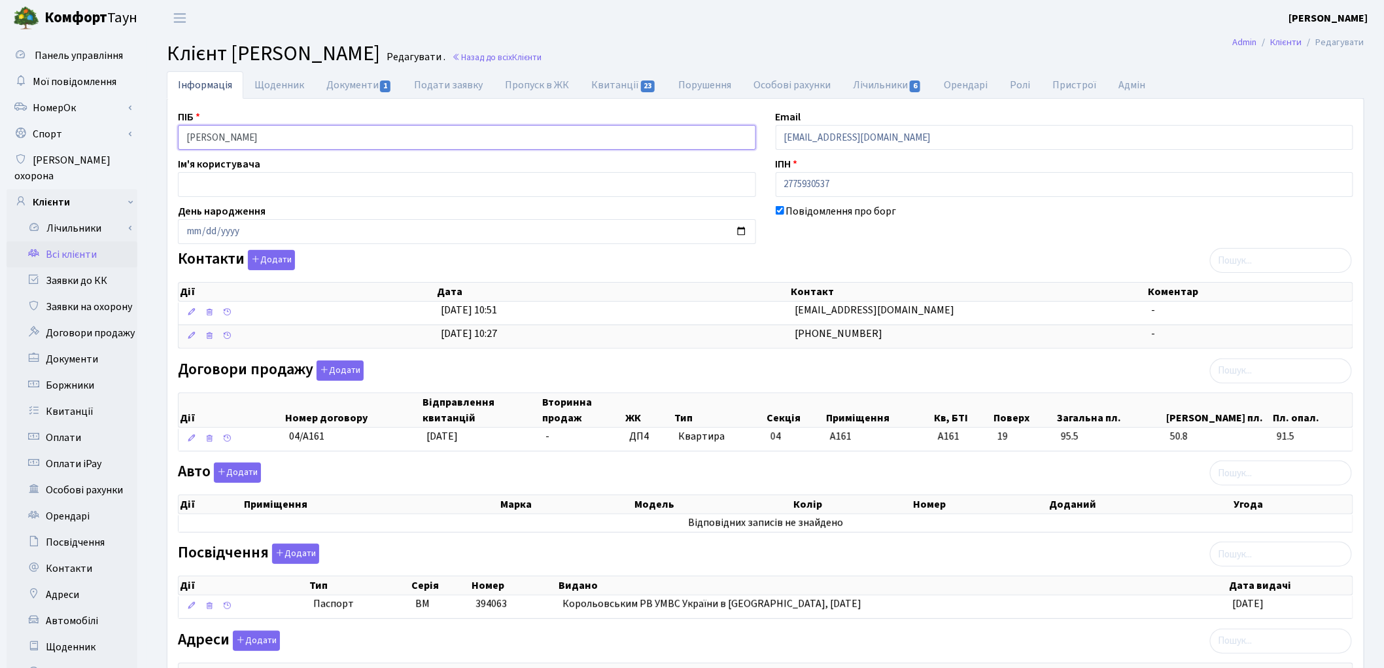
click at [223, 139] on input "Шикота Юрій Анатолійович" at bounding box center [467, 137] width 578 height 25
click at [251, 140] on input "Шикота Юрій Анатолійович" at bounding box center [467, 137] width 578 height 25
click at [250, 138] on input "Шикота Юрій Анатолійович" at bounding box center [467, 137] width 578 height 25
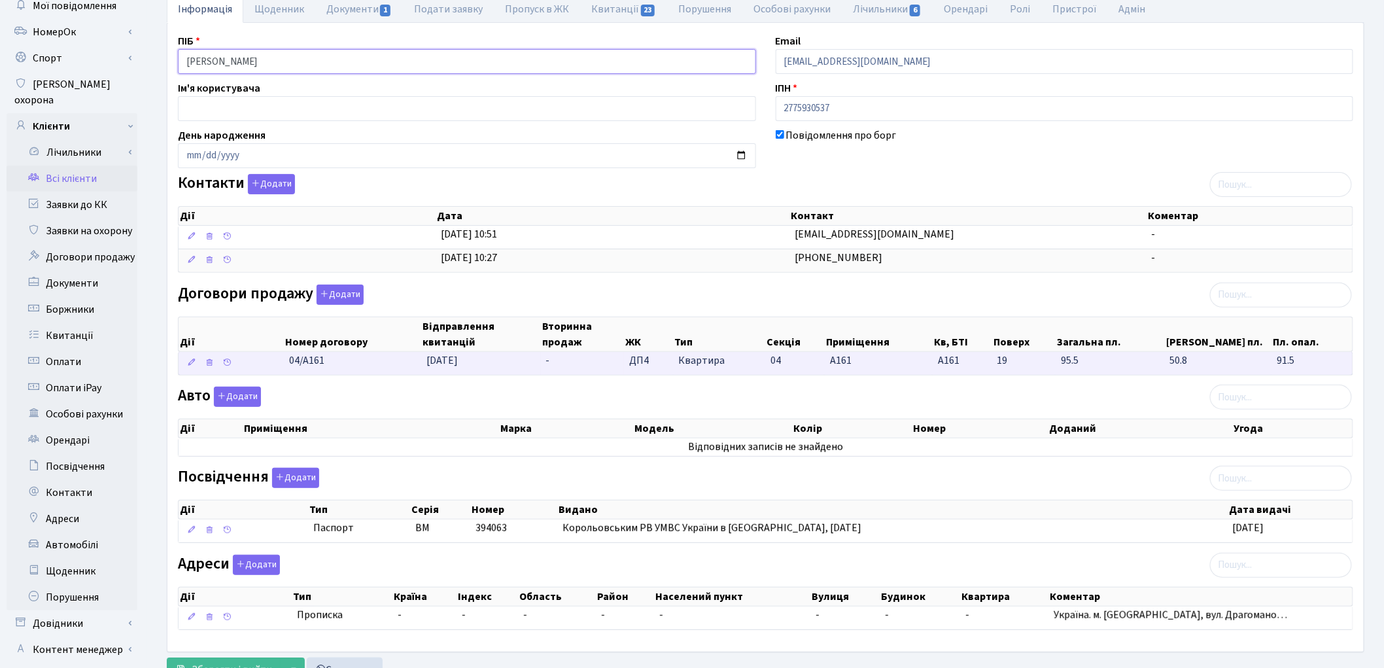
scroll to position [146, 0]
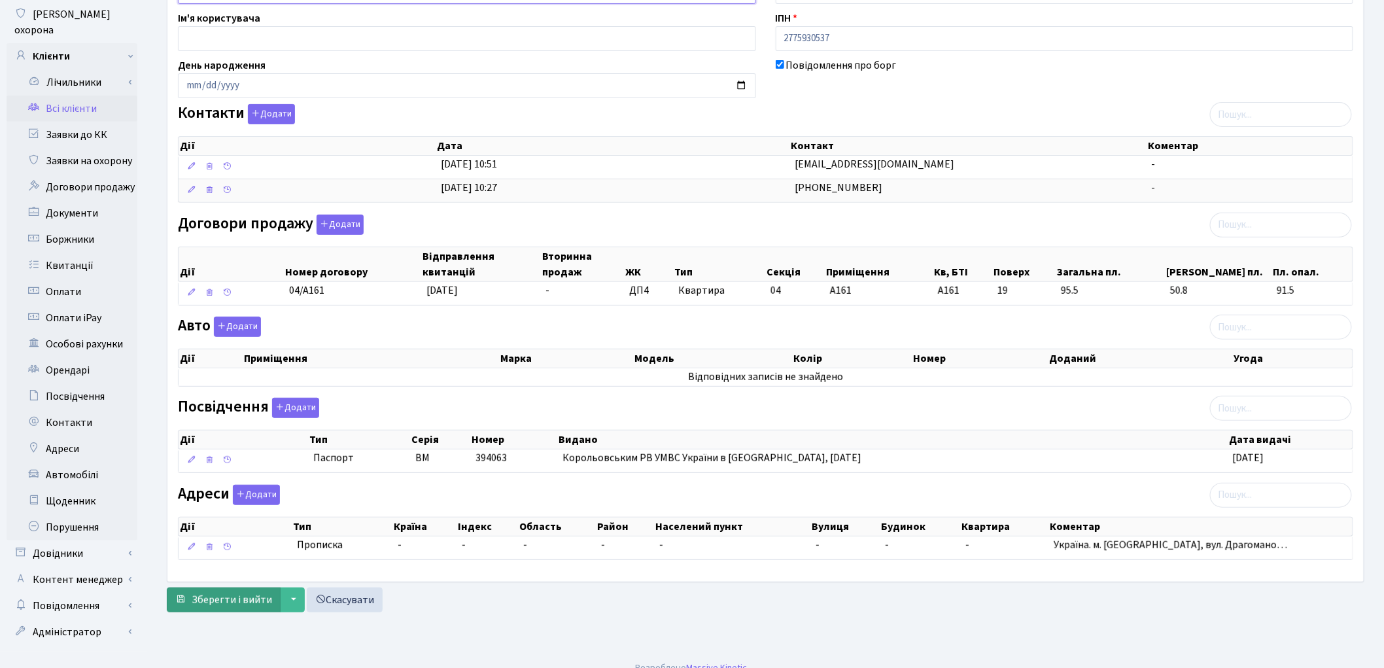
type input "Шикота Юрій Анатолійович"
click at [237, 612] on button "Зберегти і вийти" at bounding box center [224, 599] width 114 height 25
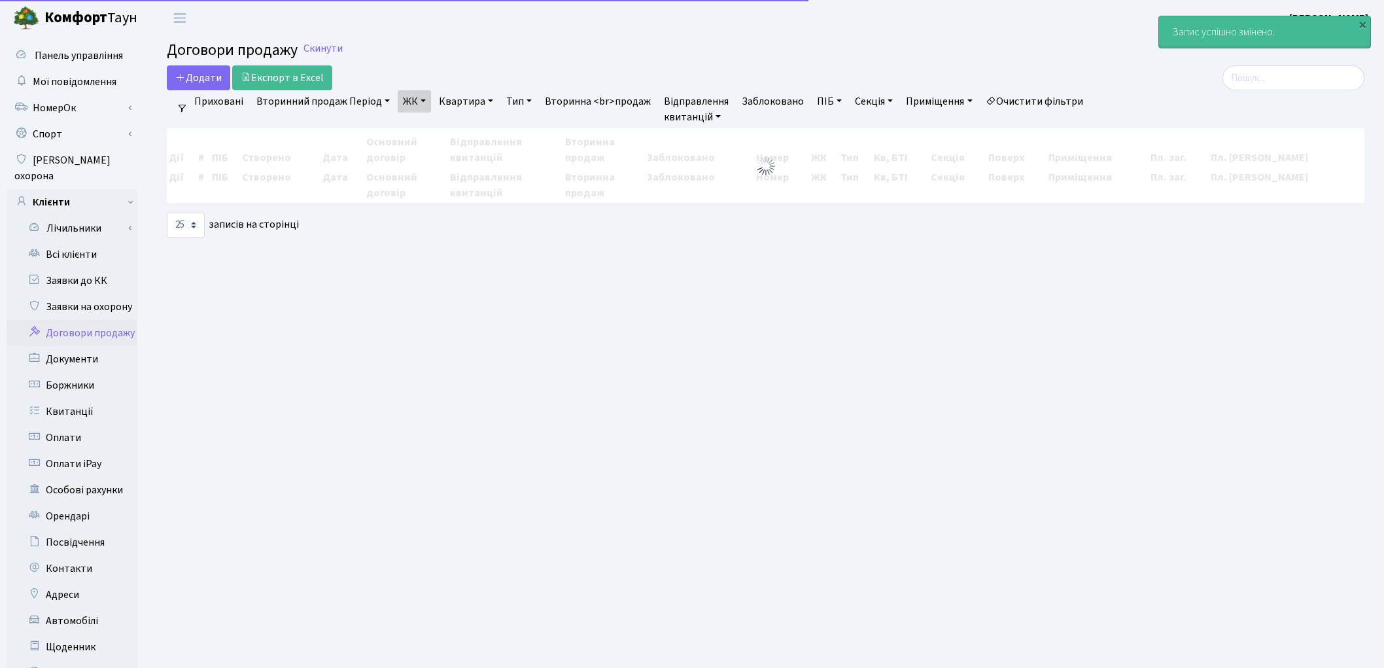
select select "25"
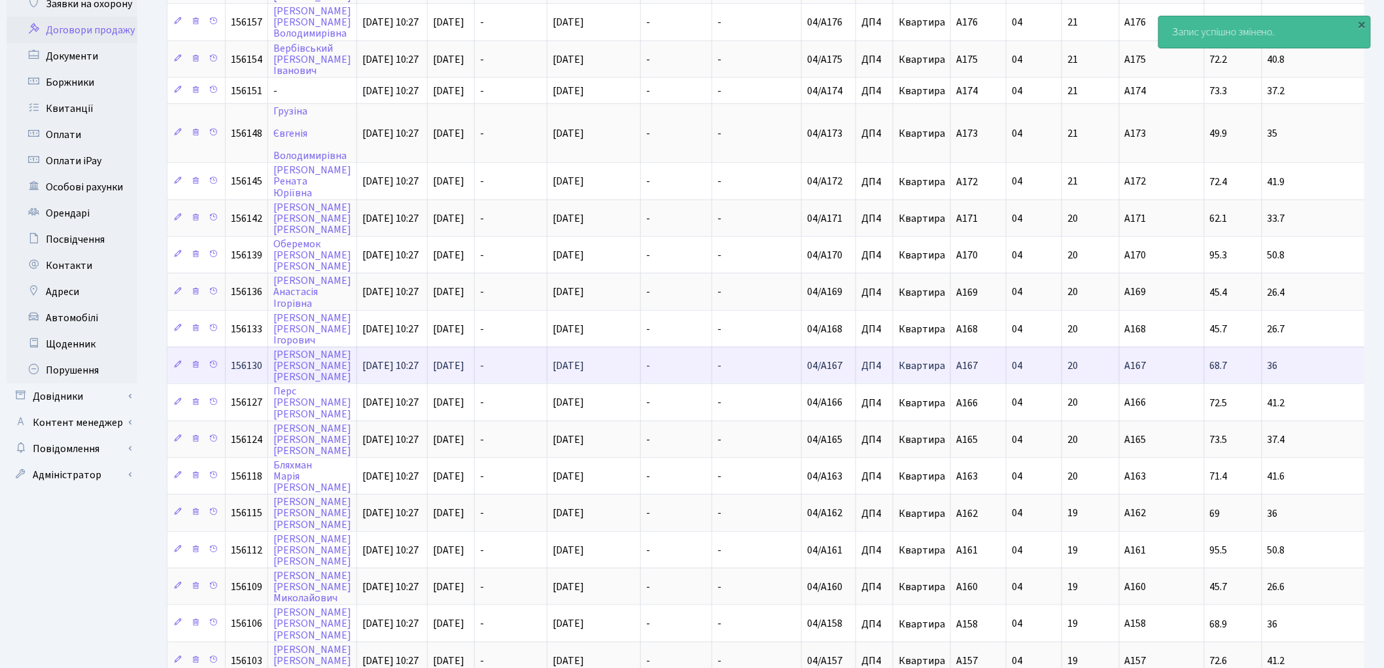
scroll to position [218, 0]
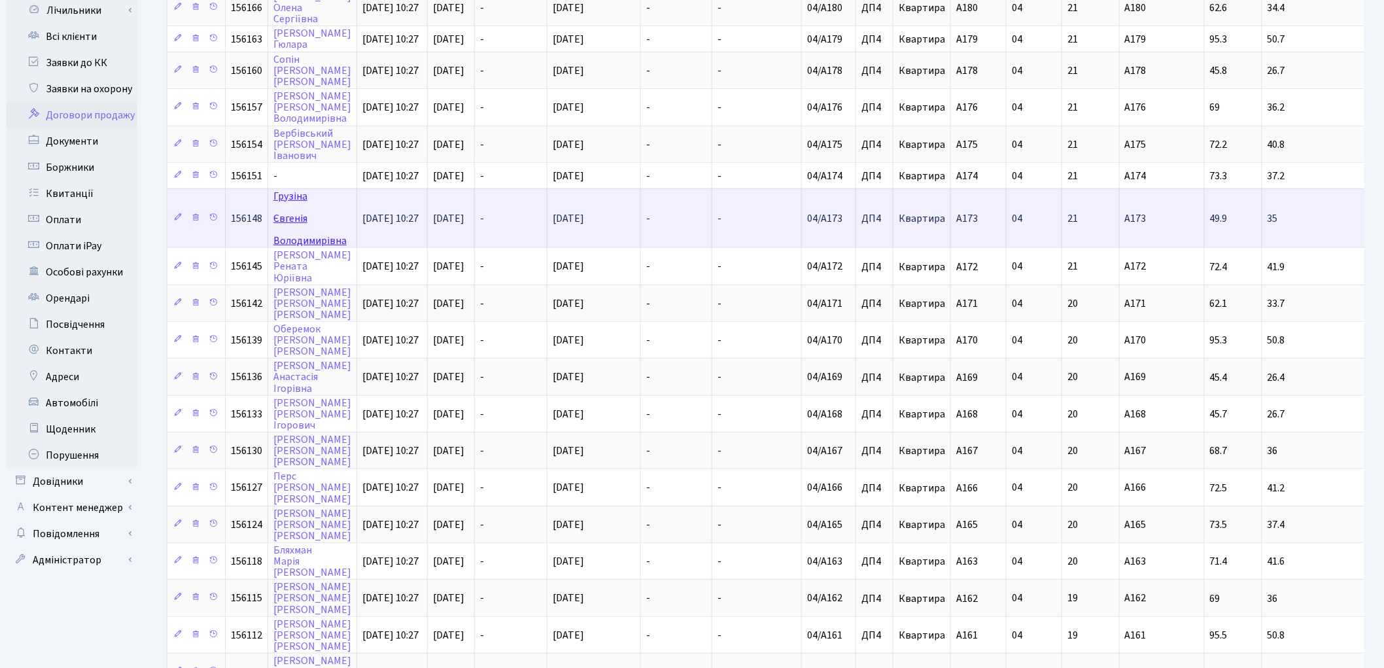
click at [288, 191] on link "Грузіна Євгенія Володимирівна" at bounding box center [309, 218] width 73 height 59
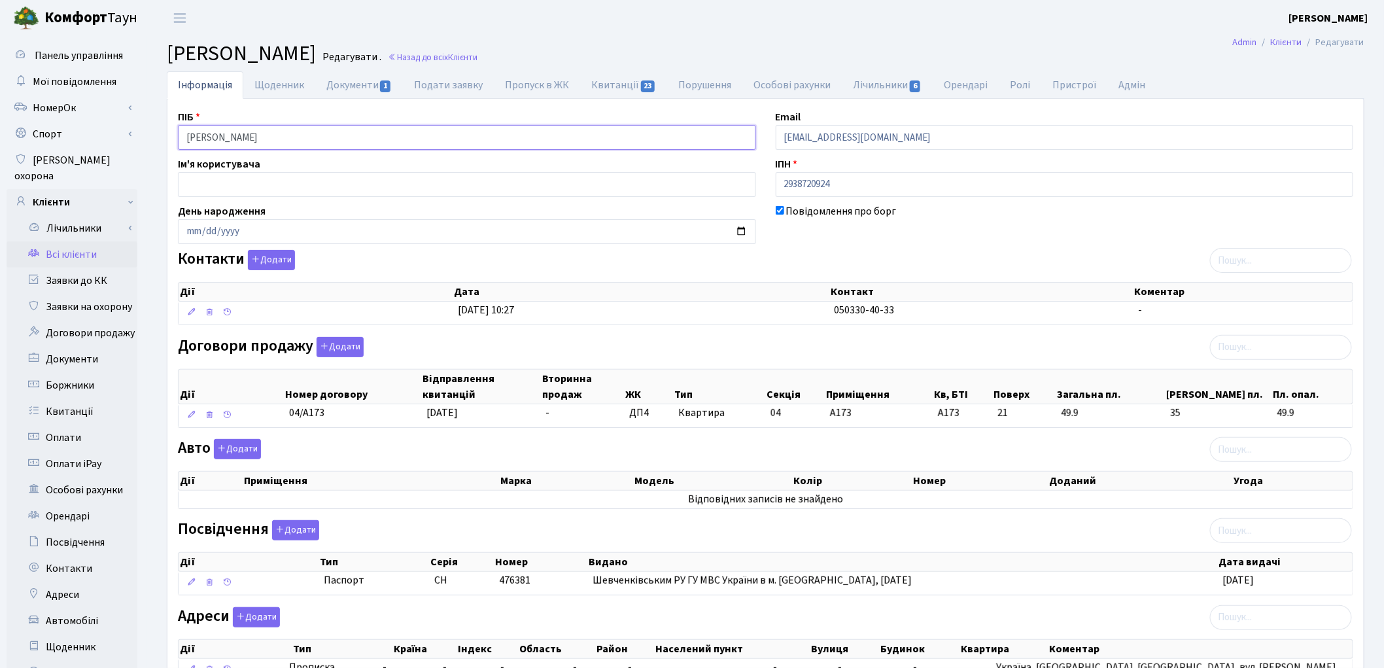
click at [223, 139] on input "Грузіна Євгенія Володимирівна" at bounding box center [467, 137] width 578 height 25
click at [255, 134] on input "Грузіна Євгенія Володимирівна" at bounding box center [467, 137] width 578 height 25
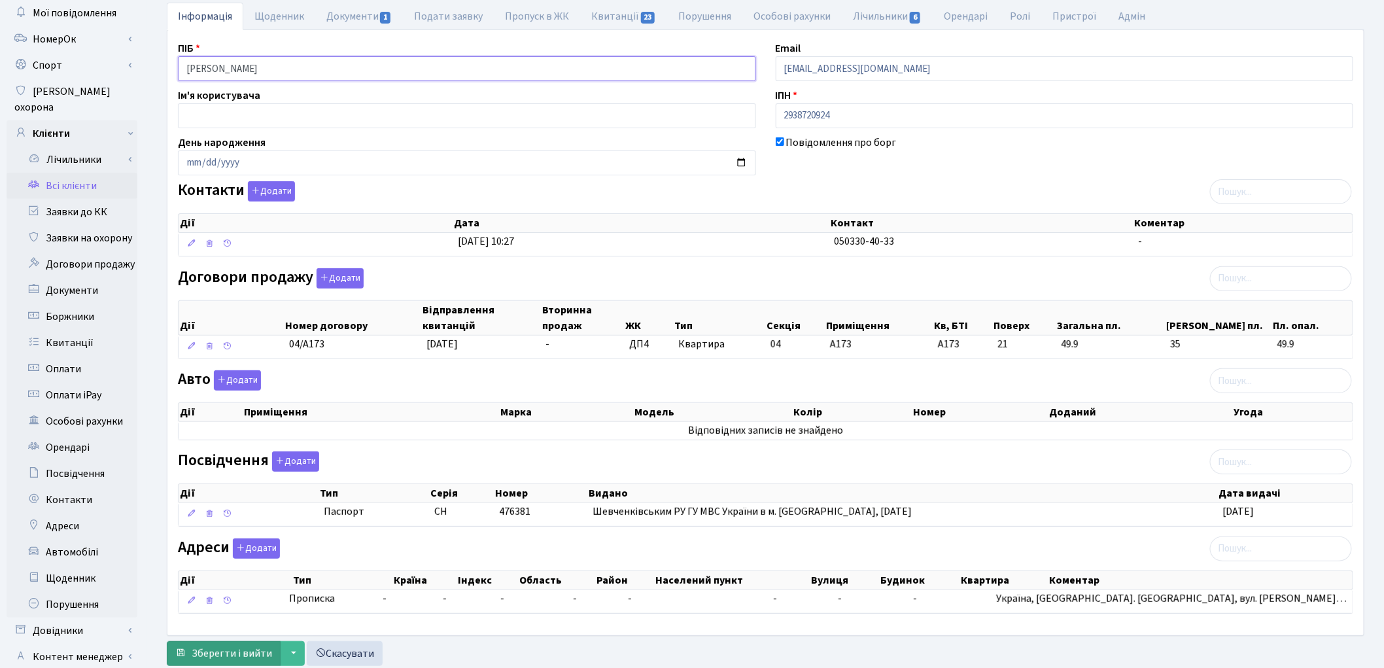
scroll to position [146, 0]
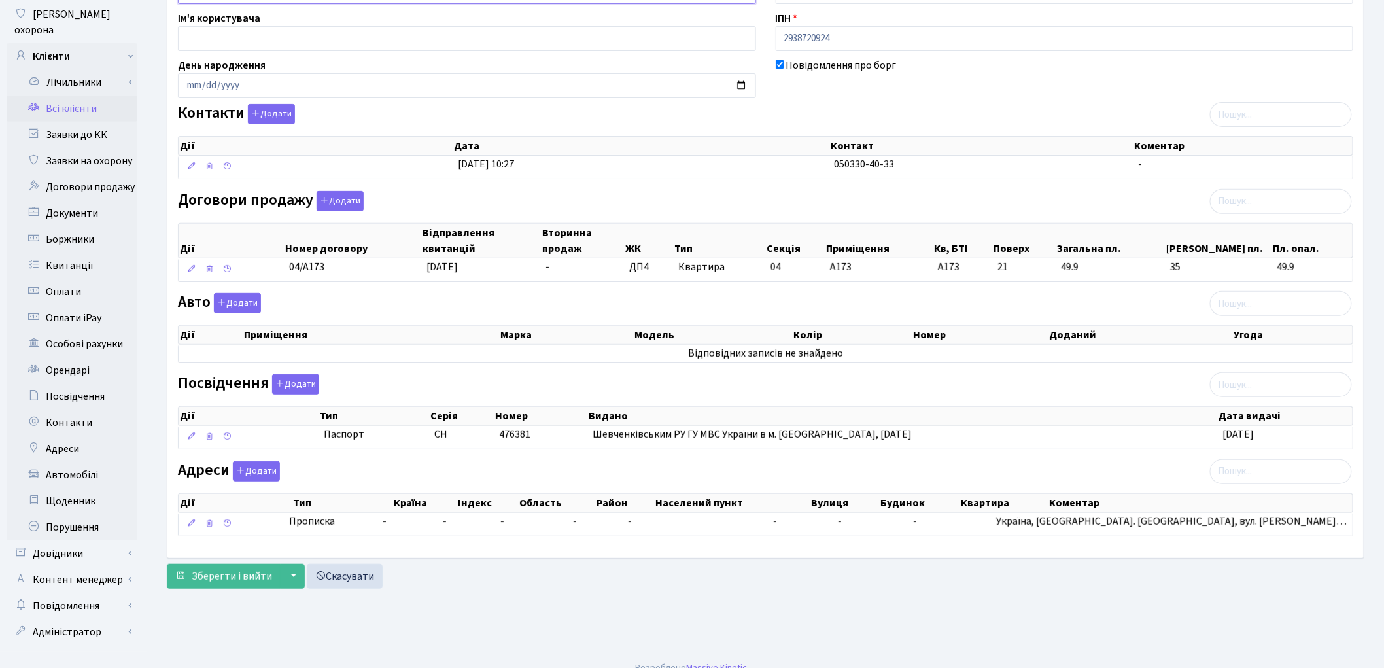
type input "Грузіна Євгенія Володимирівна"
click at [231, 564] on form "Інформація Щоденник Документи 1 Подати заявку Пропуск в ЖК Квитанції 23 Порушен…" at bounding box center [765, 256] width 1197 height 663
click at [231, 572] on span "Зберегти і вийти" at bounding box center [232, 576] width 80 height 14
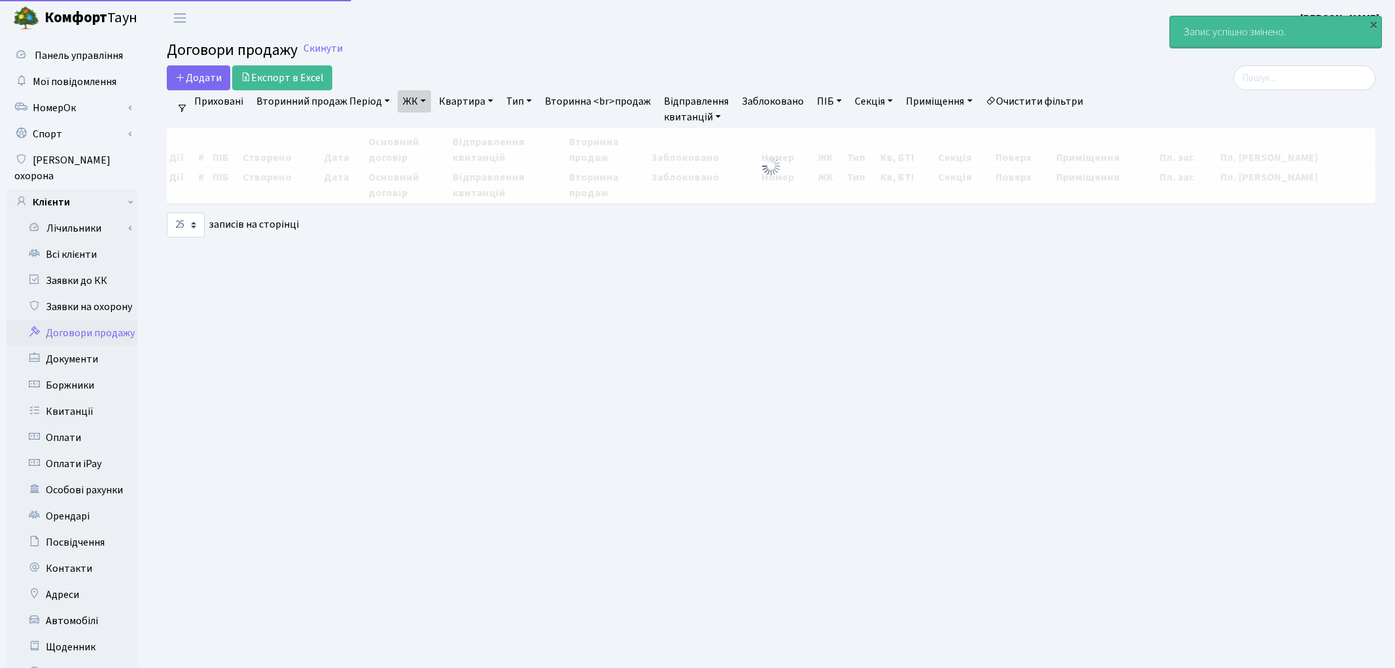
select select "25"
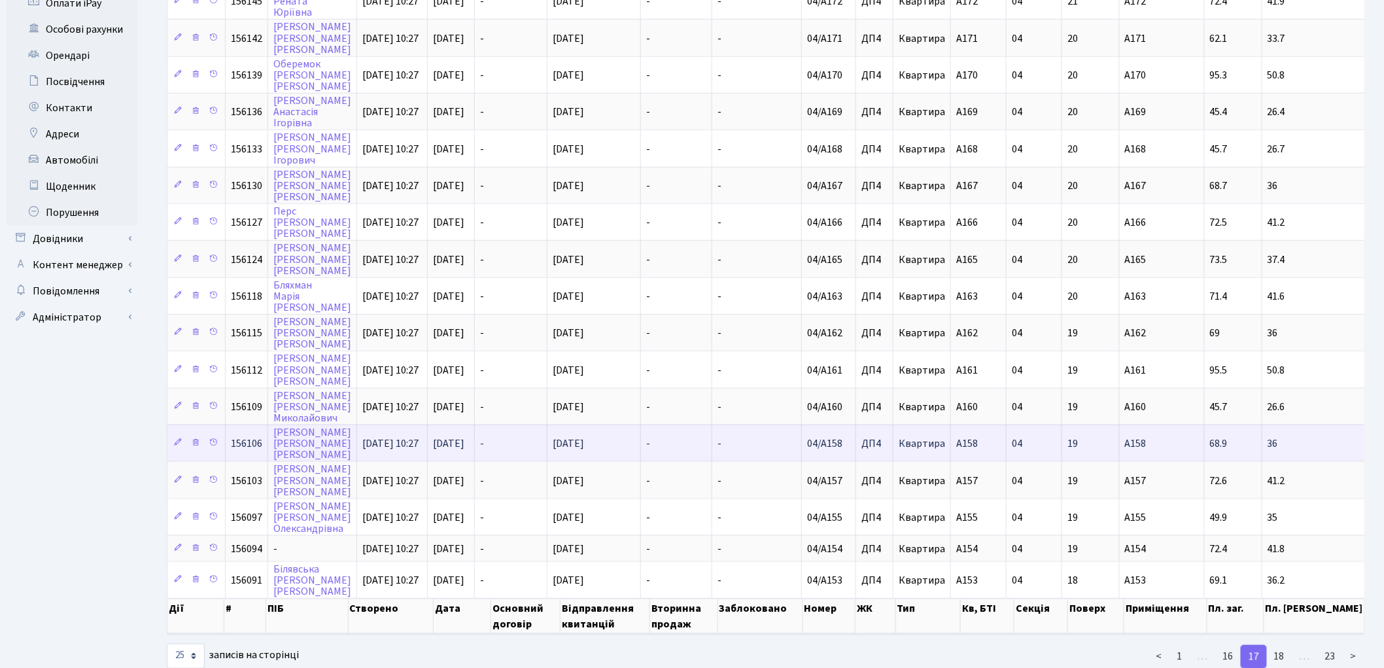
scroll to position [464, 0]
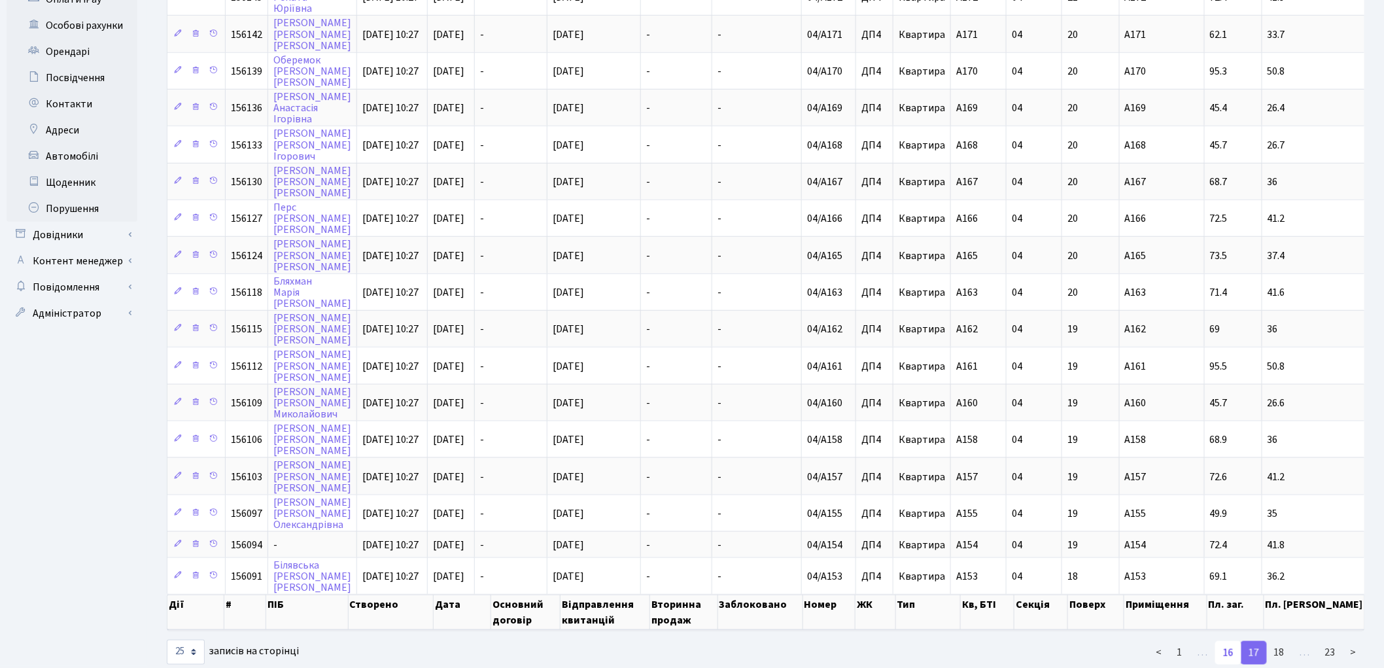
click at [1238, 641] on link "16" at bounding box center [1228, 653] width 26 height 24
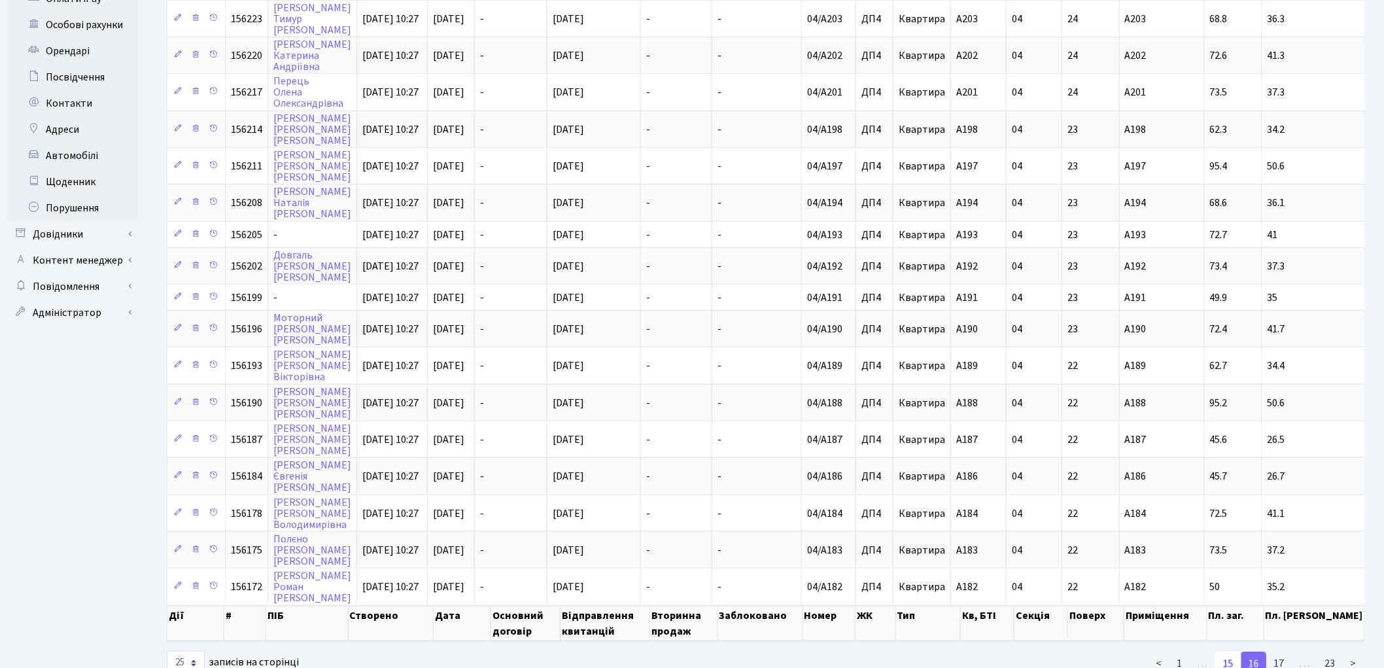
scroll to position [474, 0]
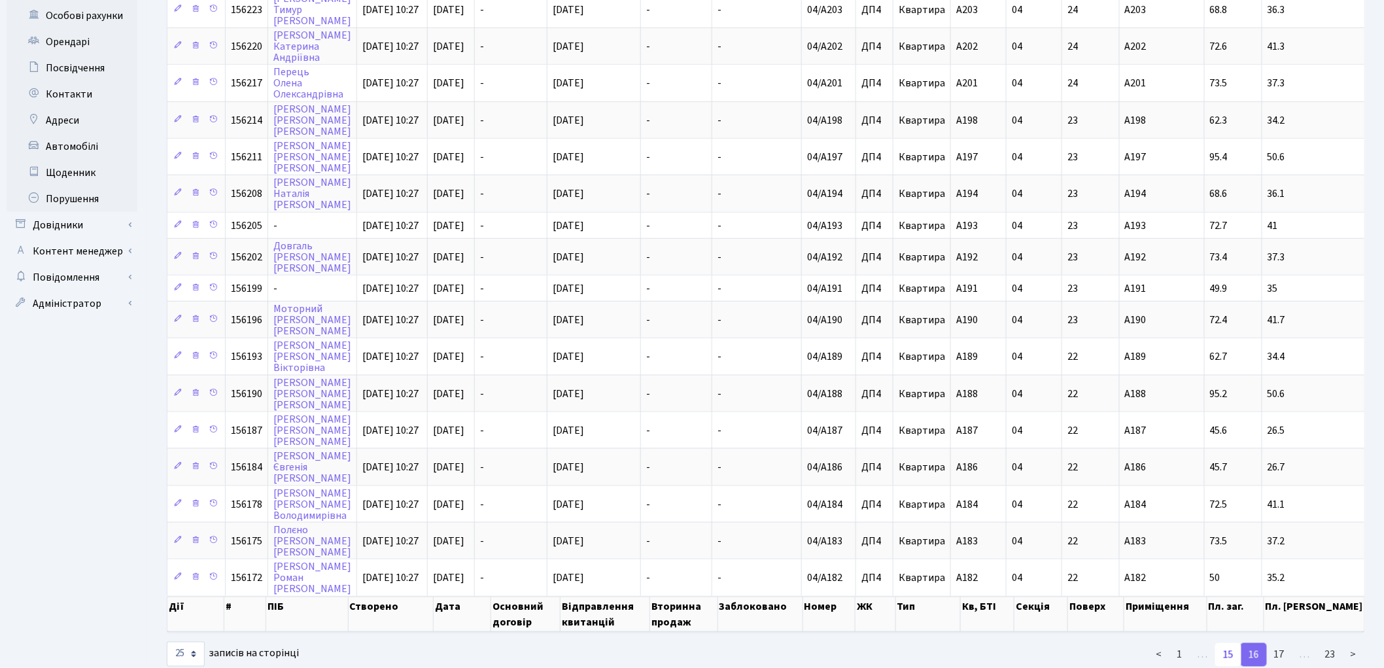
click at [1231, 643] on link "15" at bounding box center [1228, 655] width 26 height 24
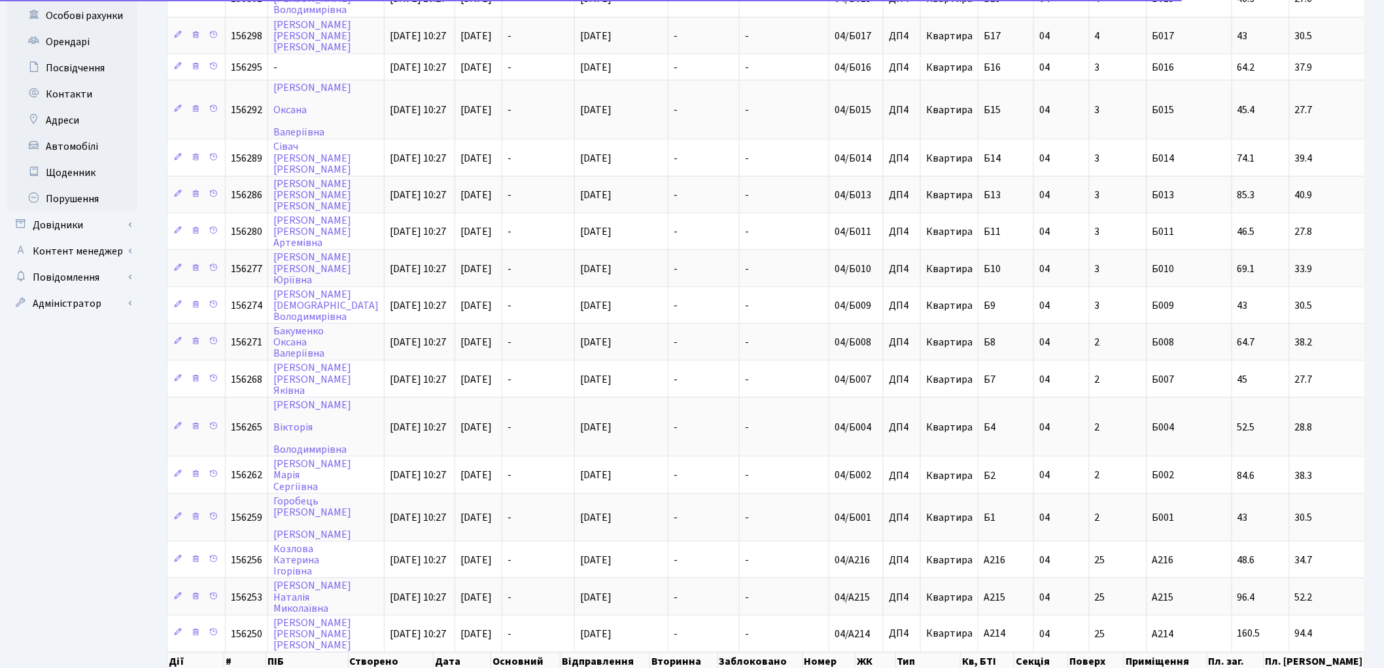
scroll to position [494, 0]
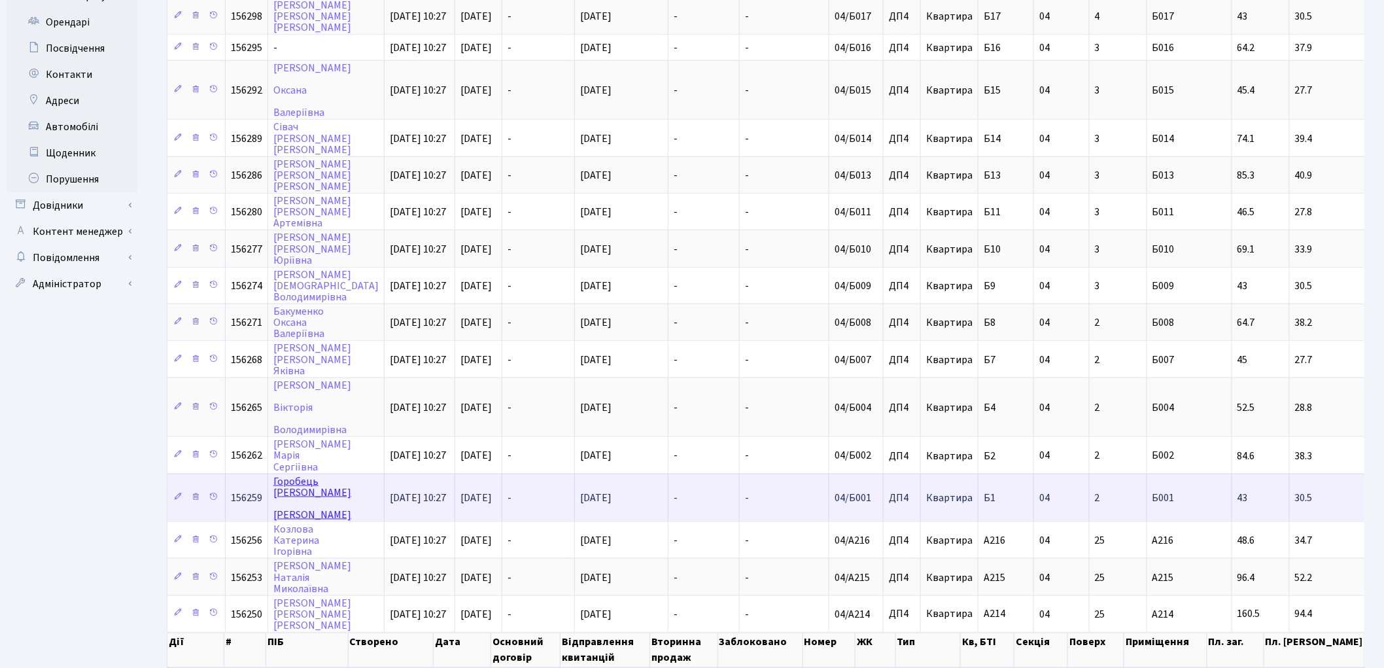
click at [284, 474] on link "[PERSON_NAME]" at bounding box center [312, 498] width 78 height 48
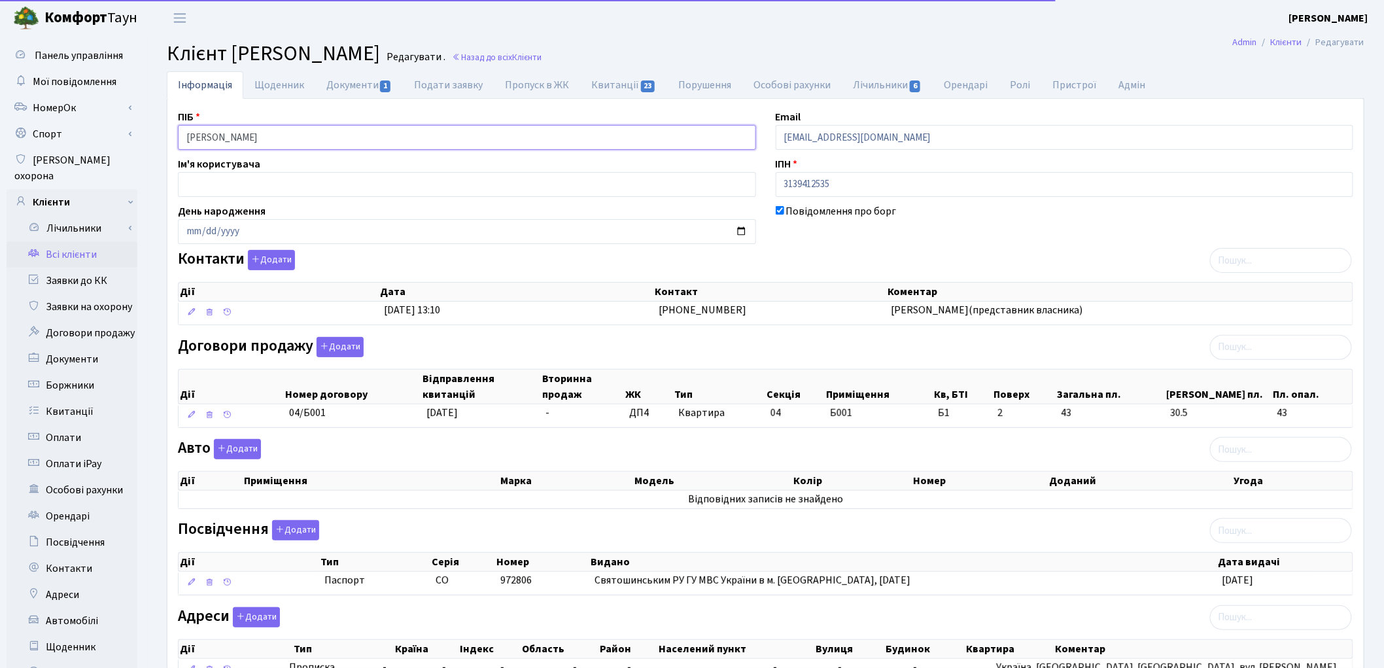
click at [264, 138] on input "[PERSON_NAME]" at bounding box center [467, 137] width 578 height 25
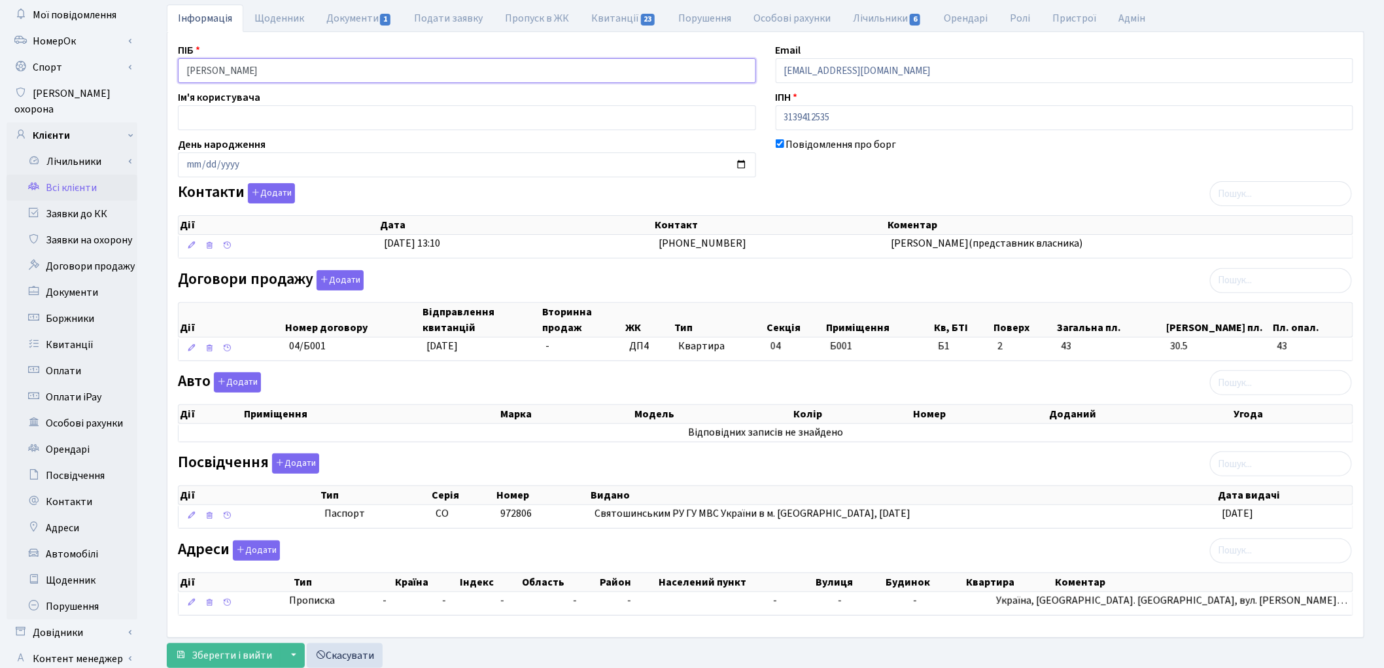
scroll to position [146, 0]
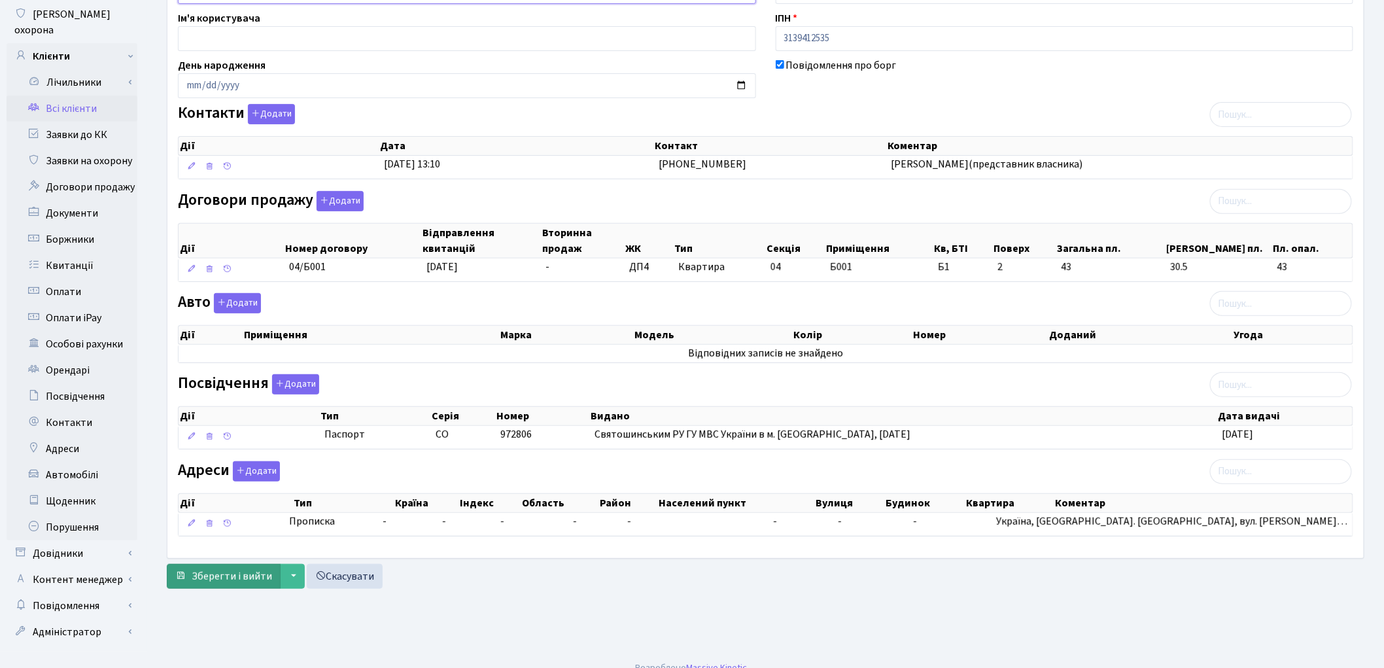
type input "[PERSON_NAME]"
click at [231, 581] on span "Зберегти і вийти" at bounding box center [232, 576] width 80 height 14
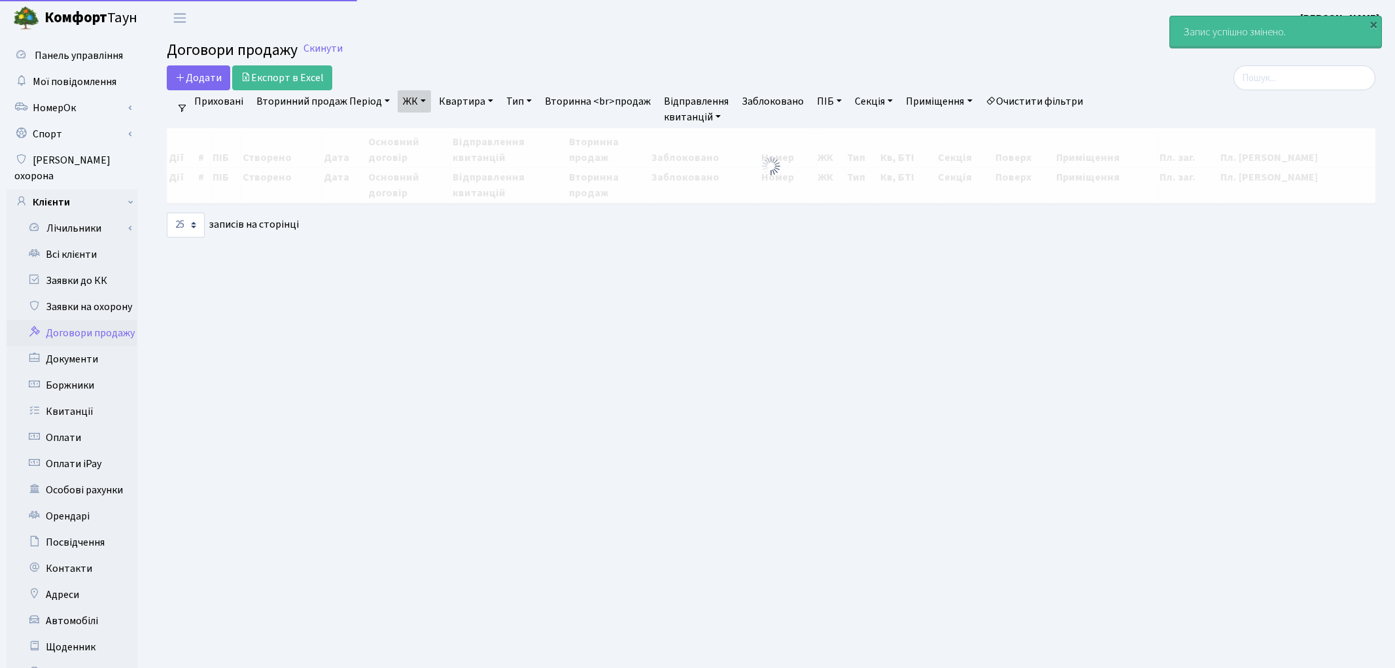
select select "25"
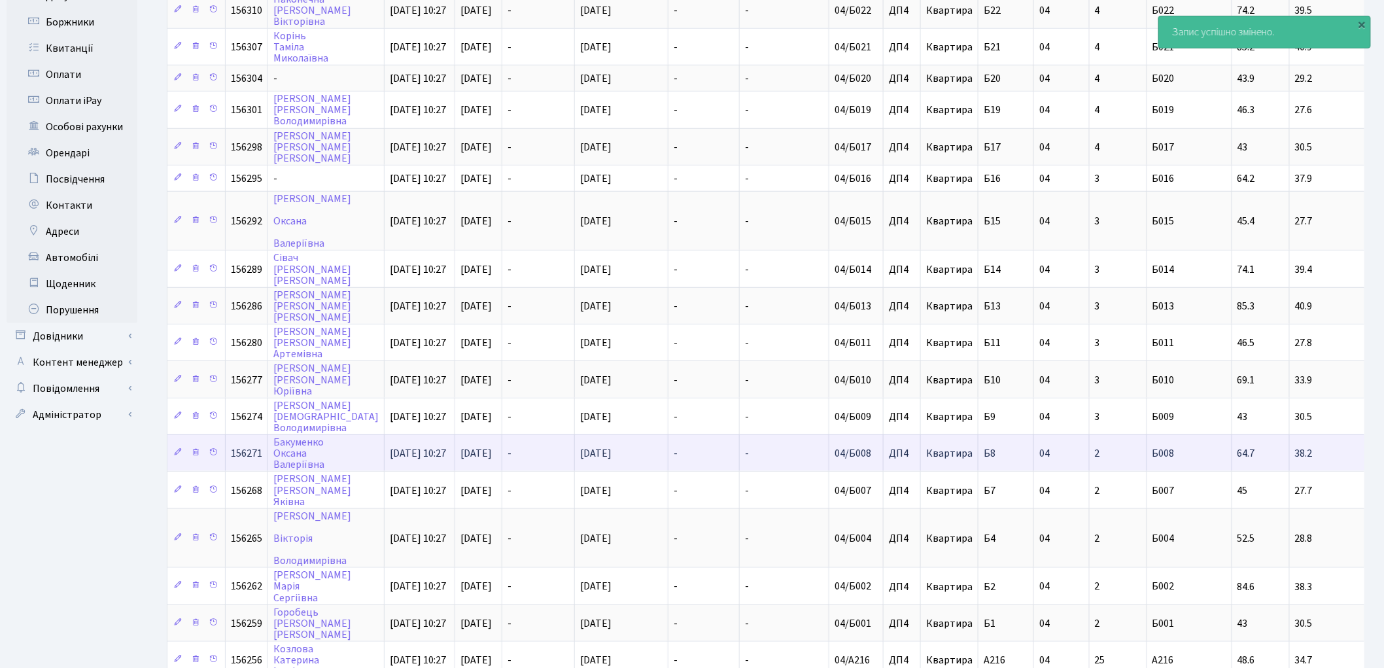
scroll to position [517, 0]
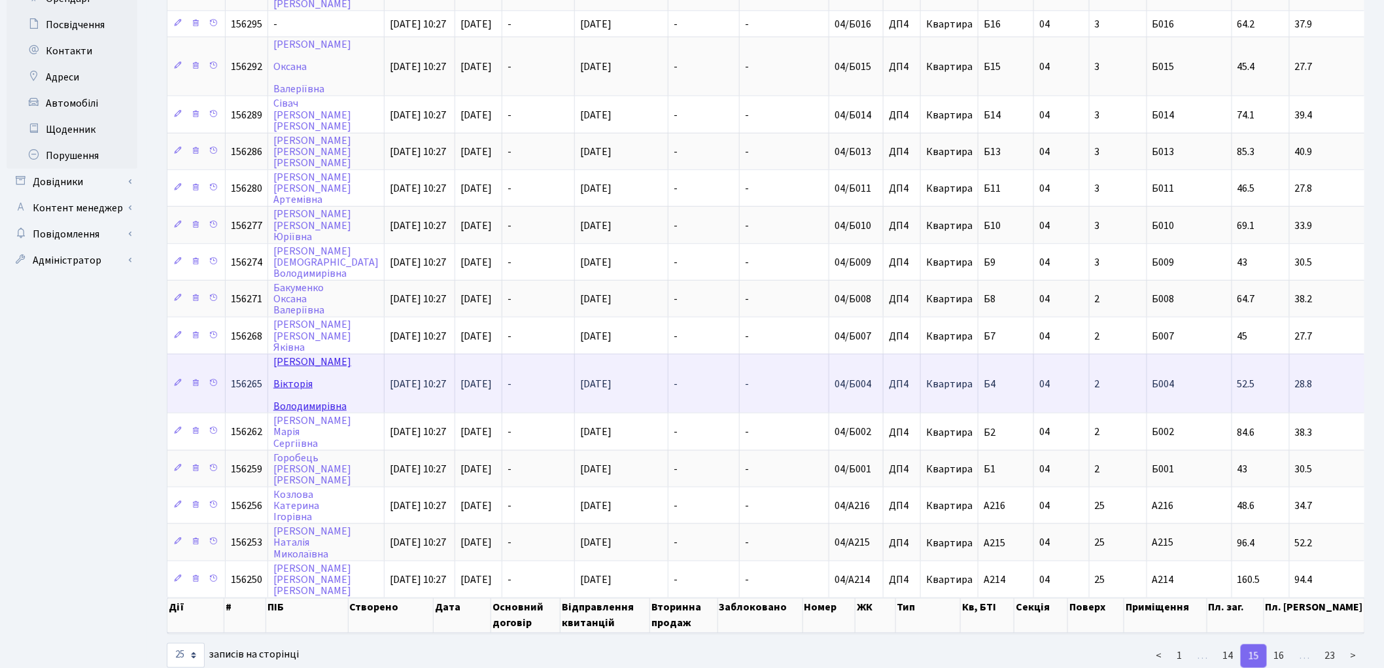
click at [286, 354] on link "[PERSON_NAME]" at bounding box center [312, 383] width 78 height 59
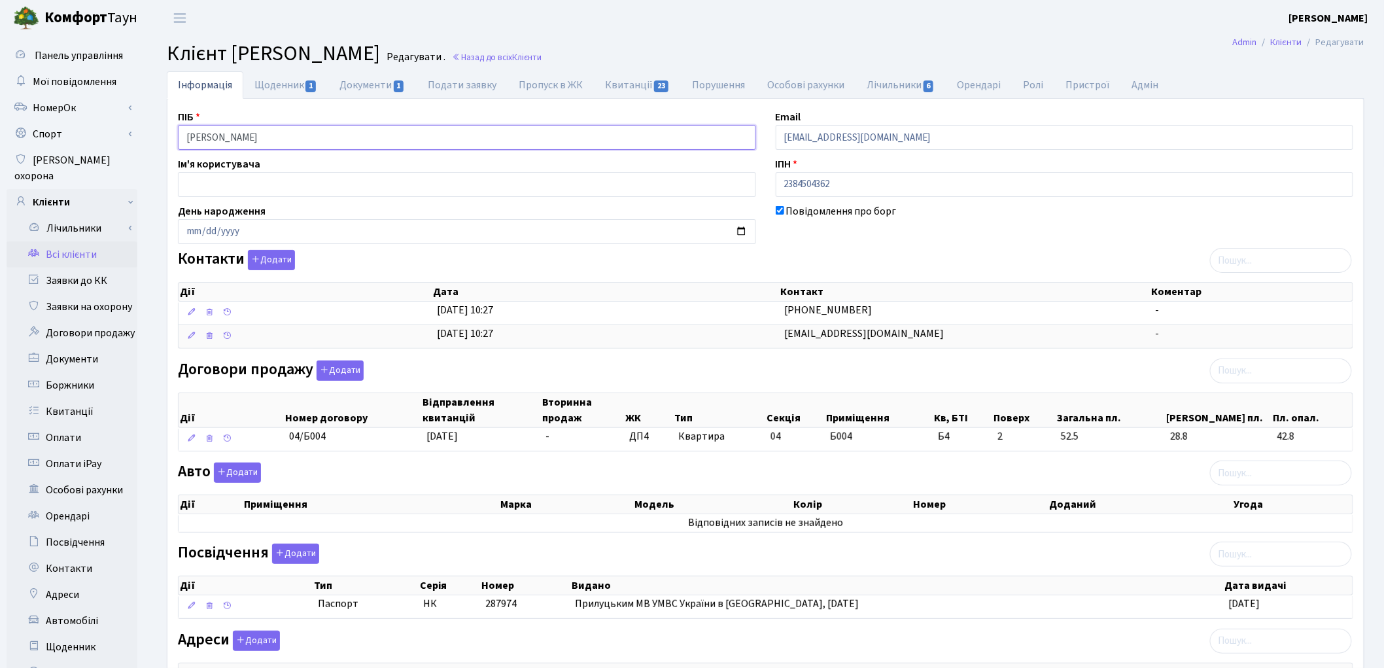
click at [223, 132] on input "Іванюта Вікторія Володимирівна" at bounding box center [467, 137] width 578 height 25
click at [262, 136] on input "Іванюта Вікторія Володимирівна" at bounding box center [467, 137] width 578 height 25
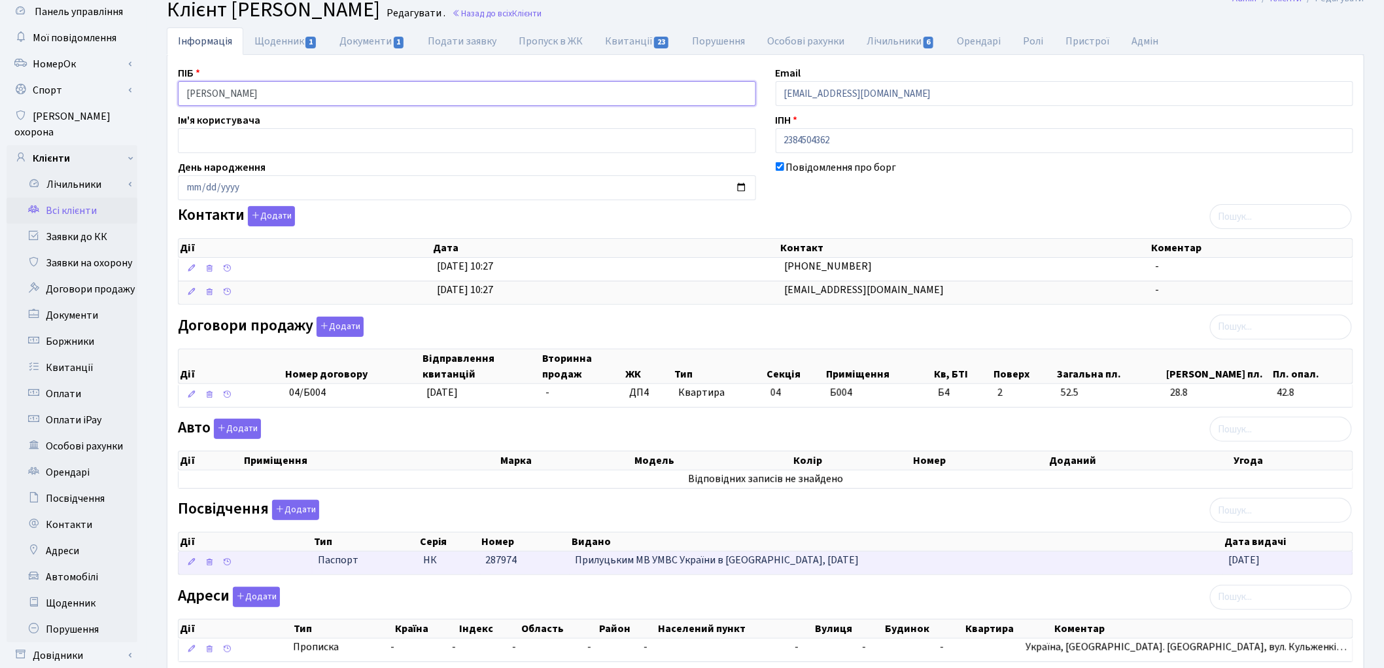
scroll to position [146, 0]
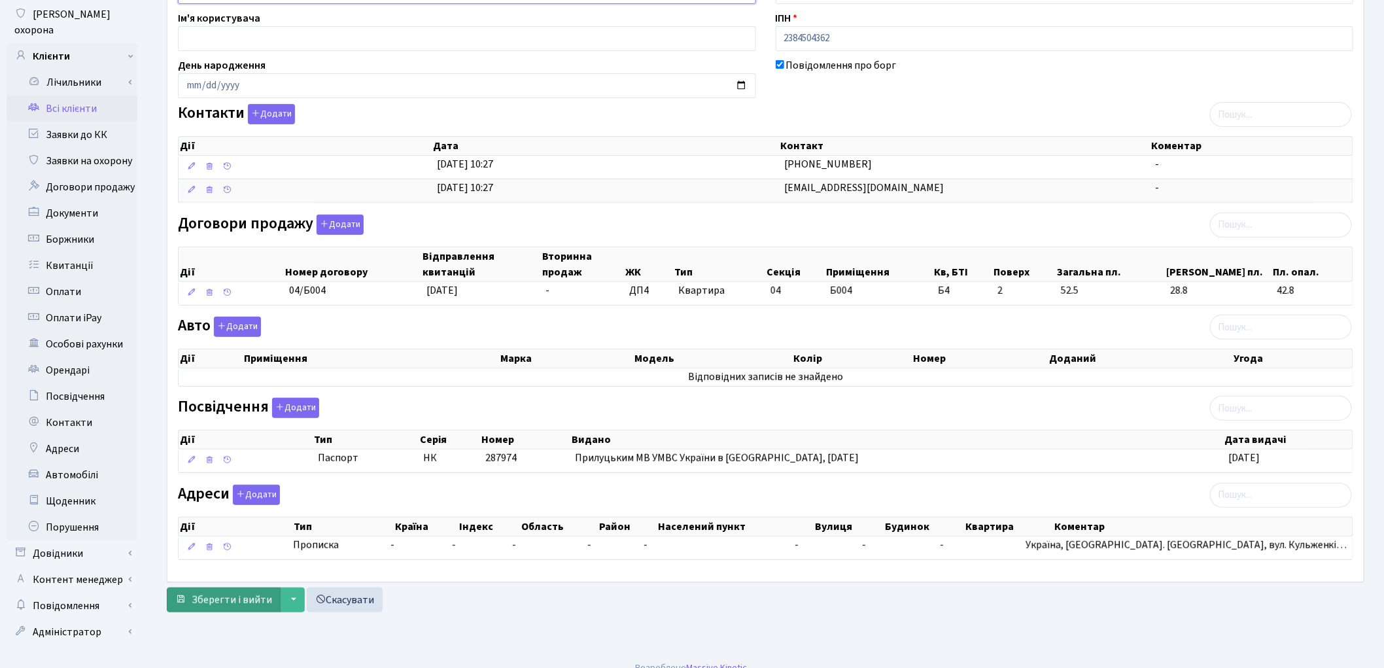
type input "Іванюта Вікторія Володимирівна"
click at [233, 605] on span "Зберегти і вийти" at bounding box center [232, 600] width 80 height 14
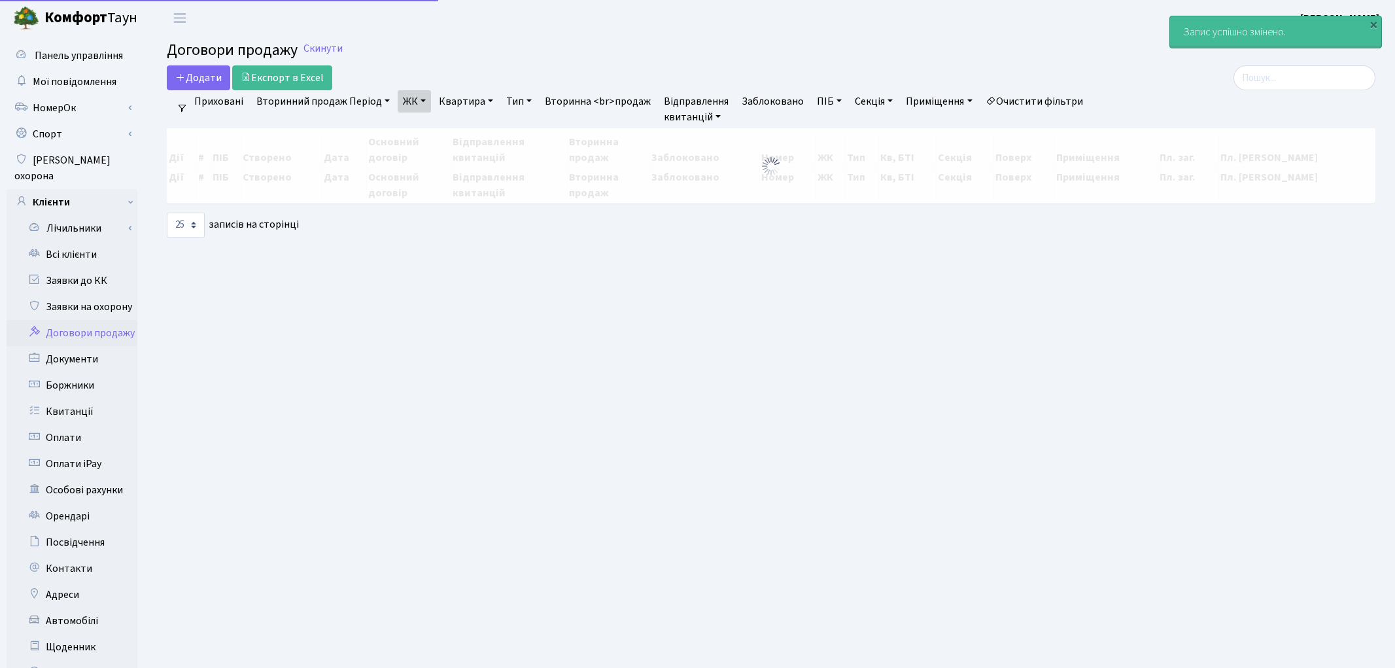
select select "25"
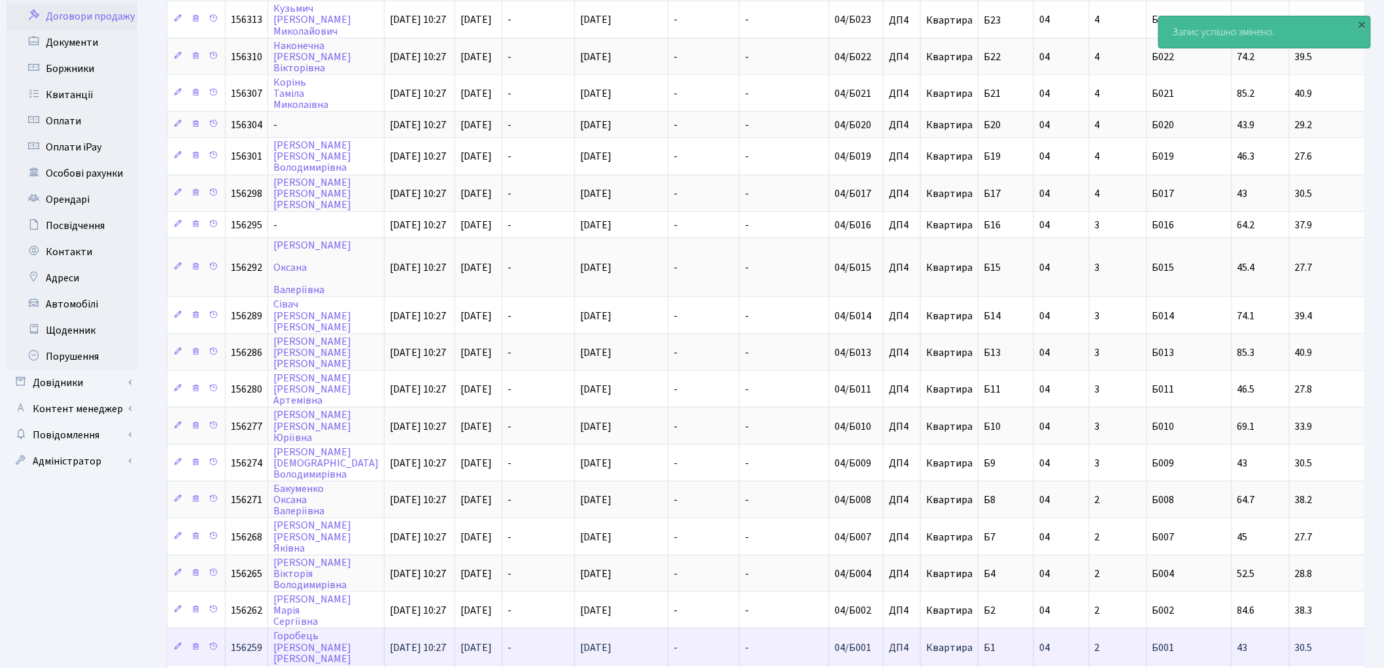
scroll to position [290, 0]
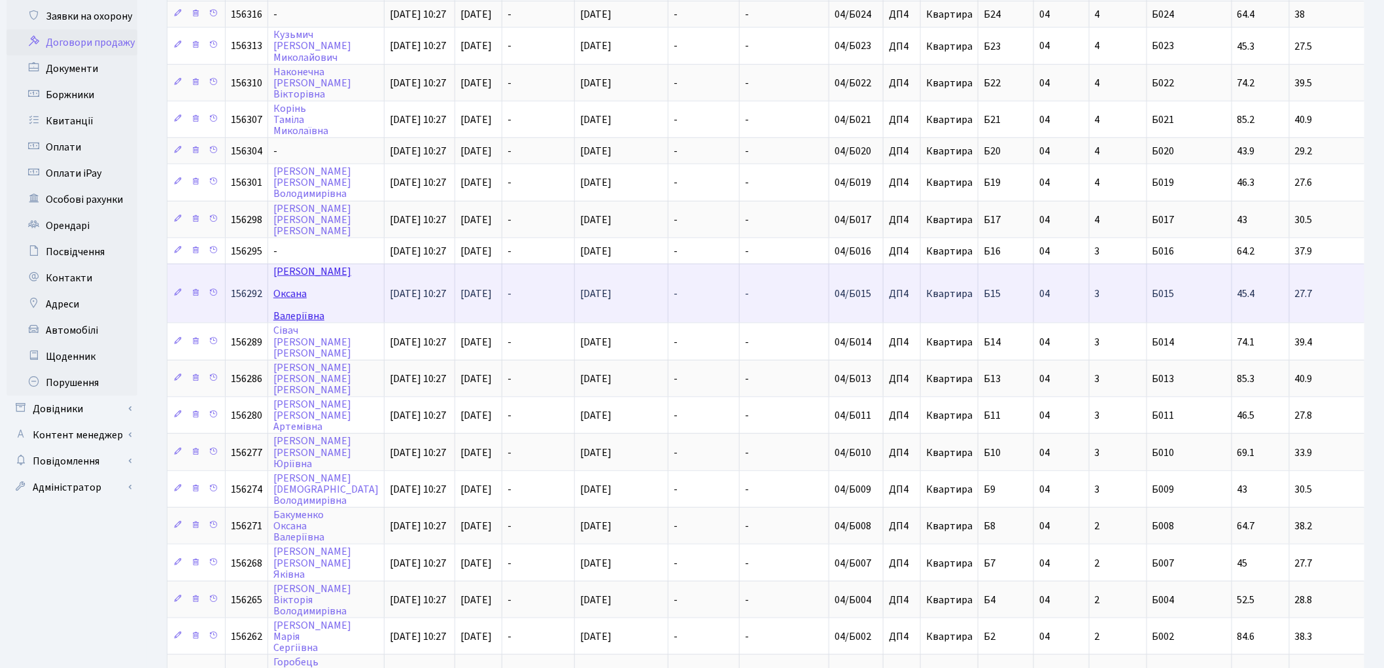
click at [296, 264] on link "[PERSON_NAME]" at bounding box center [312, 293] width 78 height 59
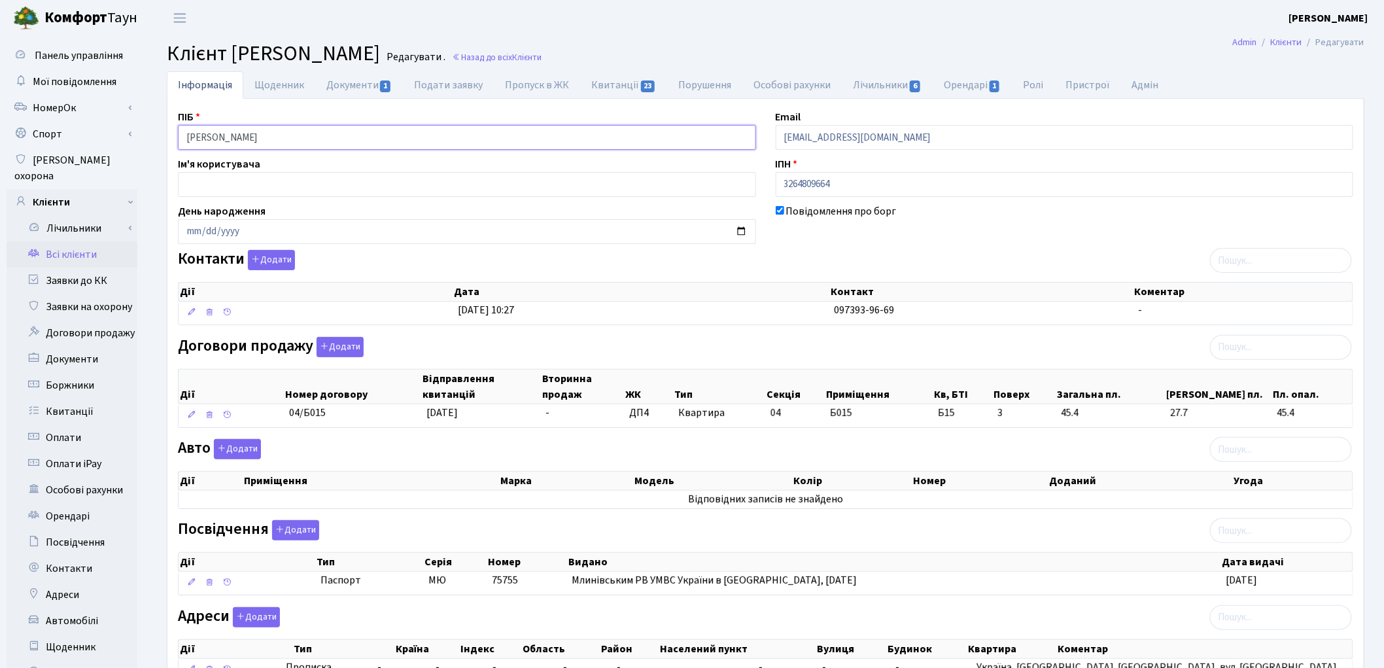
click at [220, 134] on input "Заруба Оксана Валеріївна" at bounding box center [467, 137] width 578 height 25
click at [255, 133] on input "Заруба Оксана Валеріївна" at bounding box center [467, 137] width 578 height 25
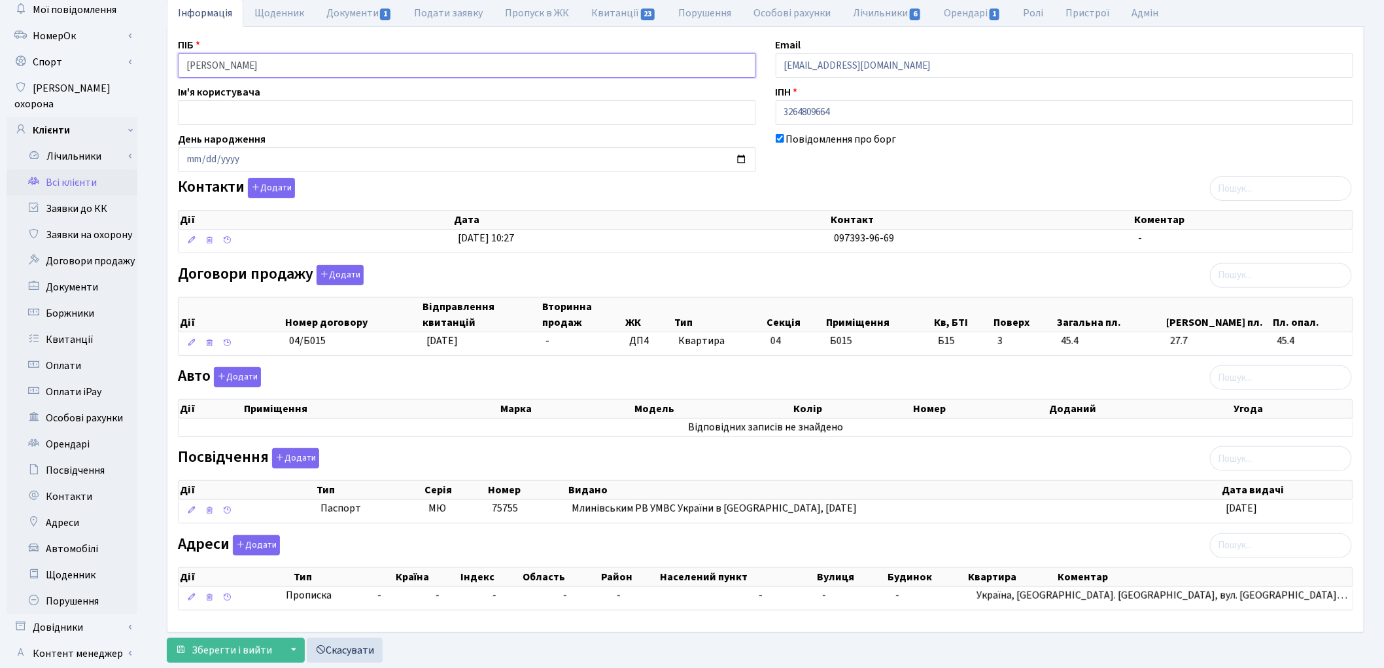
scroll to position [146, 0]
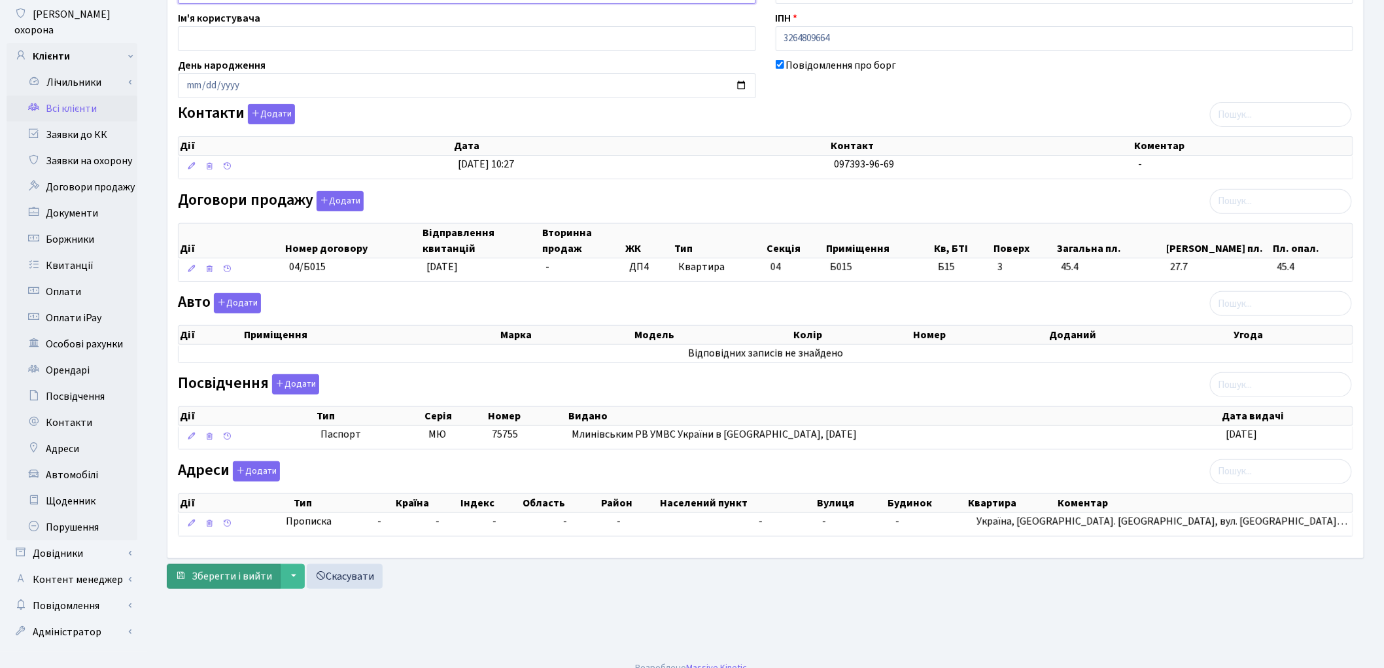
type input "Заруба Оксана Валеріївна"
click at [245, 574] on span "Зберегти і вийти" at bounding box center [232, 576] width 80 height 14
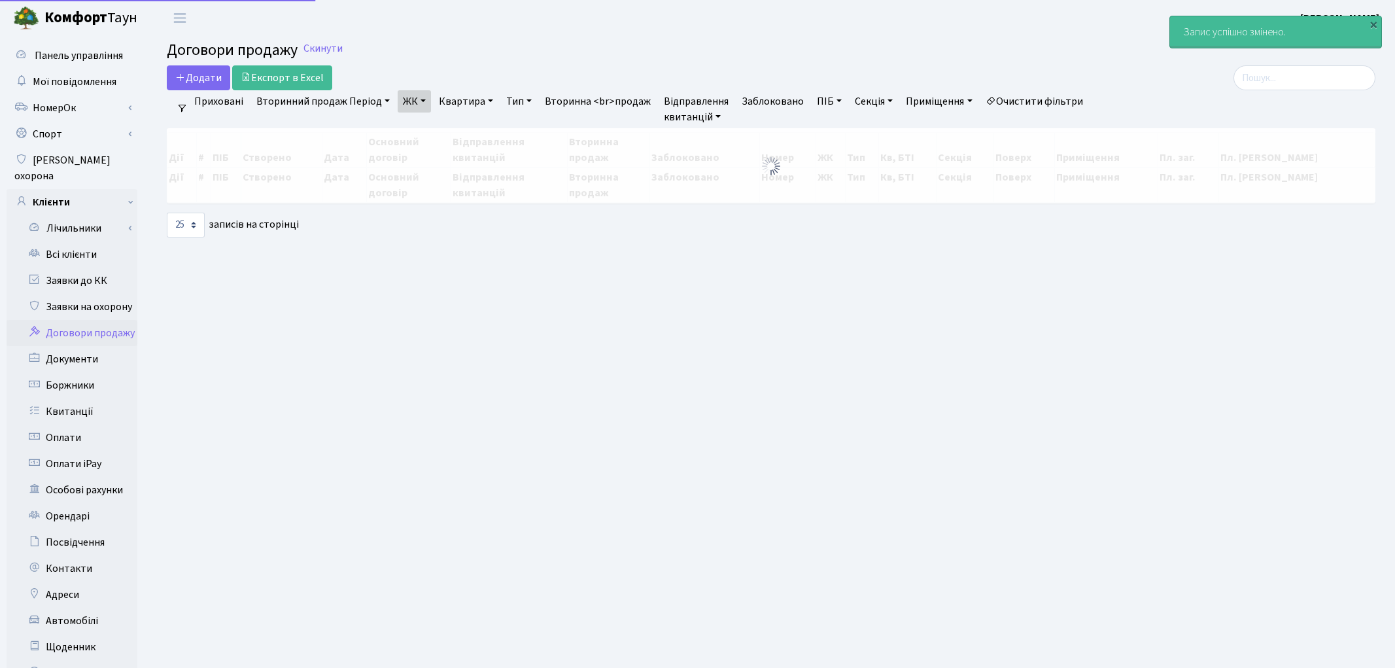
select select "25"
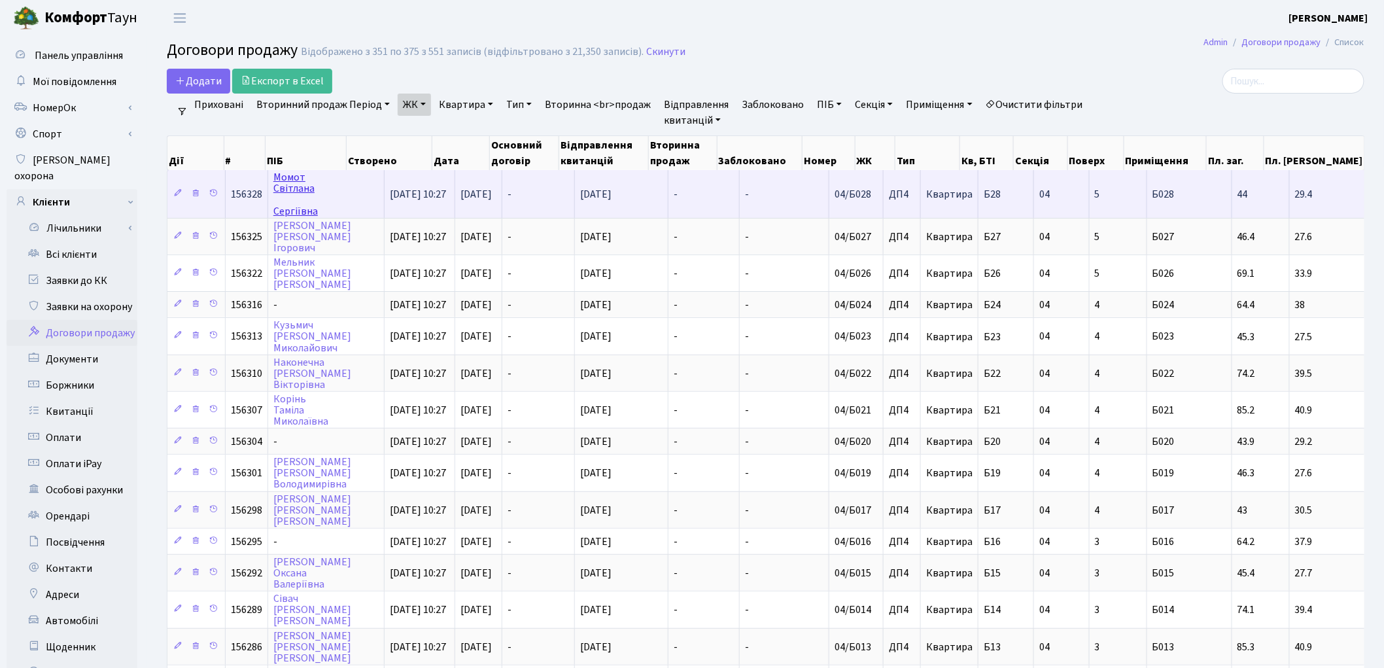
click at [277, 186] on link "[PERSON_NAME]" at bounding box center [295, 194] width 44 height 48
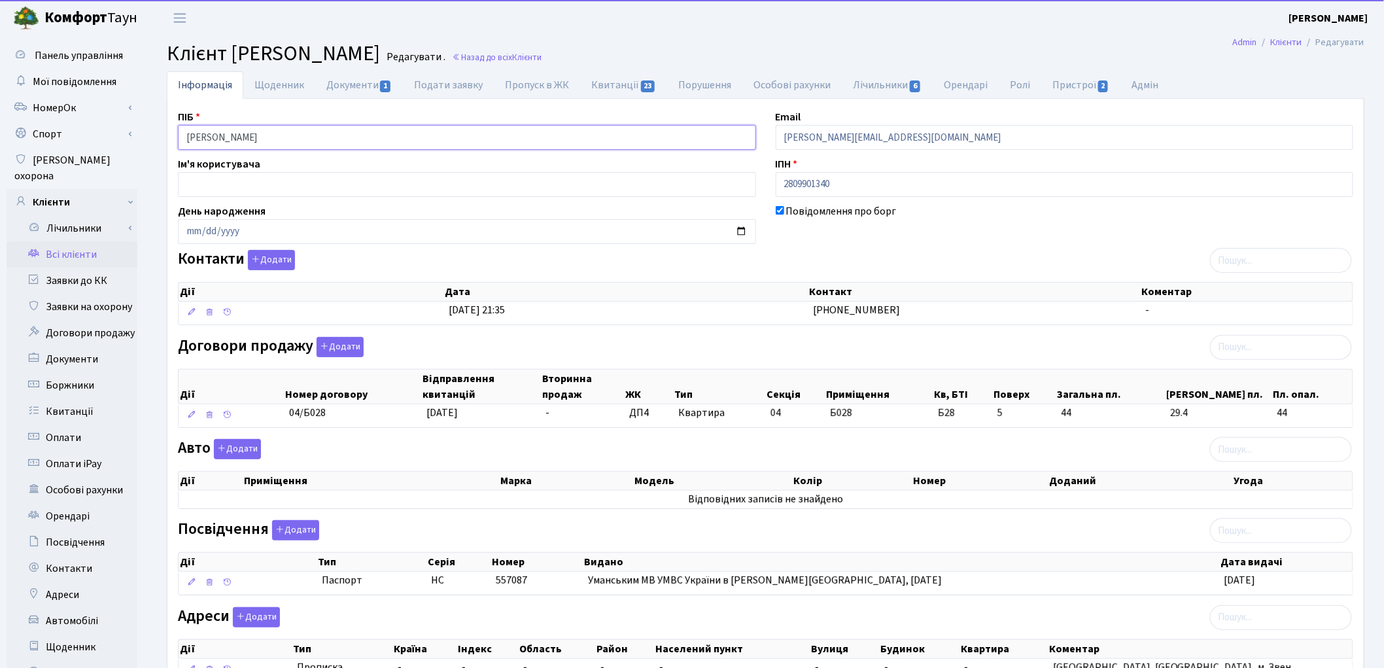
click at [258, 139] on input "[PERSON_NAME]" at bounding box center [467, 137] width 578 height 25
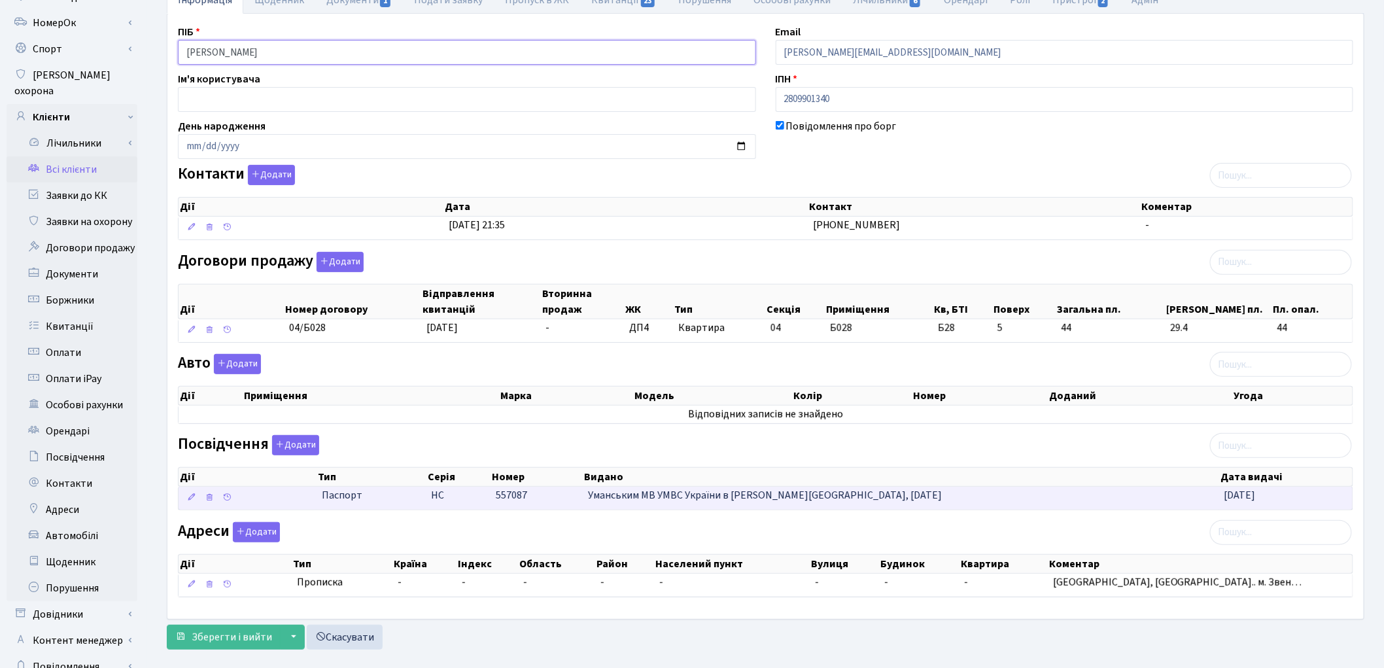
scroll to position [146, 0]
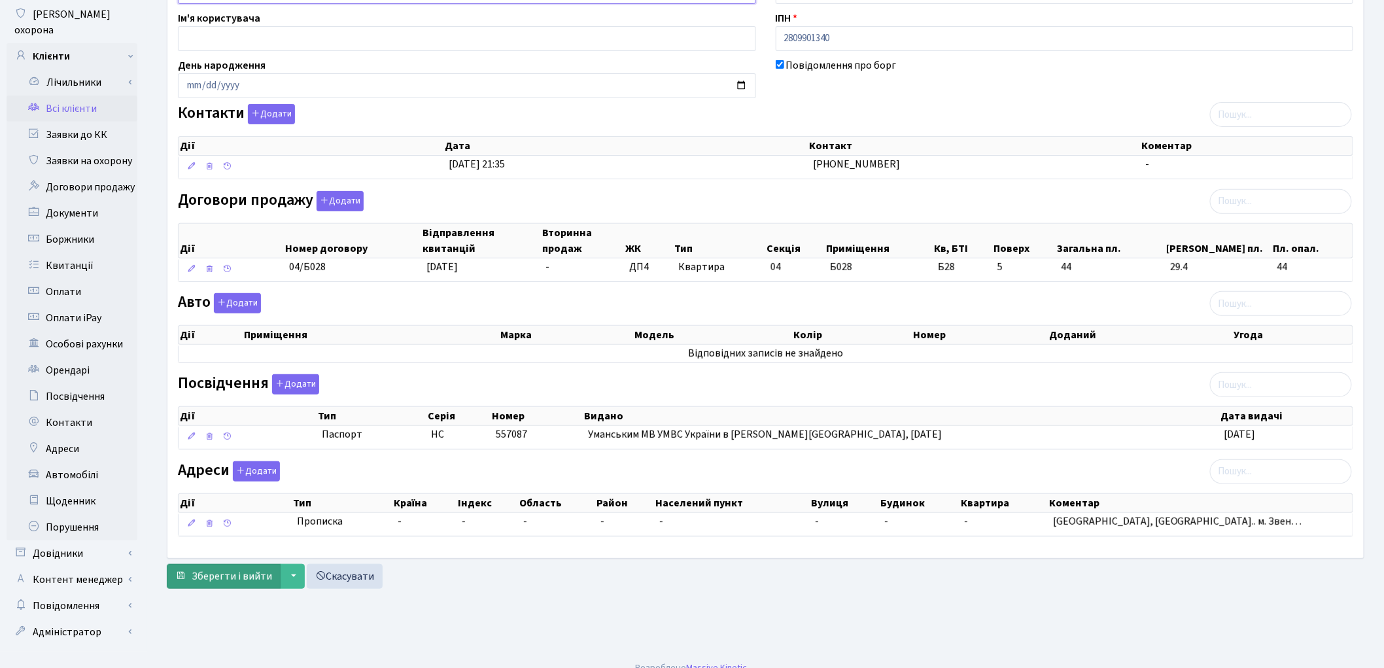
type input "Момот Світлана Сергіївна"
click at [217, 574] on span "Зберегти і вийти" at bounding box center [232, 576] width 80 height 14
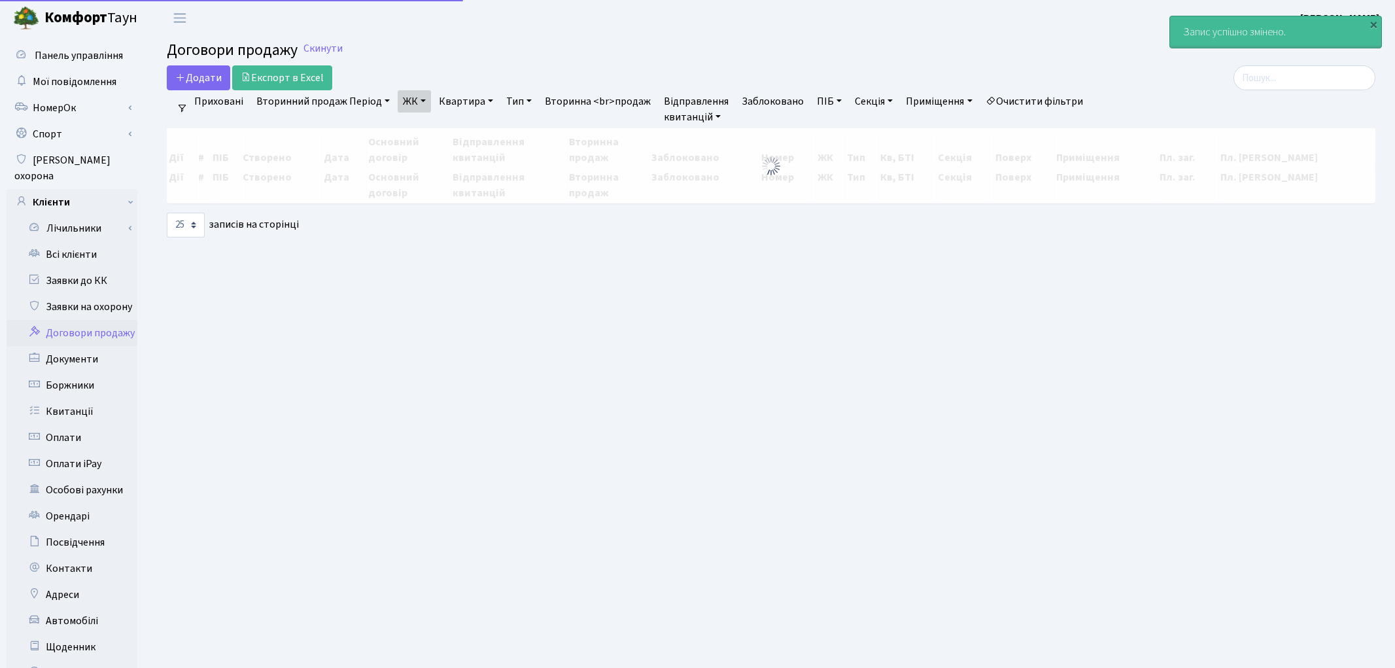
select select "25"
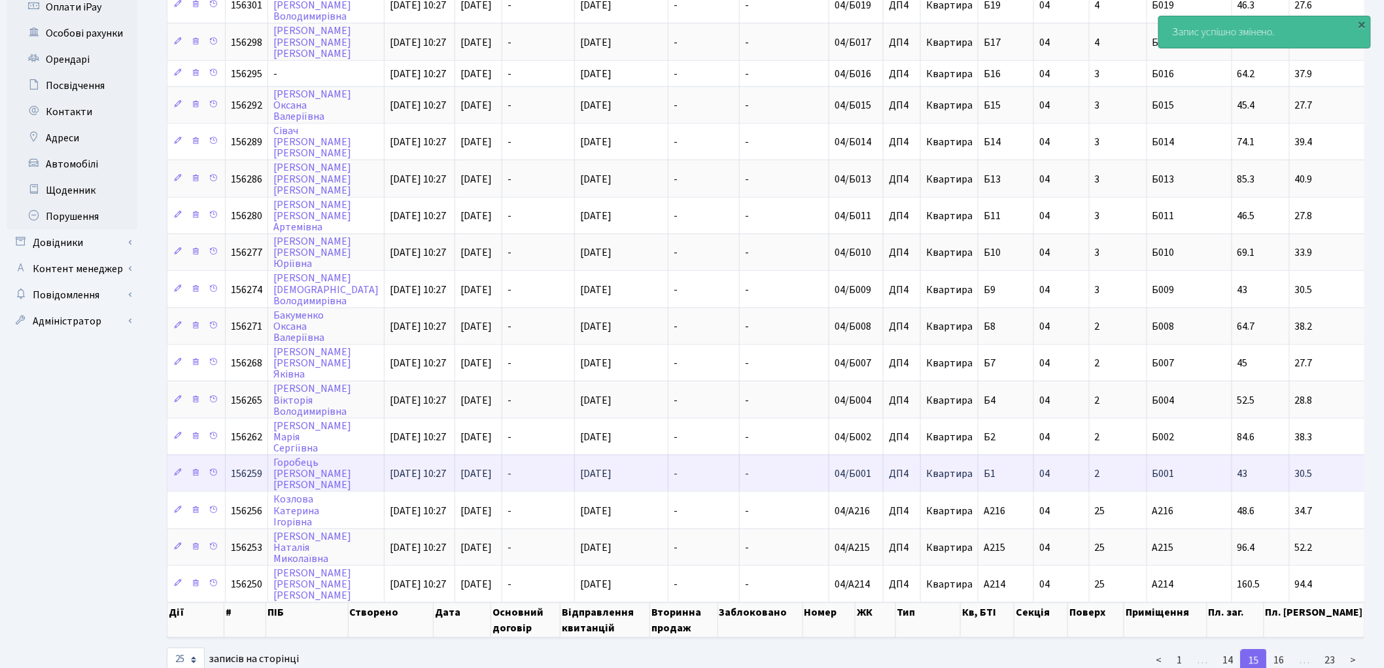
scroll to position [464, 0]
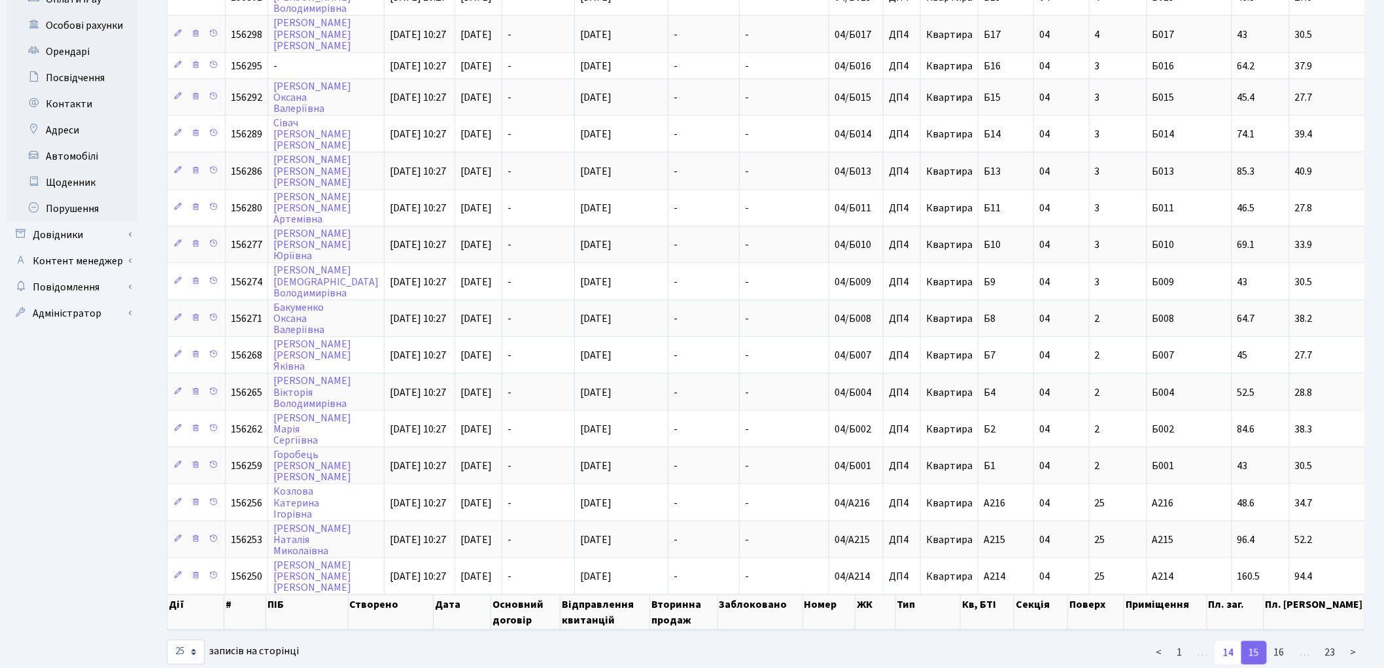
click at [1235, 641] on link "14" at bounding box center [1228, 653] width 26 height 24
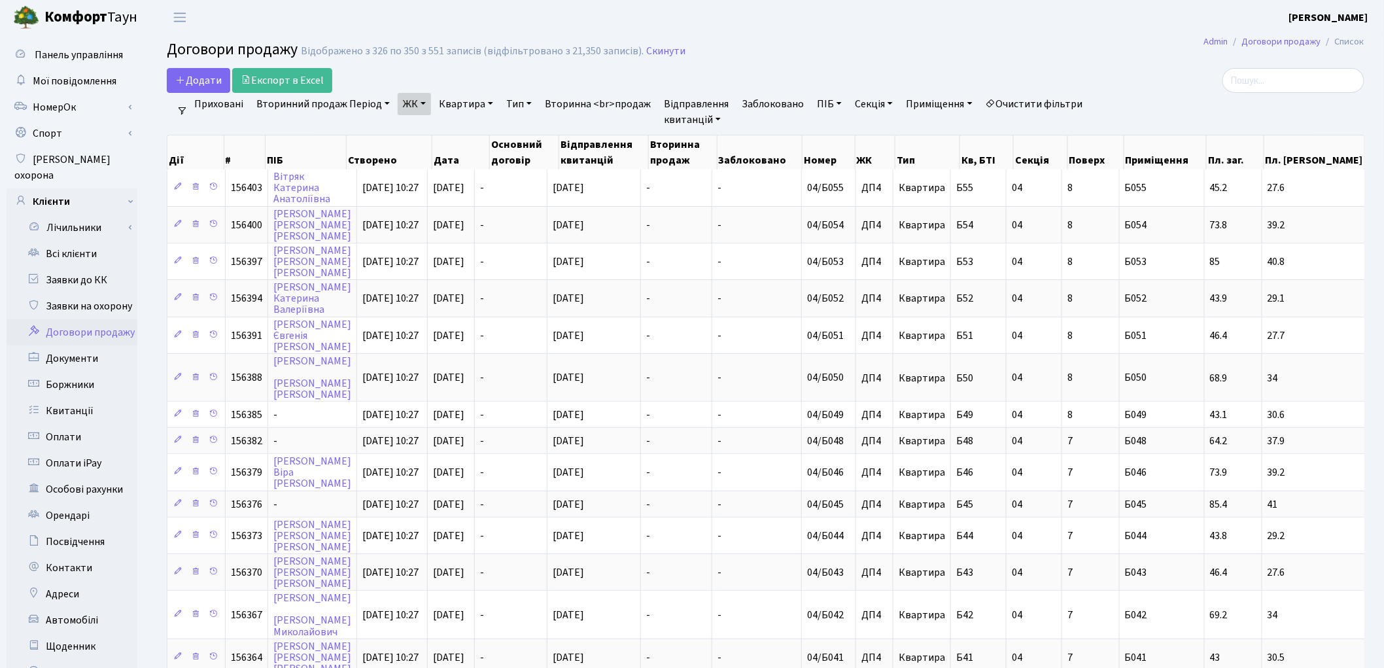
scroll to position [0, 0]
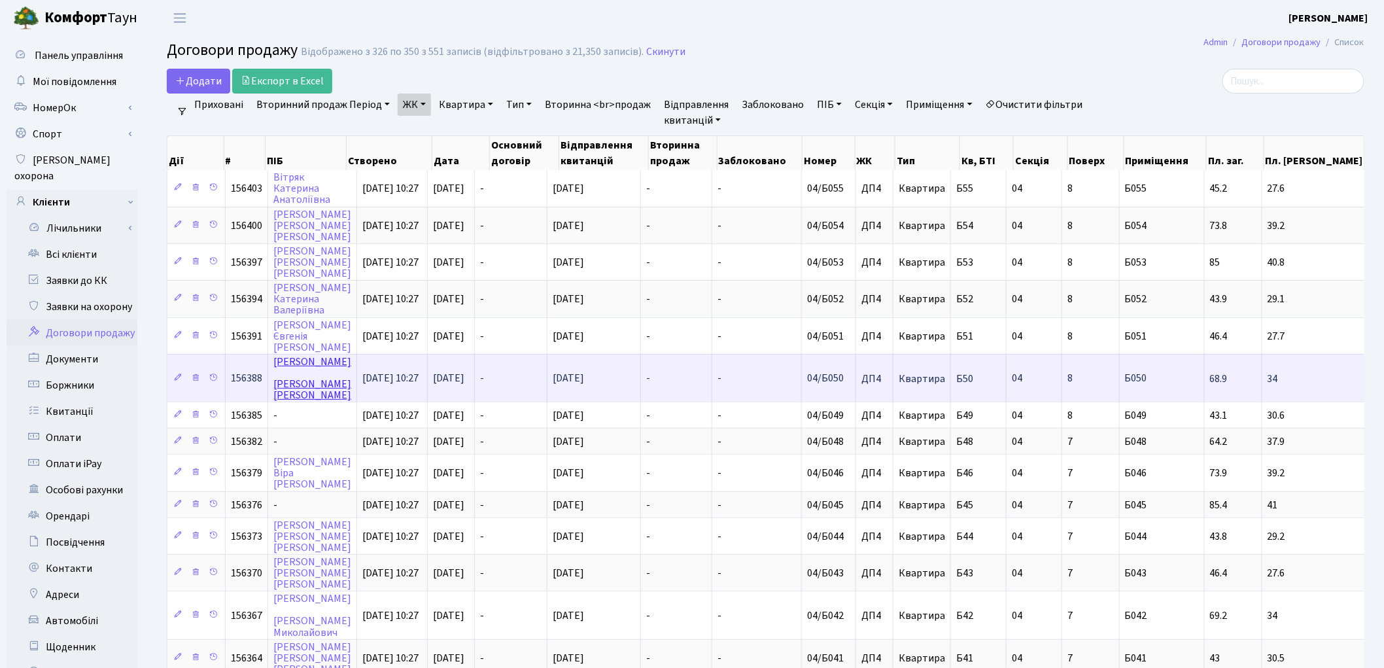
click at [284, 354] on link "Коробкова Лариса Нуркабилівна" at bounding box center [312, 378] width 78 height 48
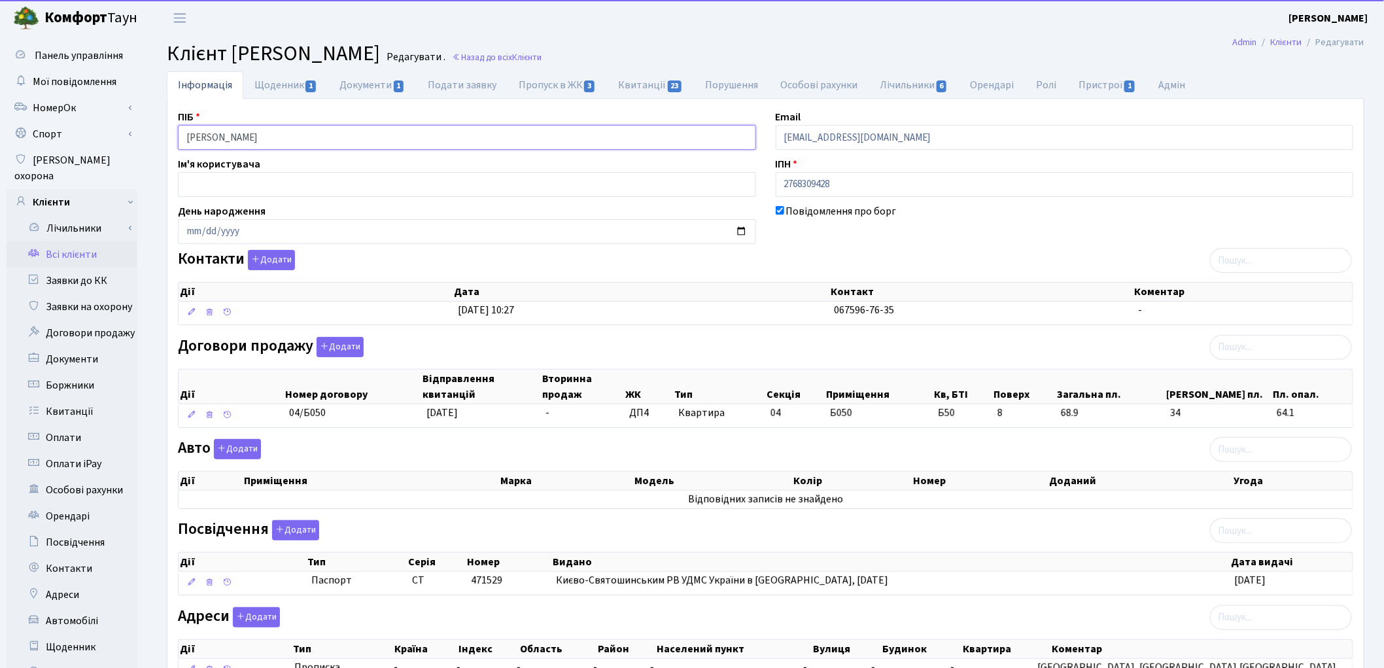
click at [238, 141] on input "[PERSON_NAME]" at bounding box center [467, 137] width 578 height 25
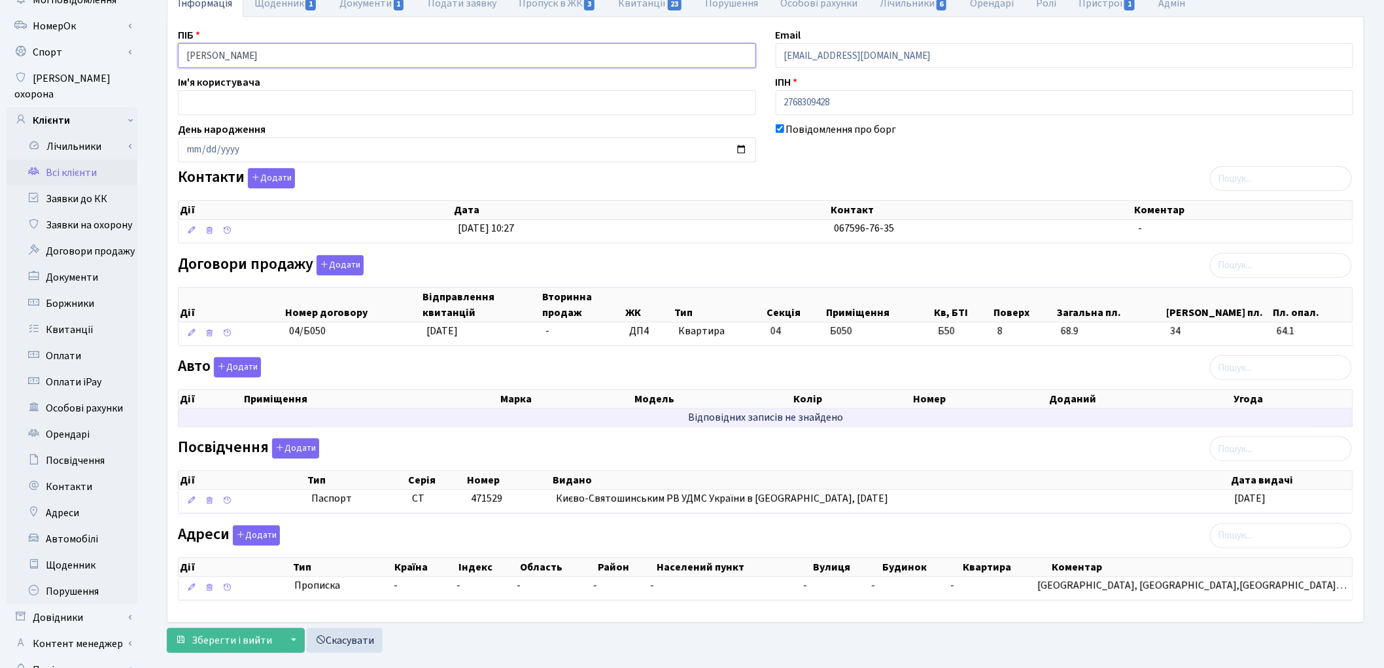
scroll to position [146, 0]
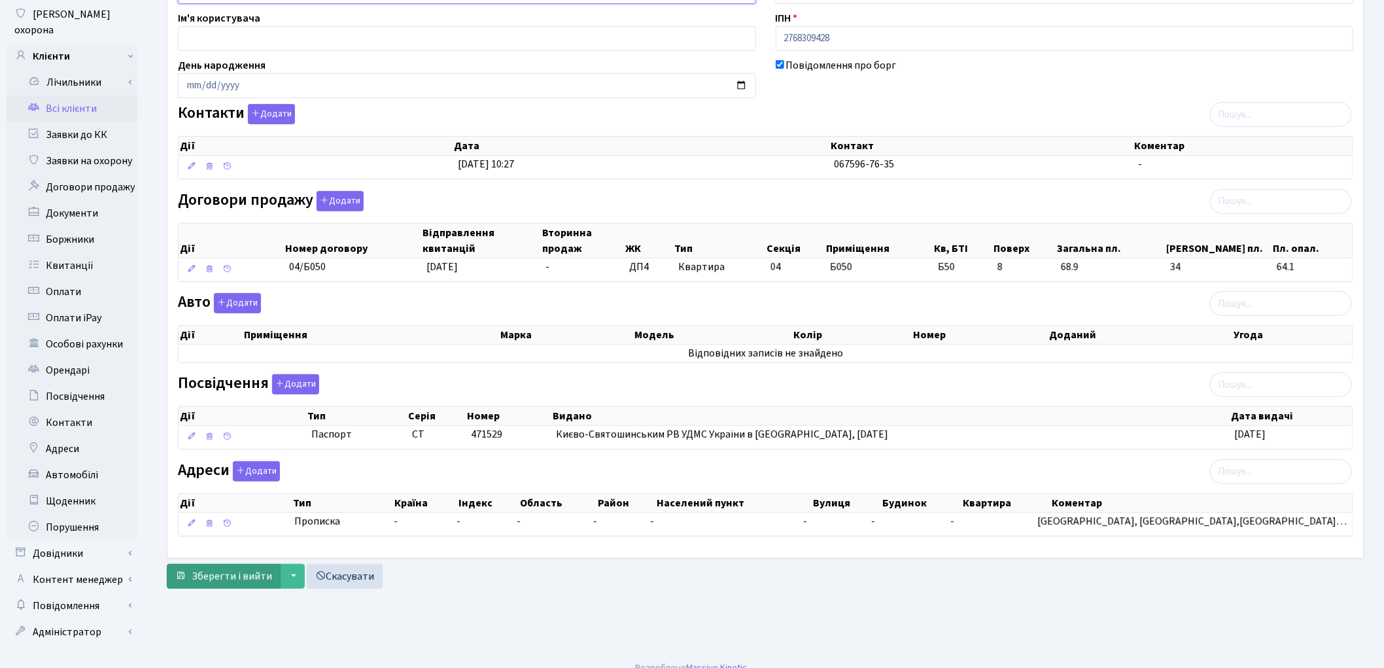
type input "[PERSON_NAME]"
click at [229, 577] on span "Зберегти і вийти" at bounding box center [232, 576] width 80 height 14
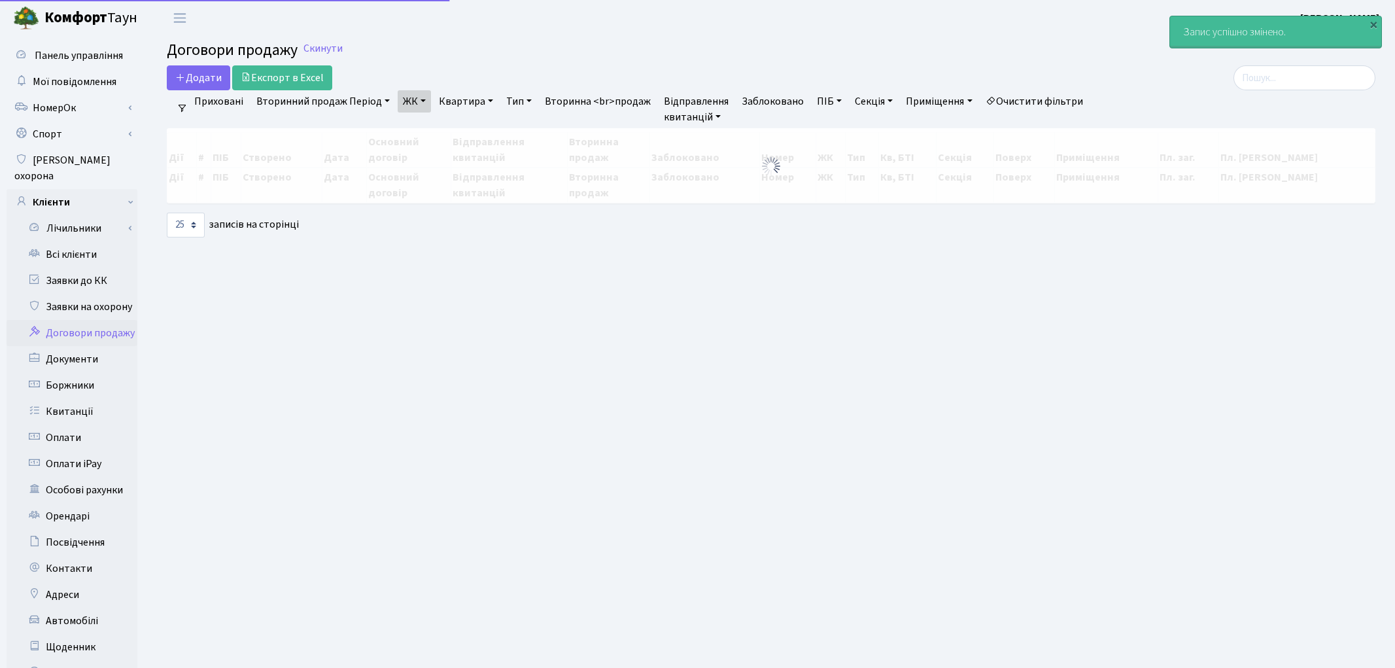
select select "25"
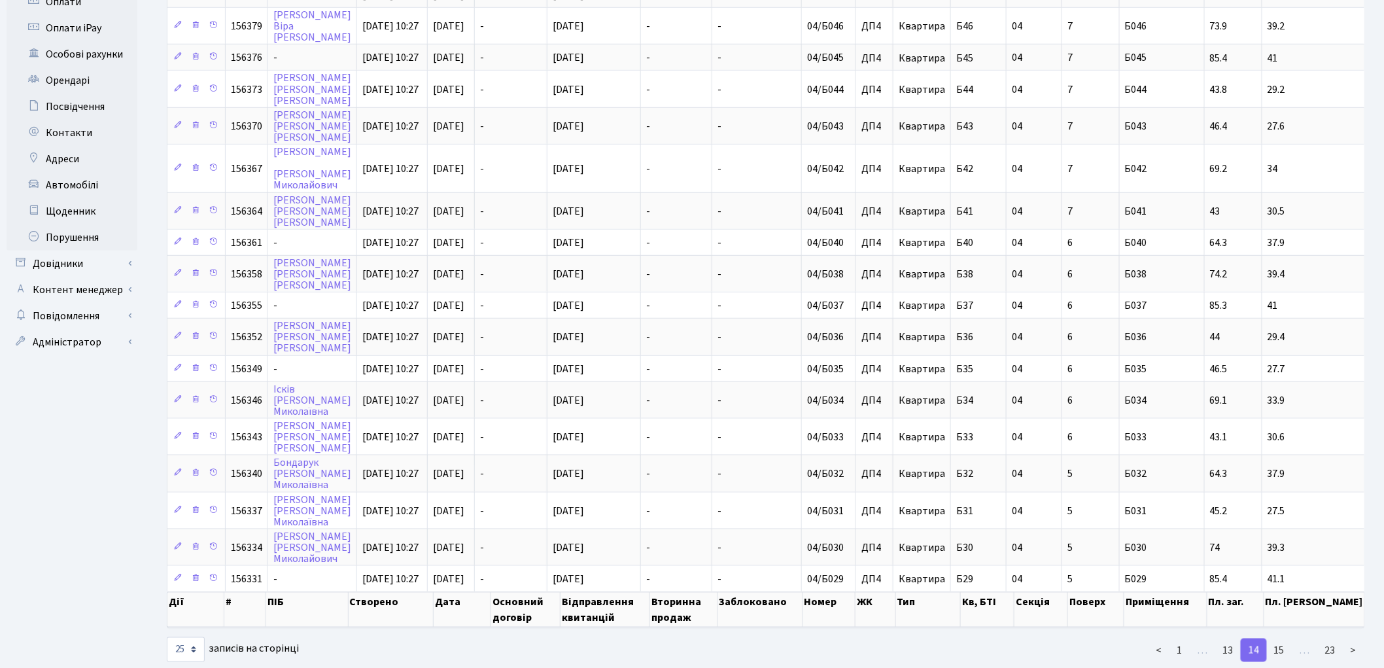
scroll to position [439, 0]
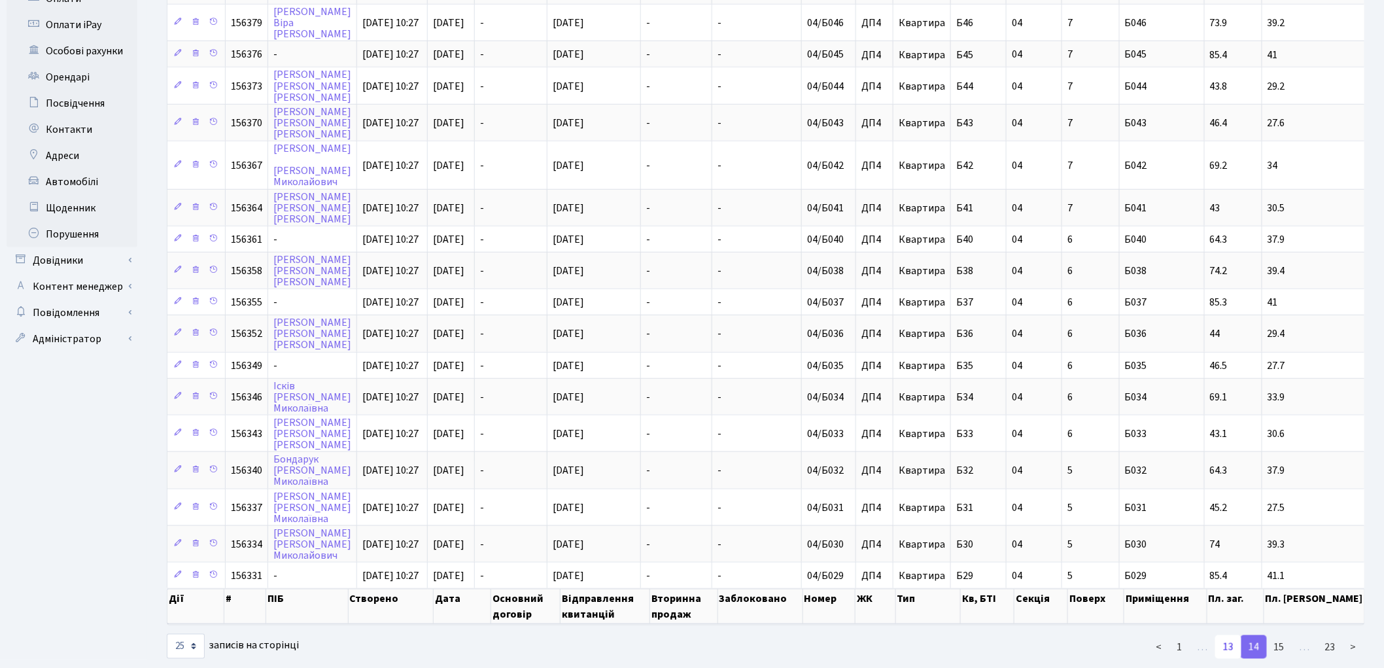
click at [1226, 635] on link "13" at bounding box center [1228, 647] width 26 height 24
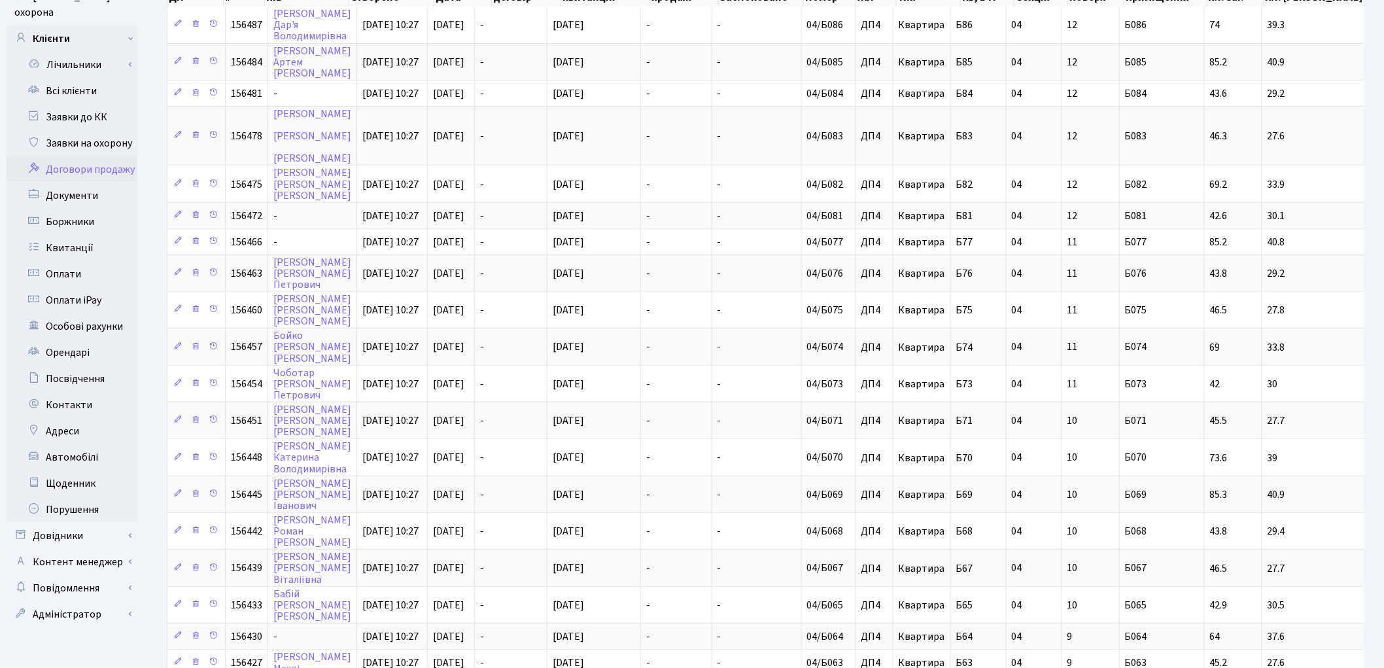
scroll to position [153, 0]
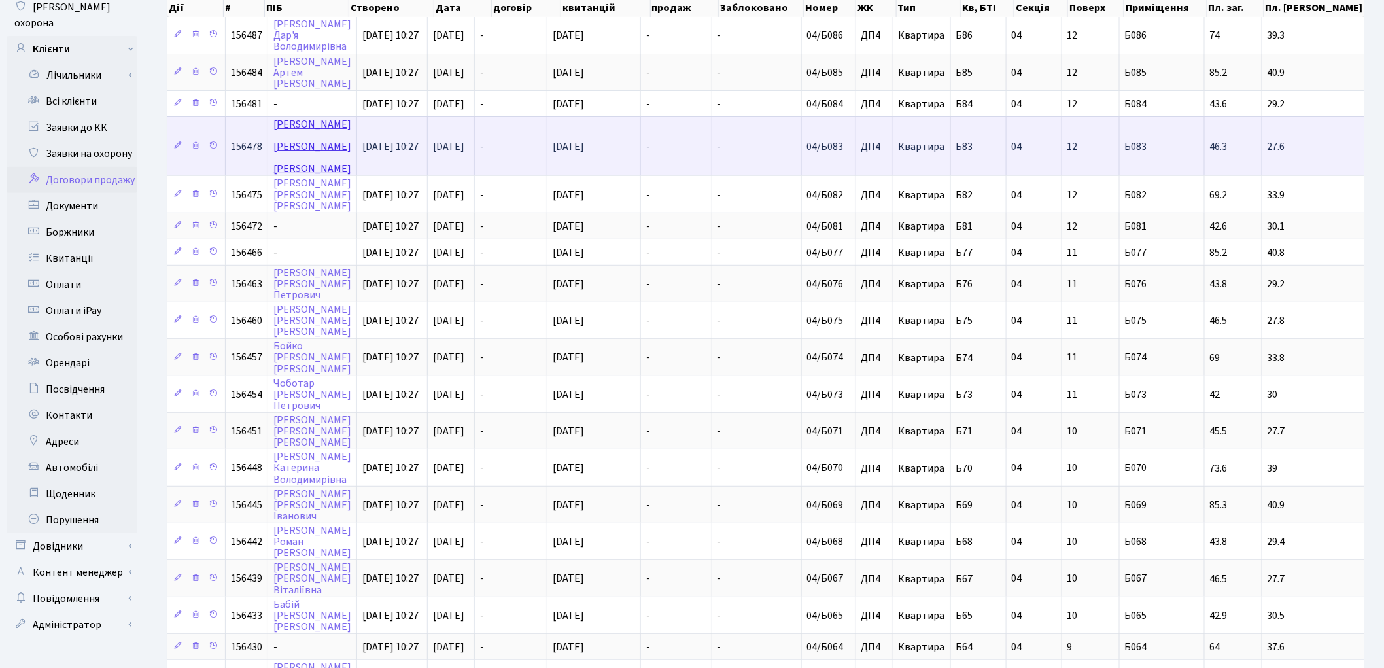
click at [308, 122] on link "[PERSON_NAME]" at bounding box center [312, 146] width 78 height 59
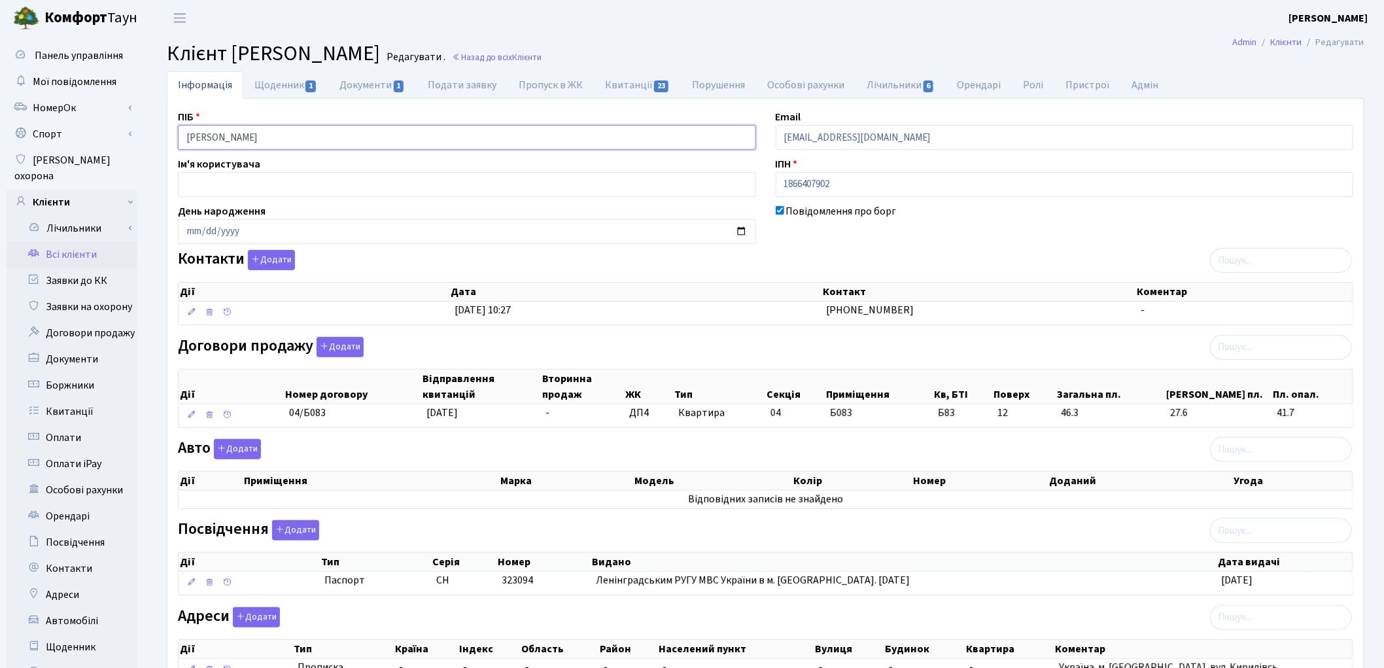
click at [232, 139] on input "Петросюк Надія Степанівна" at bounding box center [467, 137] width 578 height 25
click at [260, 136] on input "Петросюк Надія Степанівна" at bounding box center [467, 137] width 578 height 25
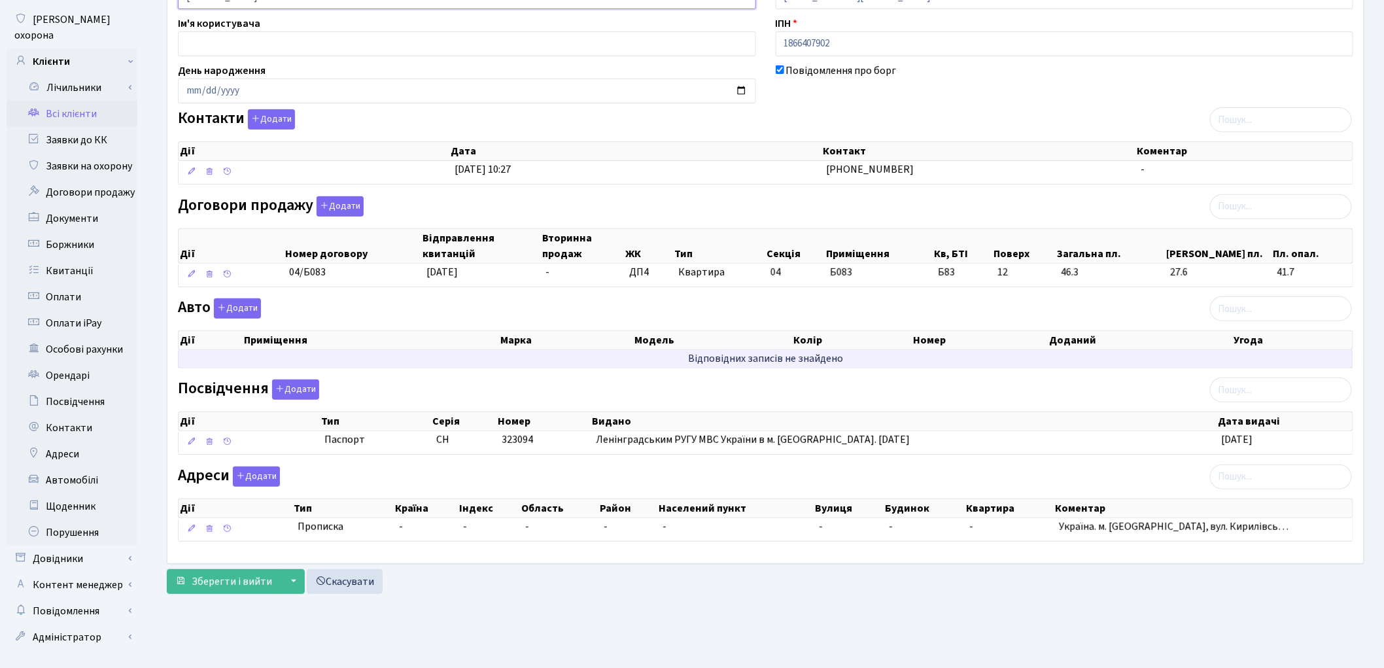
scroll to position [146, 0]
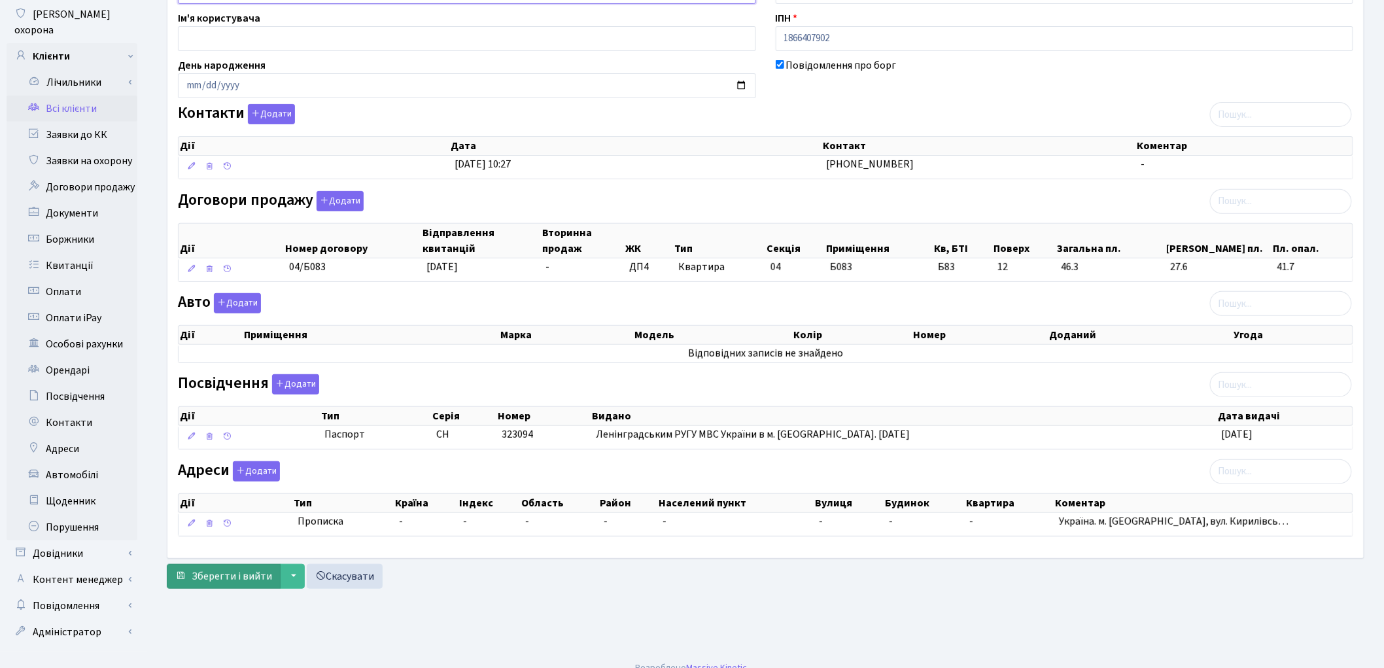
type input "Петросюк Надія Степанівна"
click at [230, 580] on span "Зберегти і вийти" at bounding box center [232, 576] width 80 height 14
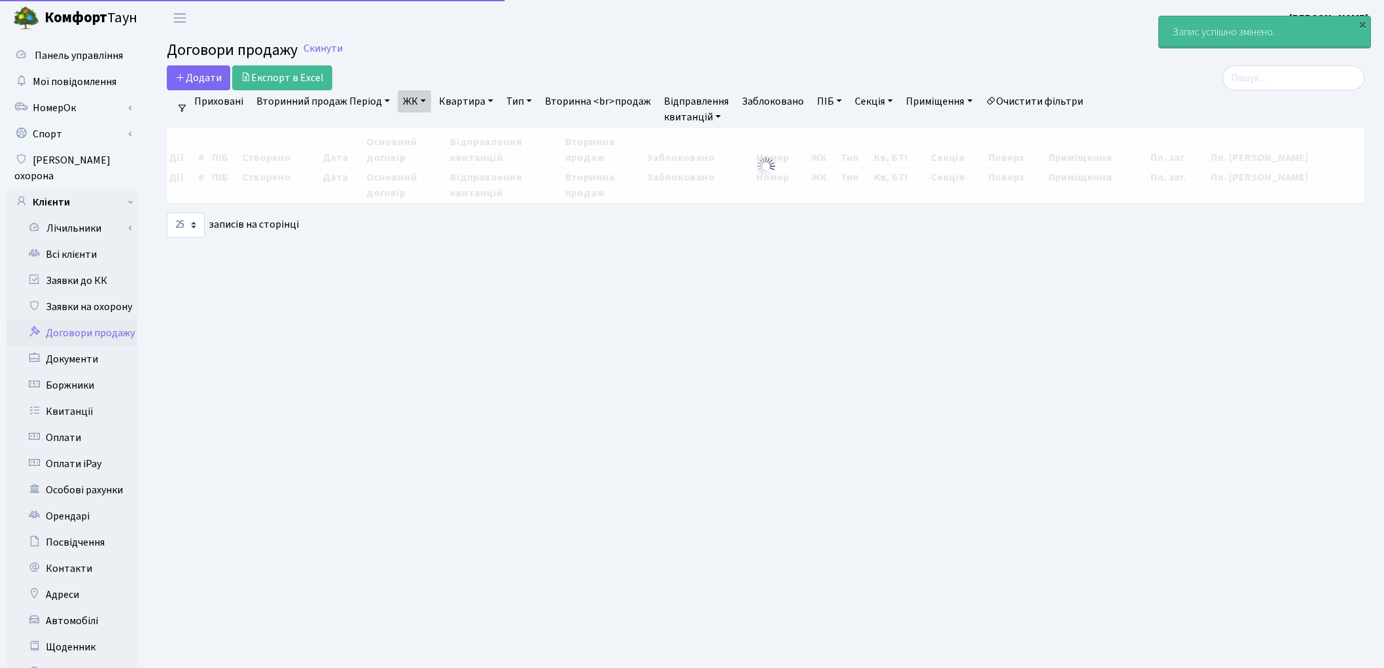
select select "25"
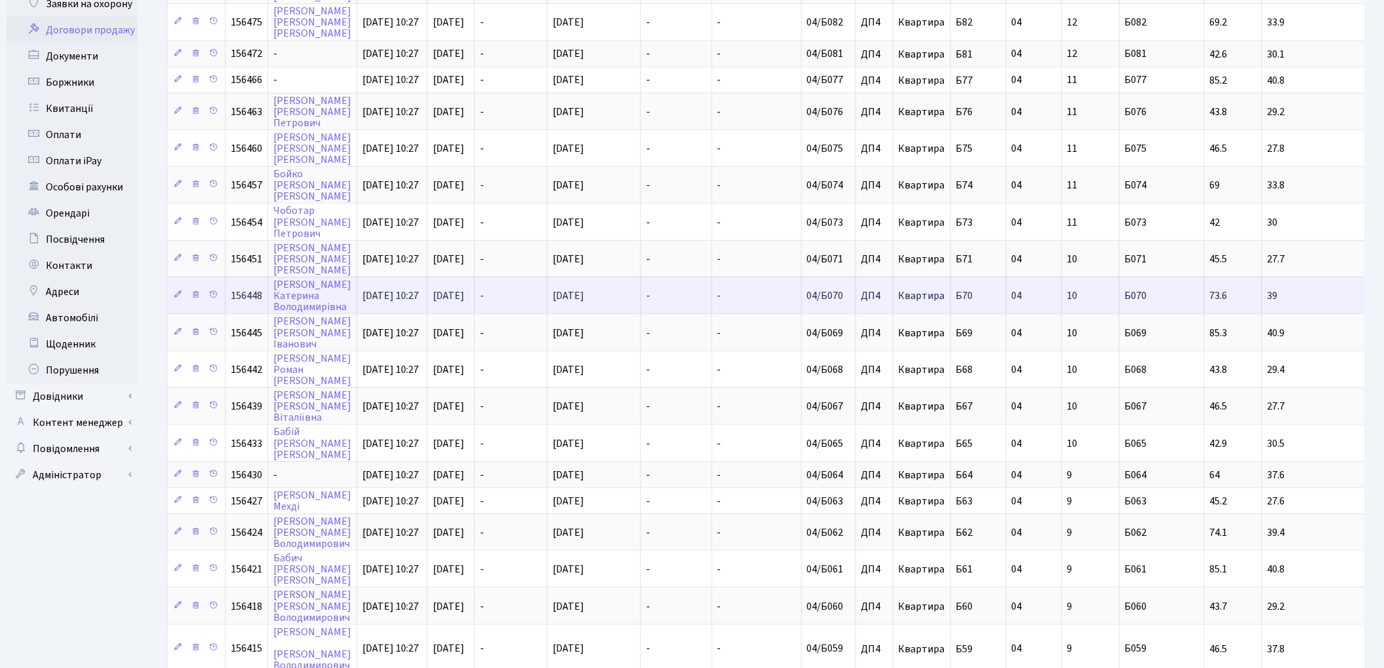
scroll to position [456, 0]
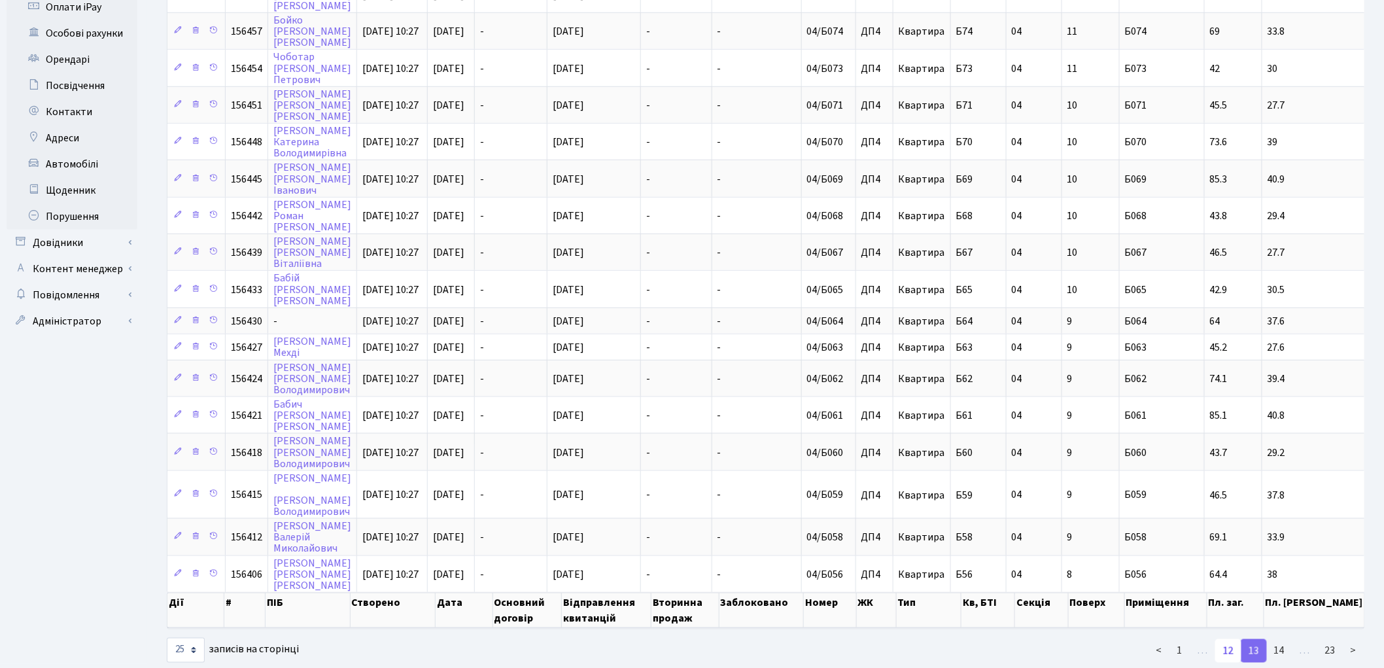
click at [1235, 639] on link "12" at bounding box center [1228, 651] width 26 height 24
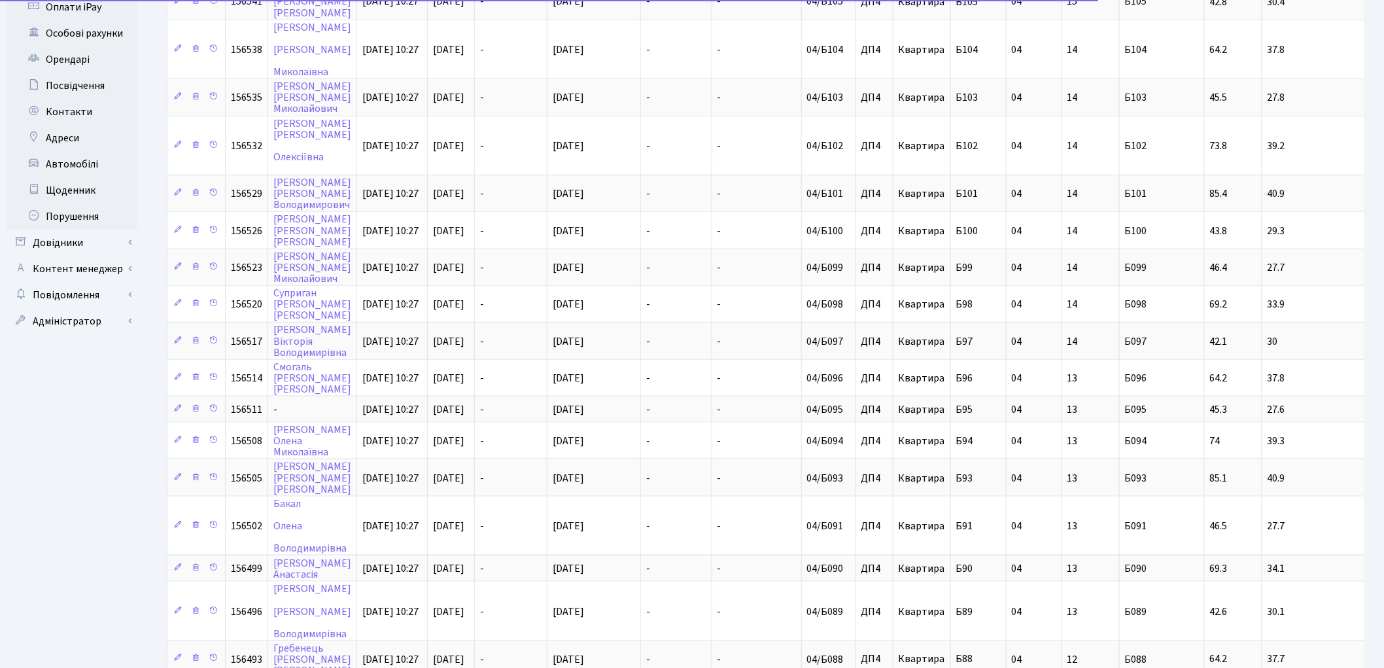
scroll to position [561, 0]
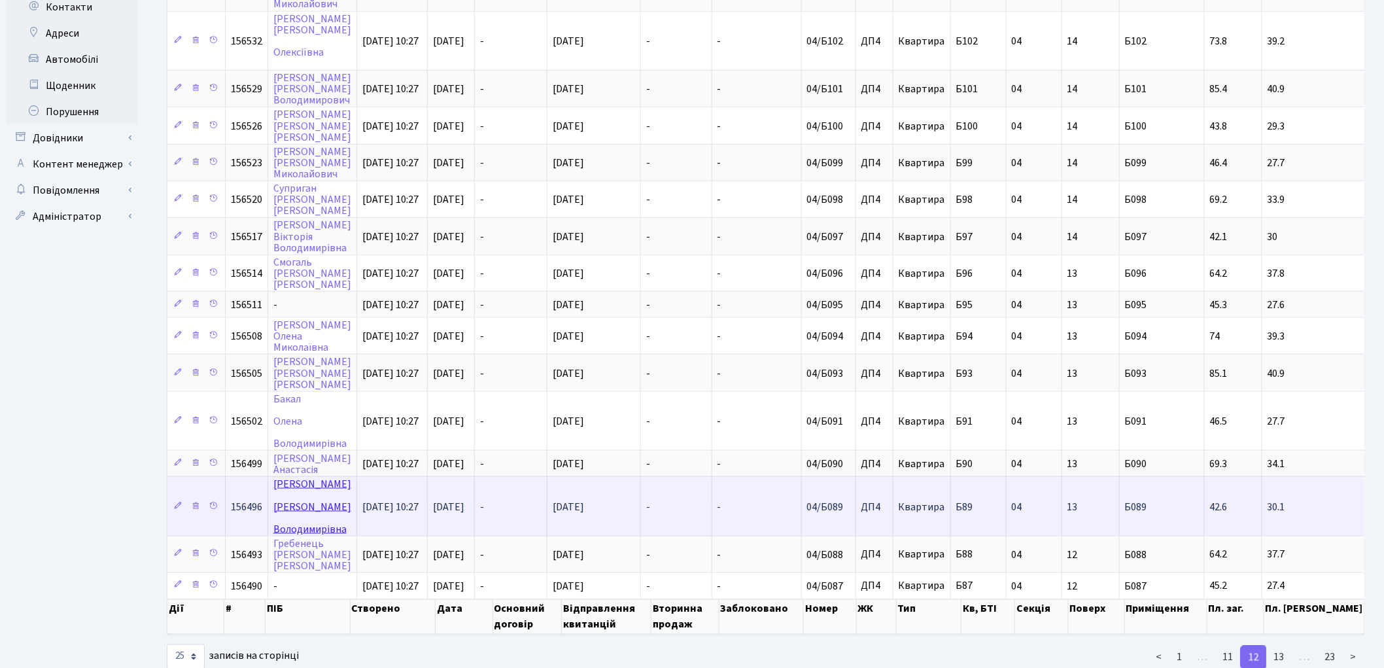
click at [290, 477] on link "[PERSON_NAME]" at bounding box center [312, 506] width 78 height 59
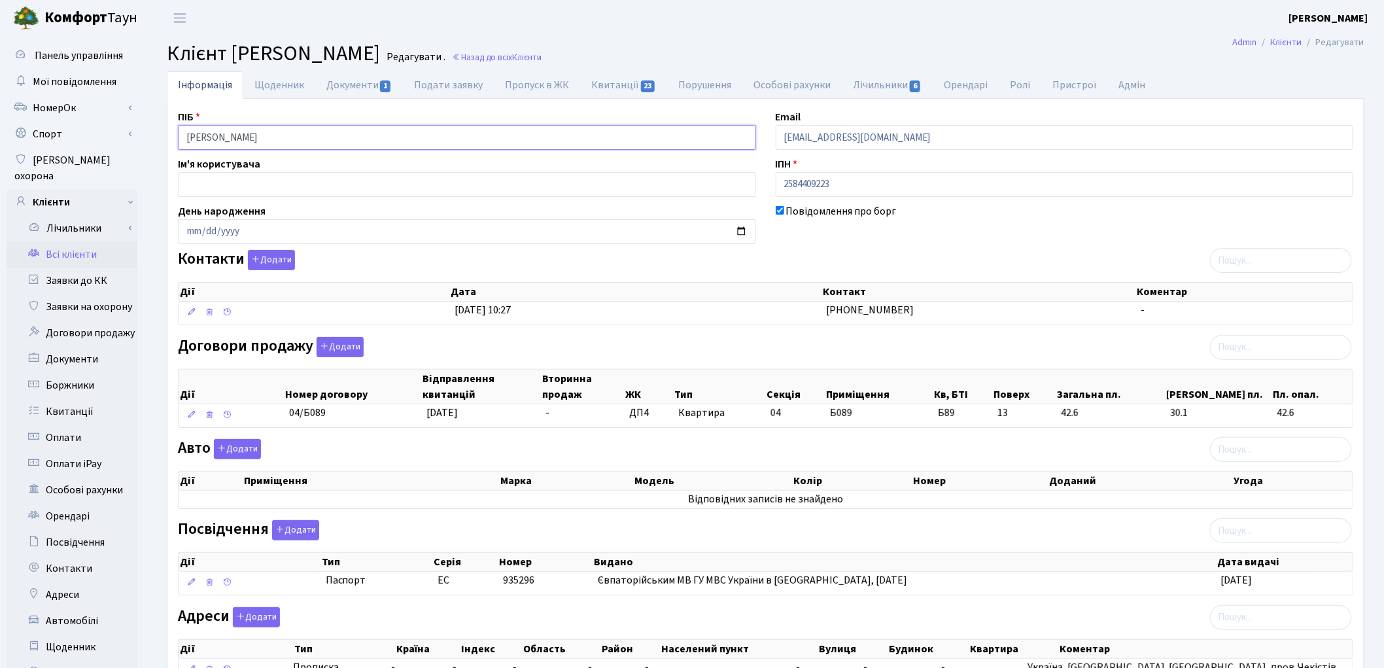
click at [219, 139] on input "Тітова Ольга Володимирівна" at bounding box center [467, 137] width 578 height 25
click at [246, 137] on input "Тітова Ольга Володимирівна" at bounding box center [467, 137] width 578 height 25
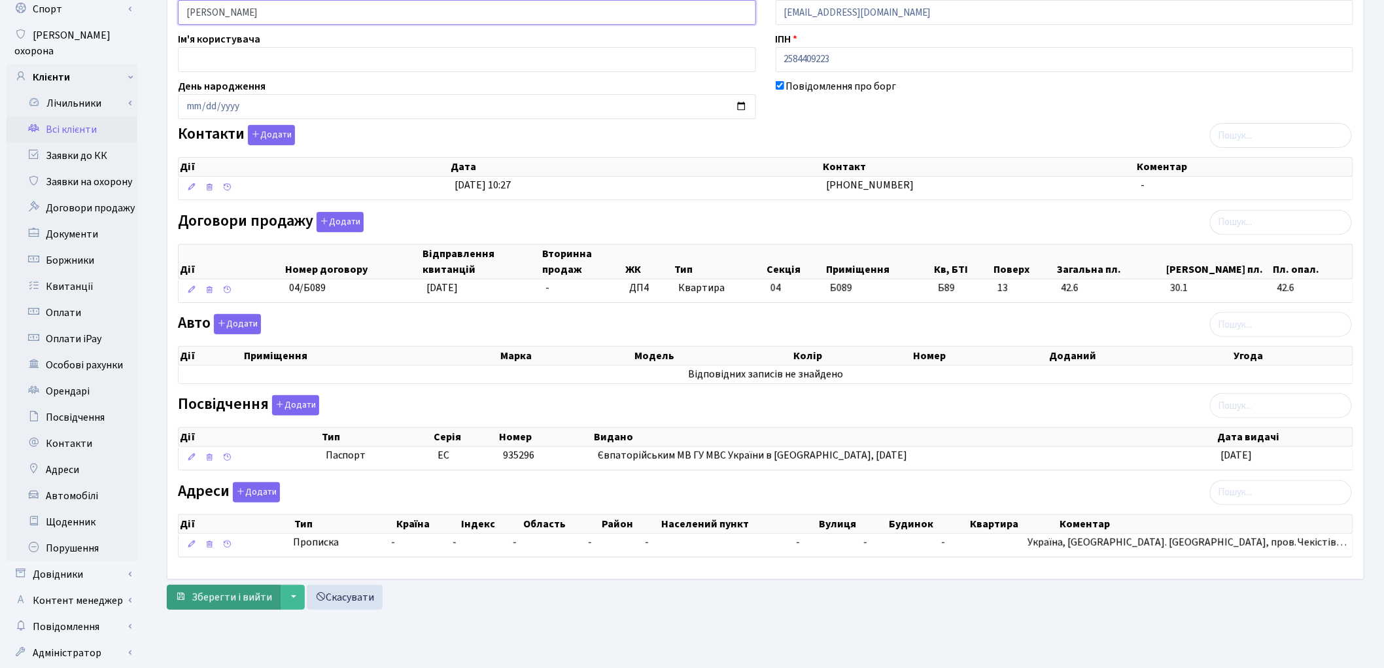
scroll to position [146, 0]
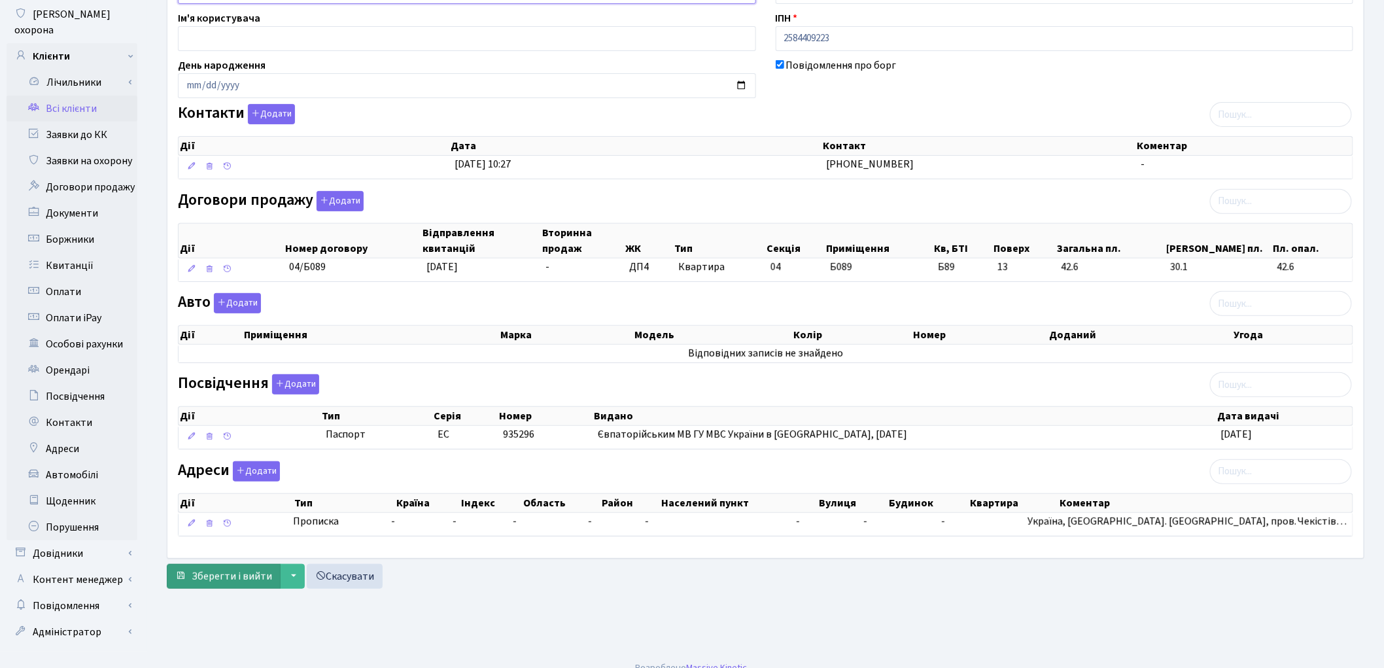
type input "Тітова Ольга Володимирівна"
click at [247, 576] on span "Зберегти і вийти" at bounding box center [232, 576] width 80 height 14
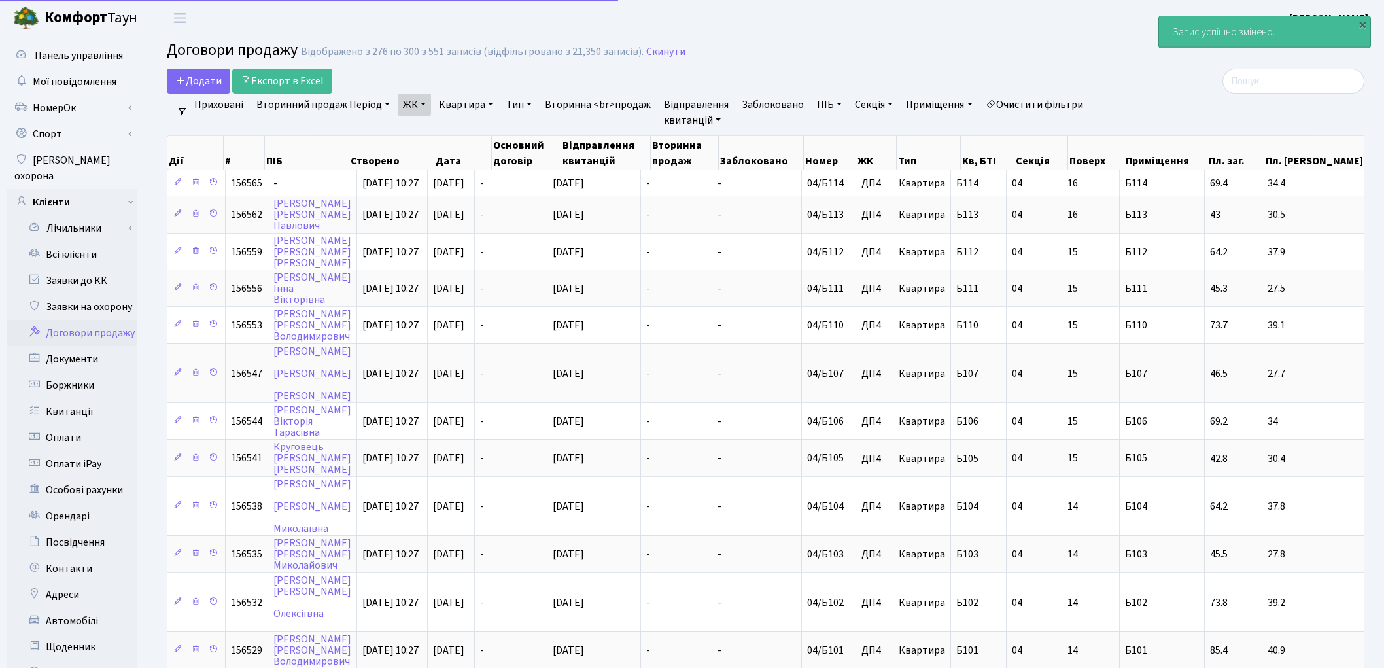
select select "25"
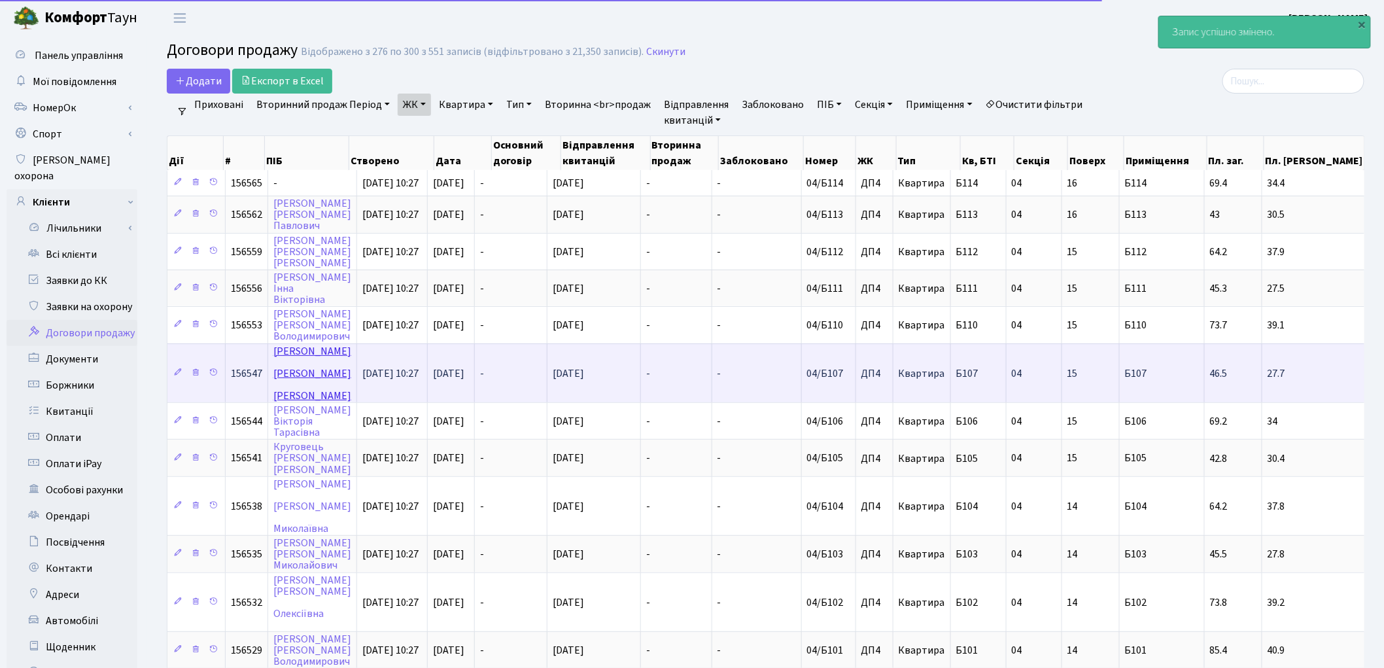
click at [291, 345] on link "[PERSON_NAME]" at bounding box center [312, 373] width 78 height 59
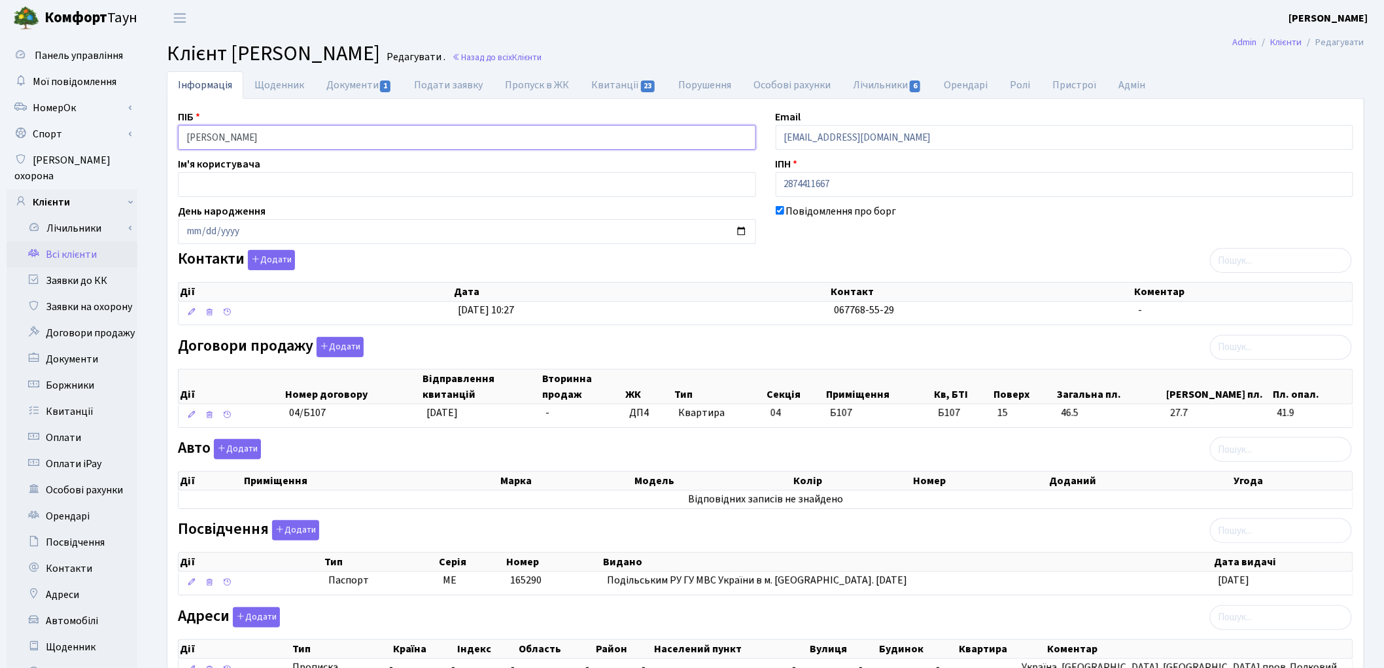
click at [222, 134] on input "Пішель Тетяна Василівна" at bounding box center [467, 137] width 578 height 25
click at [252, 134] on input "Пішель Тетяна Василівна" at bounding box center [467, 137] width 578 height 25
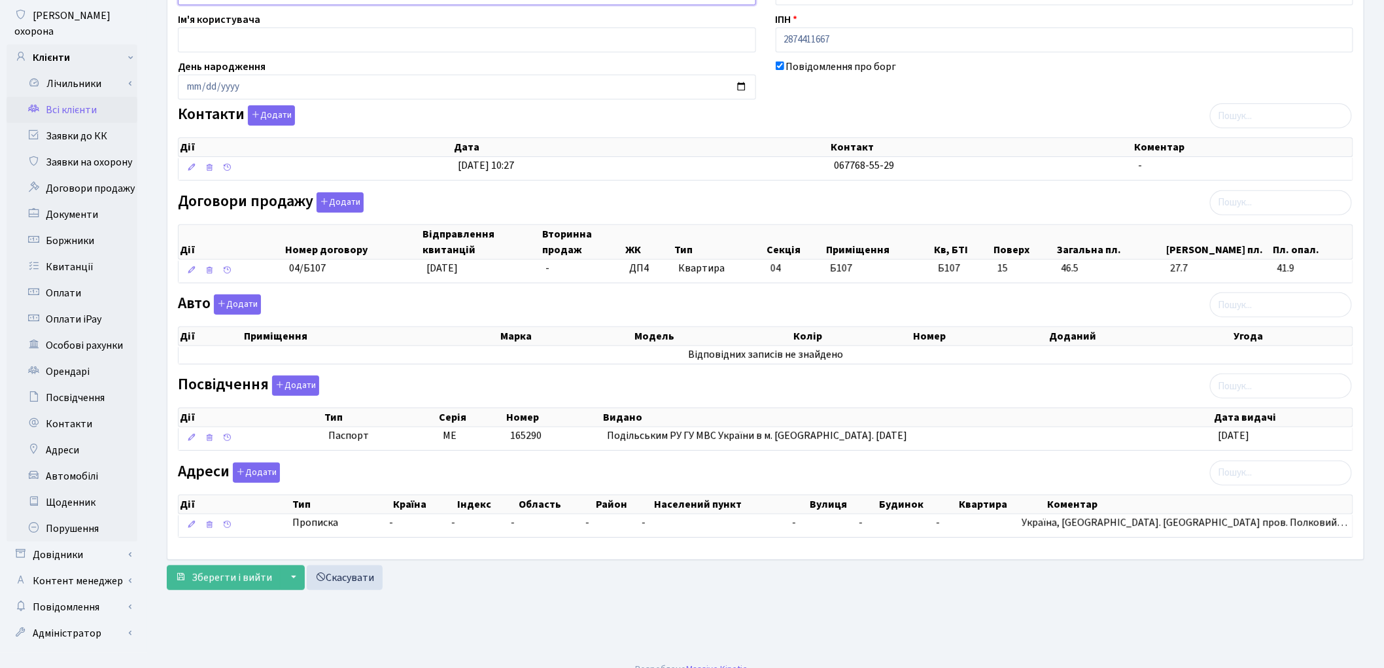
scroll to position [146, 0]
type input "Пішель Тетяна Василівна"
click at [245, 581] on span "Зберегти і вийти" at bounding box center [232, 576] width 80 height 14
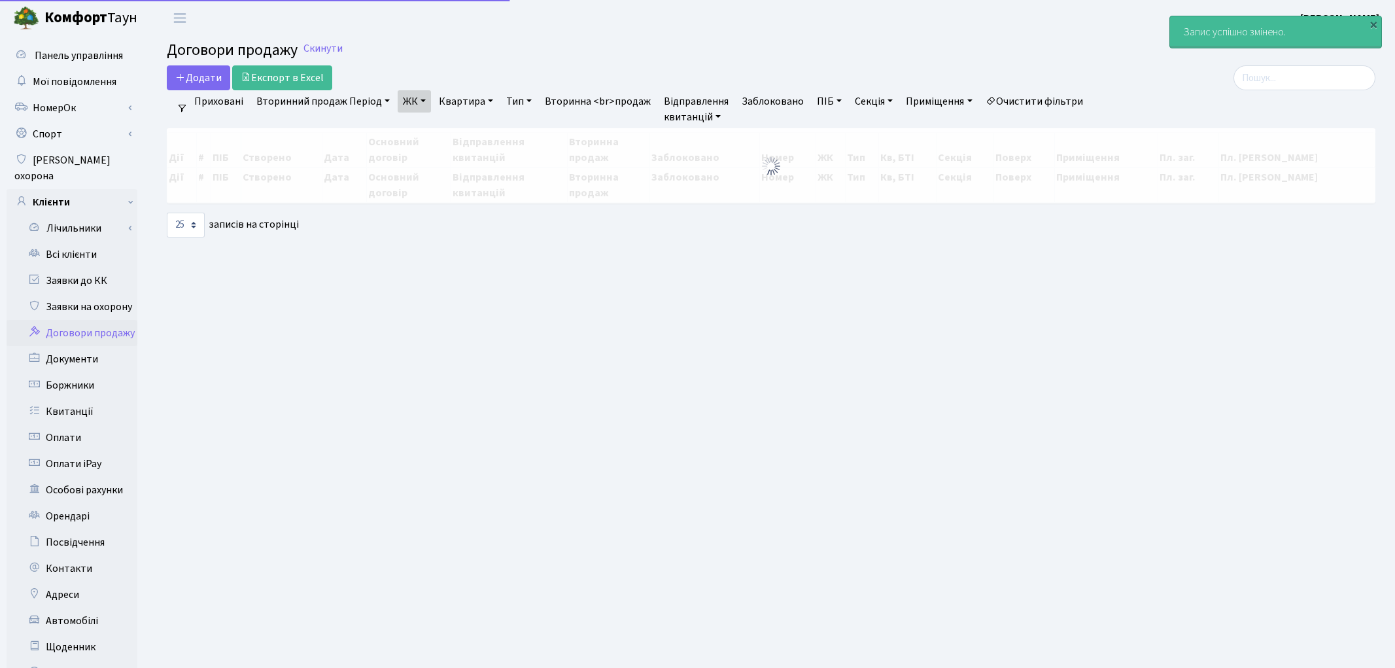
select select "25"
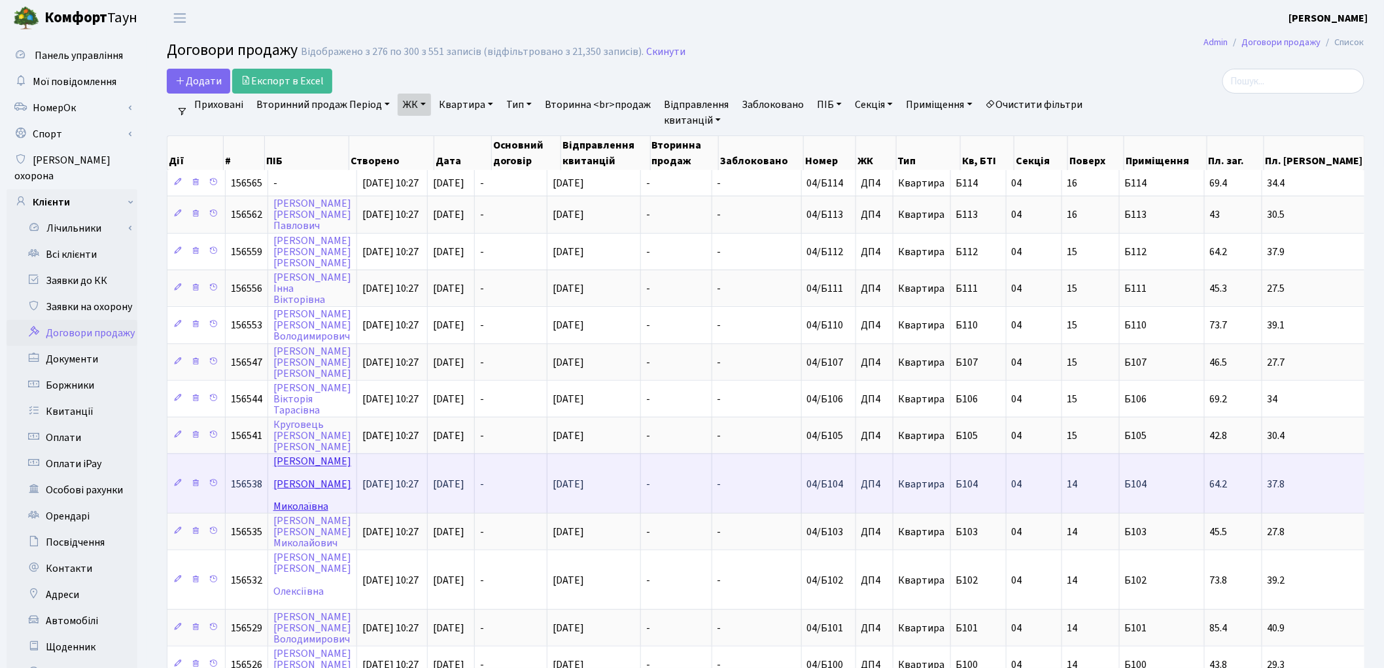
click at [293, 455] on link "[PERSON_NAME]" at bounding box center [312, 484] width 78 height 59
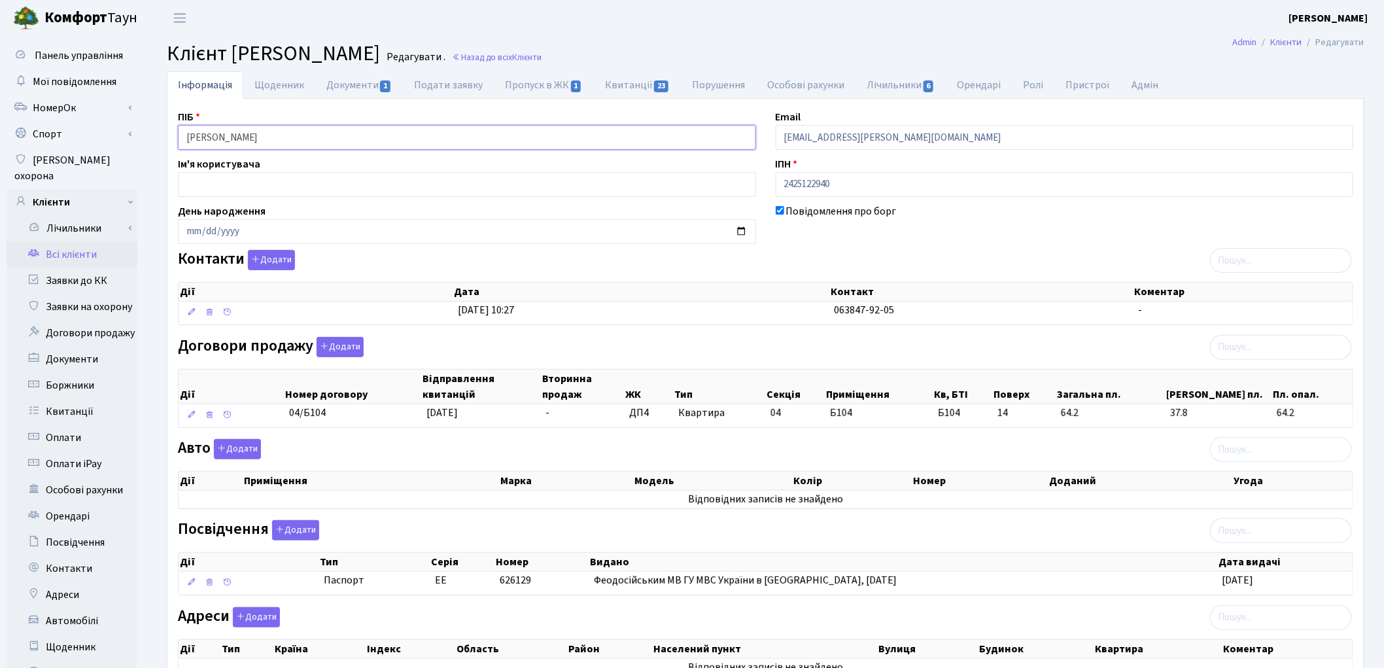
click at [222, 136] on input "Добряк Тетяна Миколаївна" at bounding box center [467, 137] width 578 height 25
click at [254, 139] on input "Добряк Тетяна Миколаївна" at bounding box center [467, 137] width 578 height 25
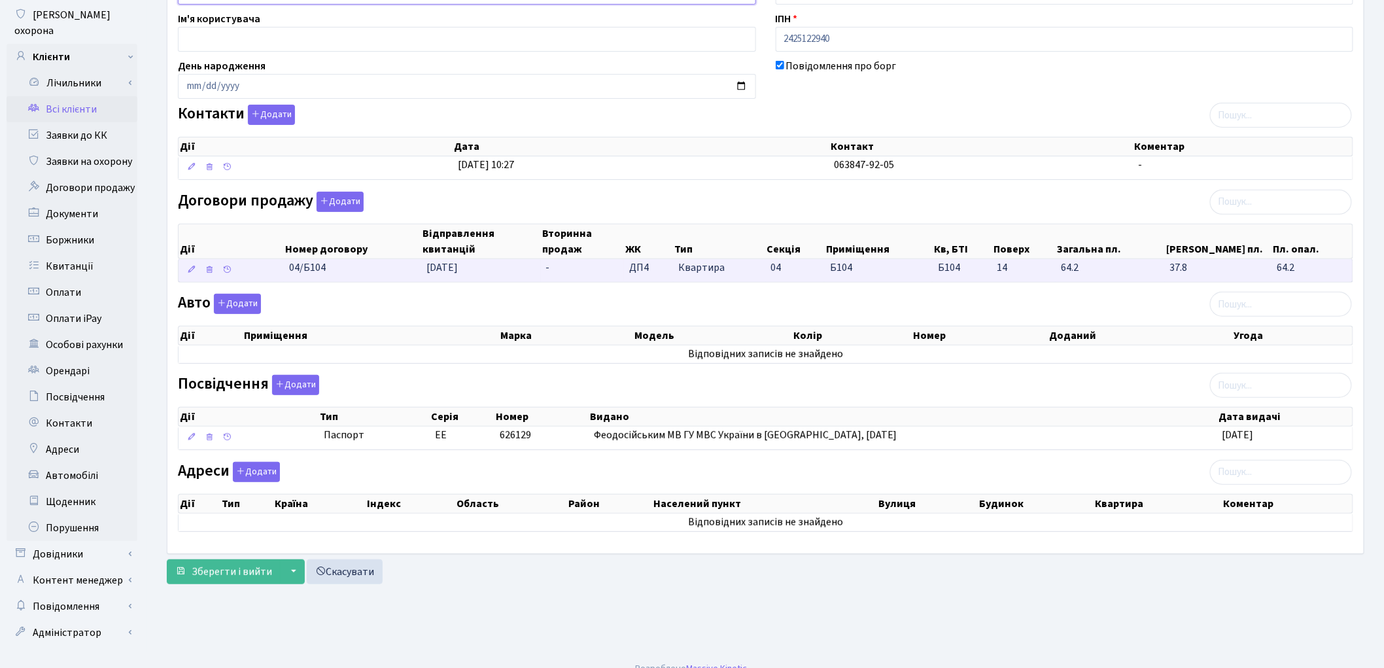
scroll to position [146, 0]
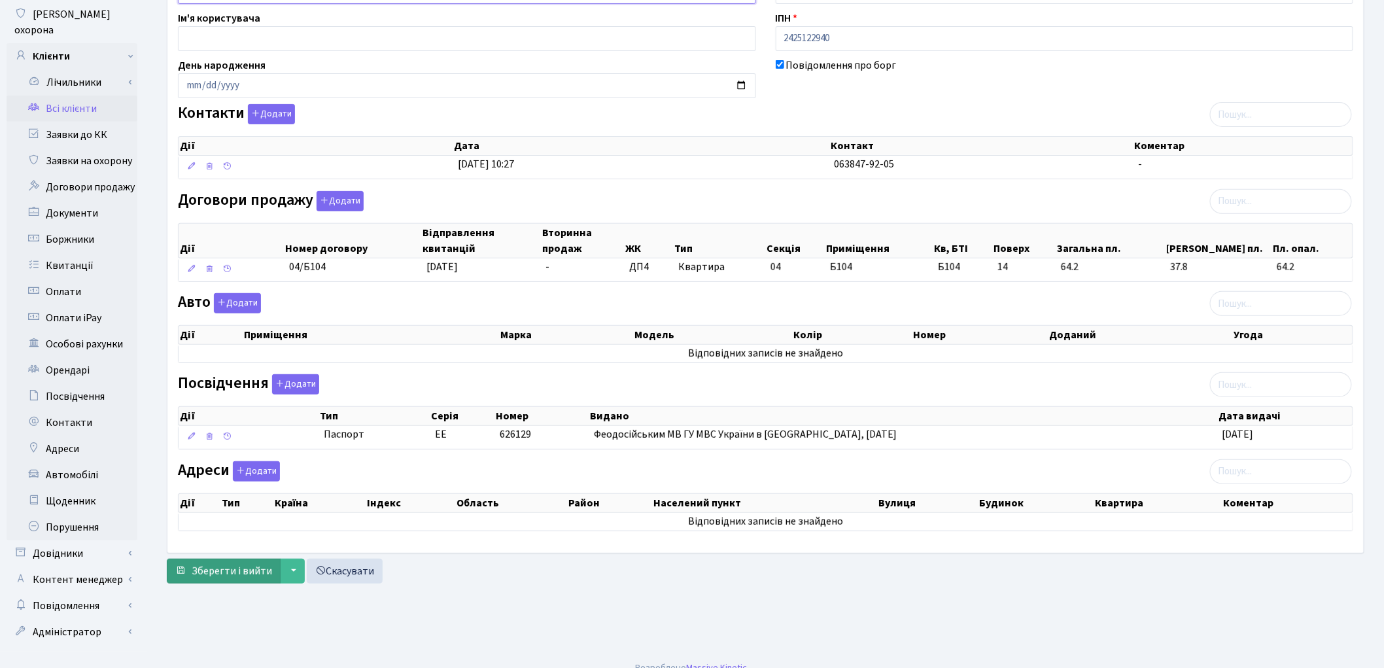
type input "Добряк Тетяна Миколаївна"
click at [224, 574] on span "Зберегти і вийти" at bounding box center [232, 571] width 80 height 14
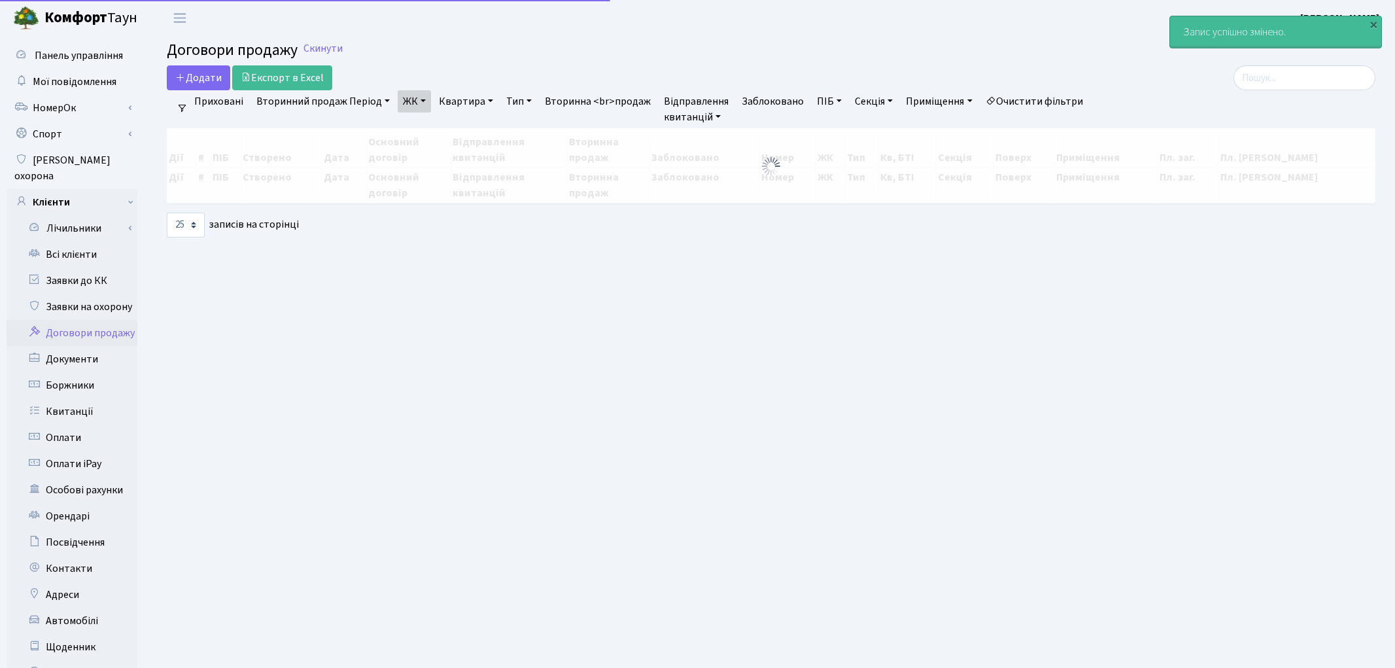
select select "25"
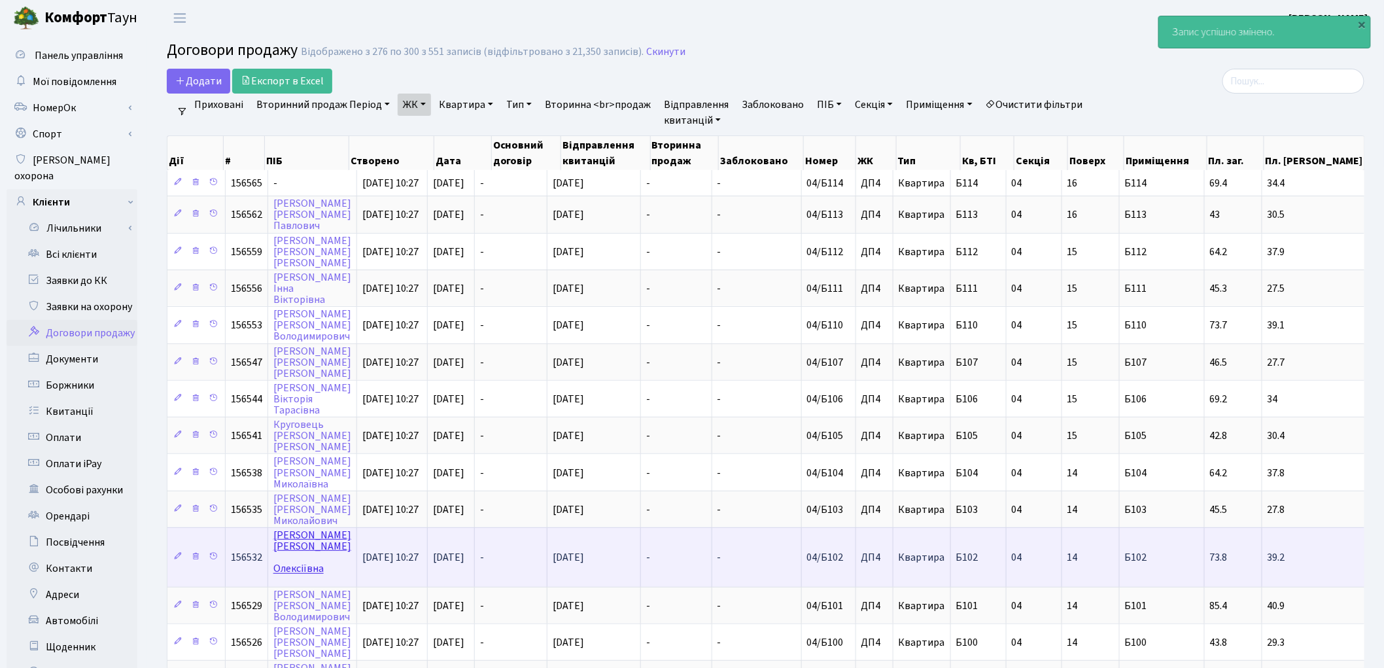
click at [283, 532] on link "[PERSON_NAME]" at bounding box center [312, 552] width 78 height 48
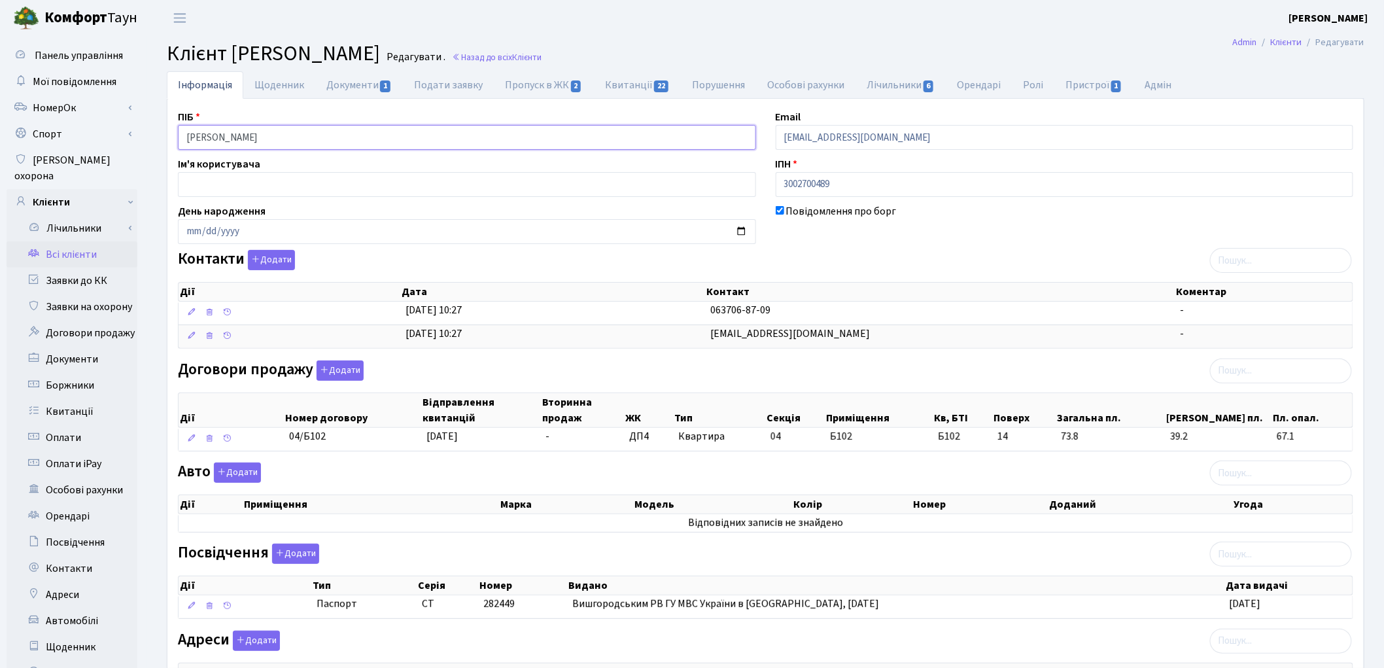
click at [262, 139] on input "Толочко Марина Олексіївна" at bounding box center [467, 137] width 578 height 25
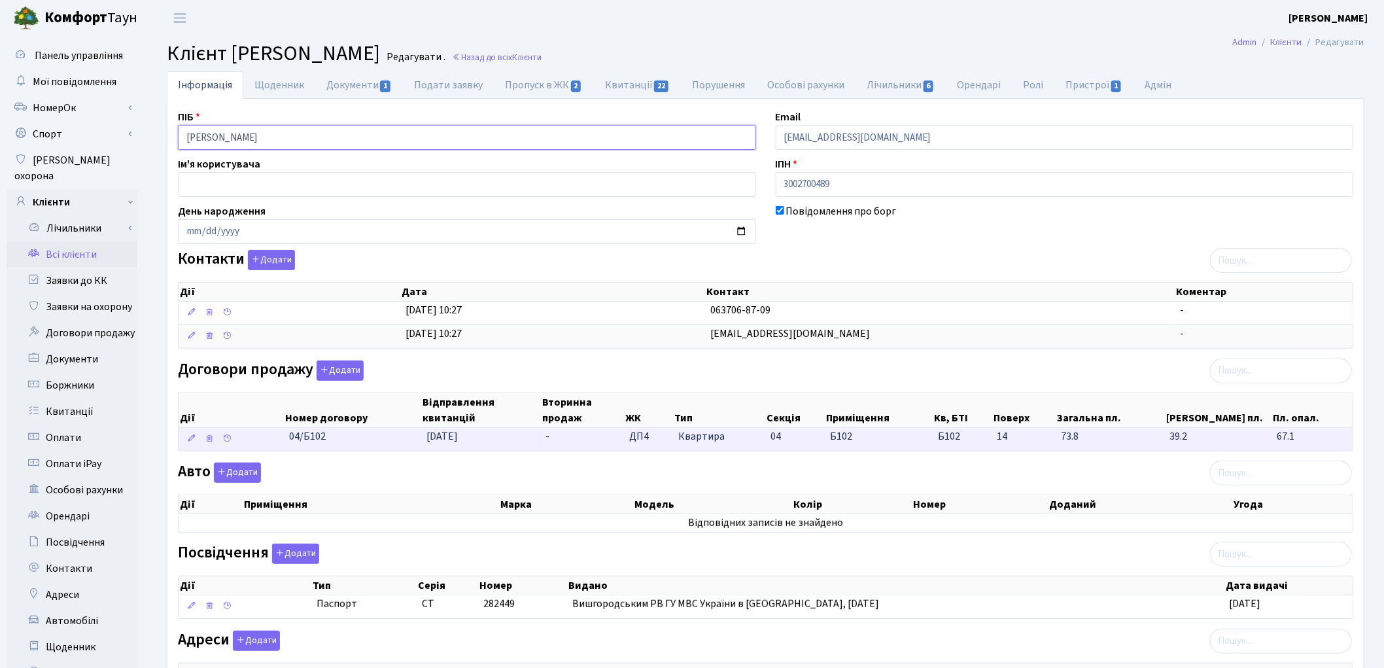
scroll to position [146, 0]
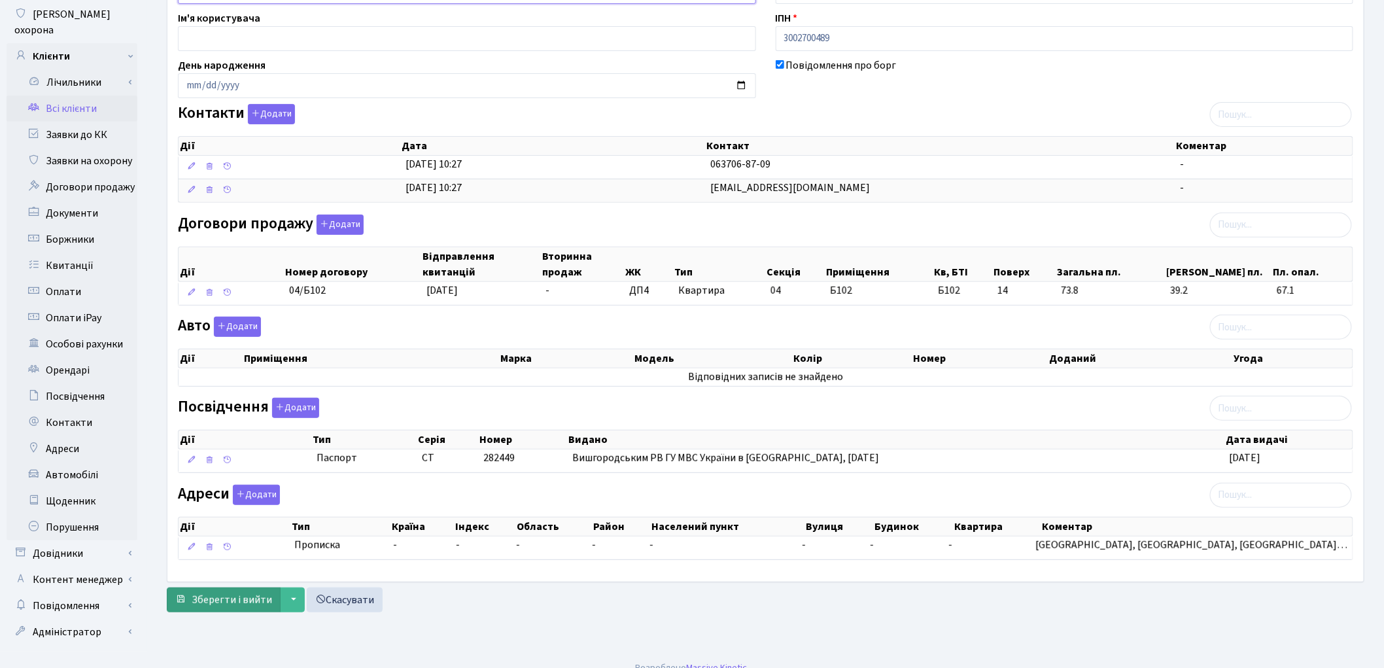
type input "Толочко Марина Олексіївна"
click at [238, 599] on span "Зберегти і вийти" at bounding box center [232, 600] width 80 height 14
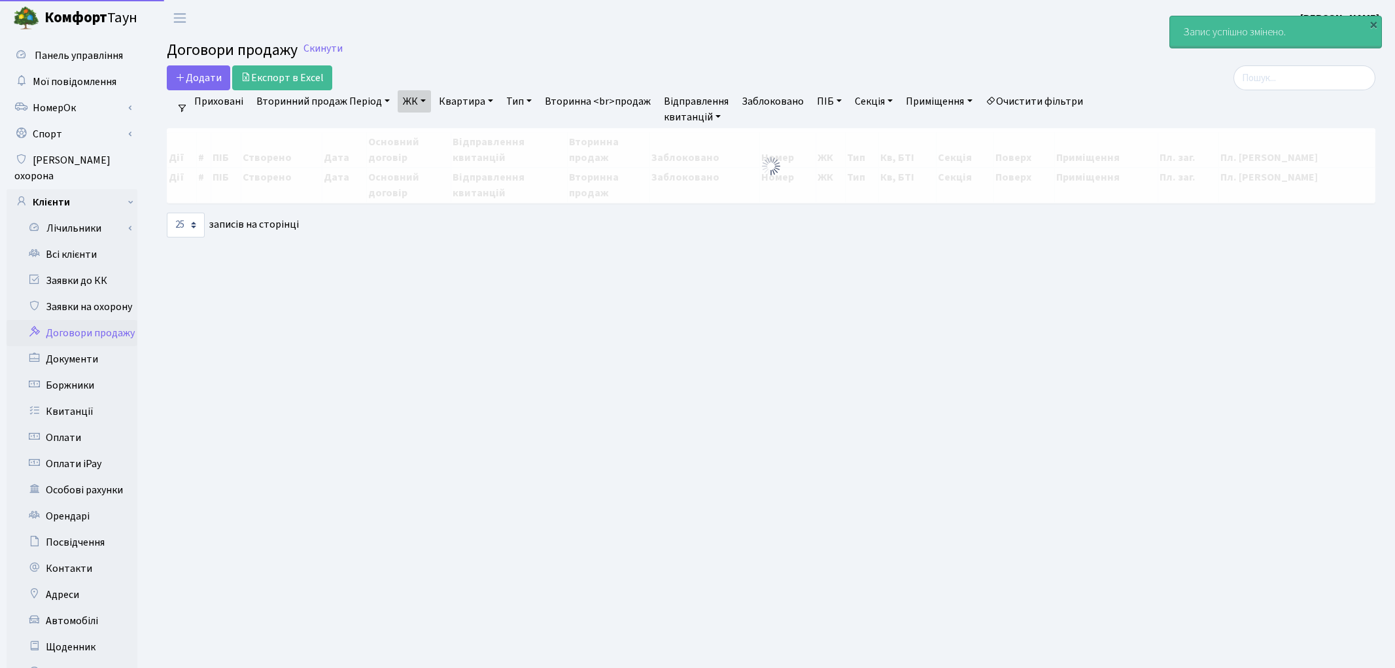
select select "25"
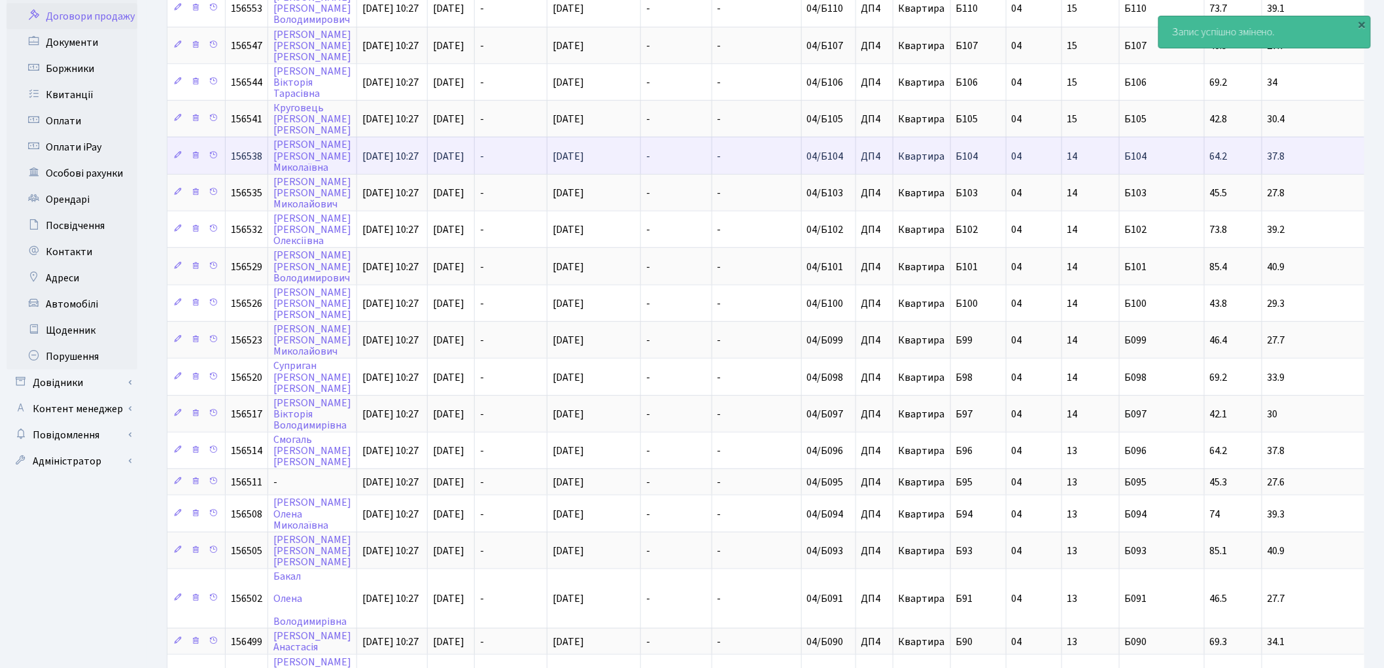
scroll to position [436, 0]
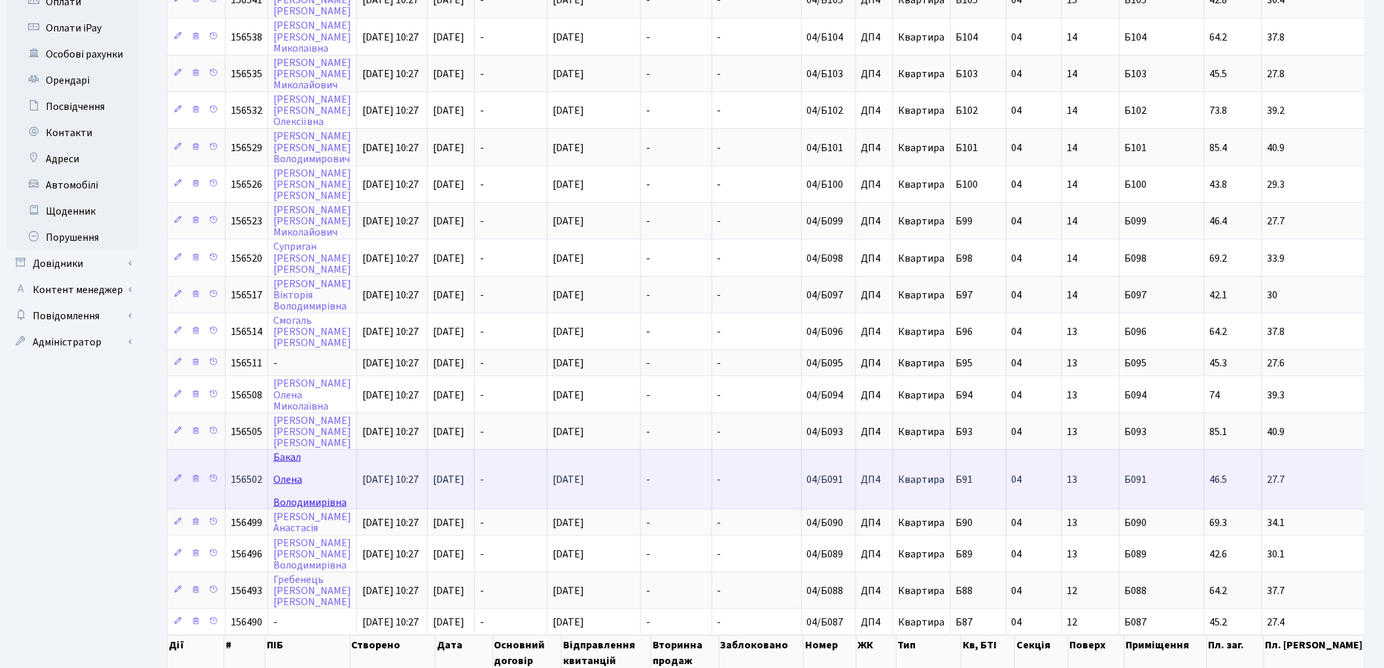
click at [275, 450] on link "Бакал Олена Володимирівна" at bounding box center [309, 479] width 73 height 59
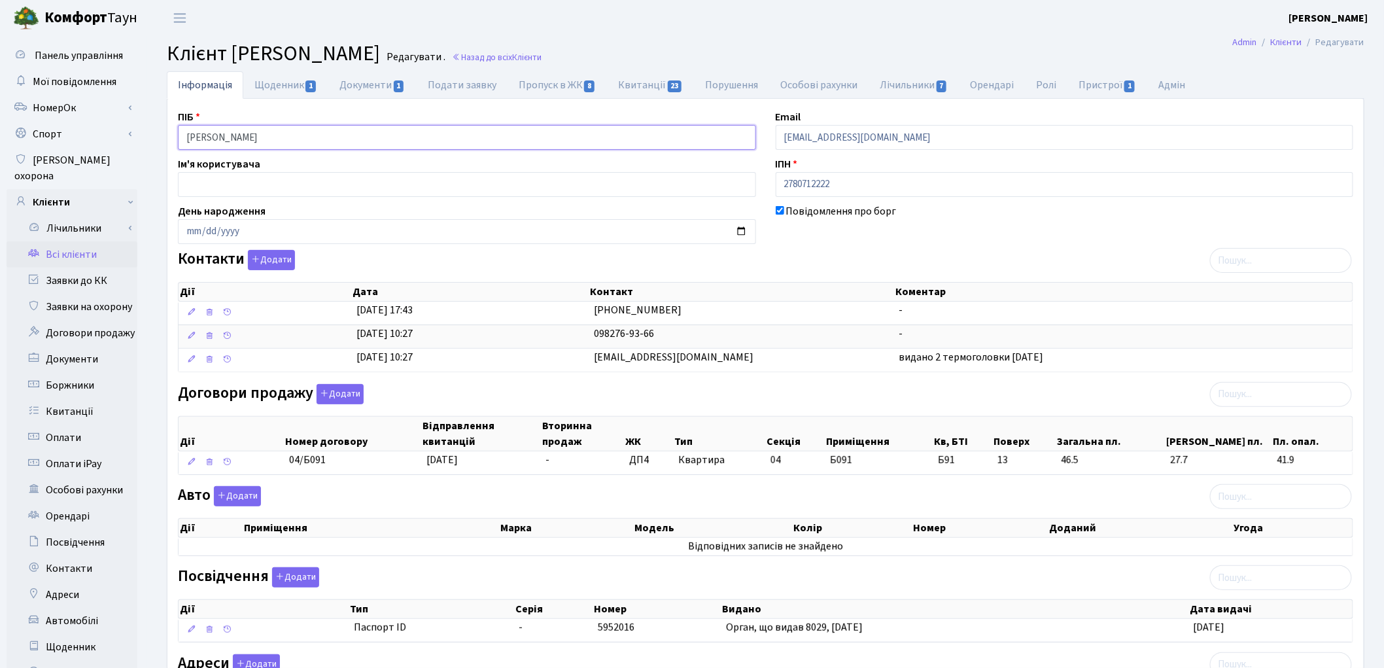
click at [218, 138] on input "[PERSON_NAME]" at bounding box center [467, 137] width 578 height 25
click at [244, 132] on input "[PERSON_NAME]" at bounding box center [467, 137] width 578 height 25
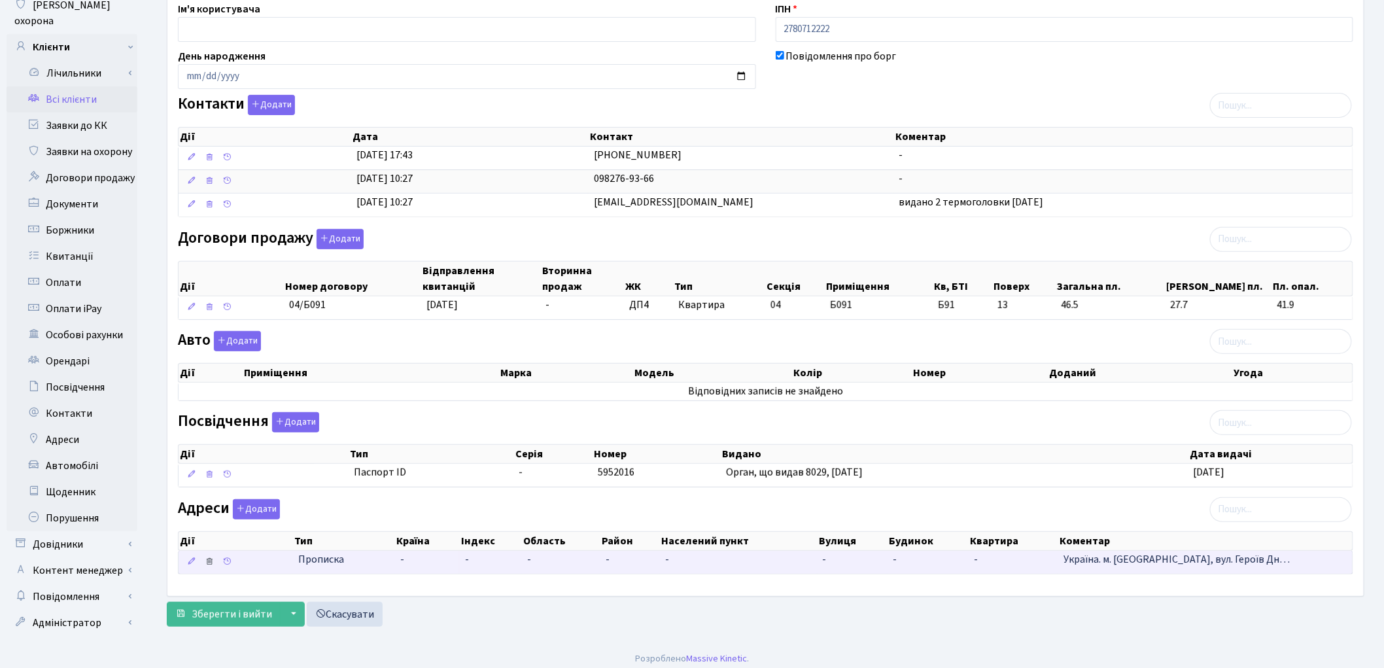
scroll to position [156, 0]
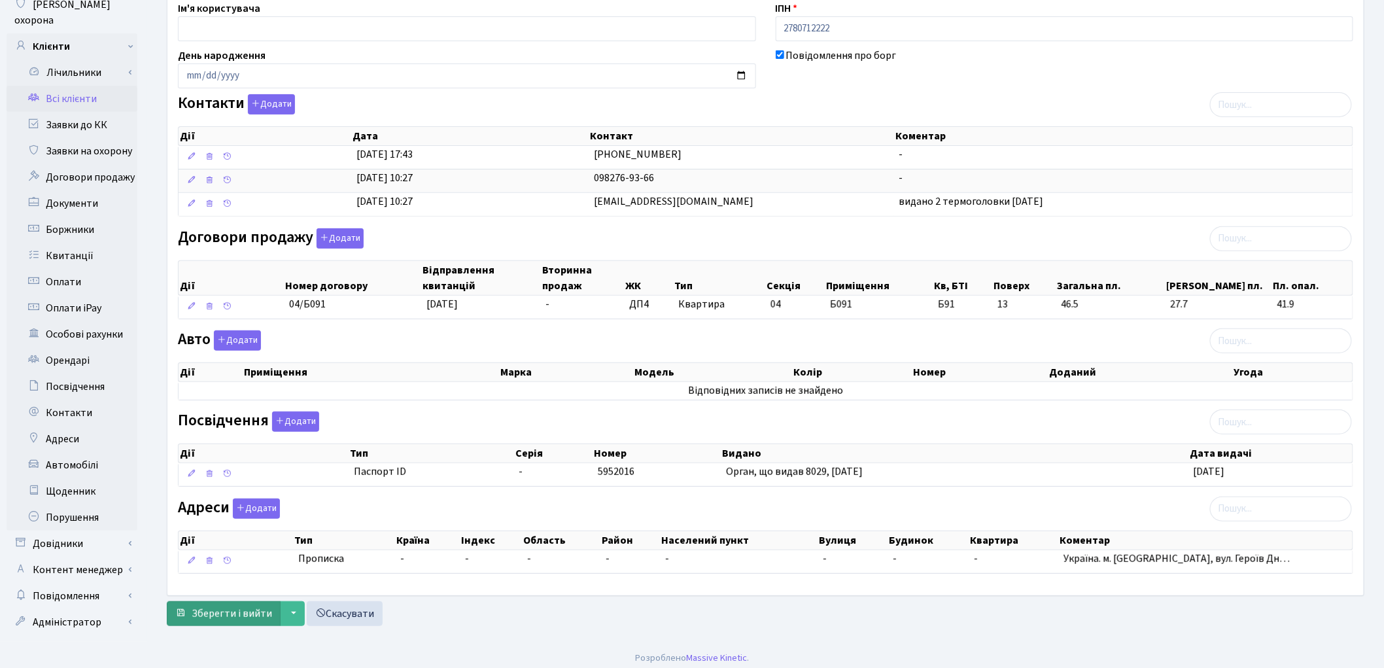
type input "[PERSON_NAME]"
click at [221, 606] on button "Зберегти і вийти" at bounding box center [224, 613] width 114 height 25
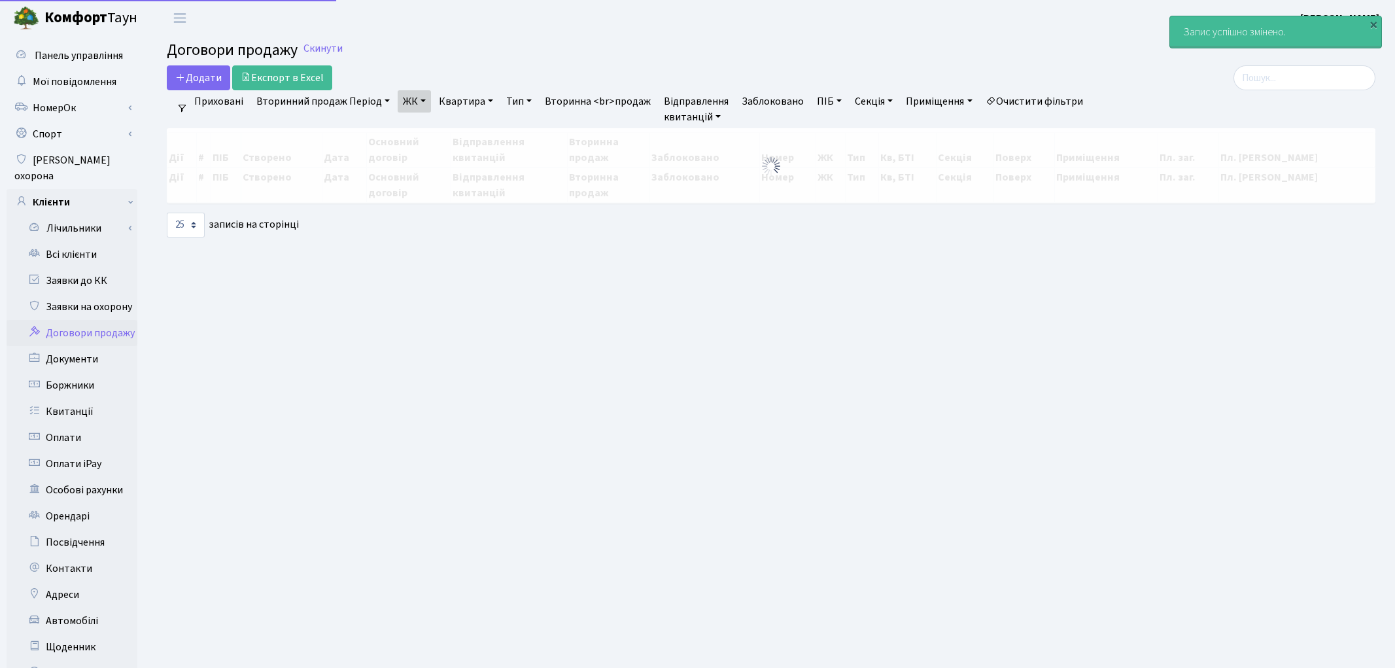
select select "25"
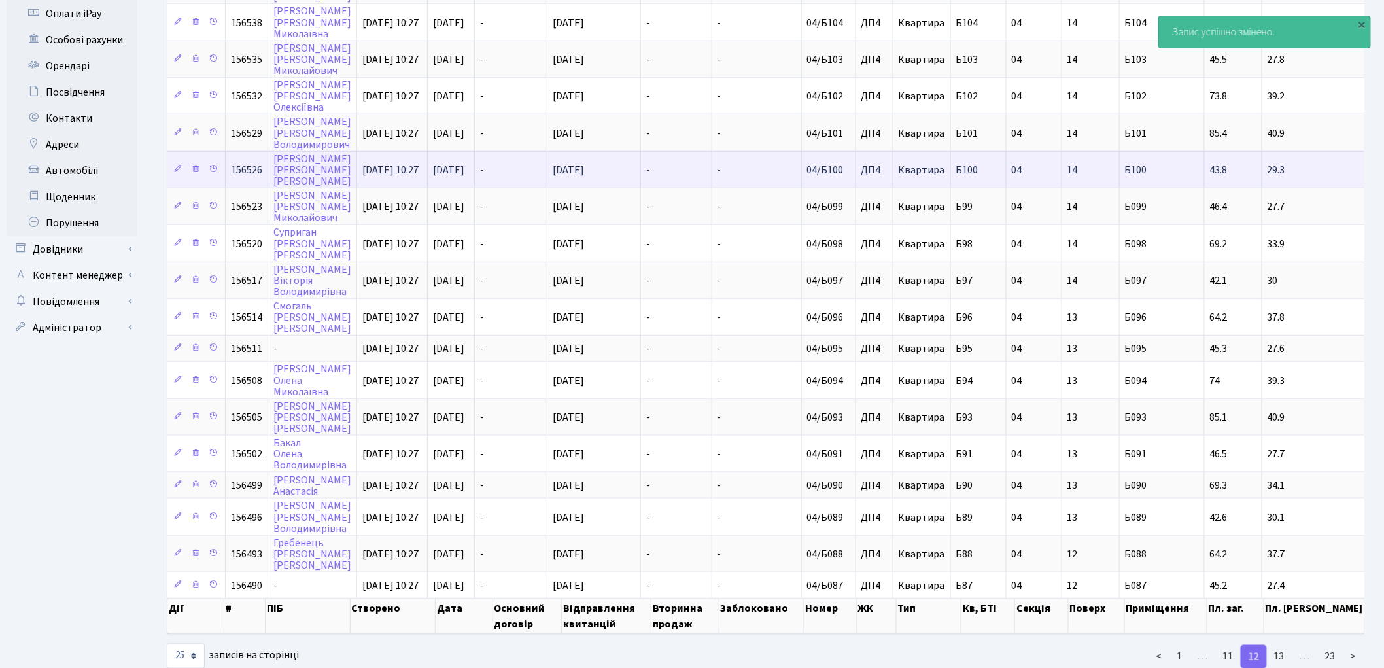
scroll to position [455, 0]
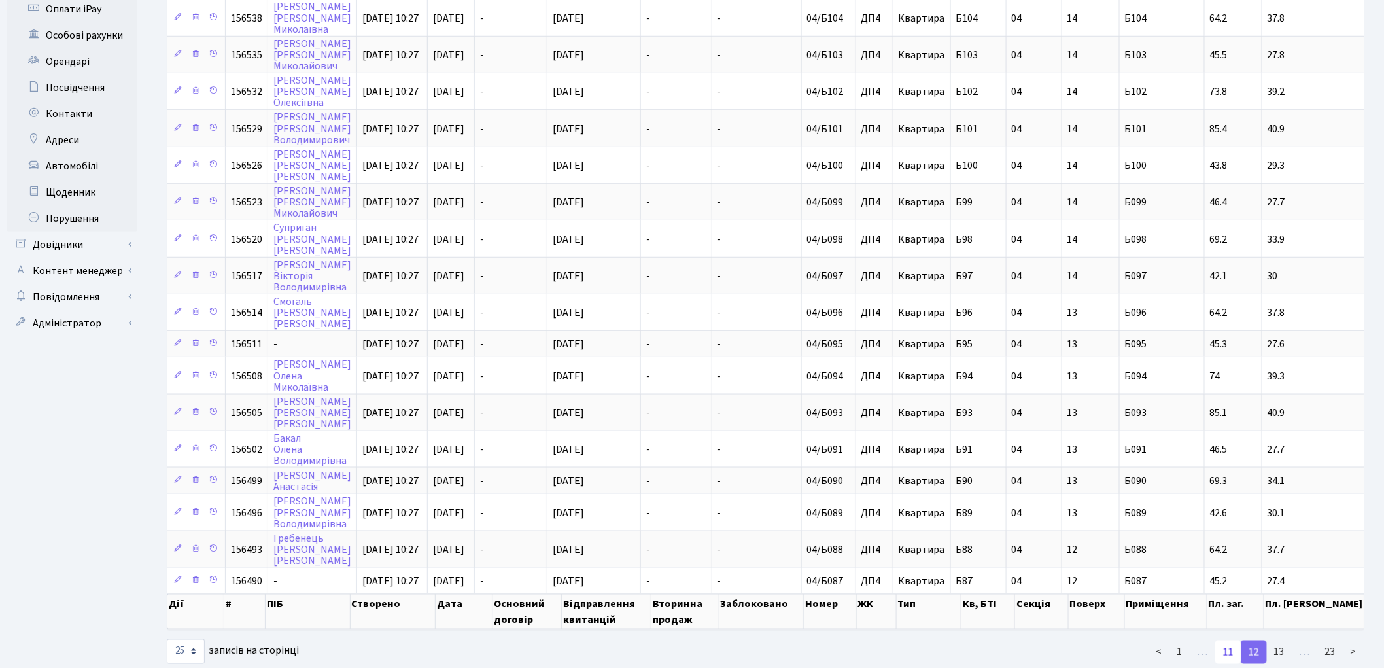
click at [1224, 640] on link "11" at bounding box center [1228, 652] width 26 height 24
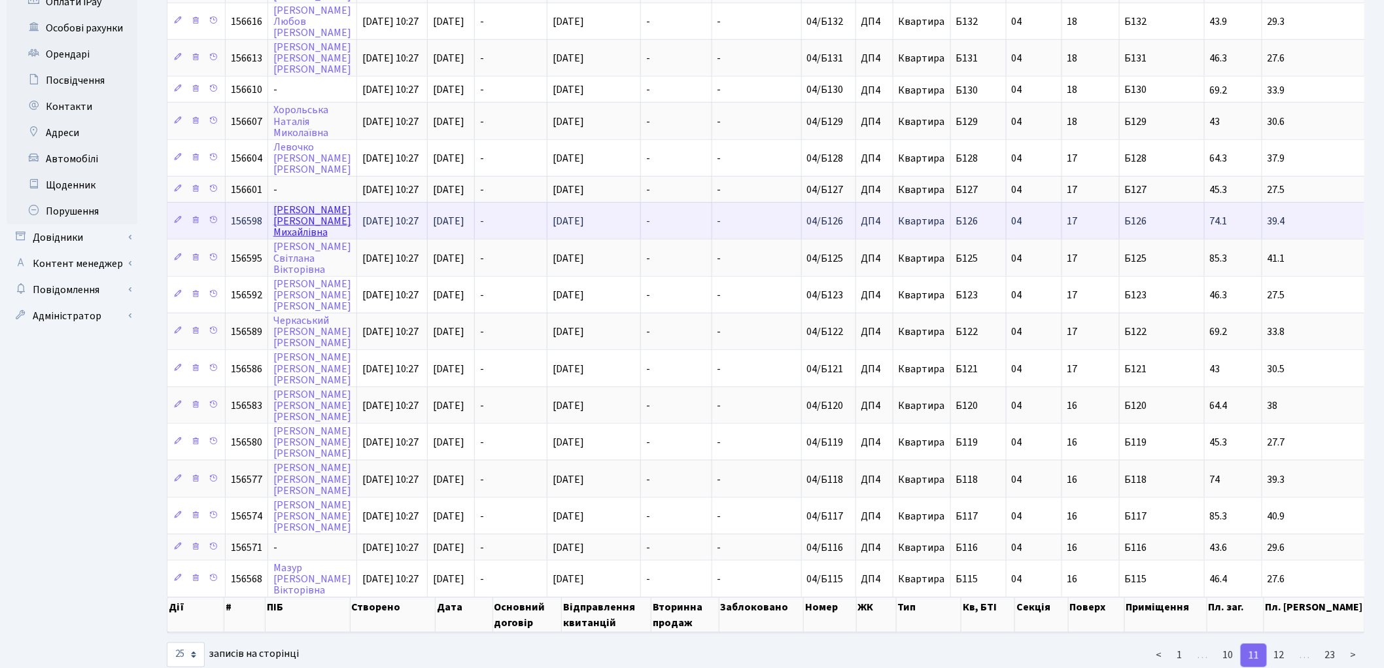
scroll to position [464, 0]
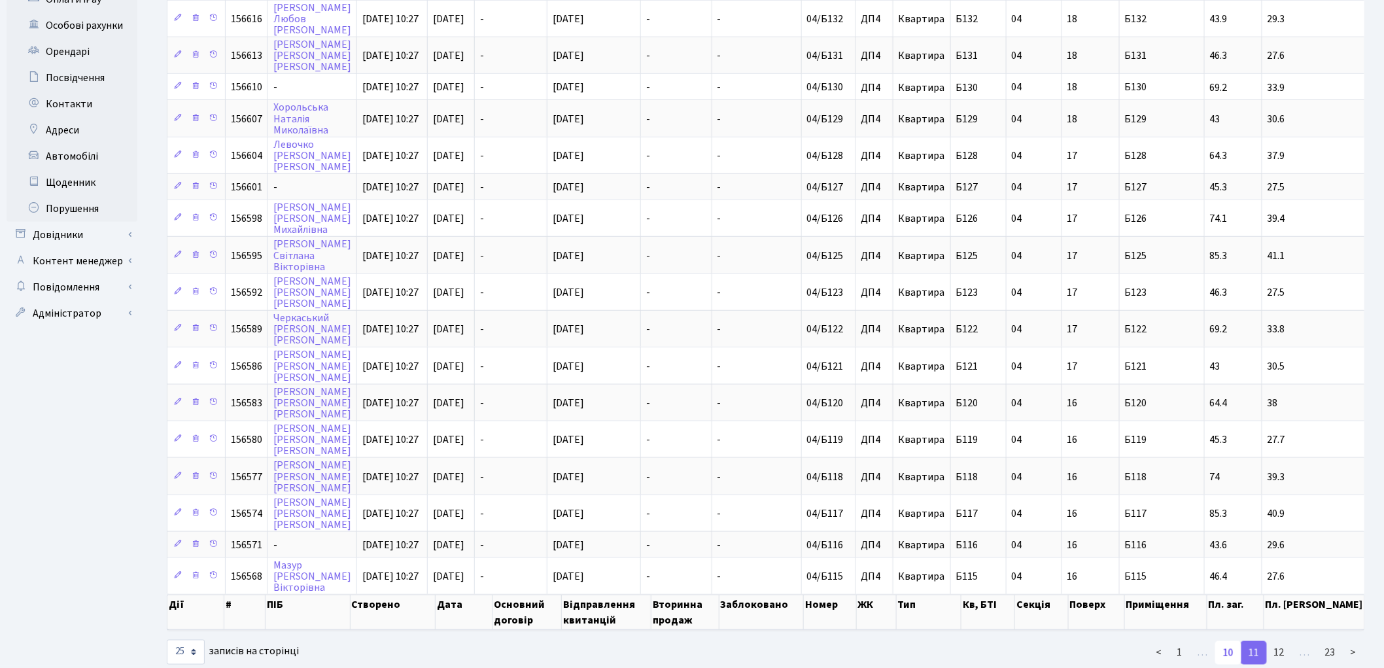
click at [1231, 641] on link "10" at bounding box center [1228, 653] width 26 height 24
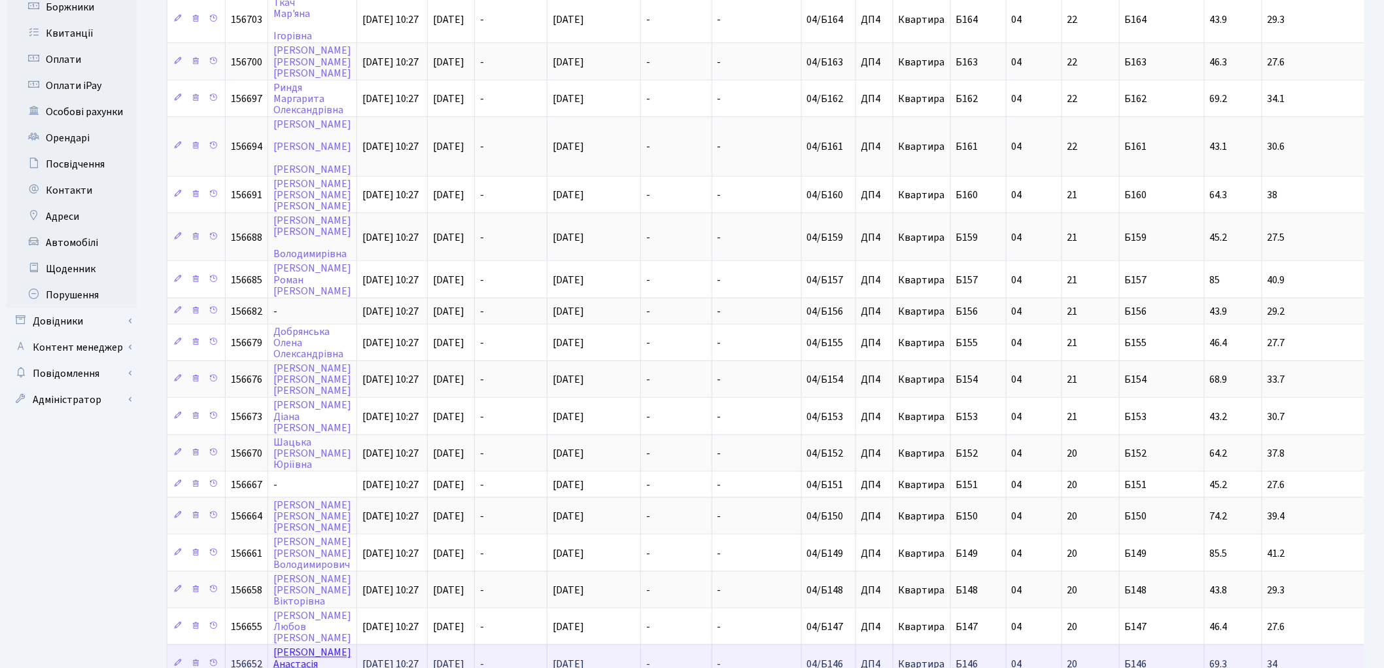
scroll to position [351, 0]
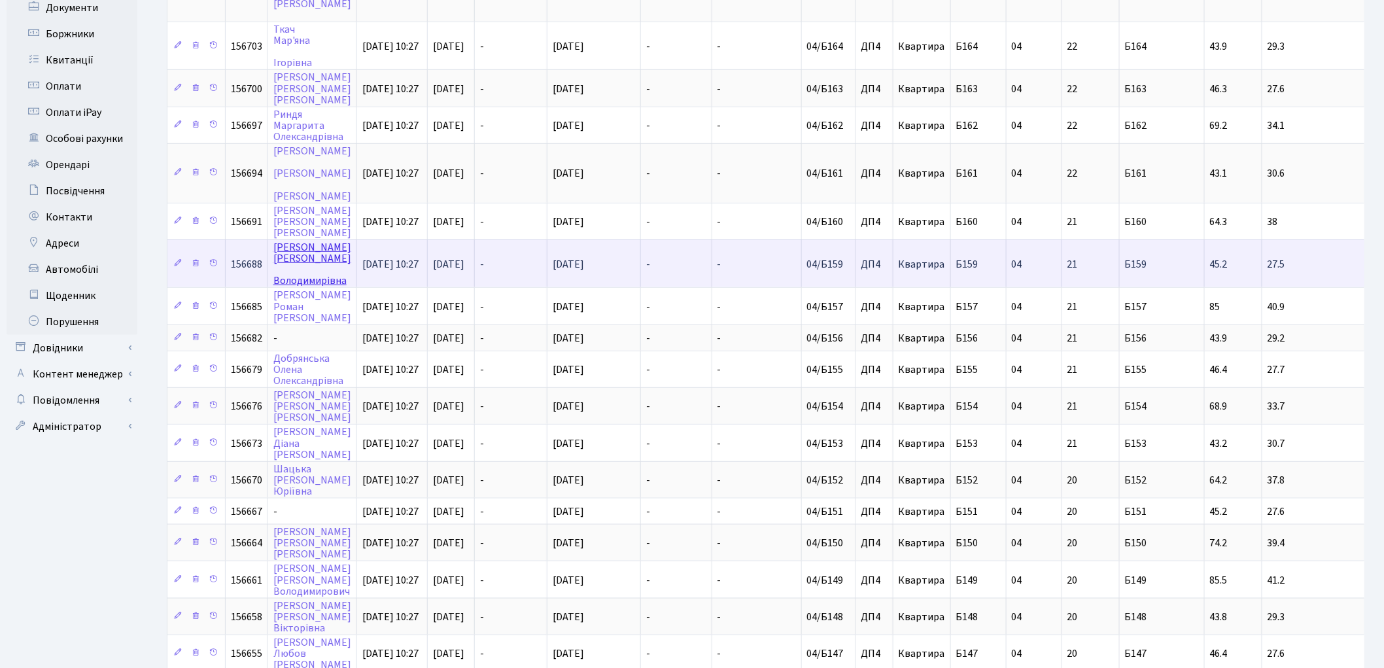
click at [297, 240] on link "Данилюк Тетяна Володимирівна" at bounding box center [312, 264] width 78 height 48
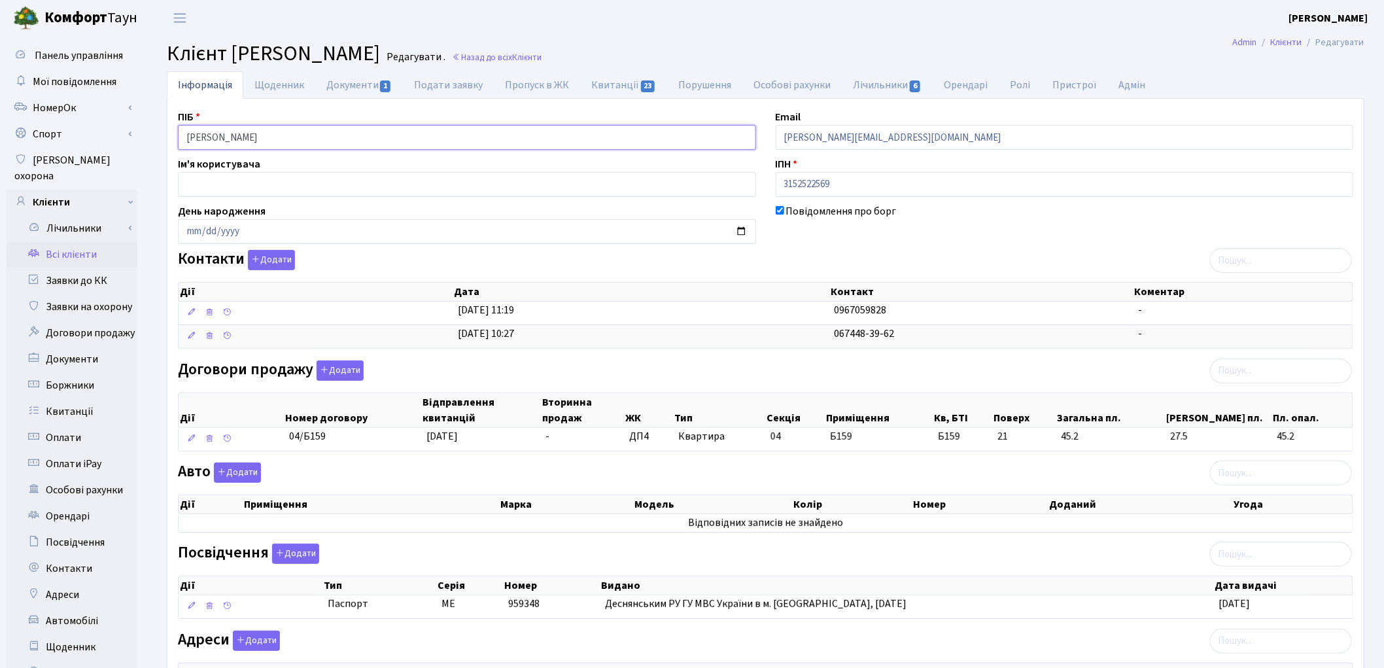
drag, startPoint x: 260, startPoint y: 135, endPoint x: 303, endPoint y: 120, distance: 45.7
click at [266, 135] on input "[PERSON_NAME]" at bounding box center [467, 137] width 578 height 25
click at [264, 135] on input "[PERSON_NAME]" at bounding box center [467, 137] width 578 height 25
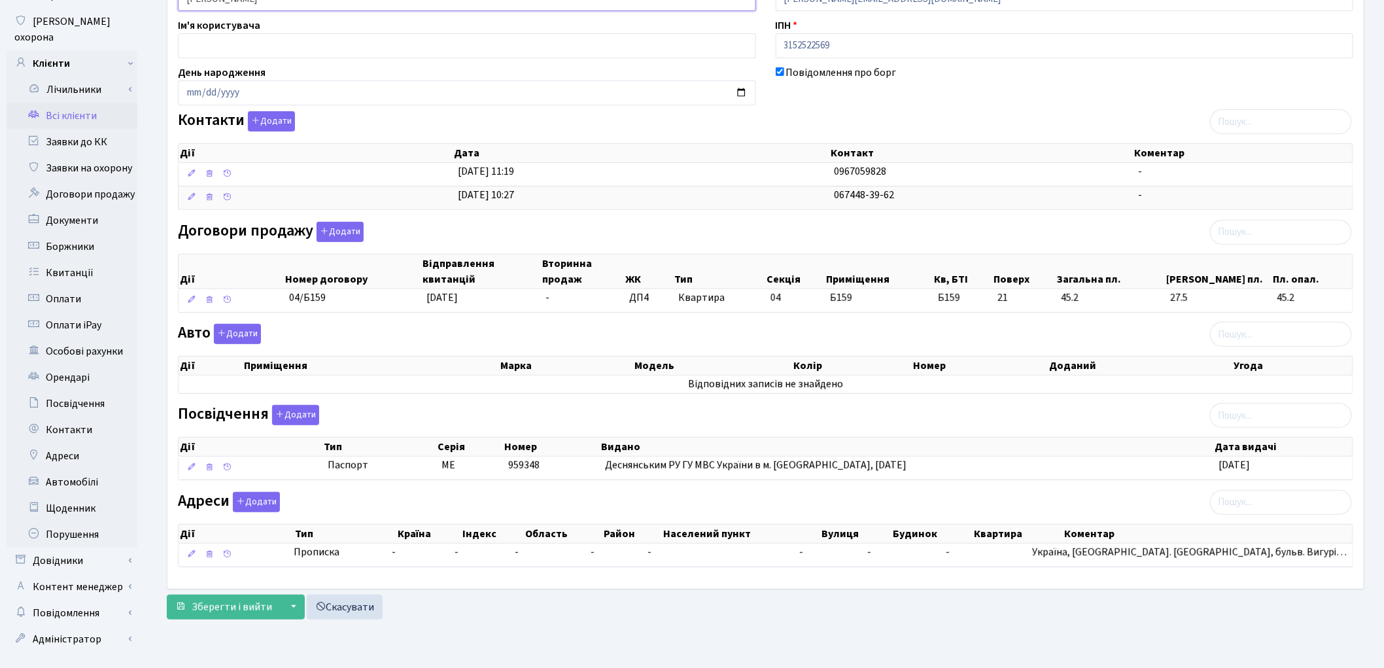
scroll to position [146, 0]
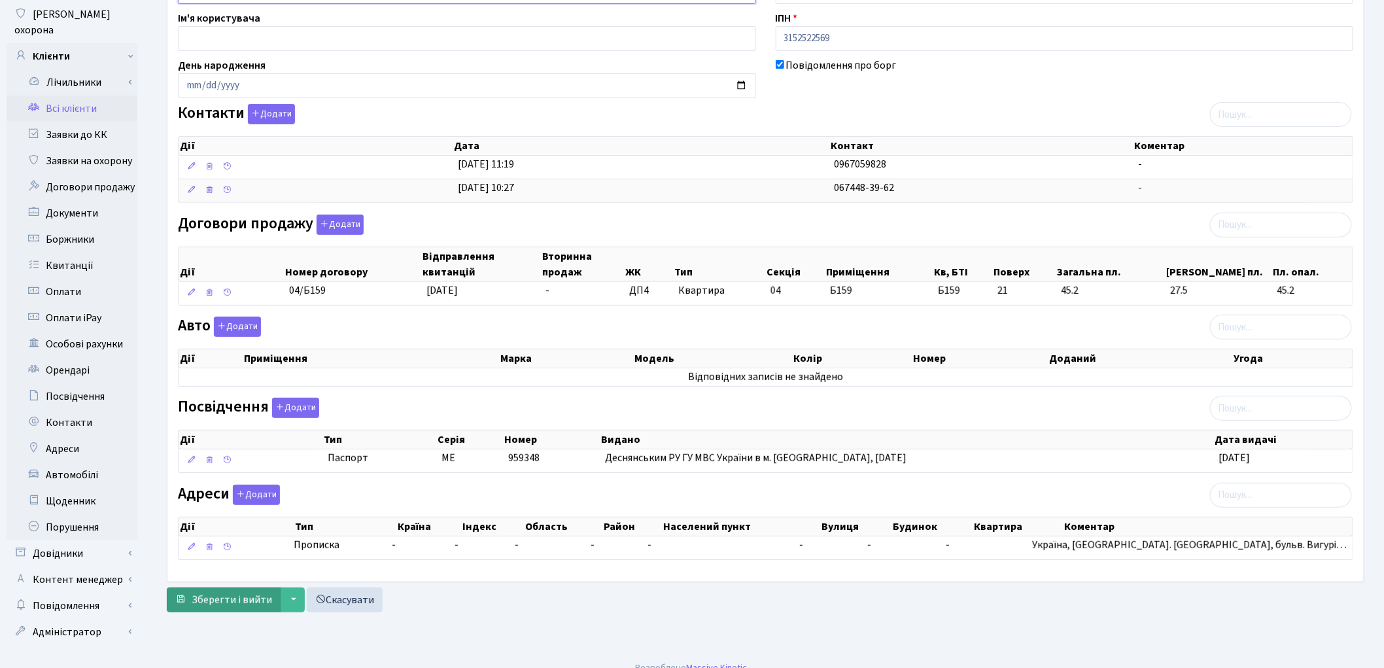
type input "[PERSON_NAME]"
click at [208, 610] on button "Зберегти і вийти" at bounding box center [224, 599] width 114 height 25
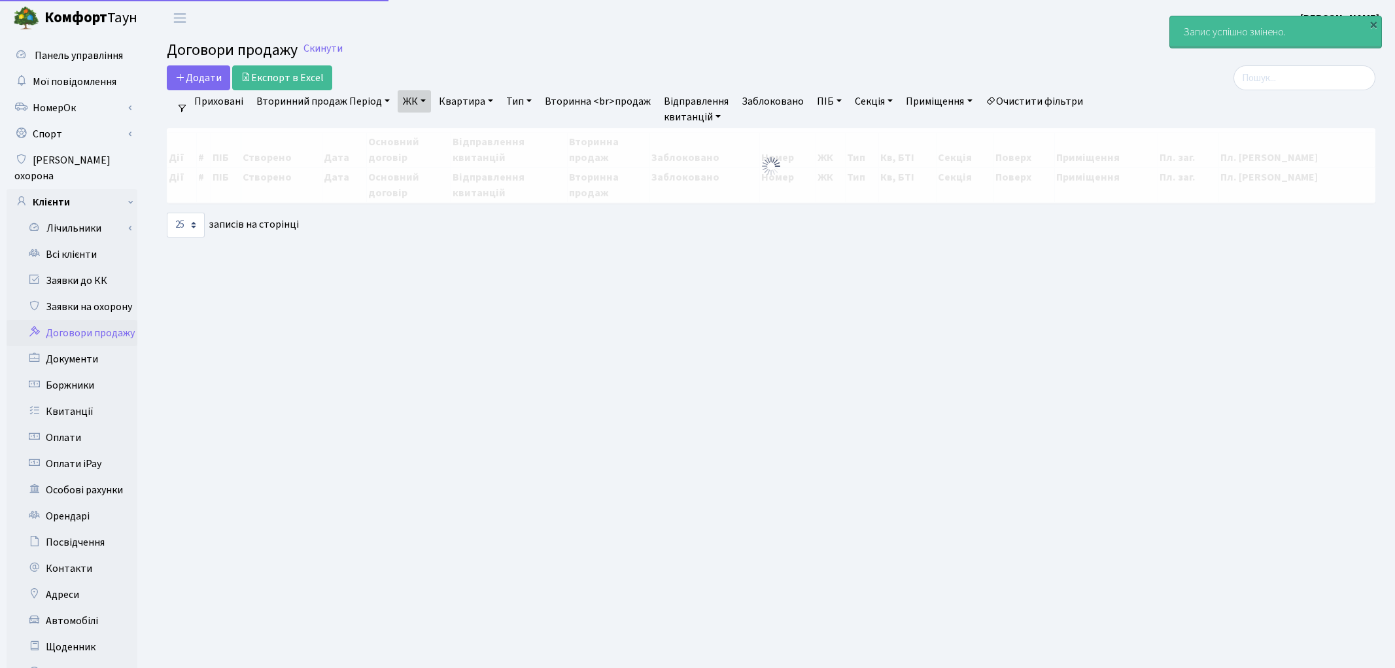
select select "25"
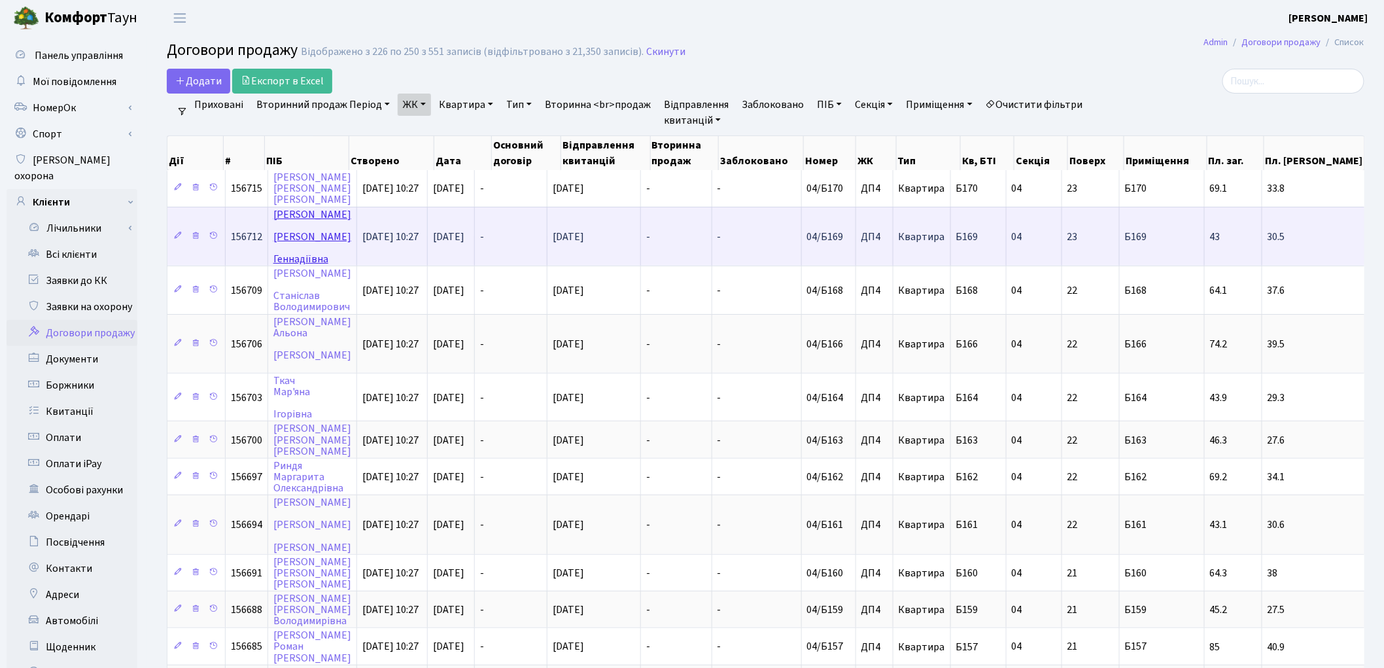
click at [297, 211] on link "[PERSON_NAME]" at bounding box center [312, 236] width 78 height 59
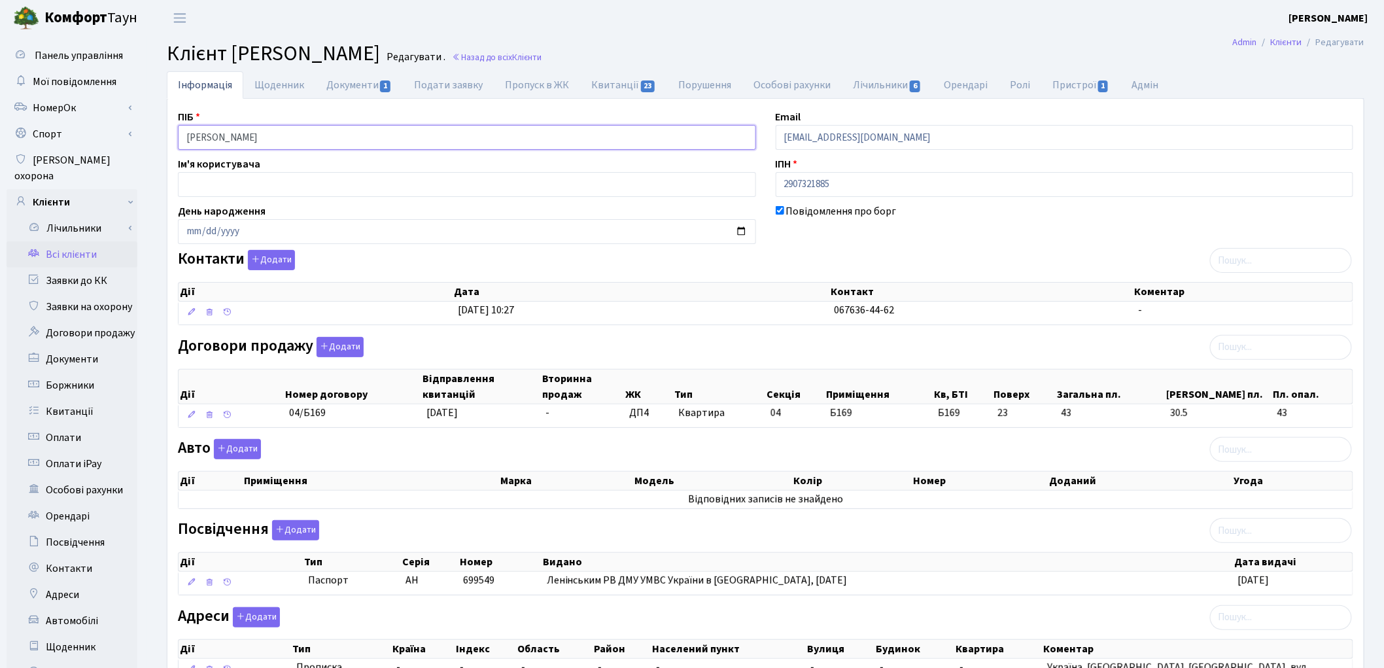
click at [219, 135] on input "[PERSON_NAME]" at bounding box center [467, 137] width 578 height 25
click at [240, 137] on input "[PERSON_NAME]" at bounding box center [467, 137] width 578 height 25
click at [237, 134] on input "[PERSON_NAME]" at bounding box center [467, 137] width 578 height 25
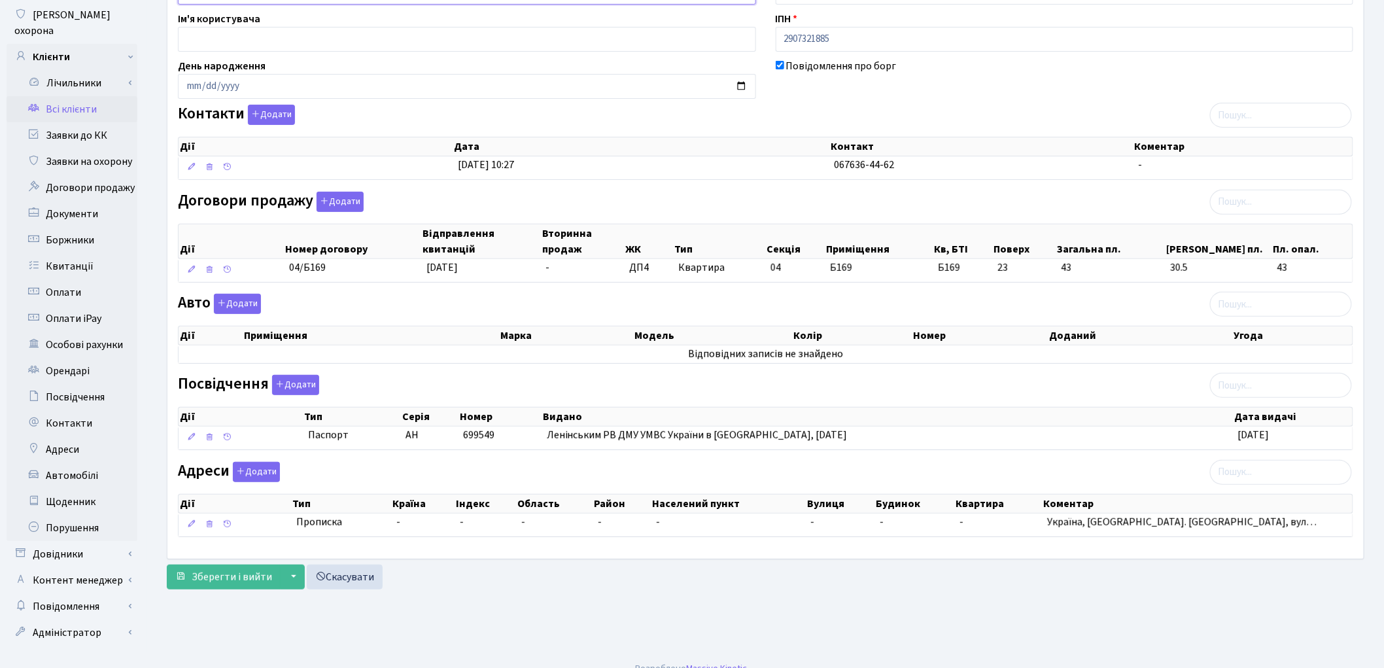
scroll to position [146, 0]
type input "[PERSON_NAME]"
click at [226, 574] on span "Зберегти і вийти" at bounding box center [232, 576] width 80 height 14
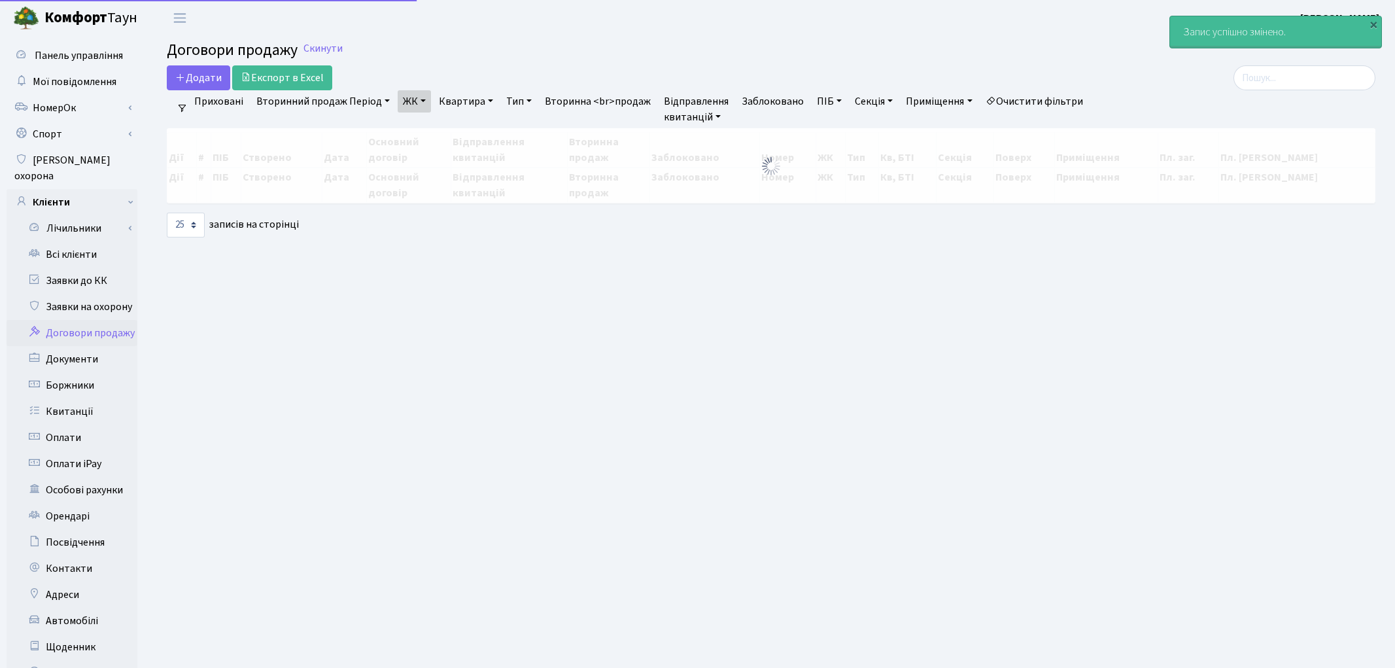
select select "25"
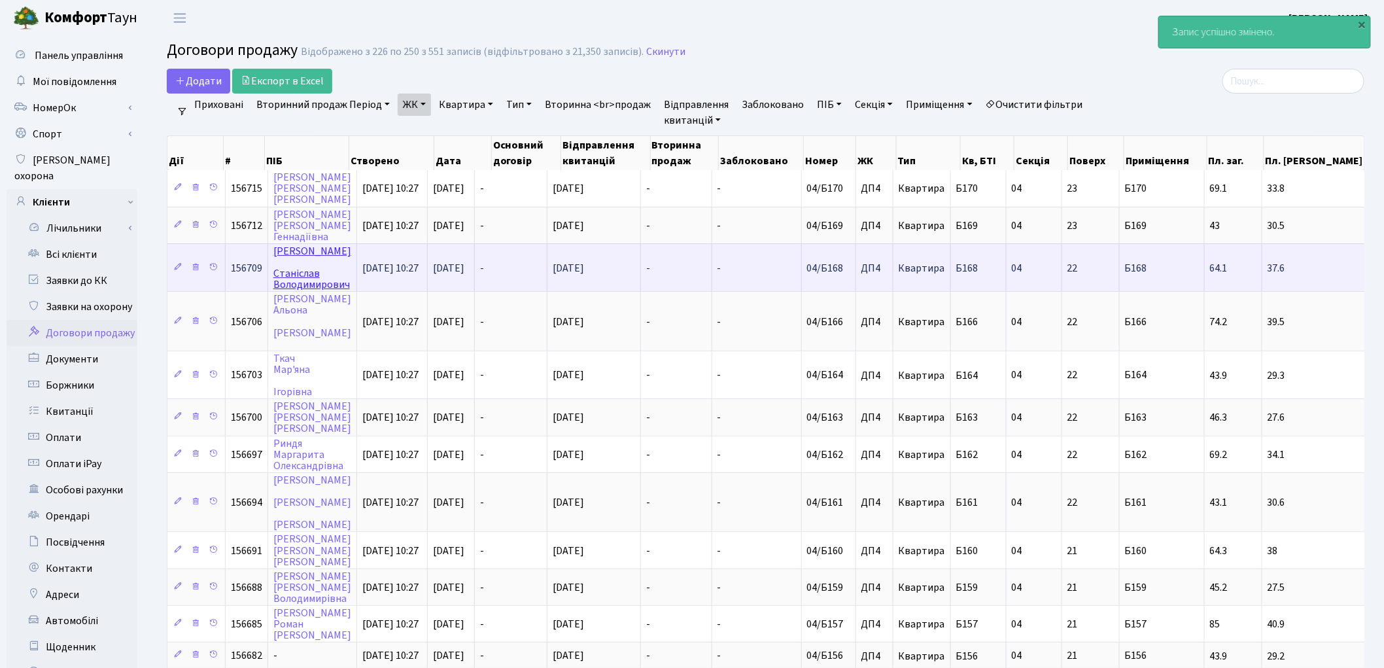
click at [286, 247] on link "Кічик Станіслав Володимирович" at bounding box center [312, 268] width 78 height 48
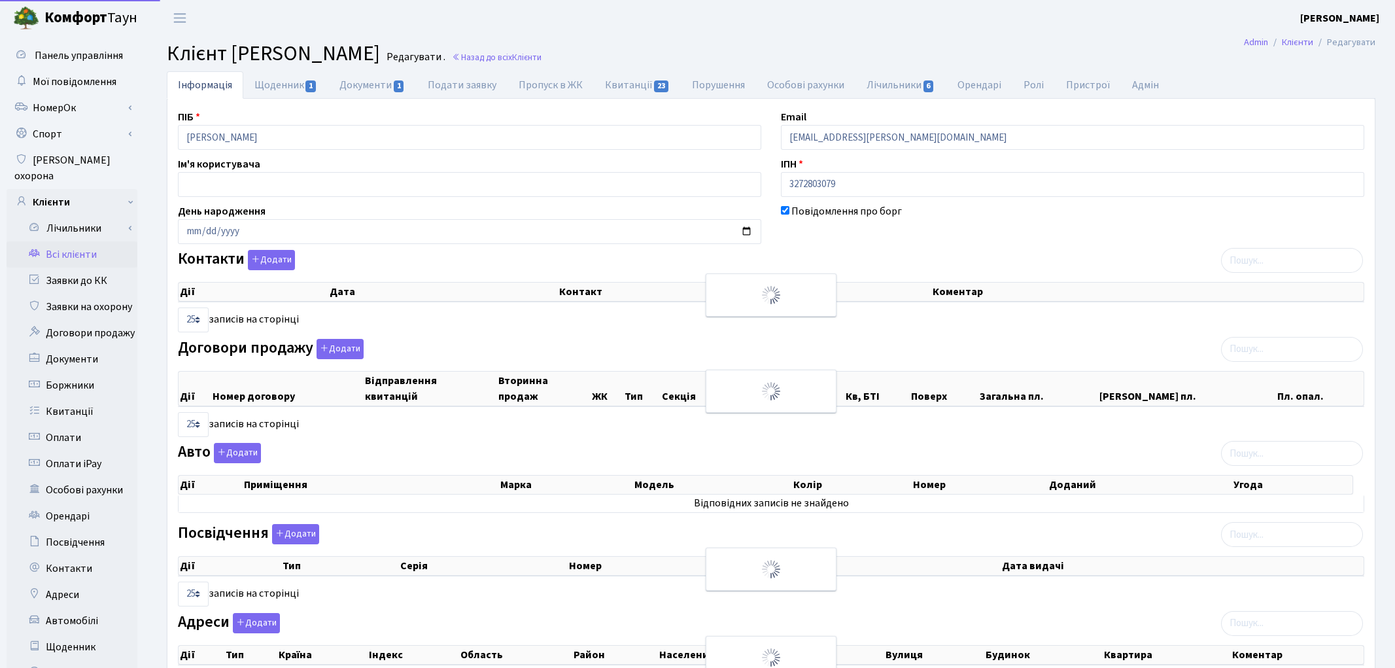
select select "25"
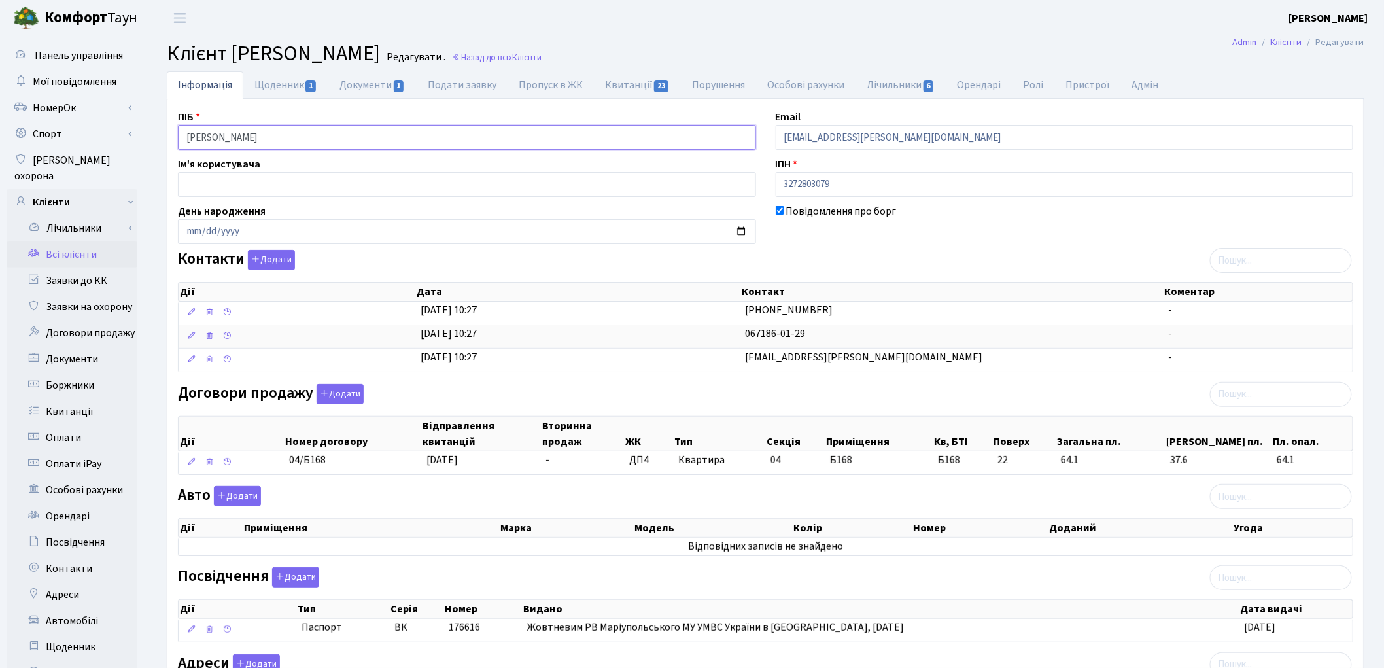
click at [216, 138] on input "Кічик Станіслав Володимирович" at bounding box center [467, 137] width 578 height 25
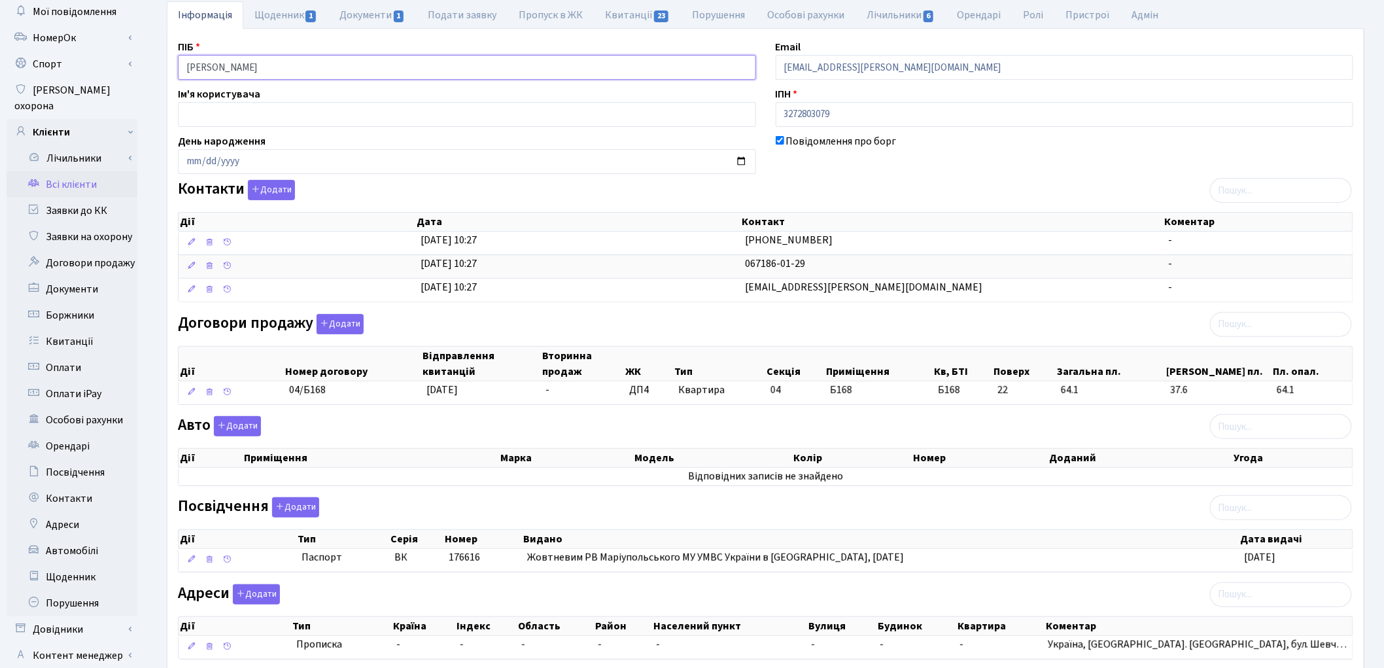
scroll to position [156, 0]
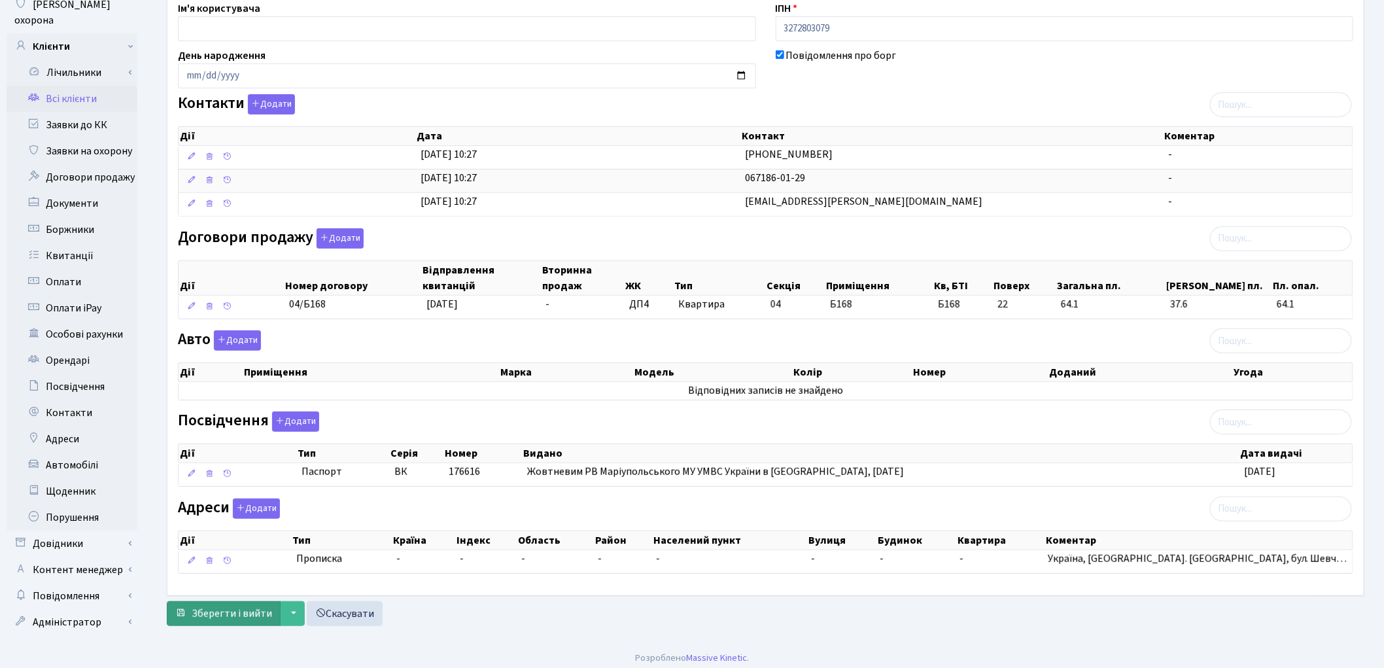
type input "Кічик Станіслав Володимирович"
click at [240, 606] on button "Зберегти і вийти" at bounding box center [224, 613] width 114 height 25
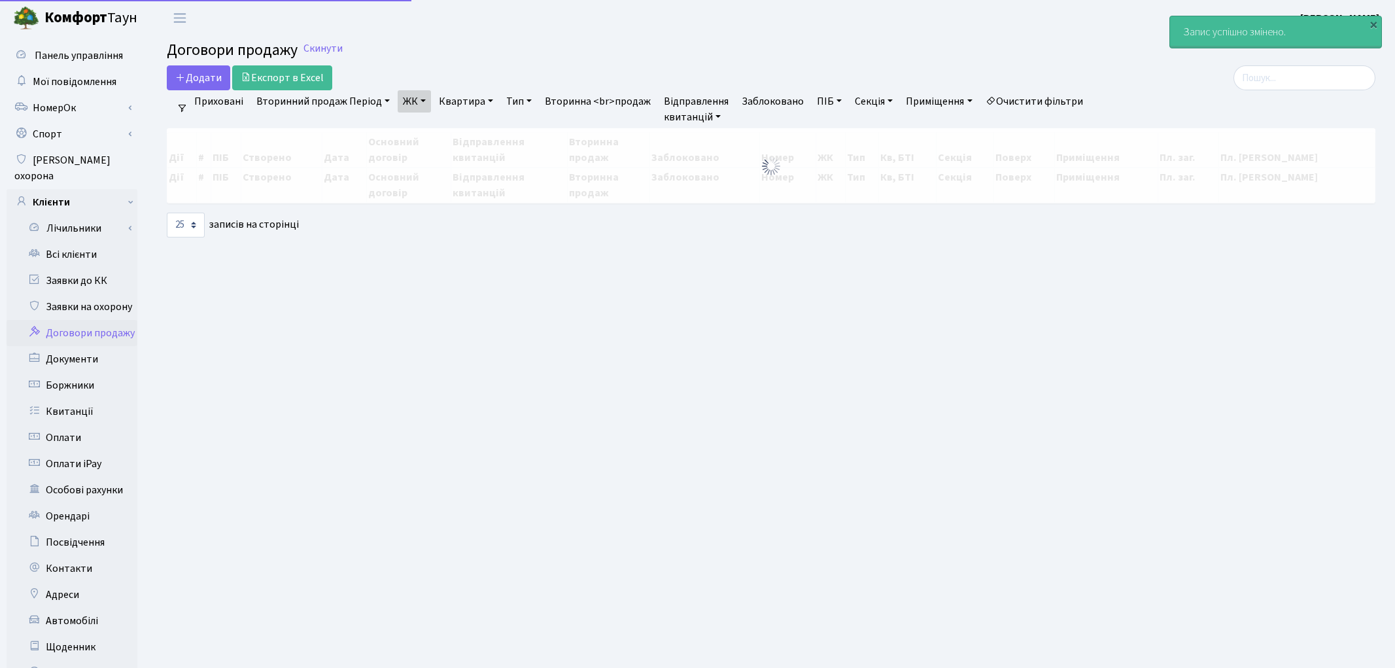
select select "25"
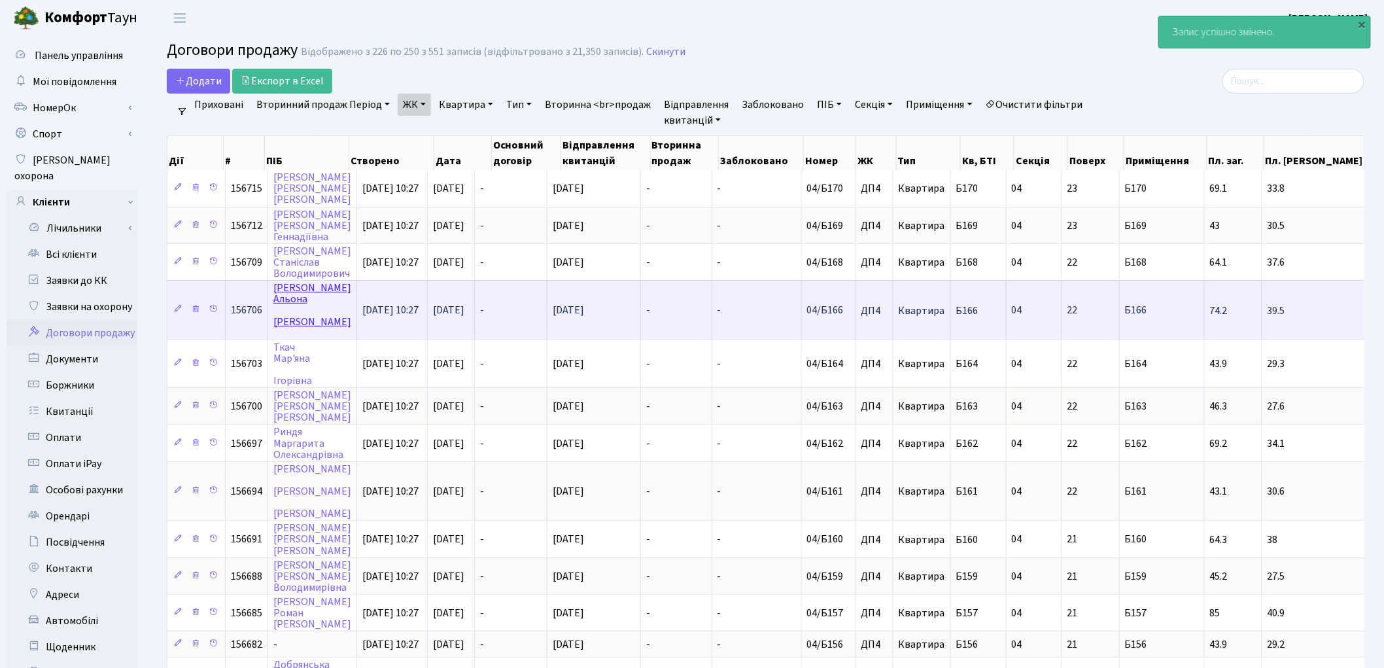
click at [281, 284] on link "Зайцева Альона Цезарівна" at bounding box center [312, 305] width 78 height 48
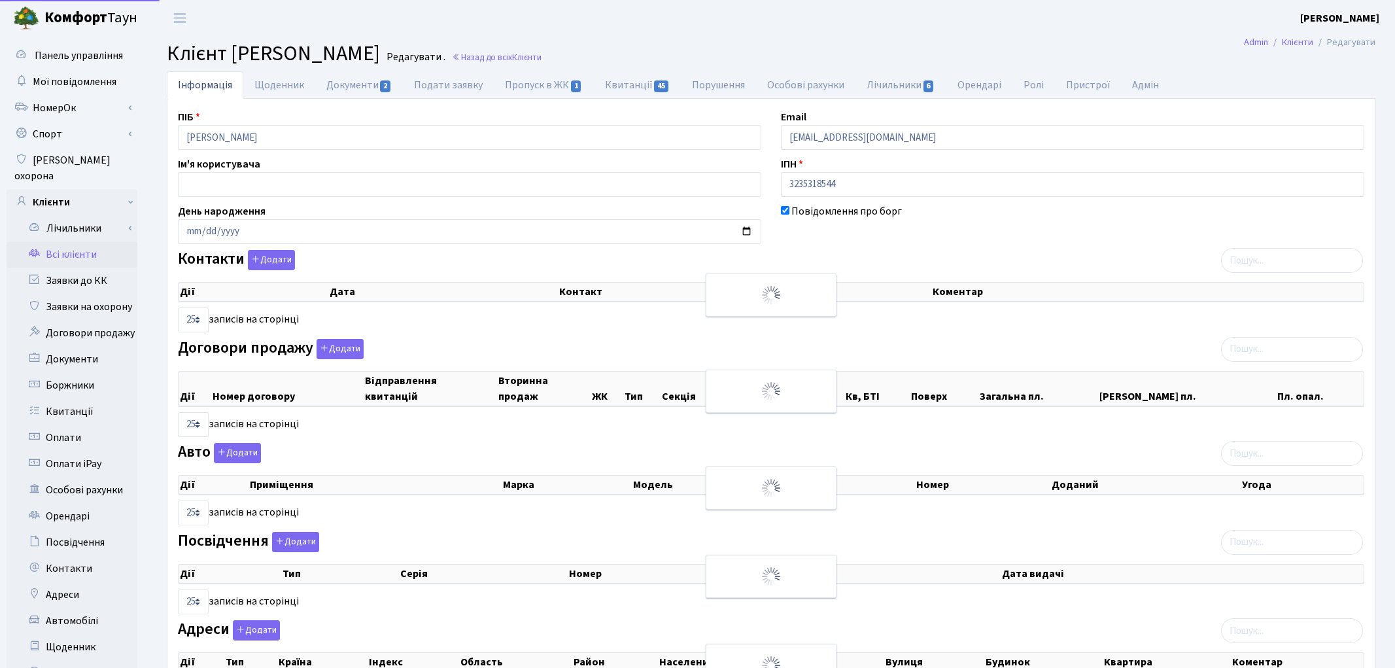
select select "25"
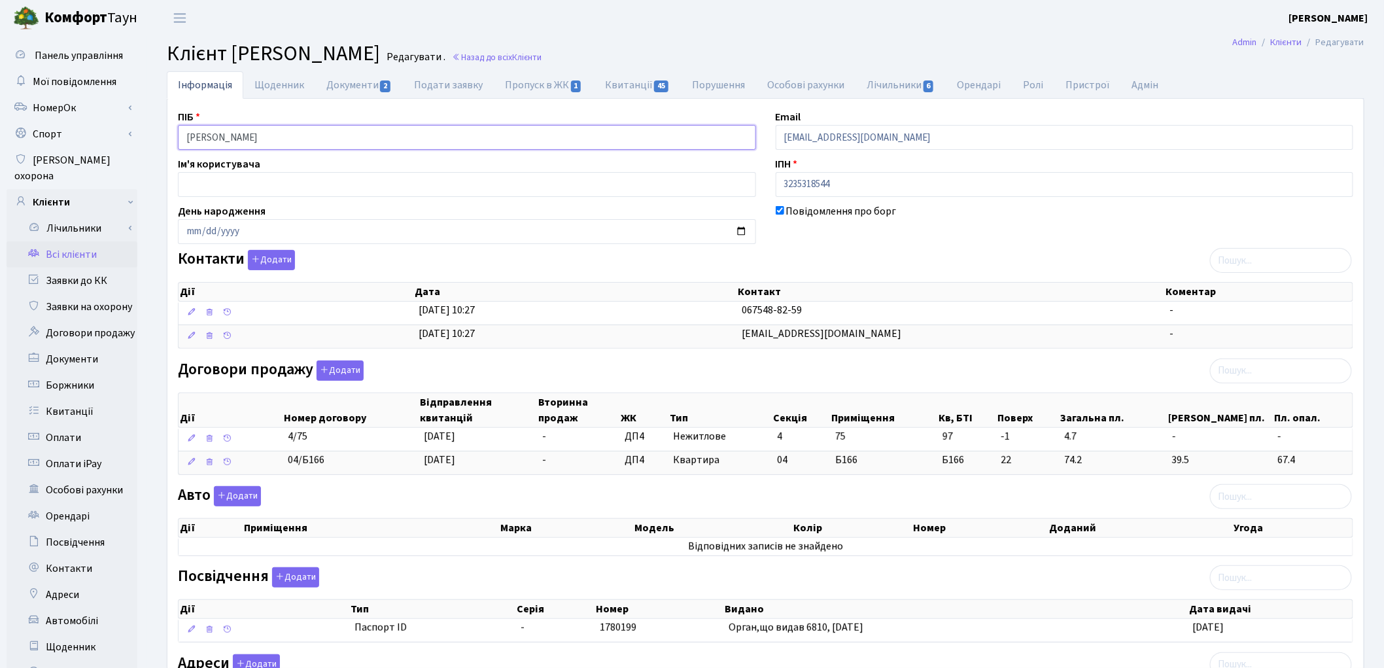
click at [259, 134] on input "Зайцева Альона Цезарівна" at bounding box center [467, 137] width 578 height 25
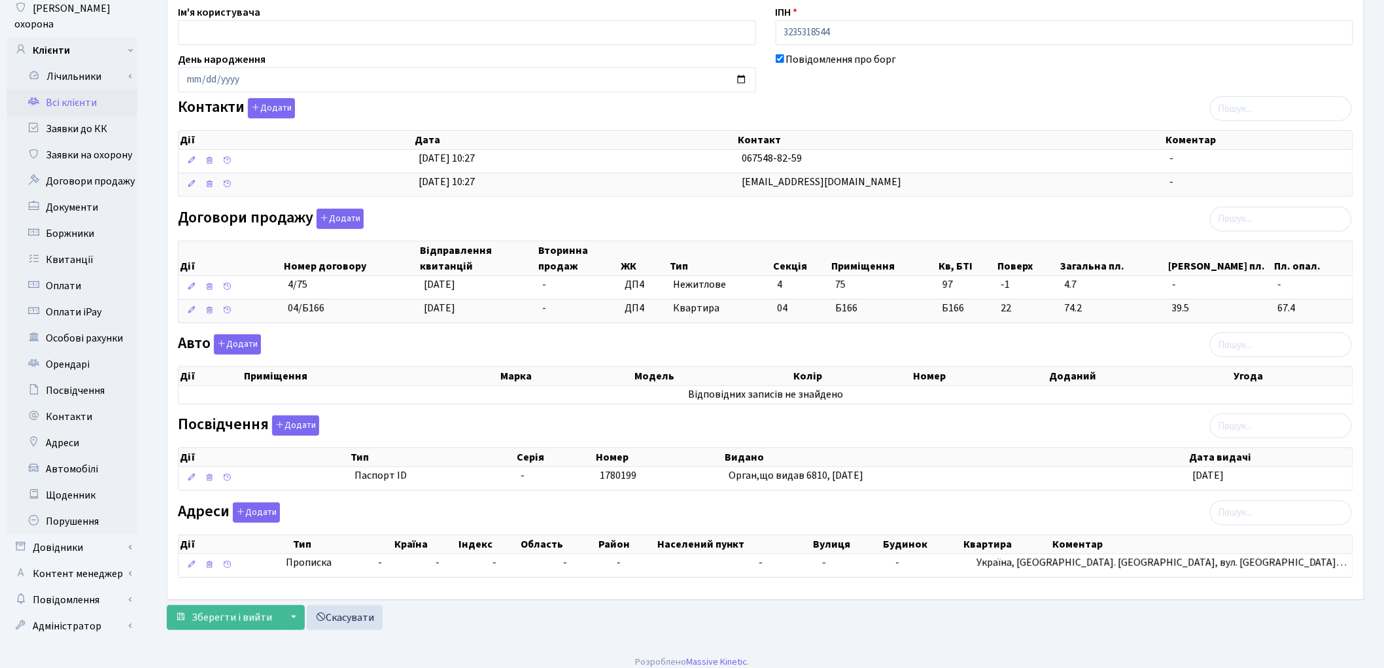
scroll to position [156, 0]
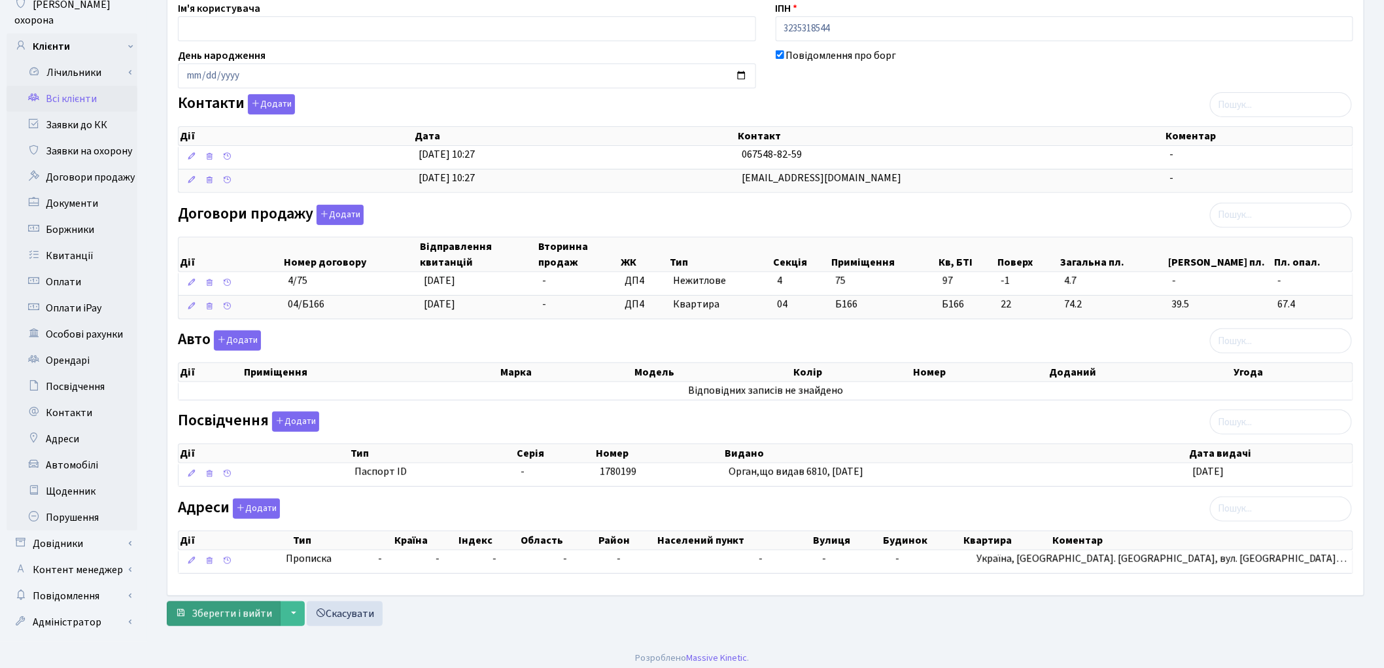
type input "[PERSON_NAME]"
click at [224, 613] on span "Зберегти і вийти" at bounding box center [232, 613] width 80 height 14
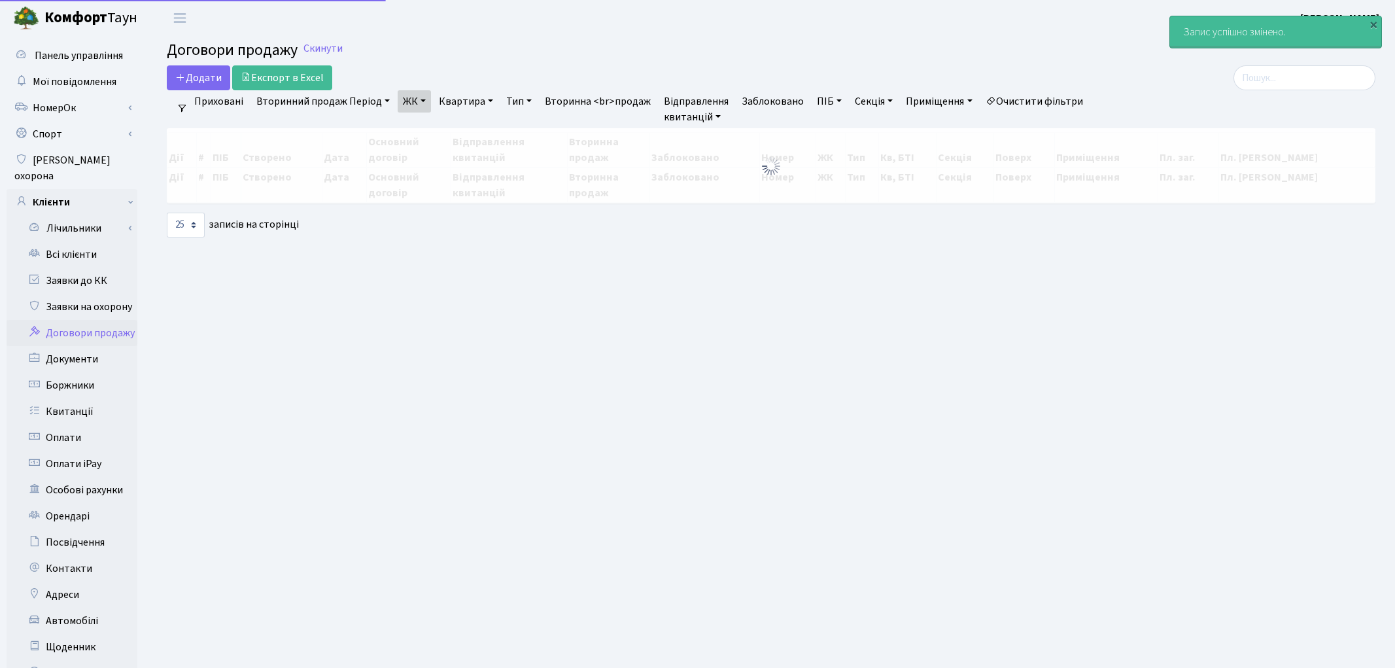
select select "25"
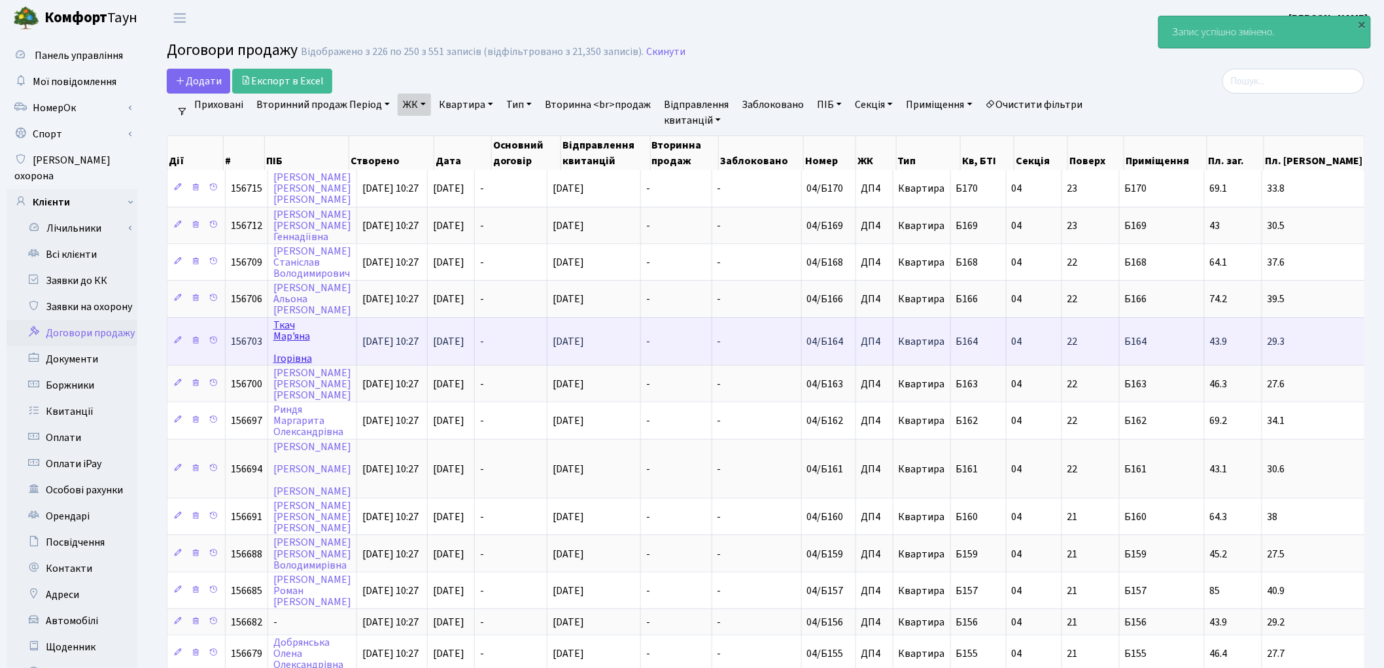
click at [283, 321] on link "Ткач Мар'яна Ігорівна" at bounding box center [292, 342] width 39 height 48
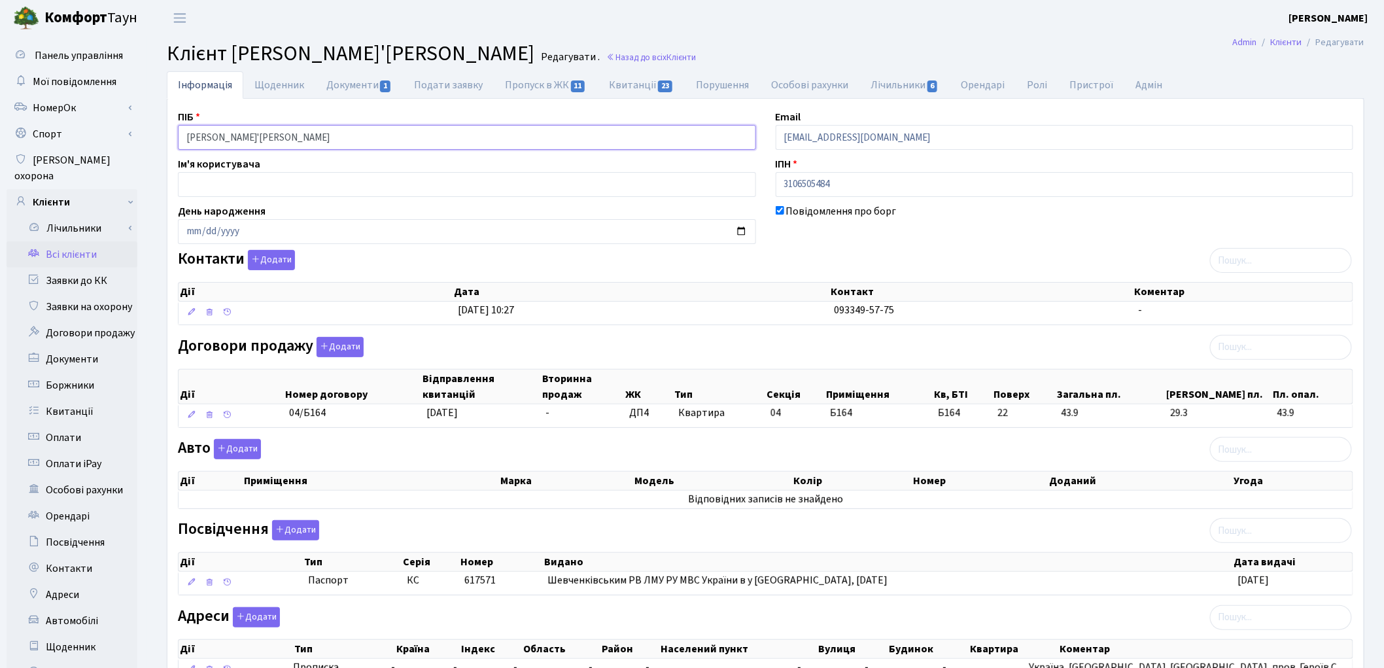
click at [247, 133] on input "Ткач Мар'яна Ігорівна" at bounding box center [467, 137] width 578 height 25
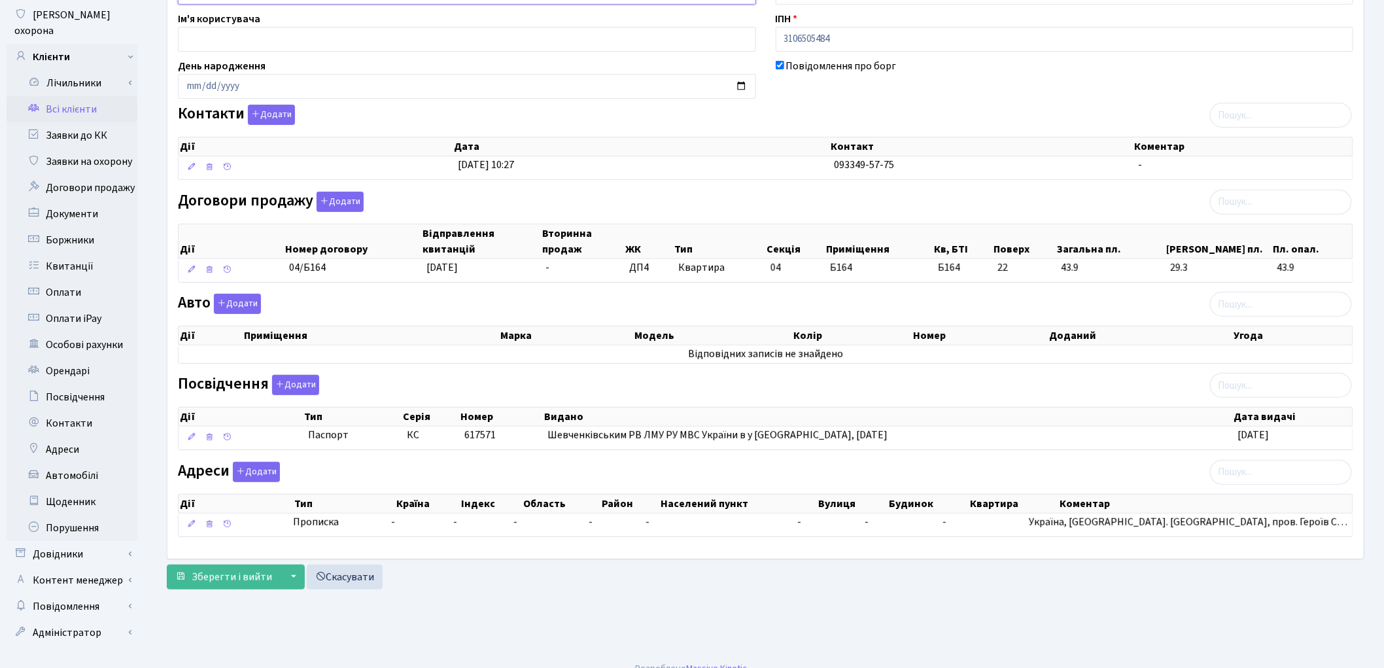
scroll to position [146, 0]
type input "[PERSON_NAME]'[PERSON_NAME]"
click at [245, 587] on button "Зберегти і вийти" at bounding box center [224, 576] width 114 height 25
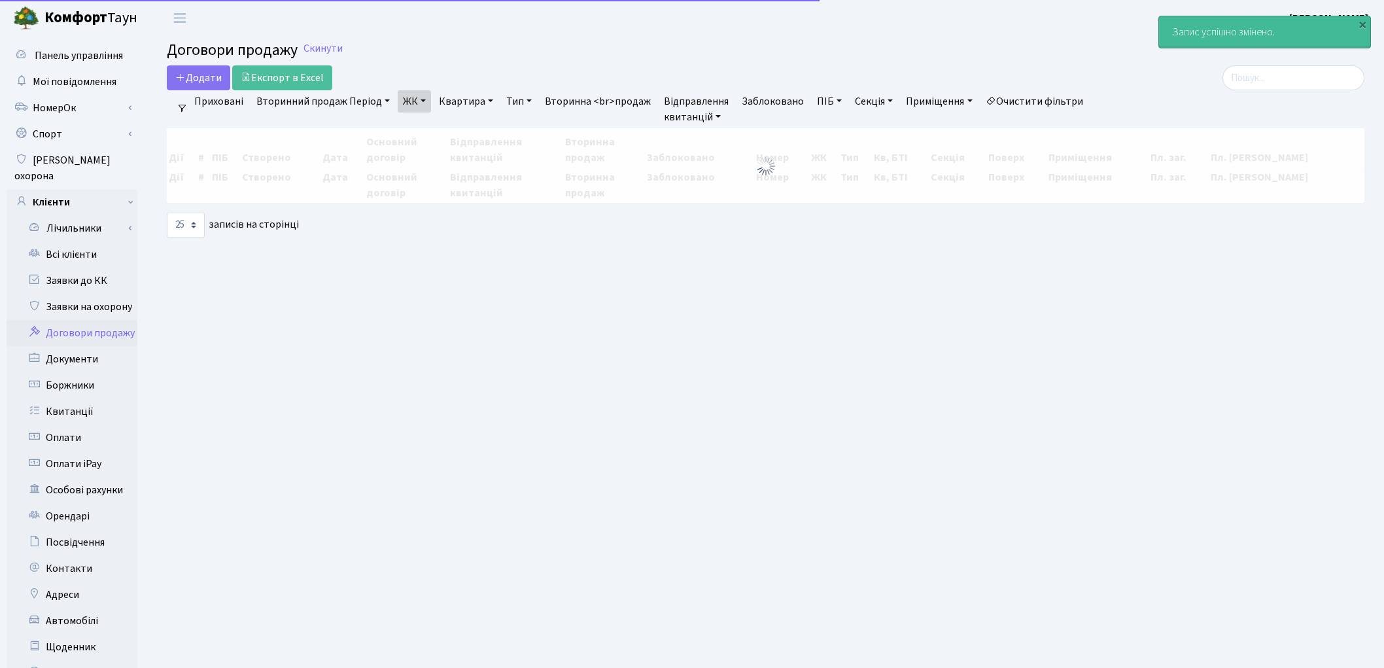
select select "25"
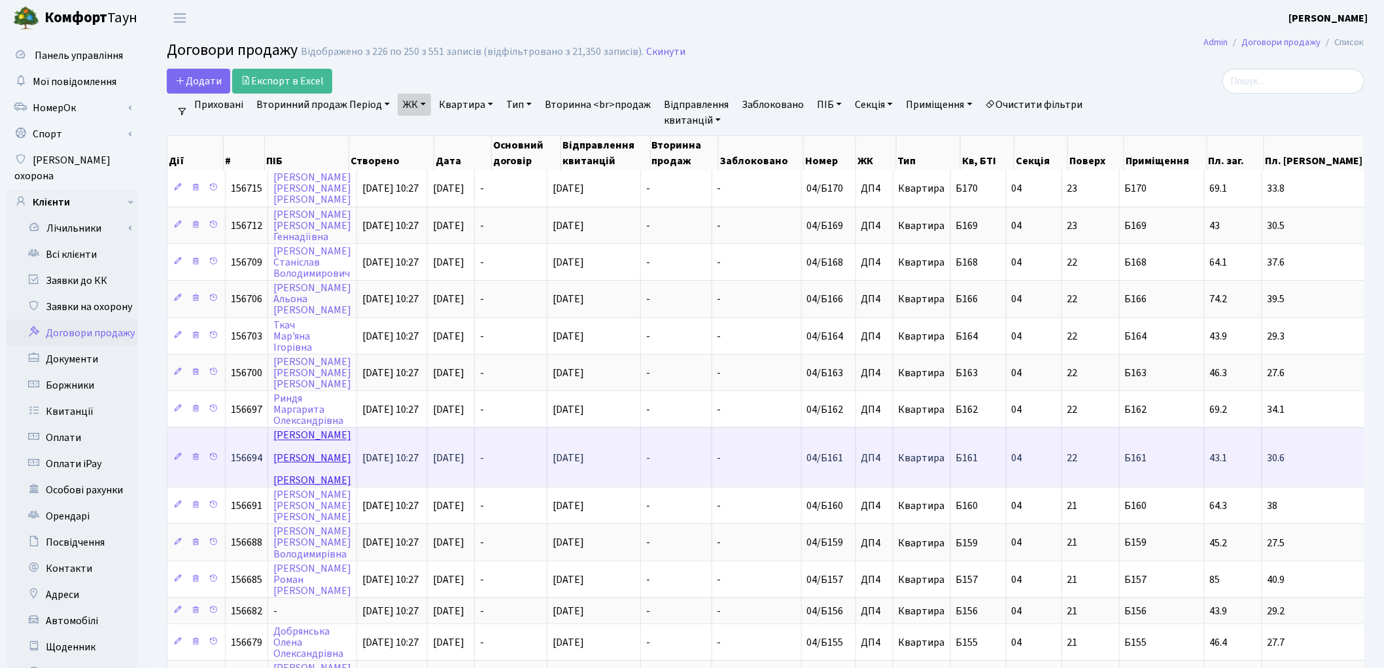
click at [290, 428] on link "Щупляк Андрій Юрійович" at bounding box center [312, 457] width 78 height 59
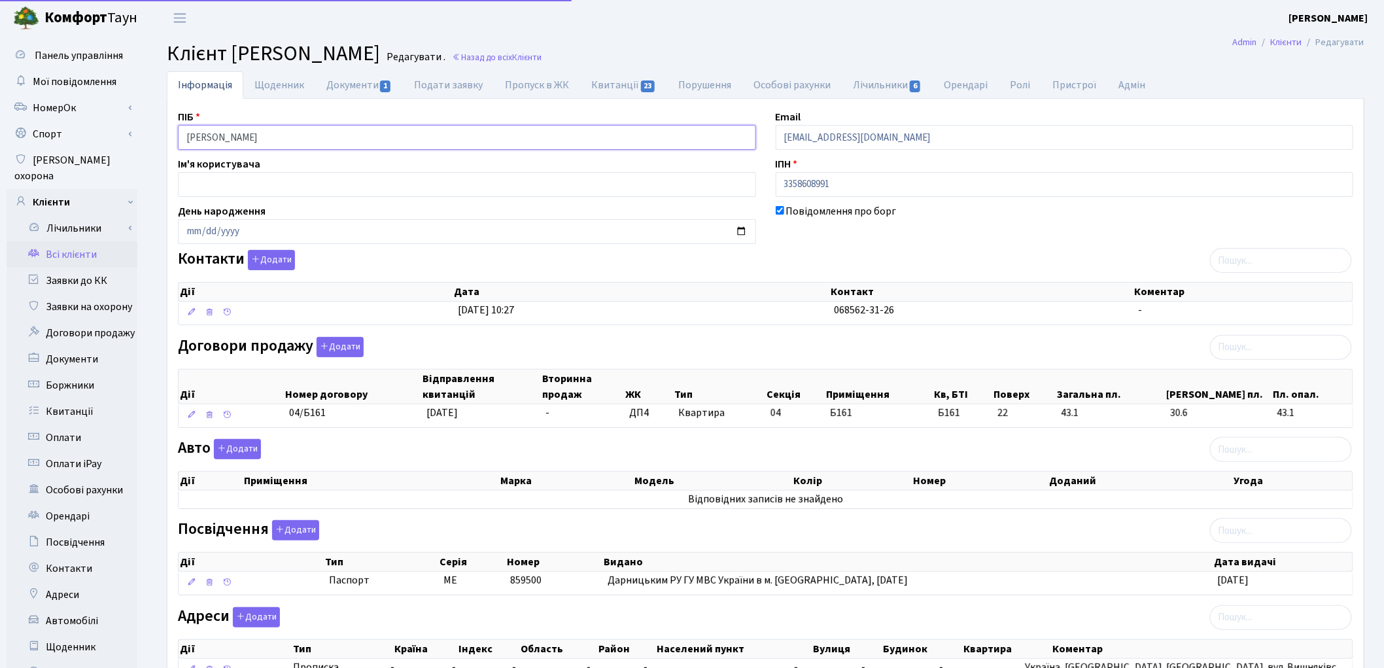
click at [224, 133] on input "Щупляк Андрій Юрійович" at bounding box center [467, 137] width 578 height 25
click at [256, 133] on input "Щупляк Андрій Юрійович" at bounding box center [467, 137] width 578 height 25
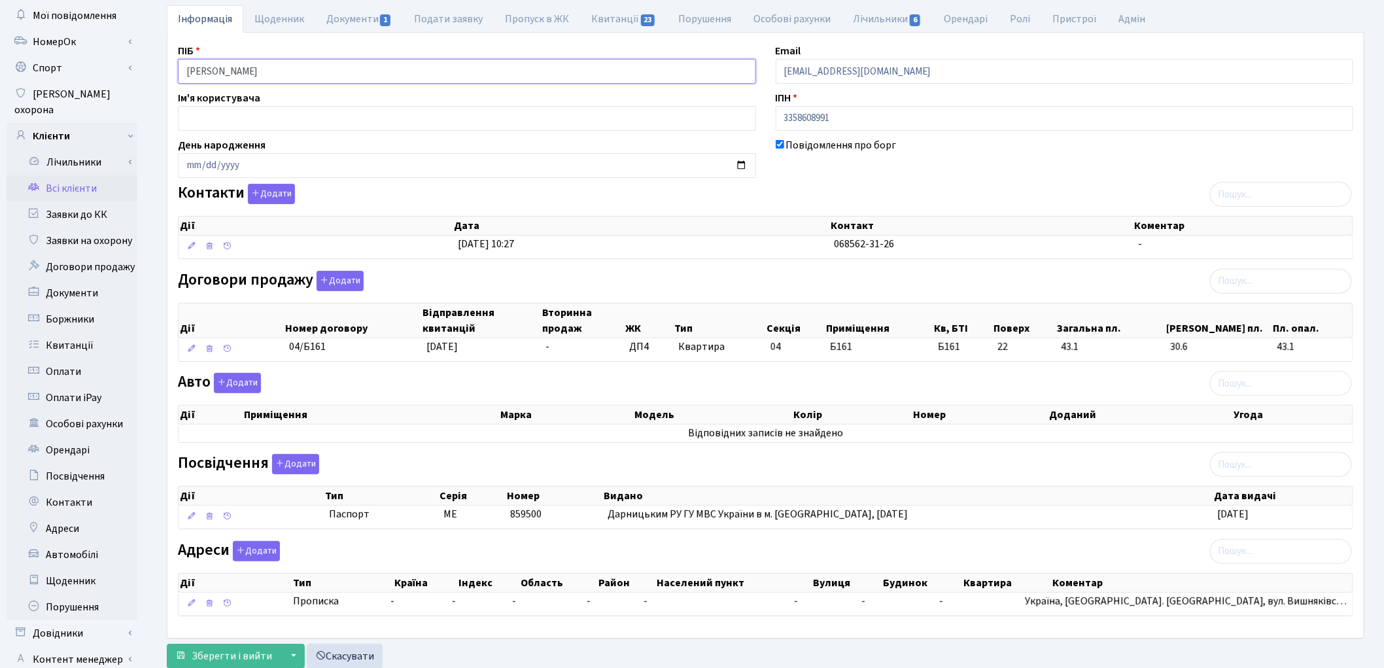
scroll to position [146, 0]
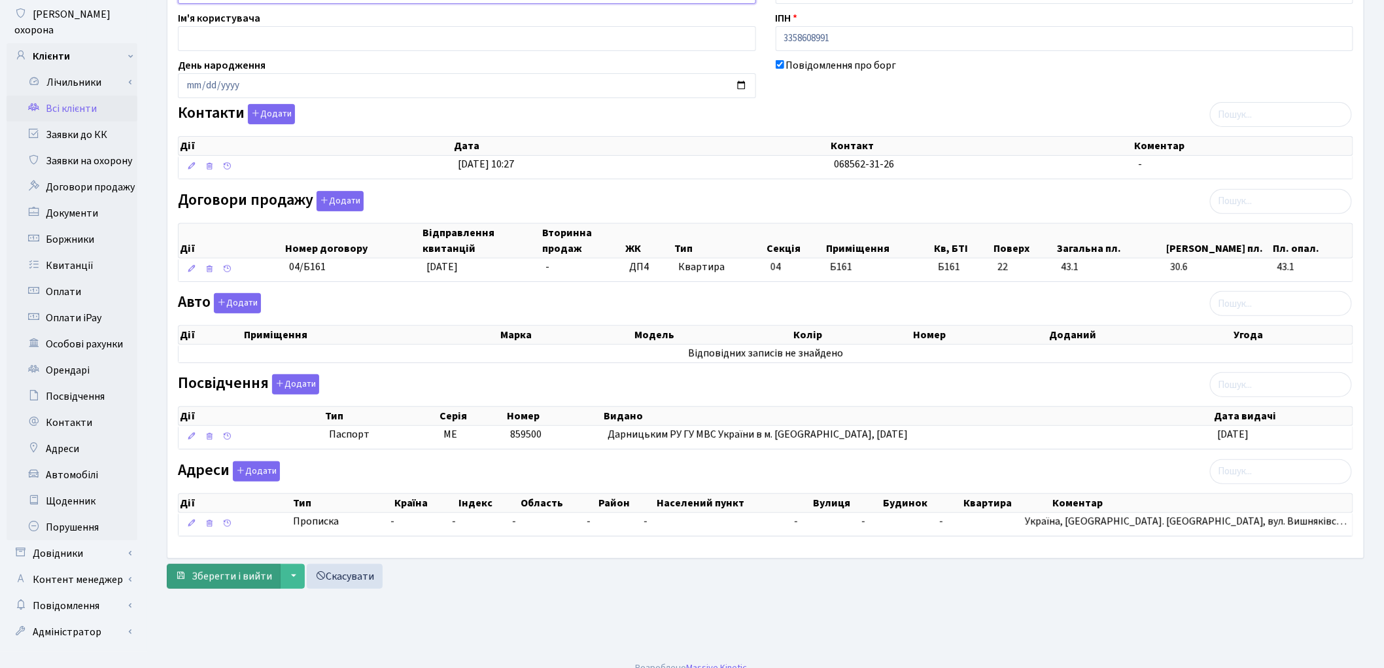
type input "Щупляк Андрій Юрійович"
click at [208, 582] on span "Зберегти і вийти" at bounding box center [232, 576] width 80 height 14
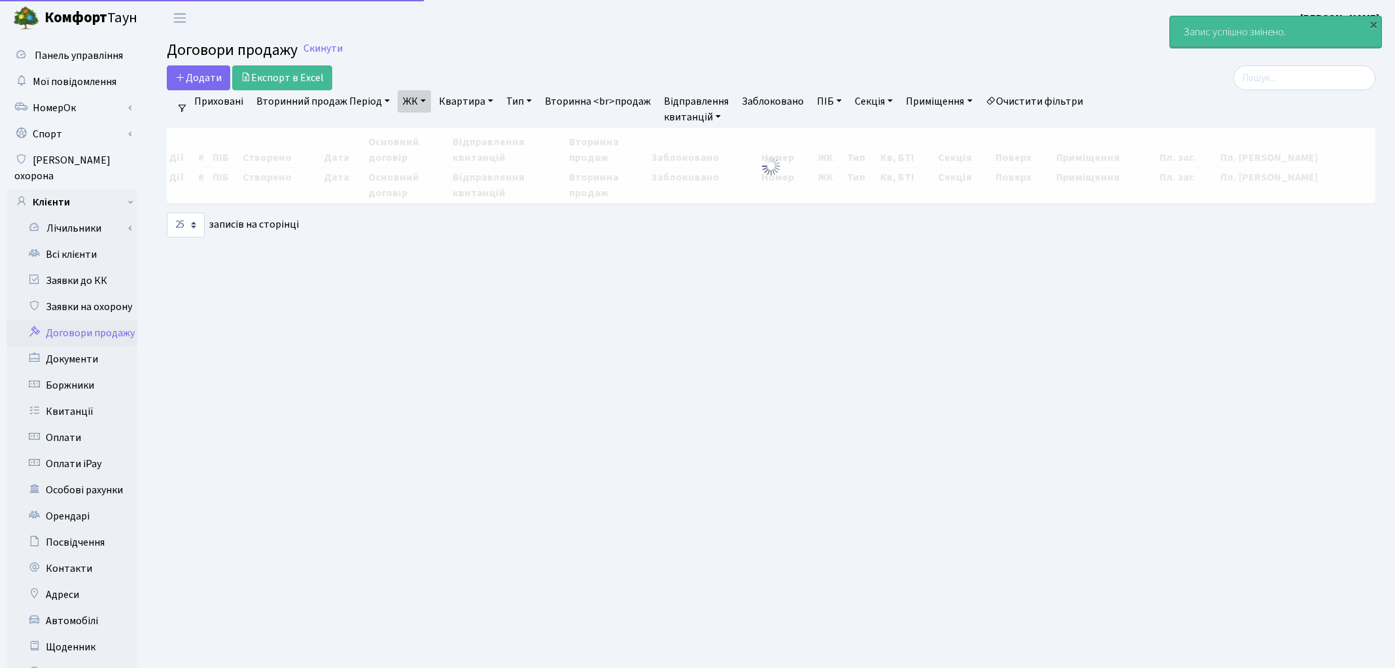
select select "25"
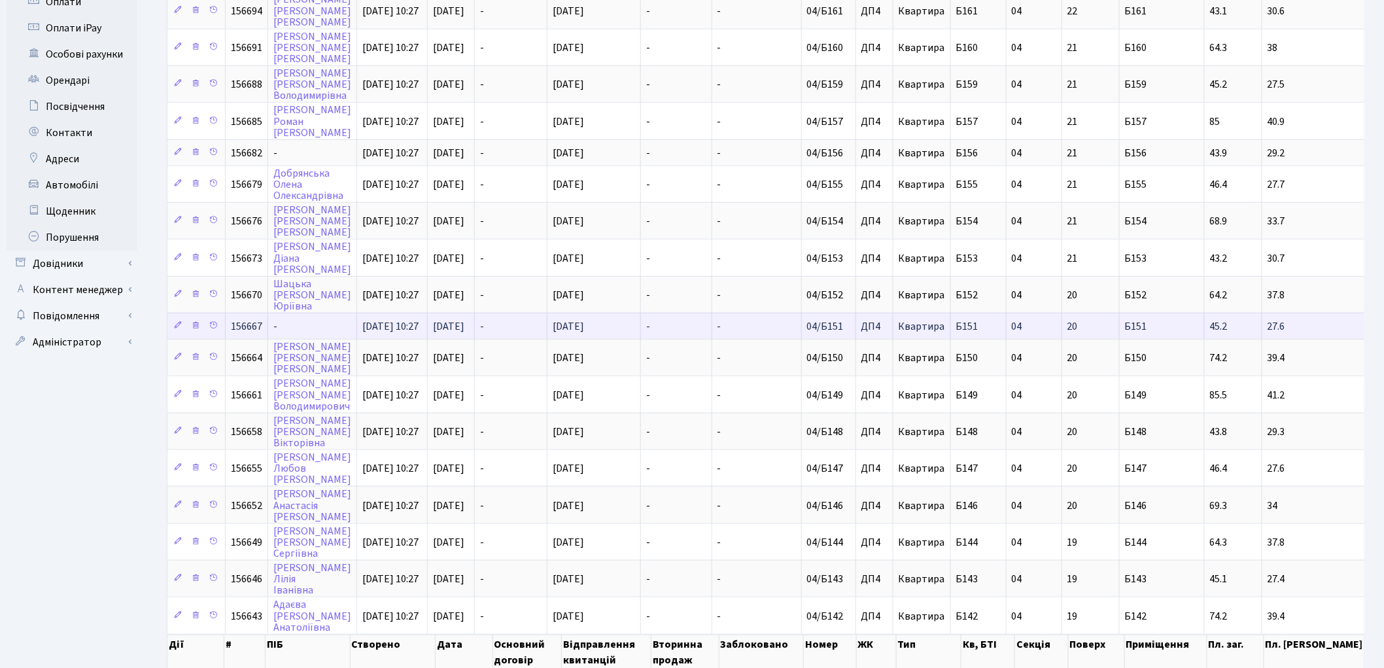
scroll to position [473, 0]
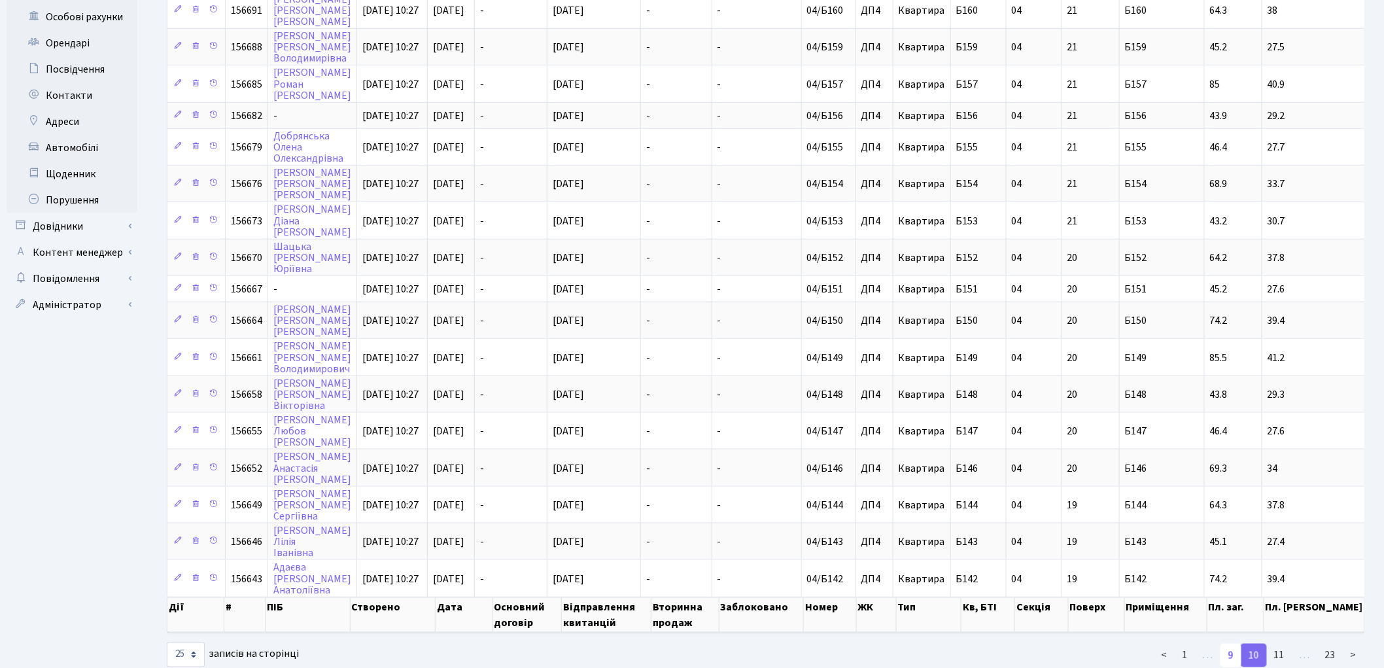
click at [1231, 644] on link "9" at bounding box center [1230, 656] width 21 height 24
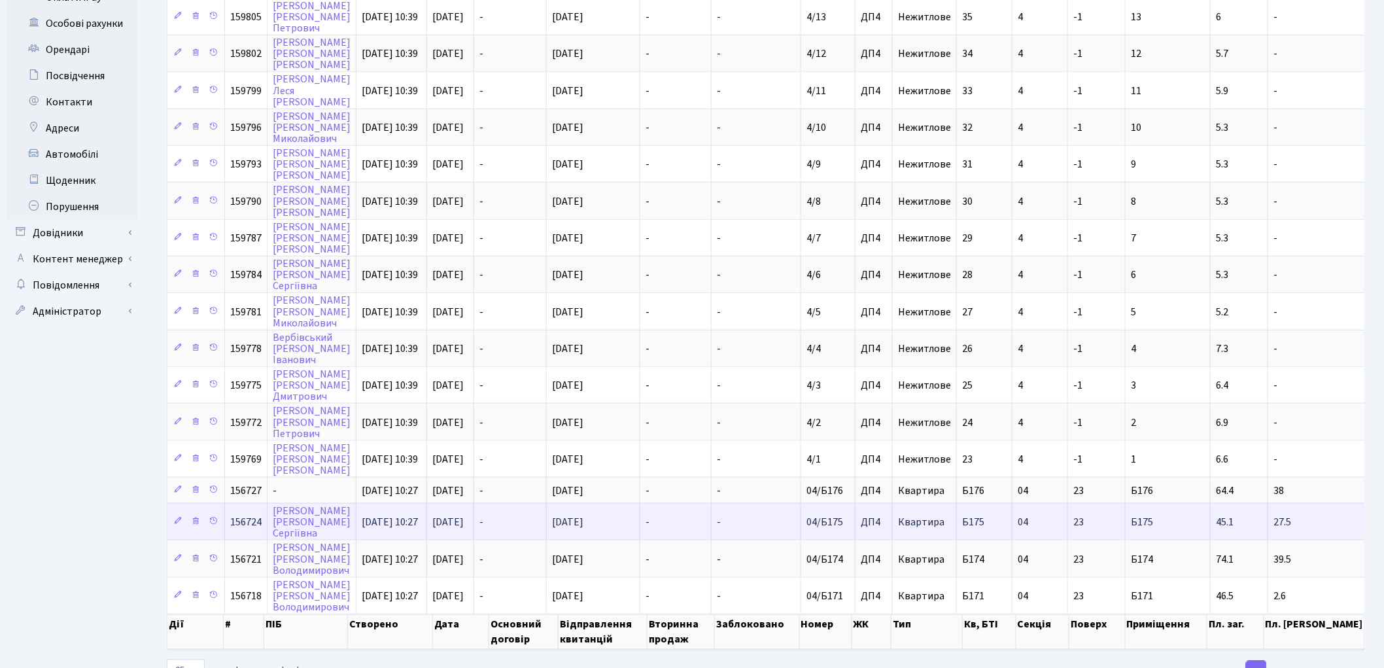
scroll to position [482, 0]
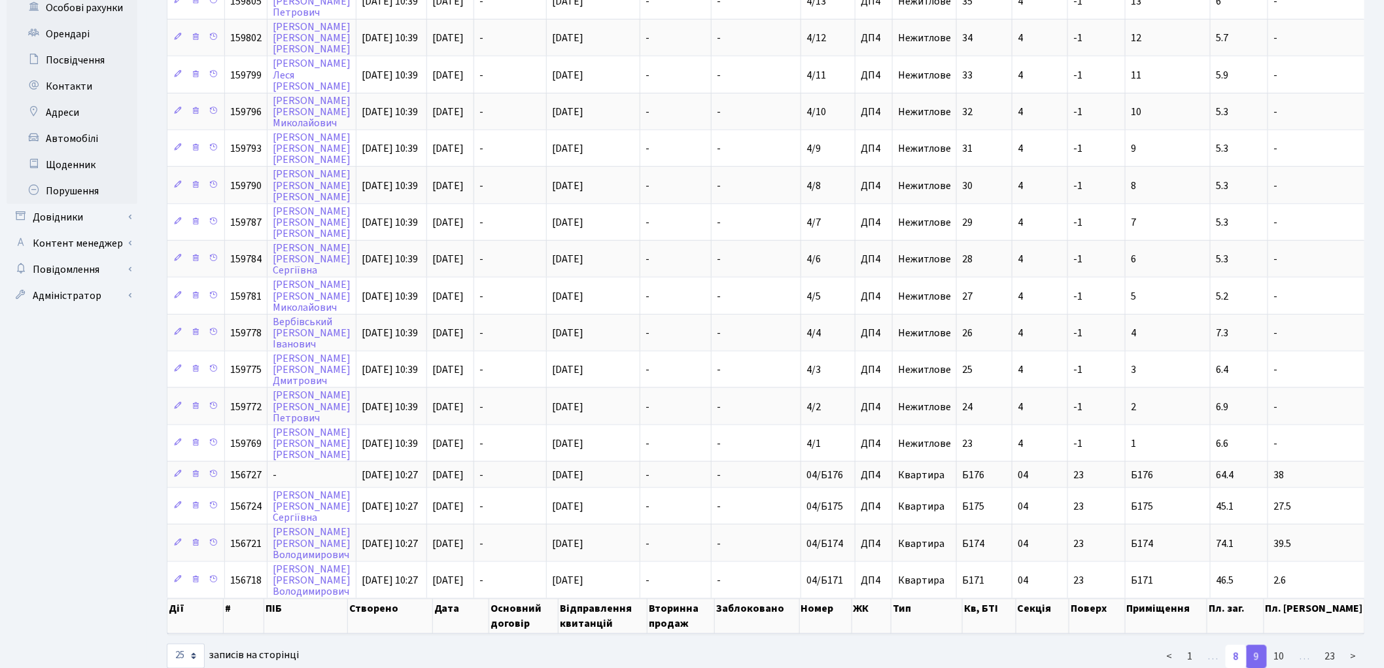
click at [1236, 645] on link "8" at bounding box center [1236, 657] width 21 height 24
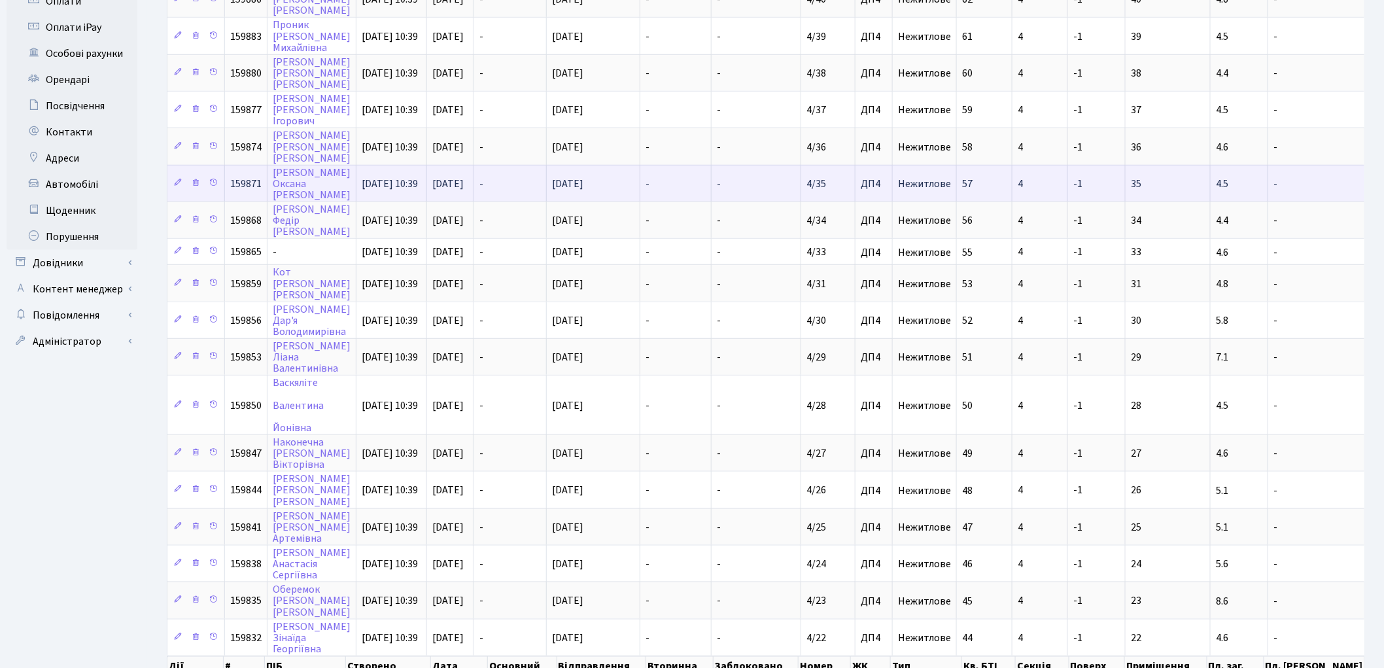
scroll to position [494, 0]
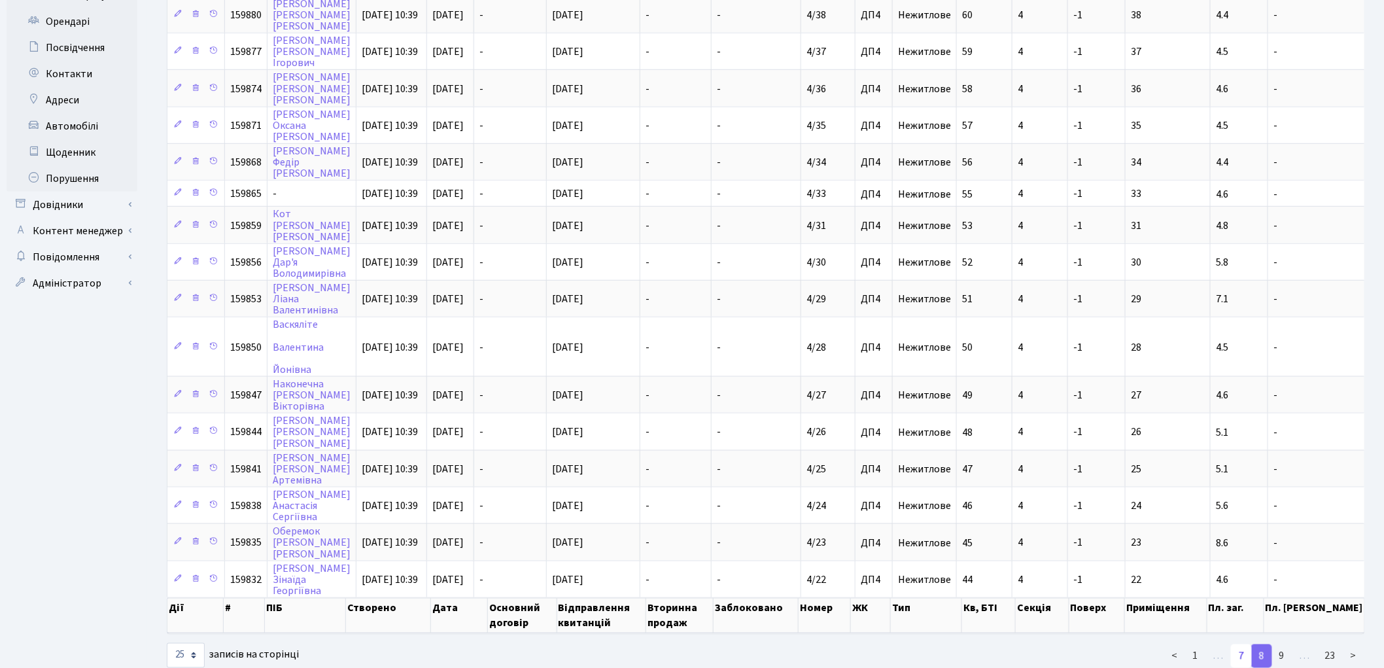
click at [1248, 644] on link "7" at bounding box center [1241, 656] width 21 height 24
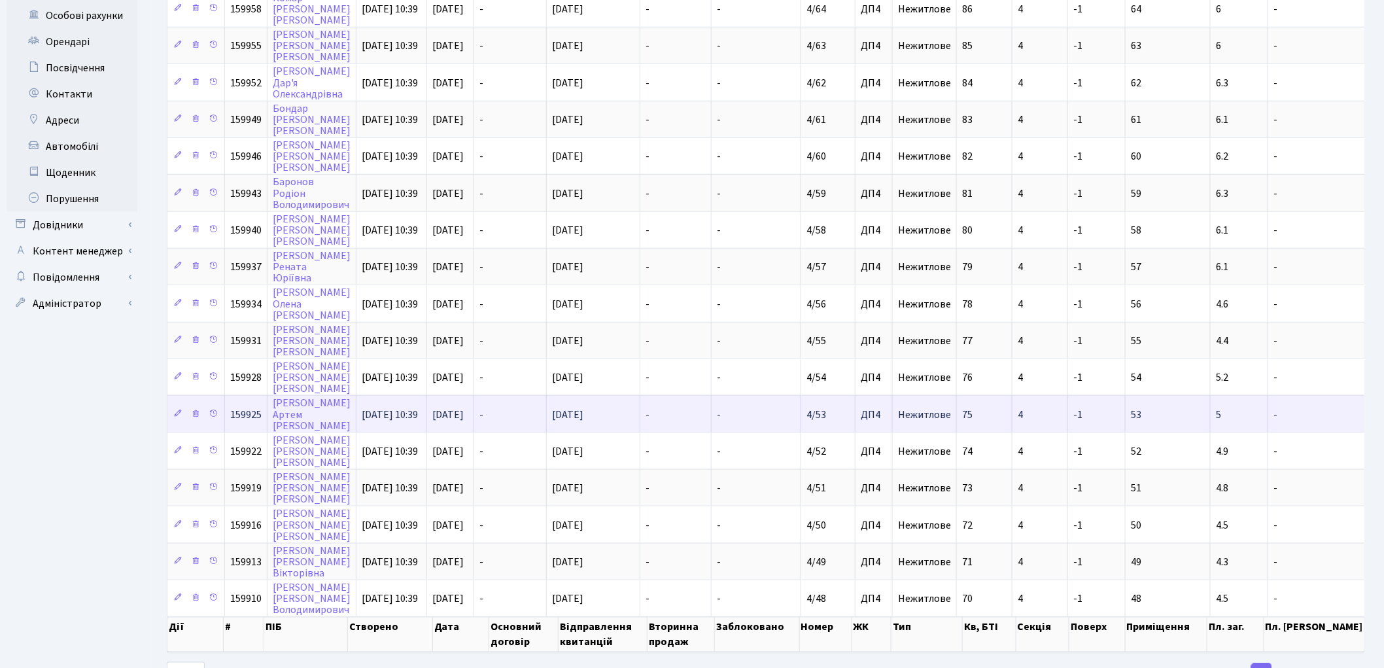
scroll to position [491, 0]
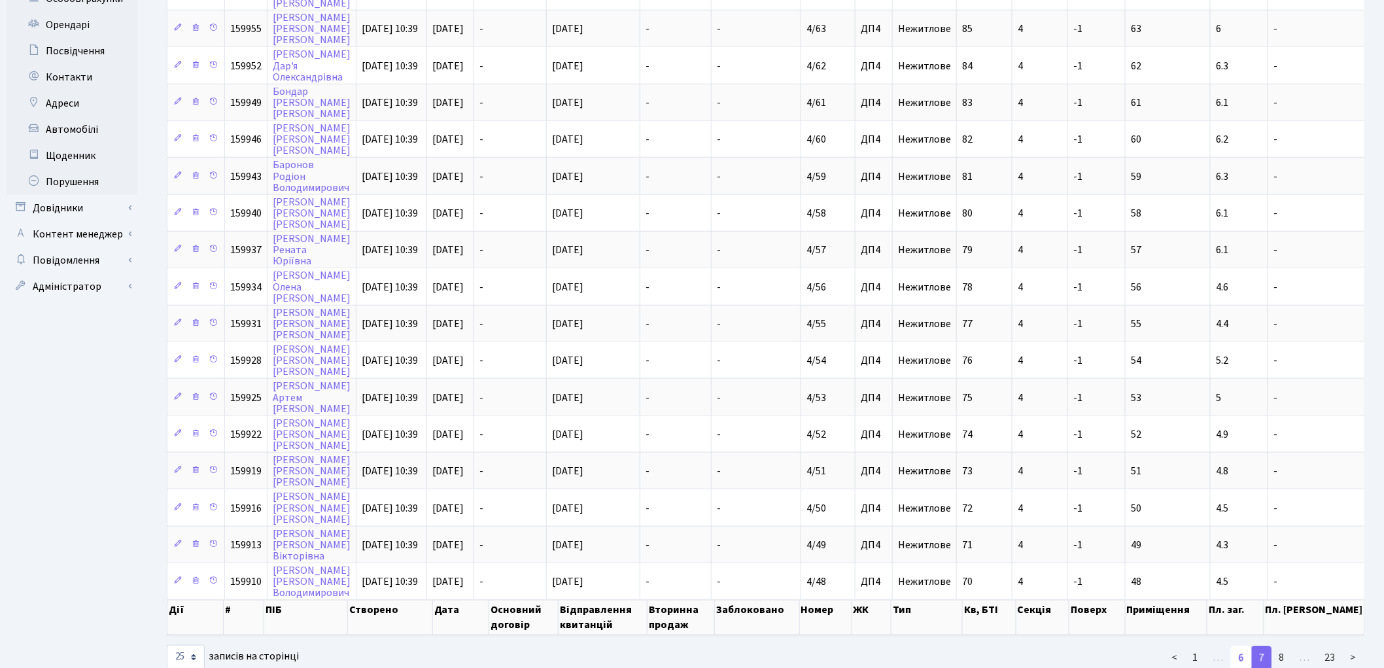
click at [1240, 646] on link "6" at bounding box center [1241, 658] width 21 height 24
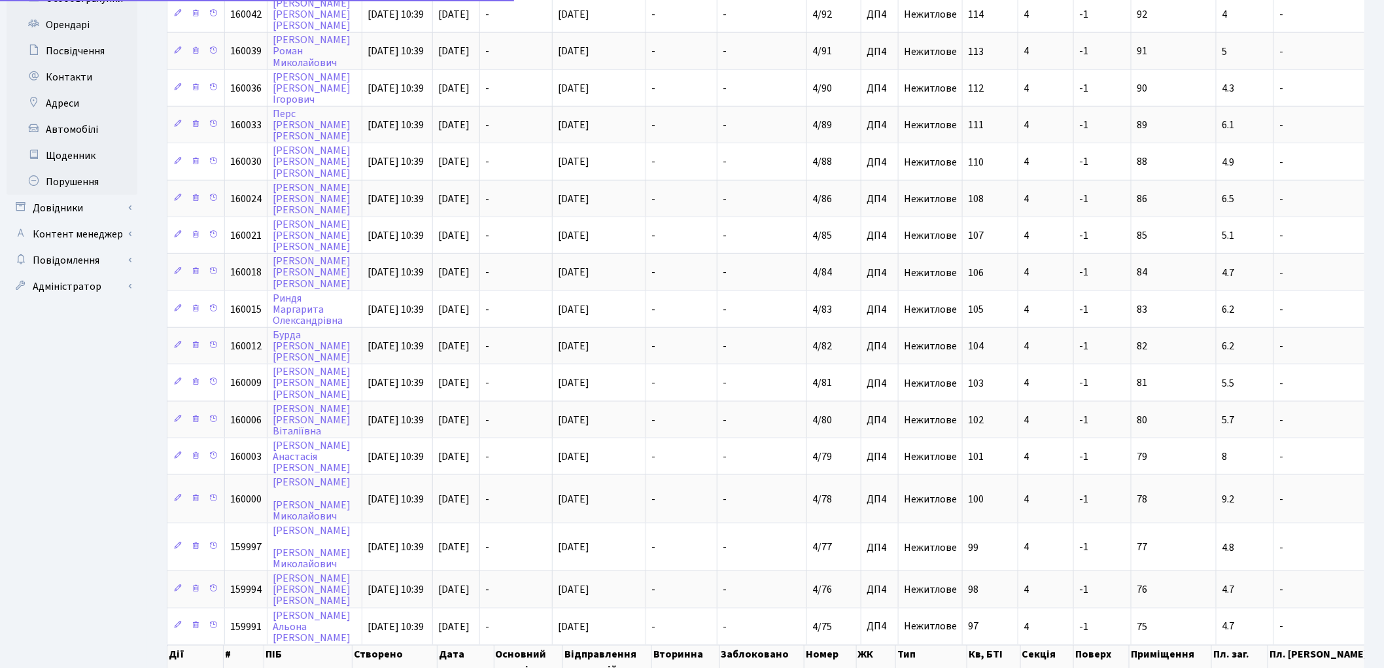
scroll to position [500, 0]
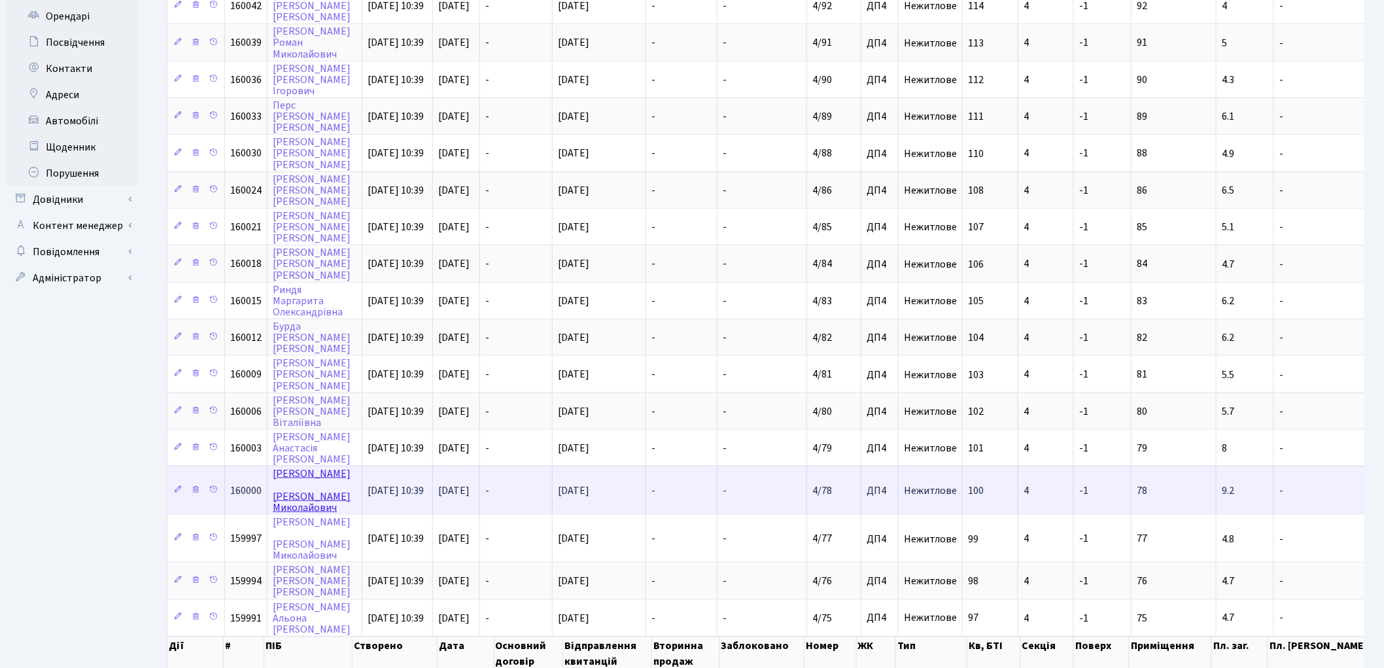
click at [283, 466] on link "Єфремов Володимир Миколайович" at bounding box center [312, 490] width 78 height 48
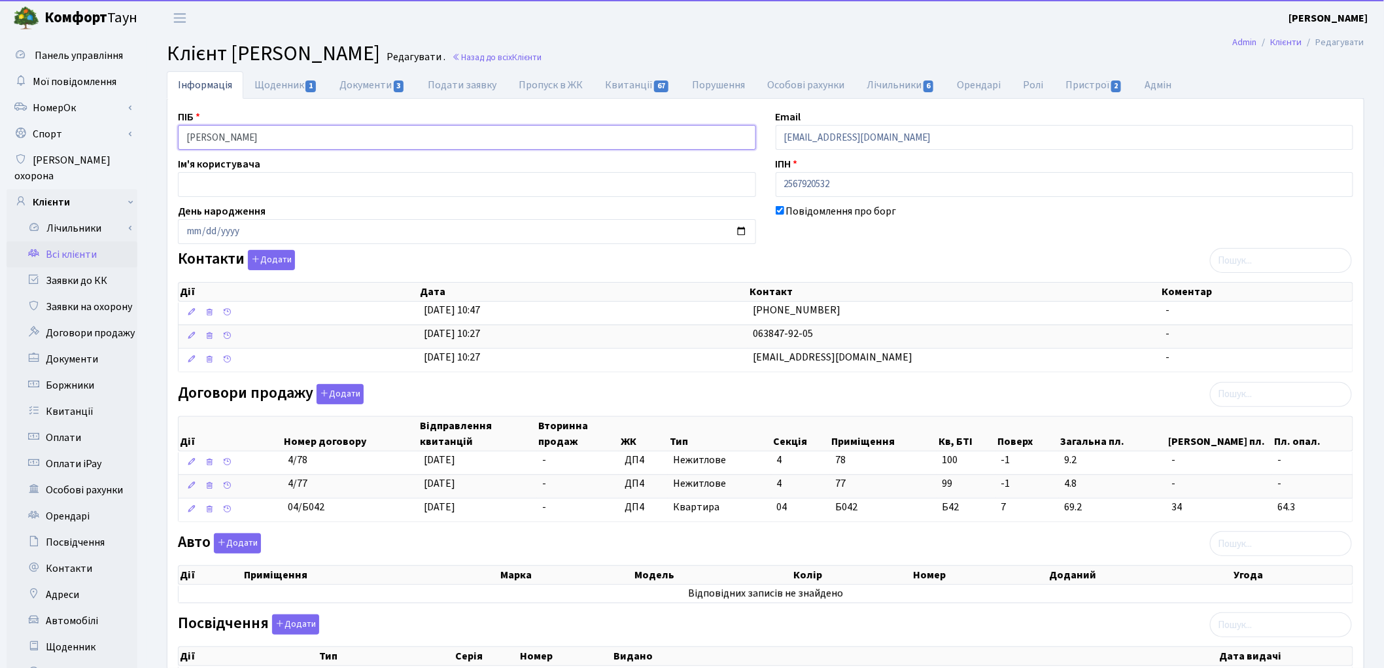
click at [233, 135] on input "Єфремов Володимир Миколайович" at bounding box center [467, 137] width 578 height 25
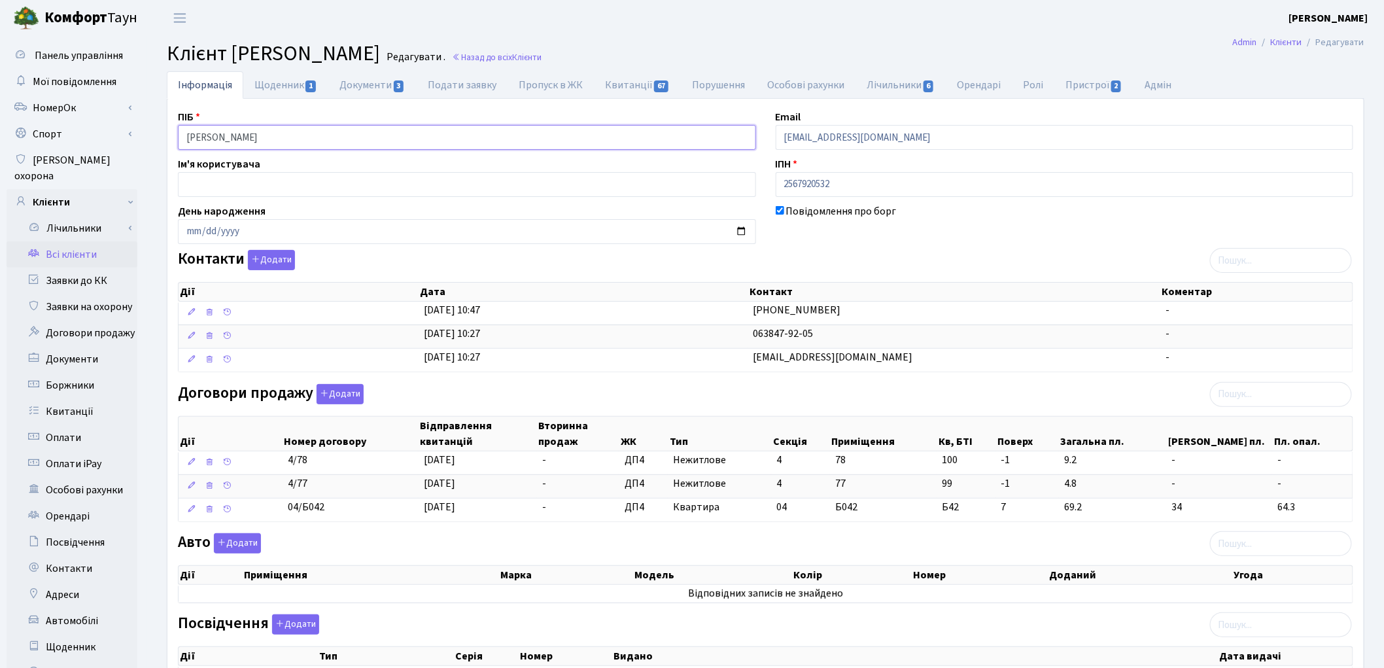
click at [230, 136] on input "Єфремов Володимир Миколайович" at bounding box center [467, 137] width 578 height 25
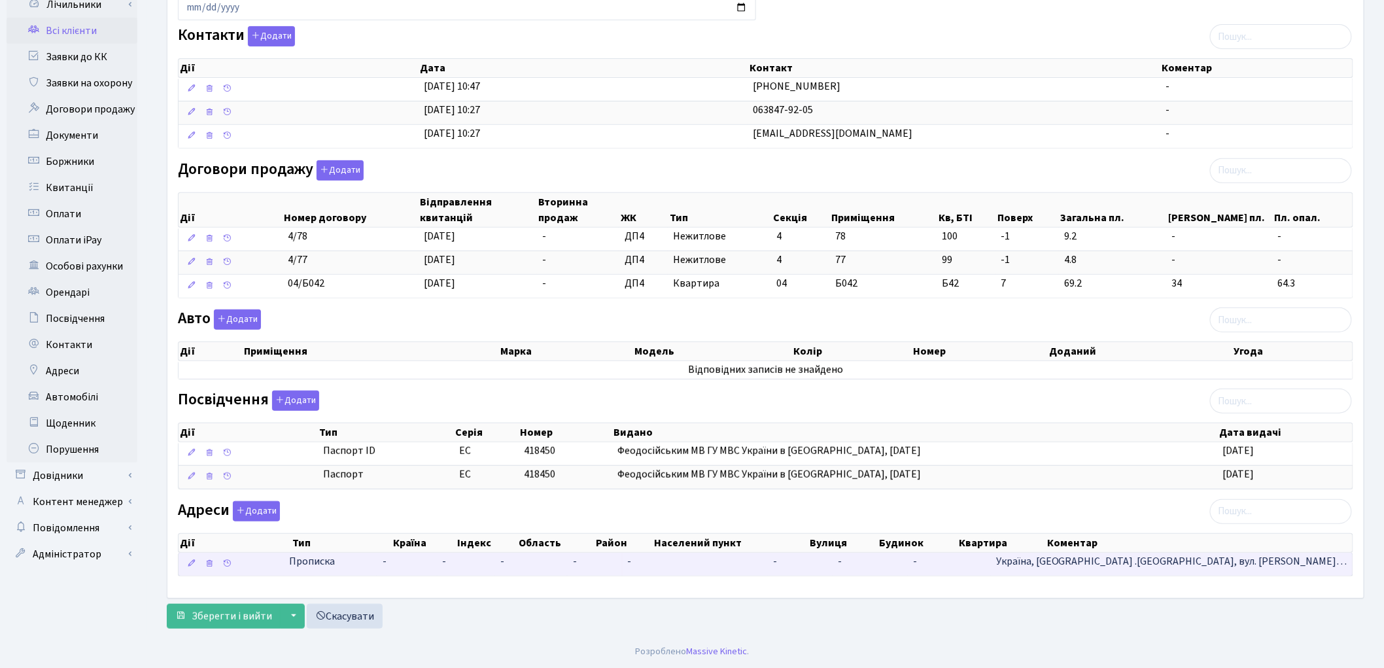
scroll to position [227, 0]
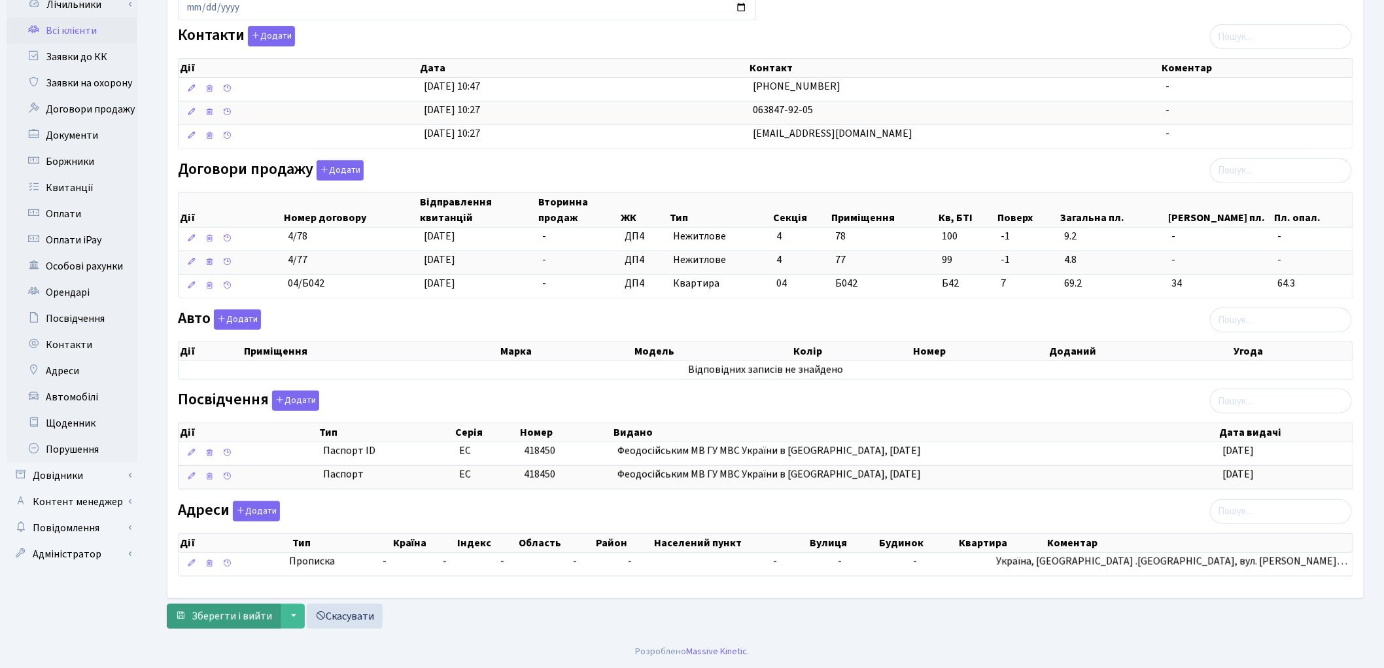
type input "Єфремов Володимир Миколайович"
click at [236, 618] on span "Зберегти і вийти" at bounding box center [232, 616] width 80 height 14
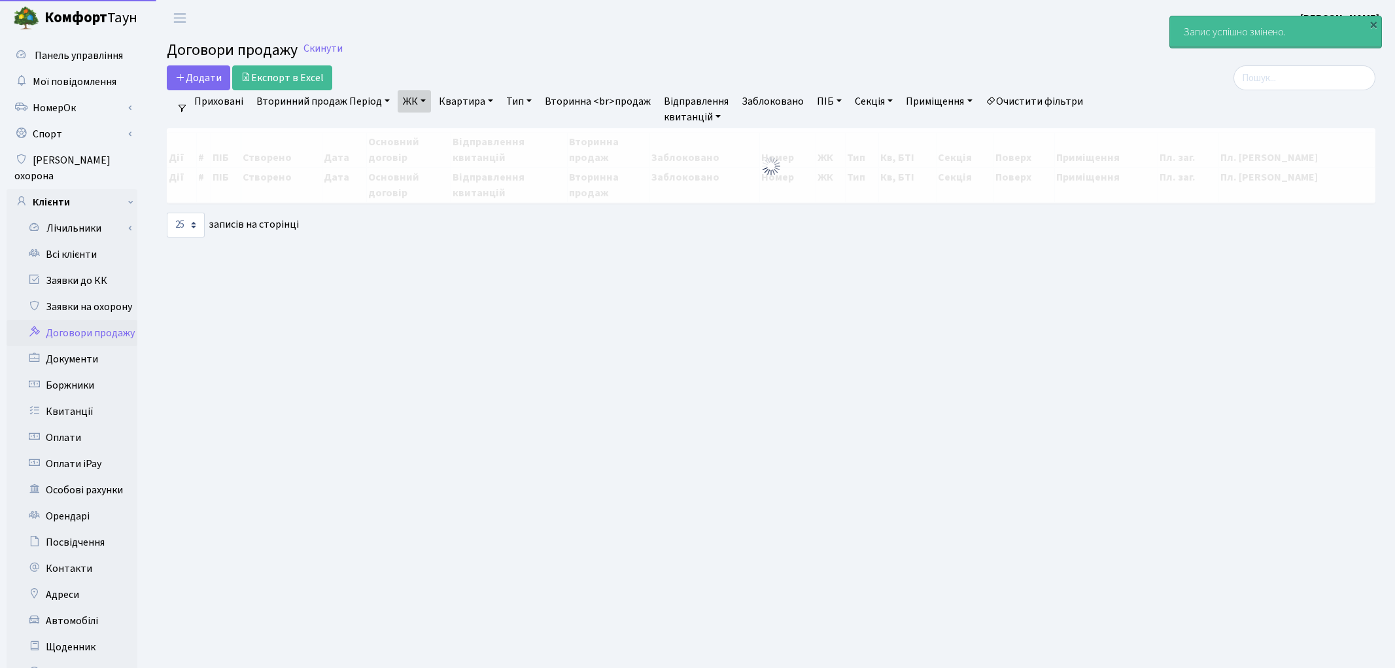
select select "25"
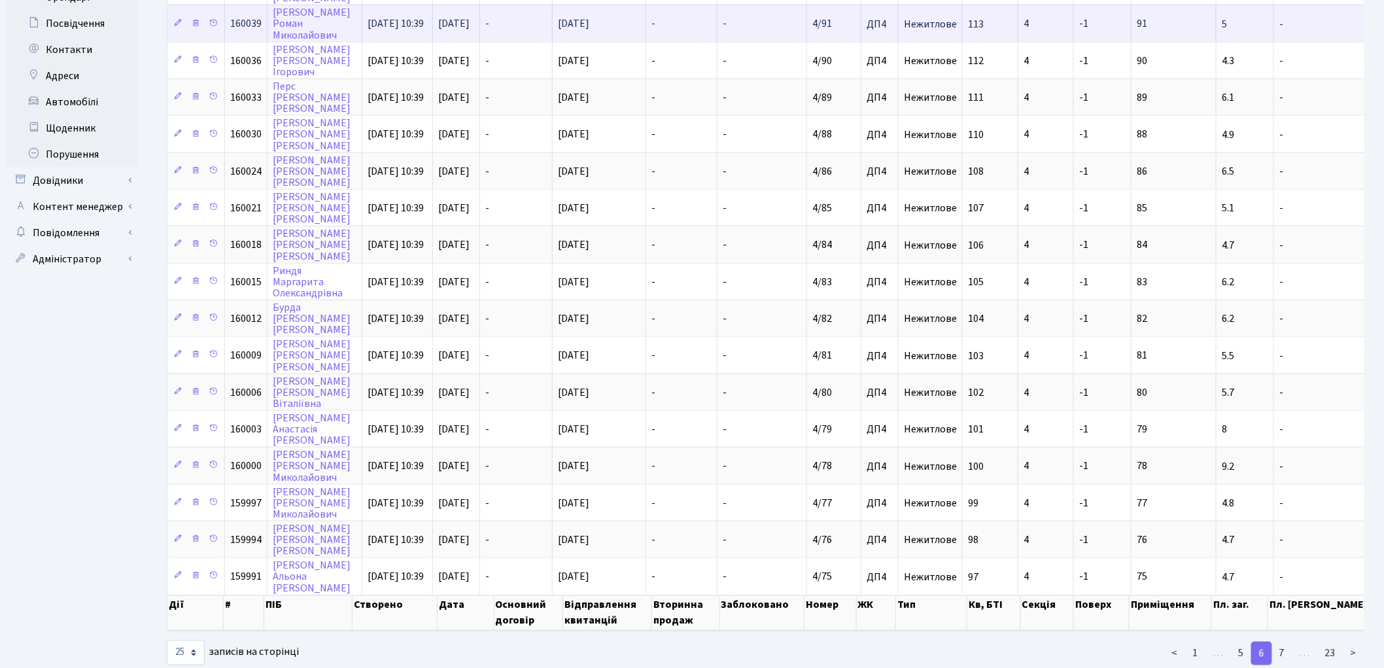
scroll to position [524, 0]
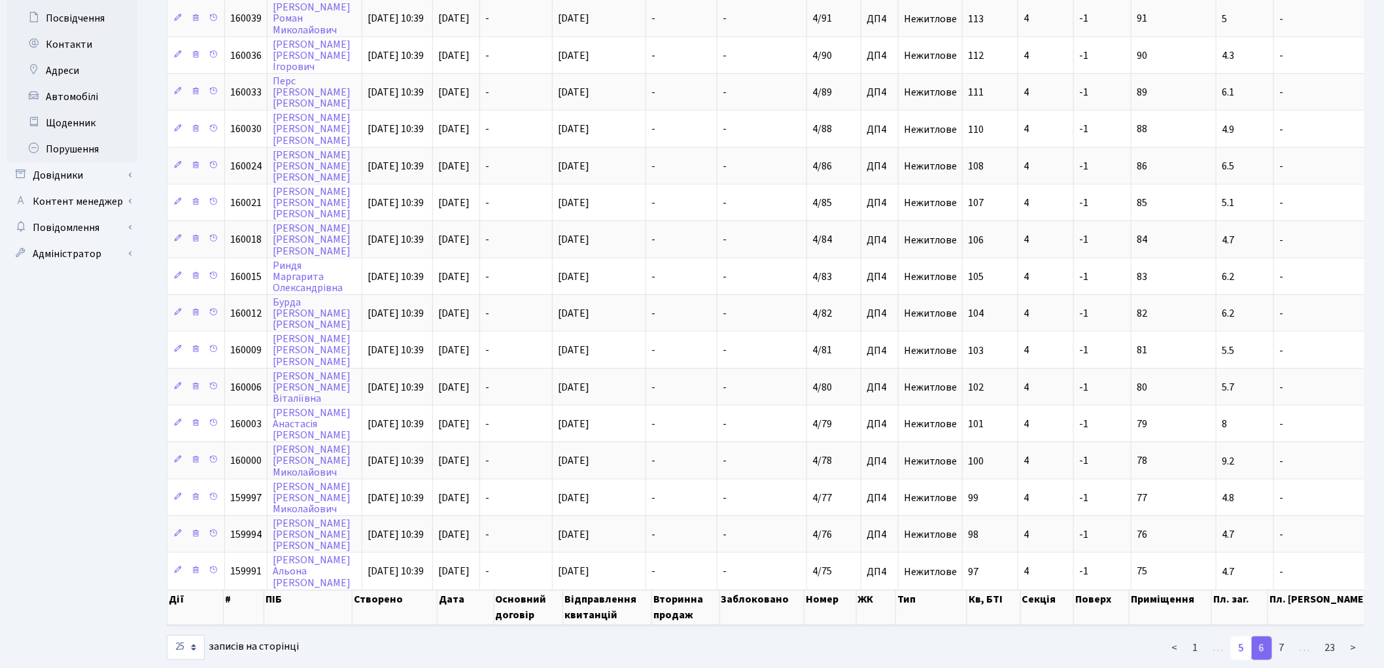
click at [1236, 636] on link "5" at bounding box center [1241, 648] width 21 height 24
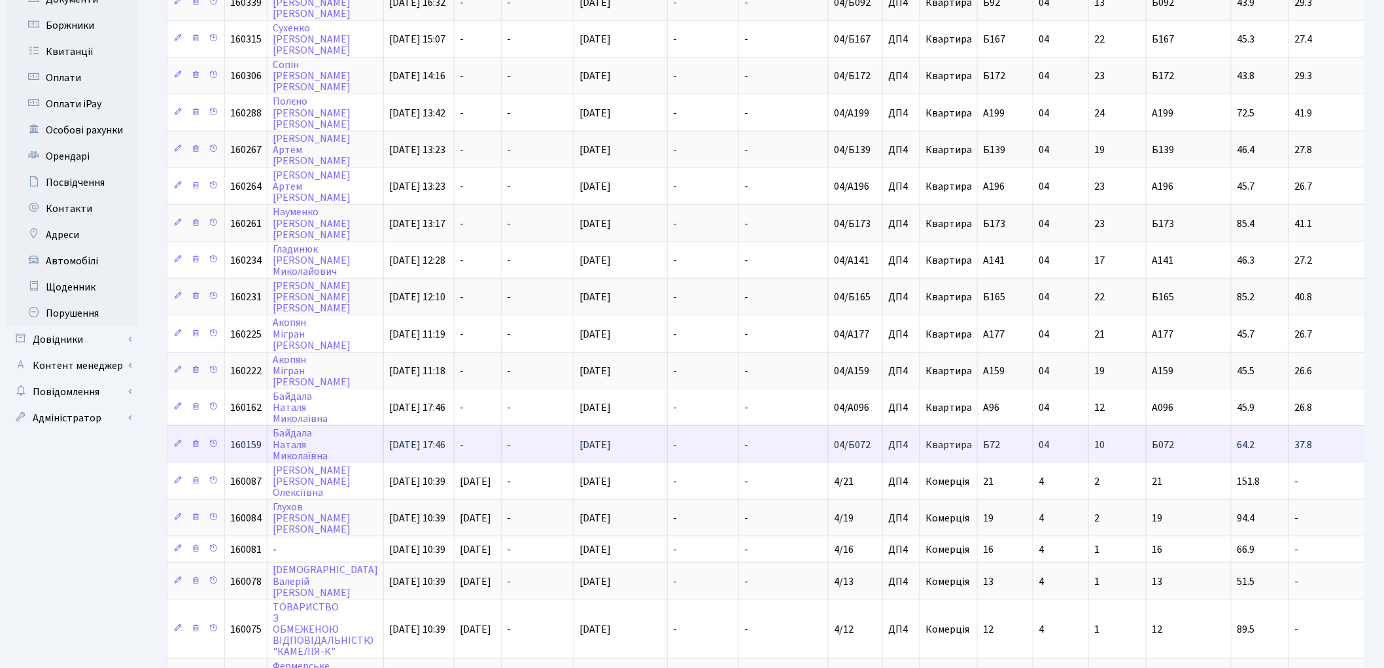
scroll to position [515, 0]
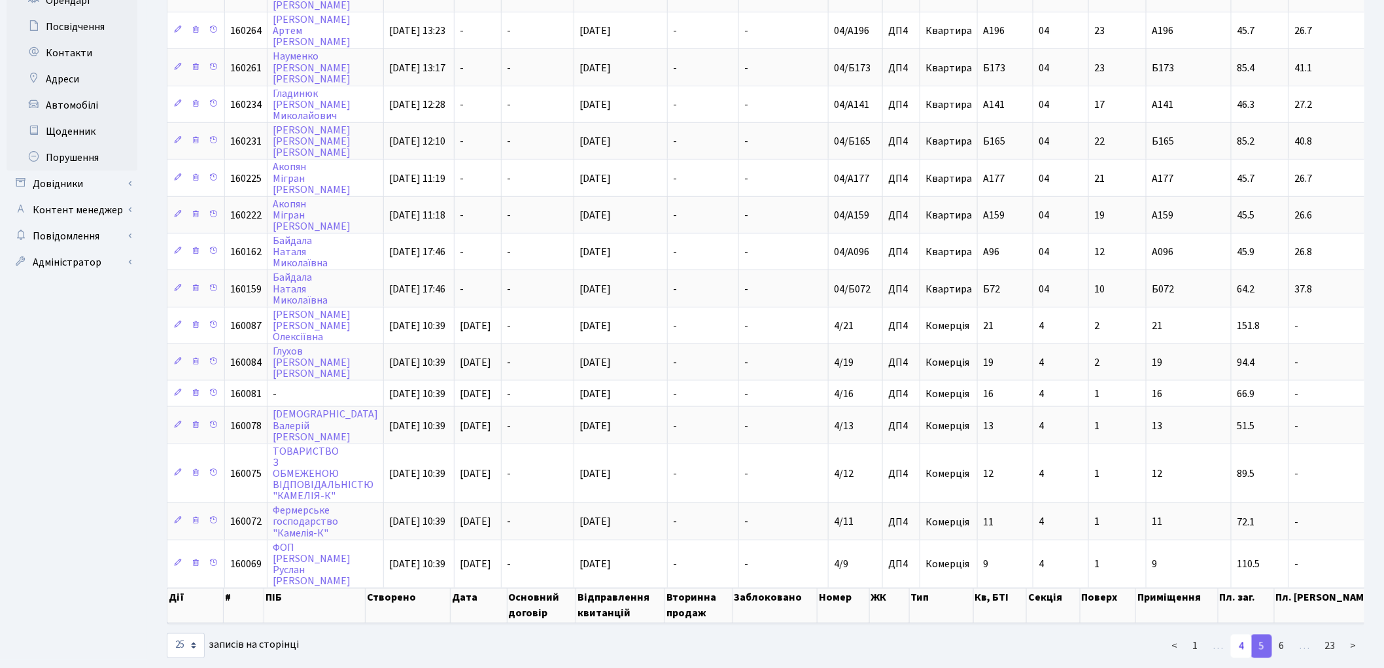
click at [1247, 634] on link "4" at bounding box center [1241, 646] width 21 height 24
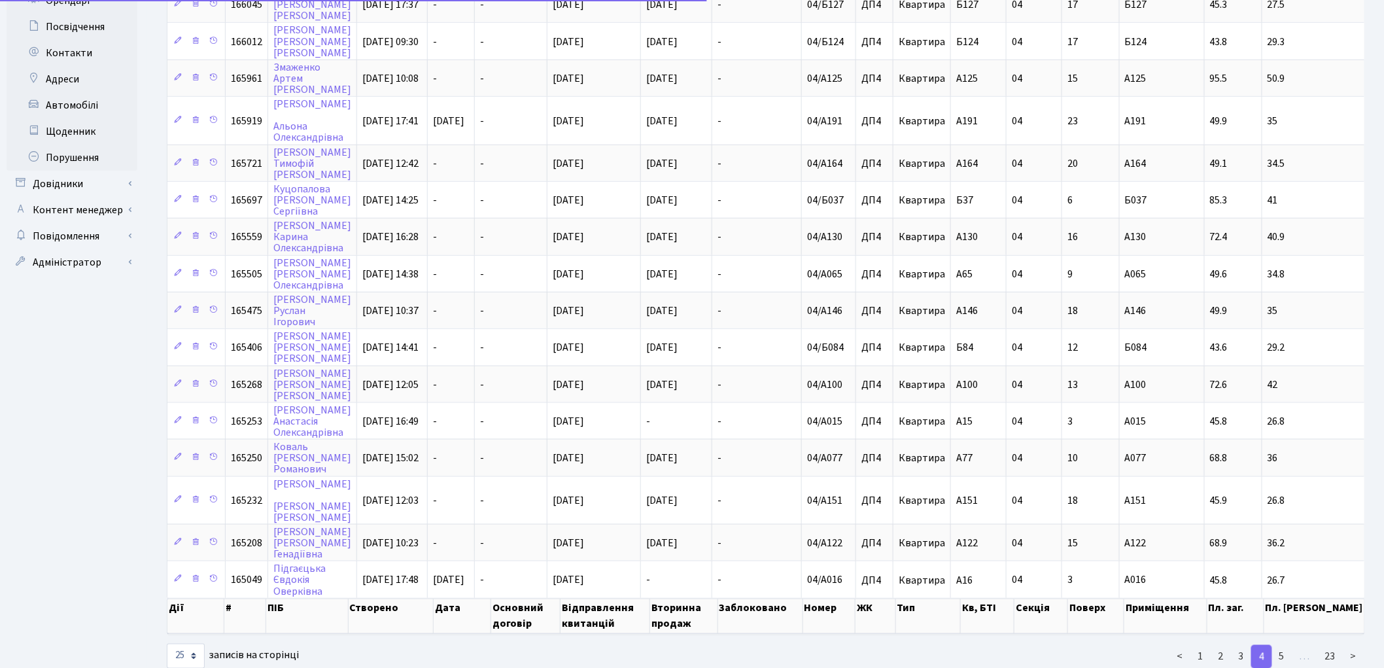
scroll to position [513, 0]
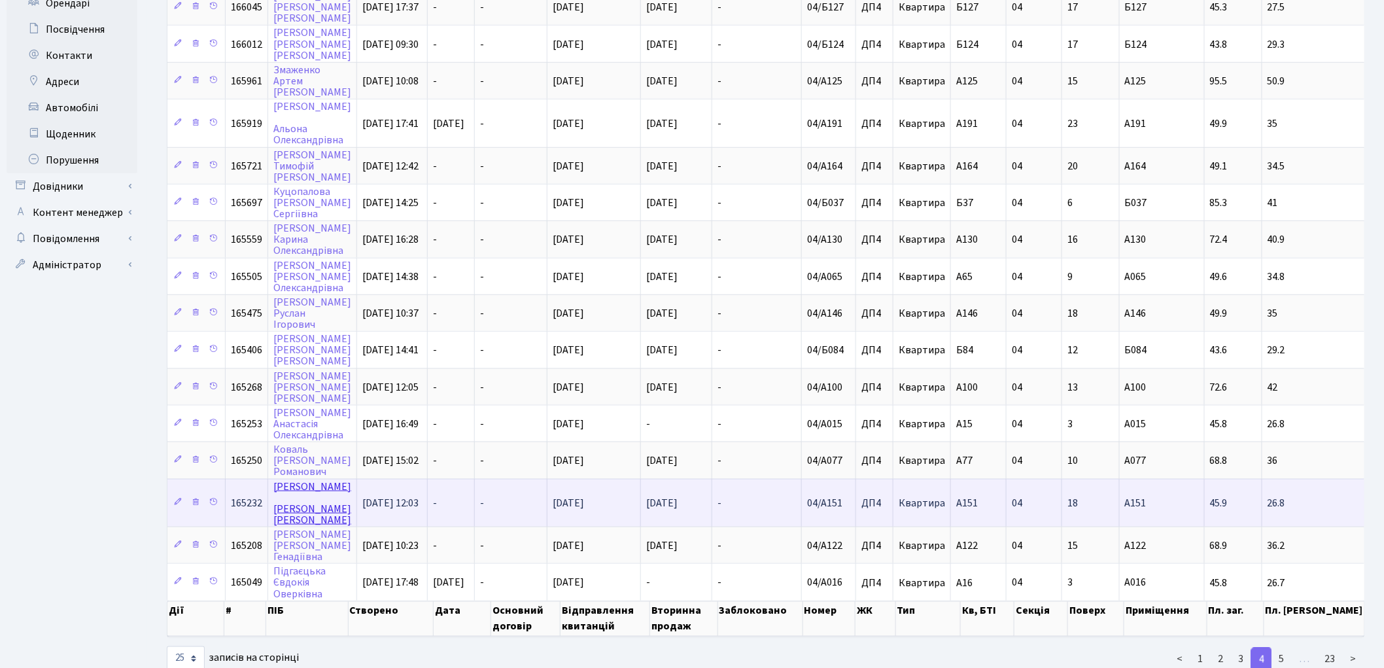
click at [322, 479] on link "Миколайчук Олександр Васильович" at bounding box center [312, 503] width 78 height 48
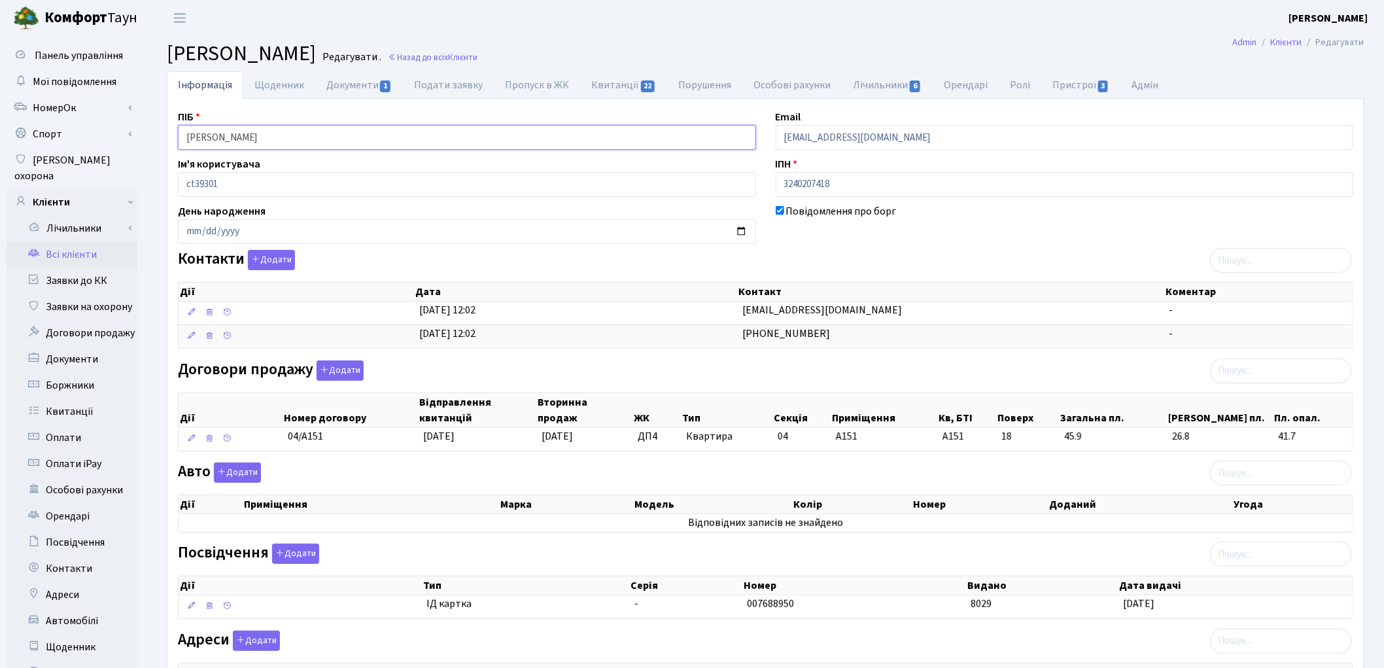
click at [239, 140] on input "Миколайчук Олександр Васильович" at bounding box center [467, 137] width 578 height 25
click at [244, 139] on input "Миколайчук Олександр Васильович" at bounding box center [467, 137] width 578 height 25
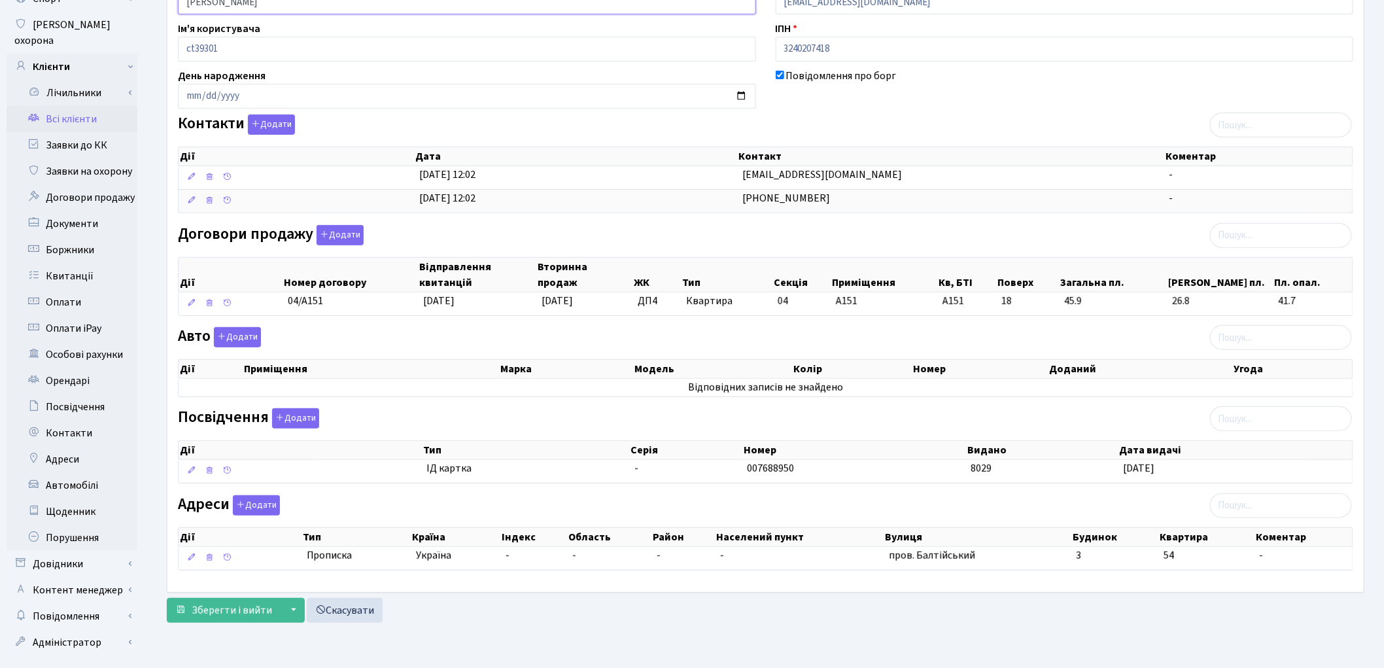
scroll to position [146, 0]
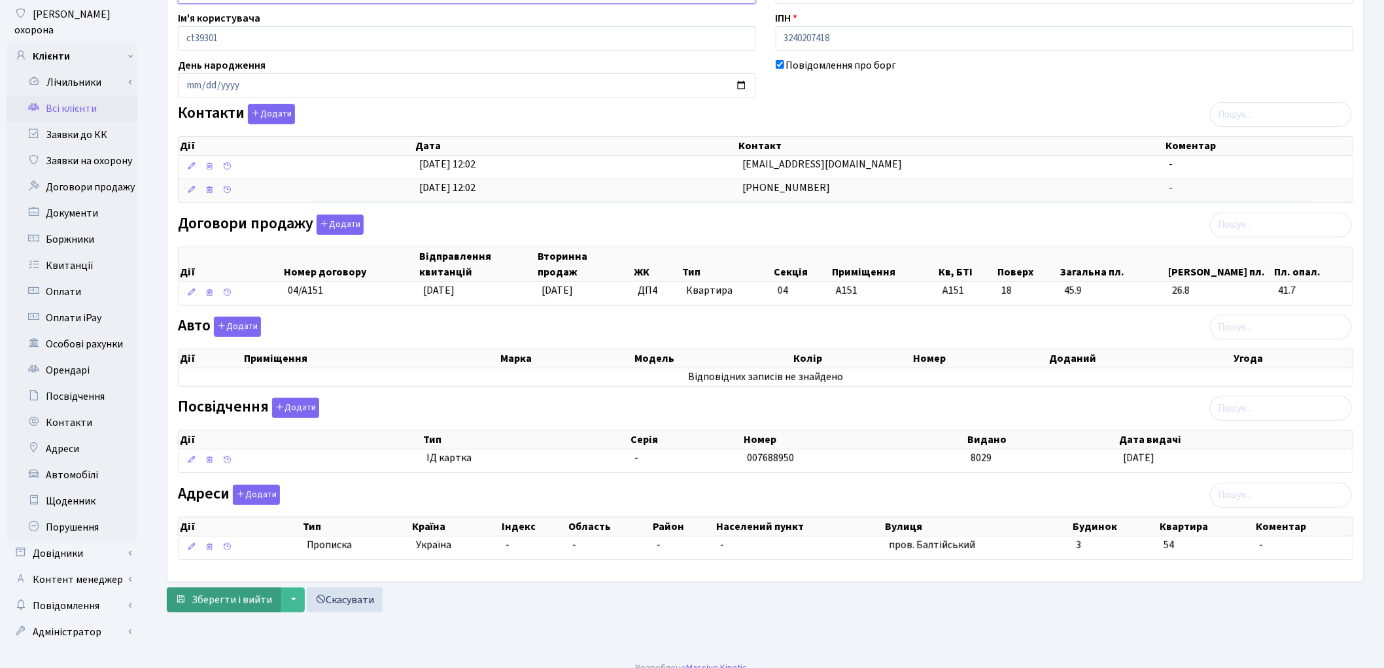
type input "Миколайчук Олександр Васильович"
click at [220, 607] on span "Зберегти і вийти" at bounding box center [232, 600] width 80 height 14
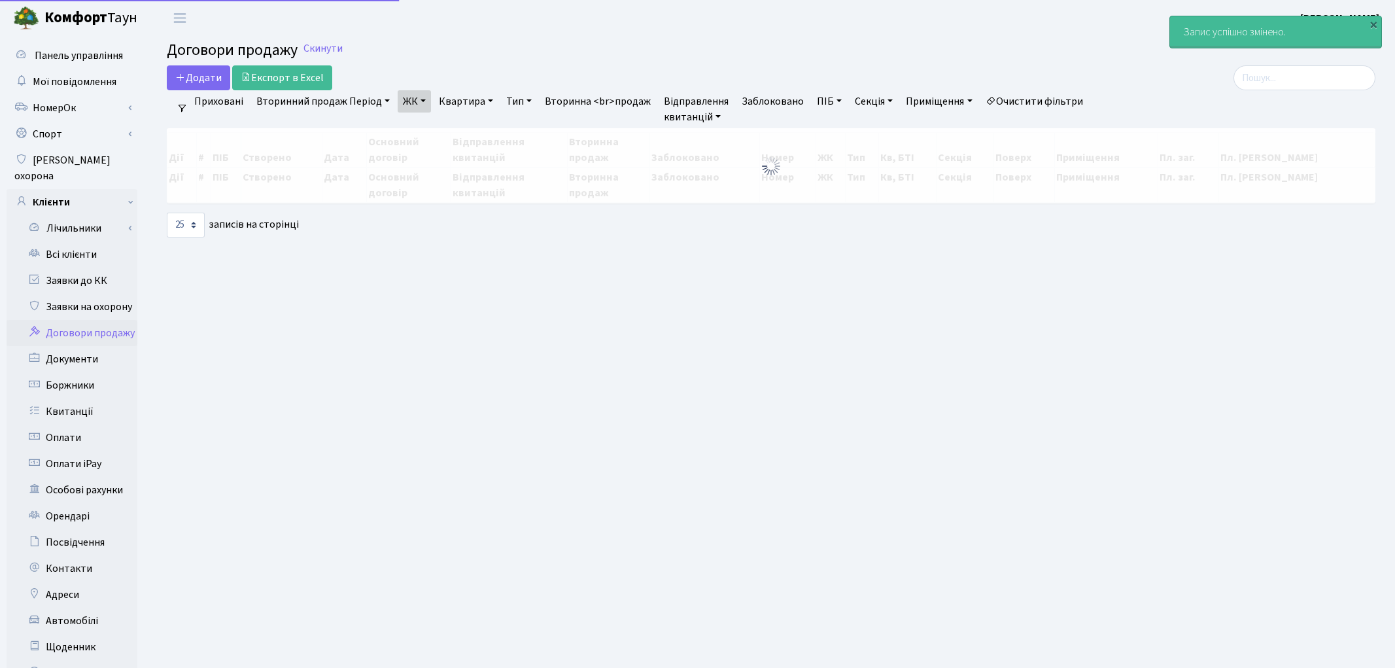
select select "25"
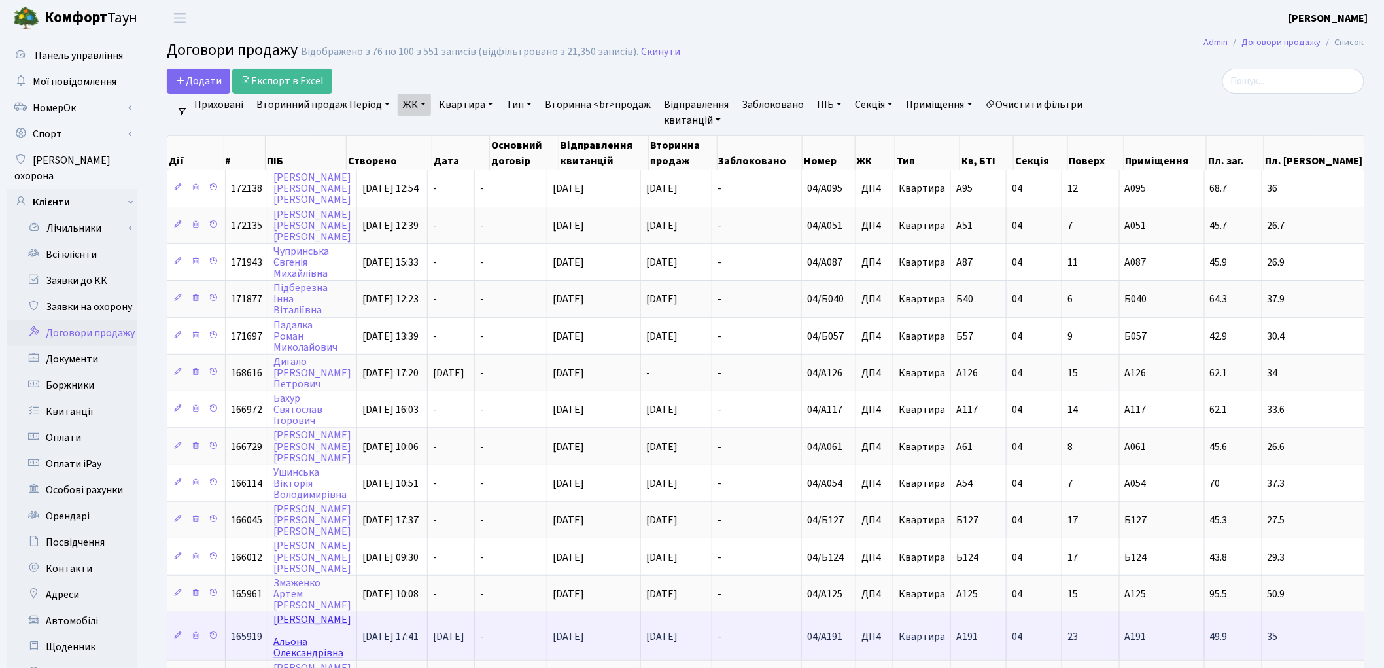
click at [292, 612] on link "Ткаченко Альона Олександрівна" at bounding box center [312, 636] width 78 height 48
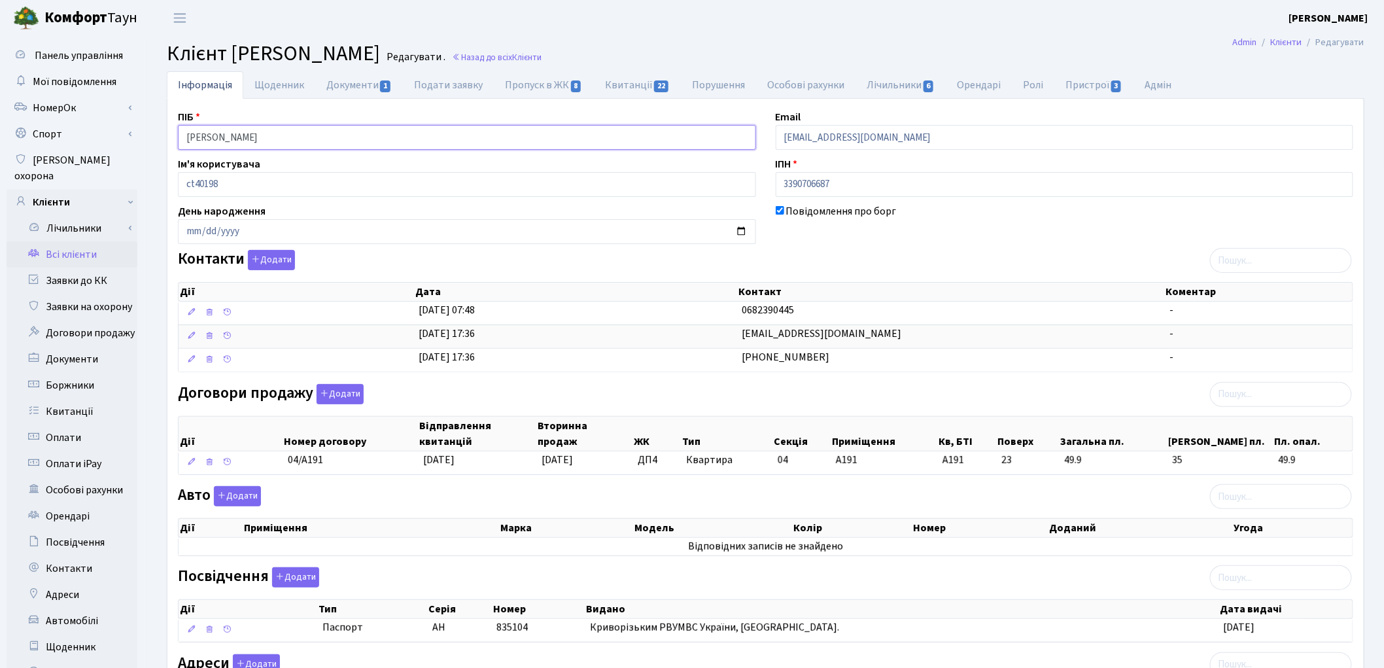
click at [233, 133] on input "[PERSON_NAME]" at bounding box center [467, 137] width 578 height 25
click at [230, 138] on input "[PERSON_NAME]" at bounding box center [467, 137] width 578 height 25
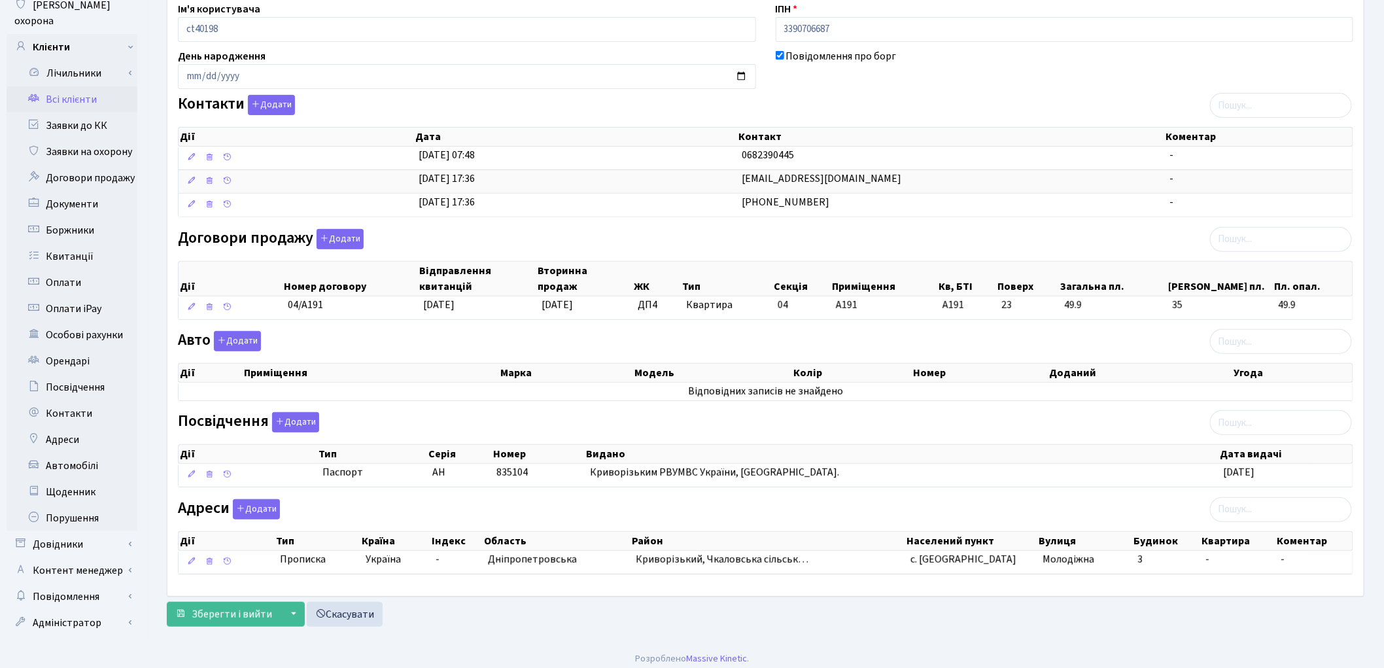
scroll to position [156, 0]
type input "[PERSON_NAME]"
click at [207, 615] on span "Зберегти і вийти" at bounding box center [232, 613] width 80 height 14
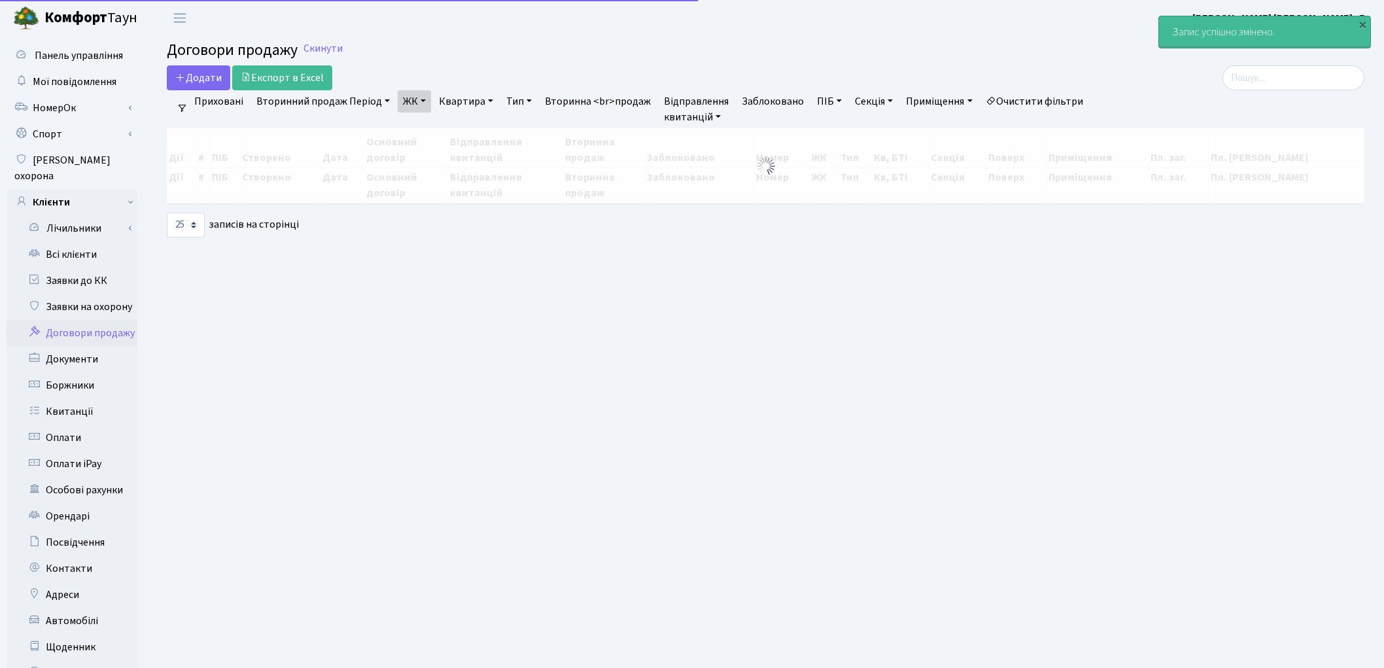
select select "25"
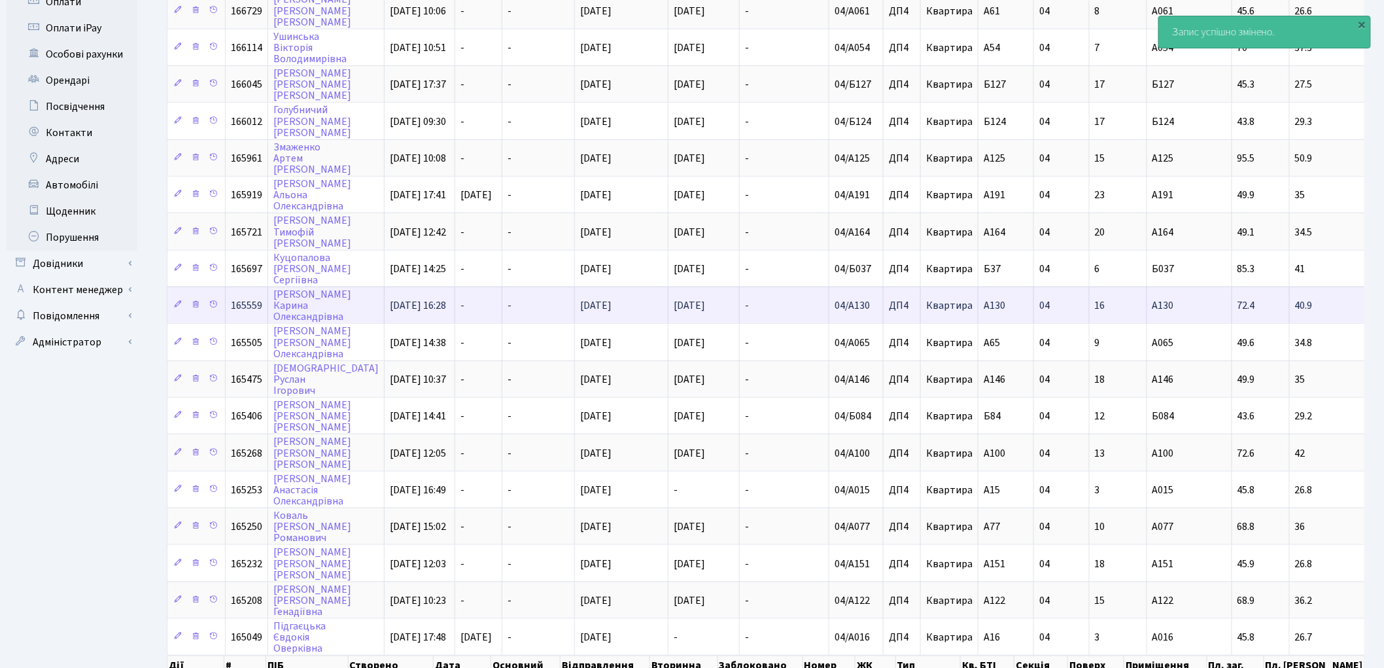
scroll to position [491, 0]
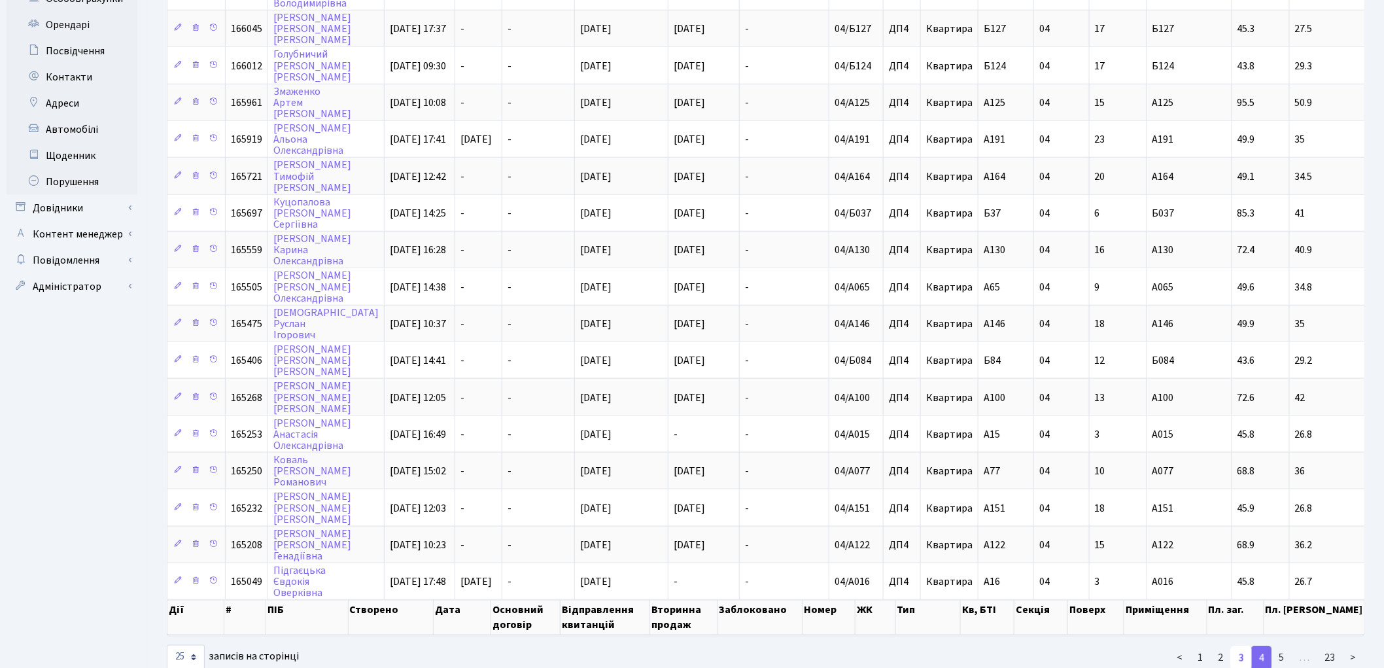
click at [1247, 646] on link "3" at bounding box center [1241, 658] width 21 height 24
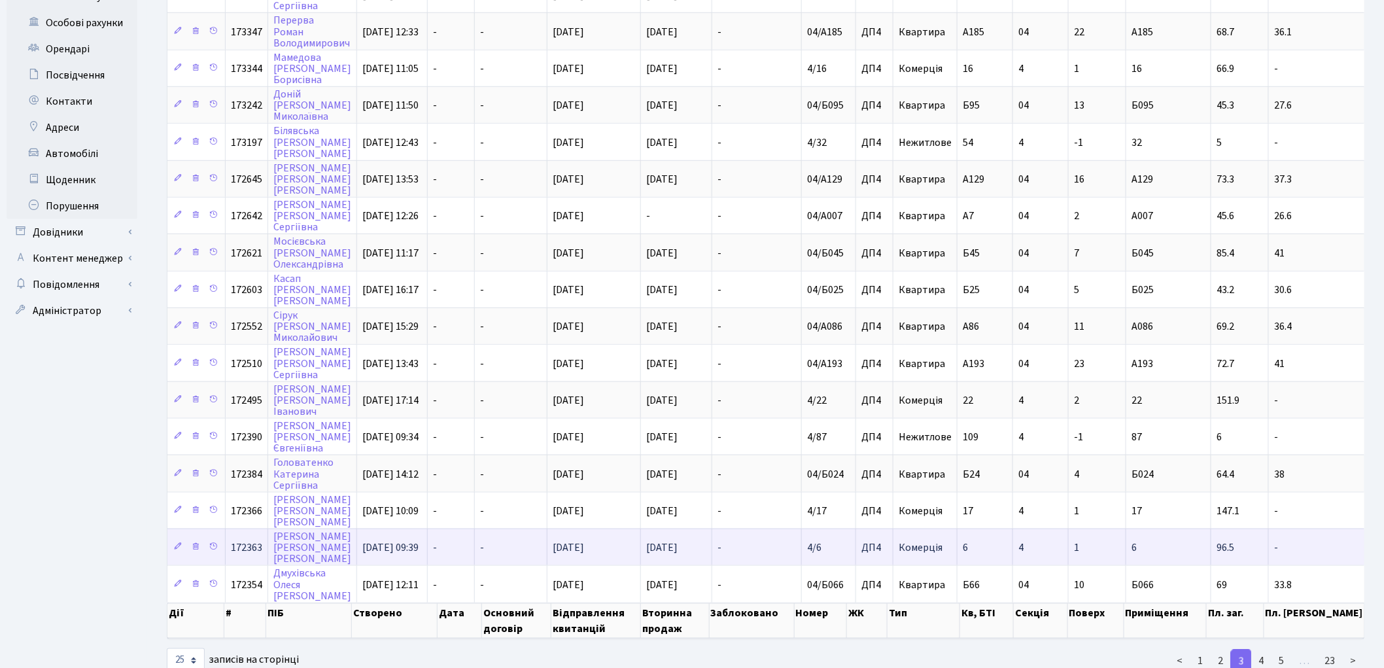
scroll to position [473, 0]
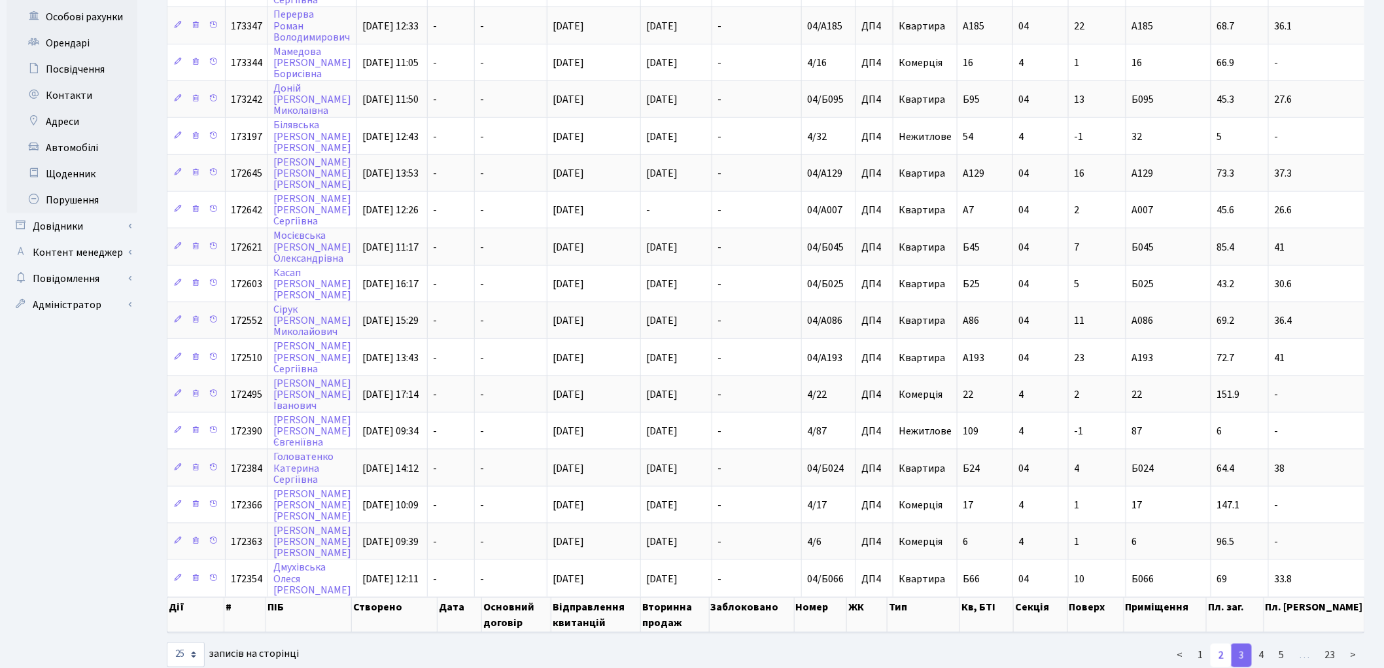
click at [1226, 644] on link "2" at bounding box center [1221, 656] width 21 height 24
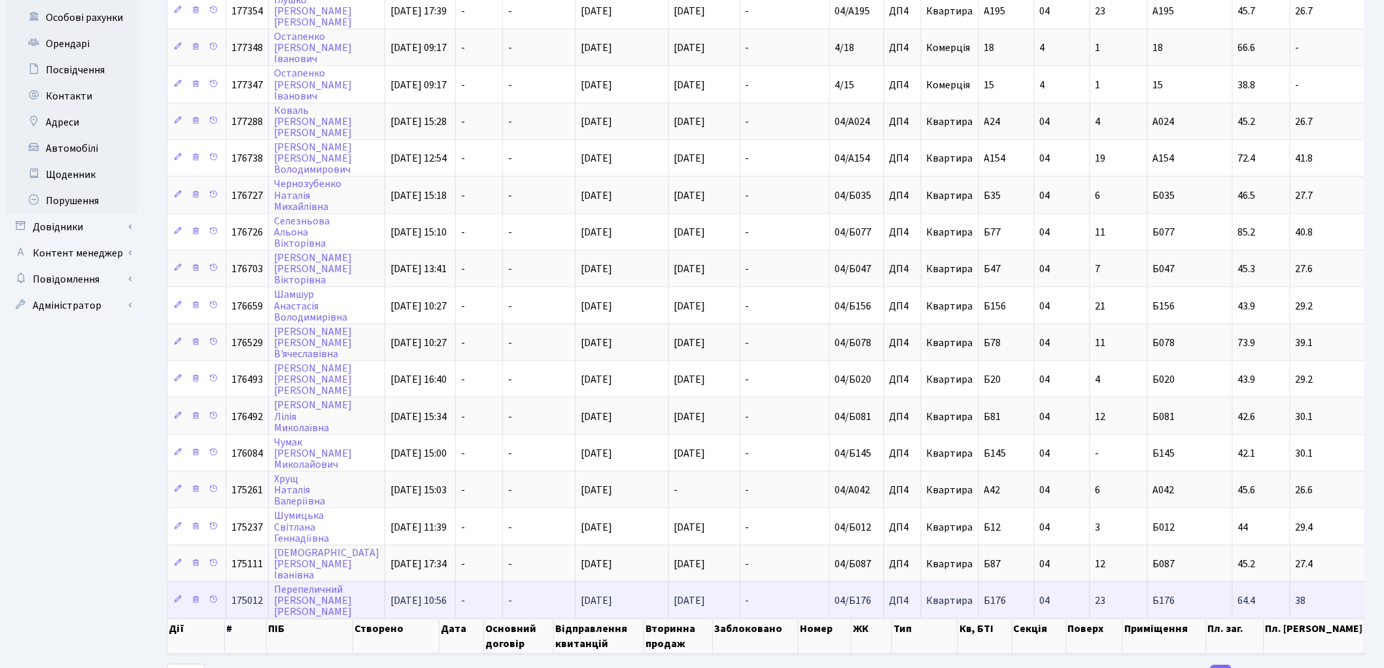
scroll to position [491, 0]
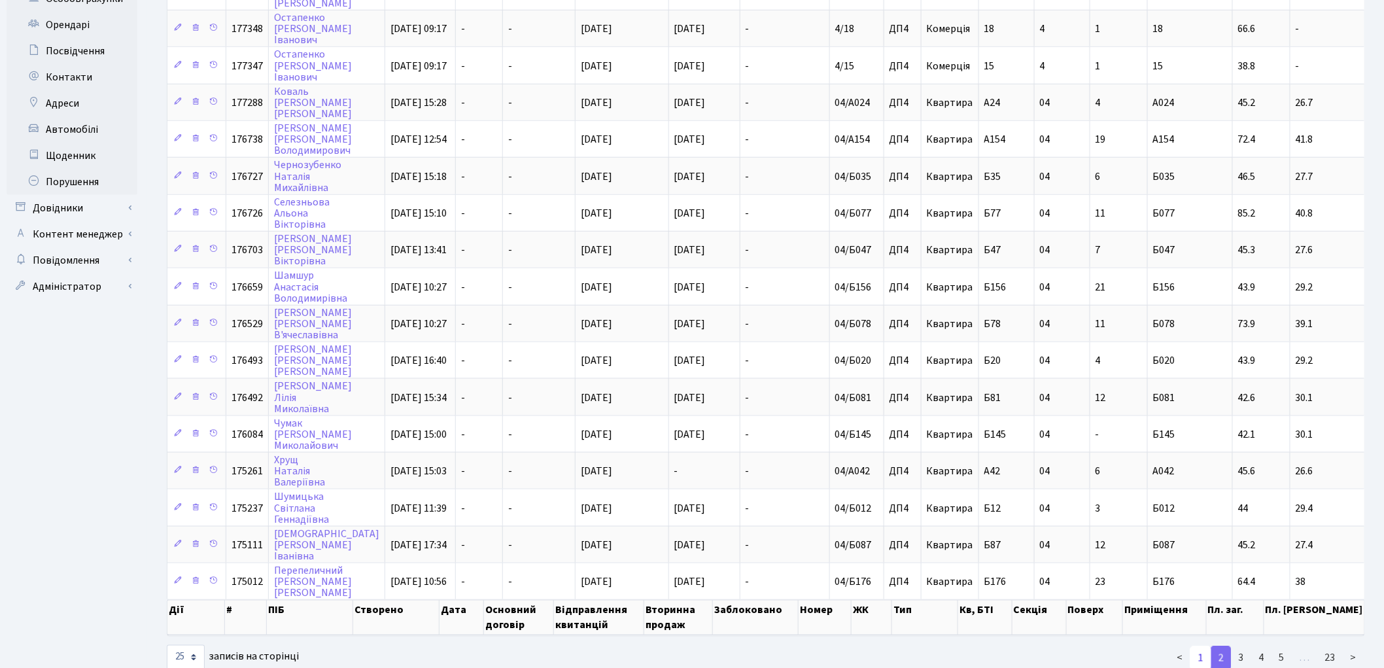
click at [1205, 646] on link "1" at bounding box center [1200, 658] width 21 height 24
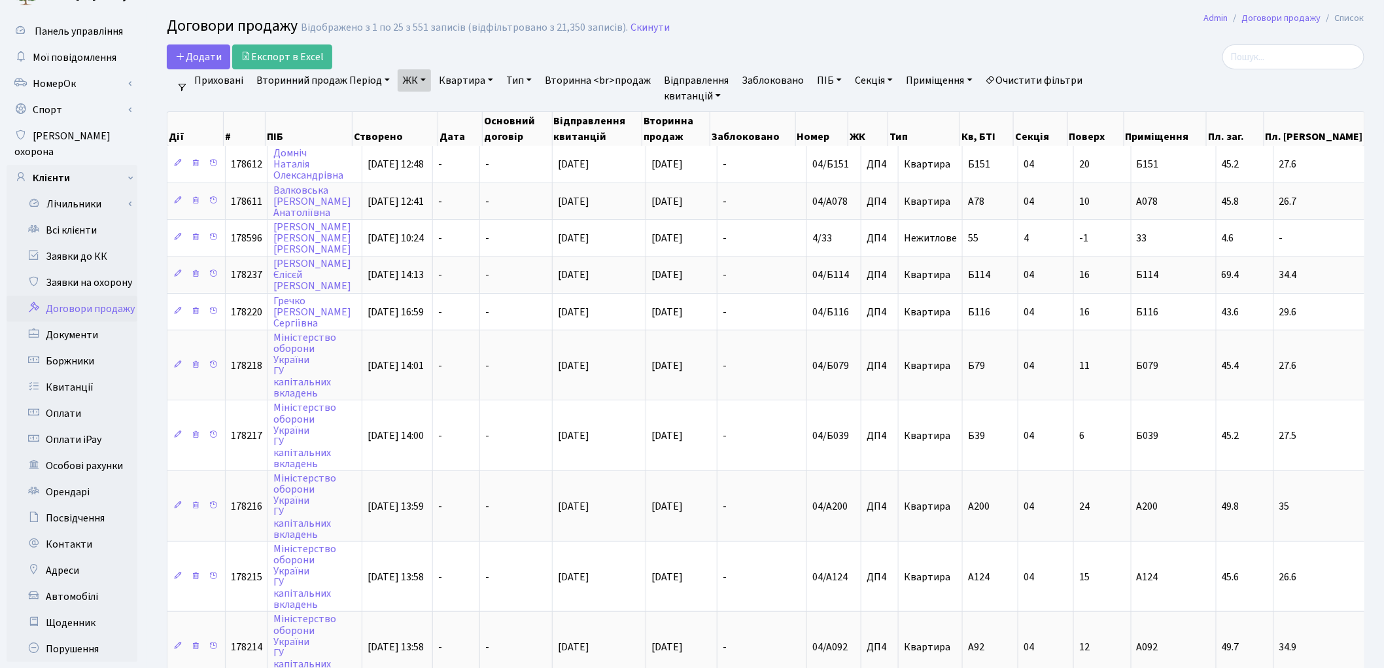
scroll to position [0, 0]
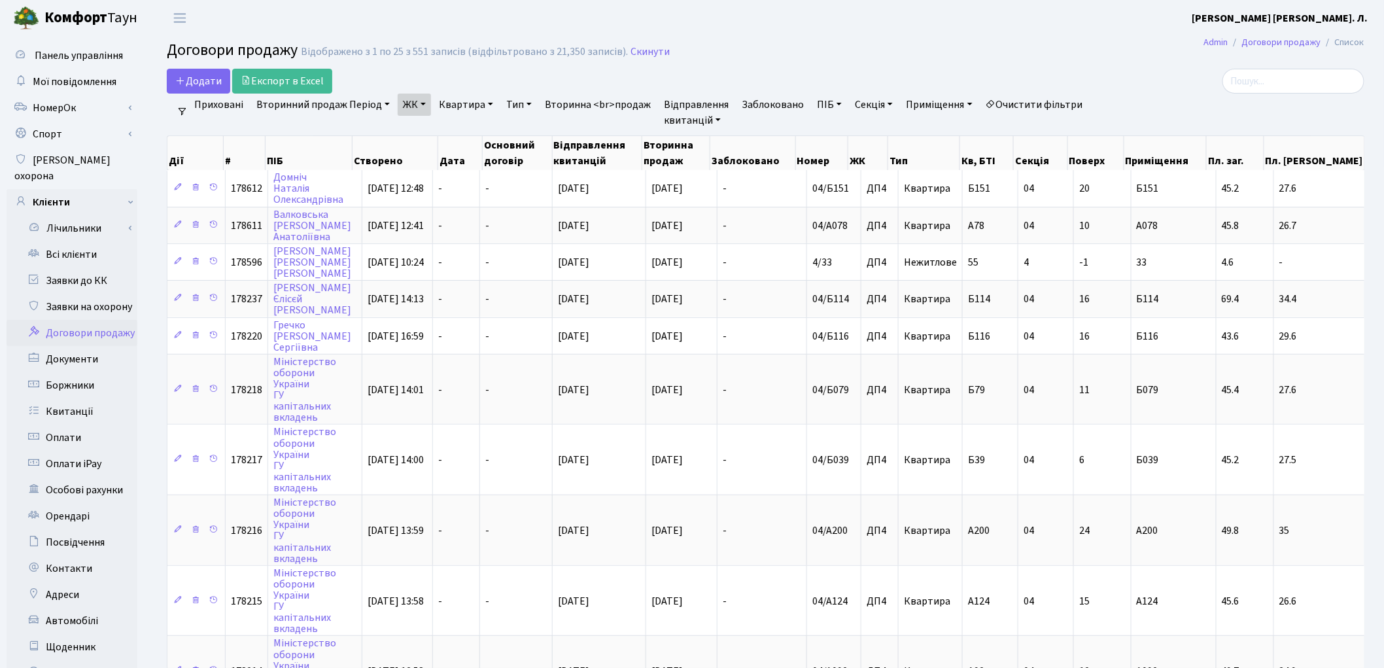
click at [425, 108] on link "ЖК" at bounding box center [414, 105] width 33 height 22
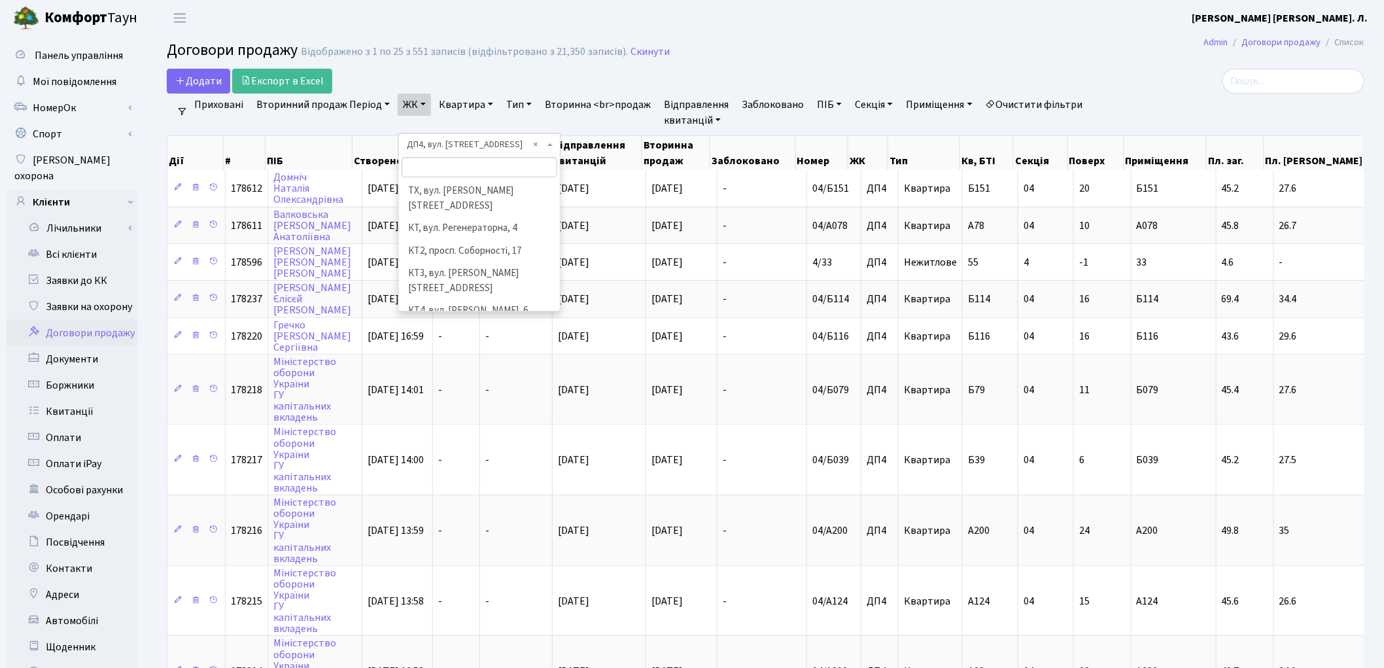
scroll to position [428, 0]
click at [424, 108] on link "ЖК" at bounding box center [414, 105] width 33 height 22
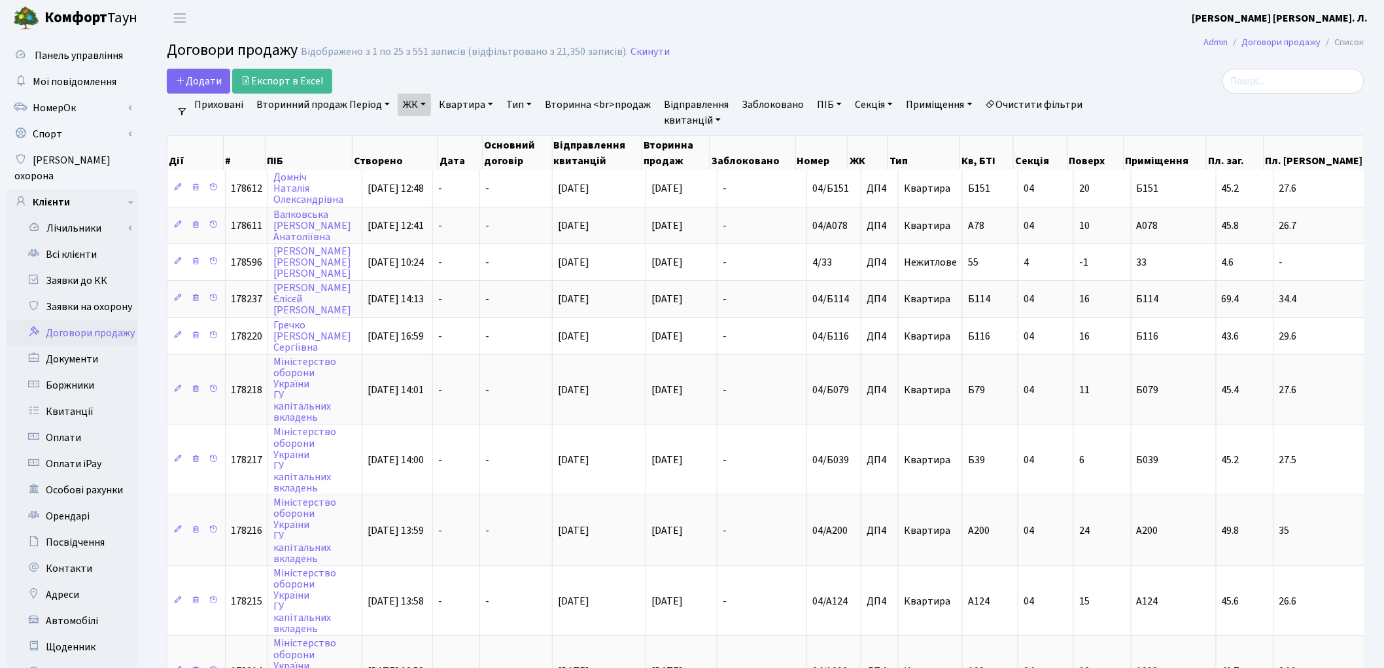
click at [1031, 105] on link "Очистити фільтри" at bounding box center [1034, 105] width 108 height 22
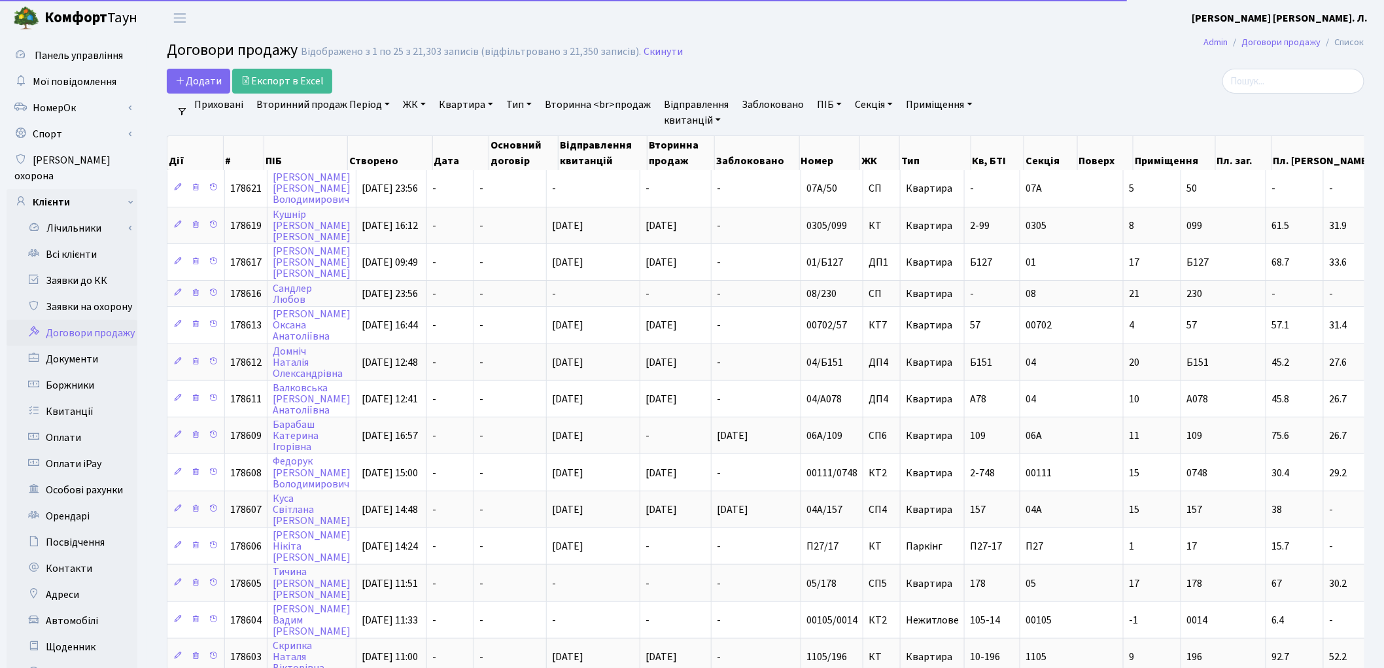
click at [414, 103] on link "ЖК" at bounding box center [414, 105] width 33 height 22
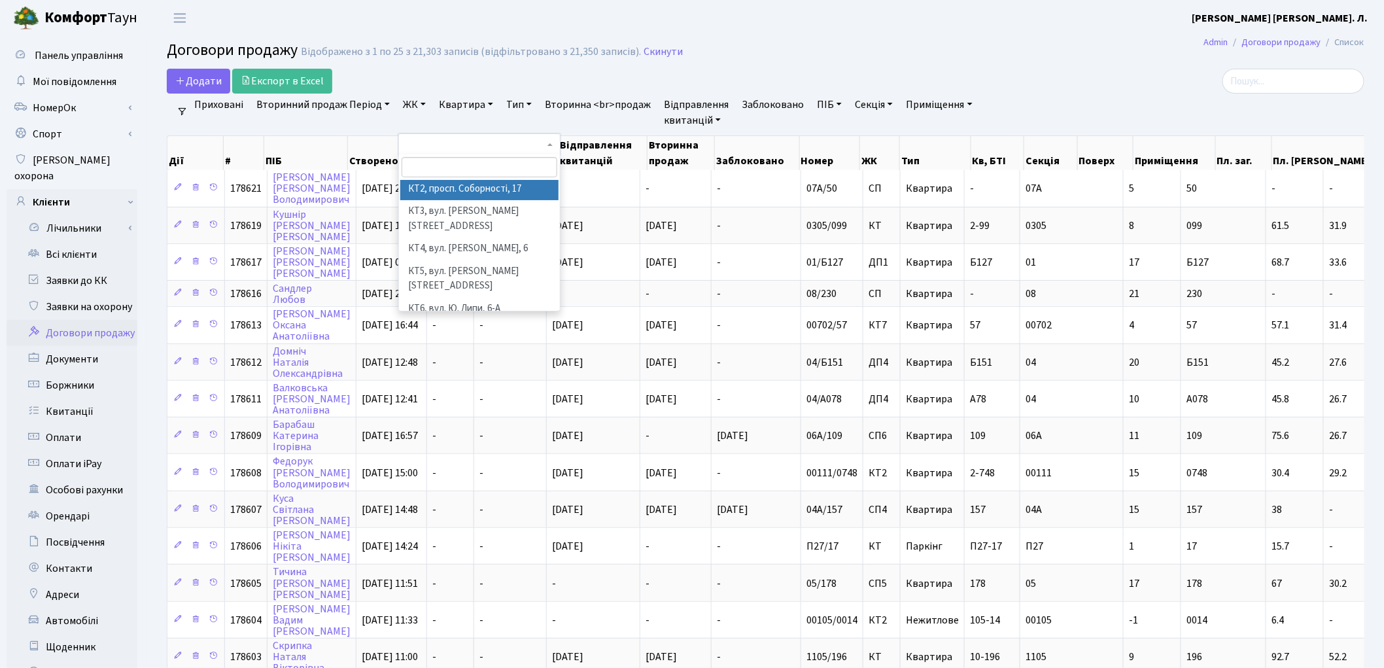
scroll to position [145, 0]
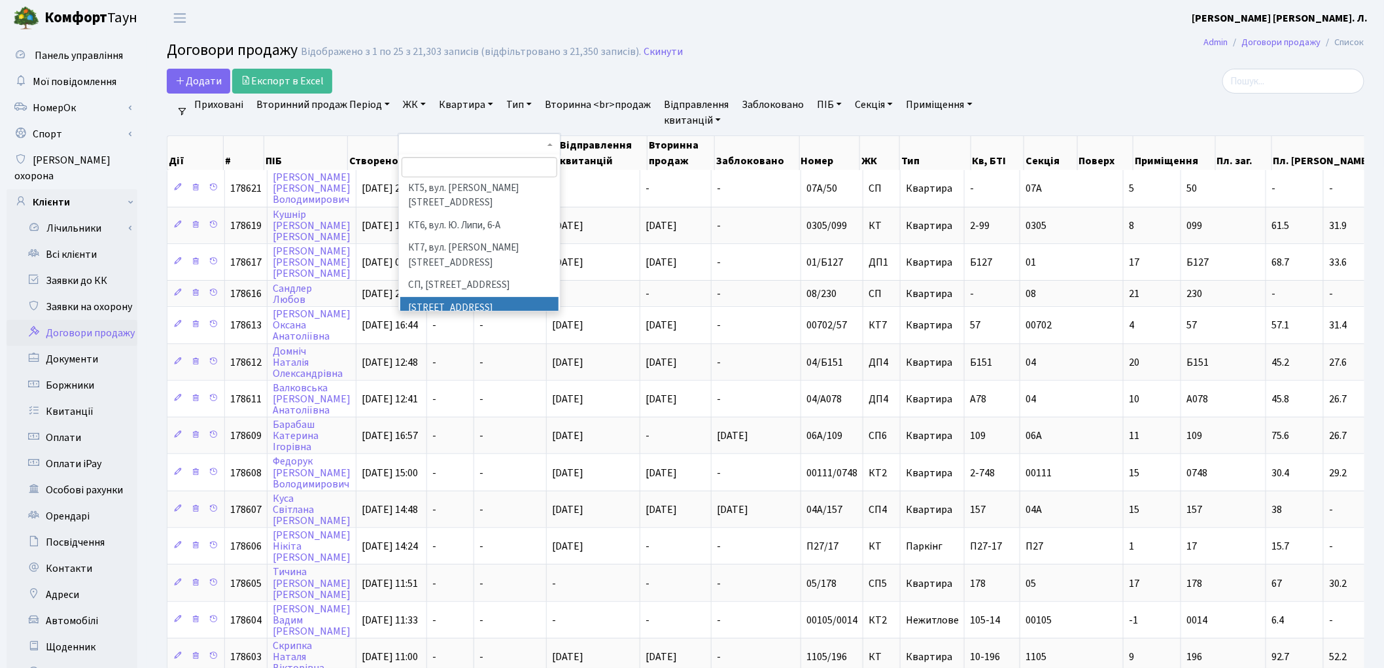
click at [469, 282] on li "[STREET_ADDRESS]" at bounding box center [479, 293] width 158 height 23
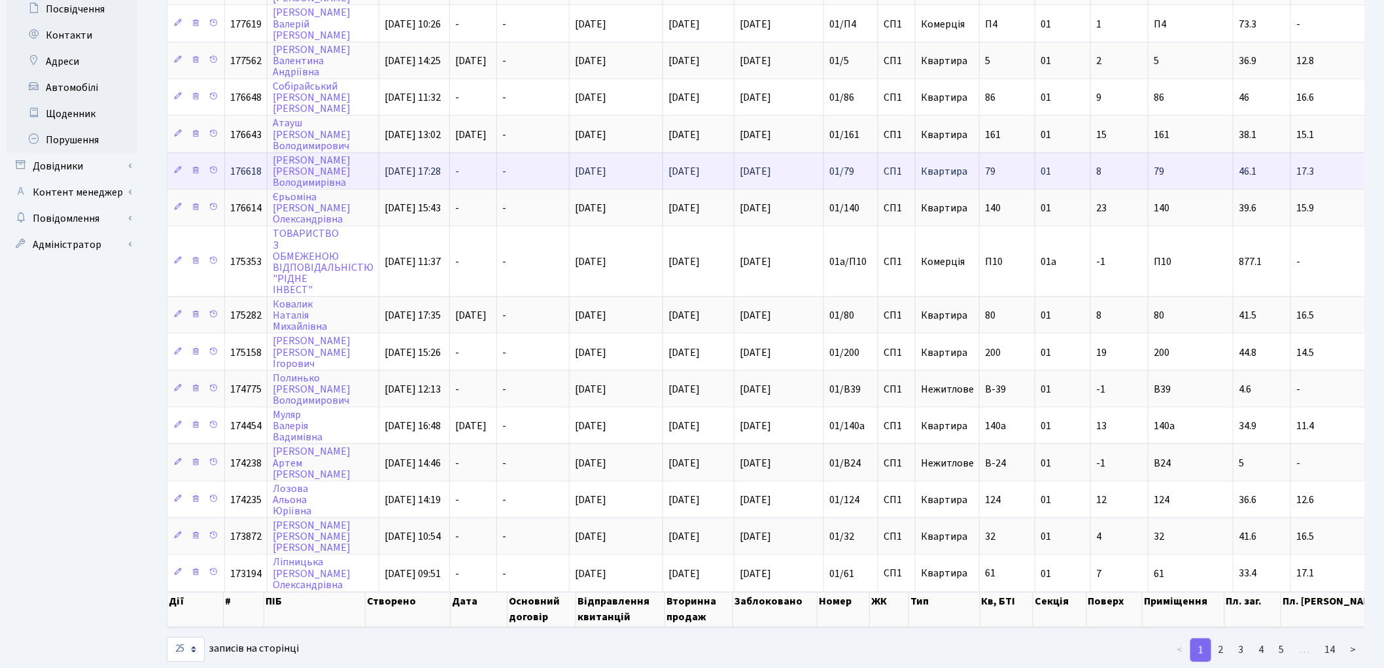
scroll to position [534, 0]
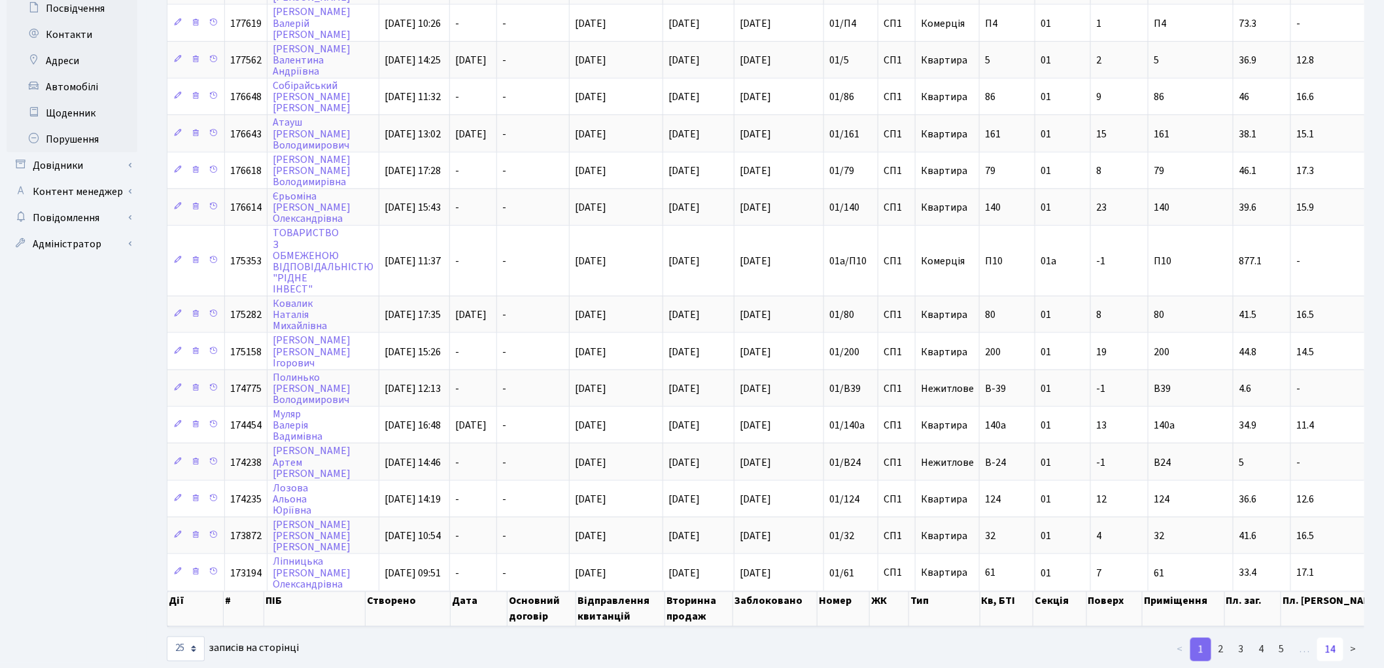
click at [1331, 638] on link "14" at bounding box center [1330, 650] width 26 height 24
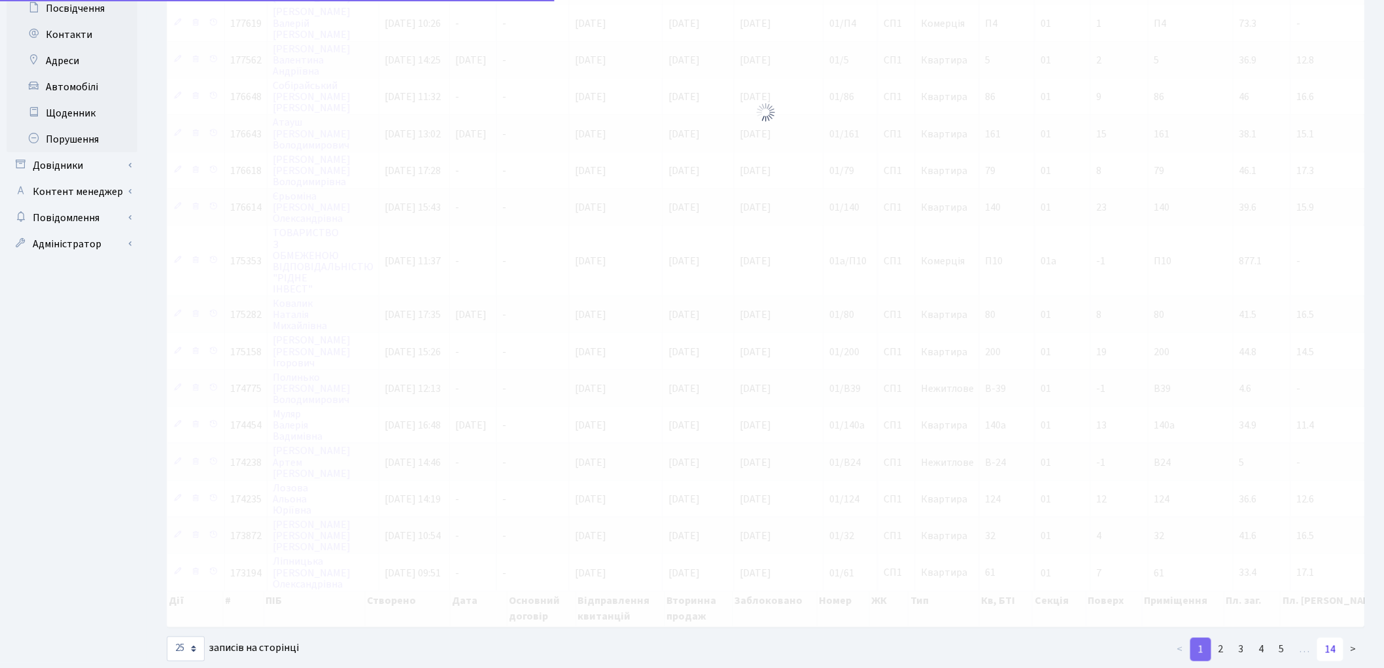
scroll to position [0, 0]
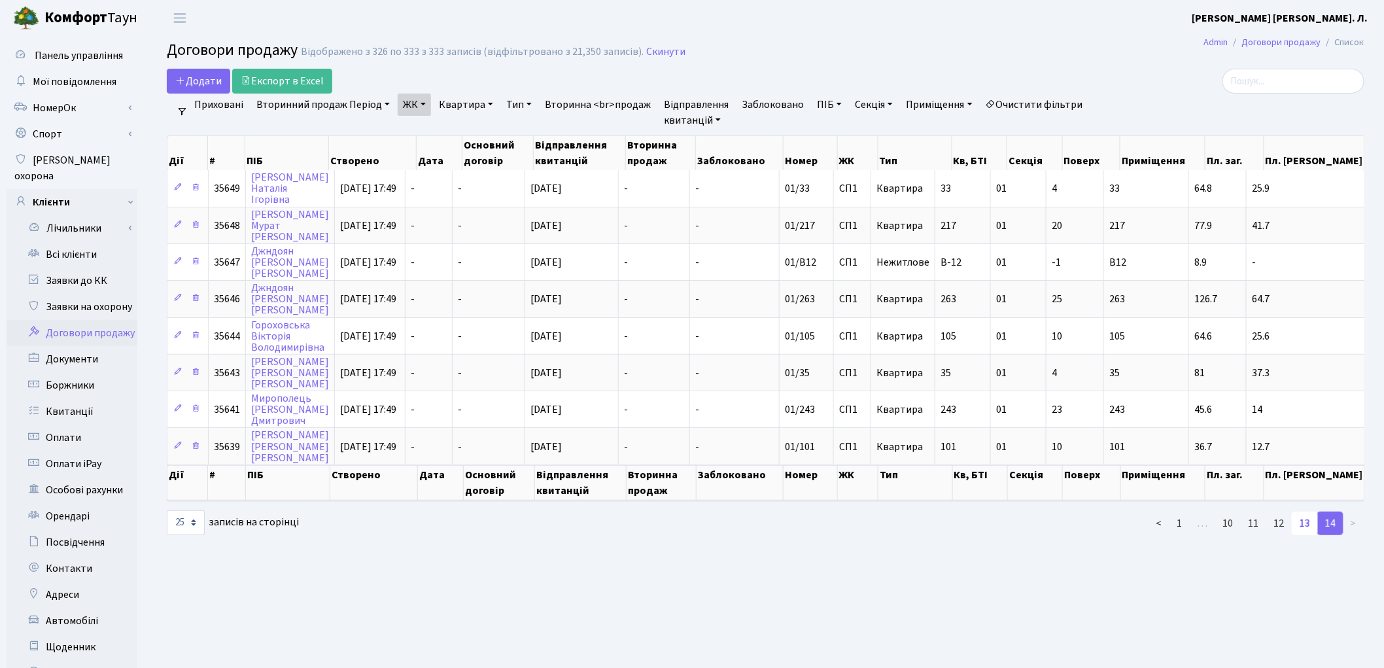
click at [1303, 511] on link "13" at bounding box center [1305, 523] width 26 height 24
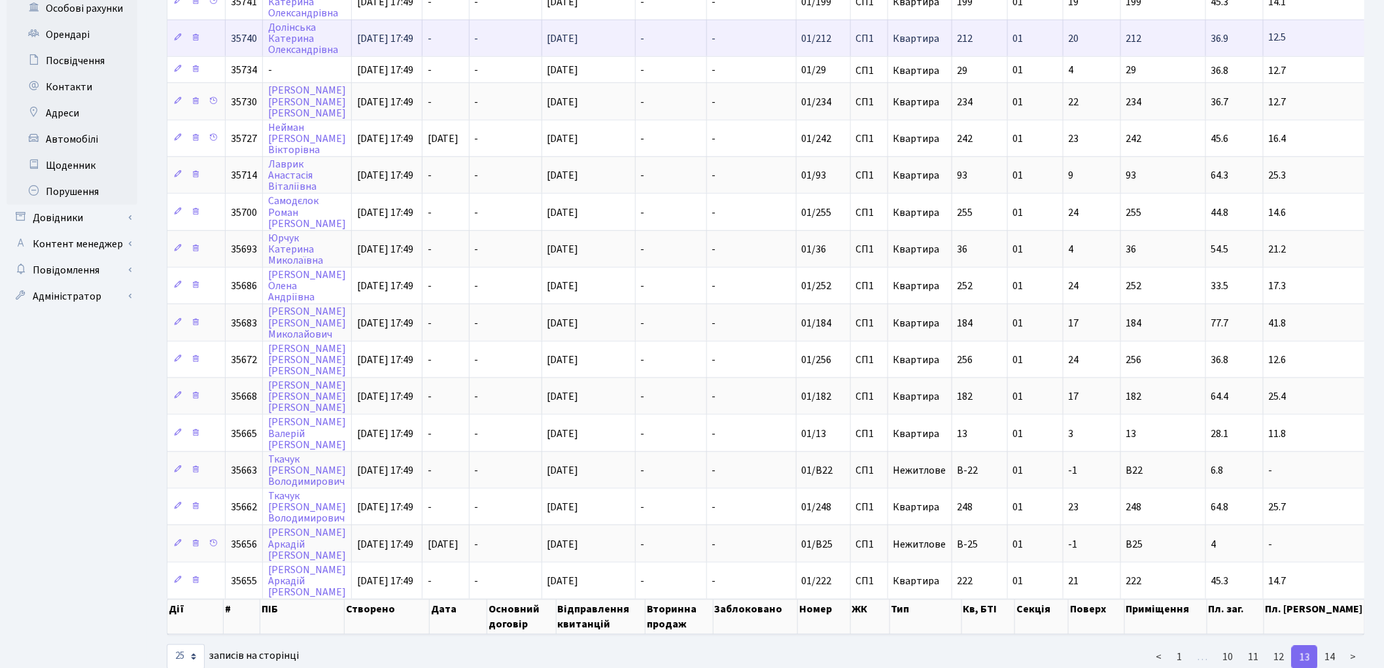
scroll to position [482, 0]
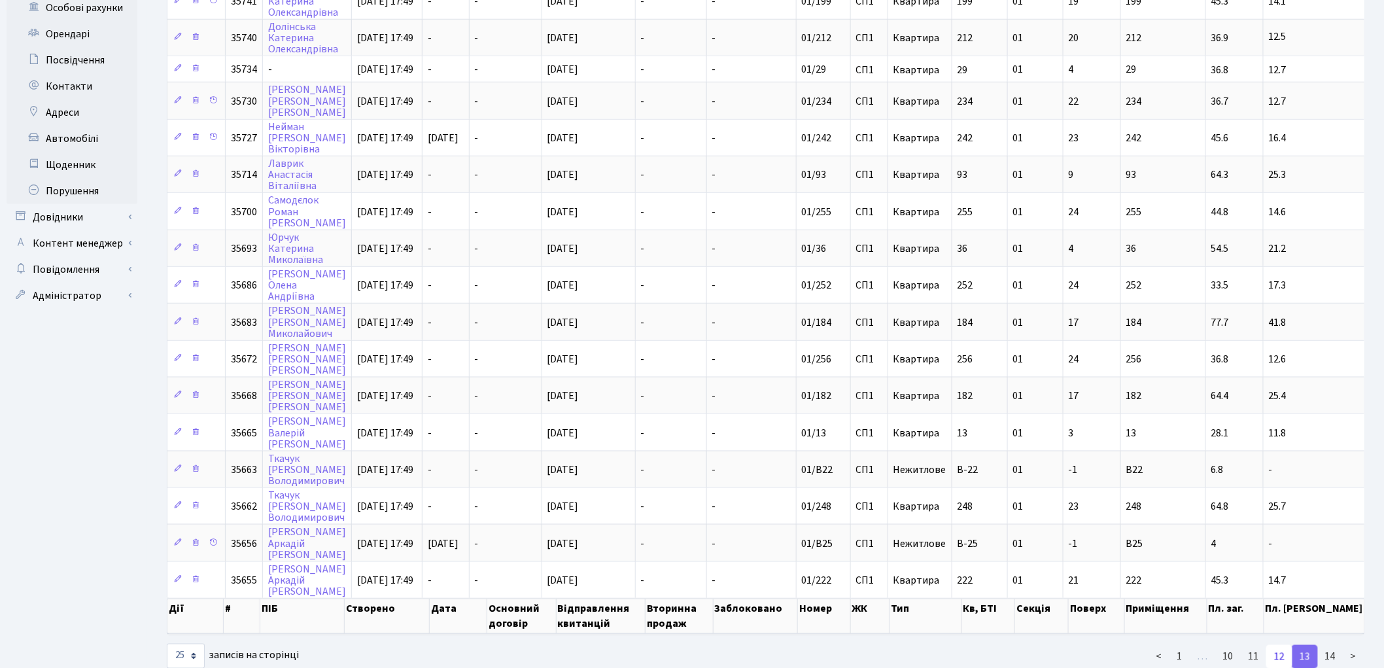
click at [1279, 645] on link "12" at bounding box center [1279, 657] width 26 height 24
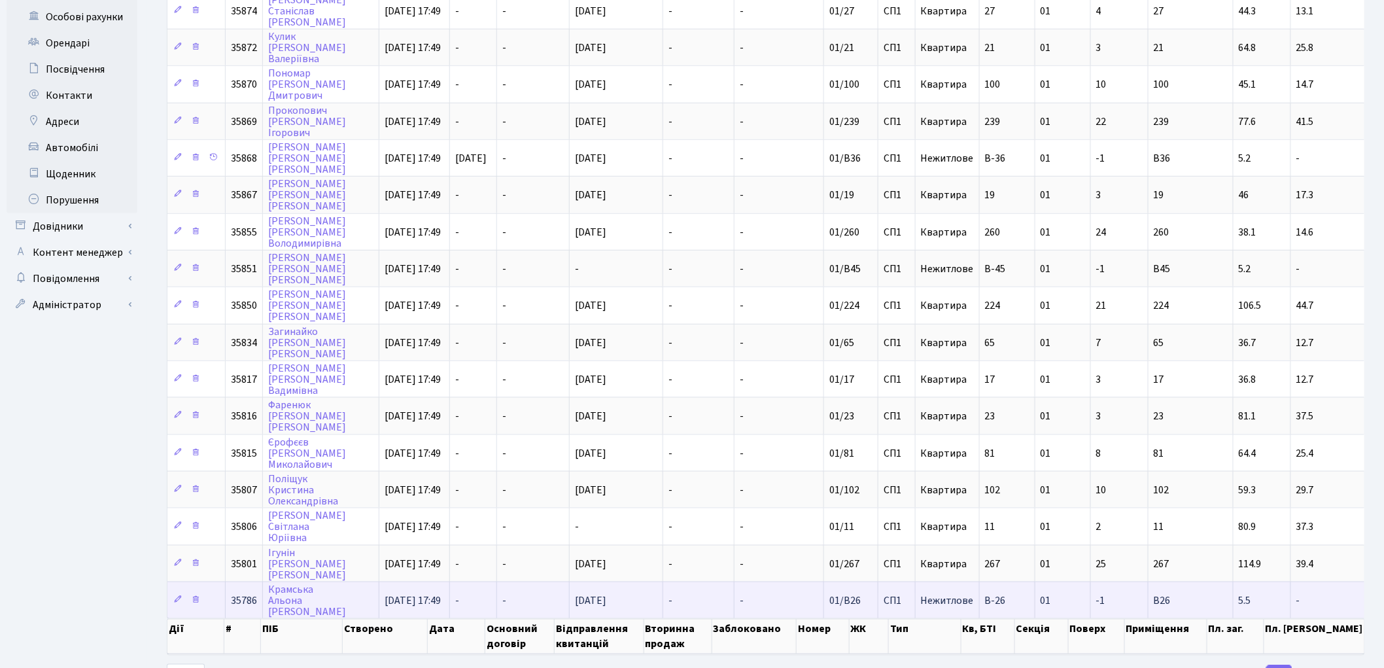
scroll to position [492, 0]
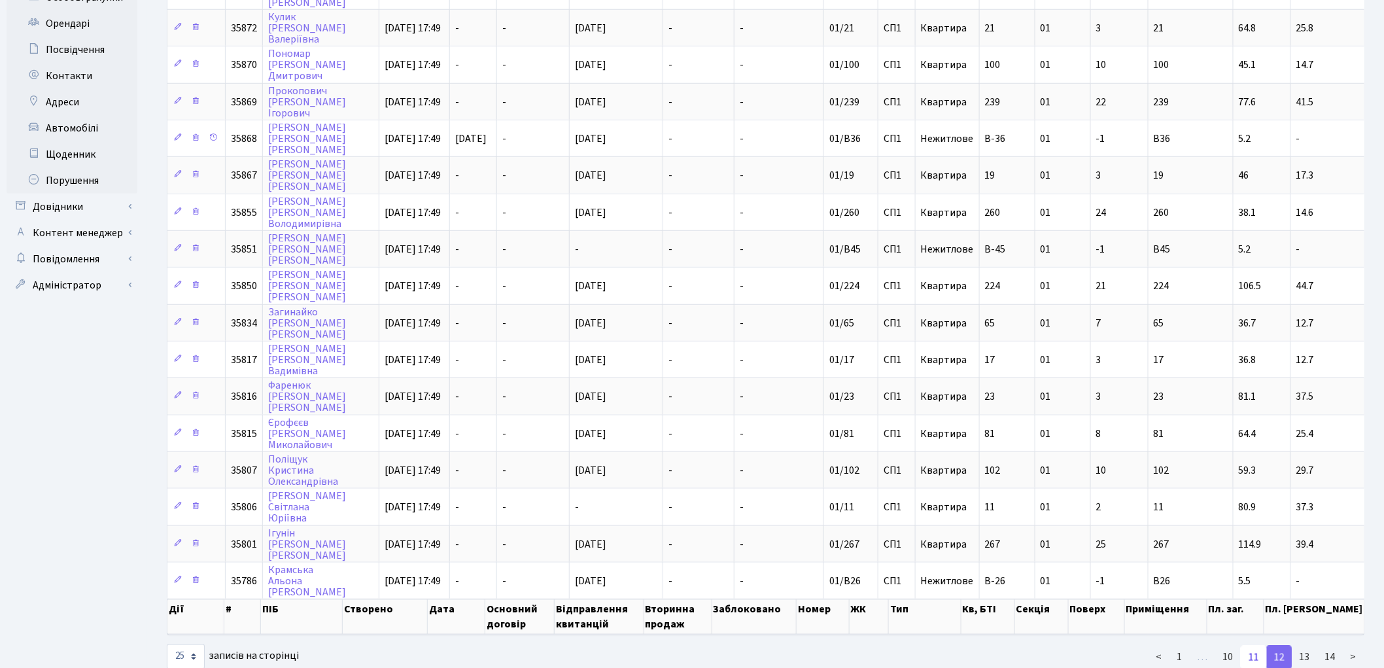
click at [1261, 645] on link "11" at bounding box center [1254, 657] width 26 height 24
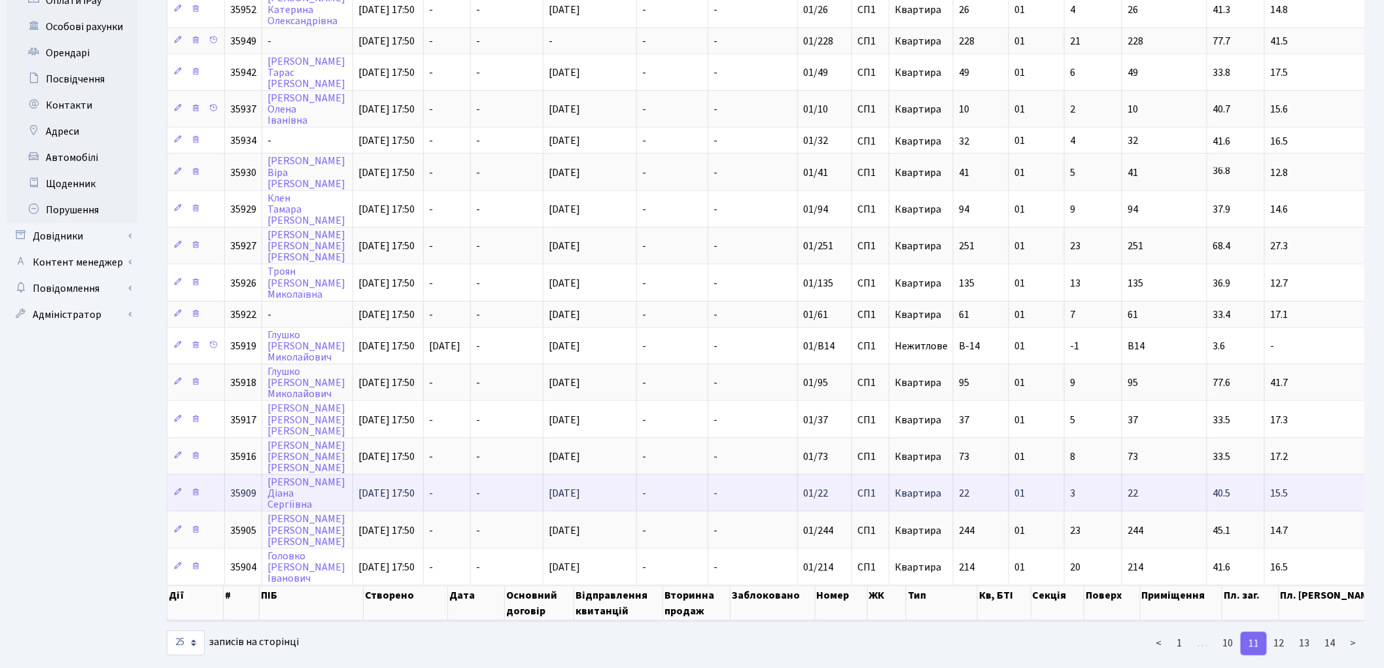
scroll to position [466, 0]
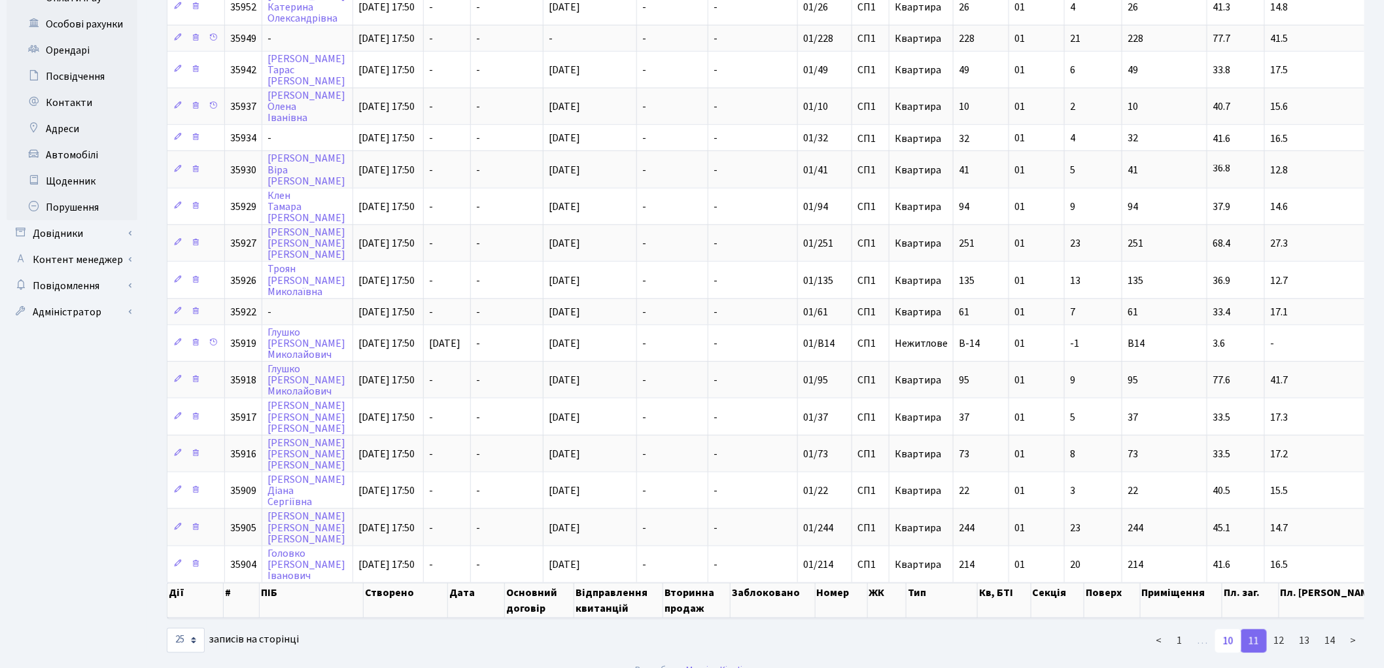
click at [1226, 629] on link "10" at bounding box center [1228, 641] width 26 height 24
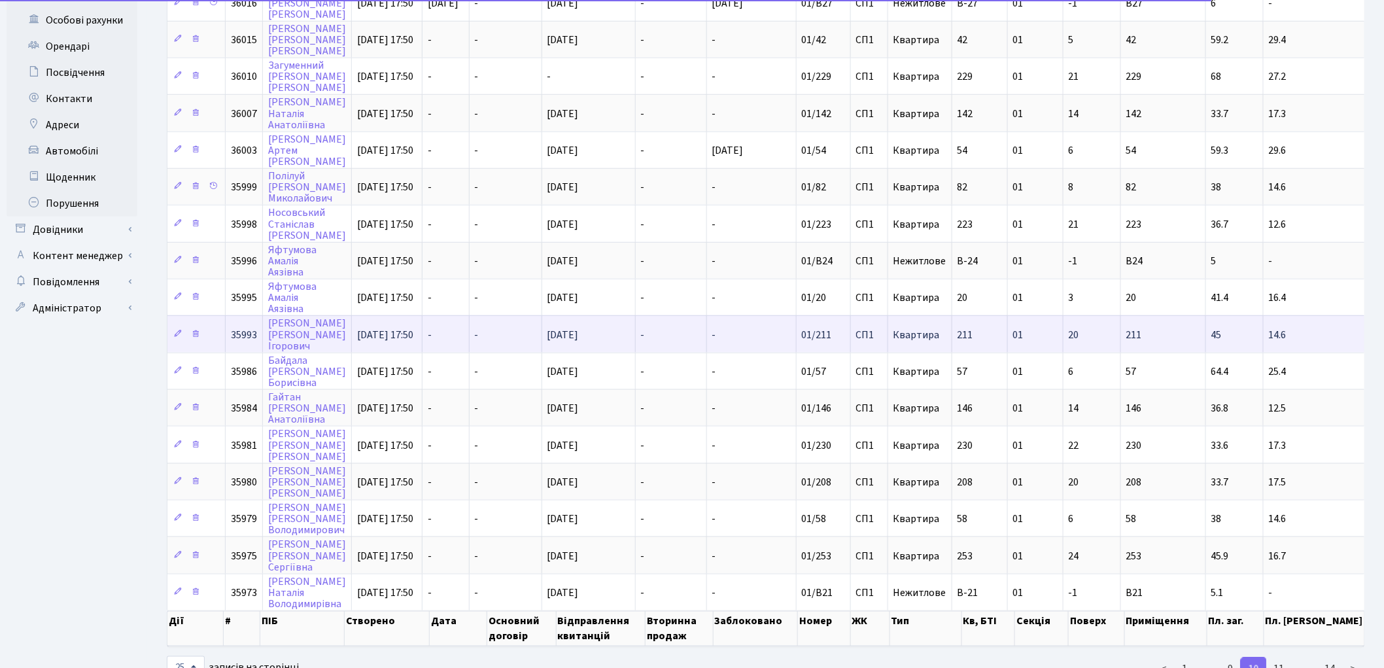
scroll to position [482, 0]
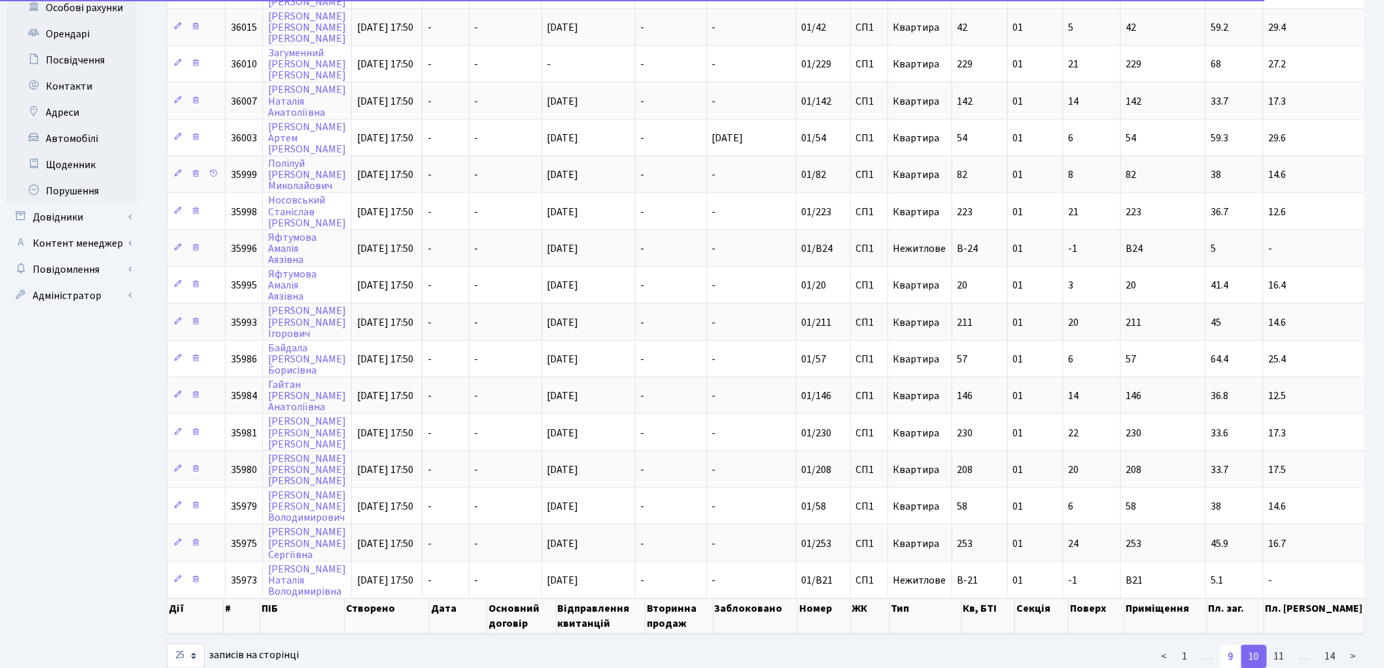
click at [1236, 645] on link "9" at bounding box center [1230, 657] width 21 height 24
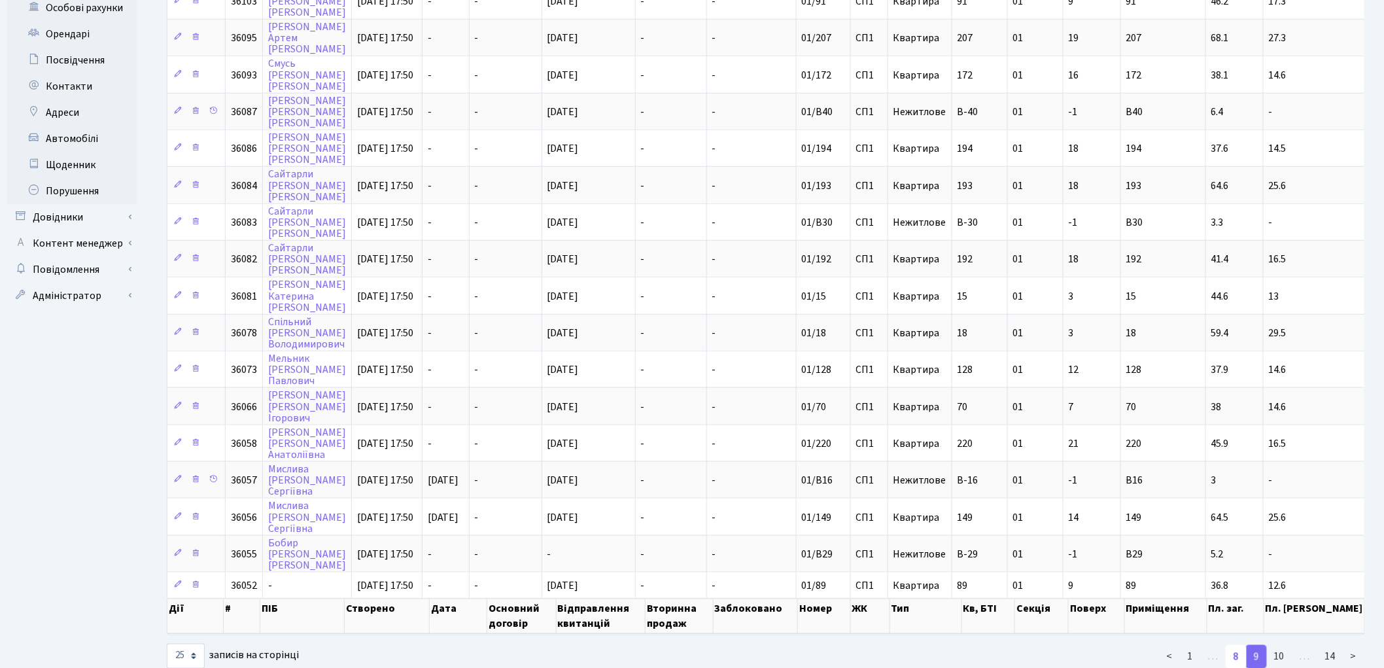
click at [1234, 645] on link "8" at bounding box center [1236, 657] width 21 height 24
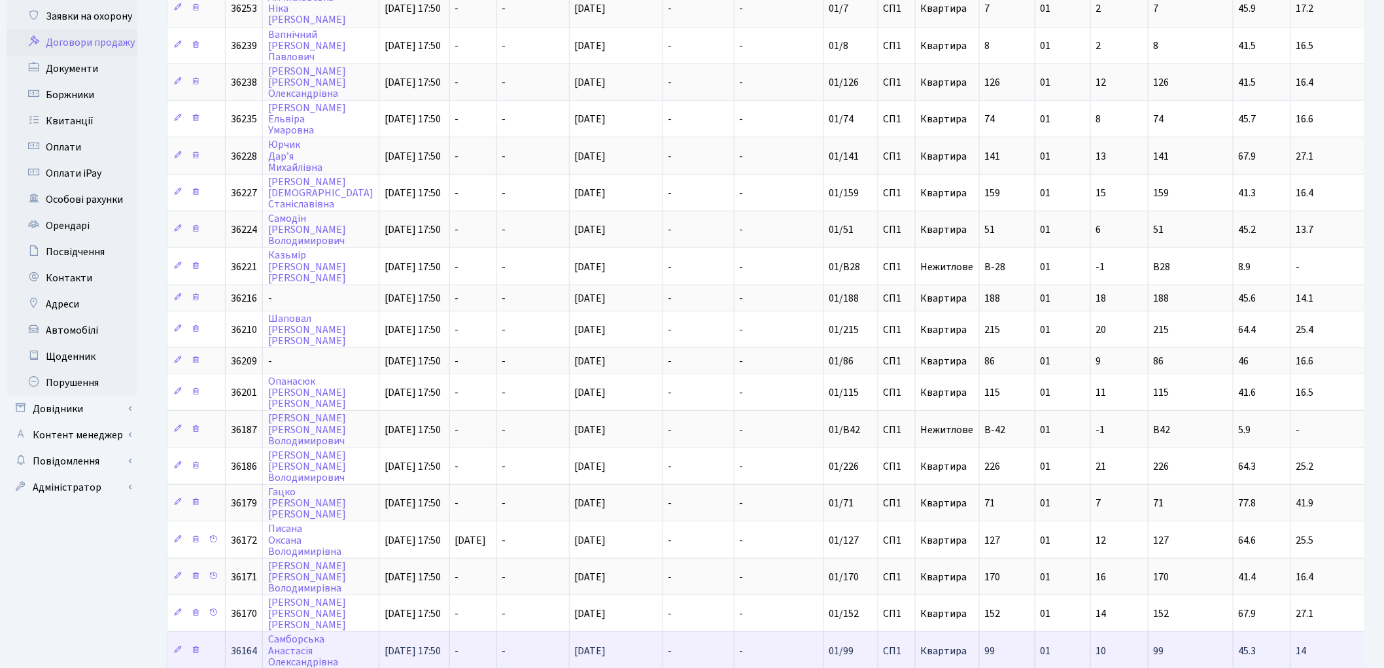
scroll to position [473, 0]
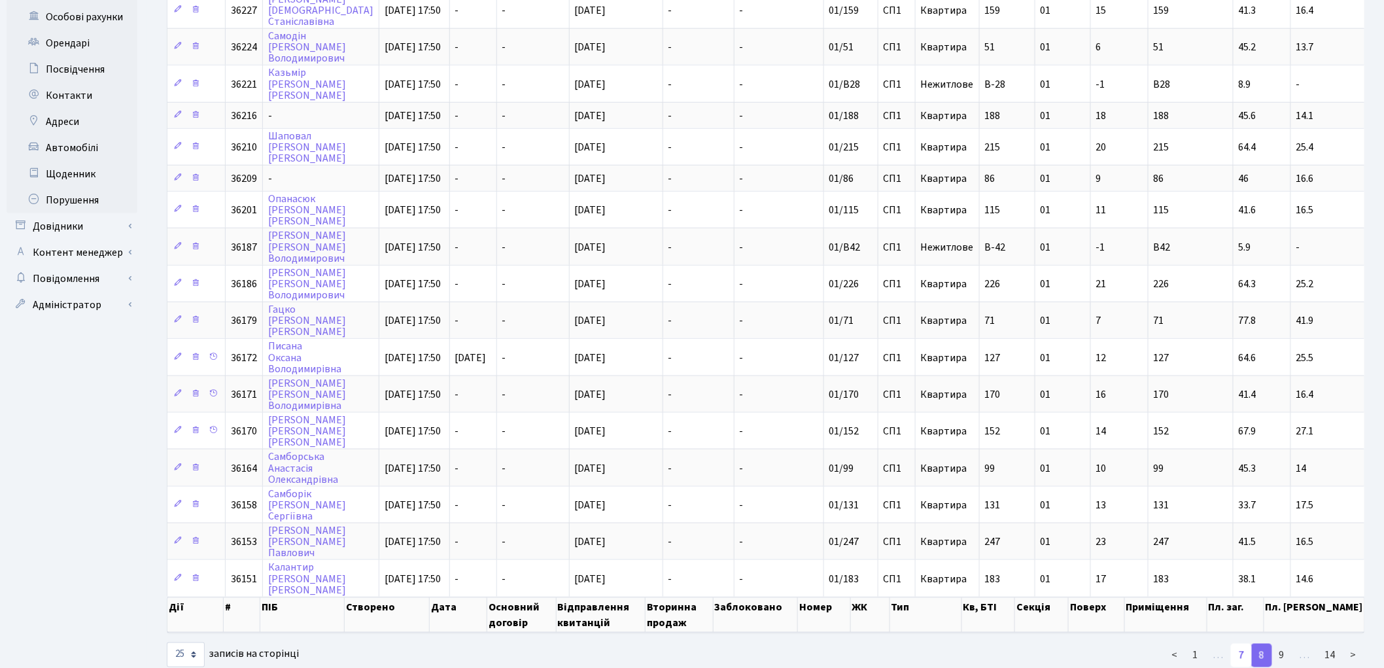
click at [1241, 644] on link "7" at bounding box center [1241, 656] width 21 height 24
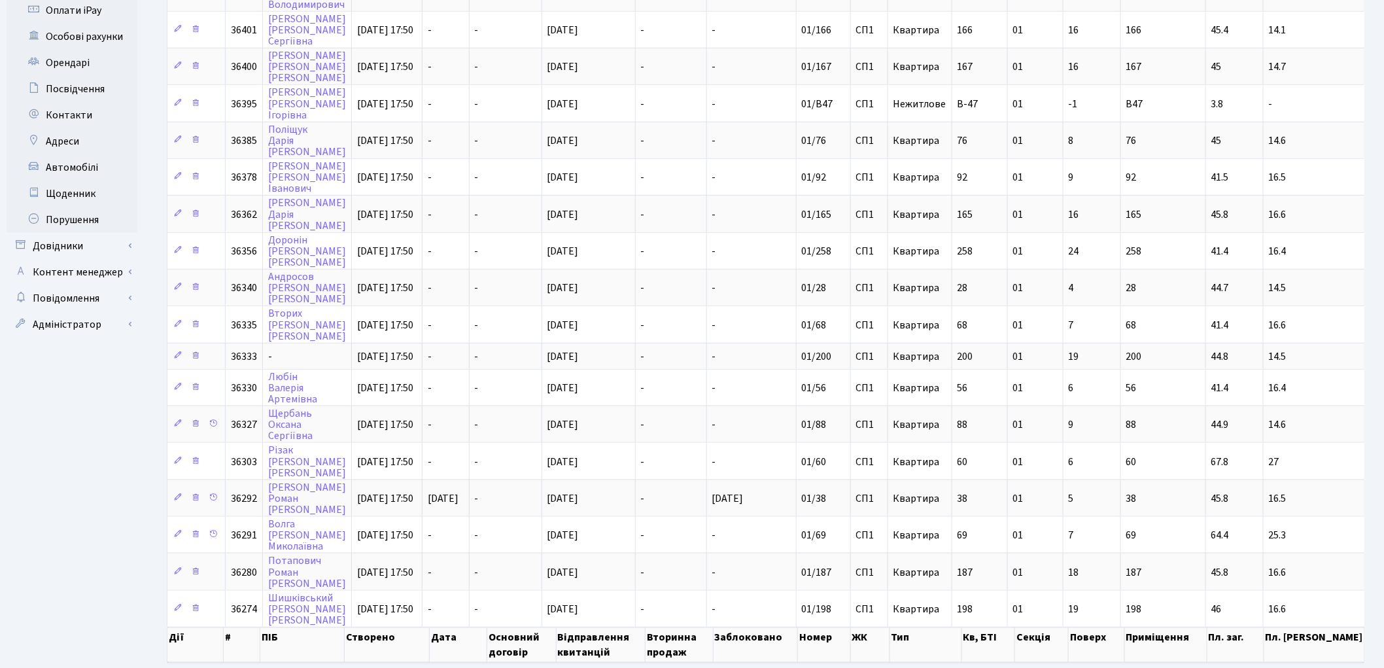
scroll to position [482, 0]
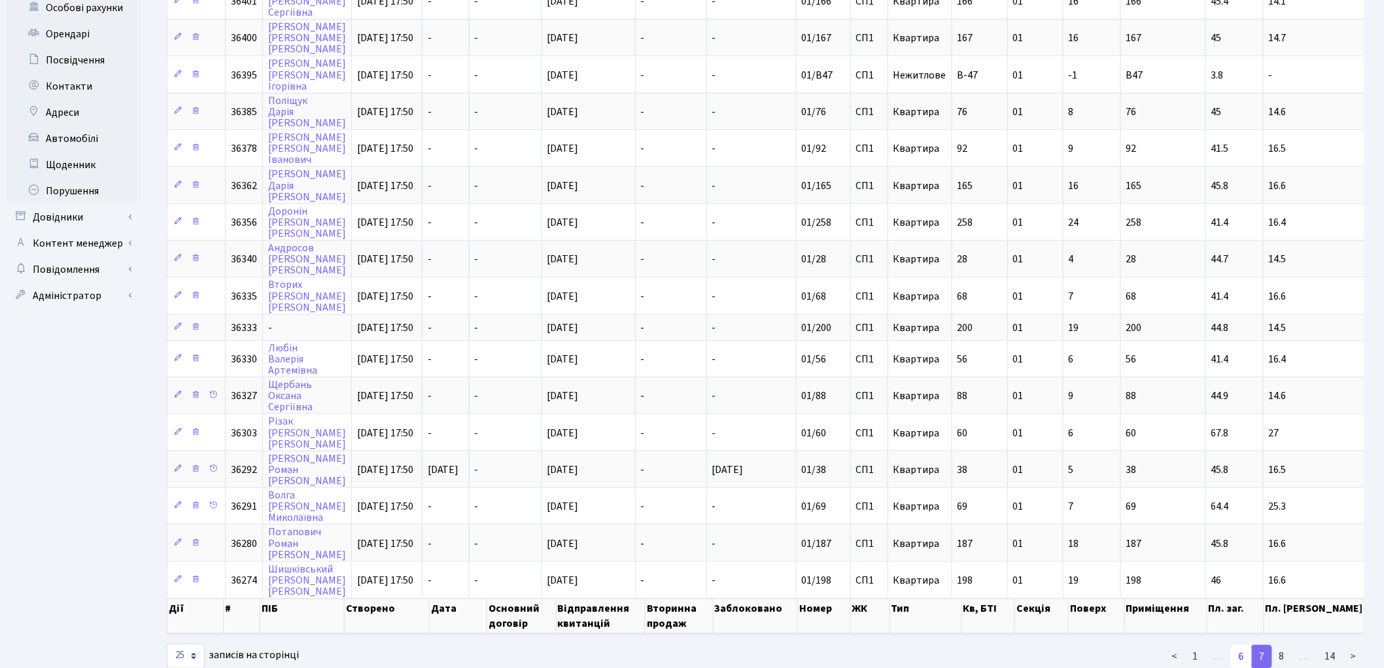
click at [1243, 645] on link "6" at bounding box center [1241, 657] width 21 height 24
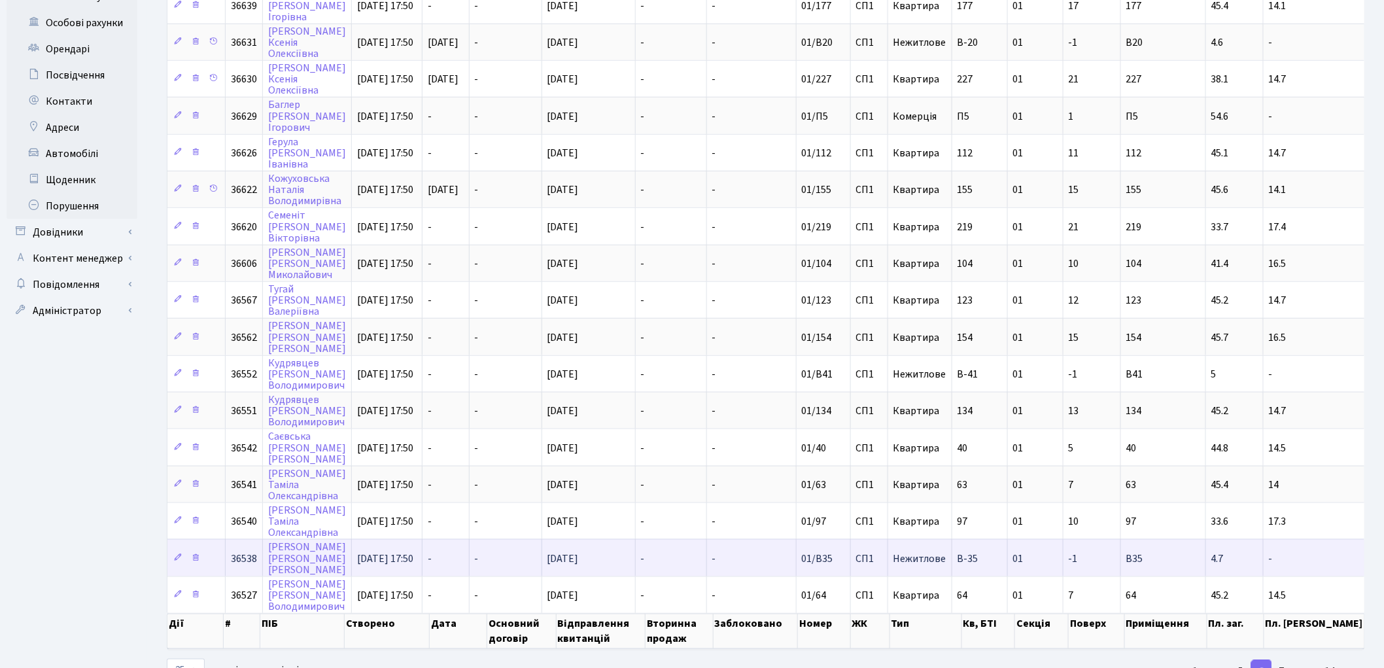
scroll to position [0, 0]
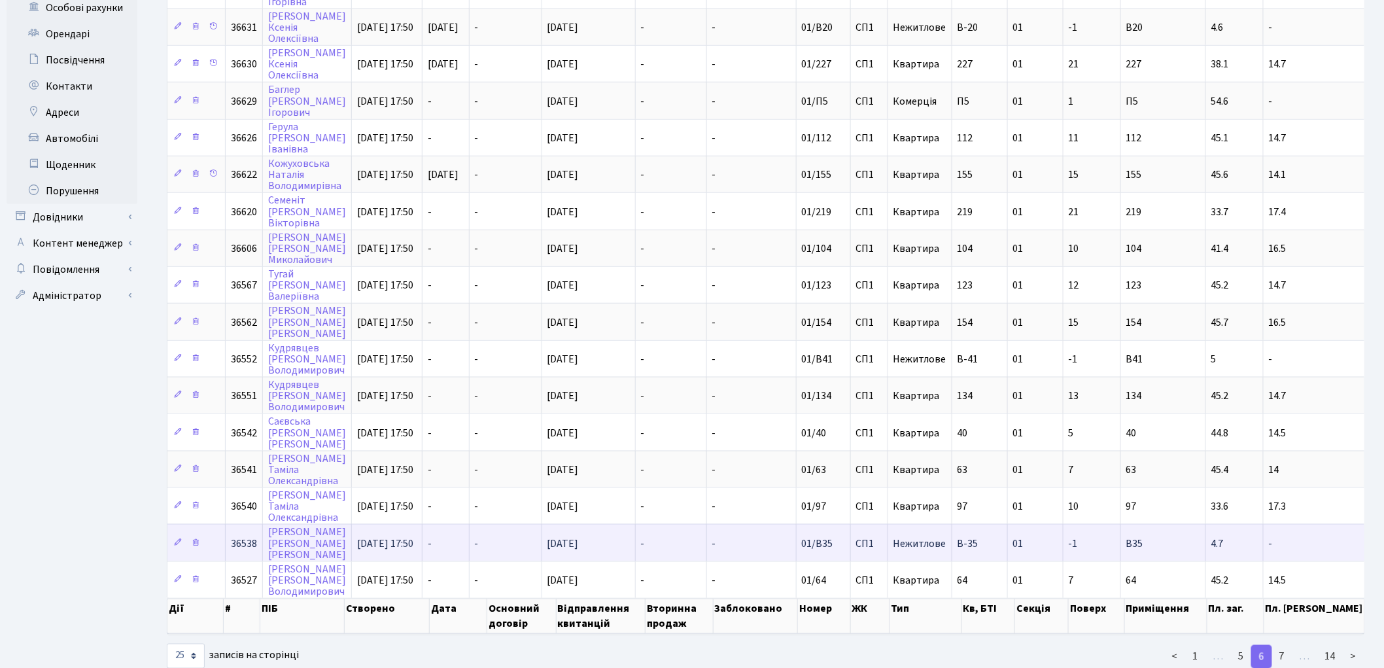
click at [1244, 645] on link "5" at bounding box center [1241, 657] width 21 height 24
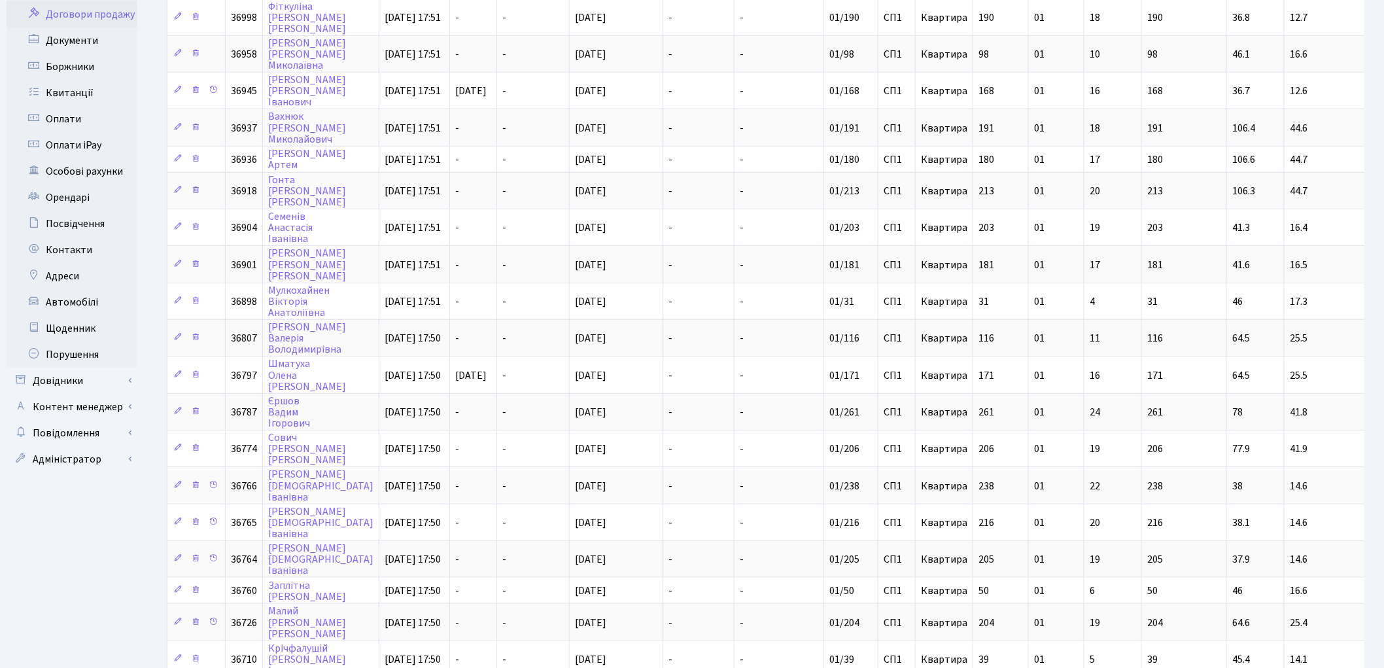
scroll to position [363, 0]
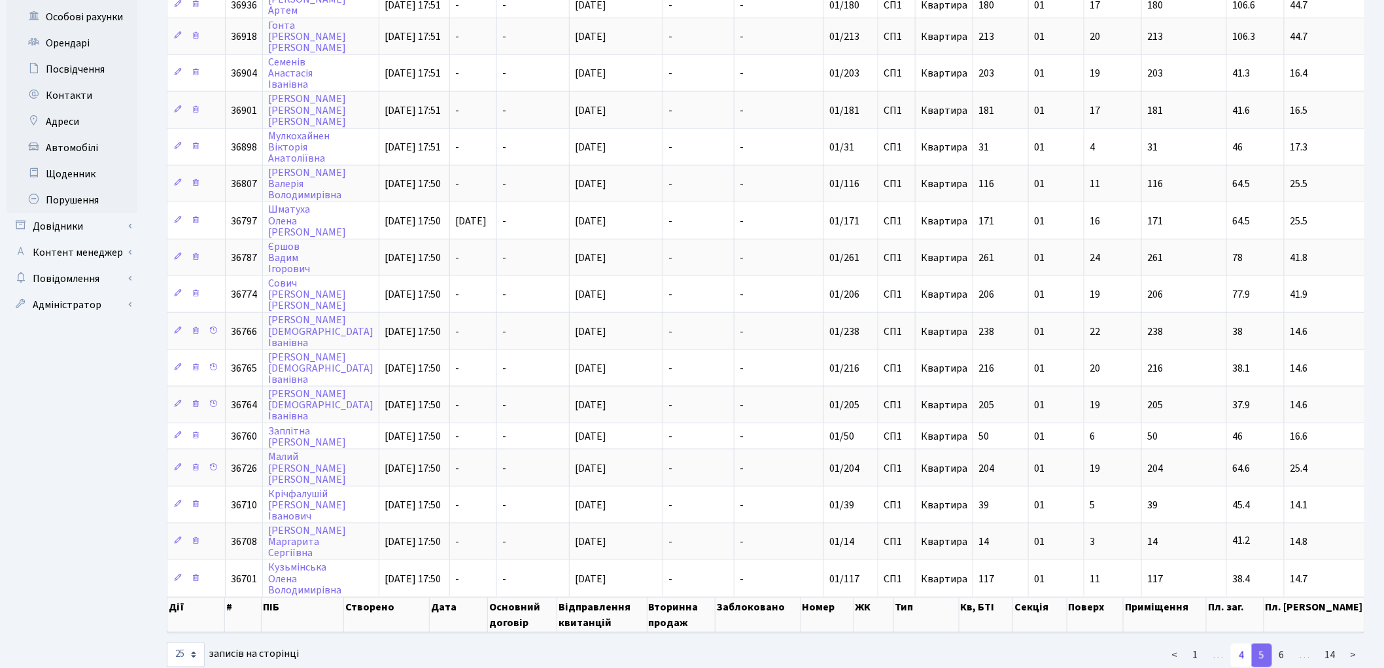
click at [1244, 644] on link "4" at bounding box center [1241, 656] width 21 height 24
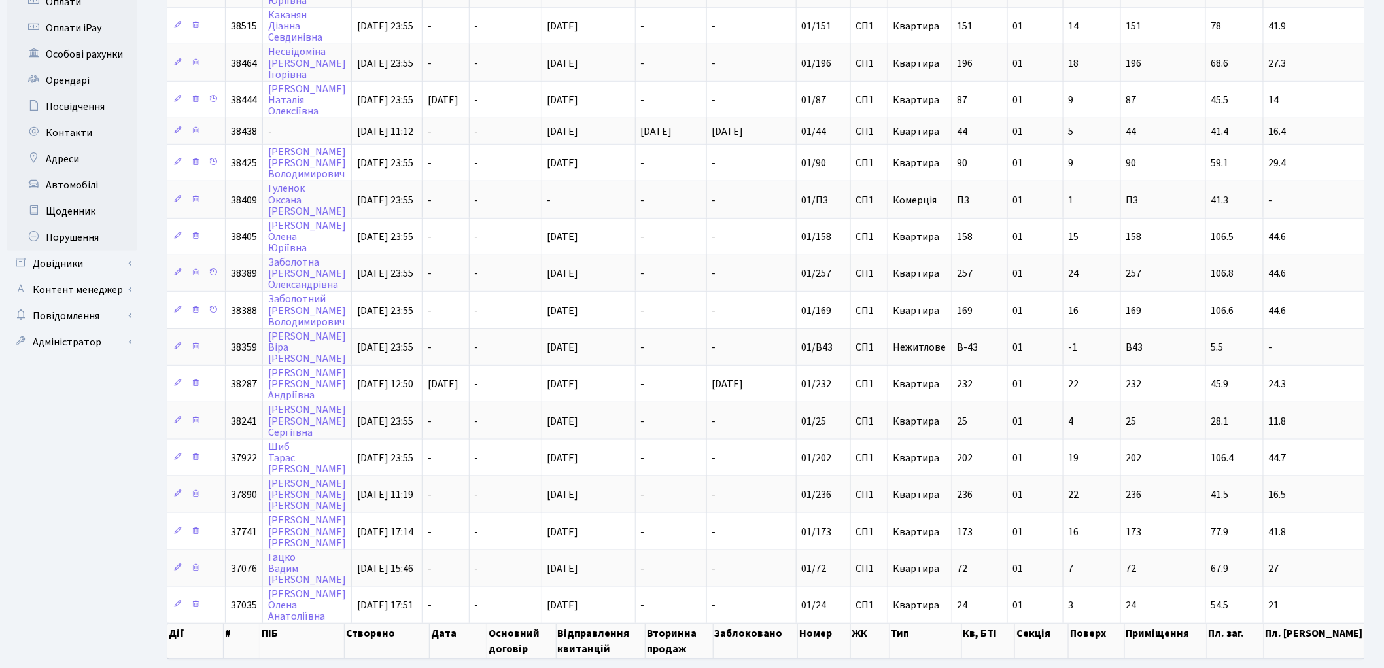
click at [1246, 667] on link "3" at bounding box center [1241, 682] width 21 height 24
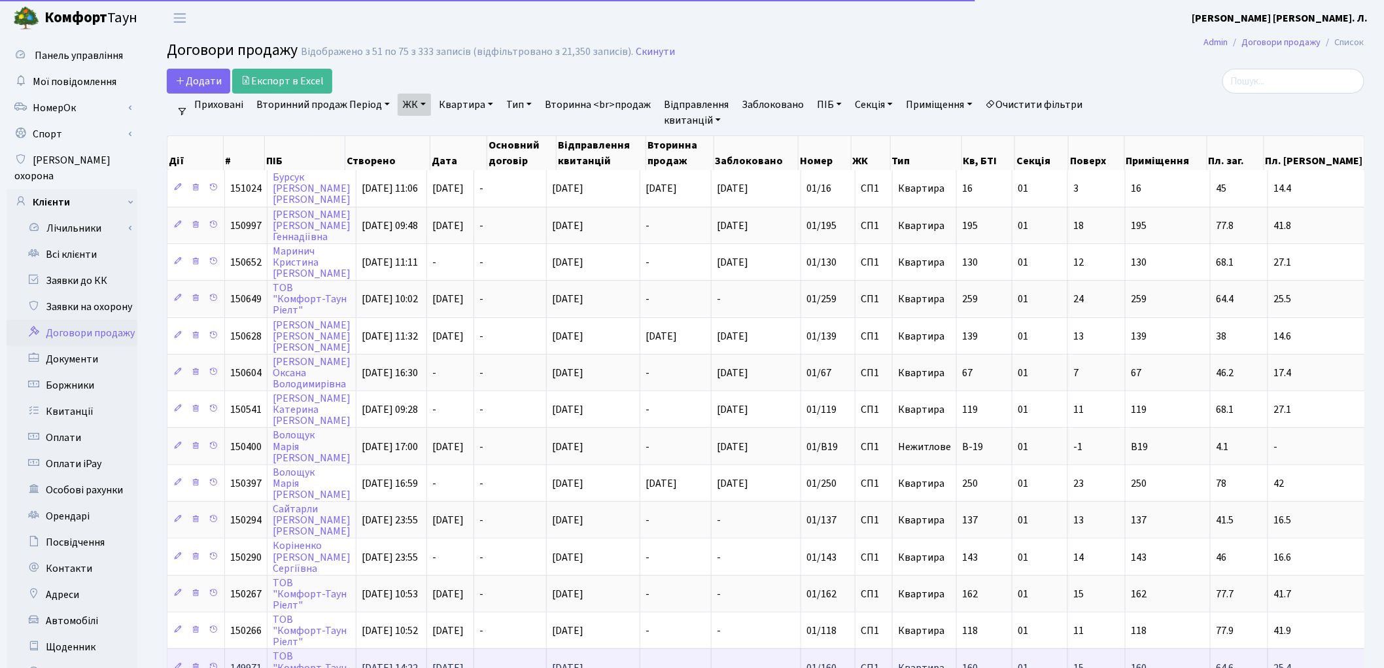
scroll to position [1, 0]
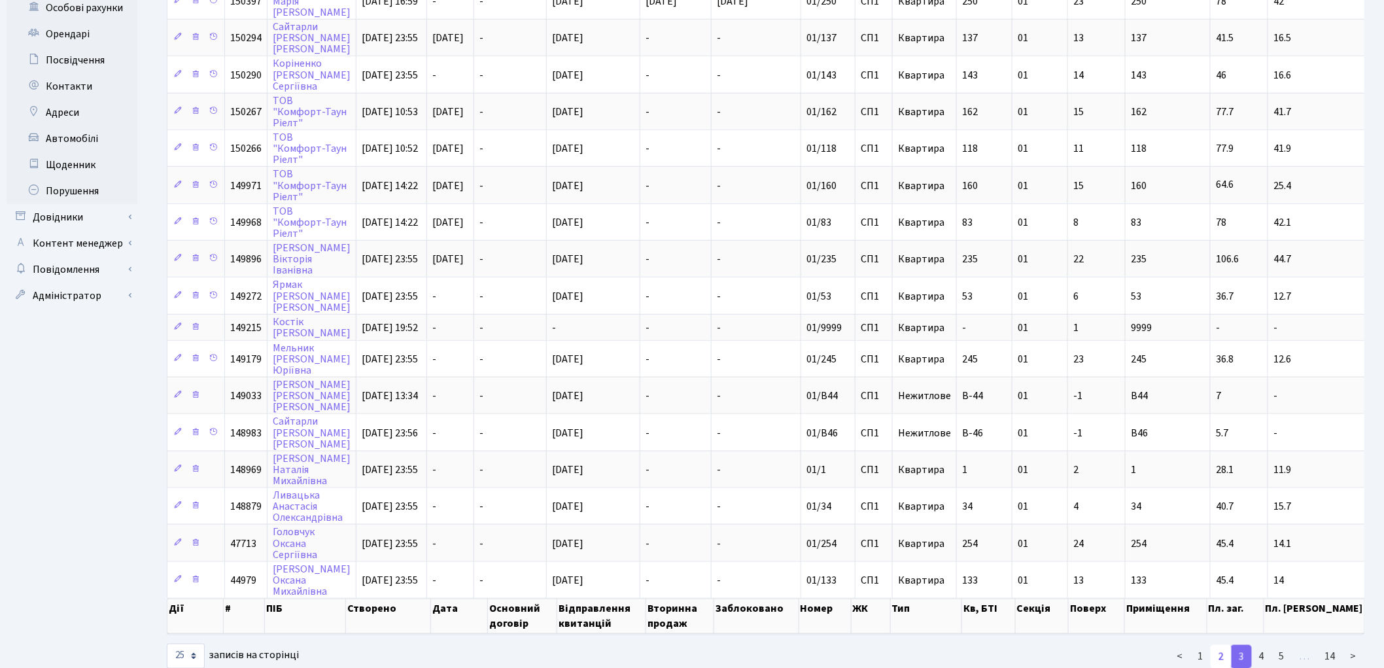
click at [1220, 645] on link "2" at bounding box center [1221, 657] width 21 height 24
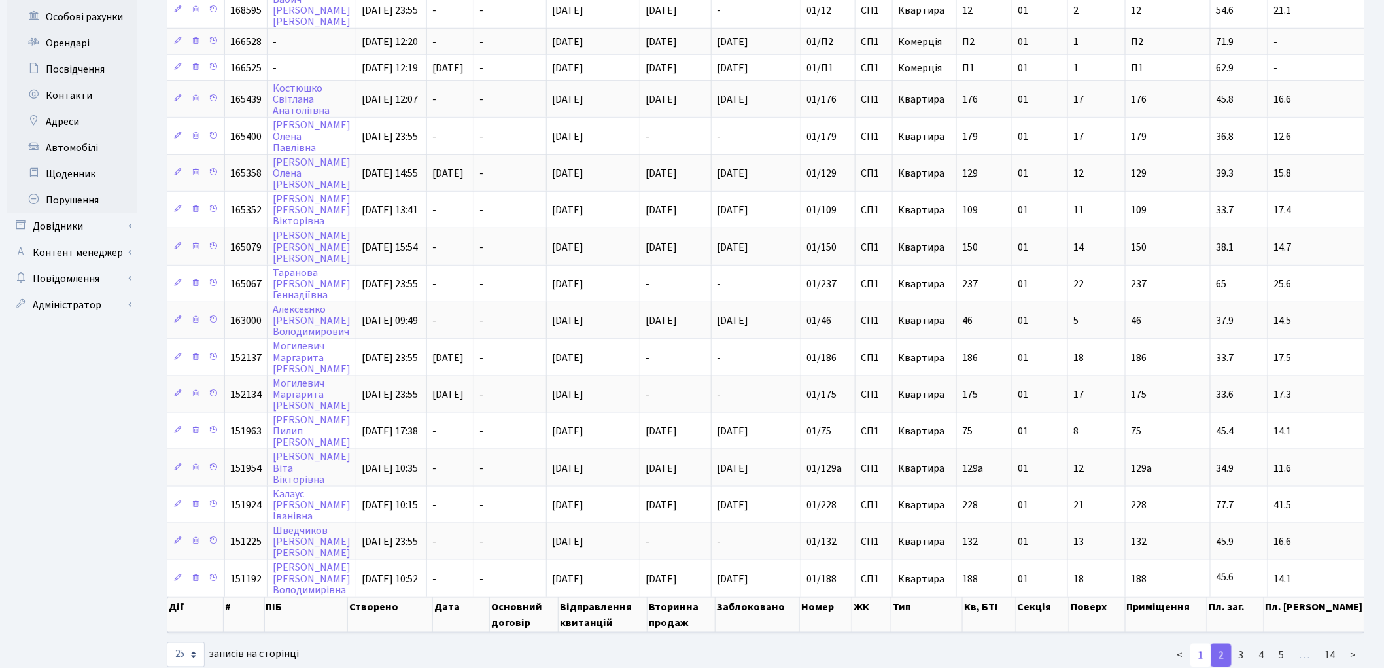
click at [1206, 644] on link "1" at bounding box center [1200, 656] width 21 height 24
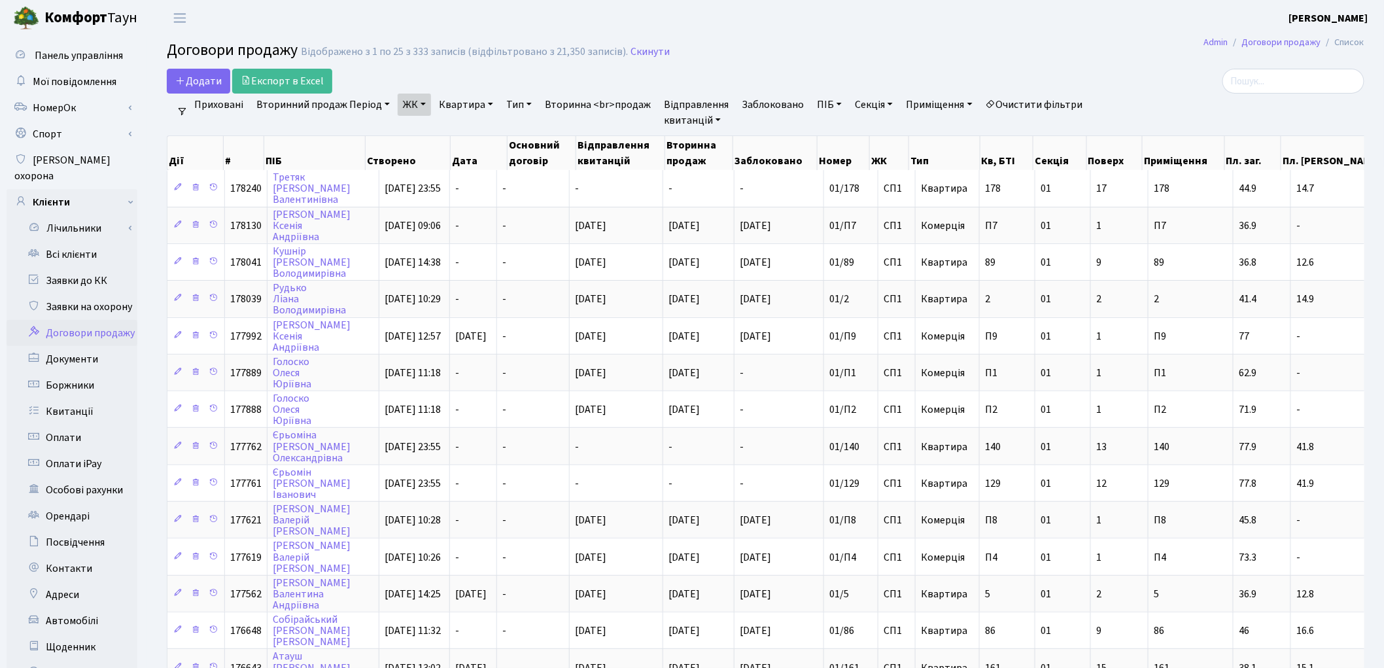
click at [1035, 106] on link "Очистити фільтри" at bounding box center [1034, 105] width 108 height 22
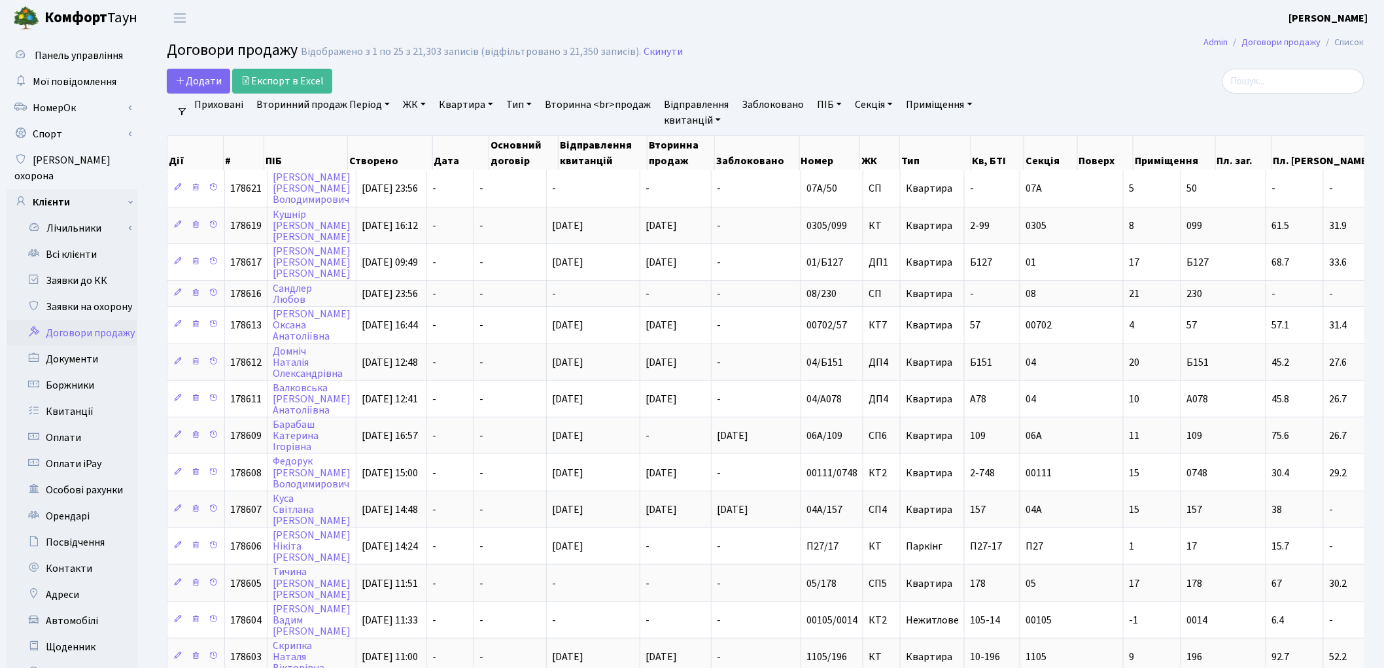
click at [416, 103] on link "ЖК" at bounding box center [414, 105] width 33 height 22
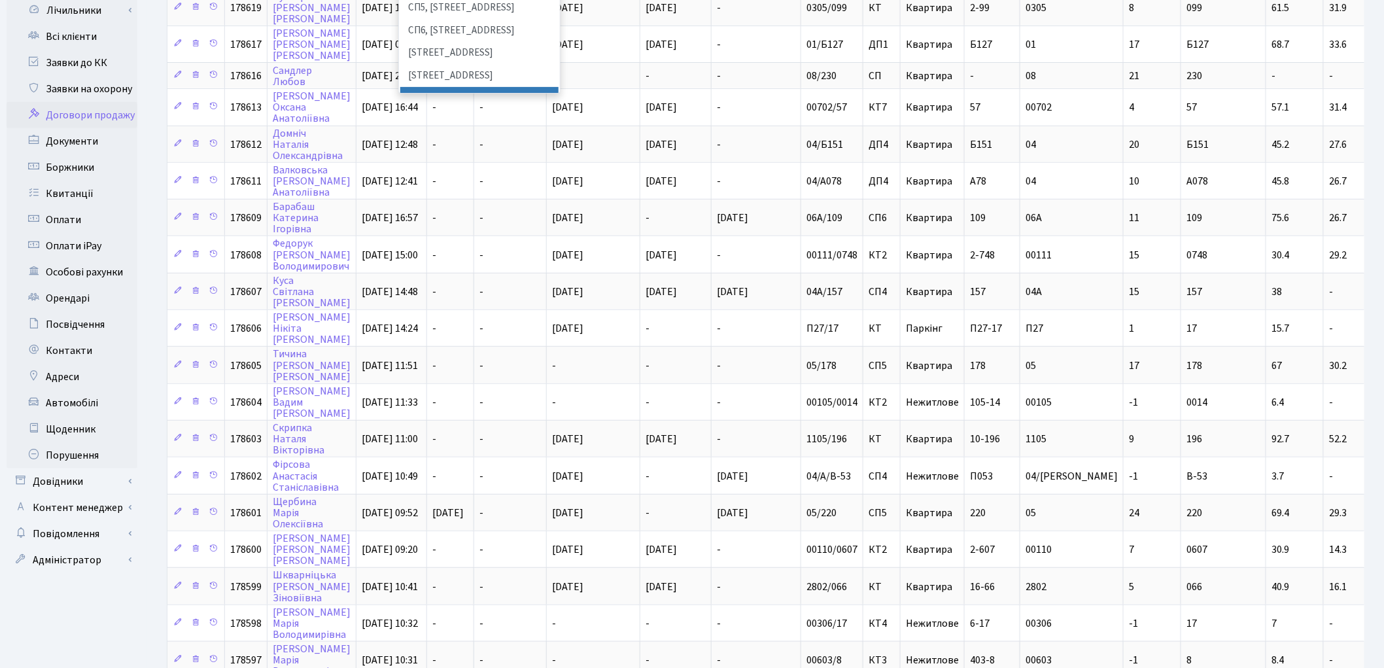
scroll to position [230, 0]
click at [468, 114] on li "[STREET_ADDRESS]" at bounding box center [479, 125] width 158 height 23
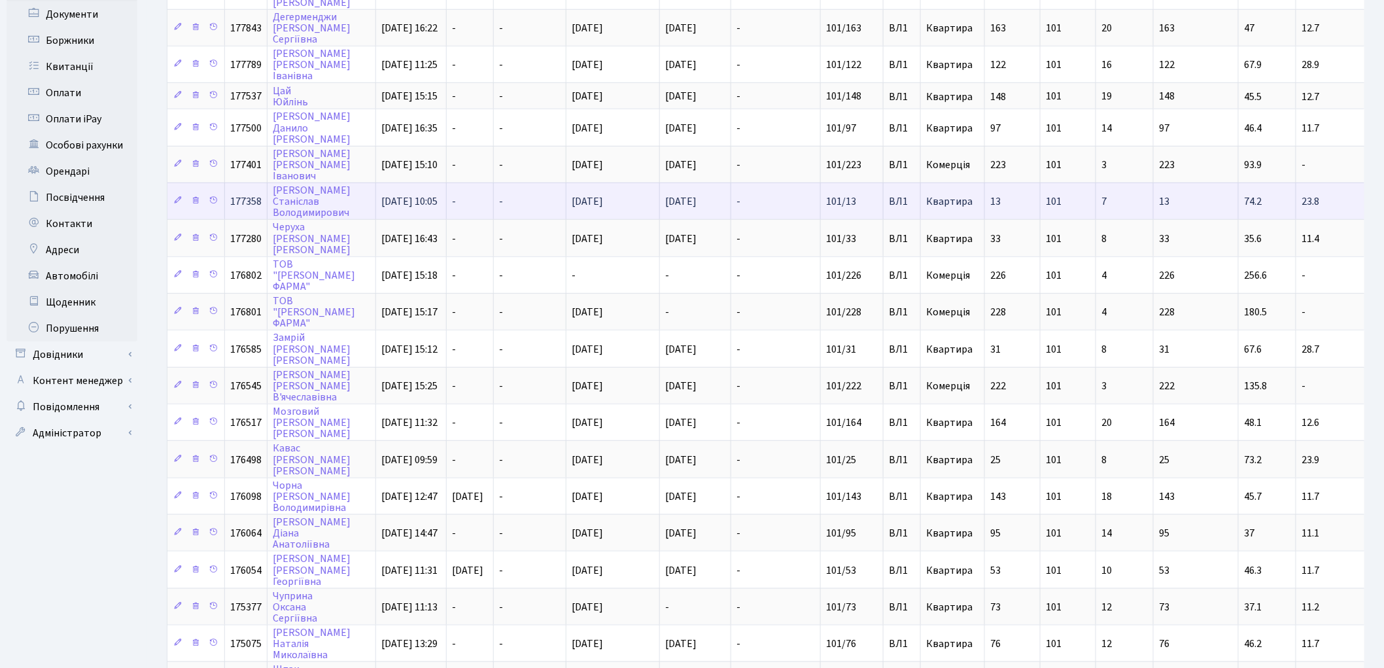
scroll to position [493, 0]
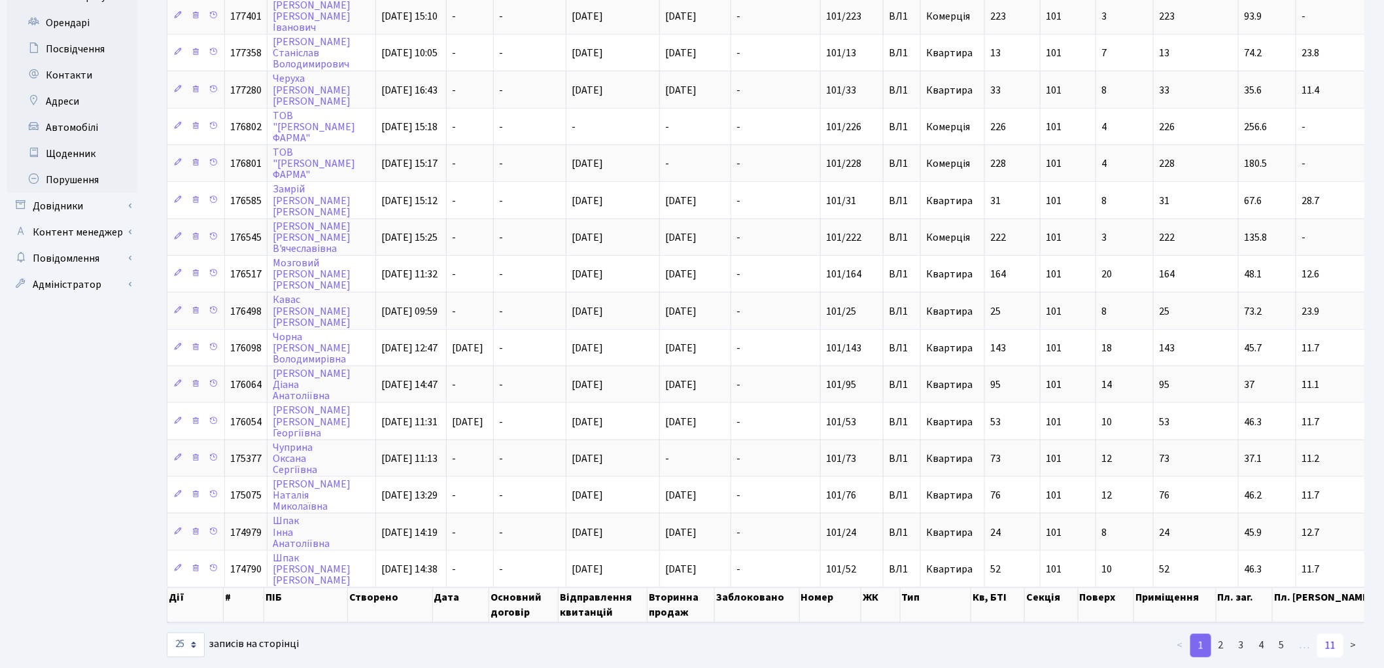
click at [1330, 634] on link "11" at bounding box center [1330, 646] width 26 height 24
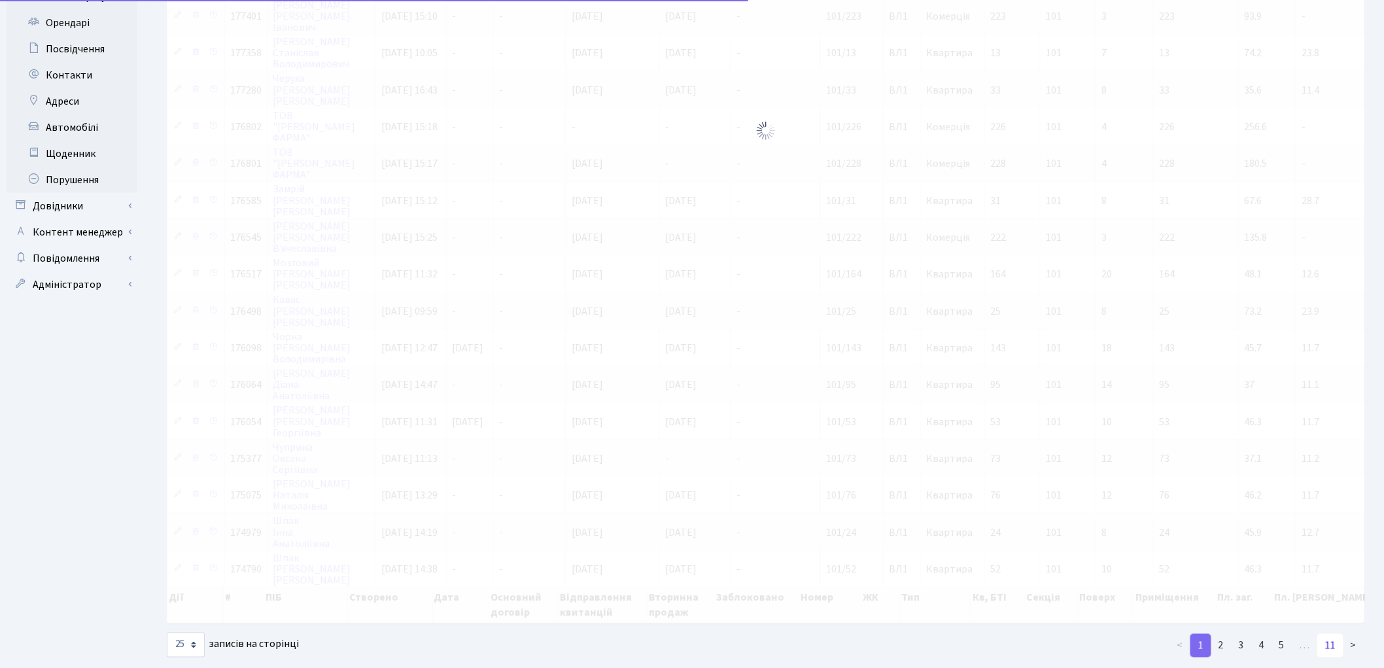
scroll to position [0, 0]
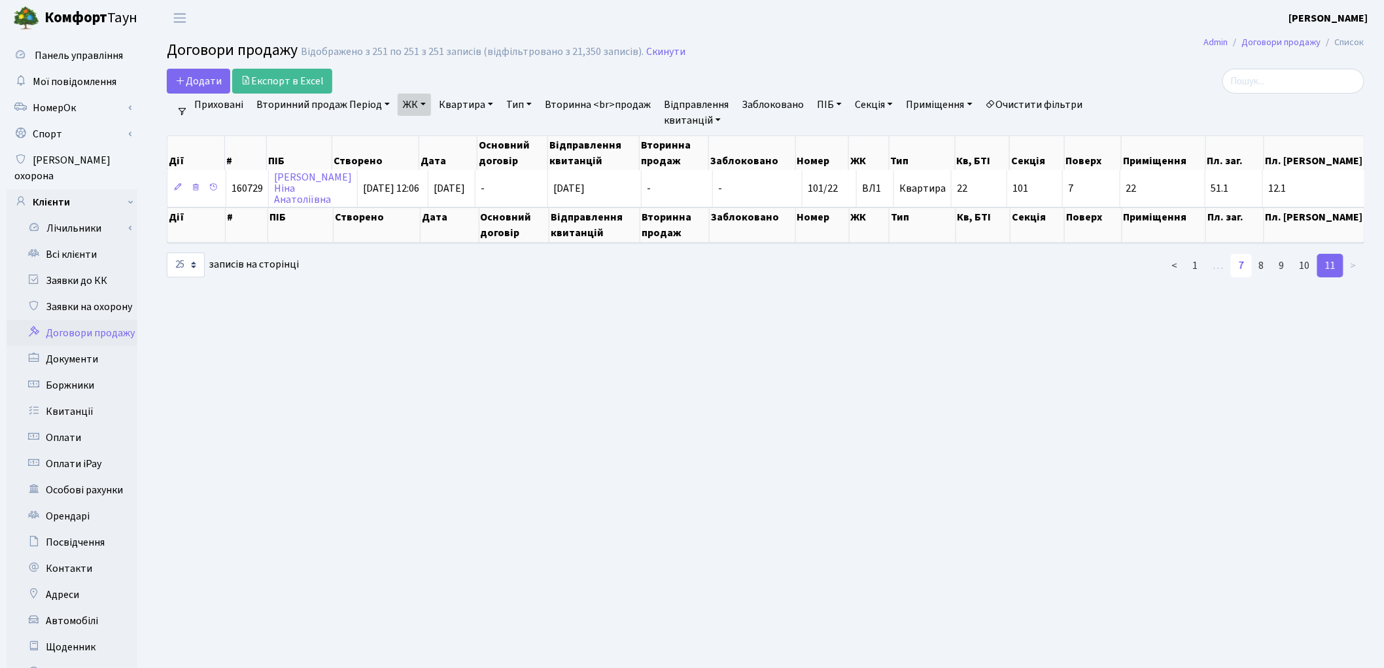
click at [1244, 260] on link "7" at bounding box center [1241, 266] width 21 height 24
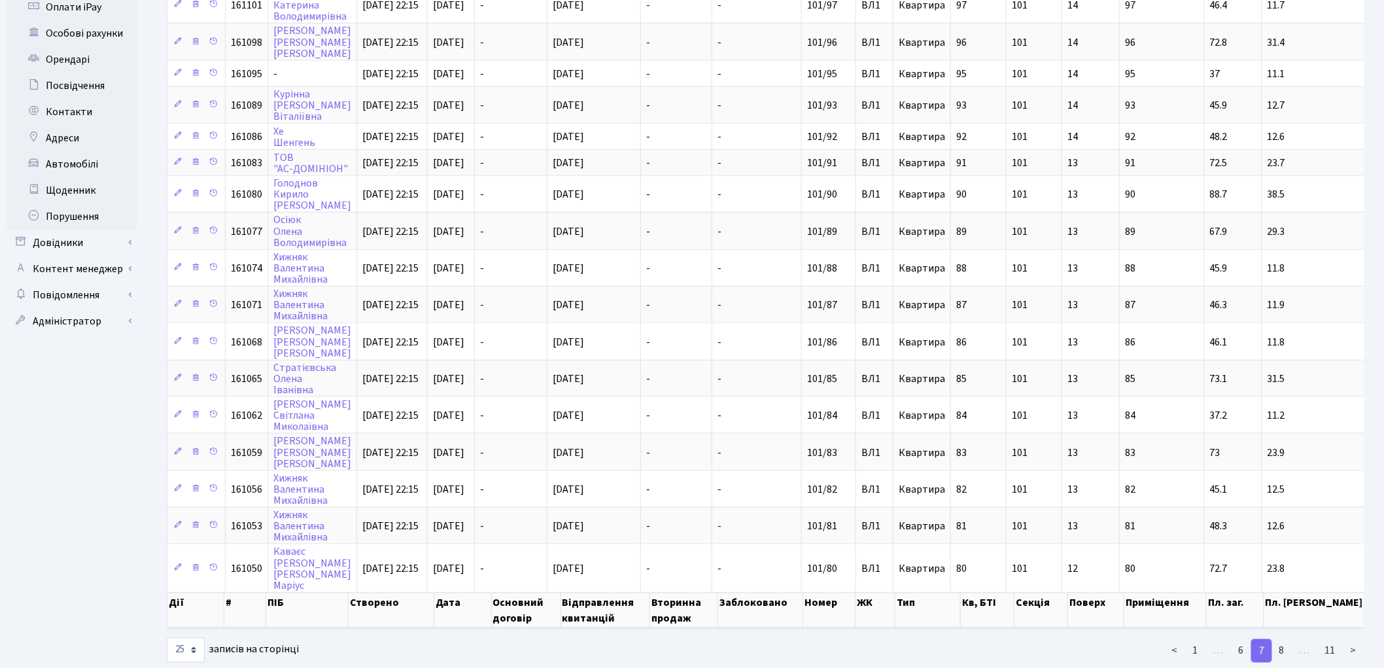
scroll to position [166, 0]
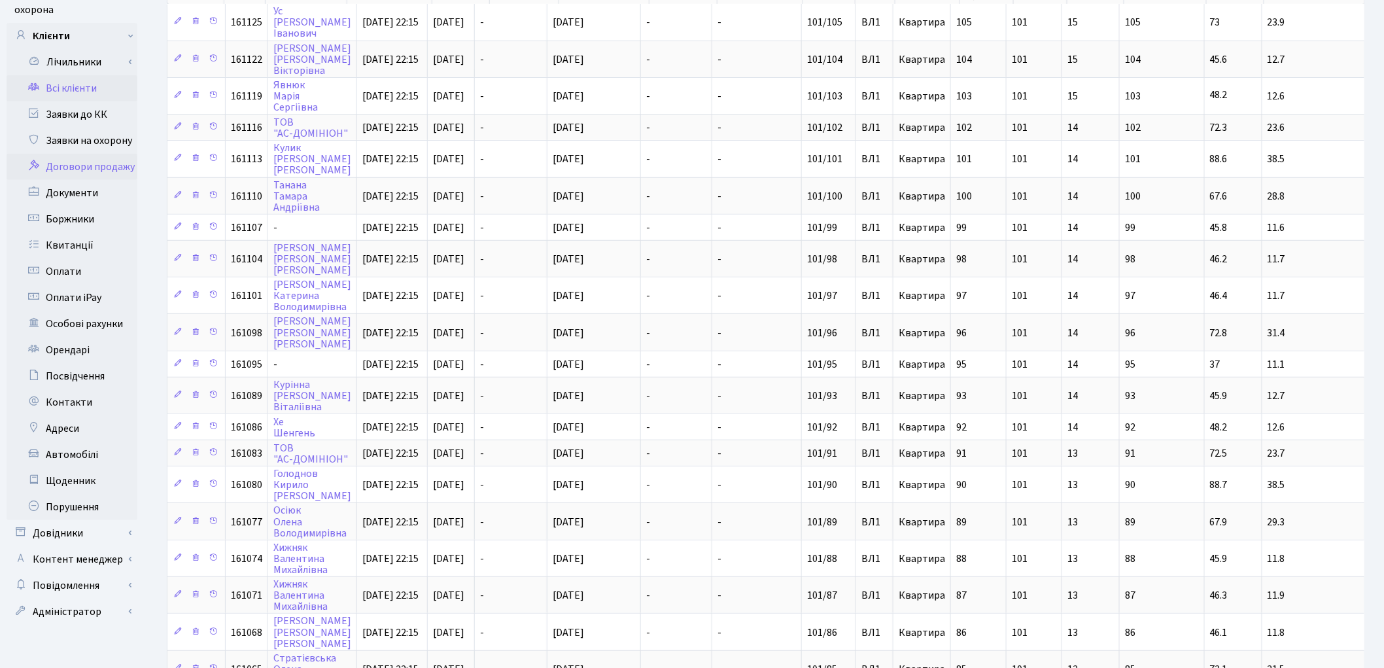
click at [66, 75] on link "Всі клієнти" at bounding box center [72, 88] width 131 height 26
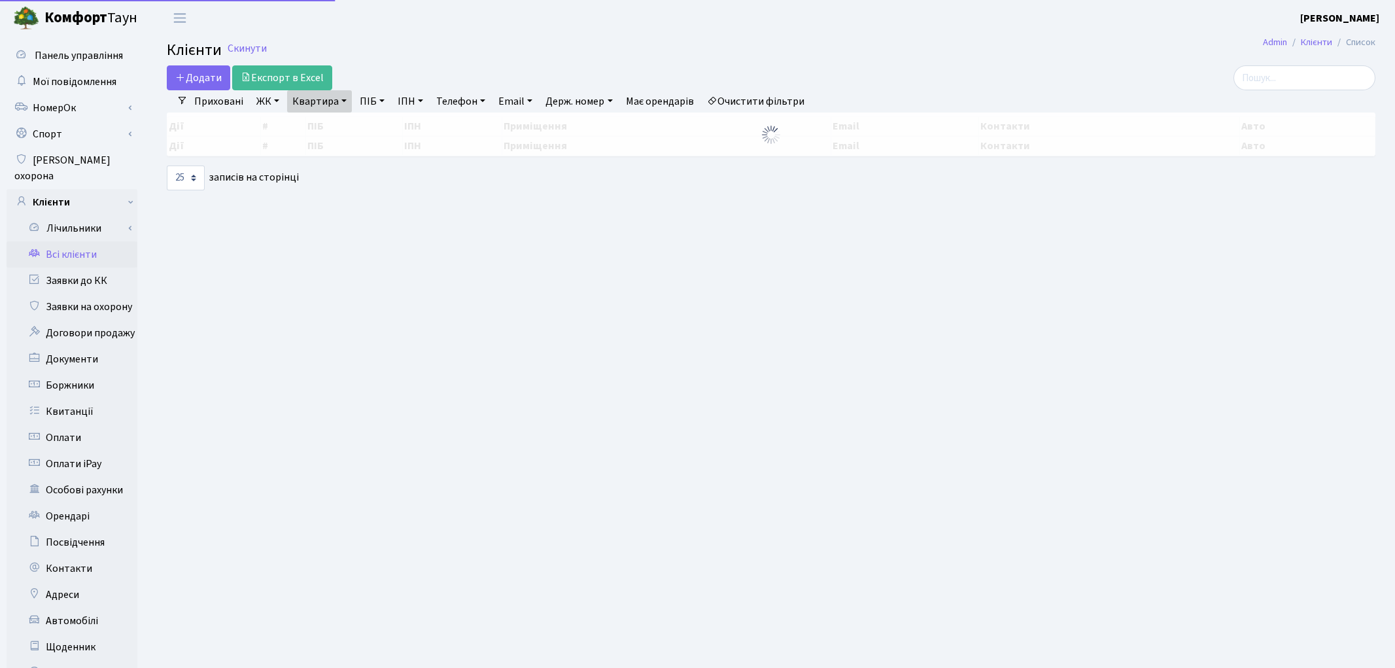
select select "25"
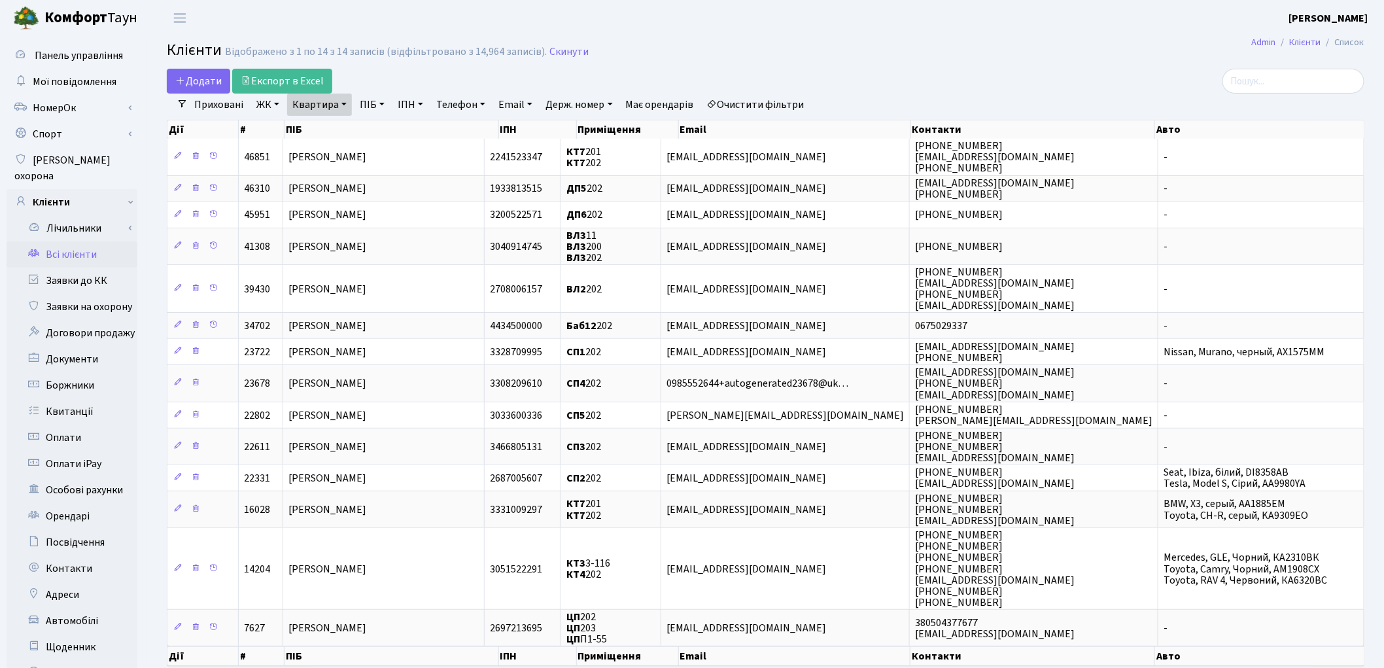
click at [769, 103] on link "Очистити фільтри" at bounding box center [756, 105] width 108 height 22
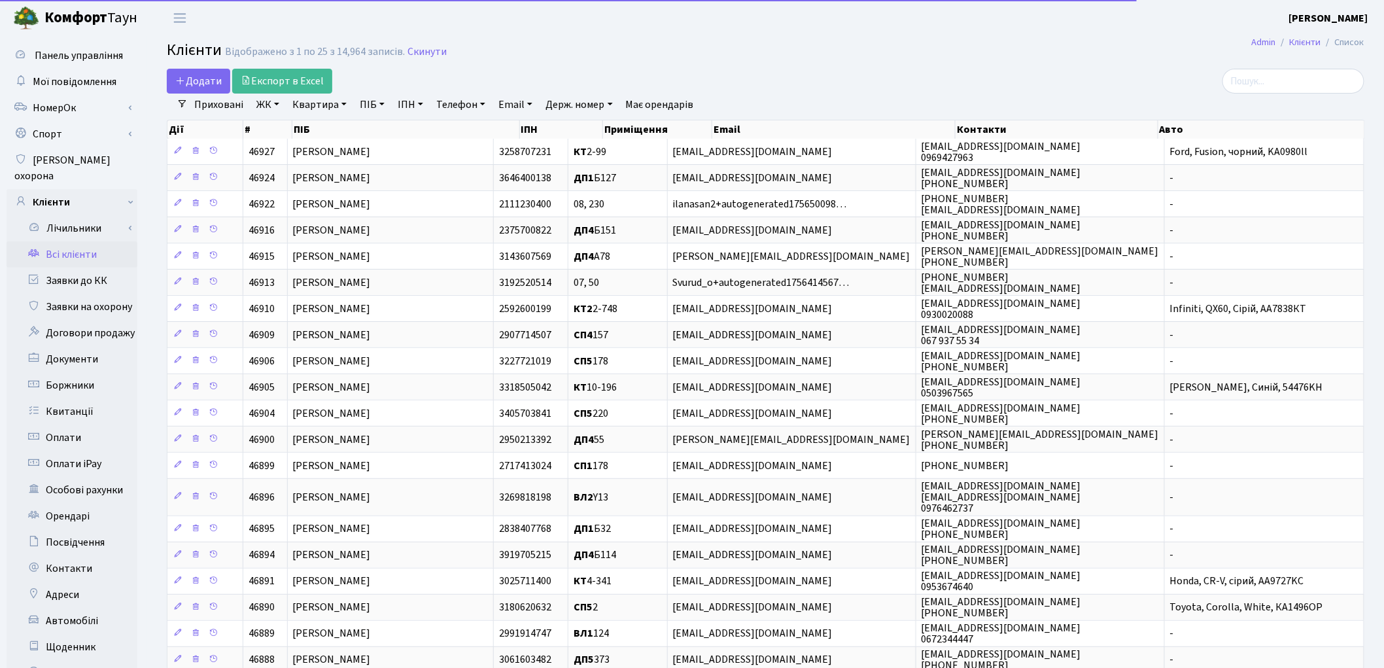
click at [322, 109] on link "Квартира" at bounding box center [319, 105] width 65 height 22
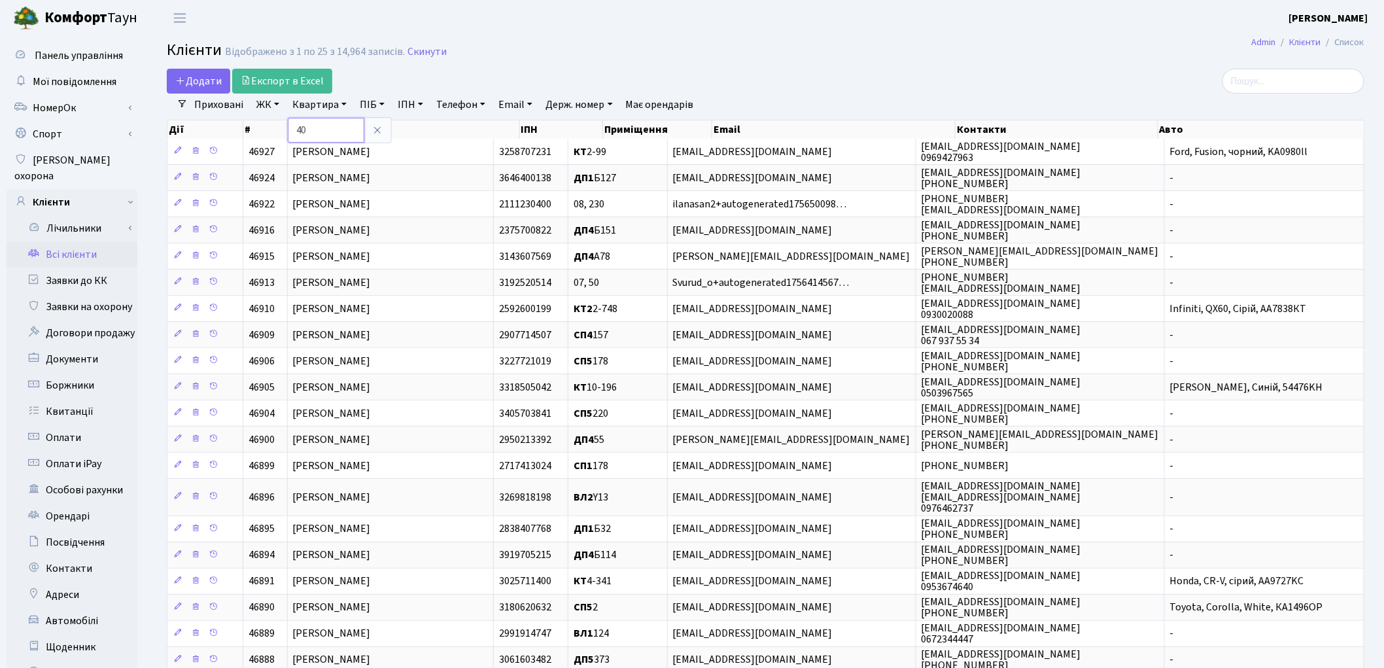
type input "40"
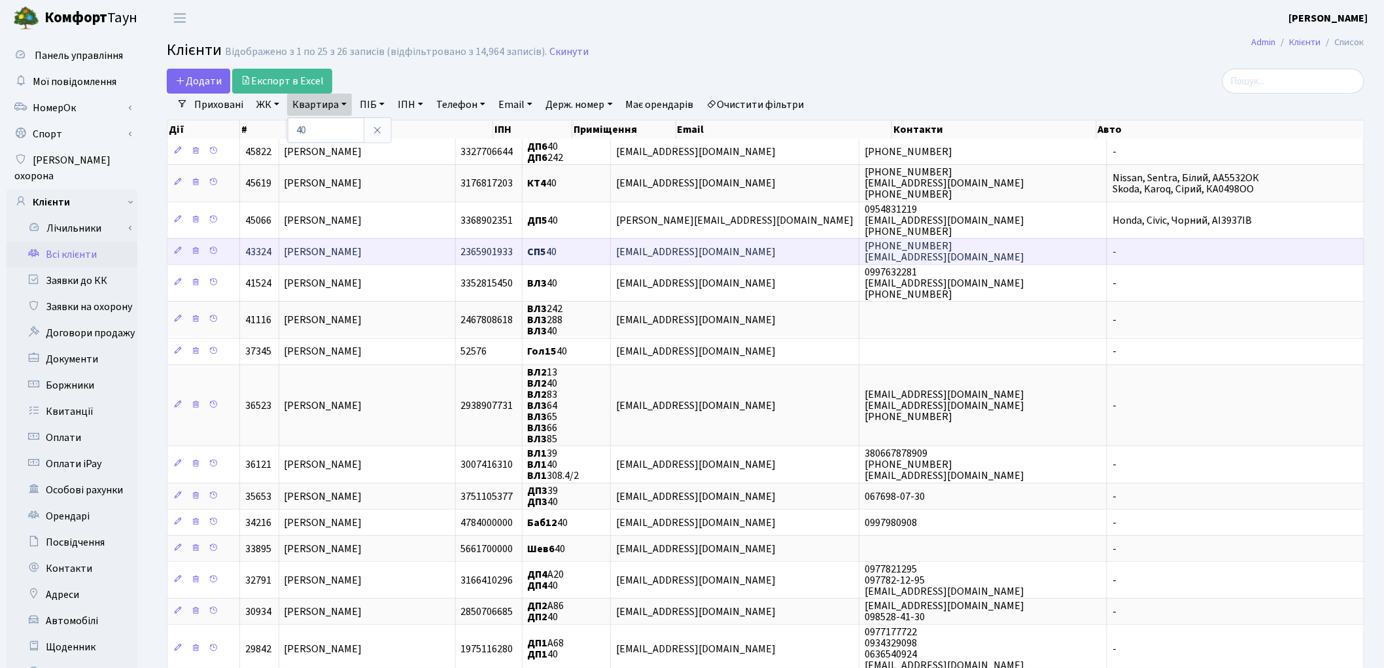
click at [327, 251] on span "[PERSON_NAME]" at bounding box center [323, 252] width 78 height 14
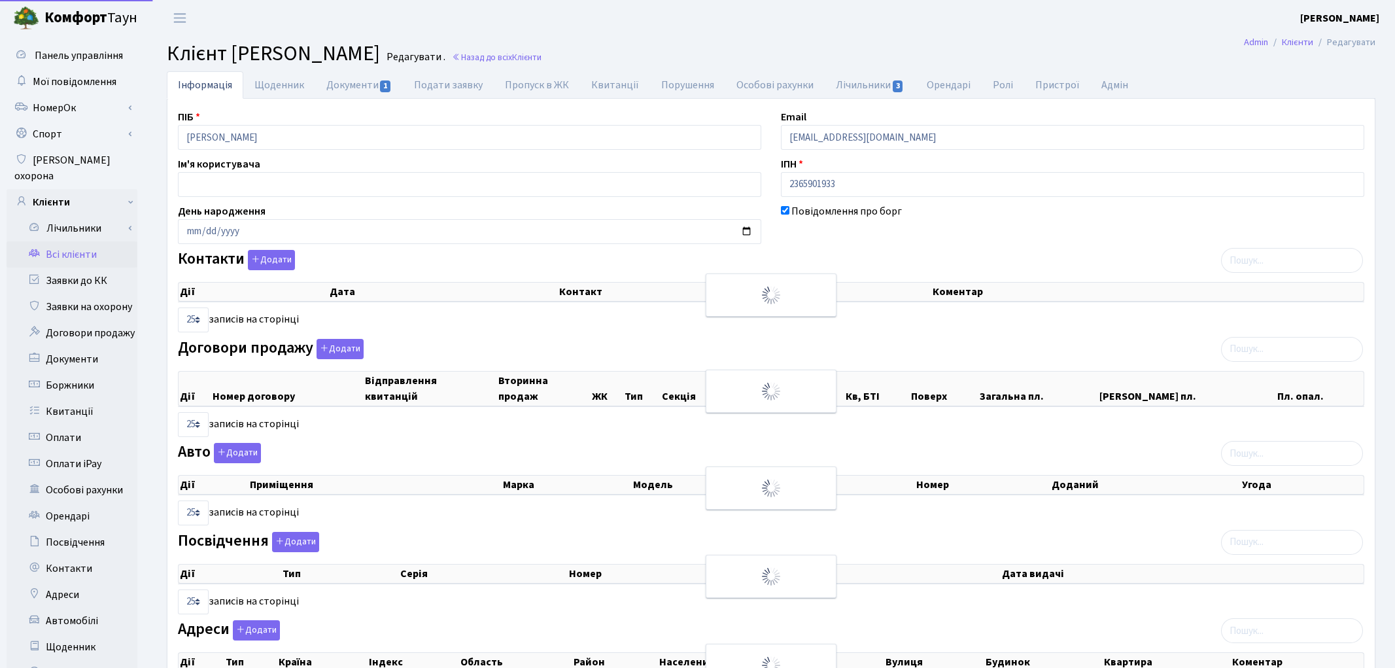
select select "25"
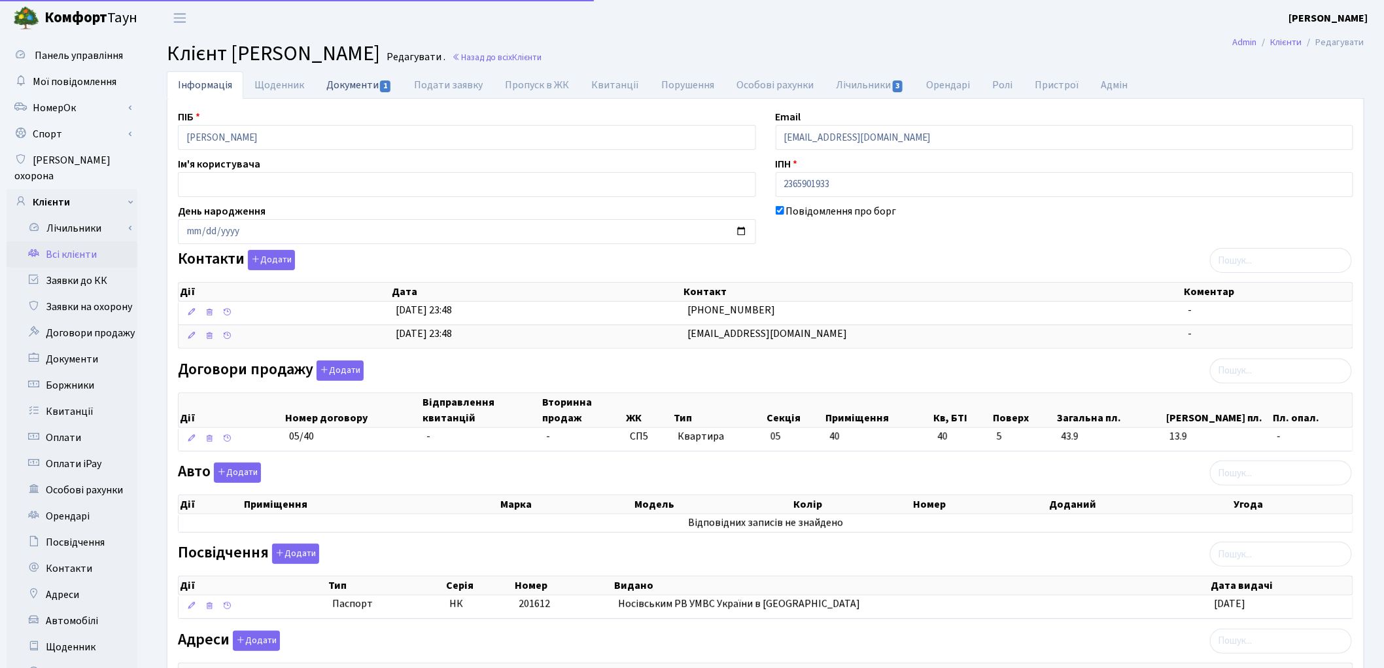
click at [348, 83] on link "Документи 1" at bounding box center [359, 84] width 88 height 27
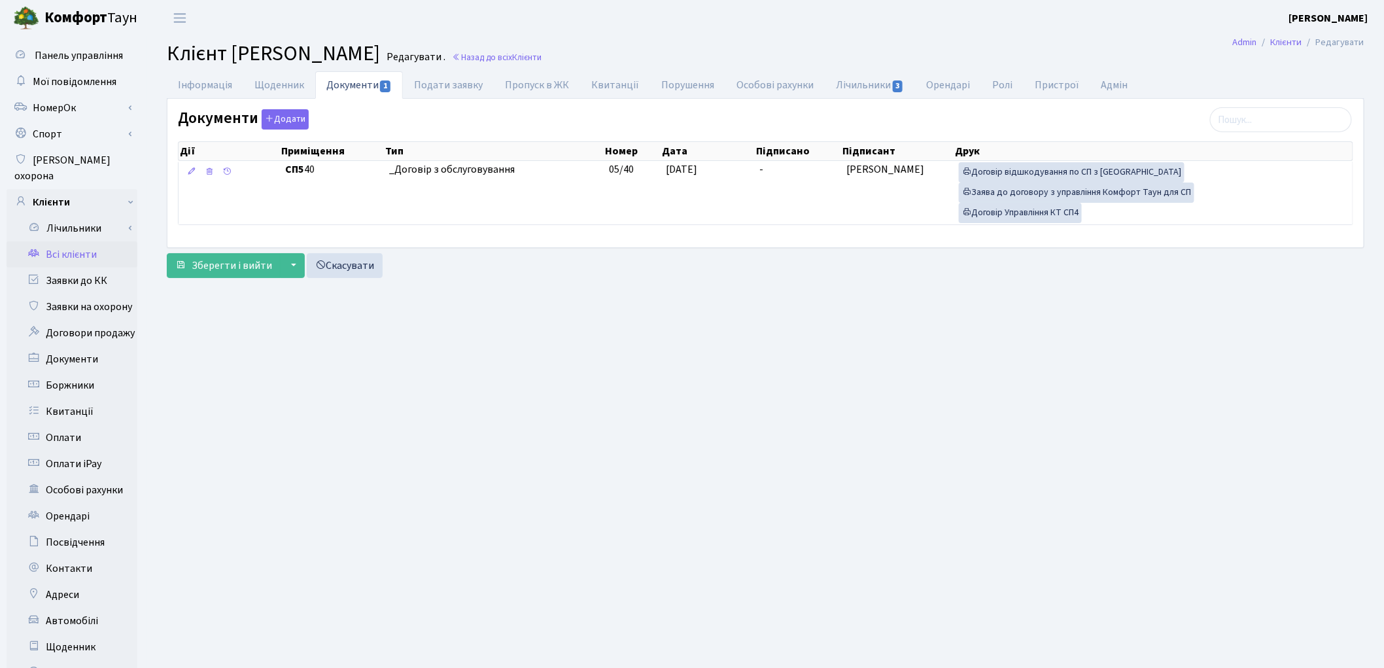
click at [71, 241] on link "Всі клієнти" at bounding box center [72, 254] width 131 height 26
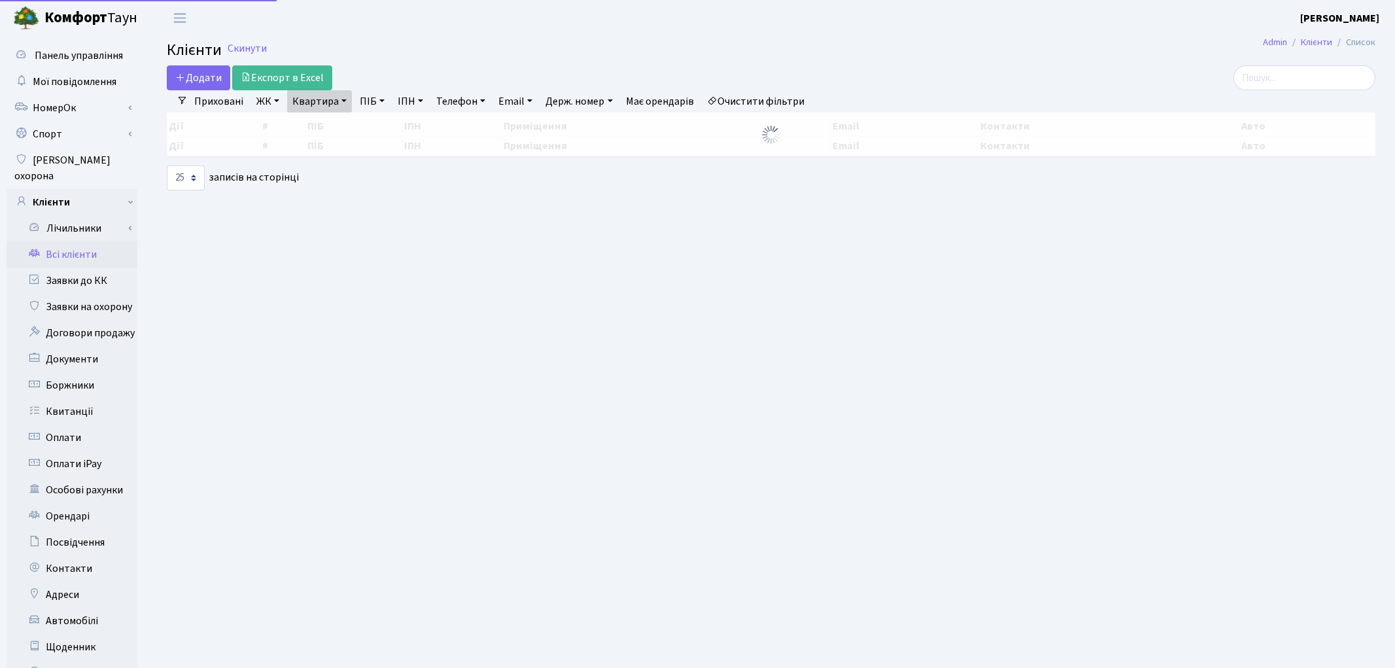
select select "25"
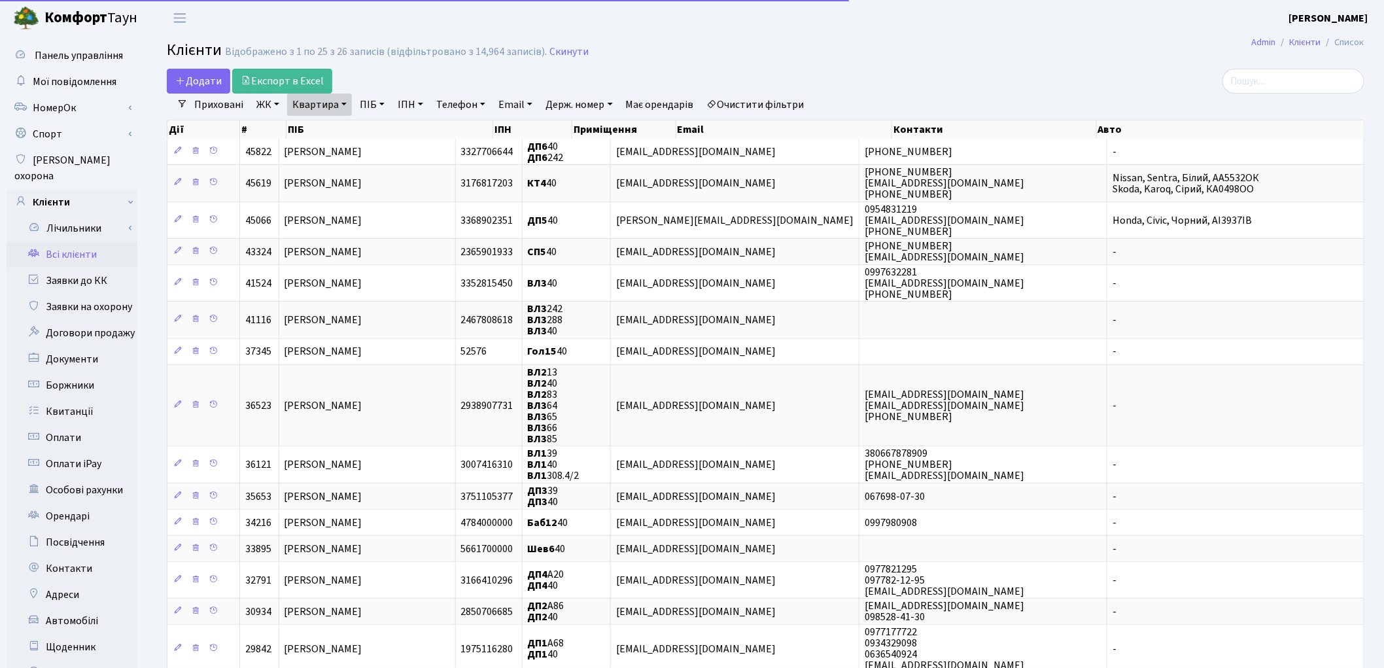
click at [301, 100] on link "Квартира" at bounding box center [319, 105] width 65 height 22
click at [315, 129] on input "40" at bounding box center [326, 130] width 77 height 25
type input "4"
type input "187"
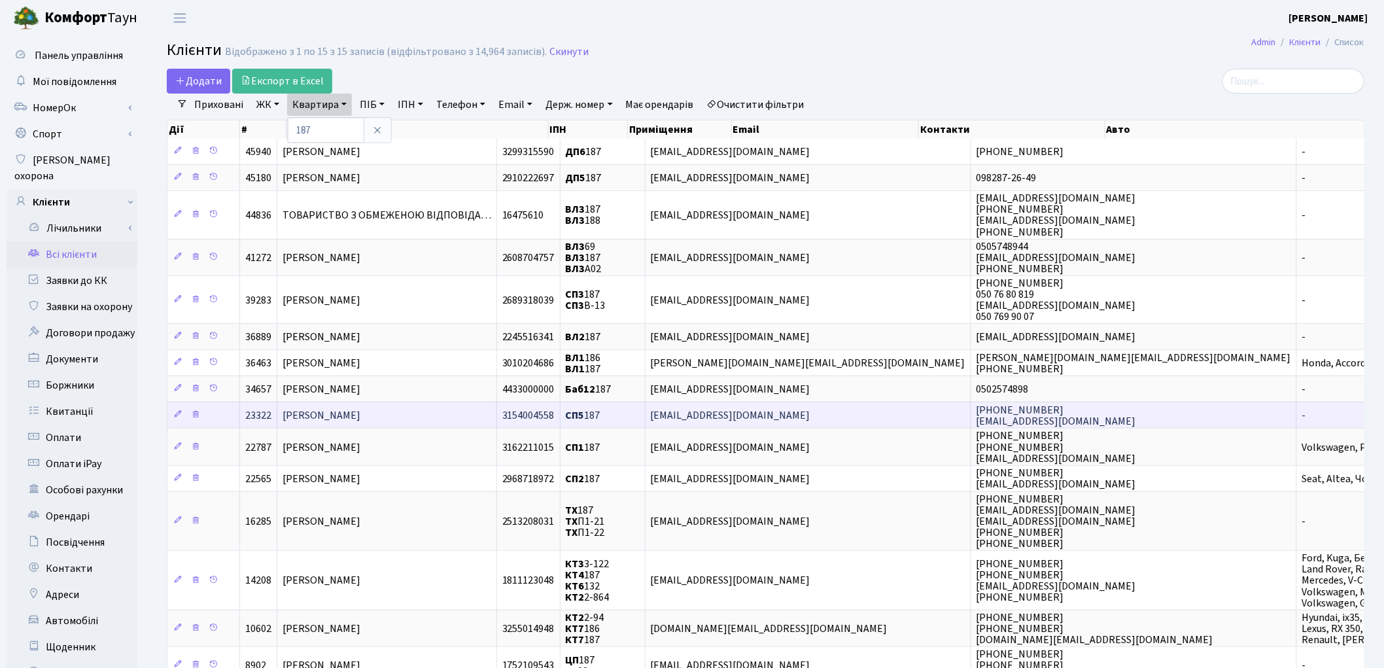
click at [360, 413] on span "[PERSON_NAME]" at bounding box center [322, 415] width 78 height 14
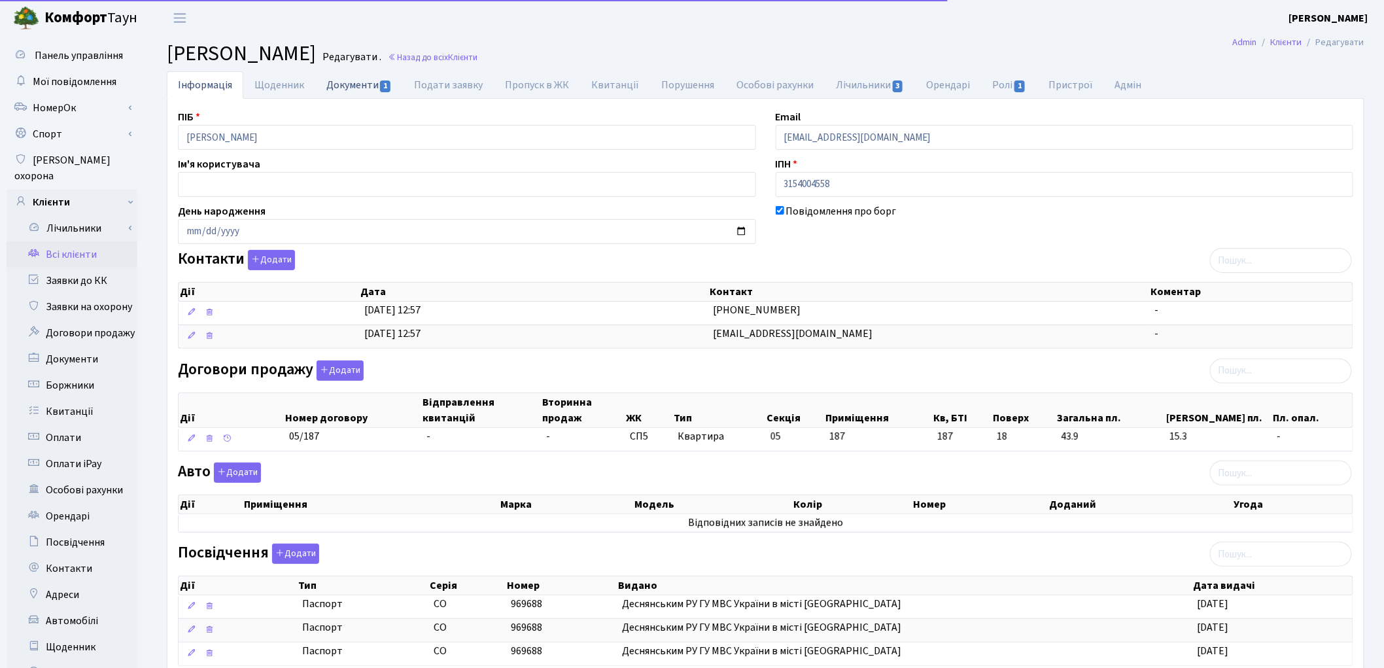
click at [361, 88] on link "Документи 1" at bounding box center [359, 84] width 88 height 27
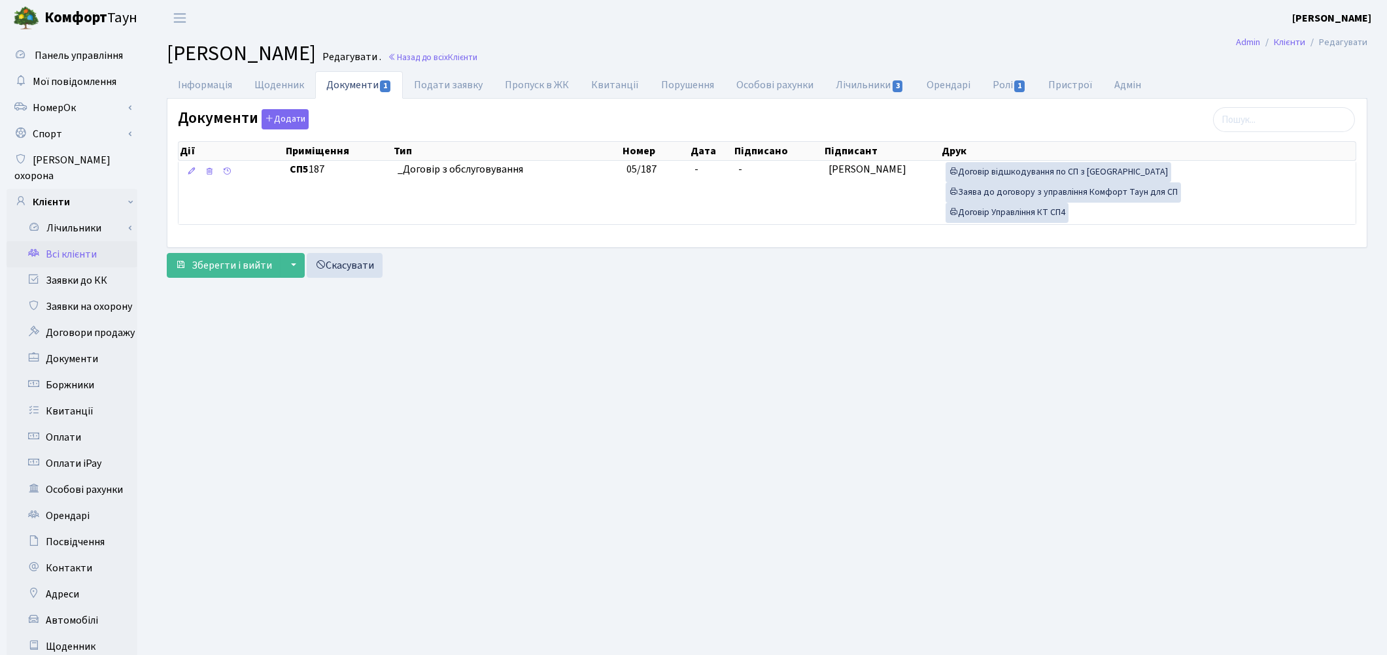
click at [78, 241] on link "Всі клієнти" at bounding box center [72, 254] width 131 height 26
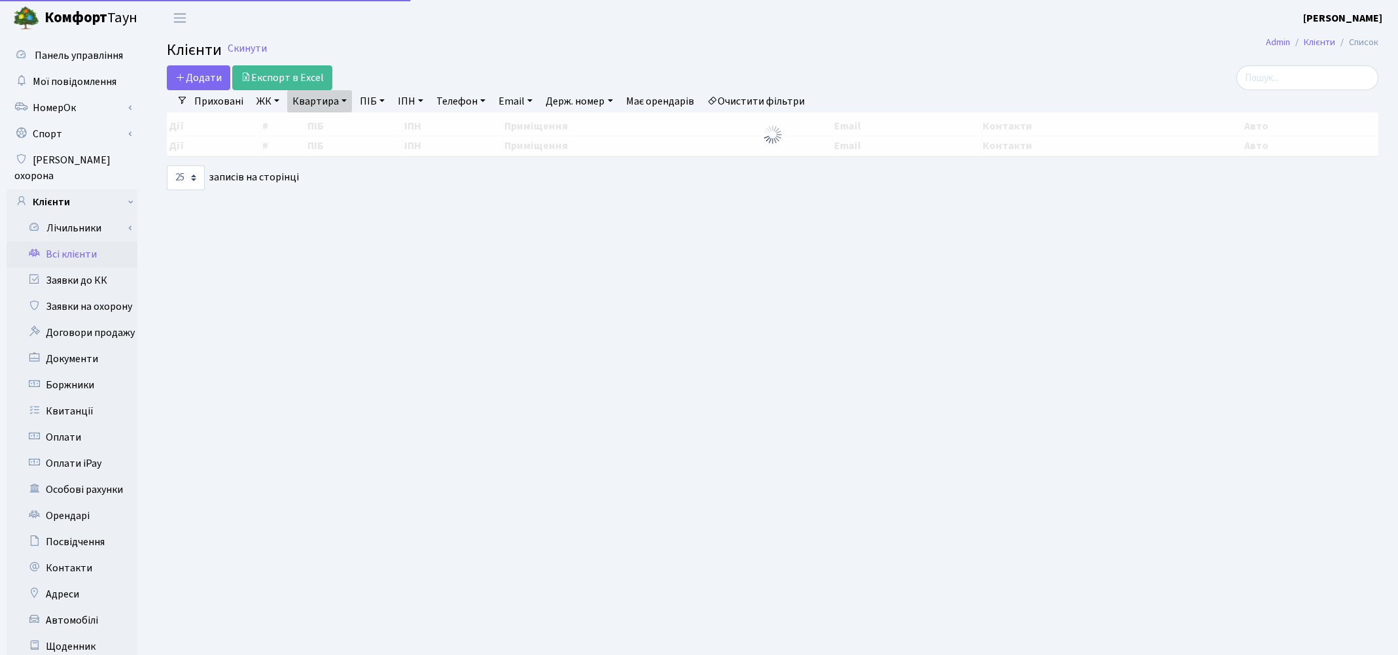
select select "25"
click at [316, 99] on link "Квартира" at bounding box center [319, 101] width 65 height 22
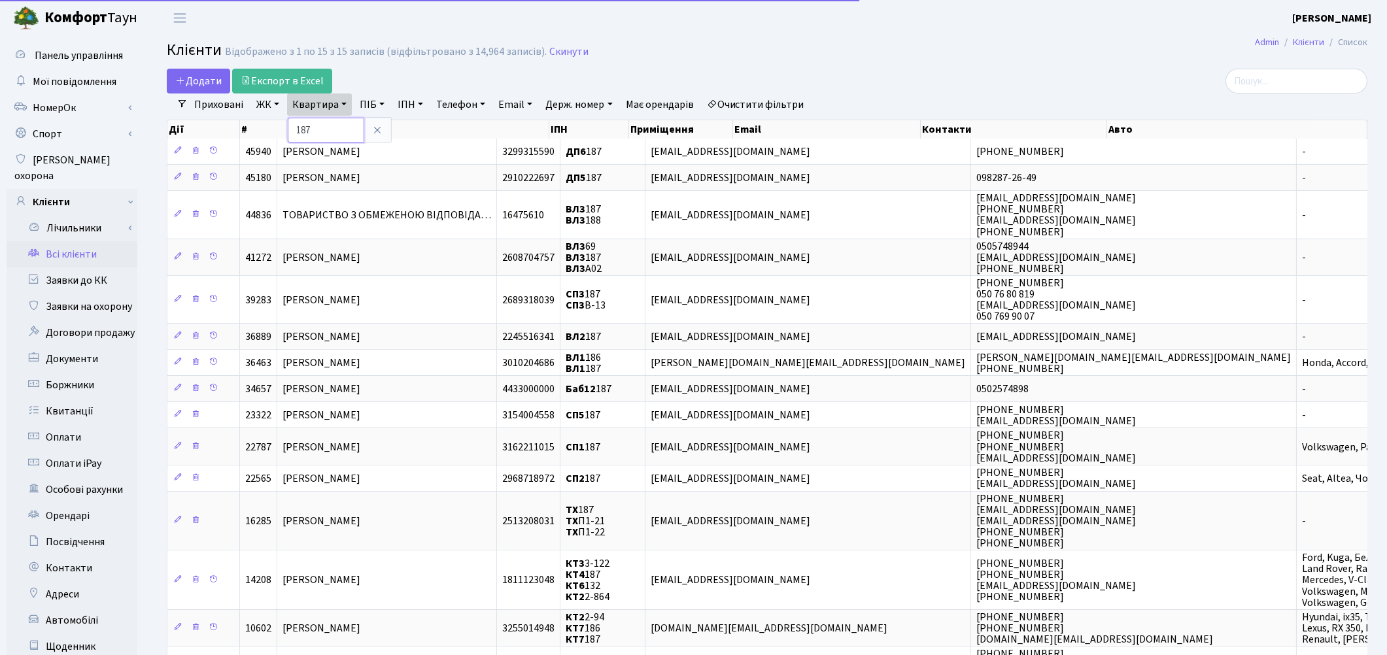
click at [319, 135] on input "187" at bounding box center [326, 130] width 77 height 25
type input "1"
type input "314"
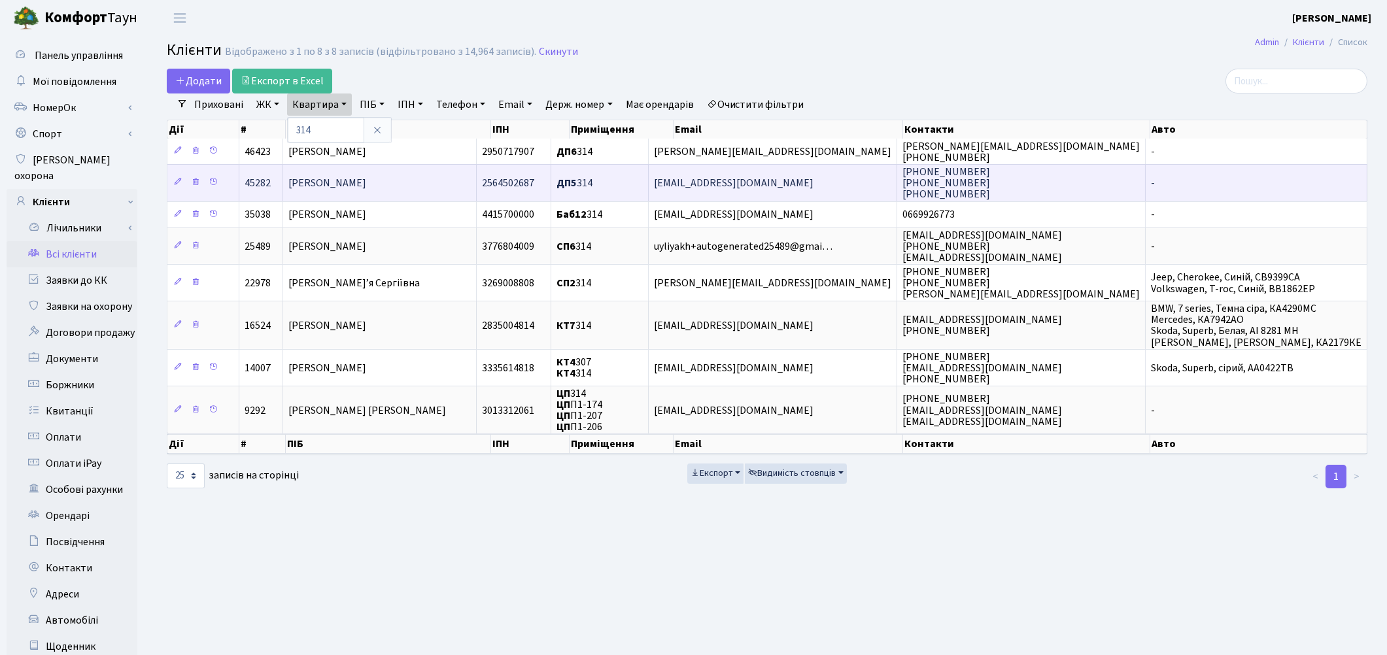
click at [366, 182] on span "[PERSON_NAME]" at bounding box center [327, 183] width 78 height 14
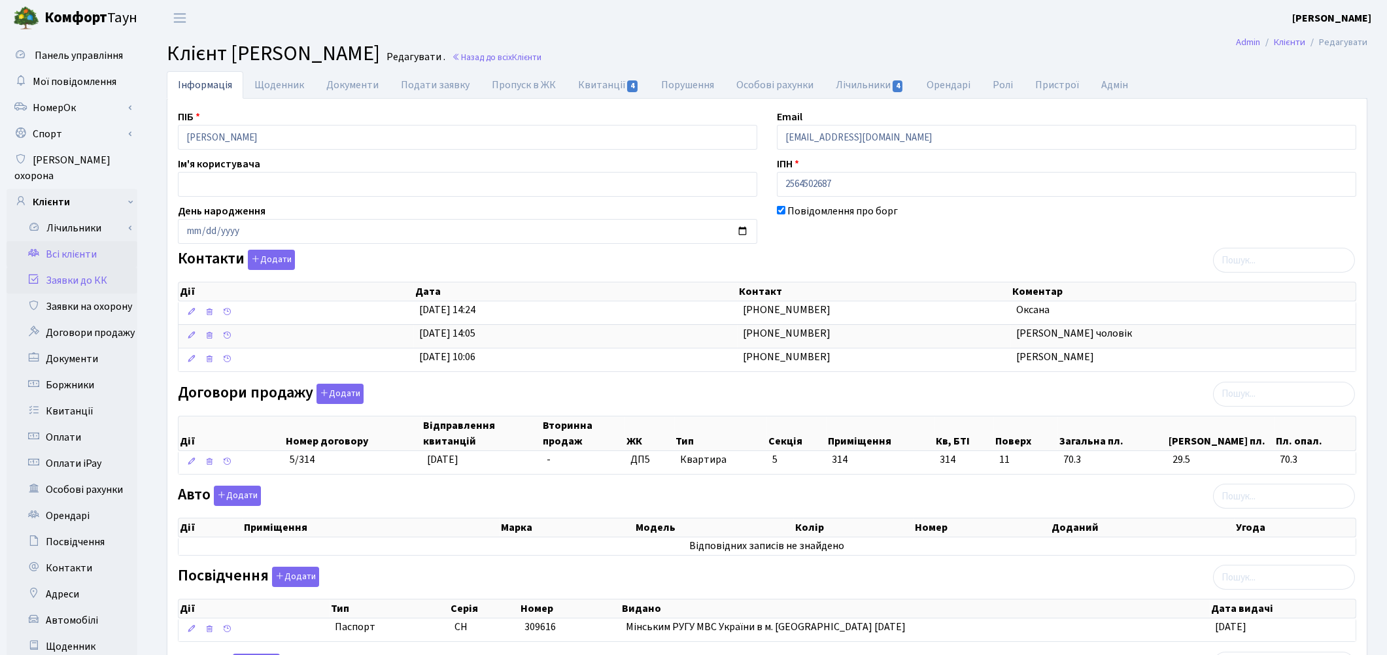
click at [94, 267] on link "Заявки до КК" at bounding box center [72, 280] width 131 height 26
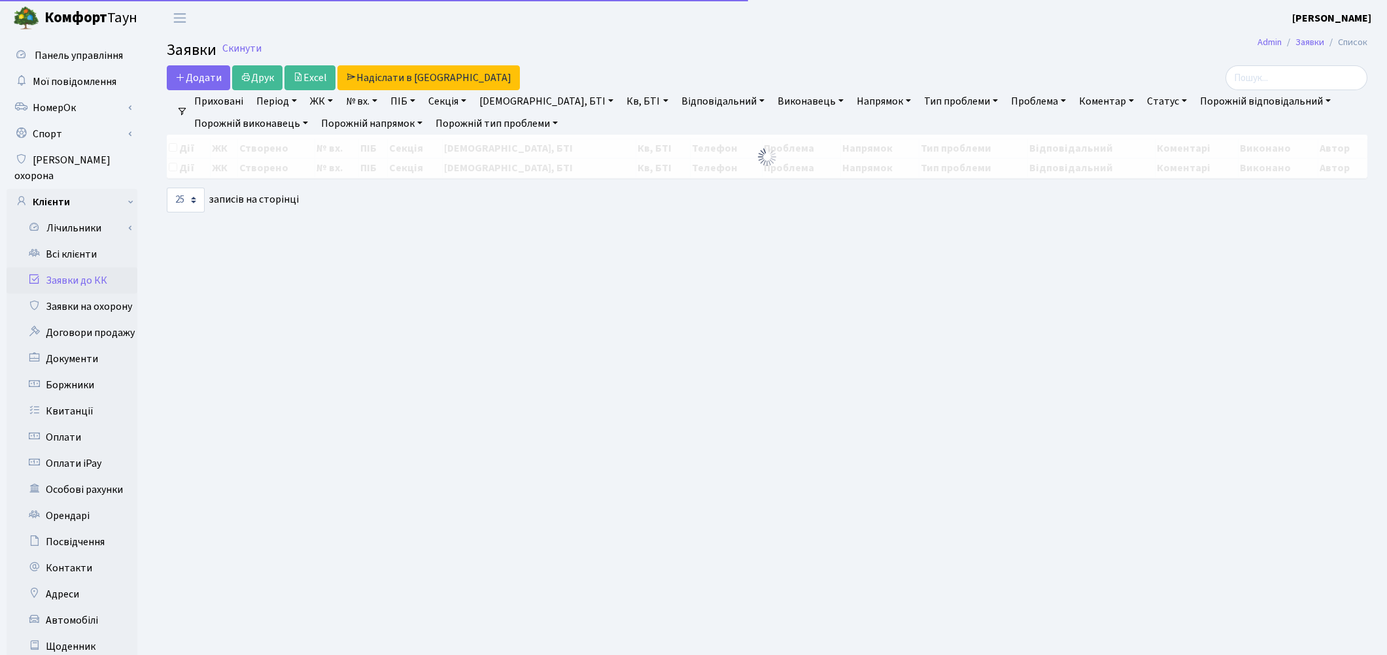
select select "25"
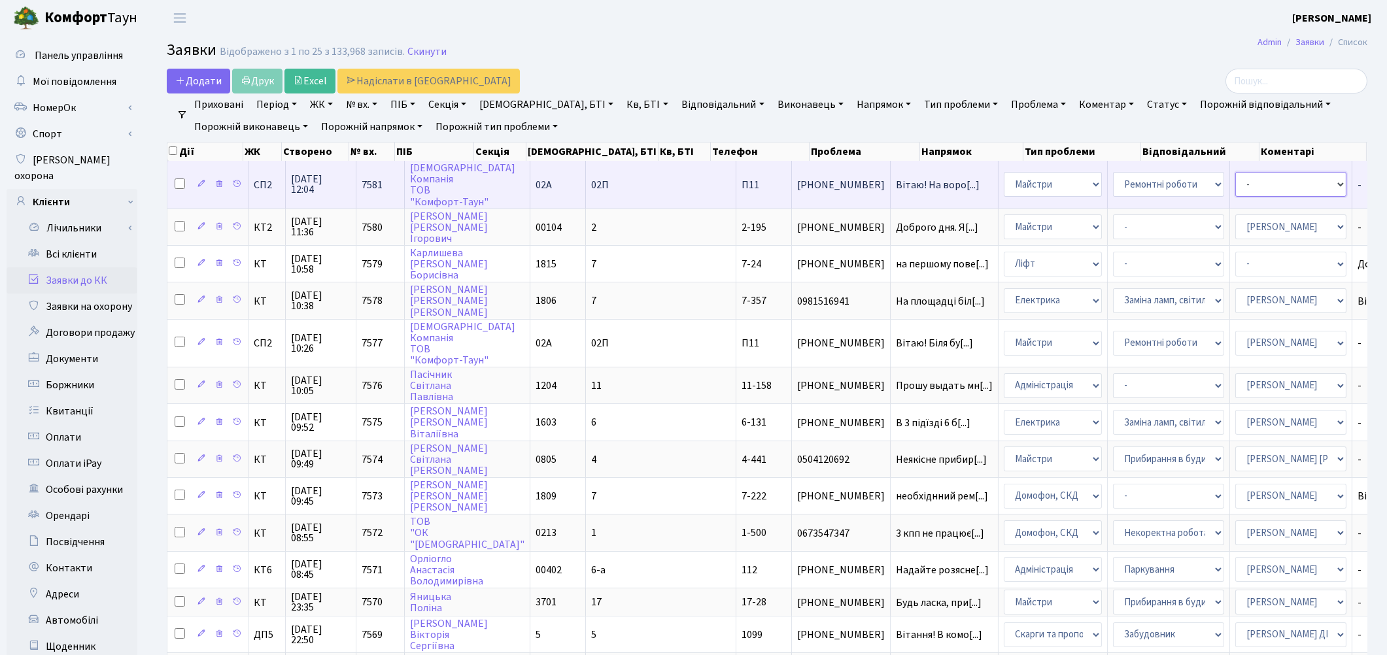
click at [1235, 183] on select "- Адміністратор ЖК КТ [PERSON_NAME] [PERSON_NAME] [PERSON_NAME]Ю. [PERSON_NAME]…" at bounding box center [1290, 184] width 111 height 25
select select "85"
